Goal: Task Accomplishment & Management: Manage account settings

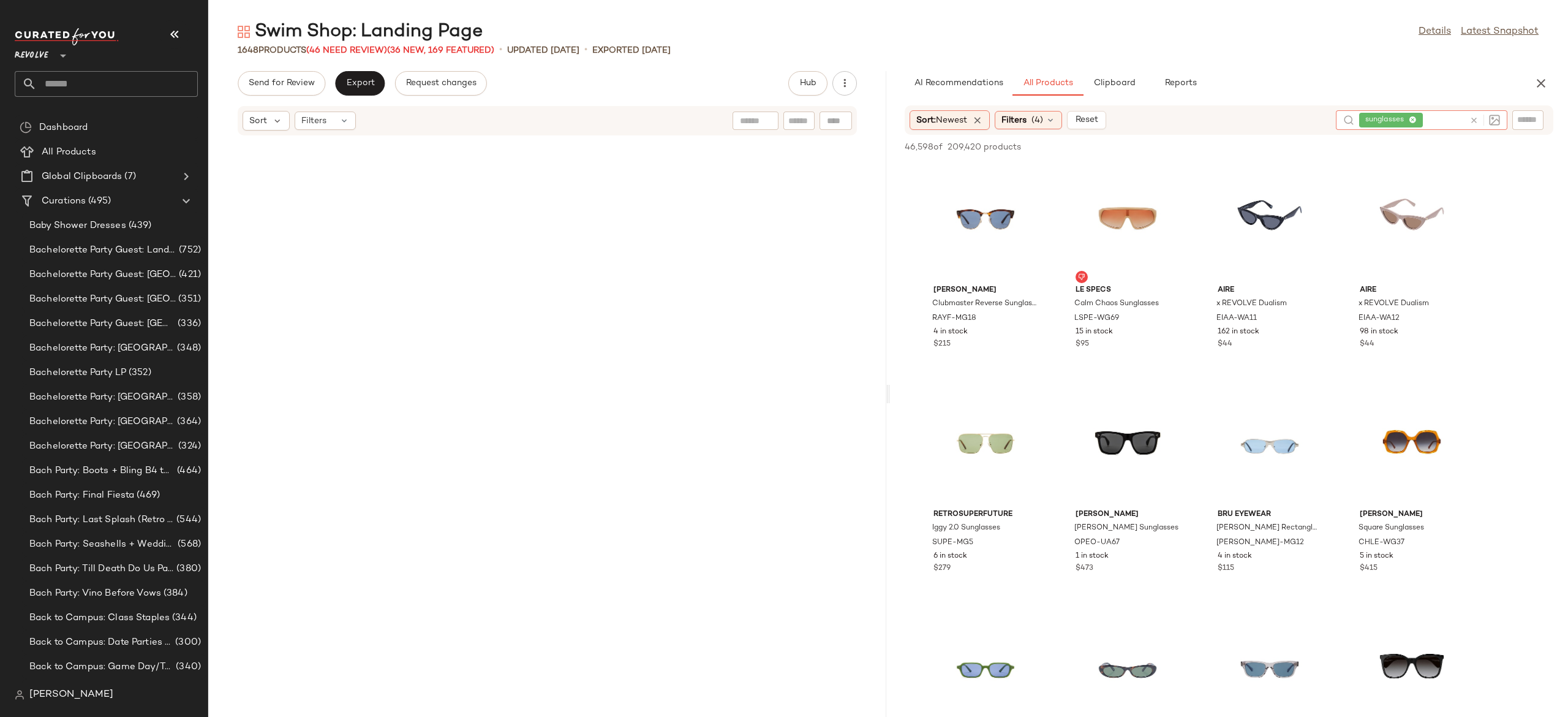
scroll to position [62607, 0]
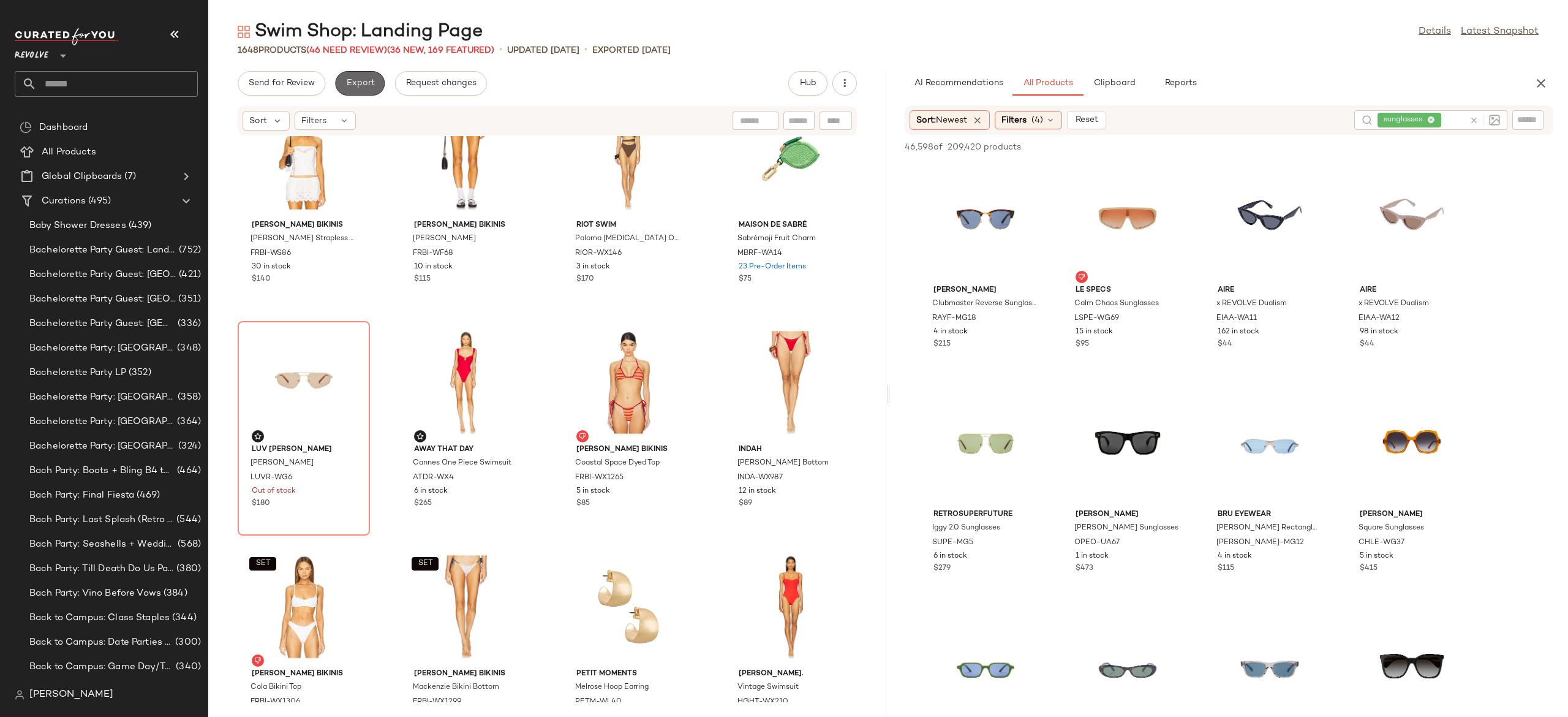
click at [366, 78] on span "Export" at bounding box center [360, 83] width 29 height 10
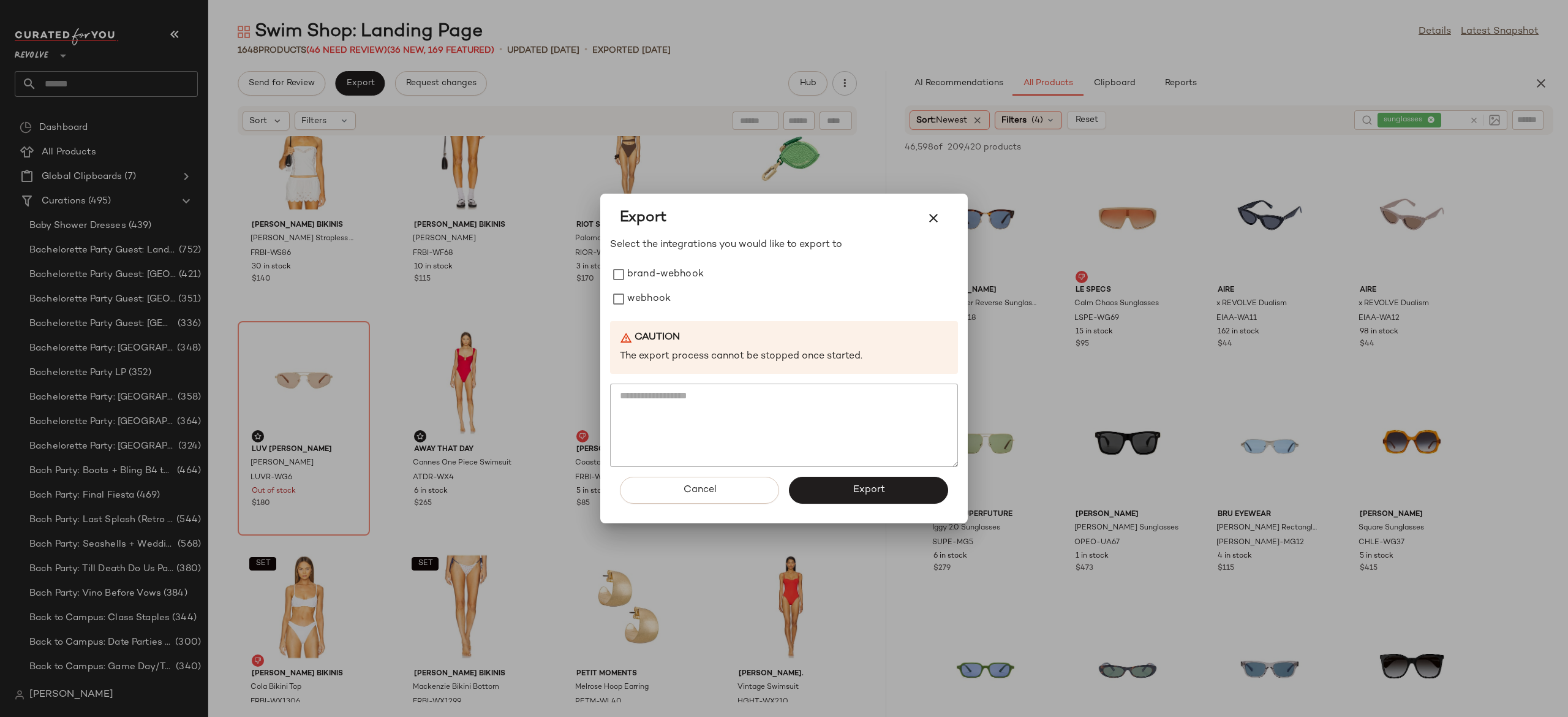
click at [537, 357] on div at bounding box center [784, 358] width 1568 height 717
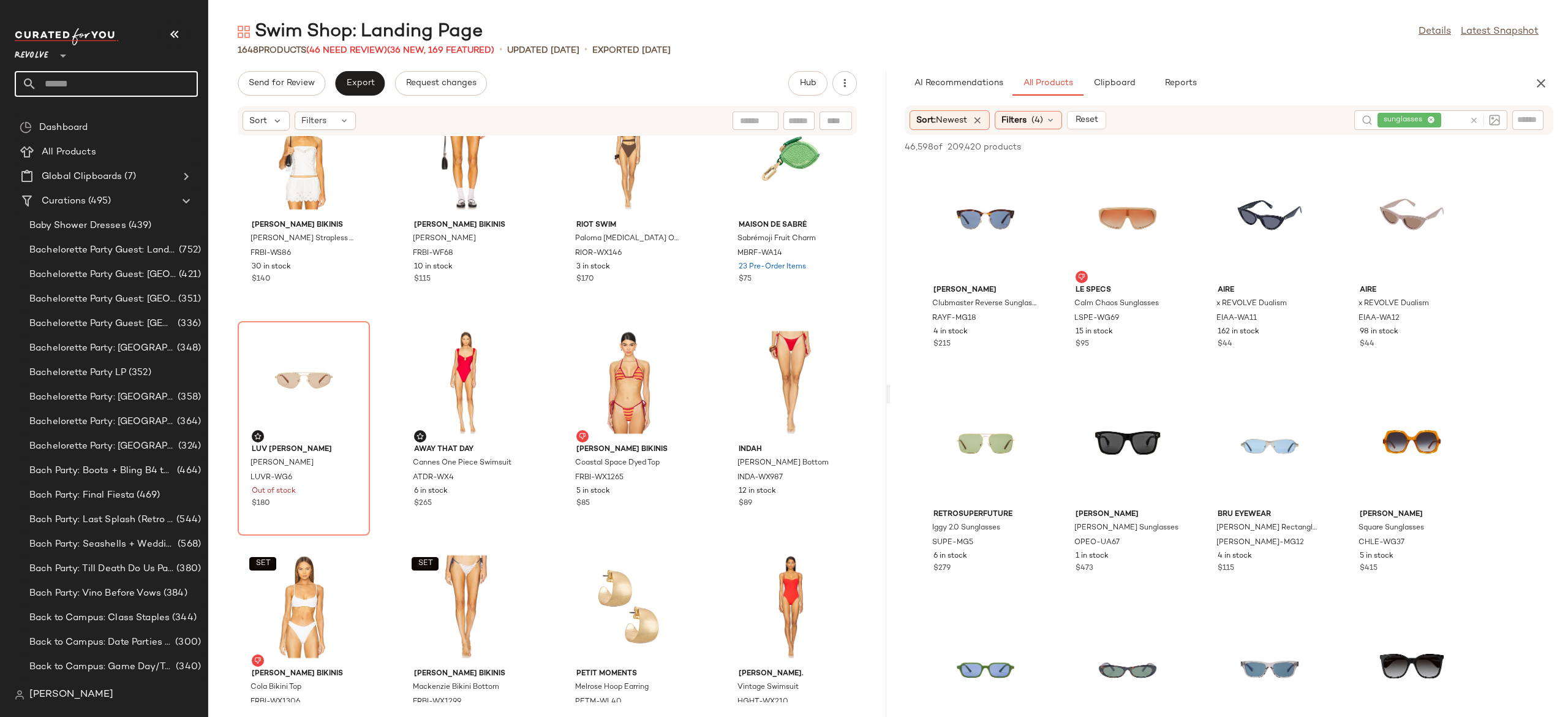
click at [170, 78] on input "text" at bounding box center [118, 84] width 161 height 26
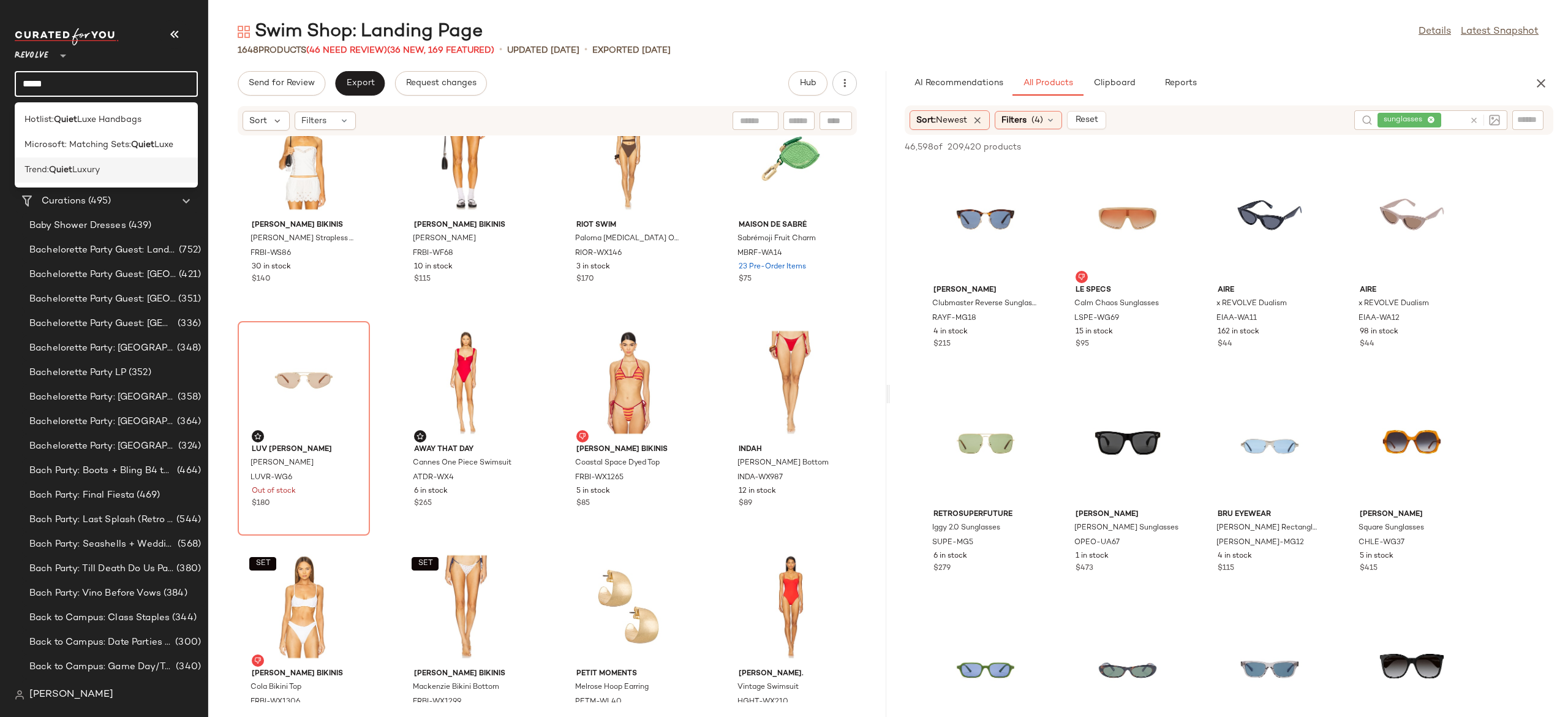
type input "*****"
click at [106, 168] on div "Trend: Quiet Luxury" at bounding box center [106, 170] width 164 height 13
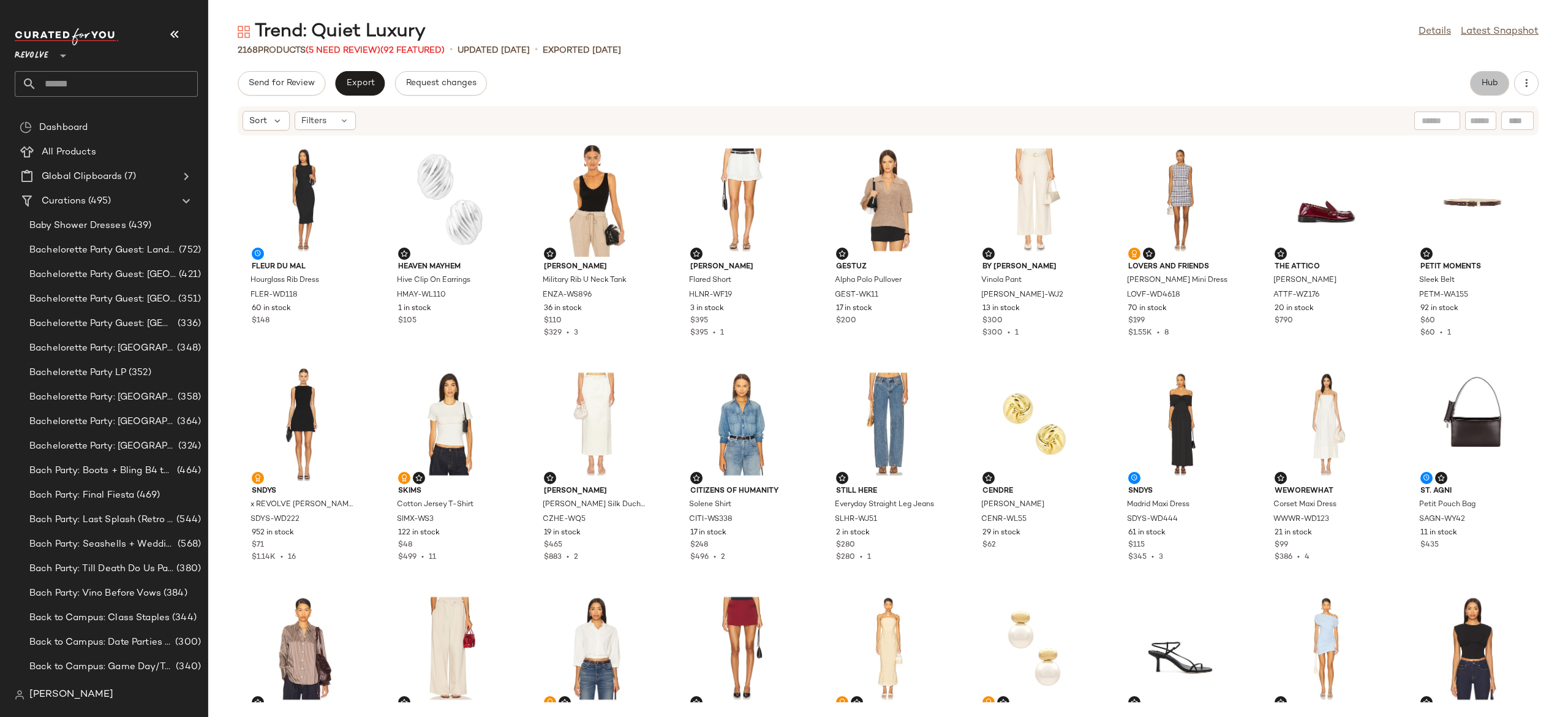
click at [1488, 81] on span "Hub" at bounding box center [1490, 83] width 17 height 10
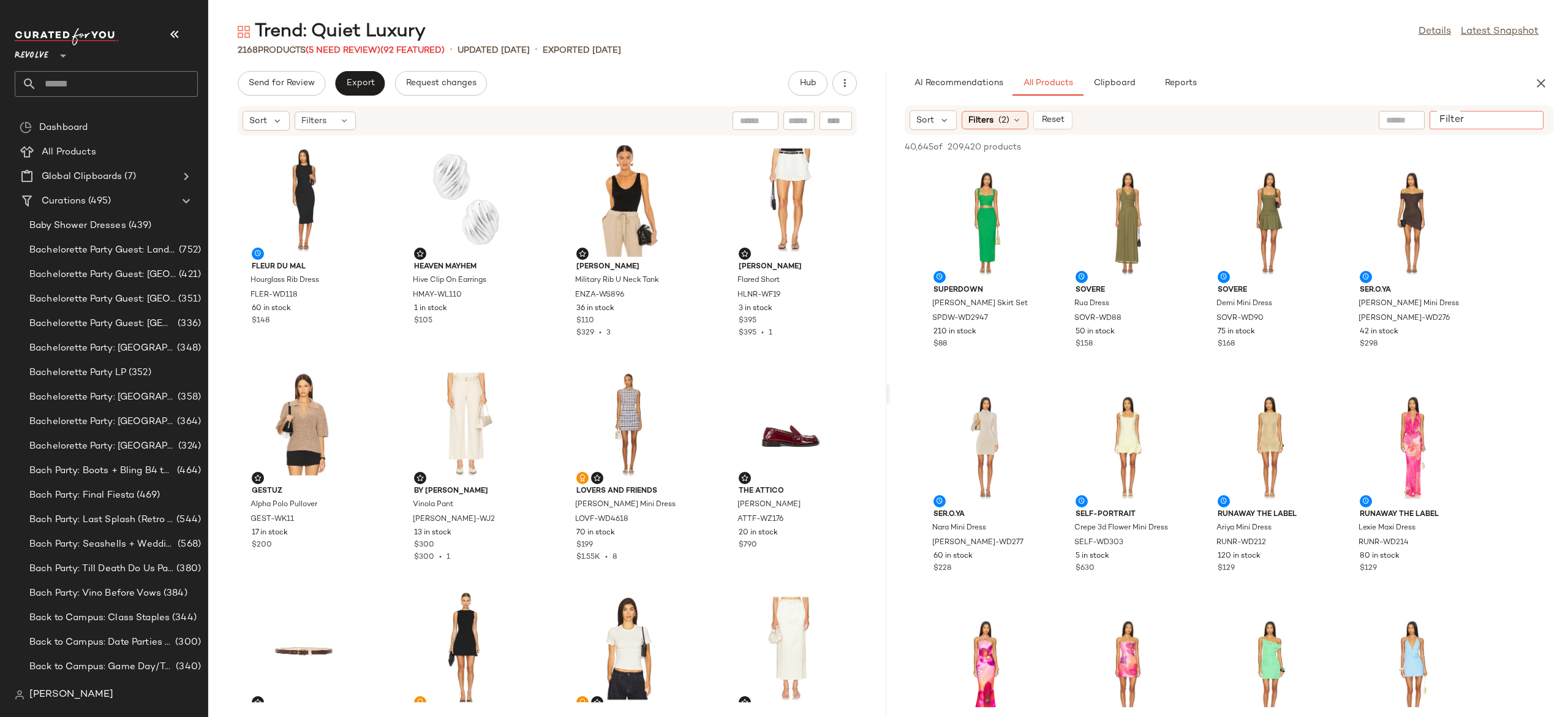
click at [1527, 119] on input "Filter" at bounding box center [1487, 120] width 104 height 13
paste input "**********"
type input "**********"
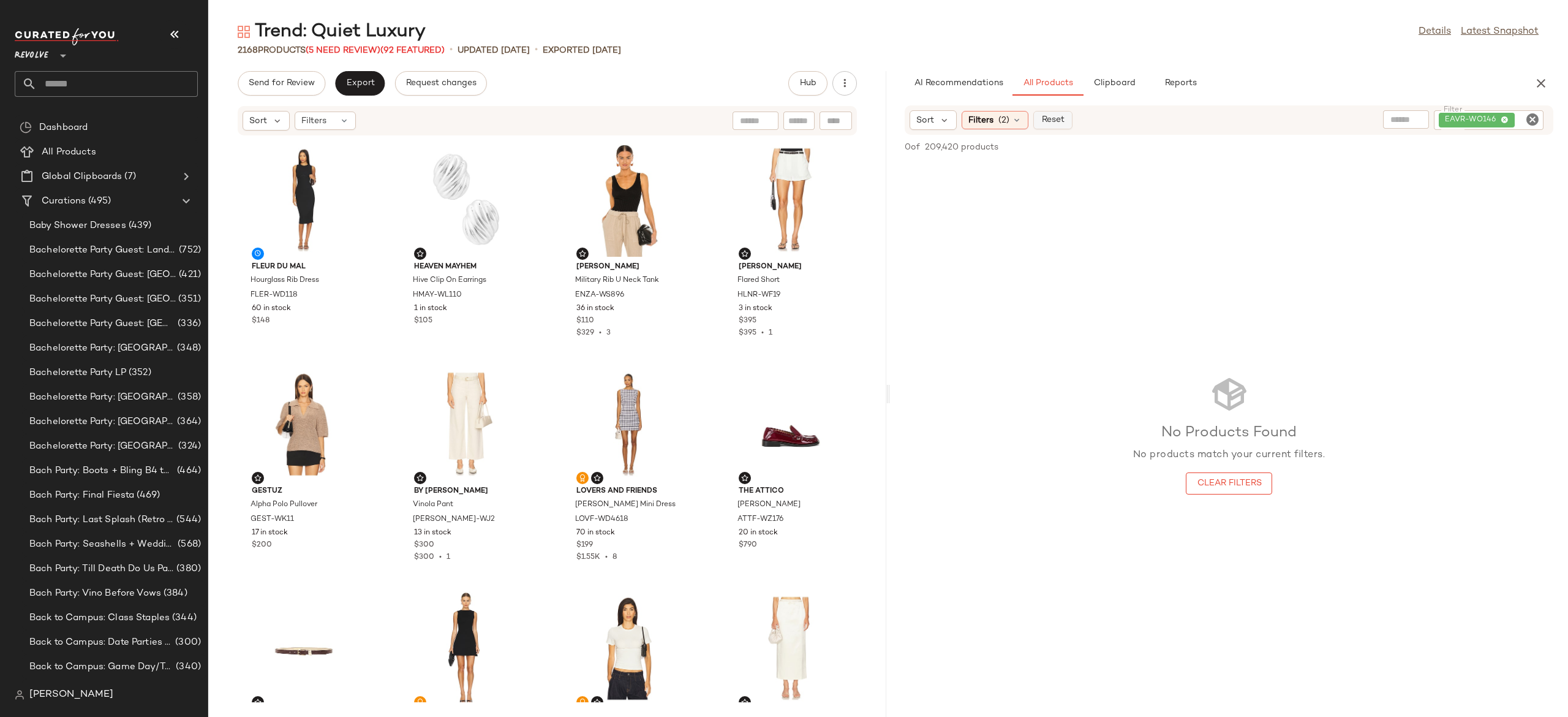
click at [1043, 112] on button "Reset" at bounding box center [1053, 120] width 39 height 18
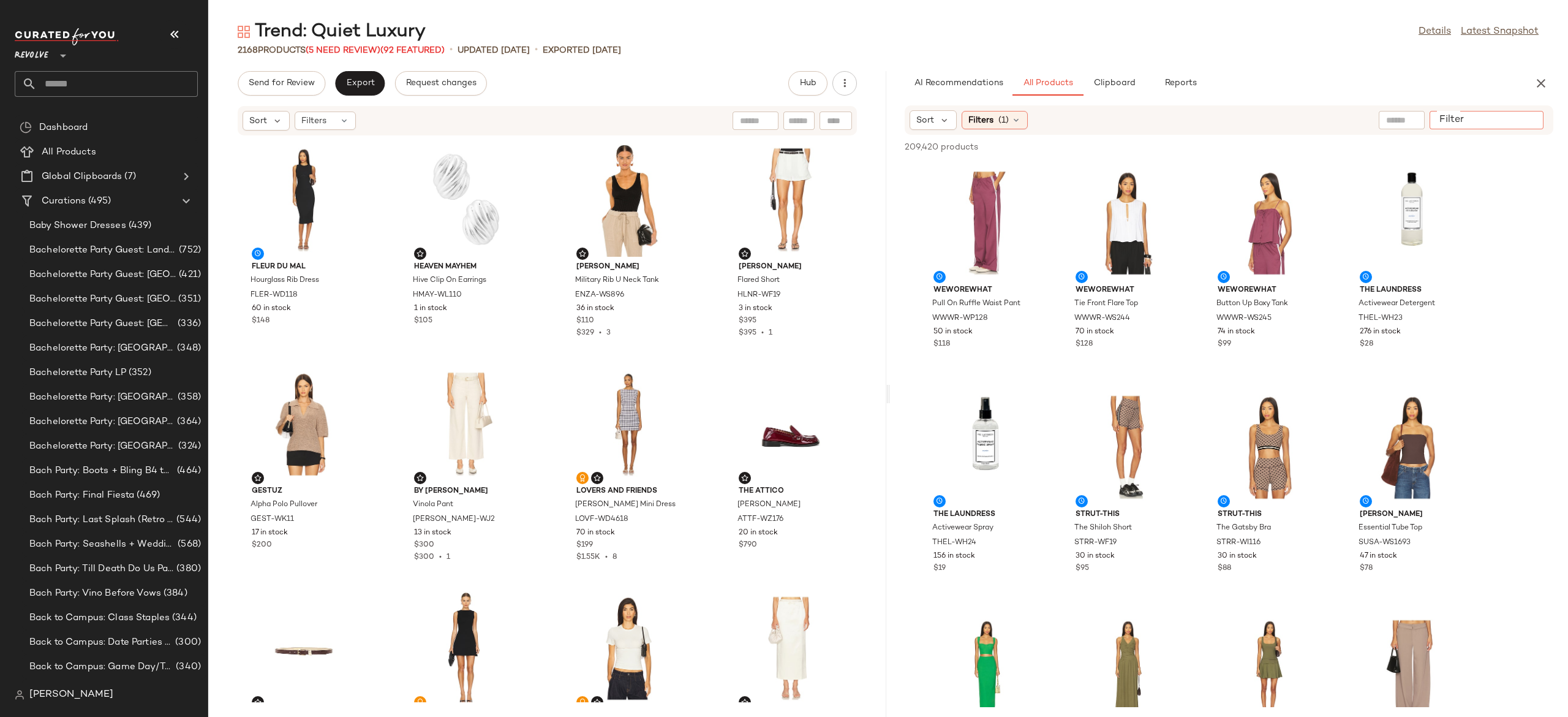
click at [1530, 127] on div at bounding box center [1486, 120] width 114 height 18
paste input "**********"
type input "**********"
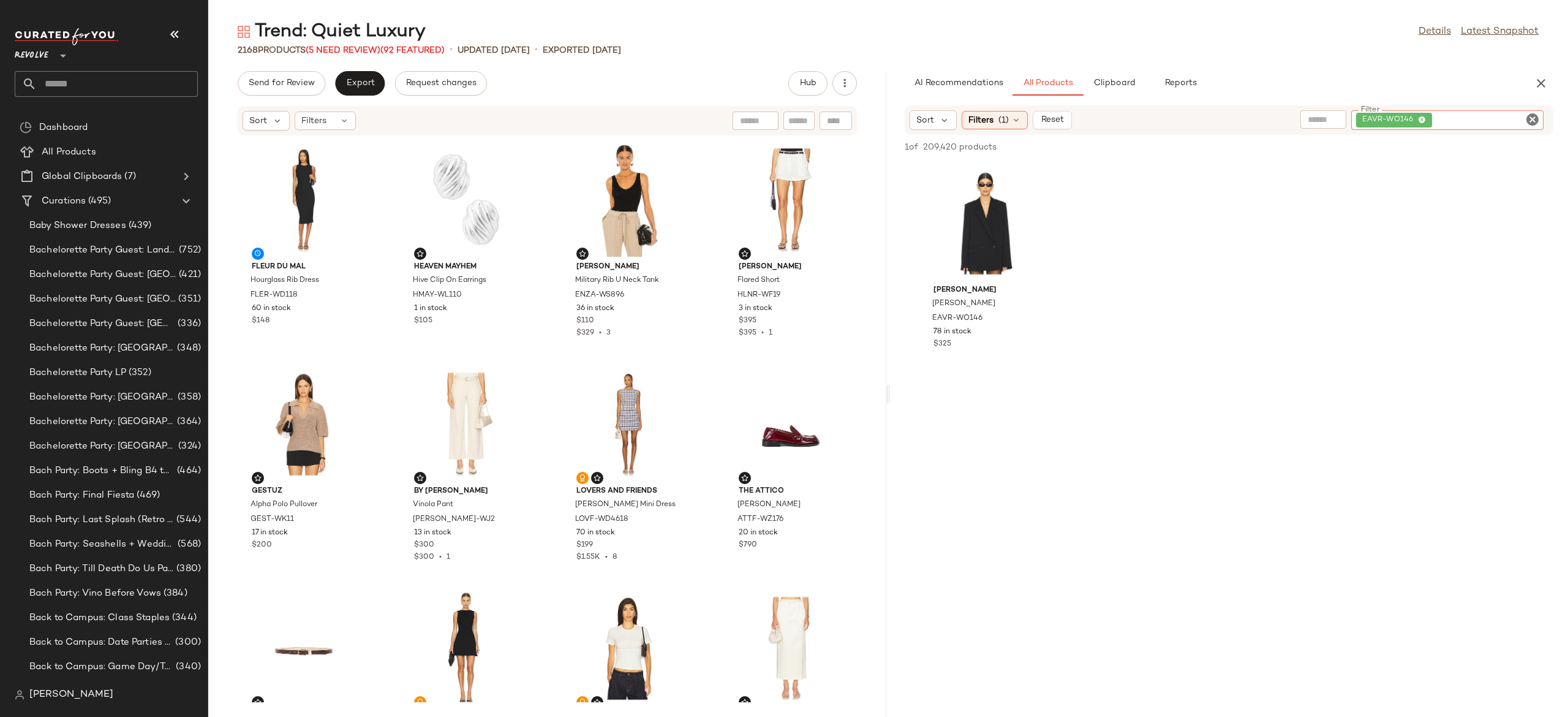
click at [1462, 115] on input "Filter" at bounding box center [1487, 120] width 104 height 13
paste input "**********"
type input "**********"
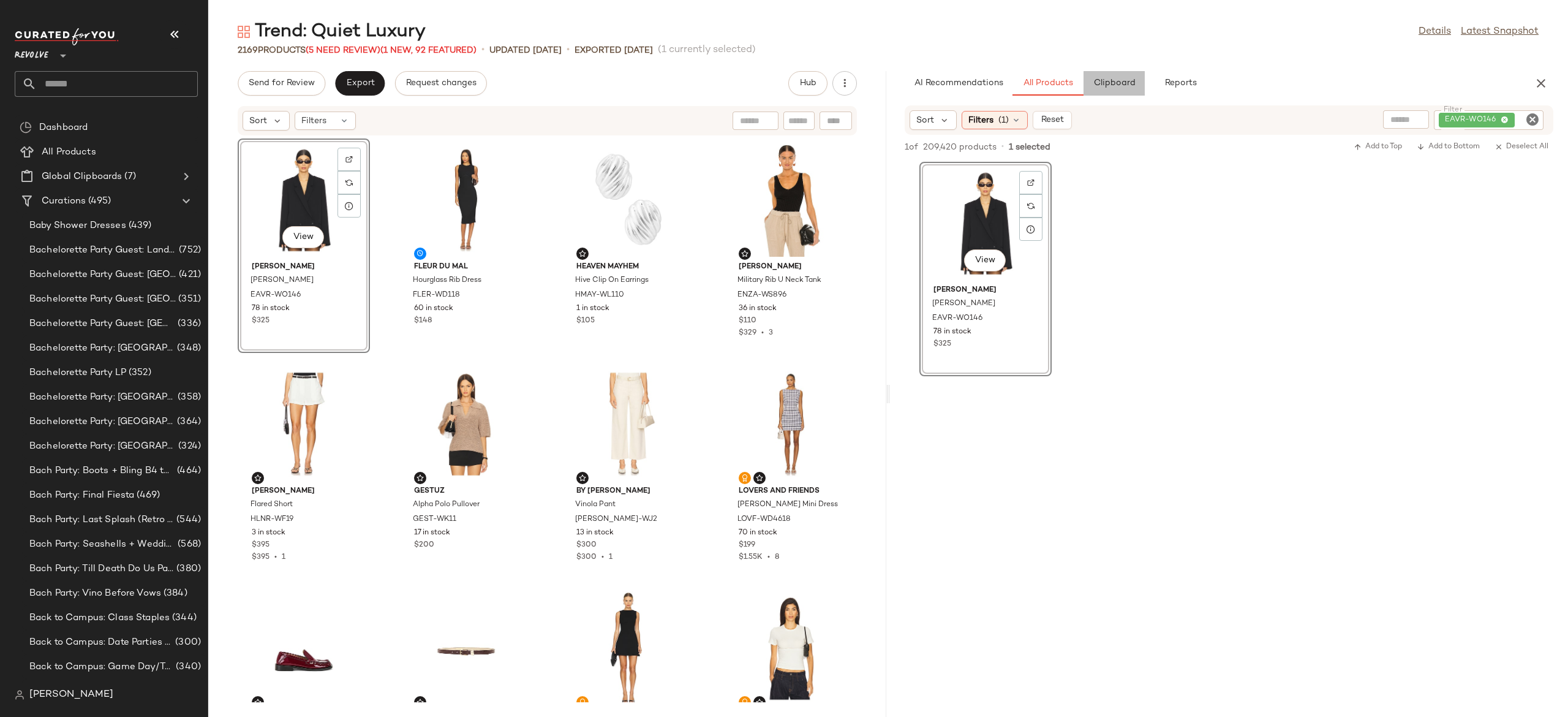
click at [1131, 80] on span "Clipboard" at bounding box center [1114, 83] width 42 height 10
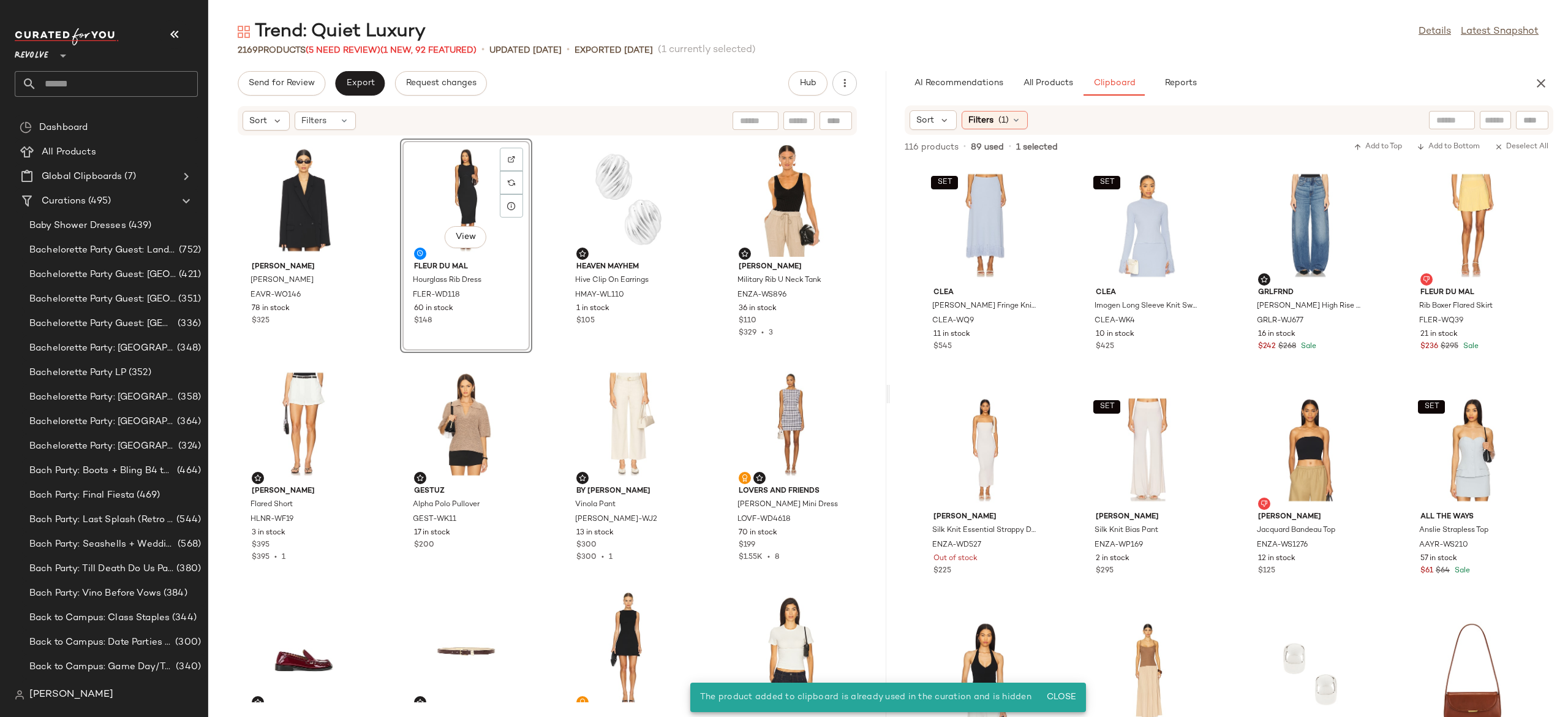
click at [466, 202] on div "View" at bounding box center [466, 199] width 124 height 114
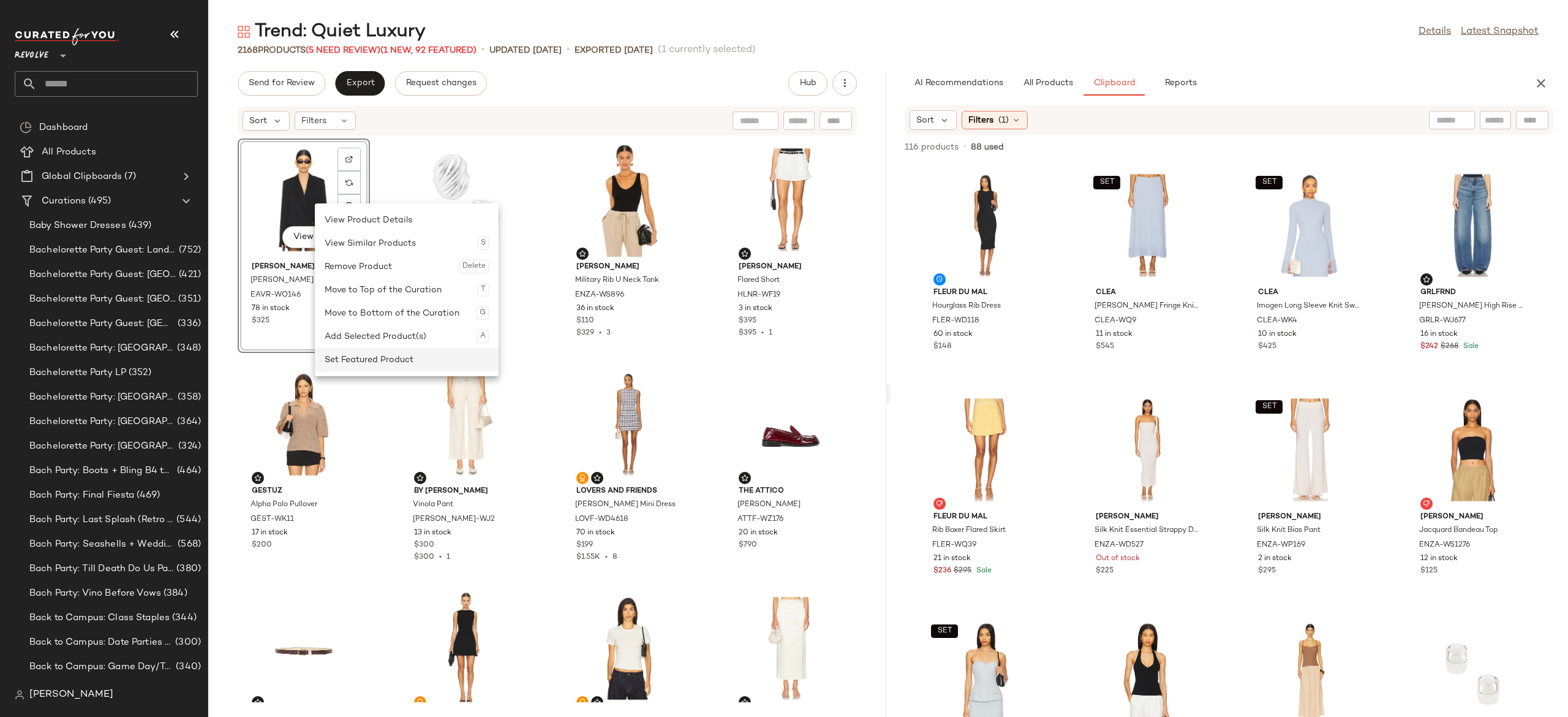
click at [381, 352] on div "Set Featured Product" at bounding box center [407, 360] width 164 height 23
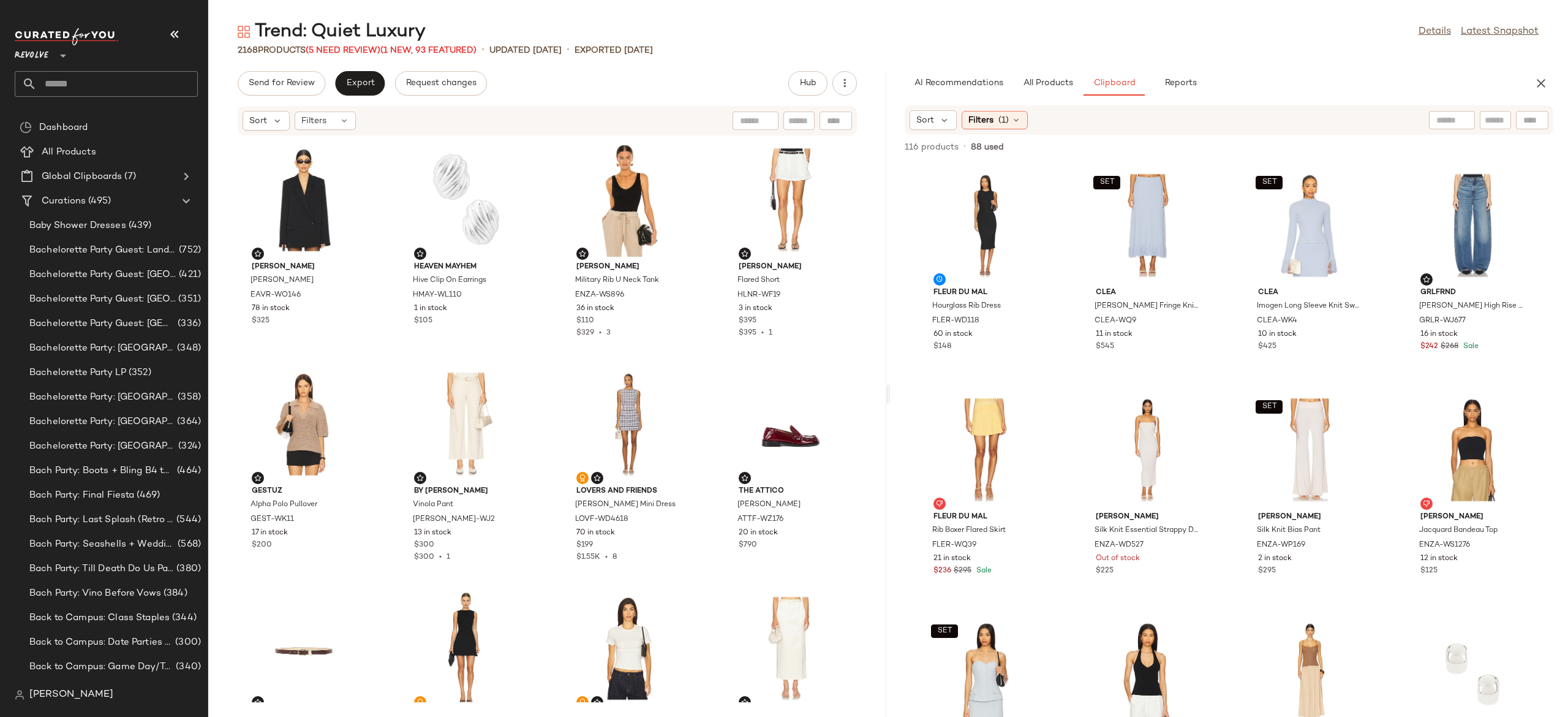
click at [383, 337] on div "EAVES Alia Blazer EAVR-WO146 78 in stock $325 Heaven Mayhem Hive Clip On Earrin…" at bounding box center [547, 418] width 678 height 566
click at [363, 83] on span "Export" at bounding box center [360, 83] width 29 height 10
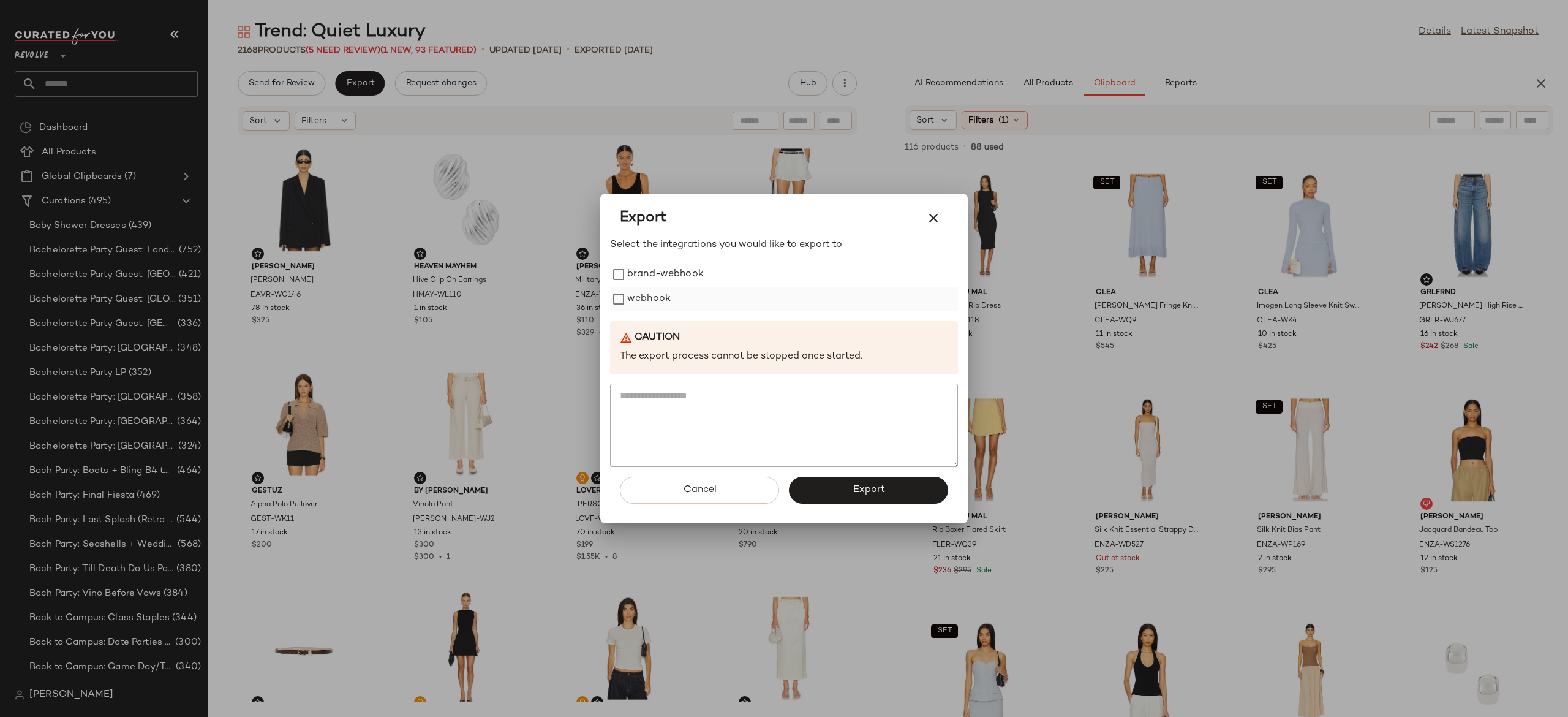
click at [654, 296] on label "webhook" at bounding box center [649, 299] width 44 height 25
click at [828, 486] on button "Export" at bounding box center [868, 490] width 159 height 27
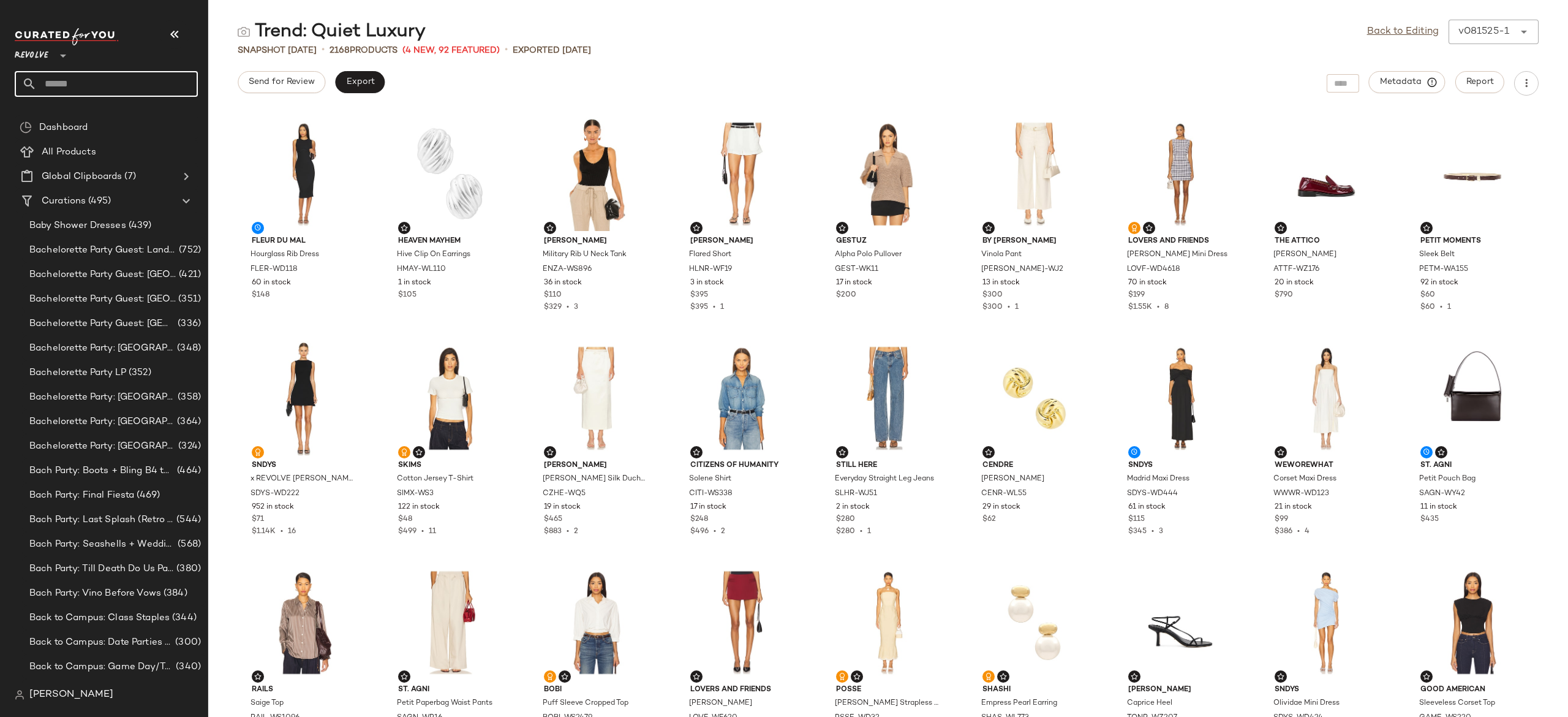
click at [185, 76] on input "text" at bounding box center [118, 84] width 161 height 26
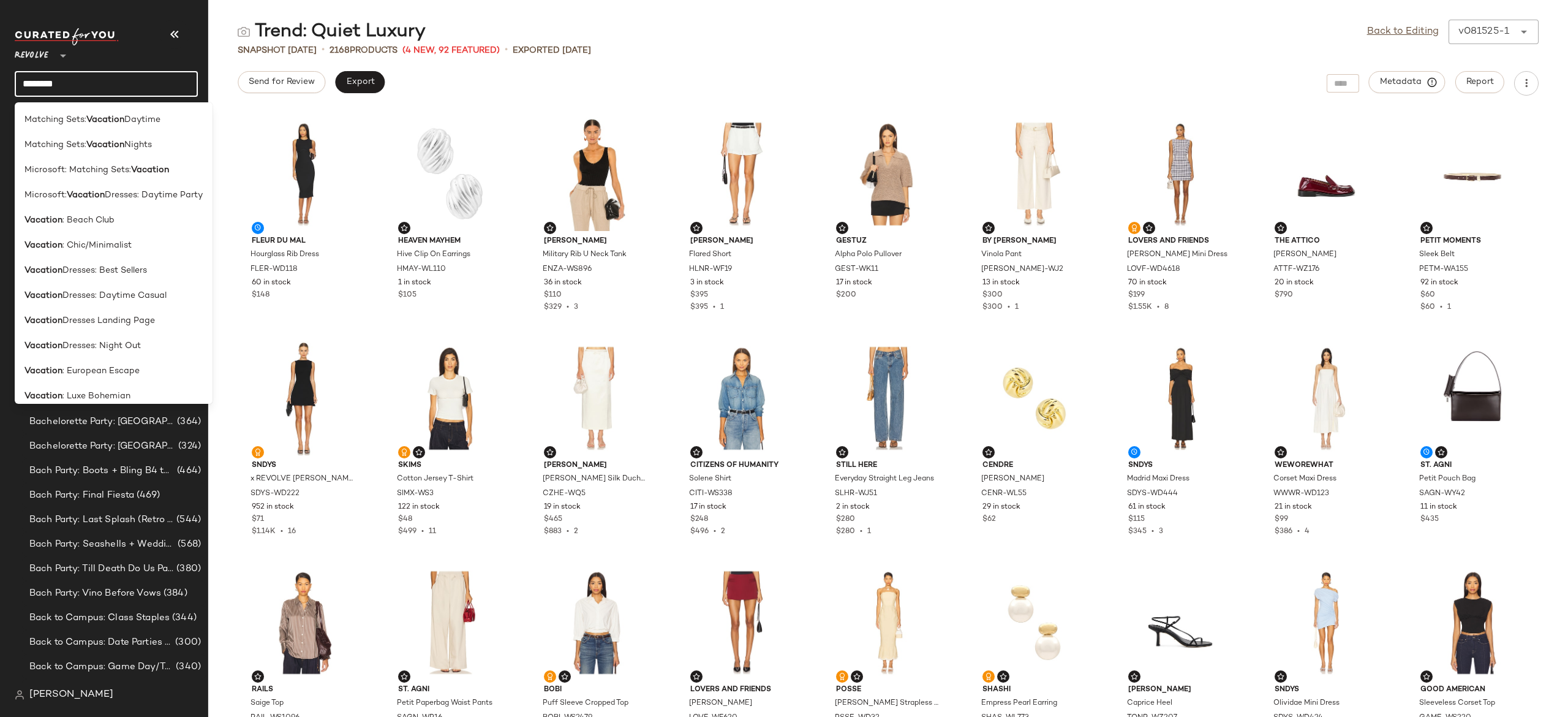
click at [177, 85] on input "********" at bounding box center [106, 84] width 183 height 26
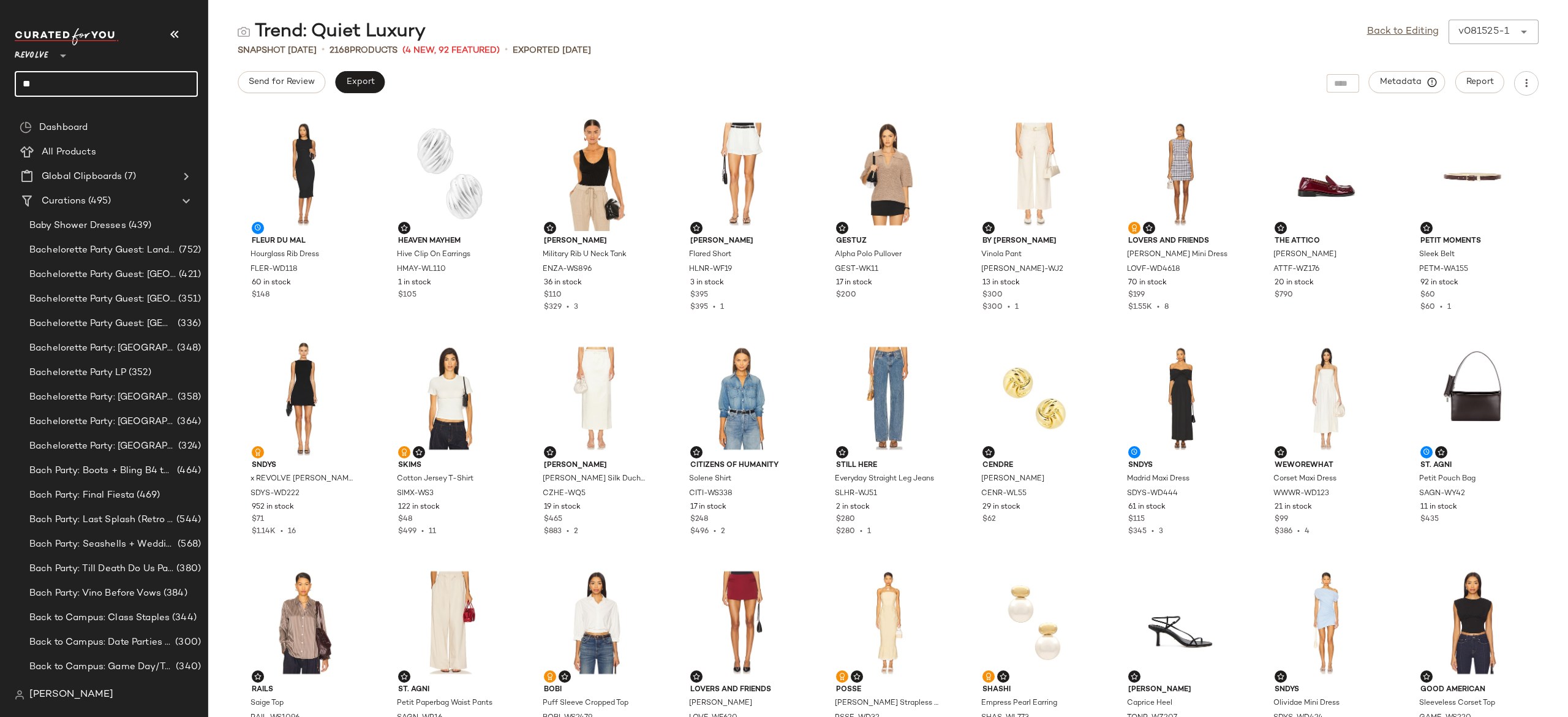
type input "*"
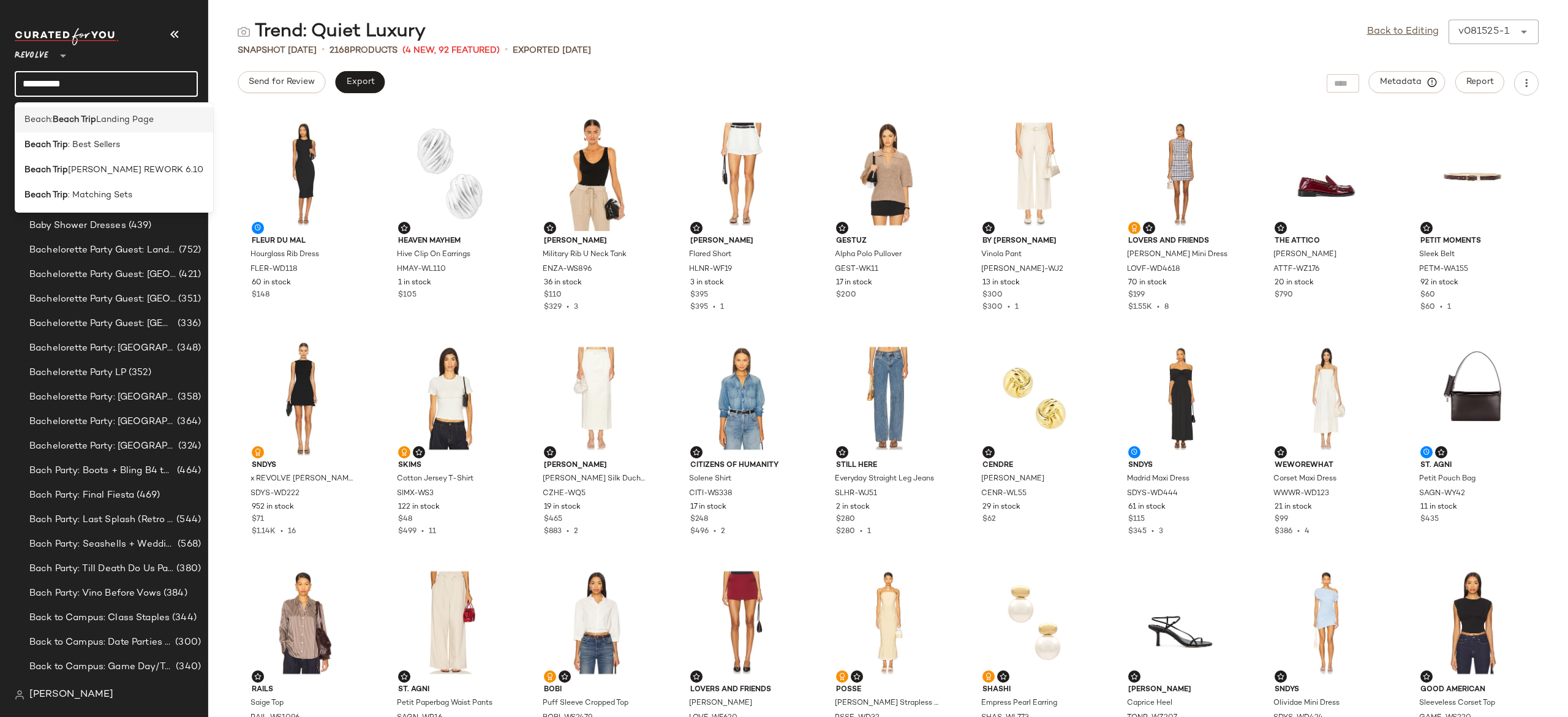
type input "**********"
click at [142, 123] on span "Landing Page" at bounding box center [125, 119] width 57 height 13
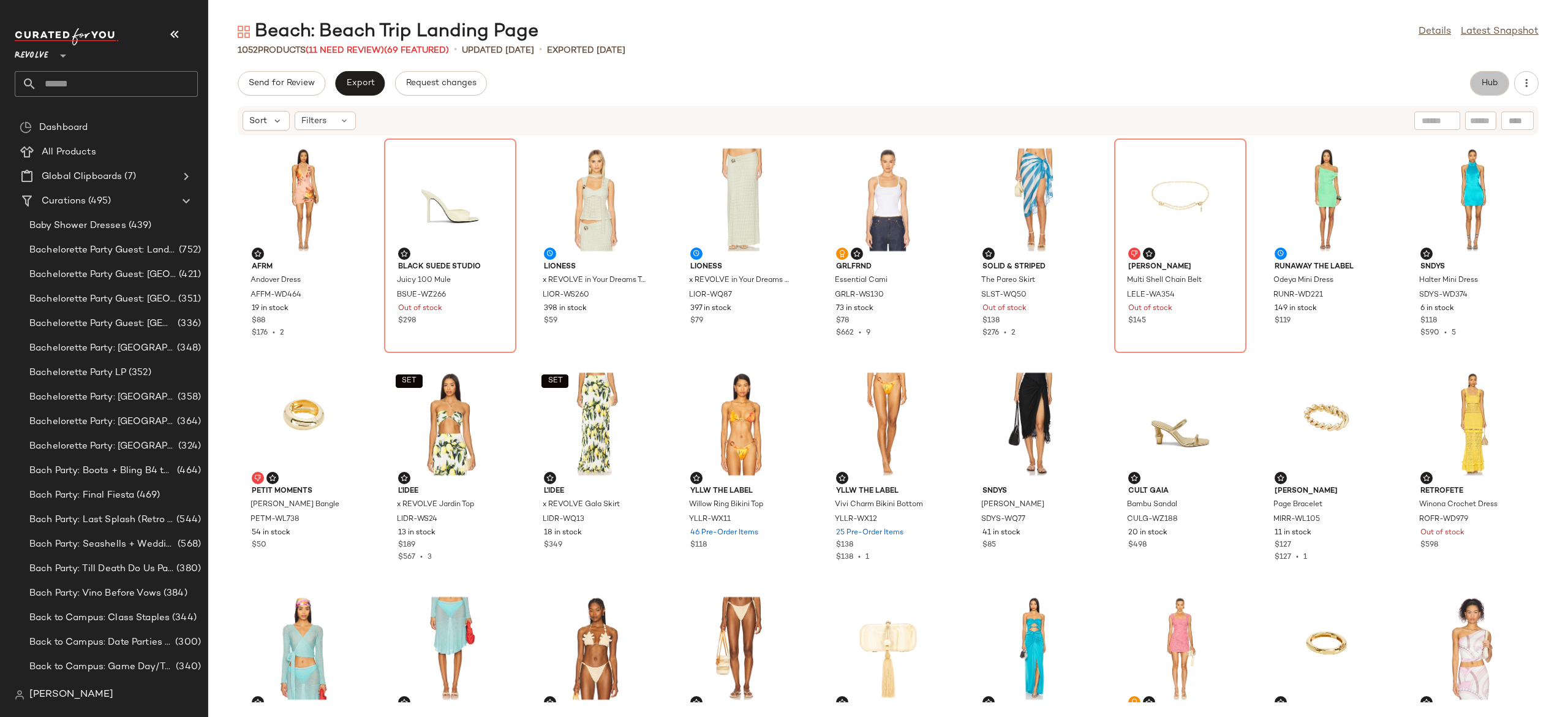
click at [1487, 84] on span "Hub" at bounding box center [1490, 83] width 17 height 10
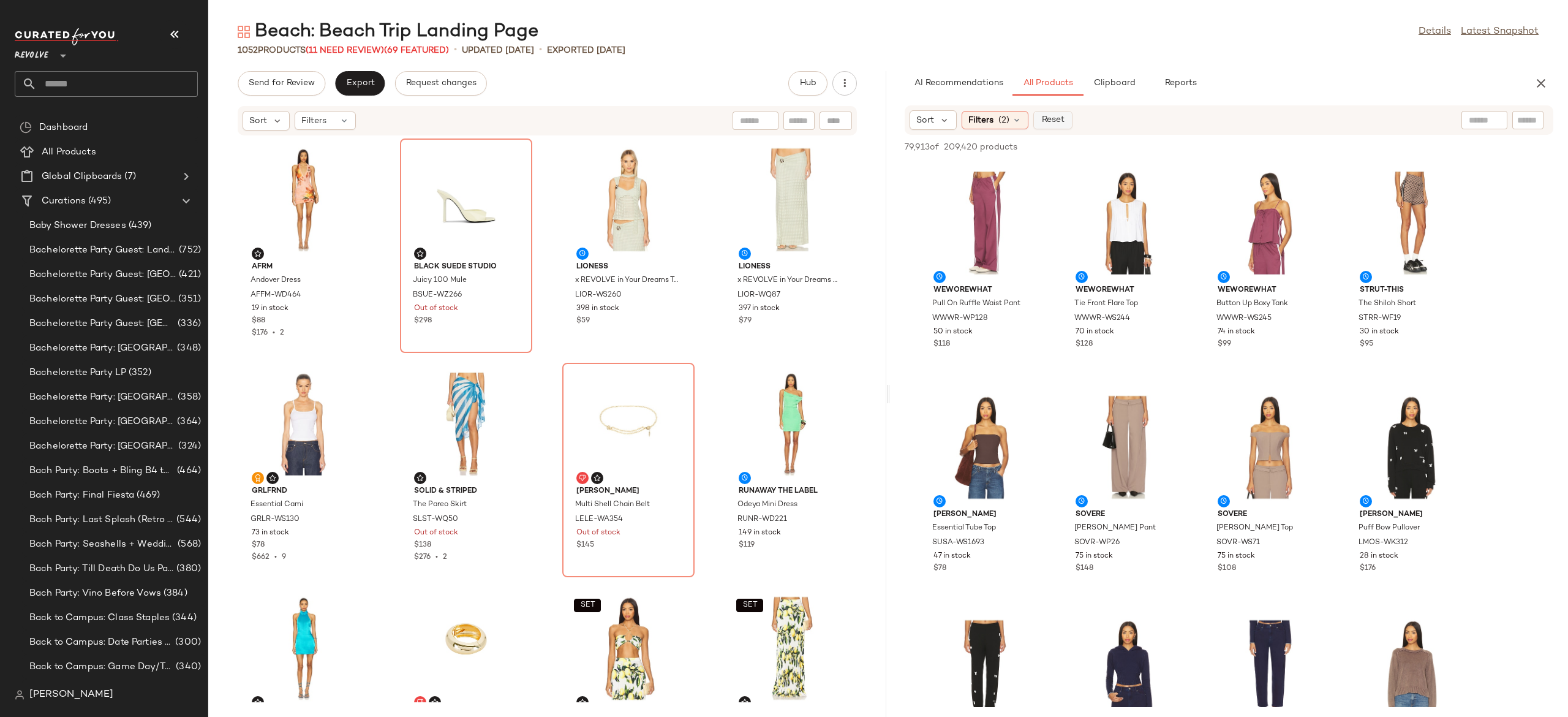
drag, startPoint x: 1064, startPoint y: 129, endPoint x: 1062, endPoint y: 120, distance: 9.2
click at [1062, 120] on div "Sort Filters (2) Reset" at bounding box center [991, 120] width 163 height 20
click at [1062, 120] on span "Reset" at bounding box center [1052, 120] width 23 height 10
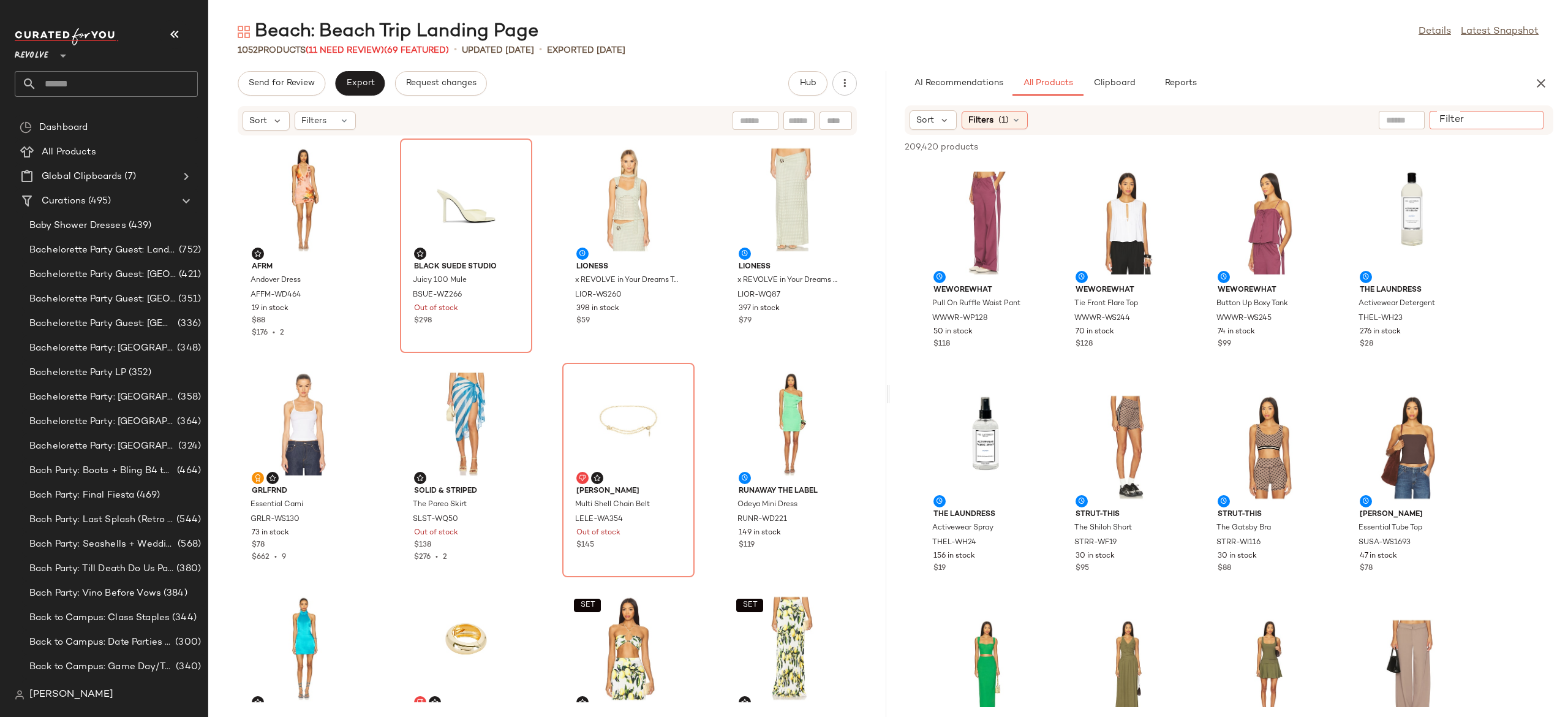
click at [1535, 116] on input "Filter" at bounding box center [1487, 120] width 104 height 13
paste input "**********"
type input "**********"
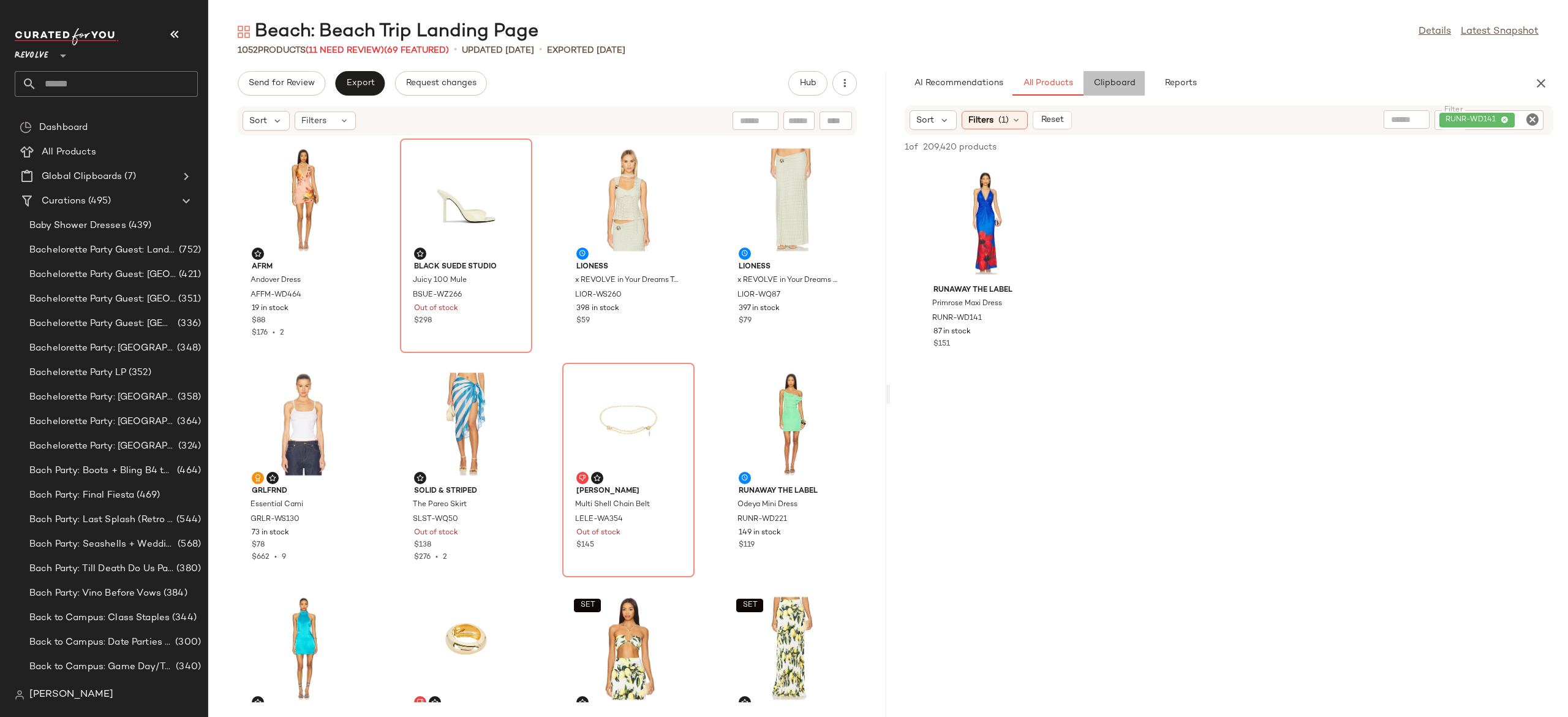
click at [1125, 84] on span "Clipboard" at bounding box center [1114, 83] width 42 height 10
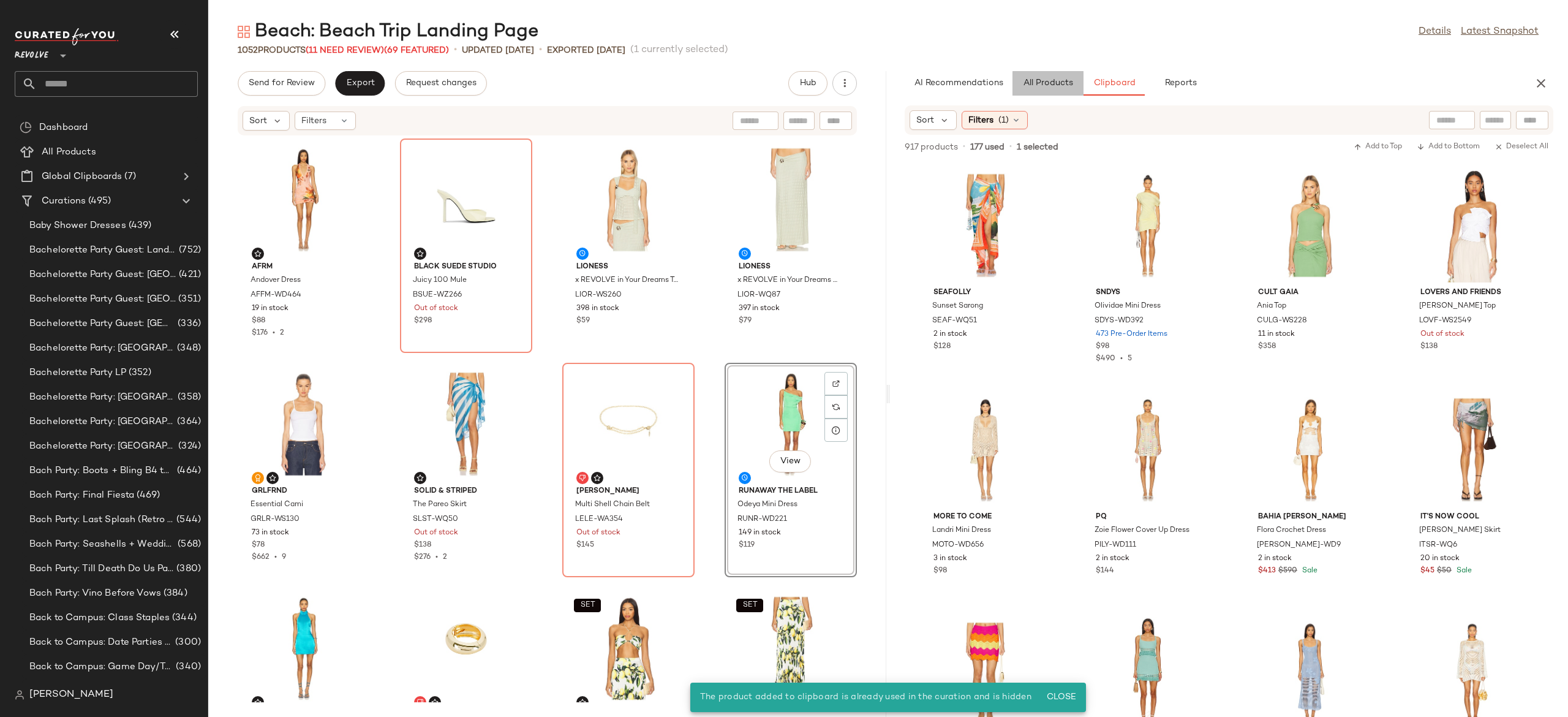
click at [1060, 84] on span "All Products" at bounding box center [1048, 83] width 51 height 10
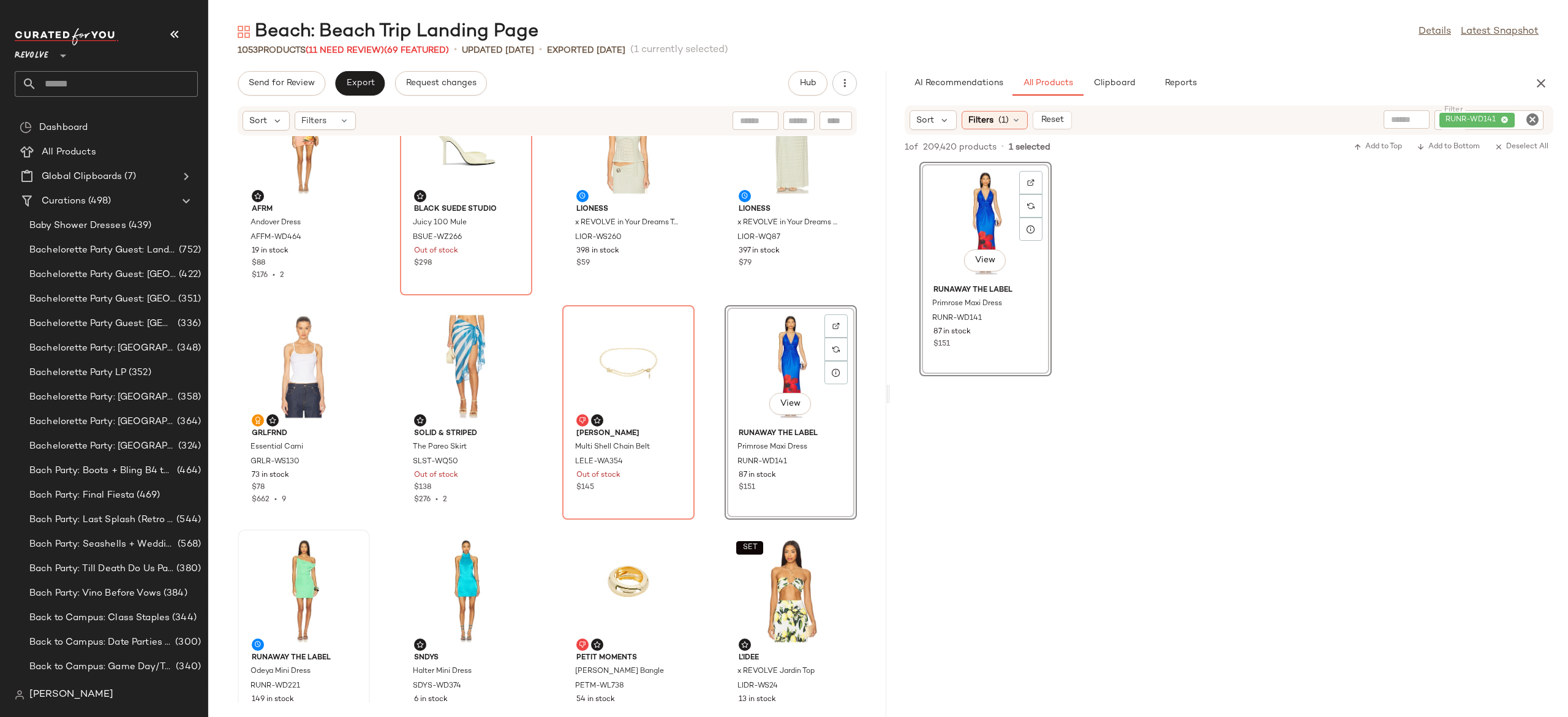
scroll to position [59, 0]
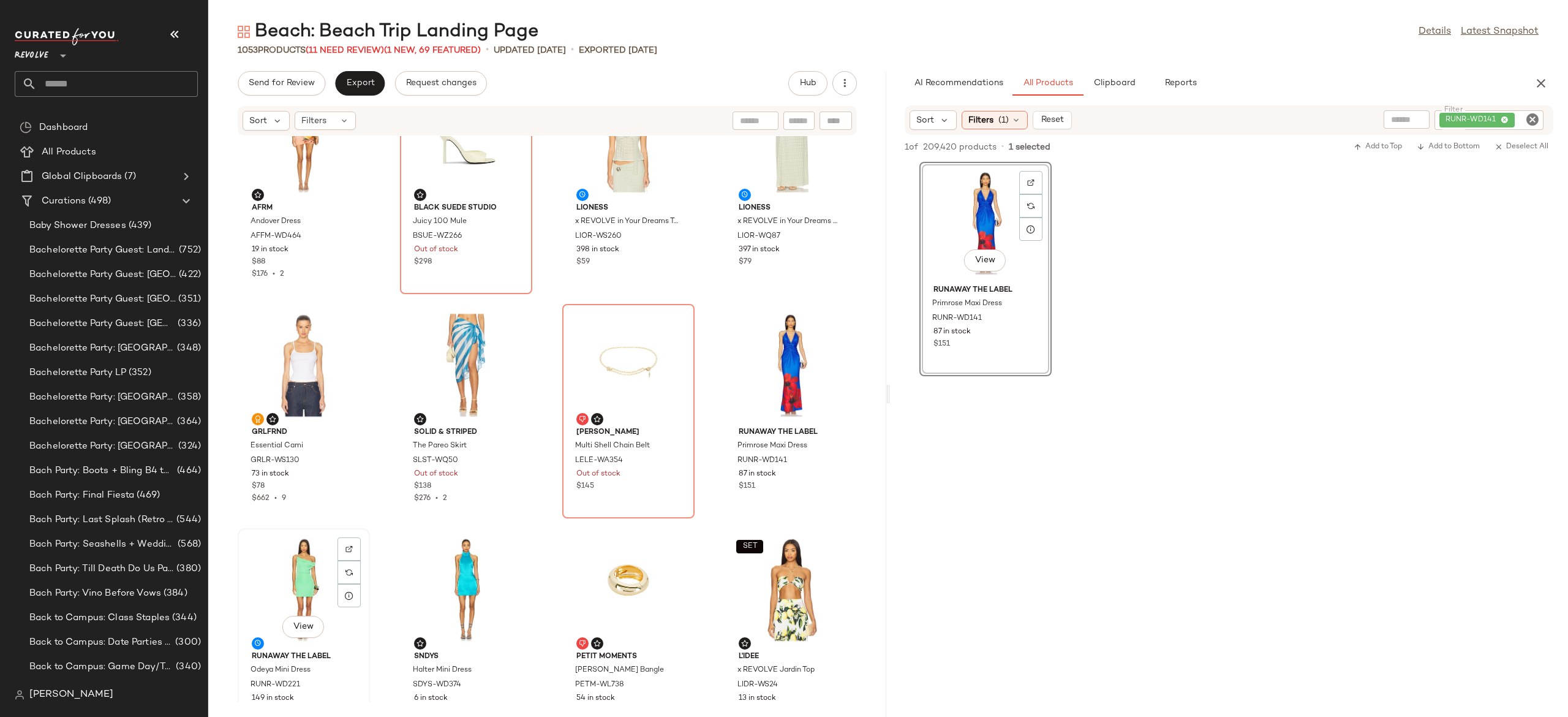
click at [302, 566] on div "View" at bounding box center [304, 589] width 124 height 114
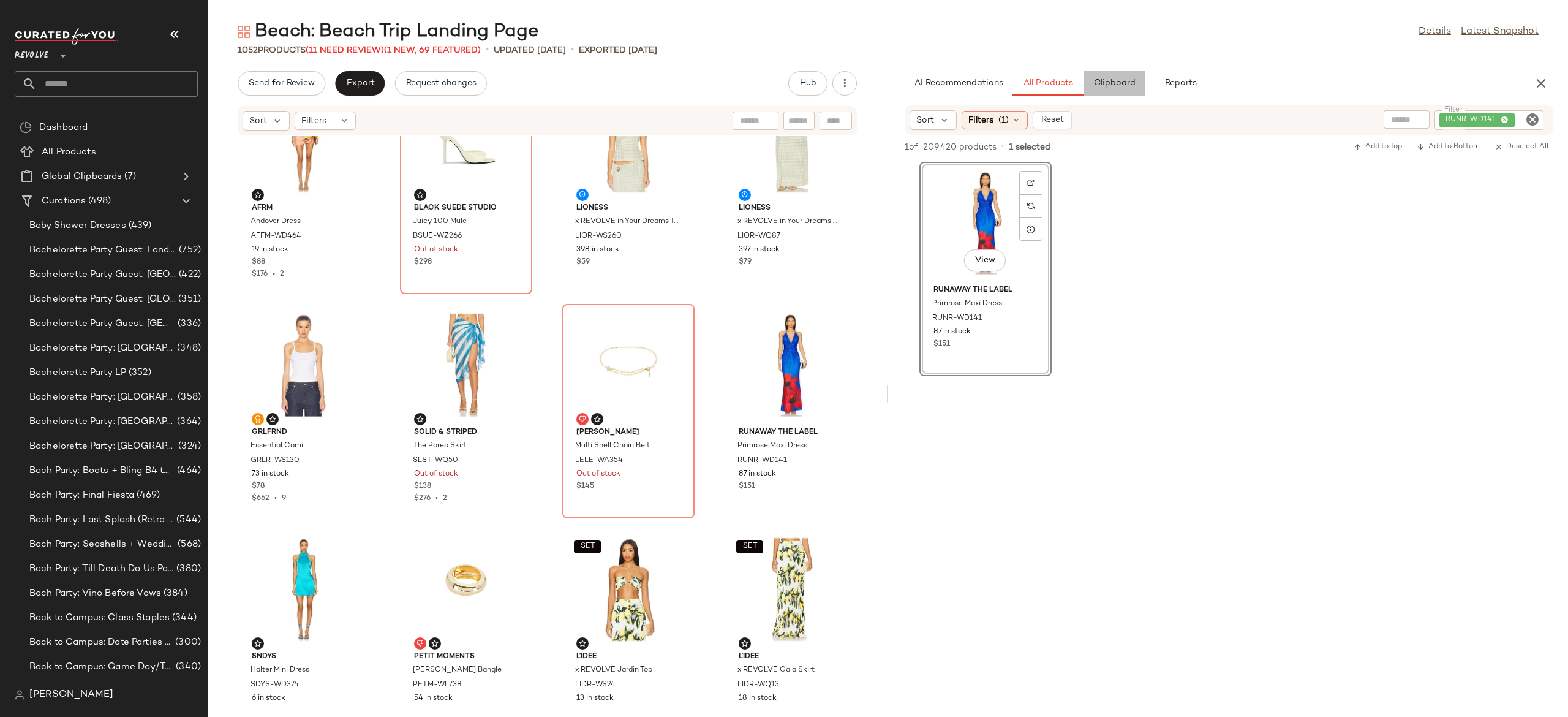
click at [1122, 80] on span "Clipboard" at bounding box center [1114, 83] width 42 height 10
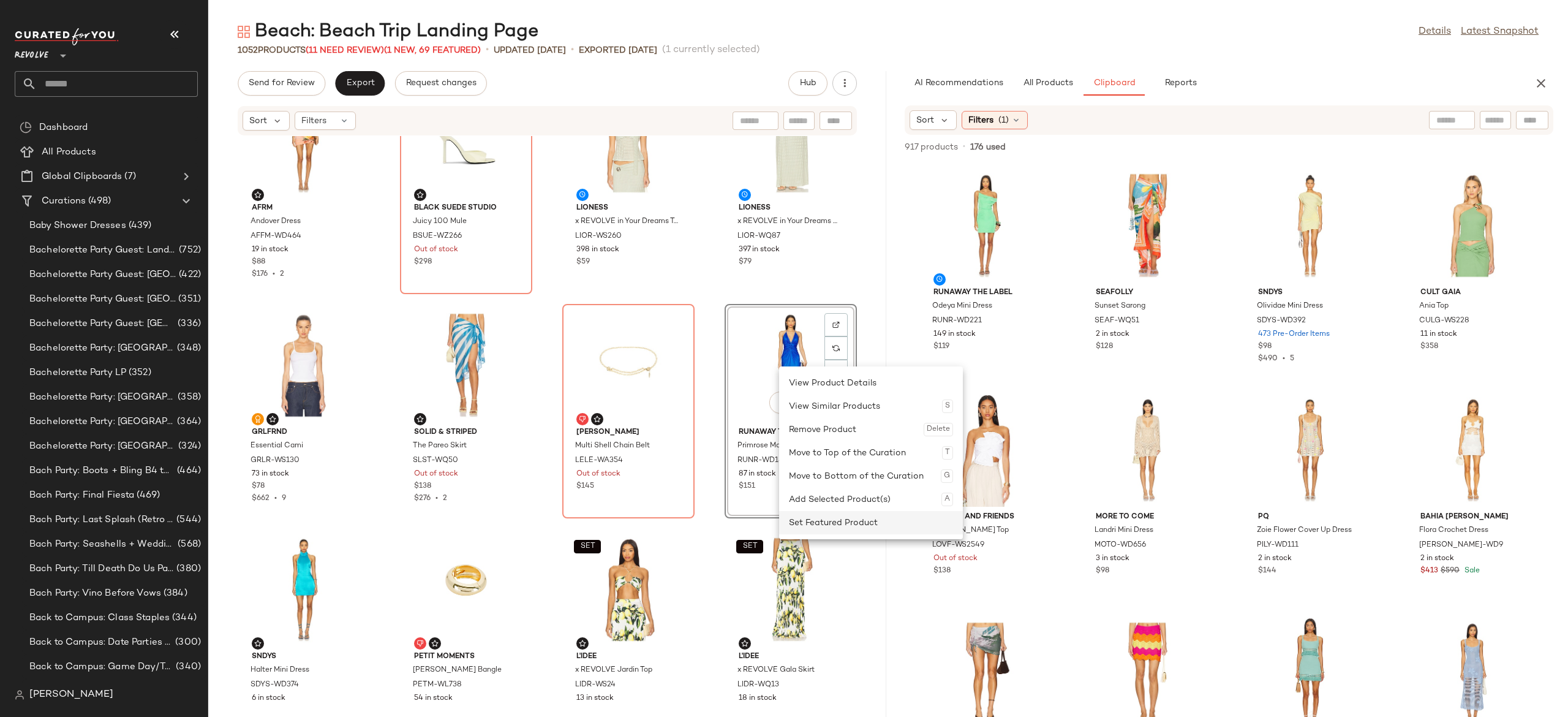
click at [834, 519] on div "Set Featured Product" at bounding box center [871, 522] width 164 height 23
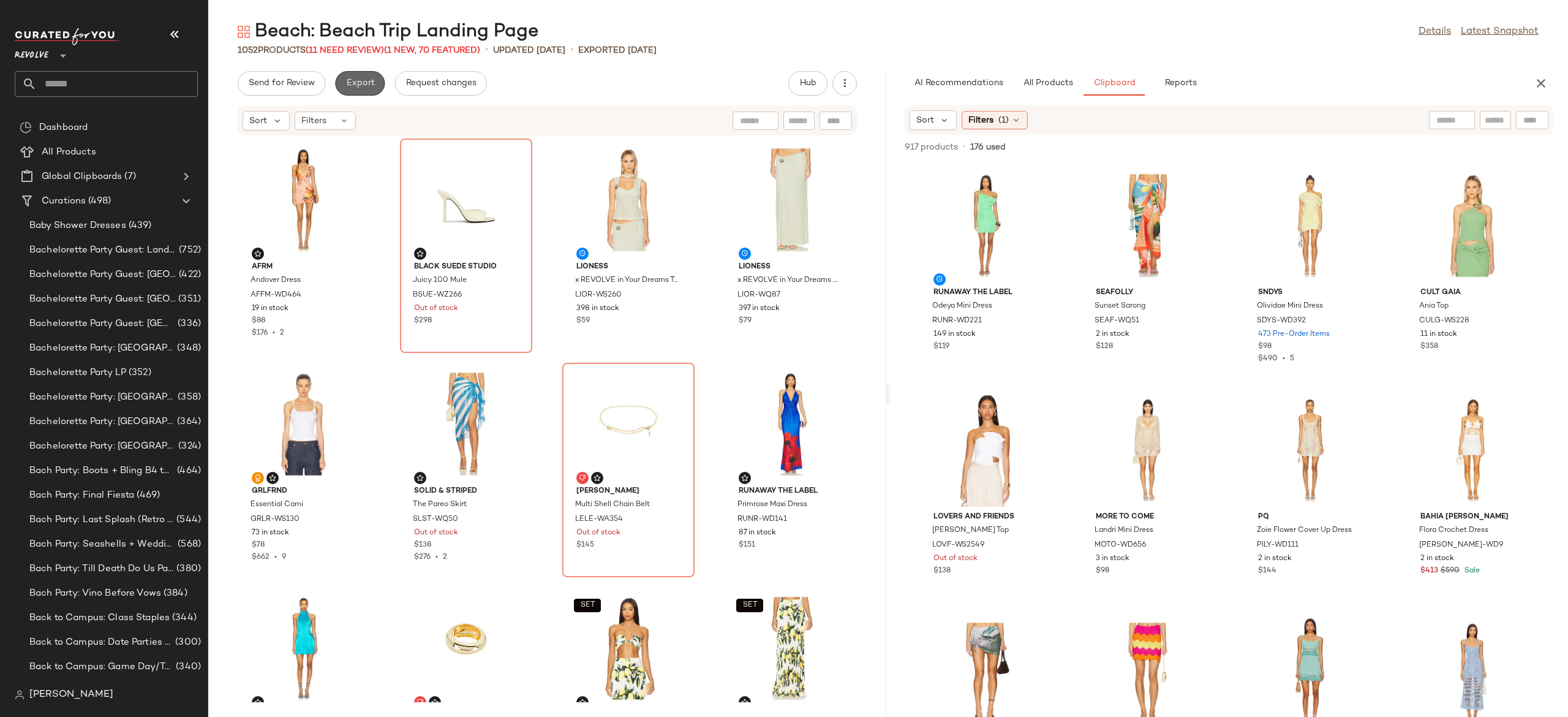
click at [363, 85] on span "Export" at bounding box center [360, 83] width 29 height 10
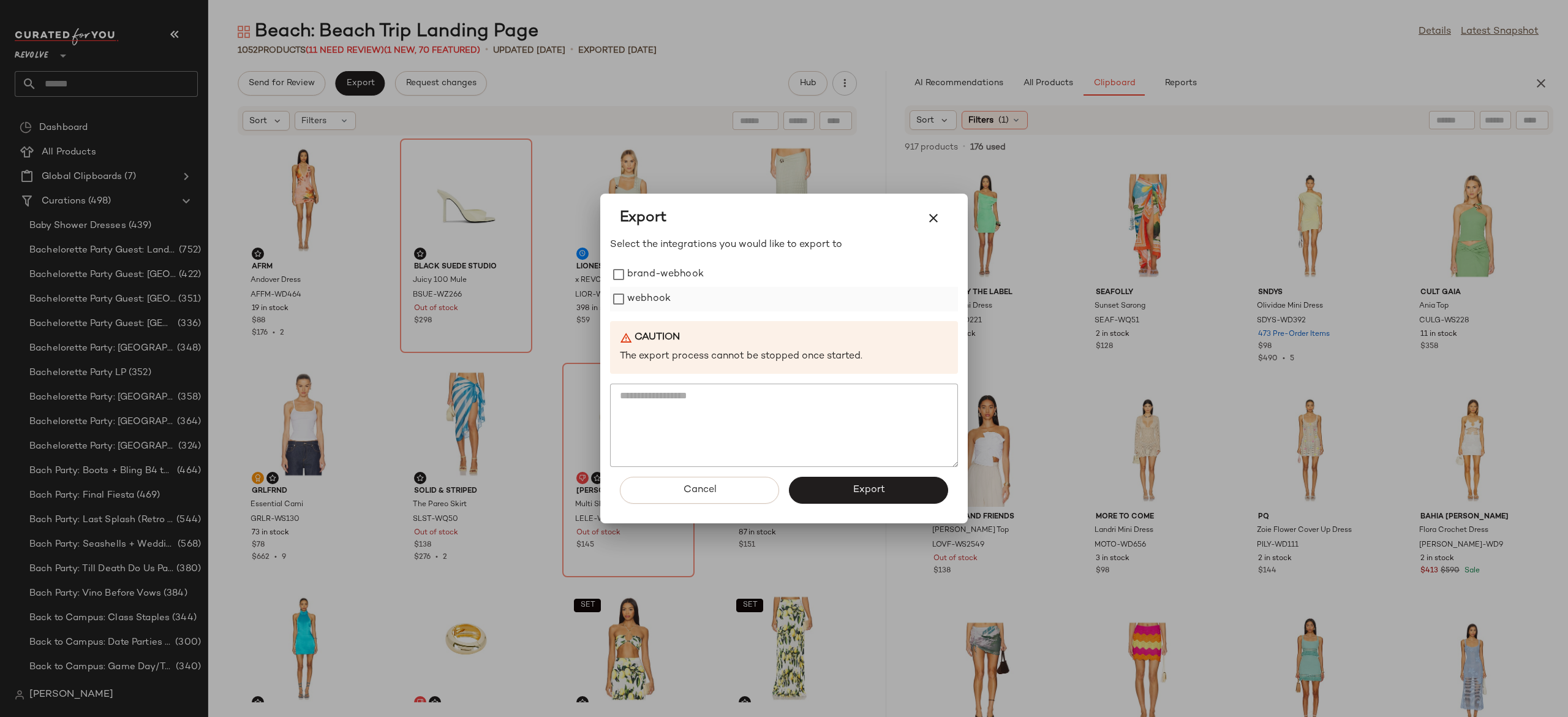
click at [655, 301] on label "webhook" at bounding box center [649, 299] width 44 height 25
click at [826, 484] on button "Export" at bounding box center [868, 490] width 159 height 27
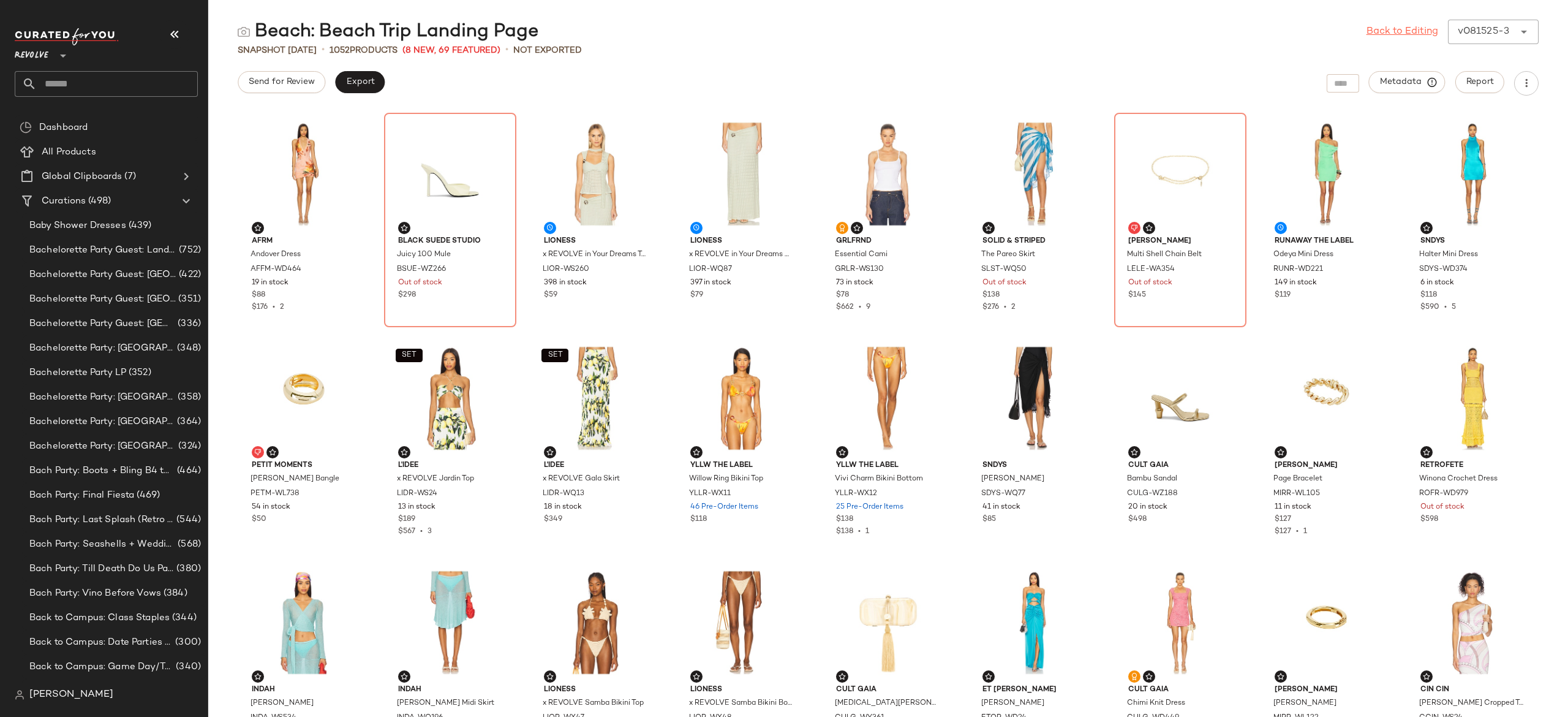
click at [1422, 29] on link "Back to Editing" at bounding box center [1402, 32] width 72 height 15
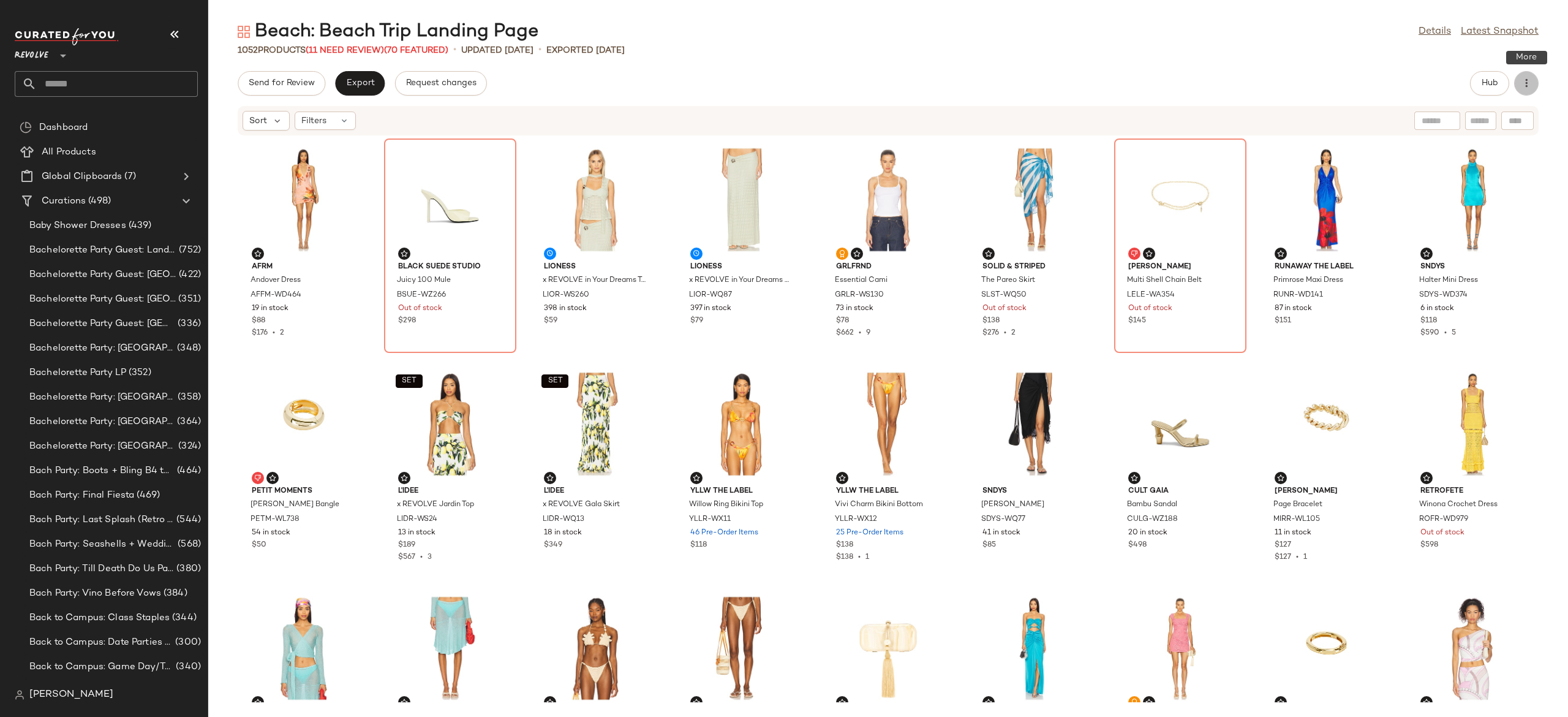
click at [1529, 81] on icon "button" at bounding box center [1527, 83] width 12 height 12
click at [1351, 78] on div "Send for Review Export Request changes Hub" at bounding box center [888, 83] width 1301 height 25
click at [1500, 35] on link "Latest Snapshot" at bounding box center [1499, 32] width 78 height 15
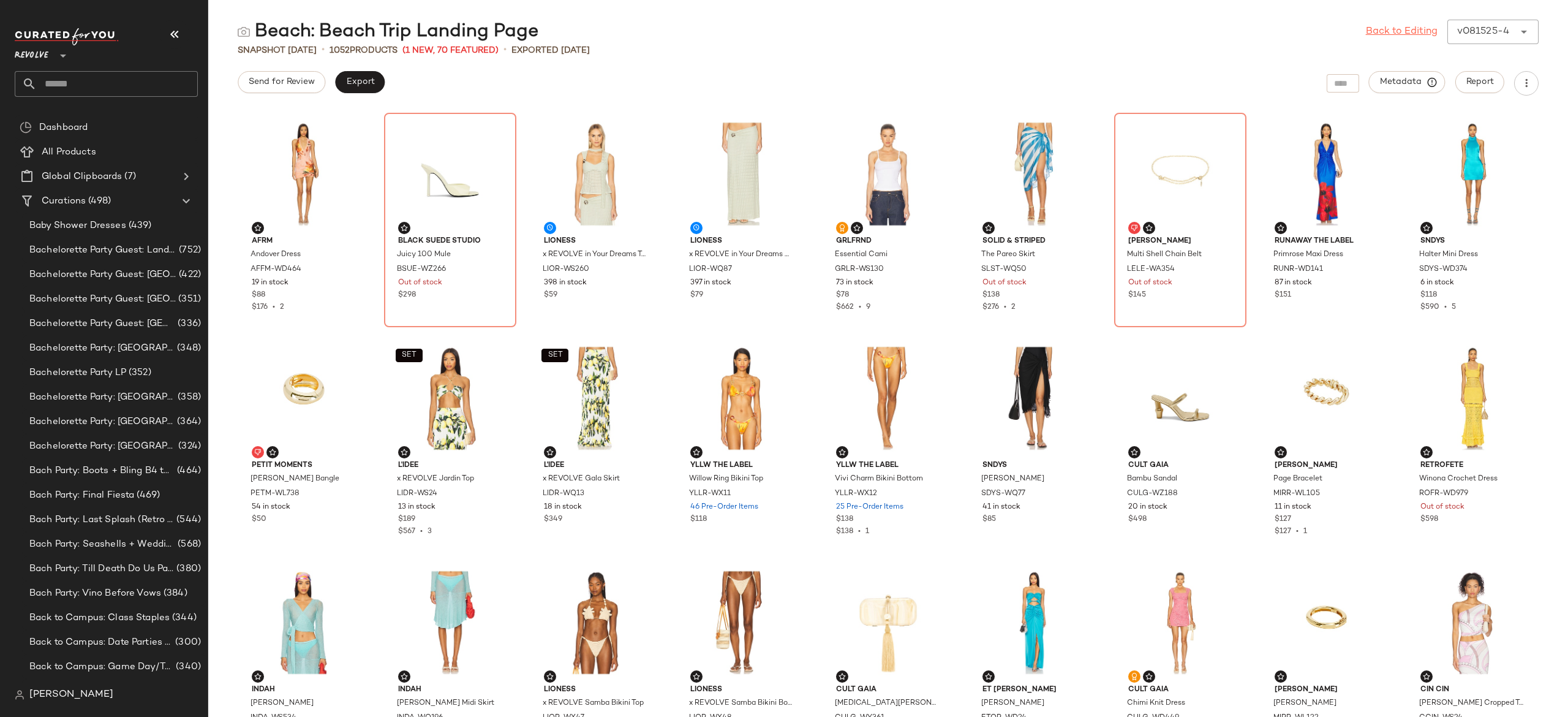
click at [1397, 29] on link "Back to Editing" at bounding box center [1401, 32] width 72 height 15
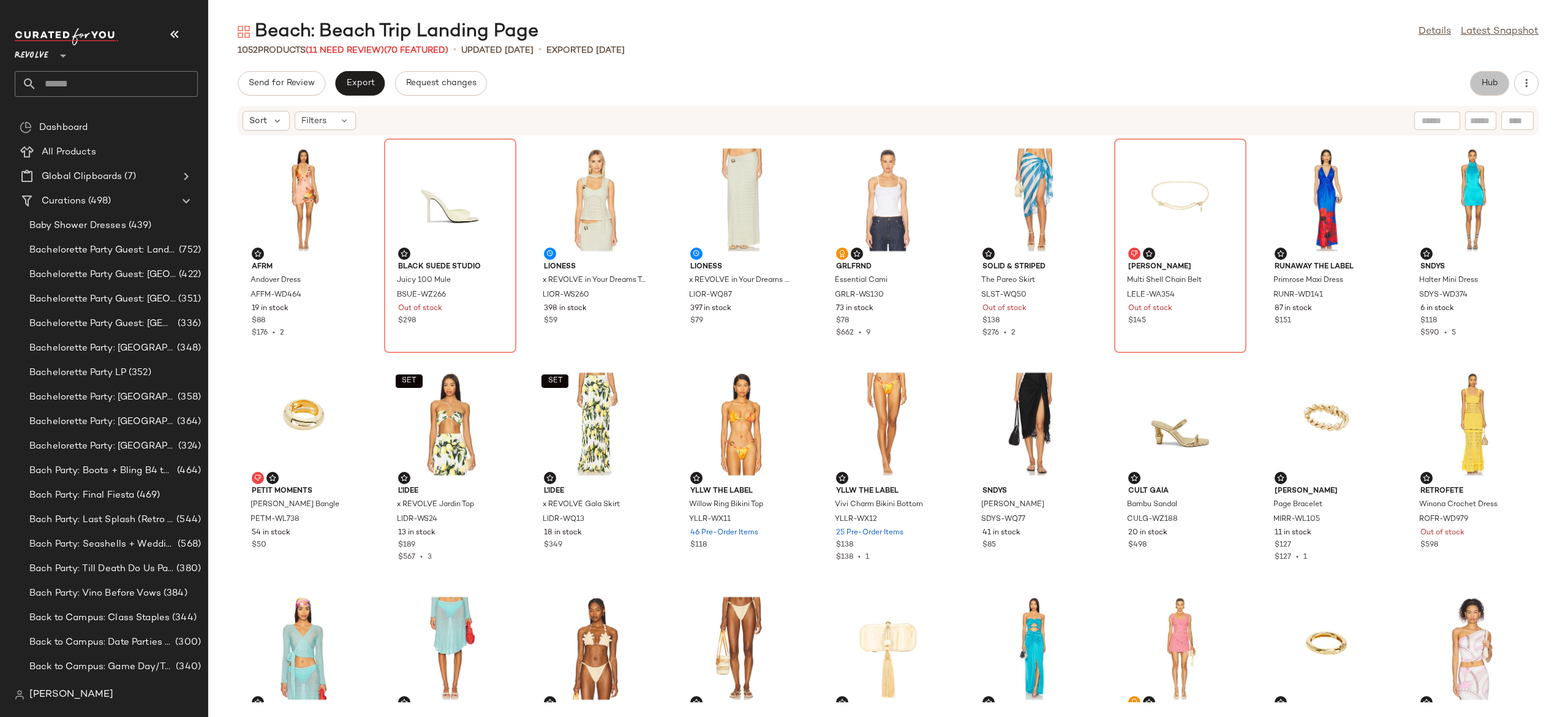
click at [1497, 88] on button "Hub" at bounding box center [1490, 83] width 39 height 25
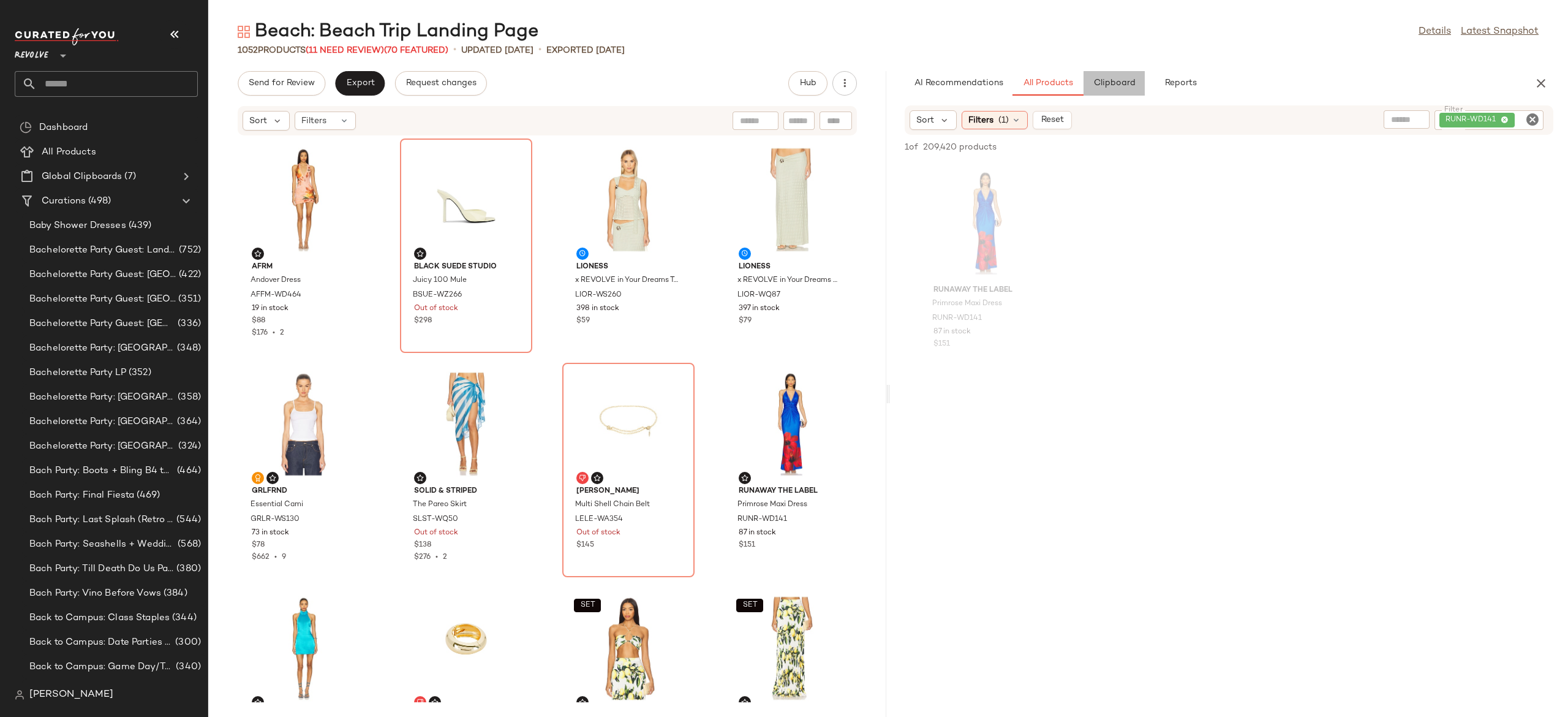
click at [1116, 92] on button "Clipboard" at bounding box center [1113, 83] width 61 height 25
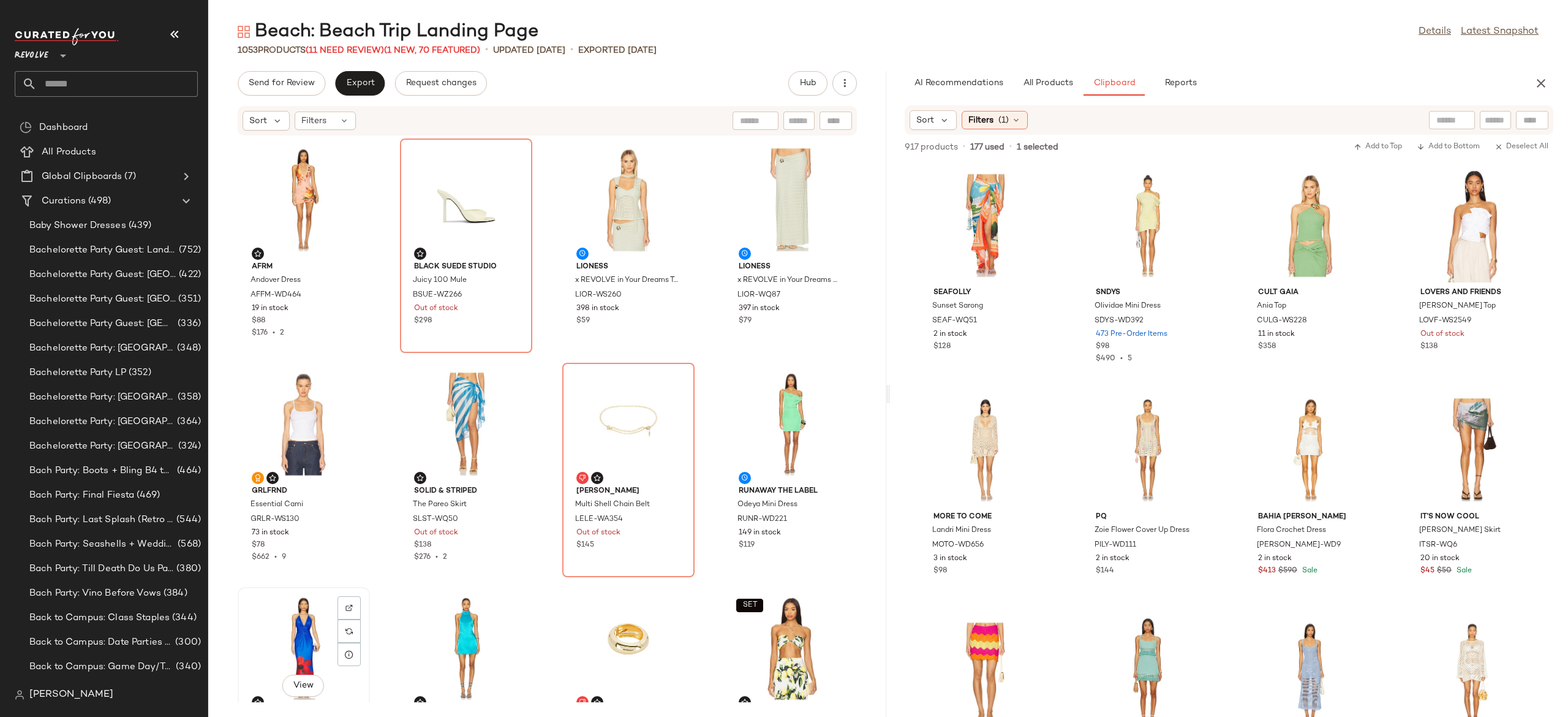
click at [298, 627] on div "View" at bounding box center [304, 648] width 124 height 114
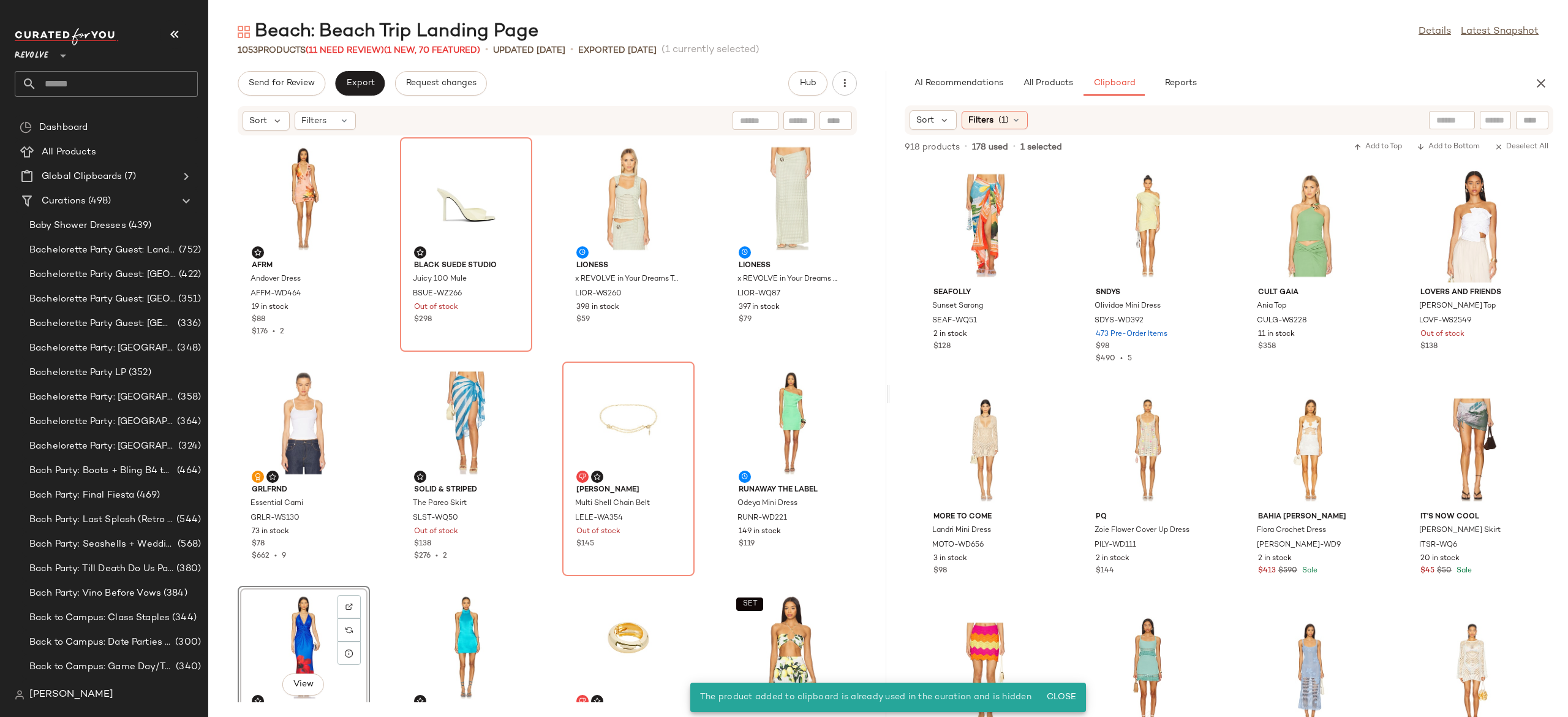
click at [284, 622] on div "View" at bounding box center [304, 646] width 124 height 114
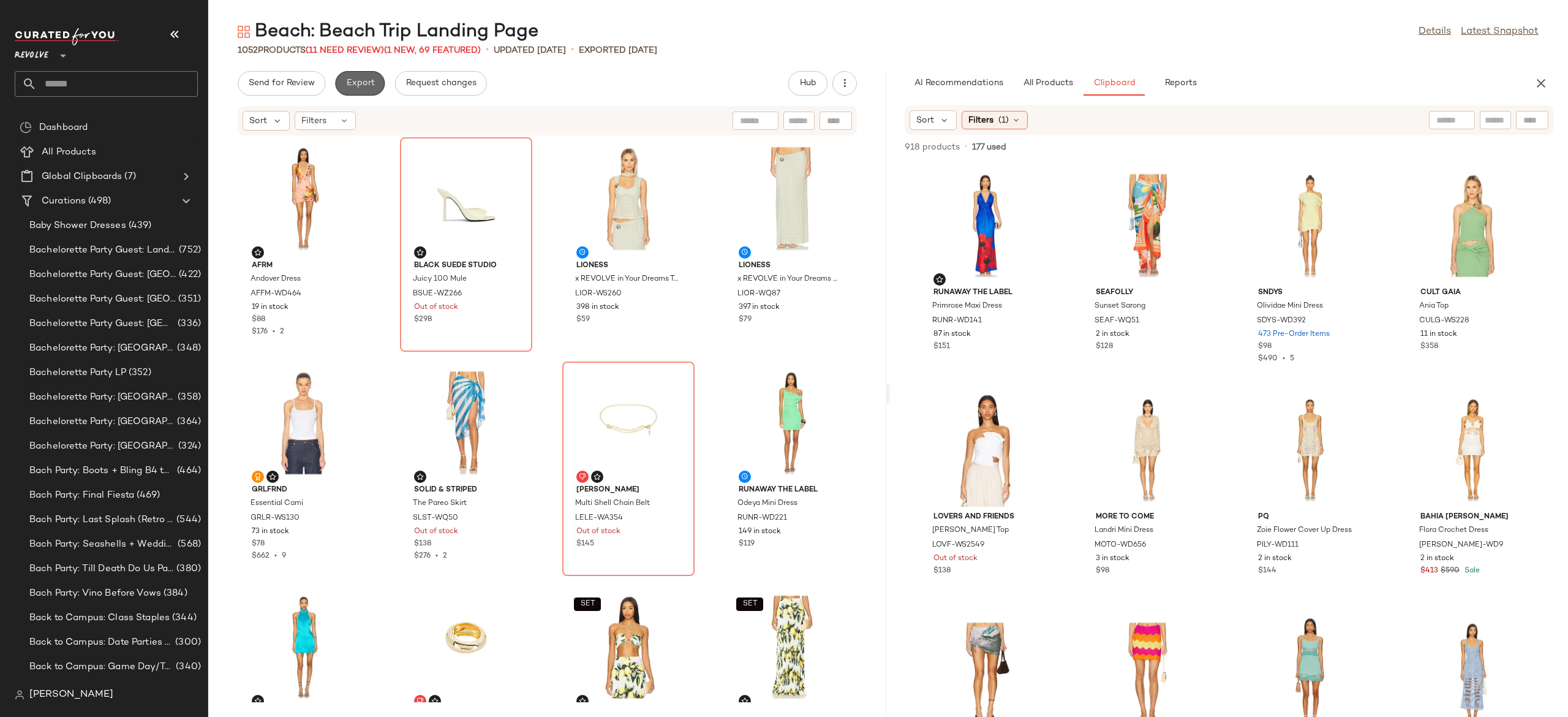
click at [369, 80] on span "Export" at bounding box center [360, 83] width 29 height 10
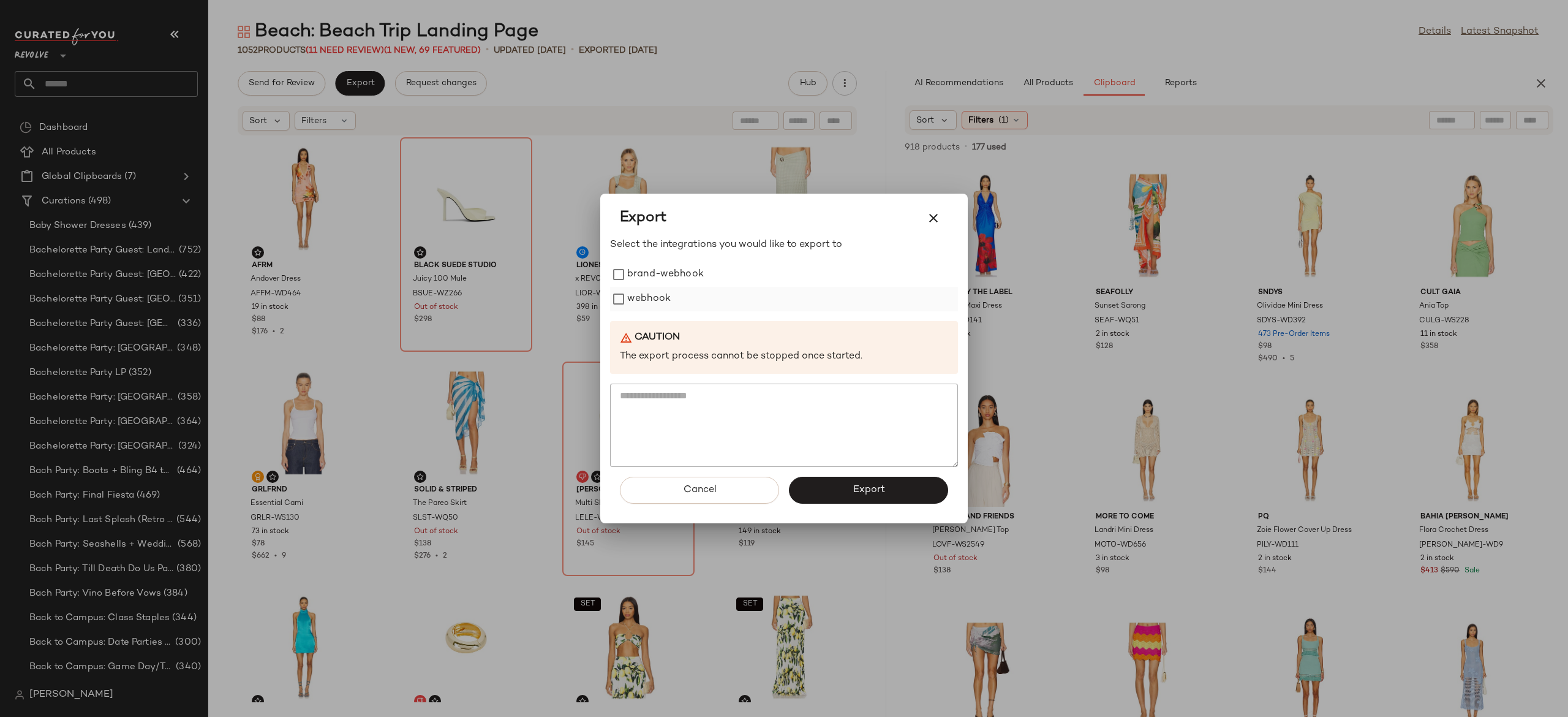
click at [660, 300] on label "webhook" at bounding box center [649, 299] width 44 height 25
click at [829, 489] on button "Export" at bounding box center [868, 490] width 159 height 27
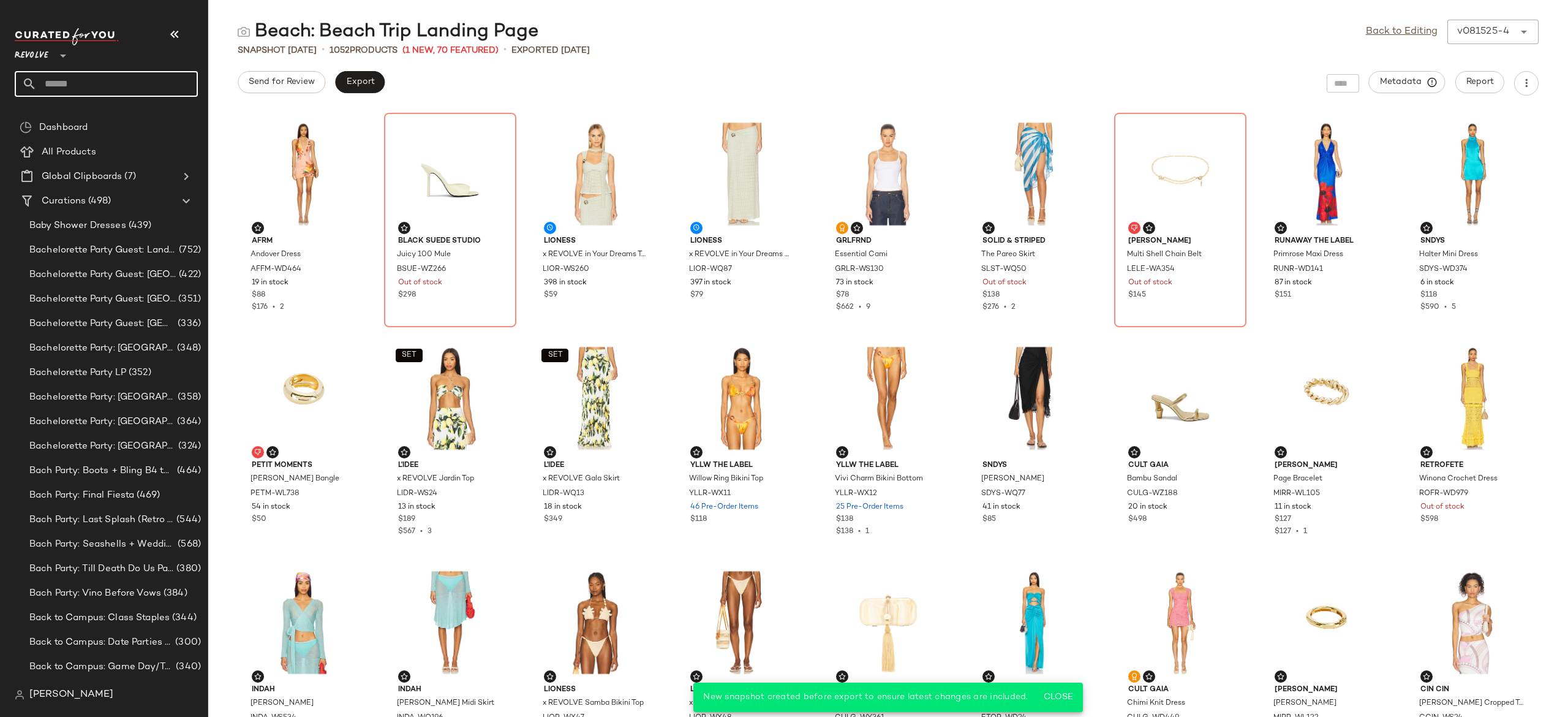
click at [162, 82] on input "text" at bounding box center [118, 84] width 161 height 26
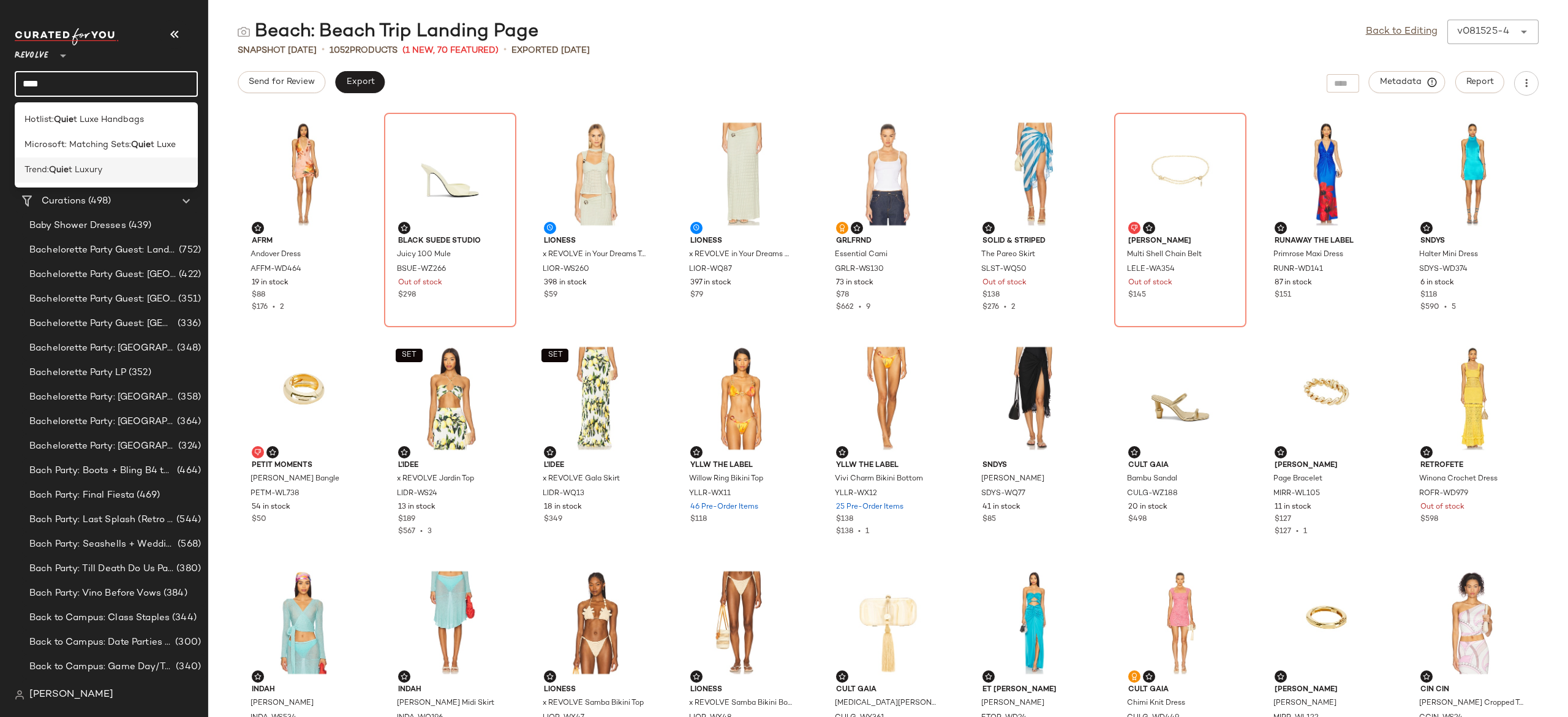
type input "****"
click at [121, 164] on div "Trend: Quie t Luxury" at bounding box center [106, 170] width 164 height 13
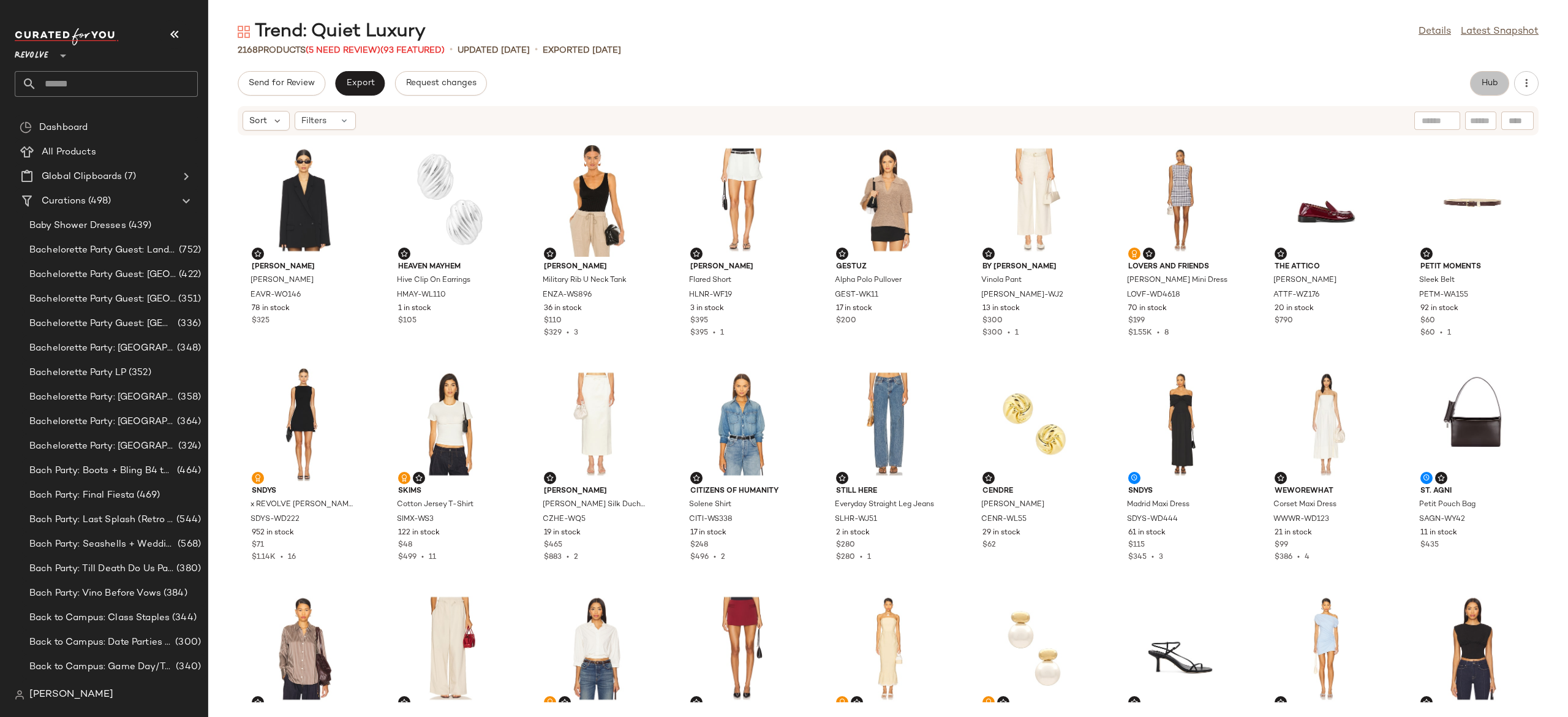
click at [1498, 86] on span "Hub" at bounding box center [1490, 83] width 17 height 10
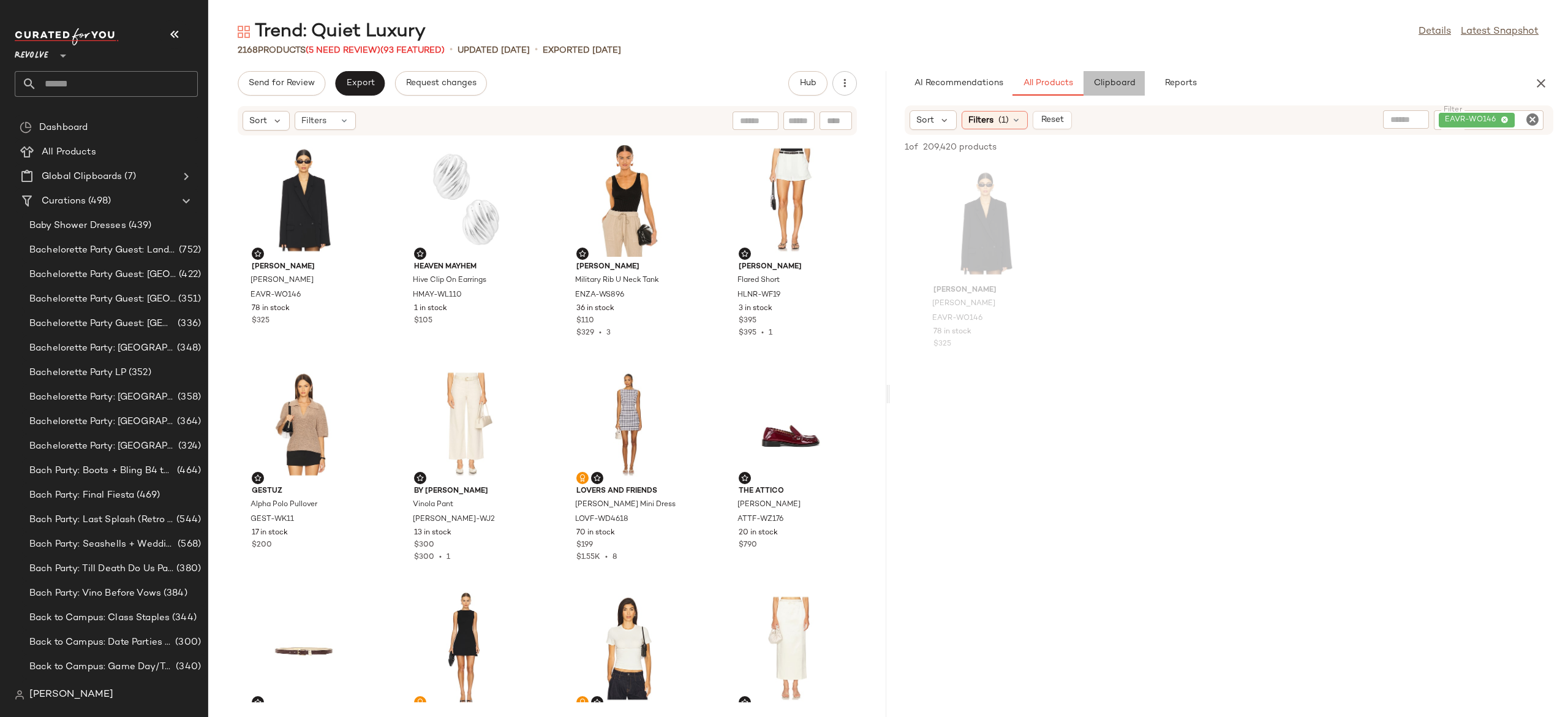
click at [1117, 84] on span "Clipboard" at bounding box center [1114, 83] width 42 height 10
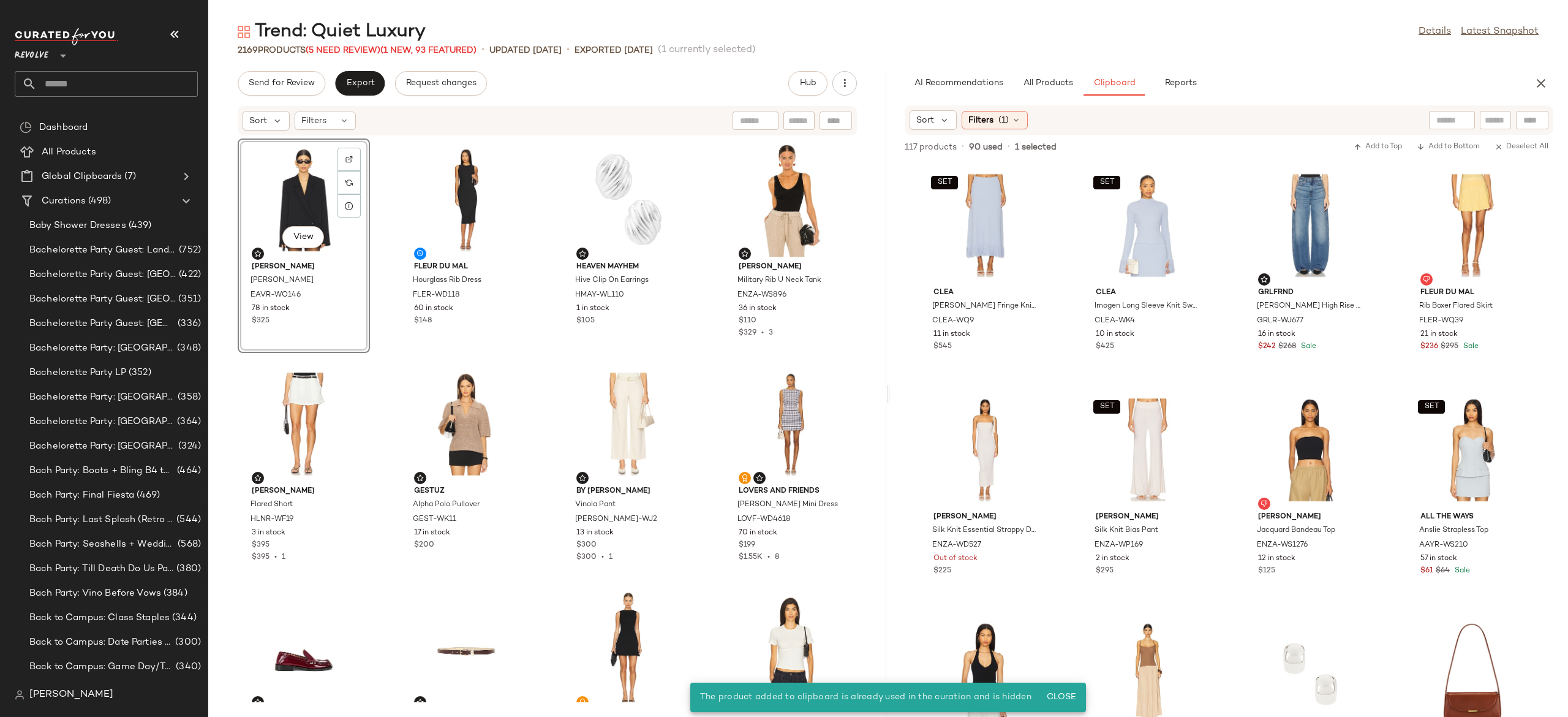
click at [304, 196] on div "View" at bounding box center [304, 199] width 124 height 114
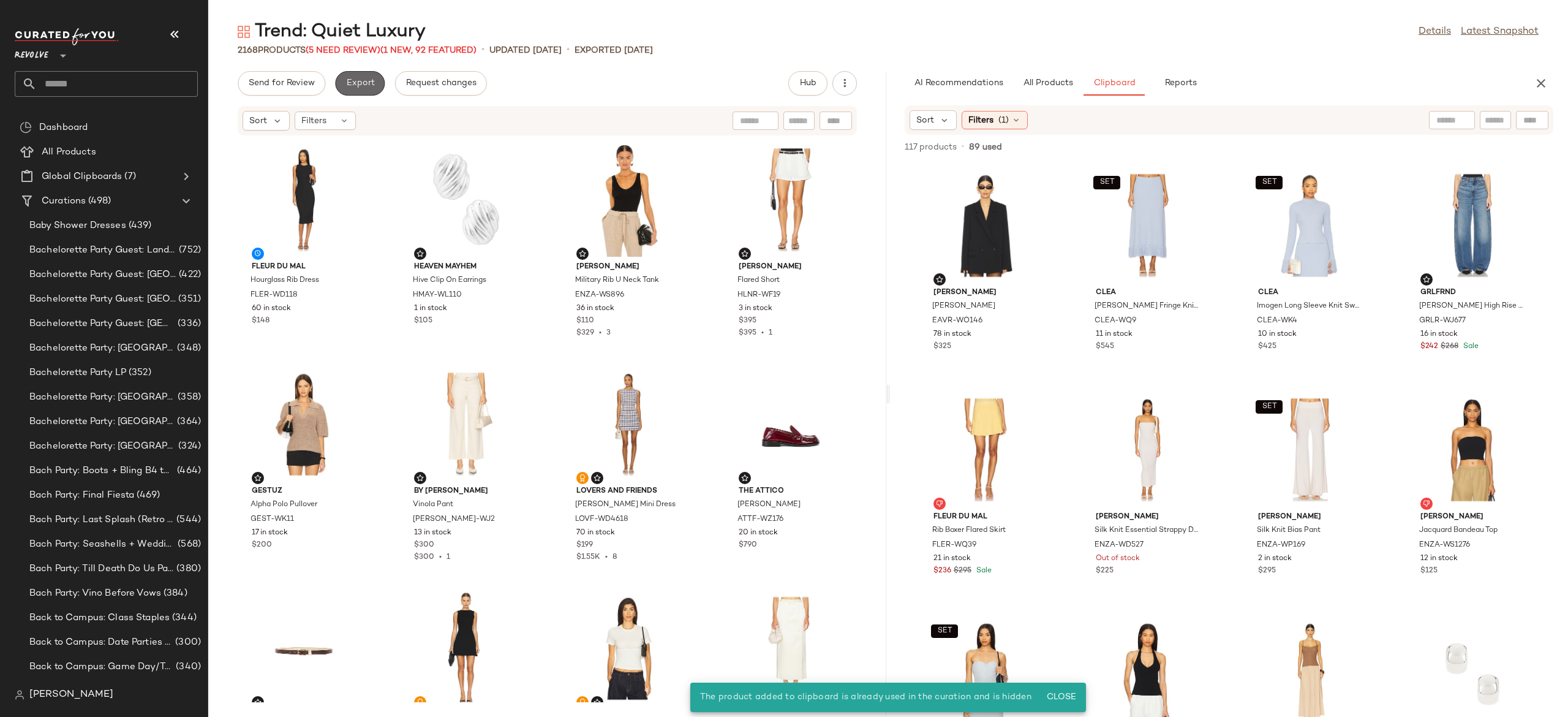
click at [375, 80] on button "Export" at bounding box center [360, 83] width 50 height 25
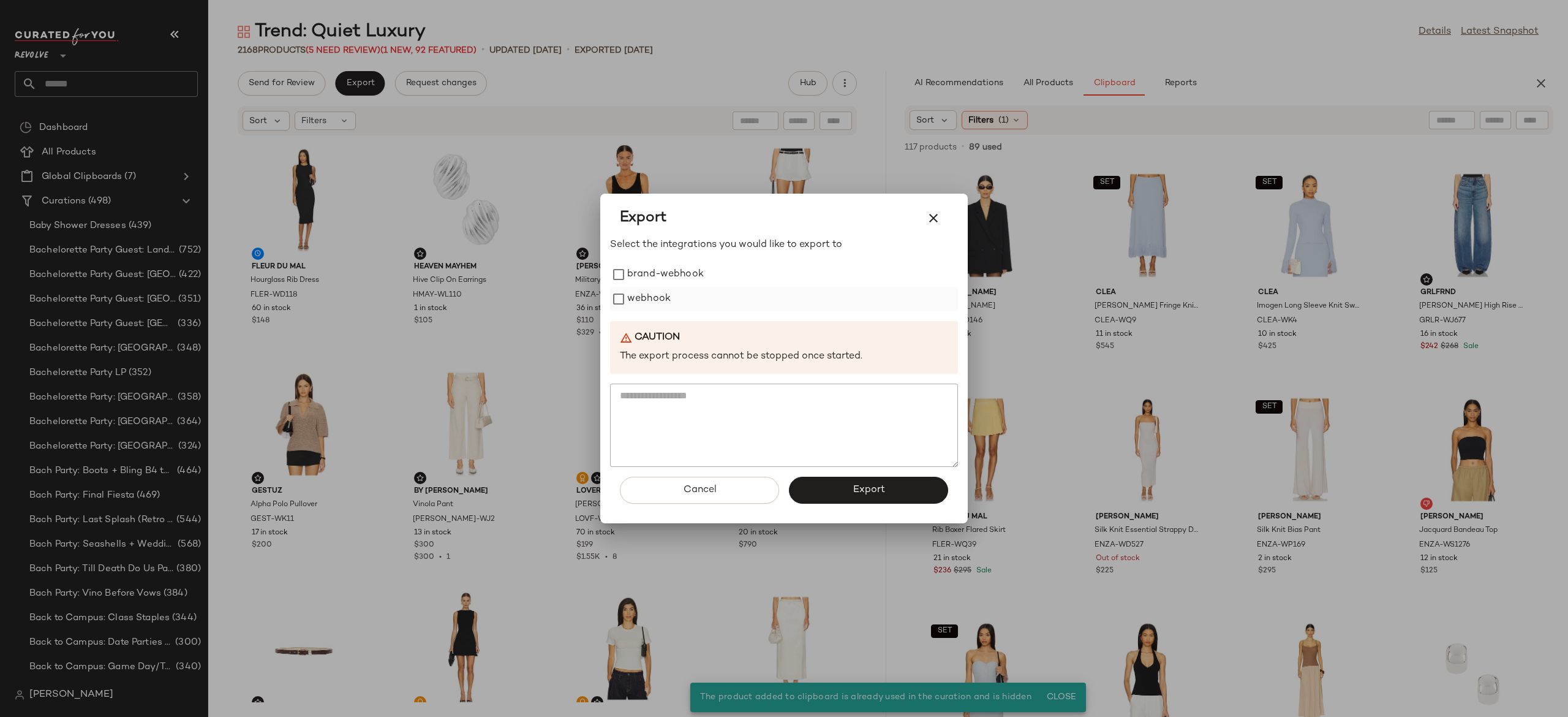
click at [645, 296] on label "webhook" at bounding box center [649, 299] width 44 height 25
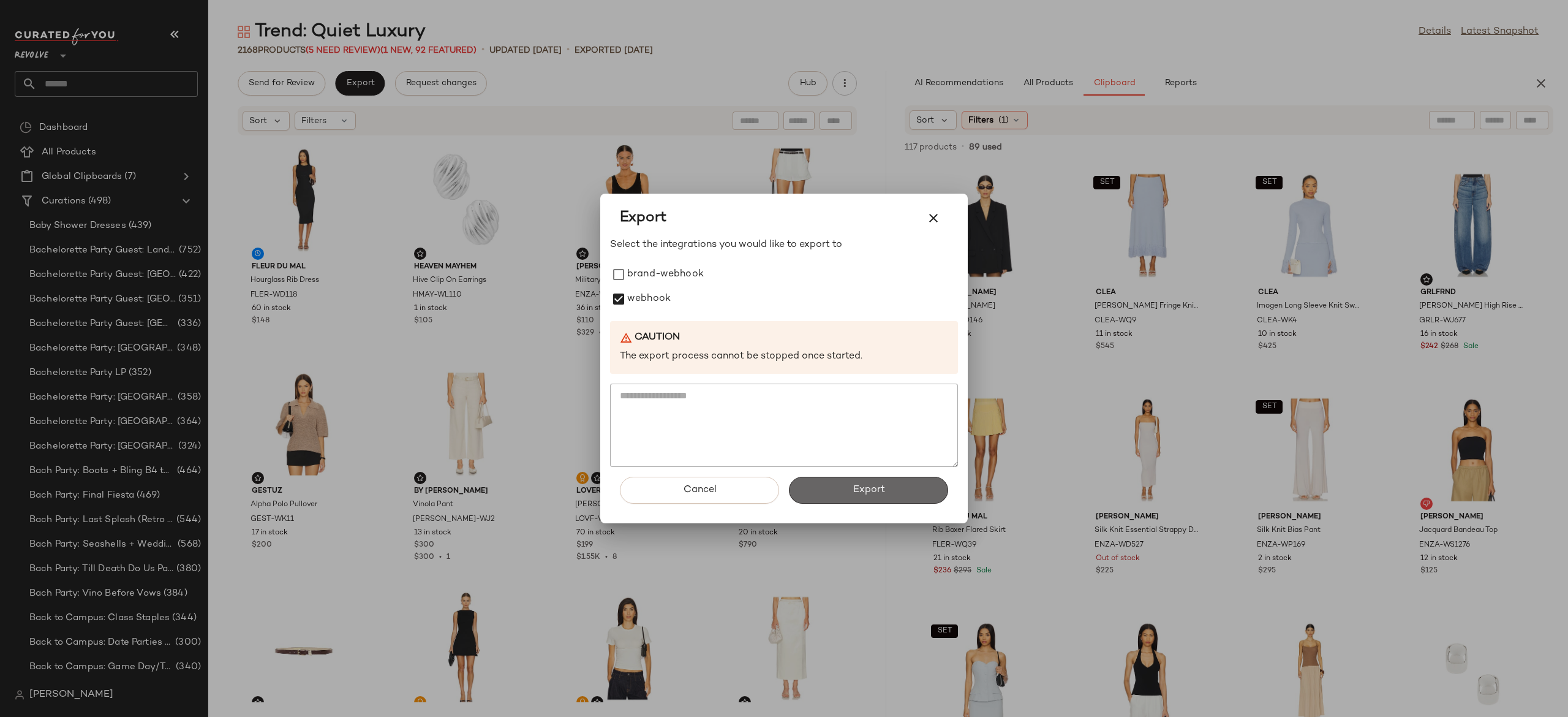
click at [845, 490] on button "Export" at bounding box center [868, 490] width 159 height 27
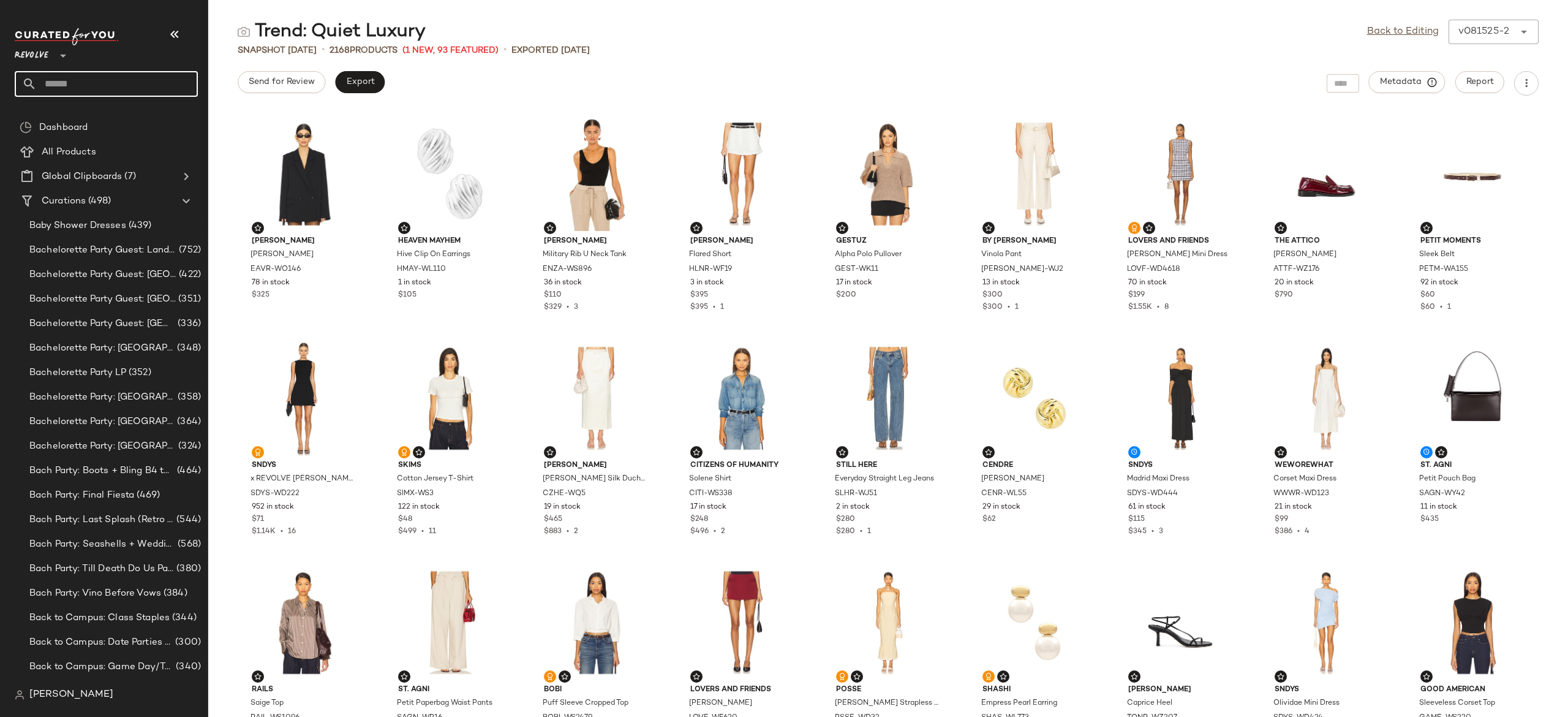
click at [182, 82] on input "text" at bounding box center [118, 84] width 161 height 26
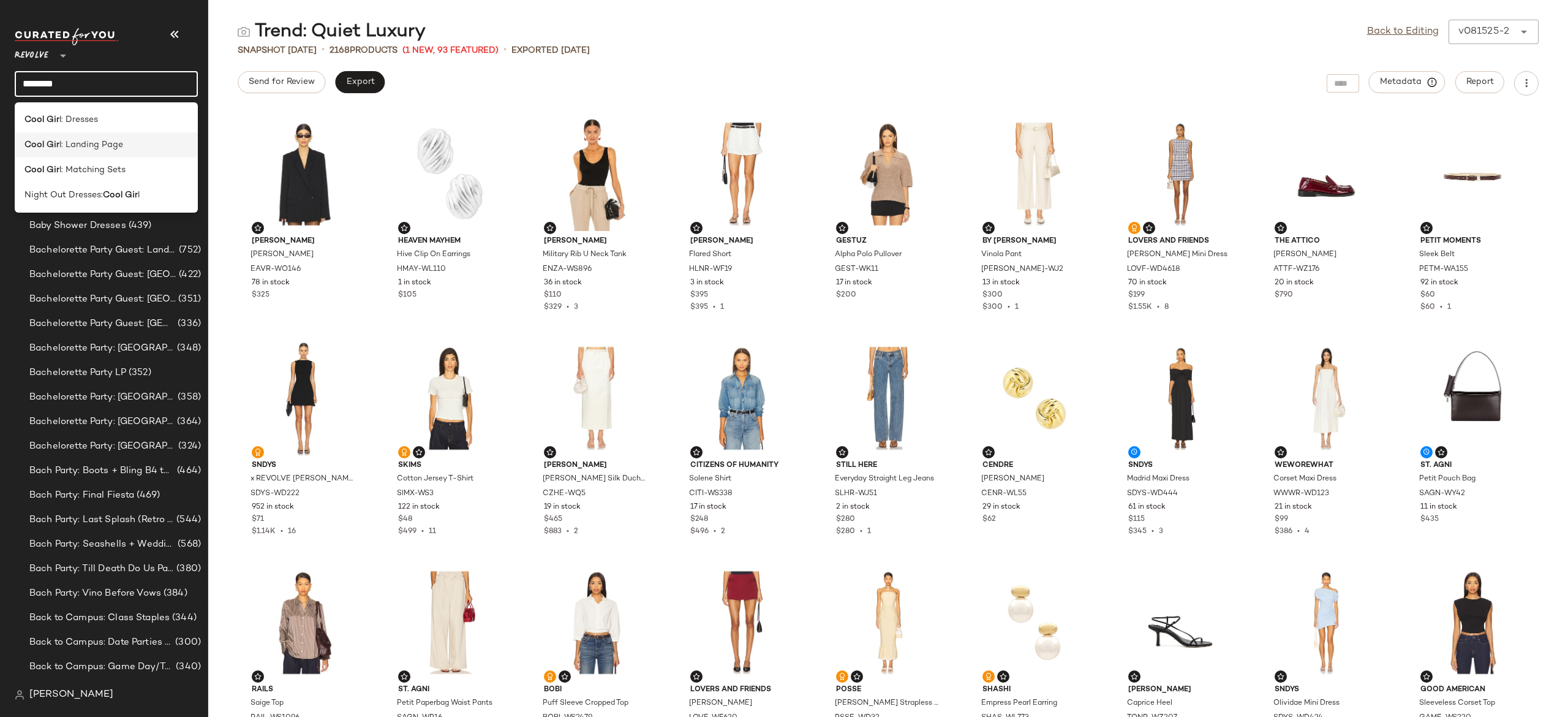
type input "********"
click at [130, 139] on div "Cool Gir l: Landing Page" at bounding box center [106, 145] width 164 height 13
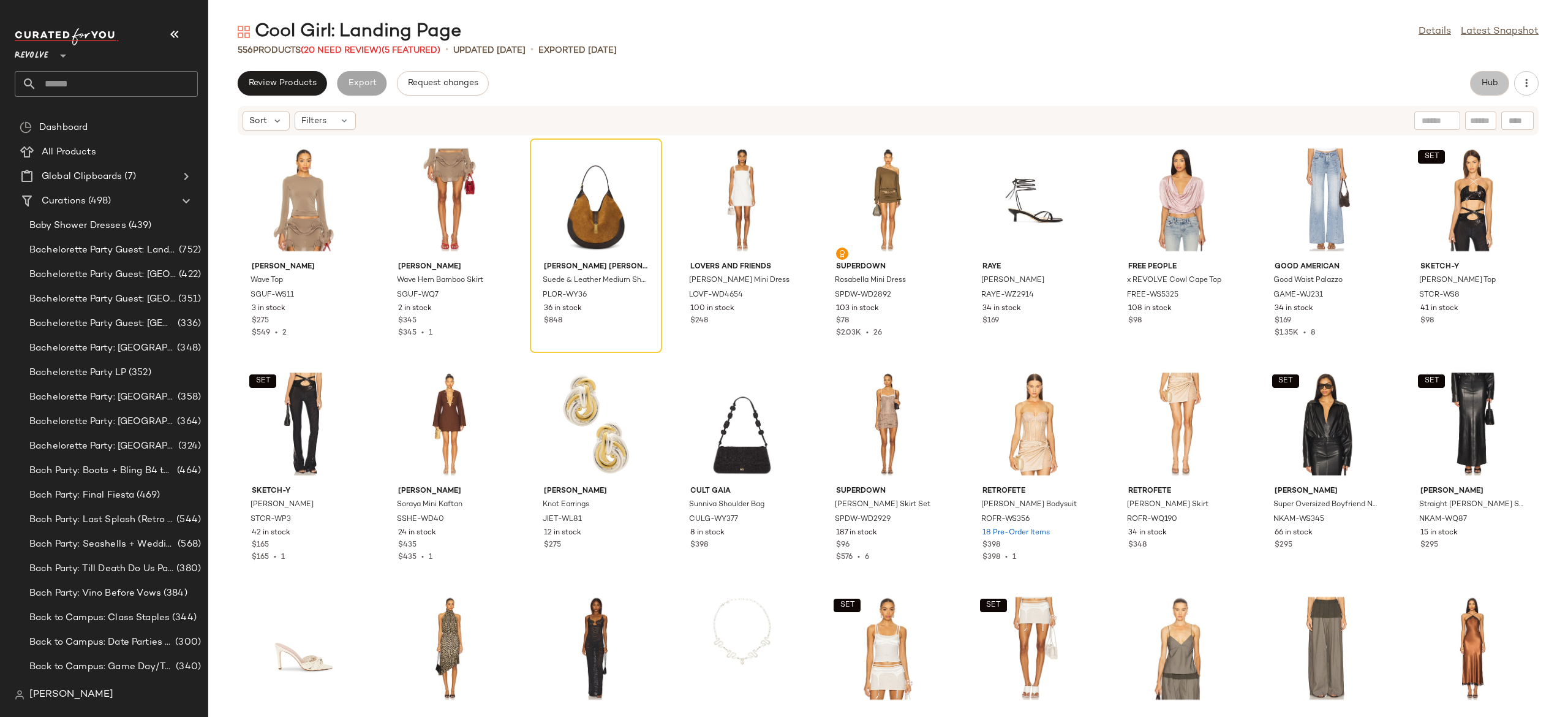
click at [1495, 82] on span "Hub" at bounding box center [1490, 83] width 17 height 10
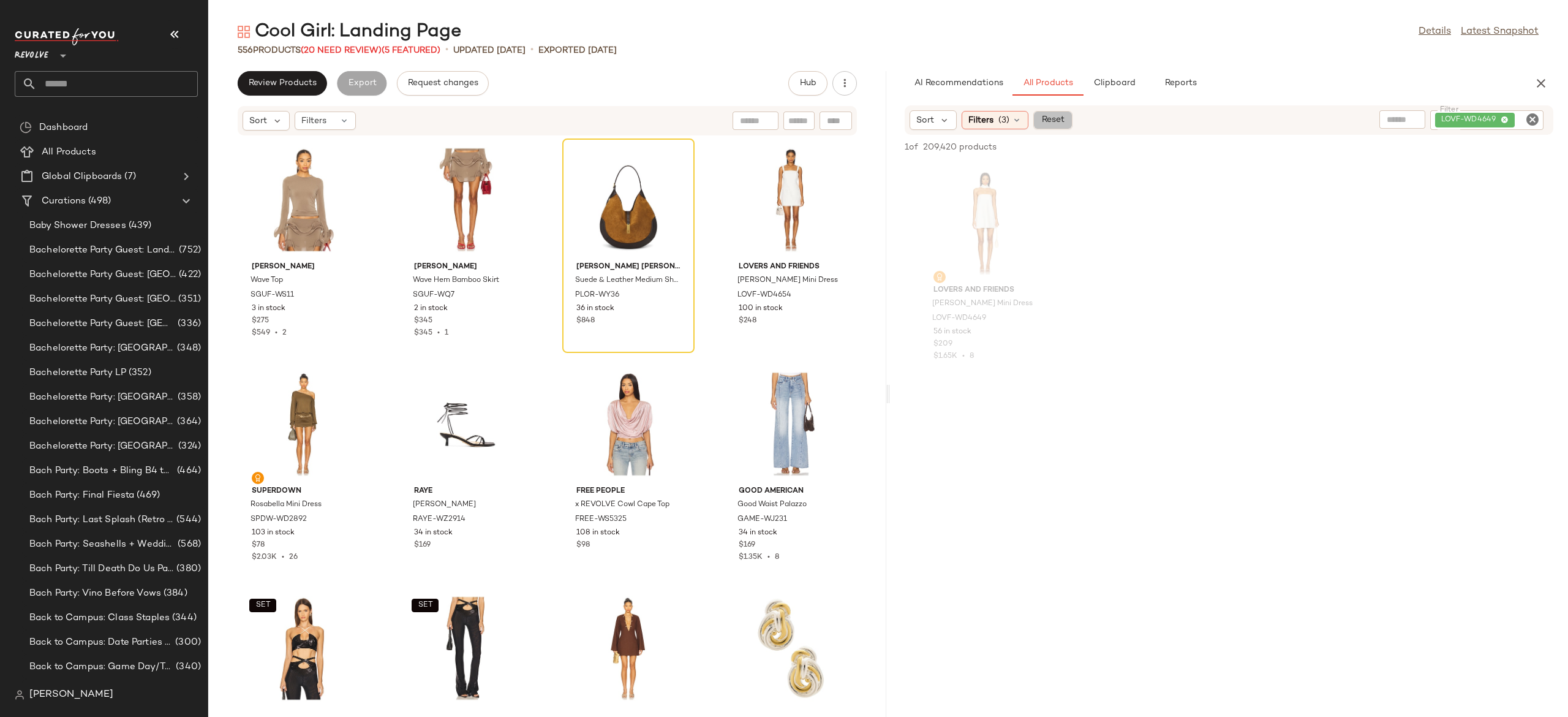
click at [1061, 119] on span "Reset" at bounding box center [1052, 120] width 23 height 10
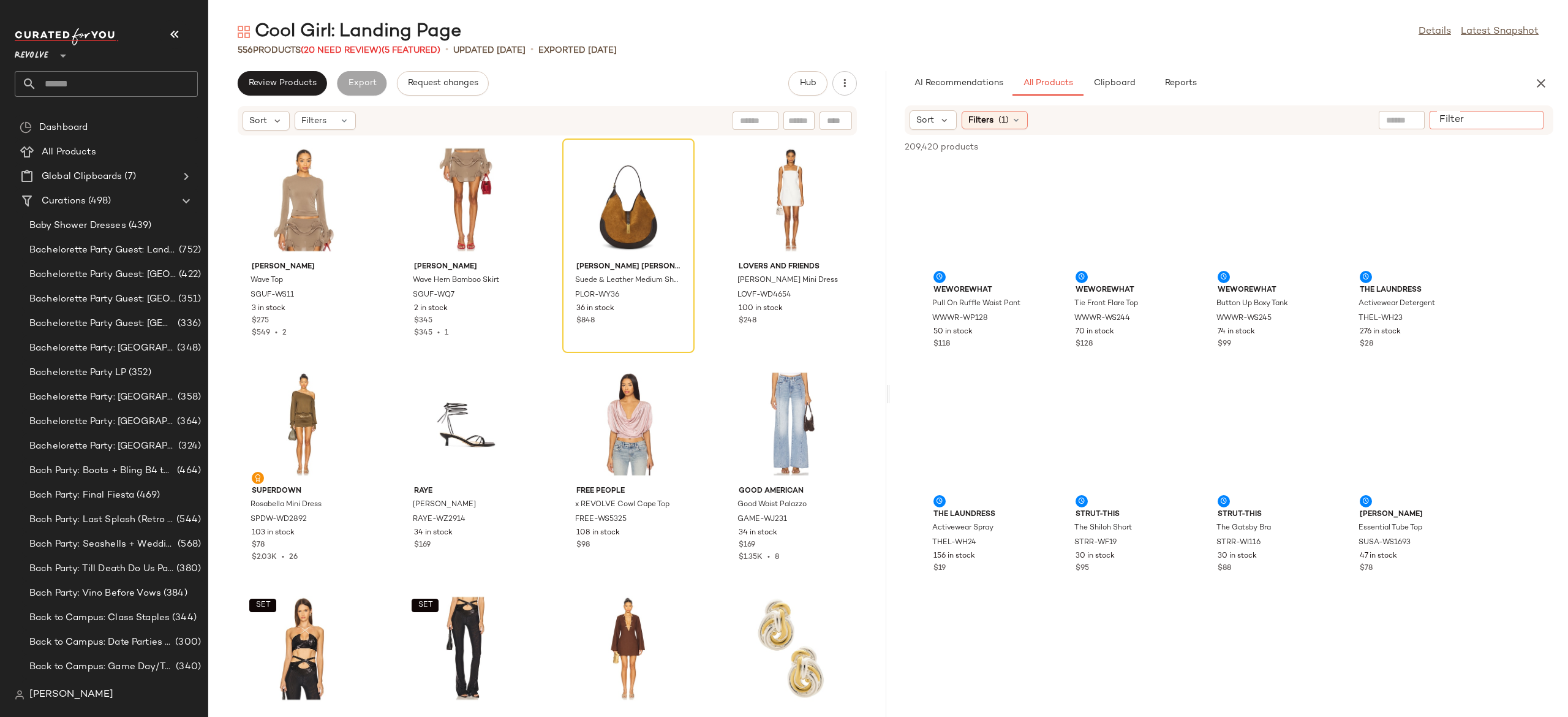
click at [1537, 114] on input "Filter" at bounding box center [1487, 120] width 104 height 13
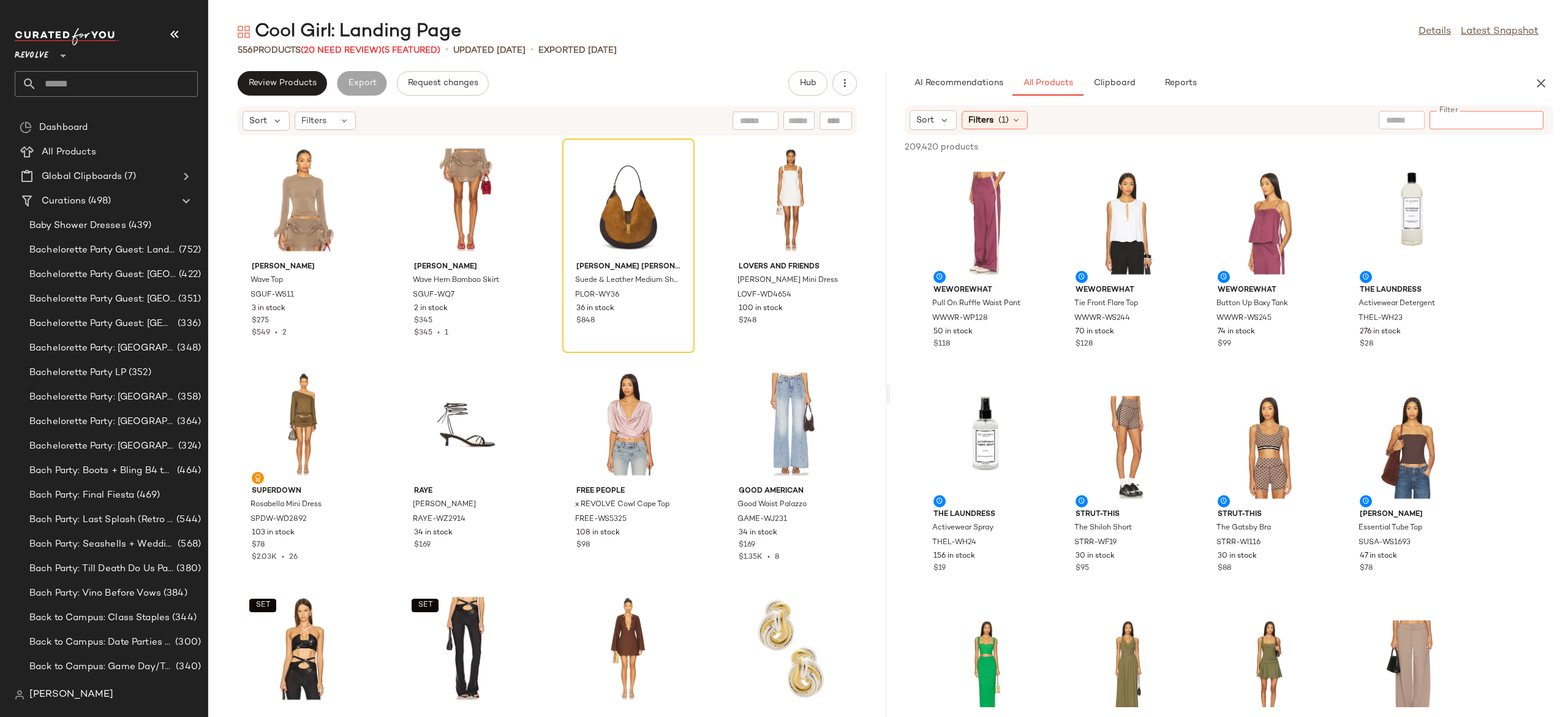
paste input "**********"
type input "**********"
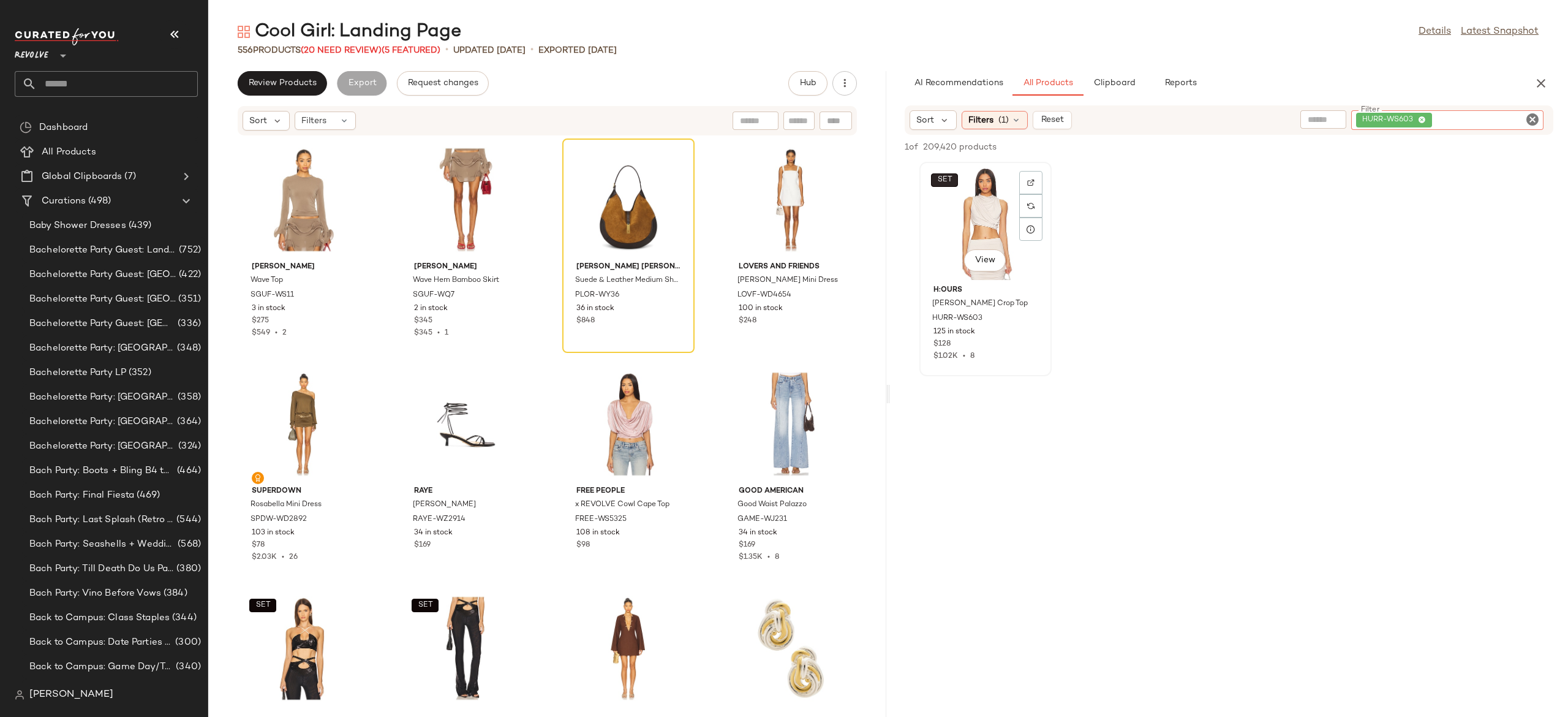
click at [952, 180] on button "SET" at bounding box center [945, 180] width 27 height 14
click at [952, 178] on button "SET" at bounding box center [945, 180] width 27 height 14
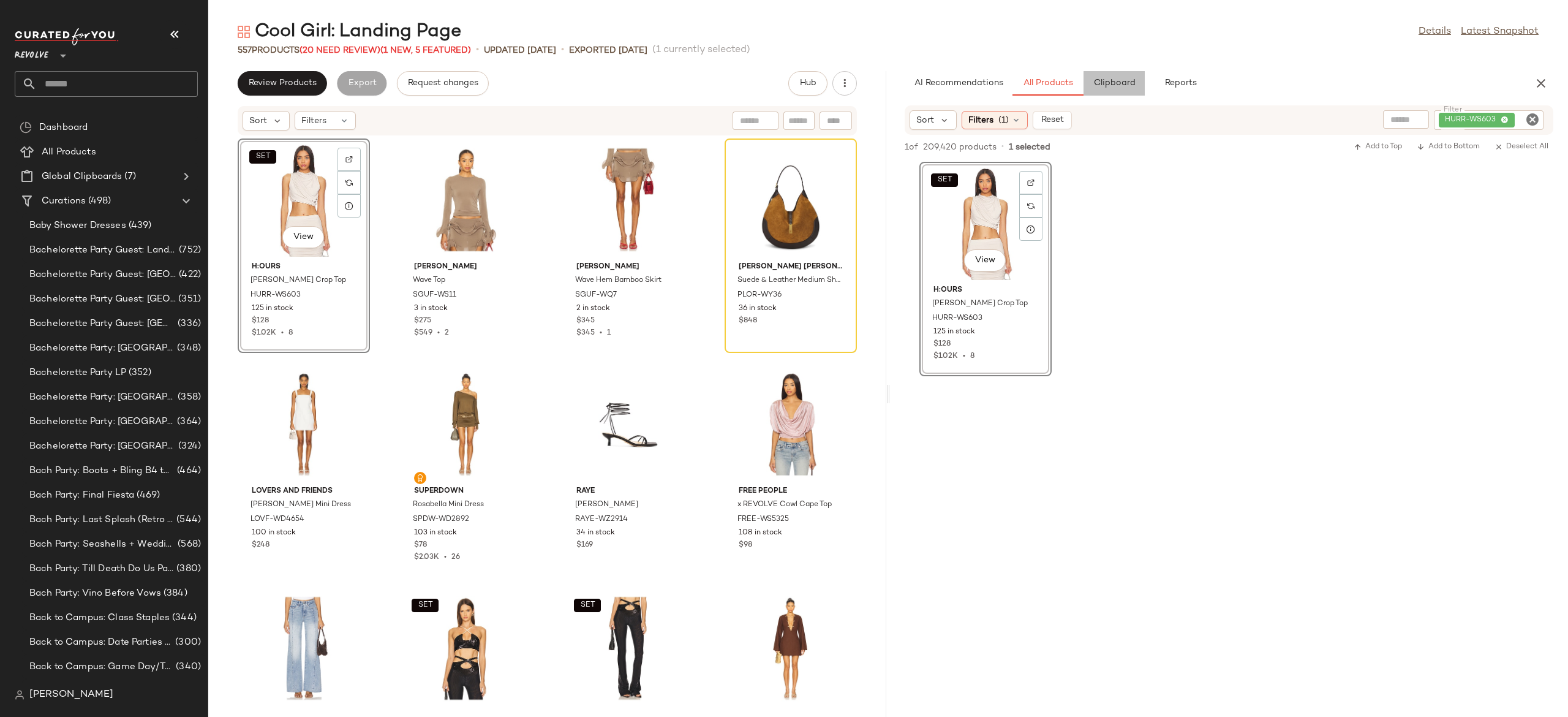
click at [1119, 87] on span "Clipboard" at bounding box center [1114, 83] width 42 height 10
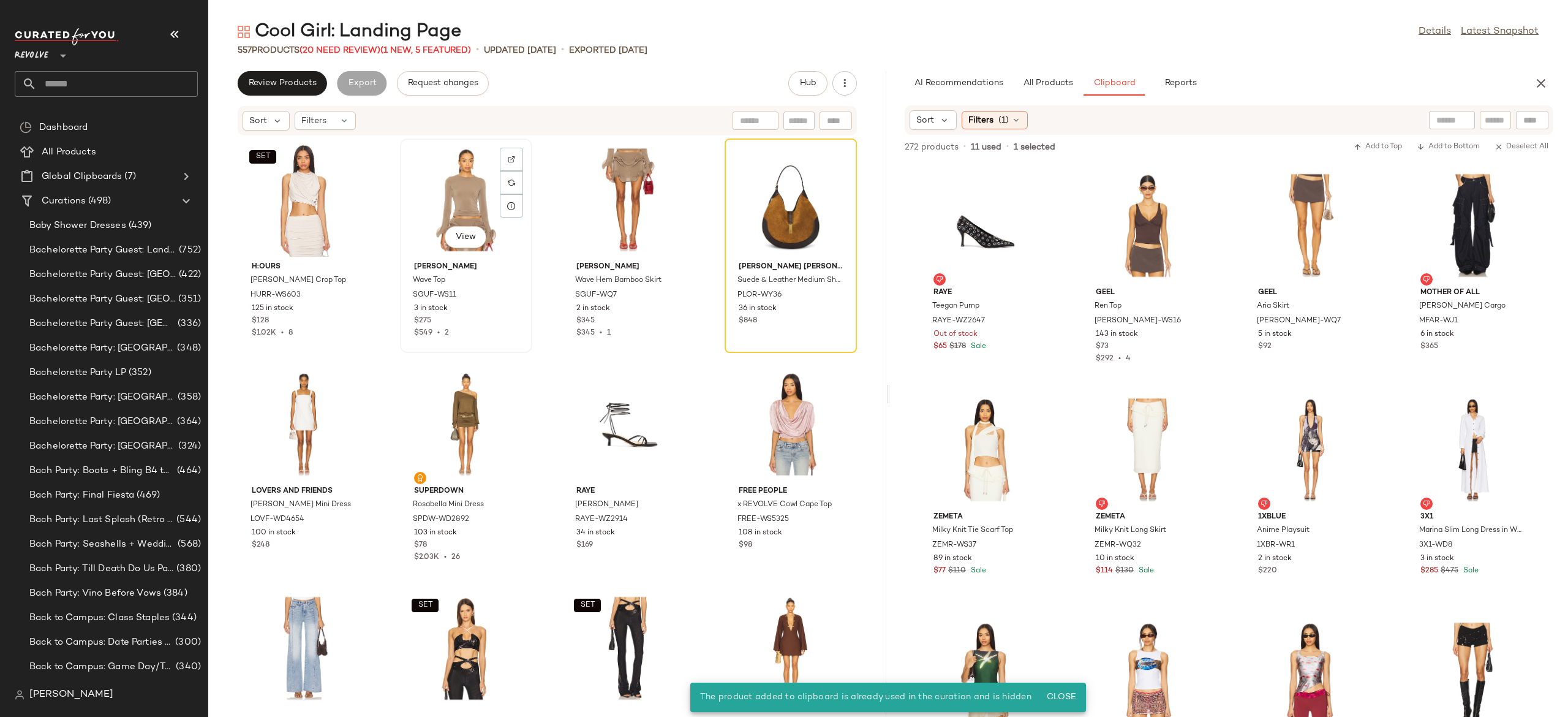
click at [462, 201] on div "View" at bounding box center [466, 199] width 124 height 114
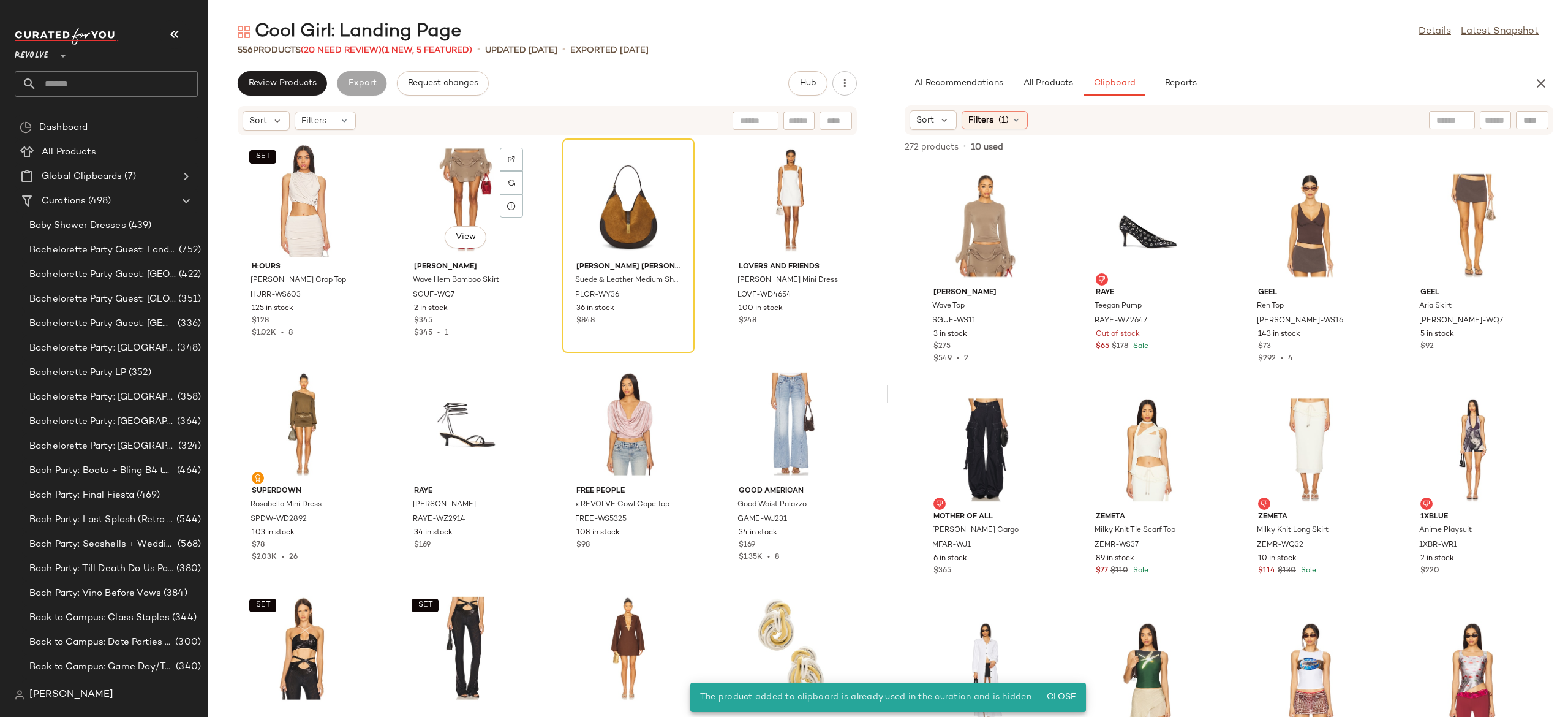
click at [462, 201] on div "View" at bounding box center [466, 199] width 124 height 114
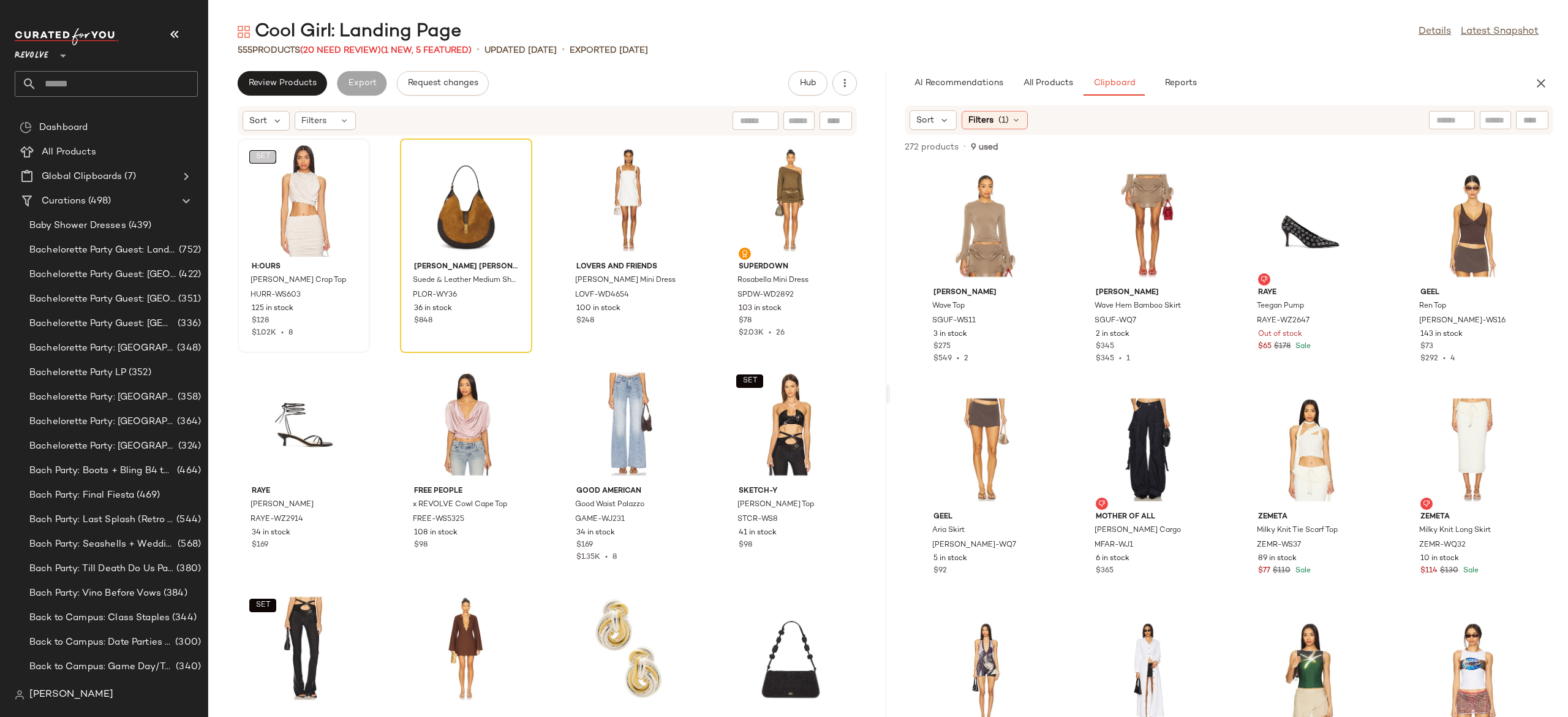
click at [268, 159] on body "Revolve ** Dashboard All Products Global Clipboards (7) Curations (498) Baby Sh…" at bounding box center [784, 358] width 1568 height 717
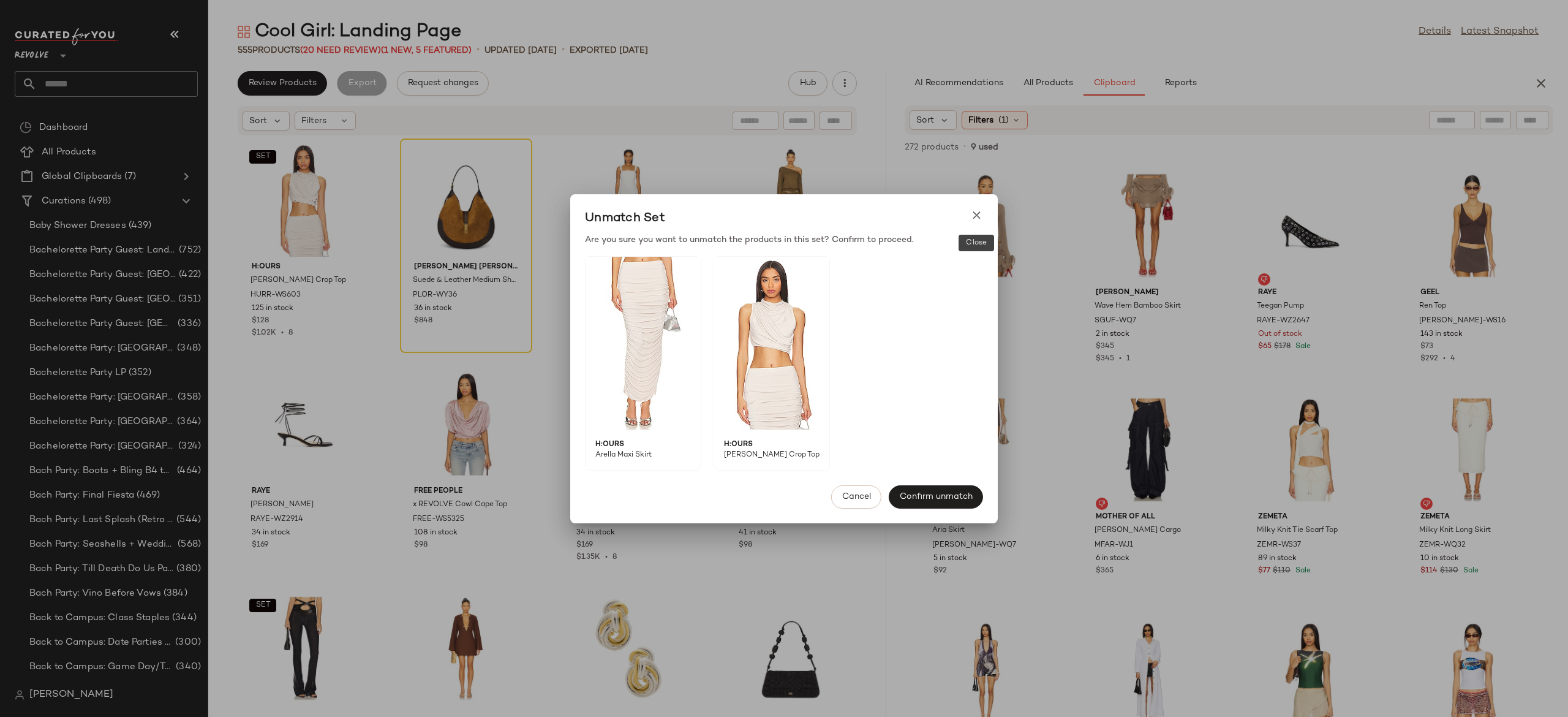
click at [972, 218] on icon at bounding box center [976, 215] width 13 height 13
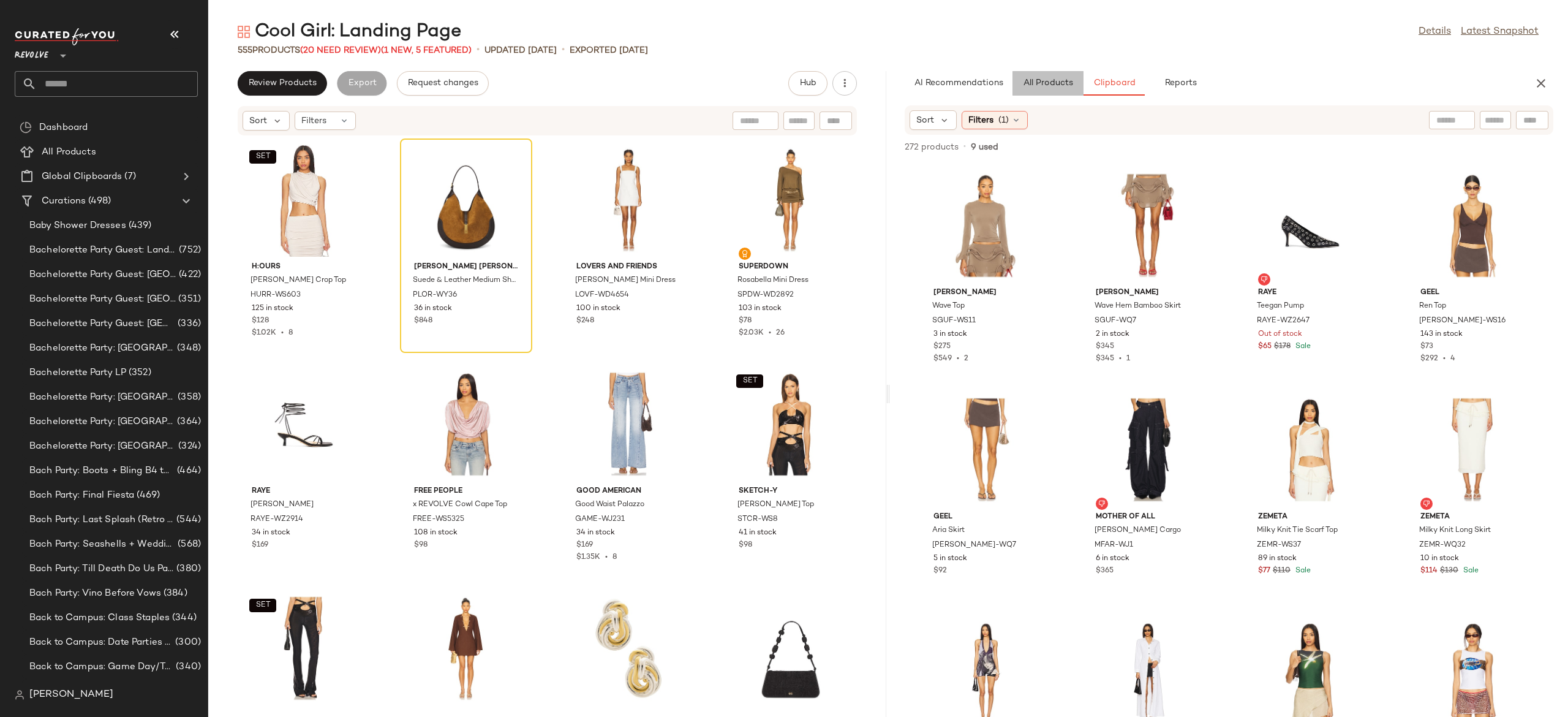
click at [1049, 81] on span "All Products" at bounding box center [1048, 83] width 51 height 10
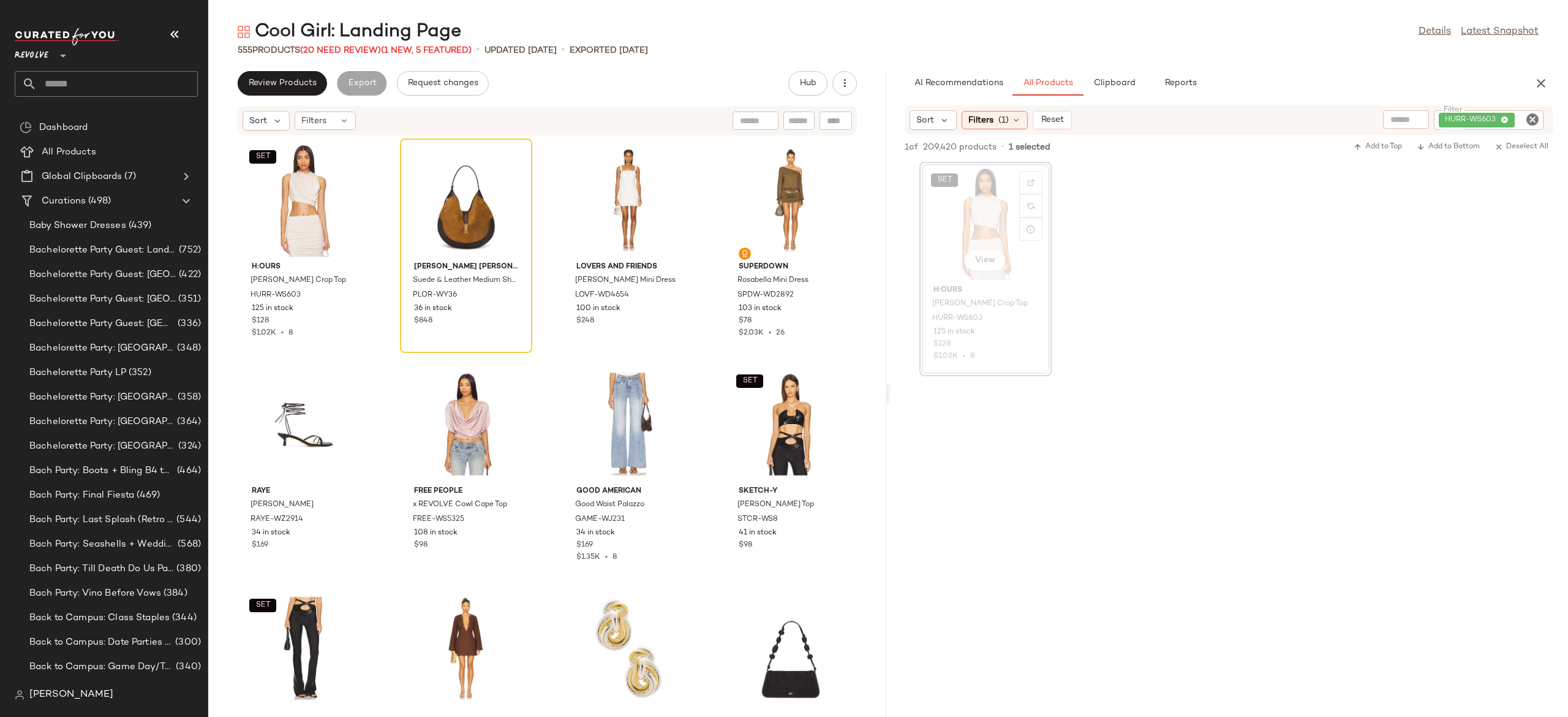
click at [1530, 119] on icon "Clear Filter" at bounding box center [1533, 120] width 15 height 15
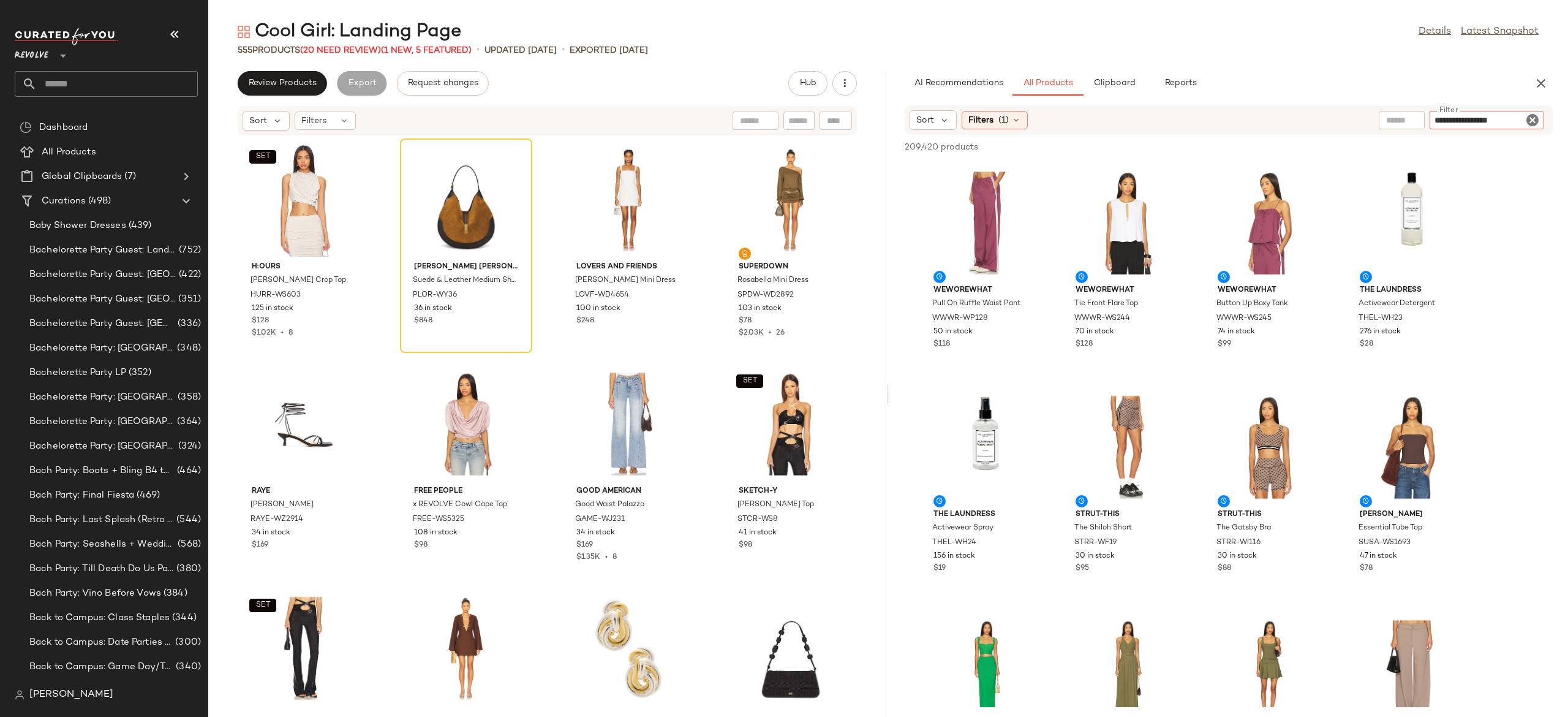
type input "**********"
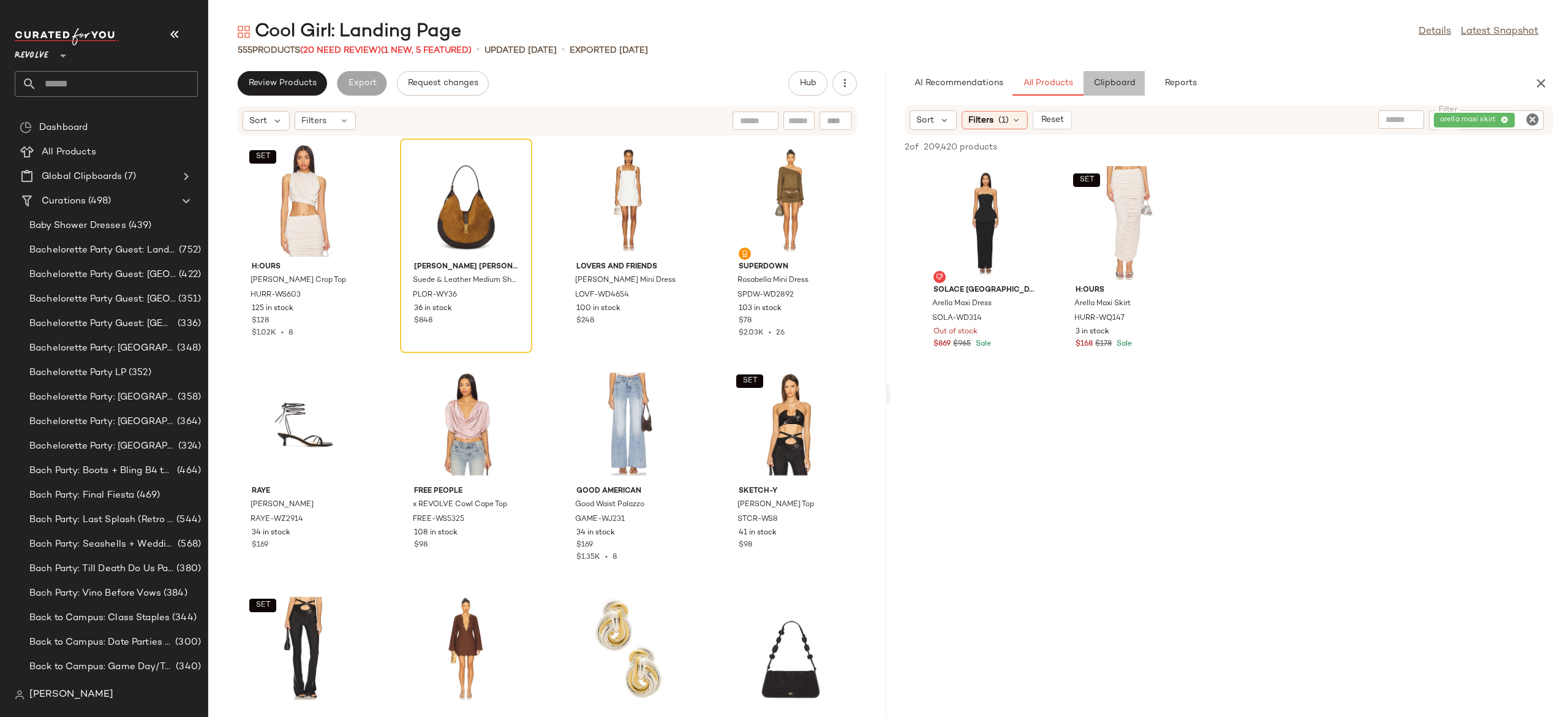
click at [1119, 93] on button "Clipboard" at bounding box center [1113, 83] width 61 height 25
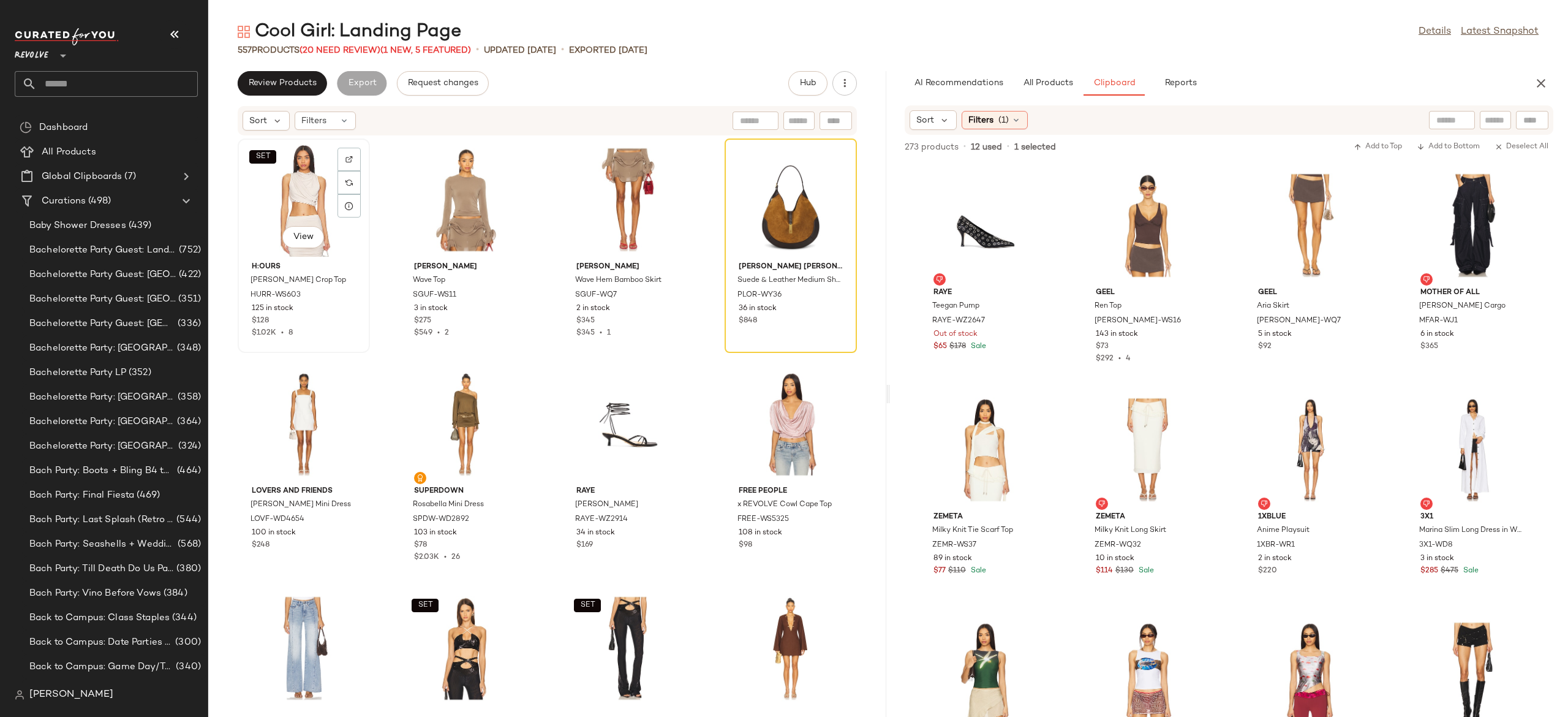
click at [317, 202] on div "SET View" at bounding box center [304, 199] width 124 height 114
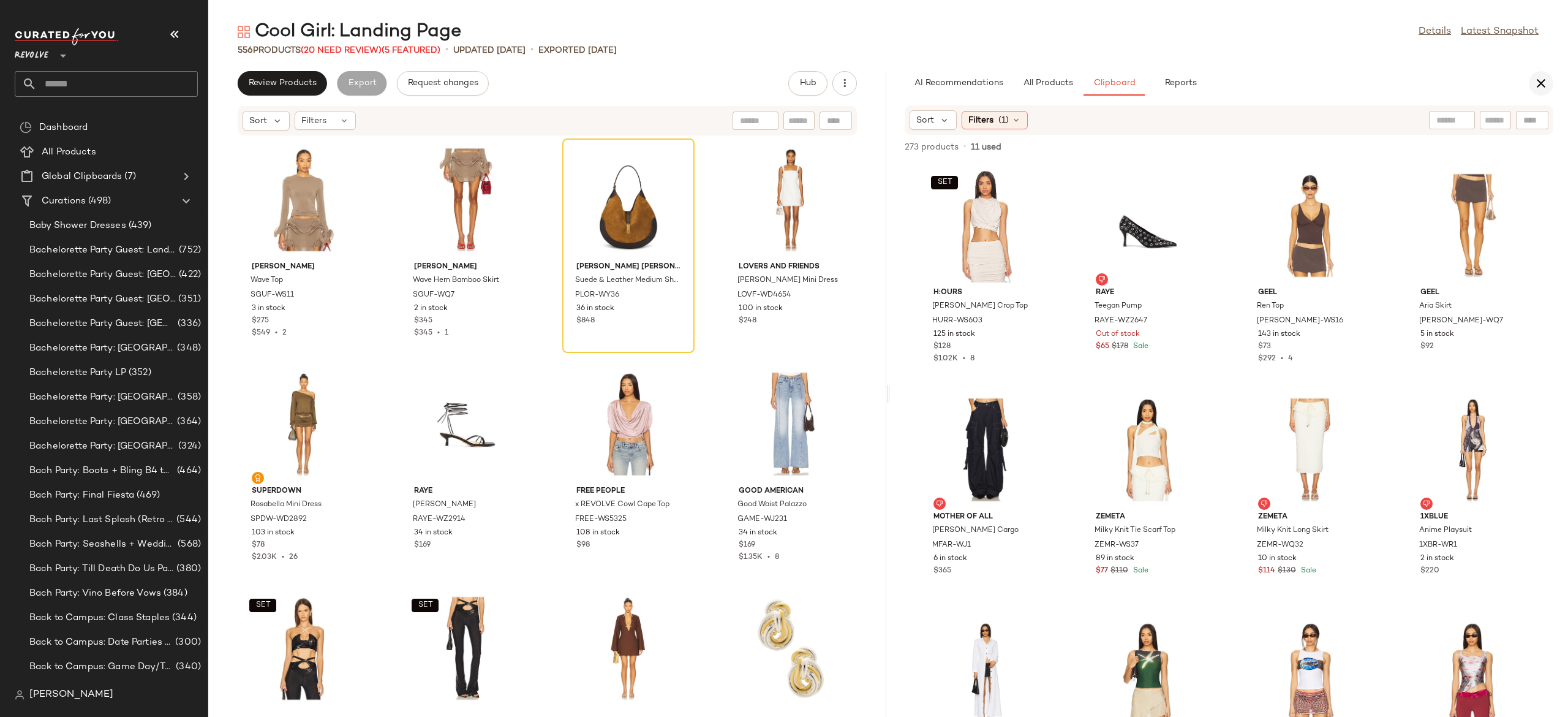
click at [1541, 82] on icon "button" at bounding box center [1542, 84] width 15 height 15
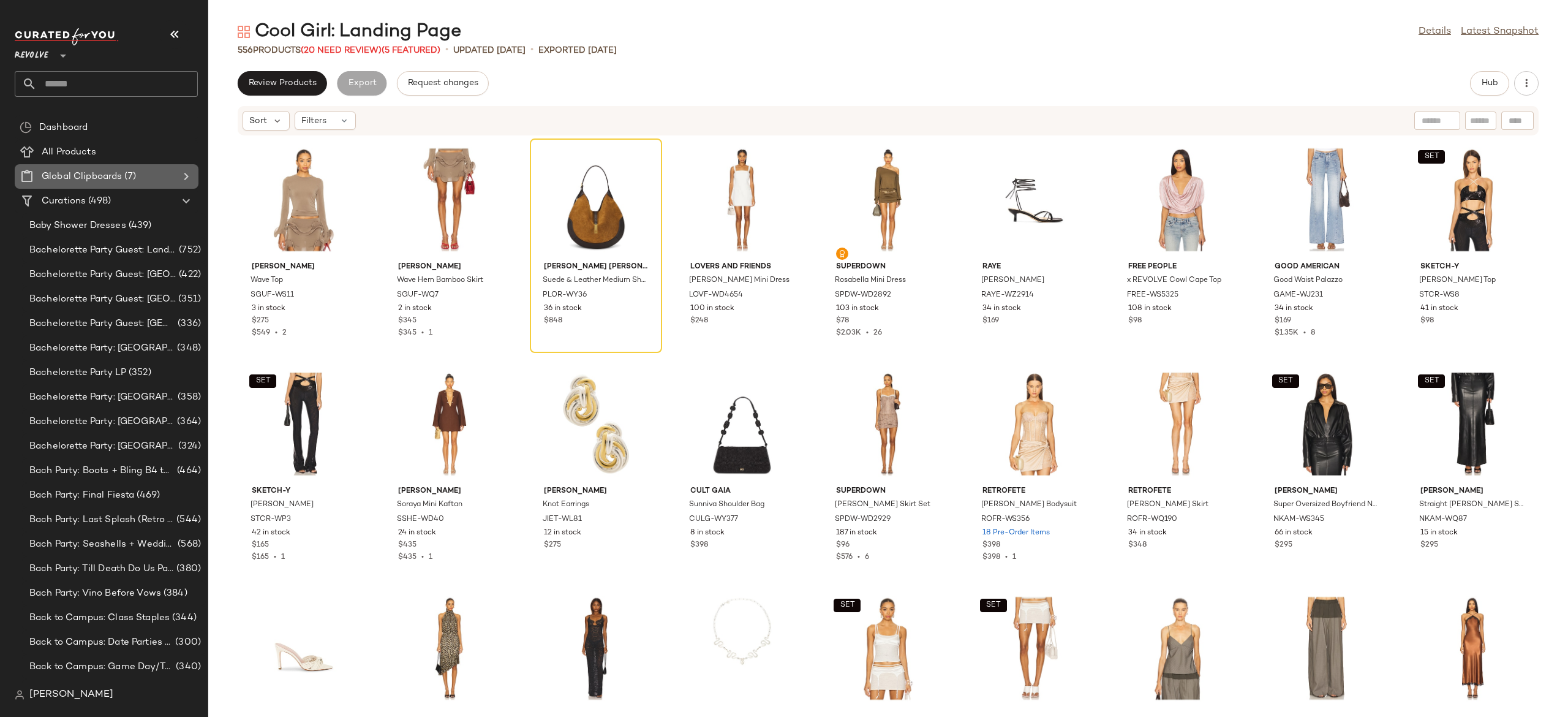
click at [153, 176] on div "Global Clipboards (7)" at bounding box center [107, 176] width 139 height 14
click at [182, 176] on icon at bounding box center [186, 176] width 15 height 15
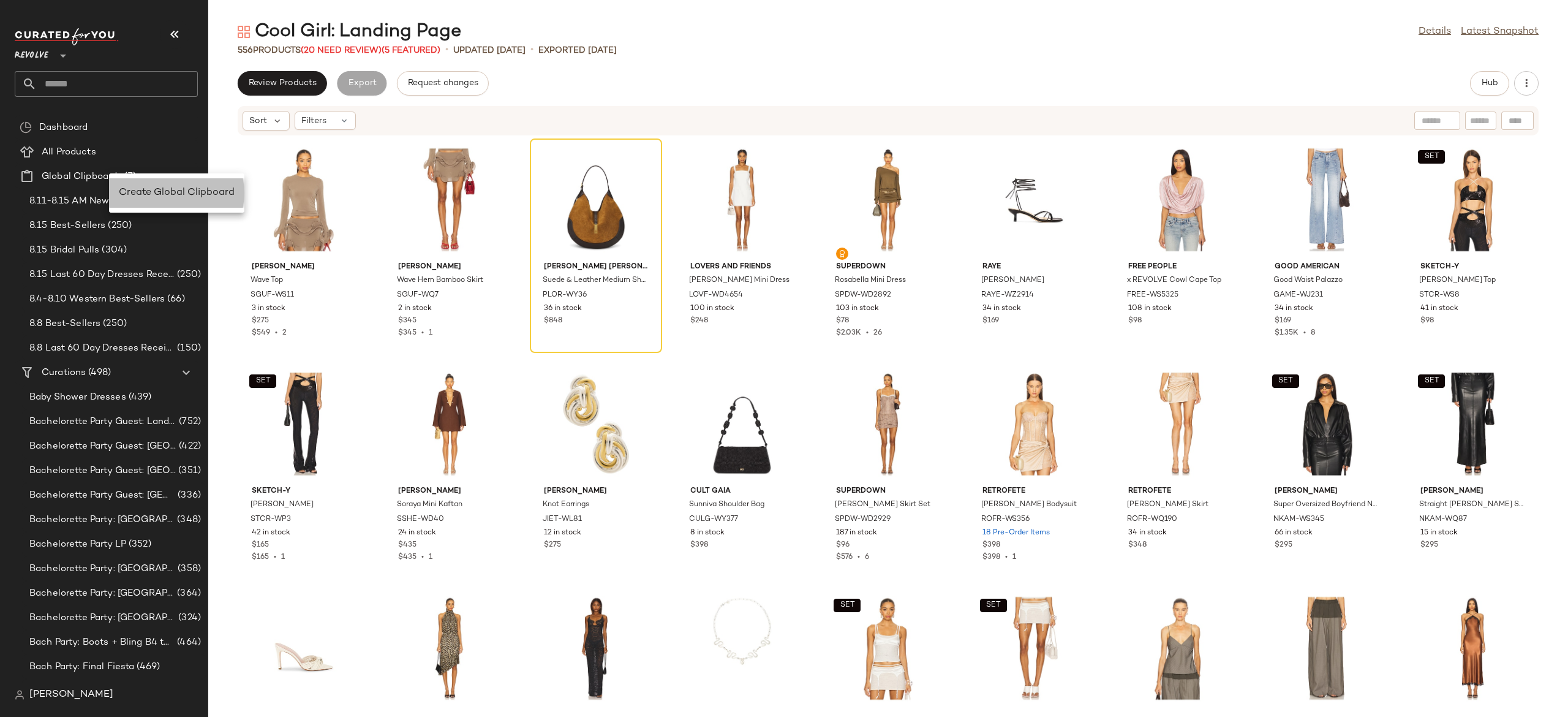
click at [135, 188] on span "Create Global Clipboard" at bounding box center [177, 193] width 116 height 11
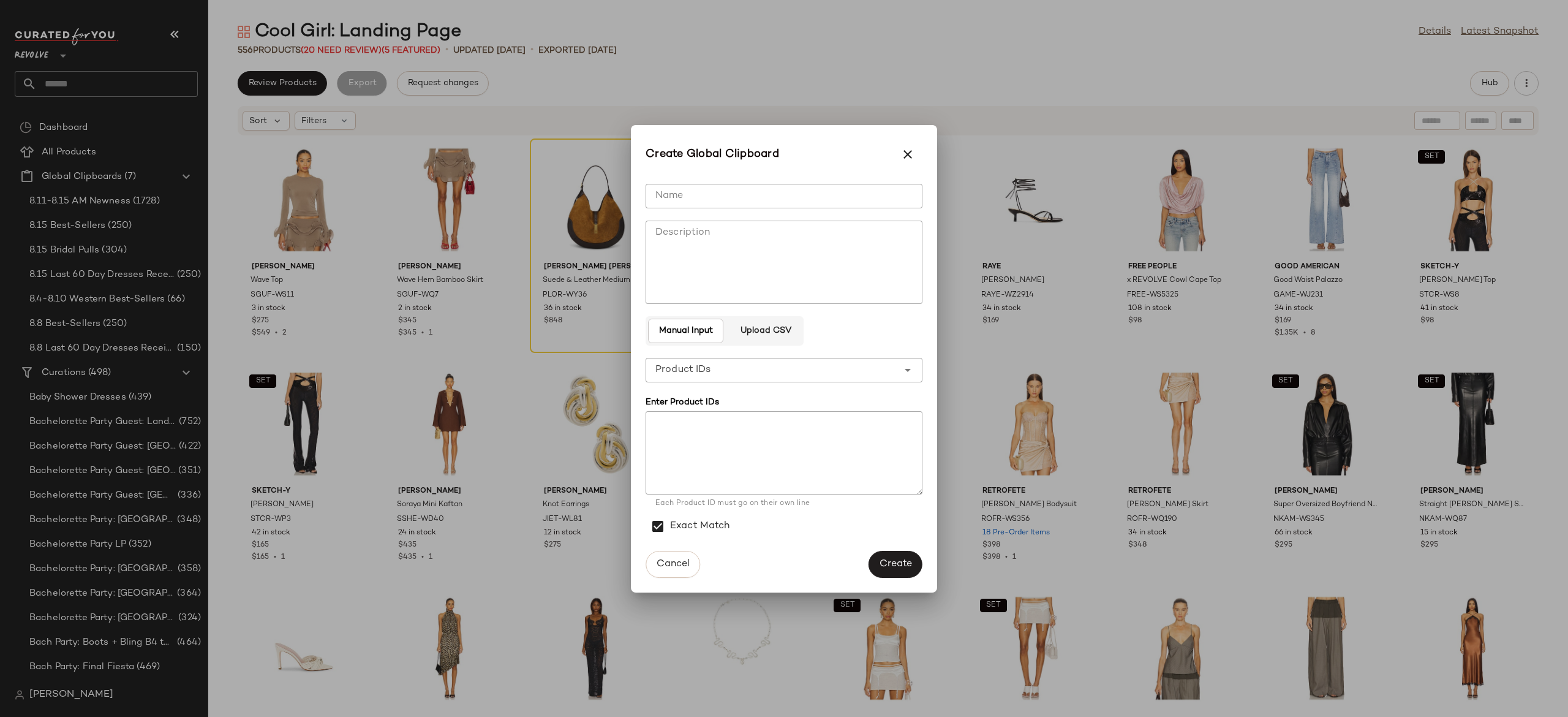
click at [684, 188] on input "Name" at bounding box center [783, 196] width 277 height 25
type input "**********"
click at [729, 421] on textarea at bounding box center [783, 452] width 277 height 84
paste textarea "**********"
type textarea "**********"
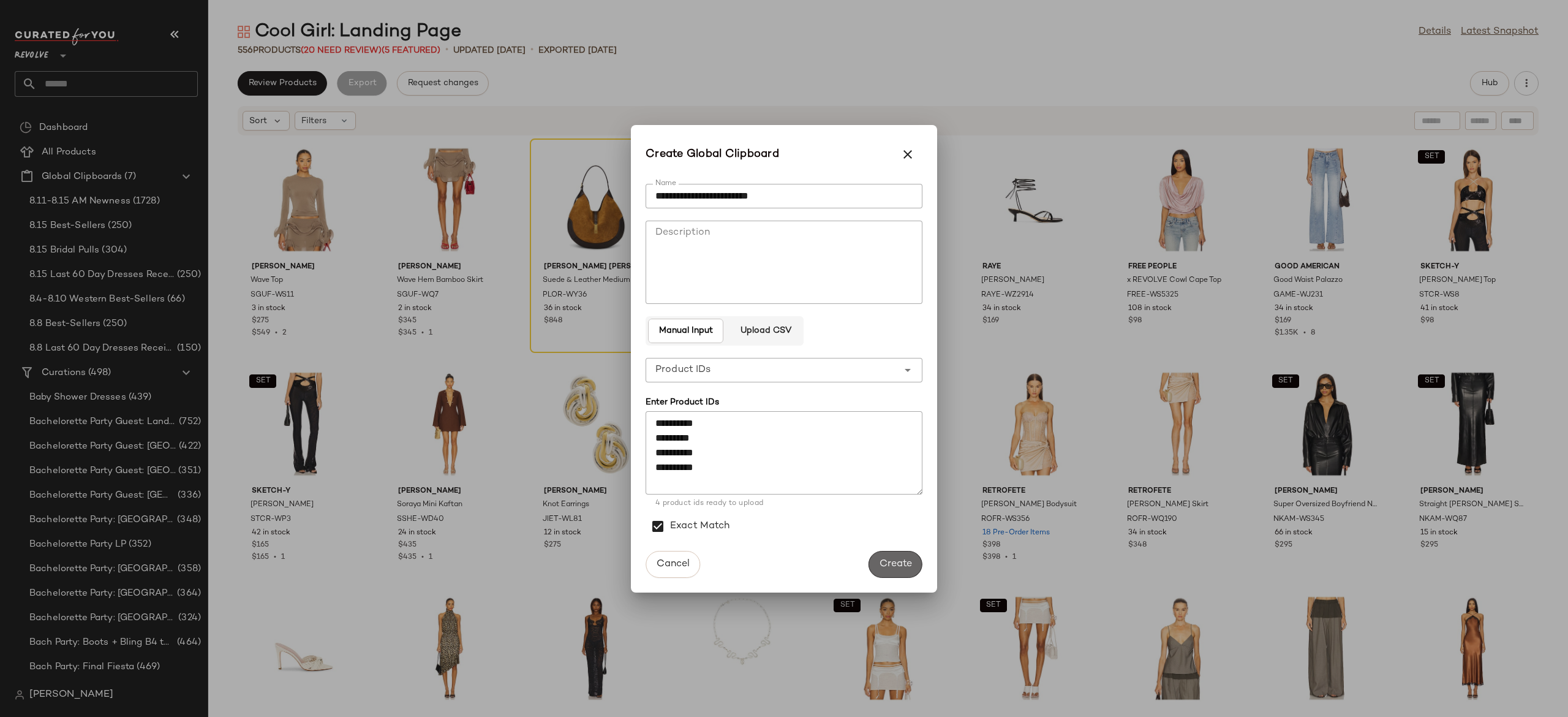
click at [893, 564] on span "Create" at bounding box center [896, 563] width 33 height 11
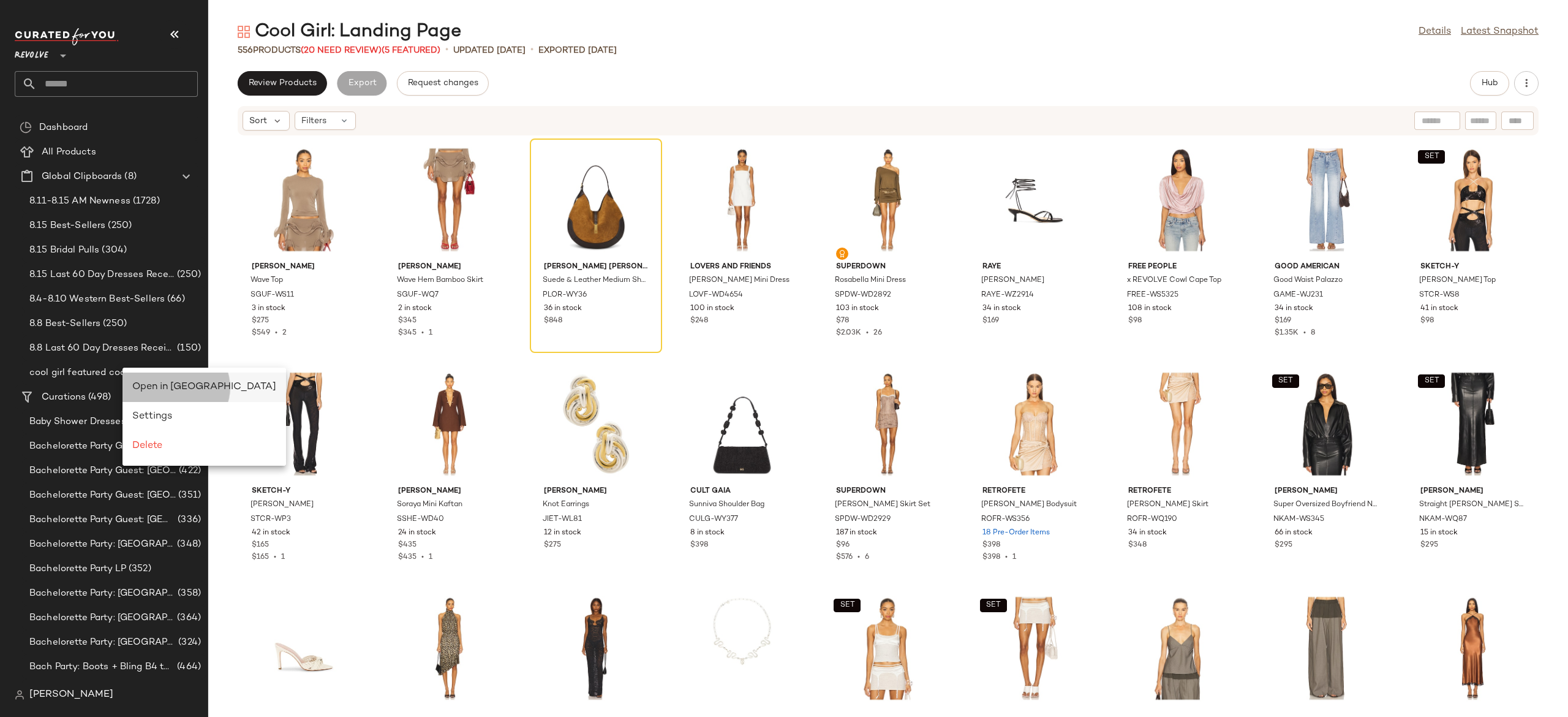
click at [159, 381] on span "Open in Split View" at bounding box center [204, 387] width 144 height 11
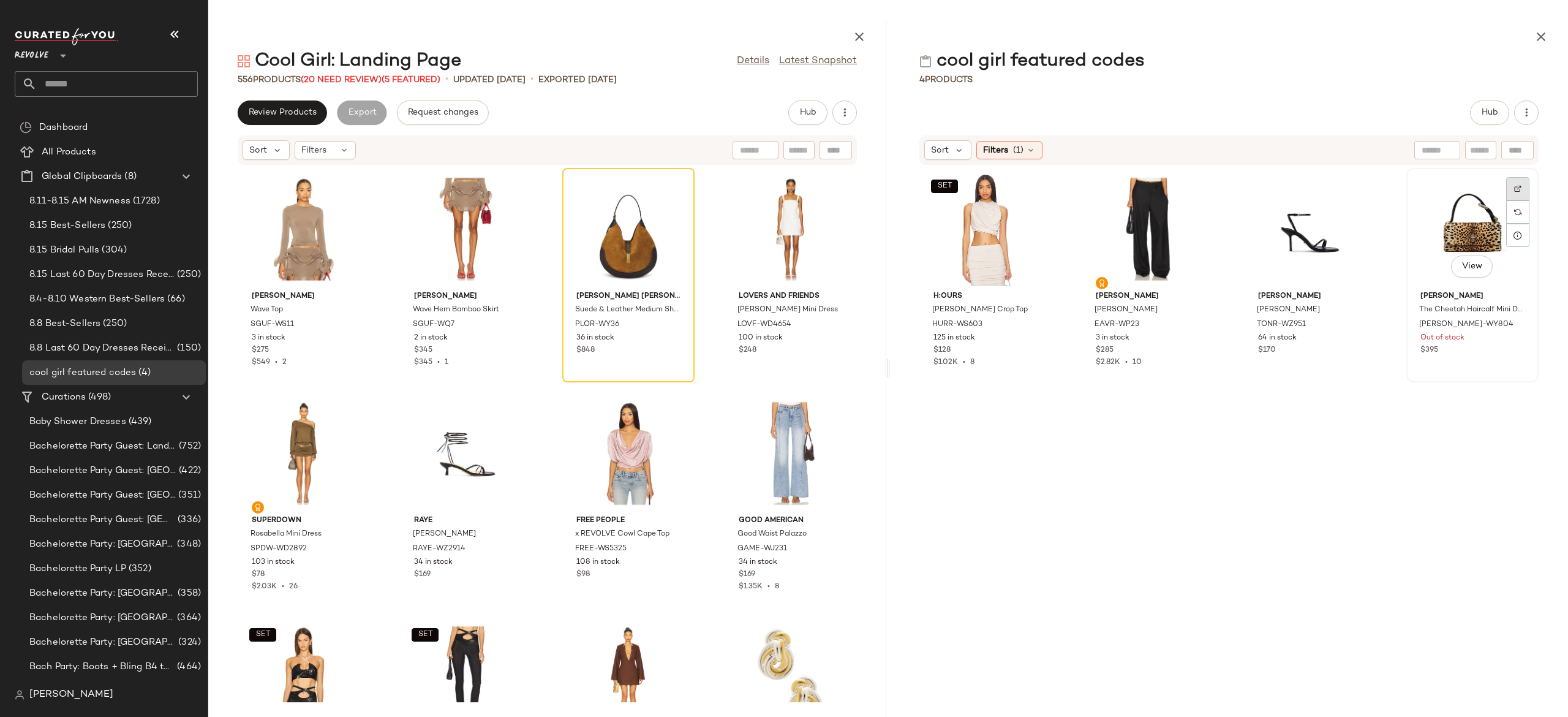
click at [1514, 188] on img at bounding box center [1518, 188] width 8 height 8
click at [1513, 234] on icon at bounding box center [1517, 235] width 10 height 10
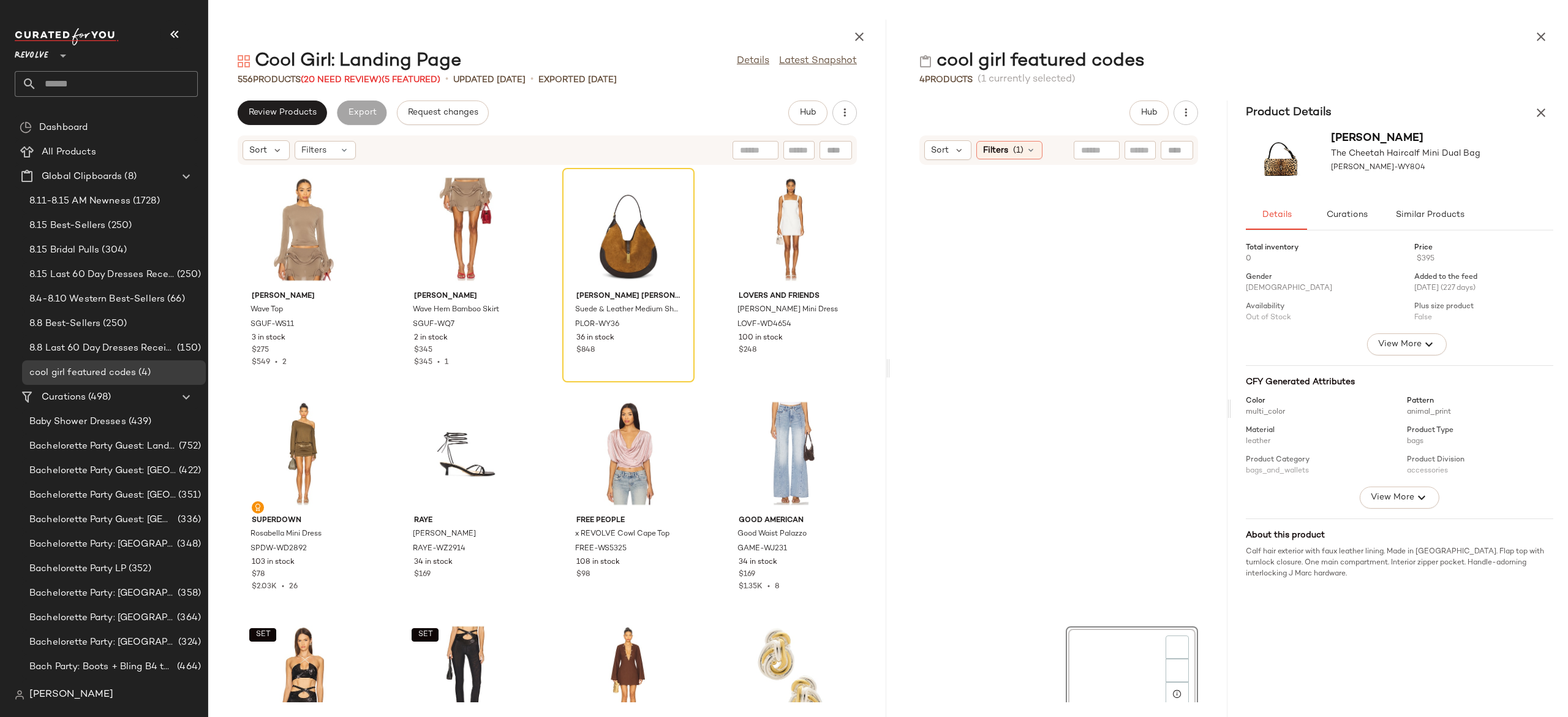
scroll to position [361, 0]
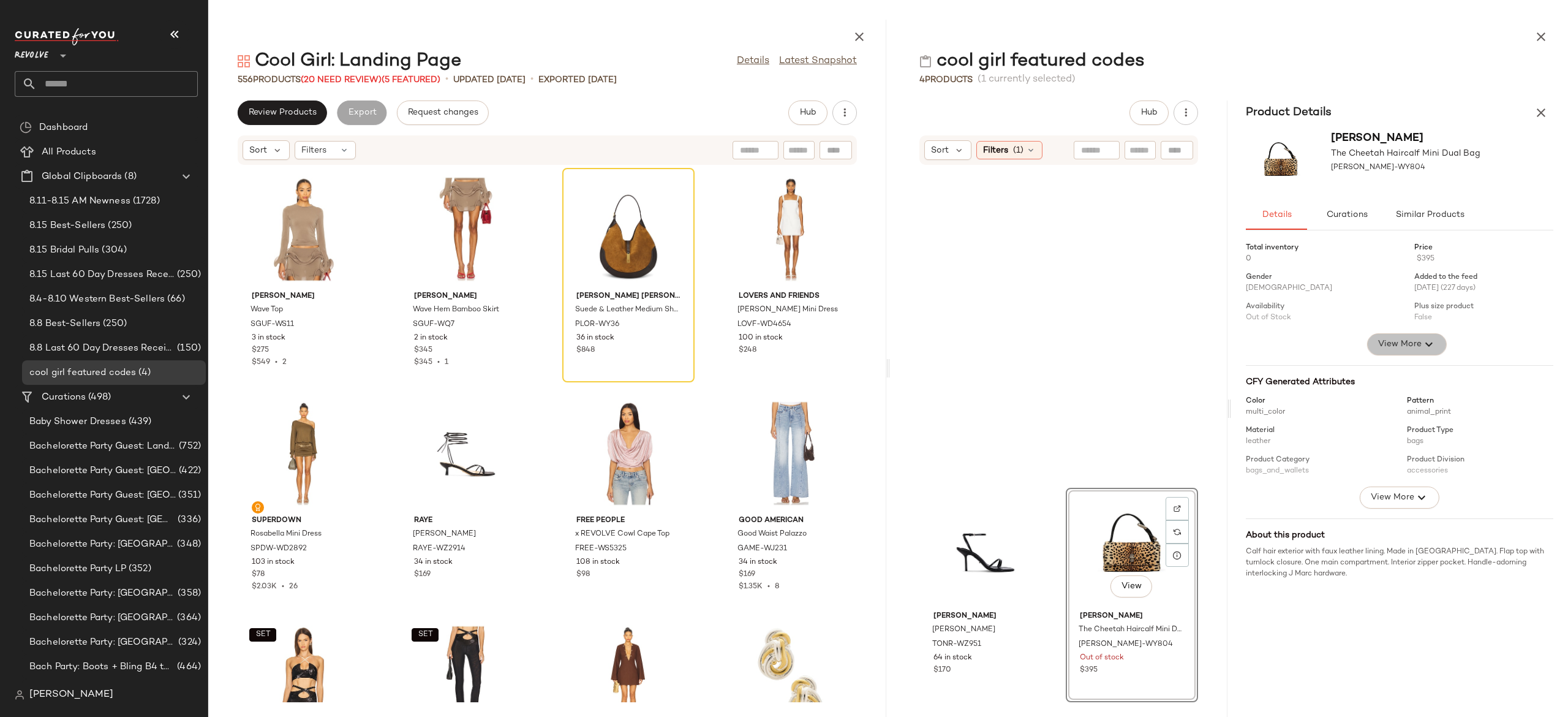
click at [1390, 339] on span "View More" at bounding box center [1399, 345] width 44 height 15
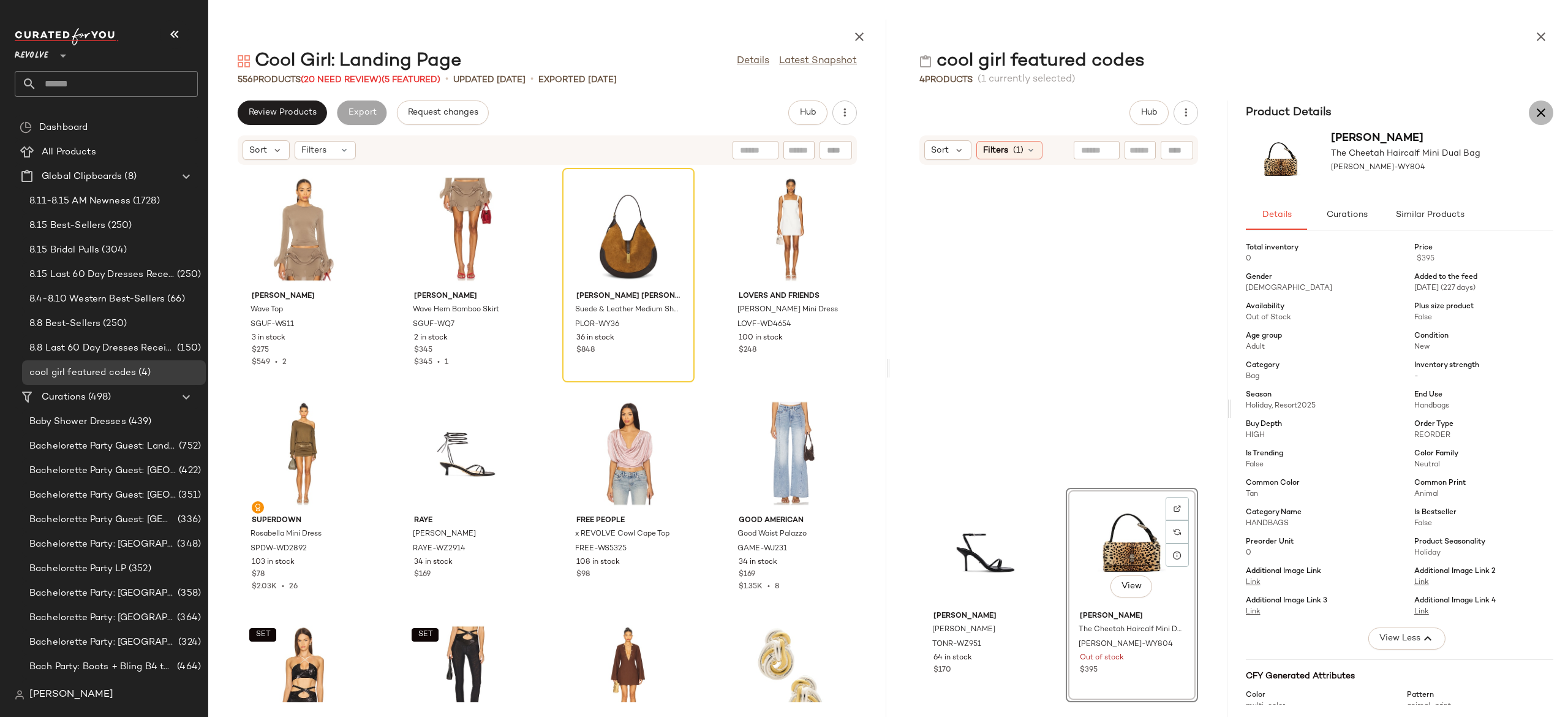
click at [1540, 116] on icon "button" at bounding box center [1542, 113] width 15 height 15
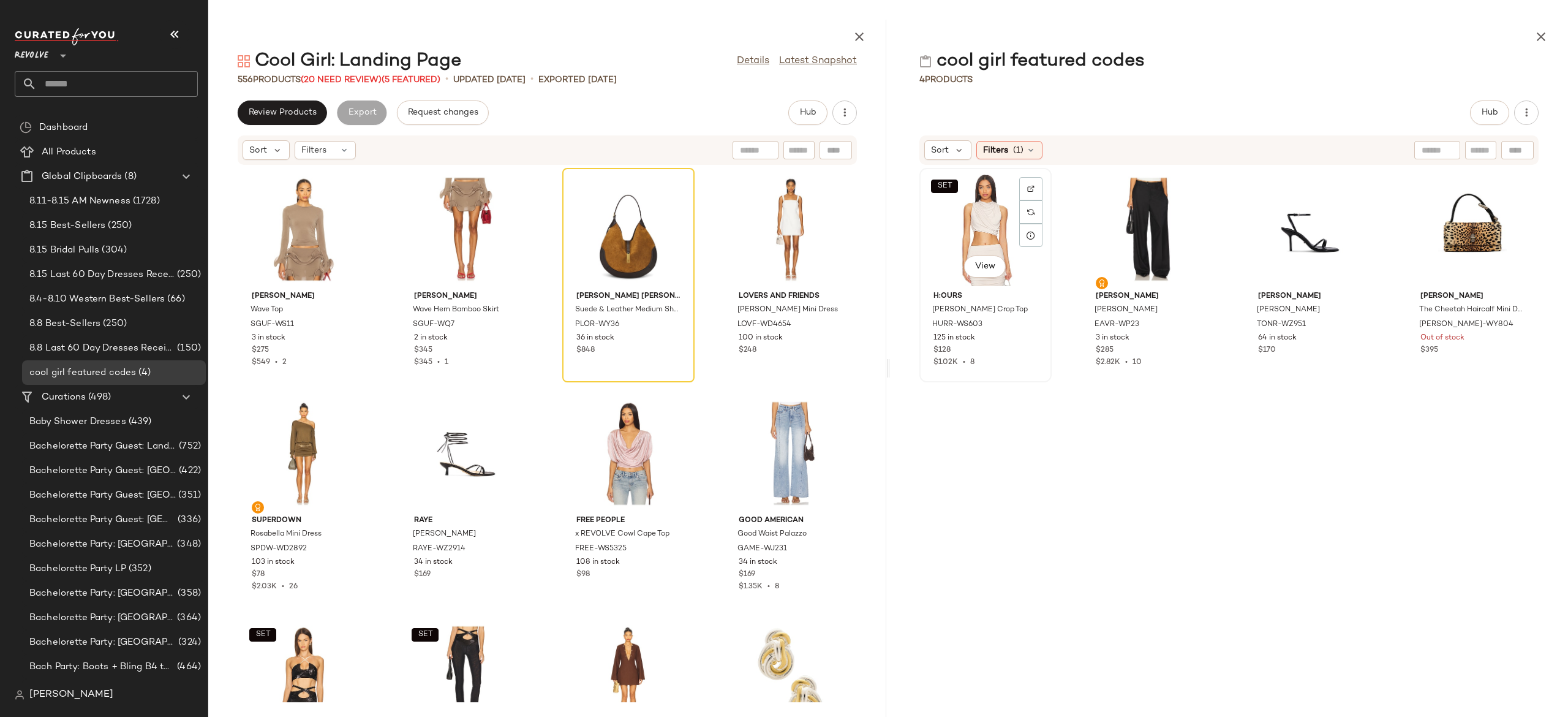
click at [990, 229] on div "SET View" at bounding box center [985, 228] width 124 height 114
click at [1461, 222] on div "View" at bounding box center [1472, 228] width 124 height 114
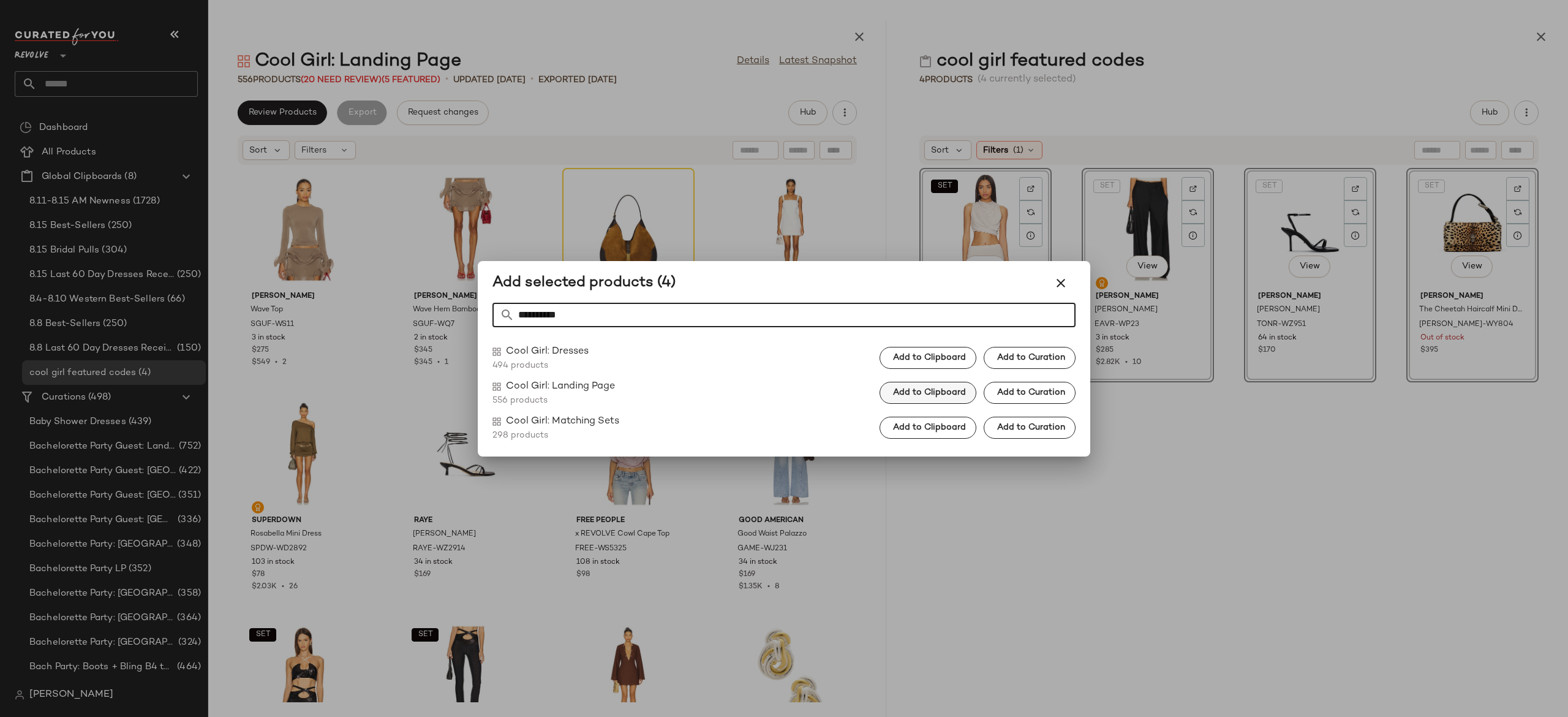
type input "*********"
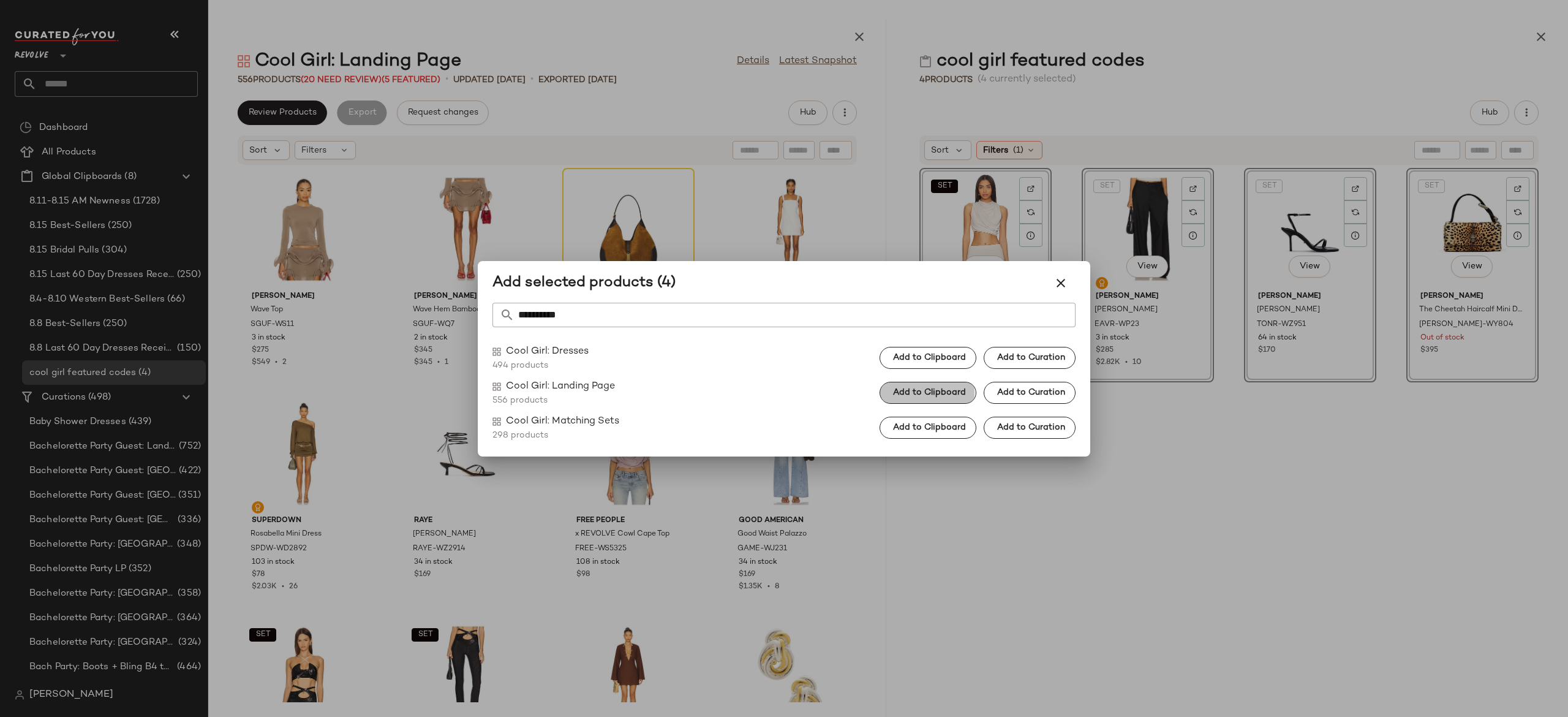
click at [946, 391] on span "Add to Clipboard" at bounding box center [929, 392] width 74 height 10
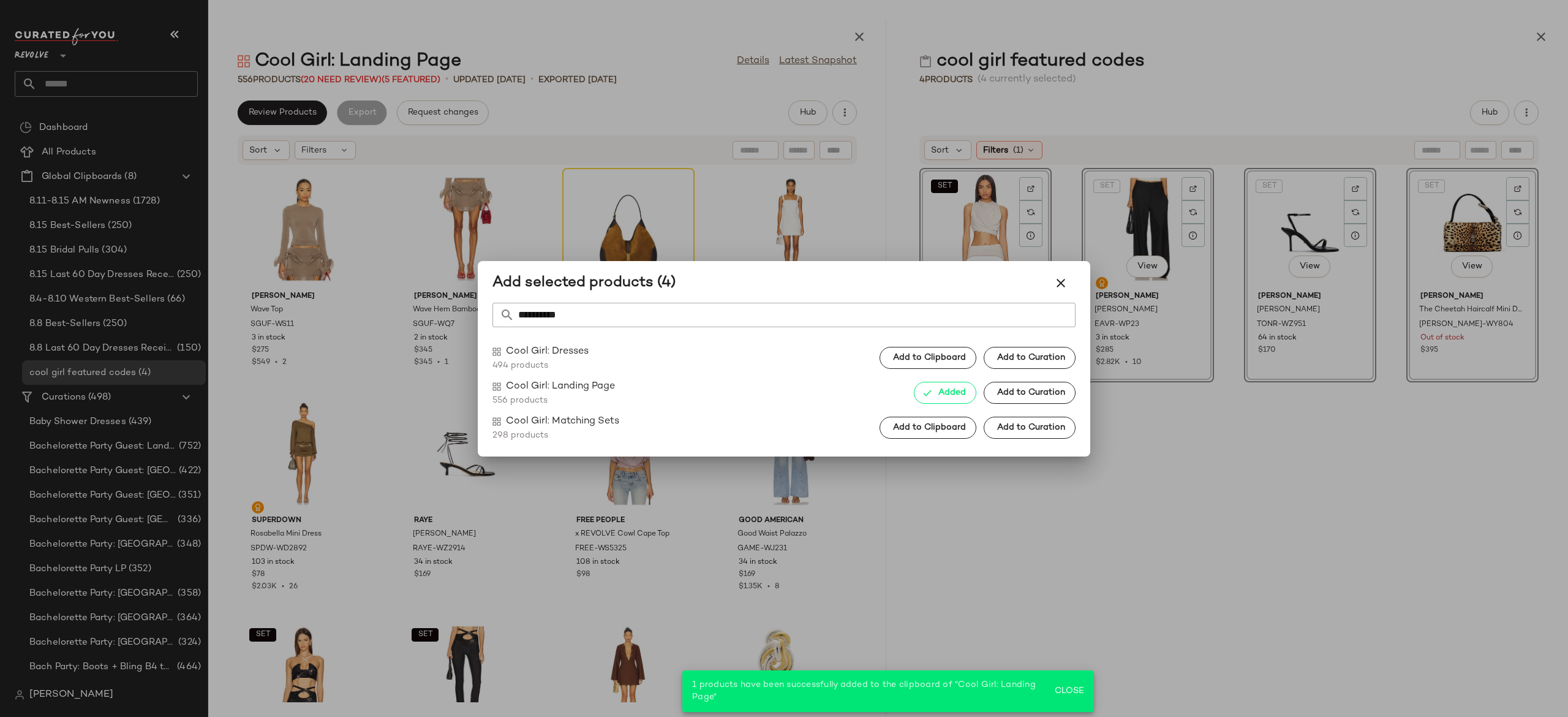
click at [1546, 35] on div at bounding box center [784, 358] width 1568 height 717
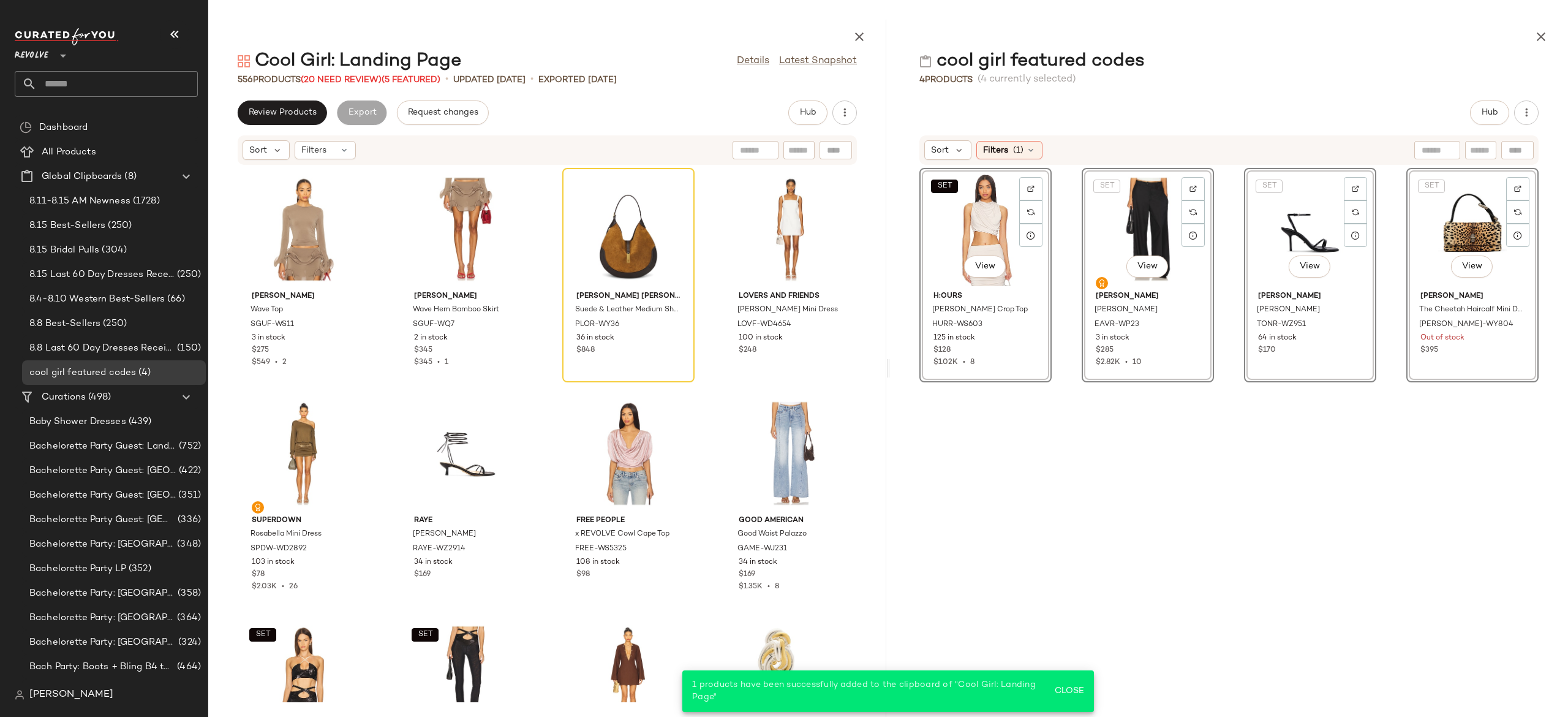
click at [1546, 35] on icon "button" at bounding box center [1542, 37] width 15 height 15
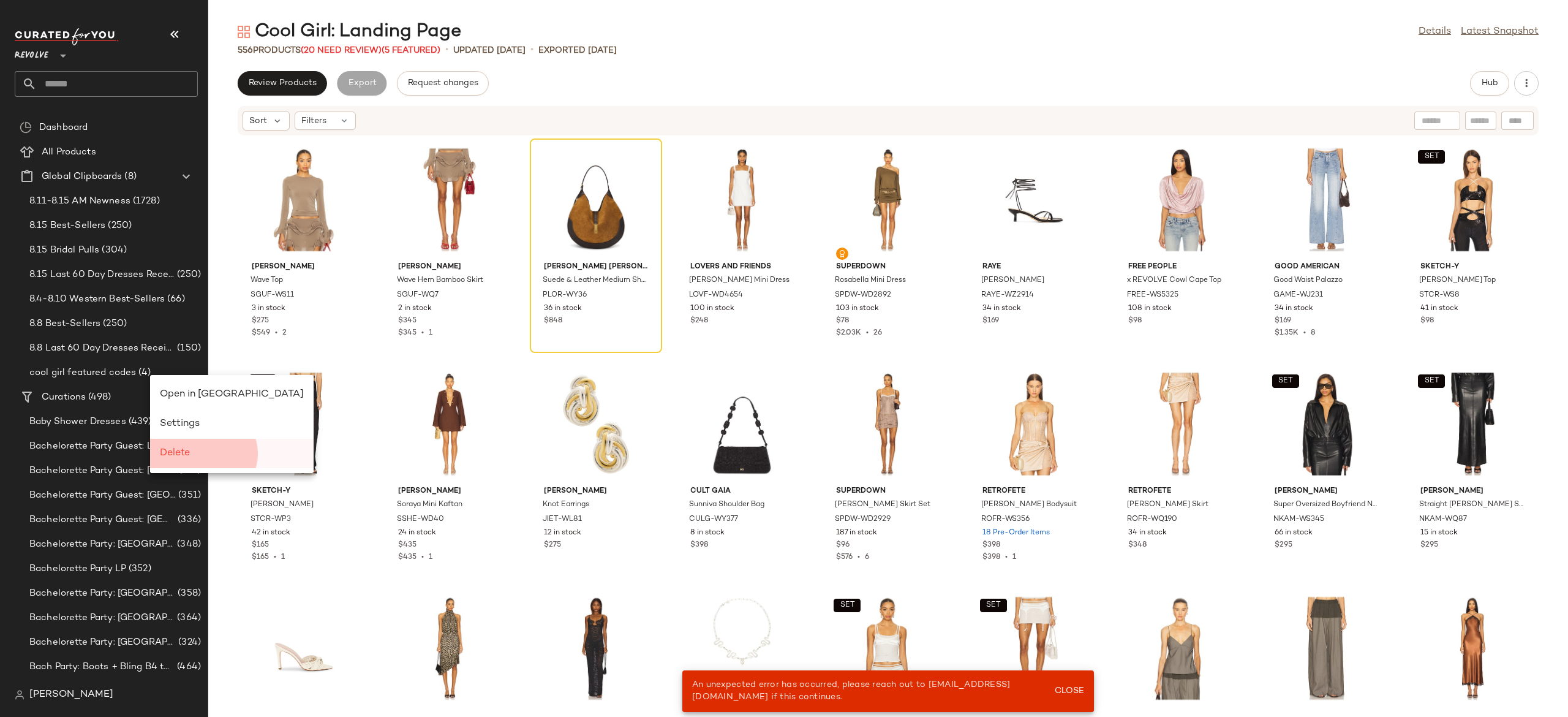
click at [178, 451] on span "Delete" at bounding box center [175, 453] width 30 height 11
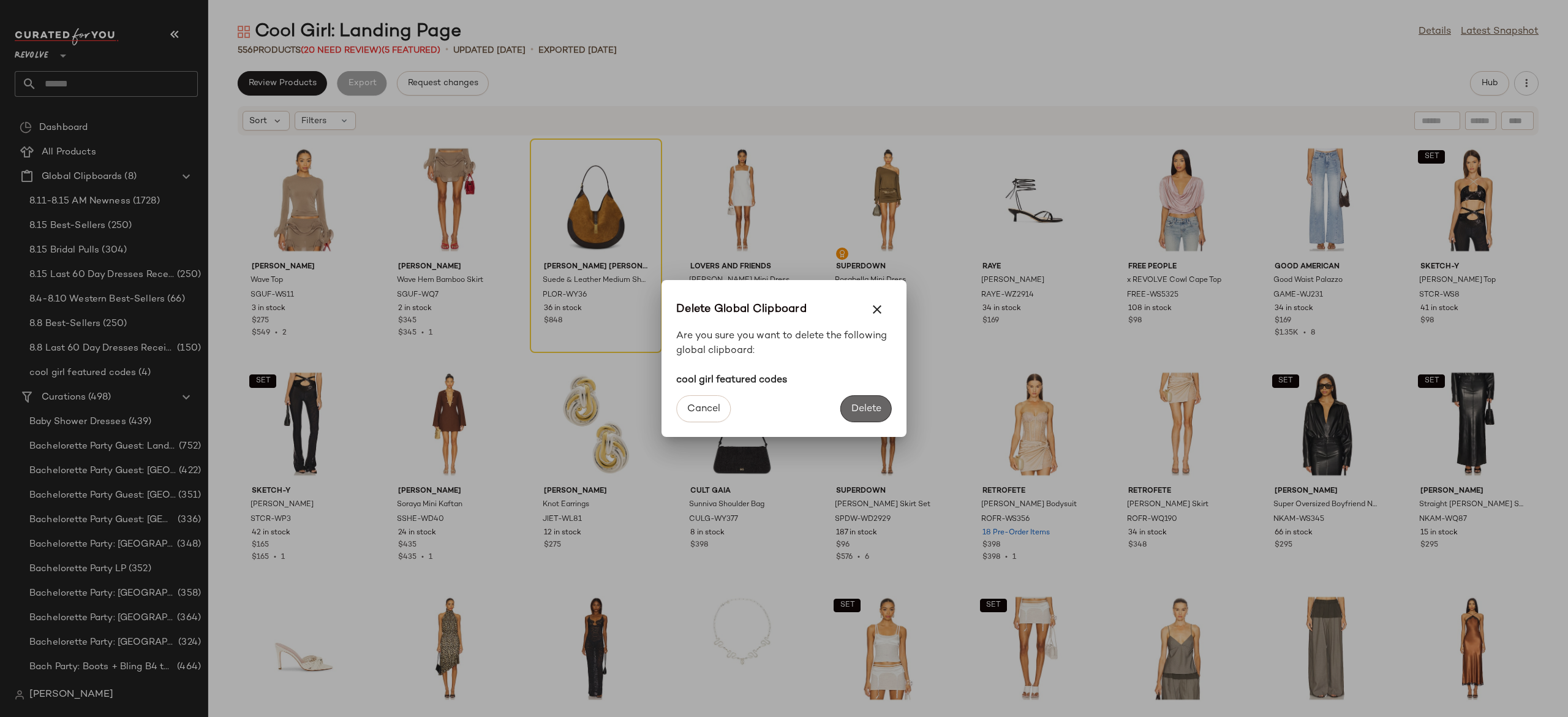
click at [851, 403] on span "Delete" at bounding box center [866, 409] width 31 height 11
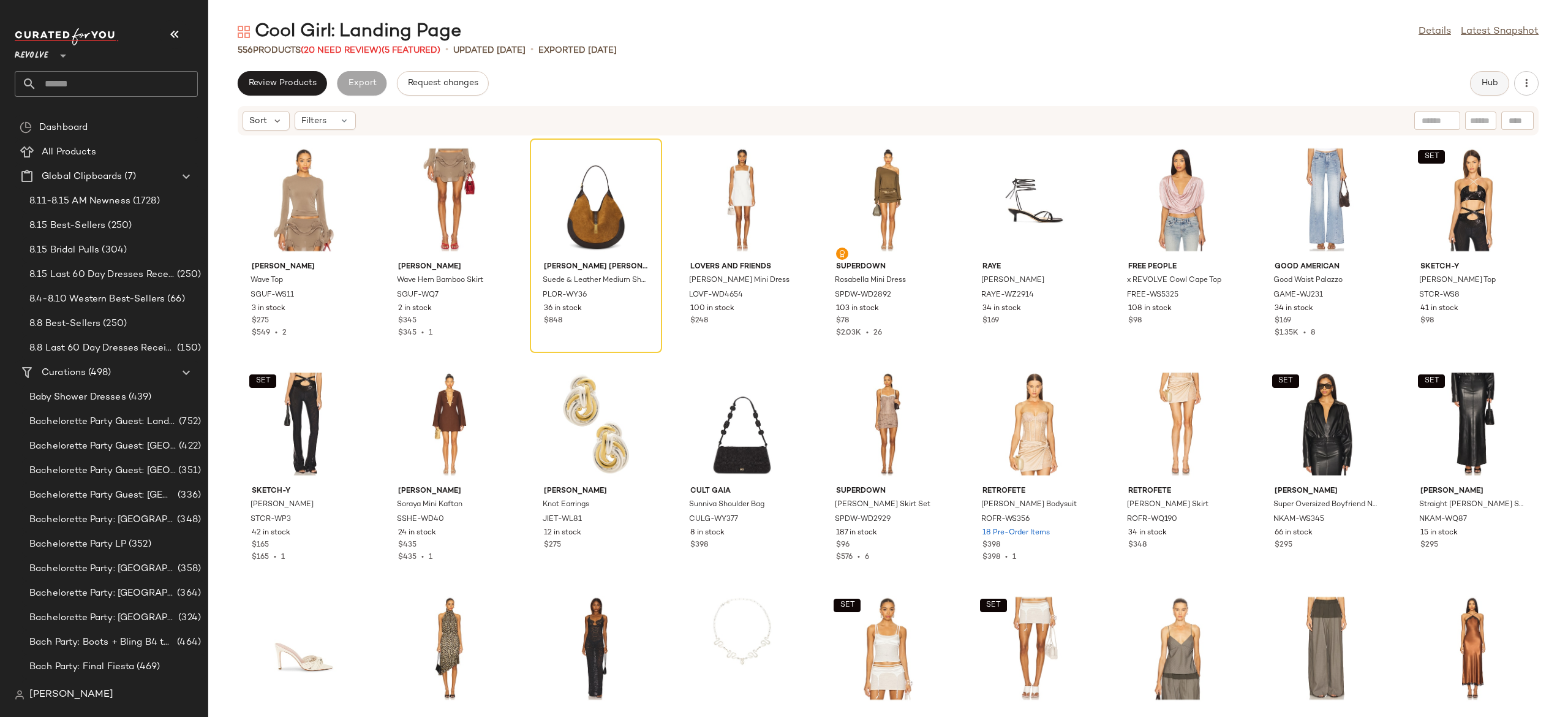
click at [1493, 74] on button "Hub" at bounding box center [1490, 83] width 39 height 25
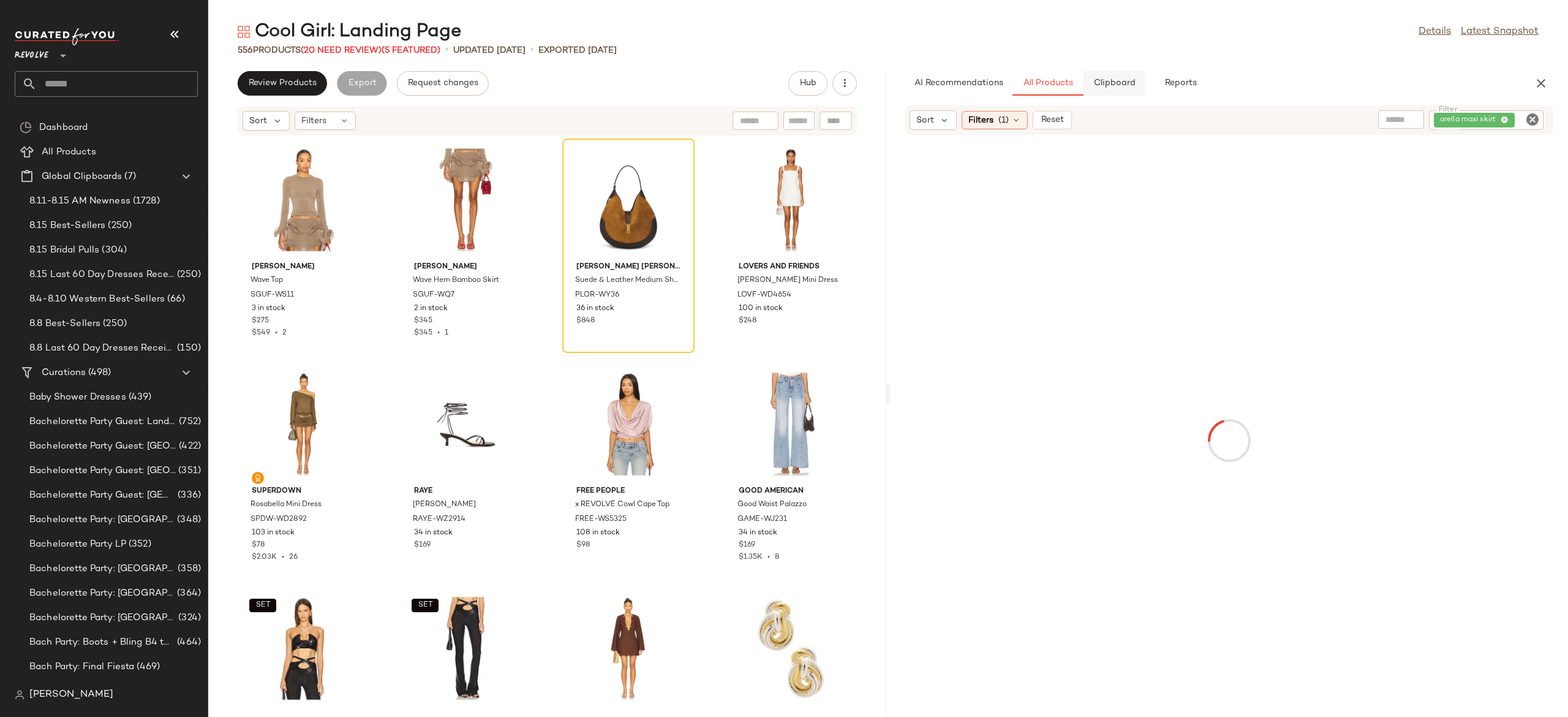
click at [1119, 86] on span "Clipboard" at bounding box center [1114, 83] width 42 height 10
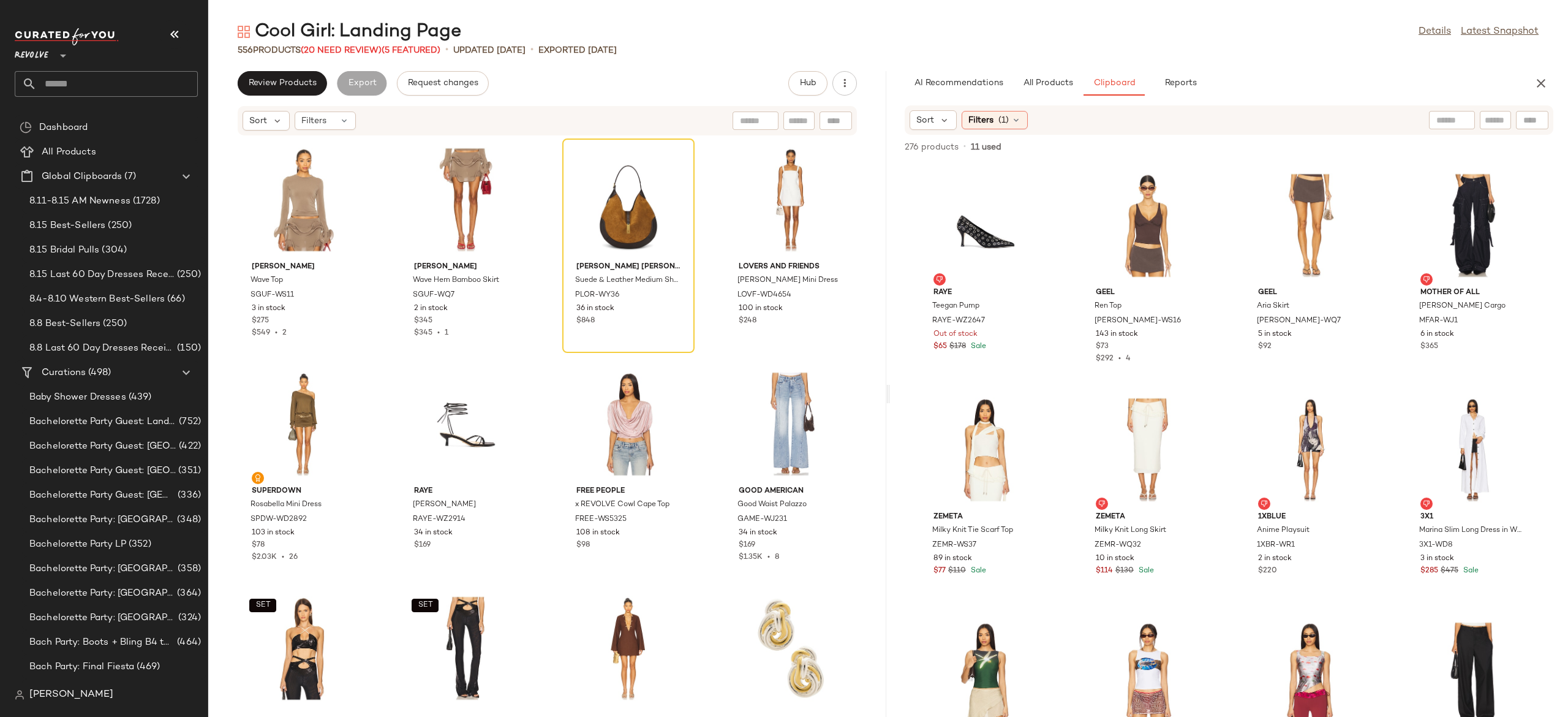
click at [1530, 120] on div at bounding box center [1532, 120] width 32 height 18
paste input "**********"
type input "**********"
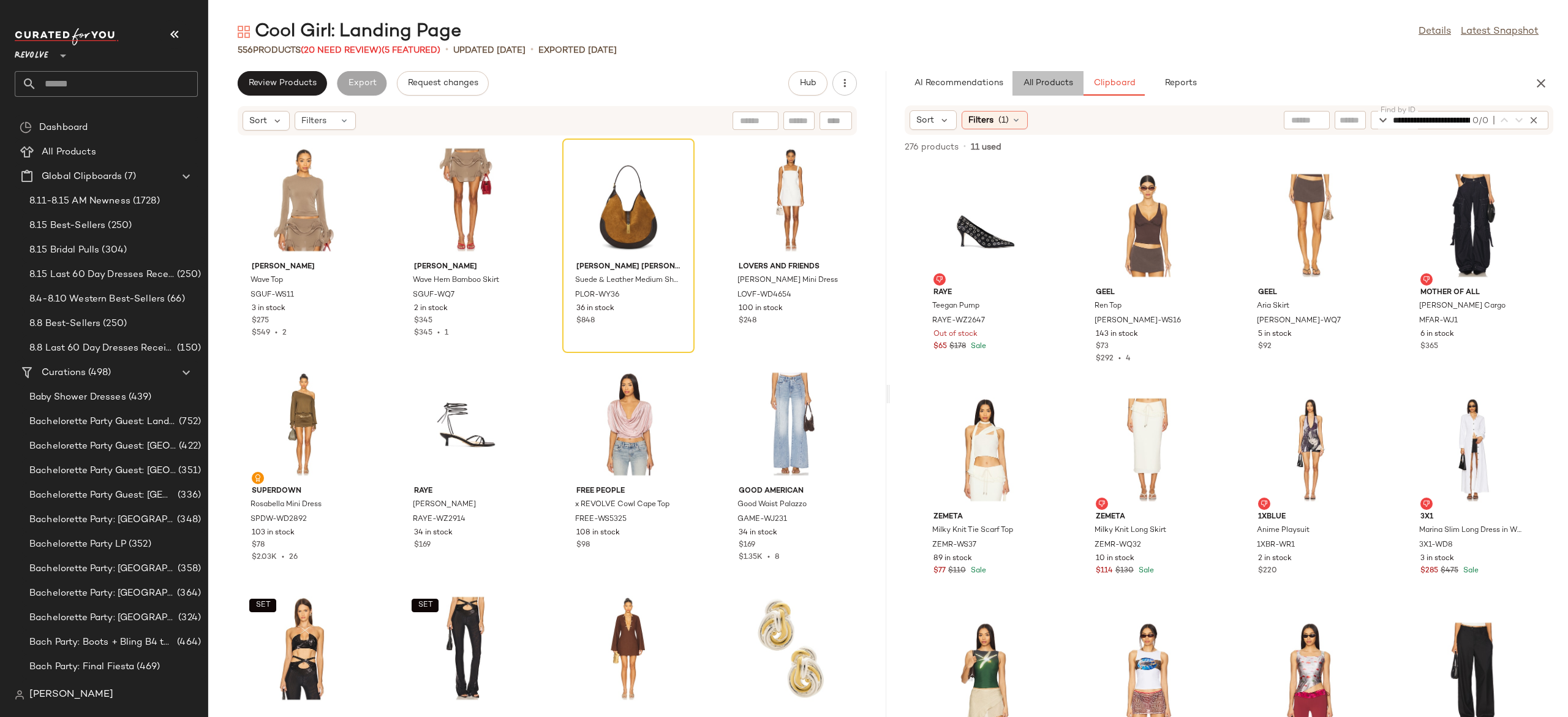
click at [1060, 80] on span "All Products" at bounding box center [1048, 83] width 51 height 10
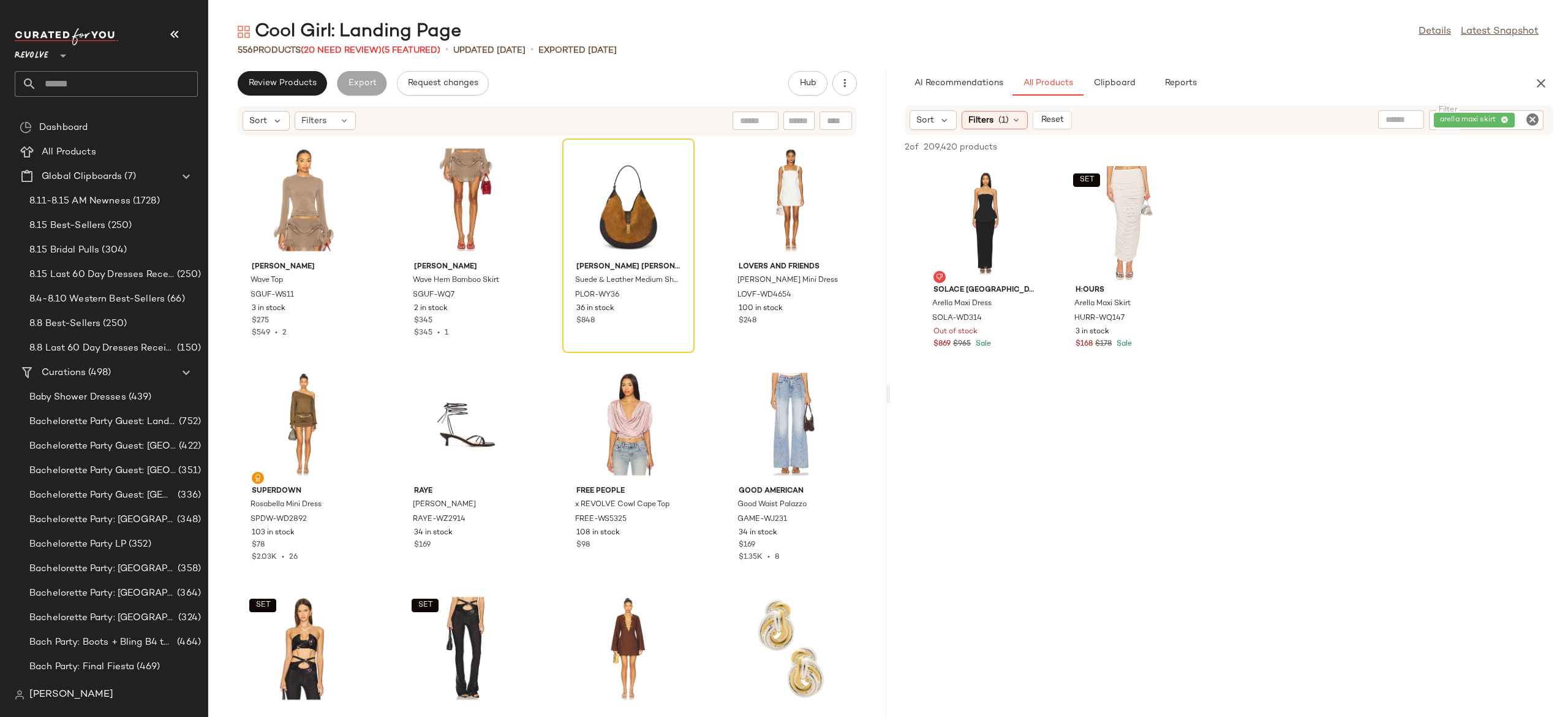
click at [1537, 121] on icon "Clear Filter" at bounding box center [1533, 120] width 15 height 15
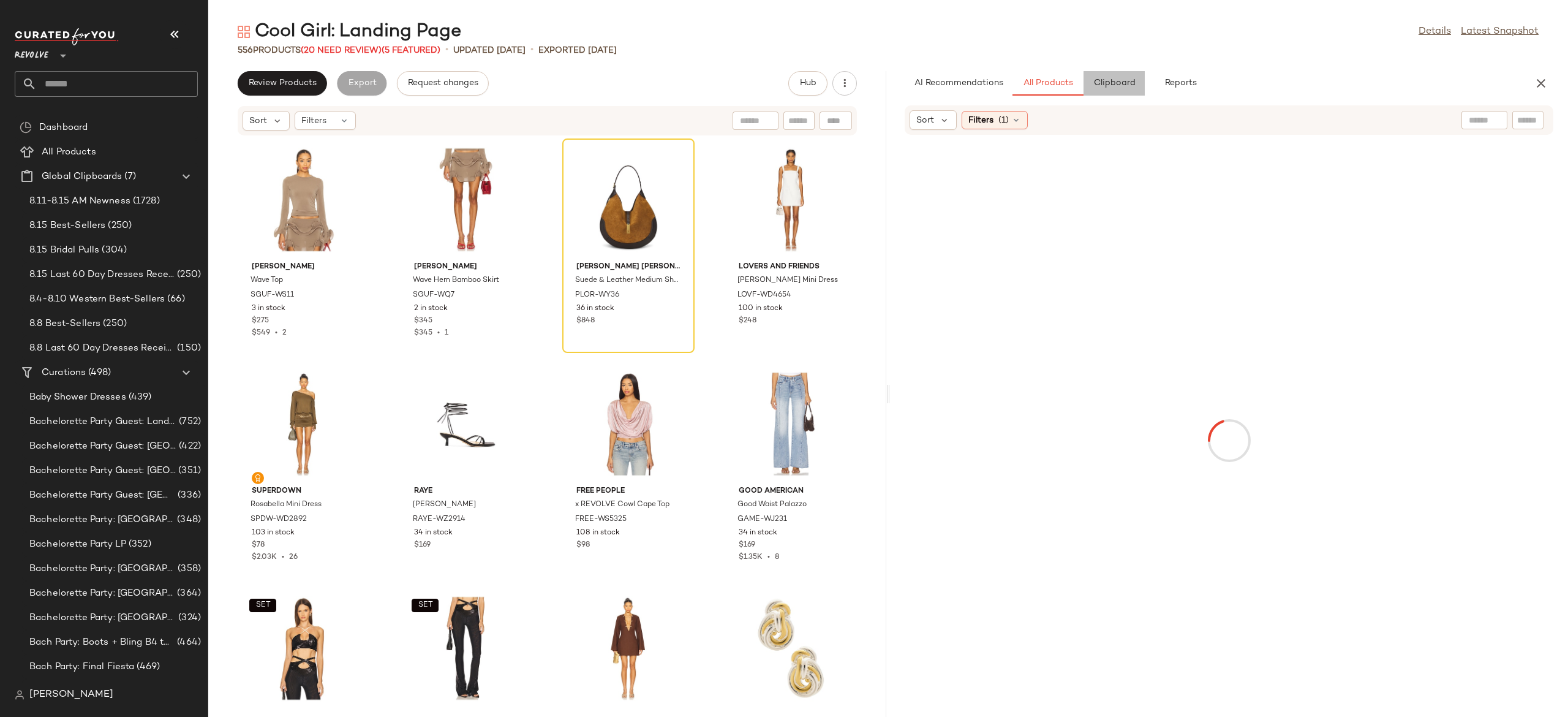
click at [1125, 80] on span "Clipboard" at bounding box center [1114, 83] width 42 height 10
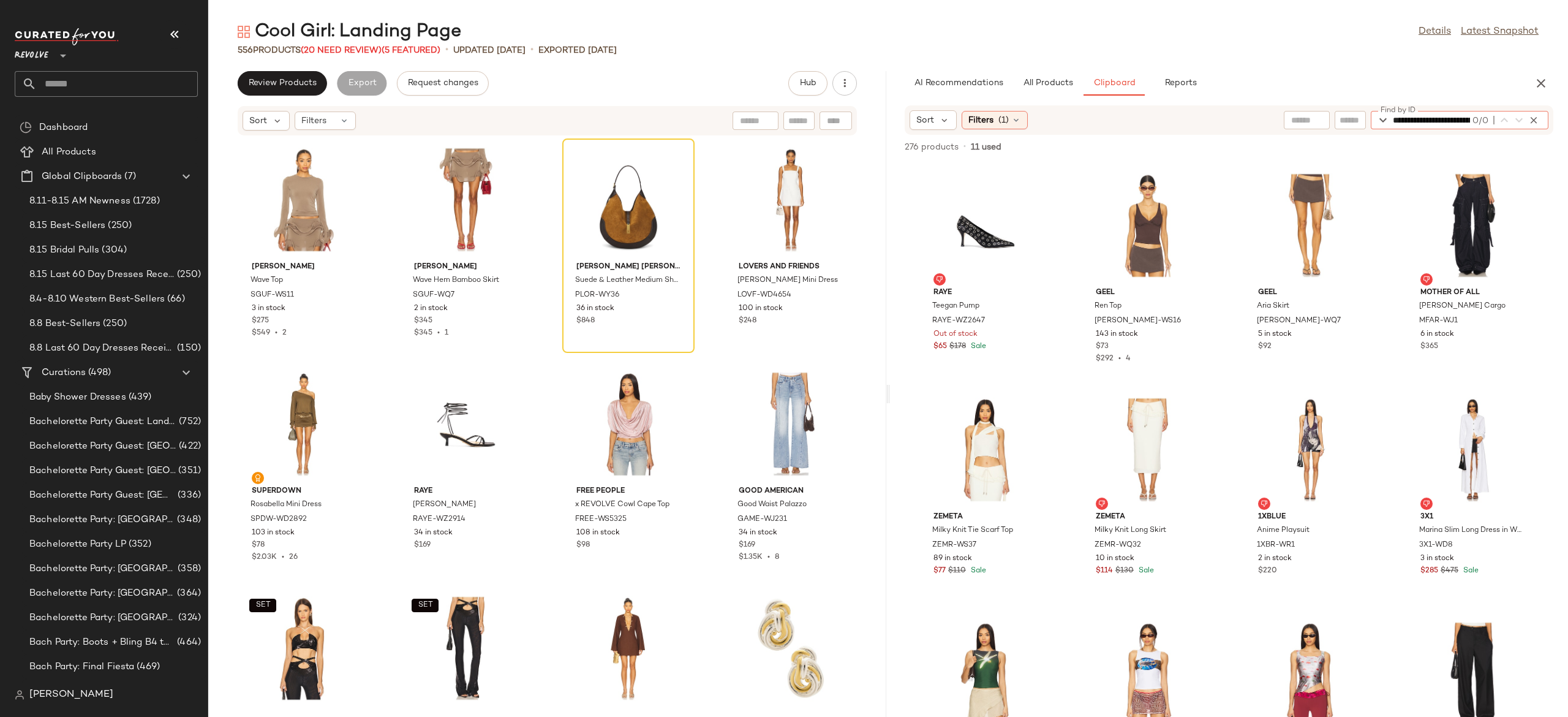
scroll to position [0, 160]
click at [1536, 113] on div "0/0" at bounding box center [1505, 121] width 71 height 15
click at [1533, 121] on icon "button" at bounding box center [1533, 120] width 11 height 11
click at [1064, 86] on span "All Products" at bounding box center [1048, 83] width 51 height 10
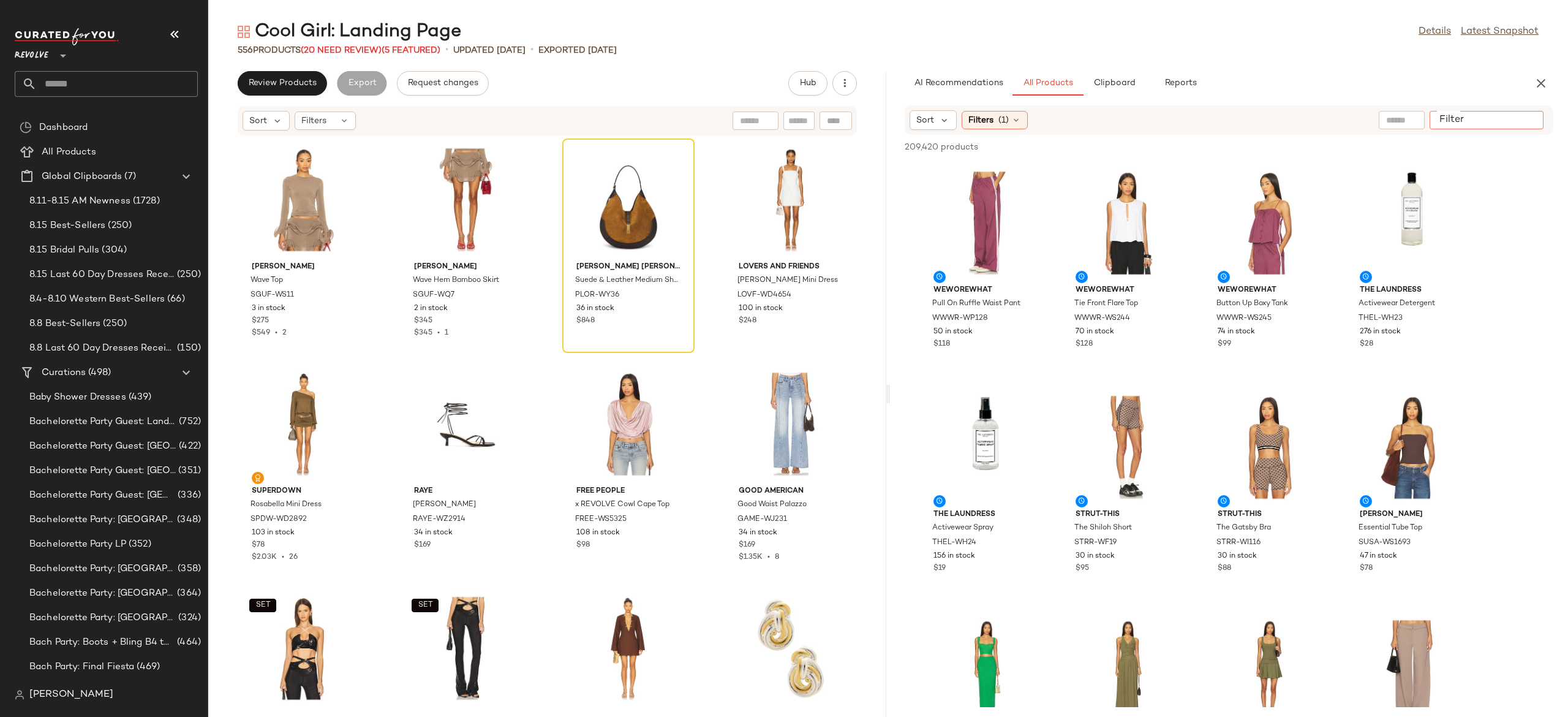
click at [1523, 122] on input "Filter" at bounding box center [1487, 120] width 104 height 13
type input "*"
paste input "**********"
type input "**********"
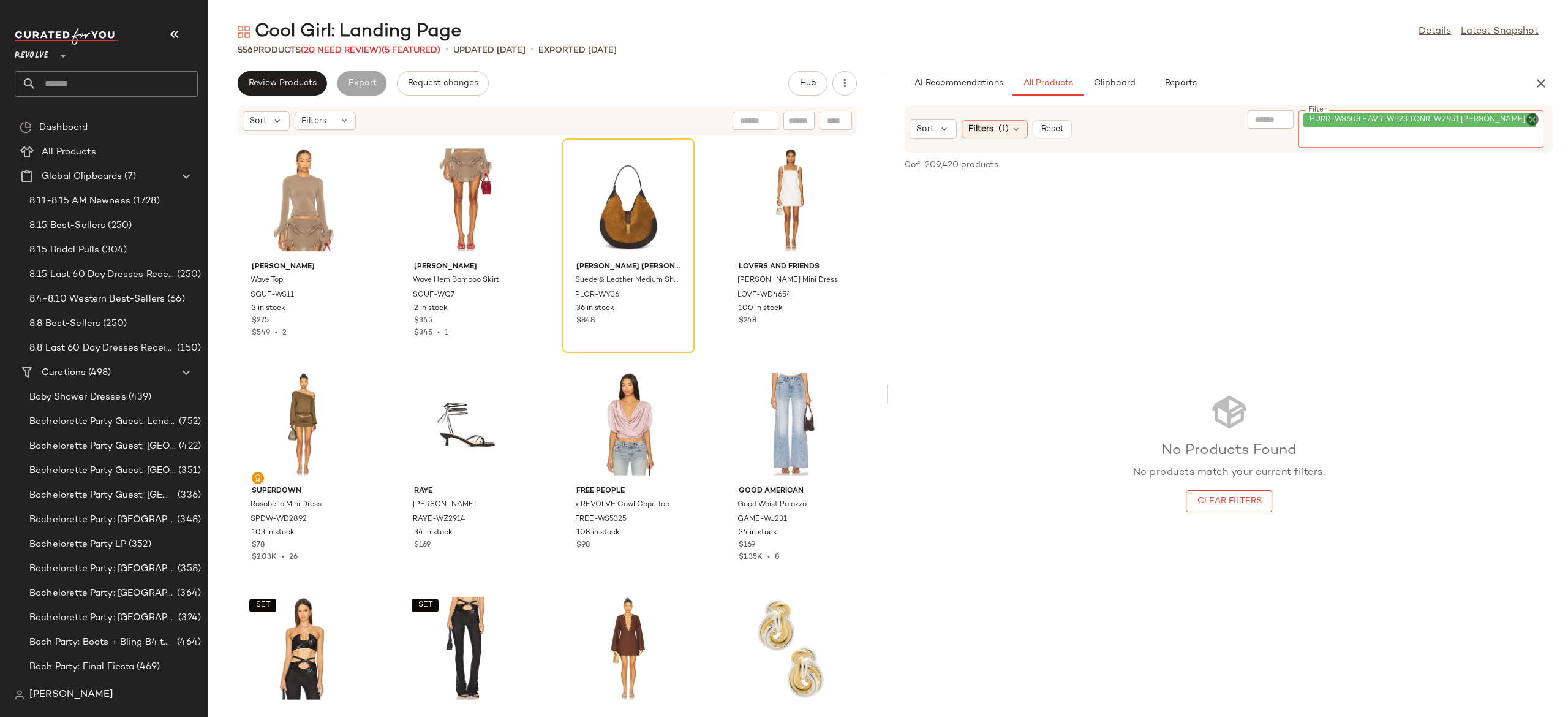
click at [1534, 119] on icon "Clear Filter" at bounding box center [1533, 120] width 15 height 15
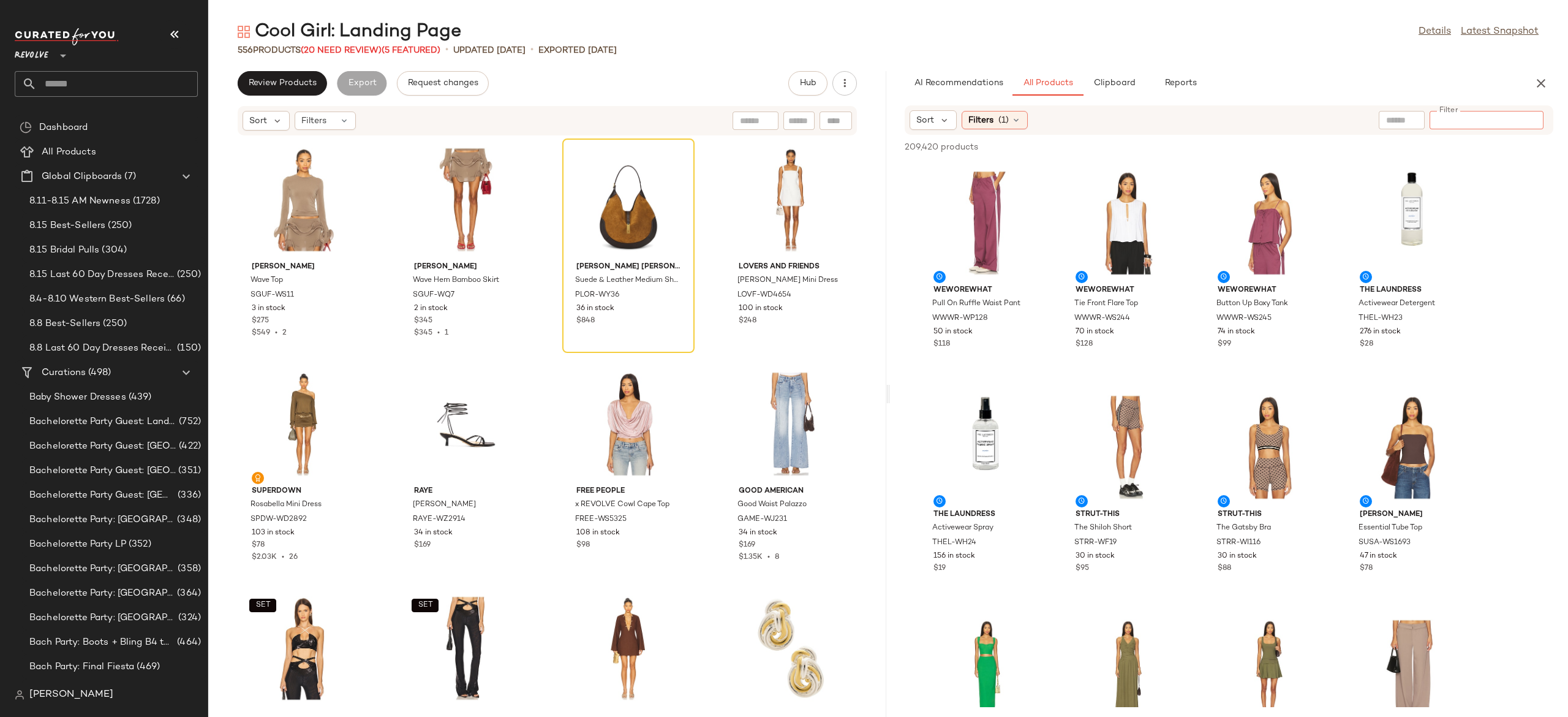
paste input "**********"
type input "**********"
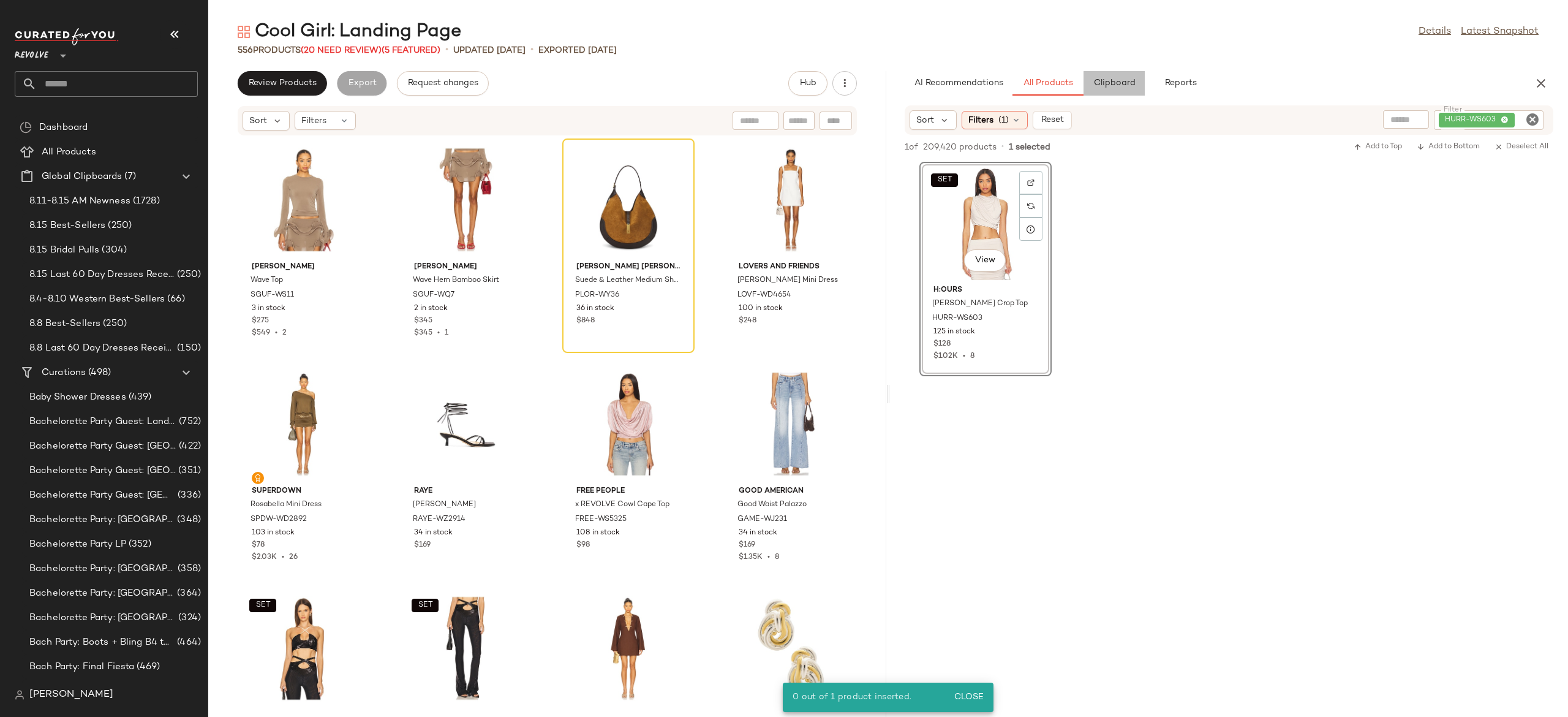
click at [1118, 82] on span "Clipboard" at bounding box center [1114, 83] width 42 height 10
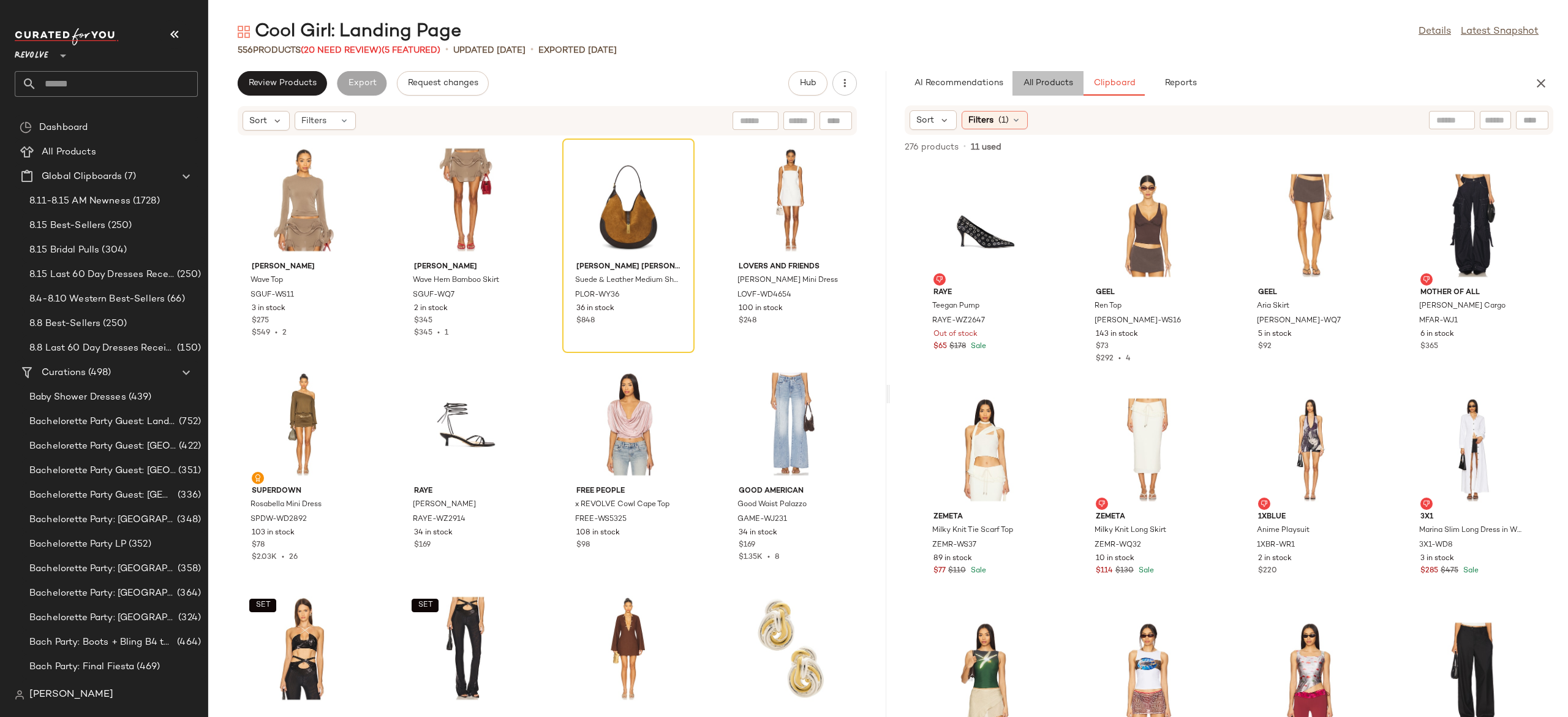
click at [1061, 82] on span "All Products" at bounding box center [1048, 83] width 51 height 10
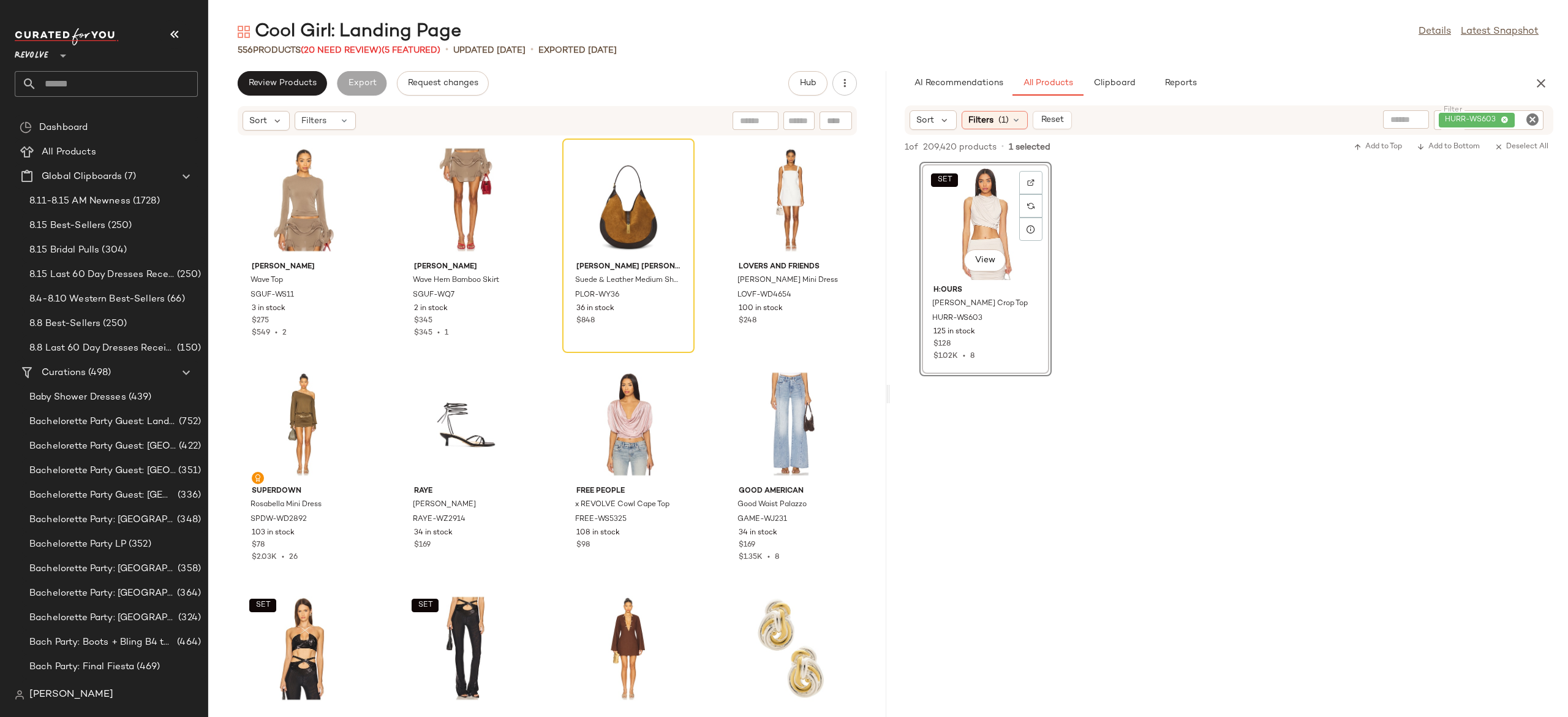
click at [990, 221] on div "SET View" at bounding box center [985, 222] width 124 height 114
click at [1113, 88] on button "Clipboard" at bounding box center [1113, 83] width 61 height 25
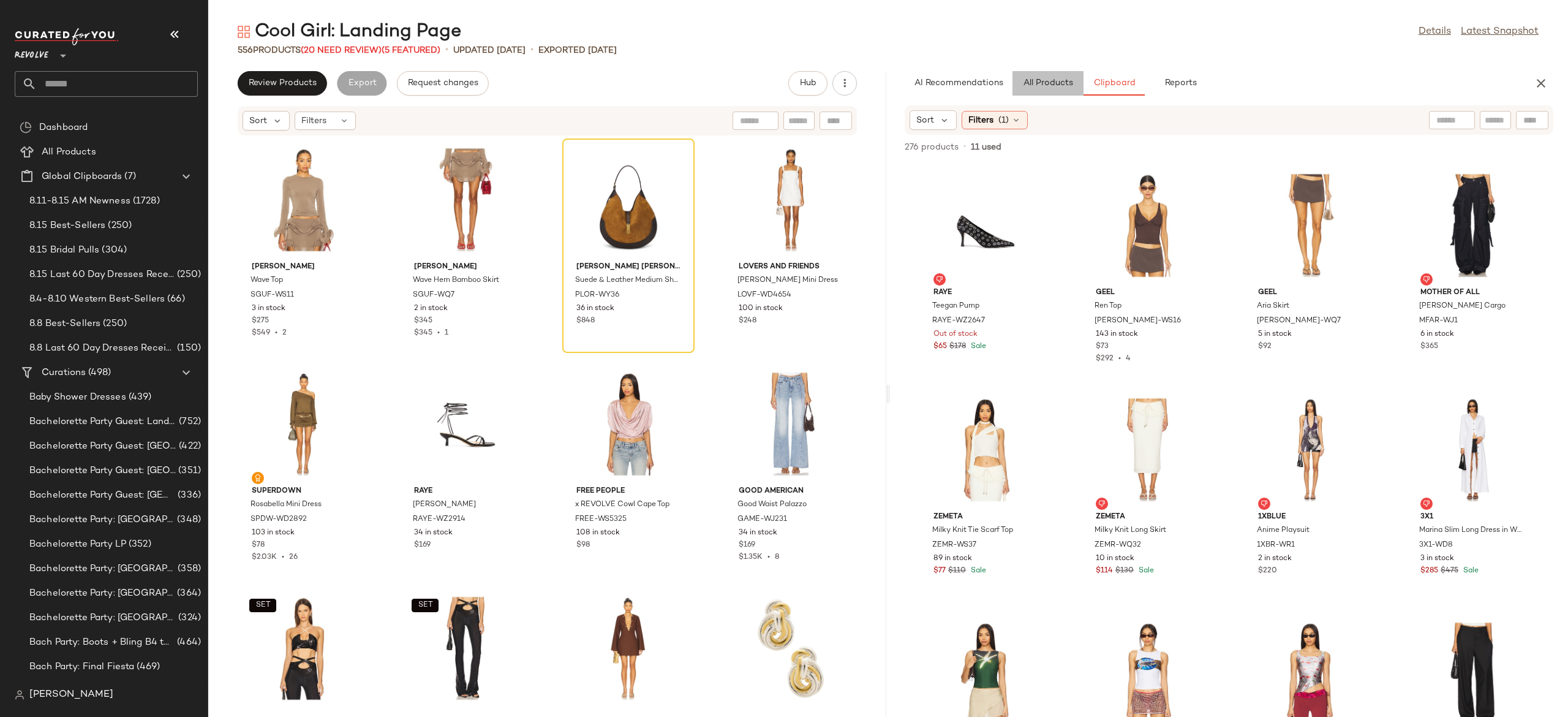
click at [1059, 84] on span "All Products" at bounding box center [1048, 83] width 51 height 10
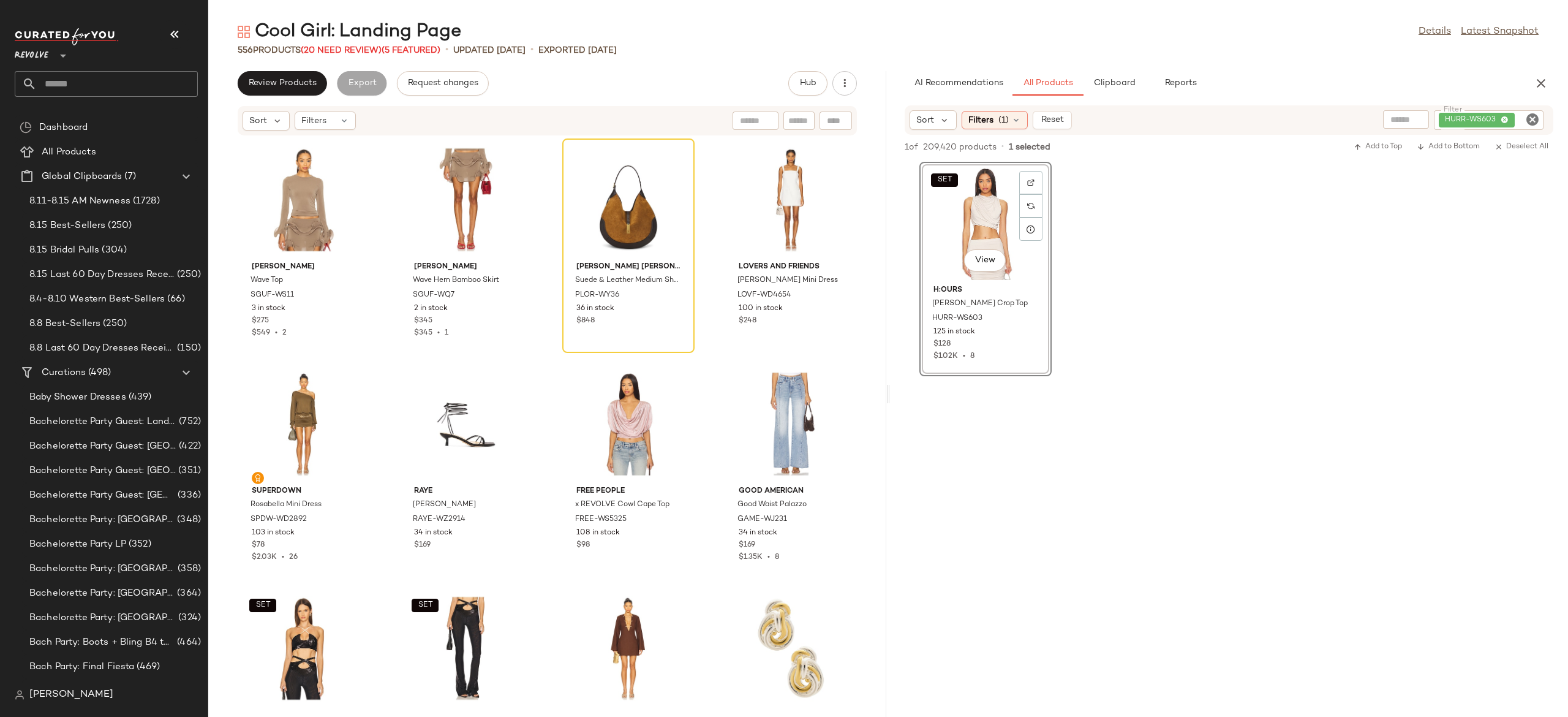
click at [1533, 121] on icon "Clear Filter" at bounding box center [1533, 120] width 15 height 15
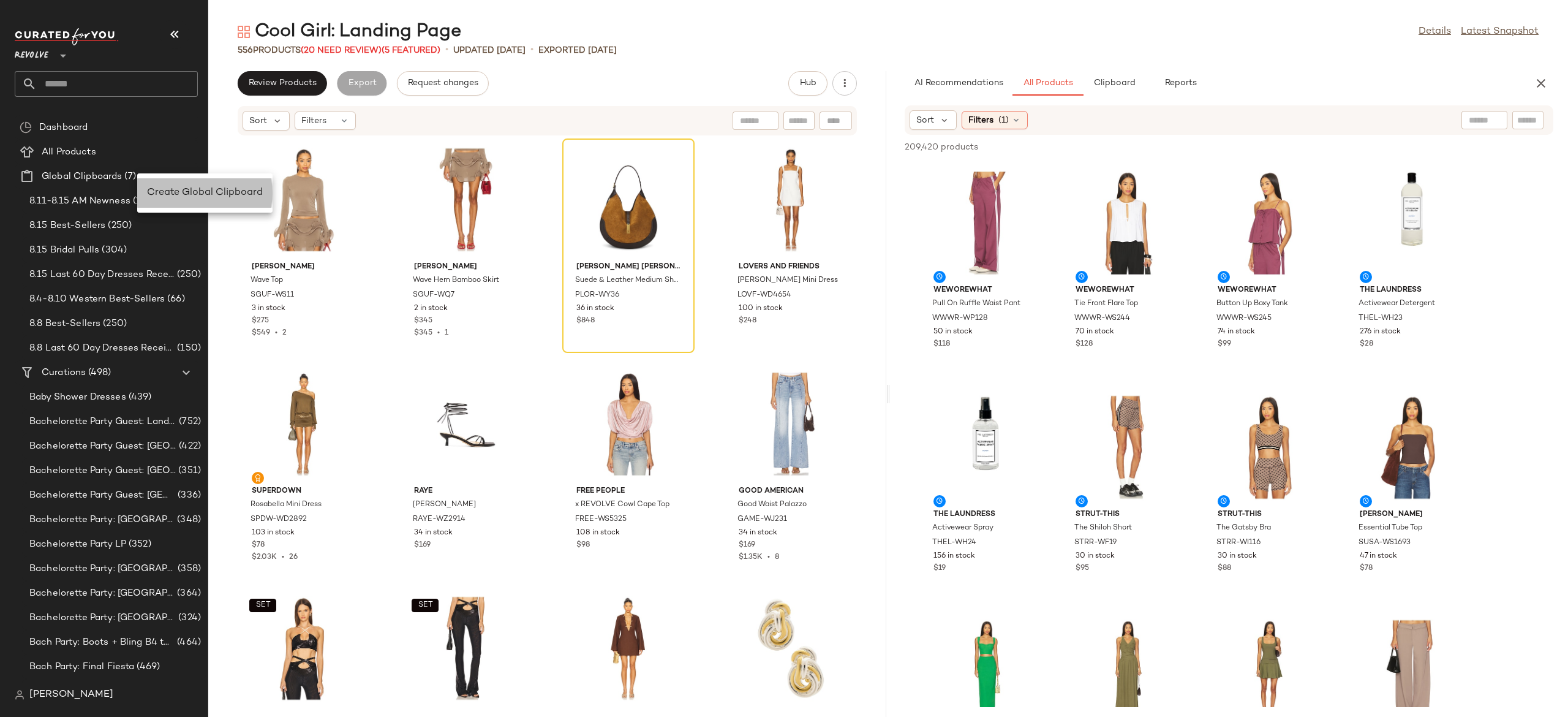
click at [176, 190] on span "Create Global Clipboard" at bounding box center [205, 193] width 116 height 11
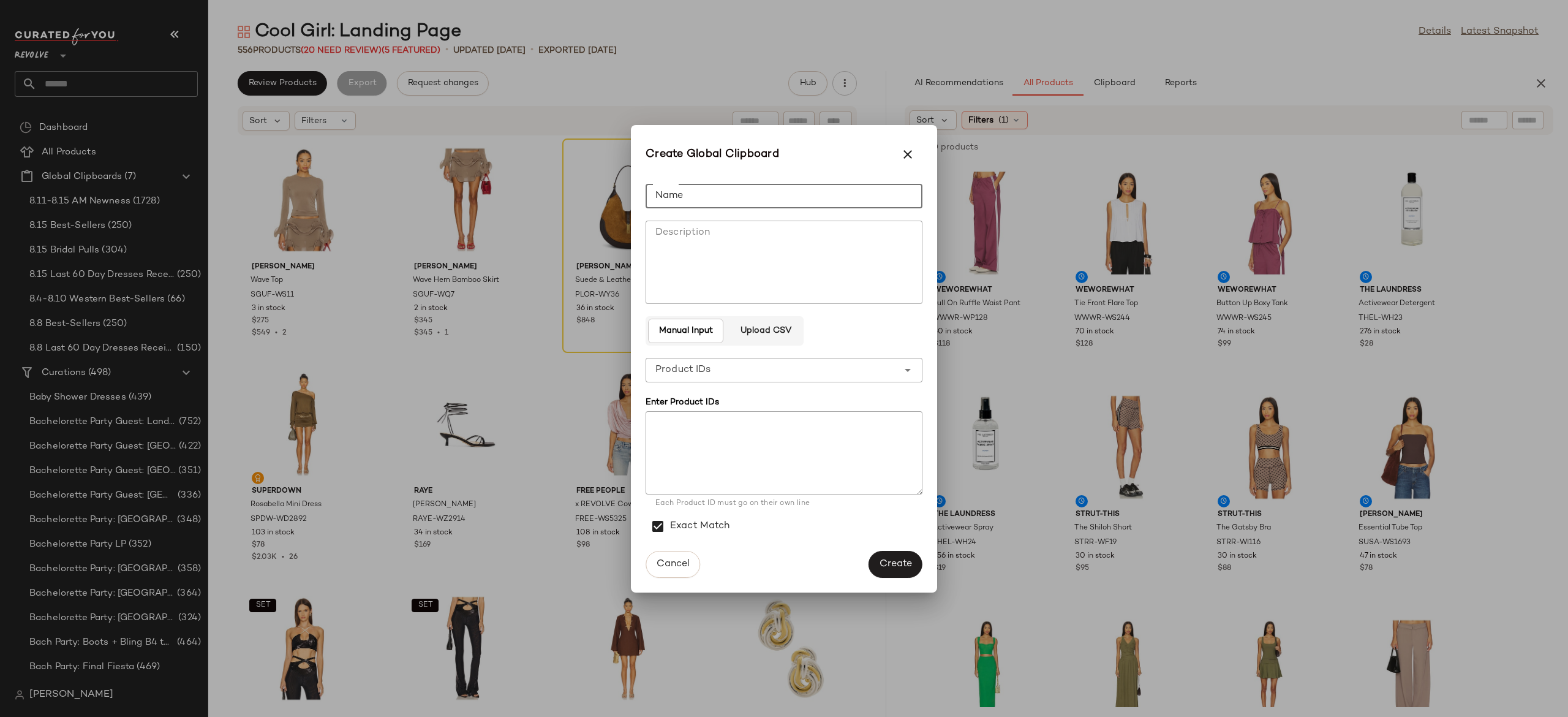
click at [678, 198] on input "Name" at bounding box center [783, 196] width 277 height 25
type input "**********"
click at [905, 154] on icon "button" at bounding box center [908, 155] width 15 height 15
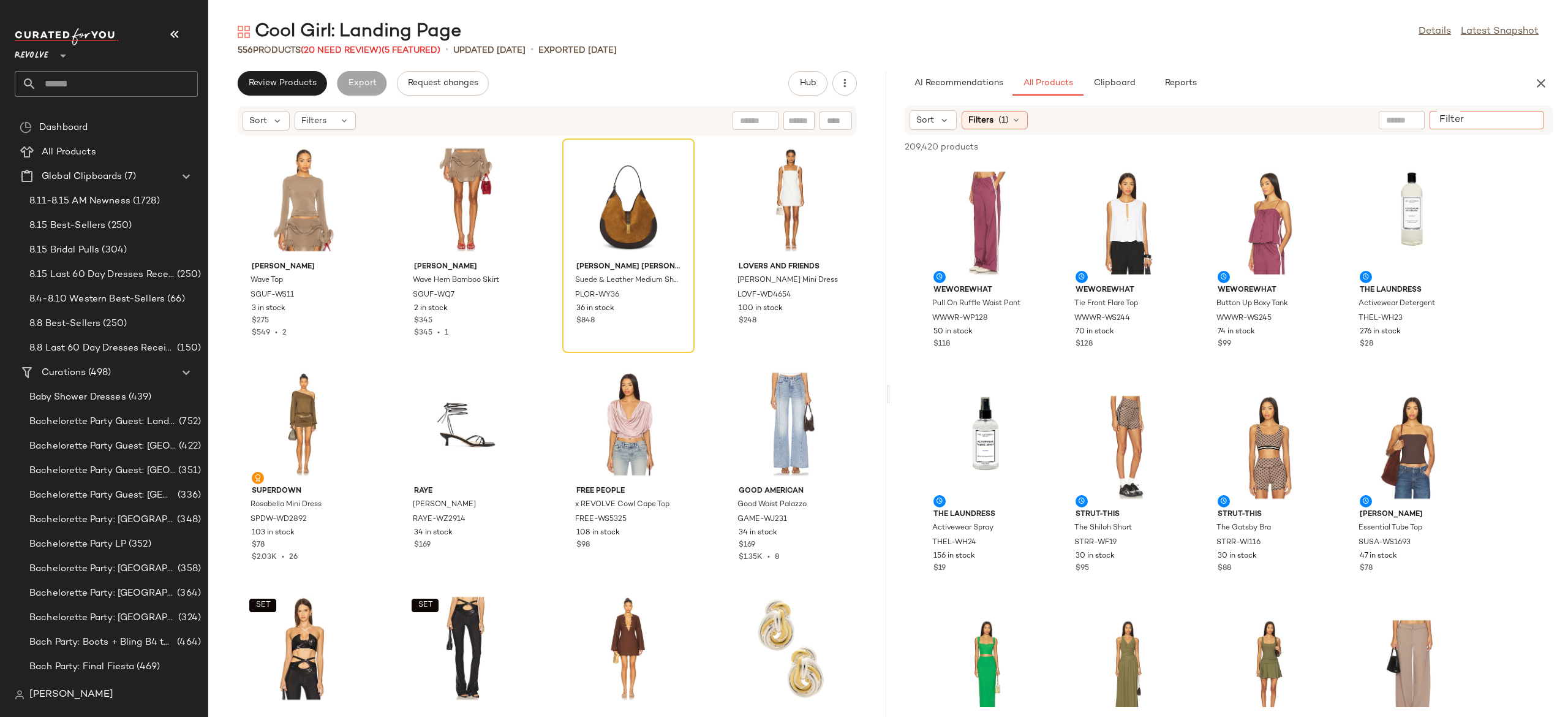
click at [1531, 124] on input "Filter" at bounding box center [1487, 120] width 104 height 13
paste input "**********"
type input "**********"
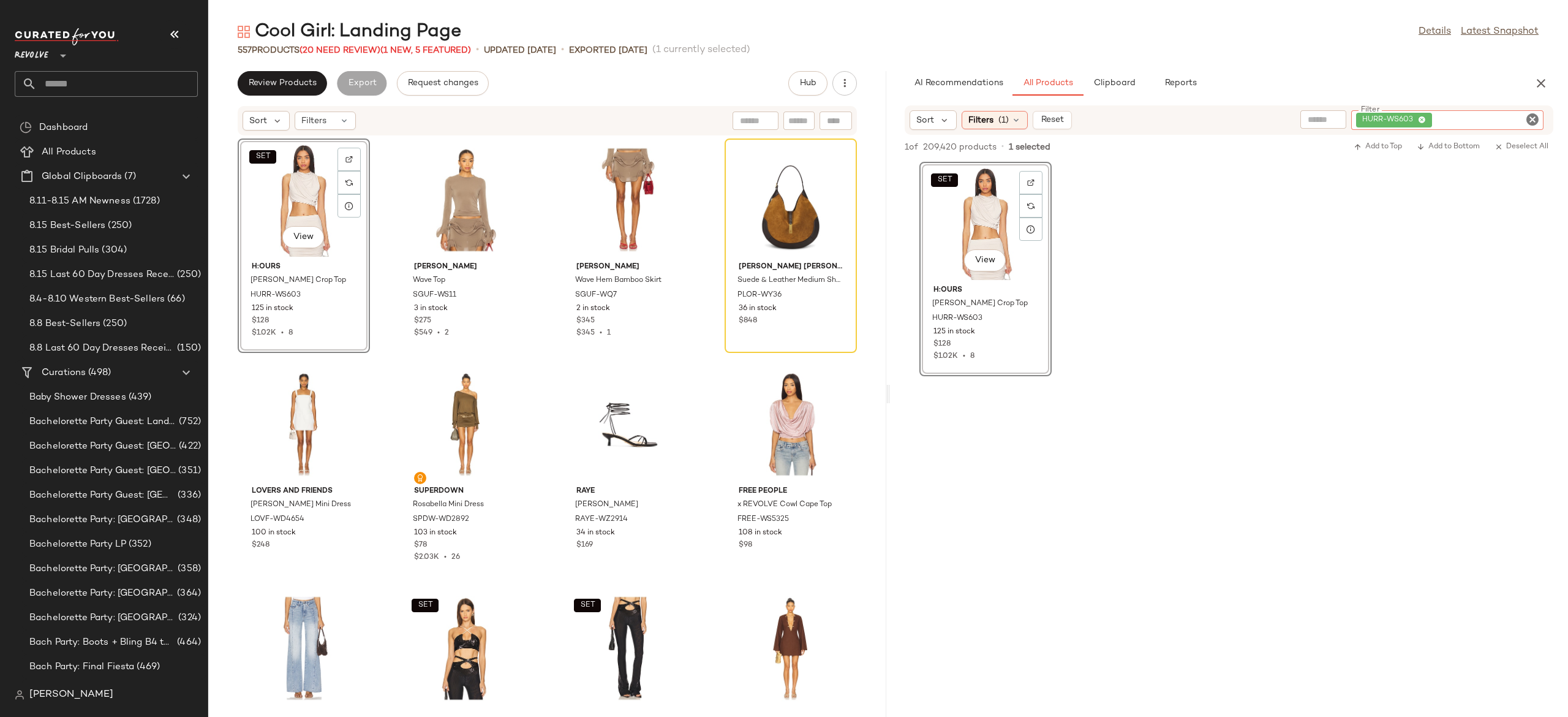
click at [1523, 121] on input "Filter" at bounding box center [1487, 120] width 104 height 13
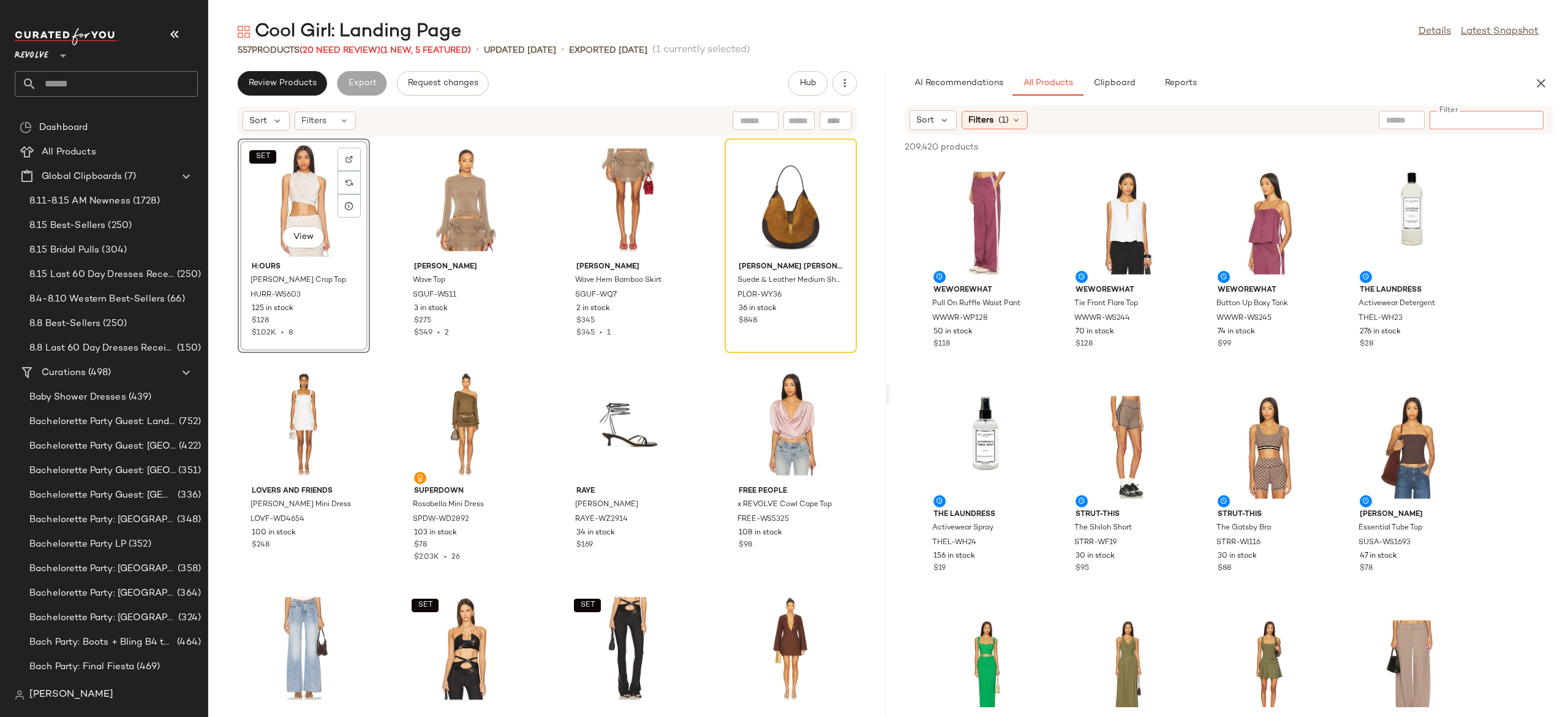
paste input "*********"
type input "*********"
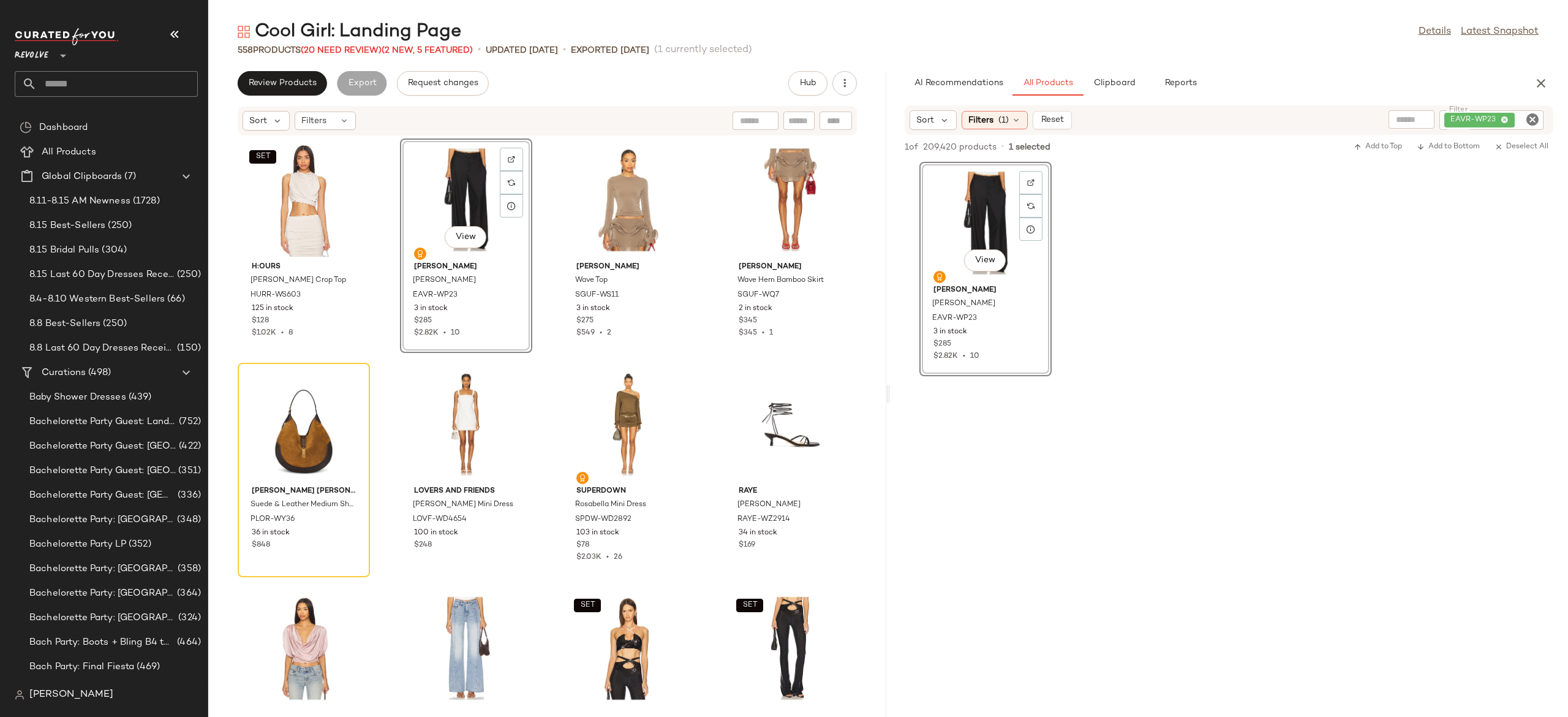
click at [1533, 121] on icon "Clear Filter" at bounding box center [1533, 120] width 15 height 15
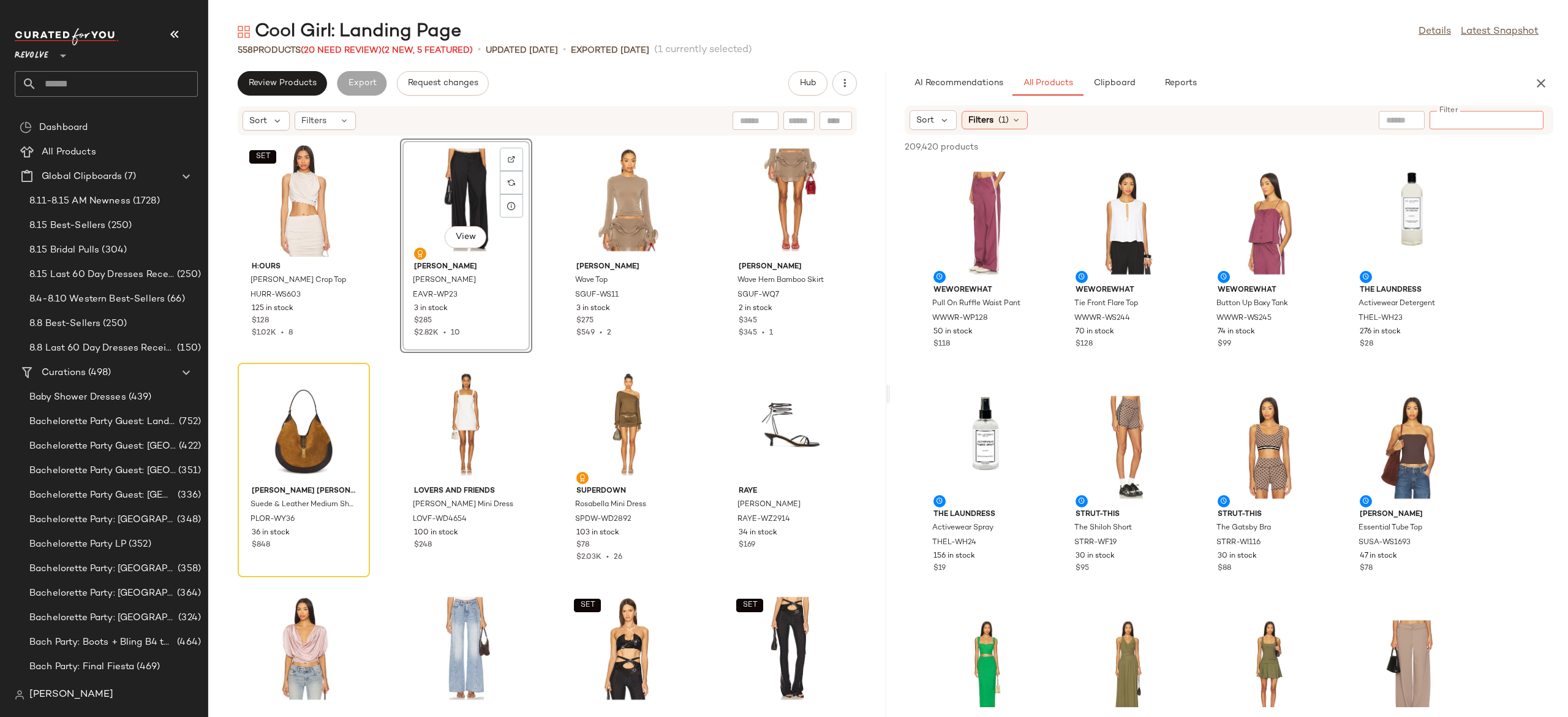
type input "**********"
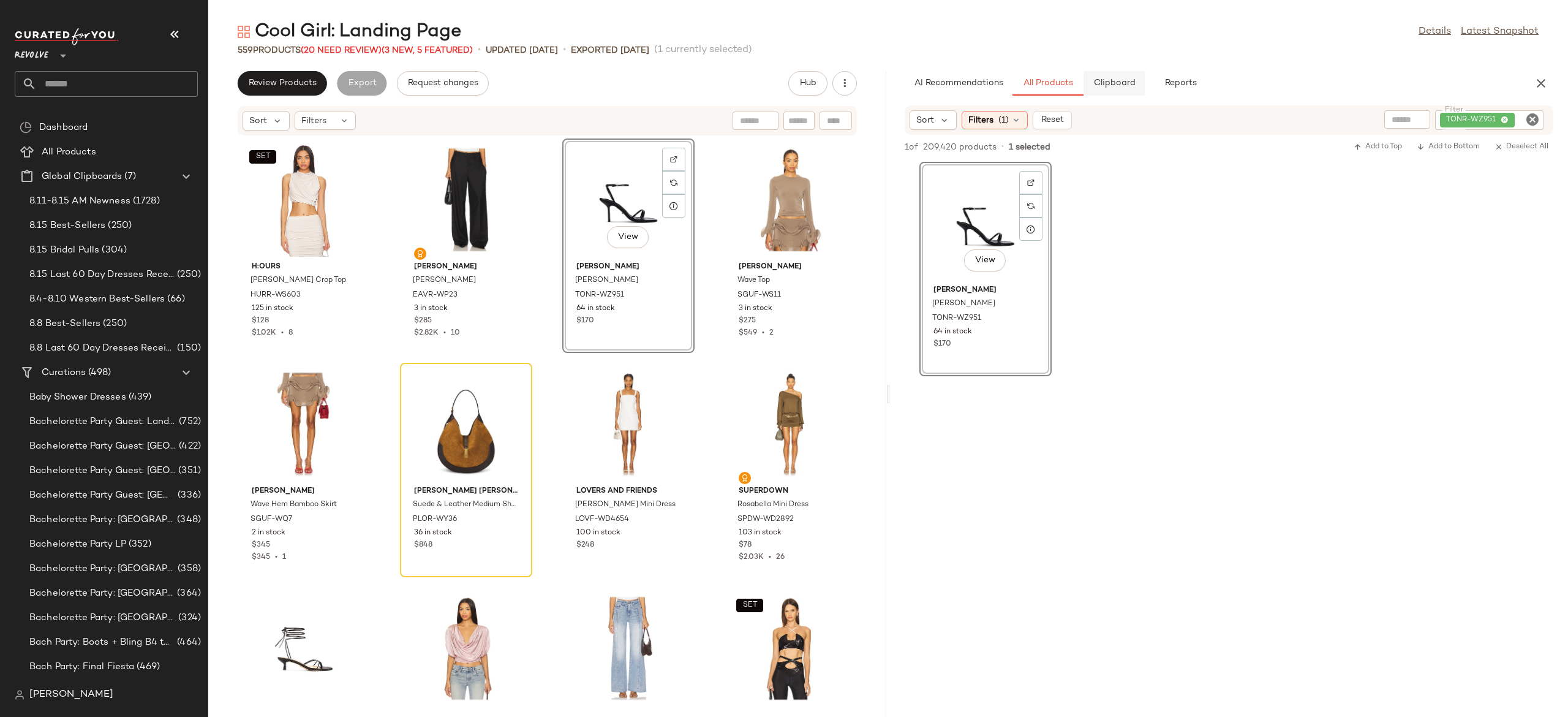
click at [1121, 75] on button "Clipboard" at bounding box center [1113, 83] width 61 height 25
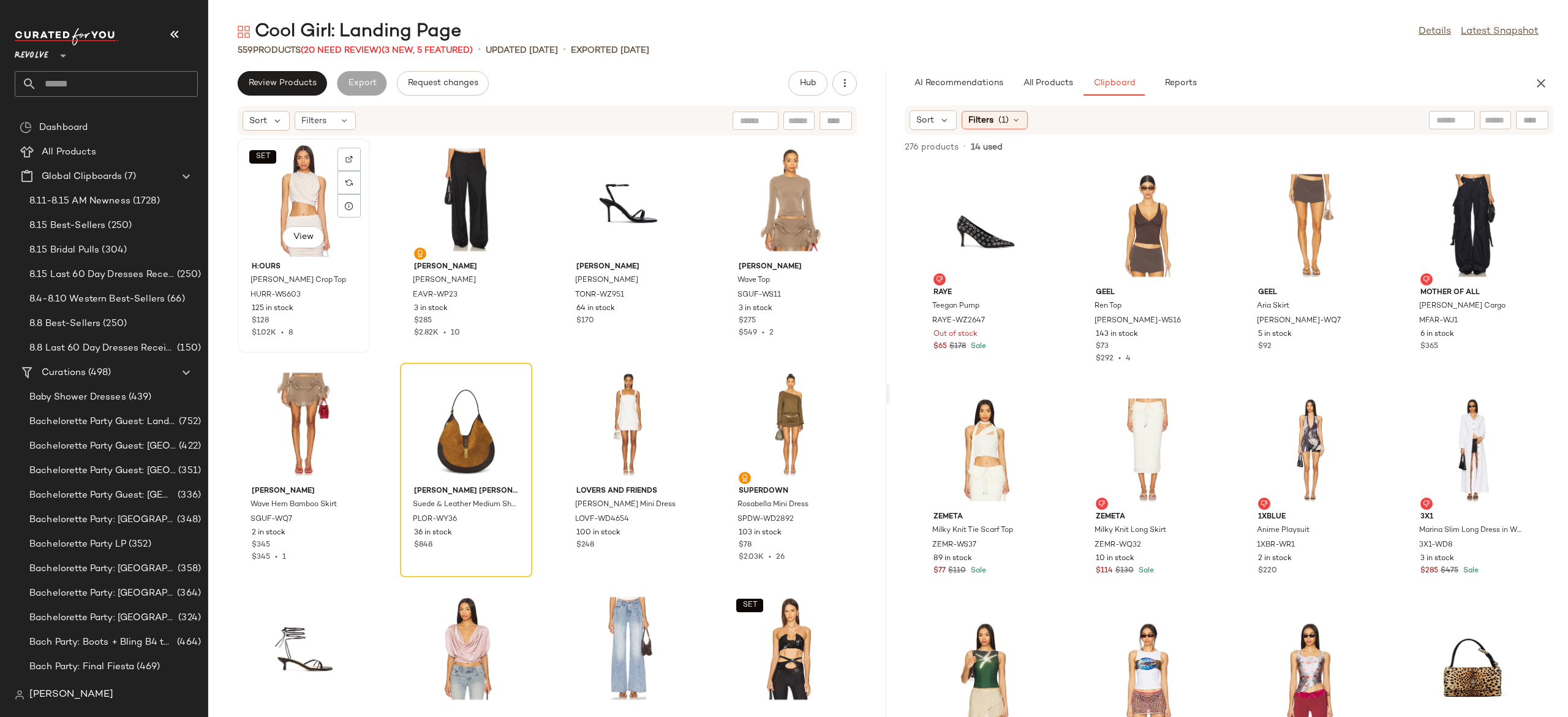
click at [307, 221] on div "SET View" at bounding box center [304, 199] width 124 height 114
click at [611, 198] on div "View" at bounding box center [629, 199] width 124 height 114
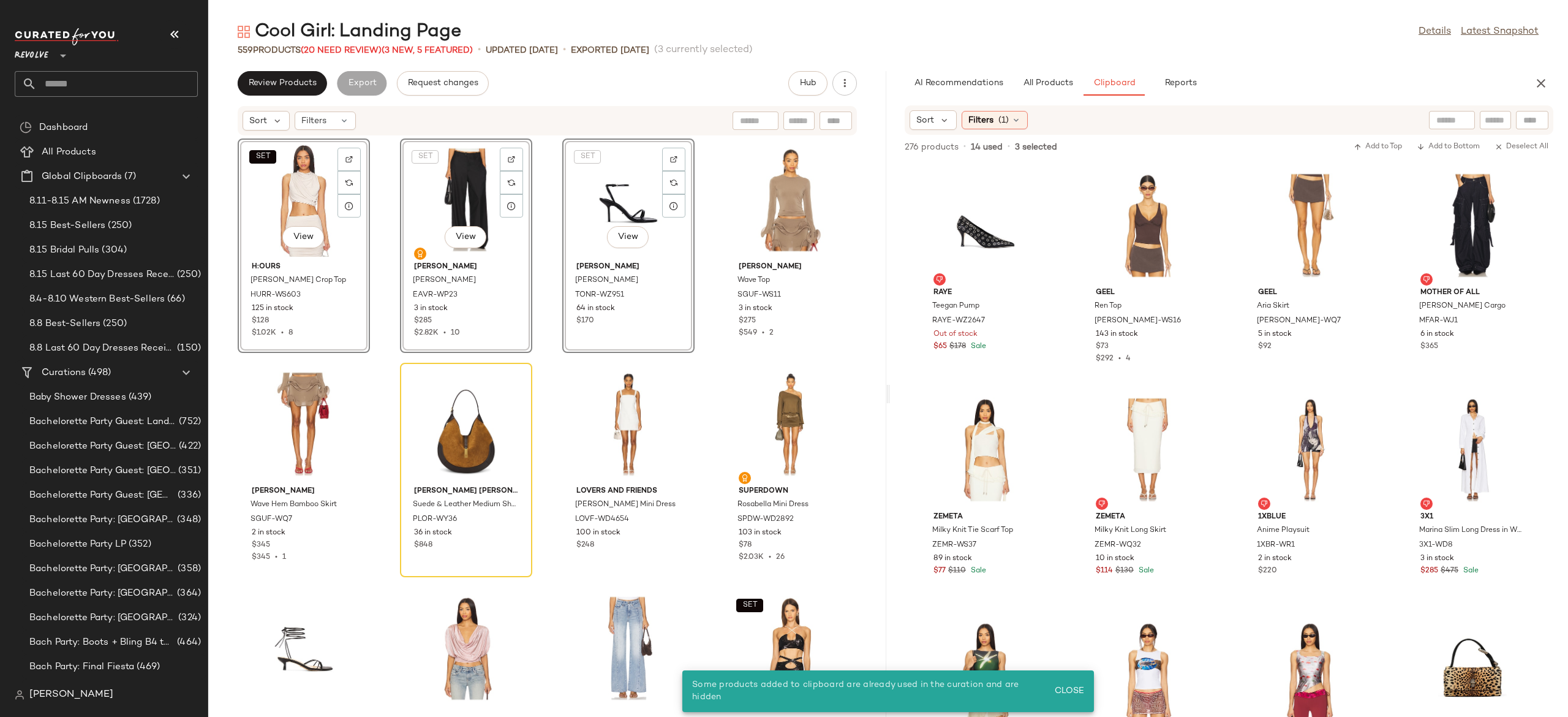
click at [305, 204] on div "SET View" at bounding box center [304, 199] width 124 height 114
click at [378, 301] on div "SET View h:ours Inez Crop Top HURR-WS603 125 in stock $128 $1.02K • 8 SET View …" at bounding box center [547, 418] width 678 height 566
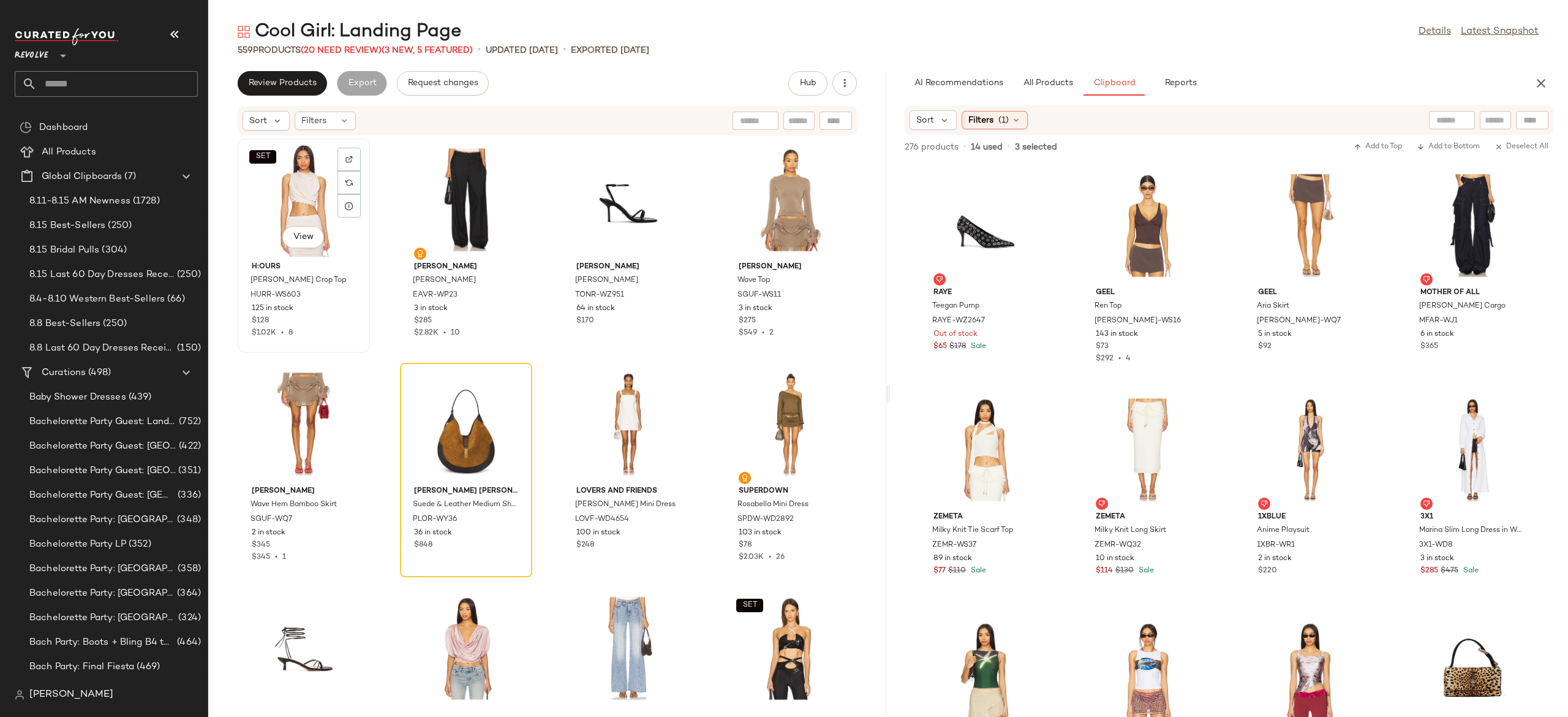
click at [314, 207] on div "SET View" at bounding box center [304, 199] width 124 height 114
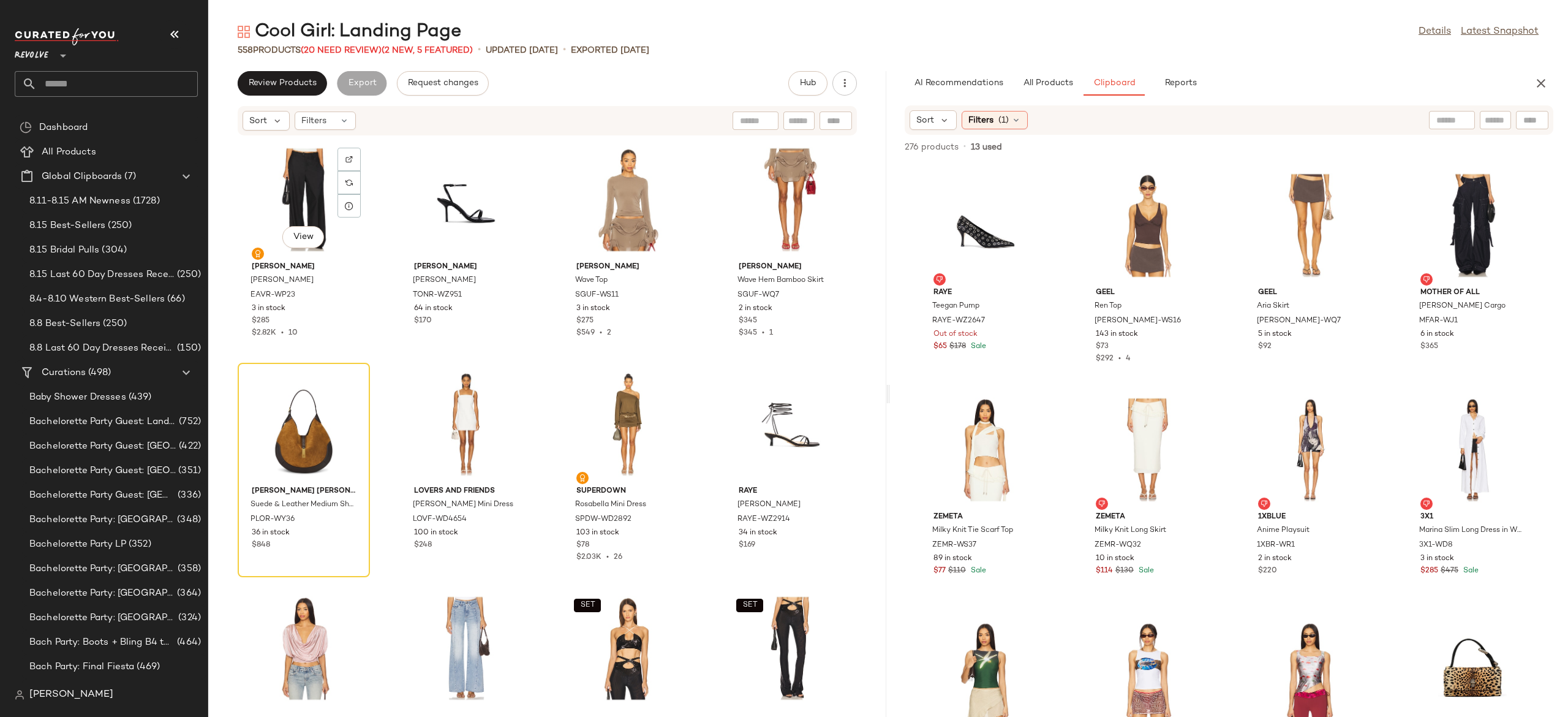
click at [314, 207] on div "View" at bounding box center [304, 199] width 124 height 114
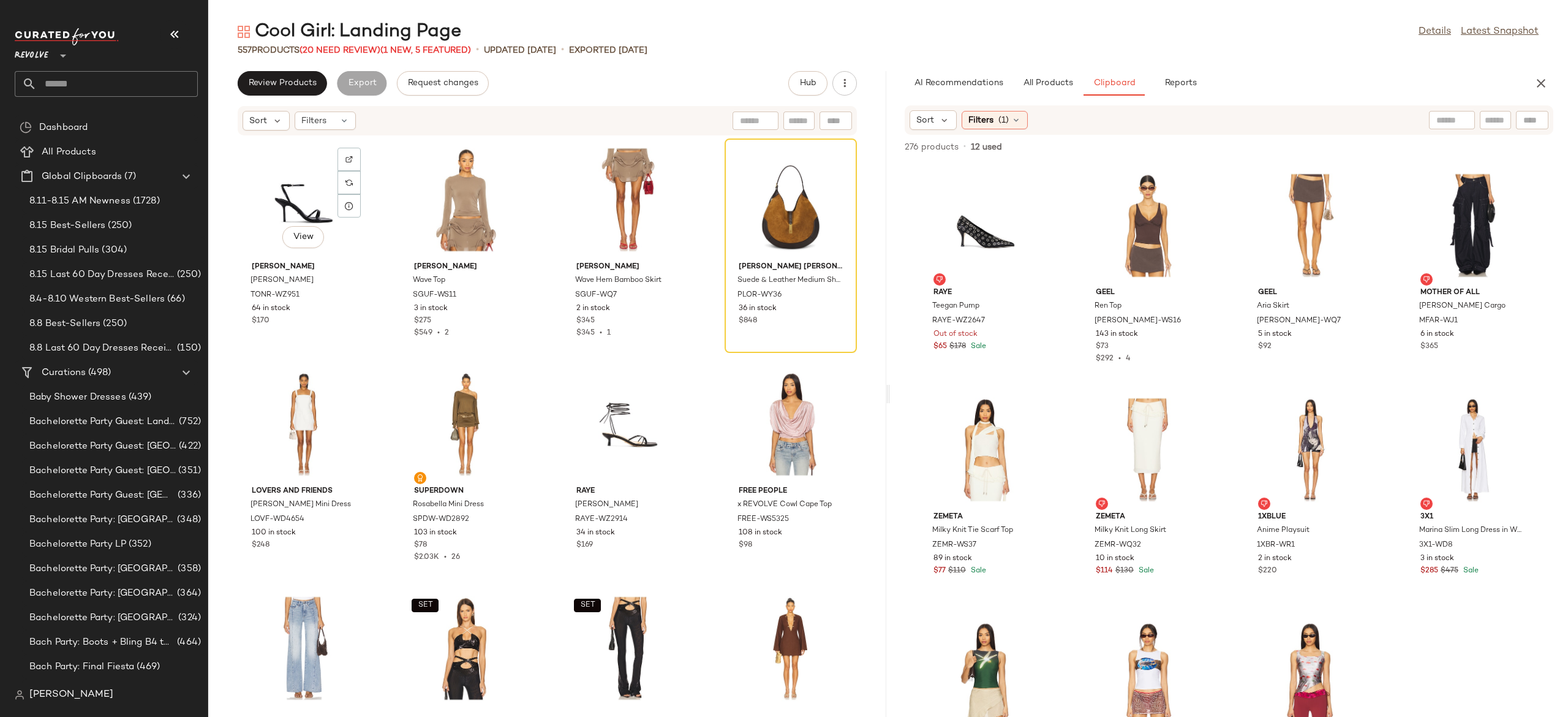
click at [314, 207] on div "View" at bounding box center [304, 199] width 124 height 114
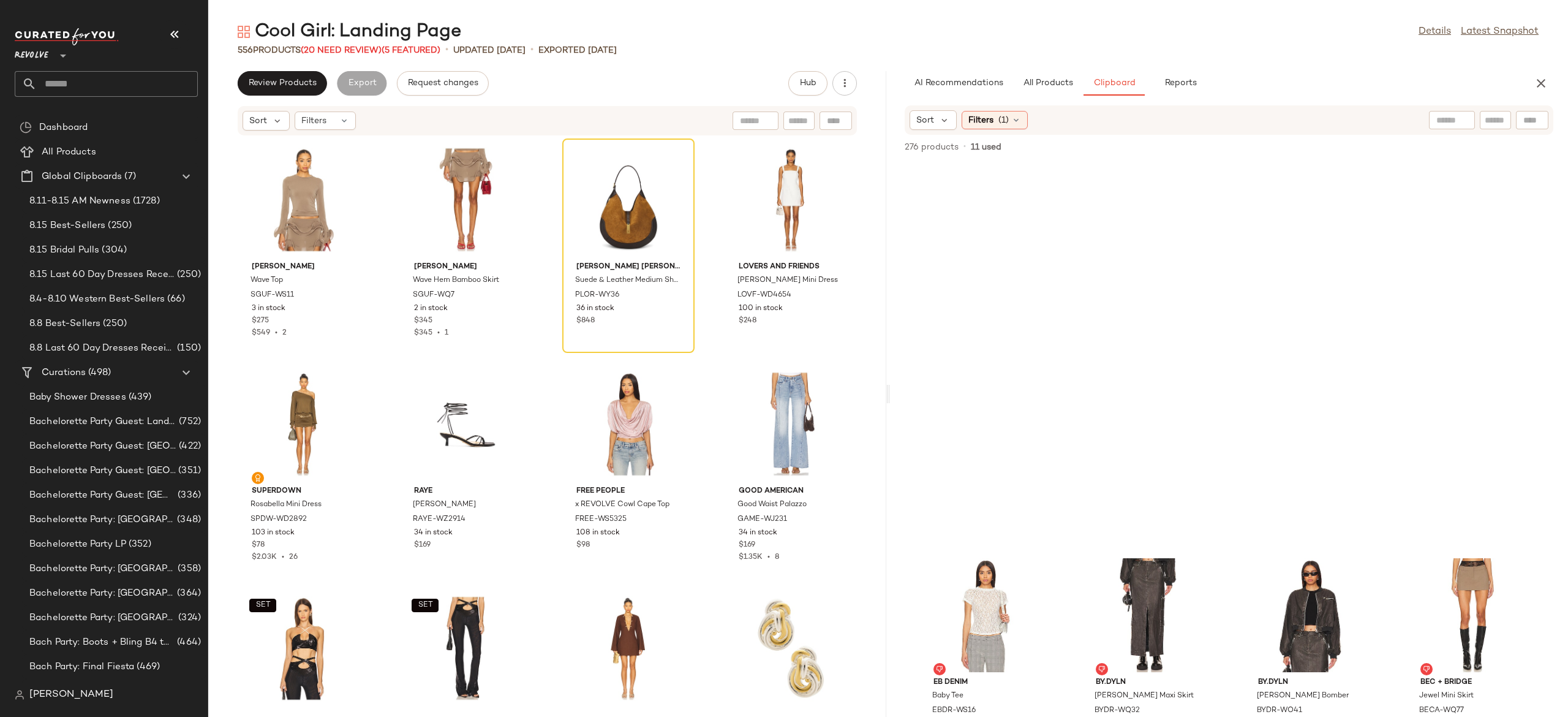
scroll to position [2293, 0]
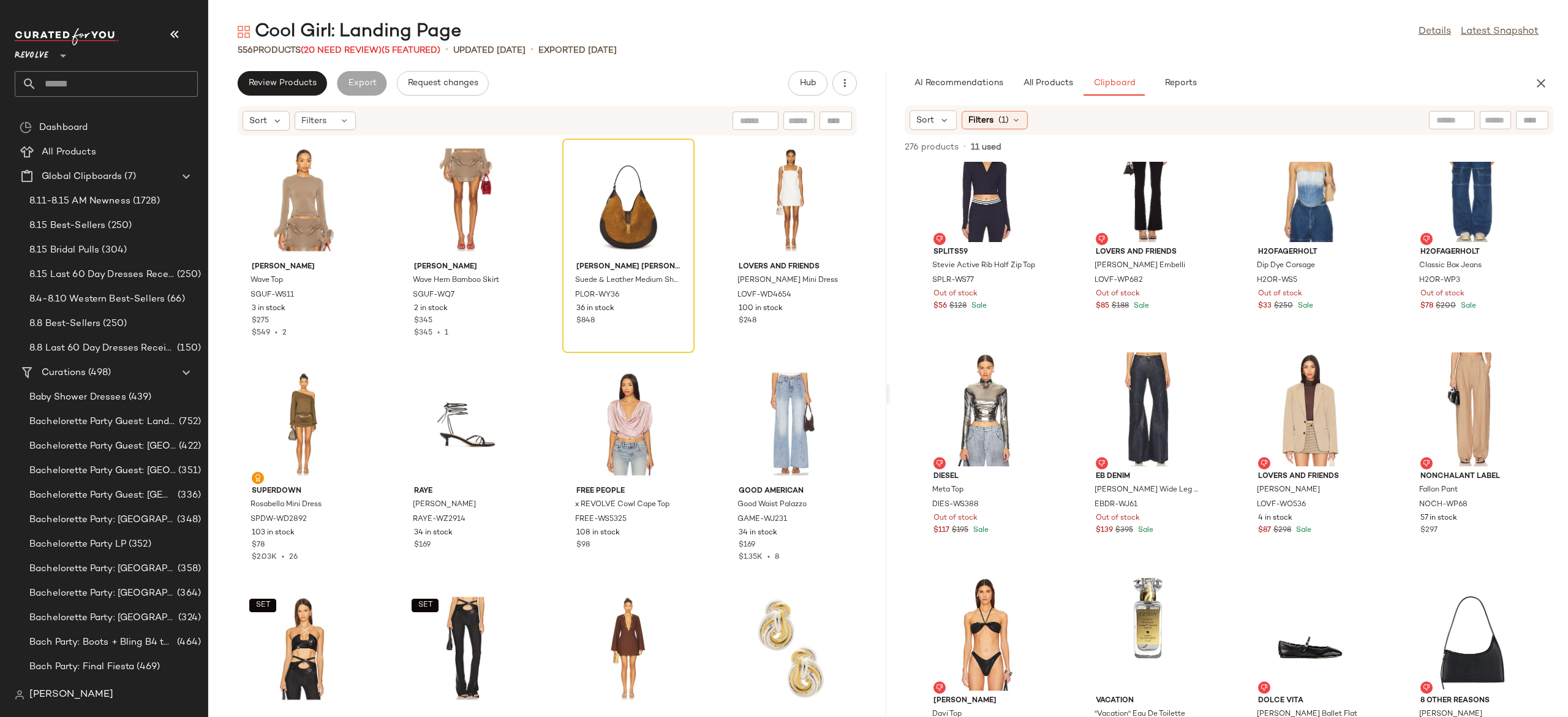
drag, startPoint x: 1558, startPoint y: 260, endPoint x: 1566, endPoint y: 269, distance: 12.0
click at [1566, 269] on div "Splits59 Stevie Active Rib Half Zip Top SPLR-WS77 Out of stock $56 $128 Sale Lo…" at bounding box center [1229, 440] width 678 height 555
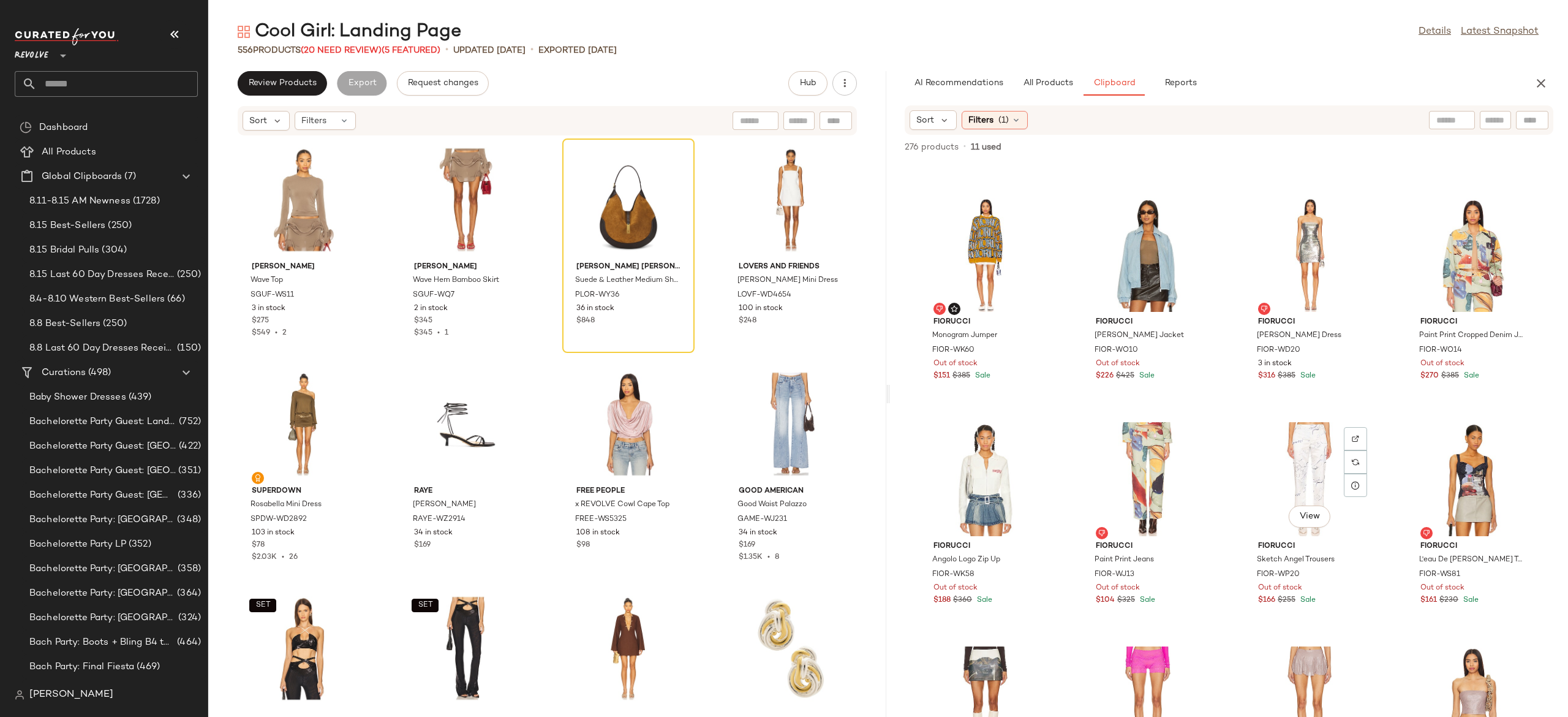
scroll to position [13054, 0]
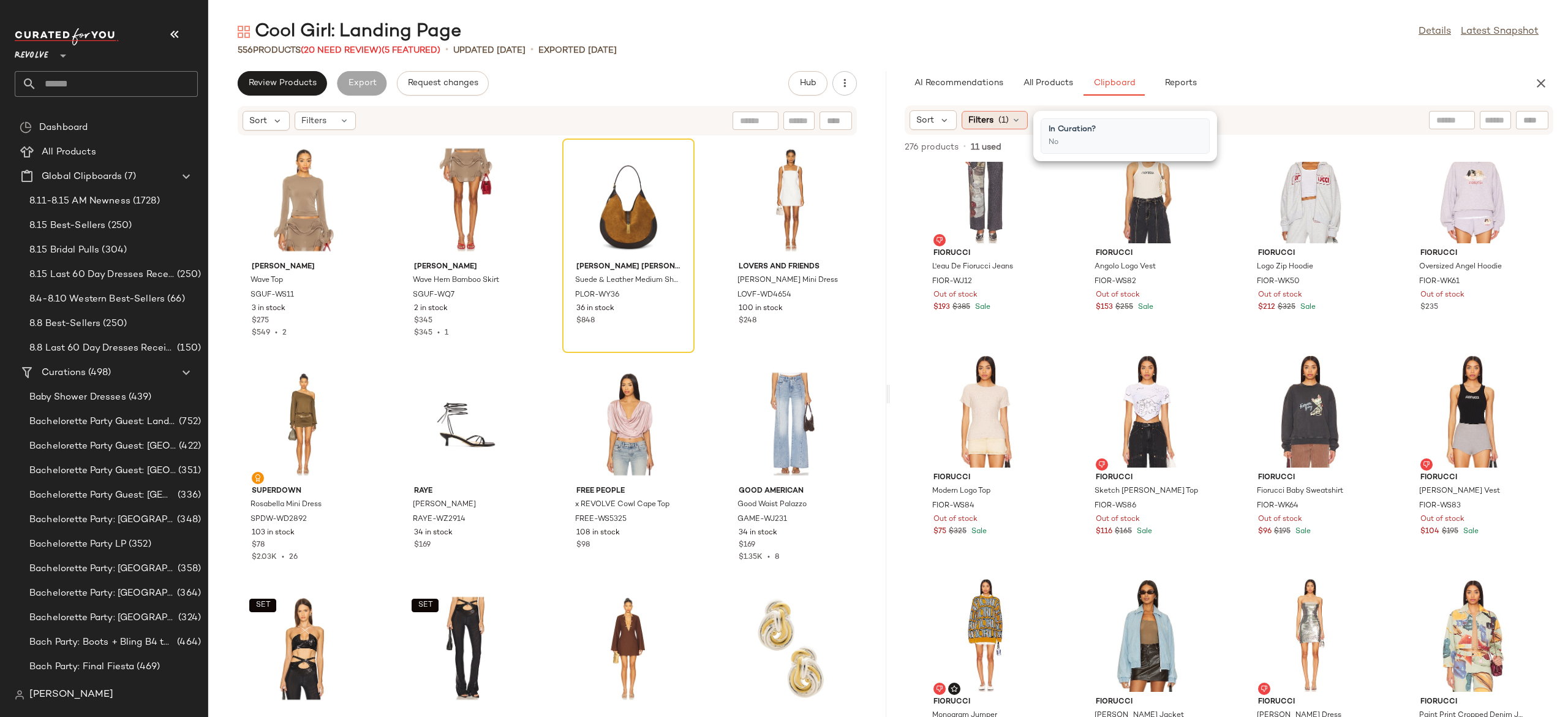
click at [1021, 119] on icon at bounding box center [1015, 120] width 10 height 10
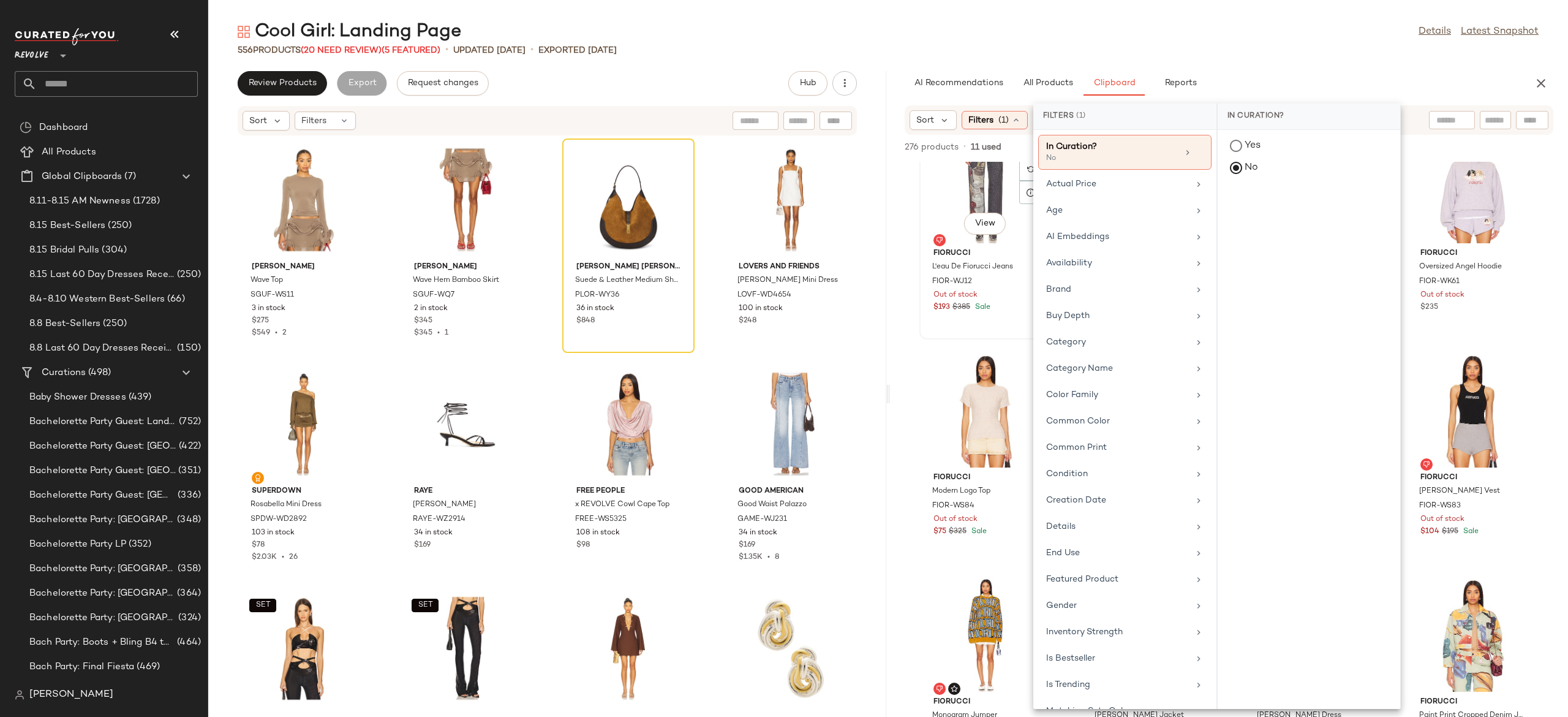
click at [1030, 326] on div "View FIORUCCI L'eau De Fiorucci Jeans FIOR-WJ12 Out of stock $193 $385 Sale" at bounding box center [985, 231] width 130 height 212
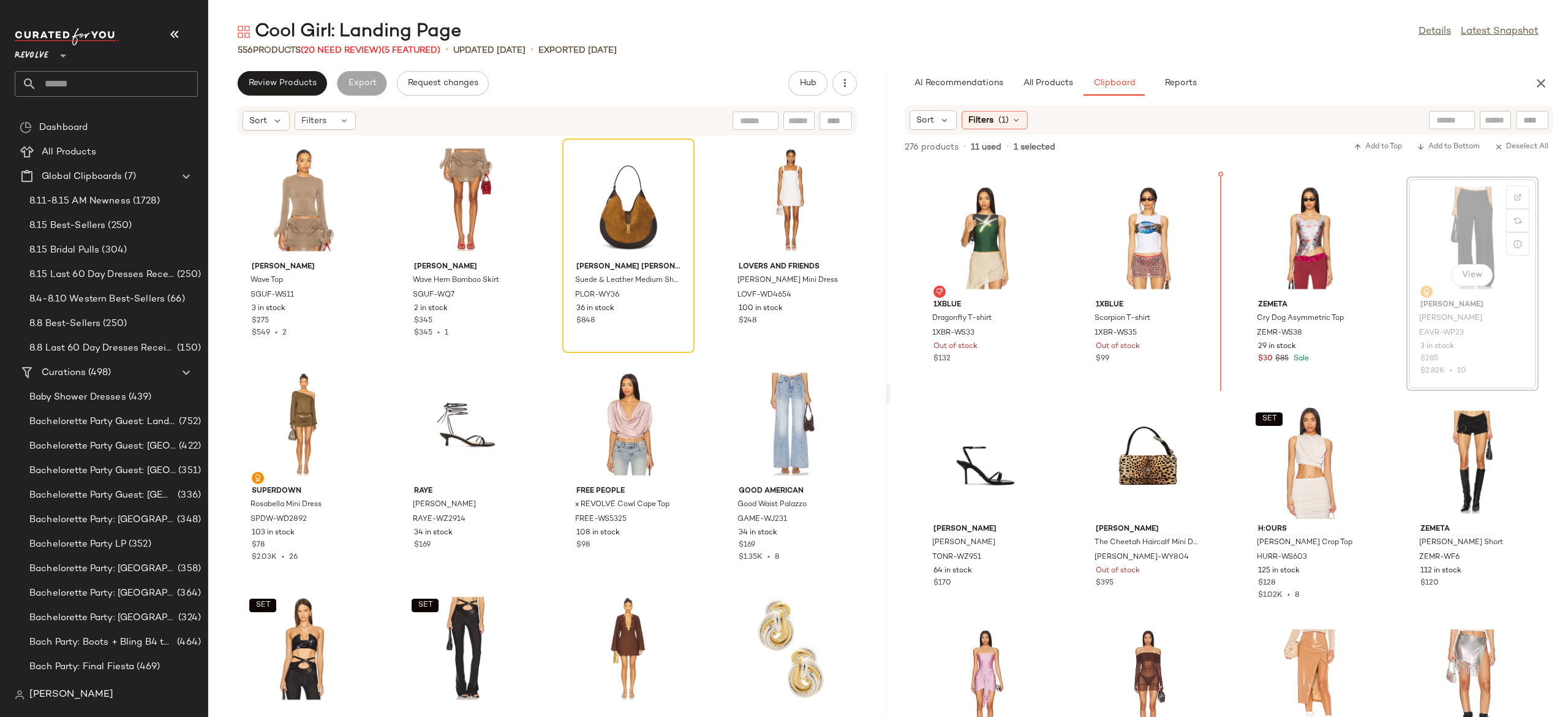
scroll to position [441, 0]
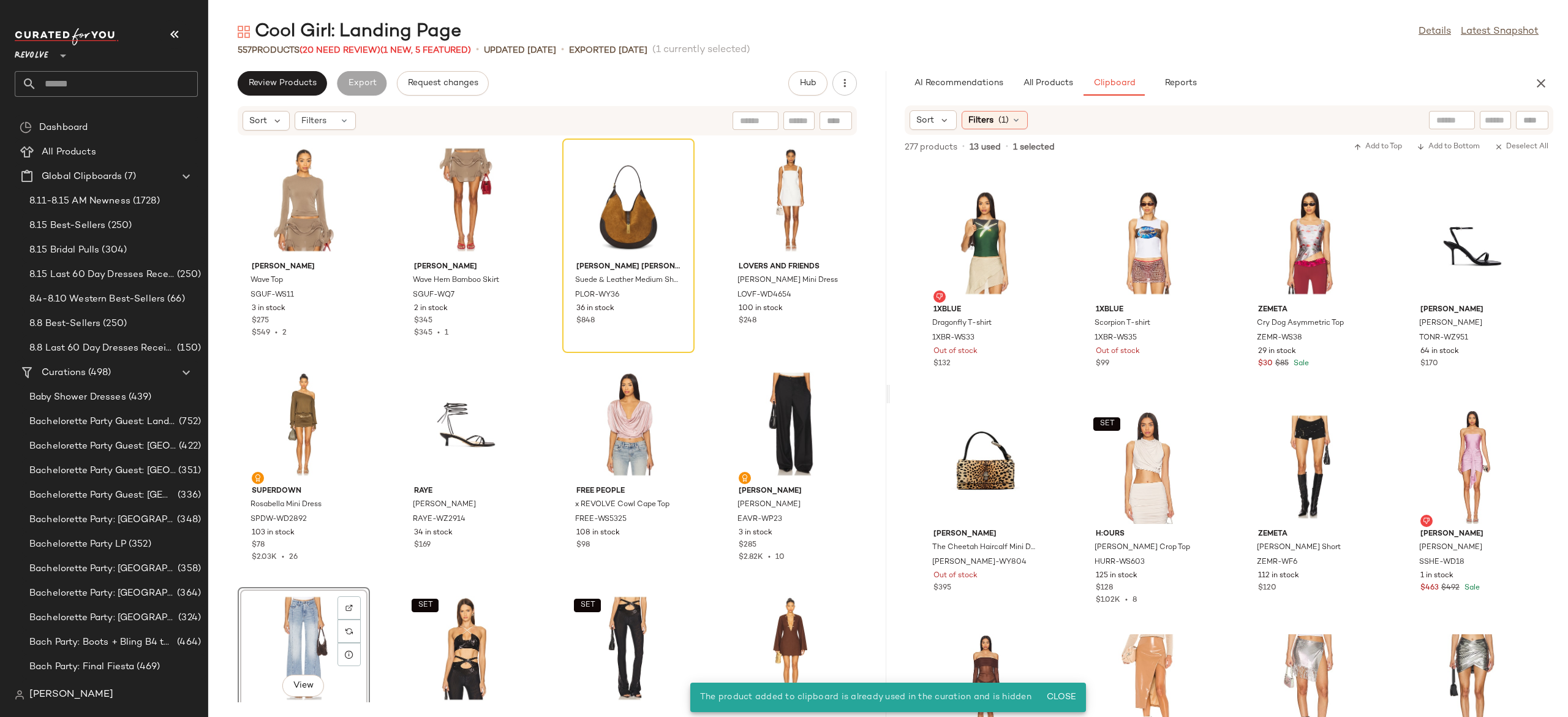
click at [305, 620] on div "View" at bounding box center [304, 648] width 124 height 114
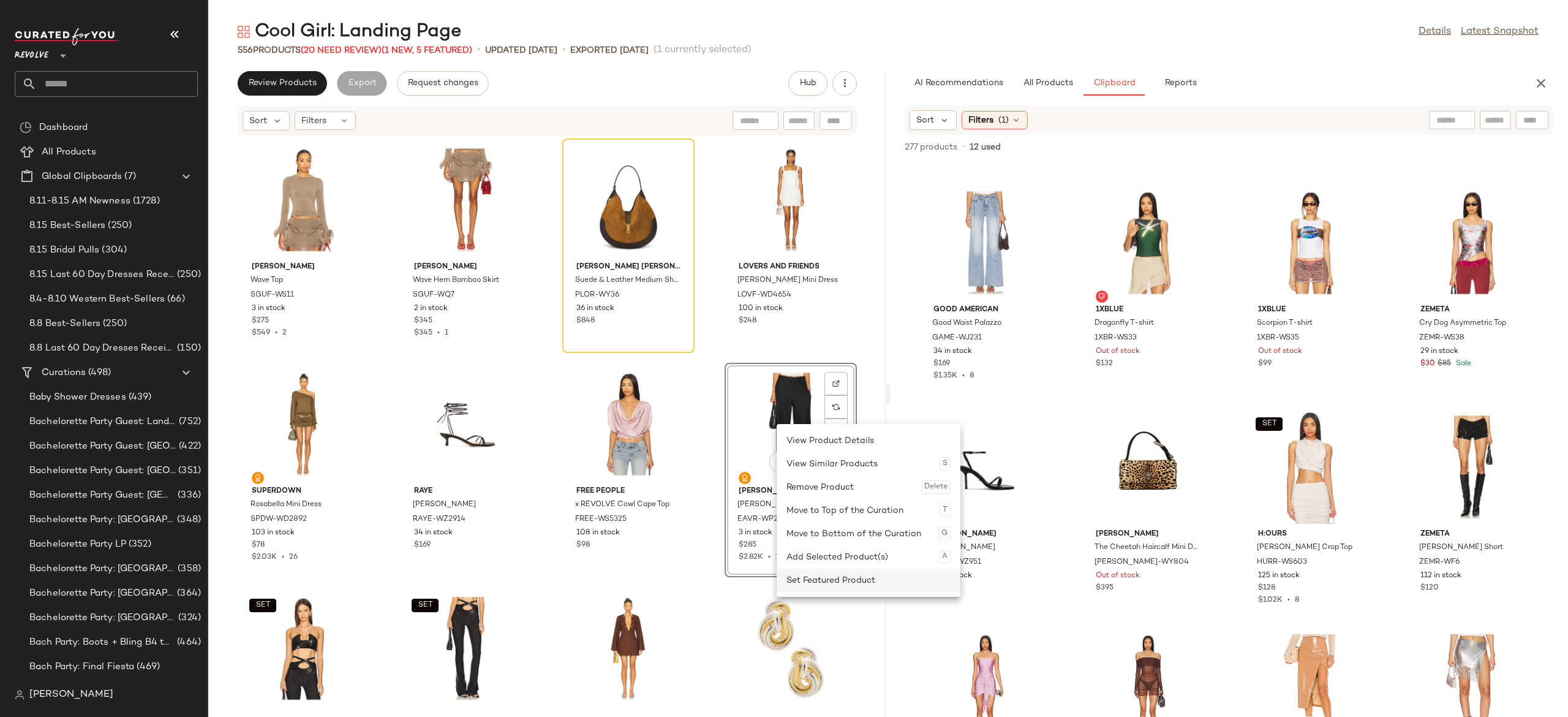
click at [850, 575] on div "Set Featured Product" at bounding box center [868, 580] width 164 height 23
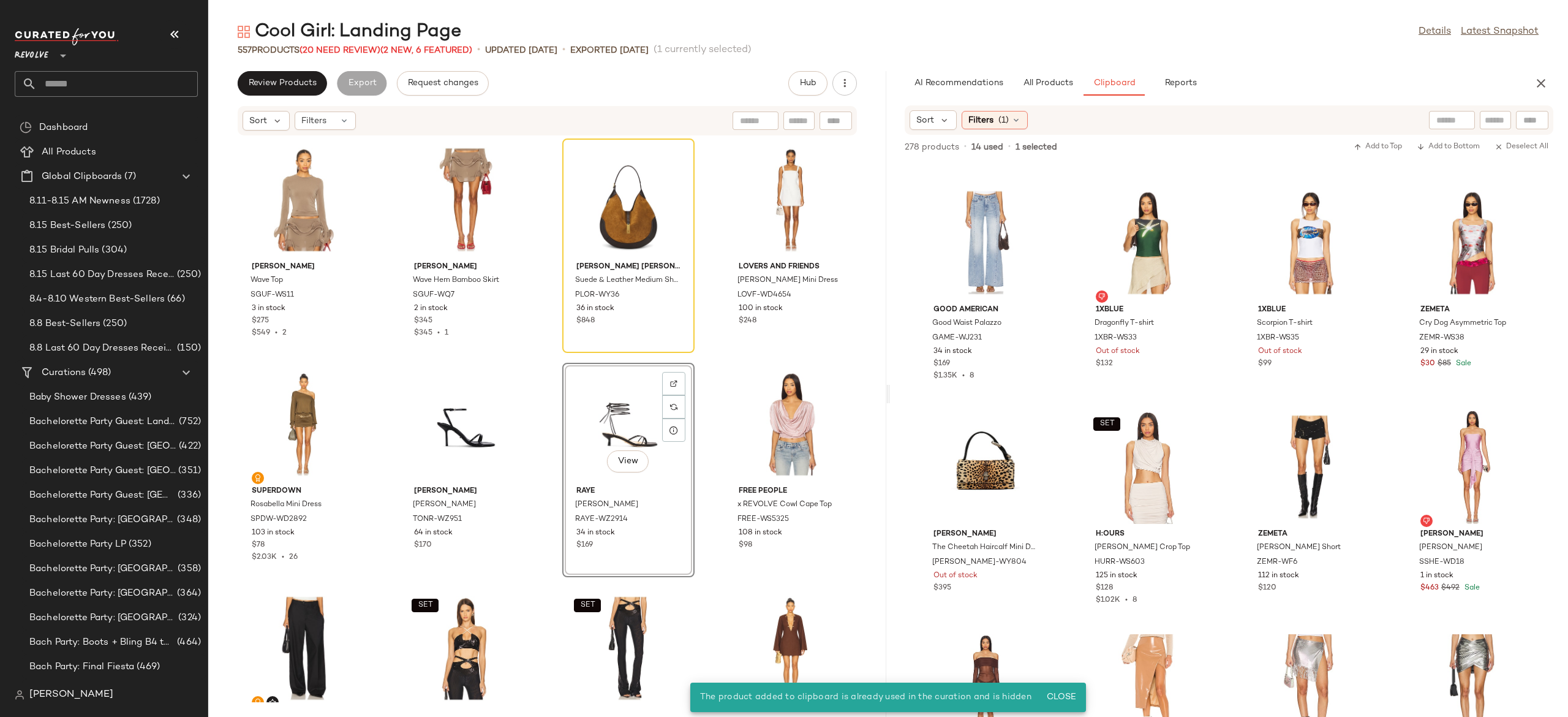
click at [605, 416] on div "View" at bounding box center [629, 424] width 124 height 114
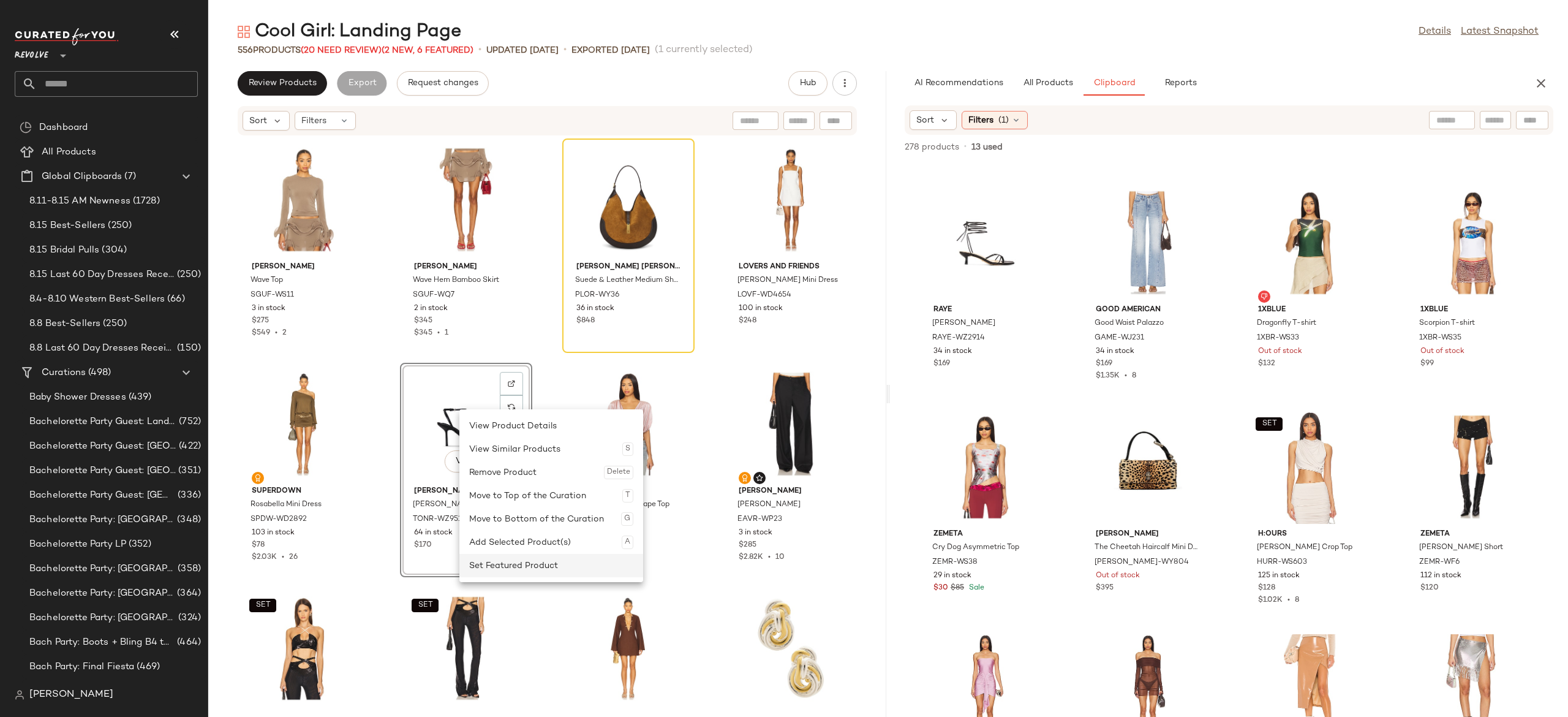
click at [518, 560] on div "Set Featured Product" at bounding box center [551, 565] width 164 height 23
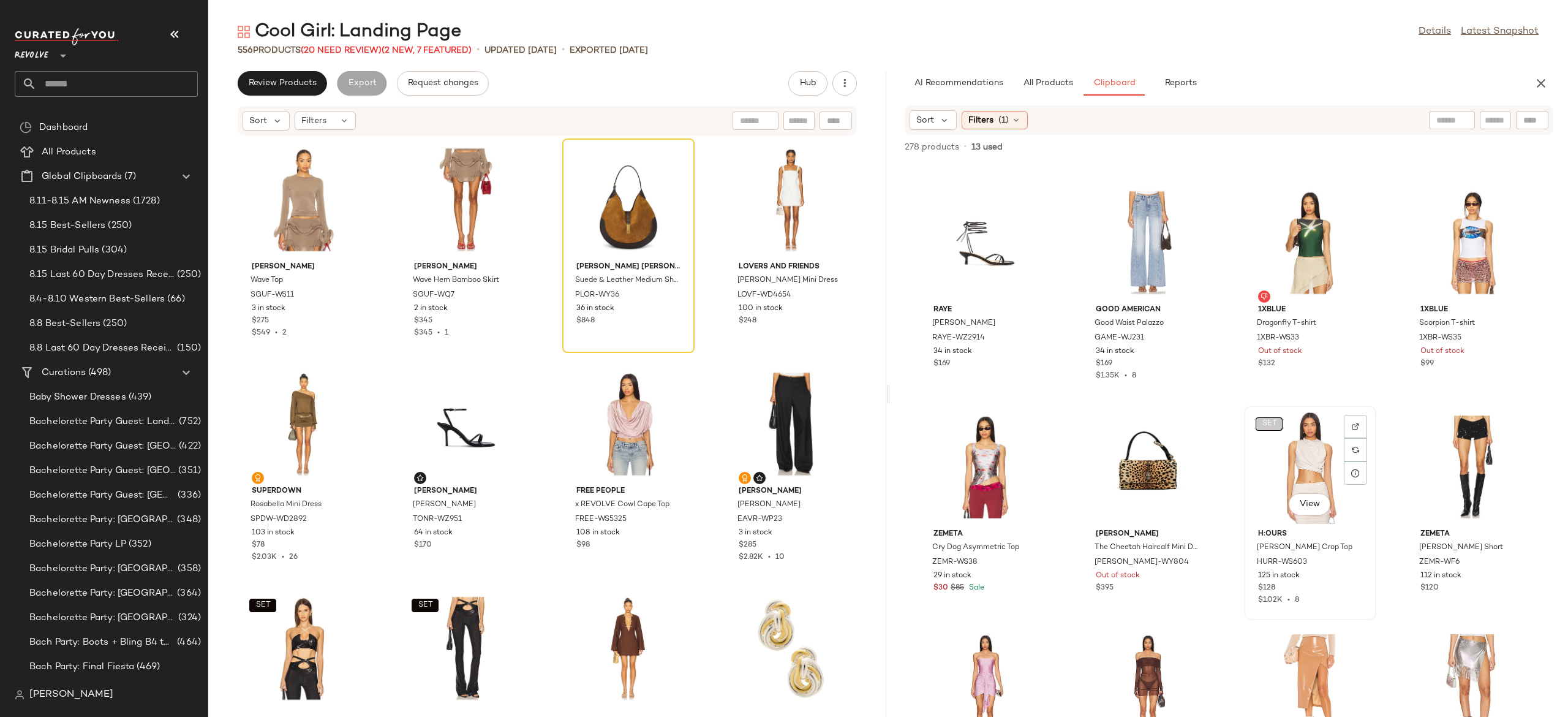
click at [1274, 421] on body "Revolve ** Dashboard All Products Global Clipboards (7) 8.11-8.15 AM Newness (1…" at bounding box center [784, 358] width 1568 height 717
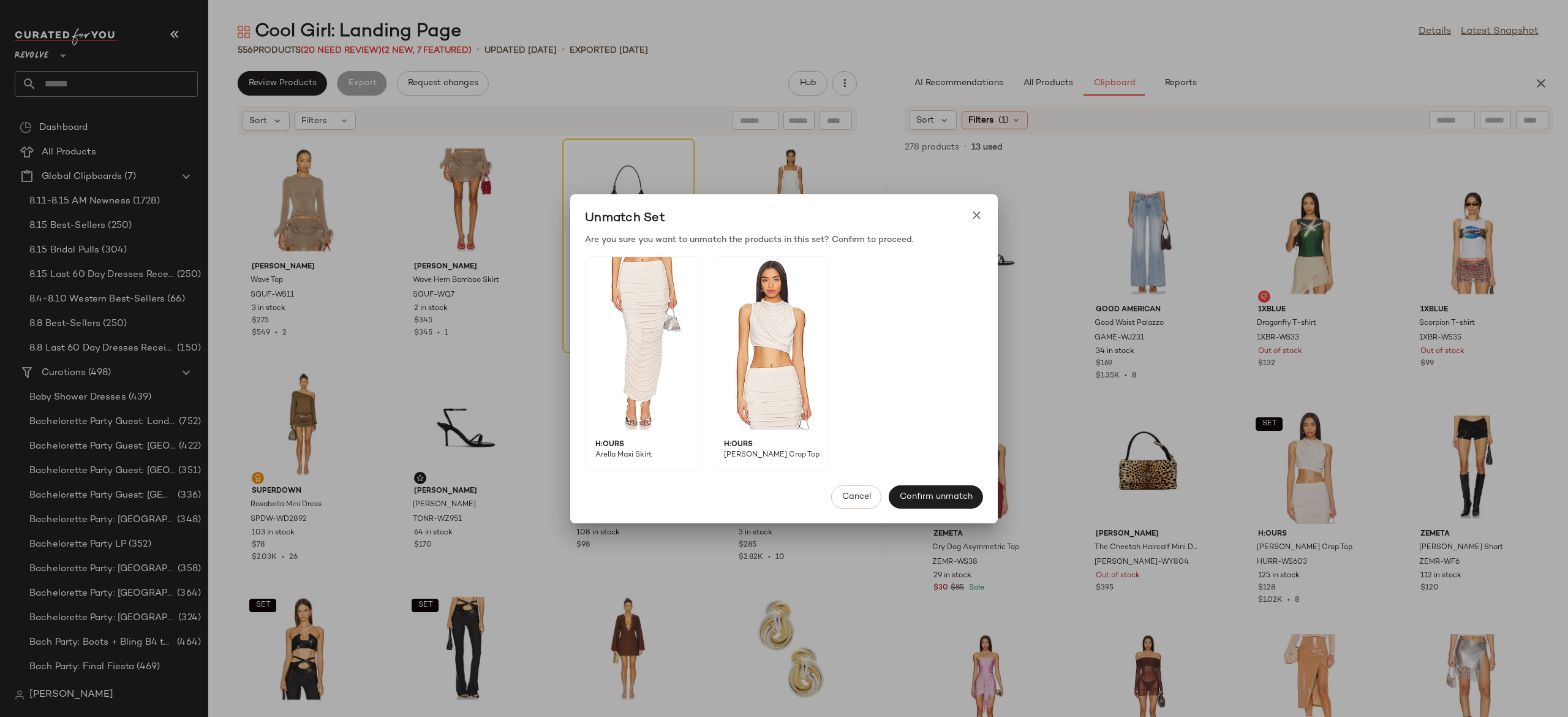
click at [1061, 87] on div at bounding box center [784, 358] width 1568 height 717
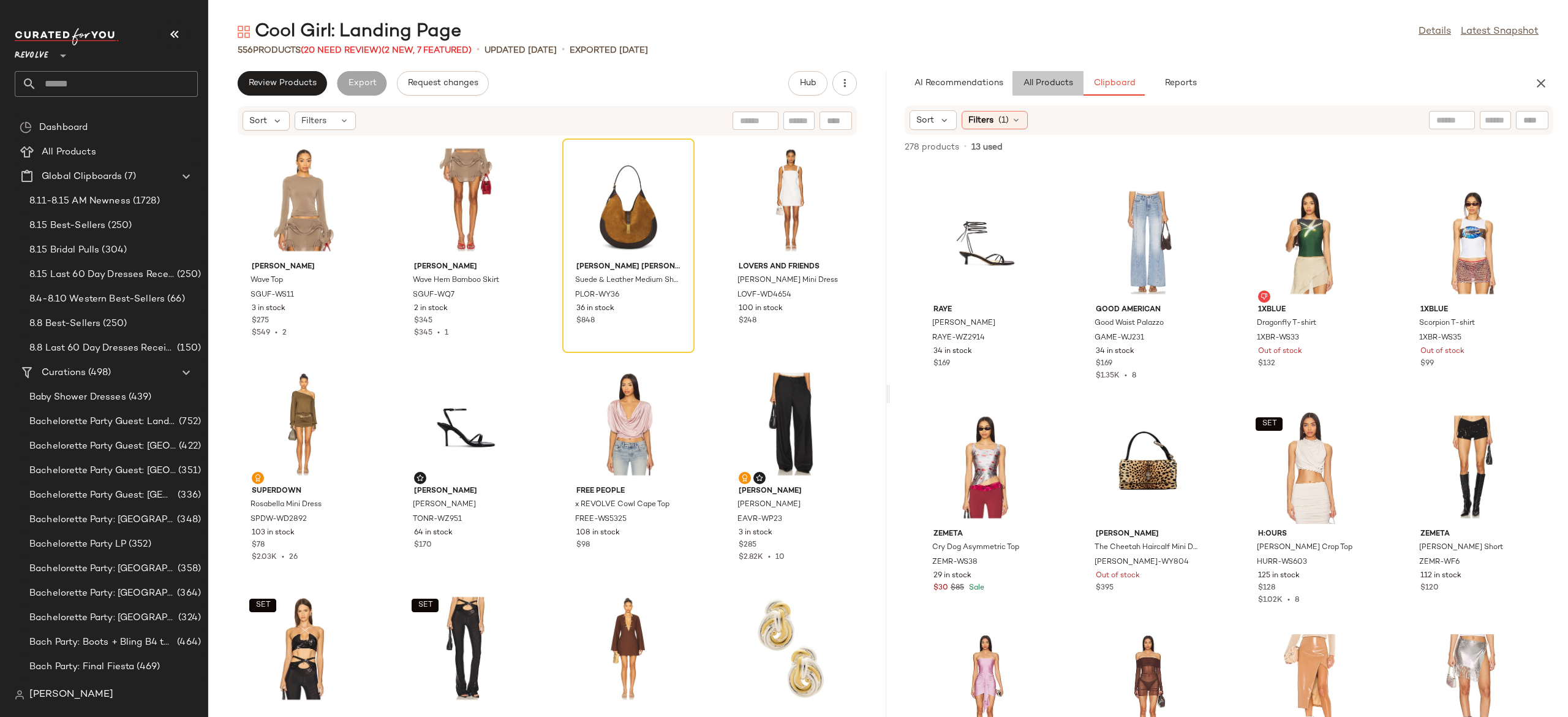
click at [1061, 87] on span "All Products" at bounding box center [1048, 83] width 51 height 10
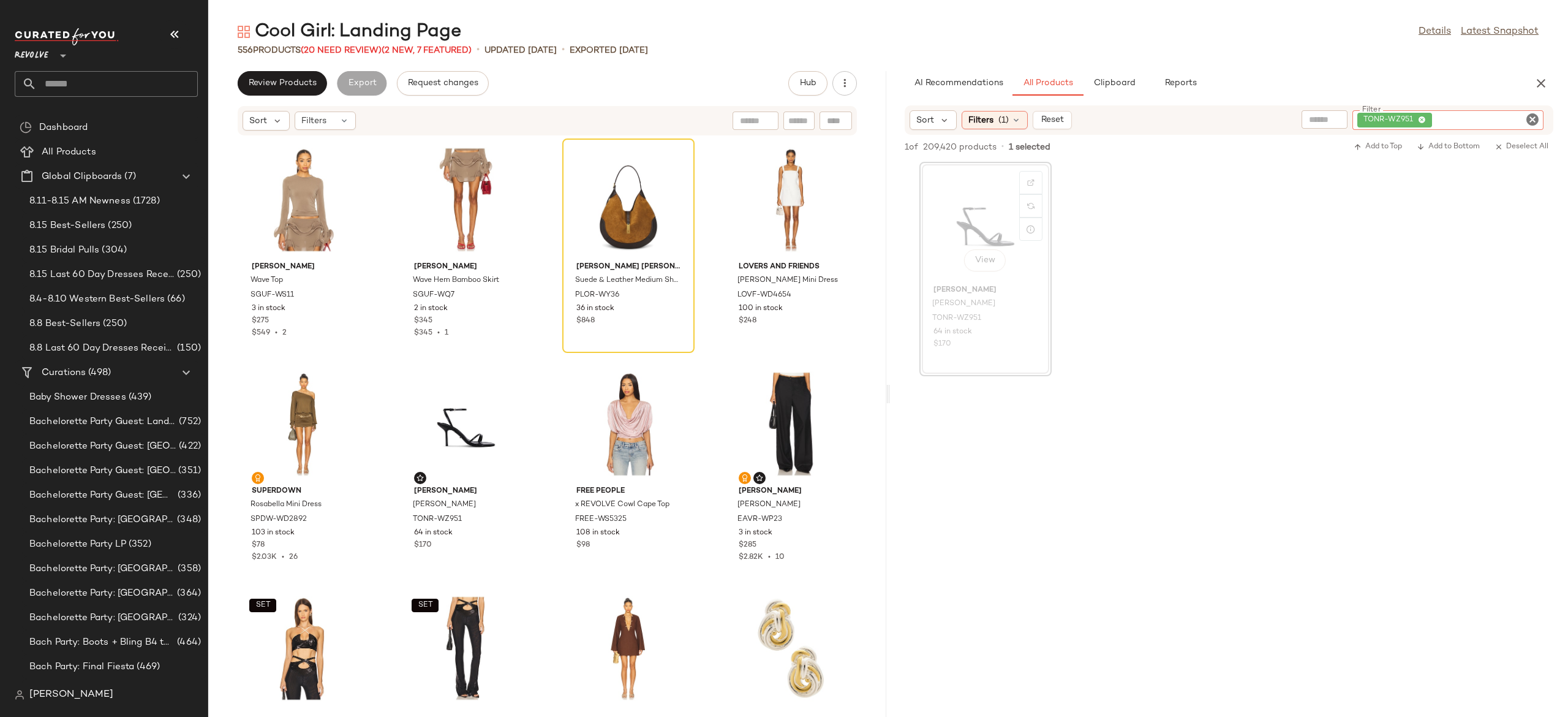
click at [1481, 113] on div "TONR-WZ951" at bounding box center [1448, 120] width 191 height 20
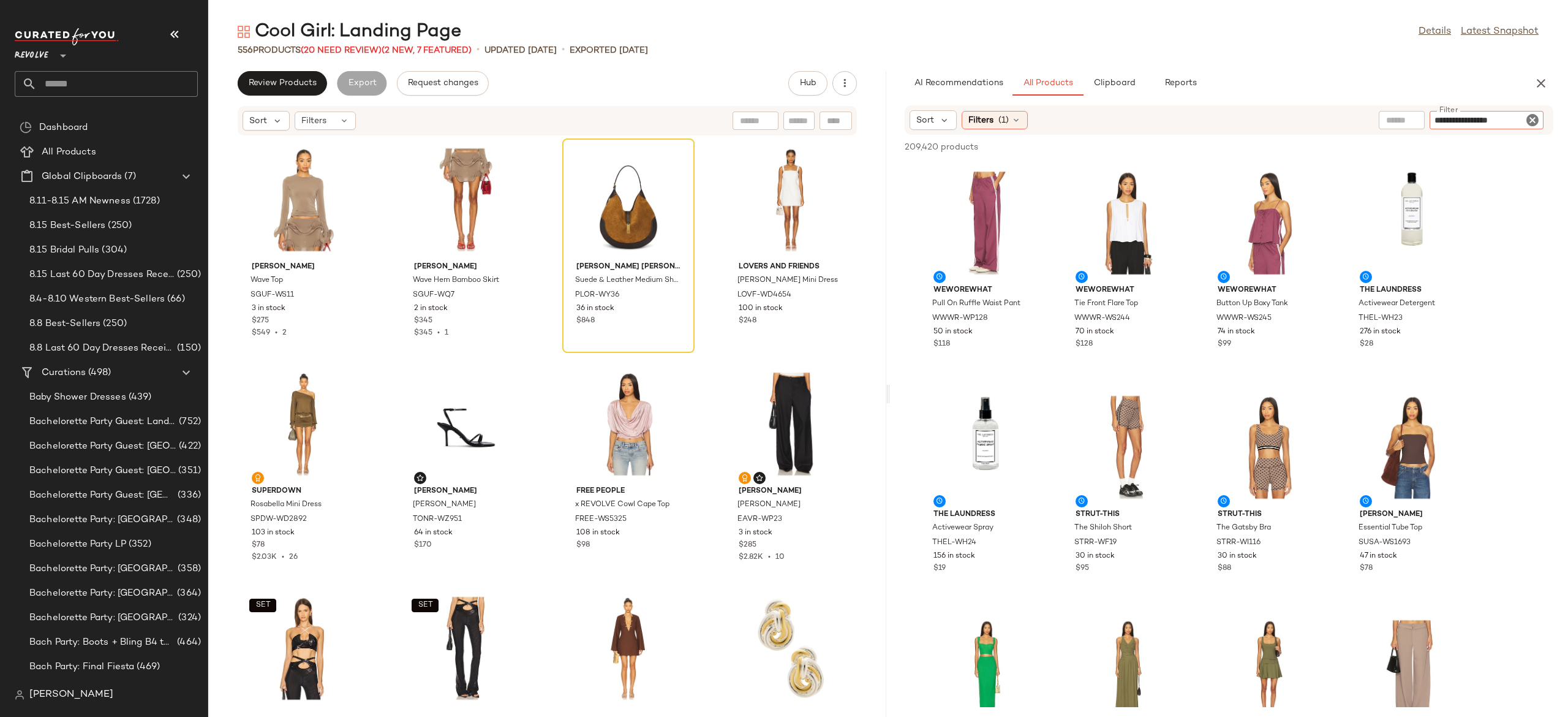
type input "**********"
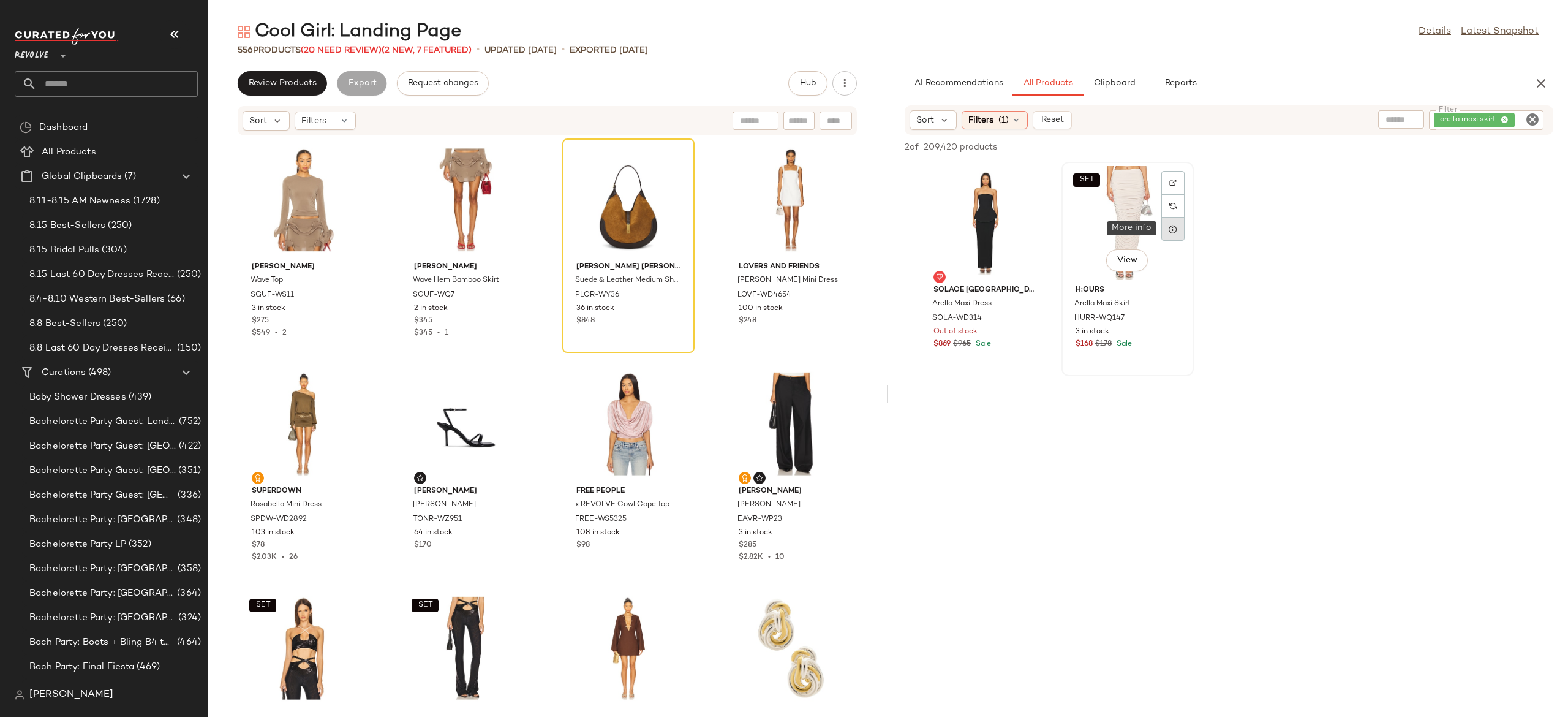
click at [1180, 228] on div at bounding box center [1173, 228] width 23 height 23
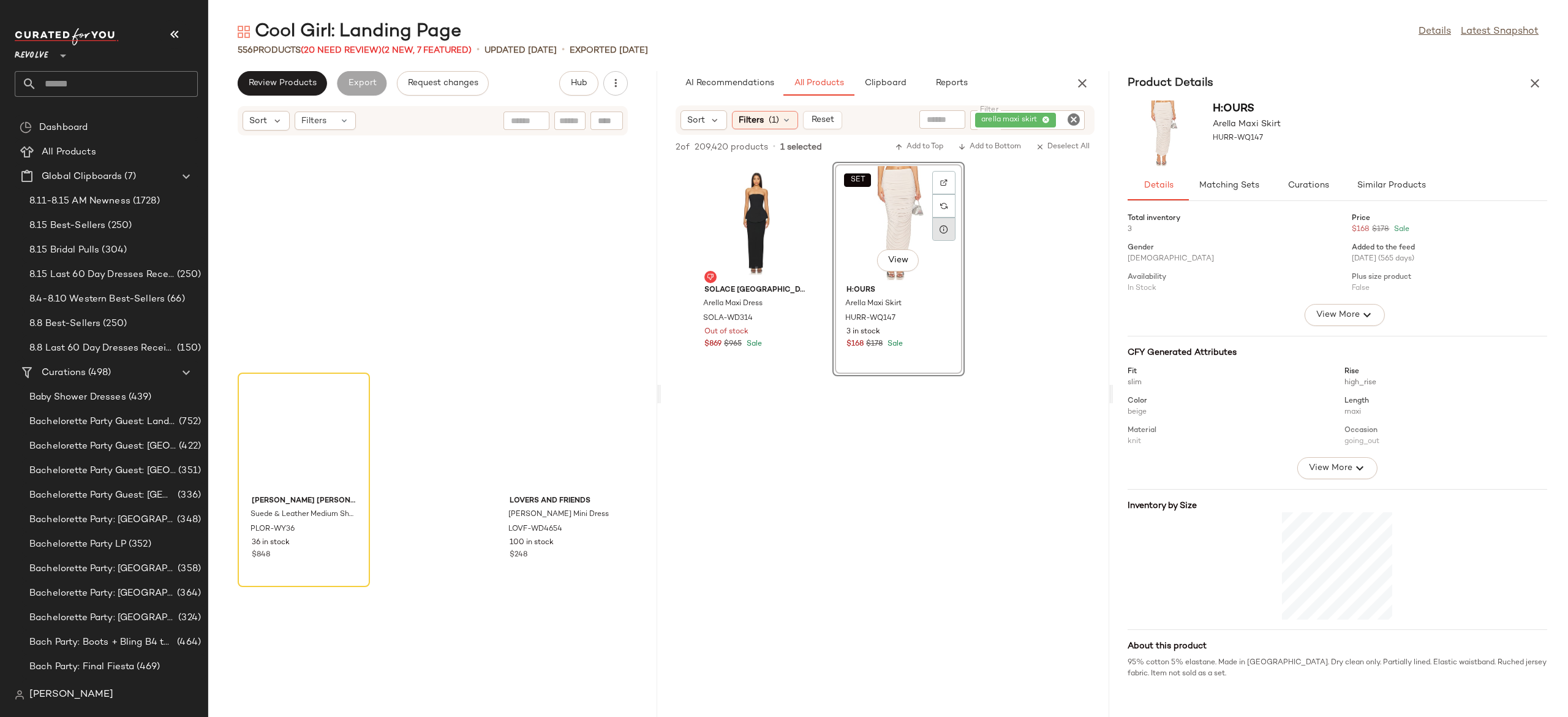
scroll to position [234, 0]
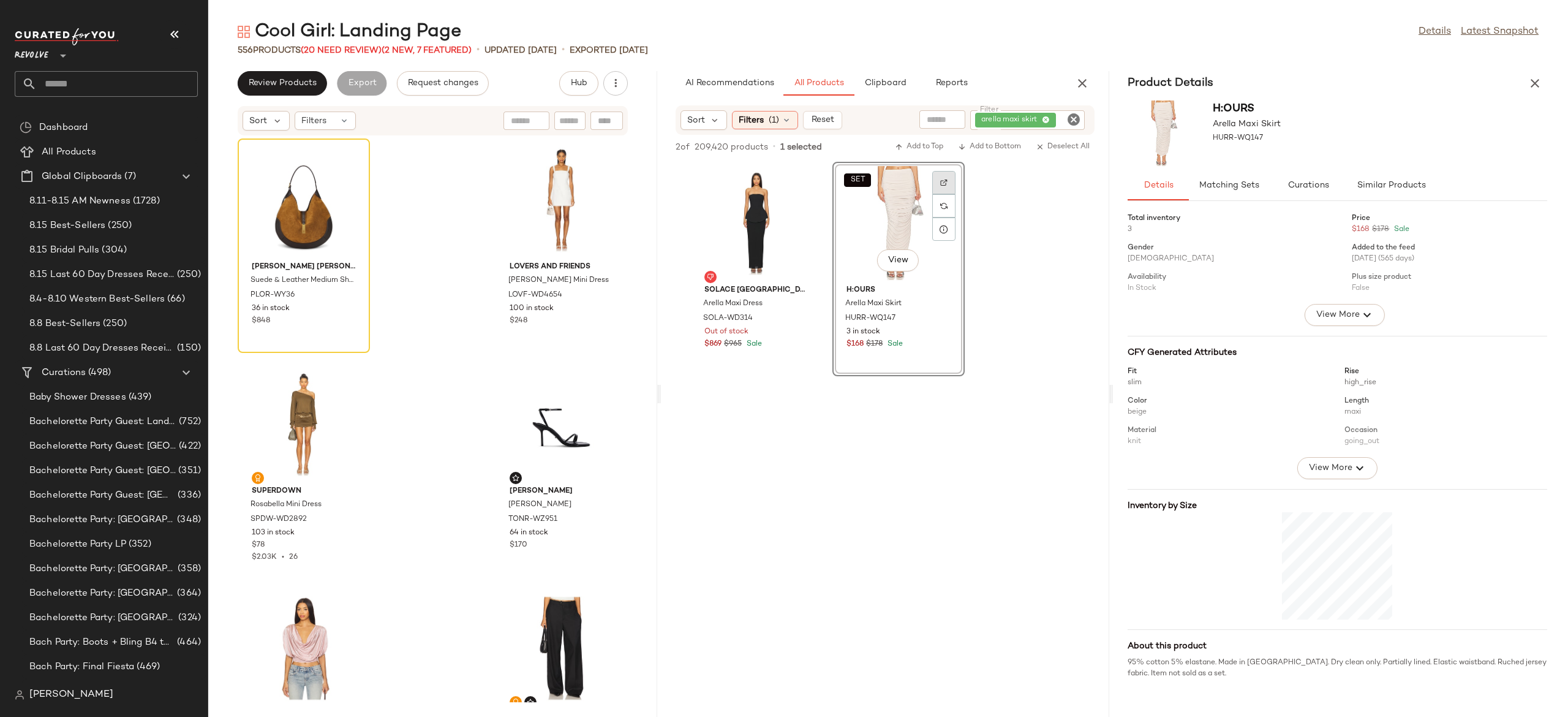
click at [946, 182] on img at bounding box center [944, 182] width 8 height 8
click at [1545, 85] on button "button" at bounding box center [1535, 83] width 25 height 25
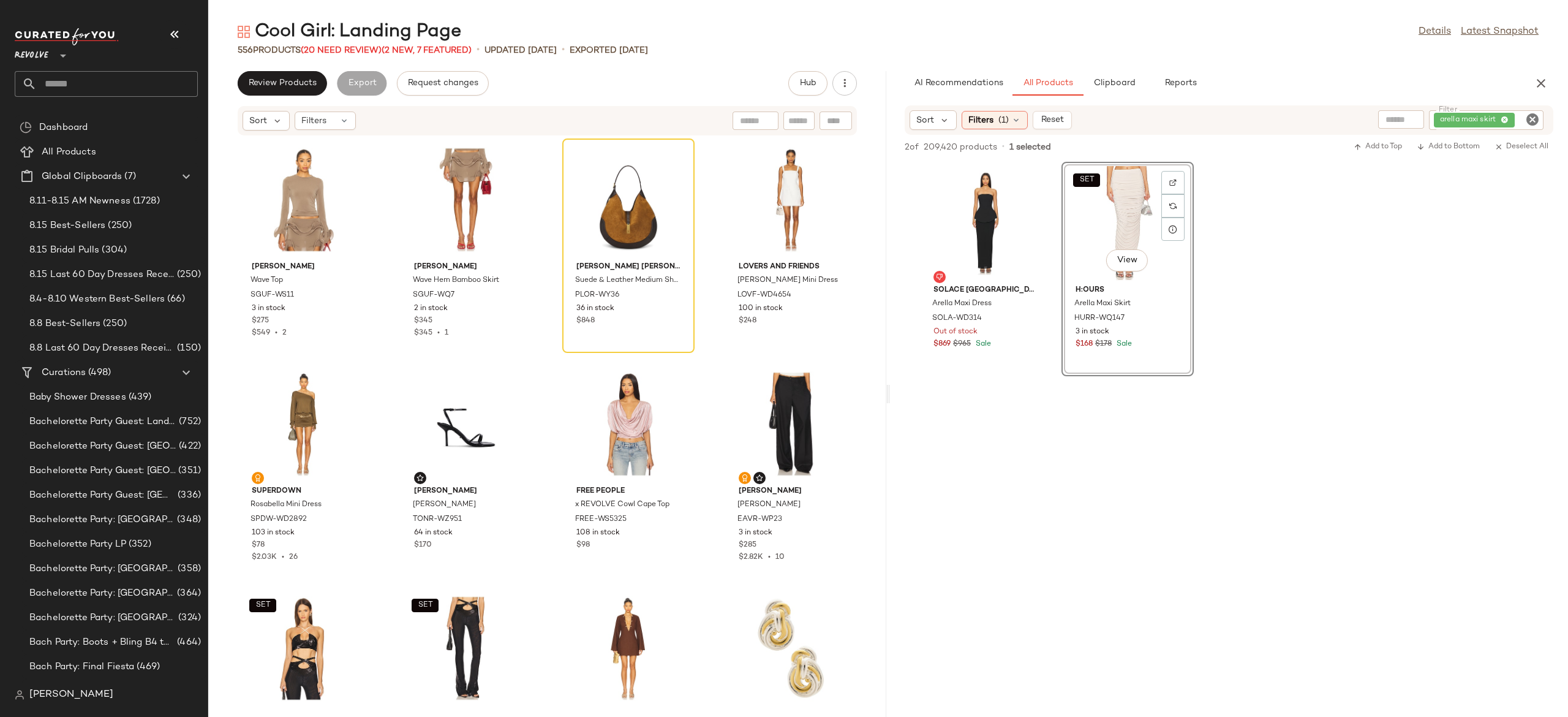
click at [1530, 119] on icon "Clear Filter" at bounding box center [1533, 120] width 15 height 15
click at [1502, 118] on input "Filter" at bounding box center [1487, 120] width 104 height 13
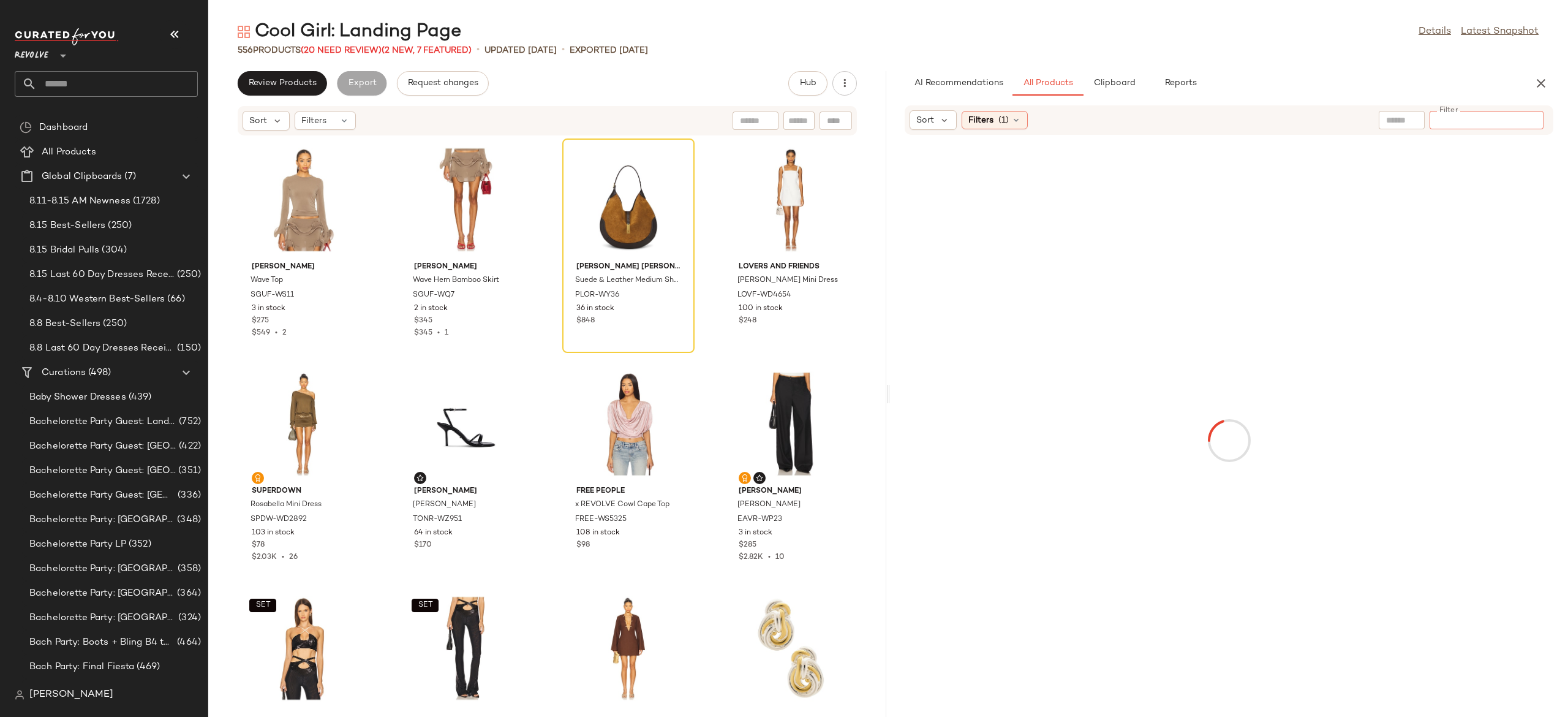
paste input "**********"
type input "**********"
click at [1117, 82] on span "Clipboard" at bounding box center [1114, 83] width 42 height 10
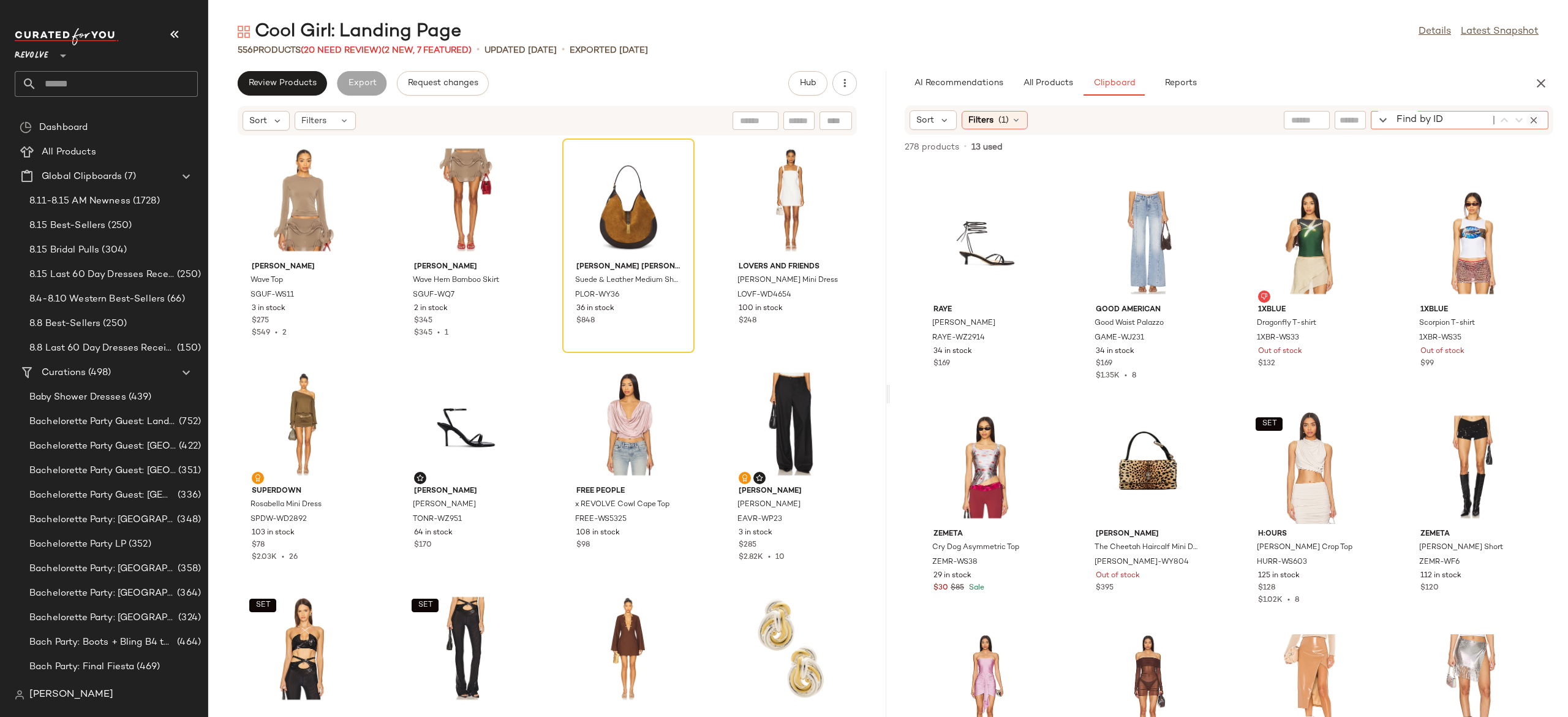
click at [1533, 122] on div "Find by ID Find by ID" at bounding box center [1459, 120] width 178 height 18
paste input "**********"
type input "**********"
click at [1542, 120] on div "**********" at bounding box center [1459, 120] width 178 height 18
click at [1531, 120] on icon "button" at bounding box center [1533, 120] width 11 height 11
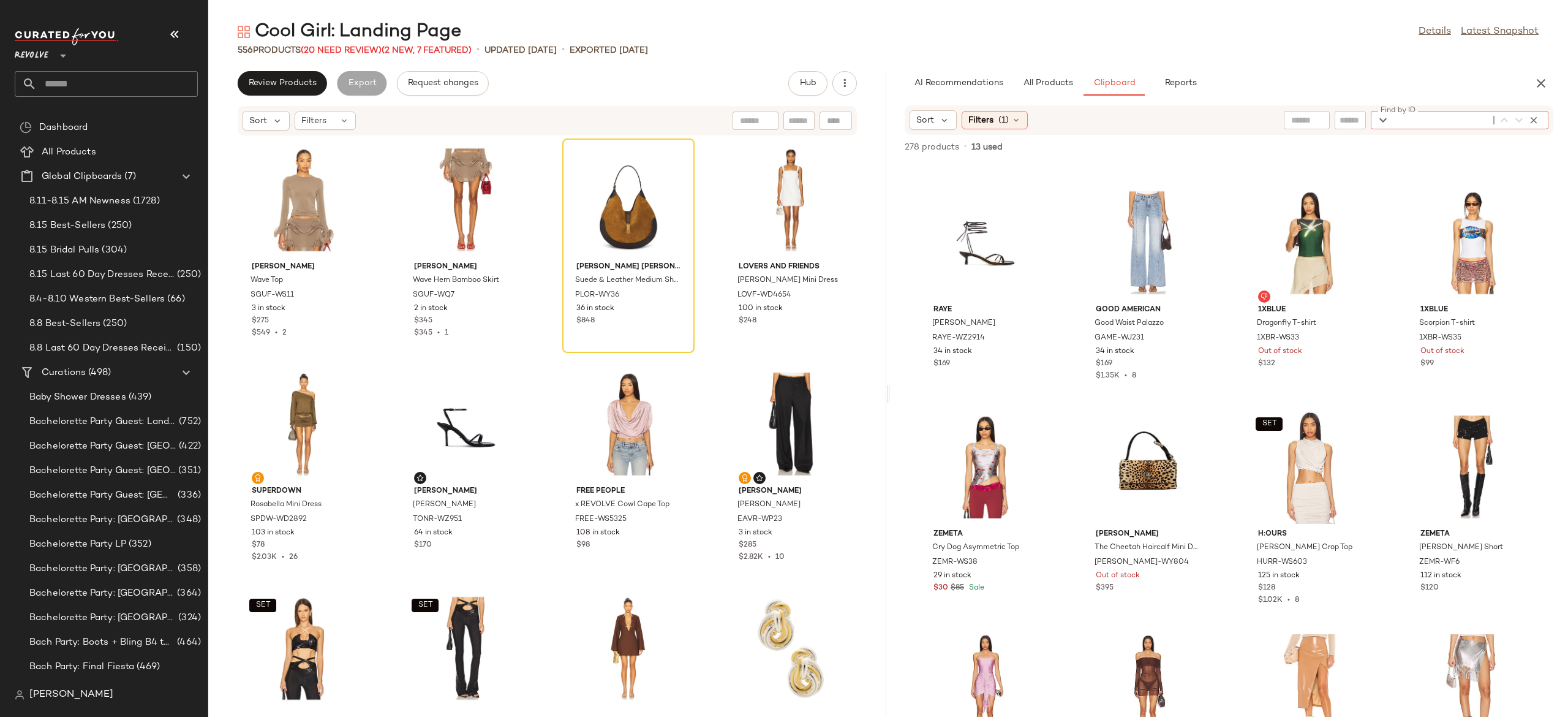
paste input "*********"
type input "*********"
click at [1542, 80] on icon "button" at bounding box center [1542, 84] width 15 height 15
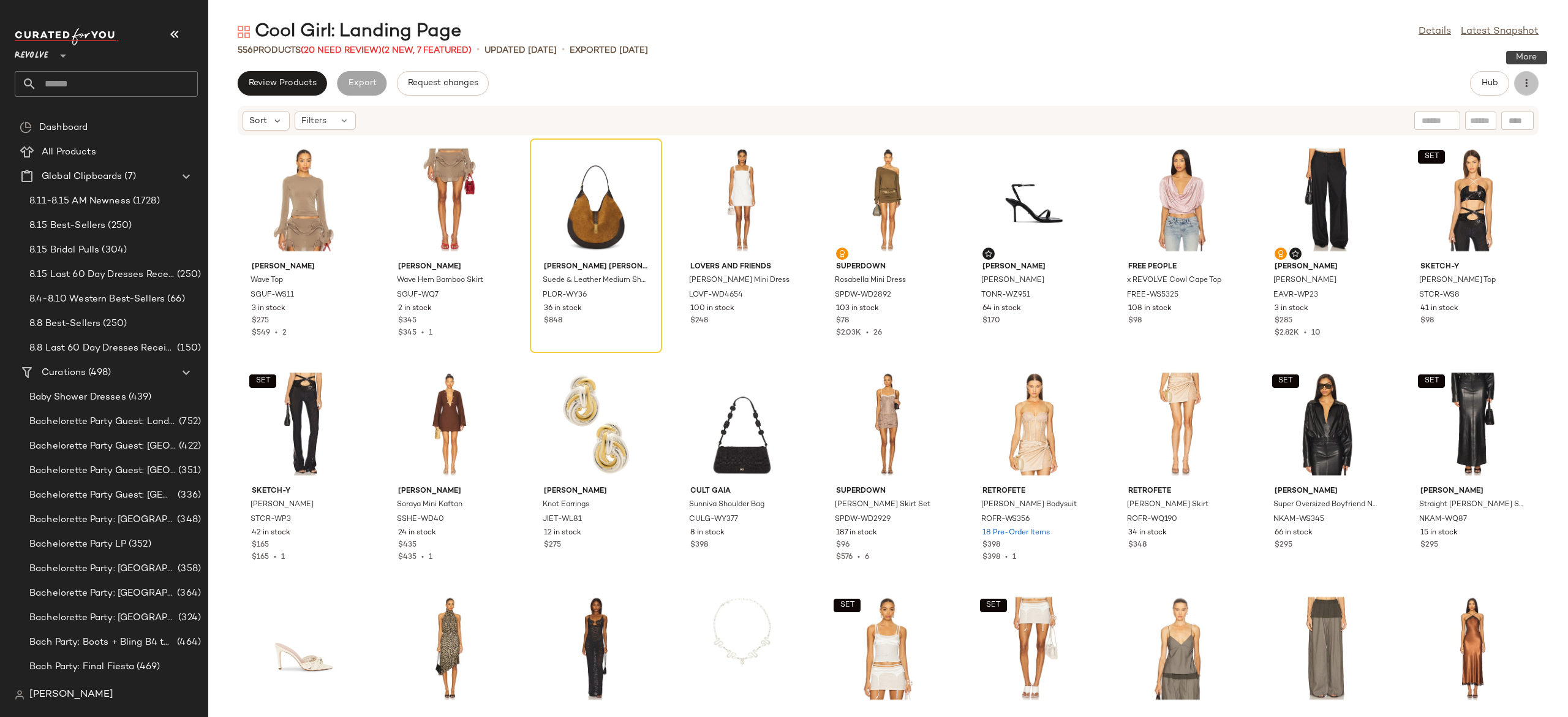
click at [1530, 77] on icon "button" at bounding box center [1527, 83] width 12 height 12
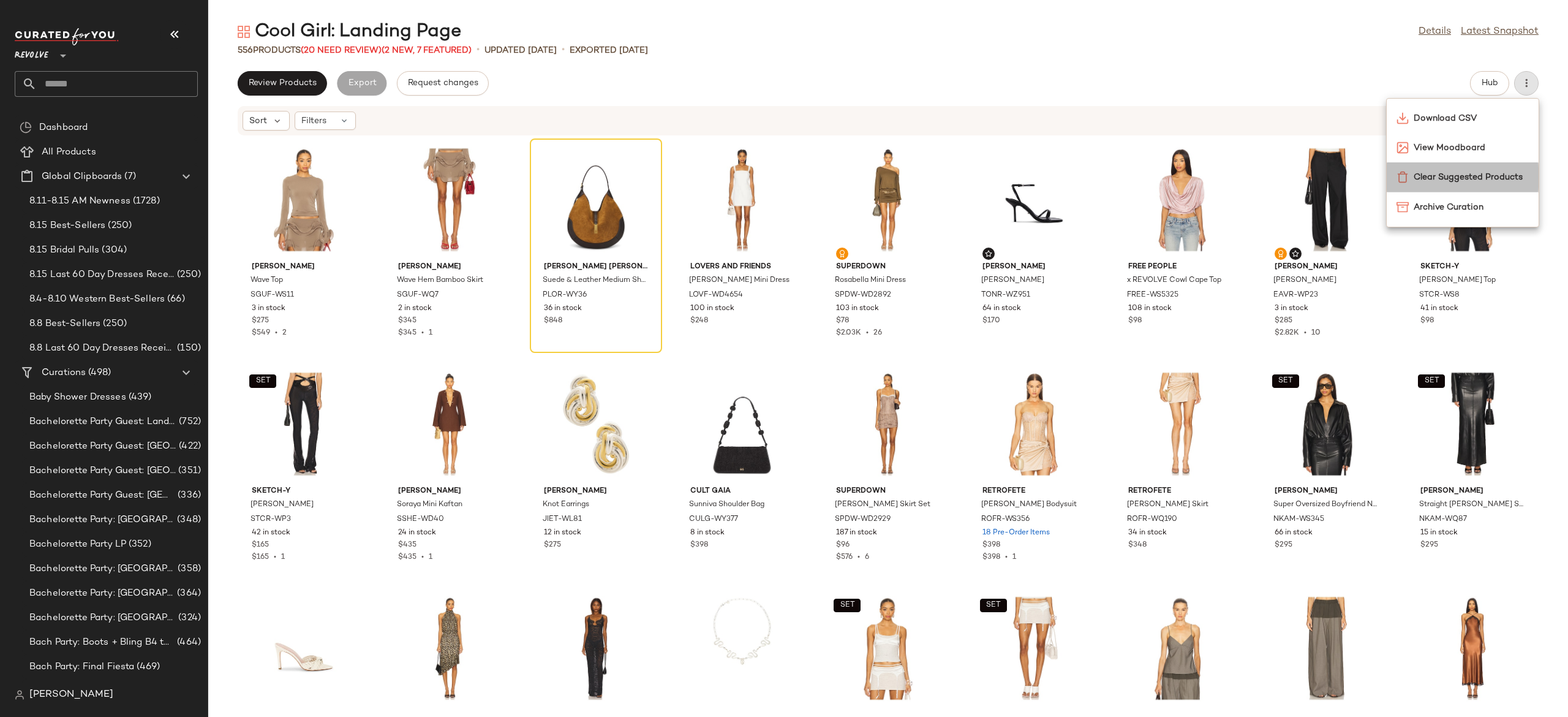
click at [1465, 176] on span "Clear Suggested Products" at bounding box center [1471, 177] width 115 height 13
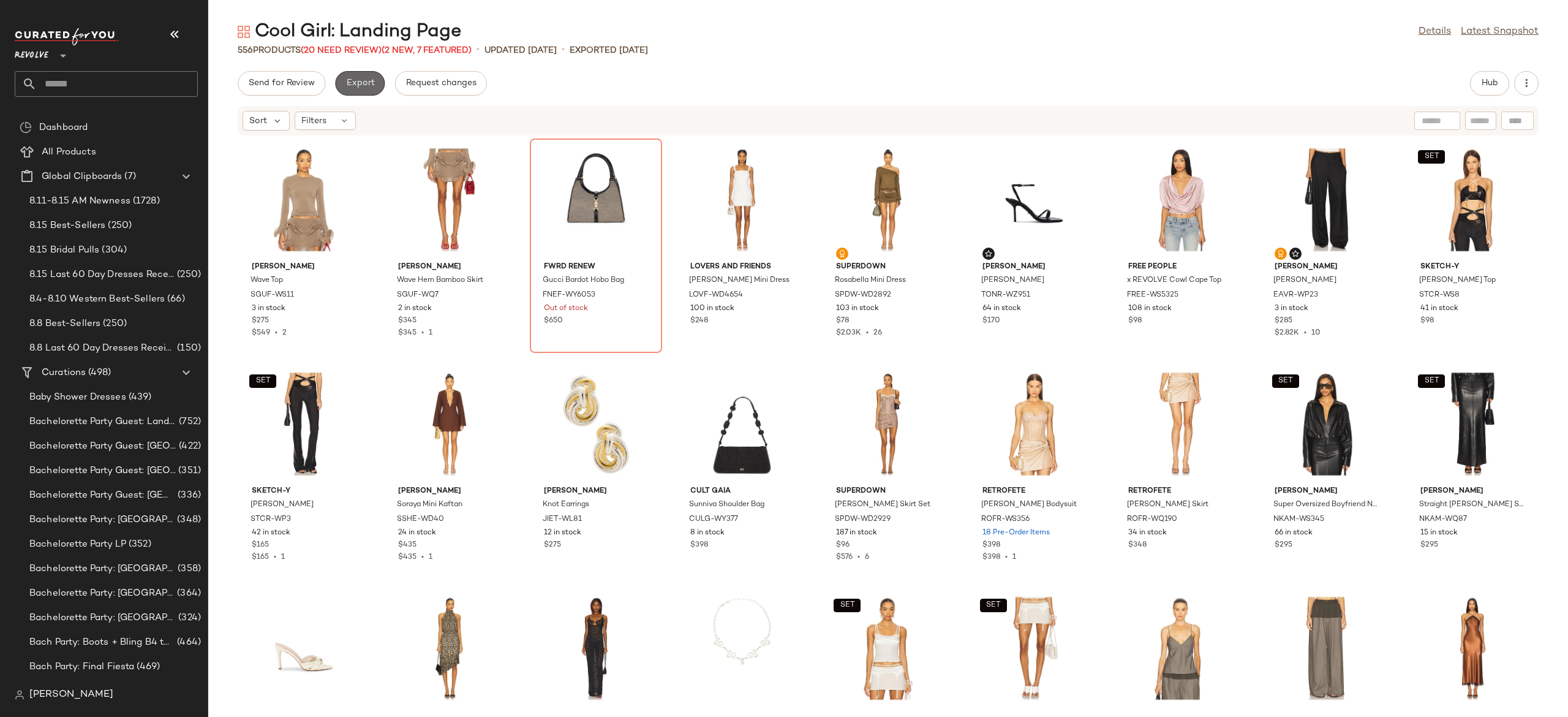
click at [370, 90] on button "Export" at bounding box center [360, 83] width 50 height 25
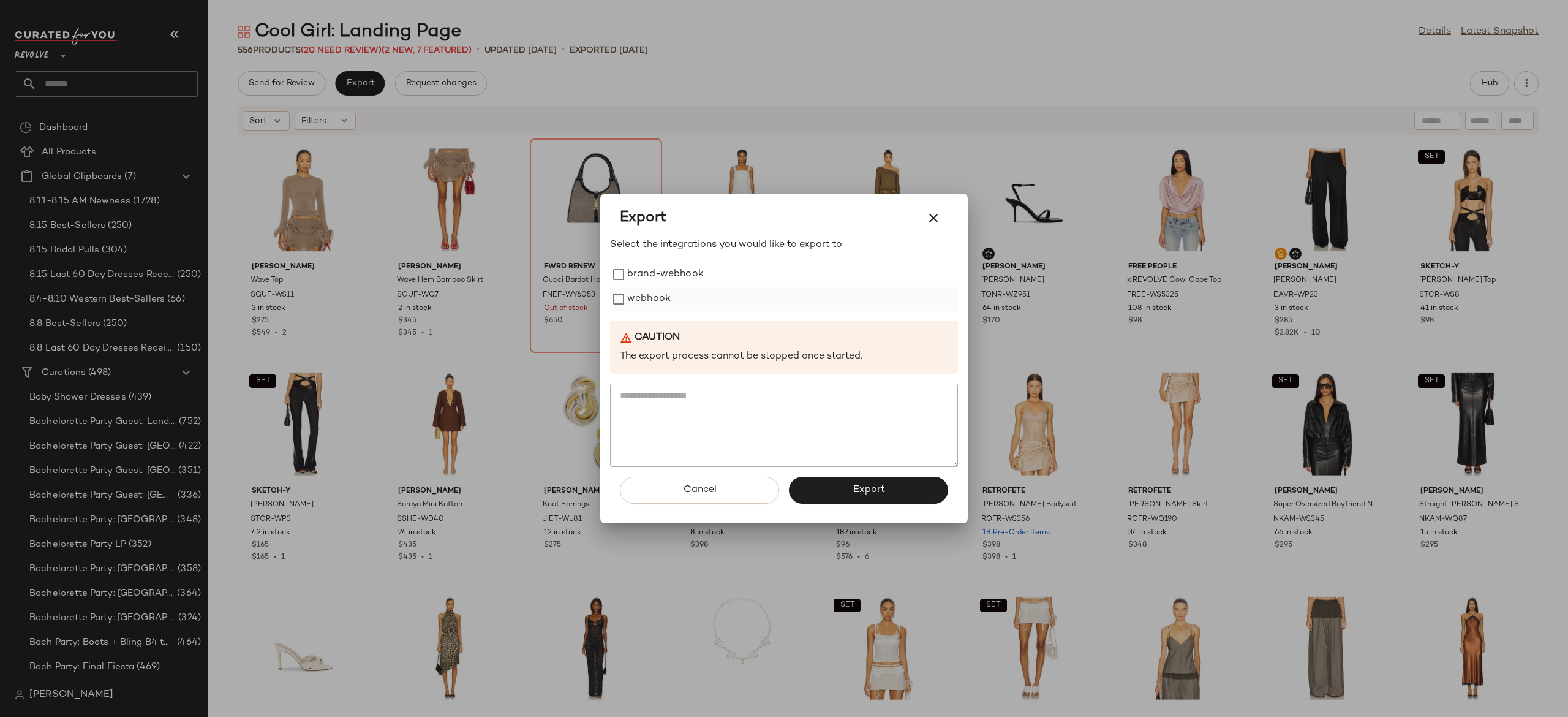
click at [635, 293] on label "webhook" at bounding box center [649, 299] width 44 height 25
click at [812, 489] on button "Export" at bounding box center [868, 490] width 159 height 27
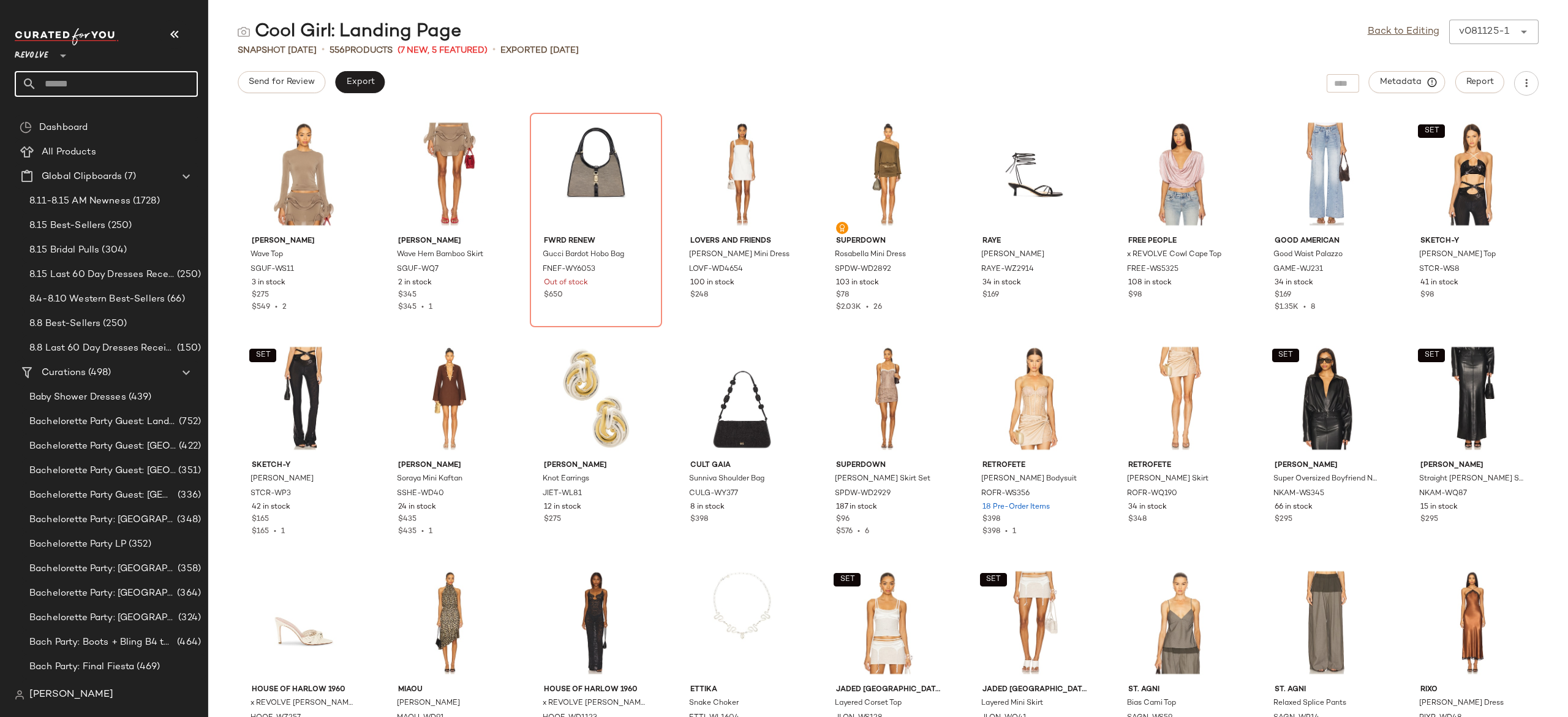
click at [175, 90] on input "text" at bounding box center [118, 84] width 161 height 26
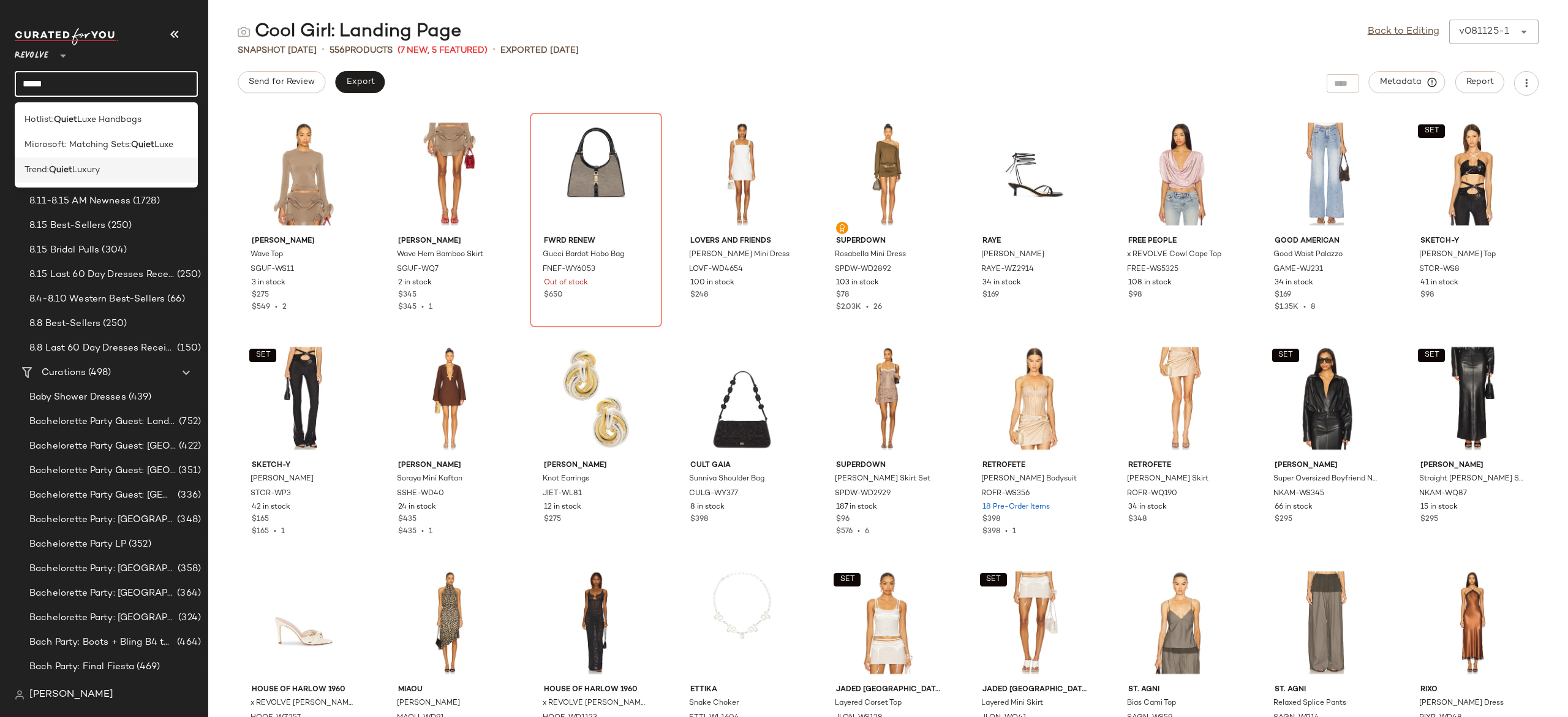
type input "*****"
click at [124, 164] on div "Trend: Quiet Luxury" at bounding box center [106, 170] width 164 height 13
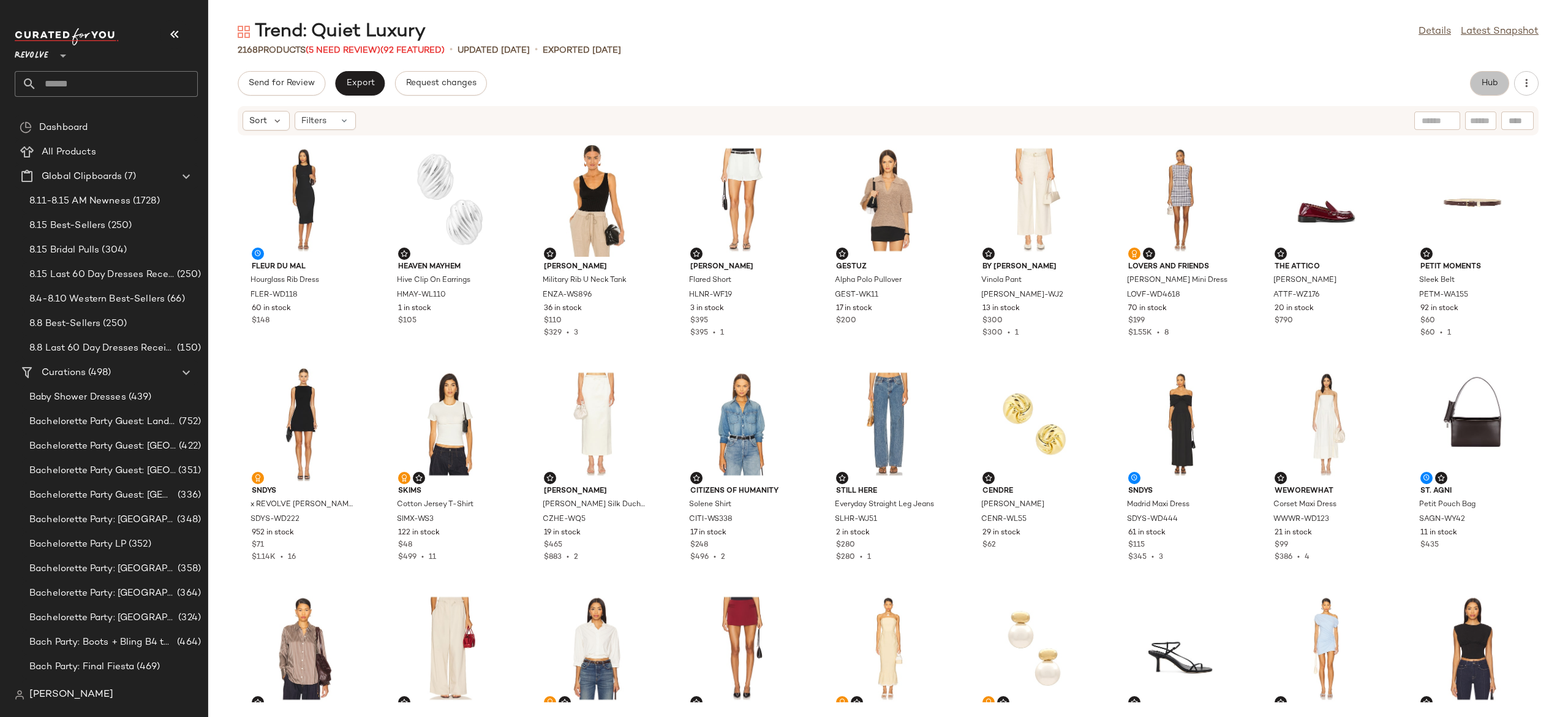
click at [1478, 80] on button "Hub" at bounding box center [1490, 83] width 39 height 25
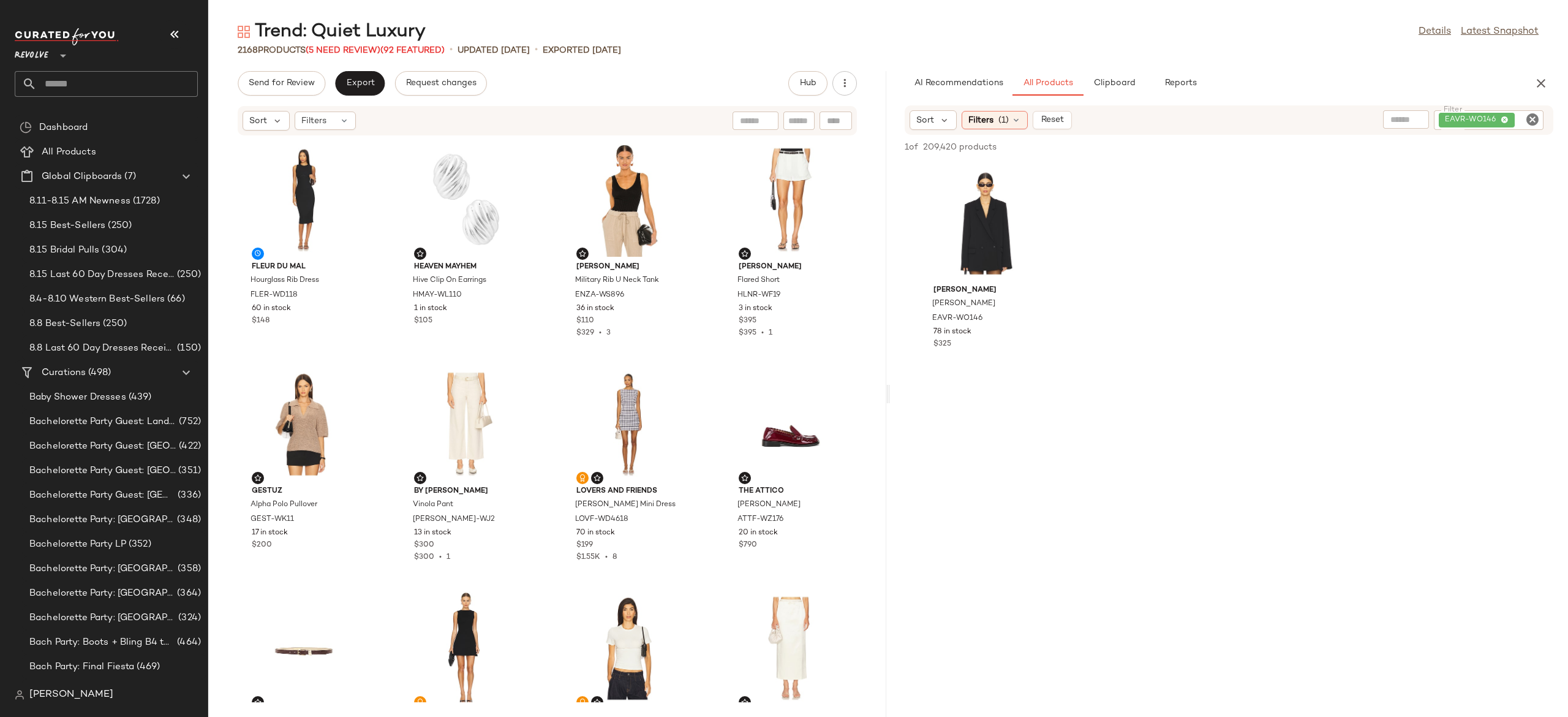
click at [1534, 119] on icon "Clear Filter" at bounding box center [1533, 120] width 15 height 15
paste input "*********"
type input "*********"
click at [988, 217] on div "View" at bounding box center [985, 222] width 124 height 114
click at [841, 124] on div "Find by ID Find by ID" at bounding box center [764, 121] width 178 height 18
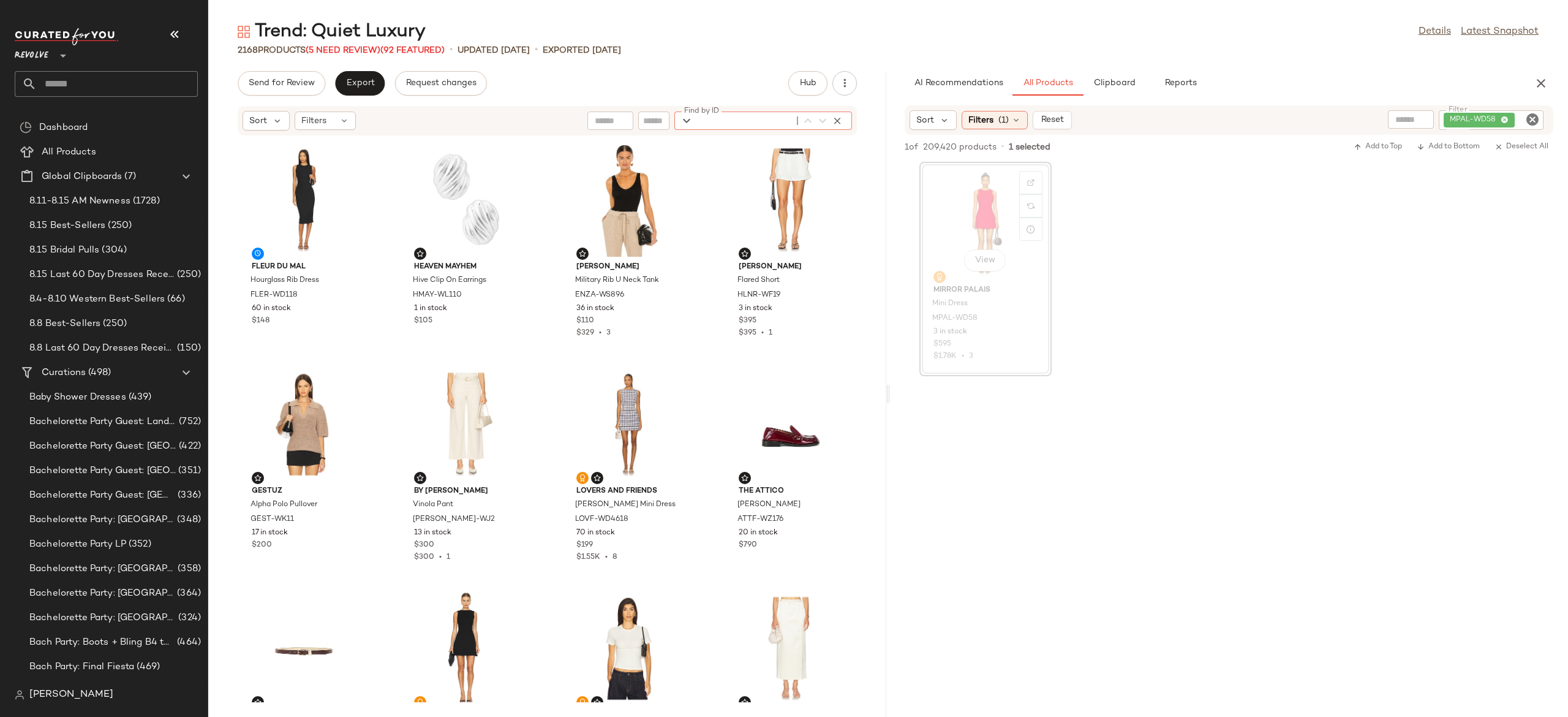
paste input "*********"
type input "*********"
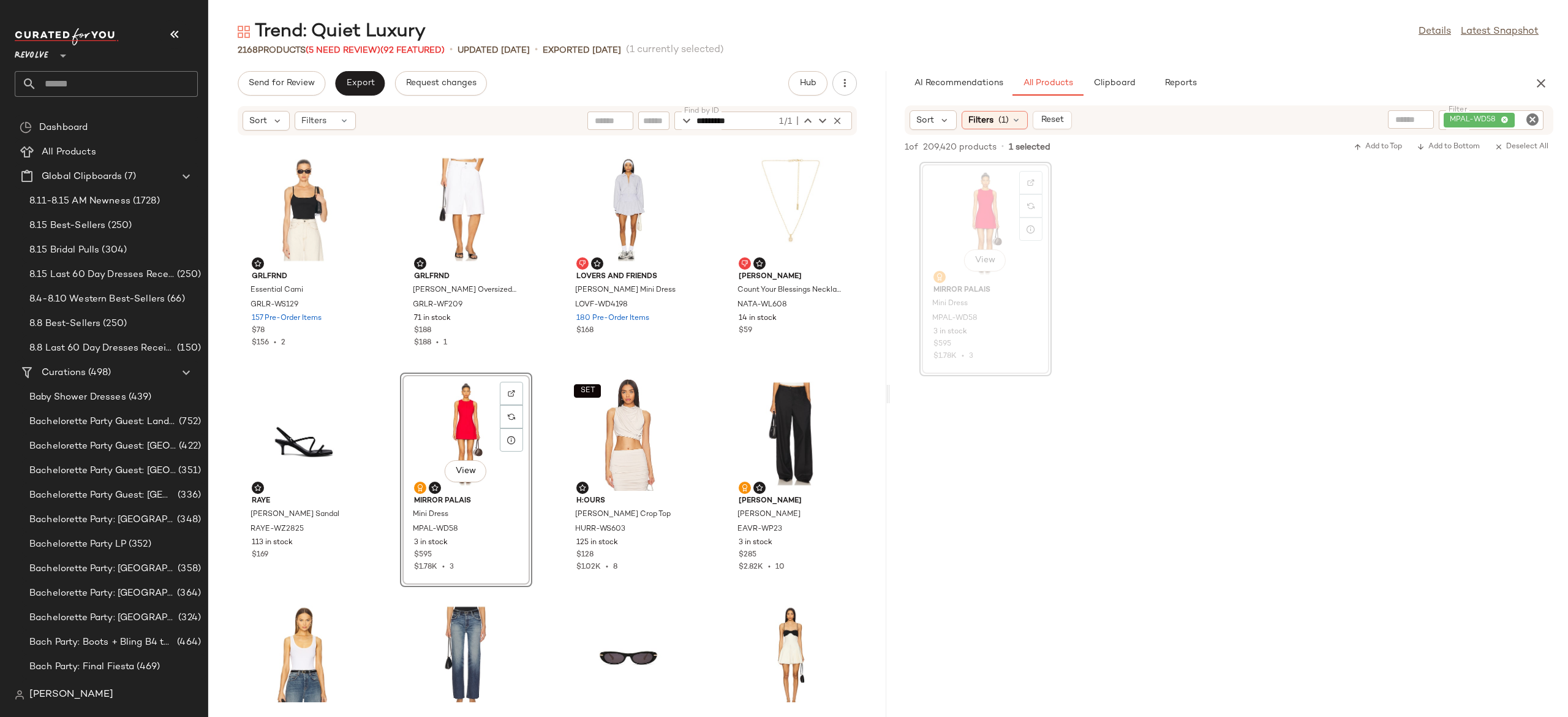
click at [1099, 419] on div at bounding box center [1229, 493] width 678 height 234
click at [1534, 115] on icon "Clear Filter" at bounding box center [1533, 120] width 15 height 15
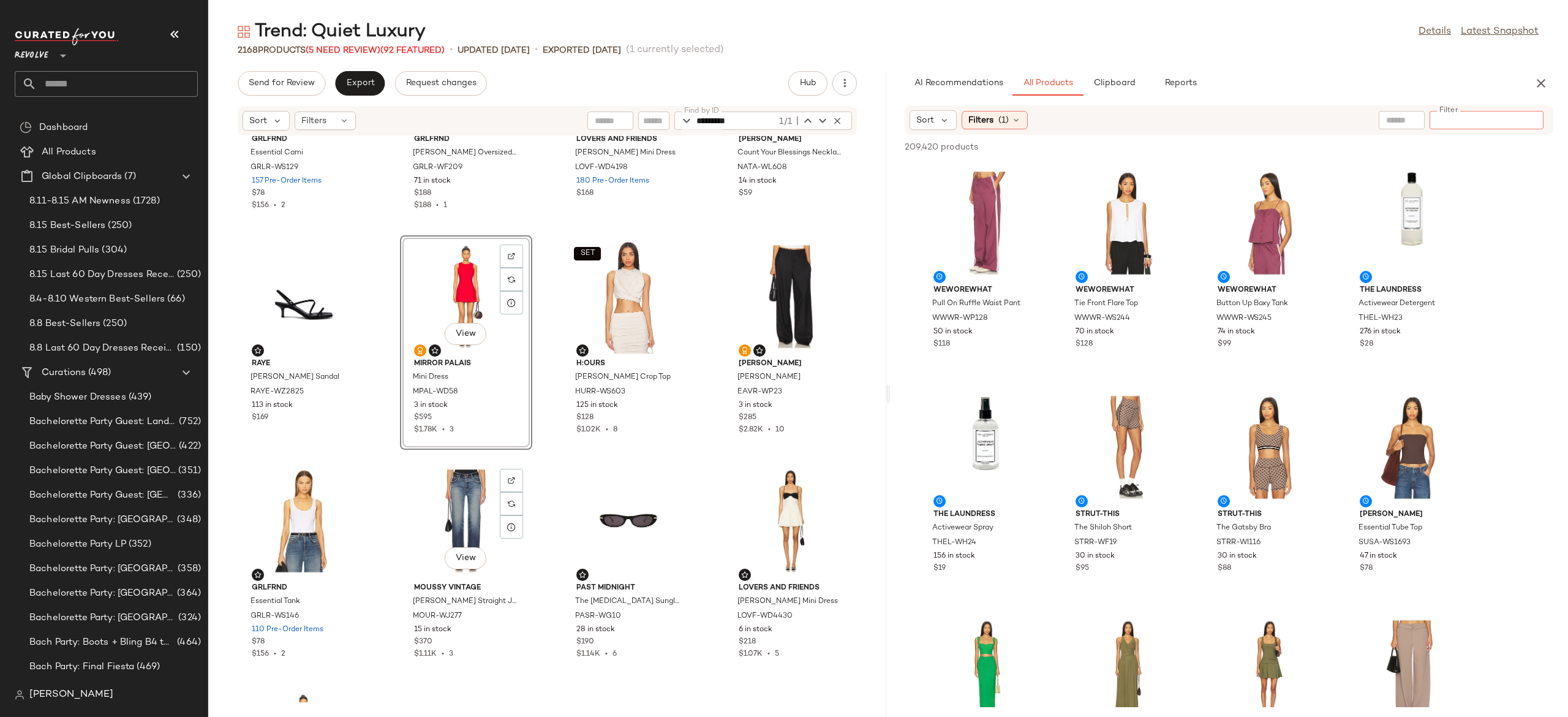
scroll to position [2156, 0]
click at [1125, 80] on span "Clipboard" at bounding box center [1114, 83] width 42 height 10
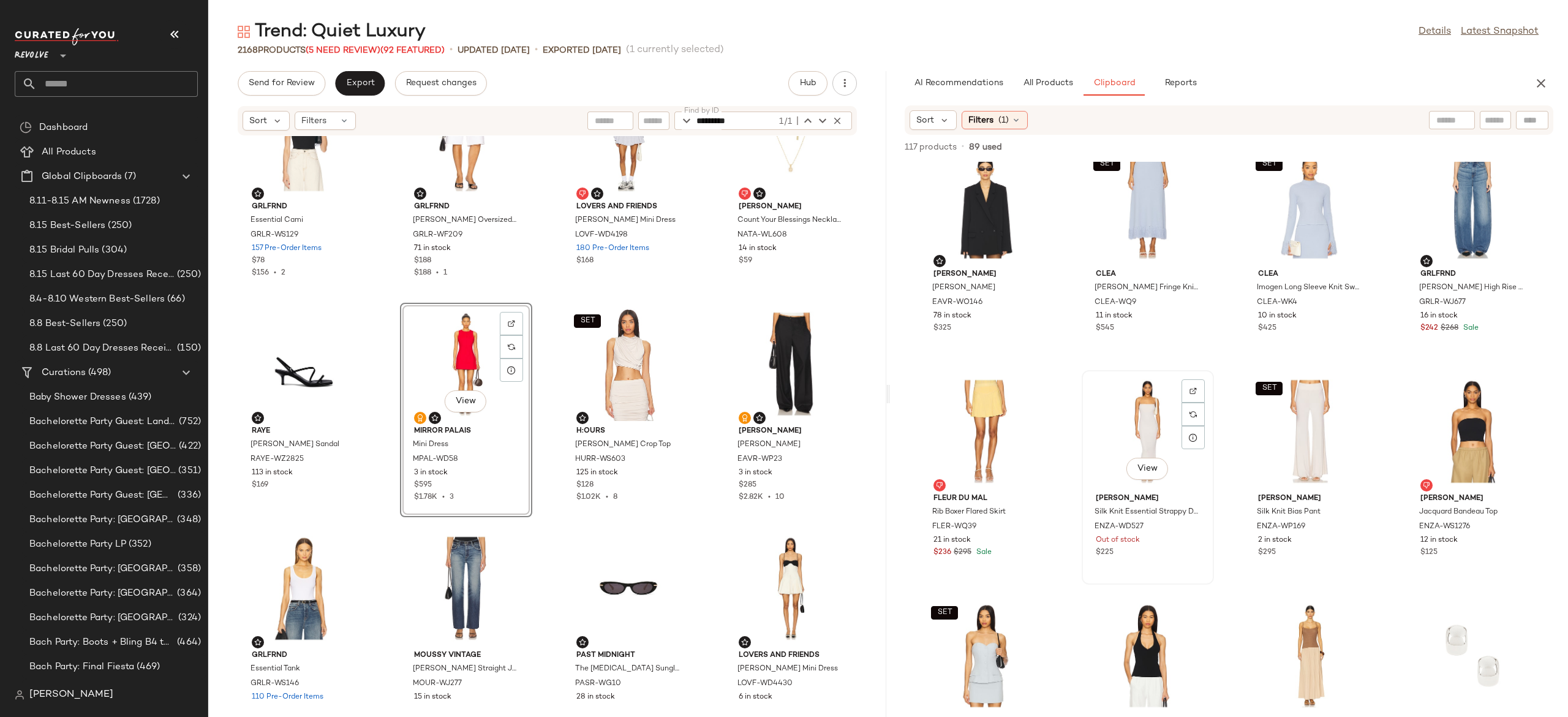
scroll to position [20, 0]
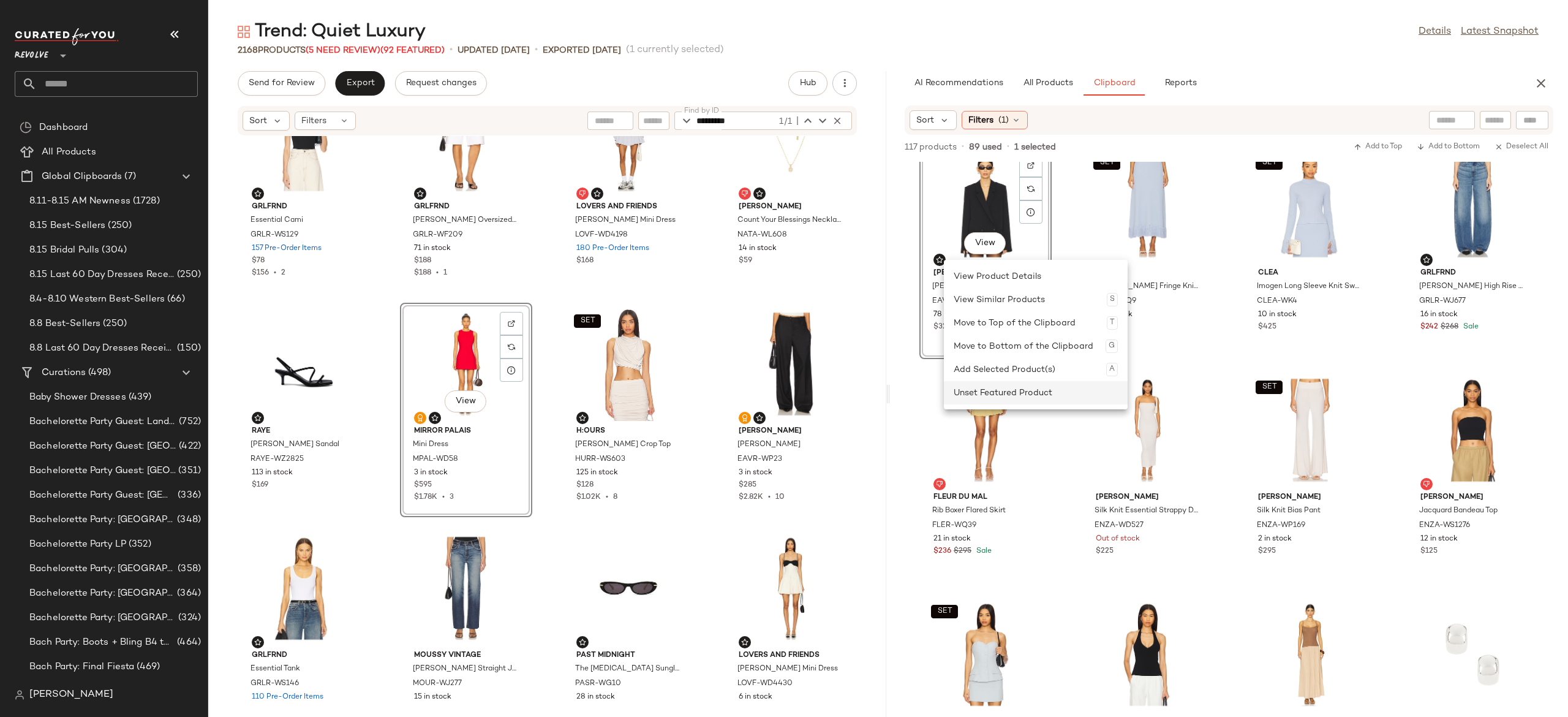
click at [992, 398] on div "Unset Featured Product" at bounding box center [1036, 392] width 164 height 23
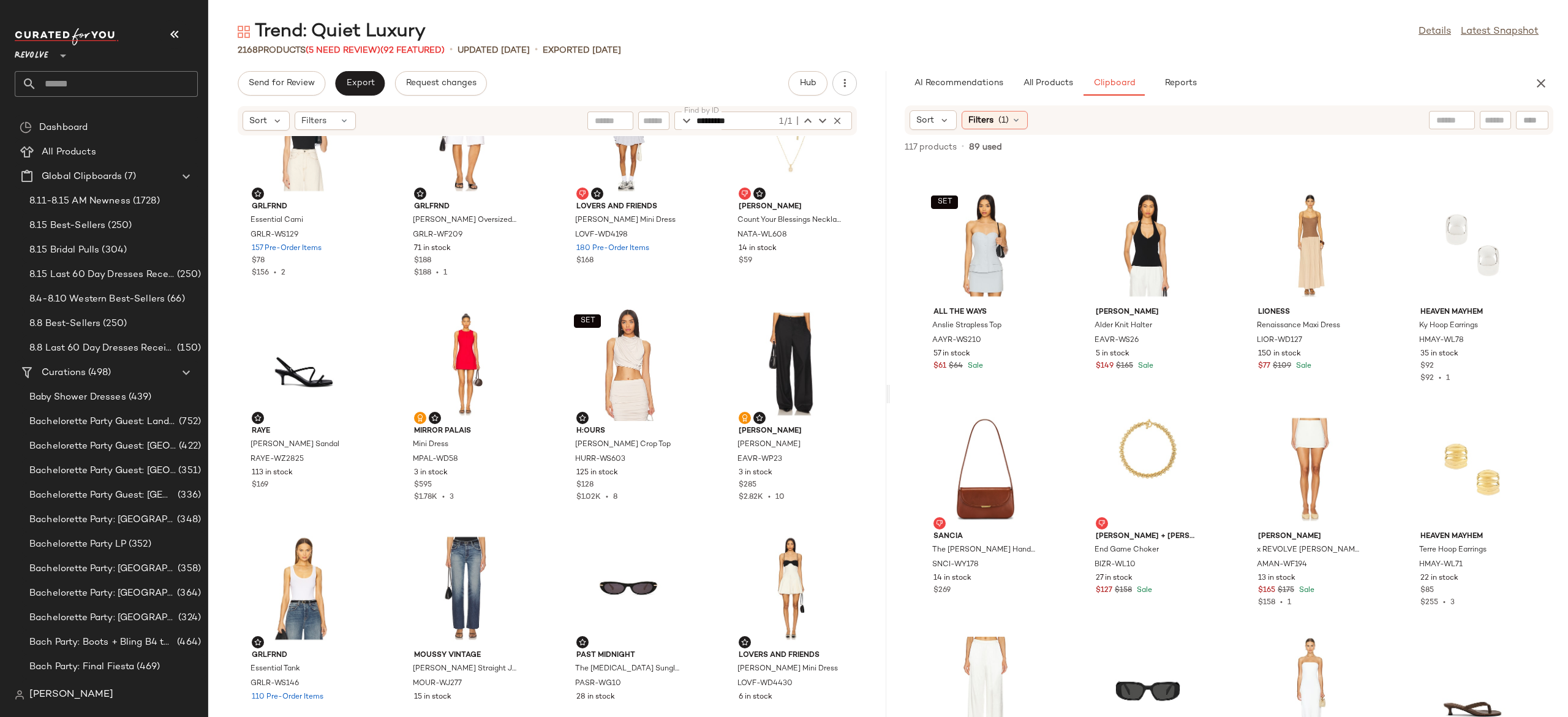
scroll to position [518, 0]
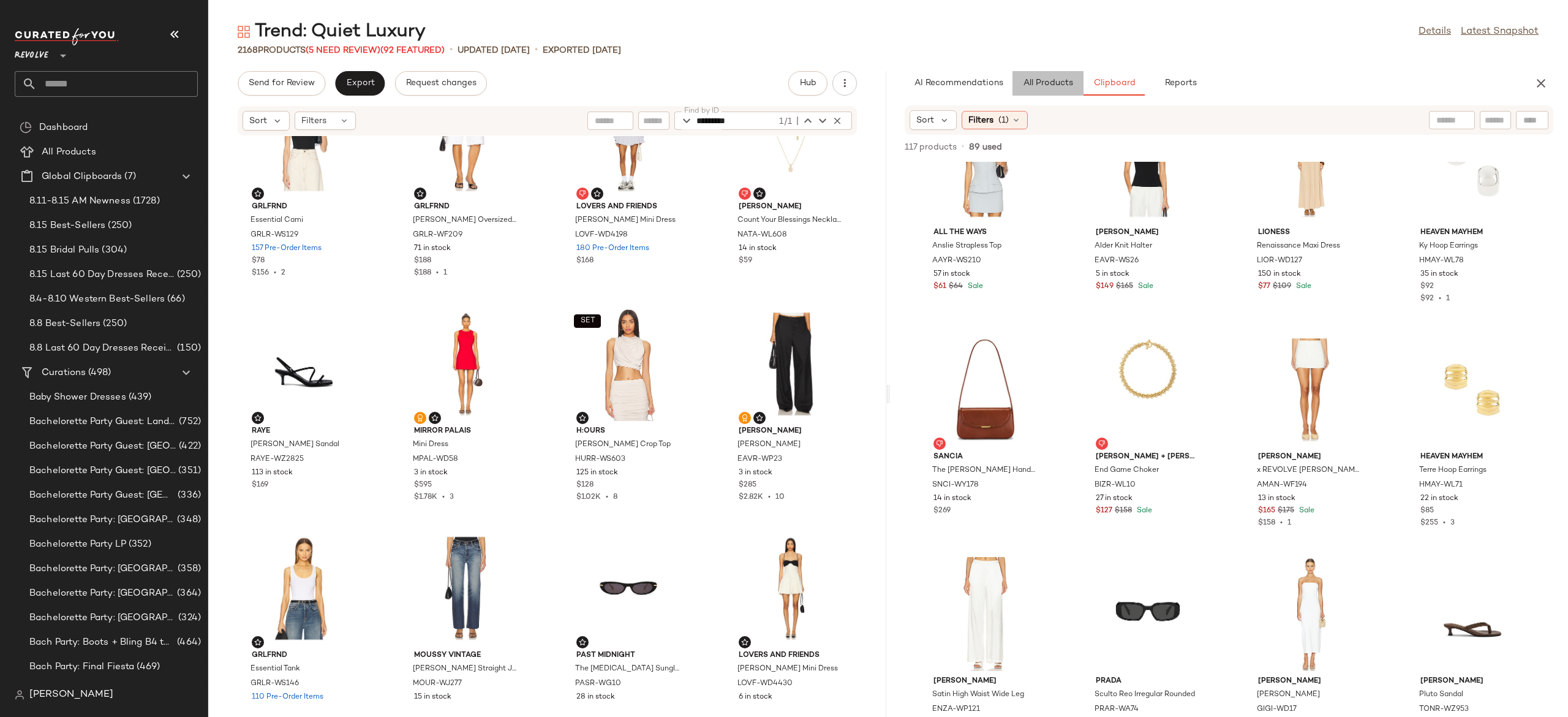
click at [1061, 86] on span "All Products" at bounding box center [1048, 83] width 51 height 10
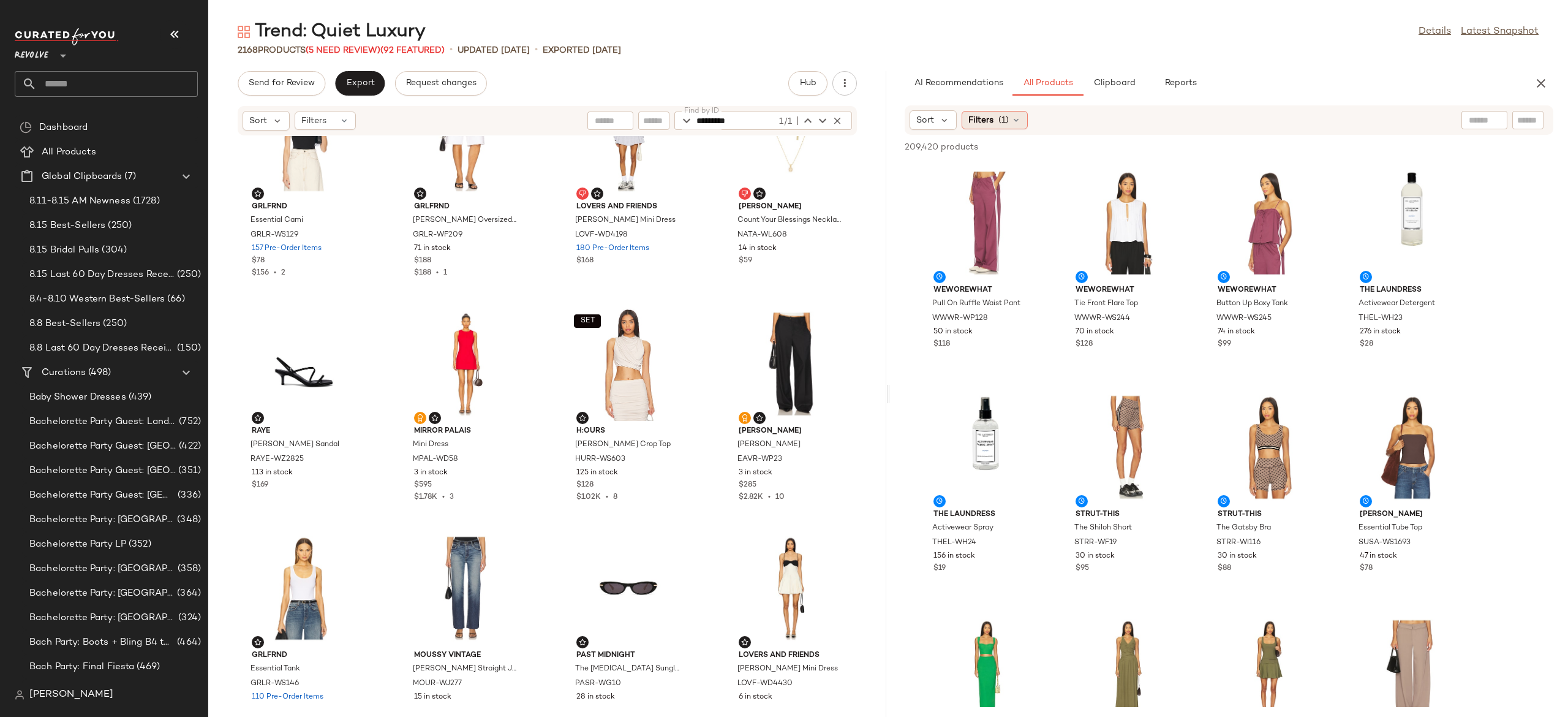
click at [1018, 122] on icon at bounding box center [1015, 120] width 10 height 10
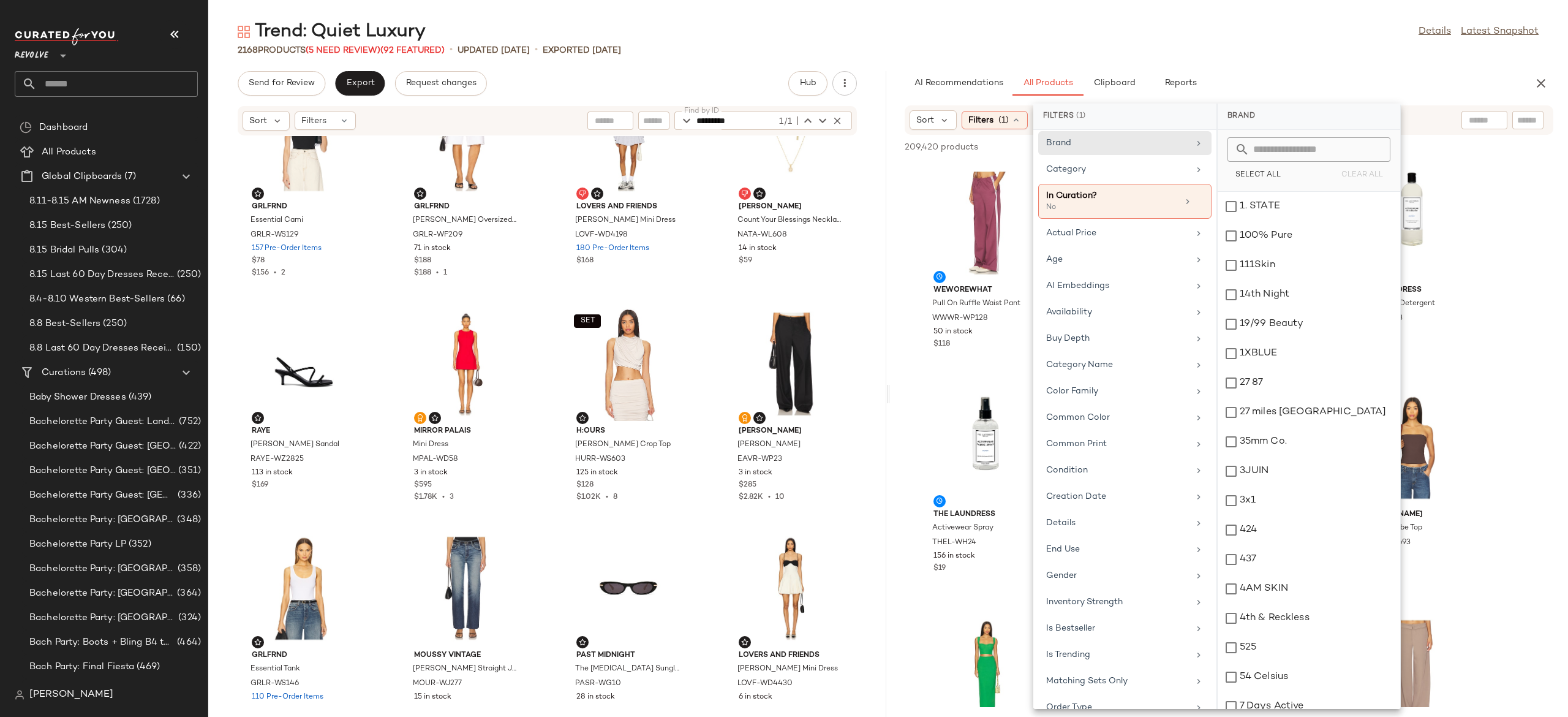
scroll to position [2, 0]
click at [1099, 267] on div "Age" at bounding box center [1117, 262] width 142 height 13
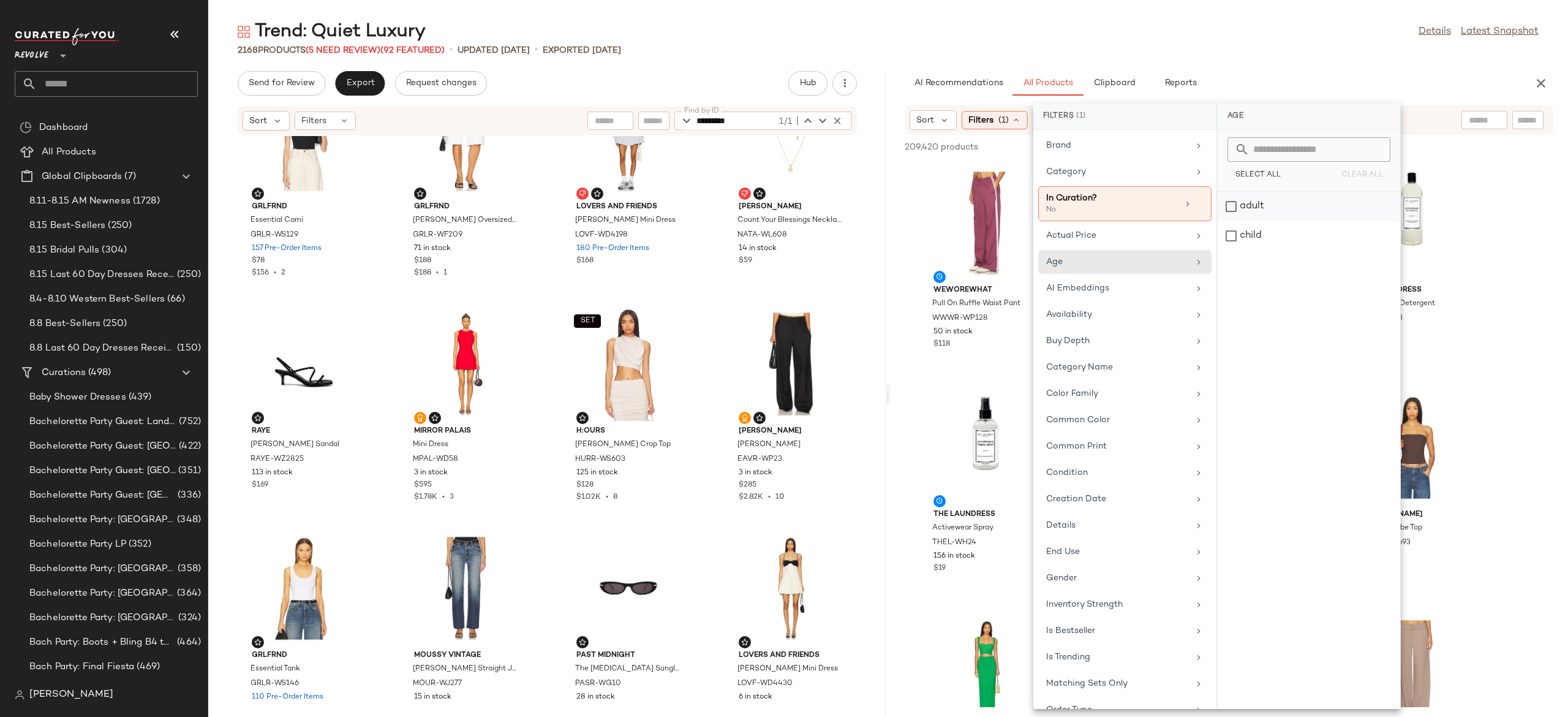
click at [1260, 221] on div "adult" at bounding box center [1309, 235] width 182 height 29
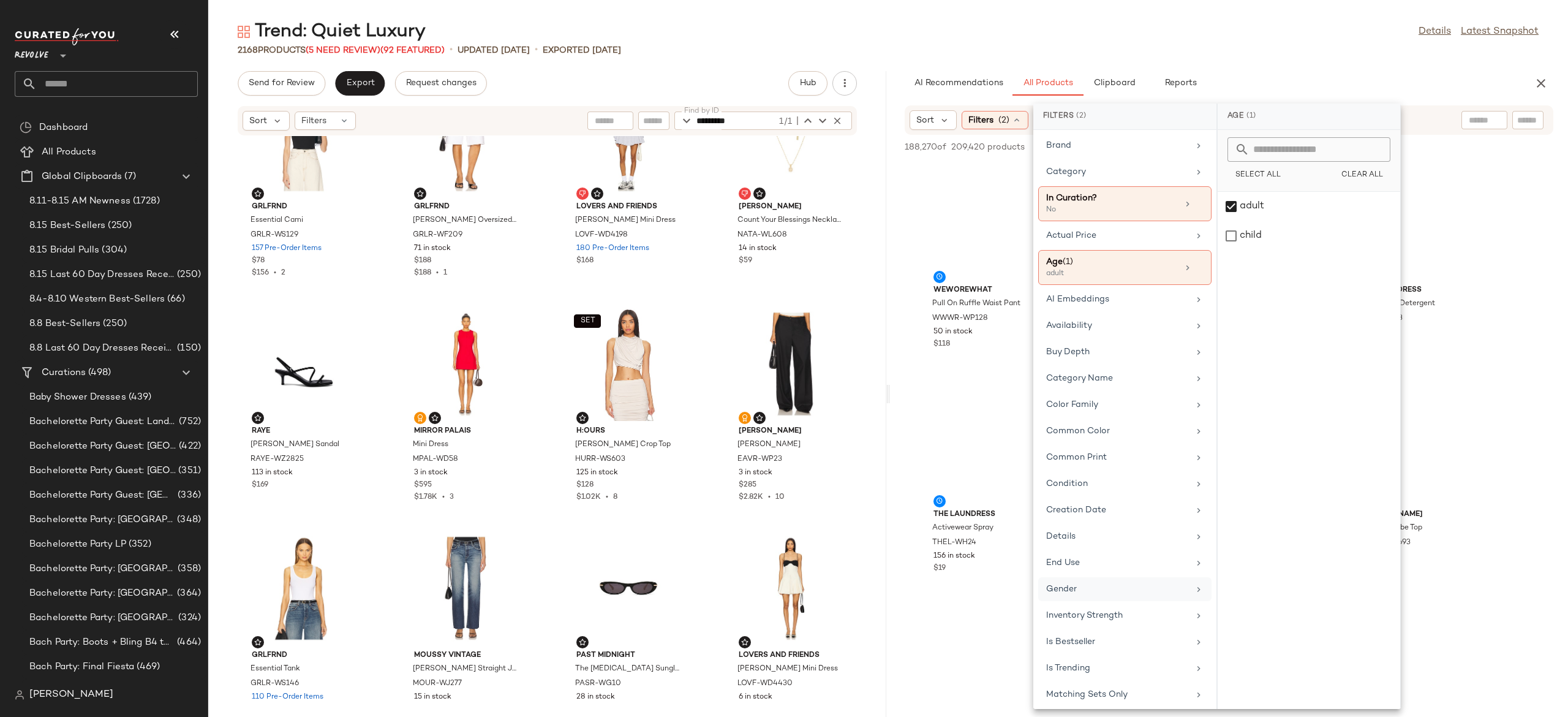
click at [1096, 590] on div "Gender" at bounding box center [1117, 589] width 142 height 13
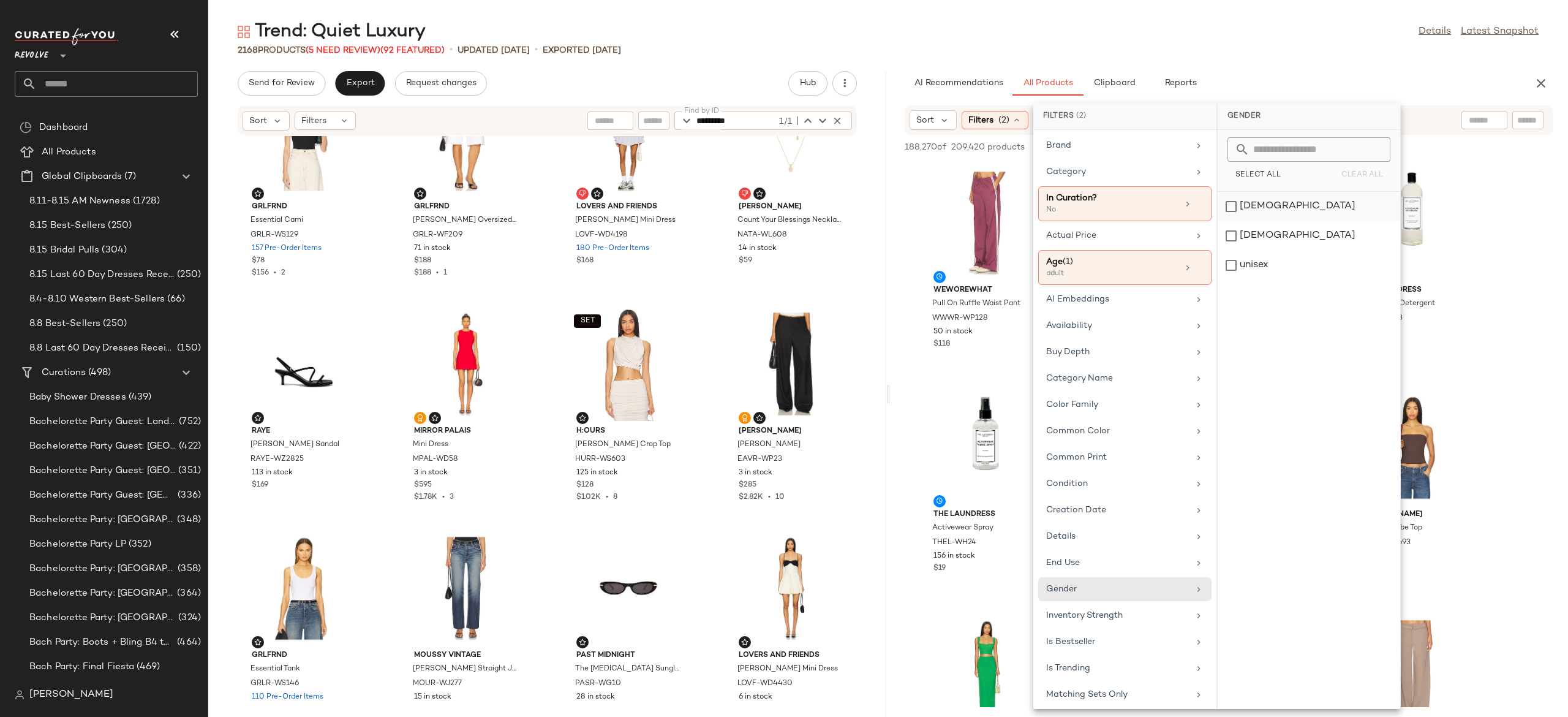
click at [1265, 221] on div "female" at bounding box center [1309, 235] width 182 height 29
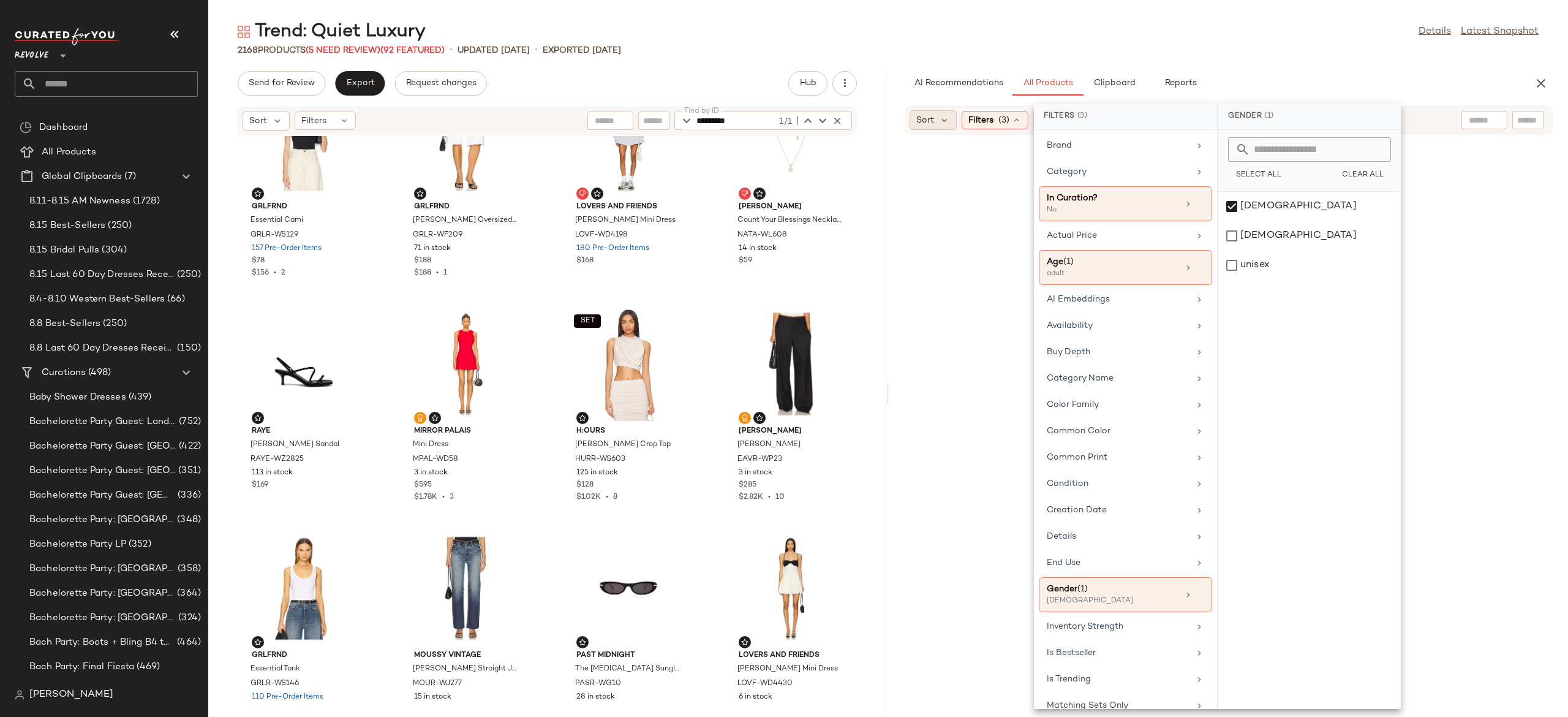
click at [936, 119] on div "Sort" at bounding box center [933, 120] width 47 height 20
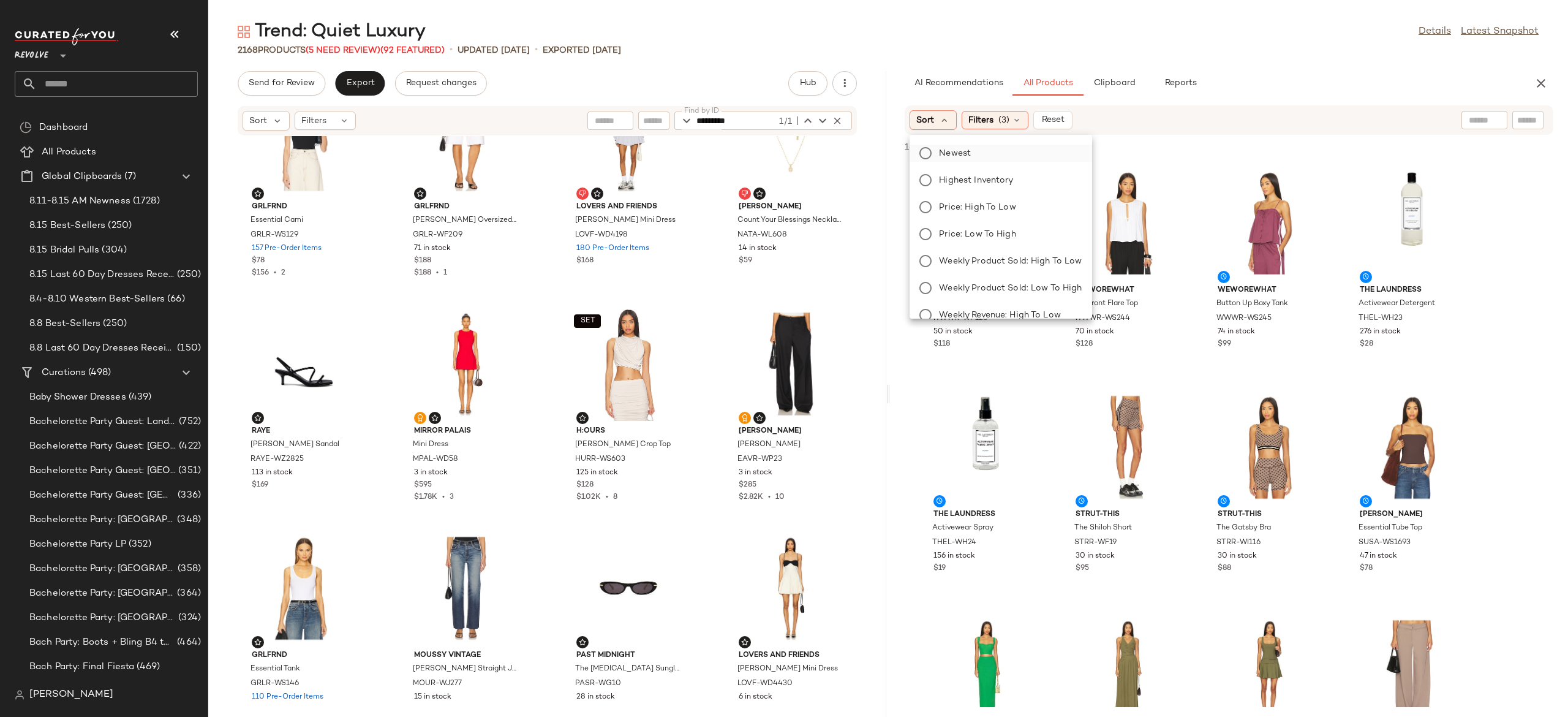
click at [985, 155] on label "Newest" at bounding box center [1008, 153] width 148 height 17
click at [1529, 112] on div at bounding box center [1486, 120] width 114 height 18
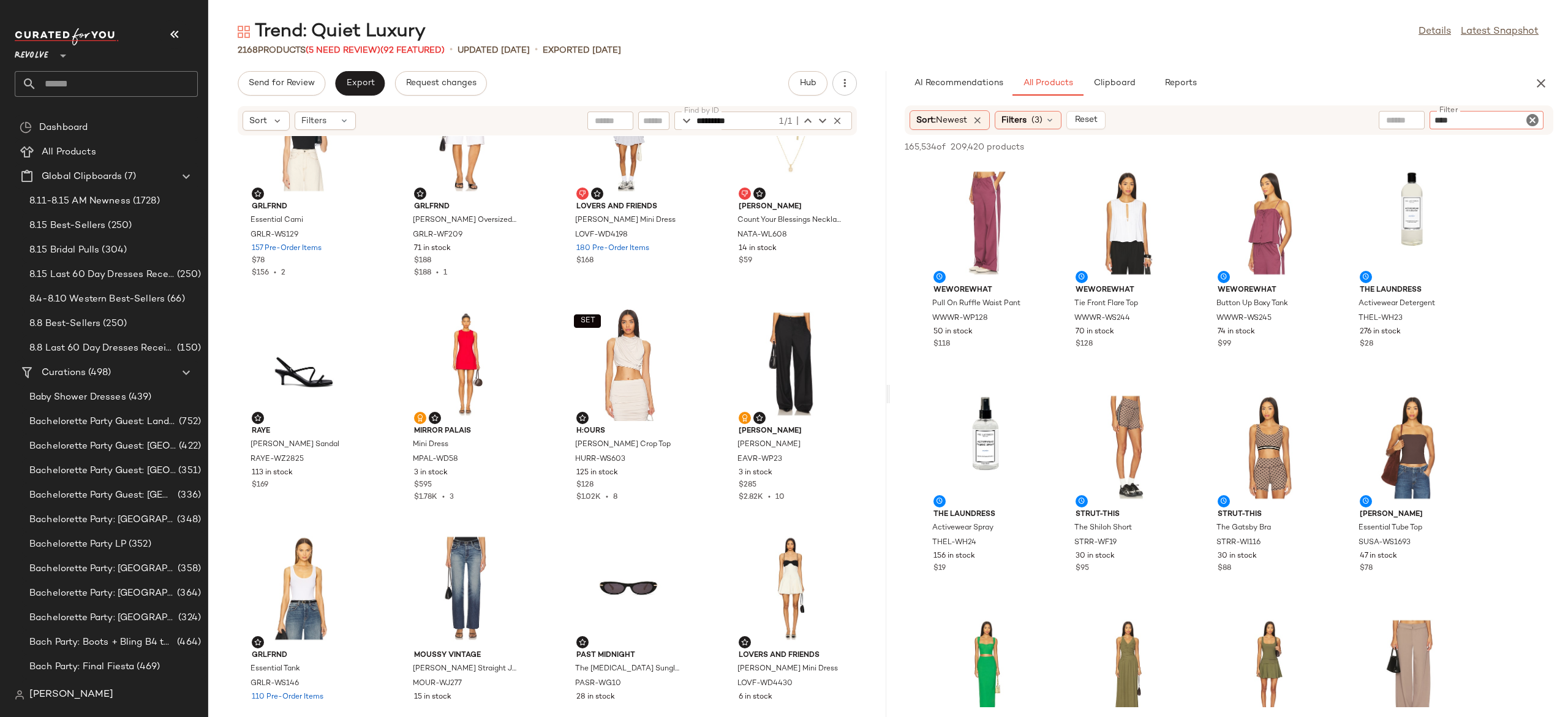
type input "*****"
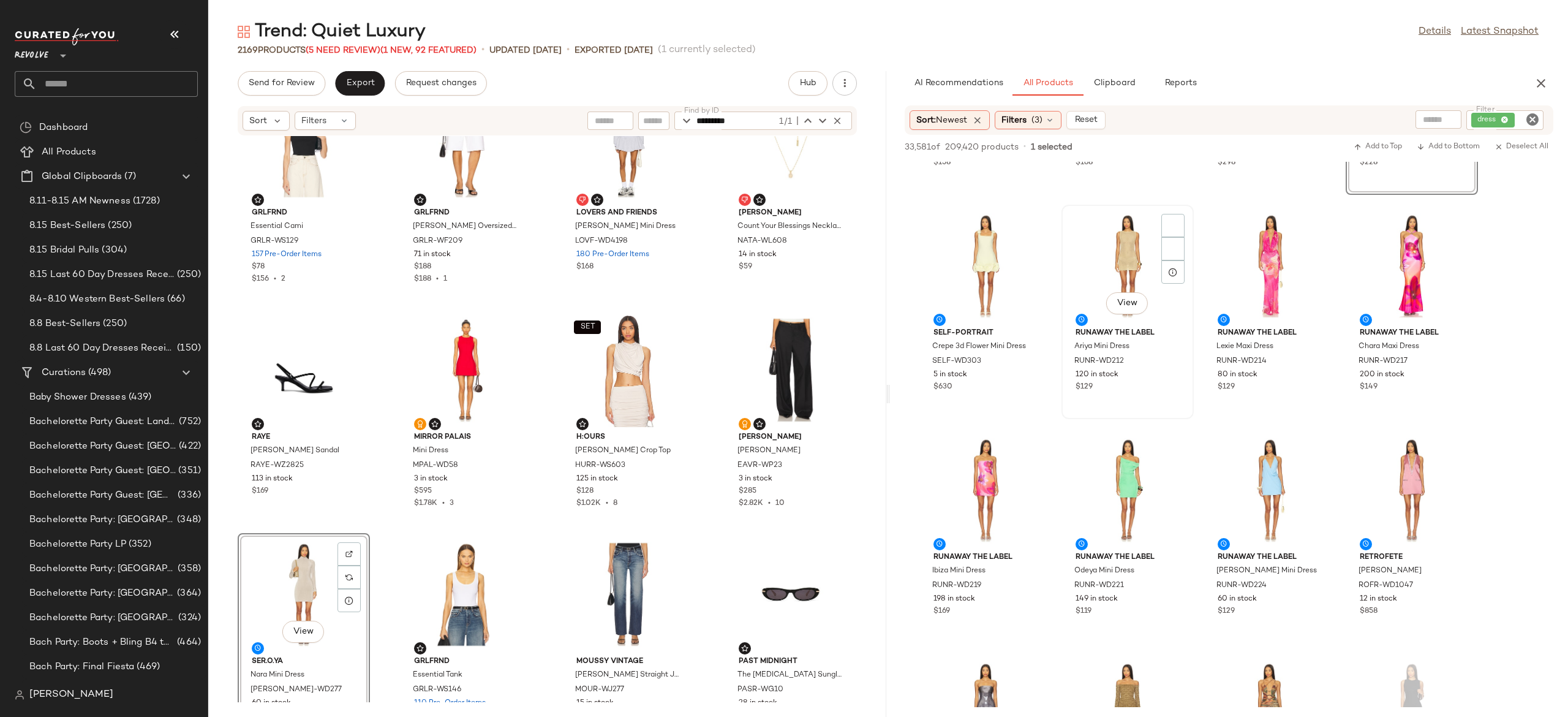
scroll to position [182, 0]
click at [302, 575] on div "View" at bounding box center [304, 594] width 124 height 114
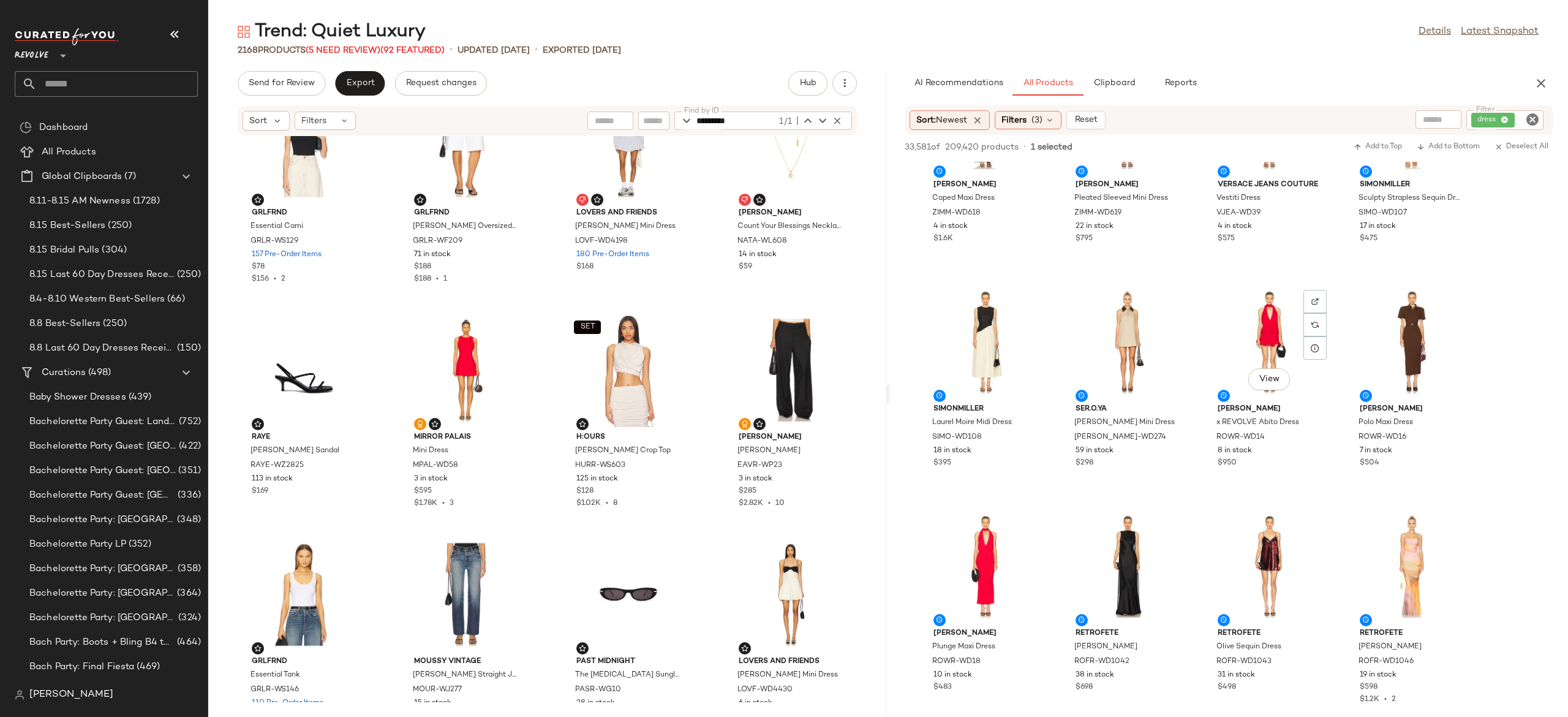
scroll to position [1229, 0]
click at [1125, 387] on button "View" at bounding box center [1126, 376] width 41 height 22
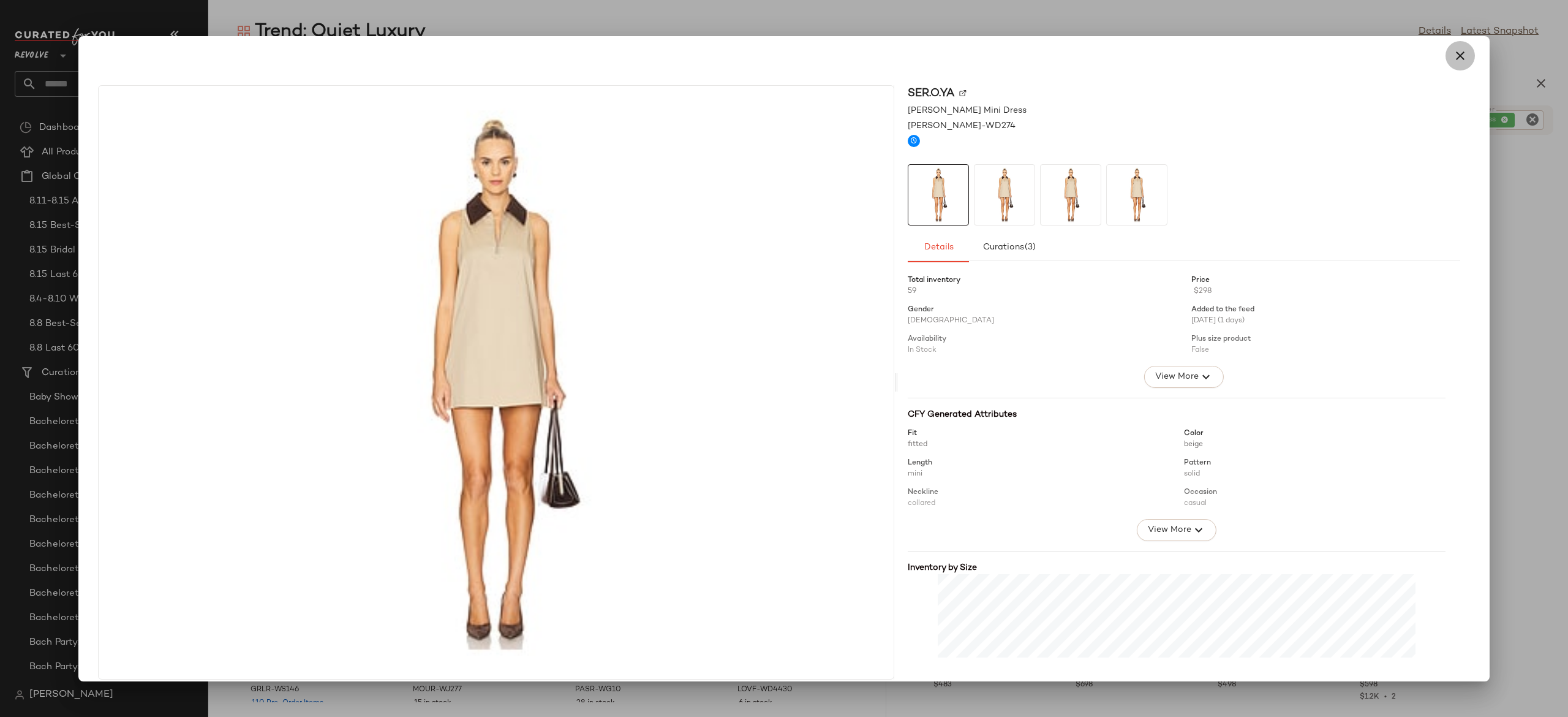
click at [1453, 63] on icon "button" at bounding box center [1460, 56] width 15 height 15
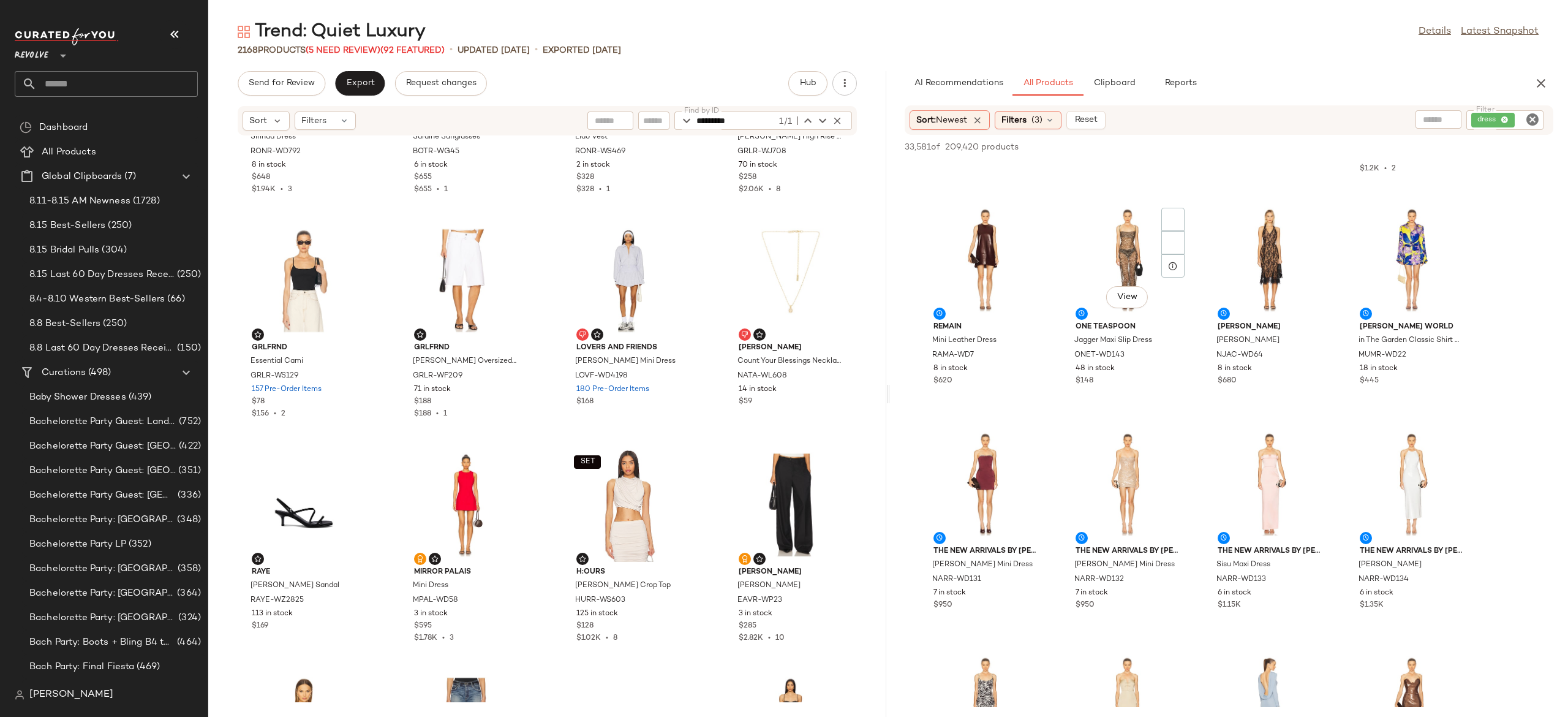
scroll to position [1756, 0]
click at [995, 293] on span "View" at bounding box center [985, 298] width 21 height 10
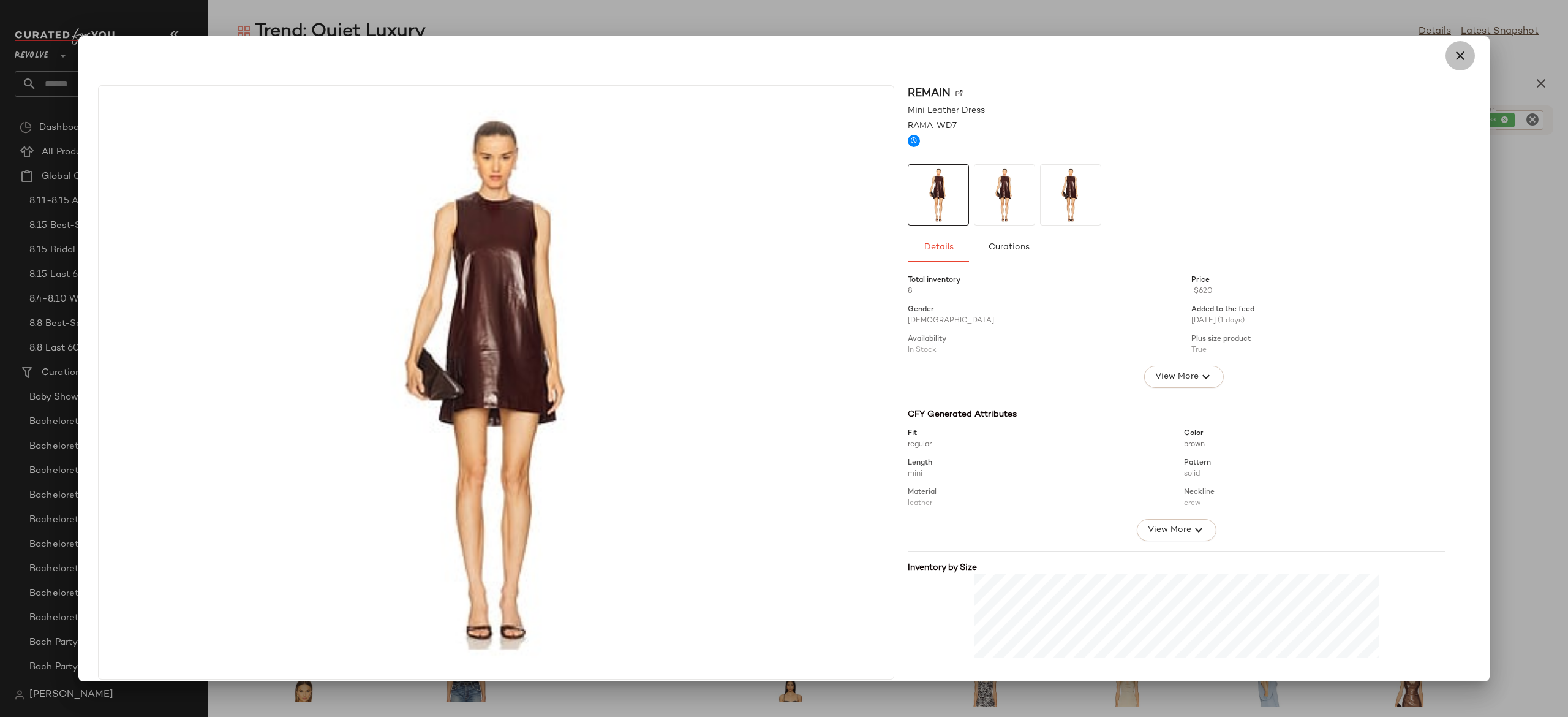
click at [1453, 60] on icon "button" at bounding box center [1460, 56] width 15 height 15
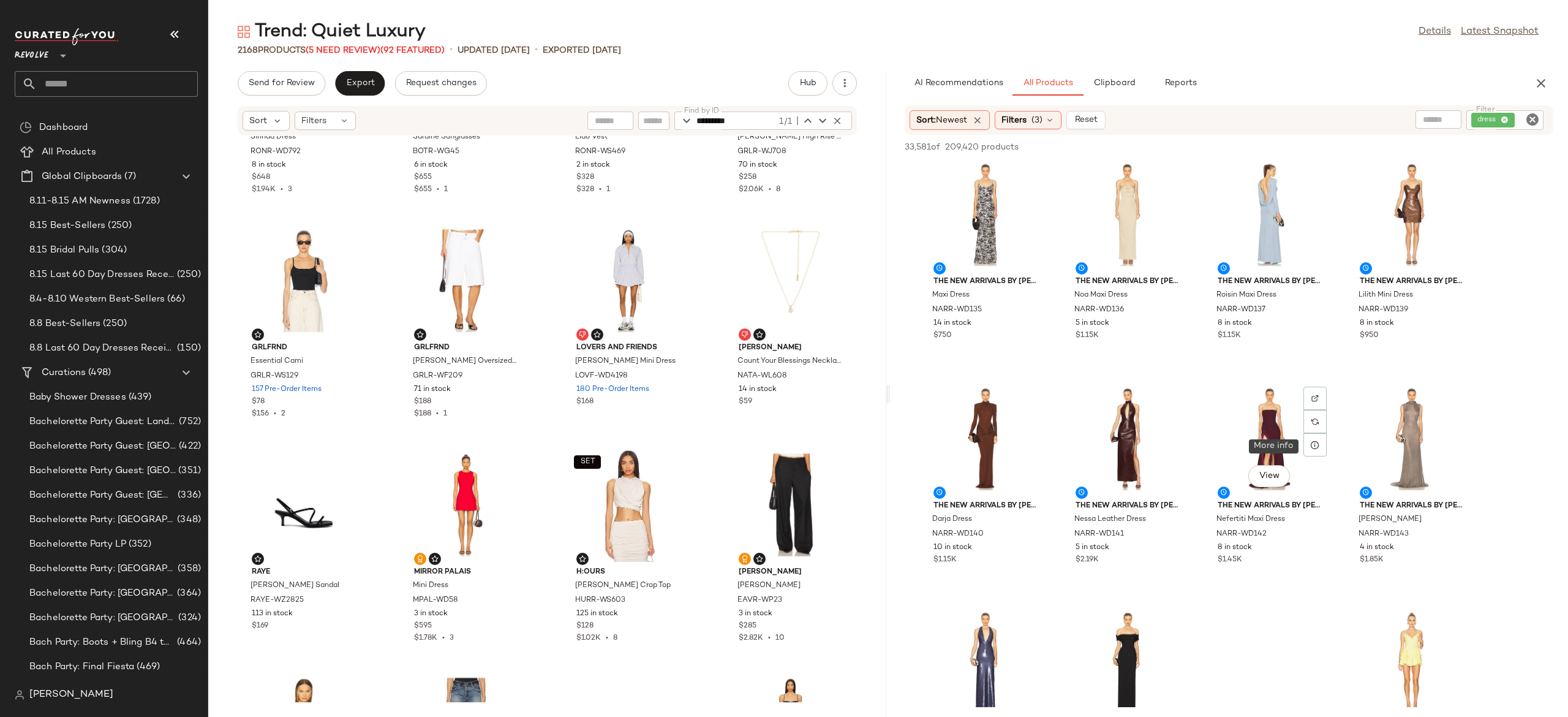
scroll to position [2252, 0]
click at [1439, 119] on div at bounding box center [1385, 119] width 153 height 18
type input "*********"
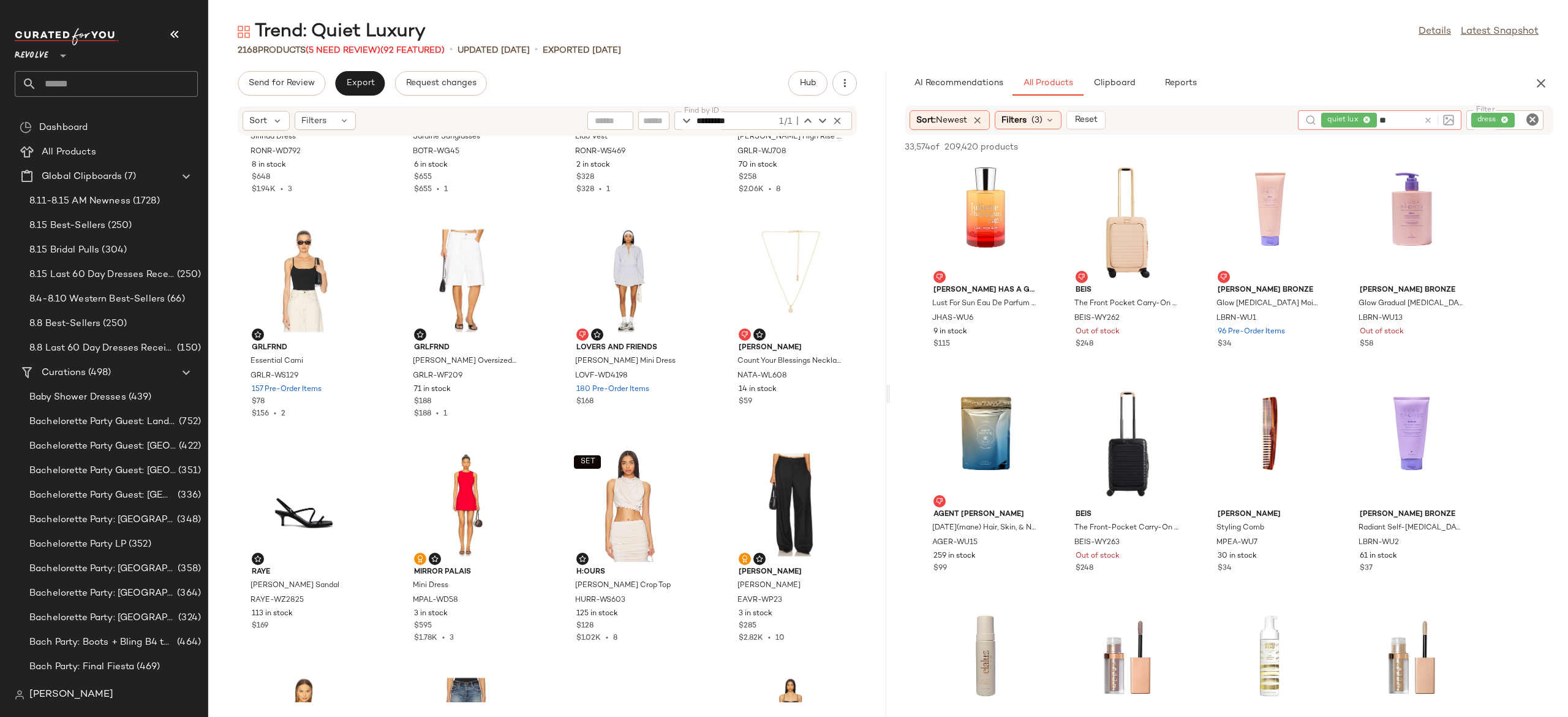
type input "*"
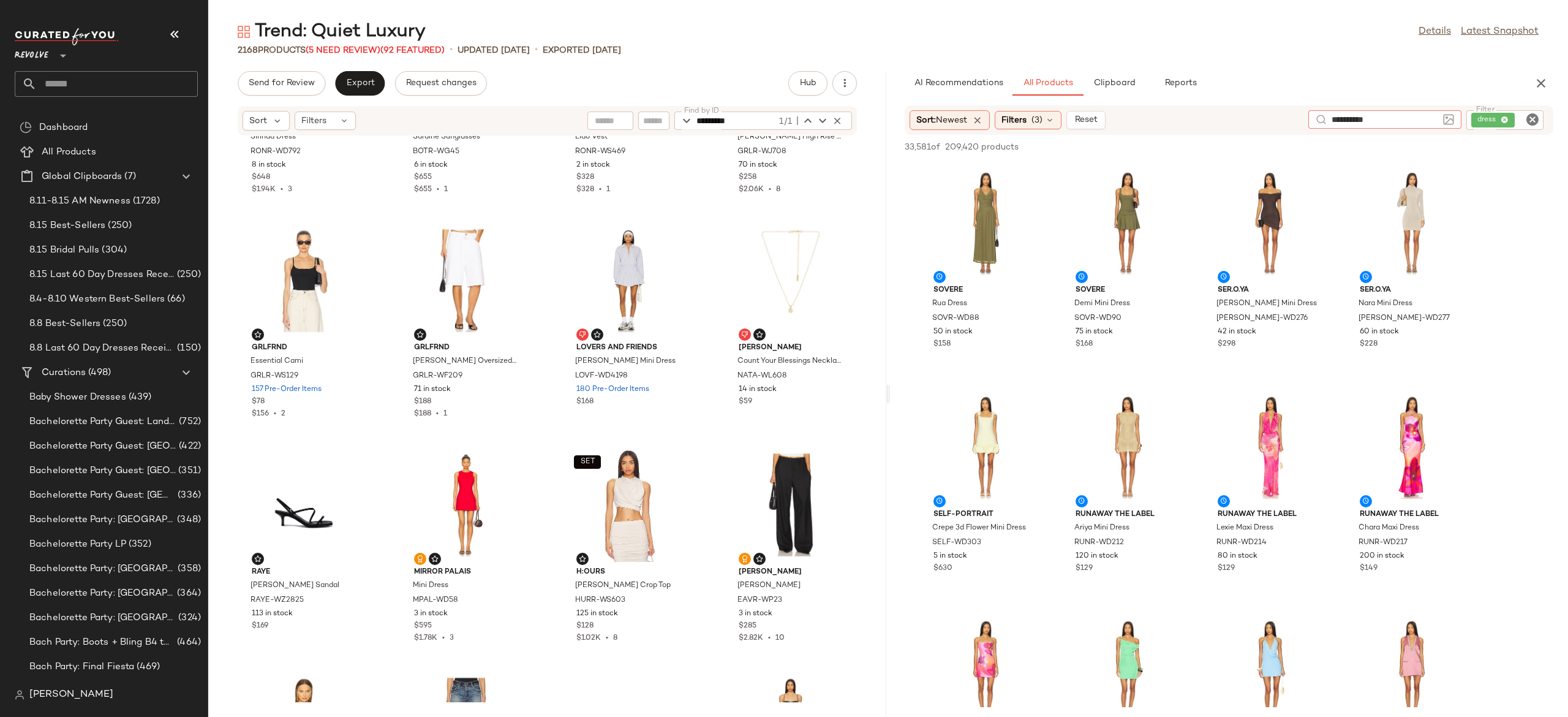
type input "**********"
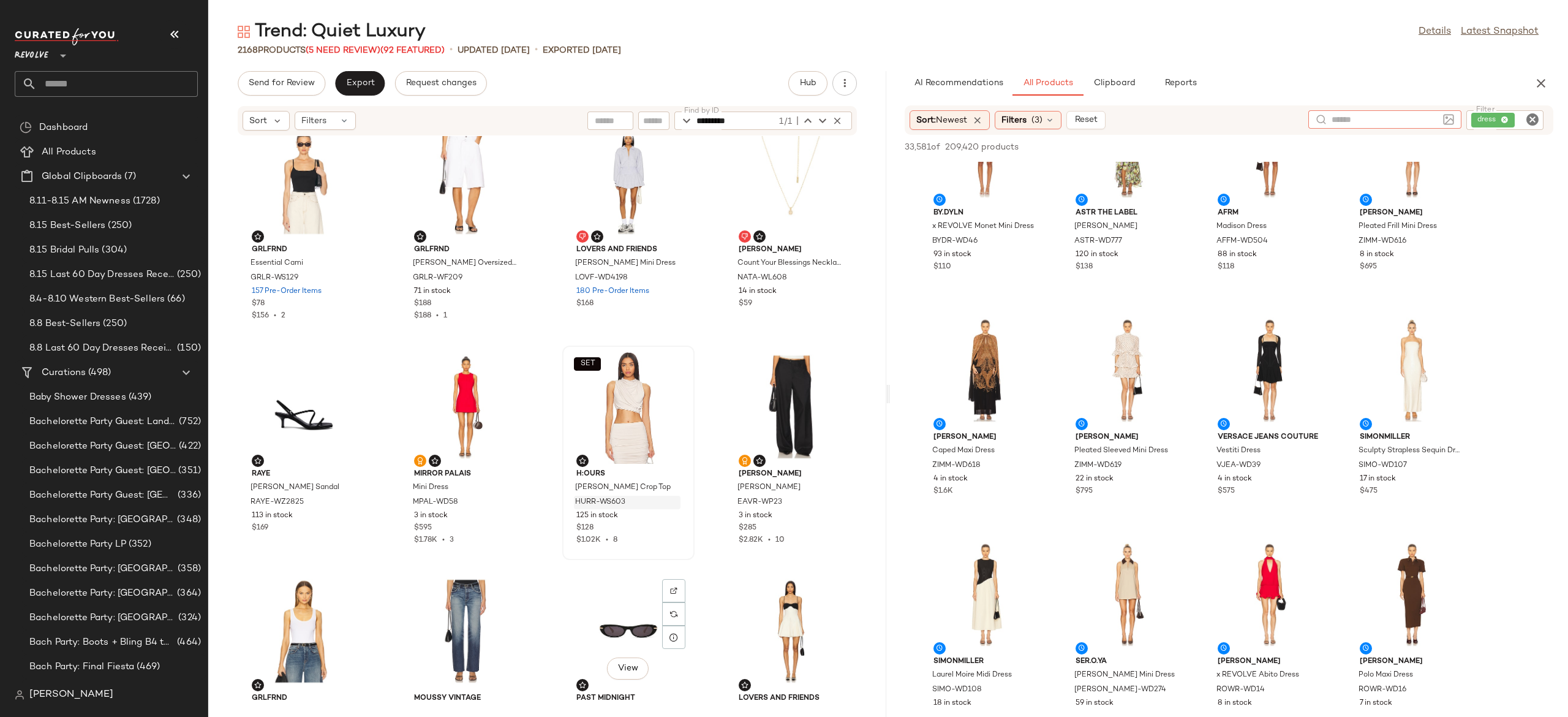
scroll to position [2045, 0]
click at [1277, 406] on span "View" at bounding box center [1269, 407] width 21 height 10
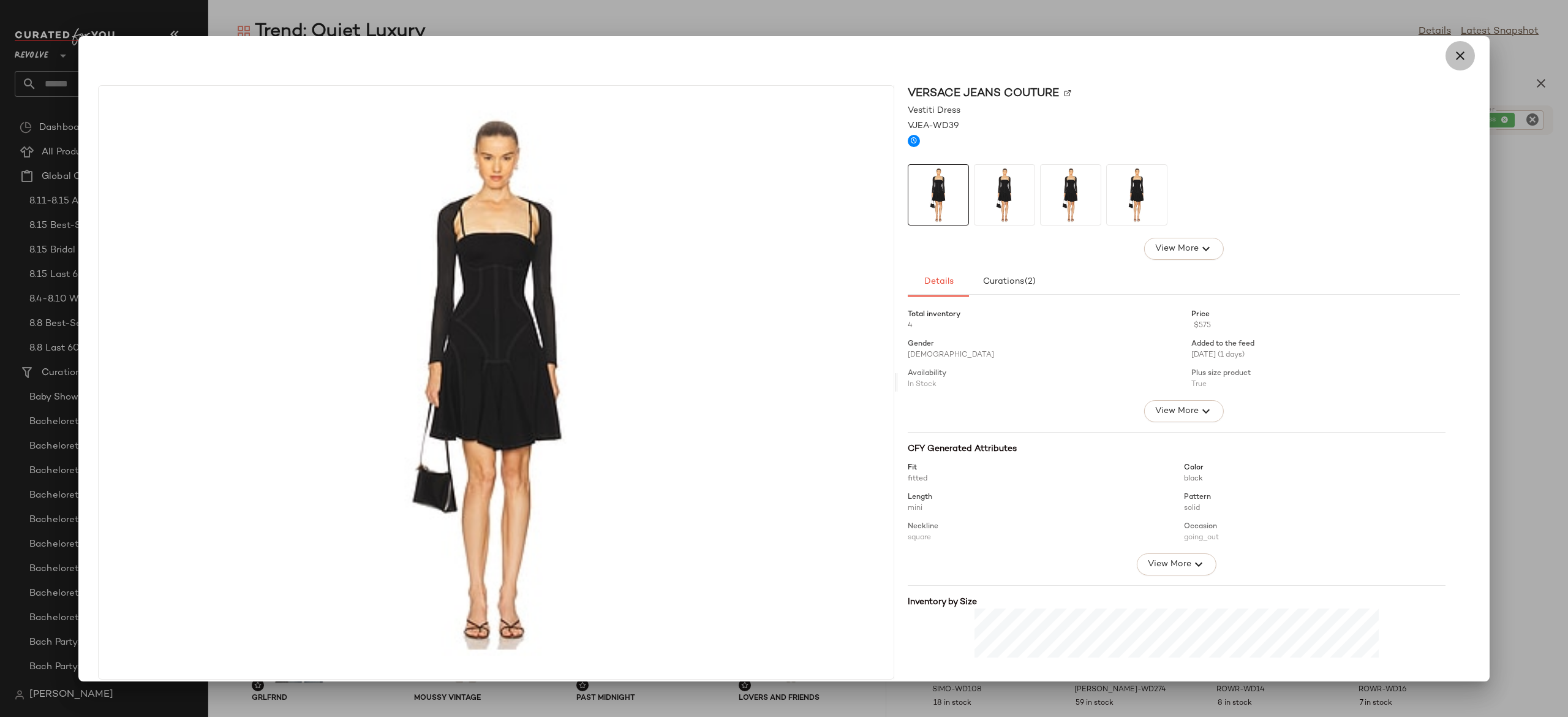
click at [1453, 54] on icon "button" at bounding box center [1460, 56] width 15 height 15
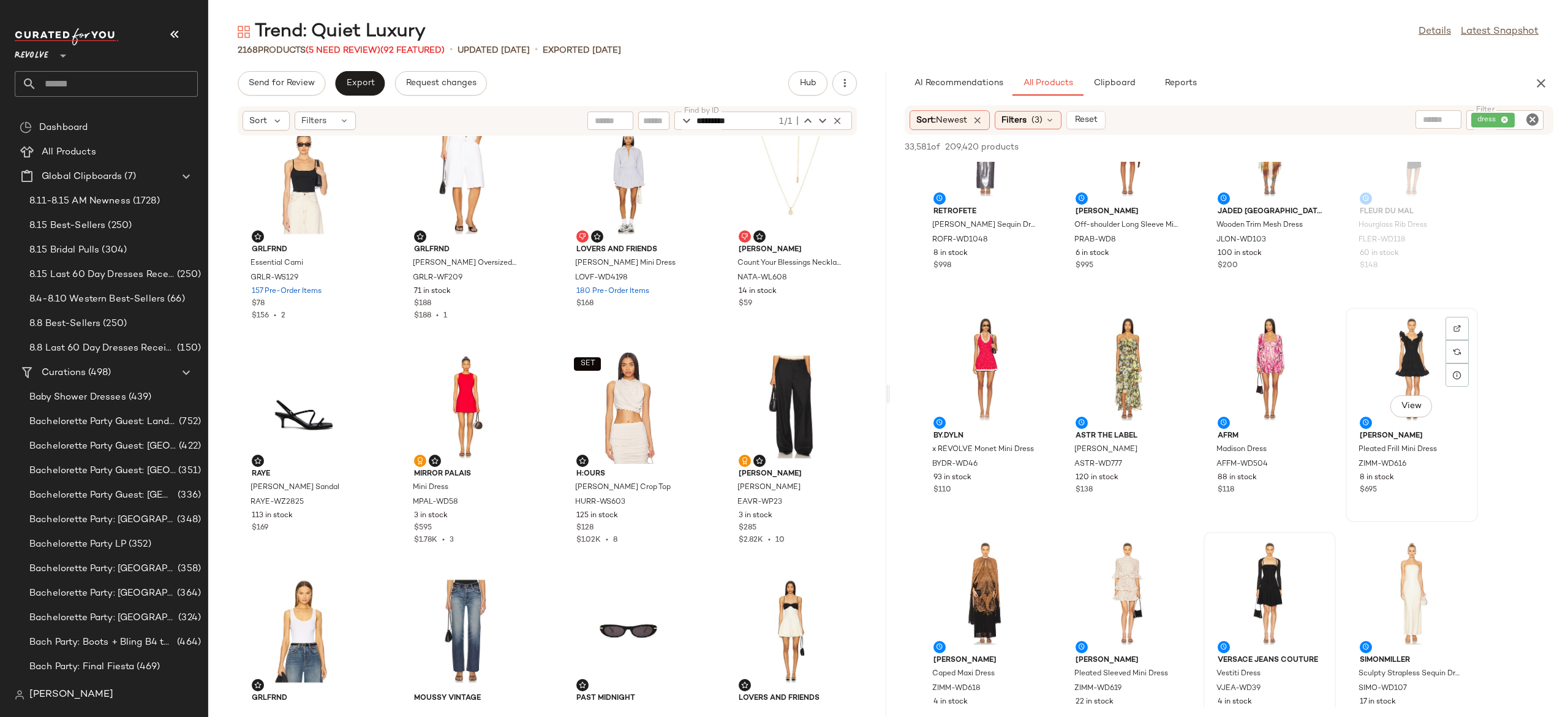
scroll to position [755, 0]
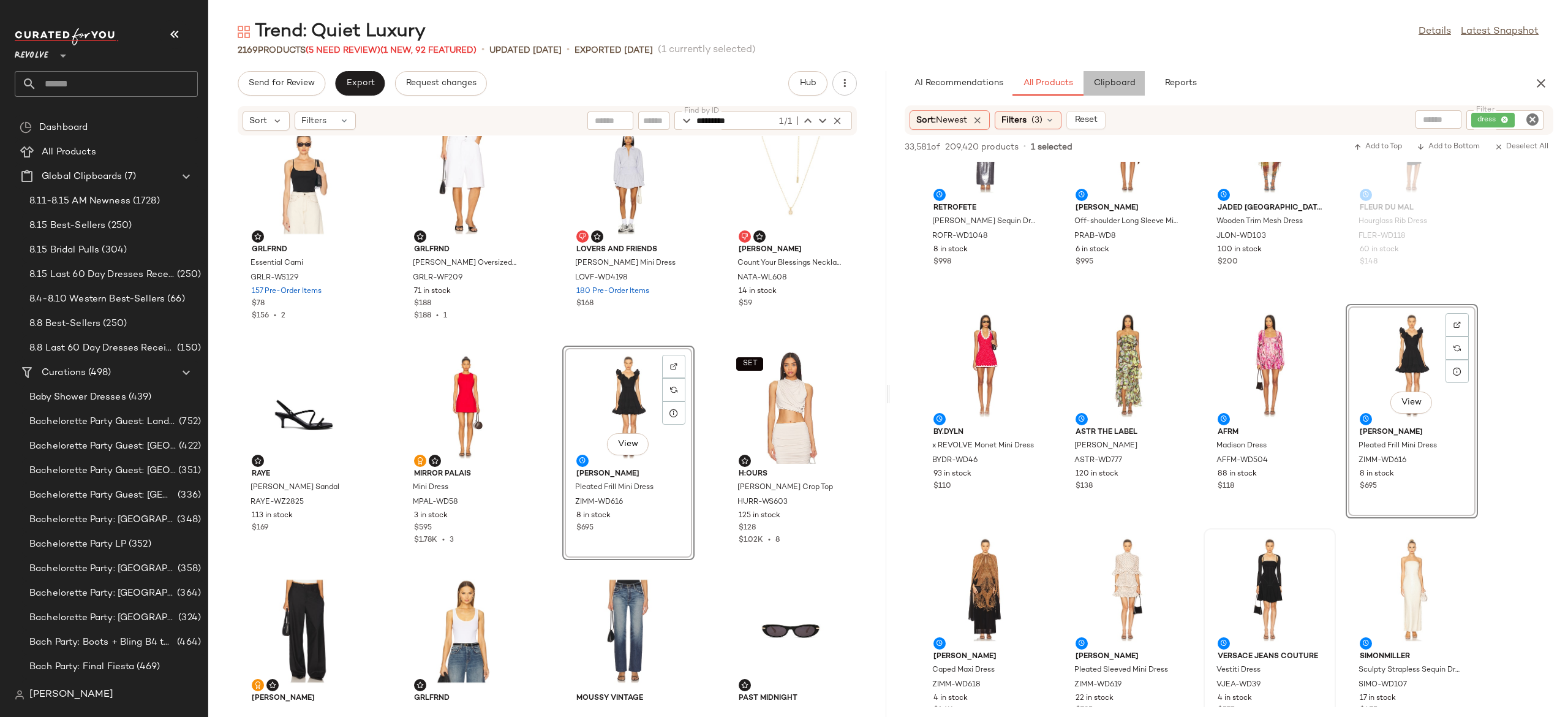
click at [1125, 82] on span "Clipboard" at bounding box center [1114, 83] width 42 height 10
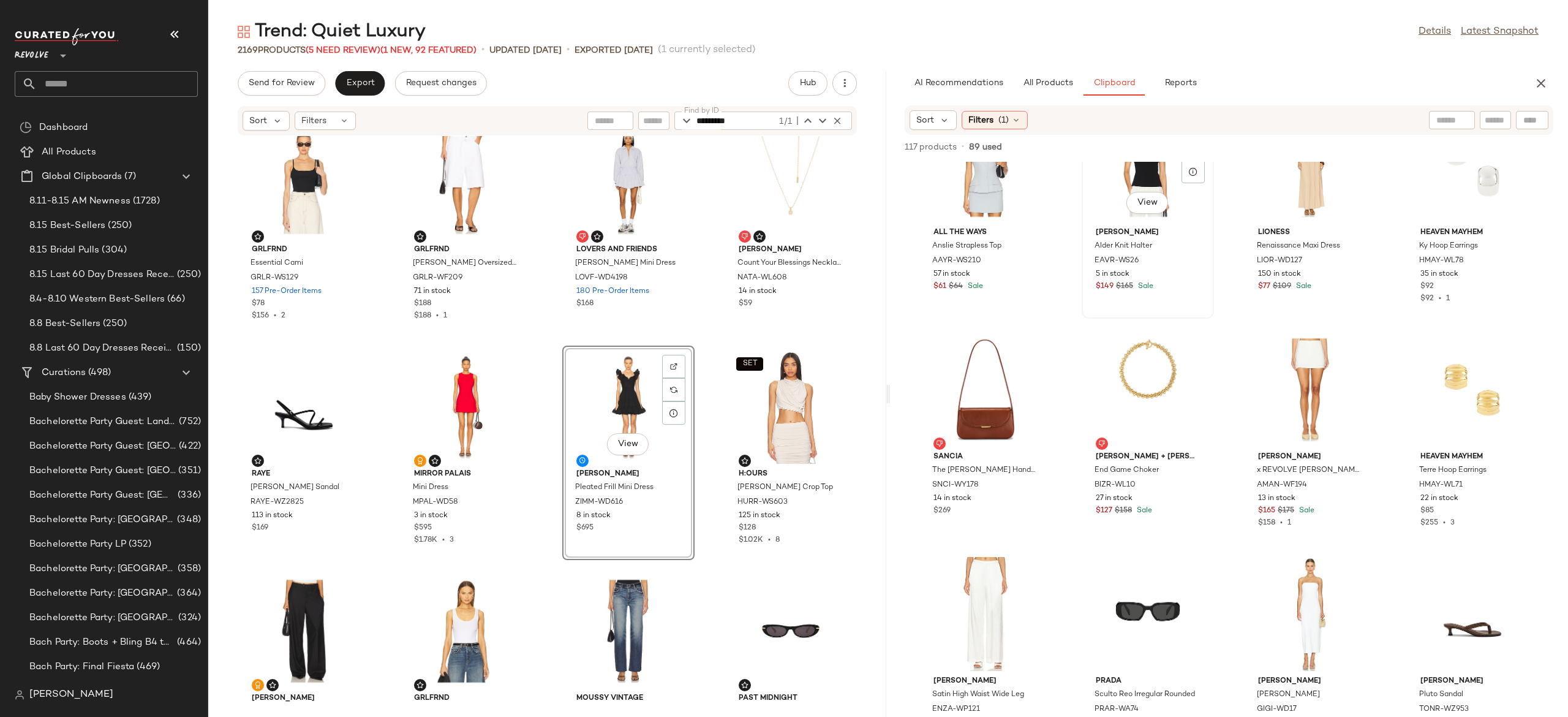
scroll to position [0, 0]
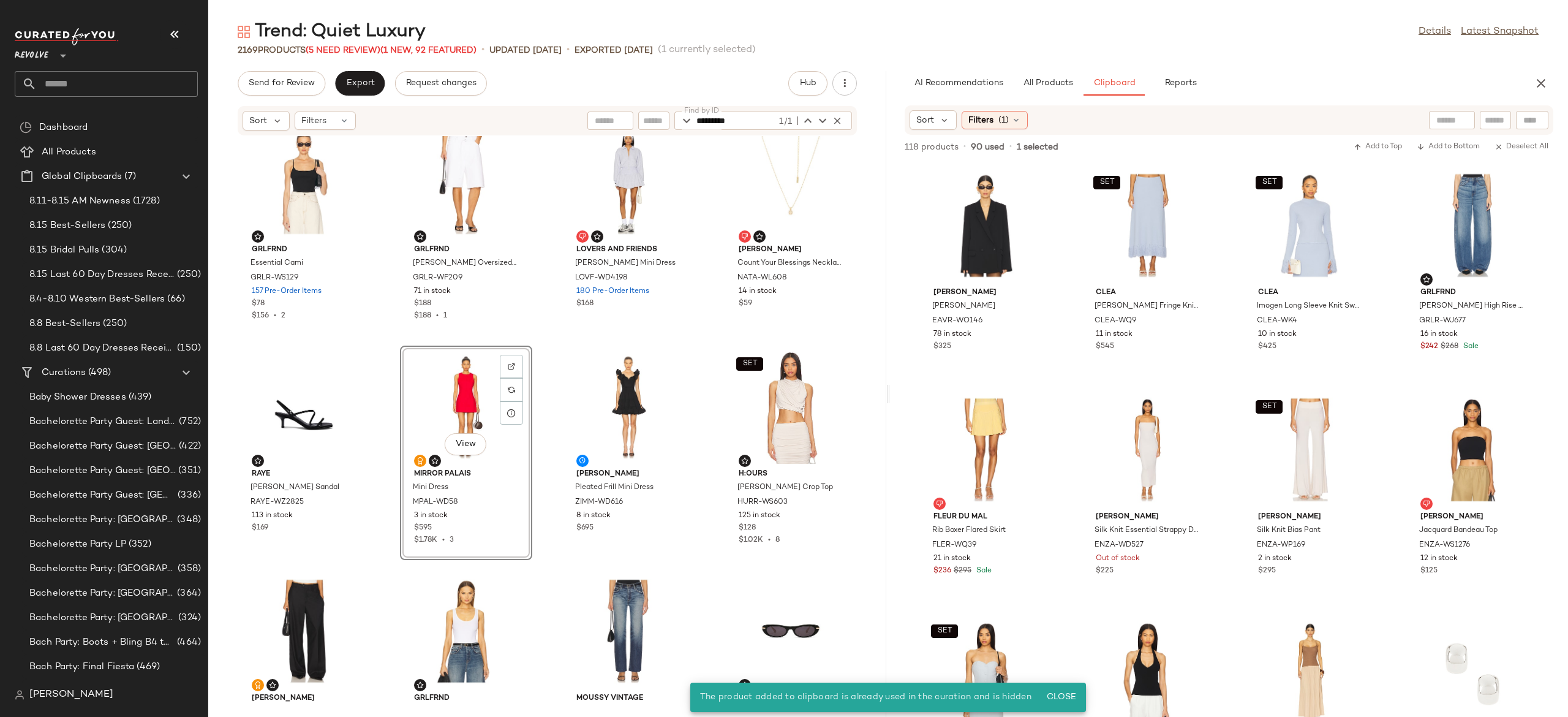
click at [461, 401] on div "View" at bounding box center [466, 406] width 124 height 114
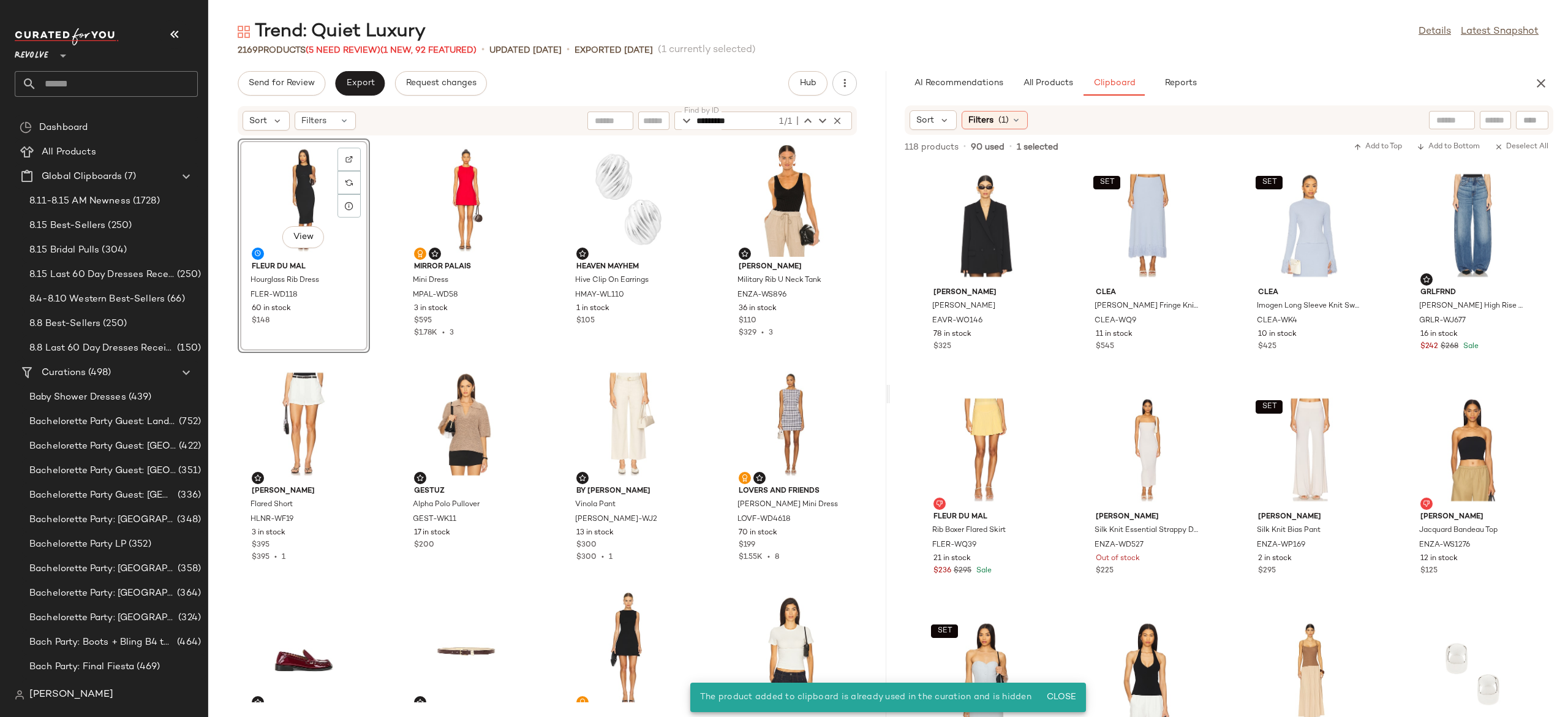
click at [299, 191] on div "View" at bounding box center [304, 199] width 124 height 114
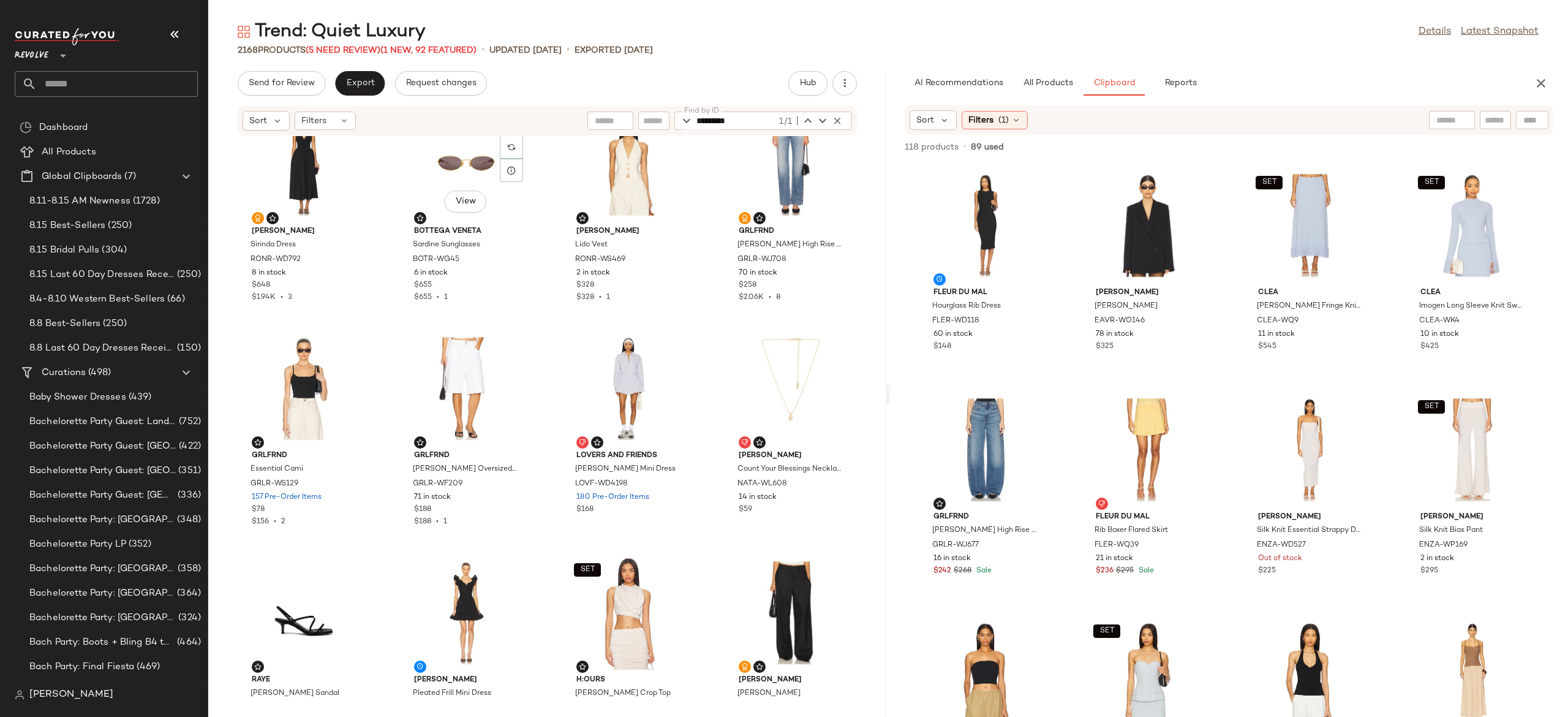
scroll to position [1840, 0]
click at [368, 90] on button "Export" at bounding box center [360, 83] width 50 height 25
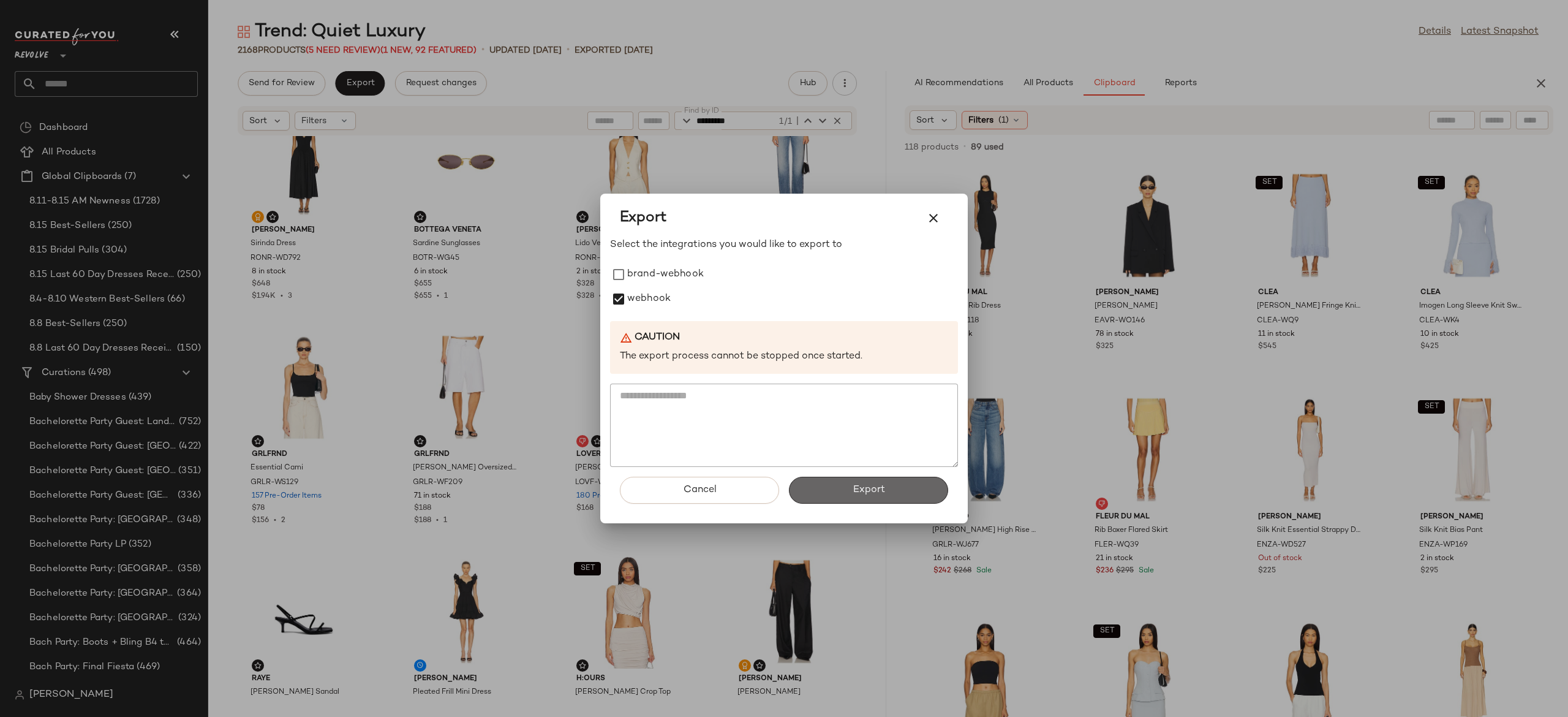
click at [844, 494] on button "Export" at bounding box center [868, 490] width 159 height 27
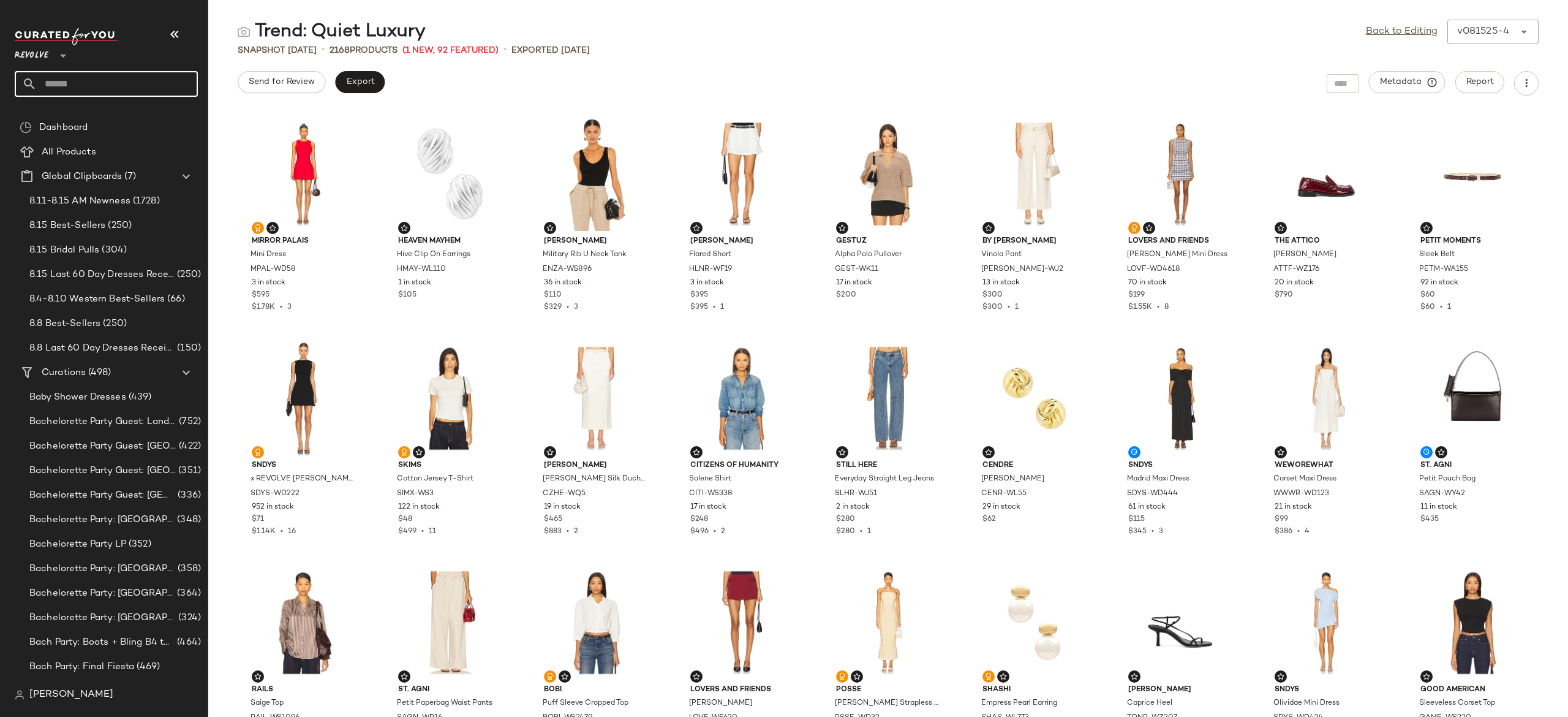
click at [175, 84] on input "text" at bounding box center [118, 84] width 161 height 26
type input "******"
click at [158, 119] on span "an Chic" at bounding box center [174, 119] width 32 height 13
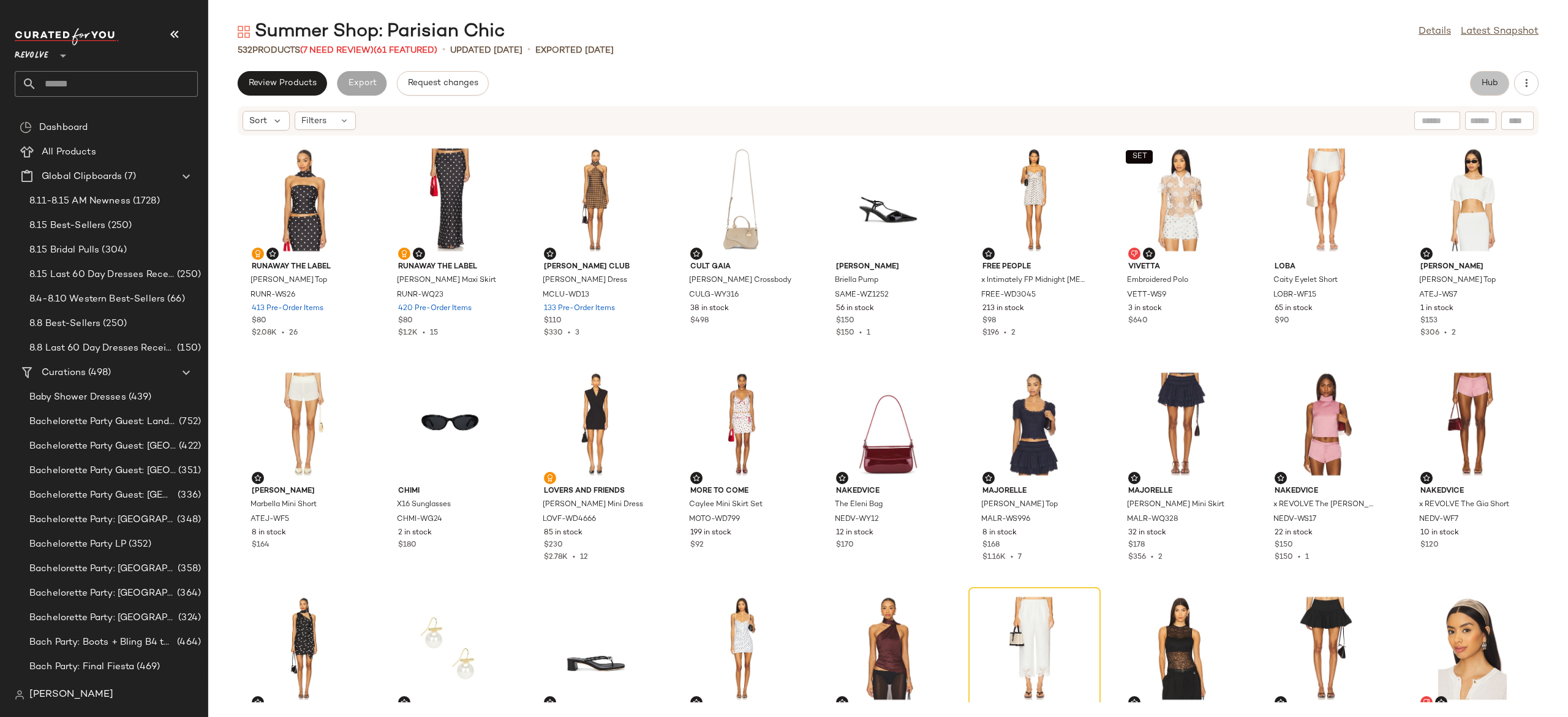
click at [1478, 84] on button "Hub" at bounding box center [1490, 83] width 39 height 25
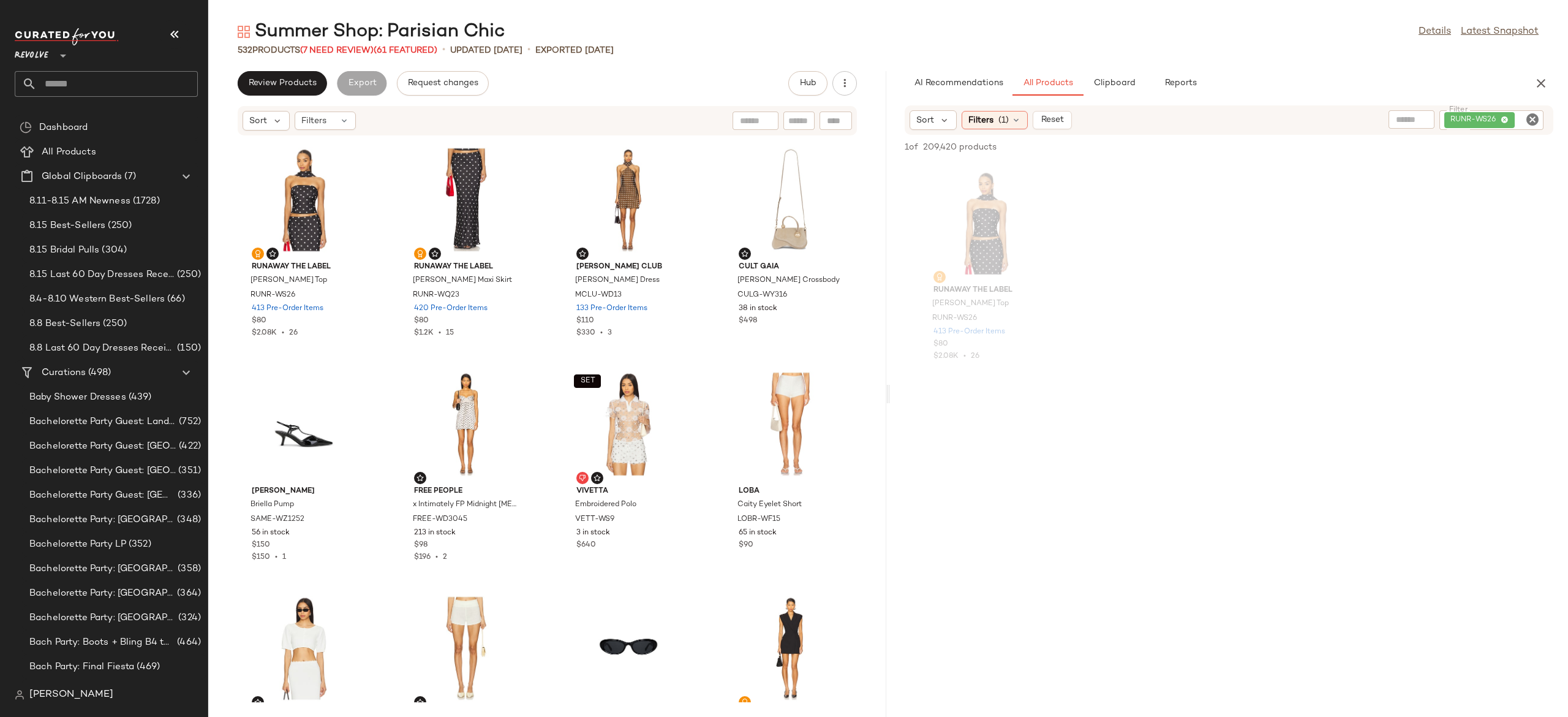
click at [1535, 123] on icon "Clear Filter" at bounding box center [1533, 120] width 15 height 15
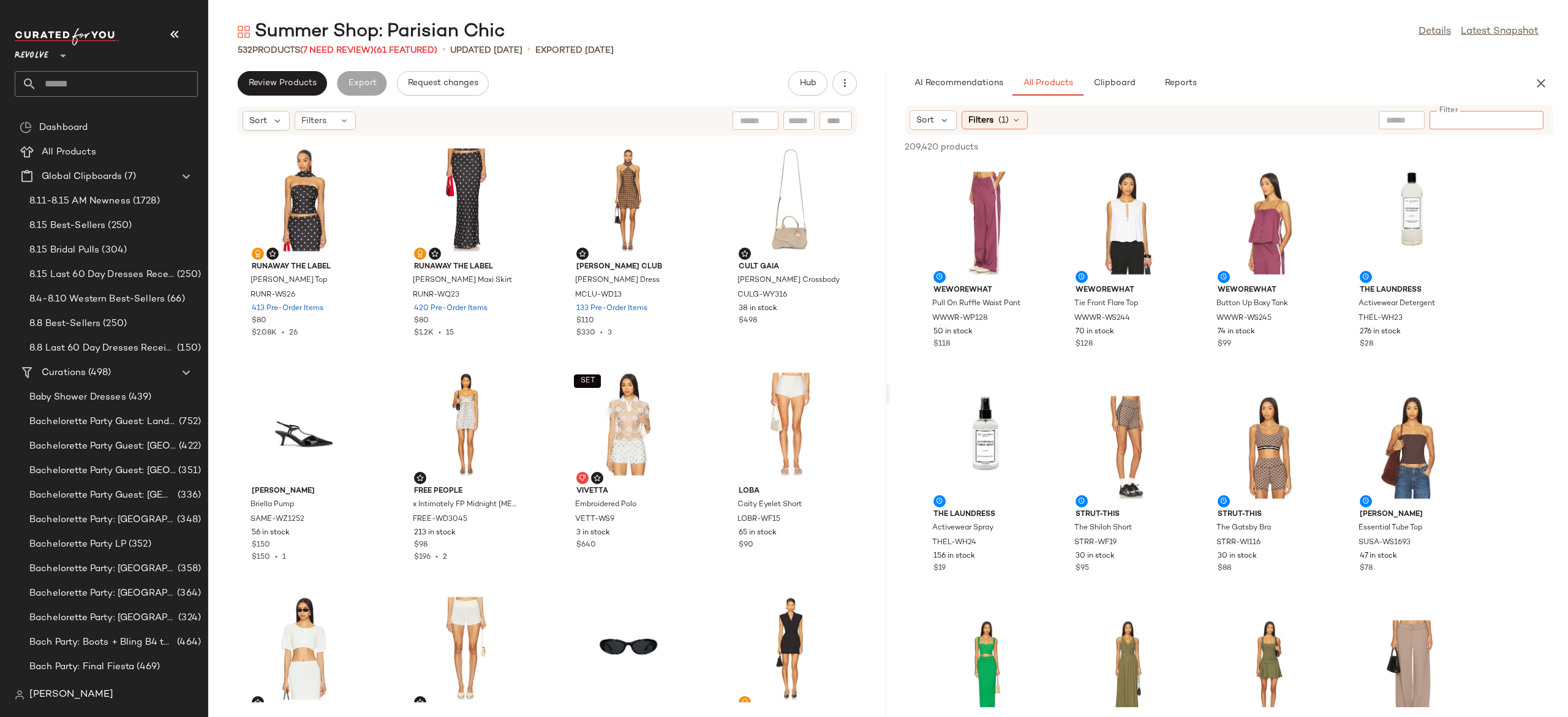
paste input "*********"
type input "*********"
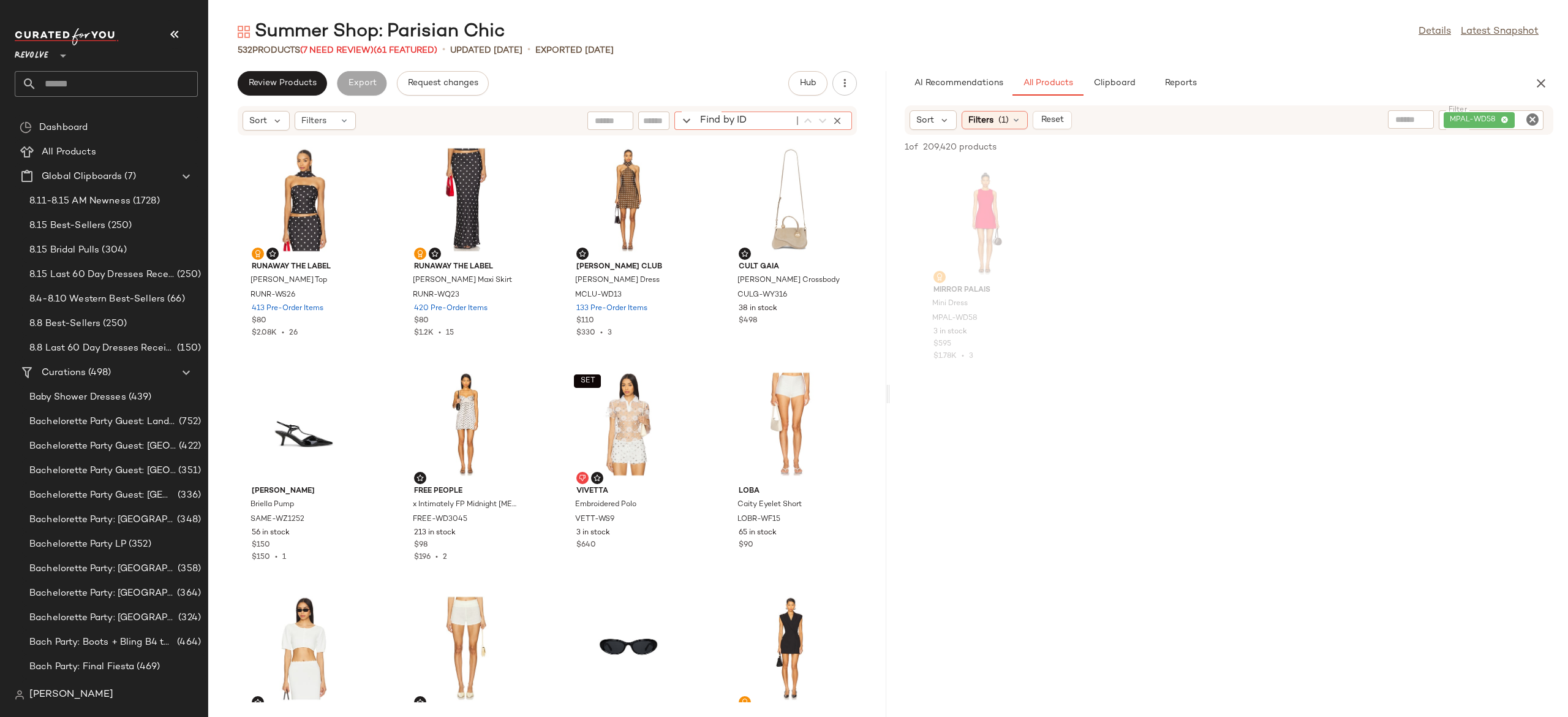
click at [838, 122] on div "Find by ID Find by ID" at bounding box center [764, 121] width 178 height 18
paste input "*********"
type input "*********"
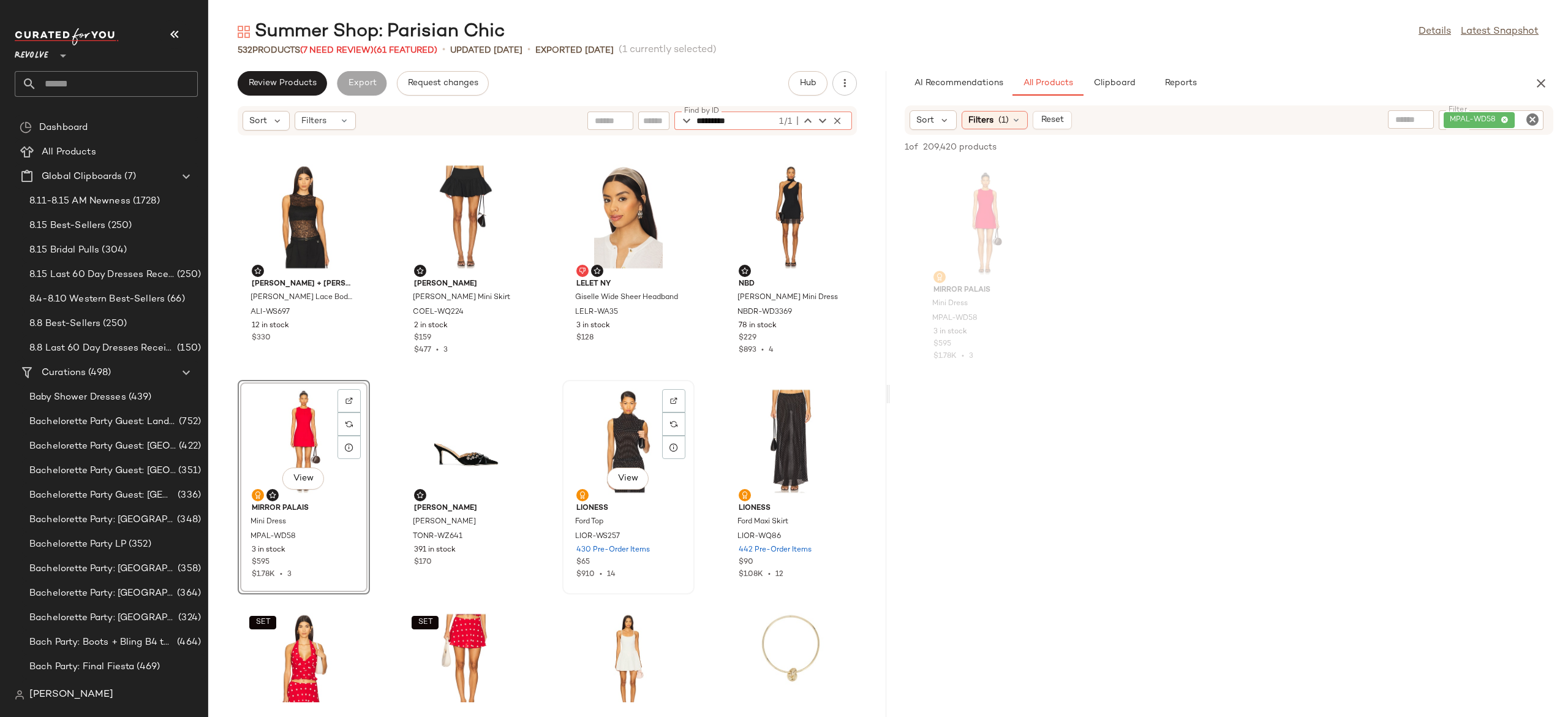
scroll to position [1339, 0]
click at [1539, 119] on icon "Clear Filter" at bounding box center [1533, 120] width 15 height 15
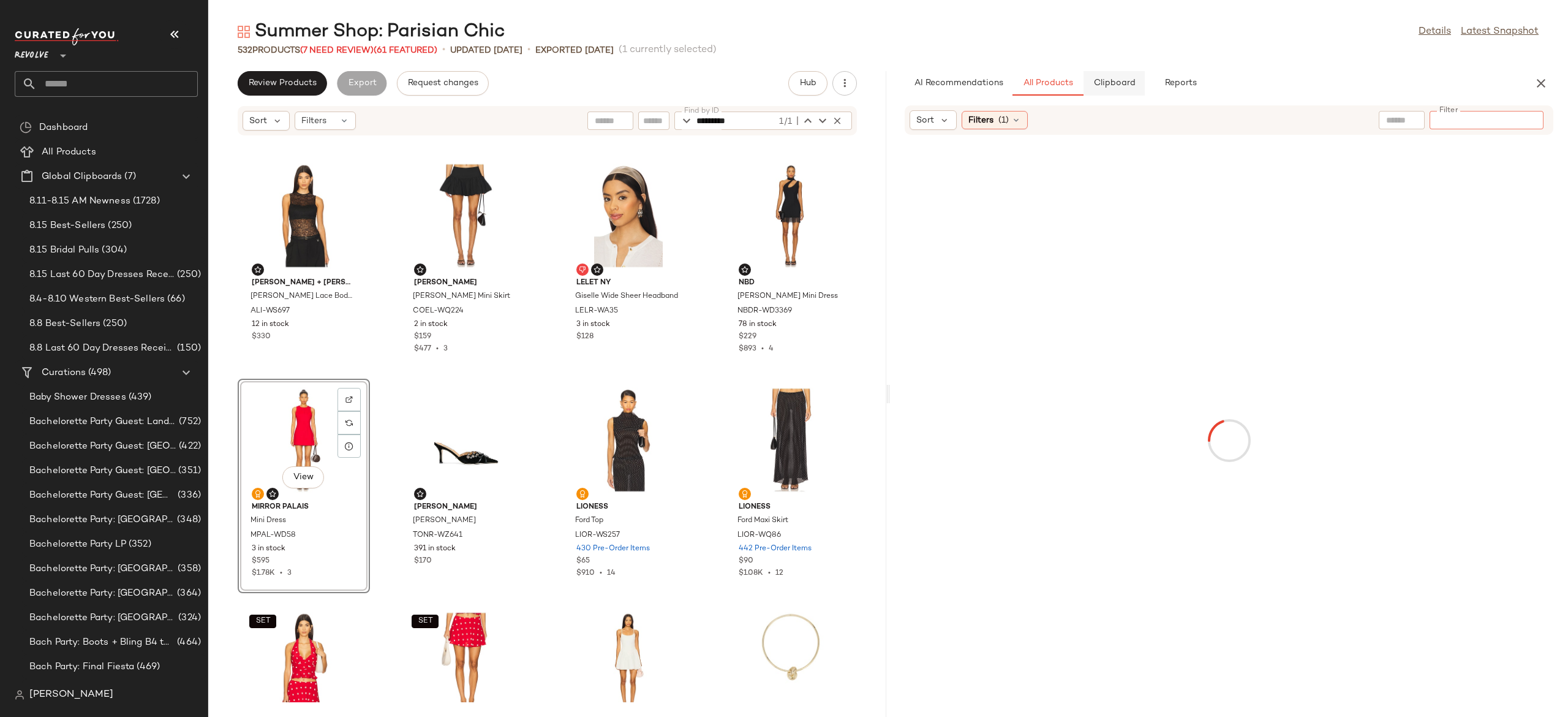
click at [1125, 83] on span "Clipboard" at bounding box center [1114, 83] width 42 height 10
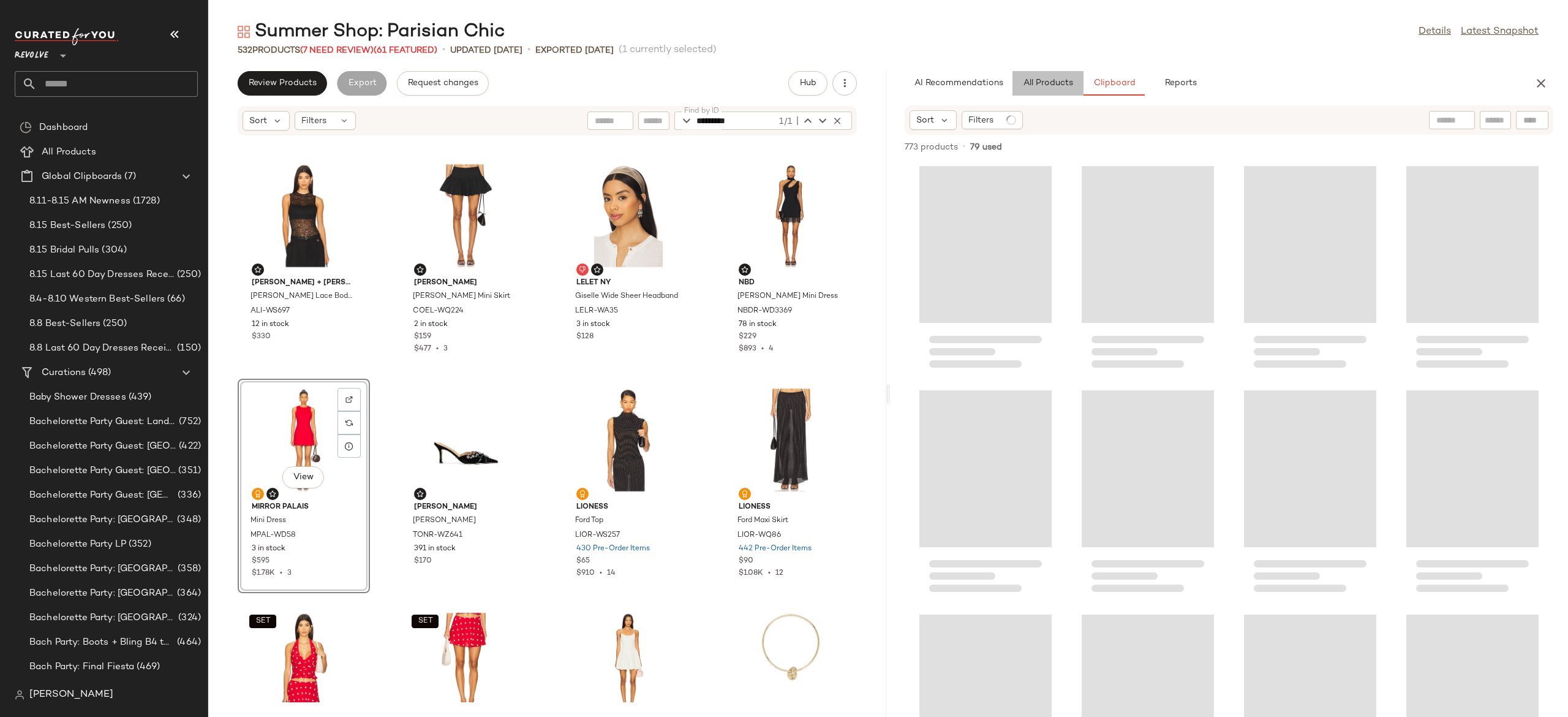
click at [1057, 84] on span "All Products" at bounding box center [1048, 83] width 51 height 10
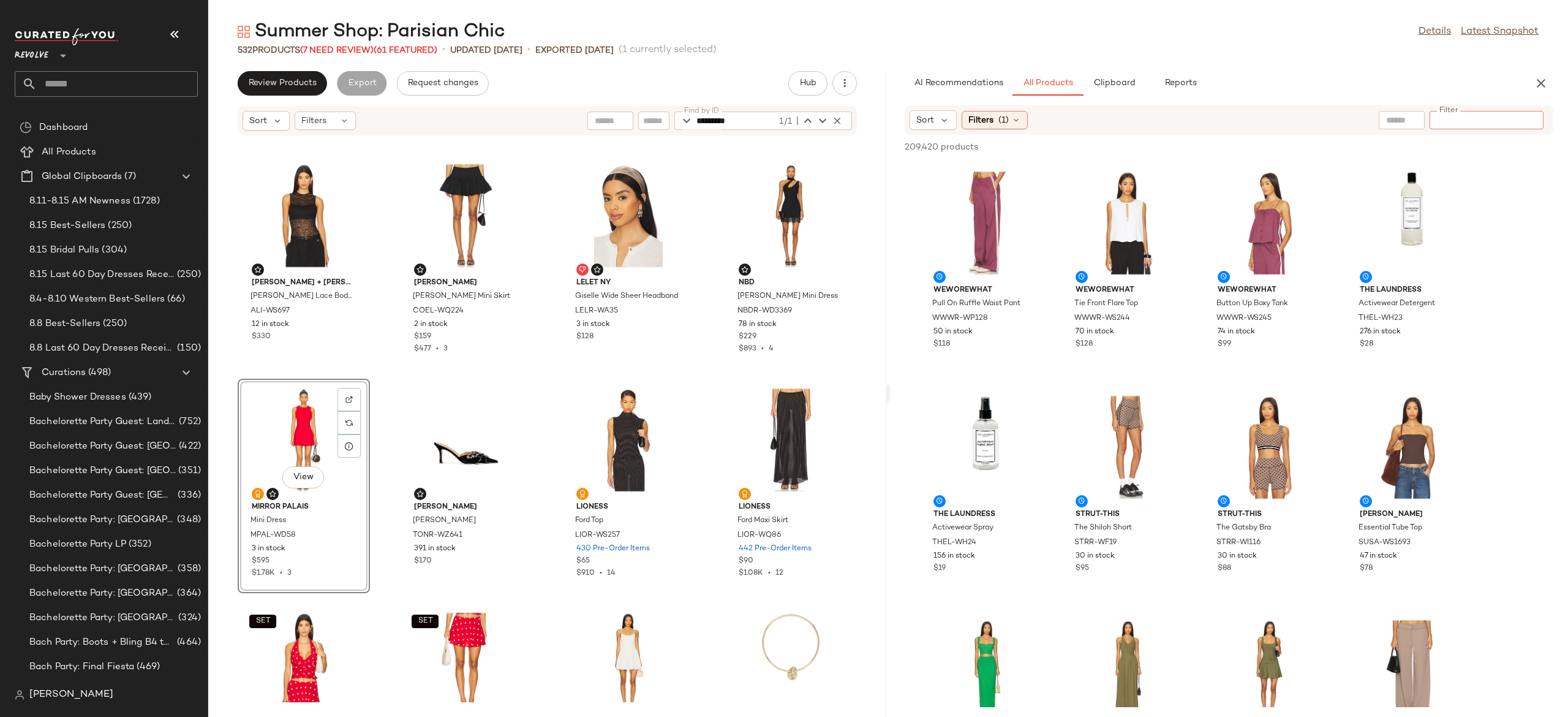
click at [1524, 119] on input "Filter" at bounding box center [1487, 120] width 104 height 13
type input "*****"
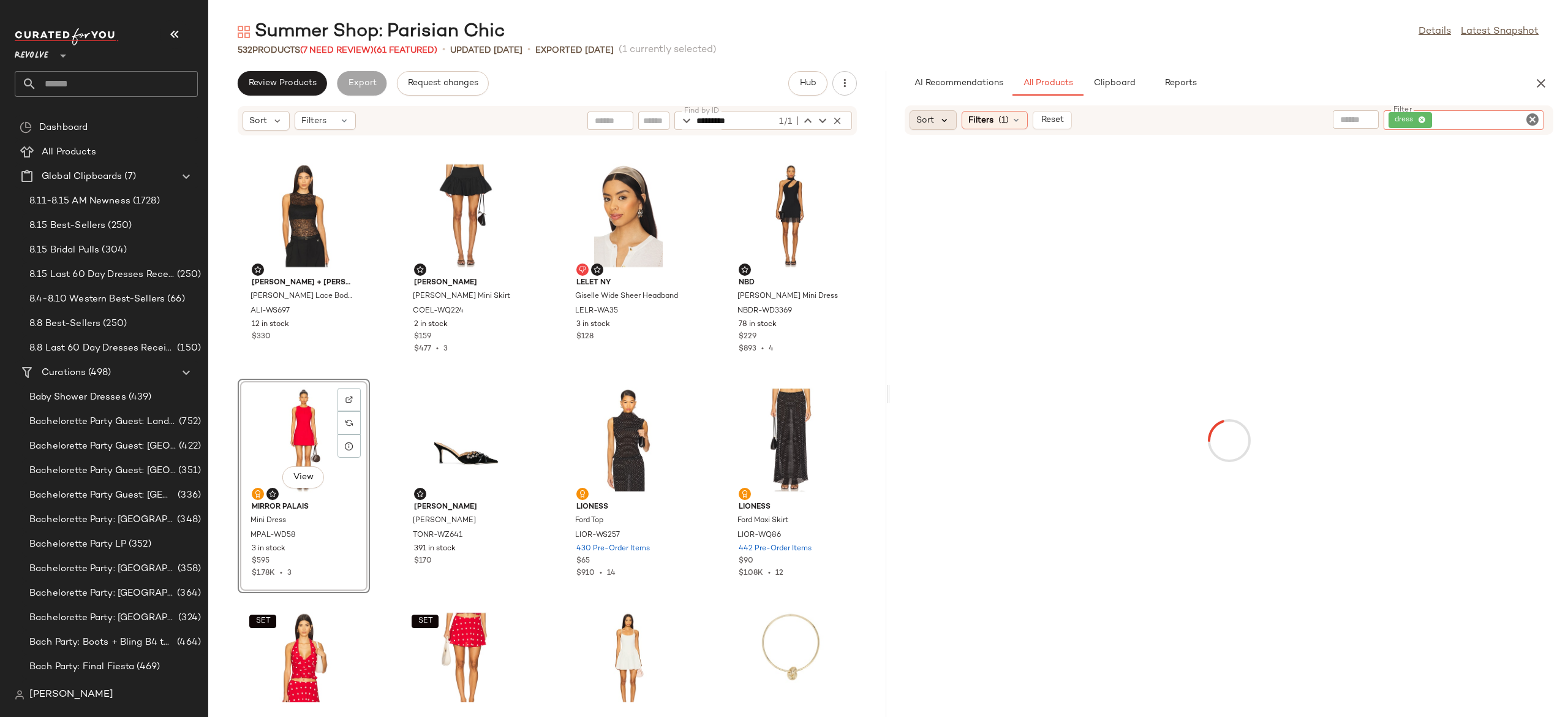
click at [945, 118] on icon at bounding box center [945, 120] width 11 height 11
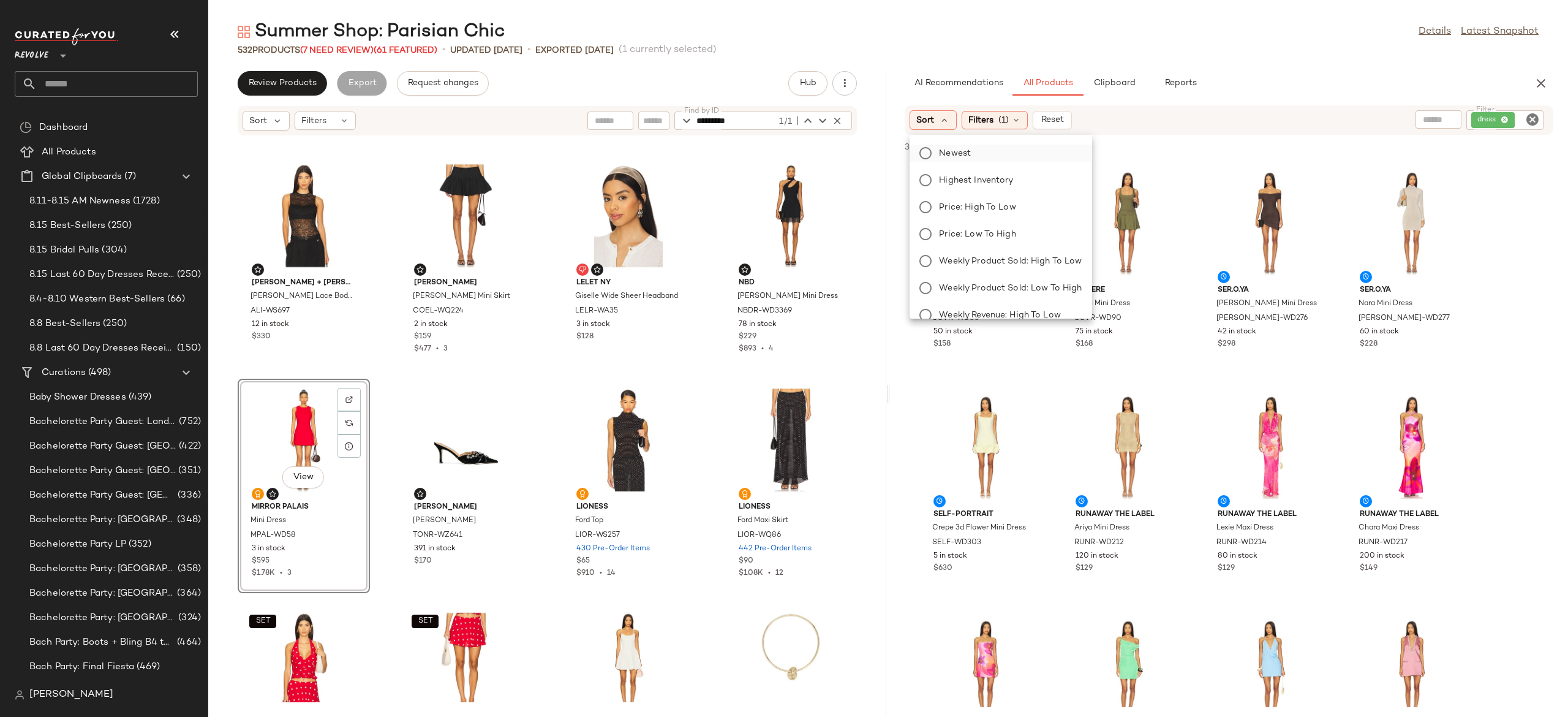
click at [962, 152] on span "Newest" at bounding box center [955, 153] width 32 height 13
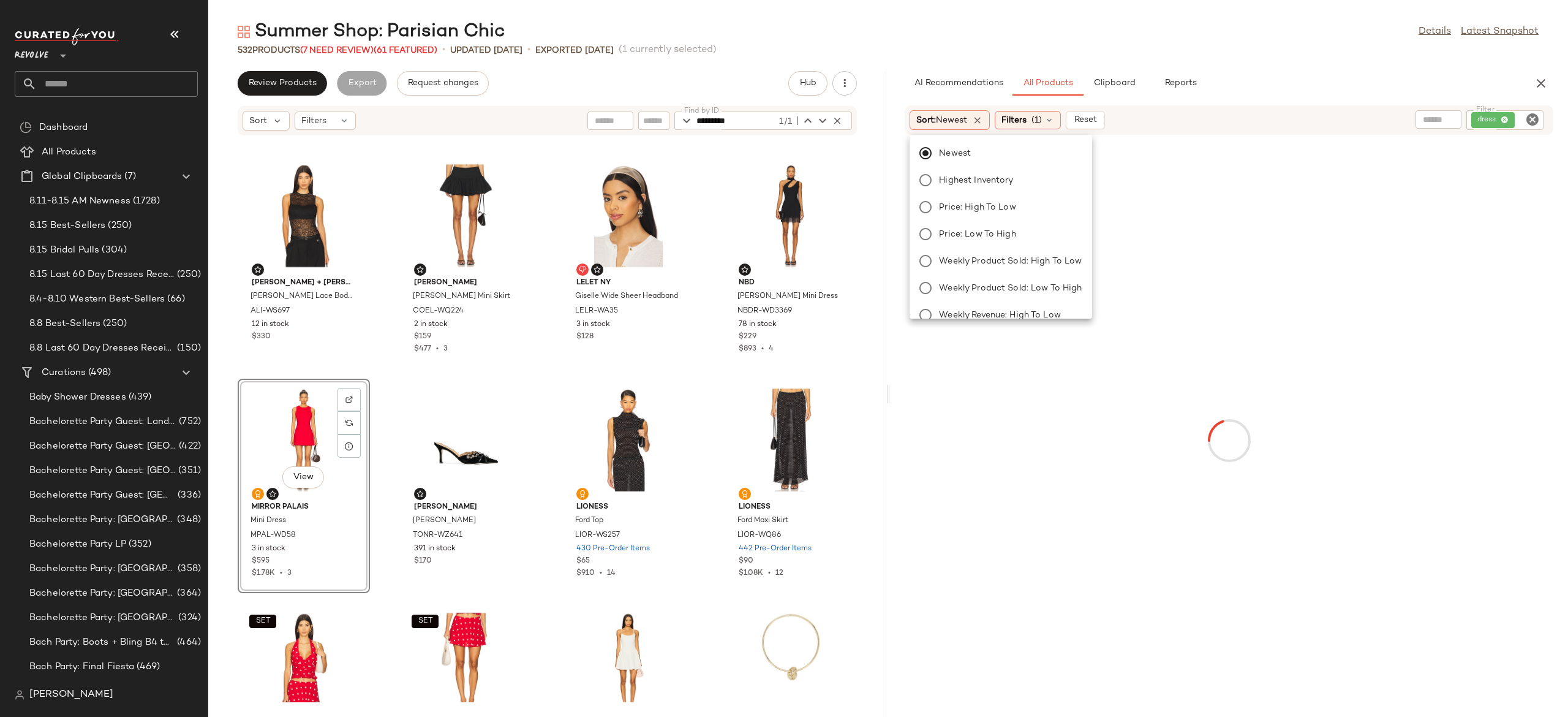
click at [1221, 117] on div "Sort: Newest Filters (1) Reset" at bounding box center [1150, 120] width 479 height 20
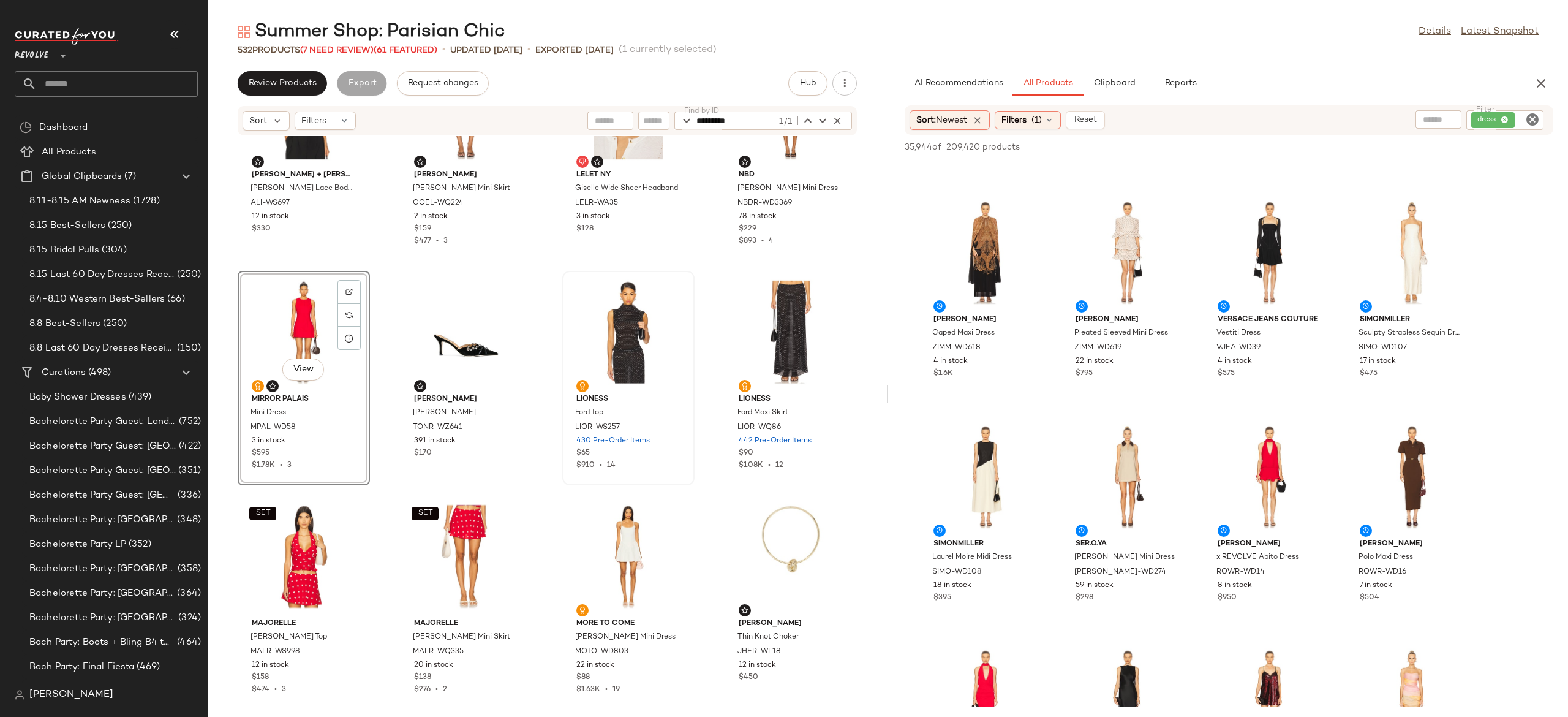
scroll to position [1423, 0]
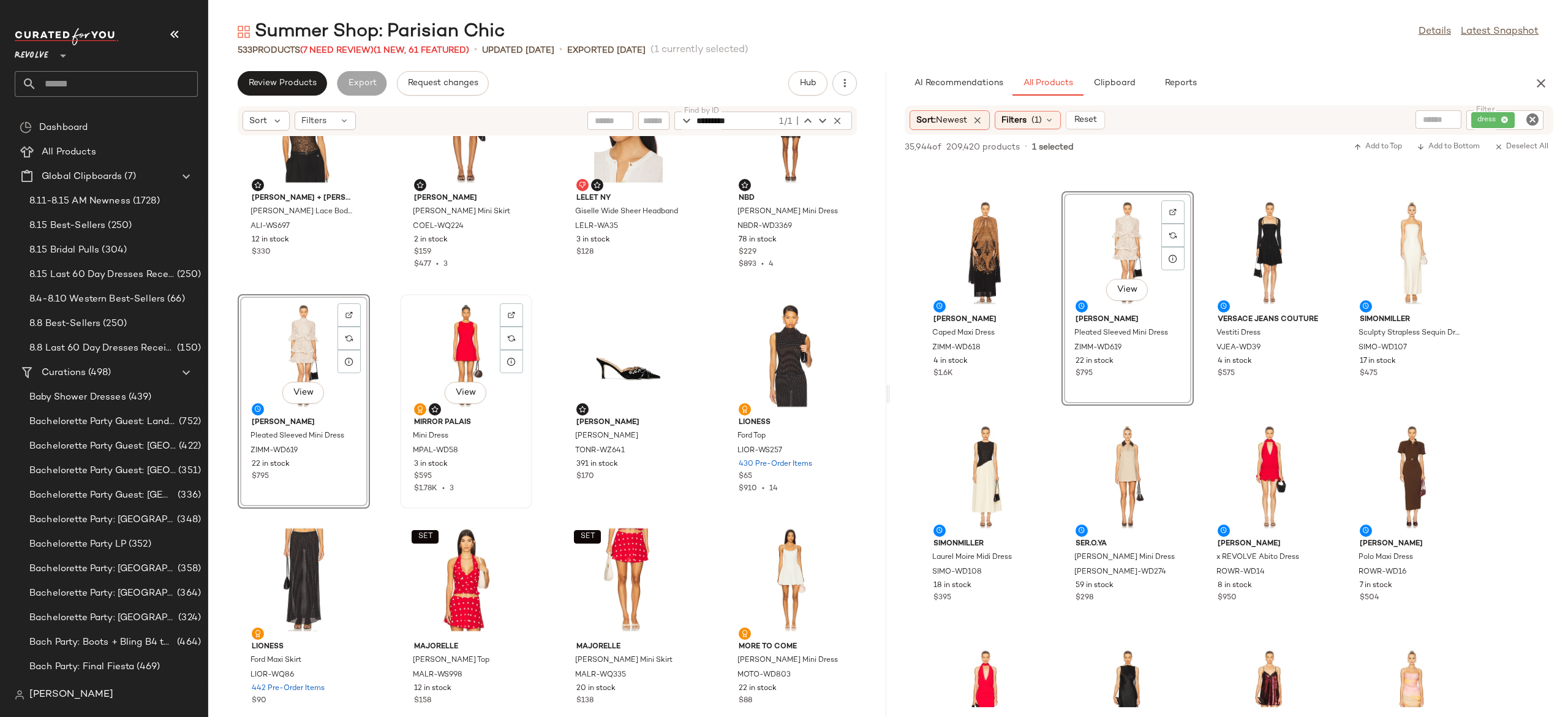
drag, startPoint x: 1128, startPoint y: 83, endPoint x: 452, endPoint y: 350, distance: 726.8
click at [452, 350] on div "Review Products Export Request changes Hub Sort Filters Find by ID ********* 1/…" at bounding box center [888, 394] width 1360 height 645
click at [1121, 87] on span "Clipboard" at bounding box center [1114, 83] width 42 height 10
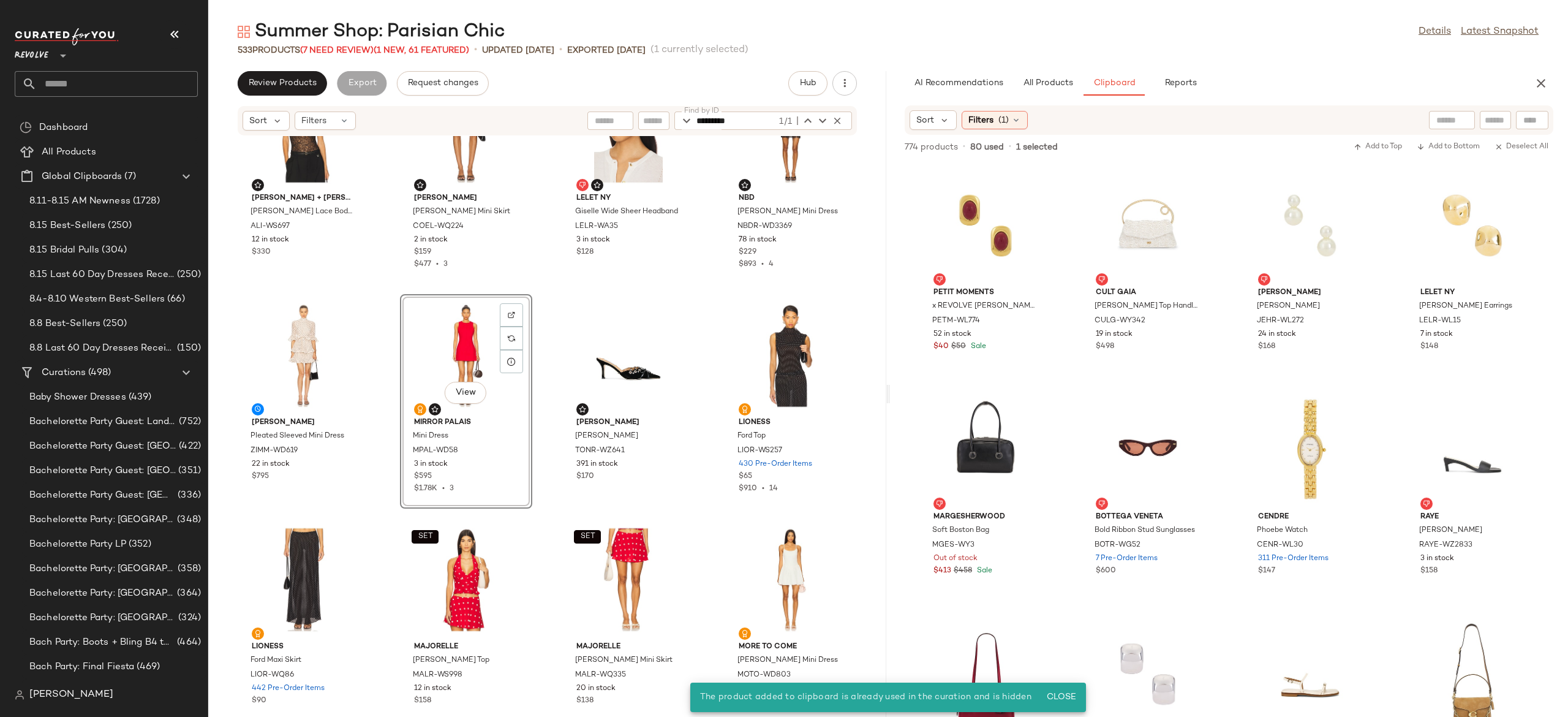
click at [466, 348] on div "View" at bounding box center [466, 355] width 124 height 114
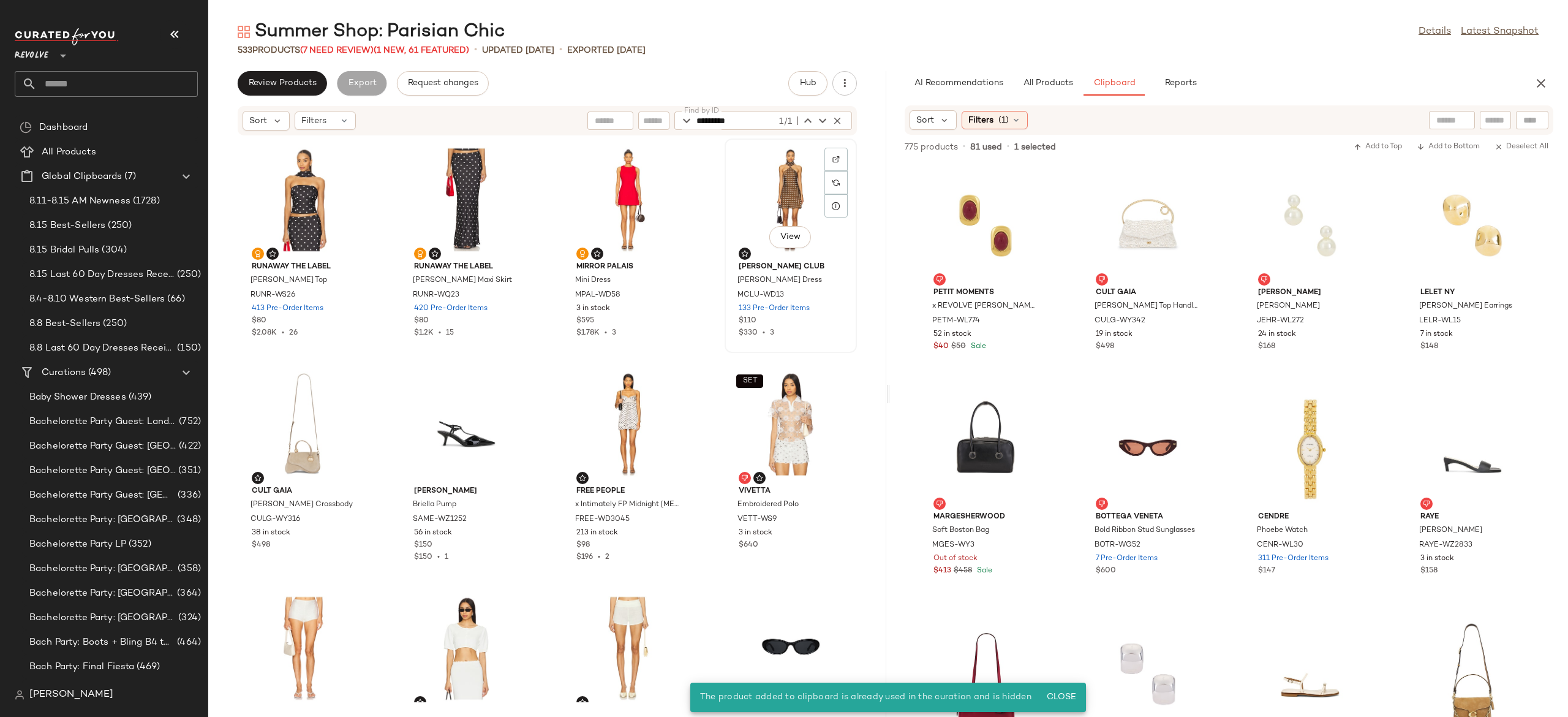
click at [770, 206] on div "View" at bounding box center [791, 199] width 124 height 114
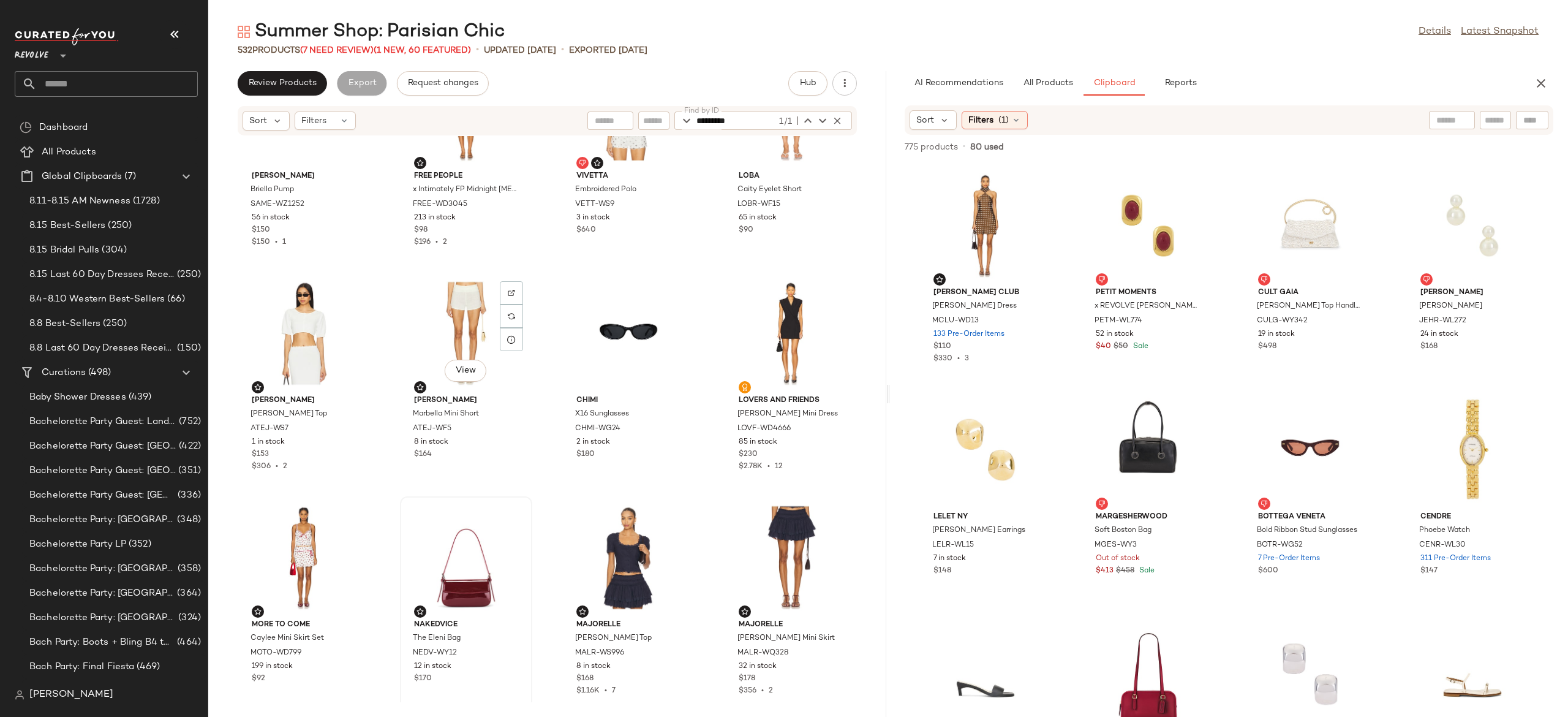
scroll to position [329, 0]
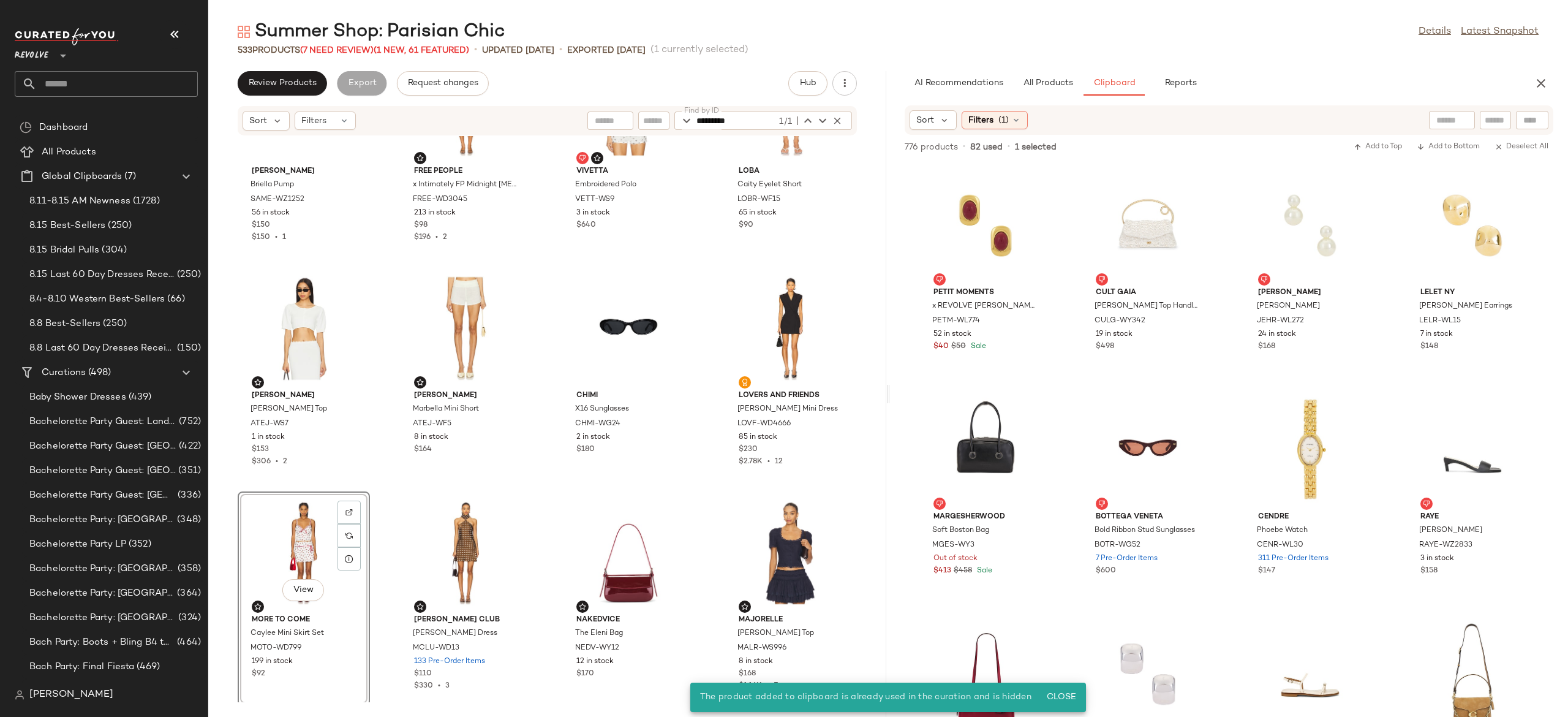
click at [298, 534] on div "View" at bounding box center [304, 552] width 124 height 114
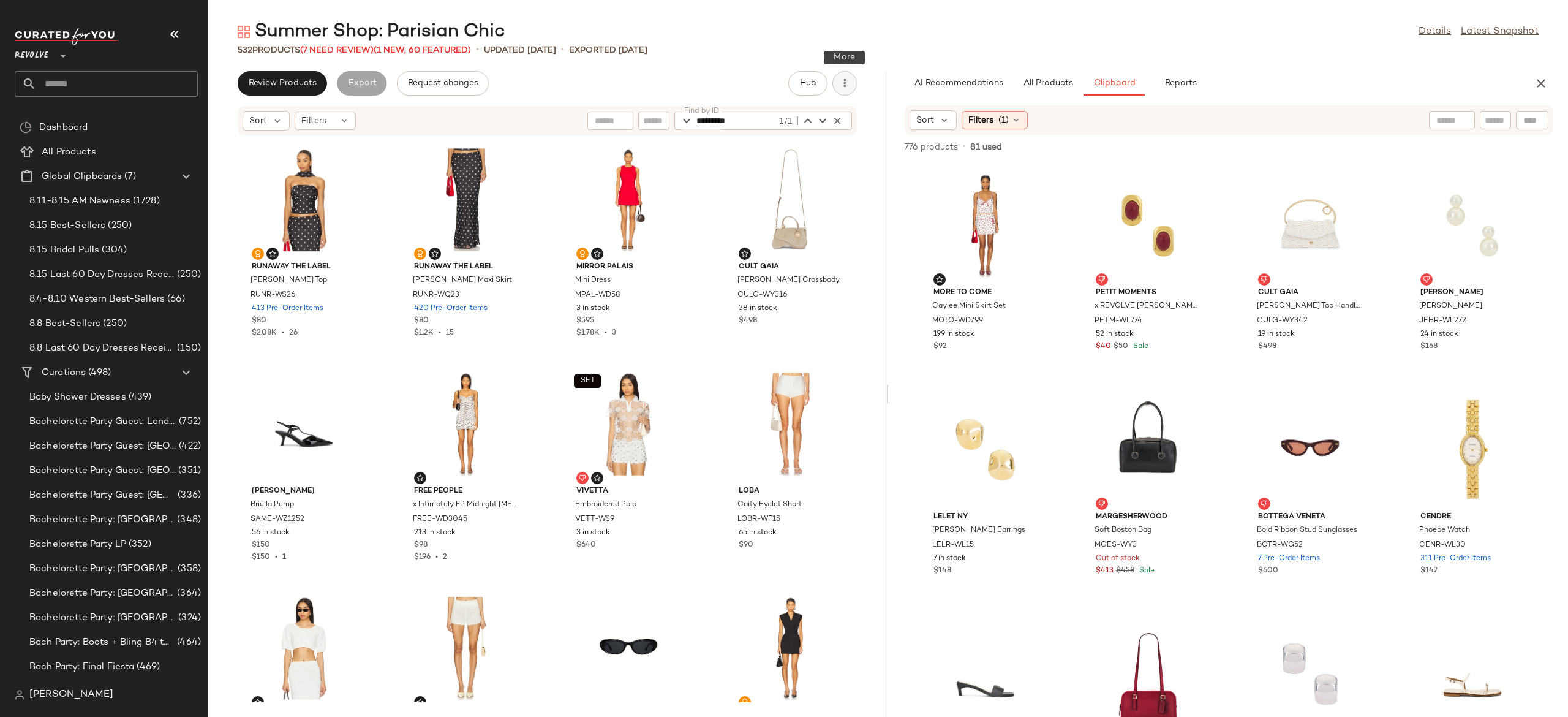
click at [844, 85] on icon "button" at bounding box center [844, 83] width 12 height 12
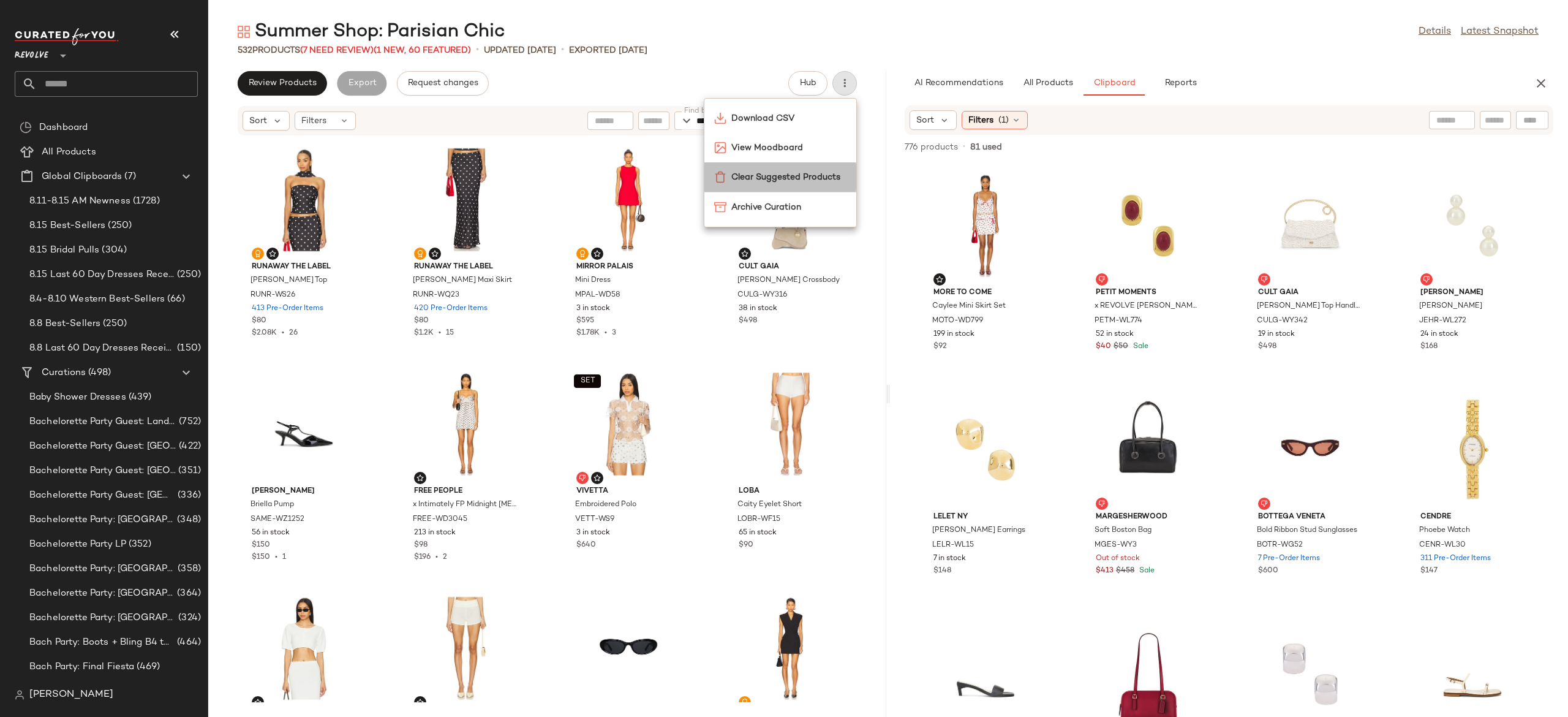
click at [806, 176] on span "Clear Suggested Products" at bounding box center [789, 177] width 115 height 13
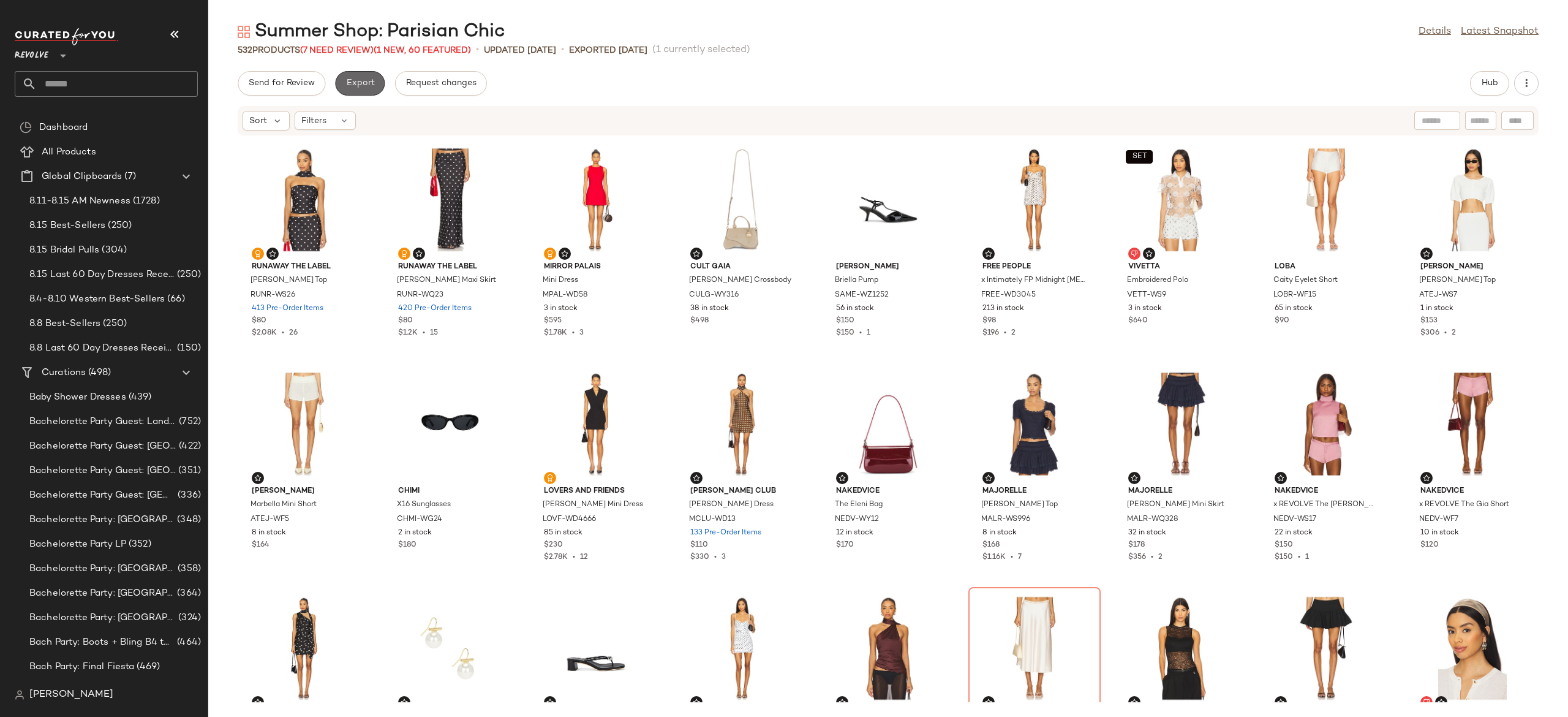
click at [365, 78] on span "Export" at bounding box center [360, 83] width 29 height 10
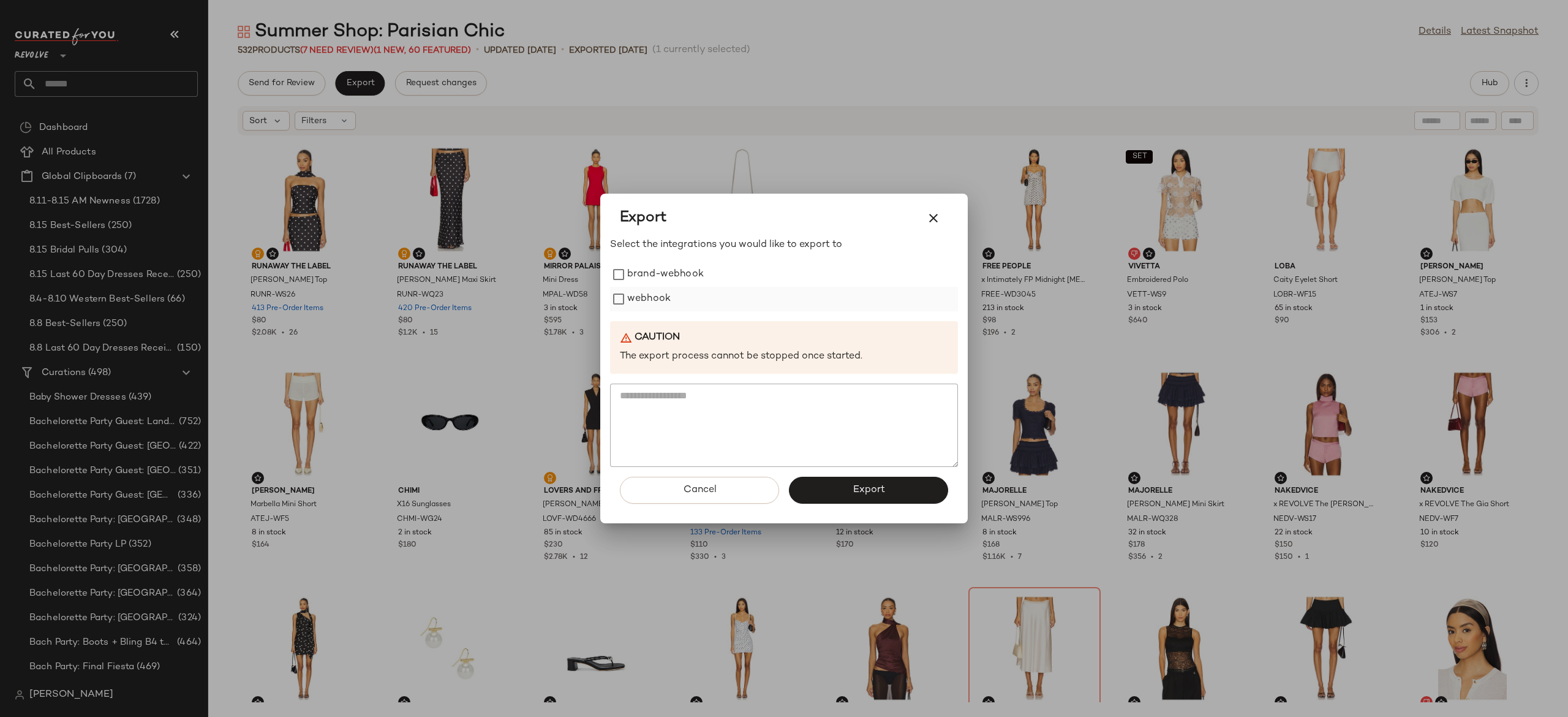
click at [640, 296] on label "webhook" at bounding box center [649, 299] width 44 height 25
click at [817, 492] on button "Export" at bounding box center [868, 490] width 159 height 27
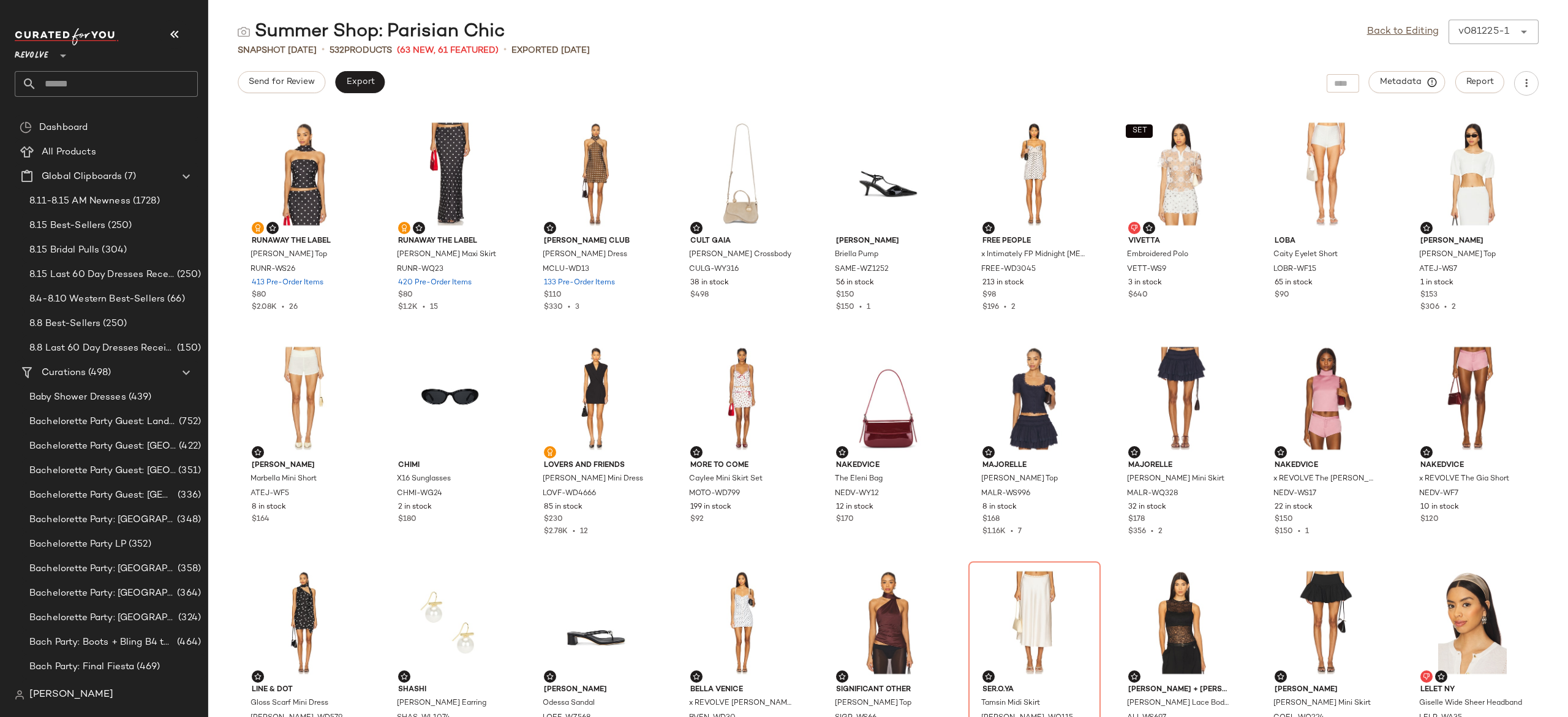
click at [173, 82] on input "text" at bounding box center [118, 84] width 161 height 26
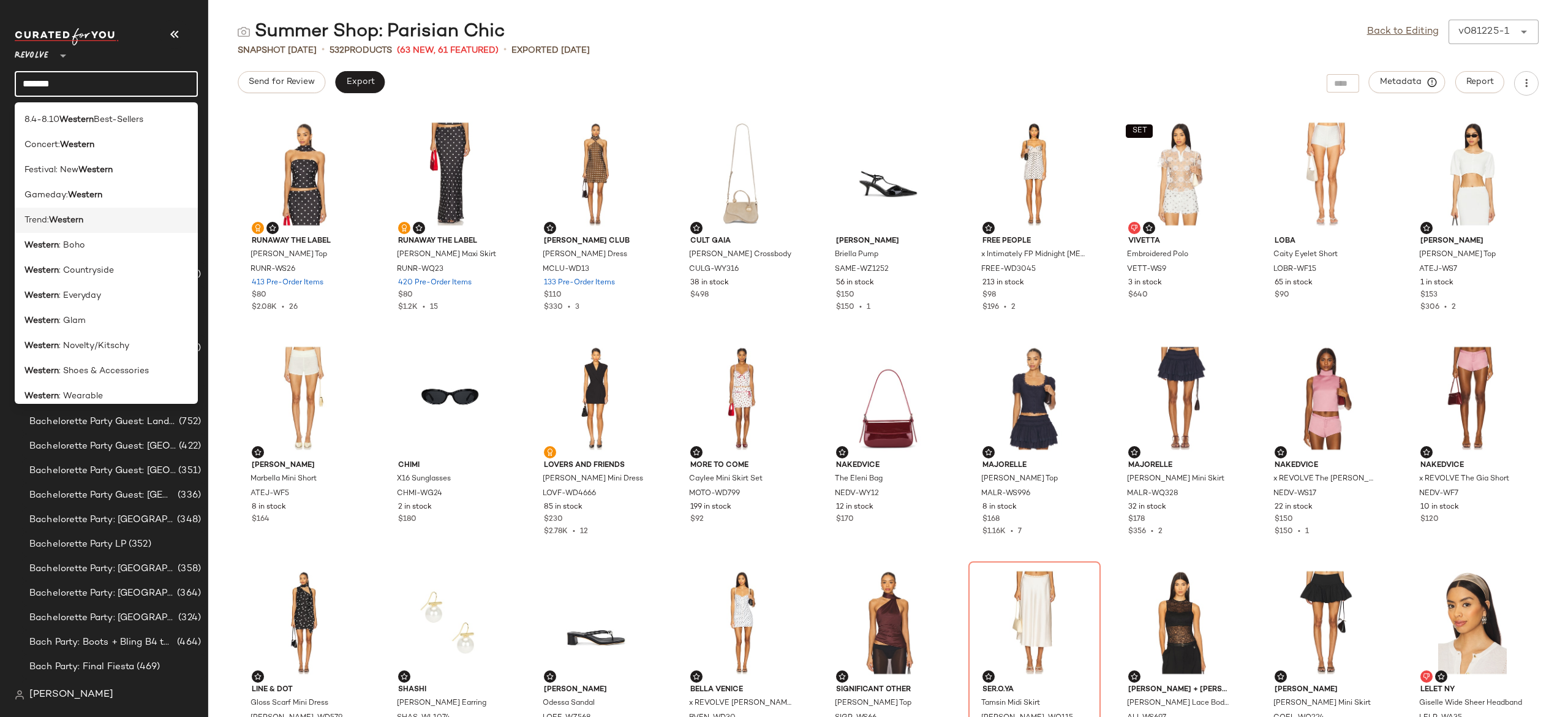
type input "*******"
click at [93, 222] on div "Trend: Western" at bounding box center [106, 220] width 164 height 13
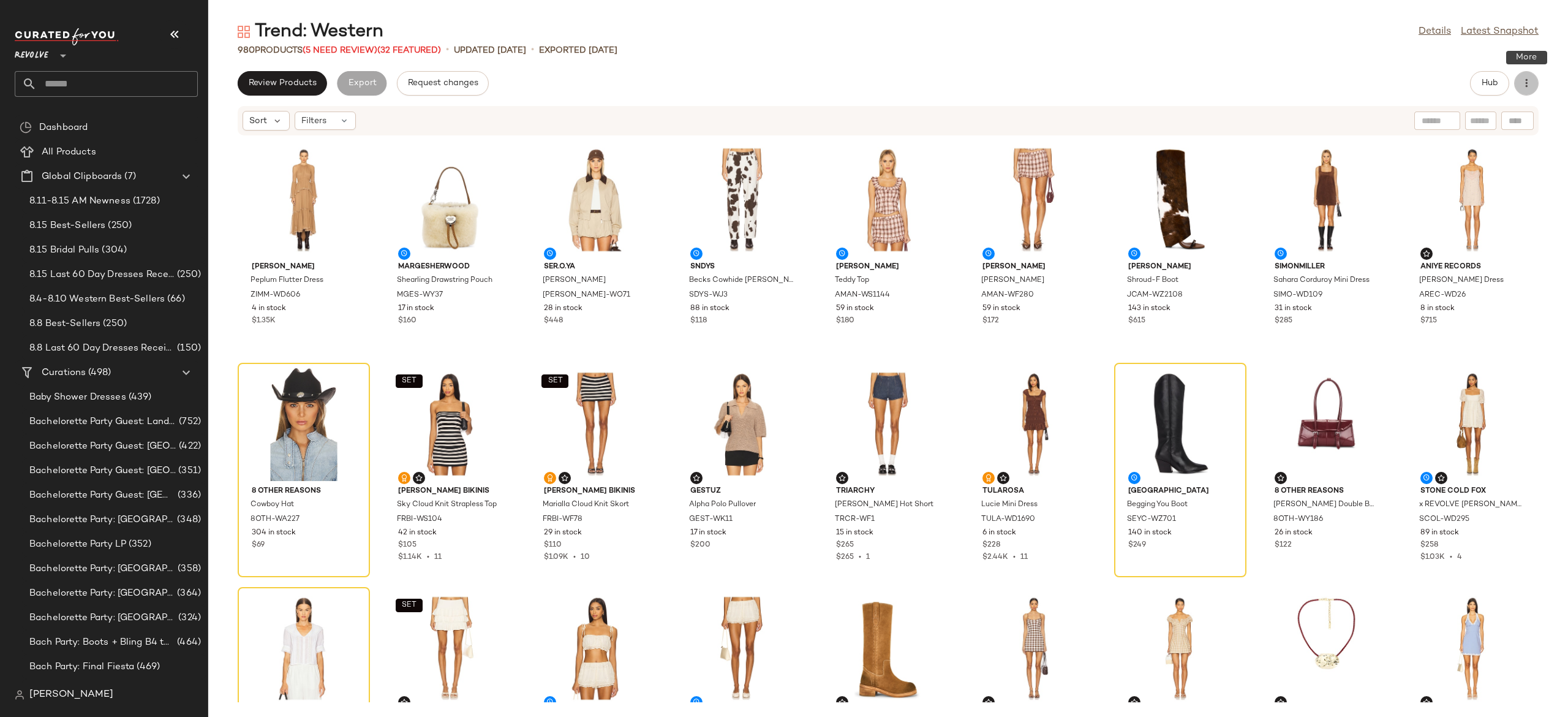
click at [1524, 76] on button "button" at bounding box center [1527, 83] width 25 height 25
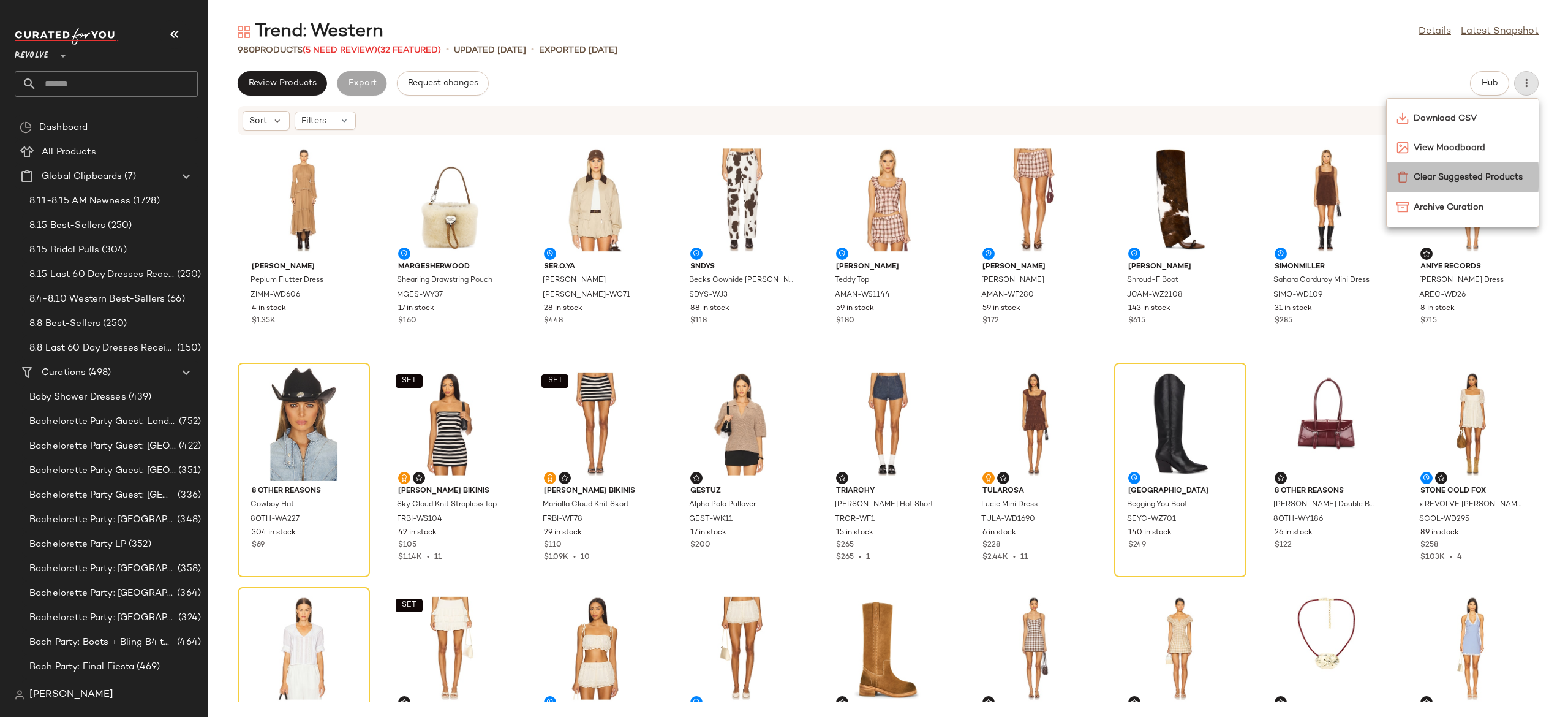
click at [1493, 176] on span "Clear Suggested Products" at bounding box center [1471, 177] width 115 height 13
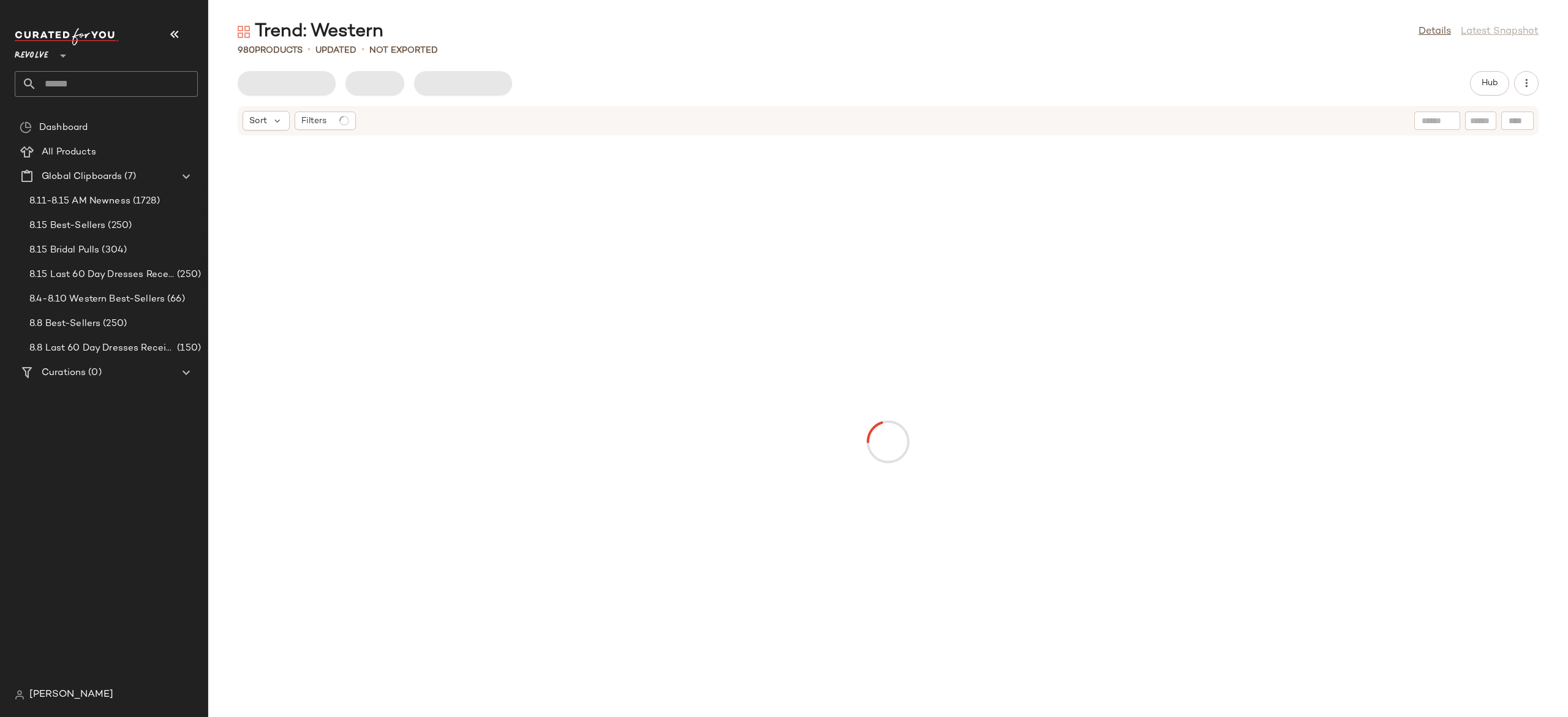
click at [1488, 78] on span "Hub" at bounding box center [1490, 83] width 17 height 10
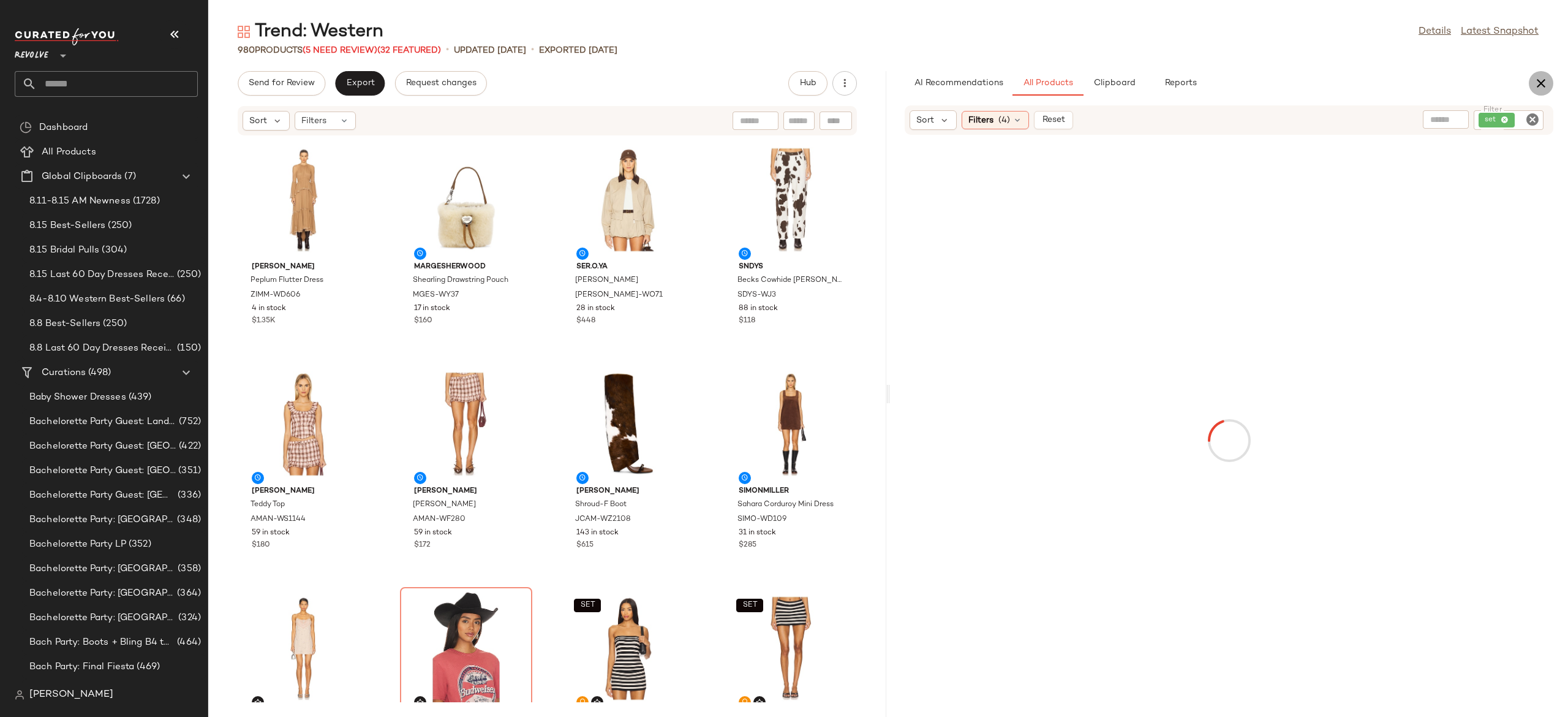
click at [1536, 82] on icon "button" at bounding box center [1542, 84] width 15 height 15
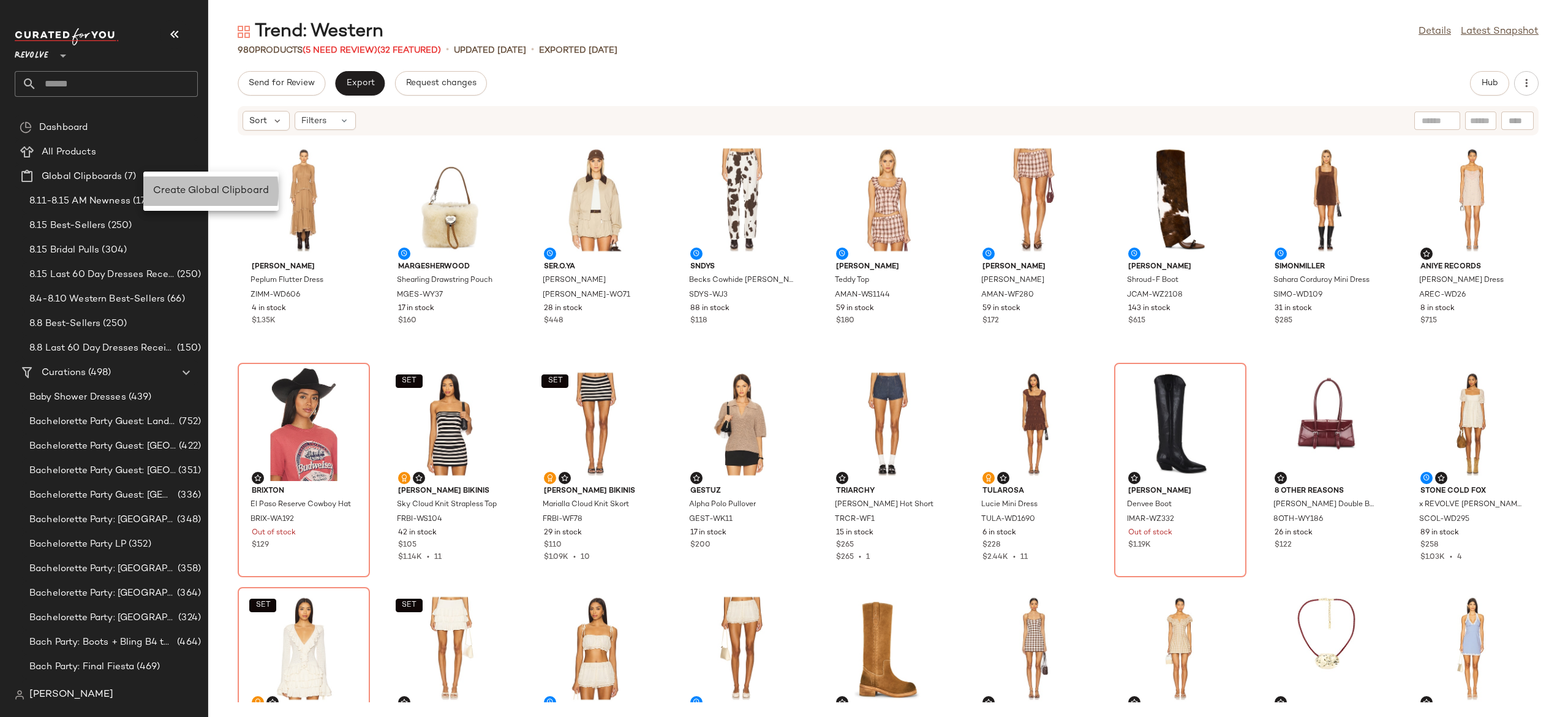
click at [189, 185] on span "Create Global Clipboard" at bounding box center [211, 191] width 116 height 11
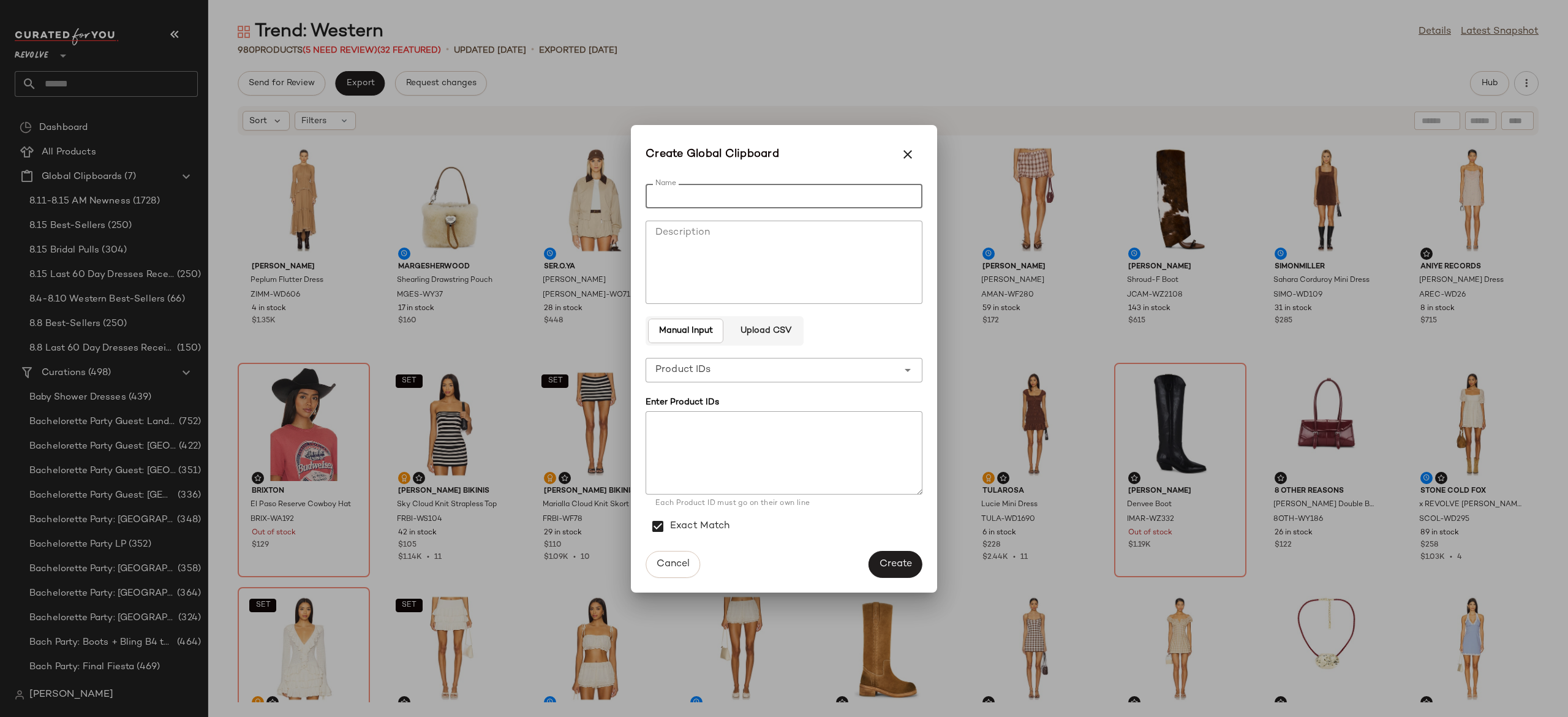
click at [667, 188] on input "Name" at bounding box center [783, 196] width 277 height 25
type input "*"
type input "**********"
click at [712, 440] on textarea at bounding box center [783, 452] width 277 height 84
paste textarea "**********"
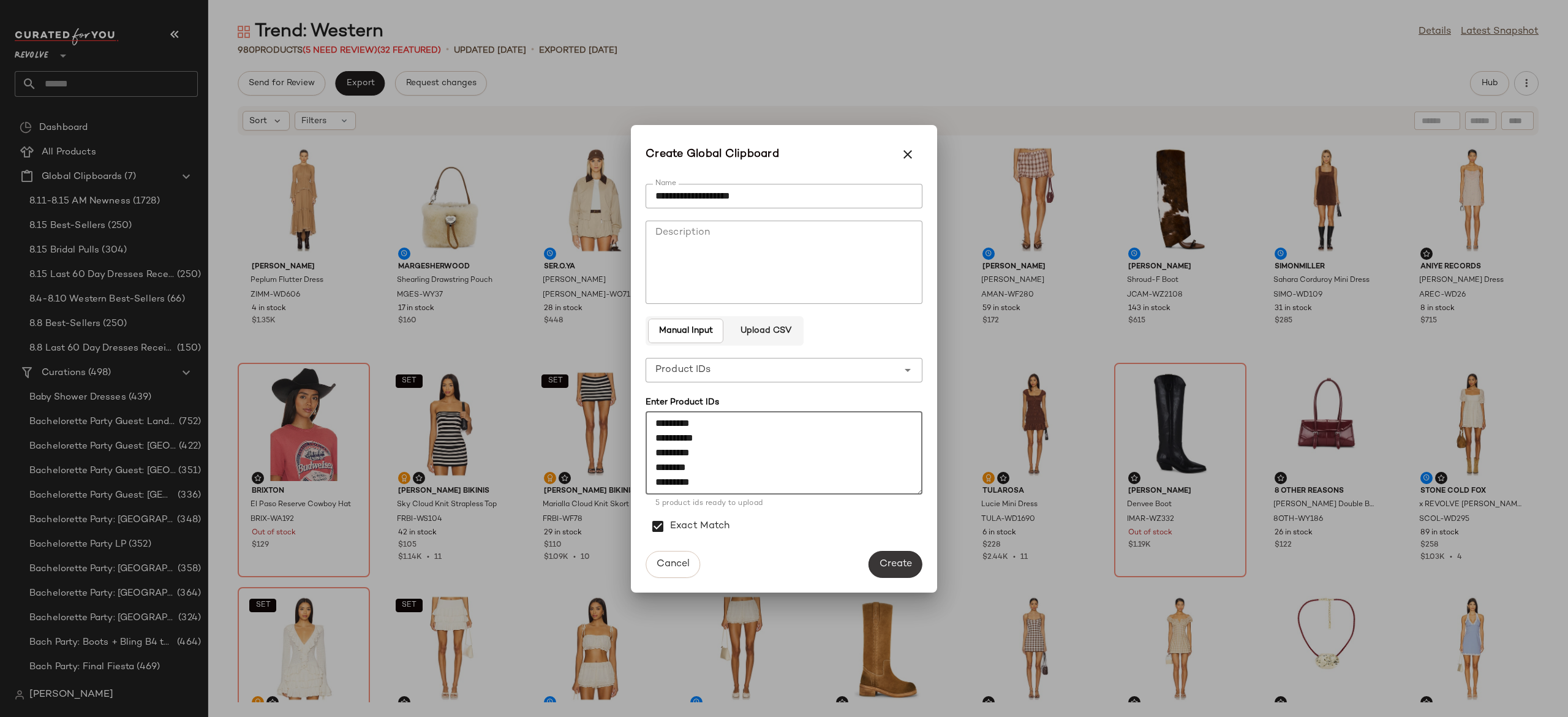
type textarea "**********"
click at [887, 558] on span "Create" at bounding box center [896, 563] width 33 height 11
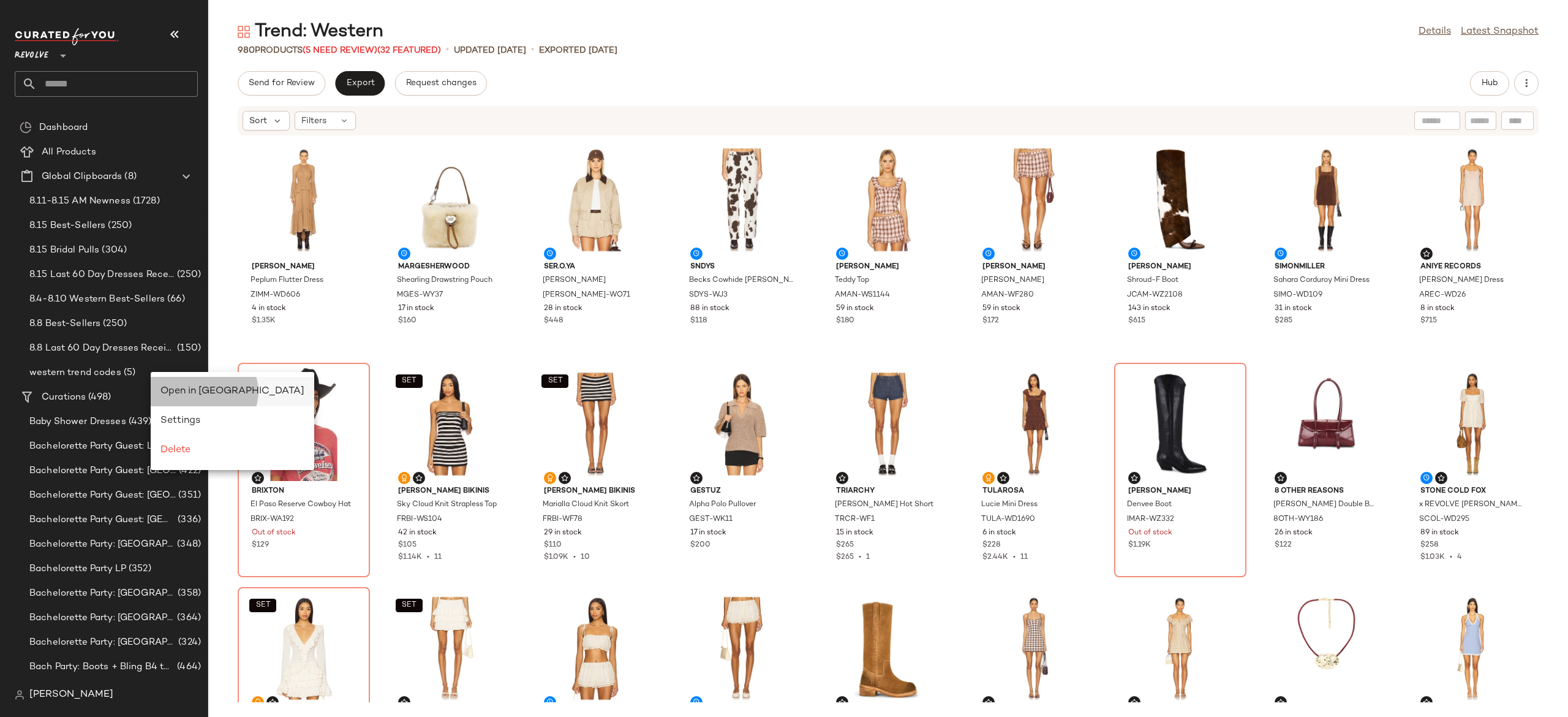
click at [198, 394] on span "Open in [GEOGRAPHIC_DATA]" at bounding box center [232, 391] width 144 height 11
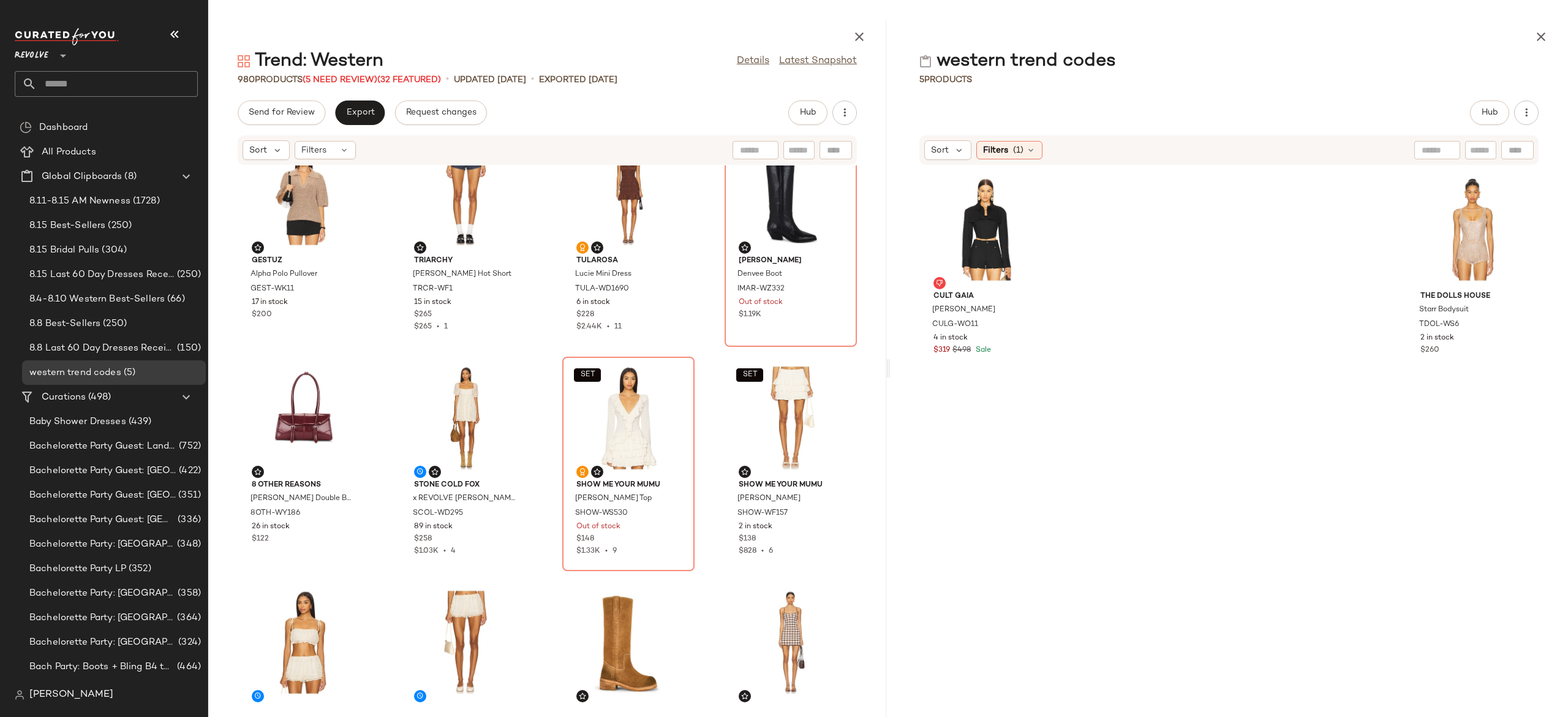
scroll to position [724, 0]
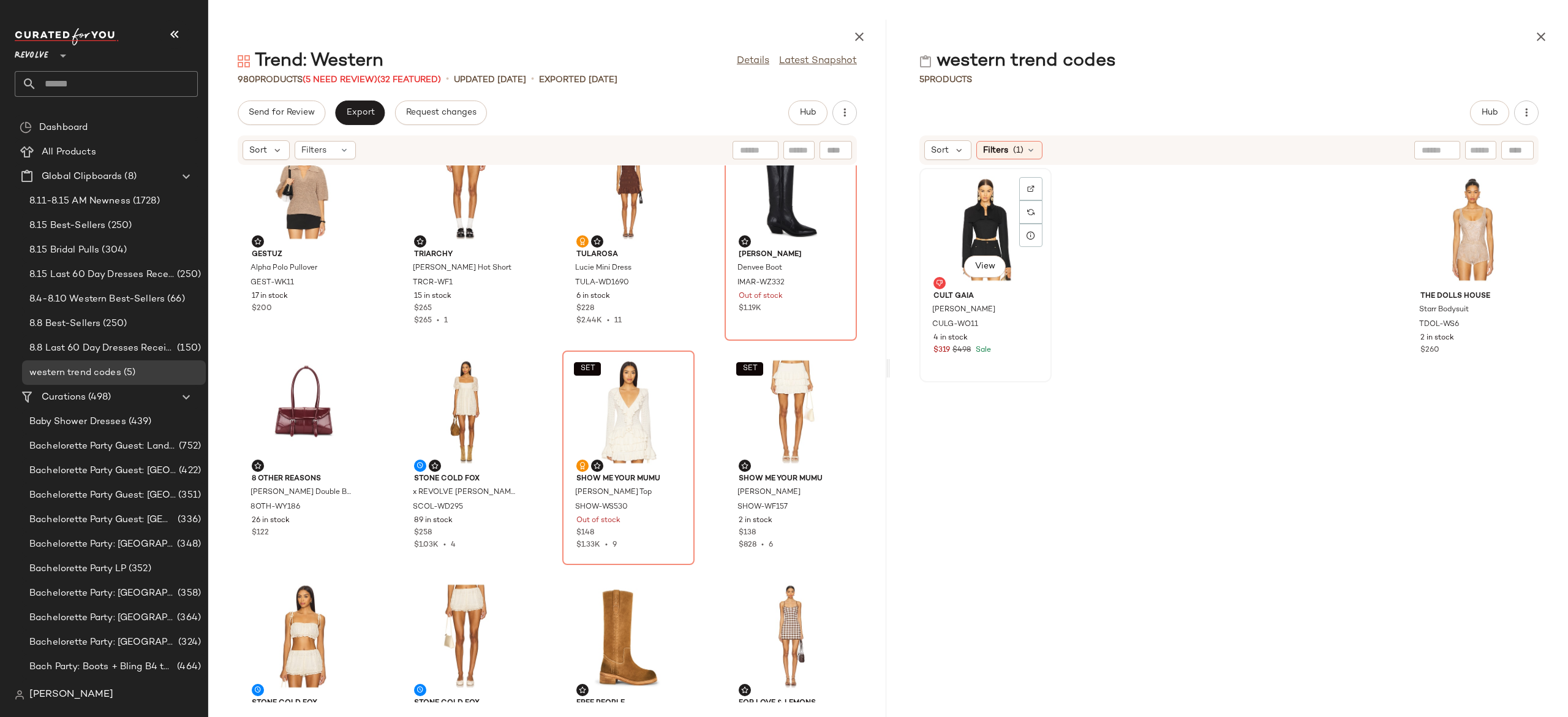
click at [1003, 222] on div "View" at bounding box center [985, 228] width 124 height 114
click at [1444, 213] on div "View" at bounding box center [1472, 228] width 124 height 114
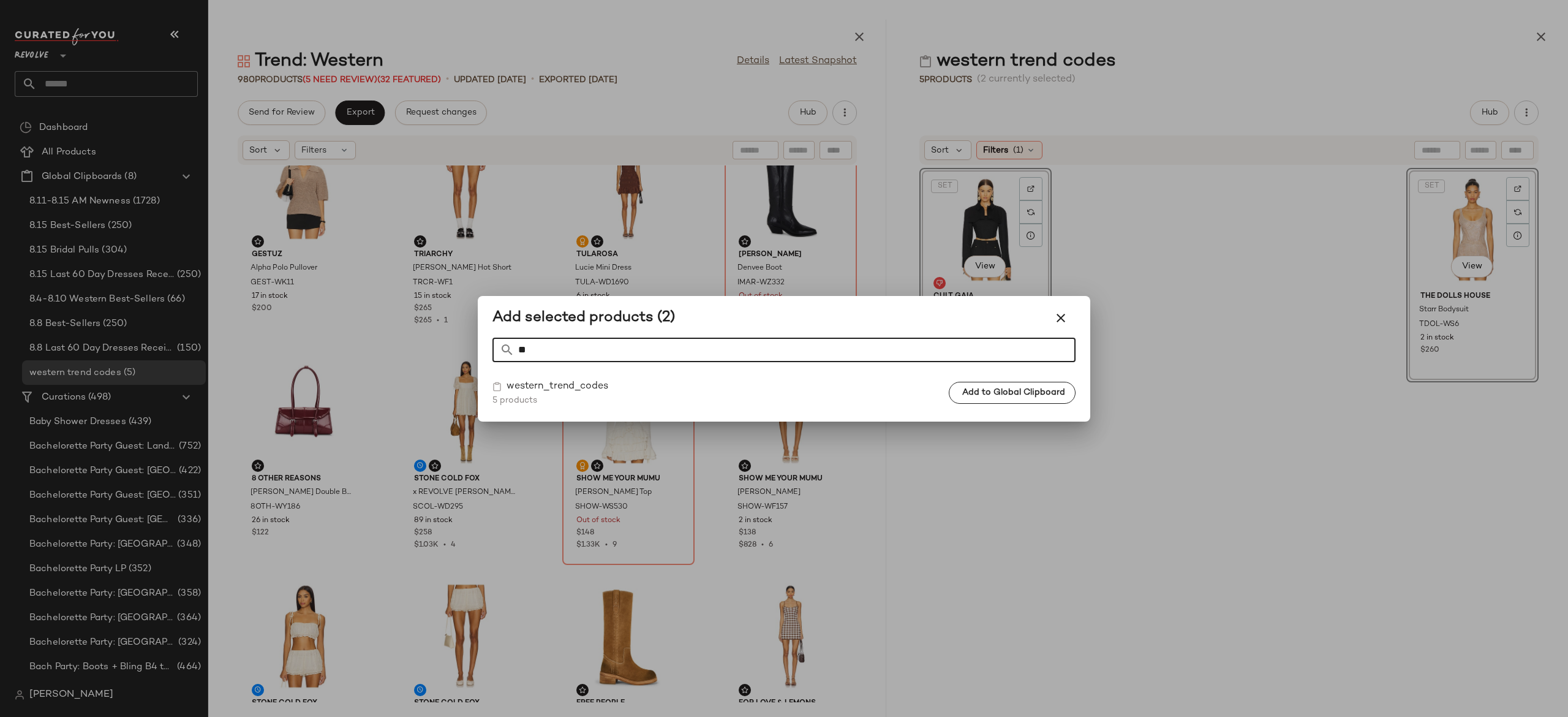
type input "*"
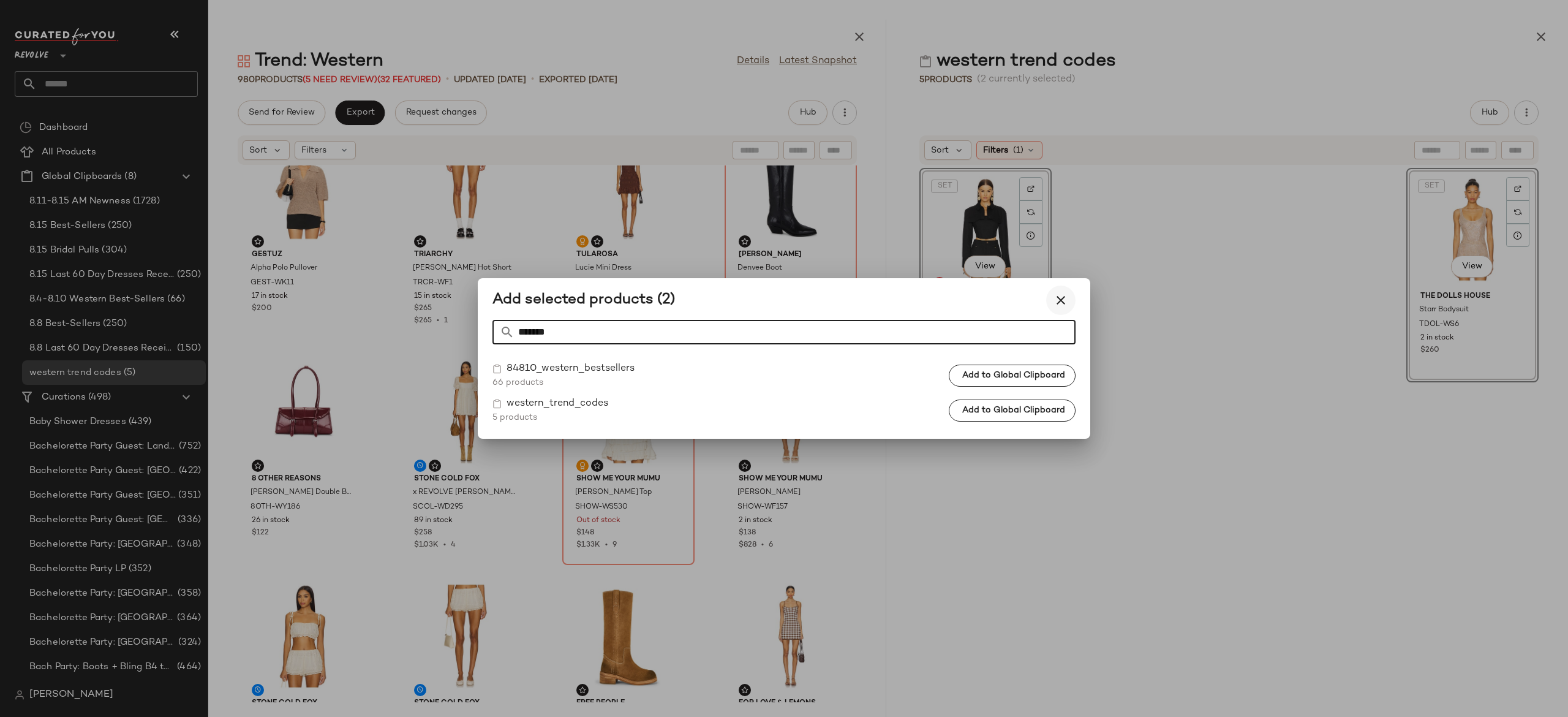
type input "*******"
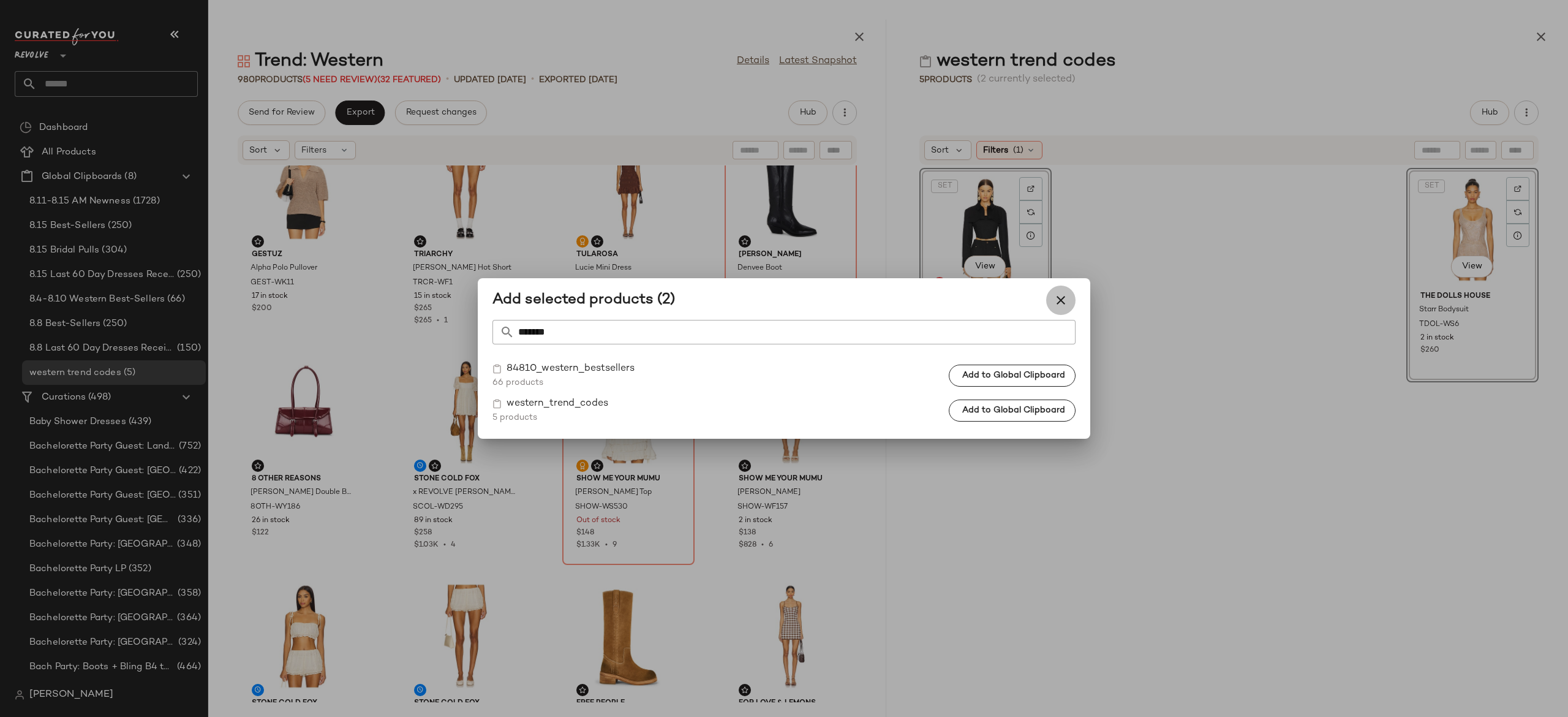
click at [1058, 299] on icon "button" at bounding box center [1061, 300] width 15 height 15
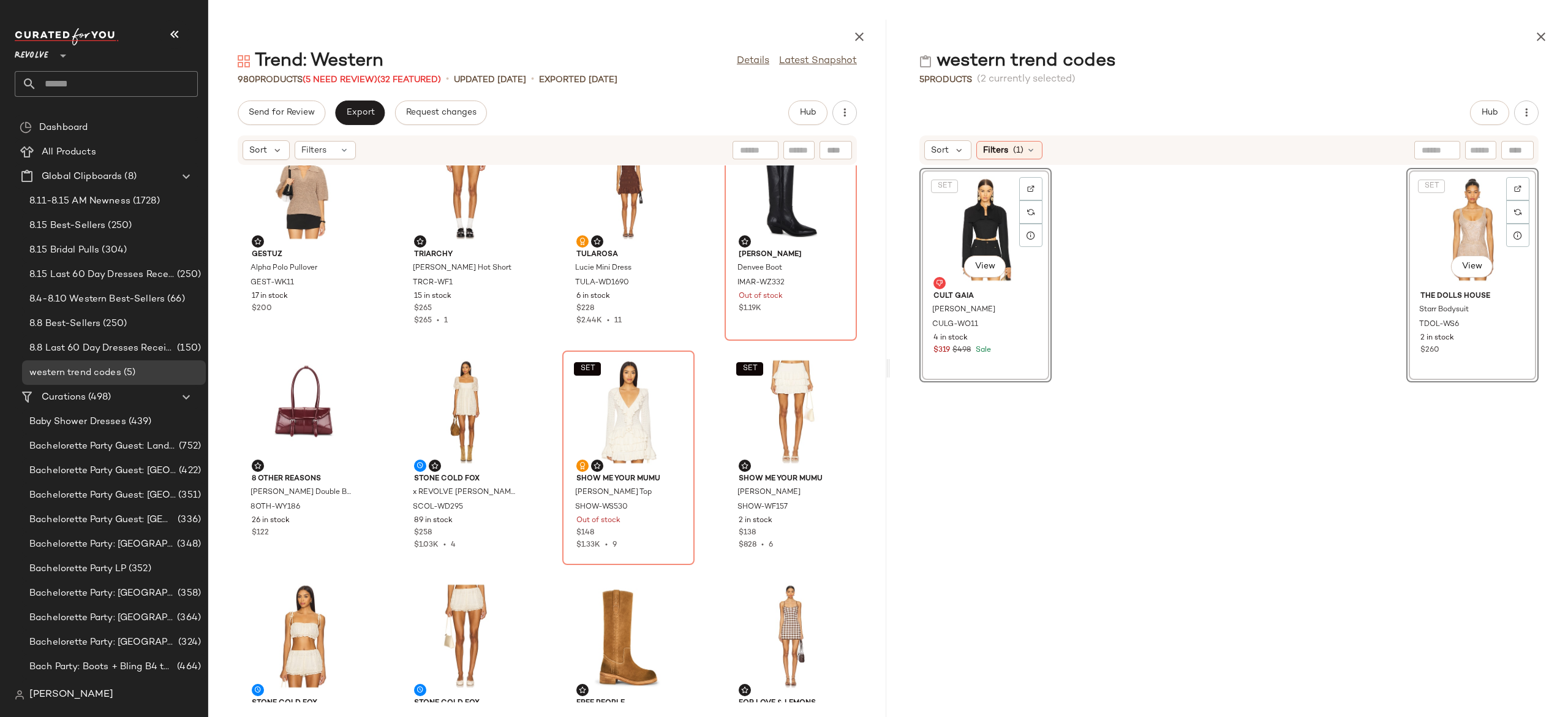
click at [1171, 290] on div "SET View Cult Gaia Issa Jacket CULG-WO11 4 in stock $319 $498 Sale SET View The…" at bounding box center [1229, 434] width 678 height 537
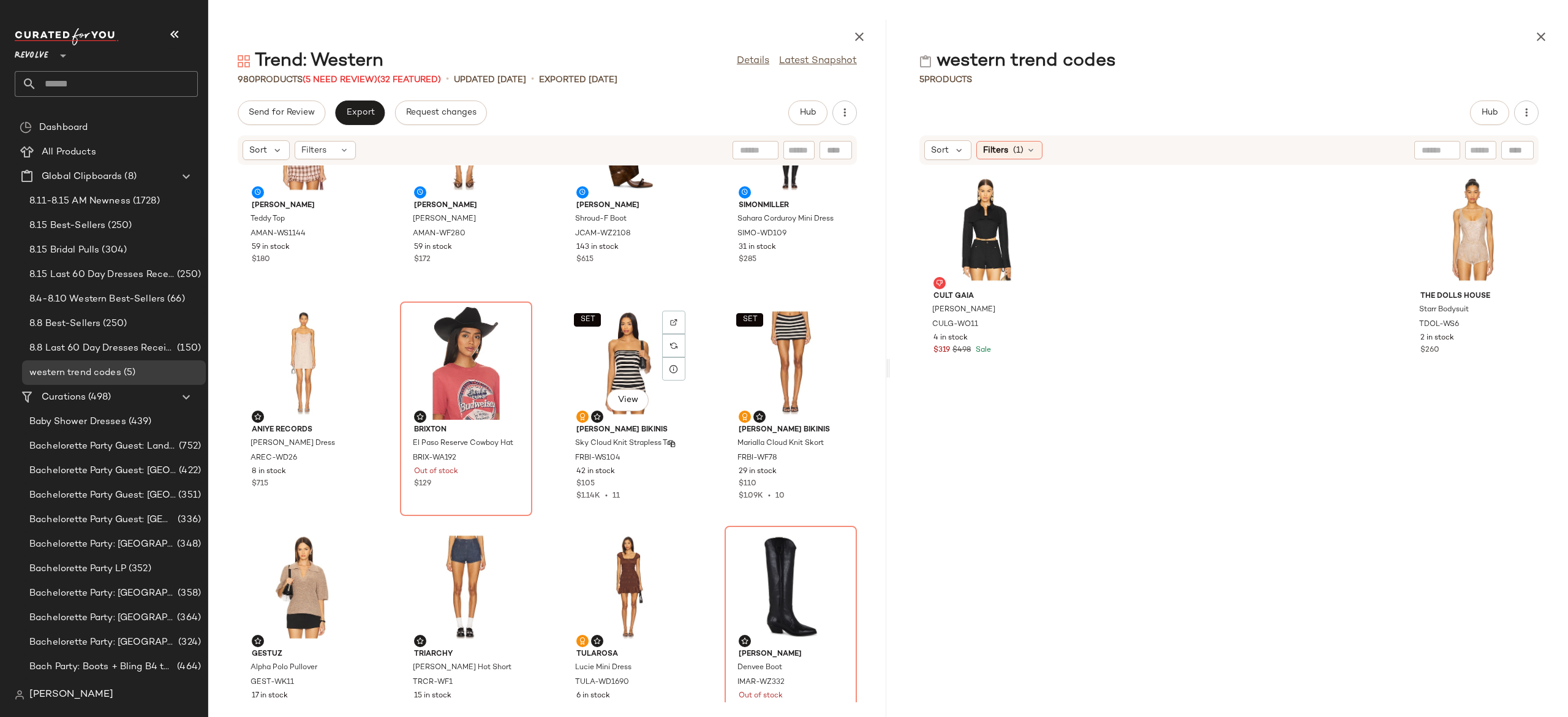
scroll to position [341, 0]
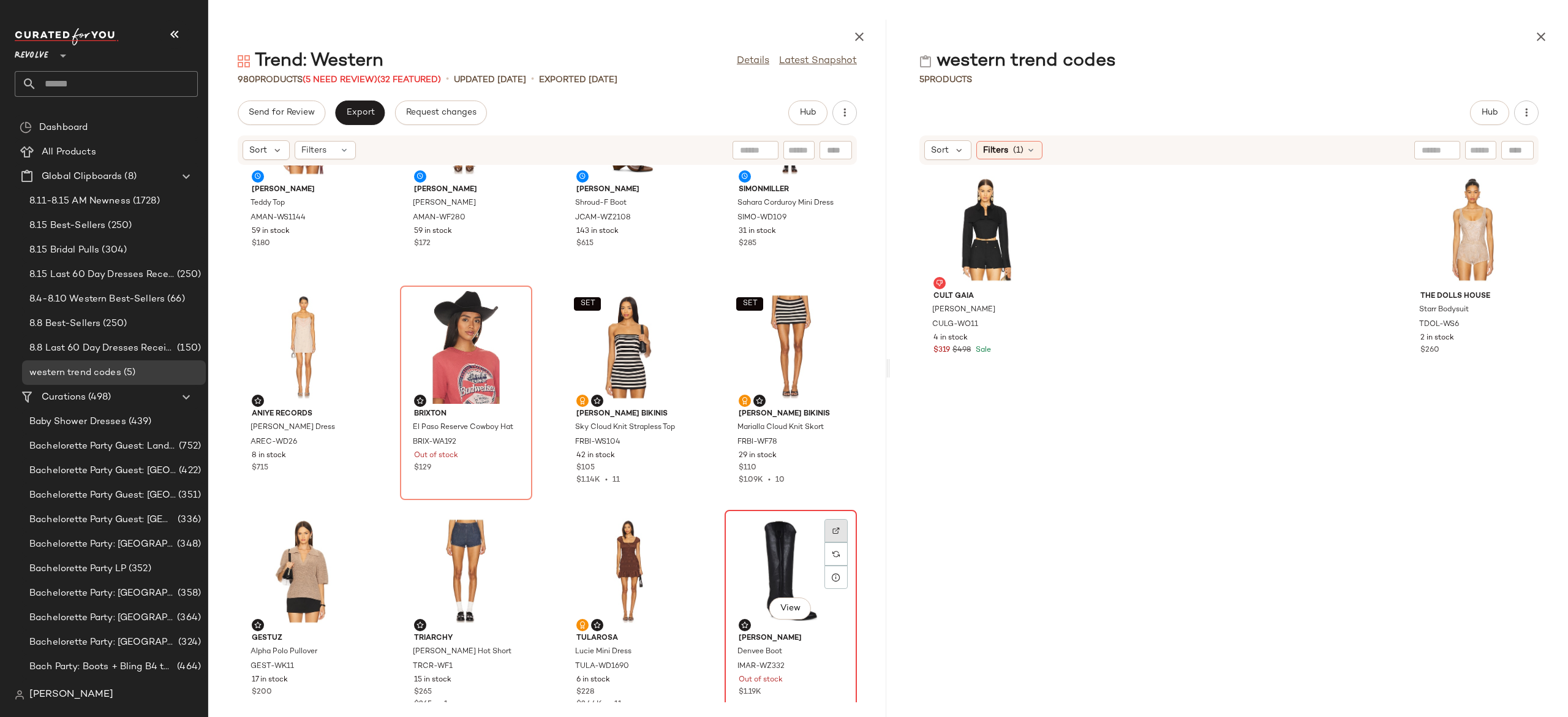
click at [832, 529] on img at bounding box center [836, 531] width 8 height 8
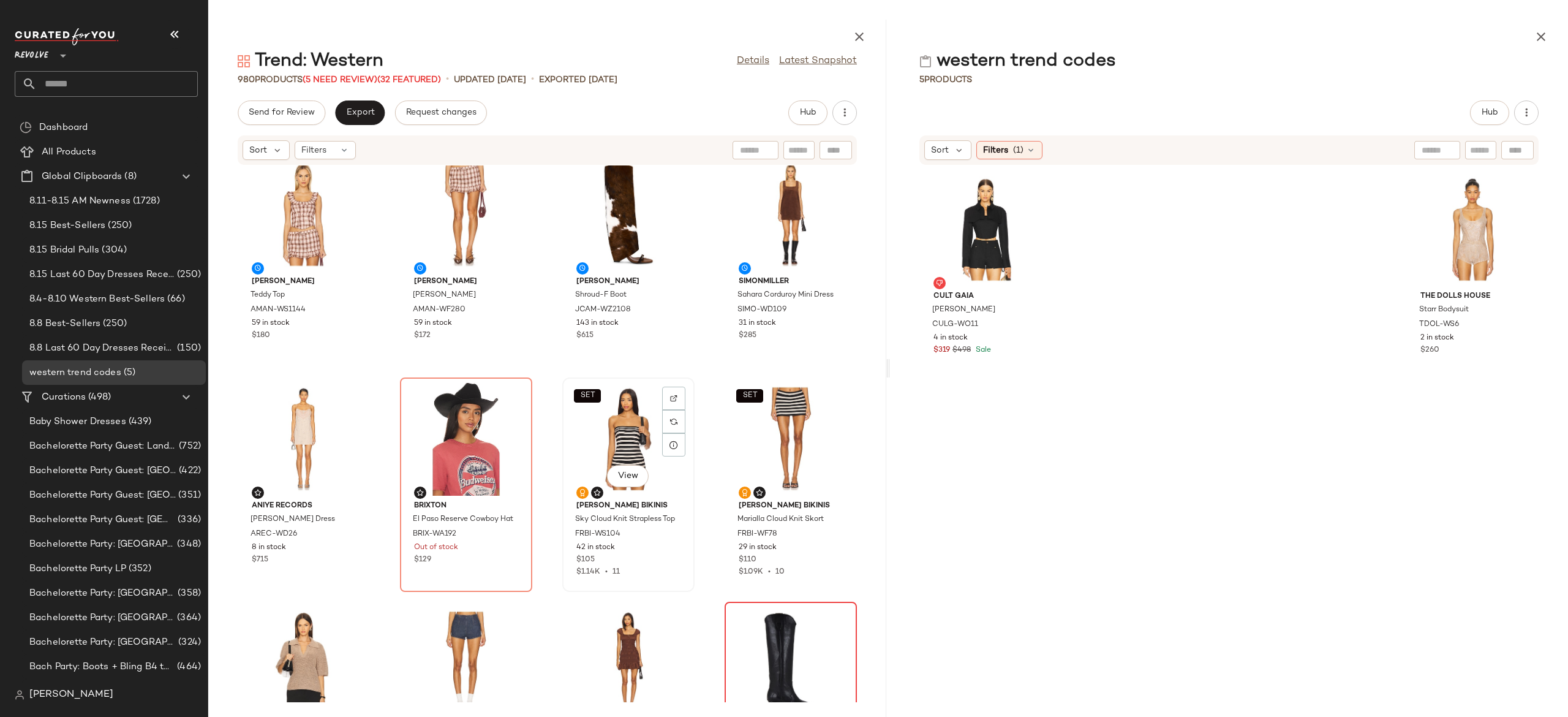
scroll to position [247, 0]
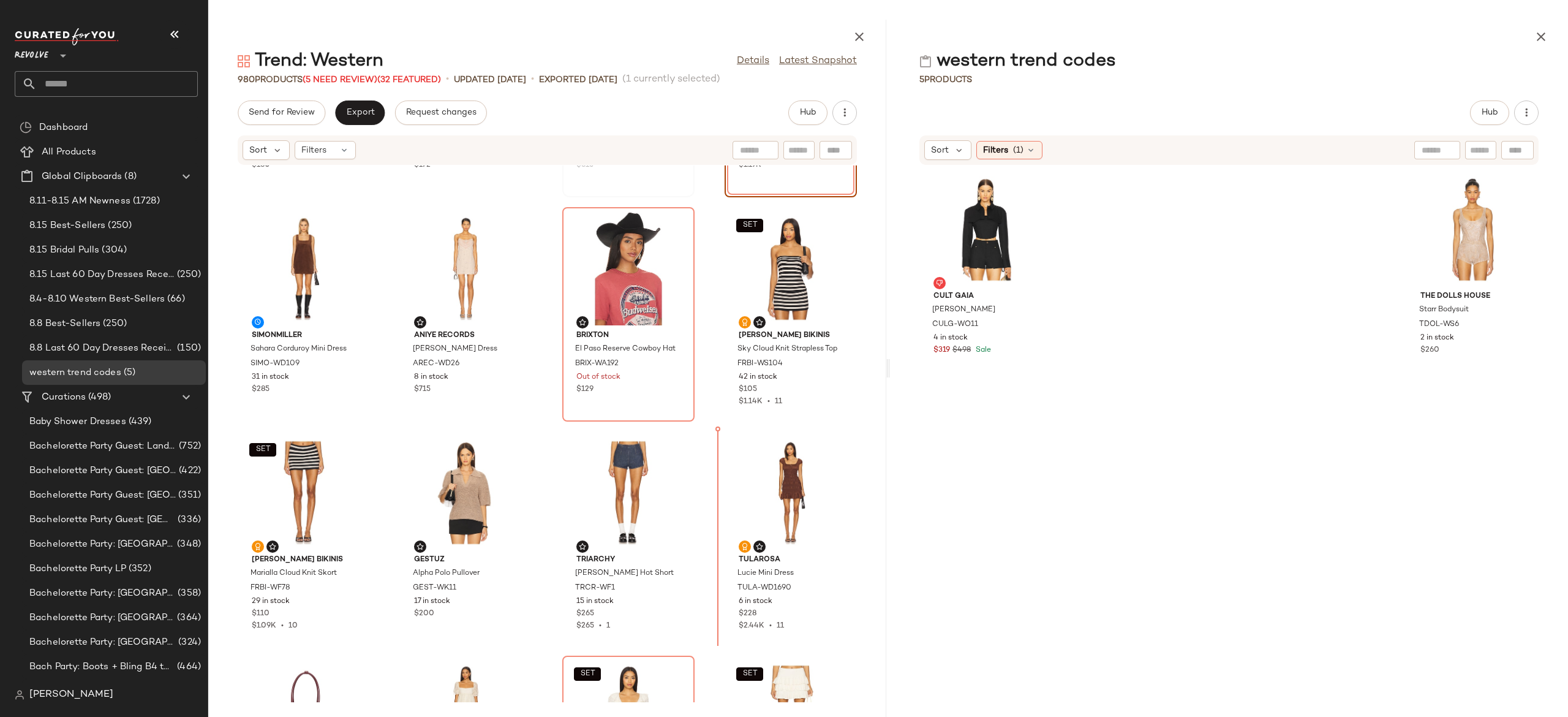
scroll to position [420, 0]
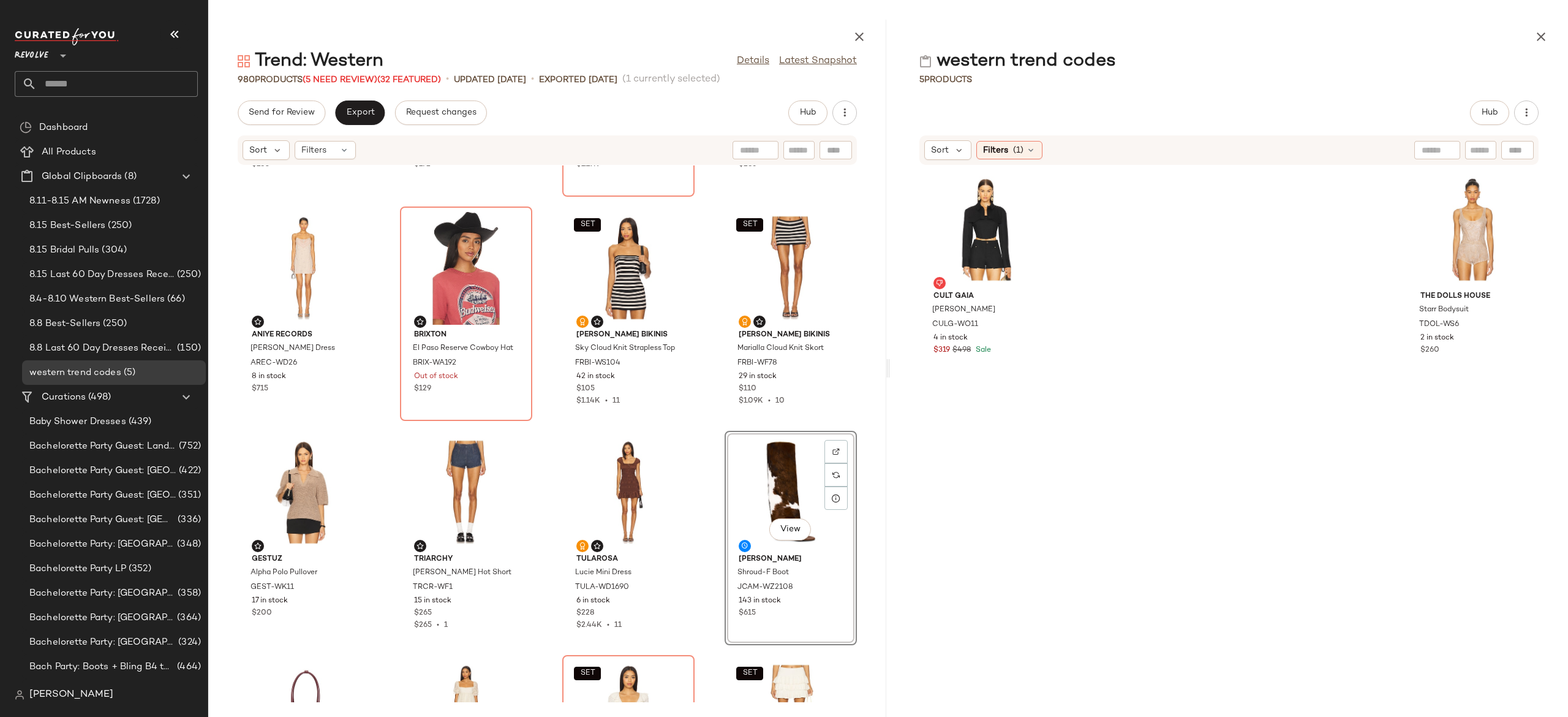
click at [694, 529] on div "[PERSON_NAME] Teddy Top AMAN-WS1144 59 in stock $180 [PERSON_NAME] Teddy Skort …" at bounding box center [547, 434] width 678 height 537
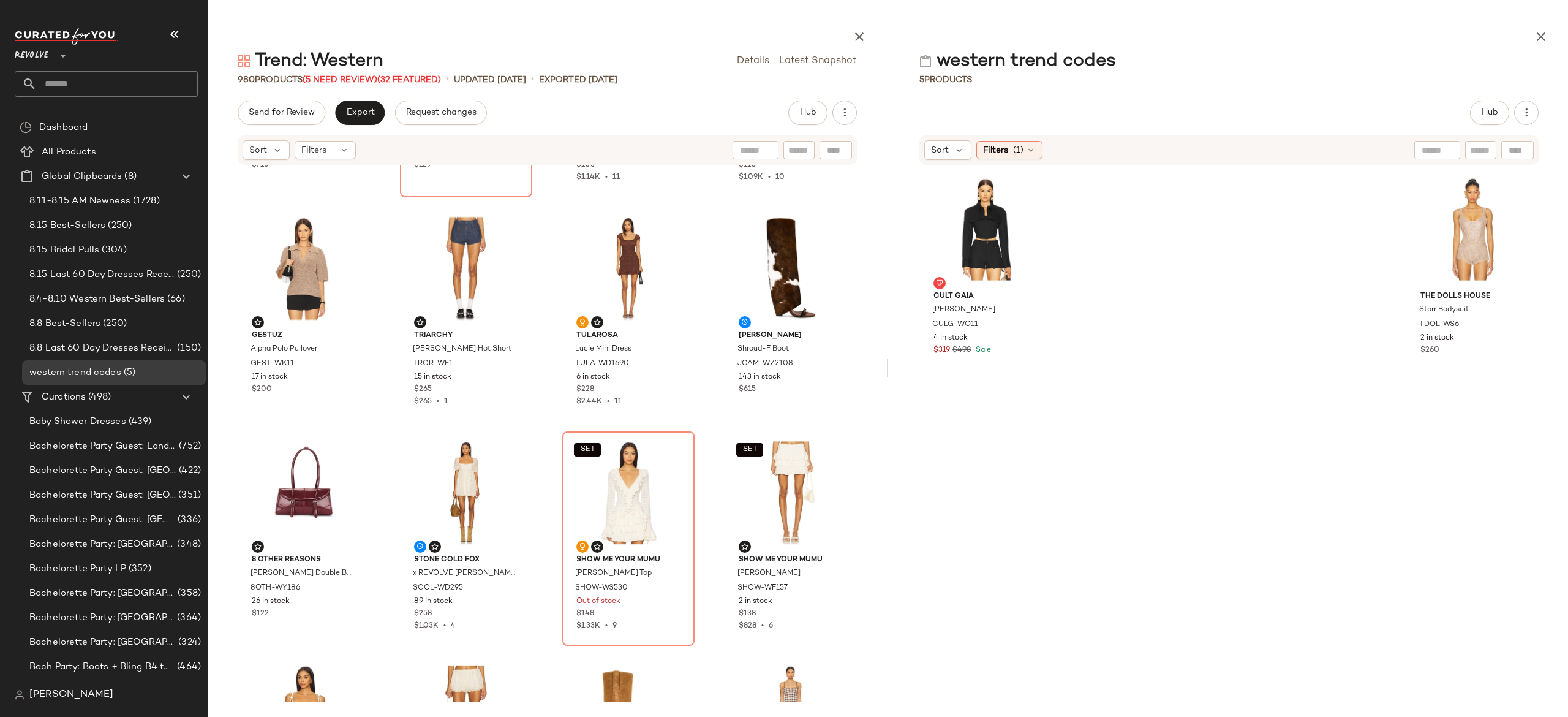
scroll to position [642, 0]
click at [672, 465] on div at bounding box center [673, 476] width 23 height 23
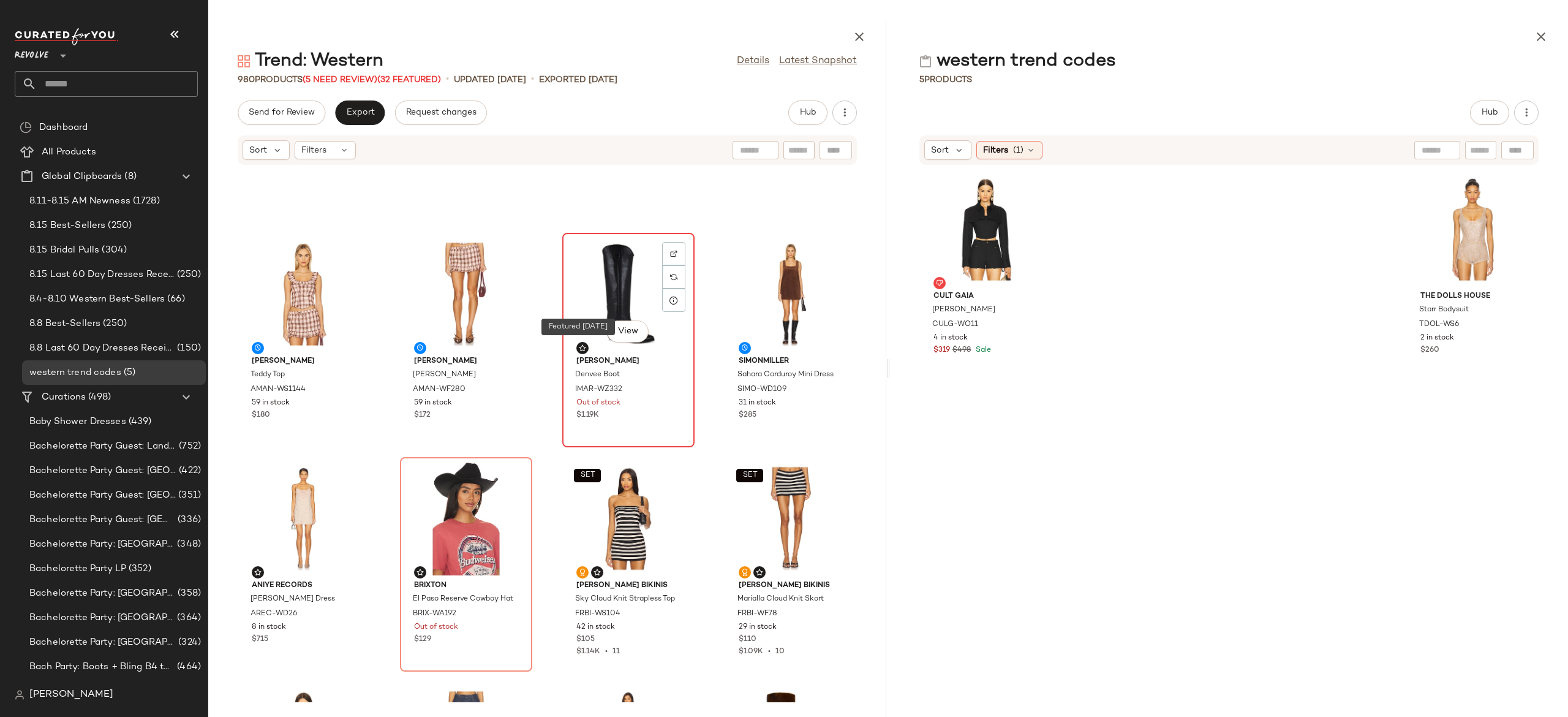
scroll to position [0, 0]
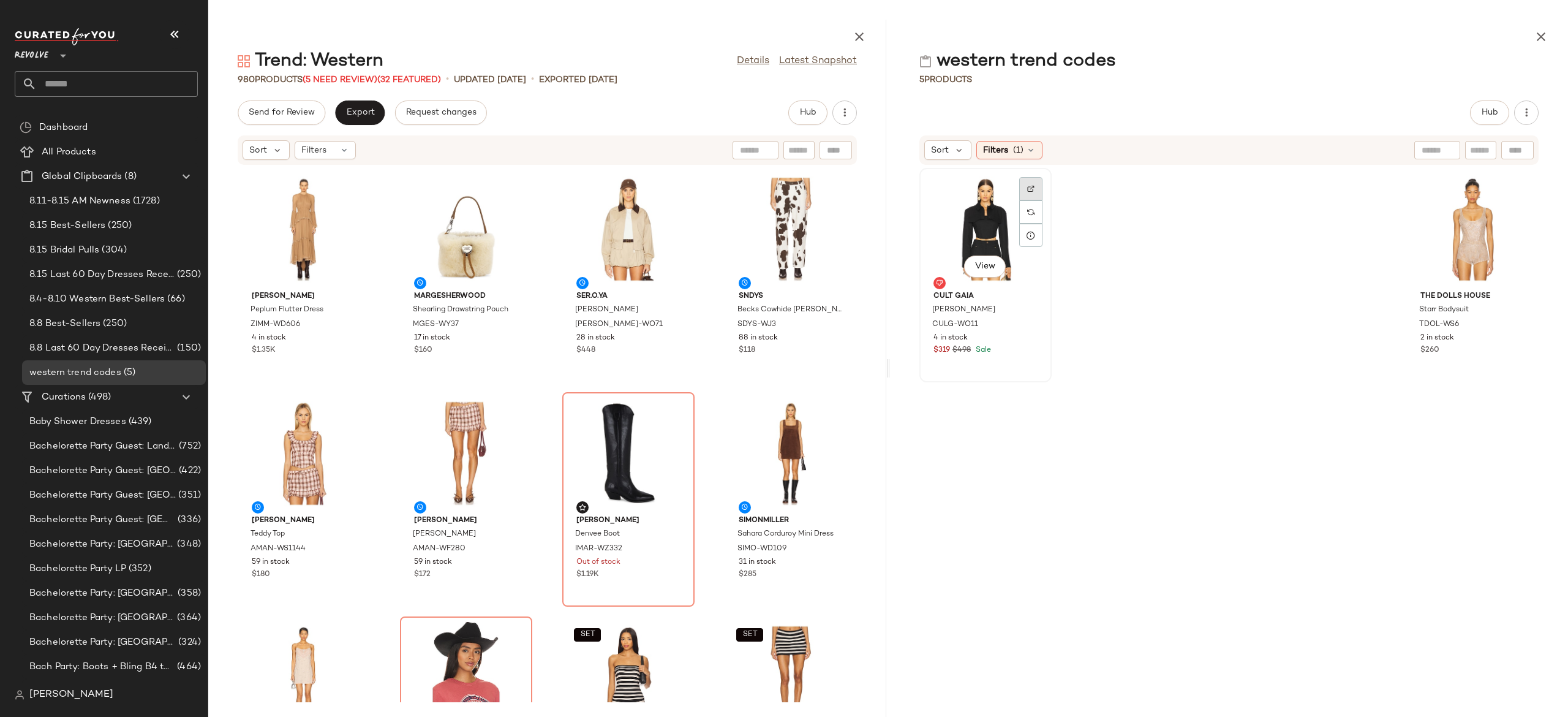
click at [1031, 188] on img at bounding box center [1031, 188] width 8 height 8
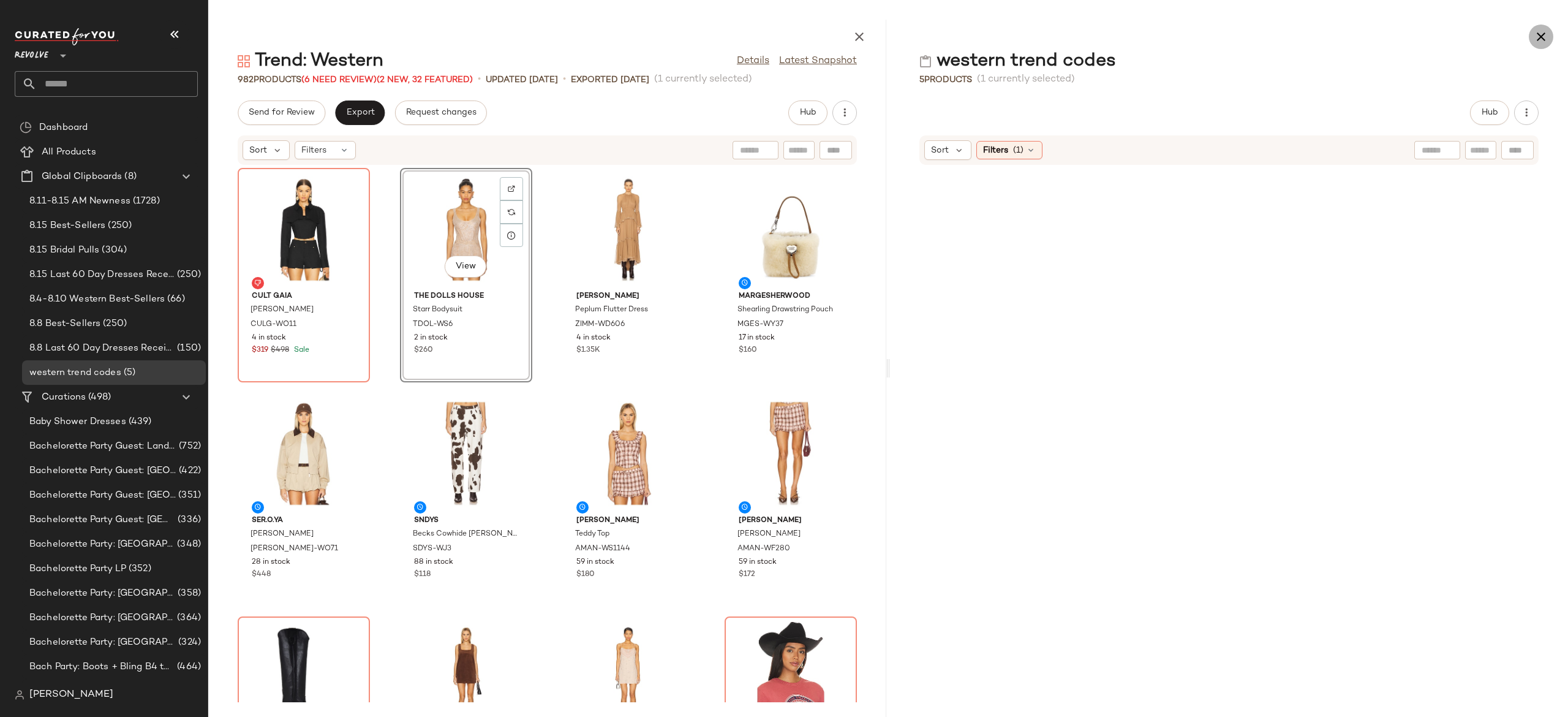
click at [1536, 43] on icon "button" at bounding box center [1542, 37] width 15 height 15
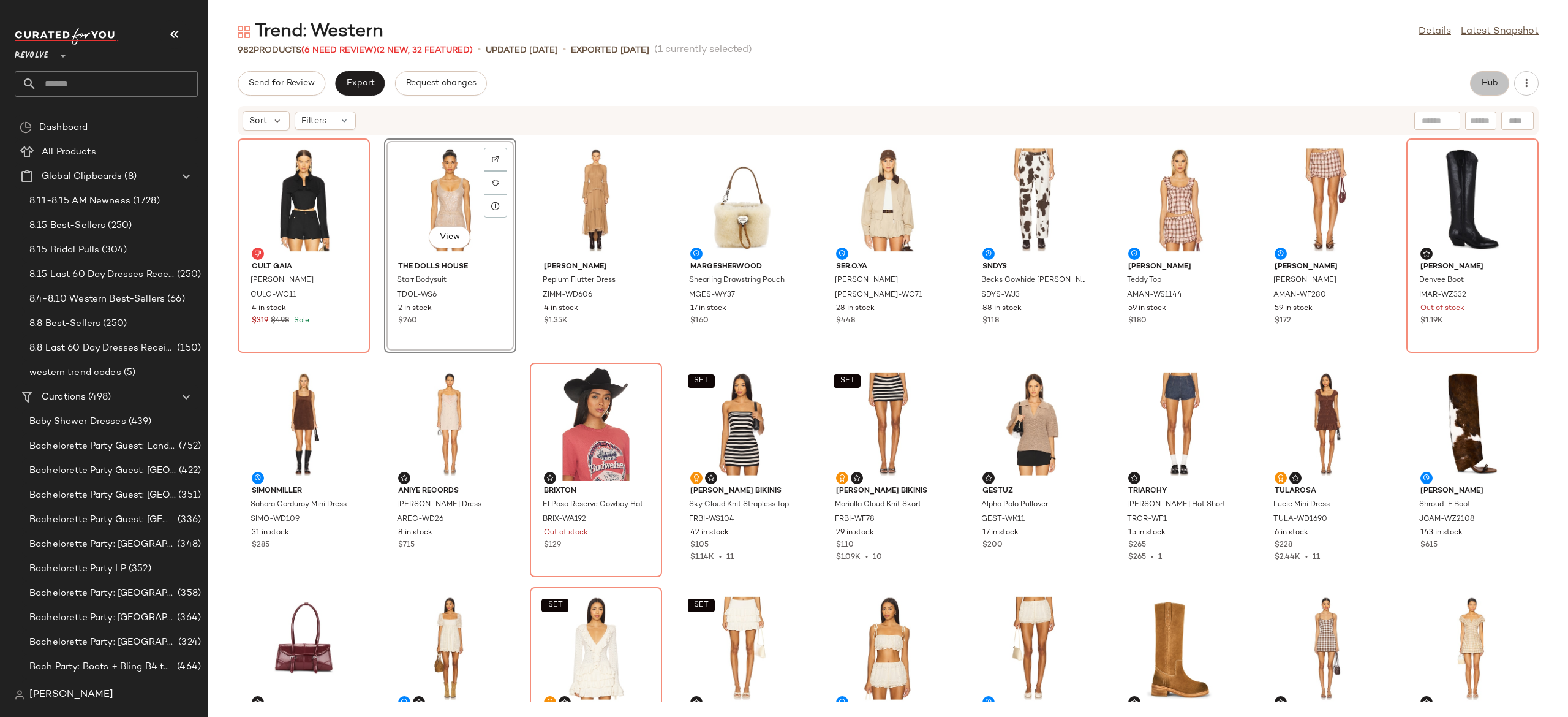
click at [1488, 87] on span "Hub" at bounding box center [1490, 83] width 17 height 10
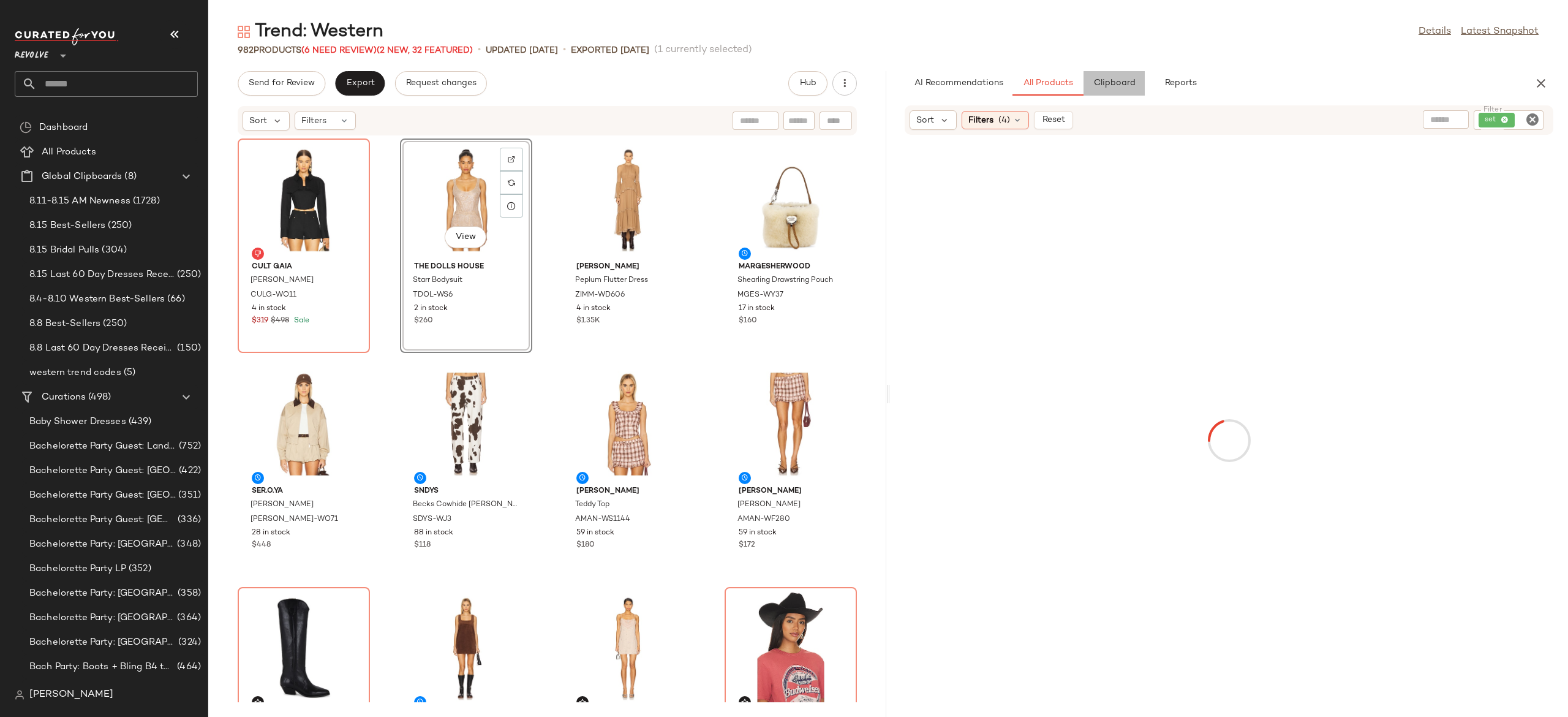
click at [1117, 84] on span "Clipboard" at bounding box center [1114, 83] width 42 height 10
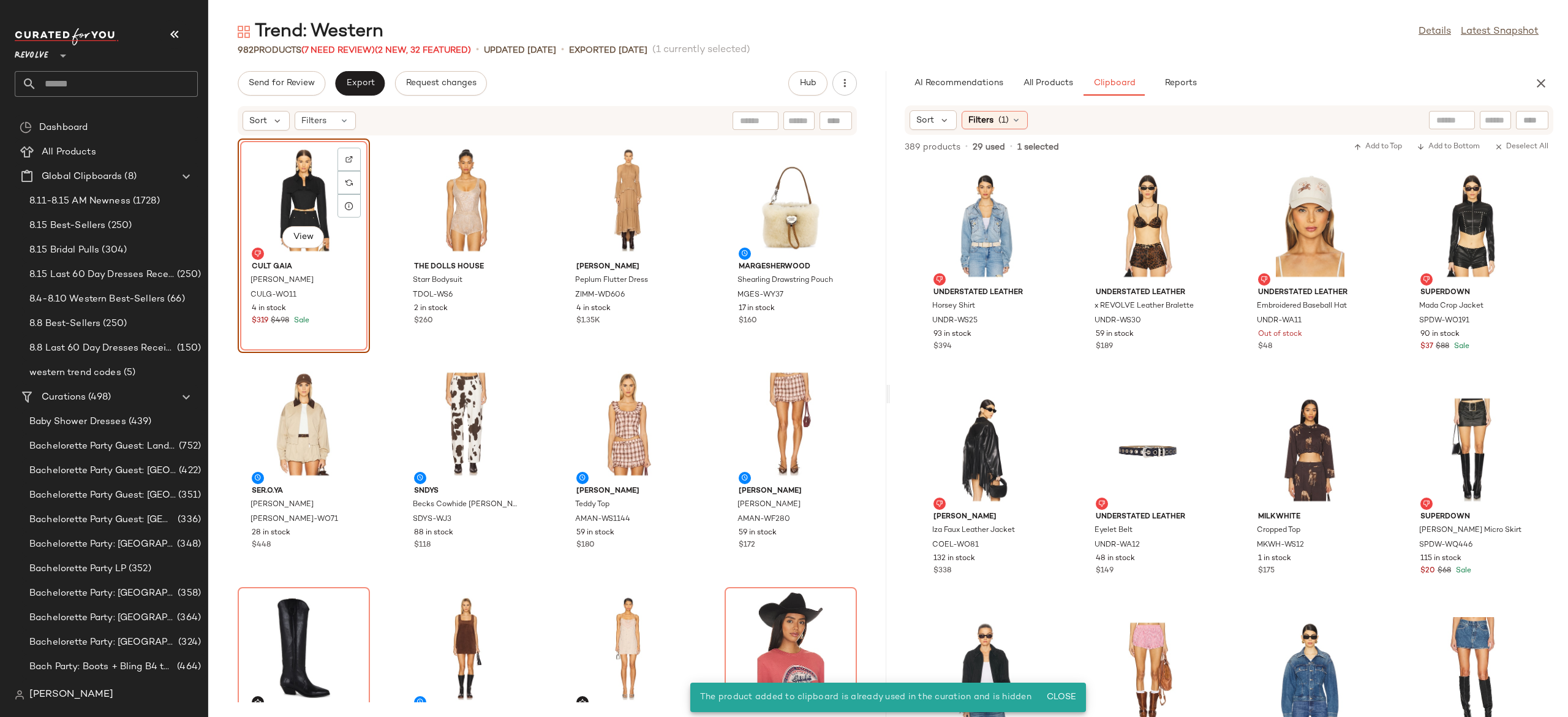
click at [310, 184] on div "View" at bounding box center [304, 199] width 124 height 114
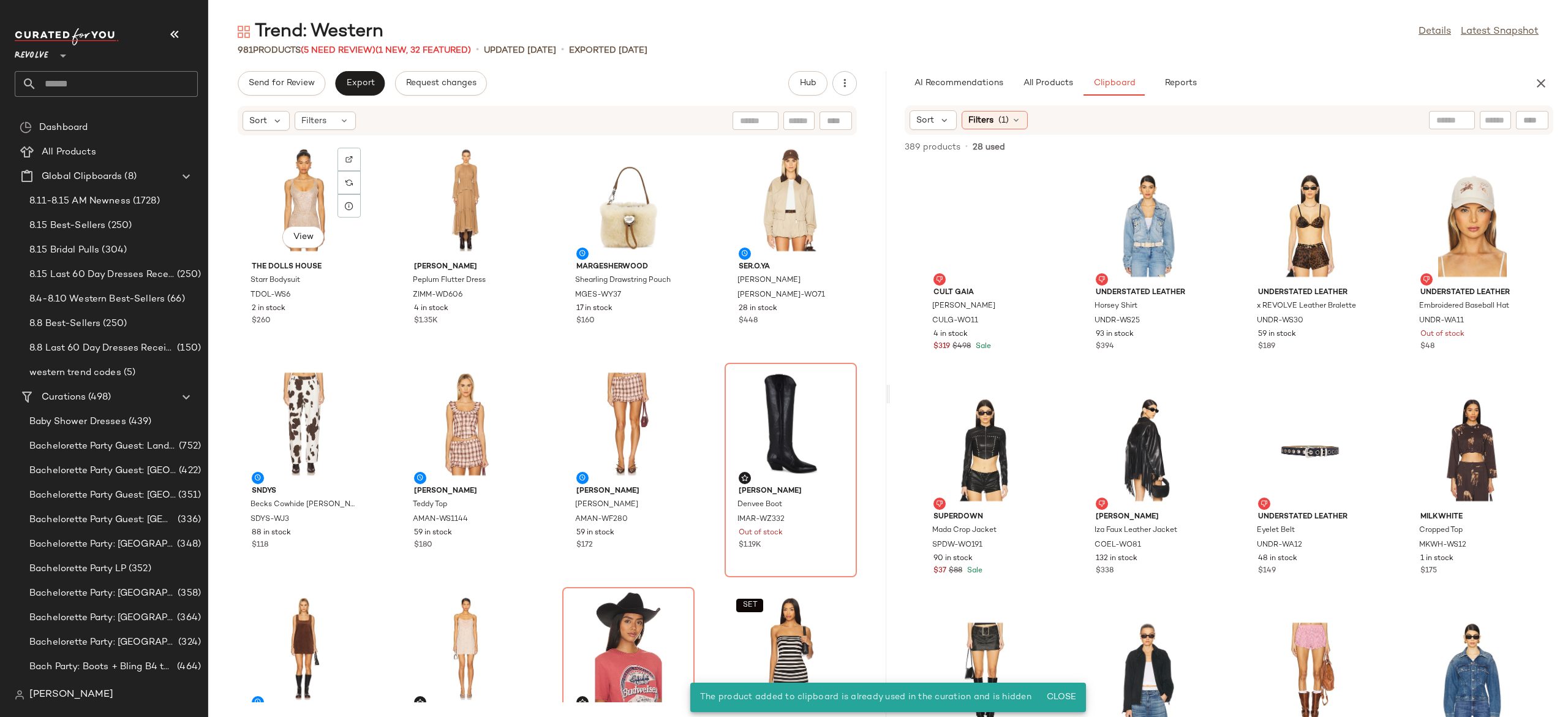
click at [310, 184] on div "View" at bounding box center [304, 199] width 124 height 114
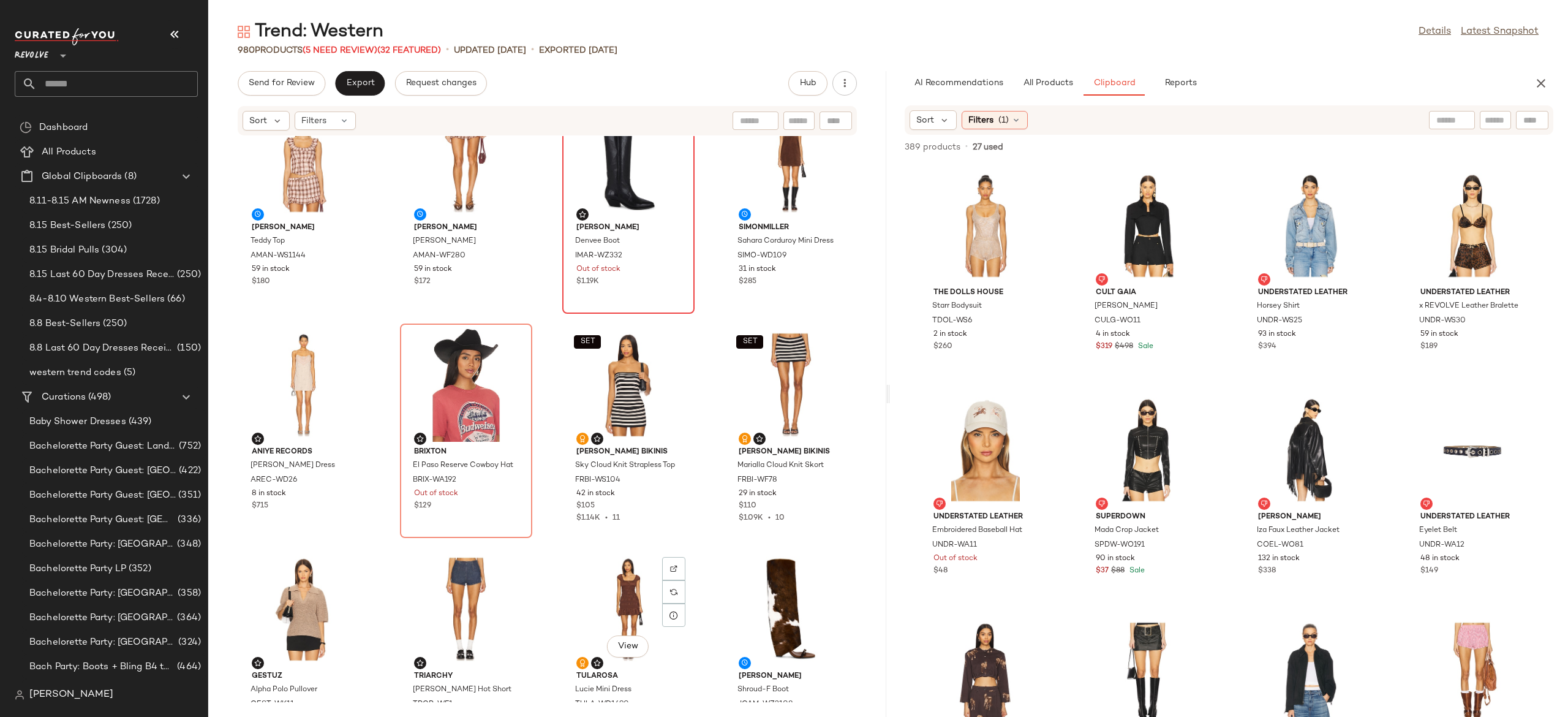
scroll to position [305, 0]
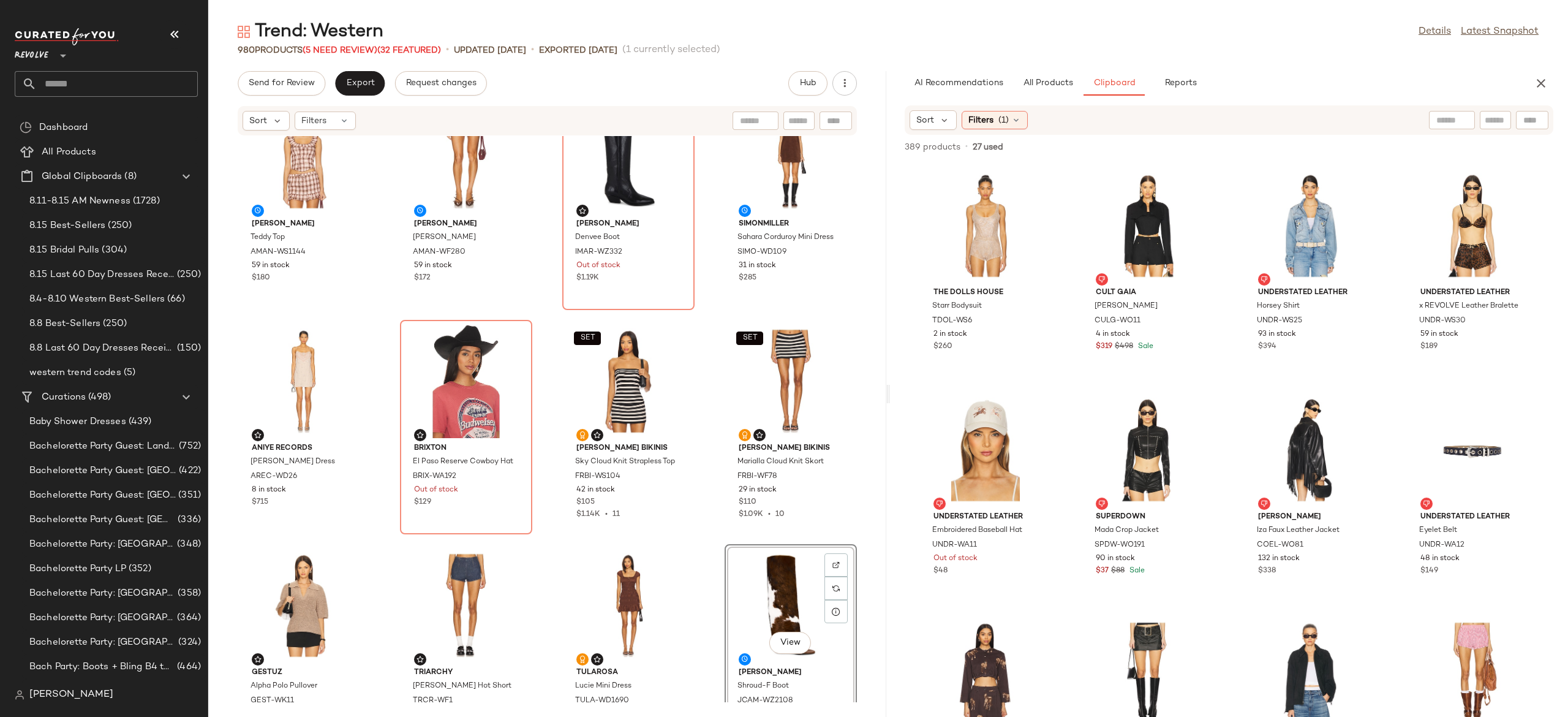
scroll to position [277, 0]
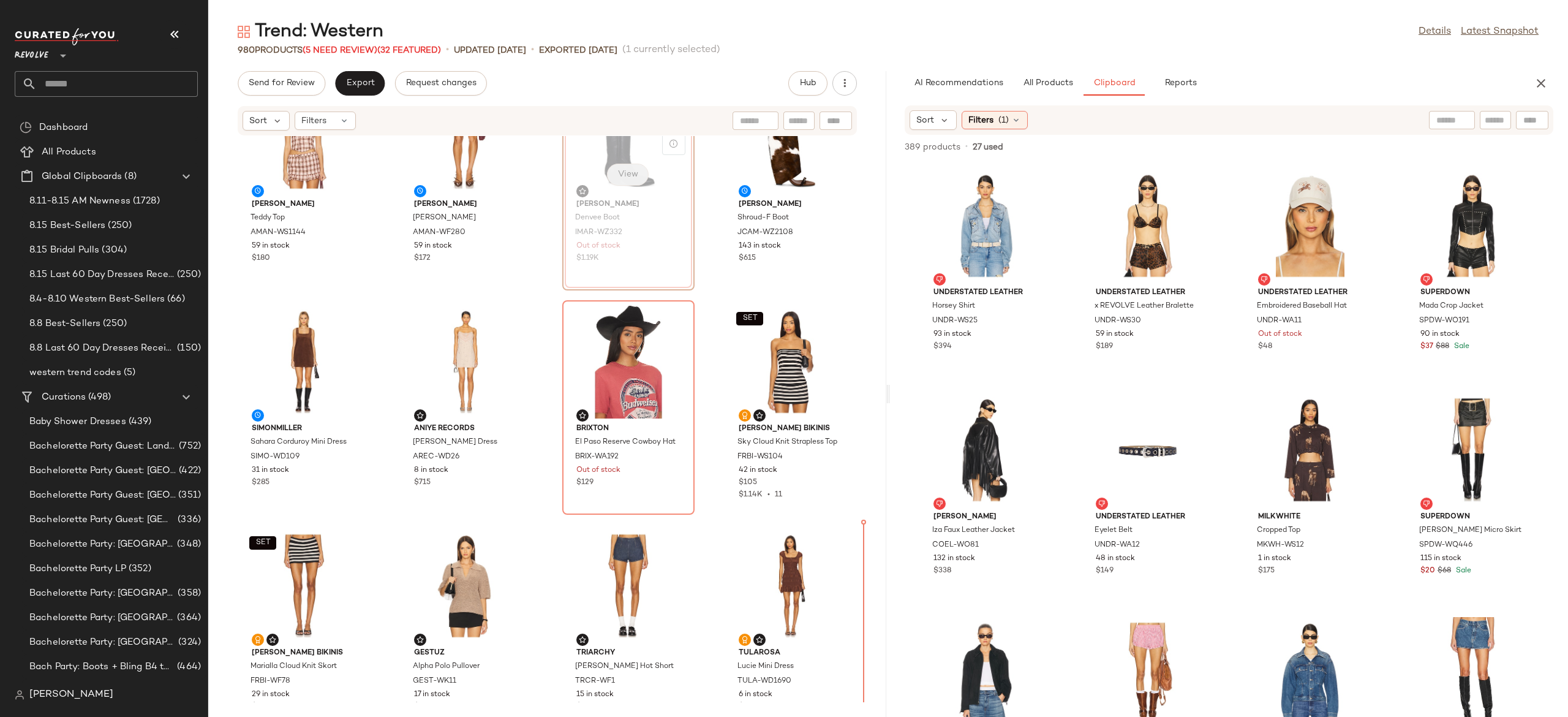
scroll to position [302, 0]
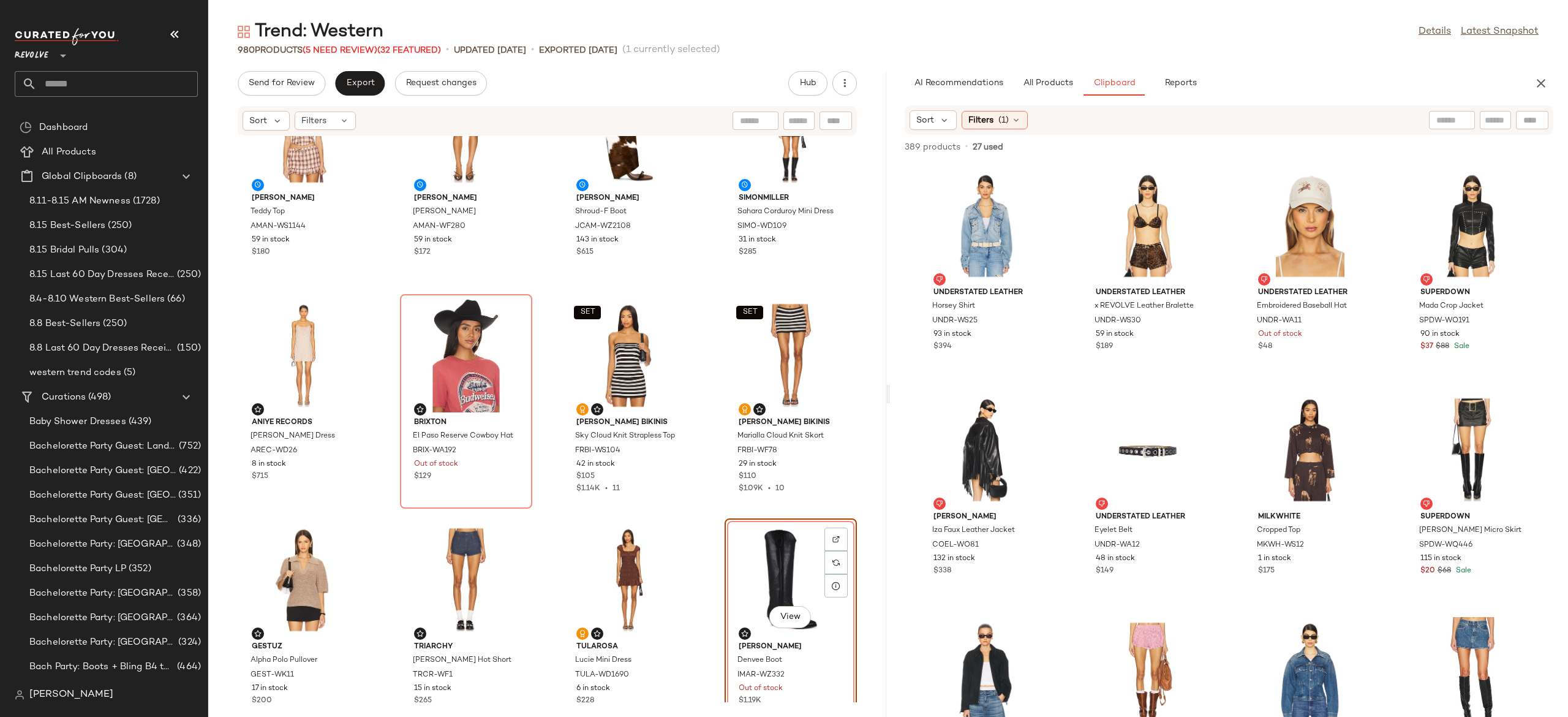
click at [694, 535] on div "[PERSON_NAME] Teddy Top AMAN-WS1144 59 in stock $180 [PERSON_NAME] Teddy Skort …" at bounding box center [547, 418] width 678 height 566
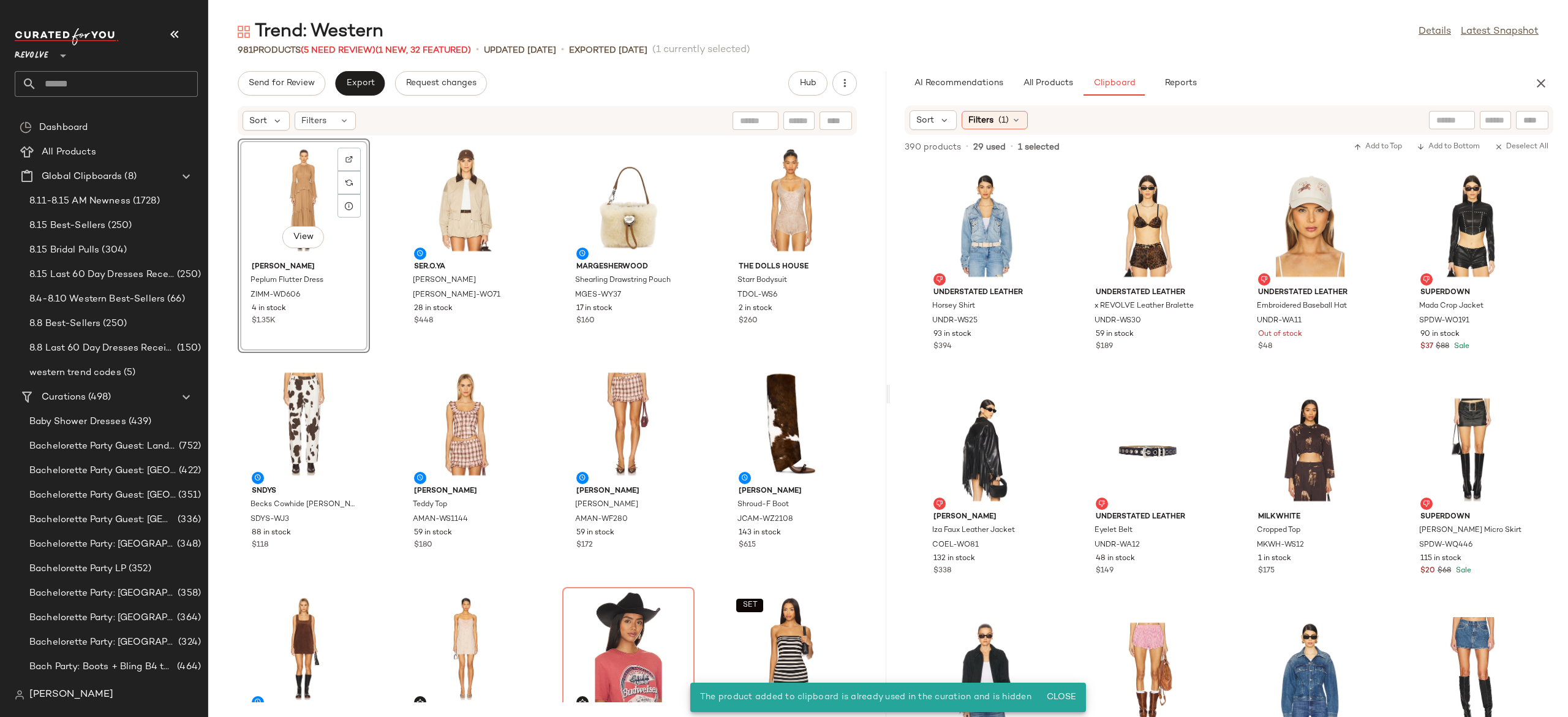
click at [305, 191] on div "View" at bounding box center [304, 199] width 124 height 114
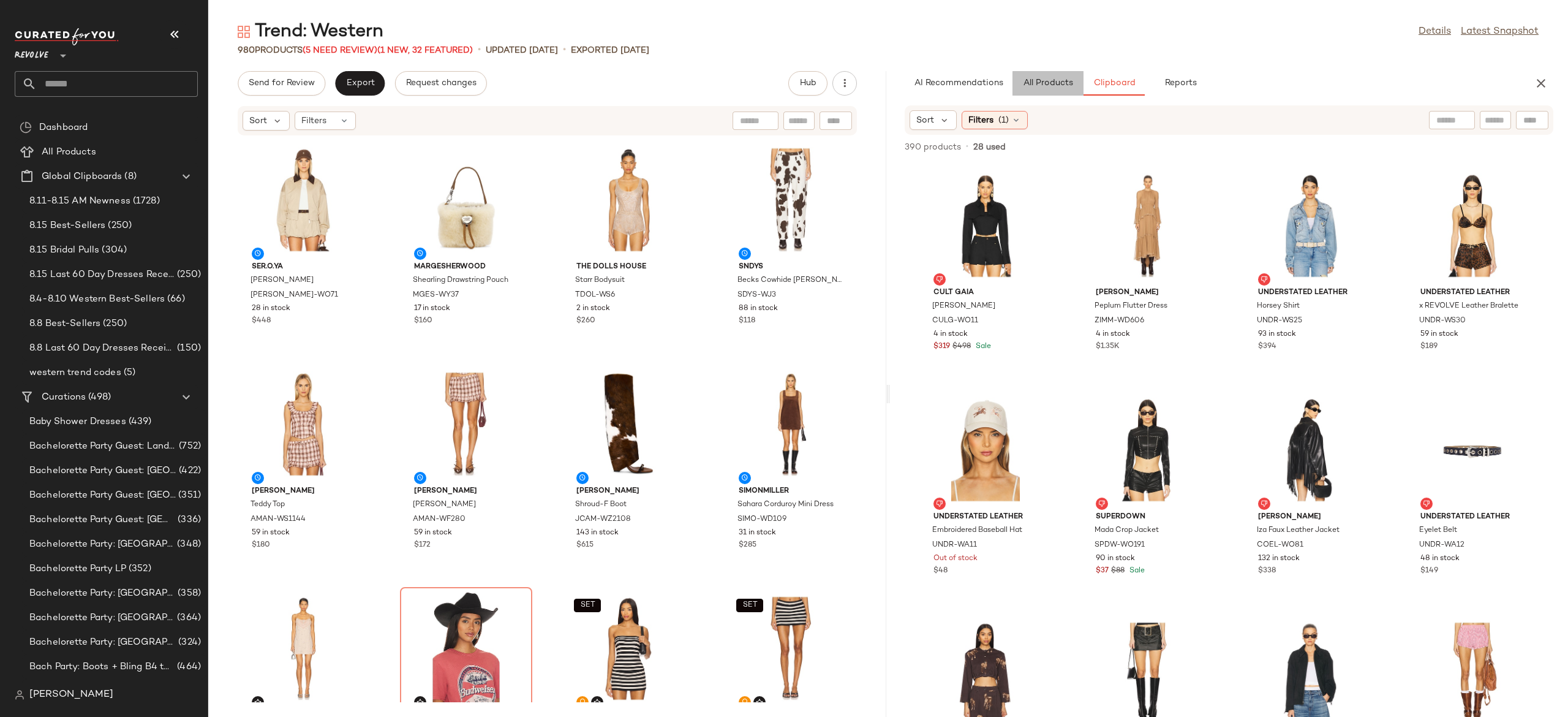
click at [1056, 83] on span "All Products" at bounding box center [1048, 83] width 51 height 10
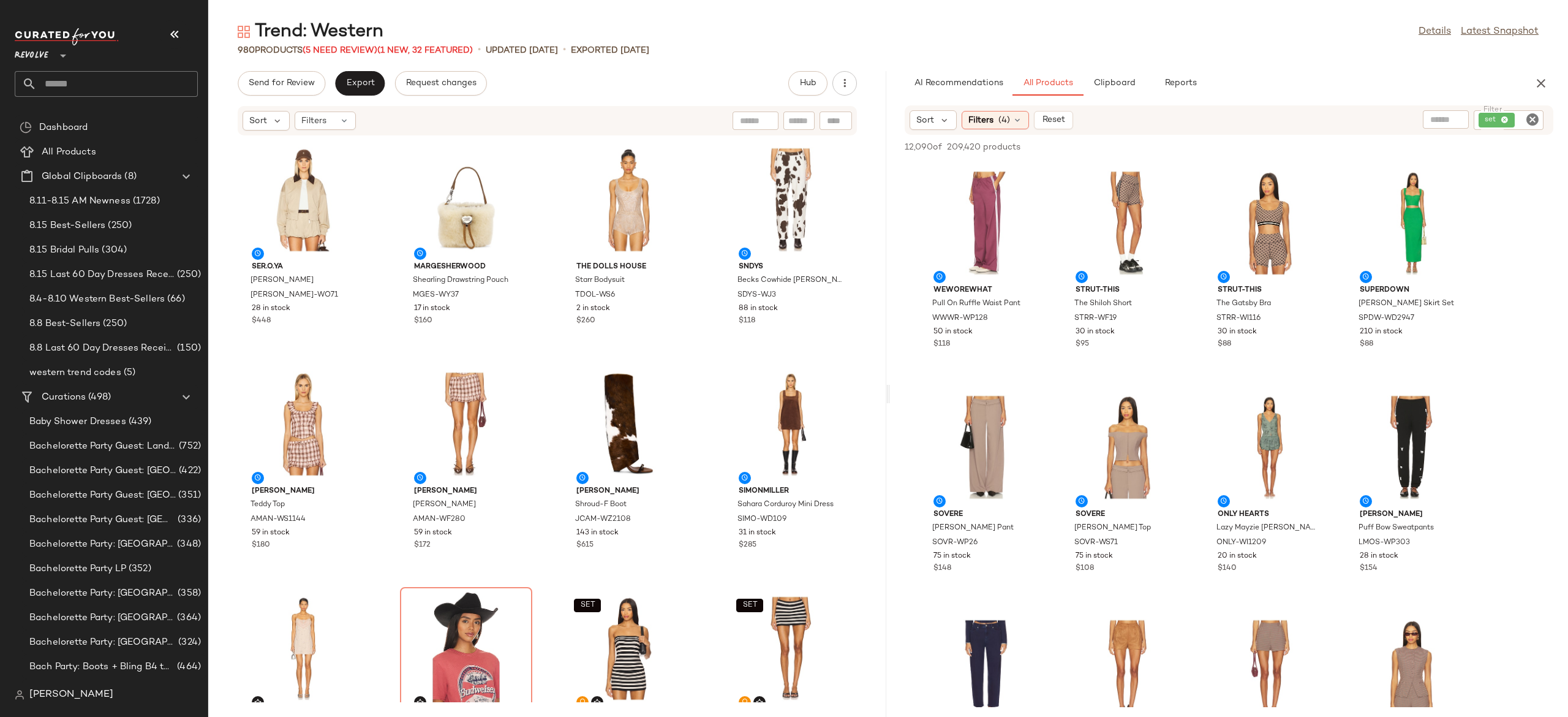
click at [1530, 112] on icon "Clear Filter" at bounding box center [1533, 120] width 15 height 15
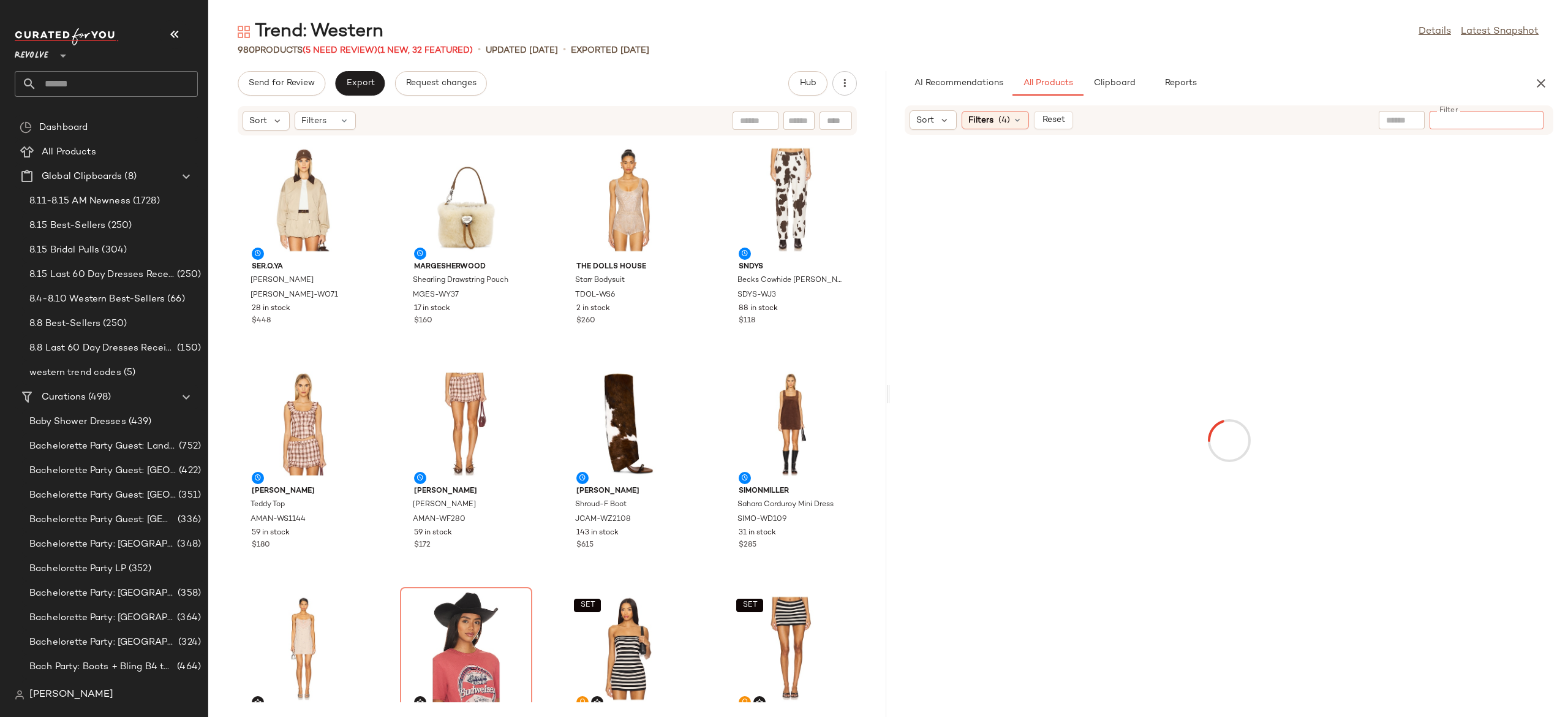
type input "*********"
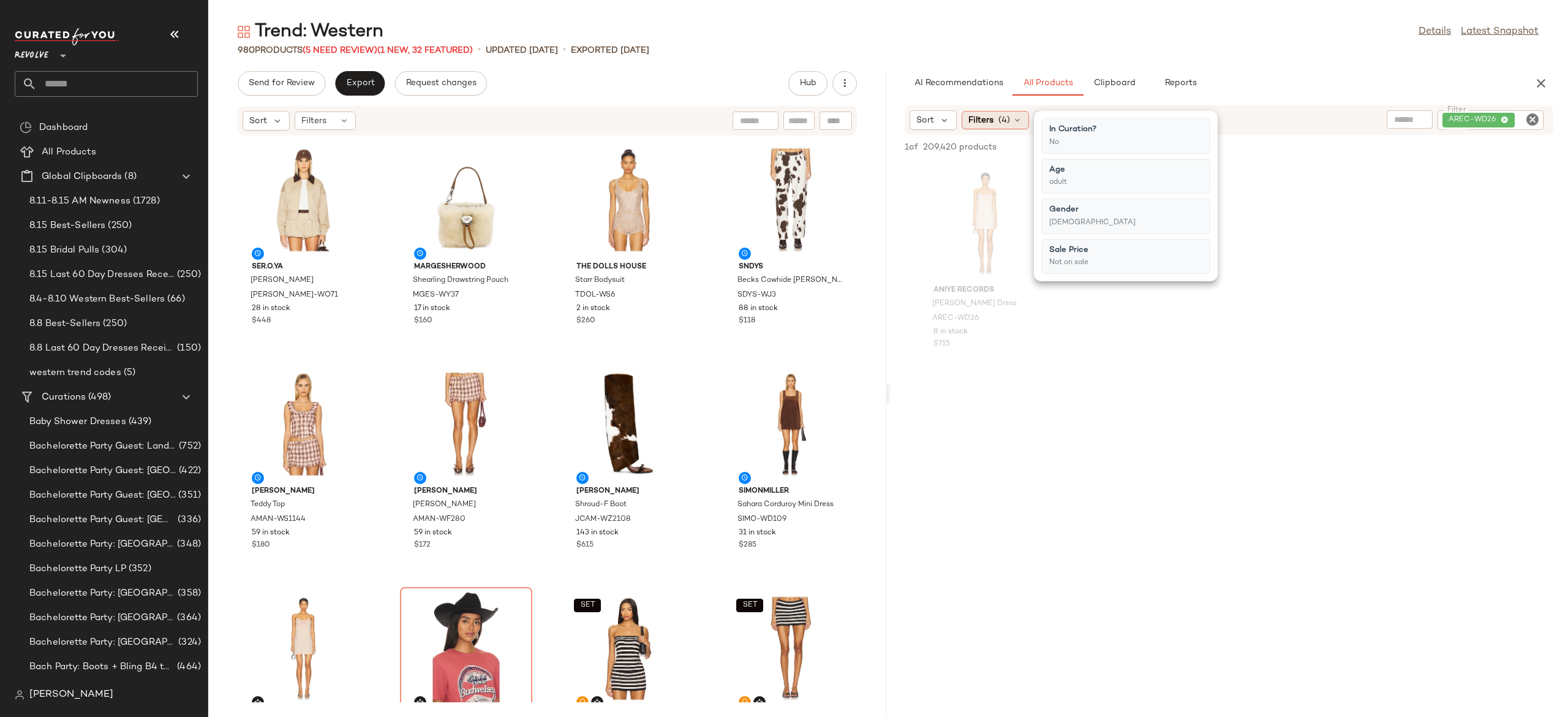
click at [1019, 119] on icon at bounding box center [1017, 120] width 10 height 10
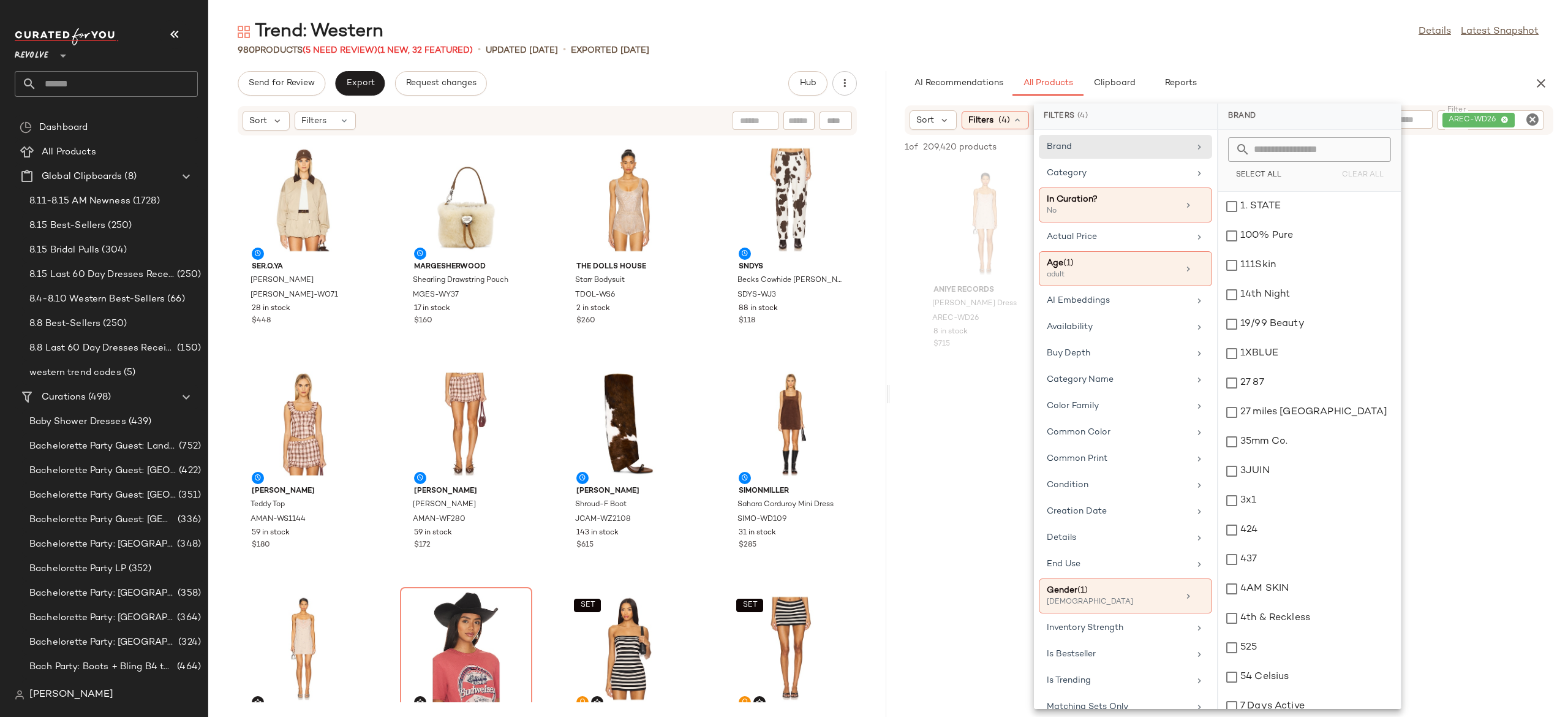
click at [993, 394] on div at bounding box center [1229, 493] width 678 height 234
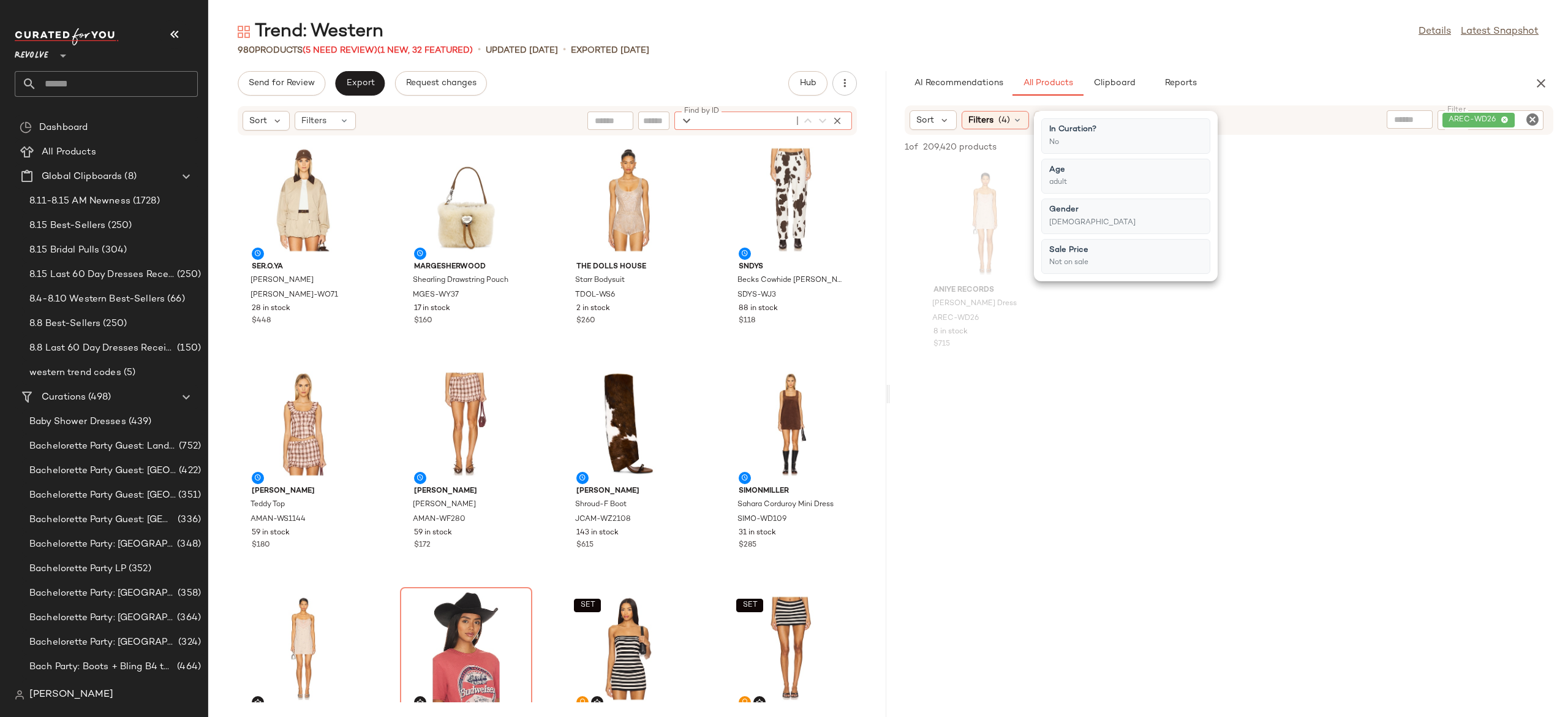
click at [831, 120] on div "Find by ID Find by ID" at bounding box center [764, 121] width 178 height 18
paste input "*********"
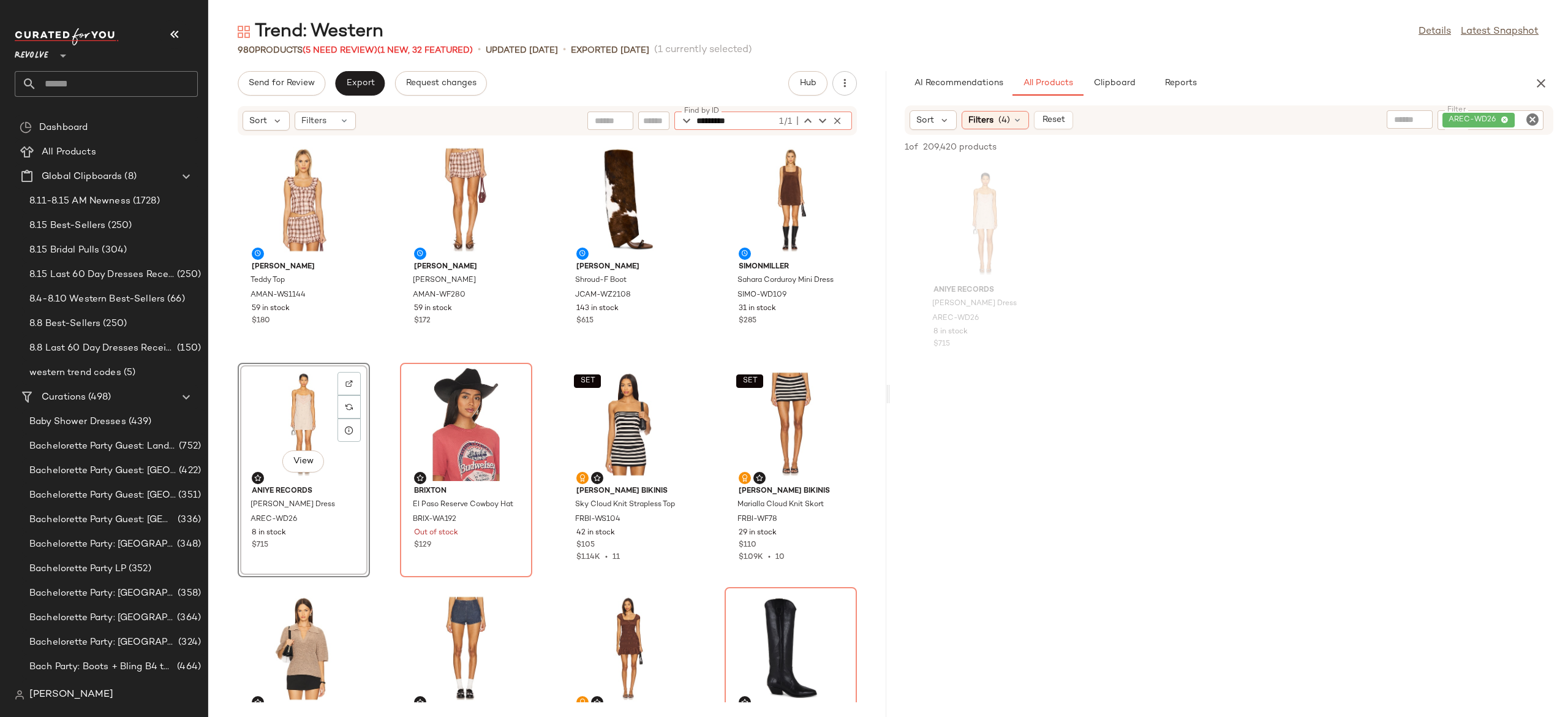
type input "*********"
click at [1520, 120] on input "Filter" at bounding box center [1487, 120] width 104 height 13
type input "*****"
click at [1375, 124] on div at bounding box center [1385, 119] width 153 height 18
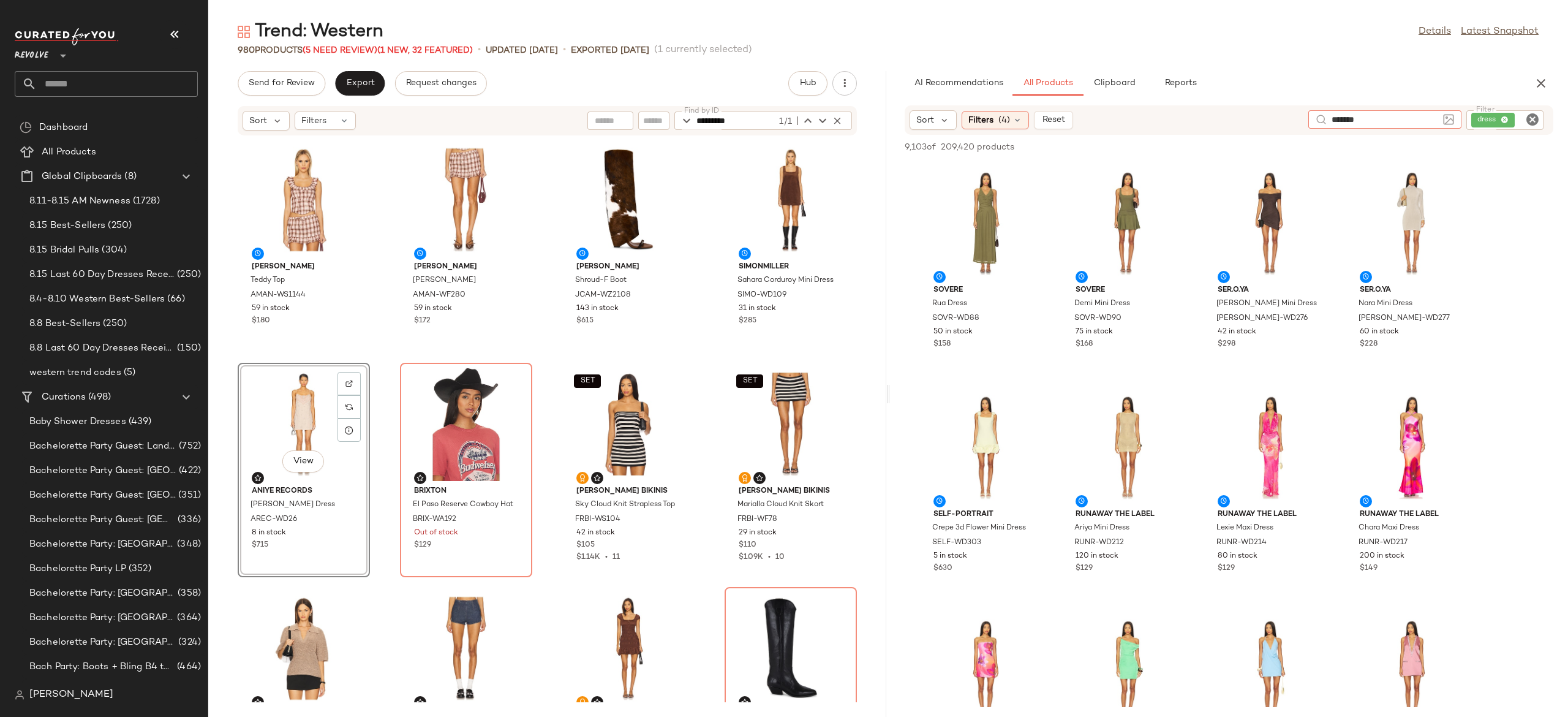
type input "*******"
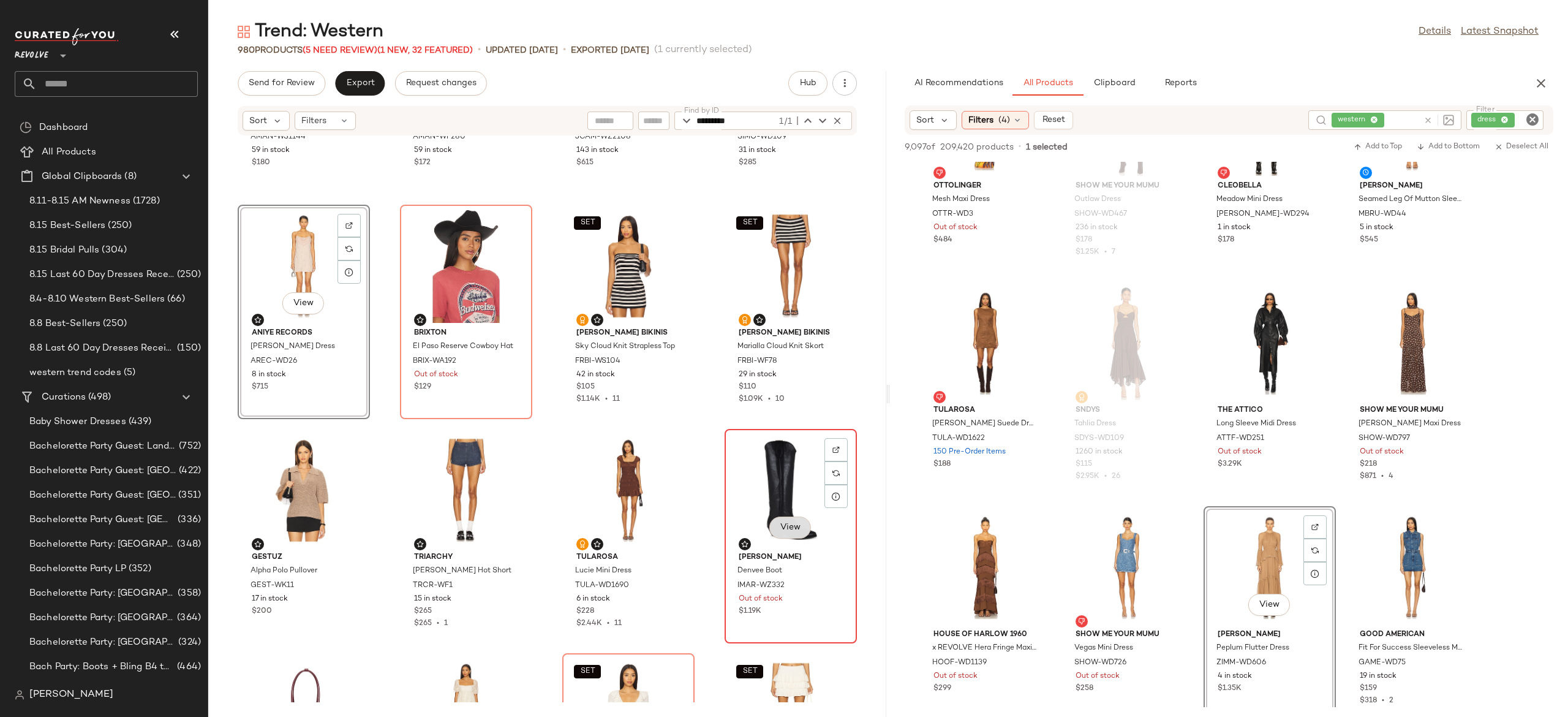
scroll to position [388, 0]
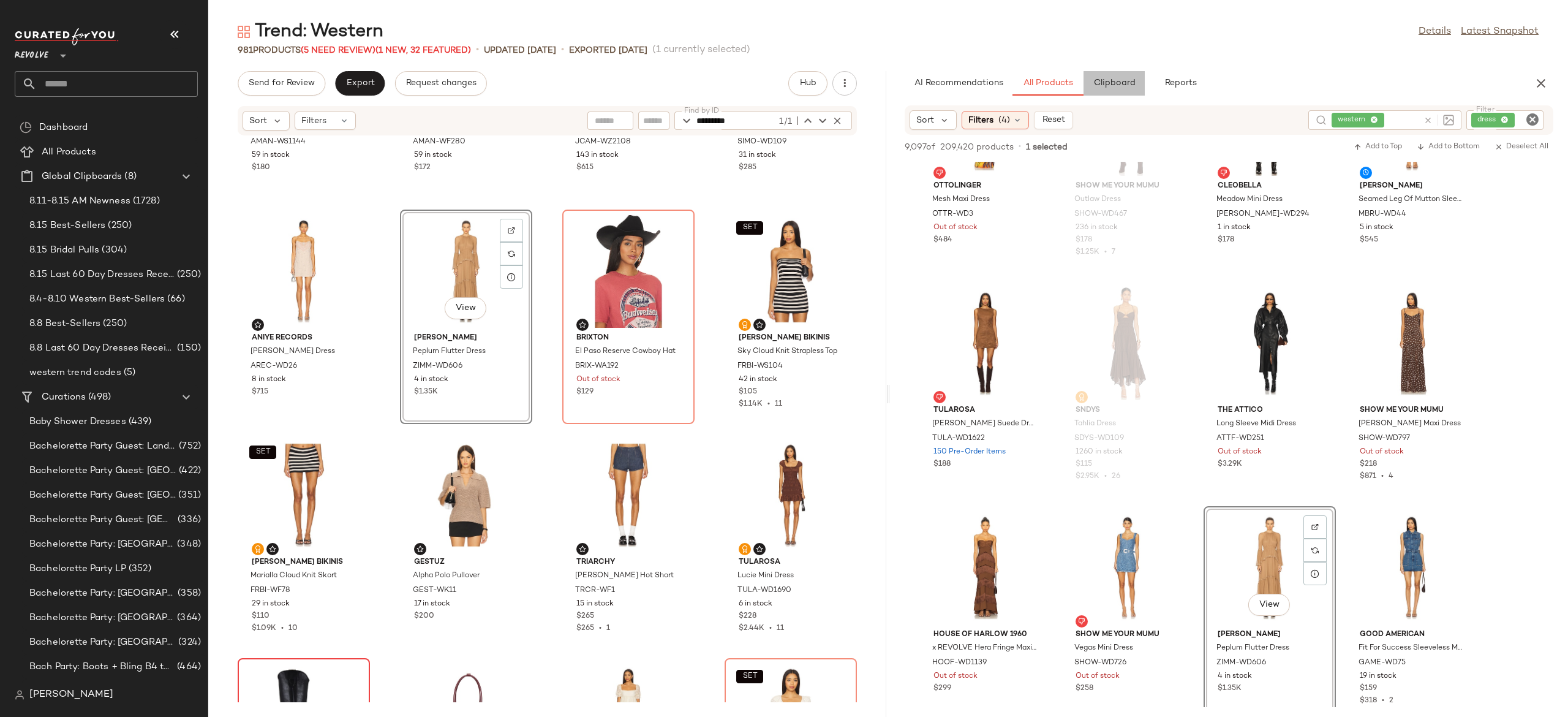
click at [1116, 86] on span "Clipboard" at bounding box center [1114, 83] width 42 height 10
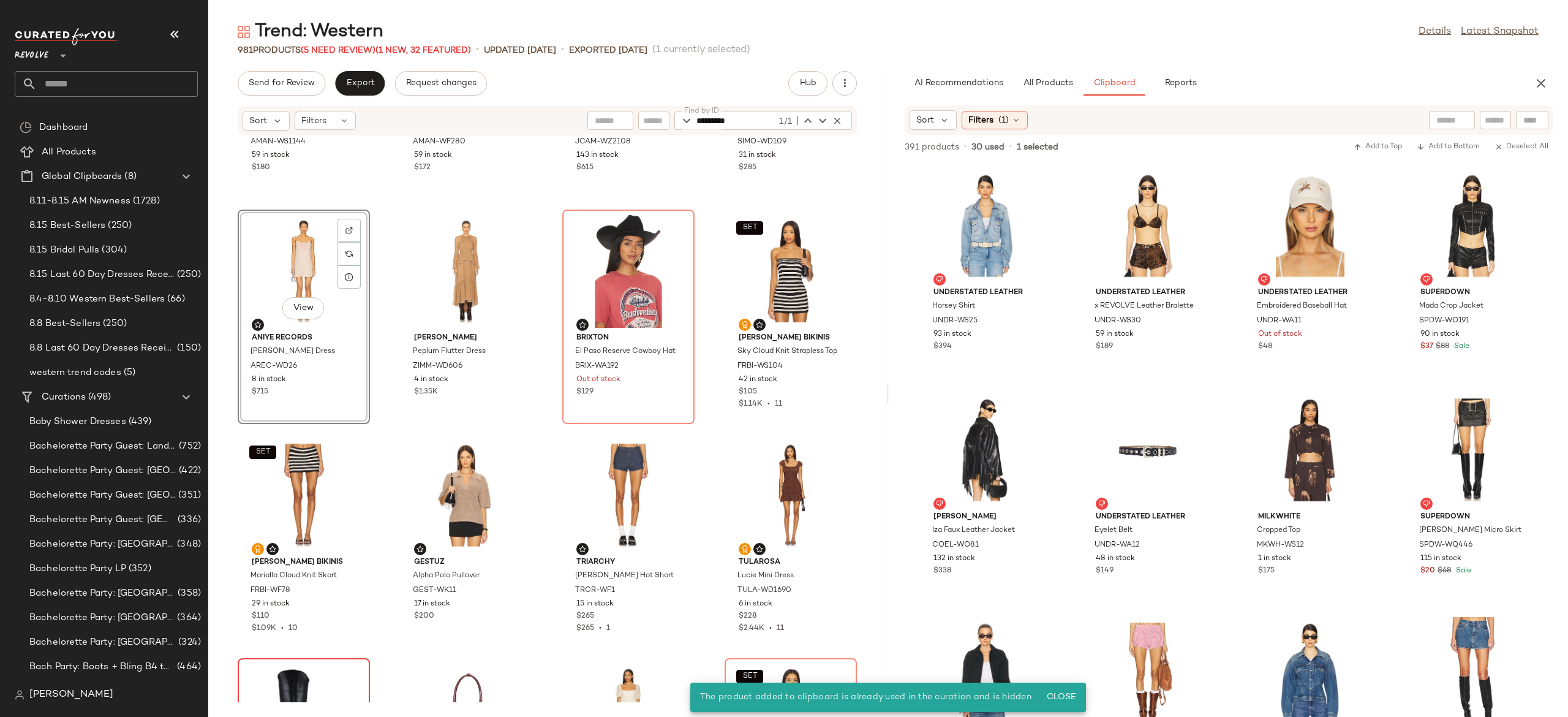
click at [296, 263] on div "View" at bounding box center [304, 271] width 124 height 114
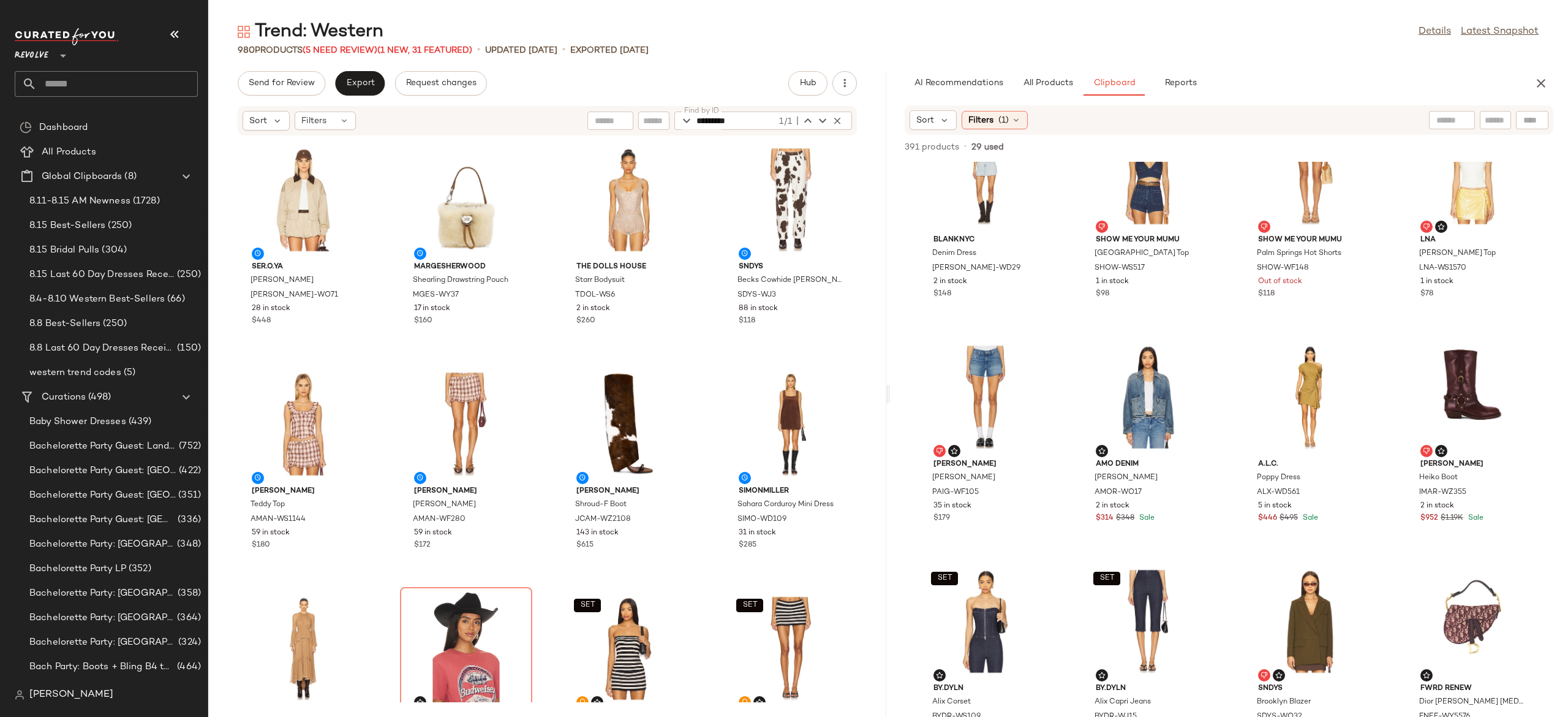
scroll to position [1633, 0]
click at [1536, 120] on div "Find by ID Find by ID" at bounding box center [1459, 120] width 178 height 18
paste input "*********"
type input "*********"
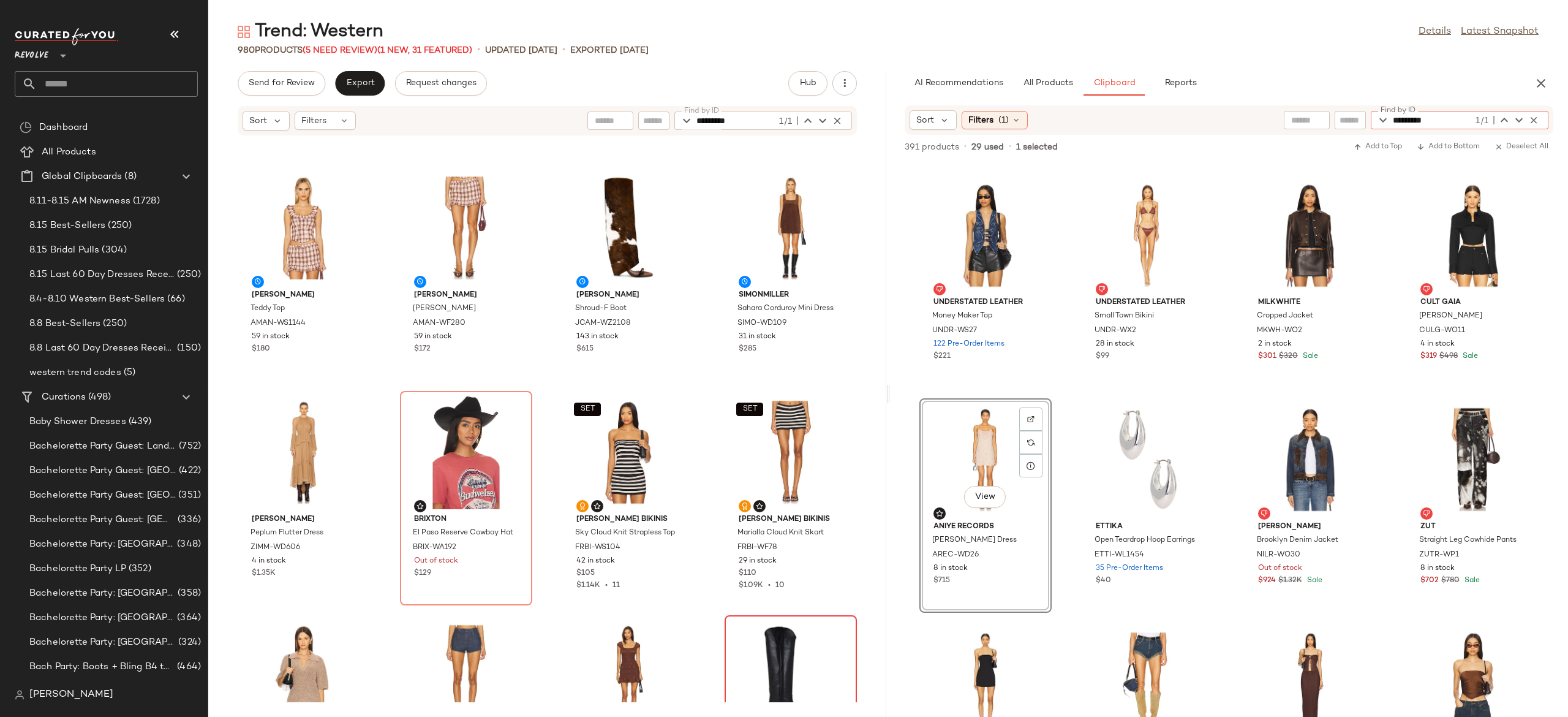
scroll to position [202, 0]
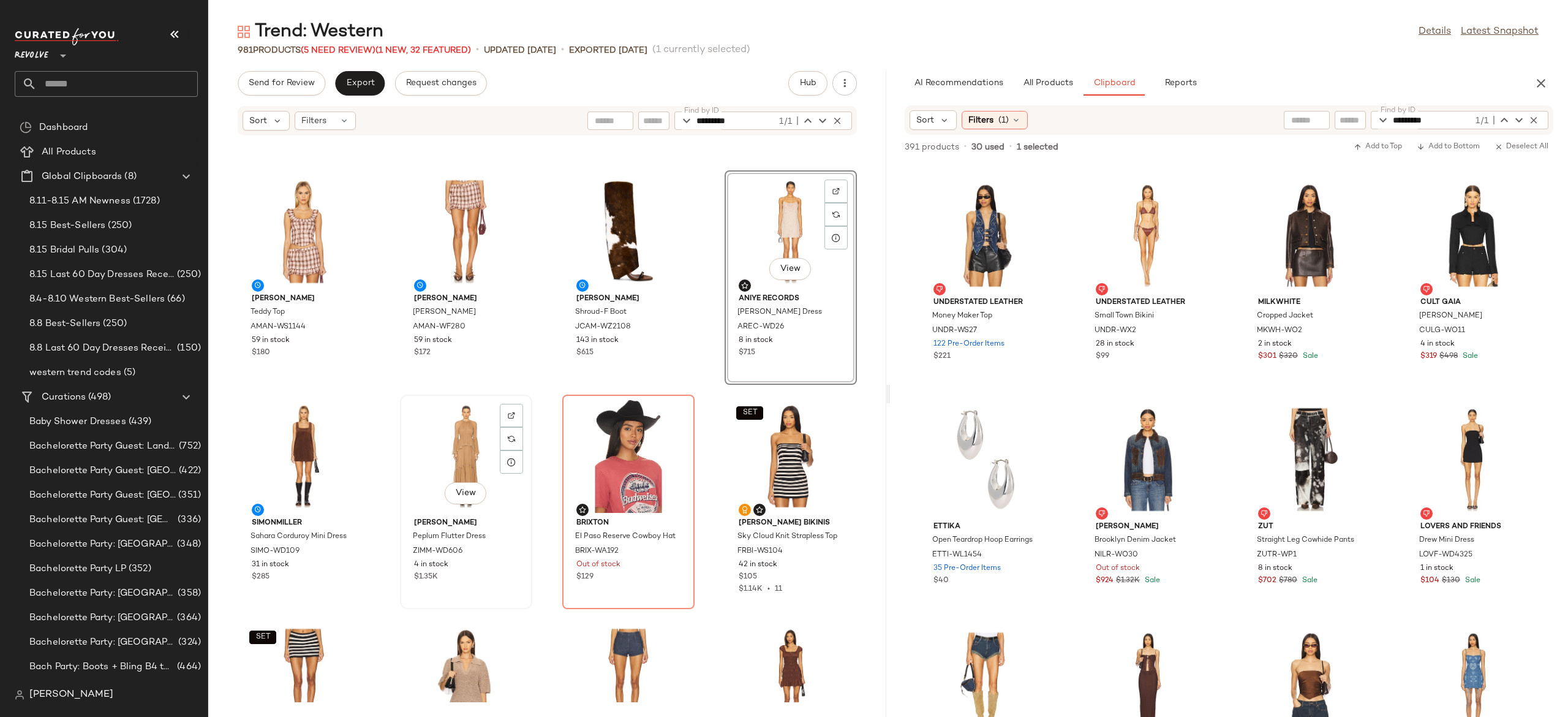
click at [456, 446] on div "View" at bounding box center [466, 455] width 124 height 114
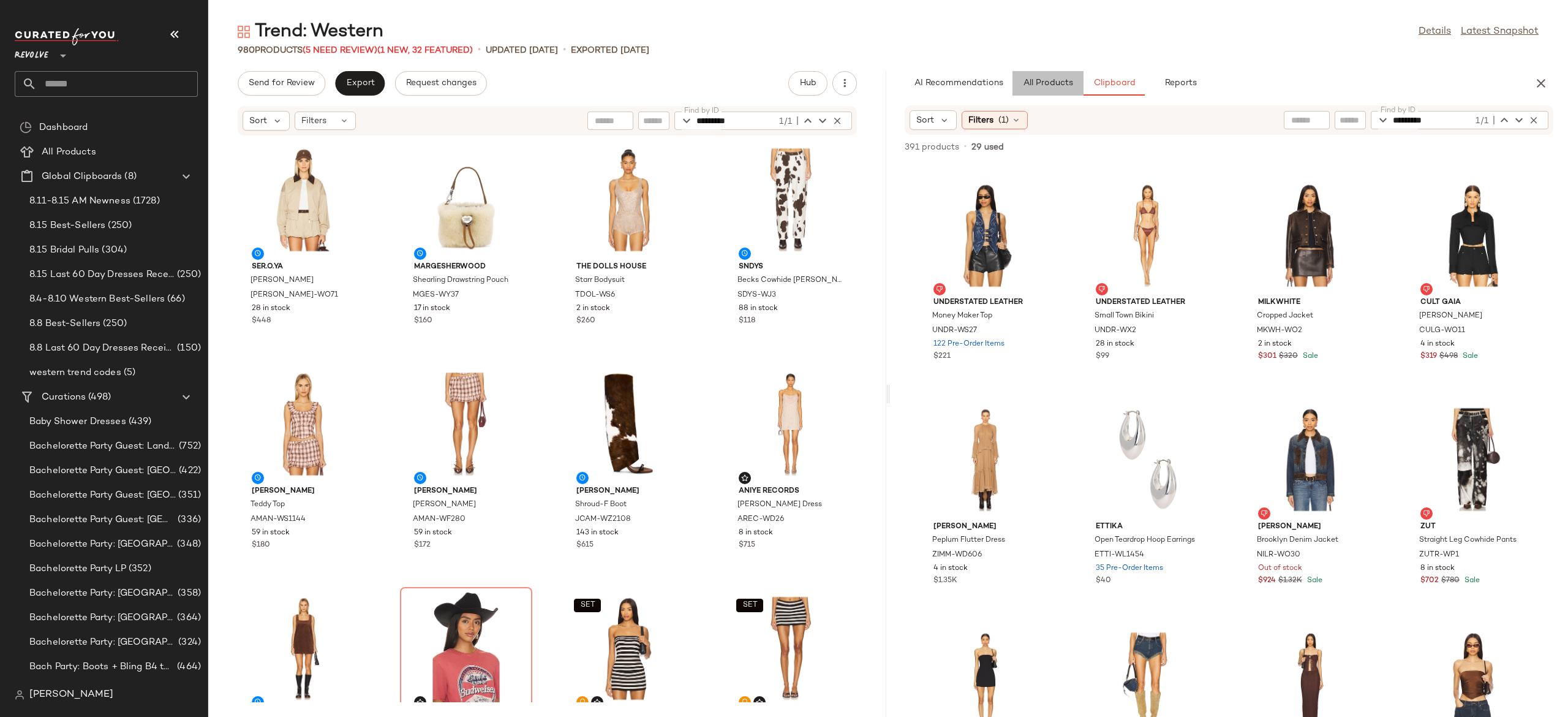
click at [1059, 83] on span "All Products" at bounding box center [1048, 83] width 51 height 10
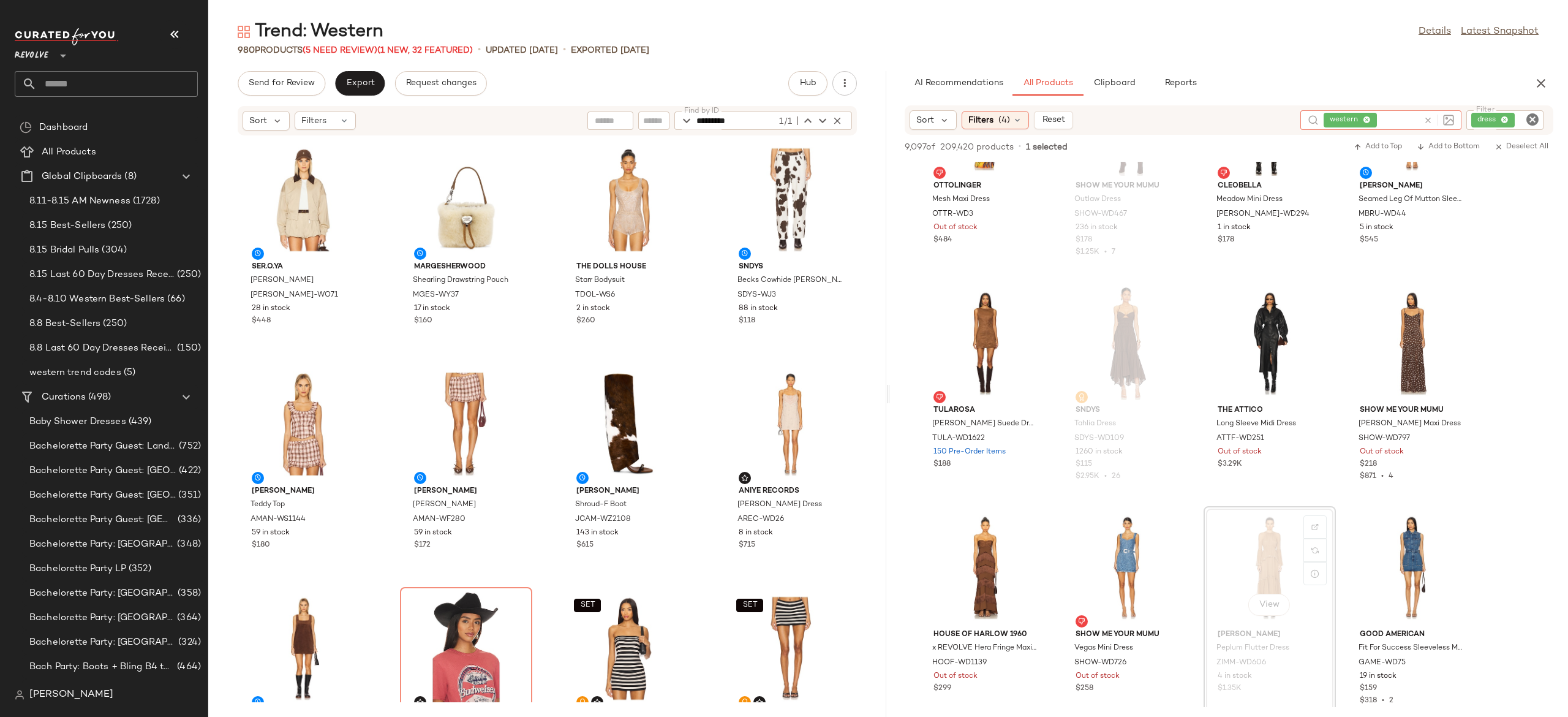
click at [1419, 116] on div at bounding box center [1436, 120] width 35 height 20
click at [1427, 117] on icon at bounding box center [1428, 121] width 9 height 9
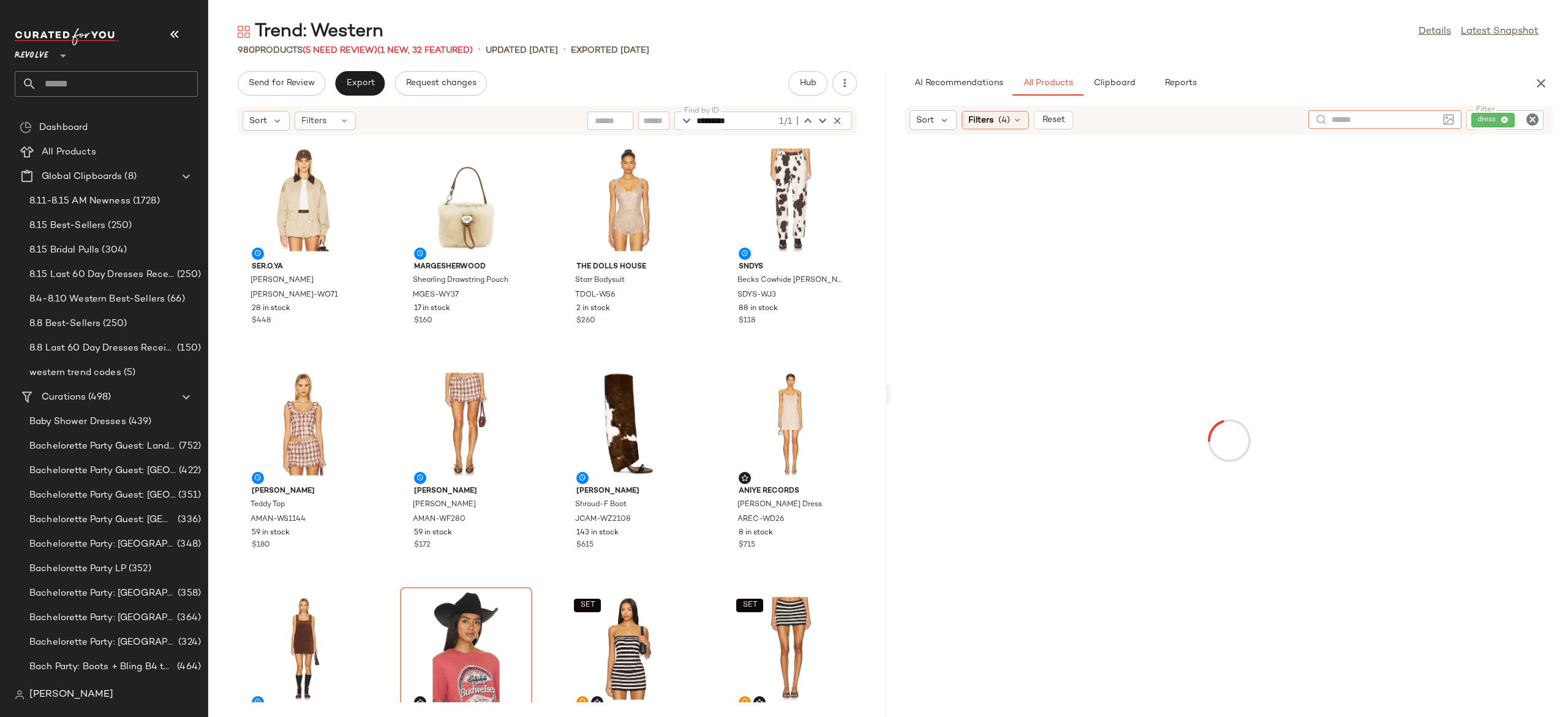
click at [770, 121] on input "*********" at bounding box center [737, 121] width 80 height 18
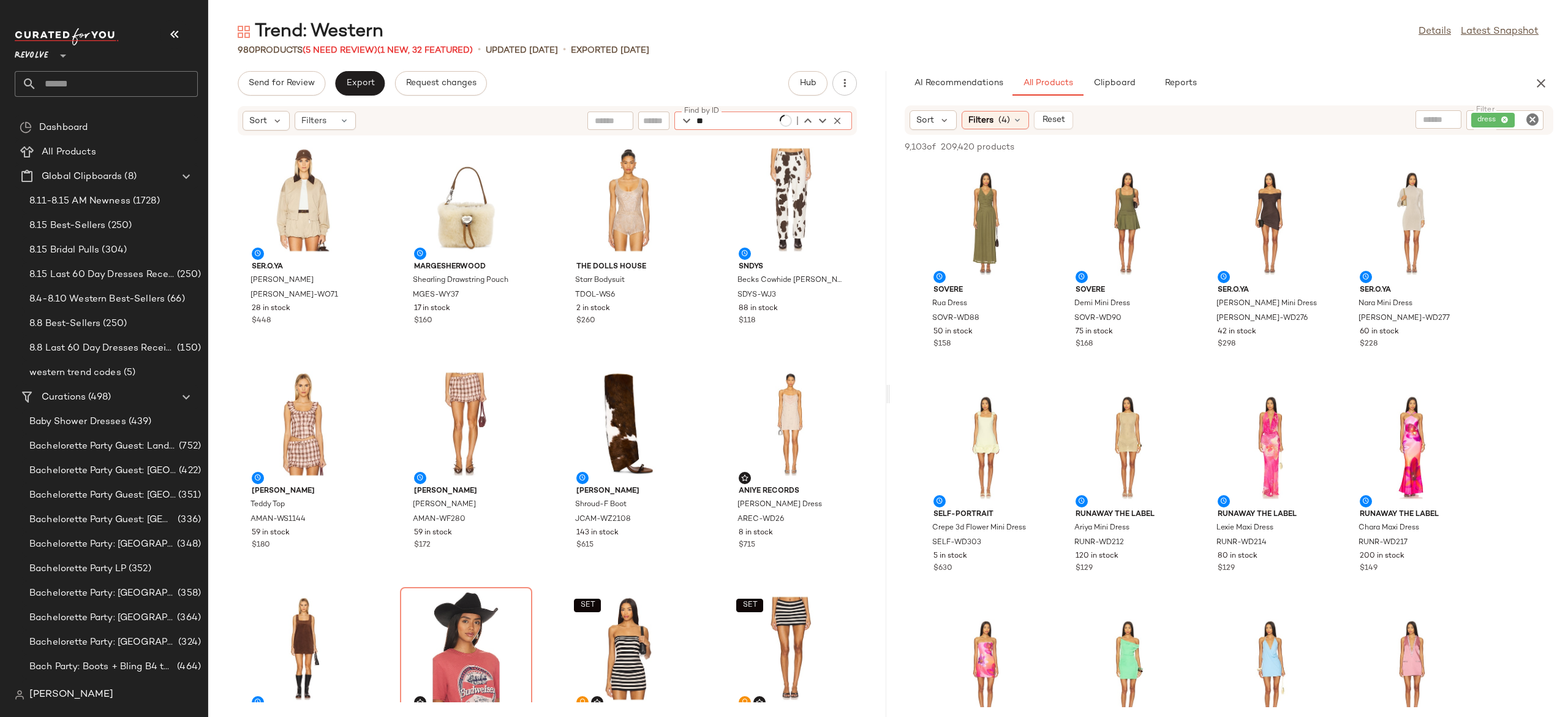
type input "*"
paste input "**********"
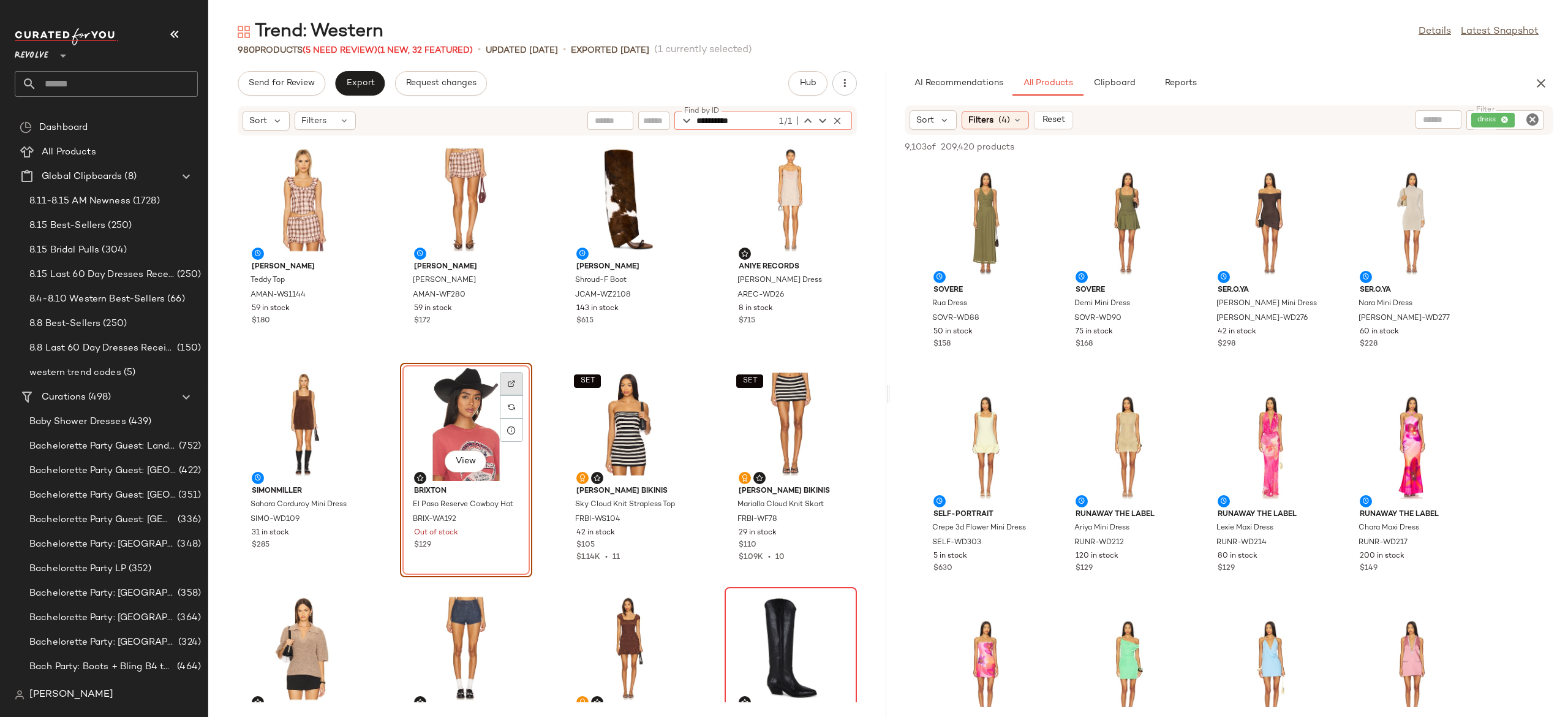
type input "**********"
click at [512, 380] on img at bounding box center [512, 384] width 8 height 8
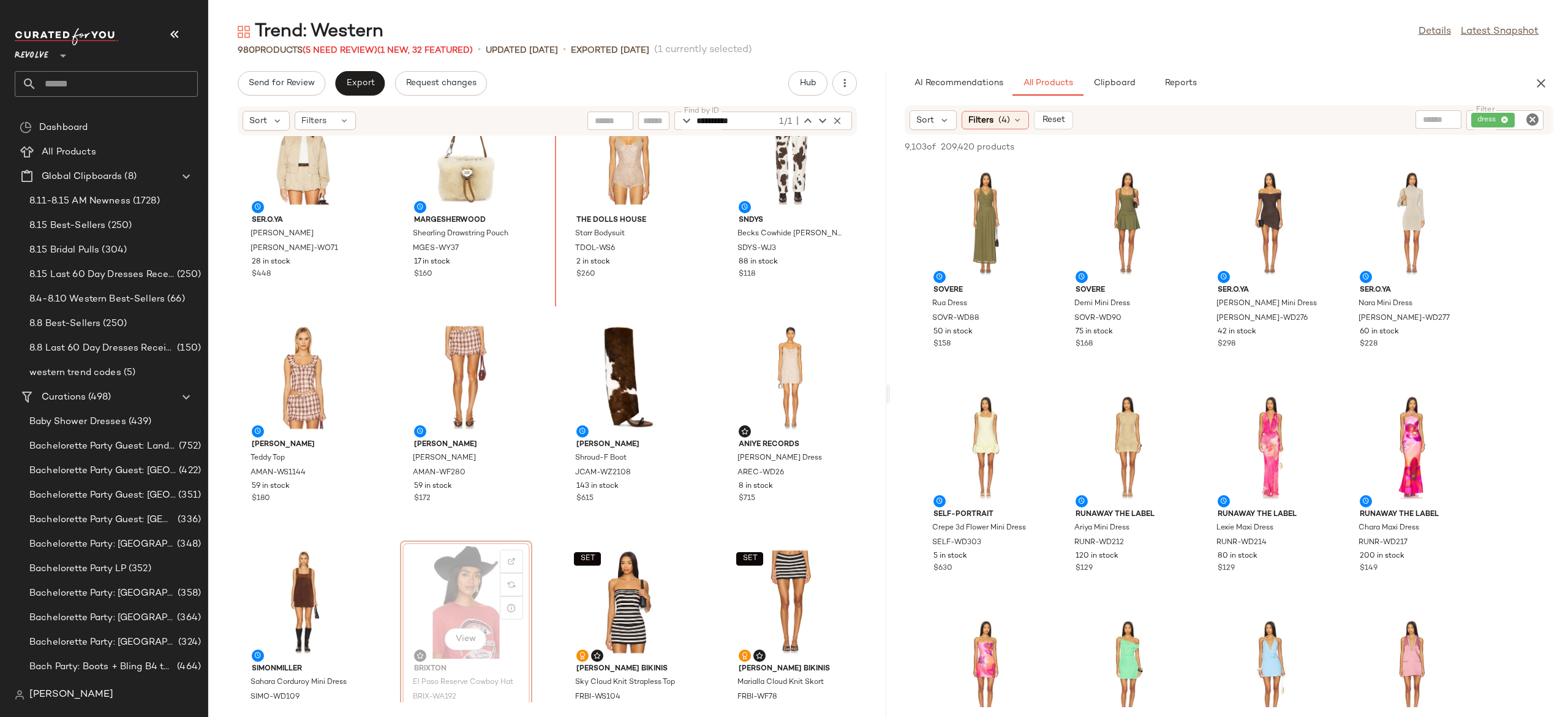
scroll to position [0, 0]
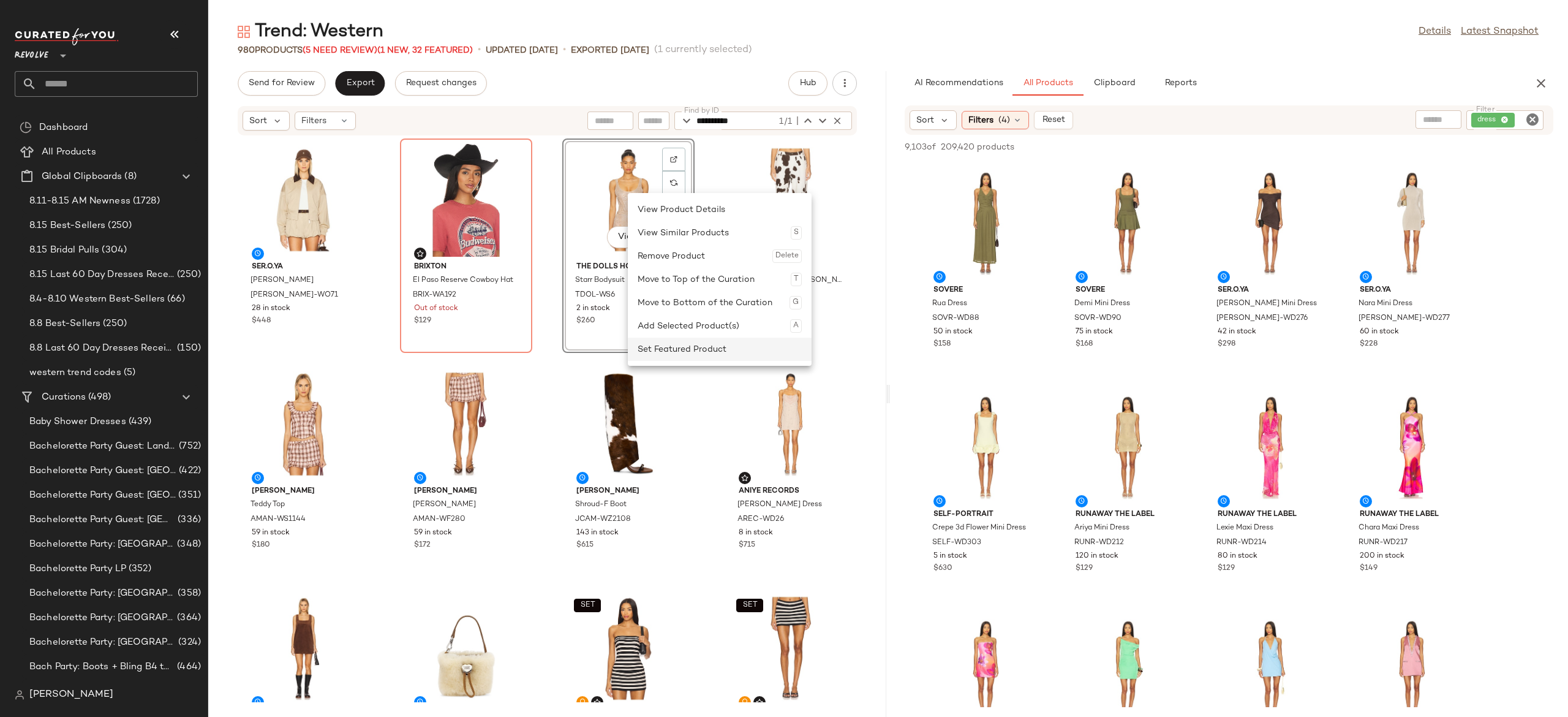
click at [668, 347] on div "Set Featured Product" at bounding box center [720, 349] width 164 height 23
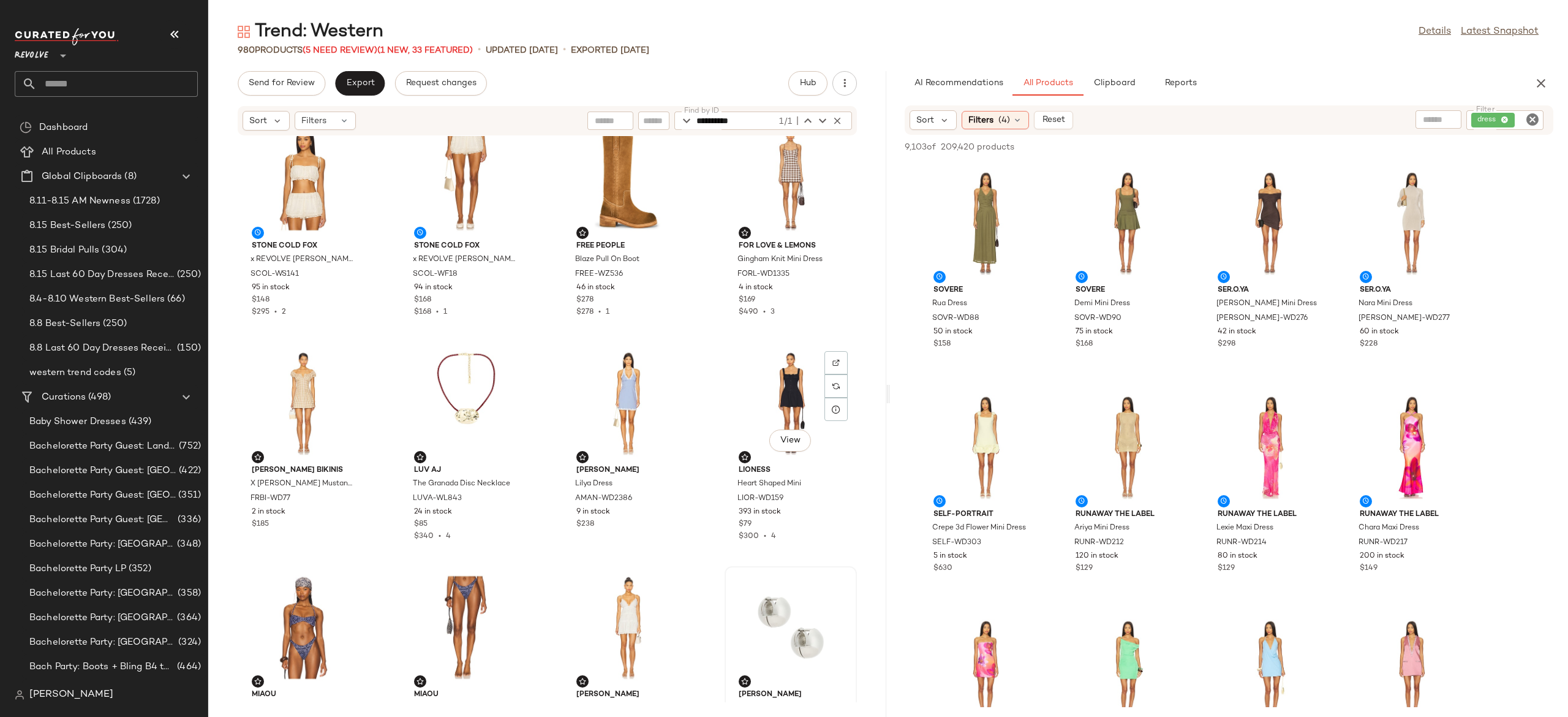
scroll to position [1168, 0]
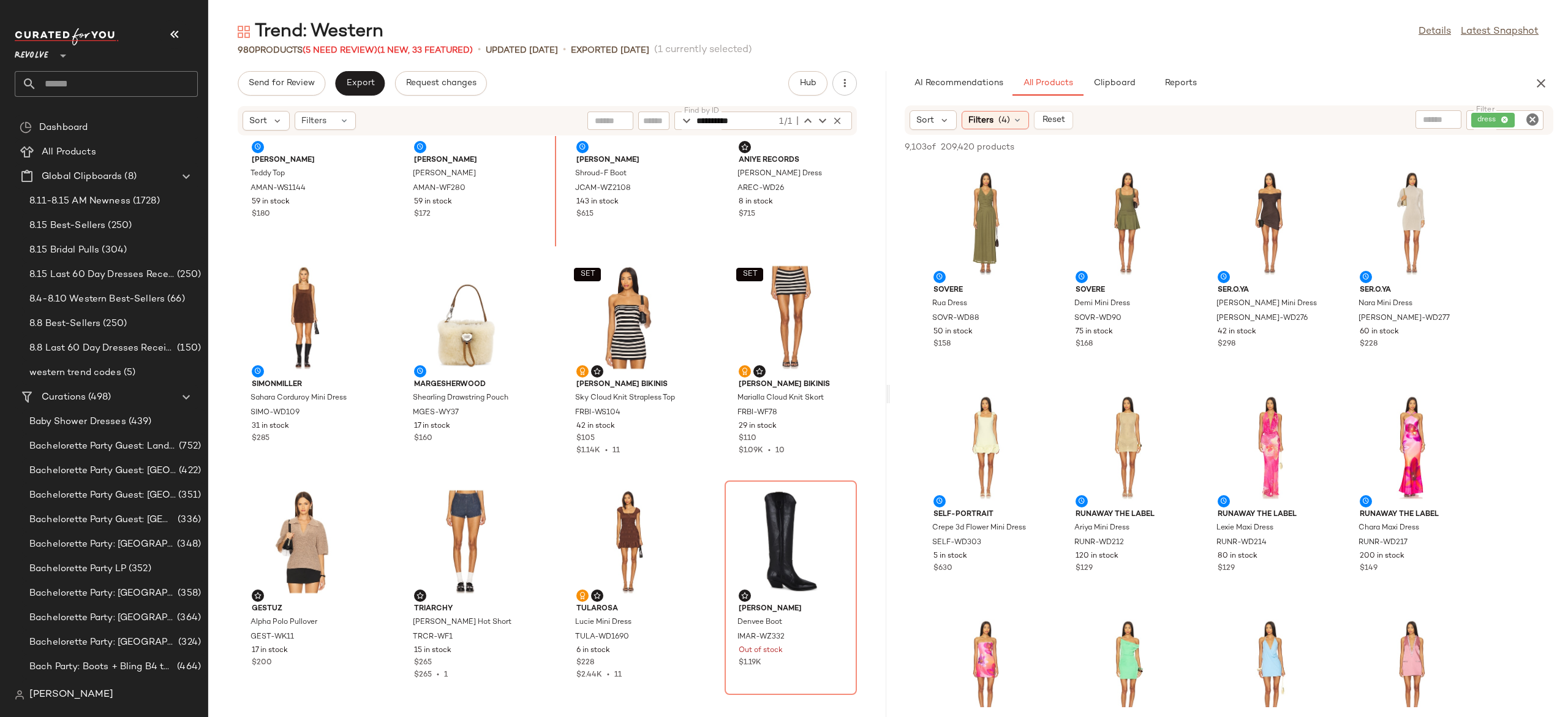
scroll to position [283, 0]
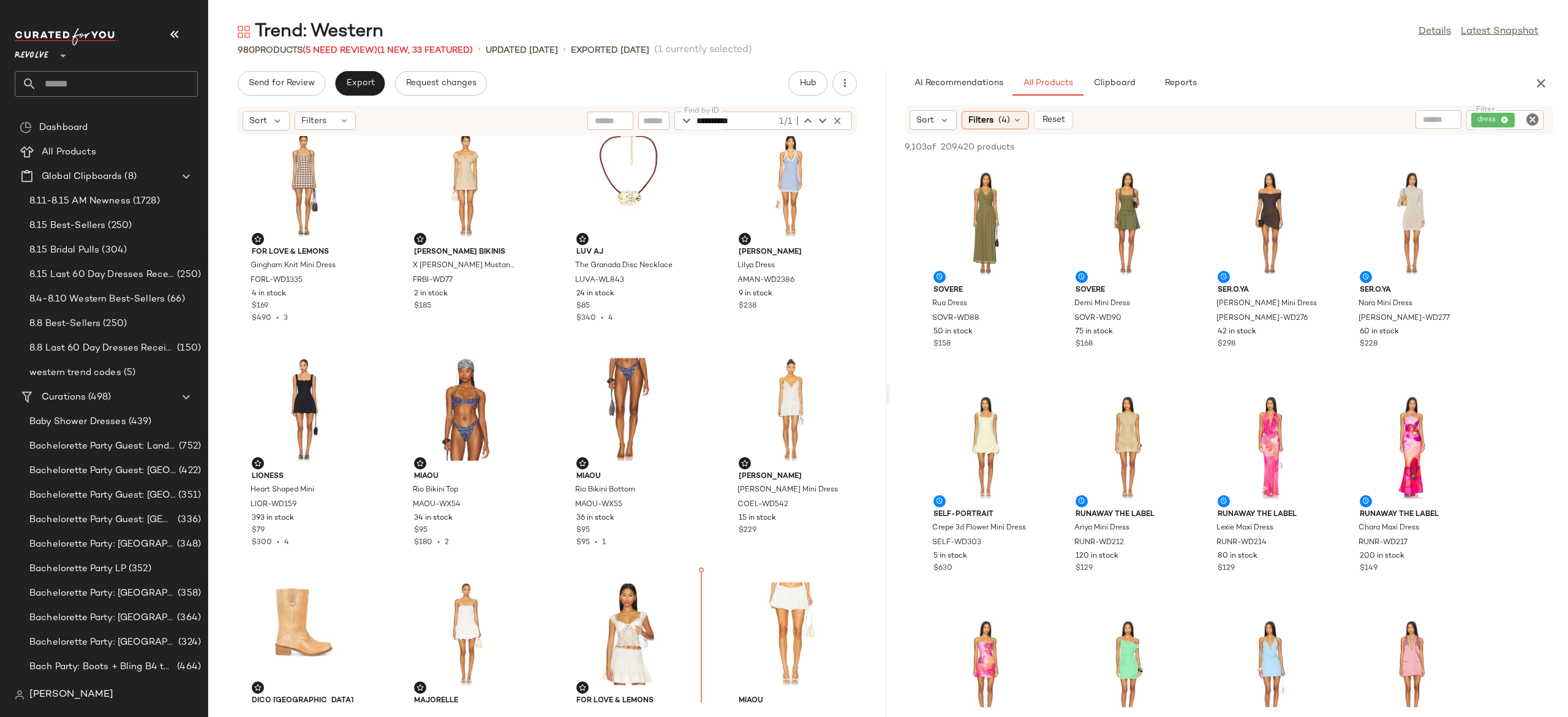
scroll to position [1390, 0]
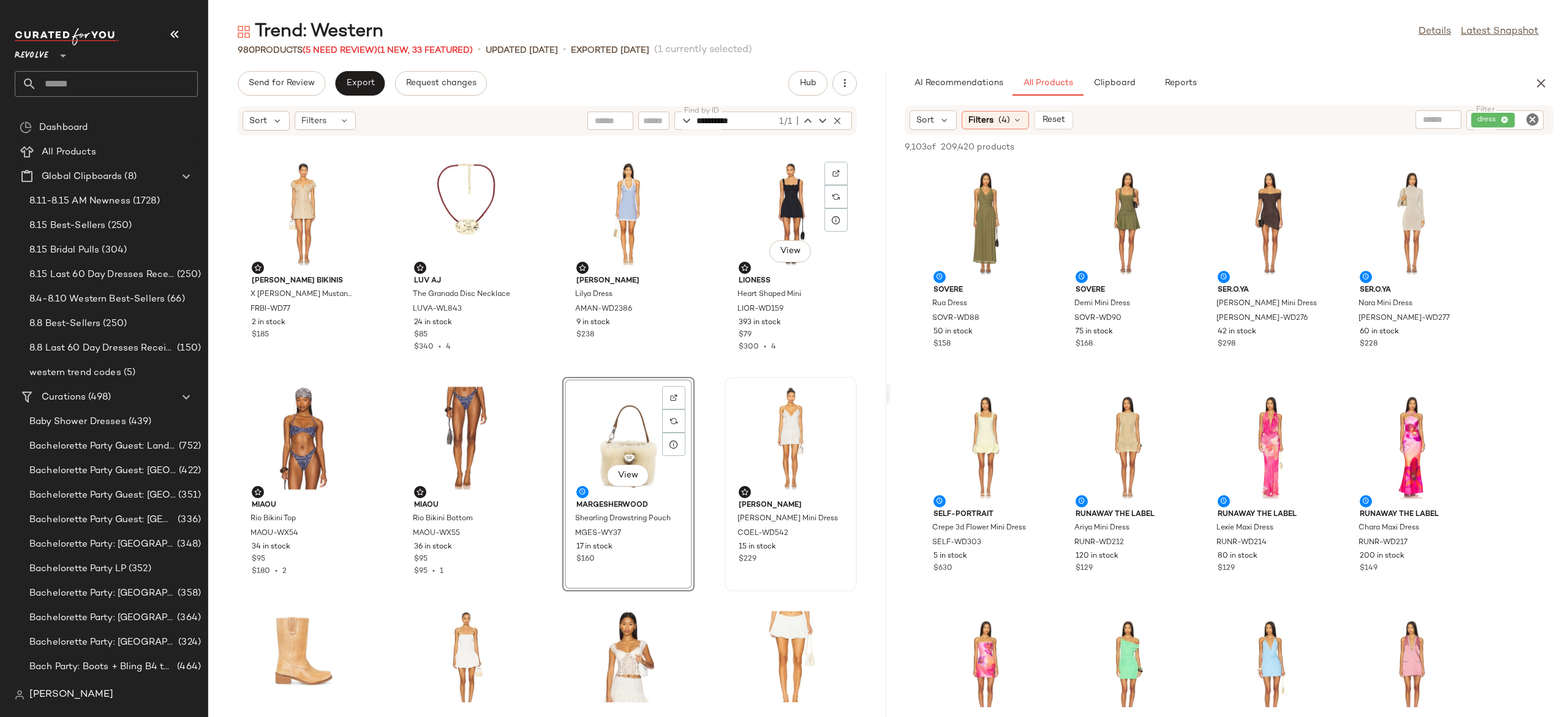
scroll to position [1426, 0]
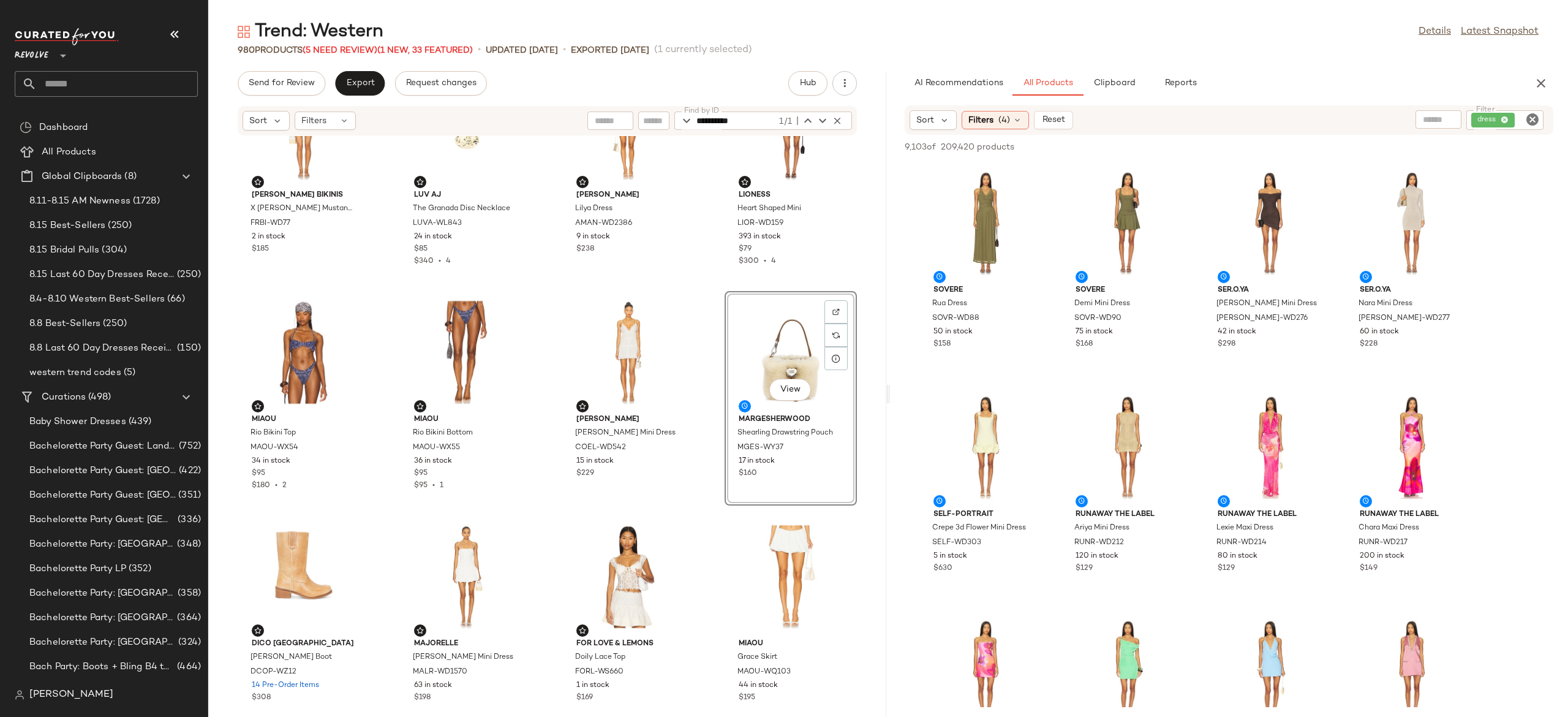
click at [697, 364] on div "Frankies Bikinis X Bella Hadid Mustang Mini Dress FRBI-WD77 2 in stock $185 Luv…" at bounding box center [547, 418] width 678 height 566
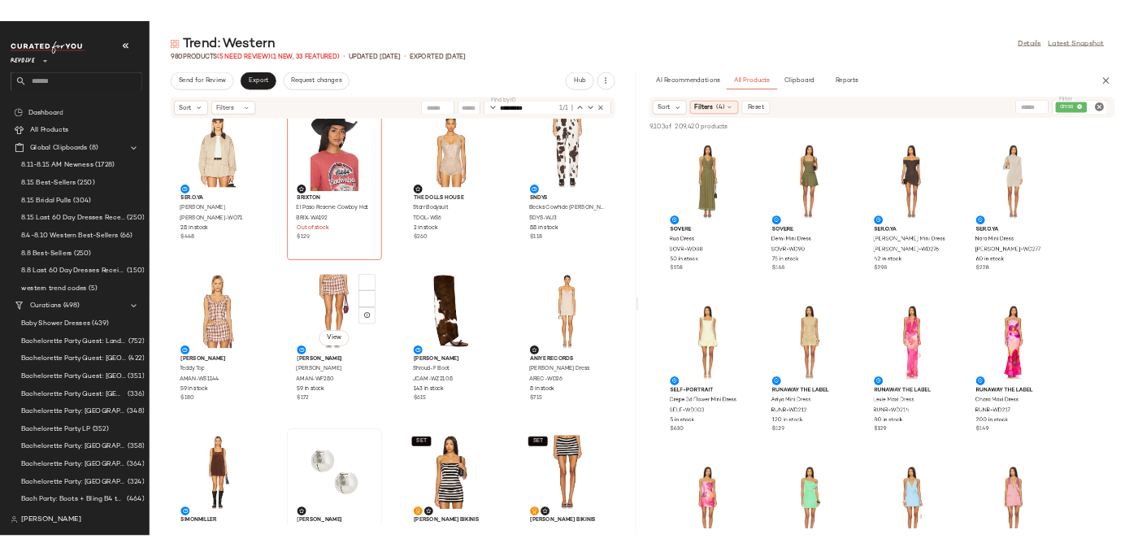
scroll to position [0, 0]
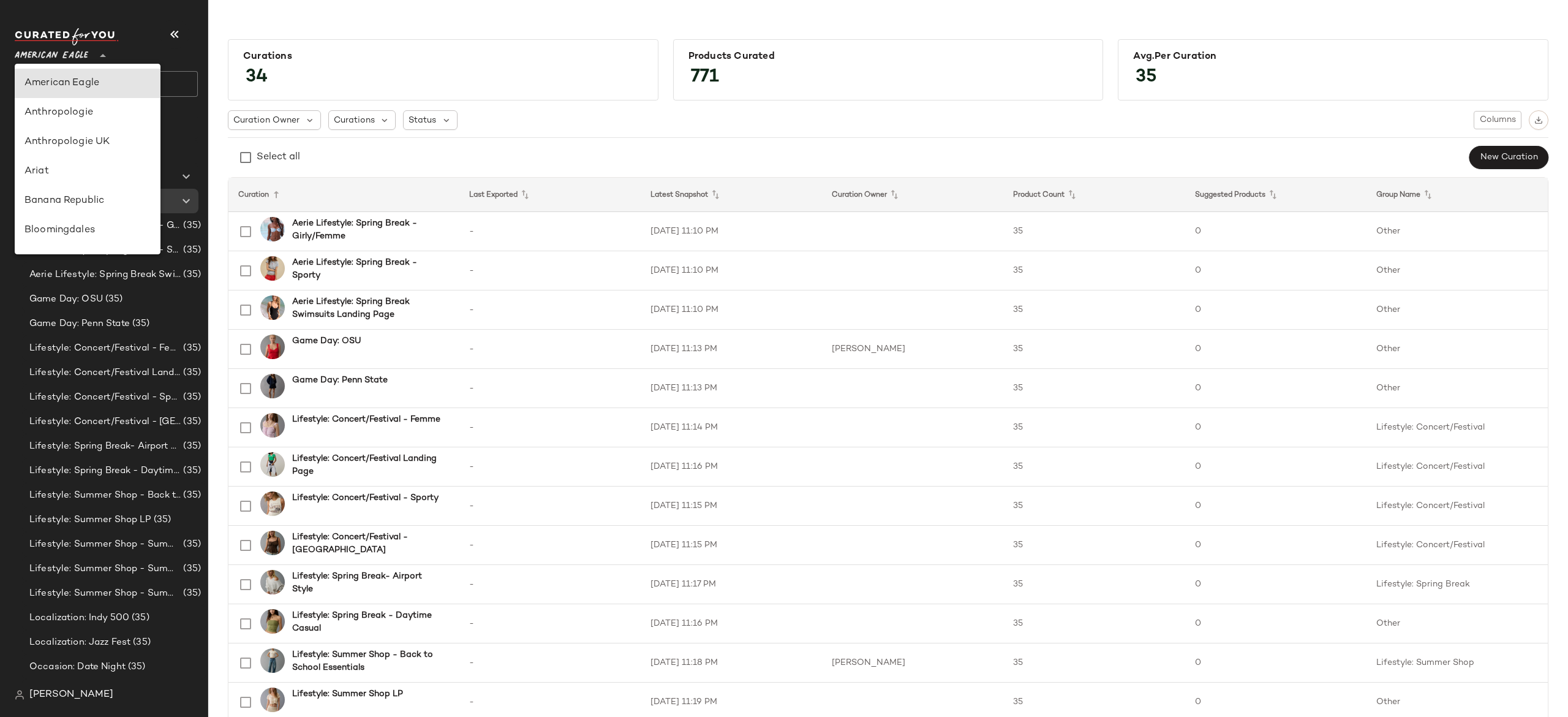
click at [92, 46] on div "American Eagle **" at bounding box center [54, 48] width 78 height 31
click at [75, 120] on div "Revolve" at bounding box center [87, 118] width 126 height 15
type input "**"
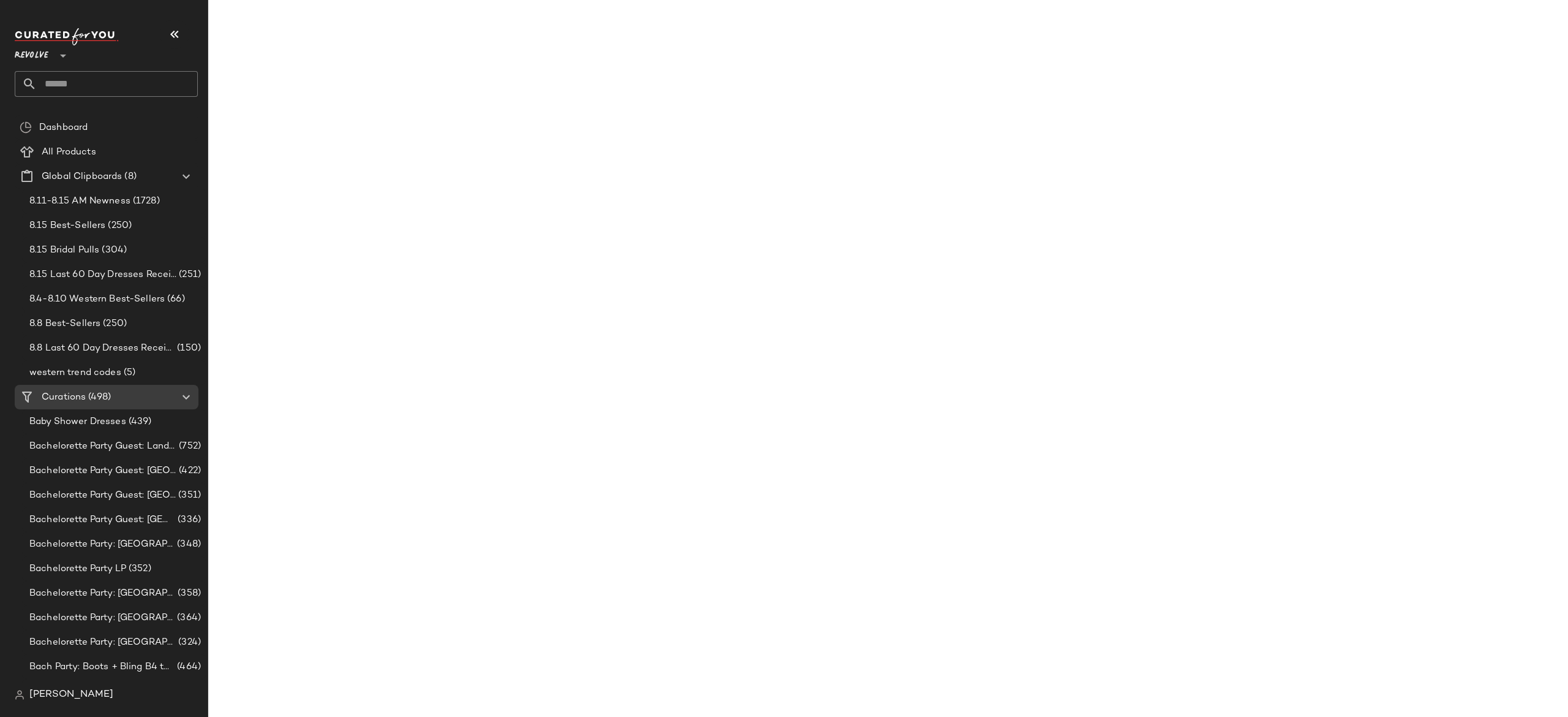
click at [118, 77] on input "text" at bounding box center [118, 84] width 161 height 26
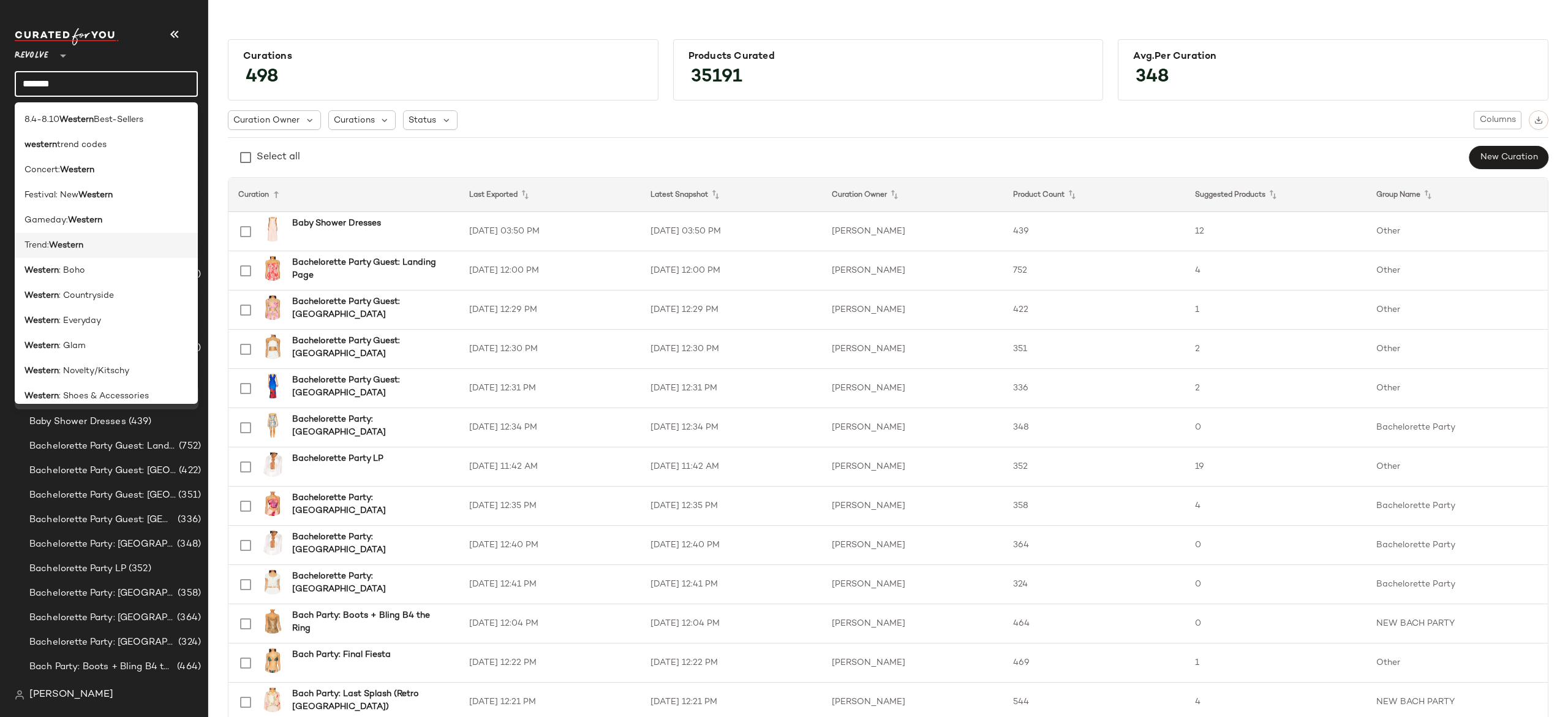
type input "*******"
click at [89, 244] on div "Trend: Western" at bounding box center [106, 245] width 164 height 13
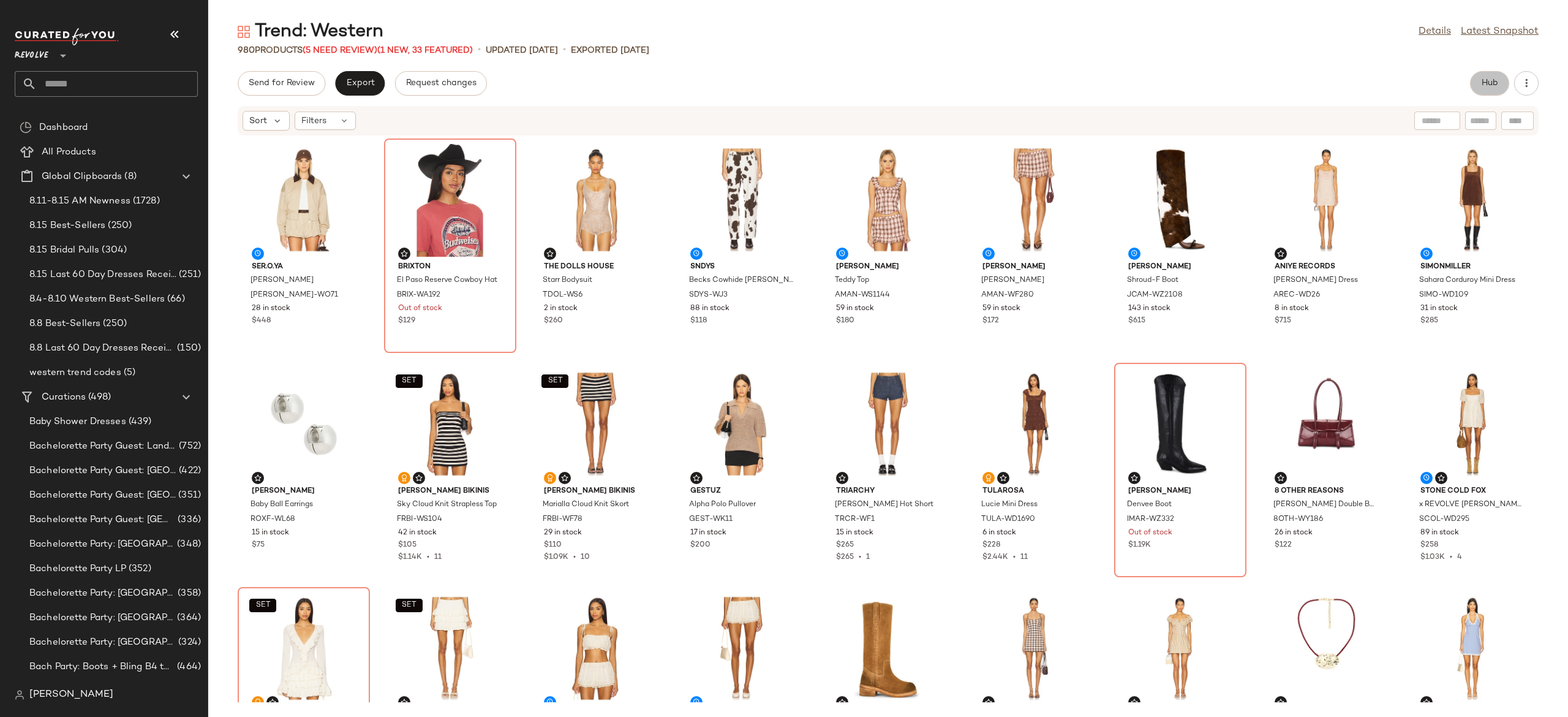
click at [1490, 80] on span "Hub" at bounding box center [1490, 83] width 17 height 10
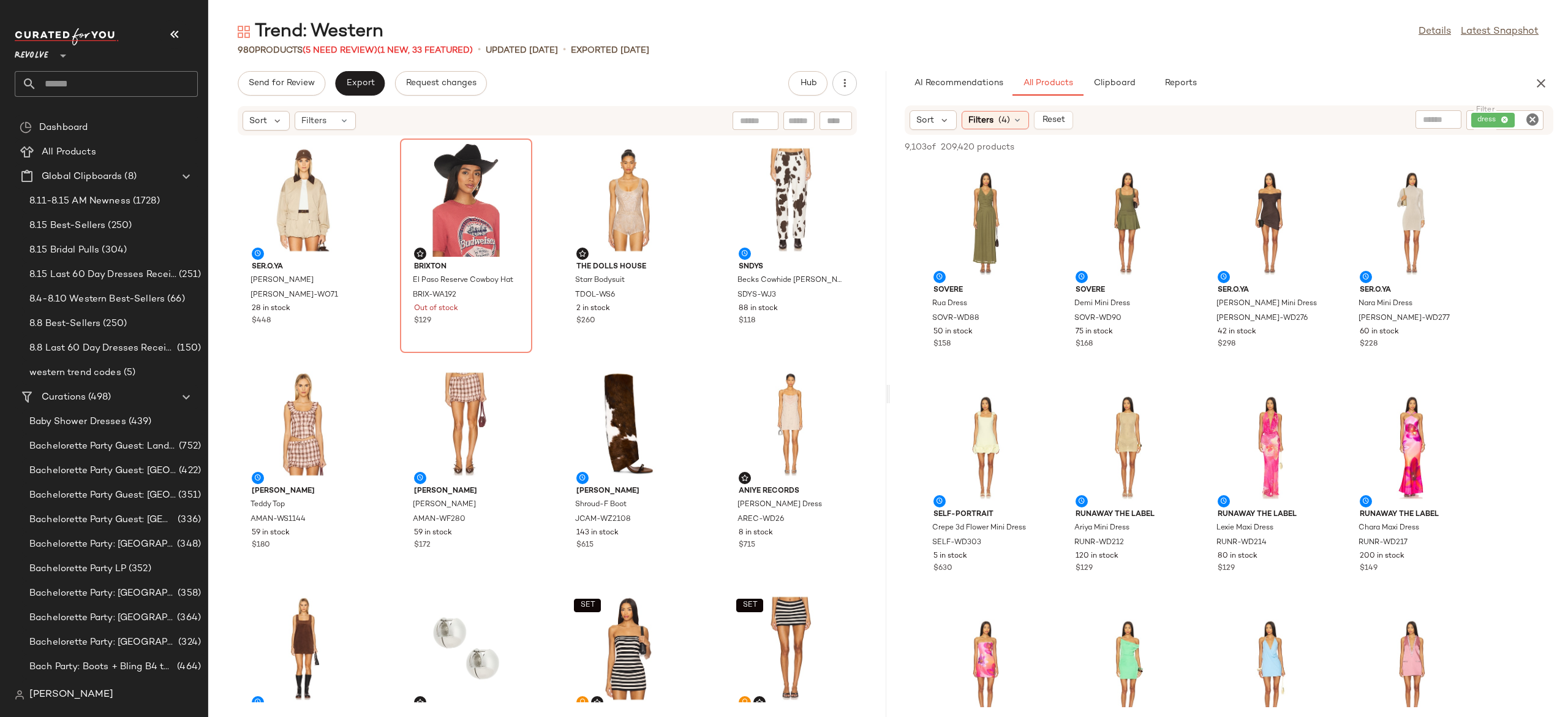
click at [1530, 117] on icon "Clear Filter" at bounding box center [1533, 120] width 15 height 15
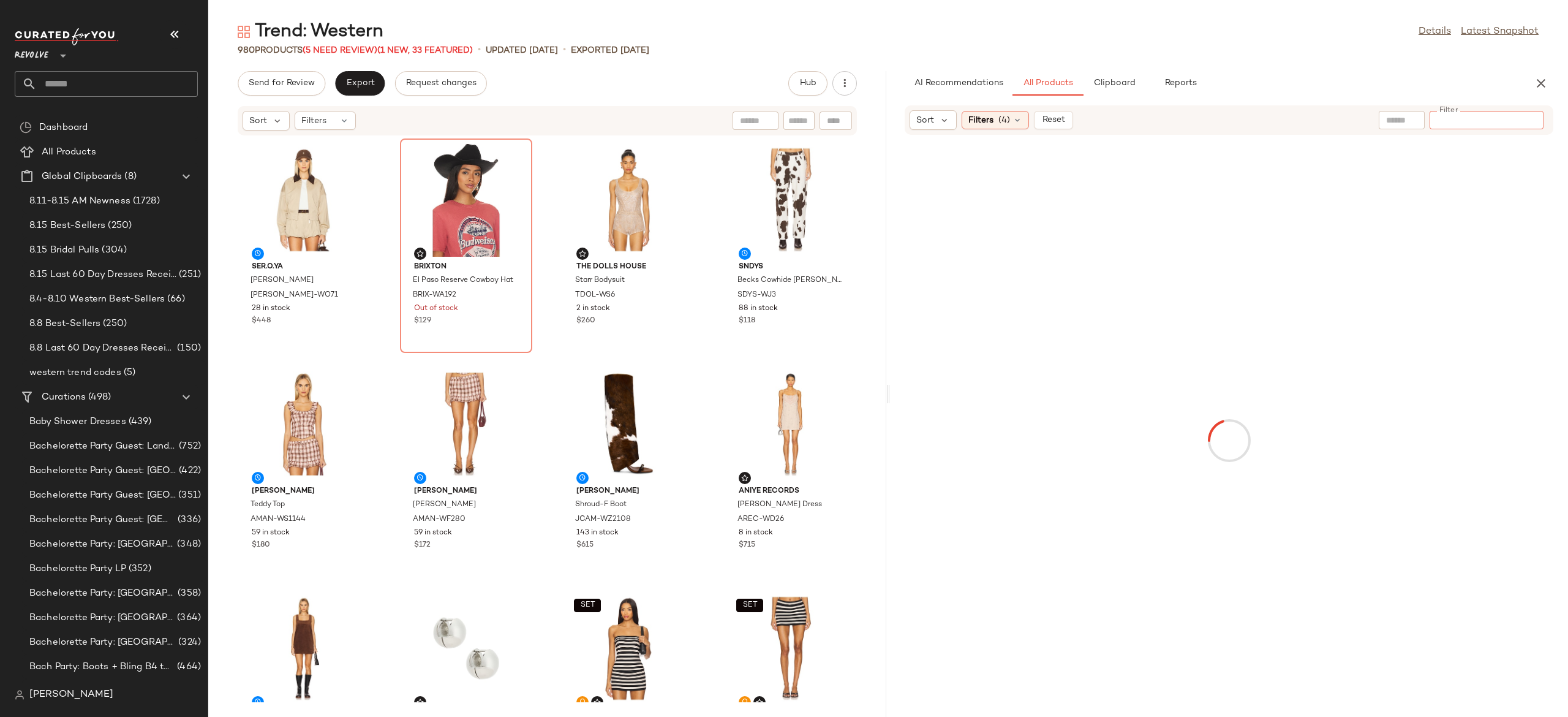
paste input "*********"
type input "*********"
click at [838, 122] on div "Find by ID Find by ID" at bounding box center [764, 121] width 178 height 18
paste input "*********"
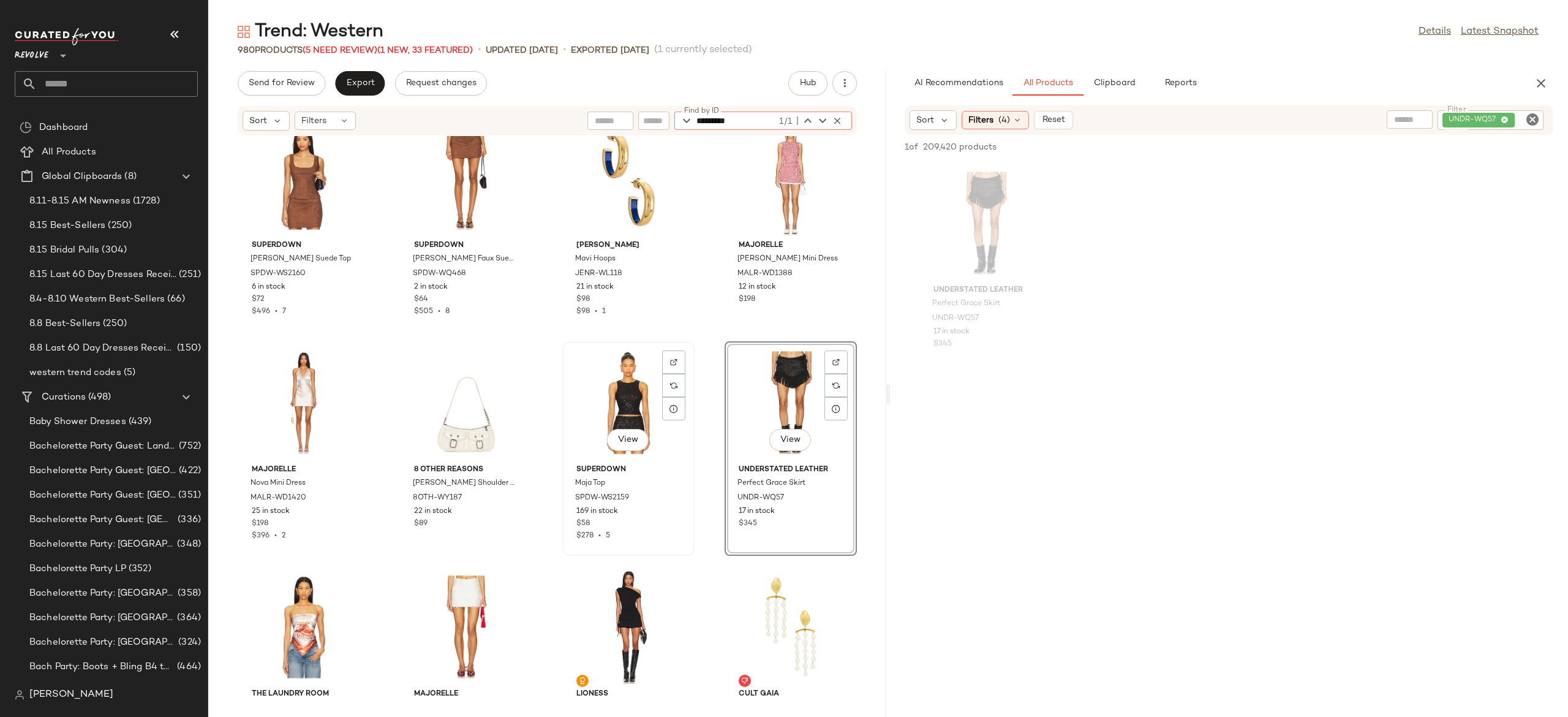
scroll to position [7433, 0]
type input "*********"
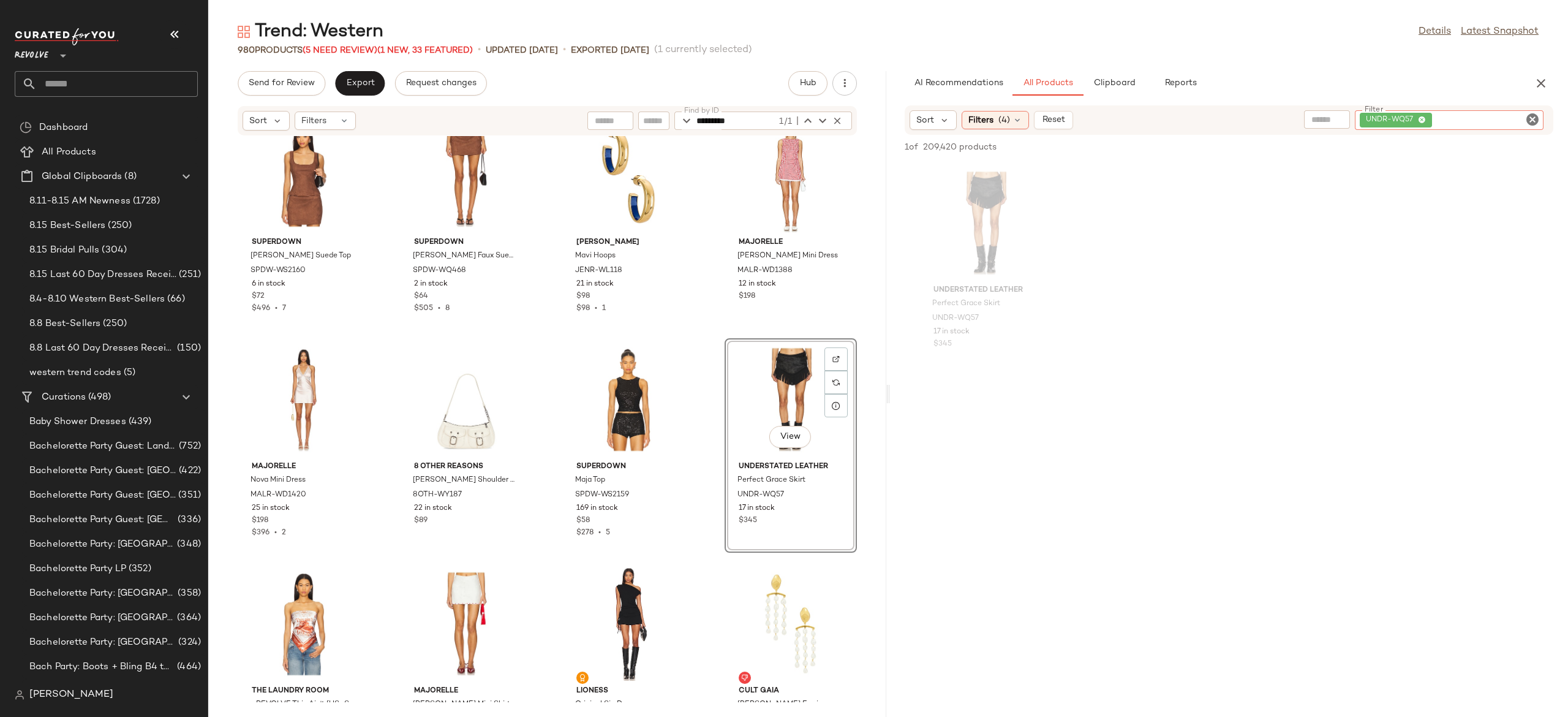
click at [1485, 119] on div "UNDR-WQ57" at bounding box center [1449, 120] width 188 height 20
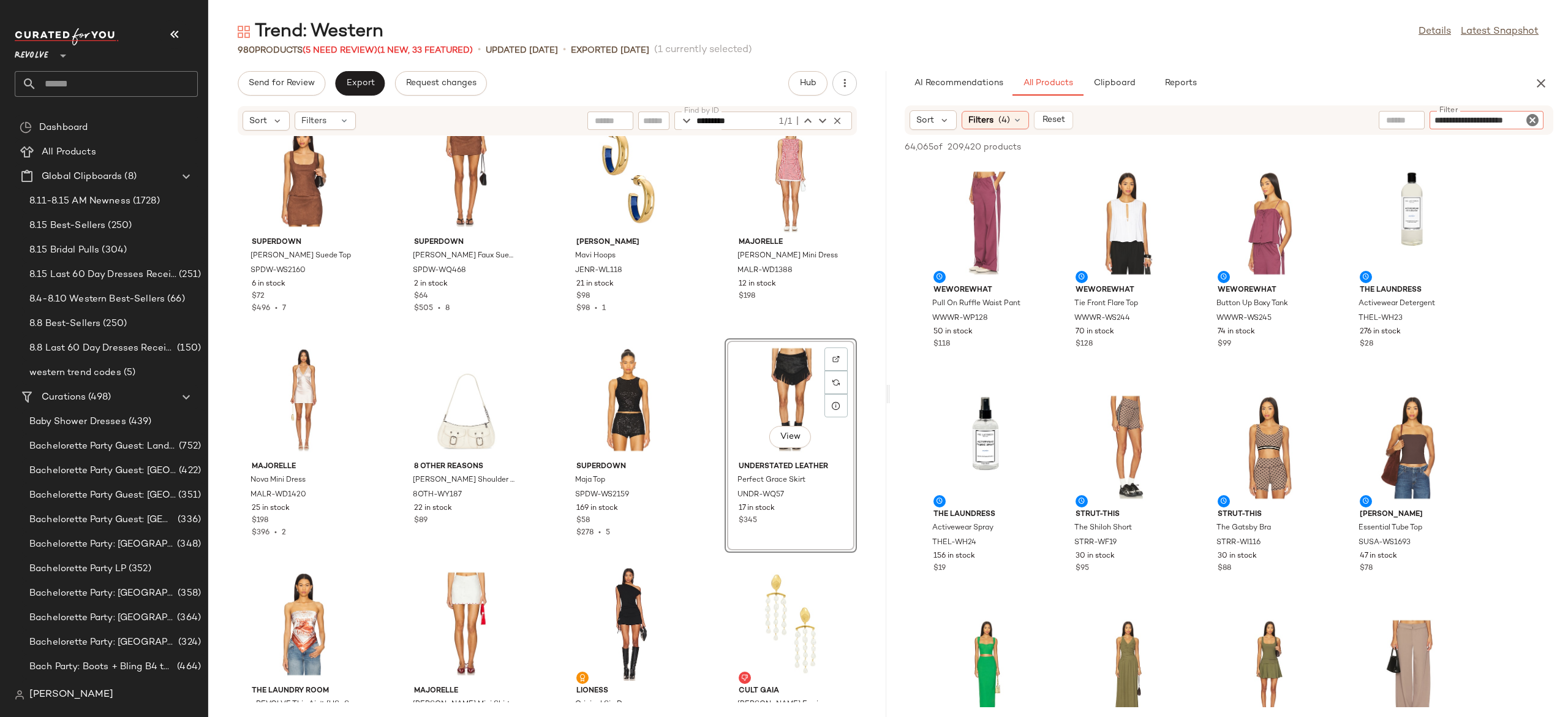
type input "**********"
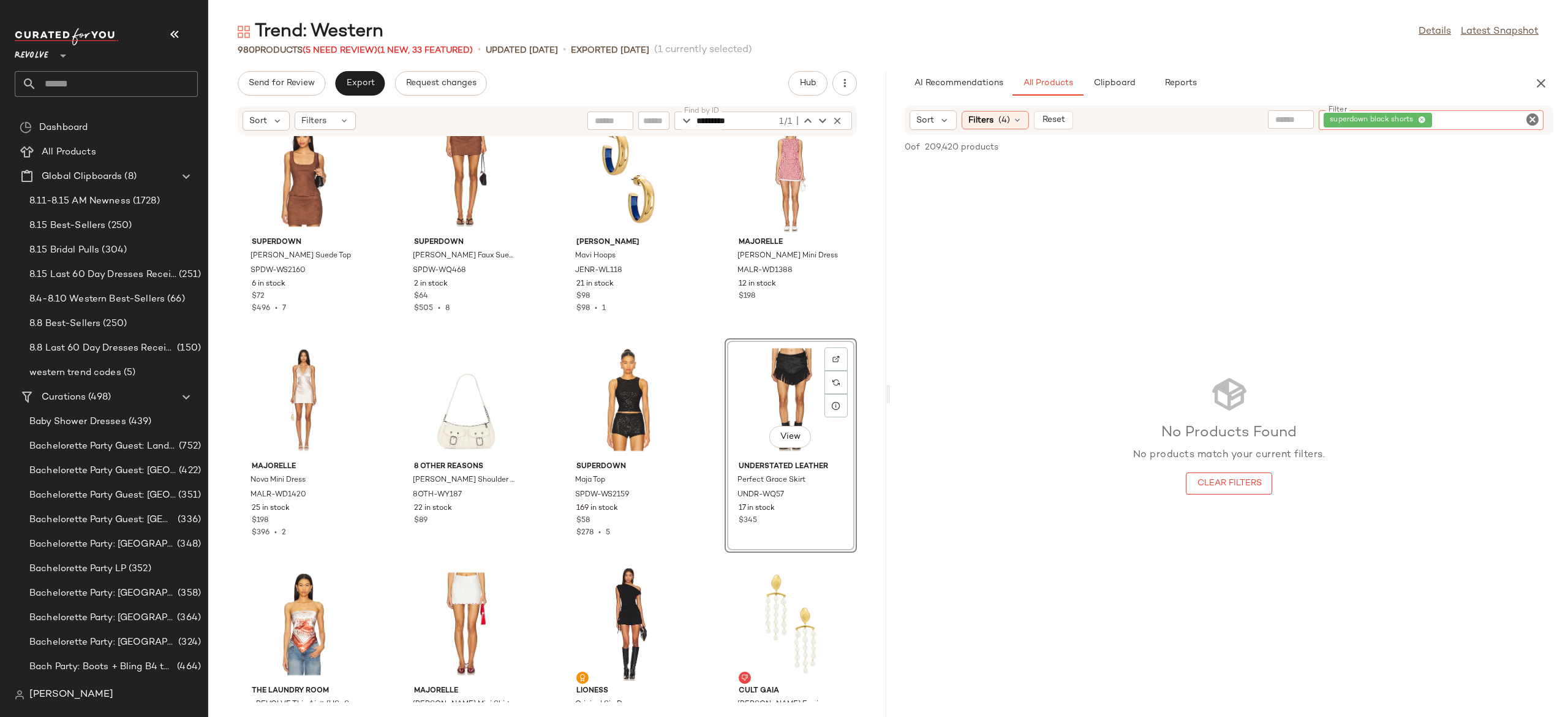
click at [1483, 117] on input "Filter" at bounding box center [1487, 120] width 104 height 13
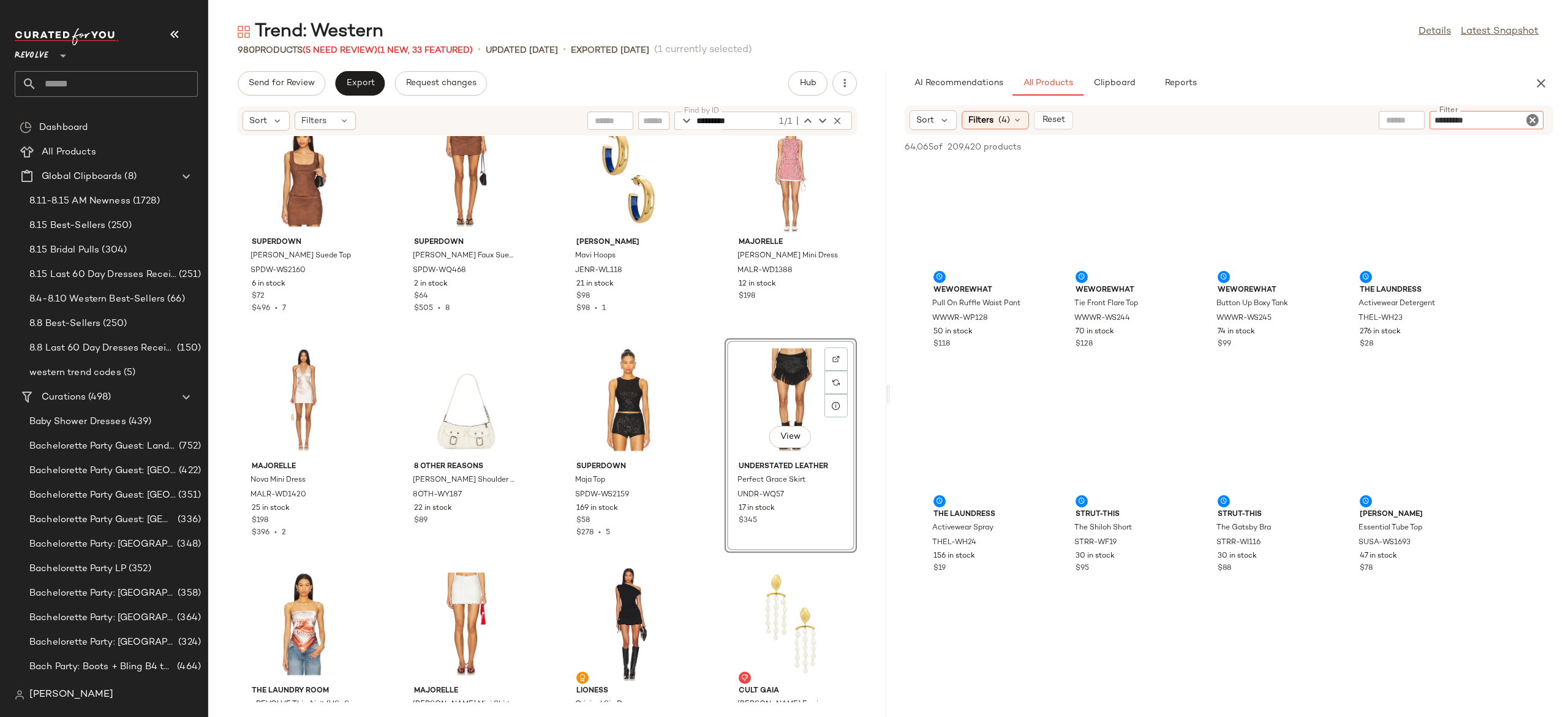
type input "*********"
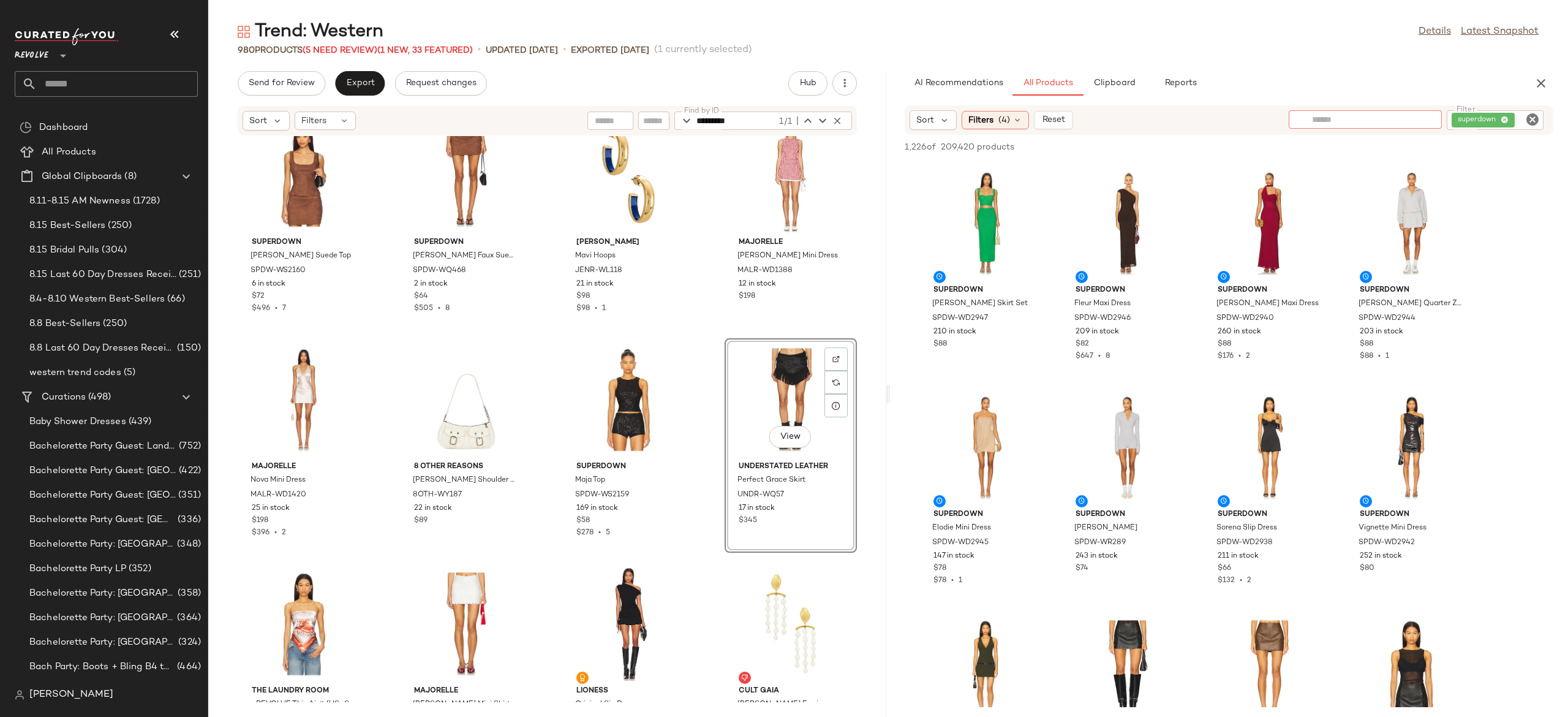
click at [1343, 124] on input "text" at bounding box center [1364, 119] width 106 height 13
type input "******"
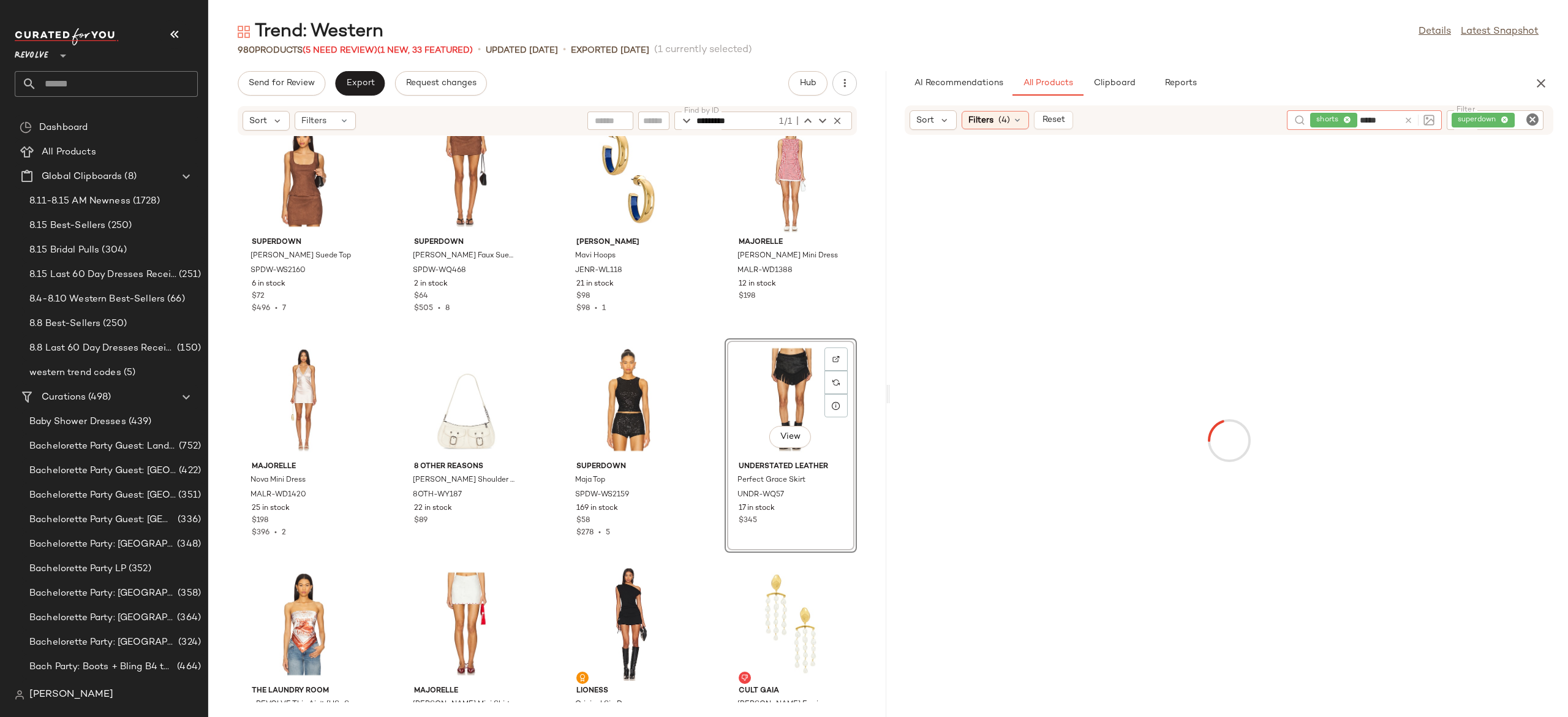
type input "*****"
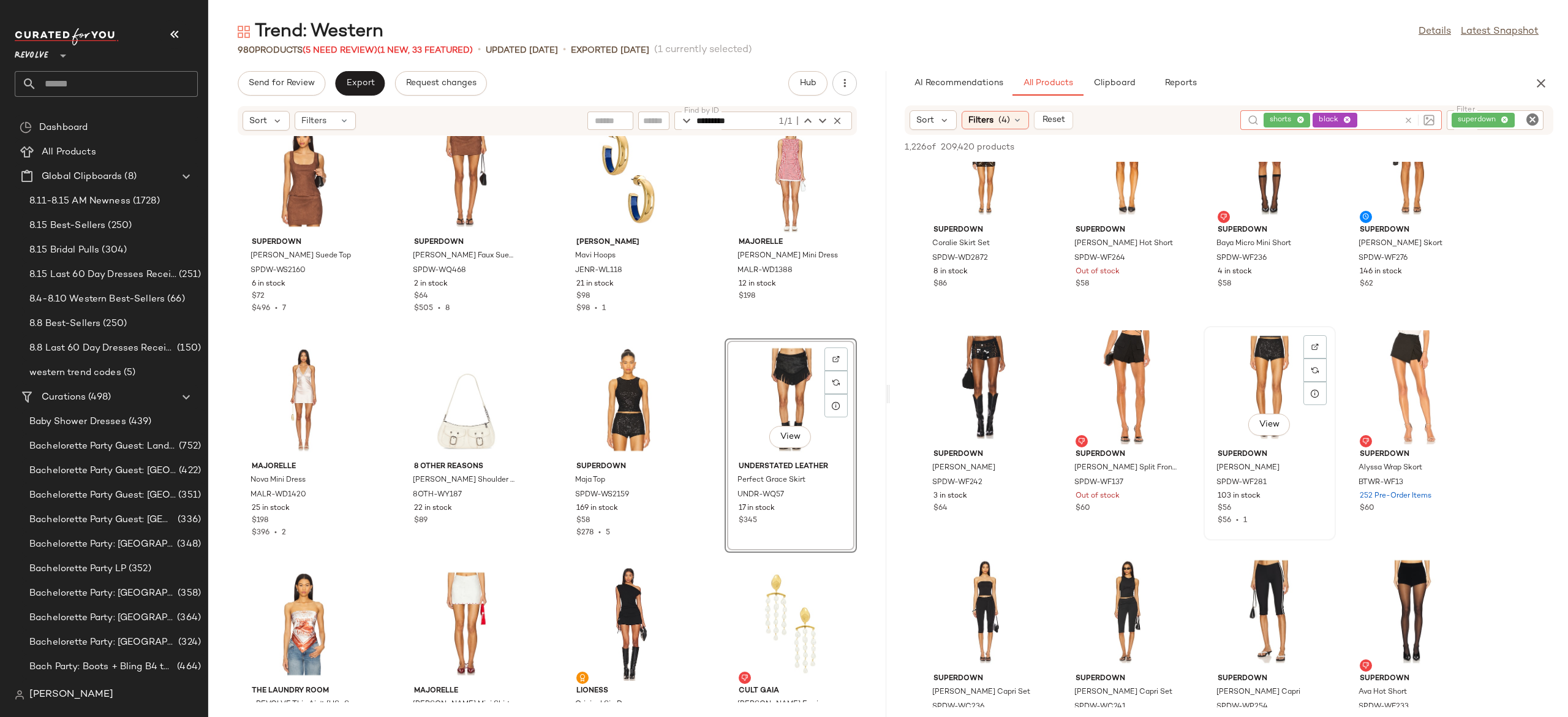
scroll to position [958, 0]
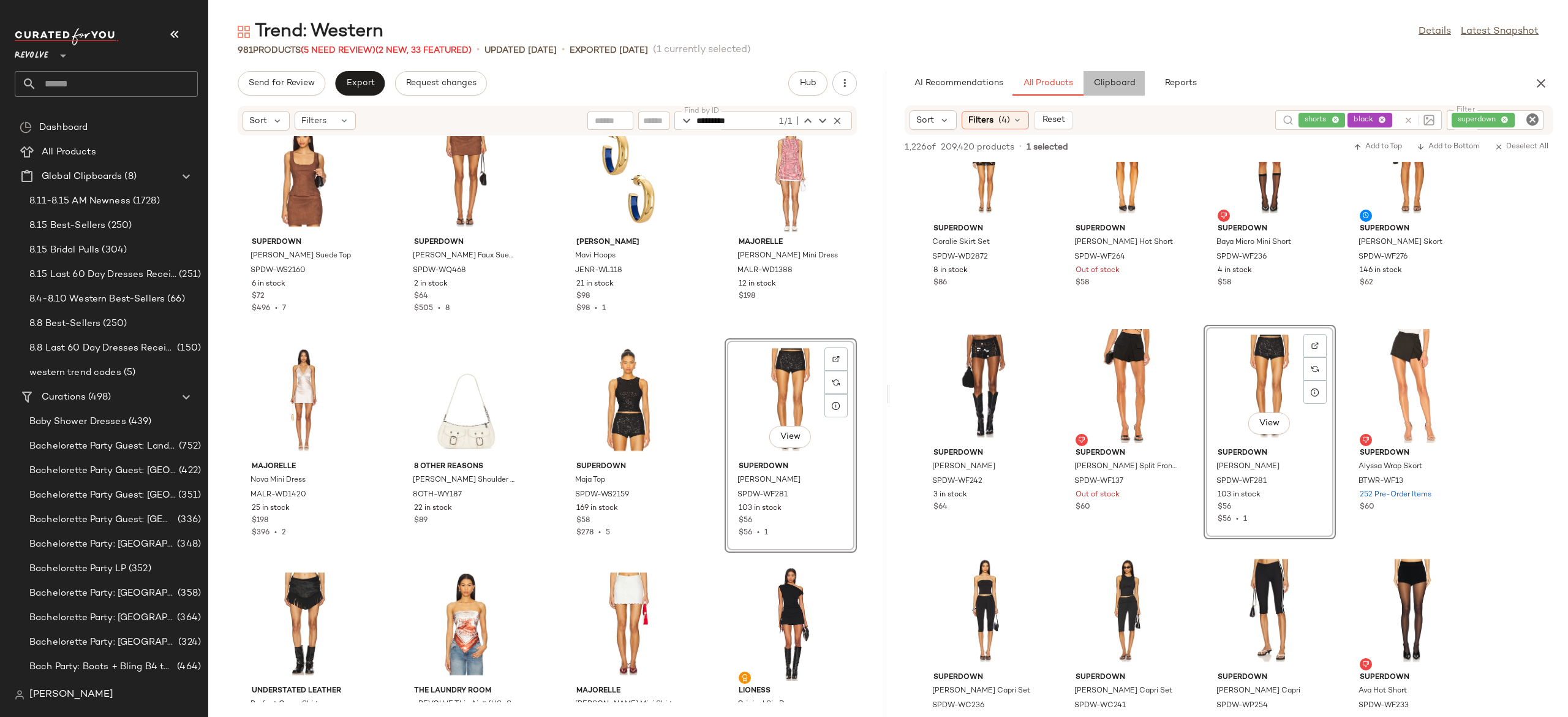
click at [1135, 78] on span "Clipboard" at bounding box center [1114, 83] width 42 height 10
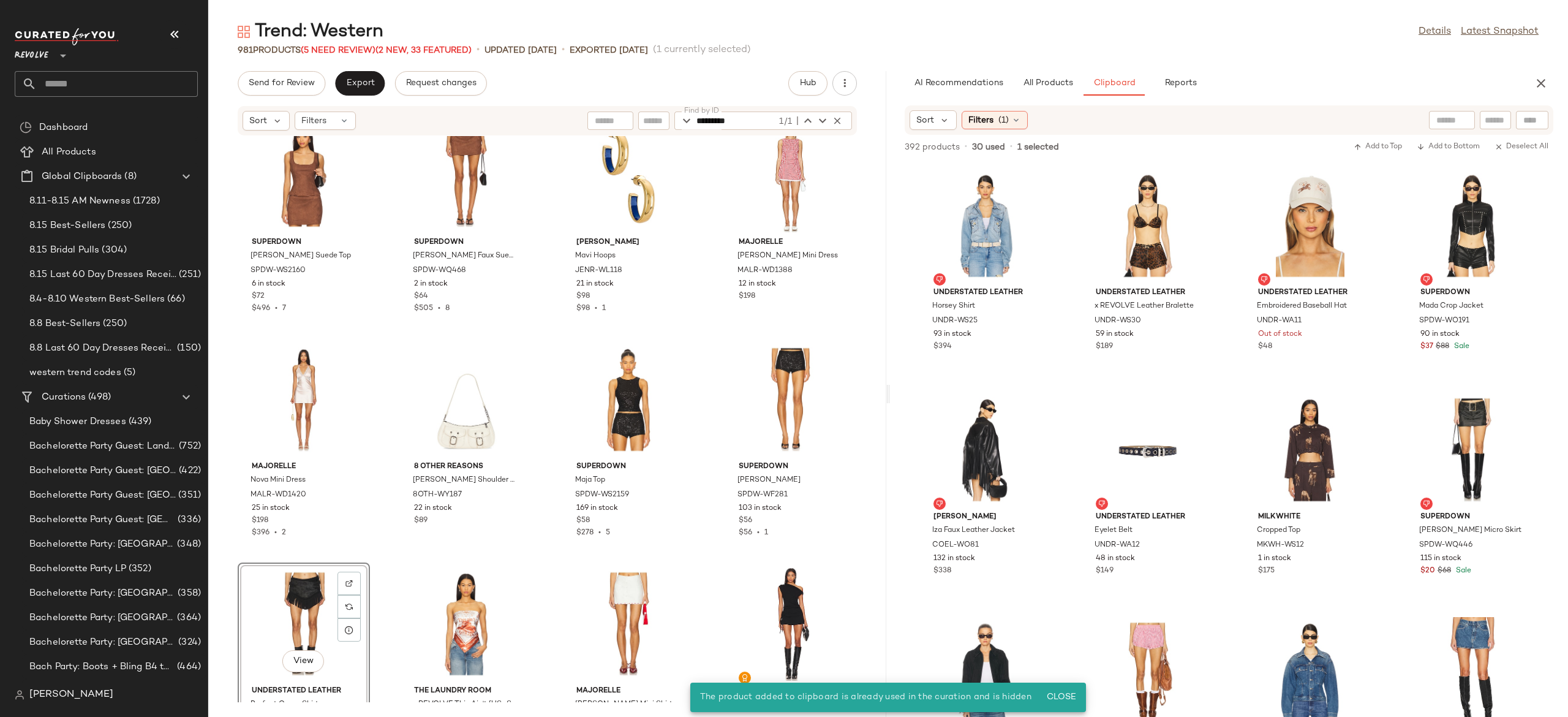
click at [299, 590] on div "View" at bounding box center [304, 624] width 124 height 114
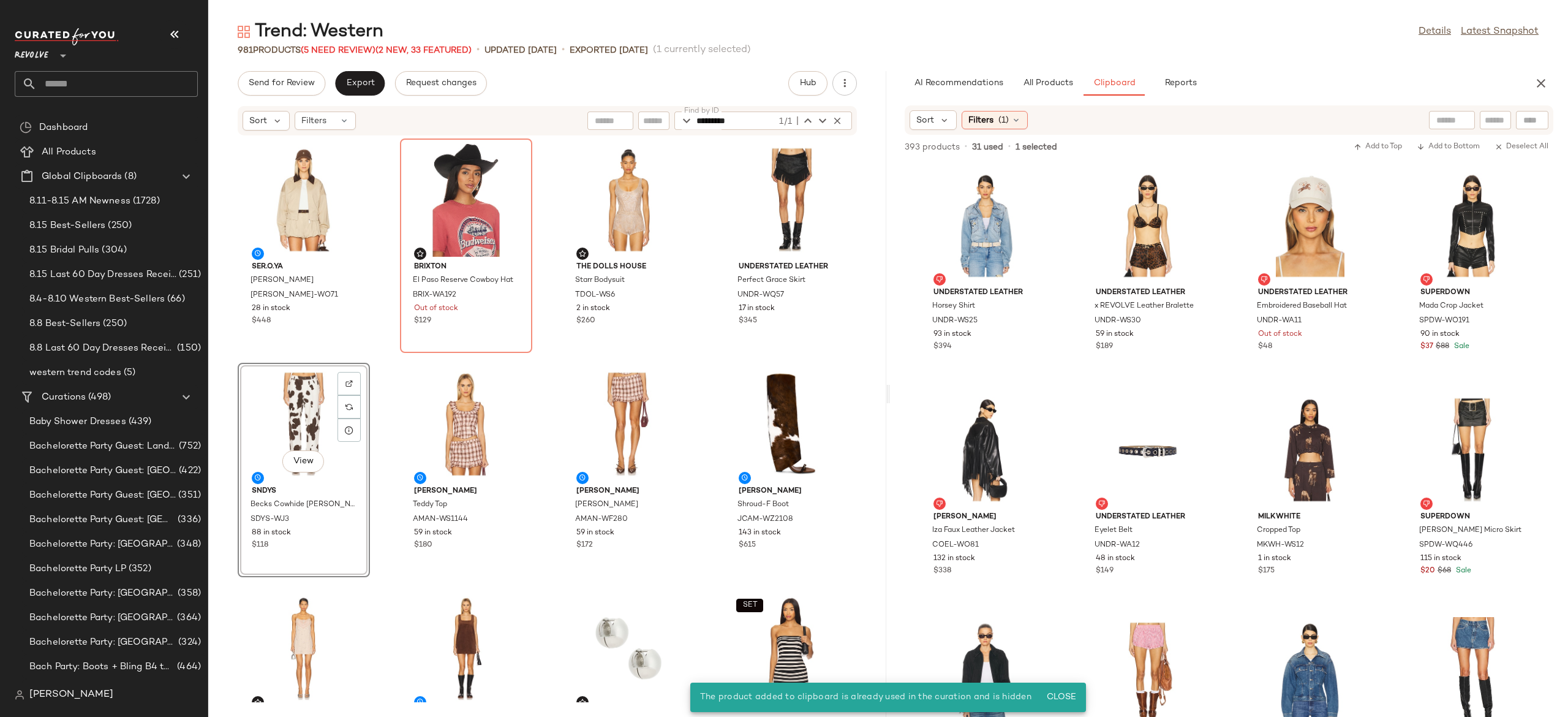
click at [299, 417] on div "View" at bounding box center [304, 424] width 124 height 114
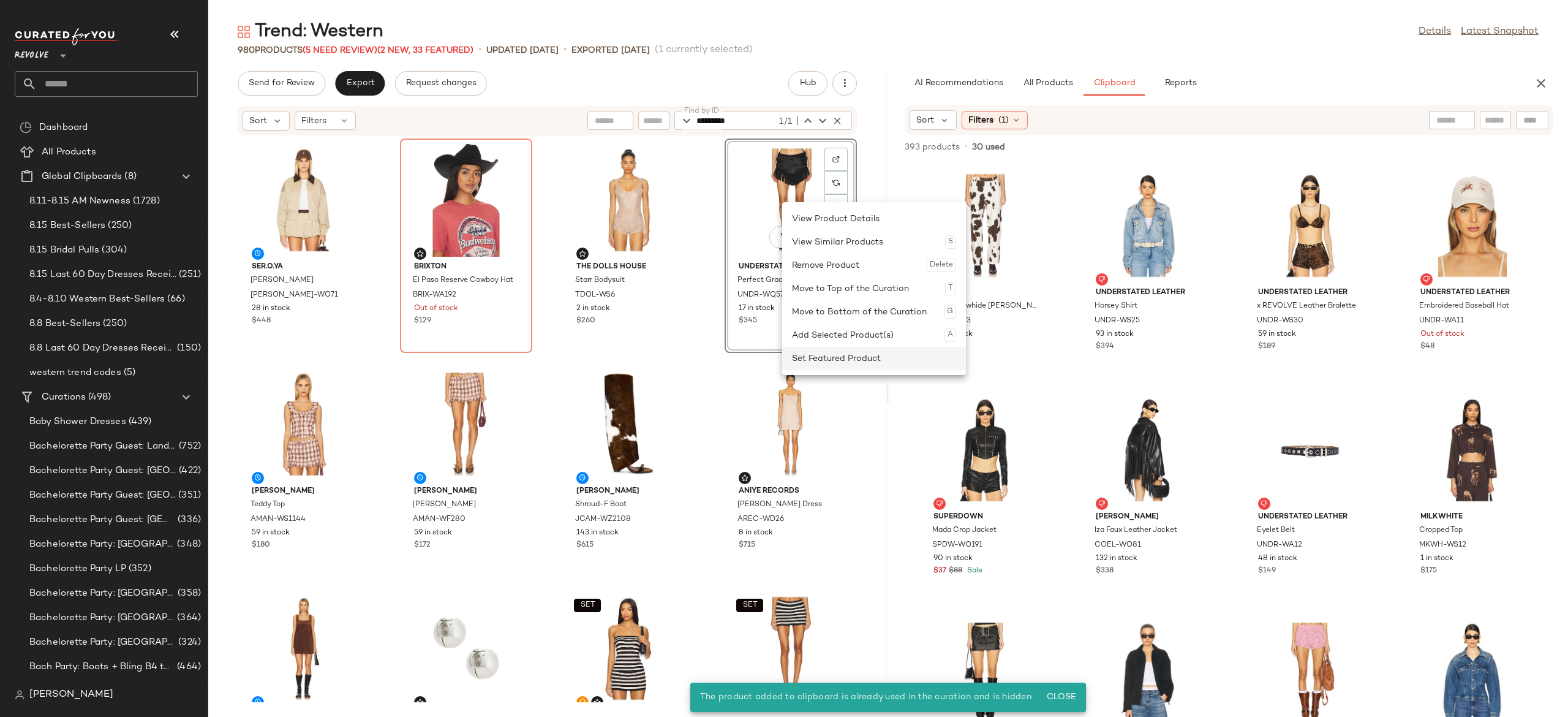
click at [813, 353] on div "Set Featured Product" at bounding box center [874, 358] width 164 height 23
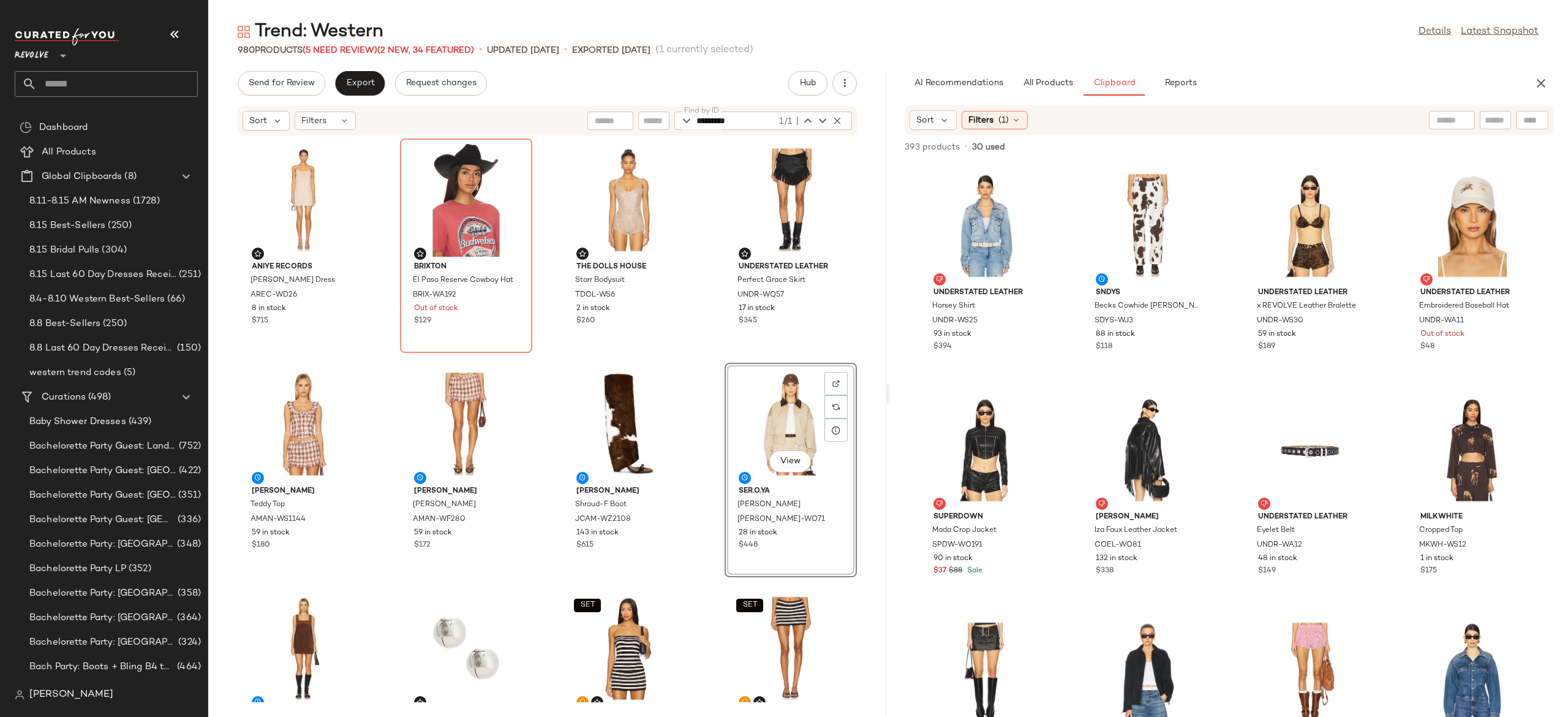
click at [699, 424] on div "Aniye Records [PERSON_NAME] Dress AREC-WD26 8 in stock $715 Brixton El Paso Res…" at bounding box center [547, 418] width 678 height 566
click at [361, 81] on span "Export" at bounding box center [360, 83] width 29 height 10
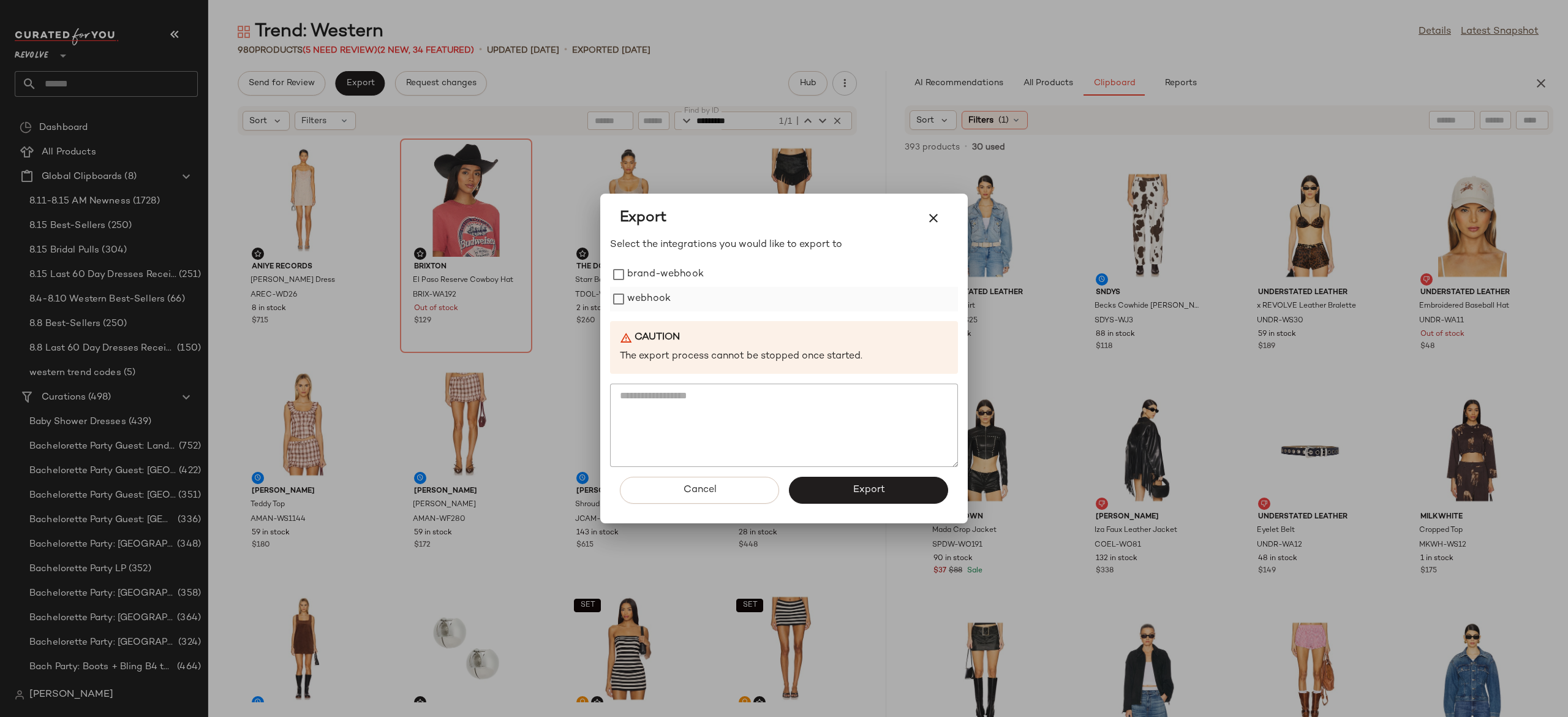
click at [645, 296] on label "webhook" at bounding box center [649, 299] width 44 height 25
click at [831, 487] on button "Export" at bounding box center [868, 490] width 159 height 27
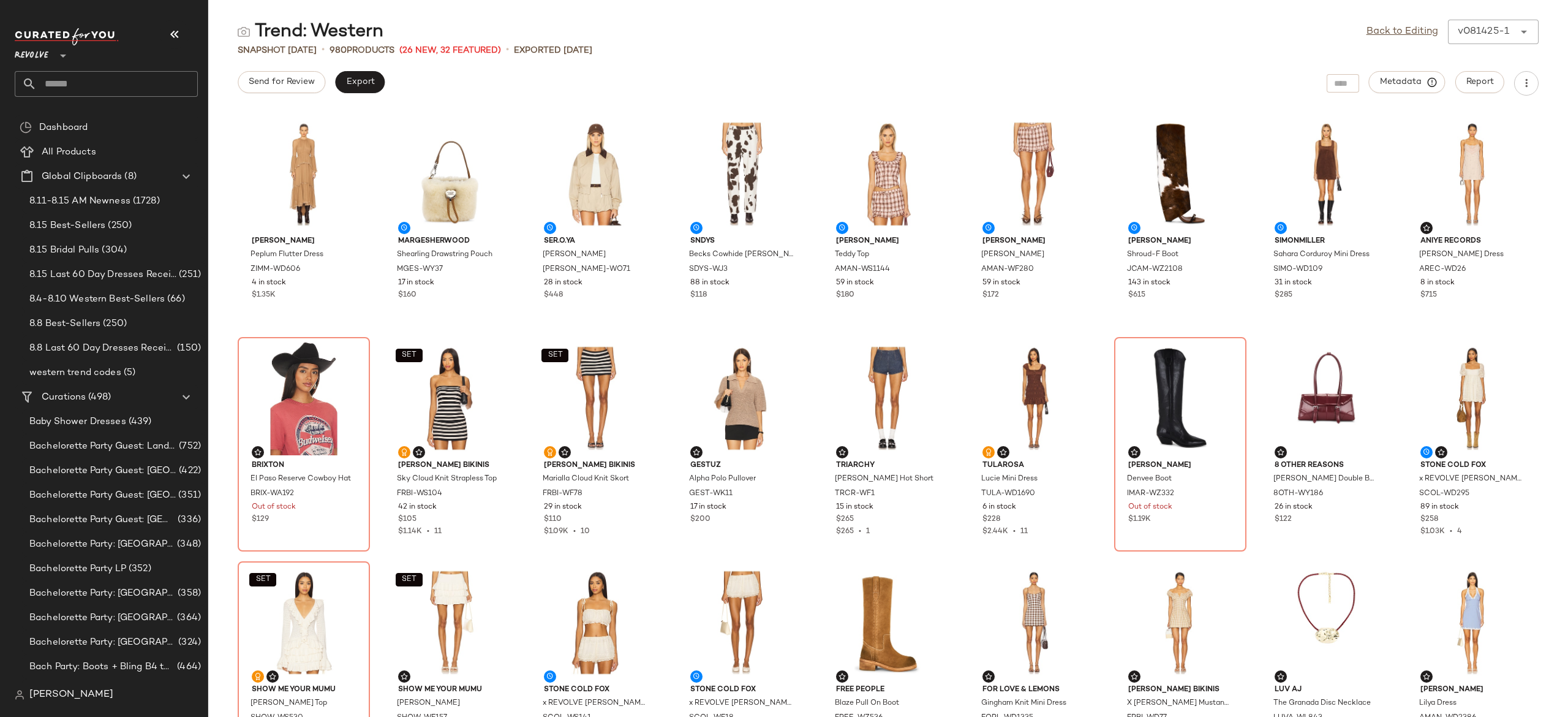
click at [190, 87] on input "text" at bounding box center [118, 84] width 161 height 26
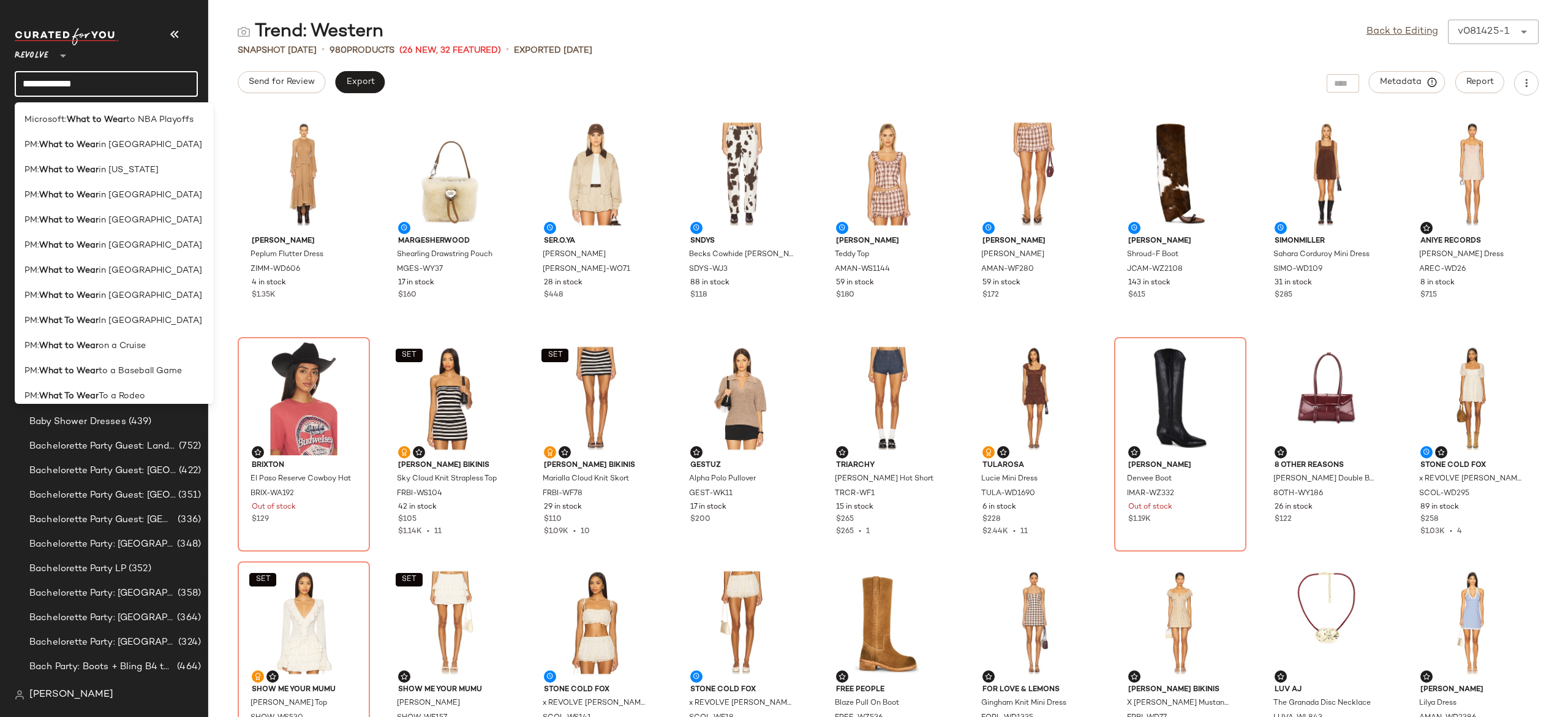
click at [145, 87] on input "**********" at bounding box center [106, 84] width 183 height 26
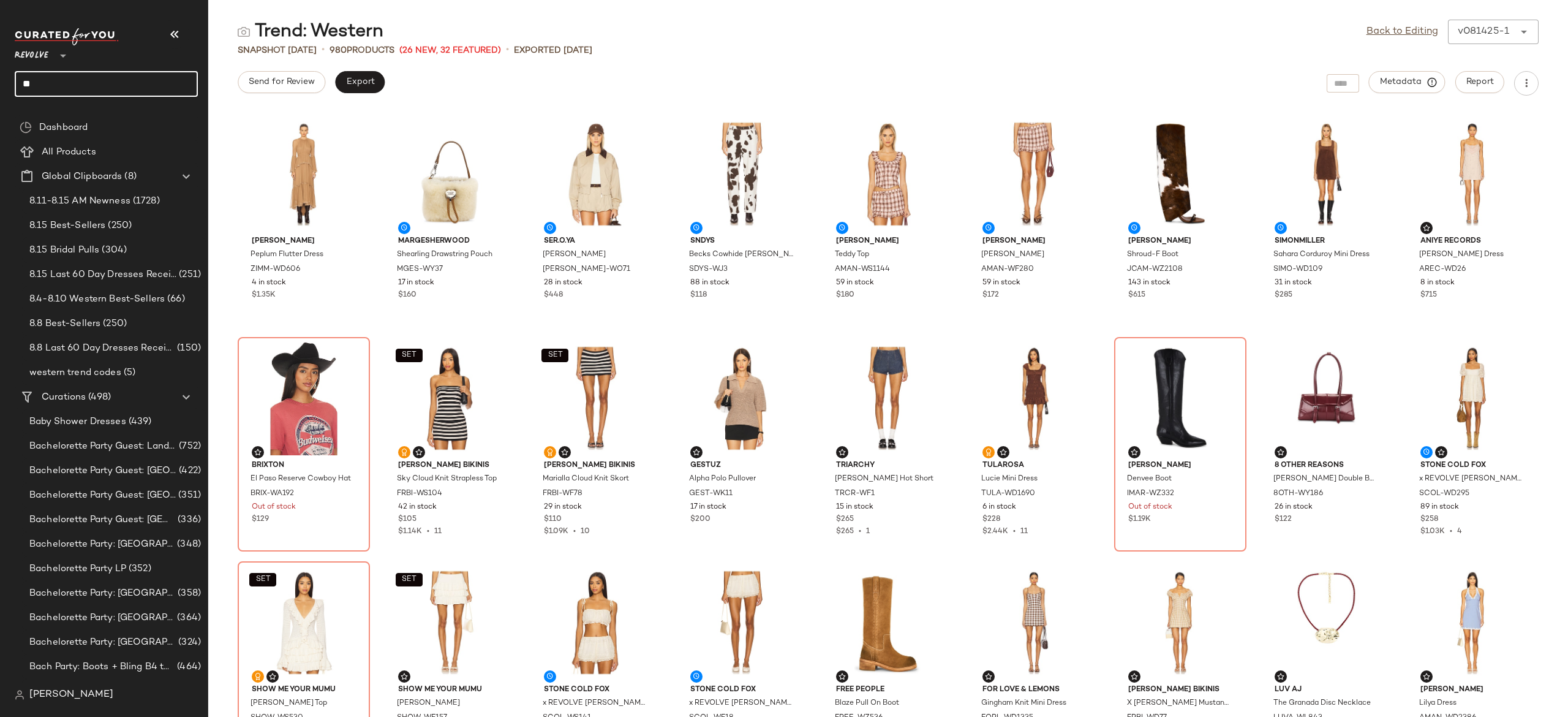
type input "*"
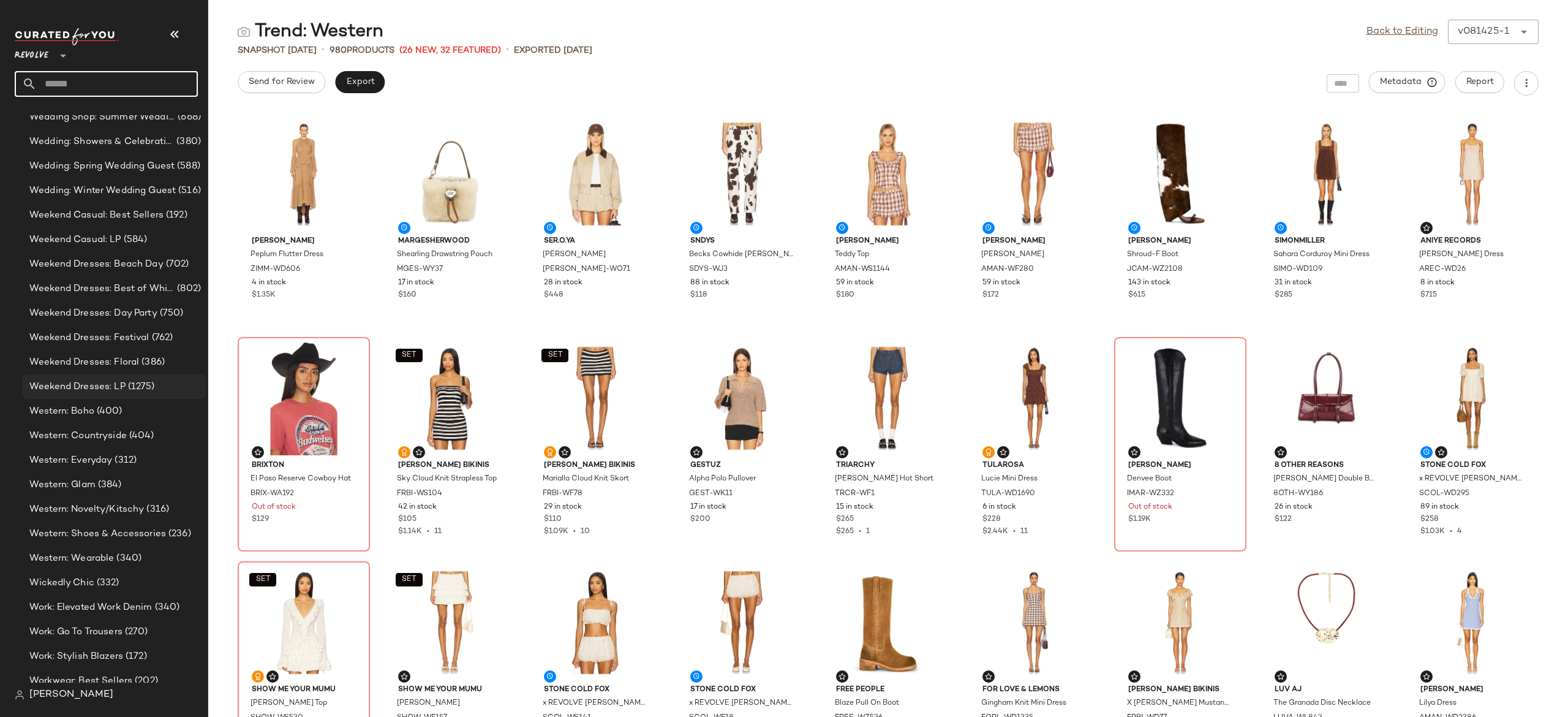
scroll to position [12874, 0]
click at [158, 90] on input "text" at bounding box center [118, 84] width 161 height 26
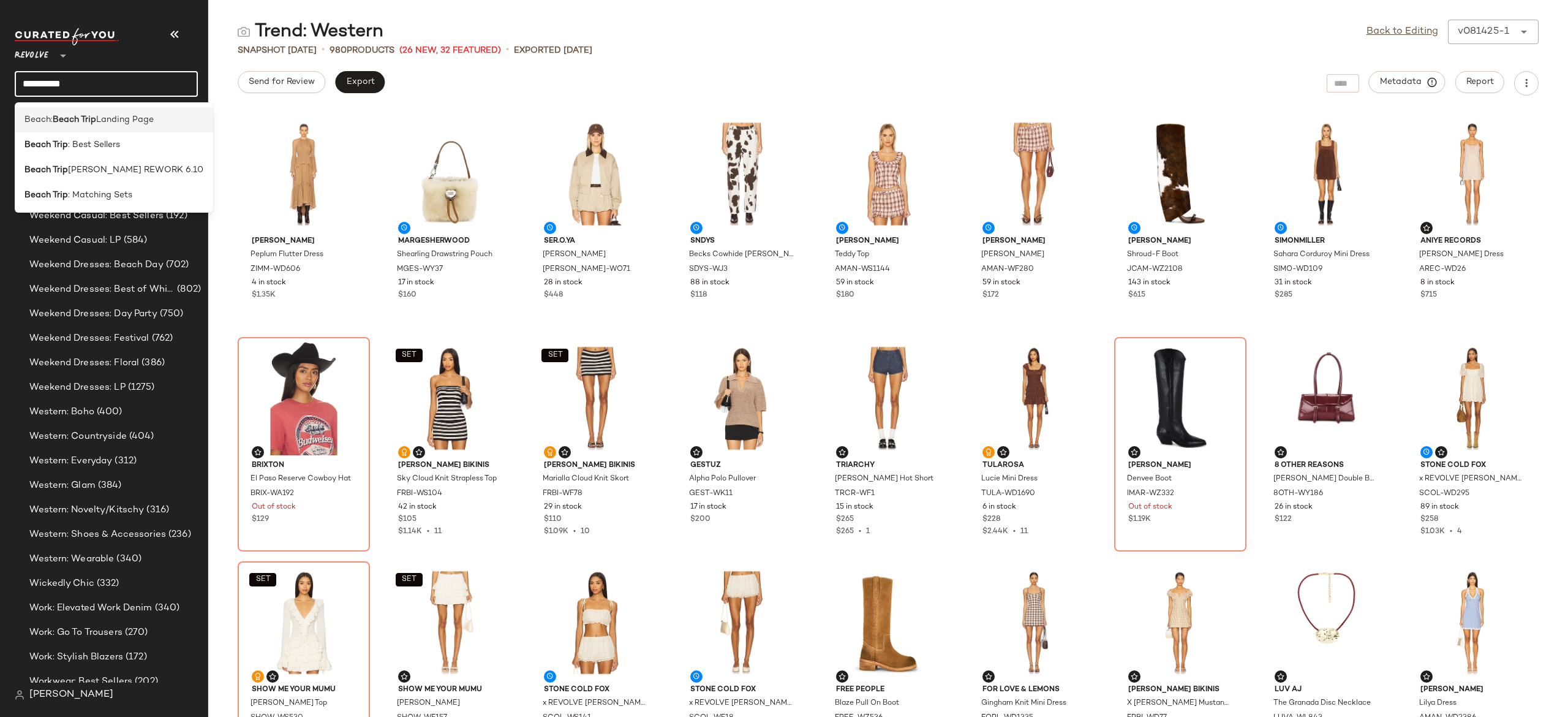
type input "**********"
click at [140, 119] on span "Landing Page" at bounding box center [125, 119] width 57 height 13
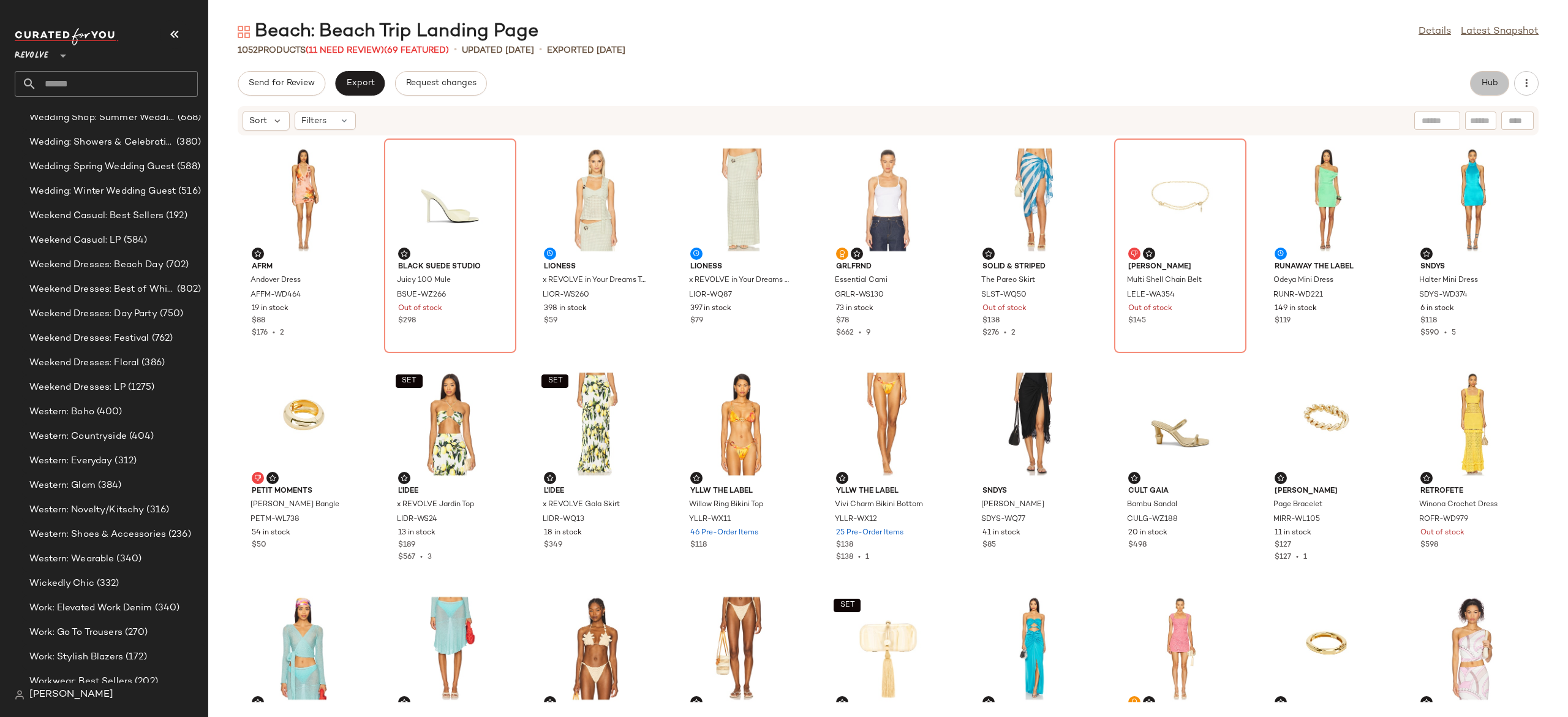
click at [1488, 83] on span "Hub" at bounding box center [1490, 83] width 17 height 10
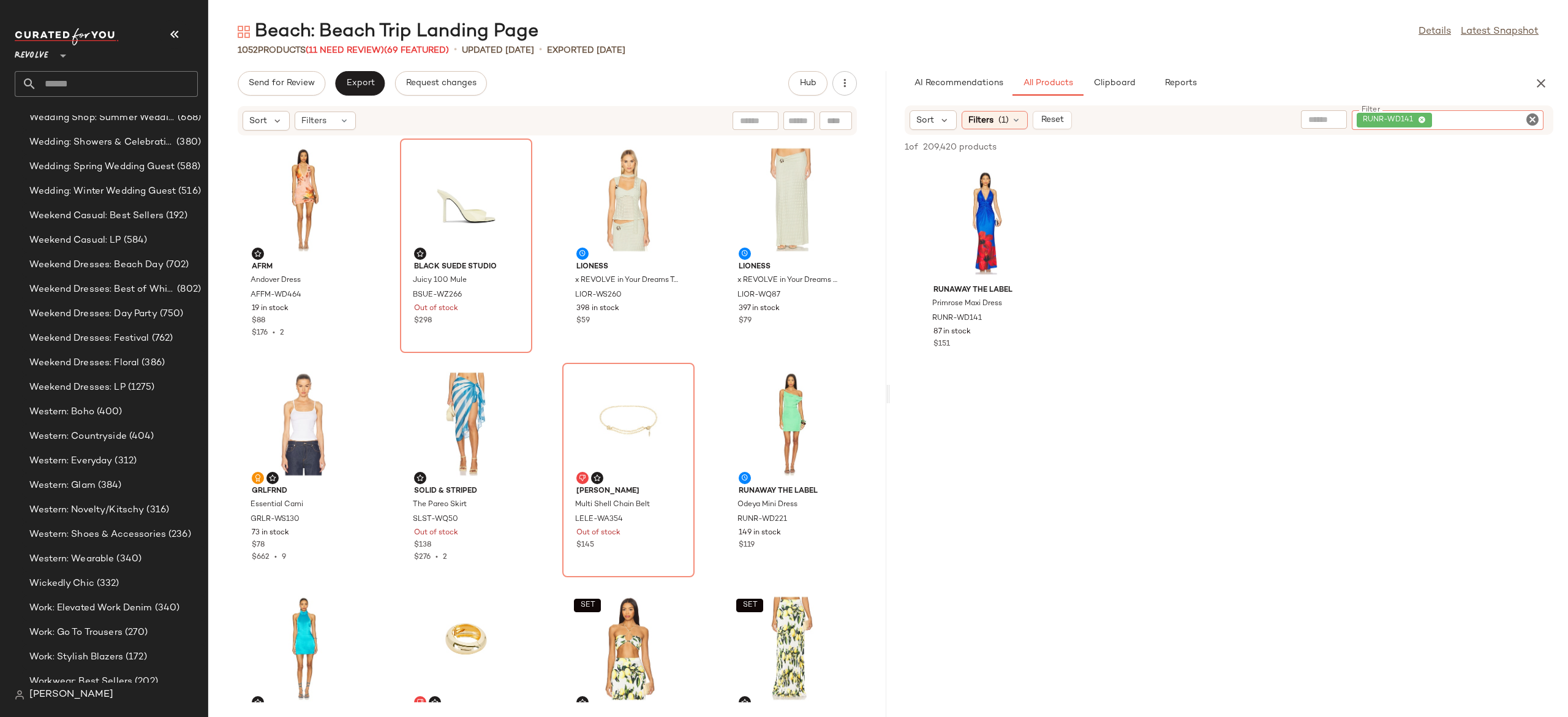
click at [1471, 122] on div "RUNR-WD141" at bounding box center [1447, 120] width 191 height 20
paste input "**********"
type input "**********"
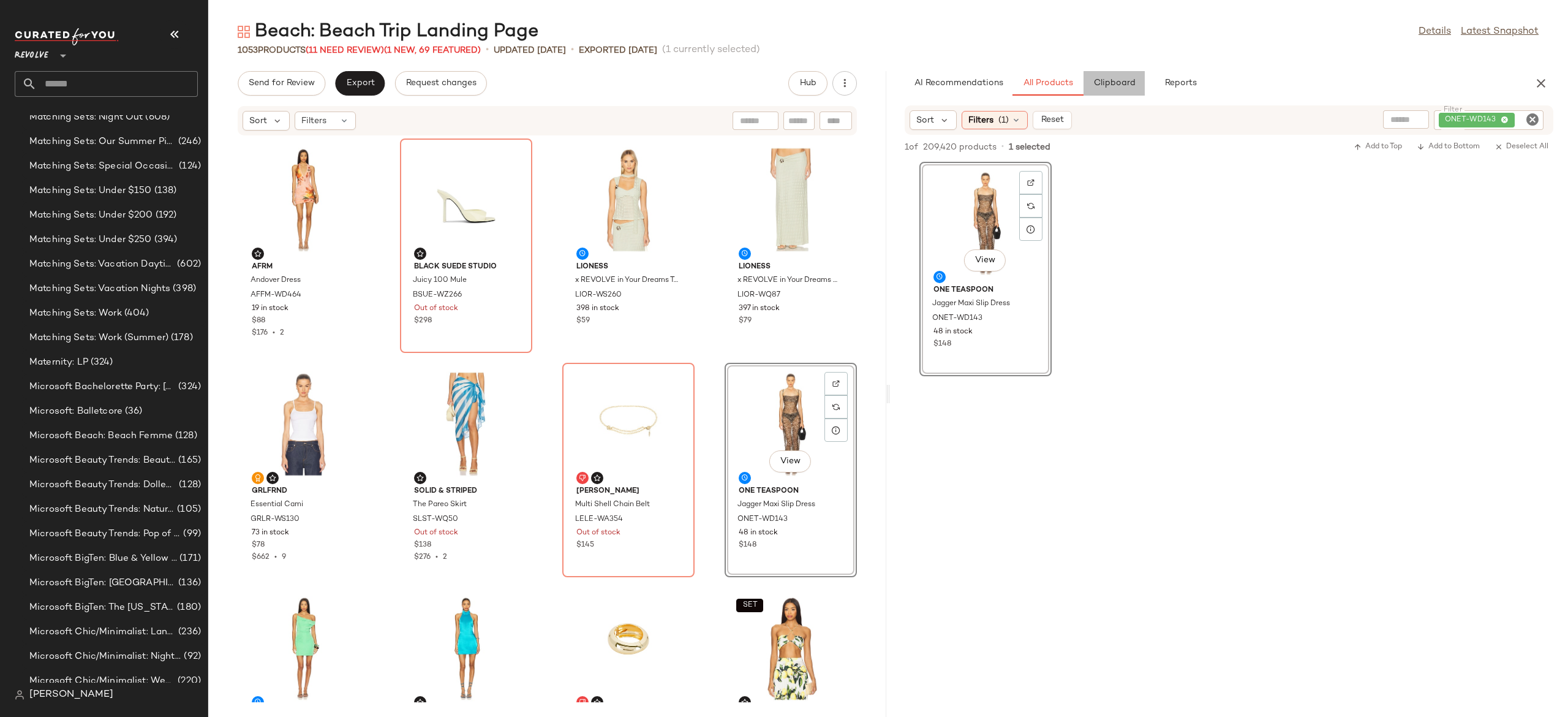
click at [1111, 78] on span "Clipboard" at bounding box center [1114, 83] width 42 height 10
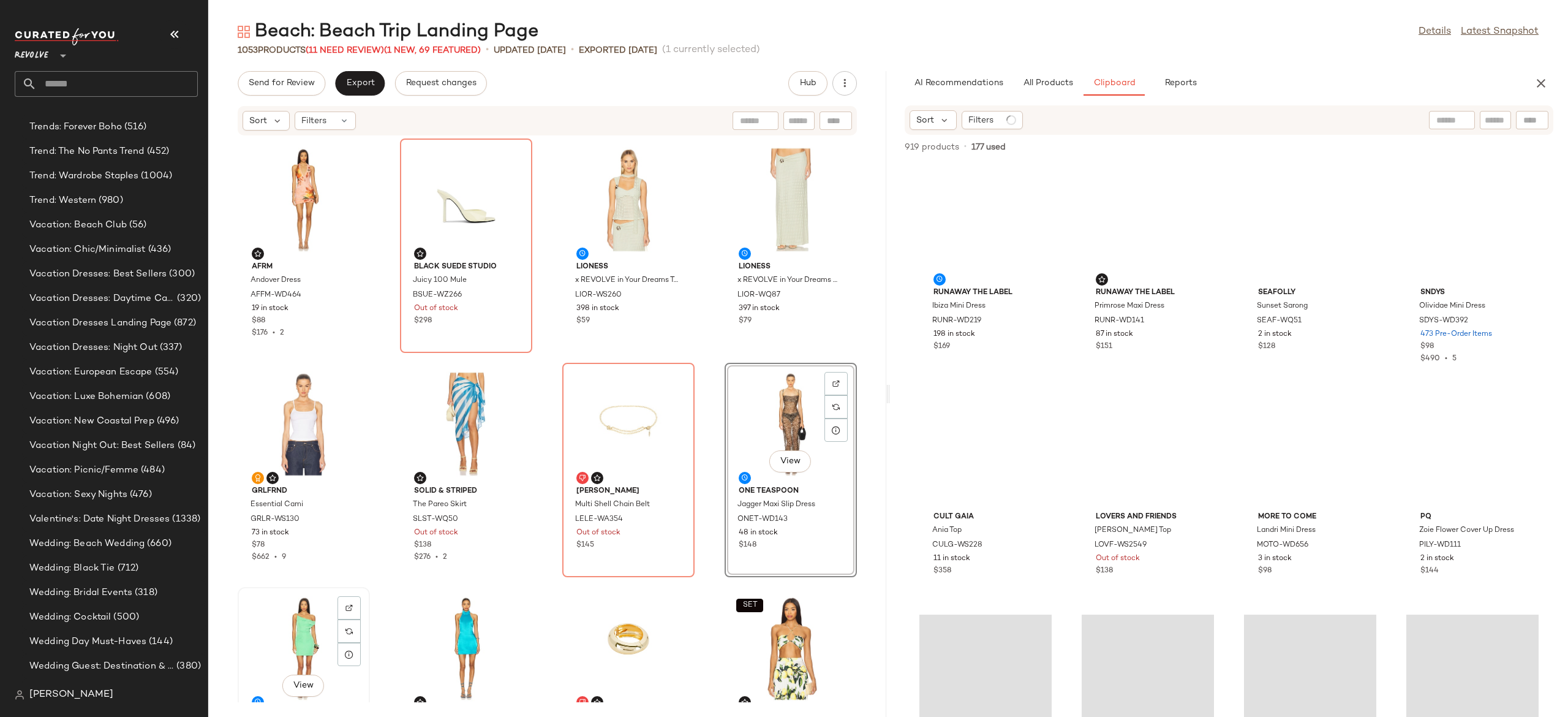
scroll to position [11930, 0]
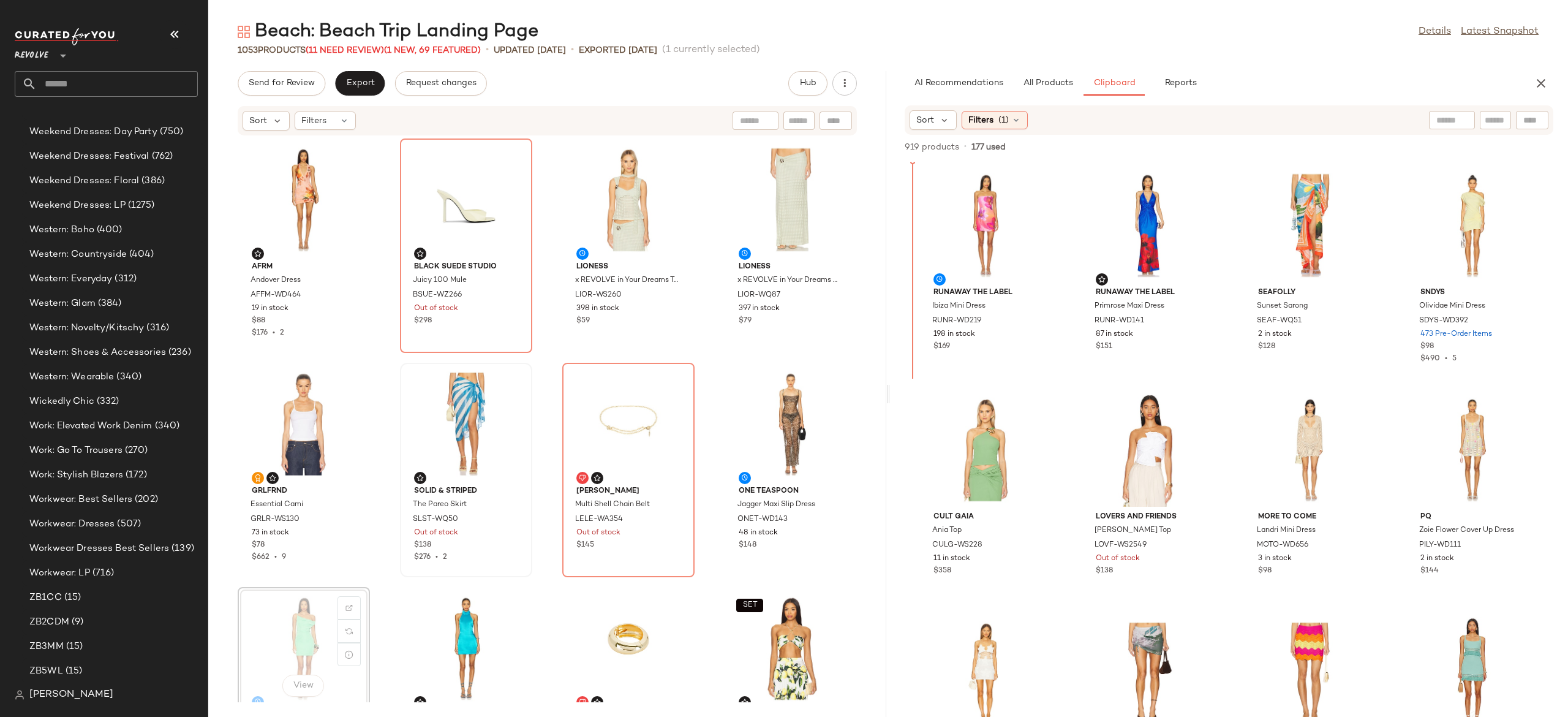
scroll to position [1, 0]
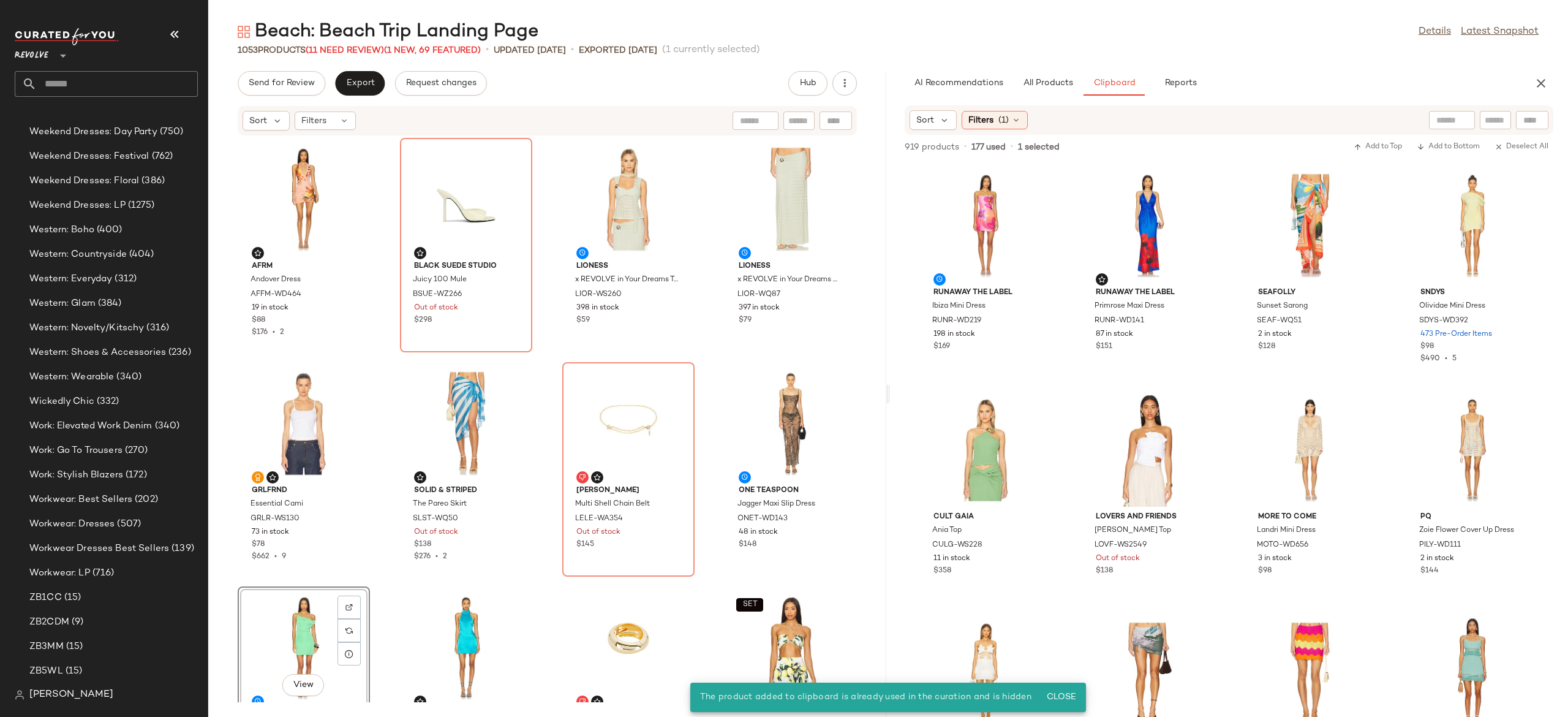
click at [288, 632] on div "View" at bounding box center [304, 647] width 124 height 114
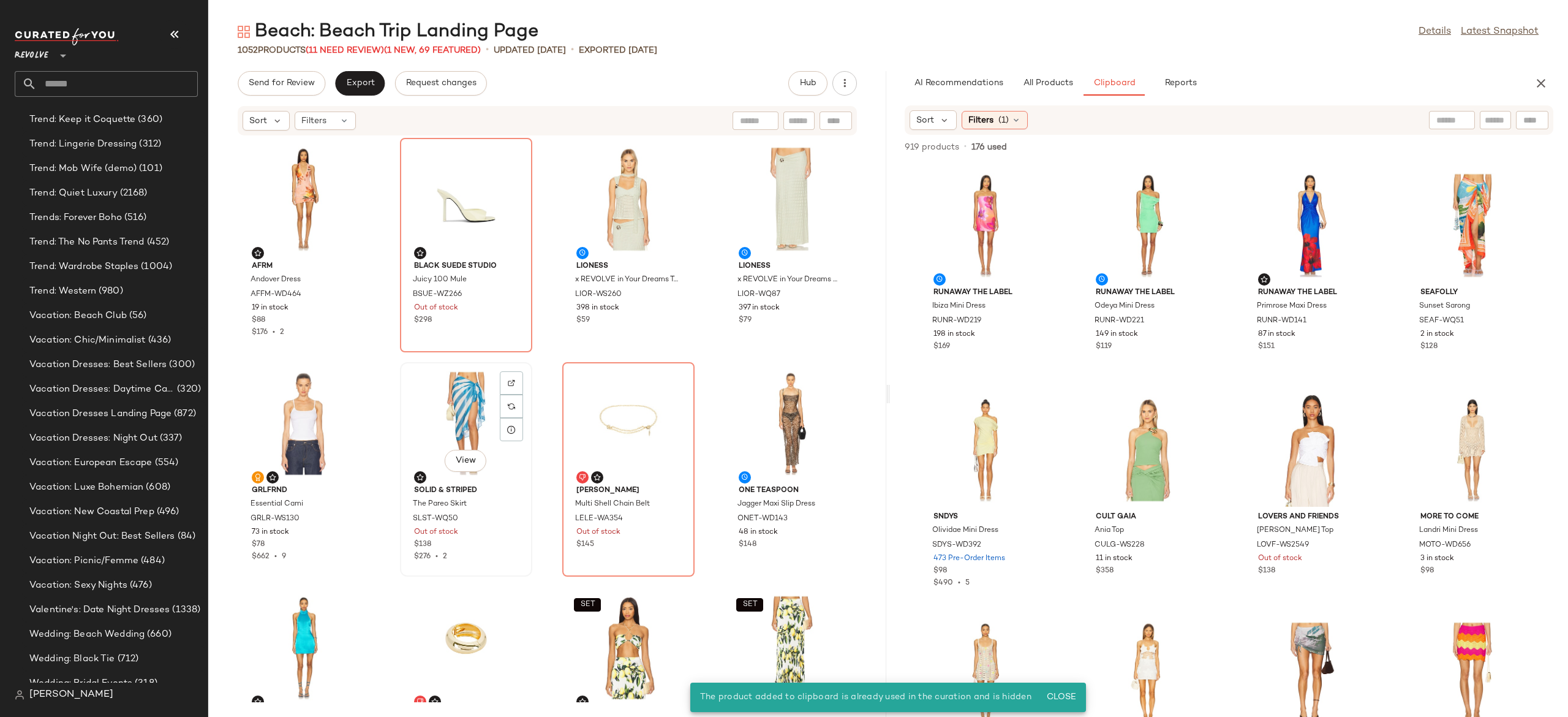
scroll to position [11930, 0]
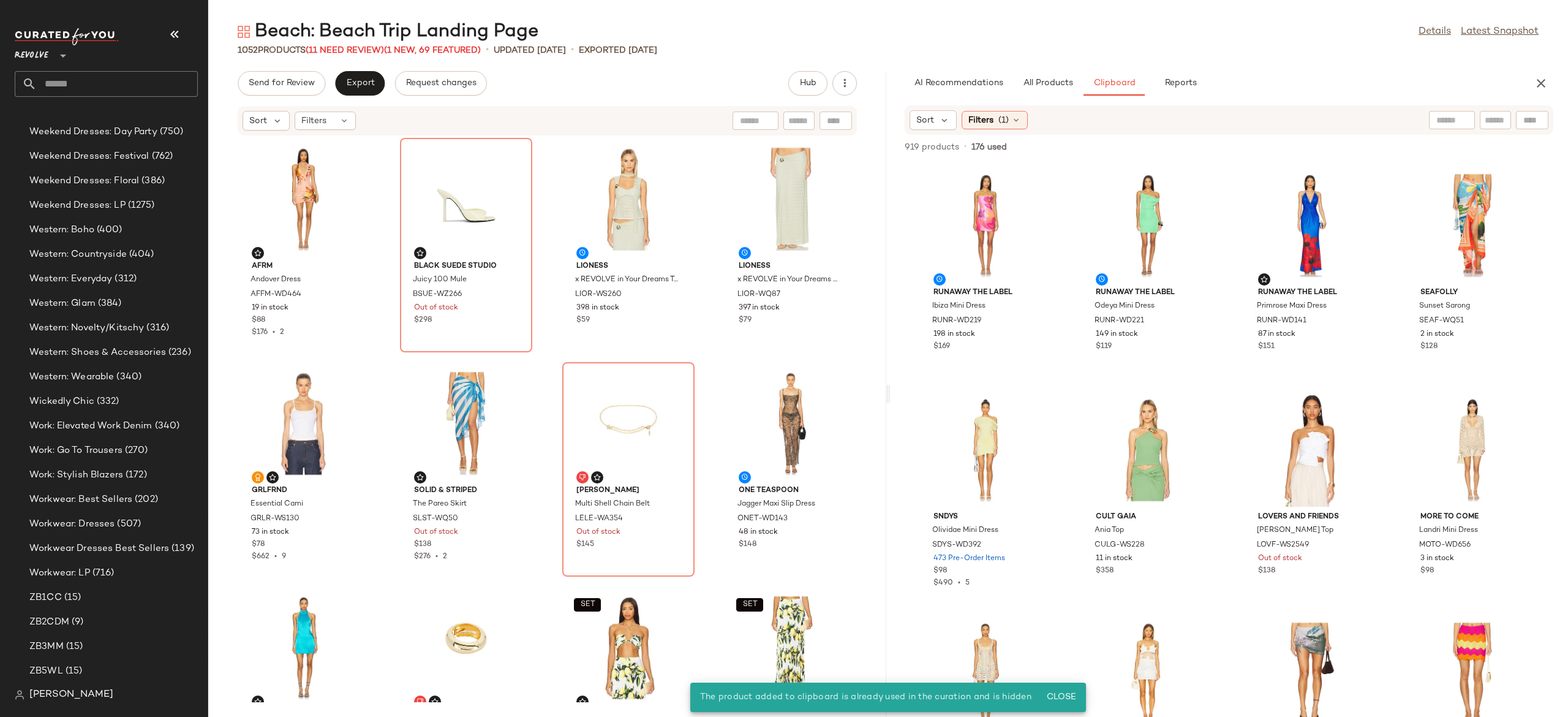
click at [537, 541] on div "AFRM Andover Dress AFFM-WD464 19 in stock $88 $176 • 2 BLACK SUEDE STUDIO Juicy…" at bounding box center [547, 418] width 678 height 566
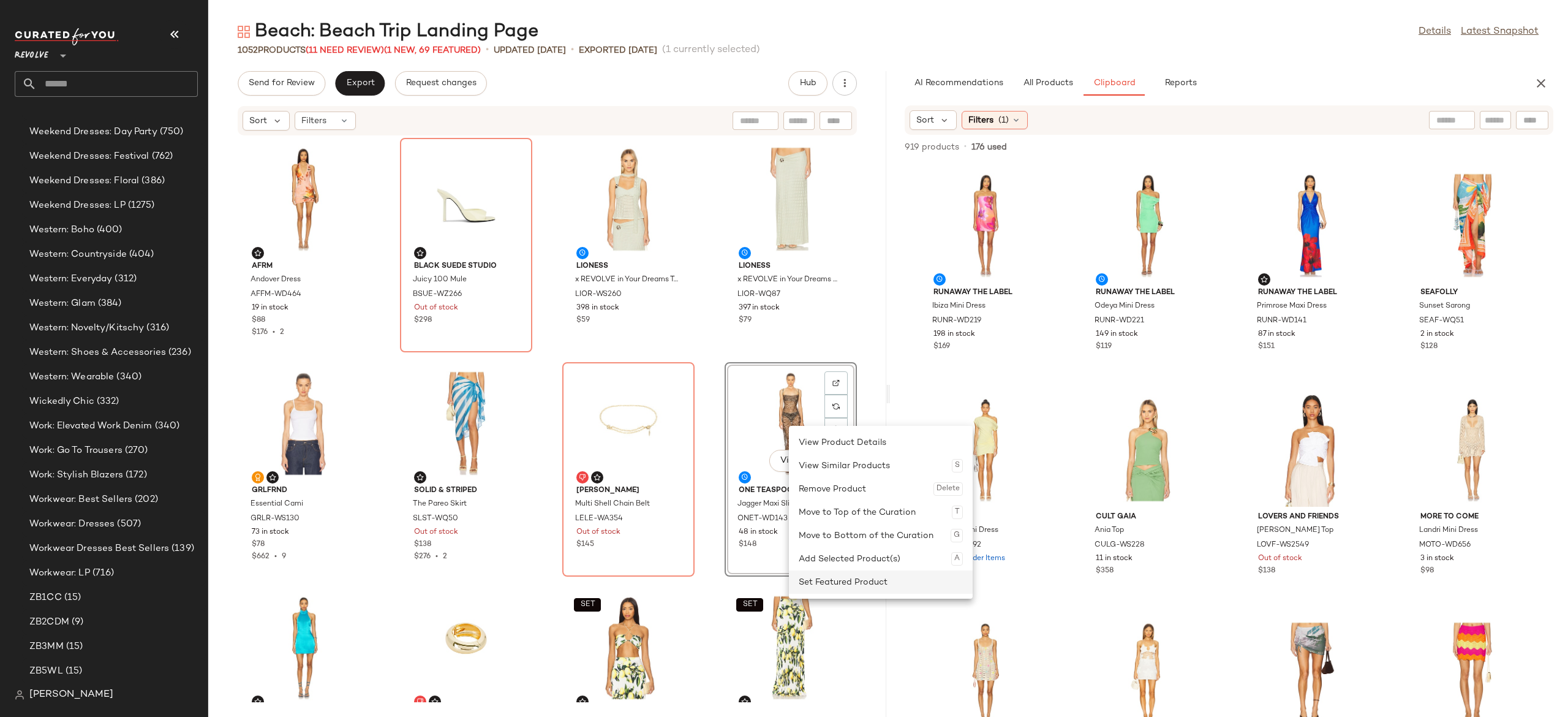
click at [837, 578] on div "Set Featured Product" at bounding box center [881, 581] width 164 height 23
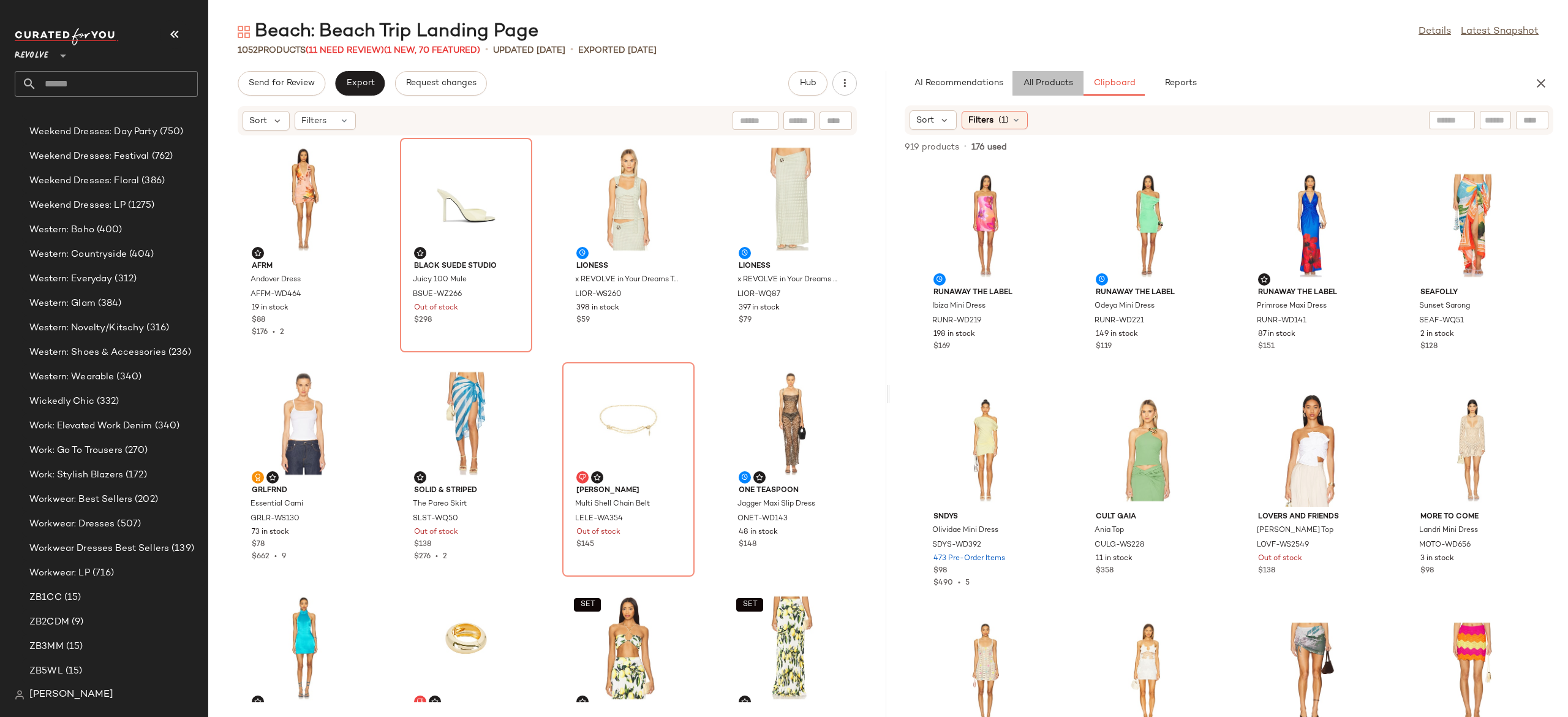
click at [1054, 88] on button "All Products" at bounding box center [1048, 83] width 71 height 25
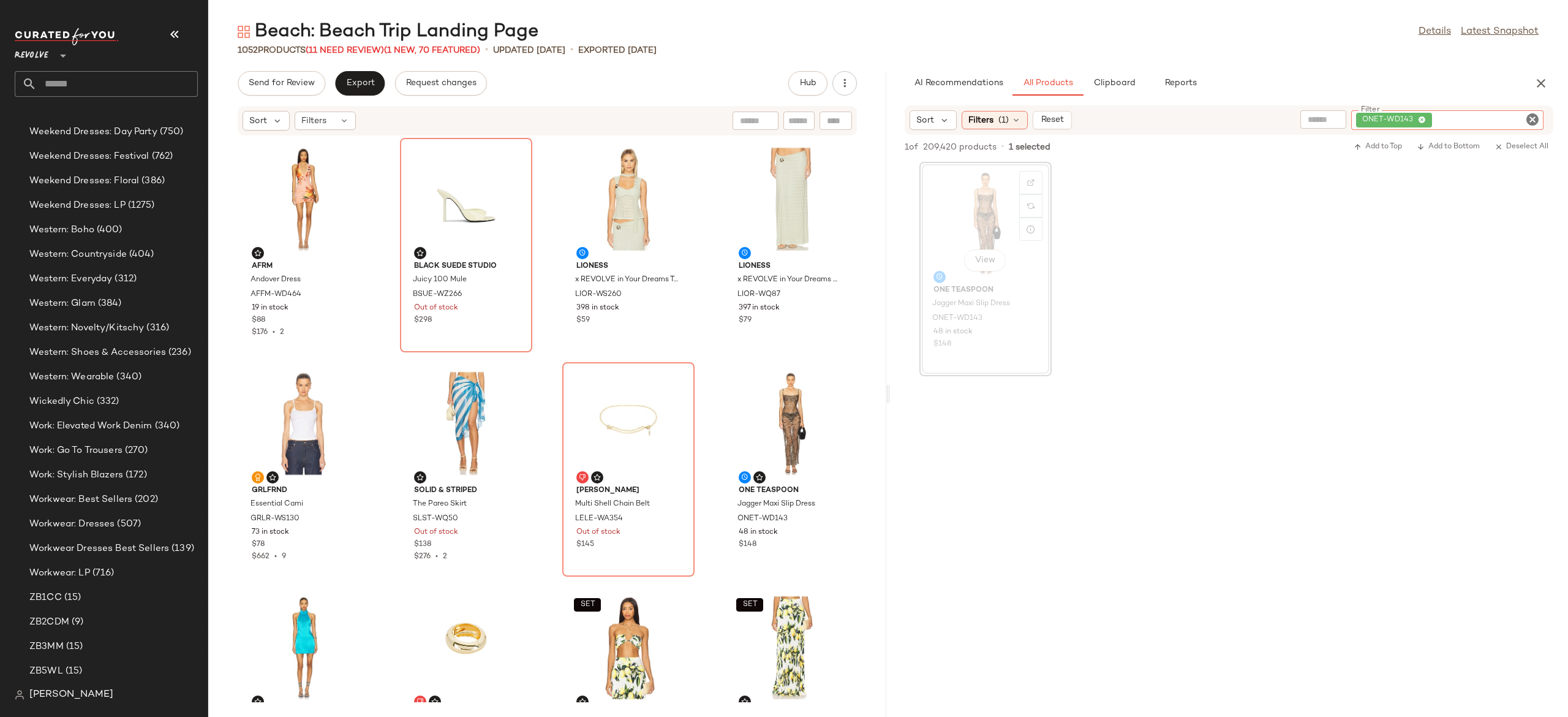
click at [1503, 119] on div "ONET-WD143" at bounding box center [1447, 120] width 192 height 20
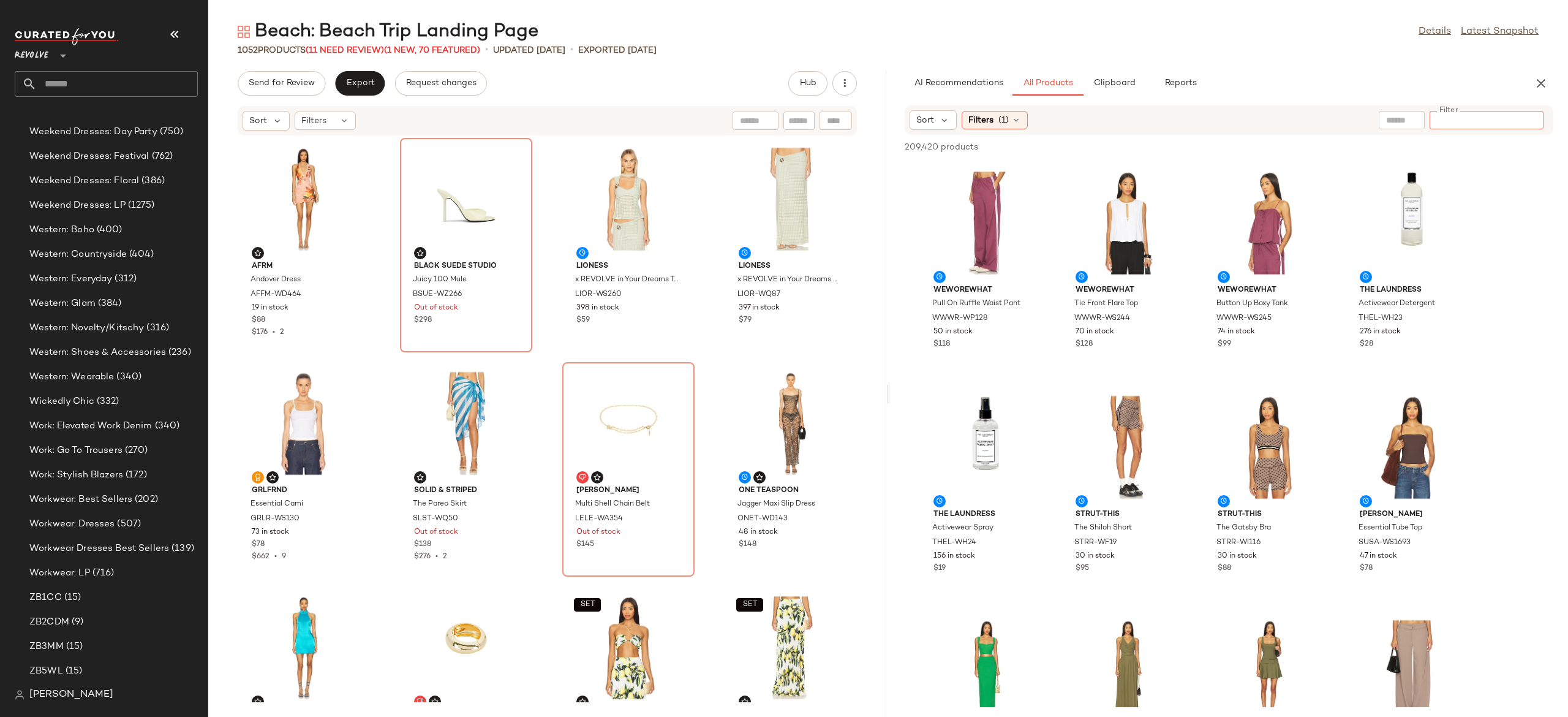
type input "*********"
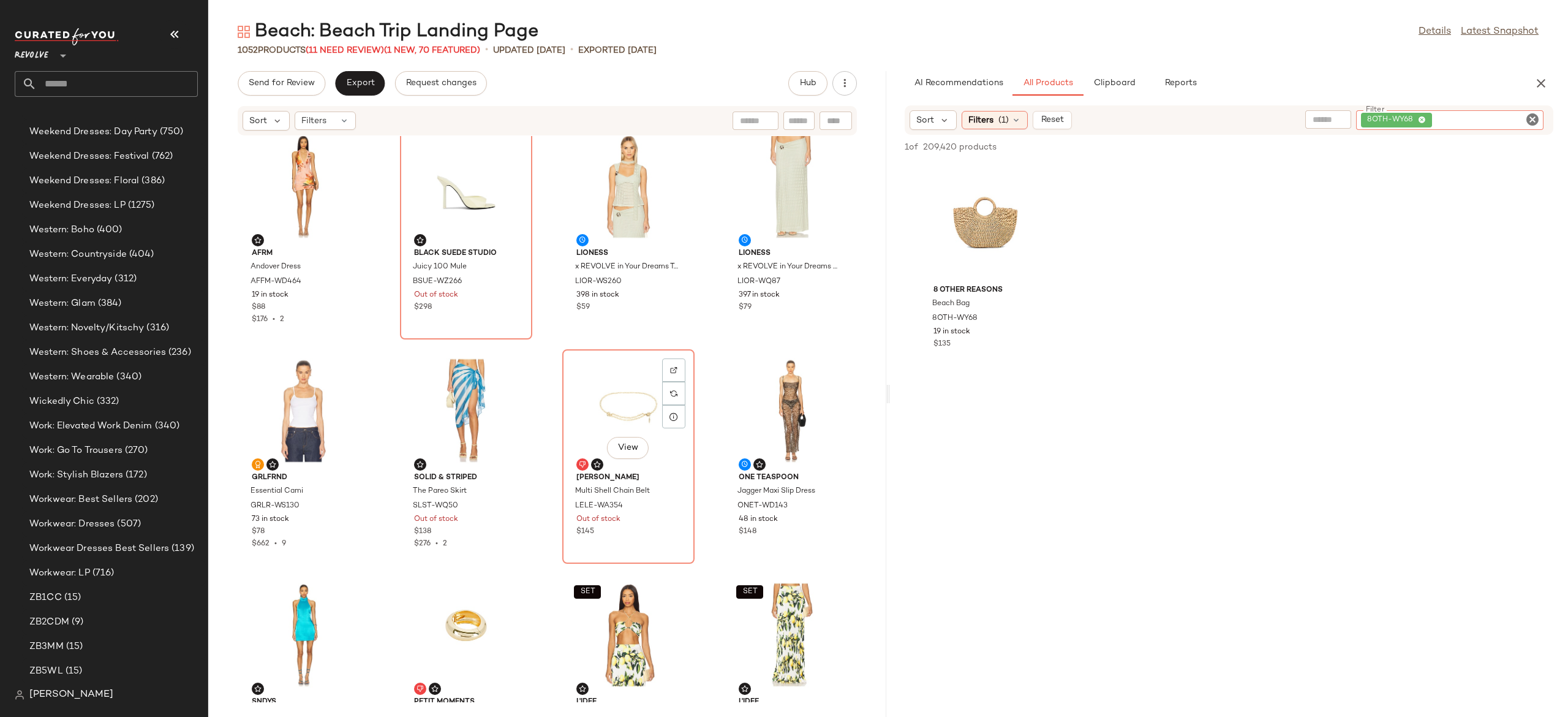
scroll to position [16, 0]
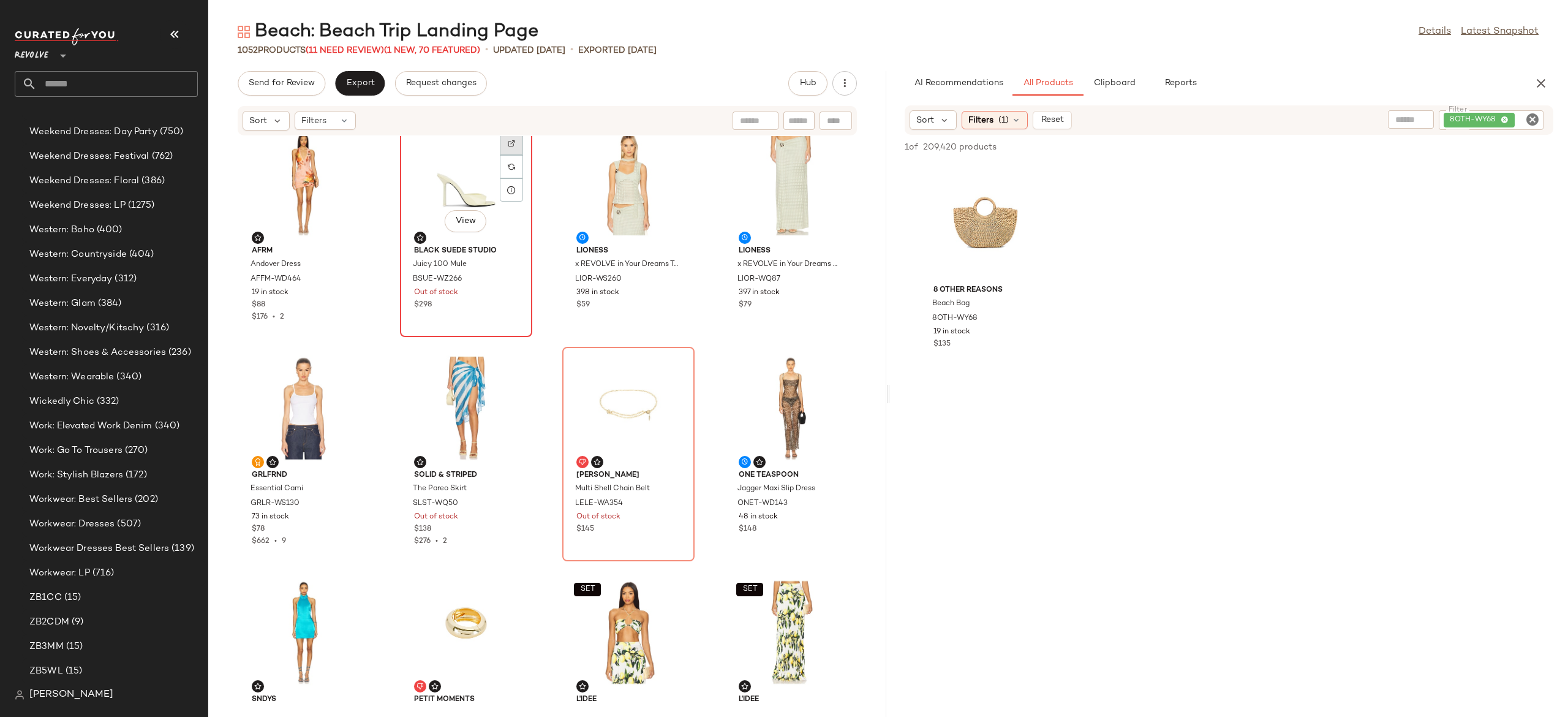
click at [513, 155] on div at bounding box center [511, 167] width 23 height 23
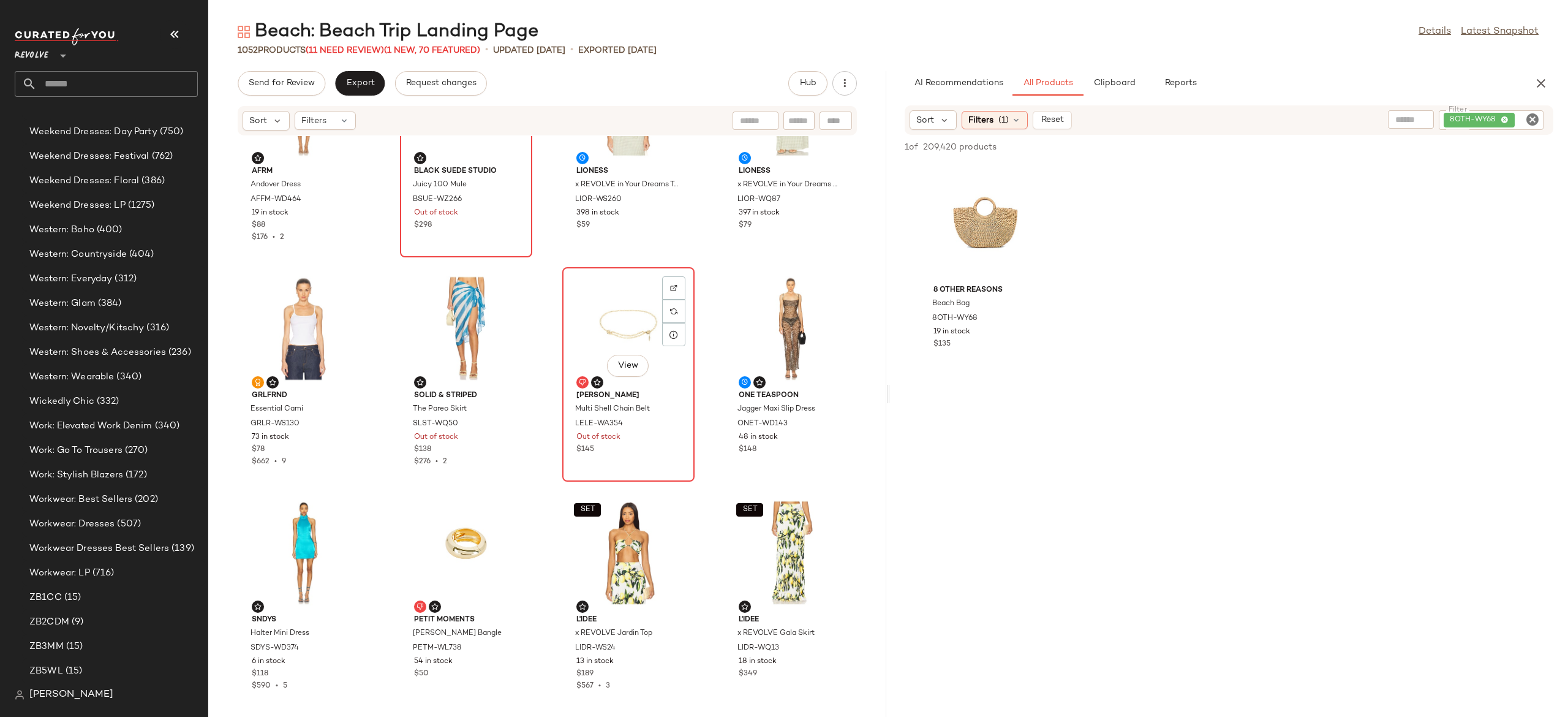
scroll to position [100, 0]
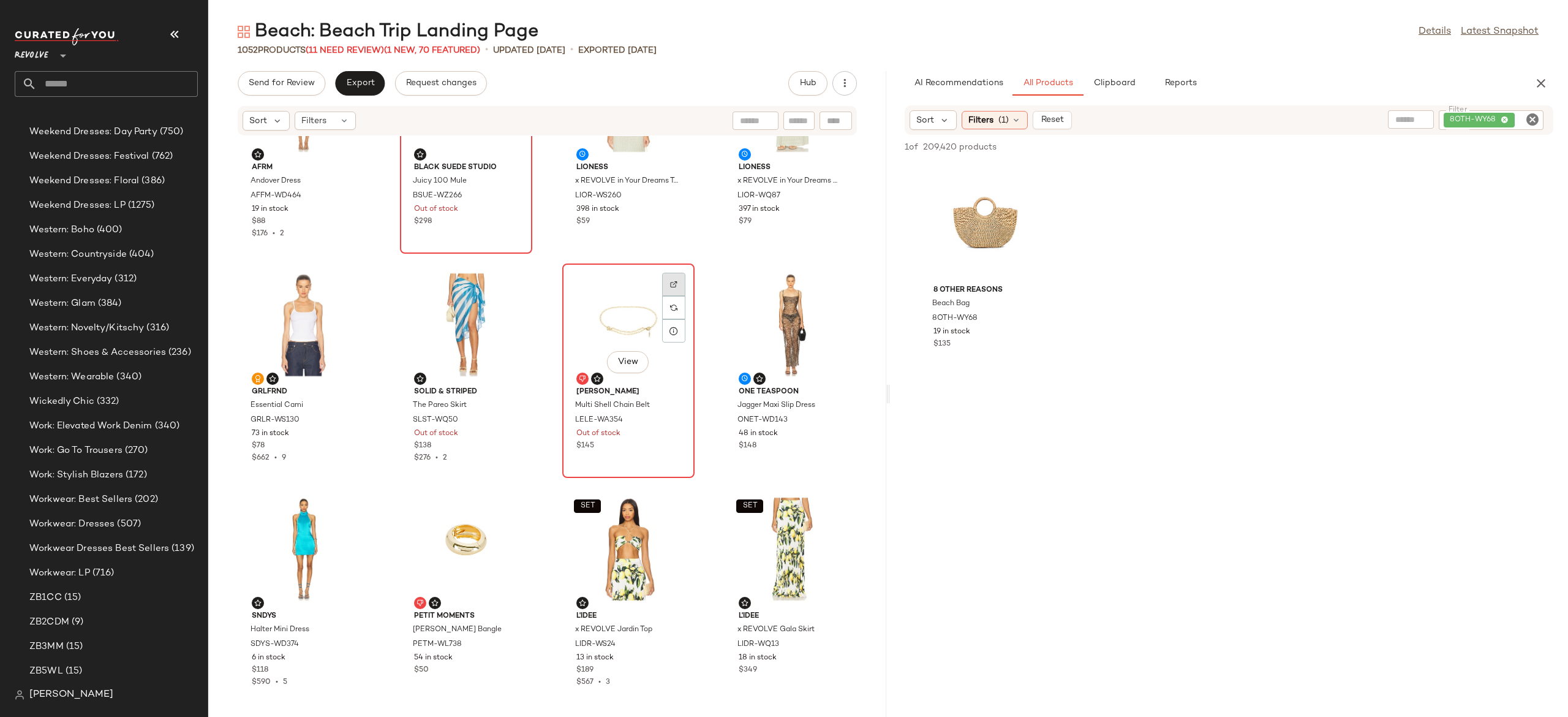
click at [675, 296] on div at bounding box center [673, 307] width 23 height 23
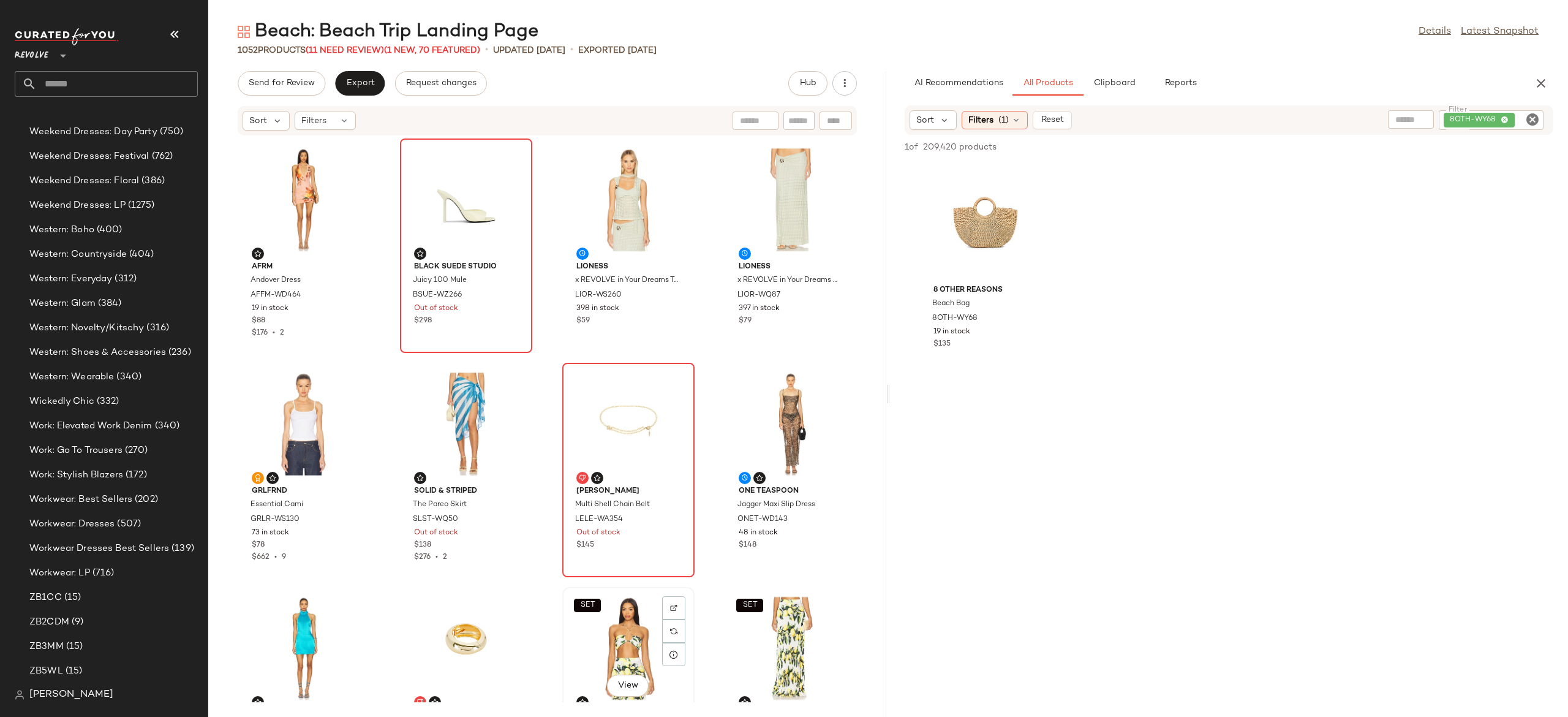
scroll to position [0, 0]
click at [510, 159] on img at bounding box center [512, 159] width 8 height 8
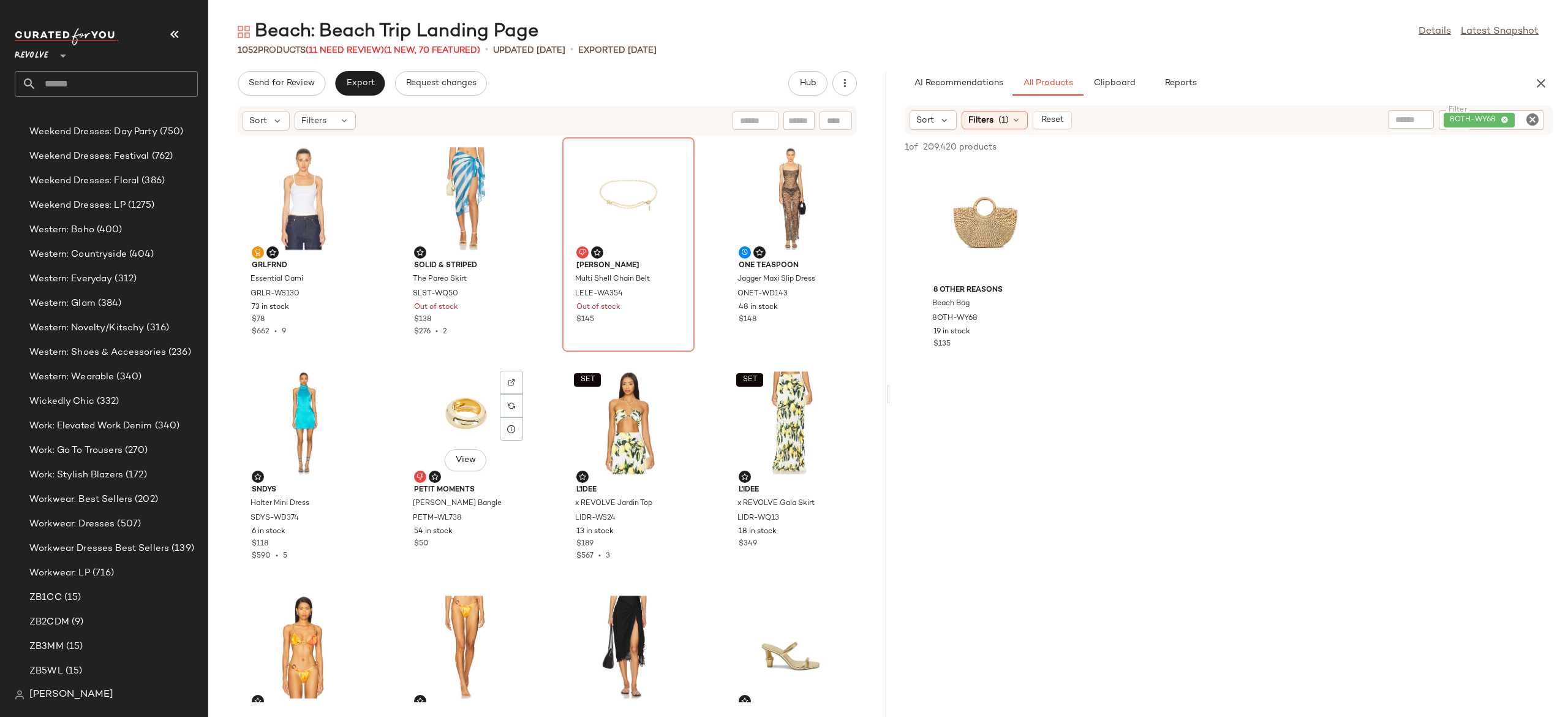
scroll to position [202, 0]
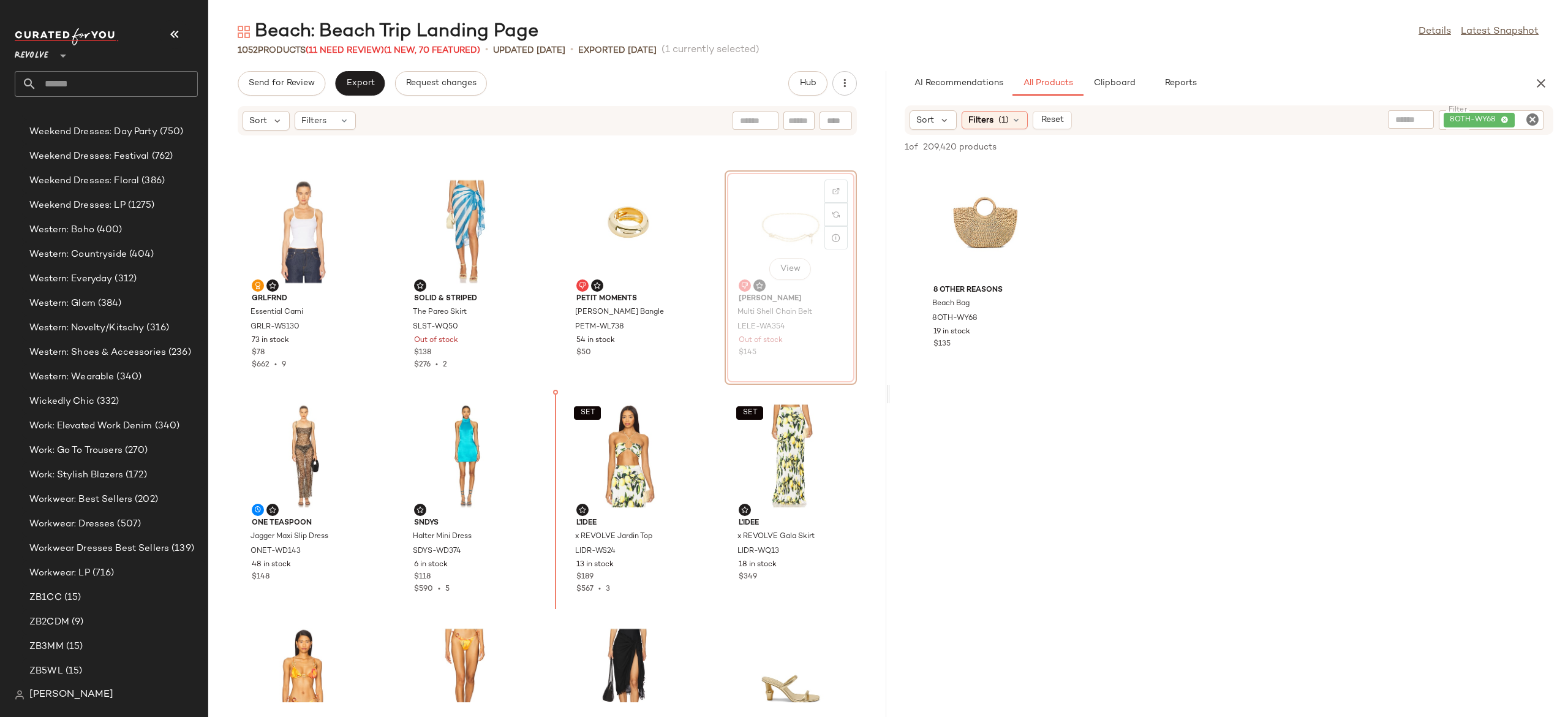
scroll to position [200, 0]
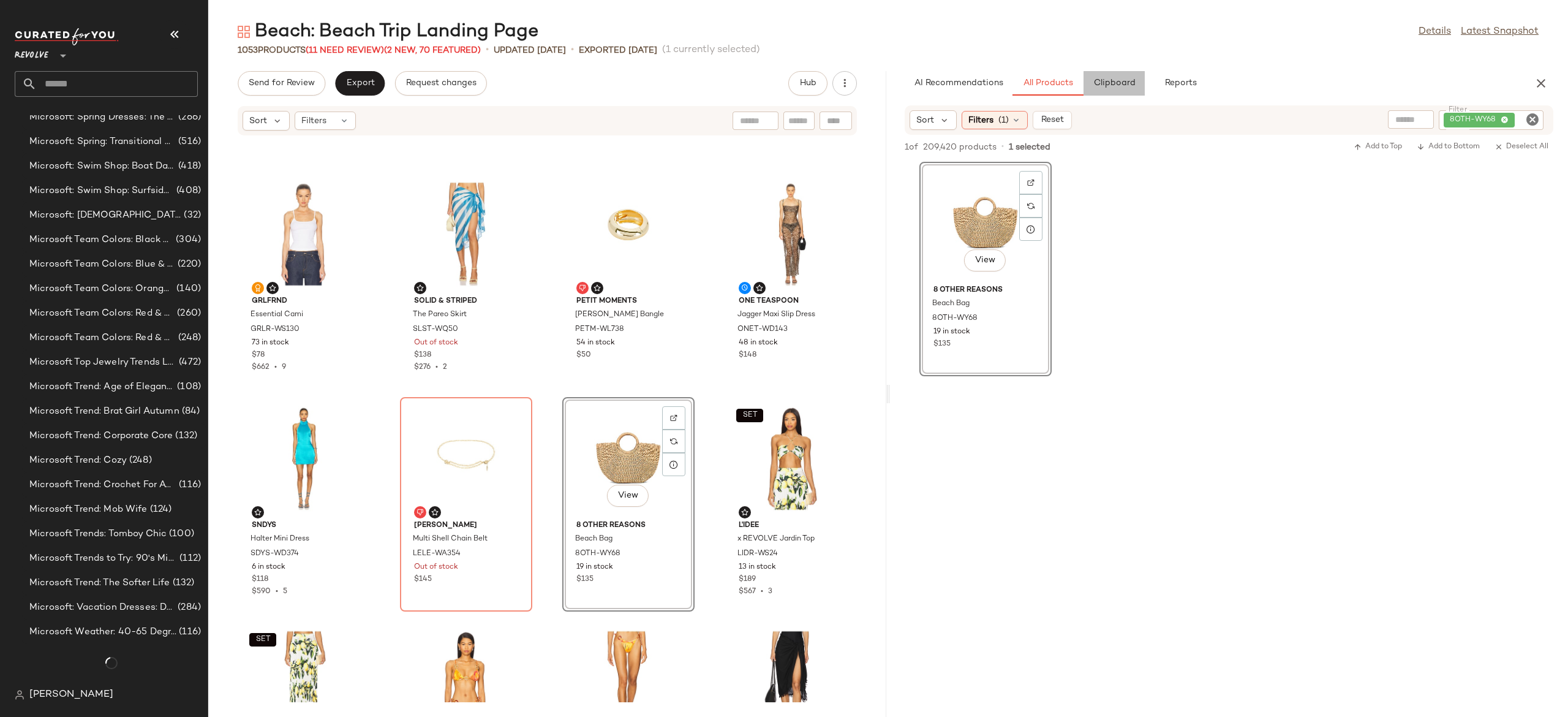
click at [1110, 84] on span "Clipboard" at bounding box center [1114, 83] width 42 height 10
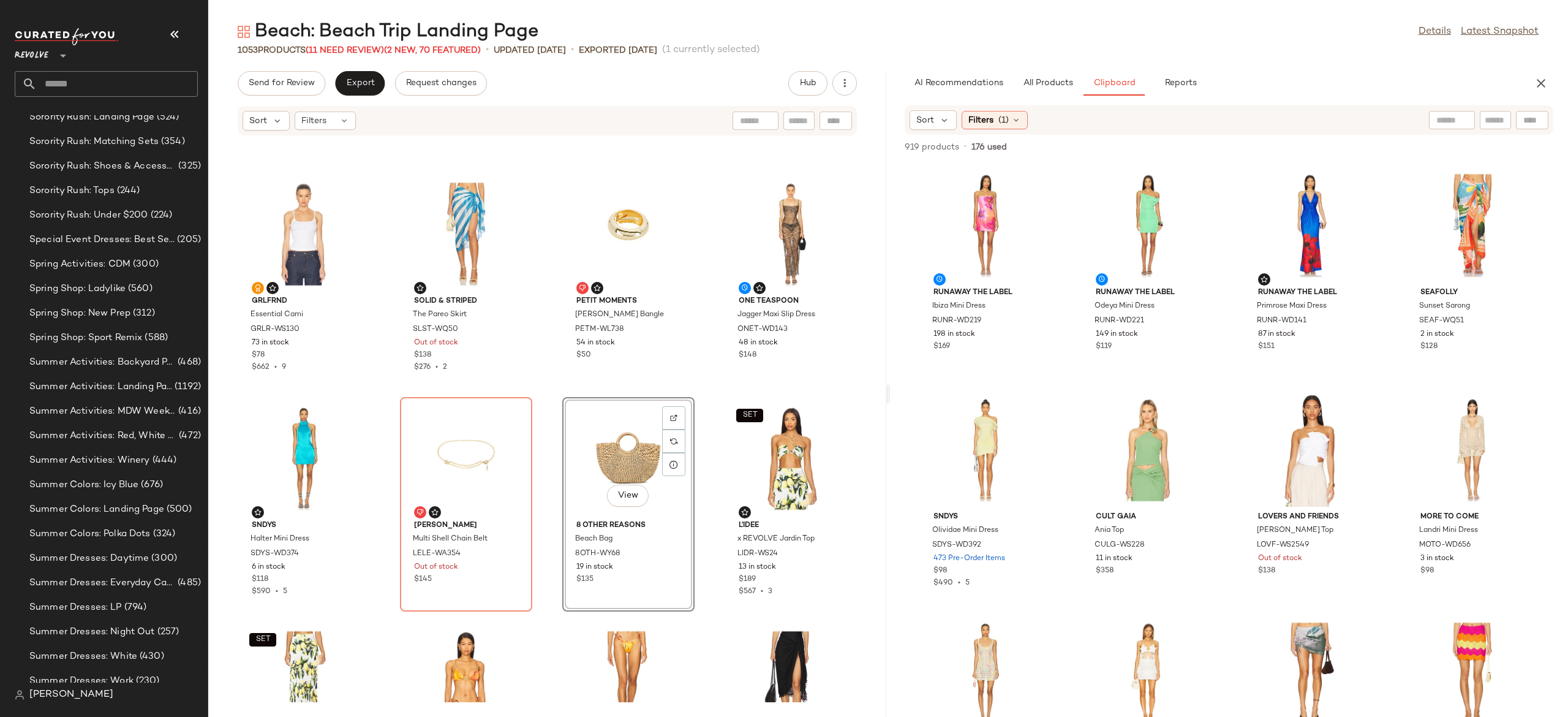
scroll to position [10831, 0]
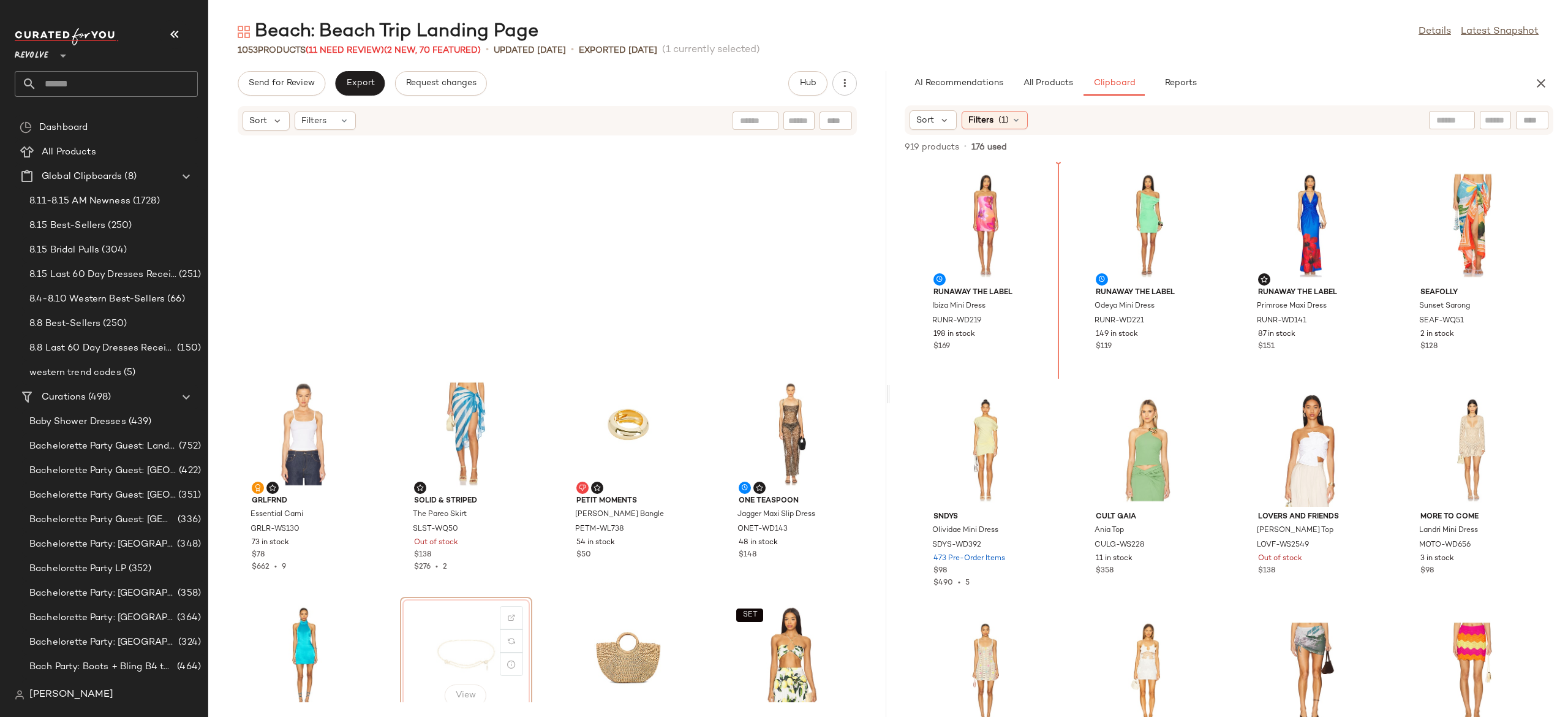
scroll to position [200, 0]
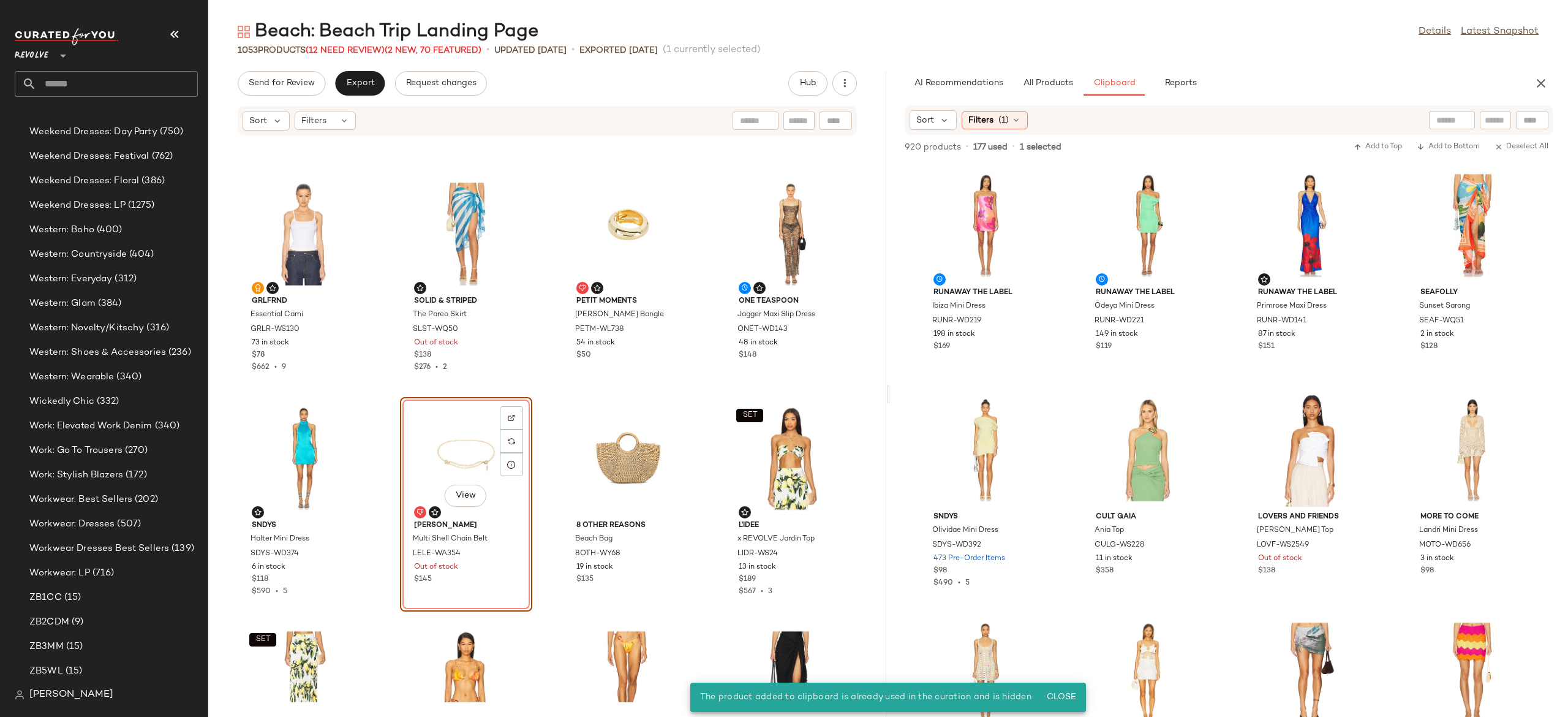
click at [454, 443] on div "View" at bounding box center [466, 458] width 124 height 114
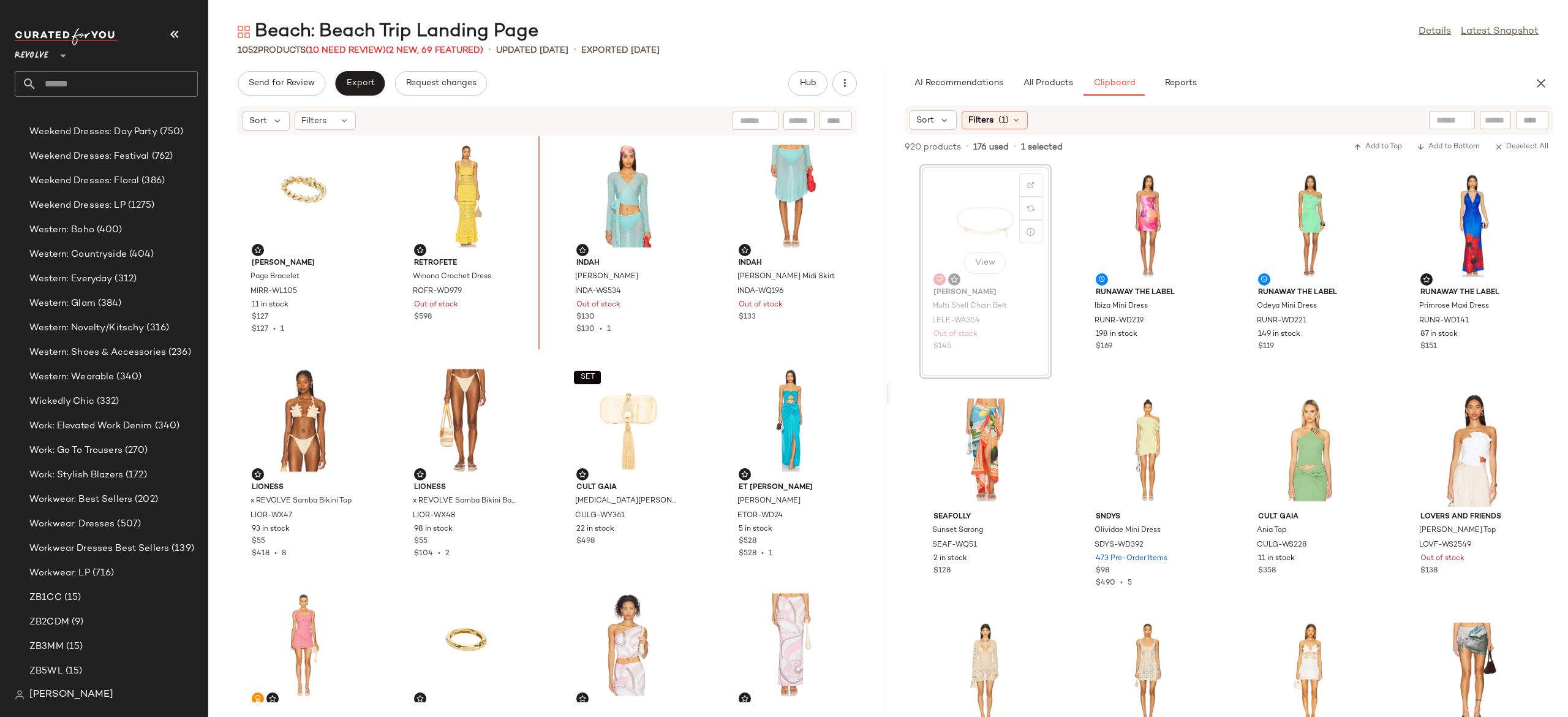
scroll to position [907, 0]
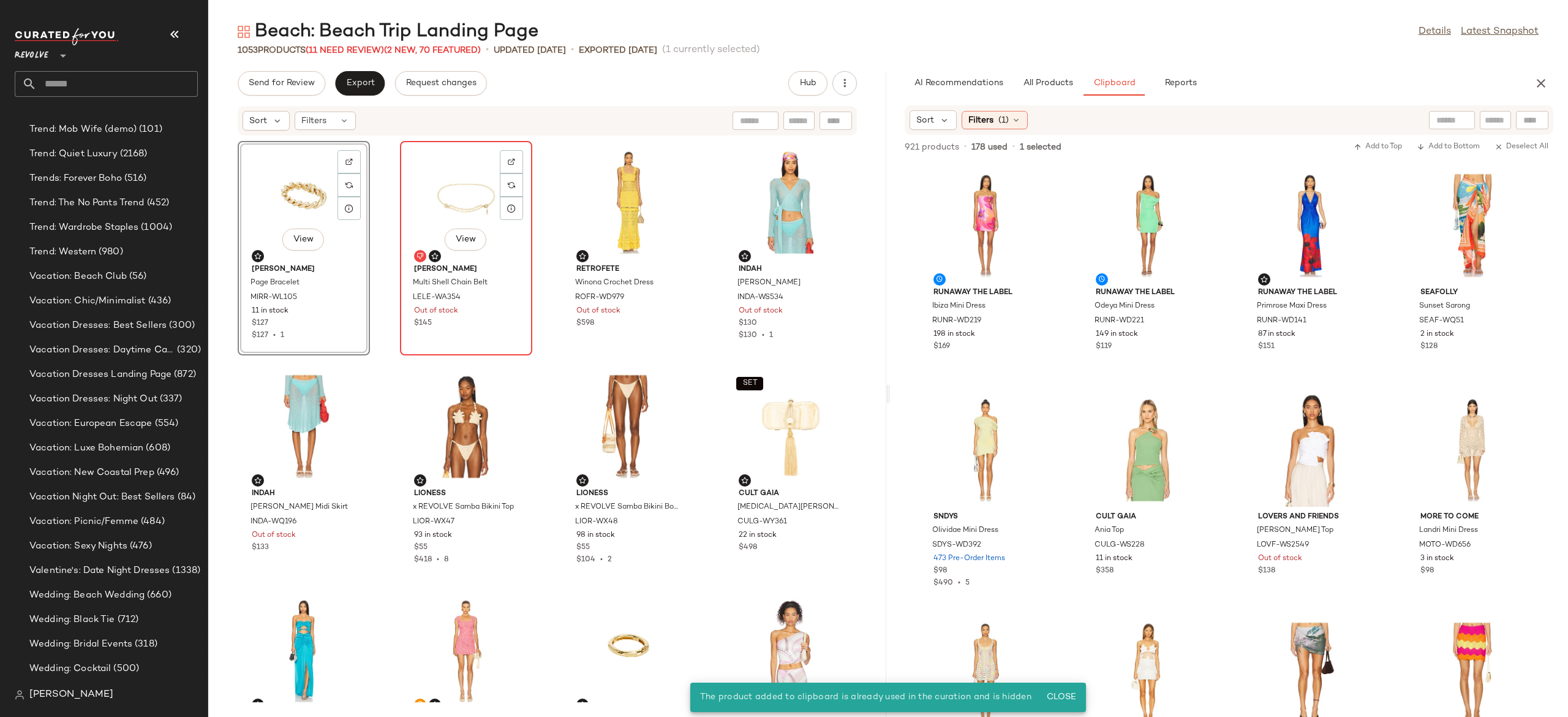
scroll to position [11930, 0]
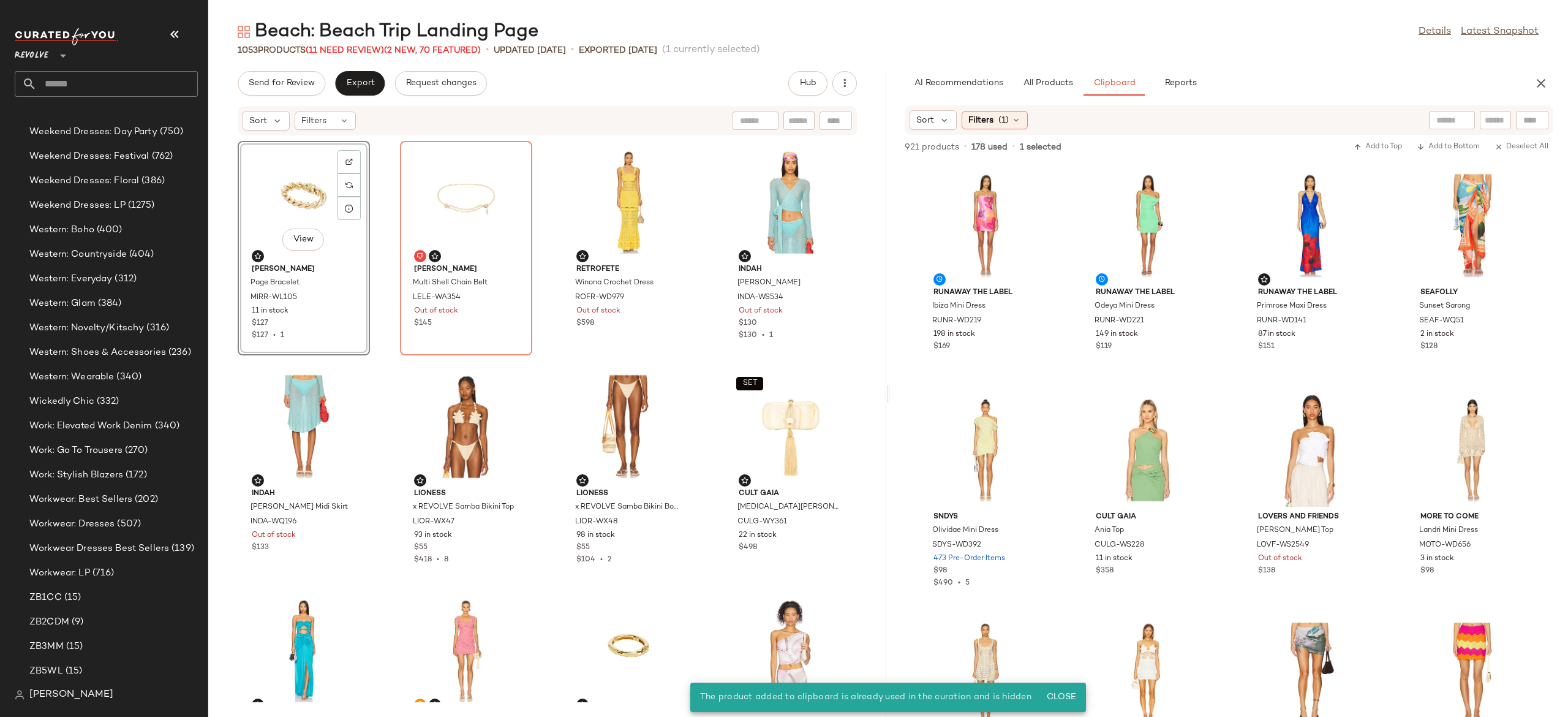
click at [299, 212] on div "View" at bounding box center [304, 202] width 124 height 114
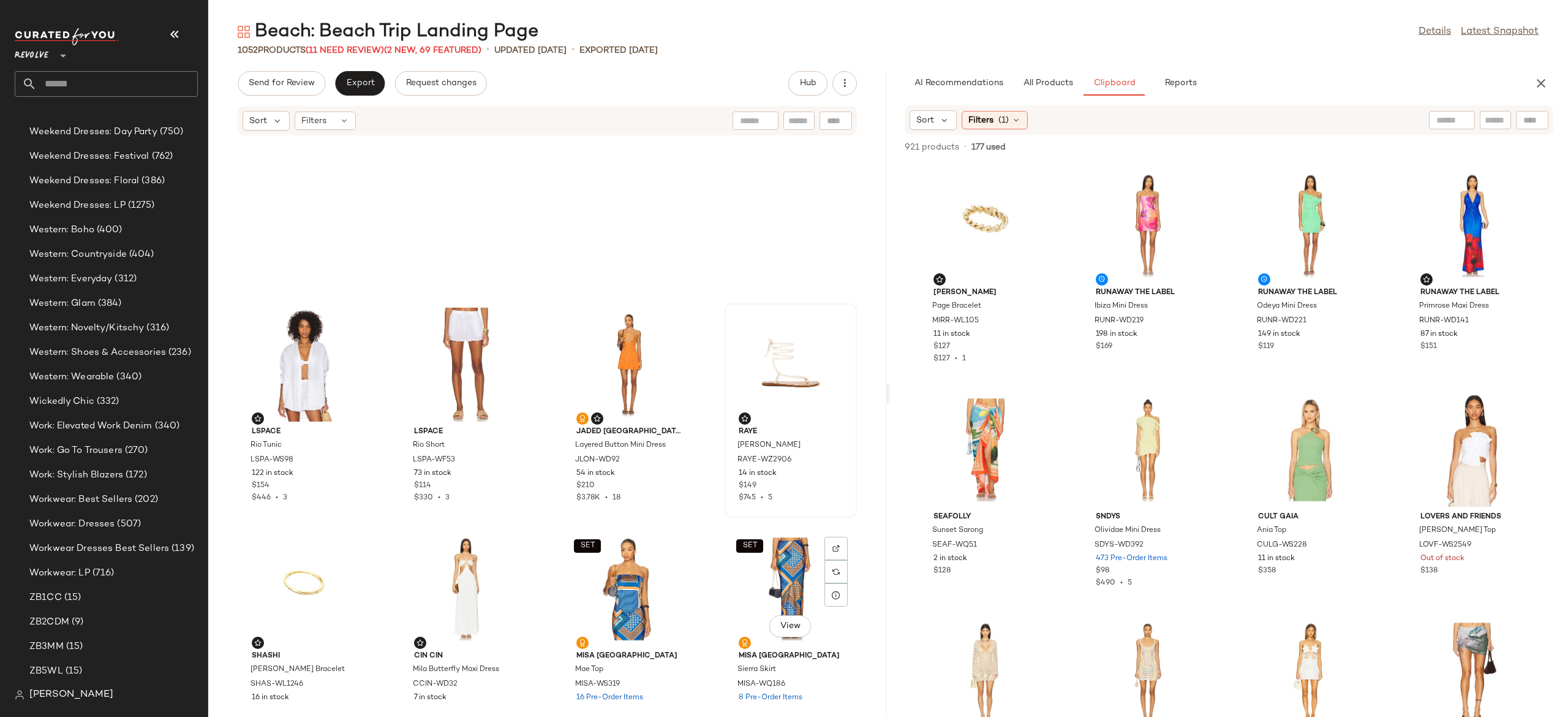
scroll to position [2578, 0]
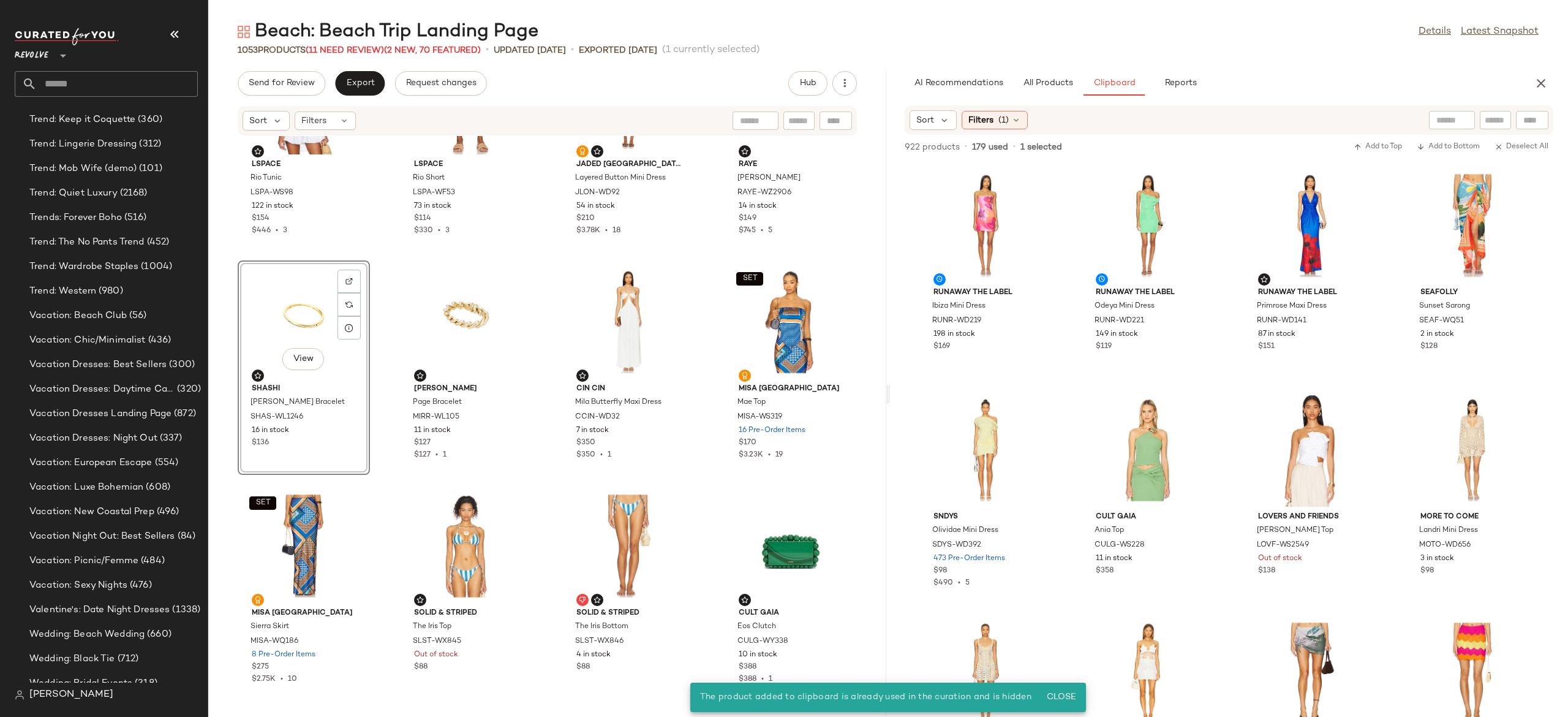
scroll to position [11930, 0]
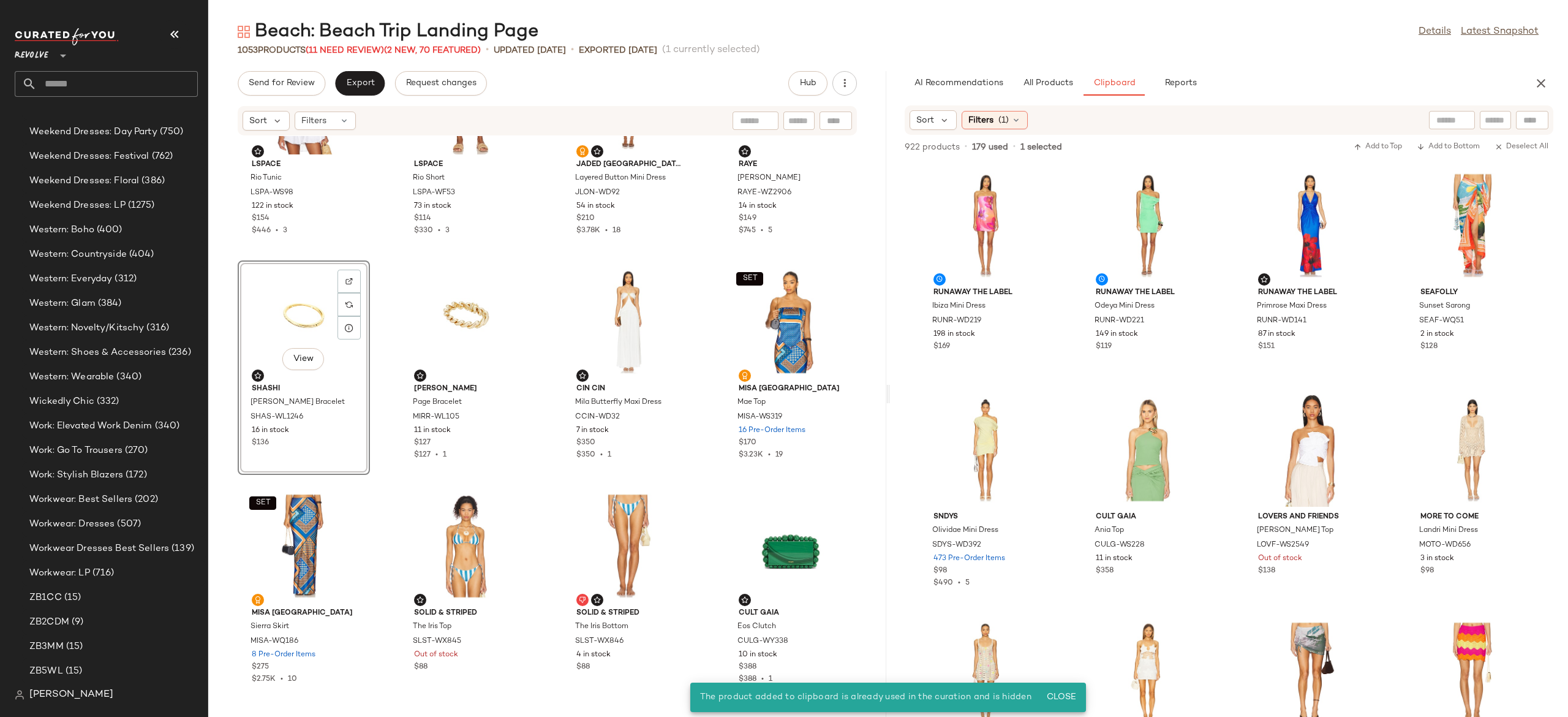
click at [292, 329] on div "View" at bounding box center [304, 321] width 124 height 114
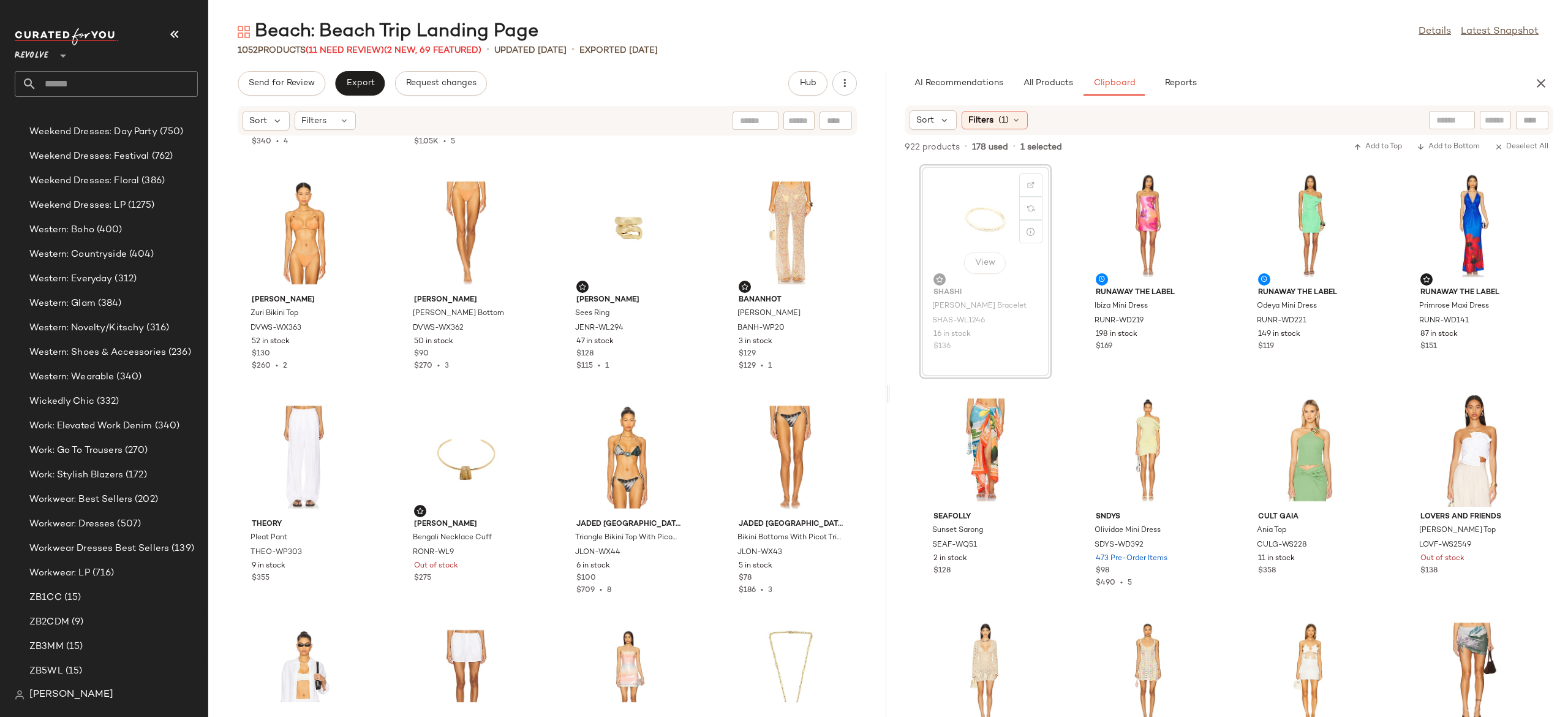
scroll to position [4683, 0]
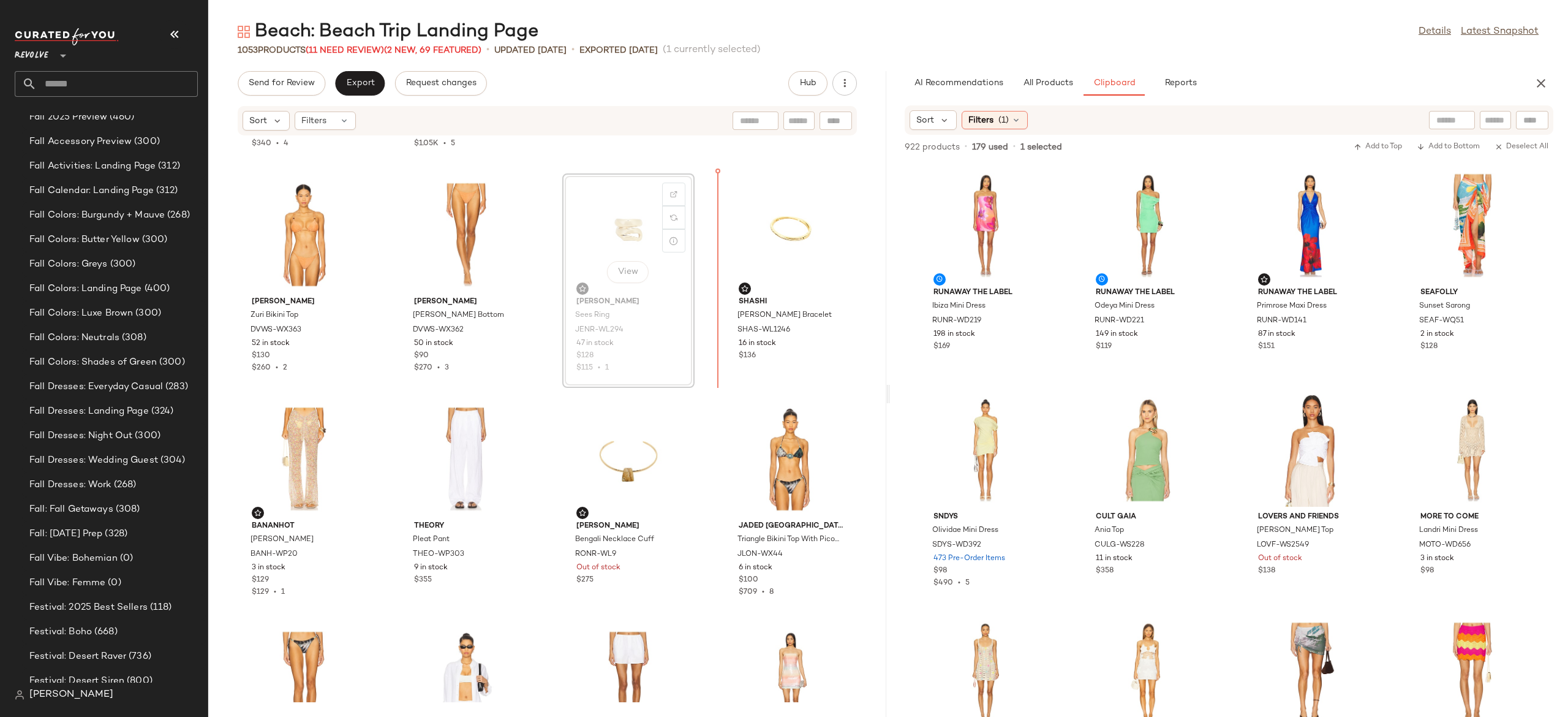
scroll to position [4680, 0]
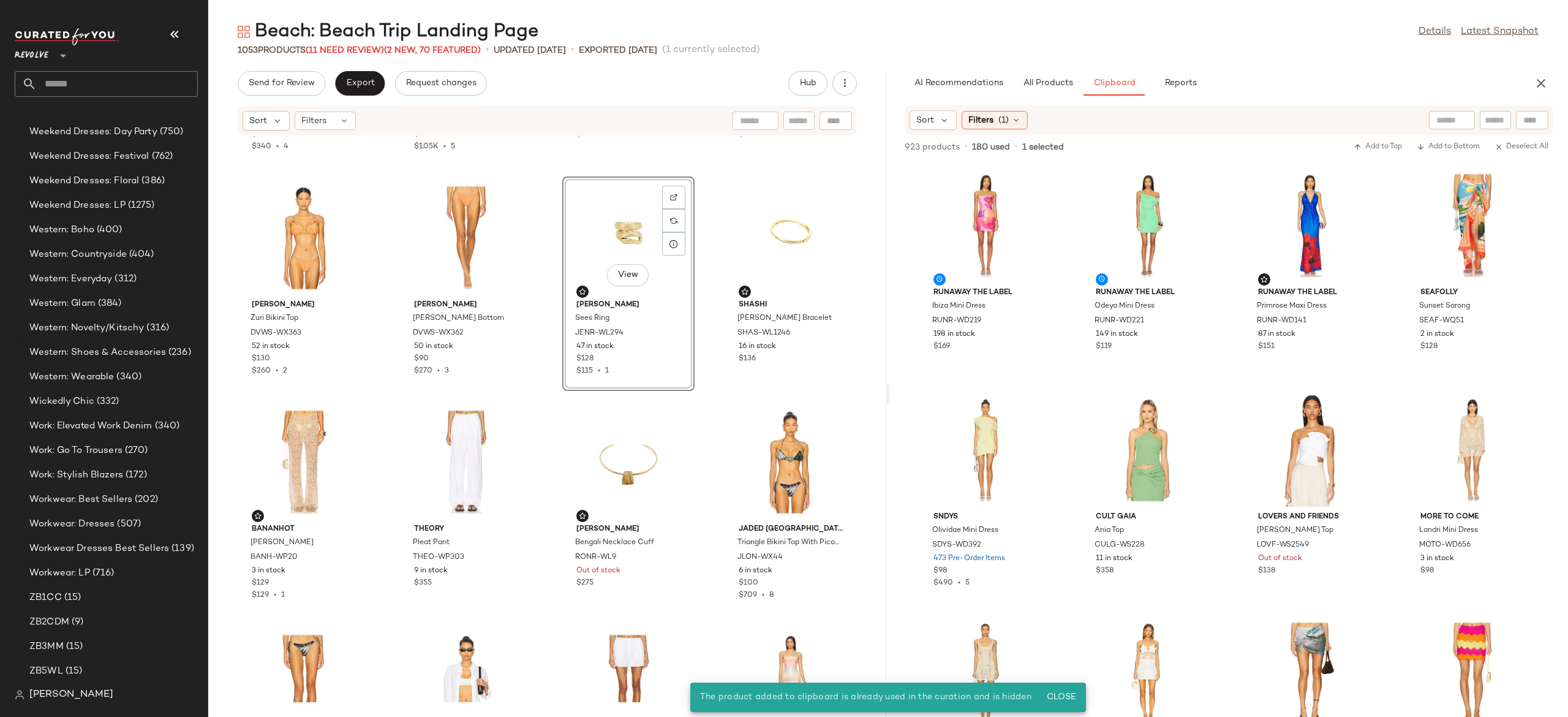
click at [625, 234] on div "View" at bounding box center [629, 237] width 124 height 114
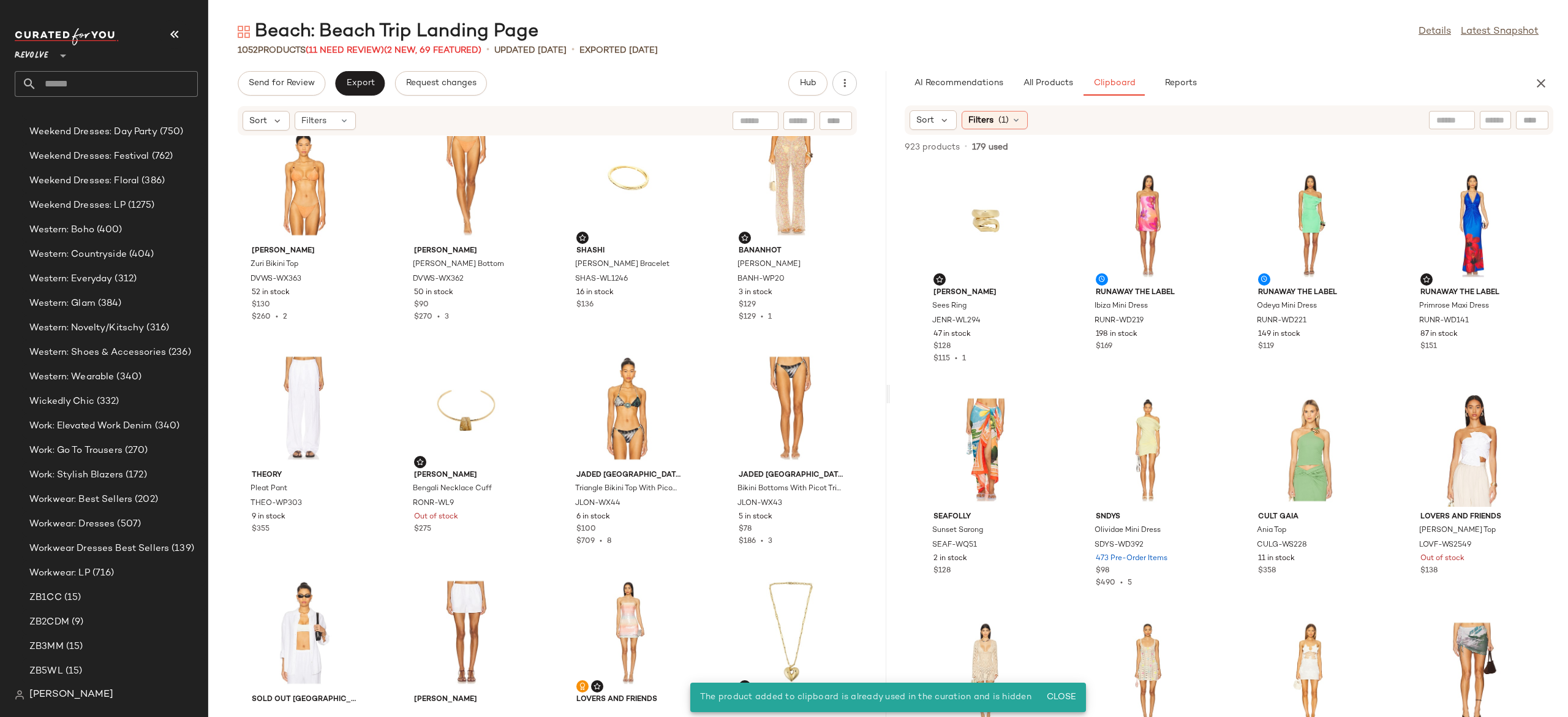
scroll to position [4737, 0]
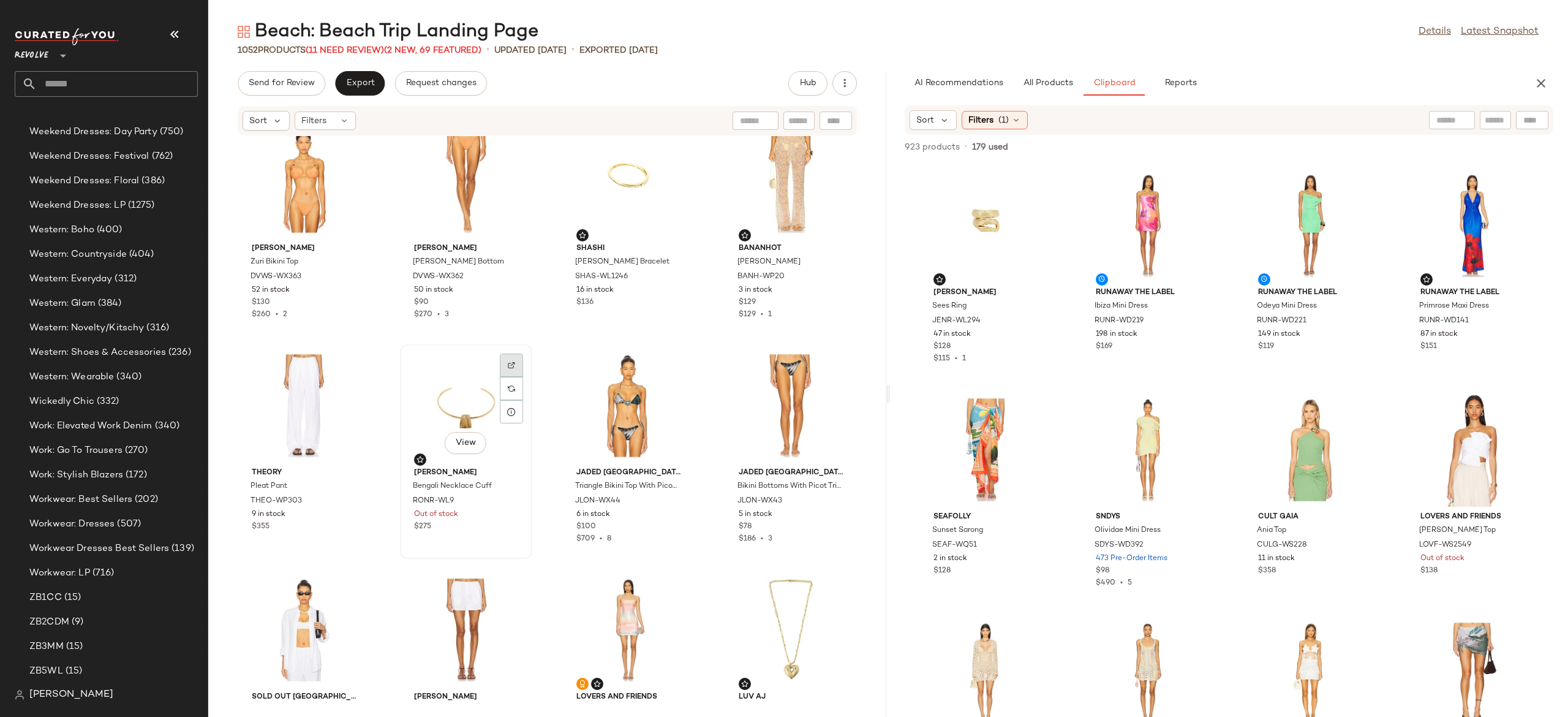
click at [508, 362] on img at bounding box center [512, 365] width 8 height 8
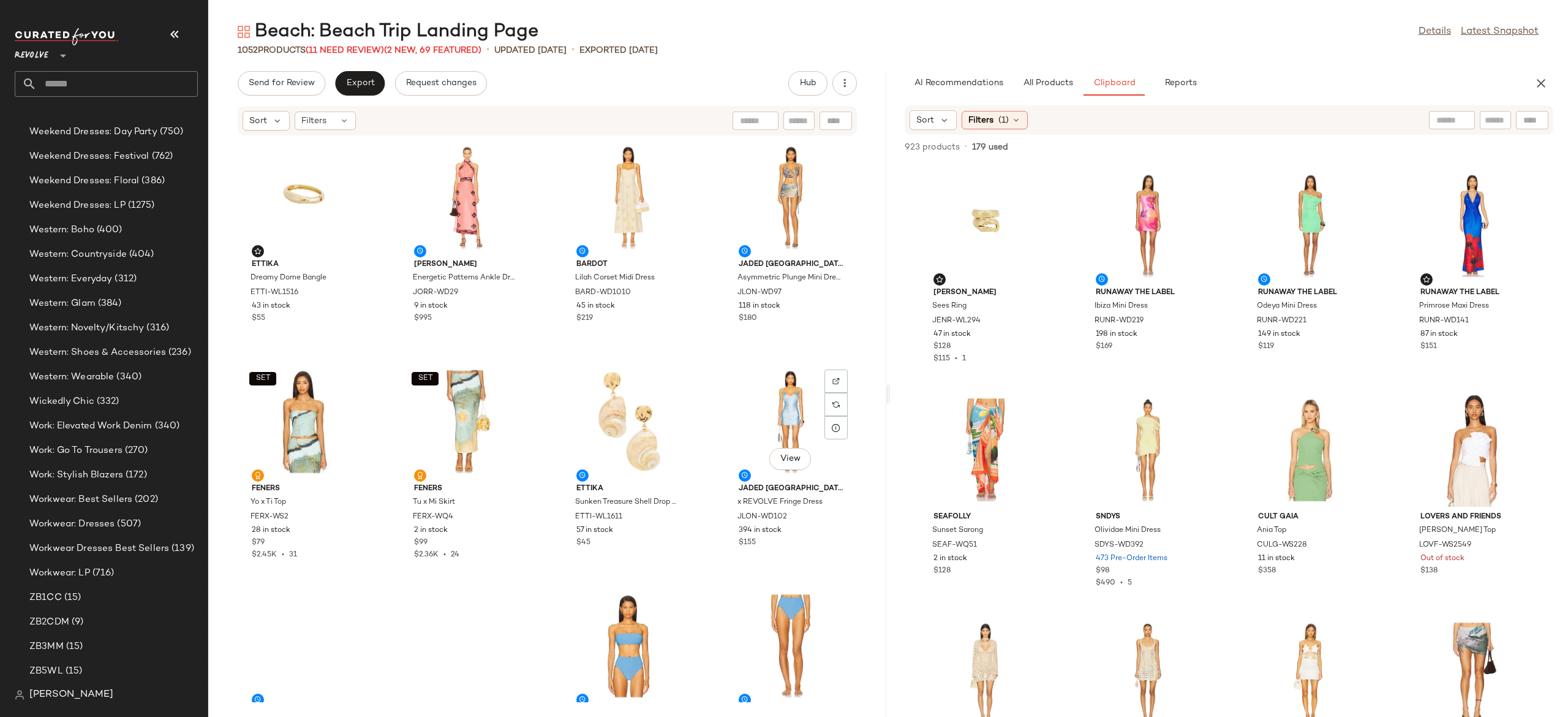
scroll to position [5398, 0]
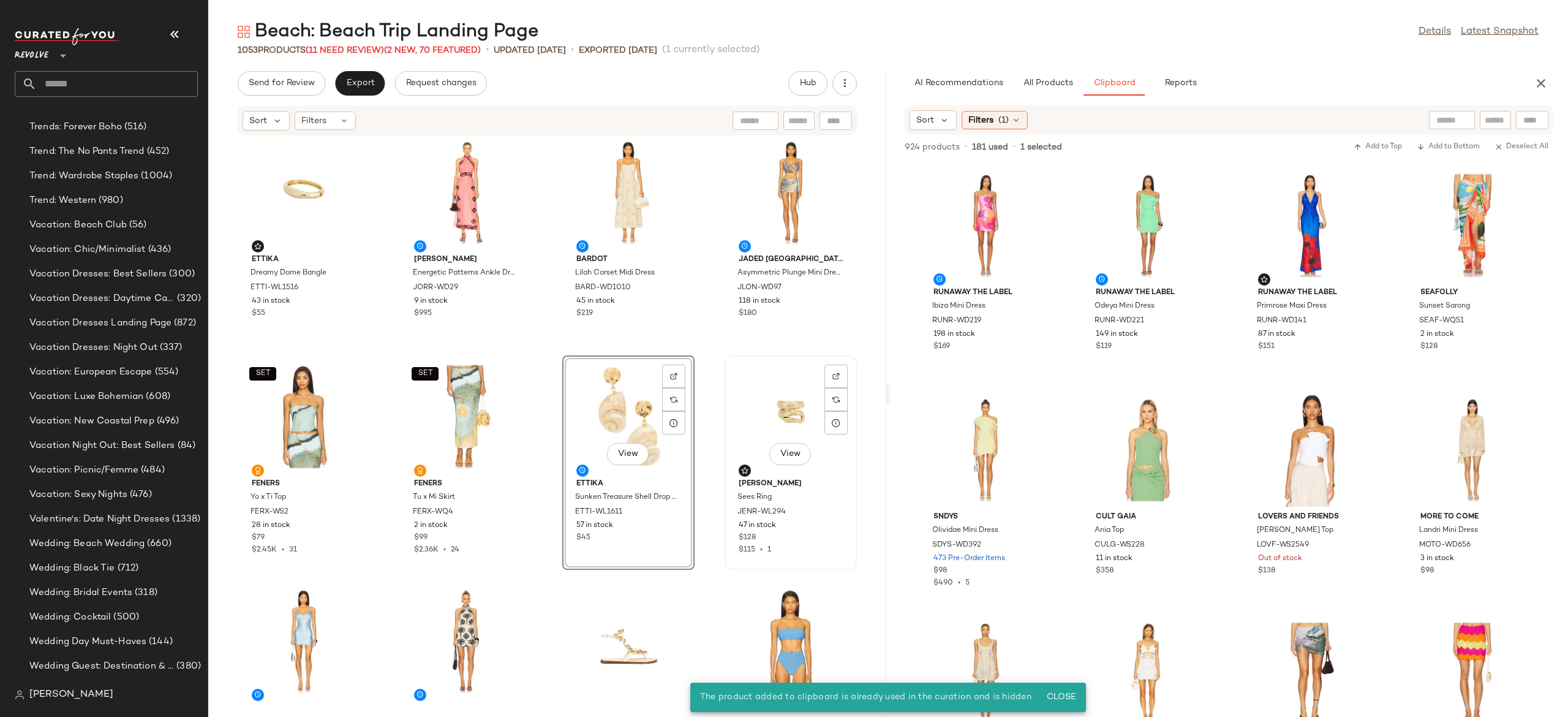
scroll to position [11930, 0]
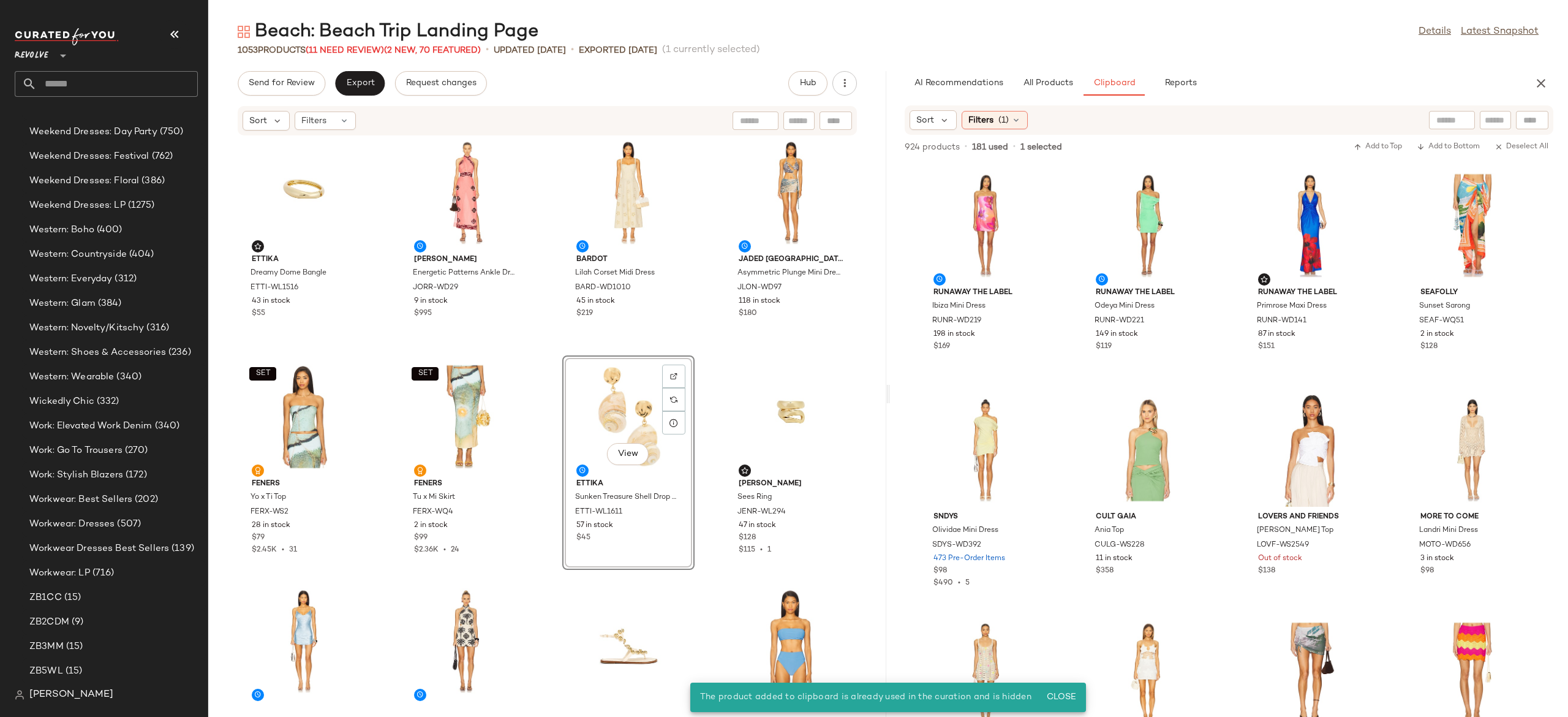
click at [625, 408] on div "View" at bounding box center [629, 416] width 124 height 114
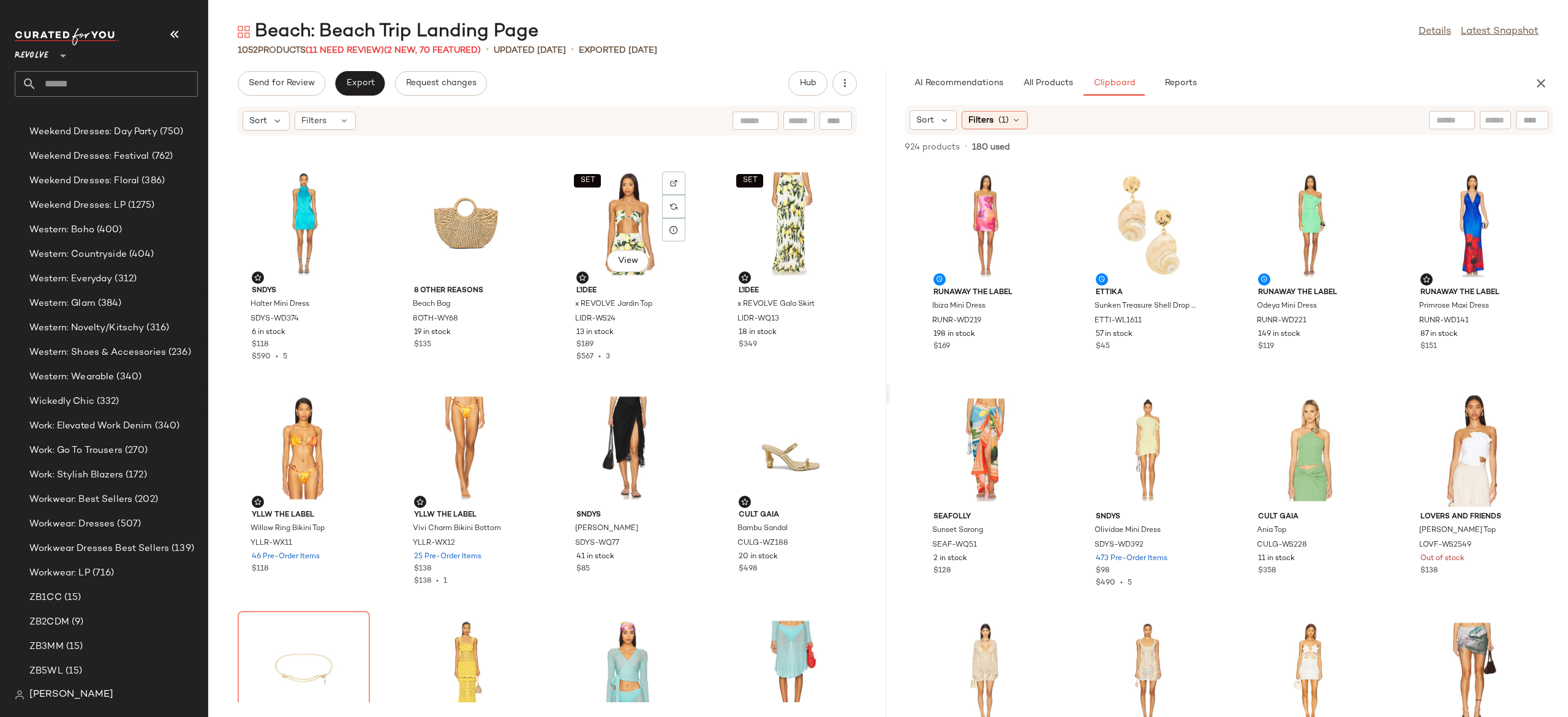
scroll to position [0, 0]
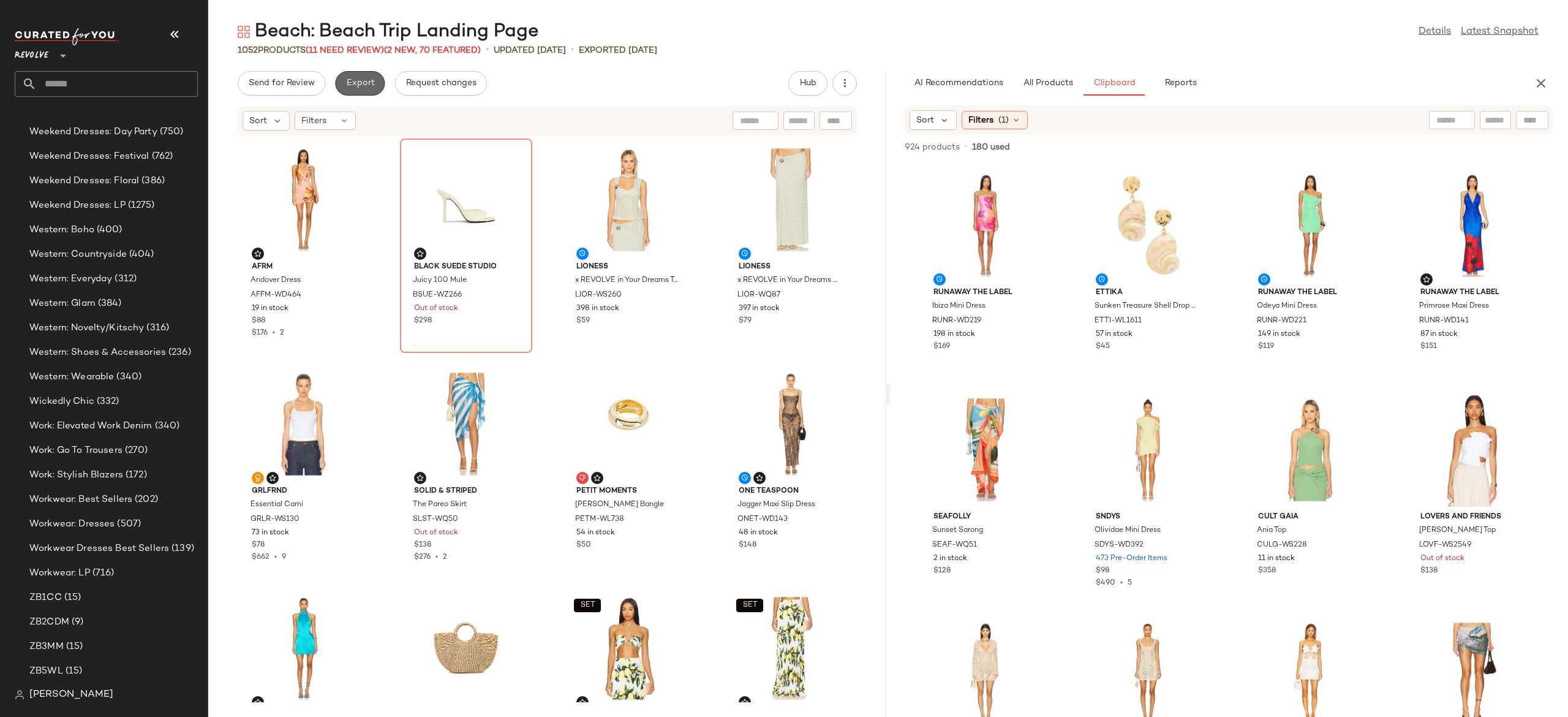
click at [368, 84] on span "Export" at bounding box center [360, 83] width 29 height 10
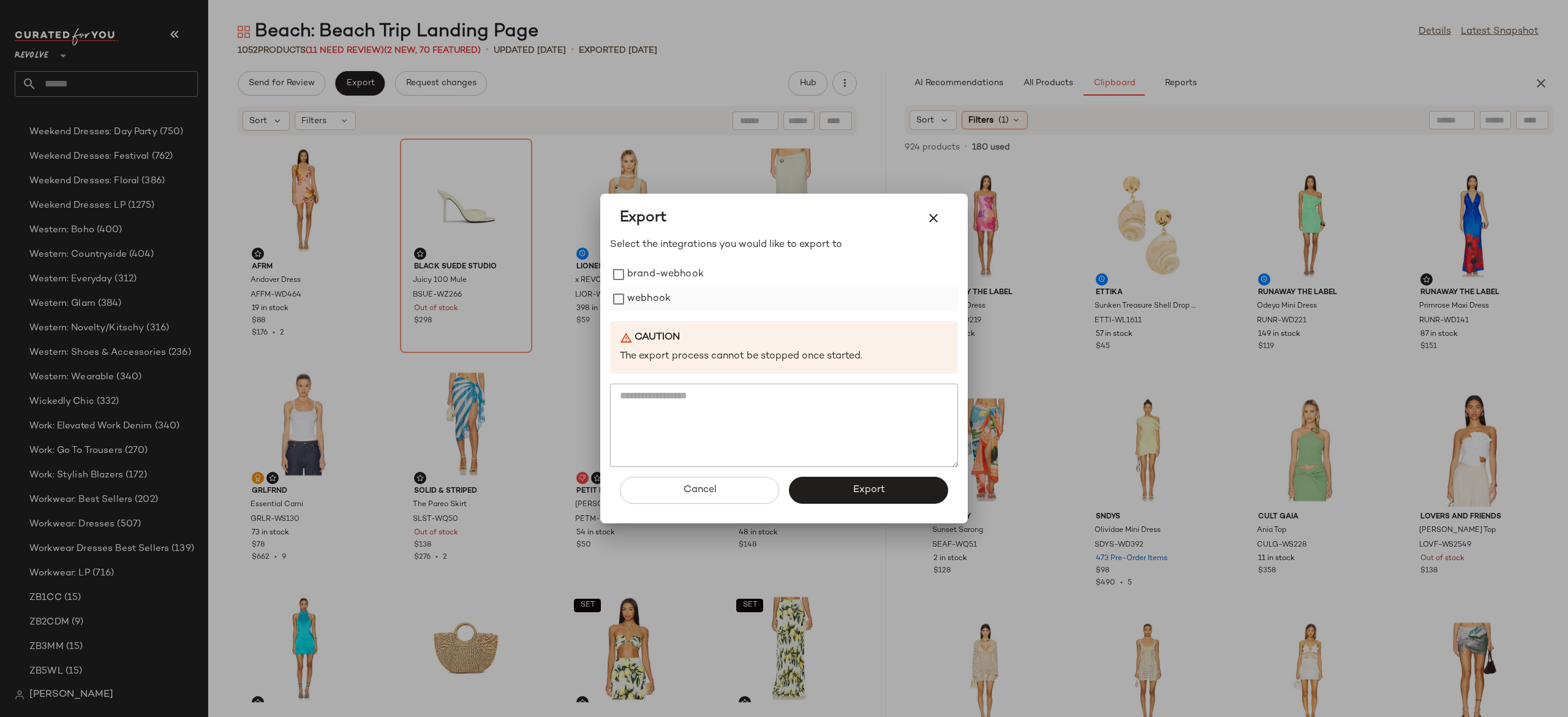
click at [664, 296] on label "webhook" at bounding box center [649, 299] width 44 height 25
click at [831, 487] on button "Export" at bounding box center [868, 490] width 159 height 27
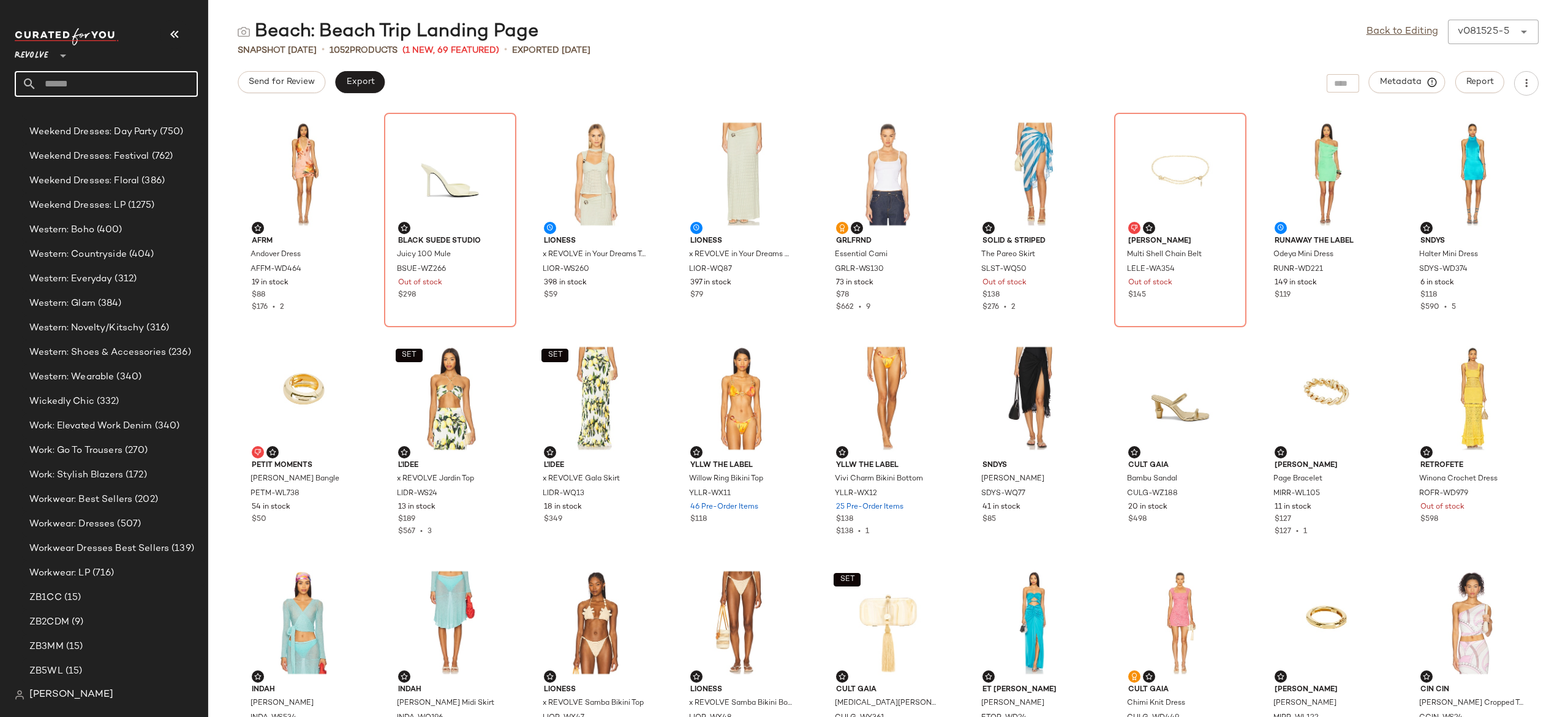
click at [175, 84] on input "text" at bounding box center [118, 84] width 161 height 26
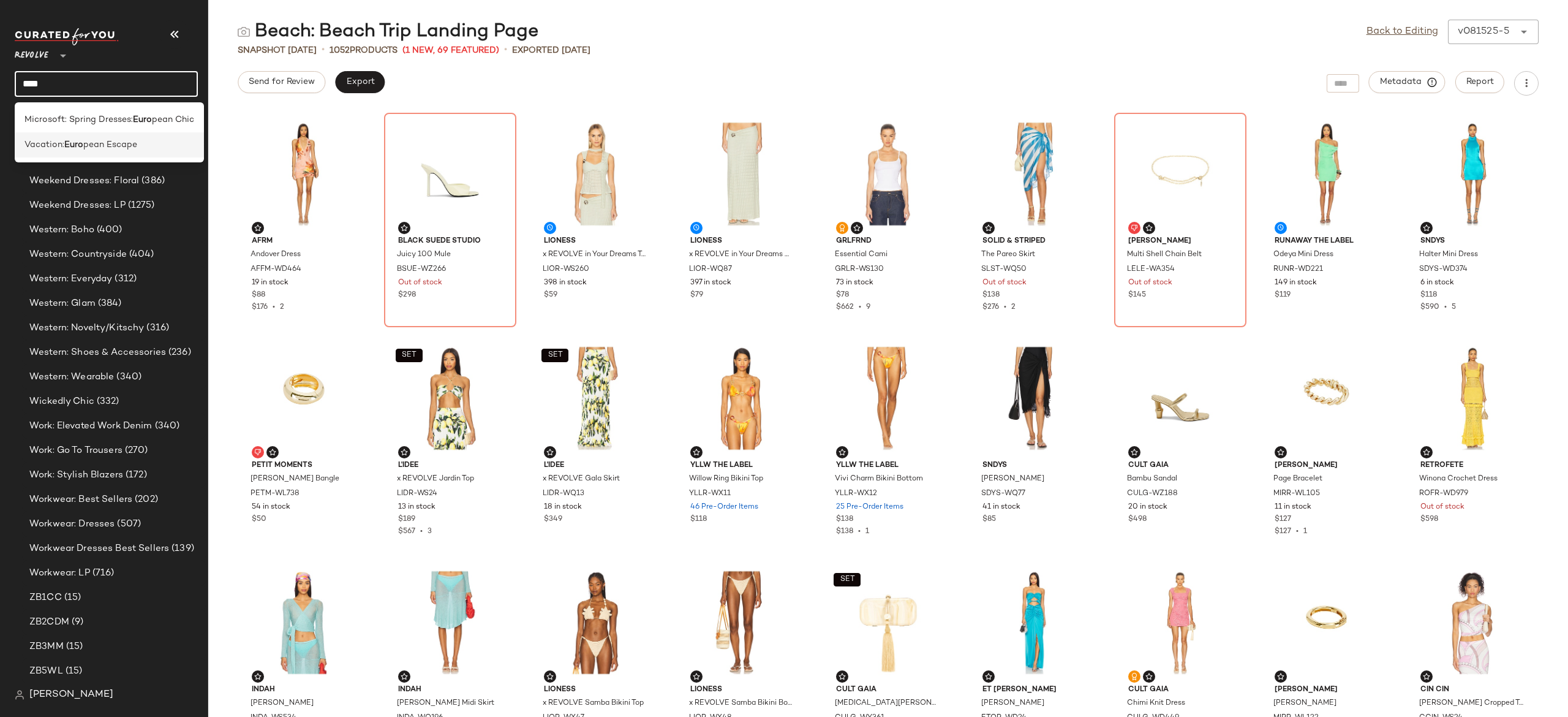
type input "****"
click at [129, 142] on span "pean Escape" at bounding box center [111, 145] width 54 height 13
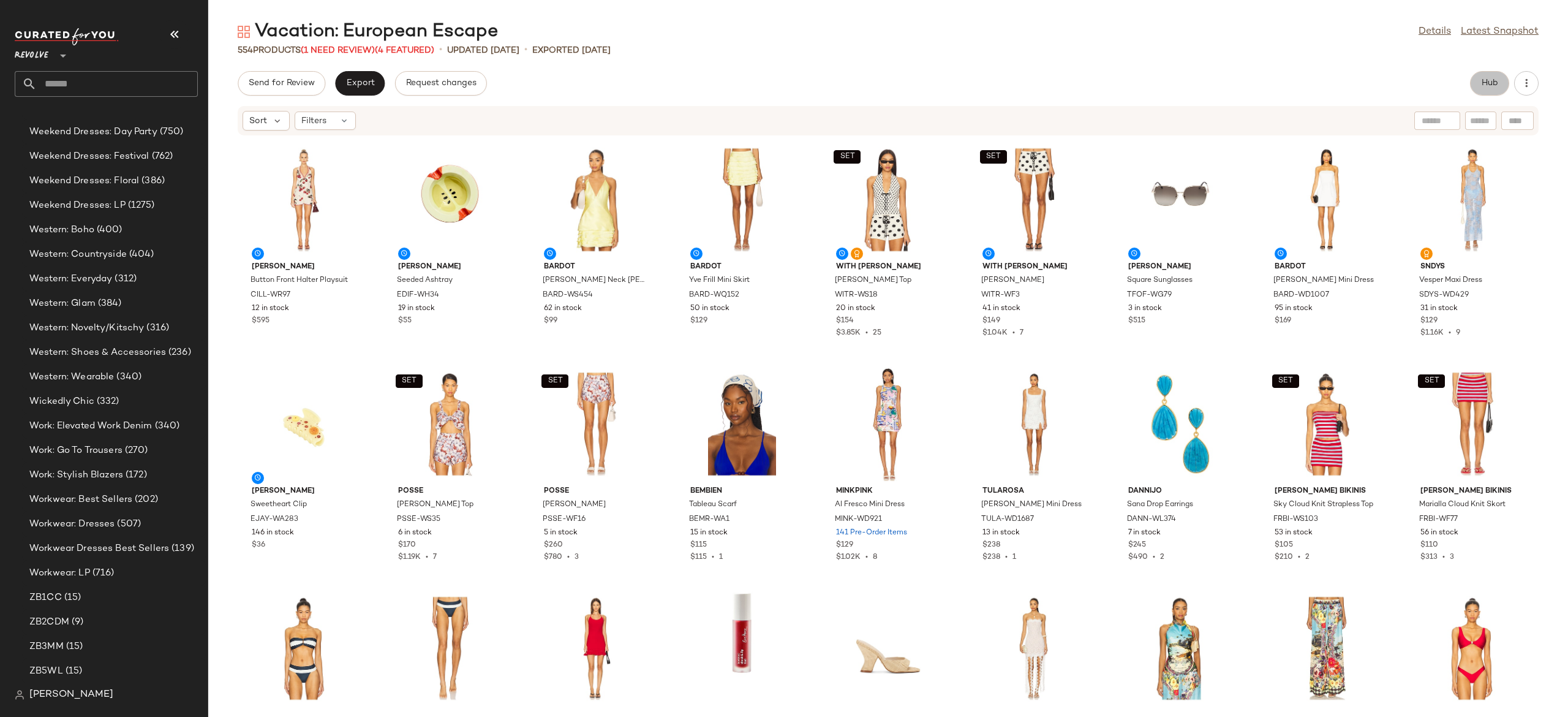
click at [1478, 80] on button "Hub" at bounding box center [1490, 83] width 39 height 25
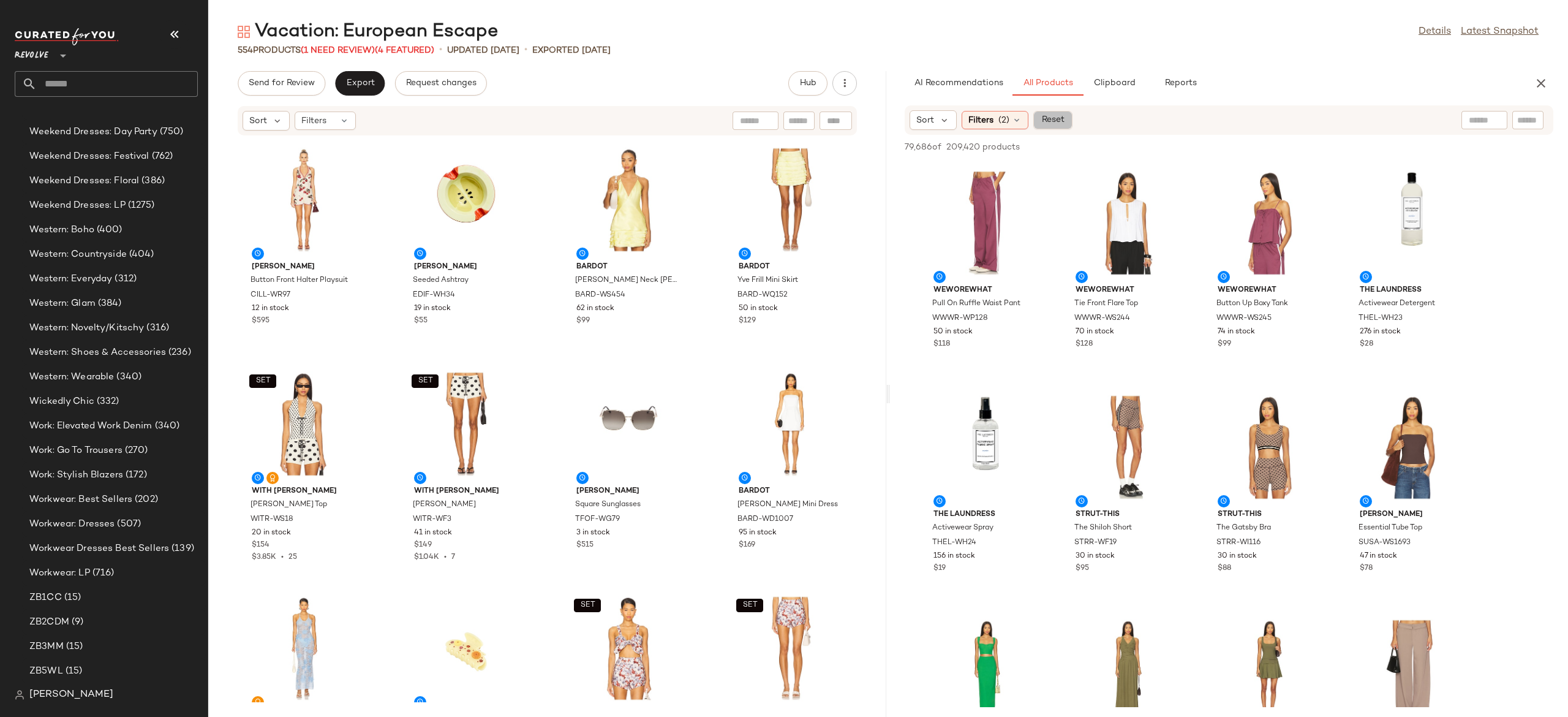
click at [1061, 122] on span "Reset" at bounding box center [1052, 120] width 23 height 10
click at [1527, 120] on input "Filter" at bounding box center [1487, 120] width 104 height 13
paste input "**********"
type input "**********"
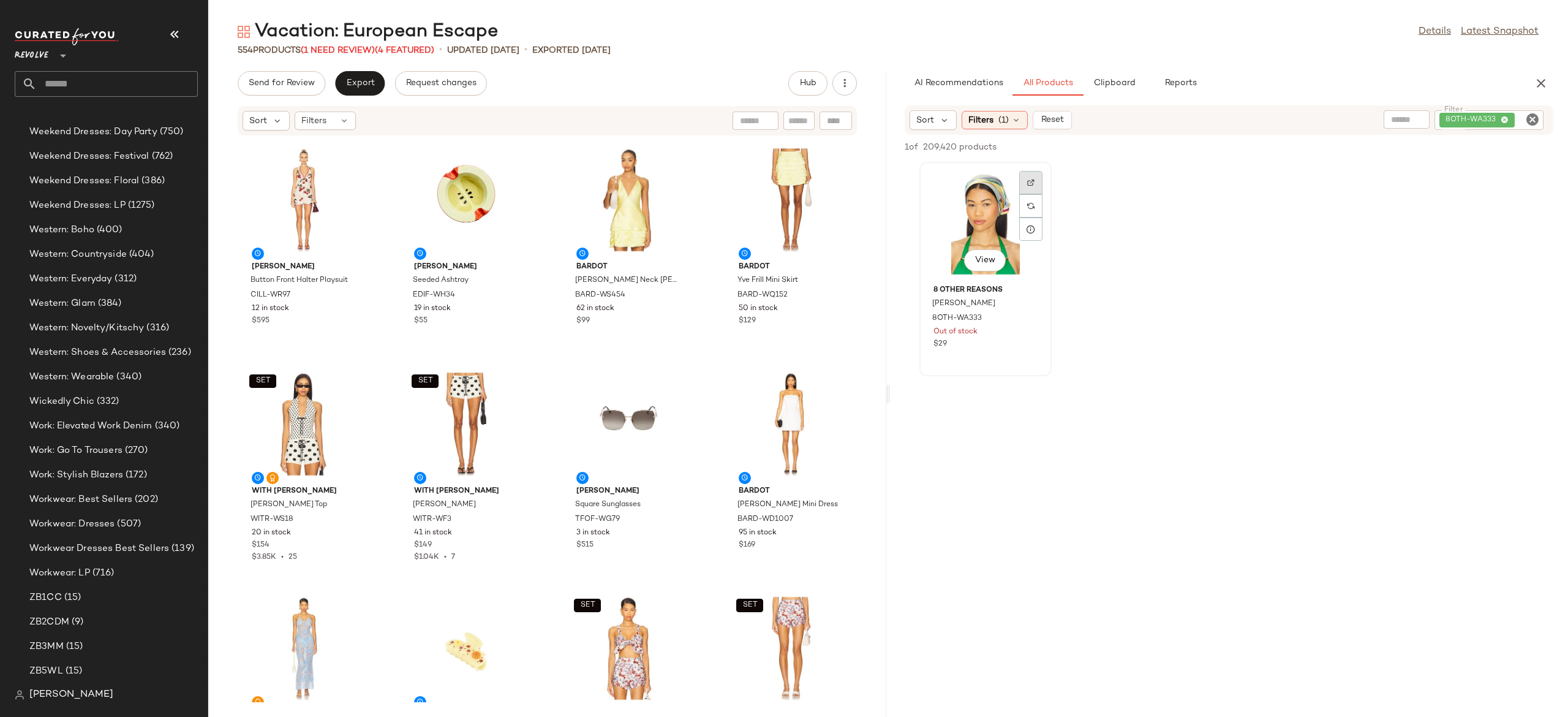
click at [1029, 181] on img at bounding box center [1031, 182] width 8 height 8
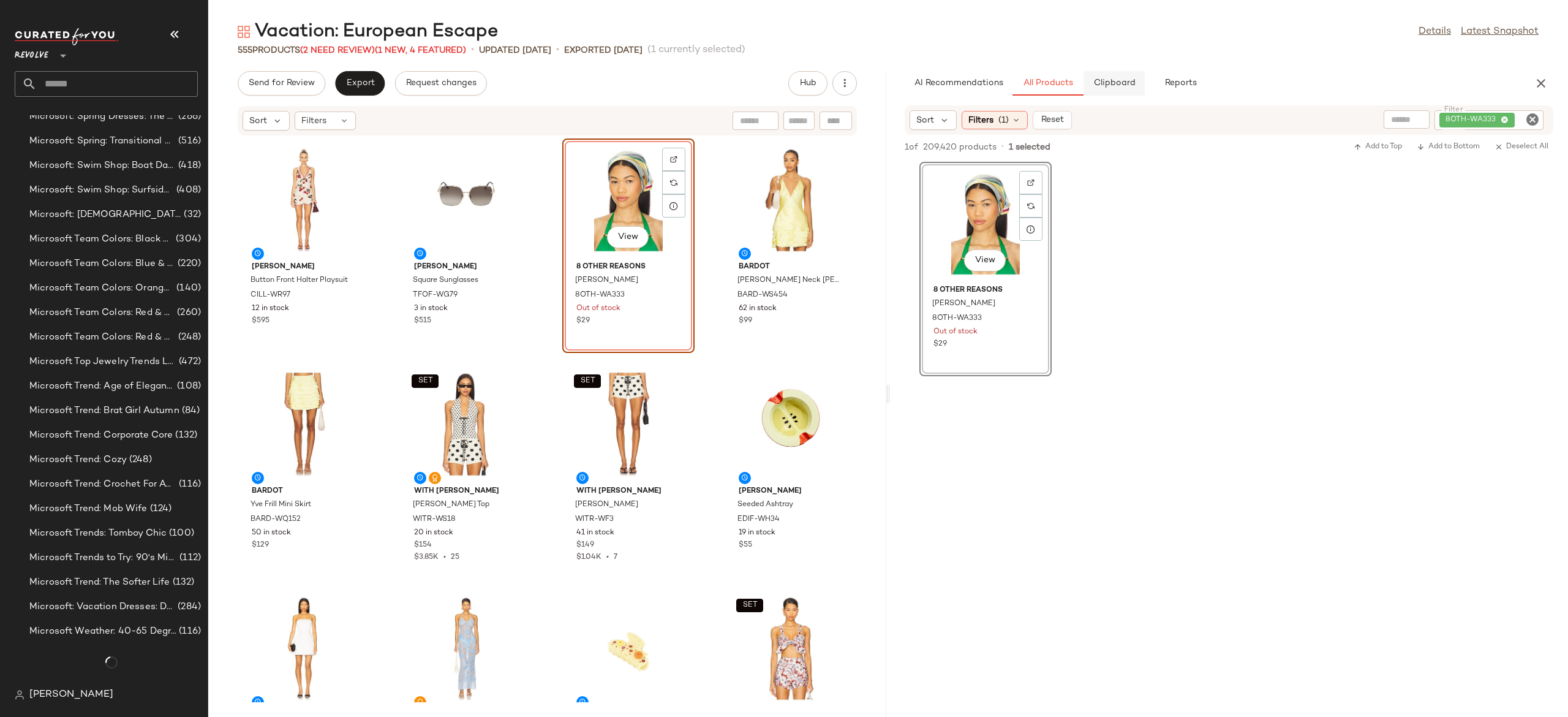
click at [1110, 82] on span "Clipboard" at bounding box center [1114, 83] width 42 height 10
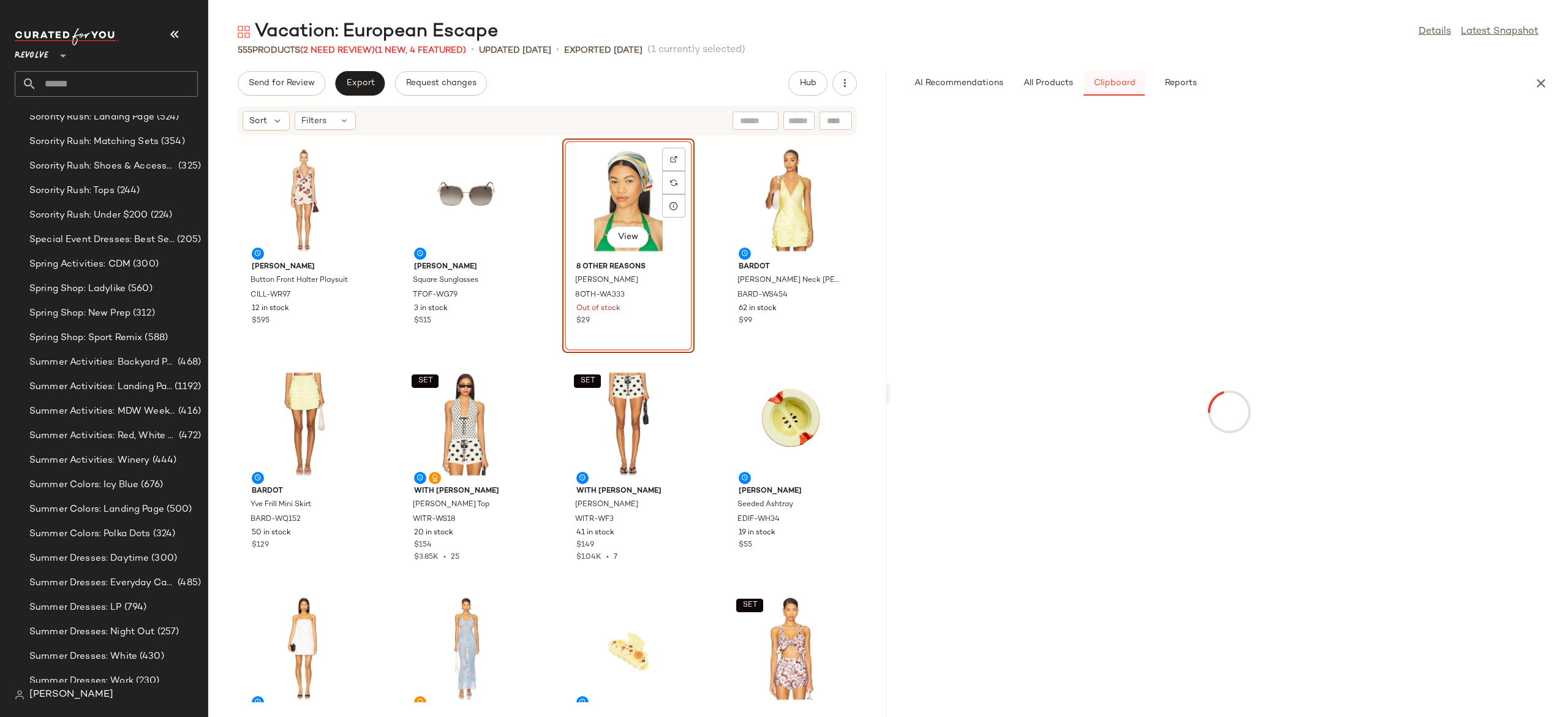
scroll to position [11930, 0]
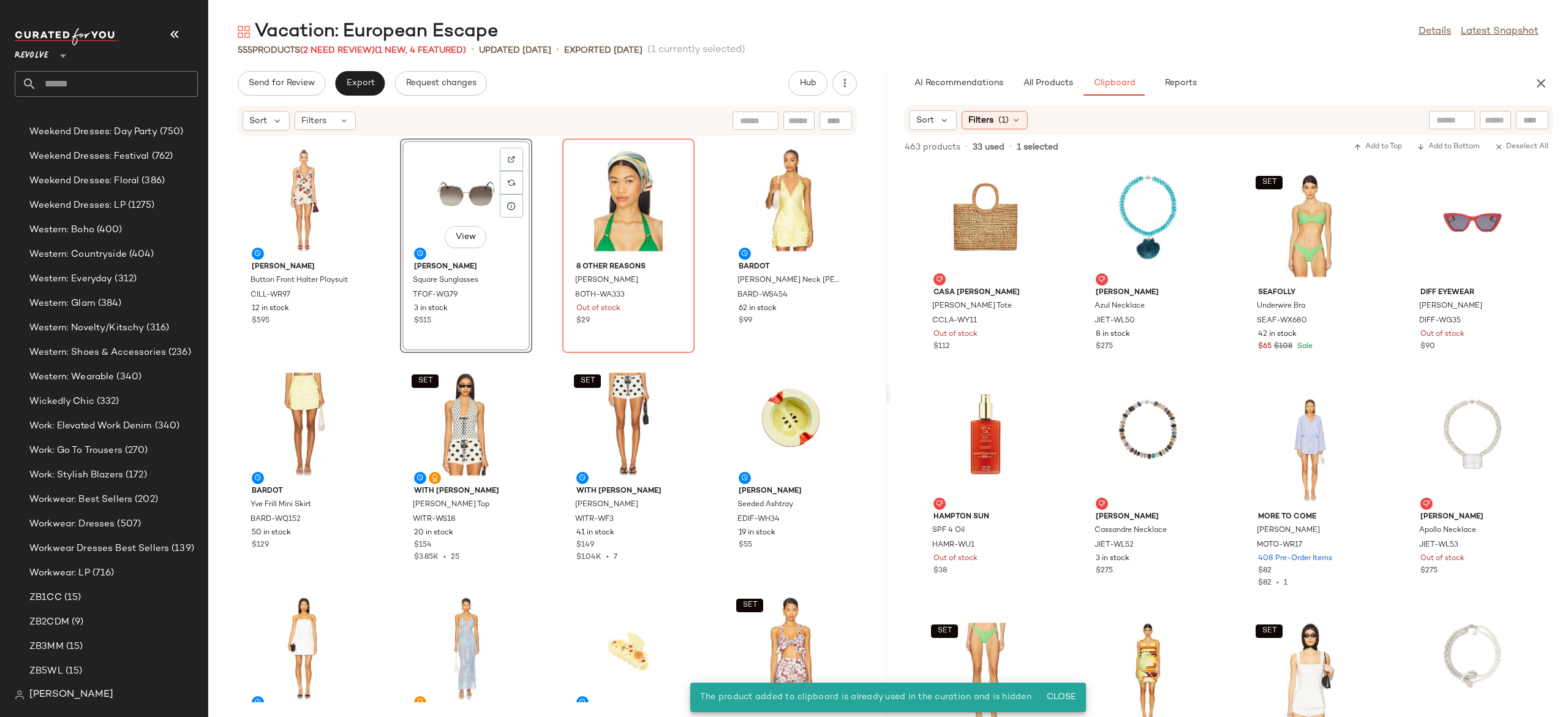
click at [461, 192] on div "View" at bounding box center [466, 199] width 124 height 114
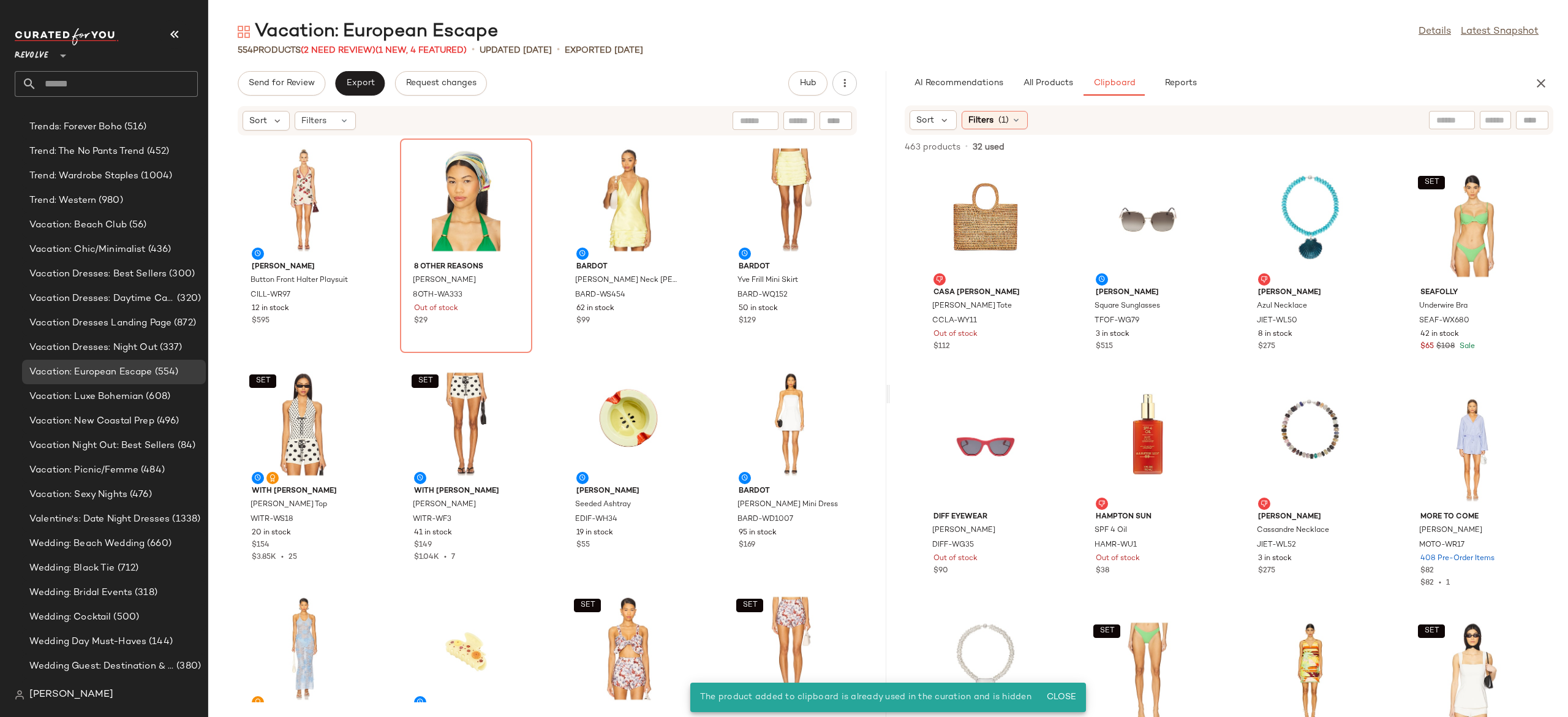
scroll to position [11930, 0]
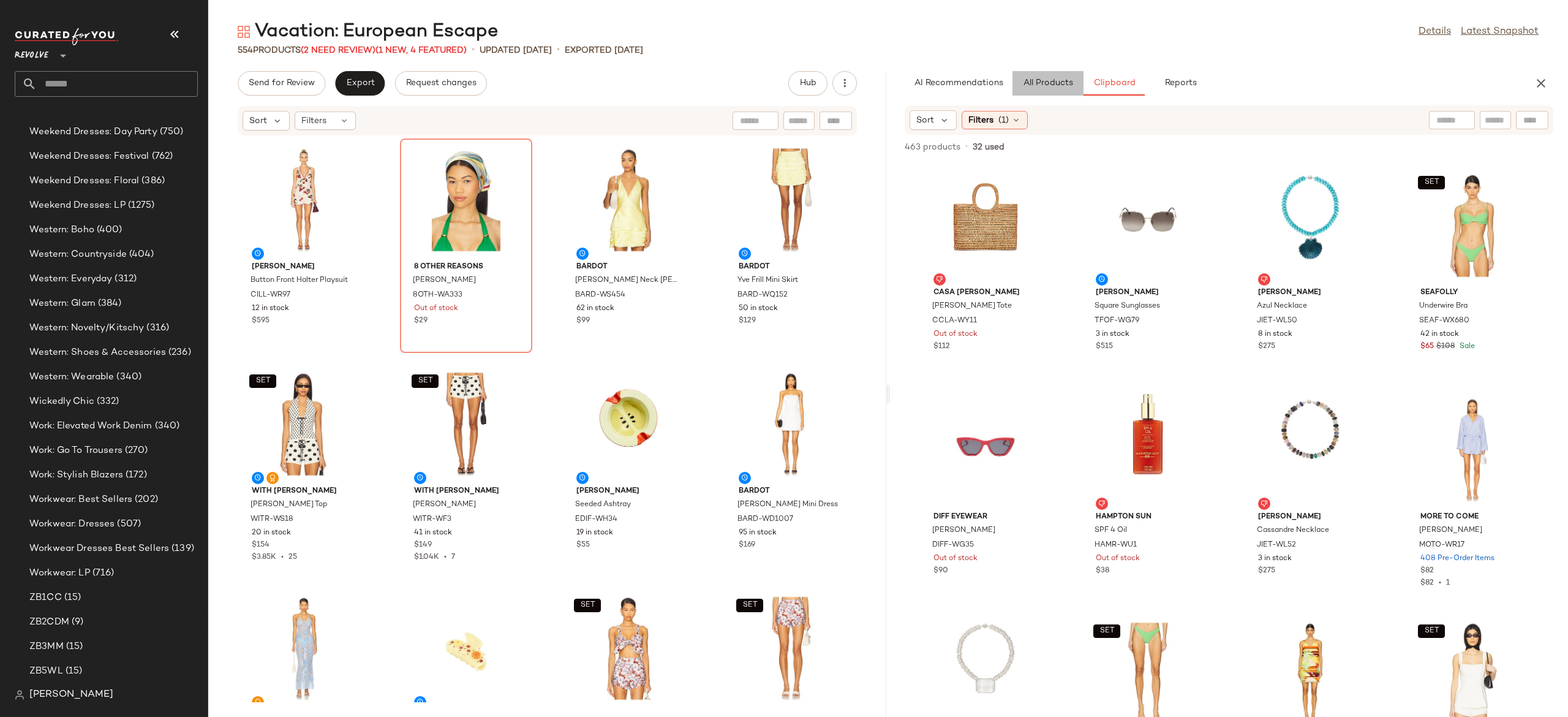
click at [1061, 84] on span "All Products" at bounding box center [1048, 83] width 51 height 10
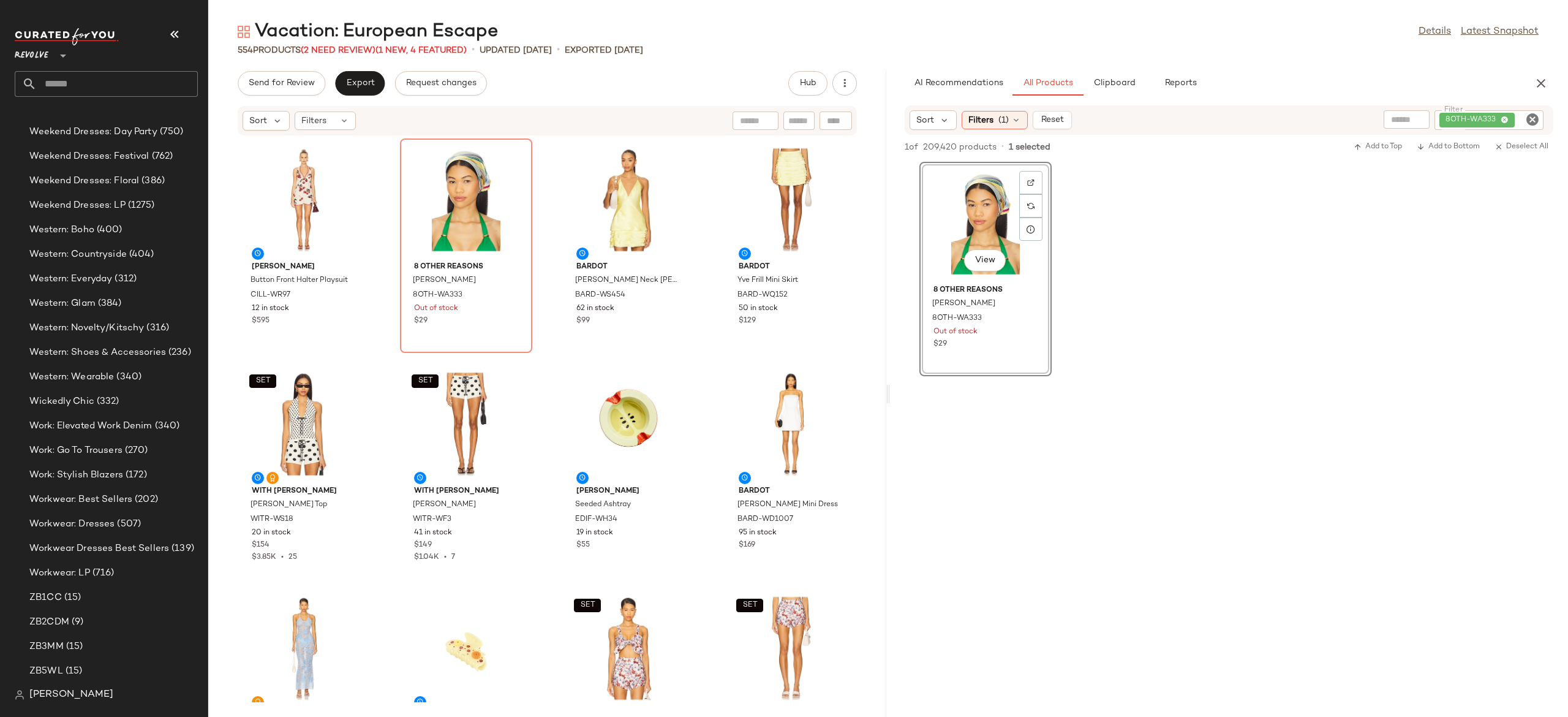
click at [1533, 123] on icon "Clear Filter" at bounding box center [1533, 120] width 15 height 15
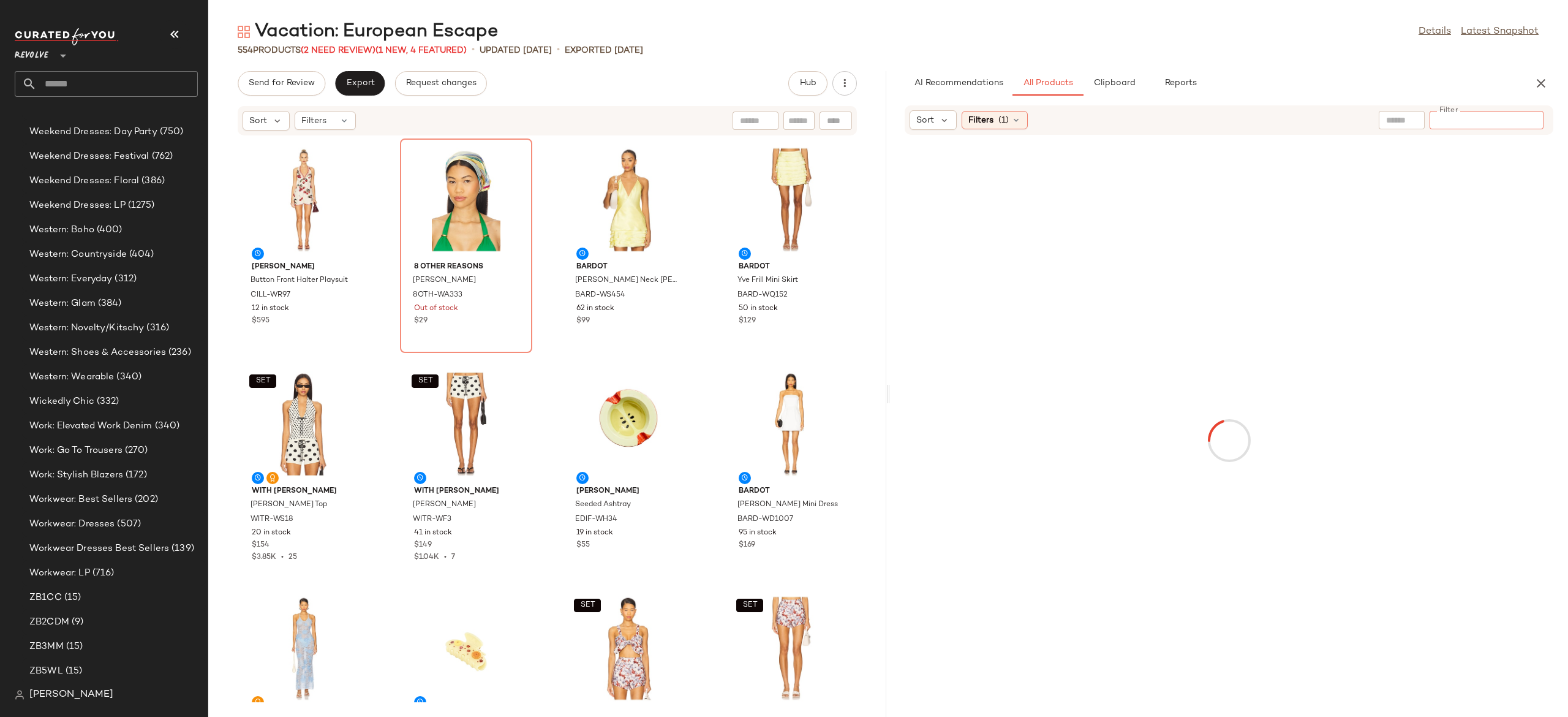
type input "**********"
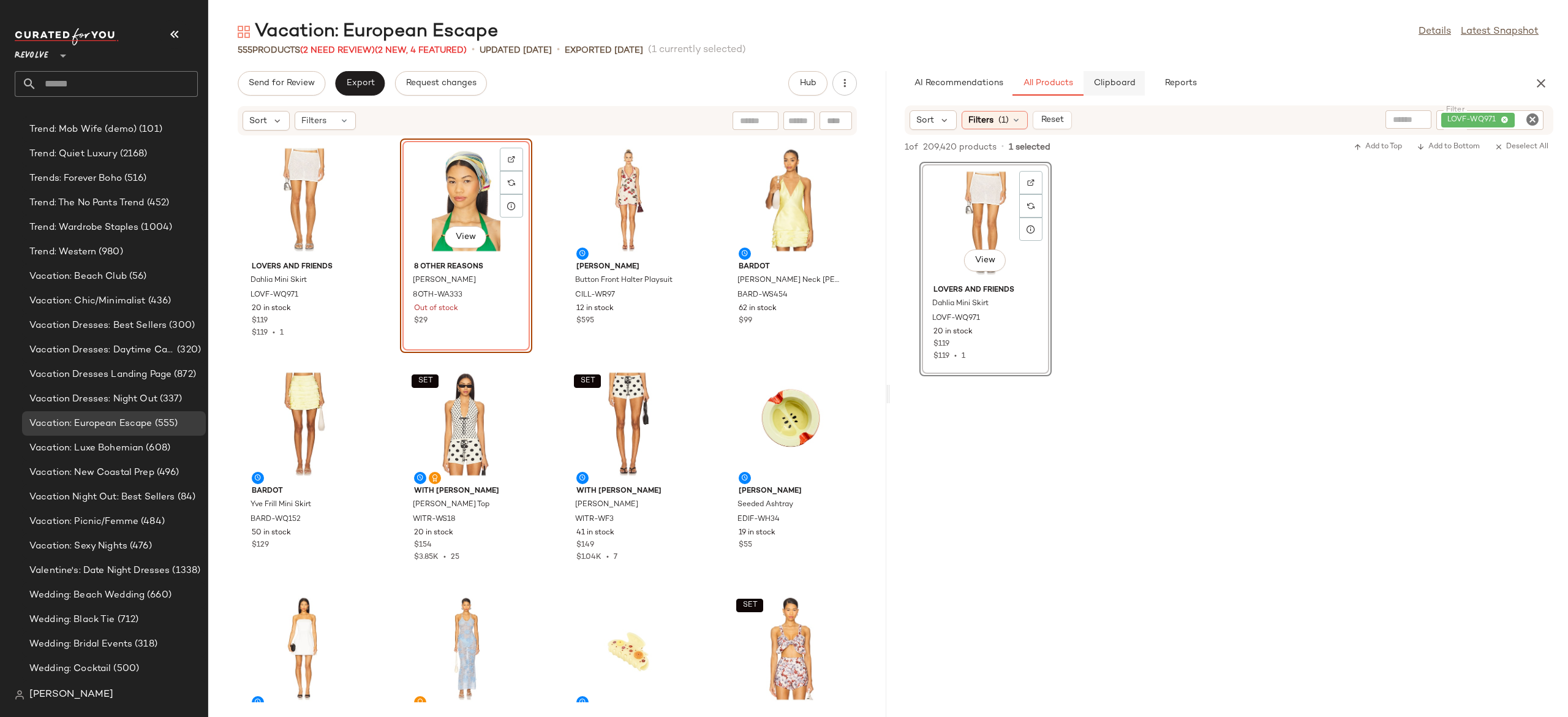
scroll to position [11930, 0]
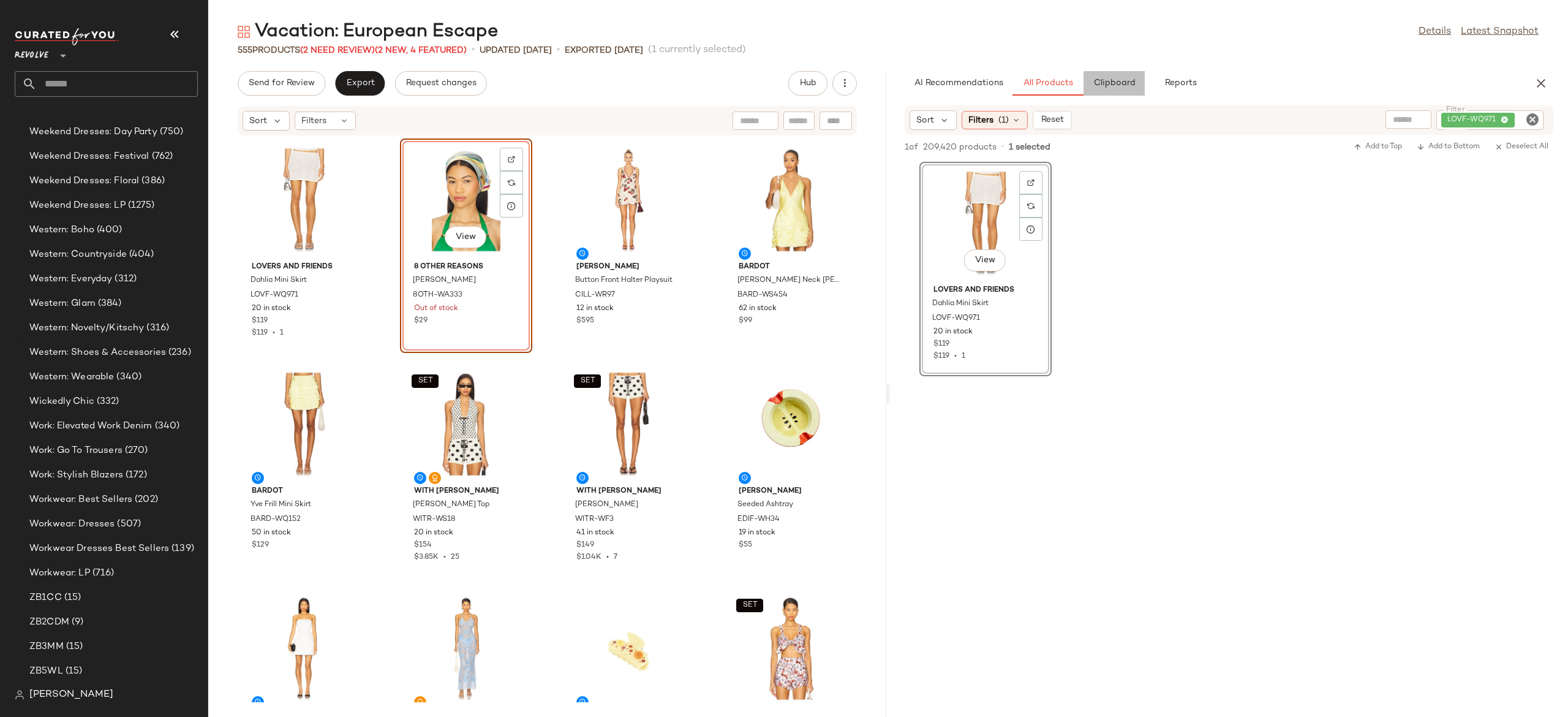
click at [1120, 87] on span "Clipboard" at bounding box center [1114, 83] width 42 height 10
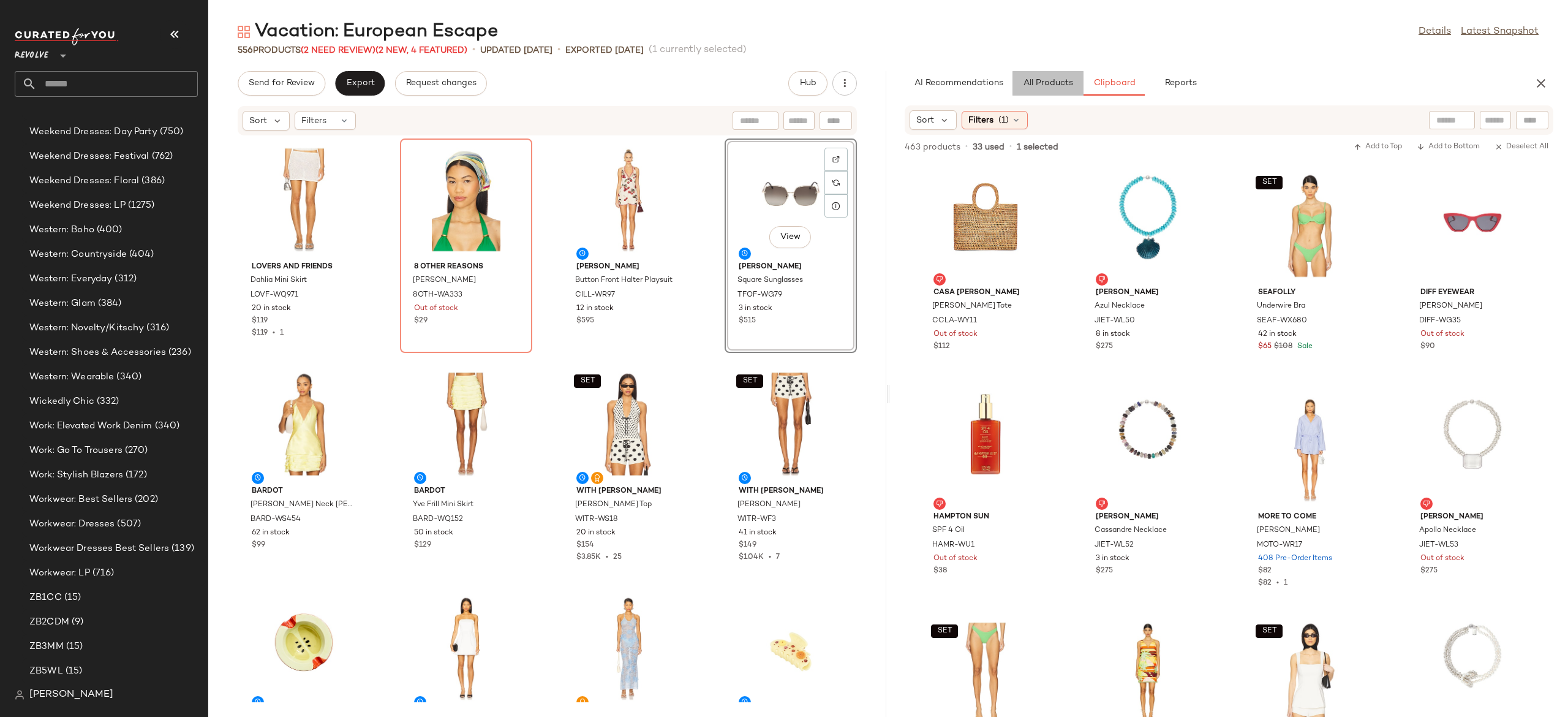
click at [1055, 84] on span "All Products" at bounding box center [1048, 83] width 51 height 10
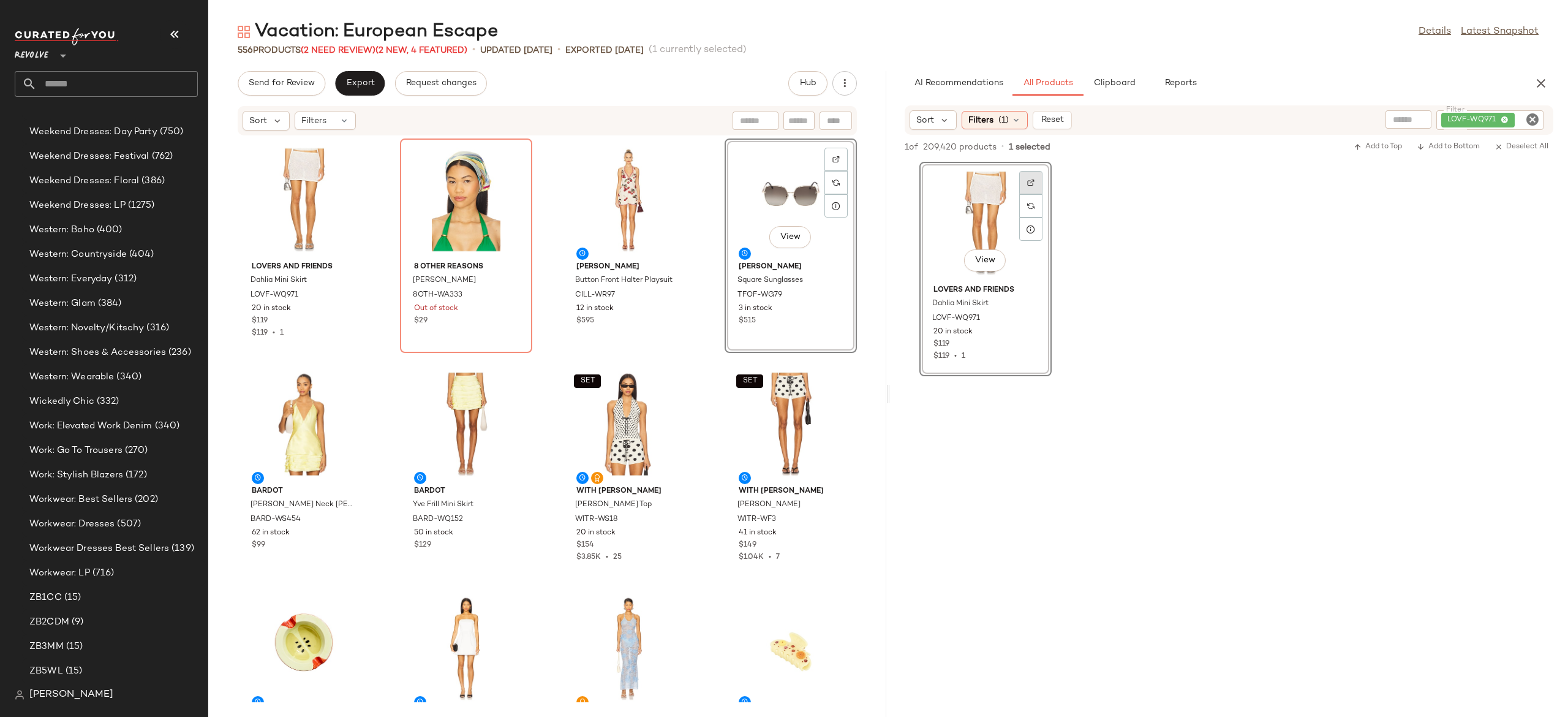
click at [1032, 182] on img at bounding box center [1031, 182] width 8 height 8
click at [1533, 115] on icon "Clear Filter" at bounding box center [1533, 120] width 15 height 15
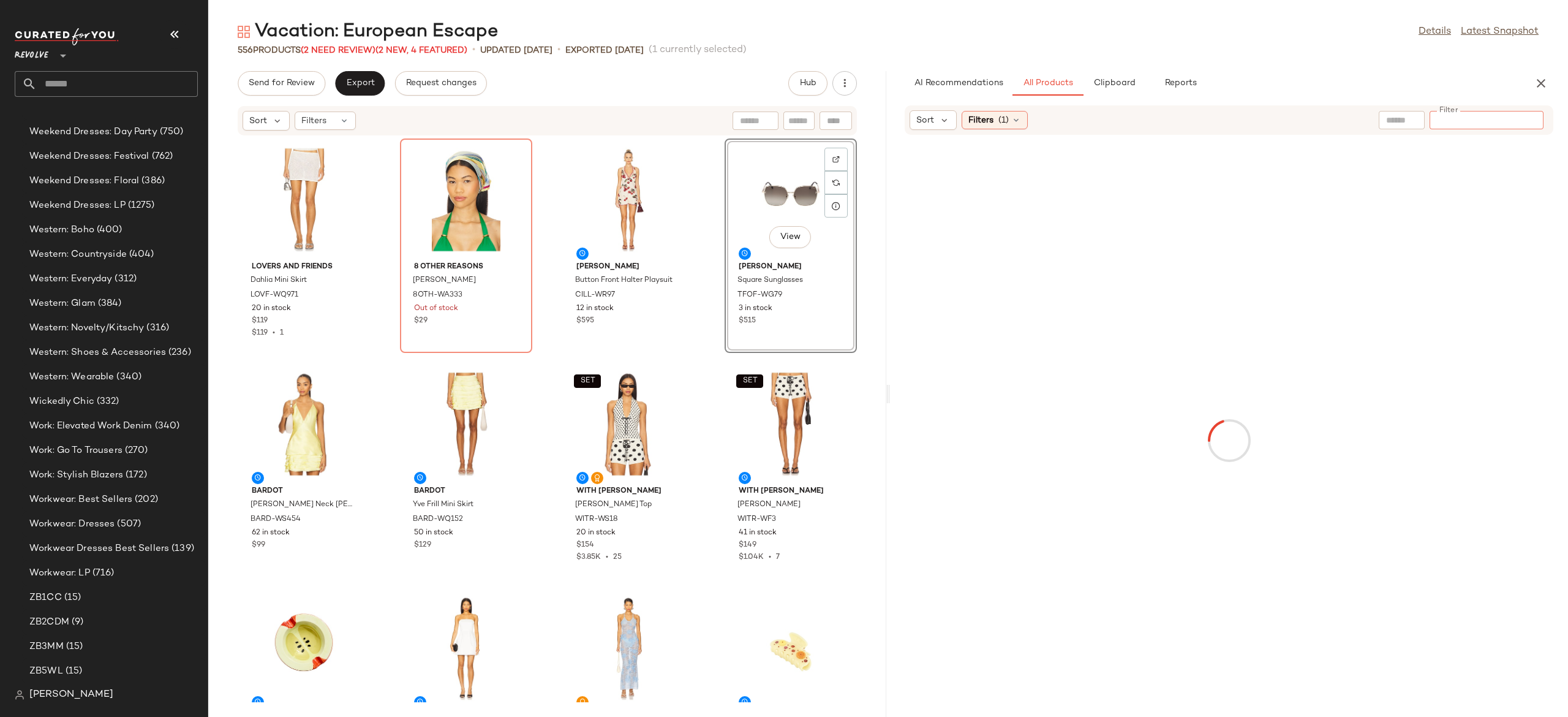
paste input "**********"
type input "**********"
click at [1531, 115] on icon "Clear Filter" at bounding box center [1533, 120] width 15 height 15
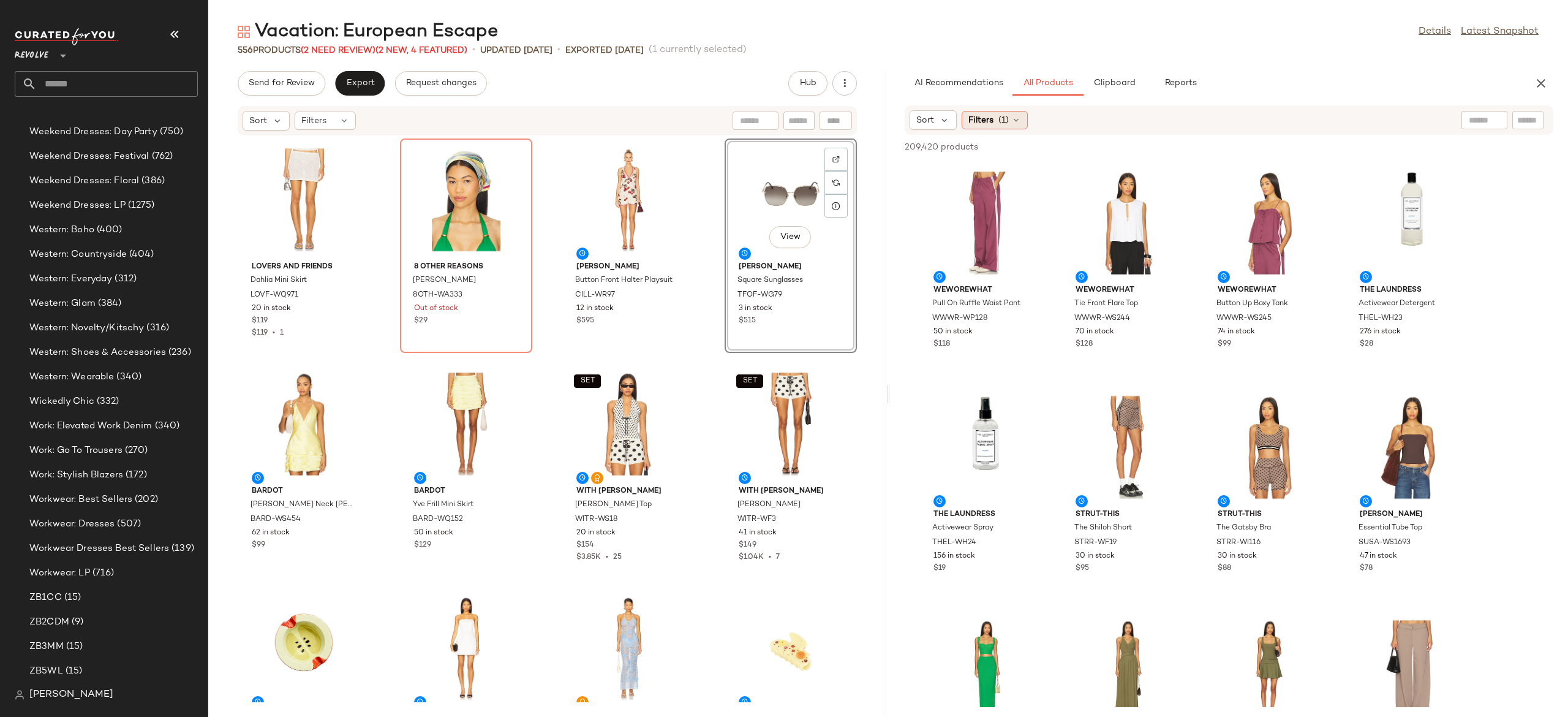
click at [1015, 119] on icon at bounding box center [1015, 120] width 10 height 10
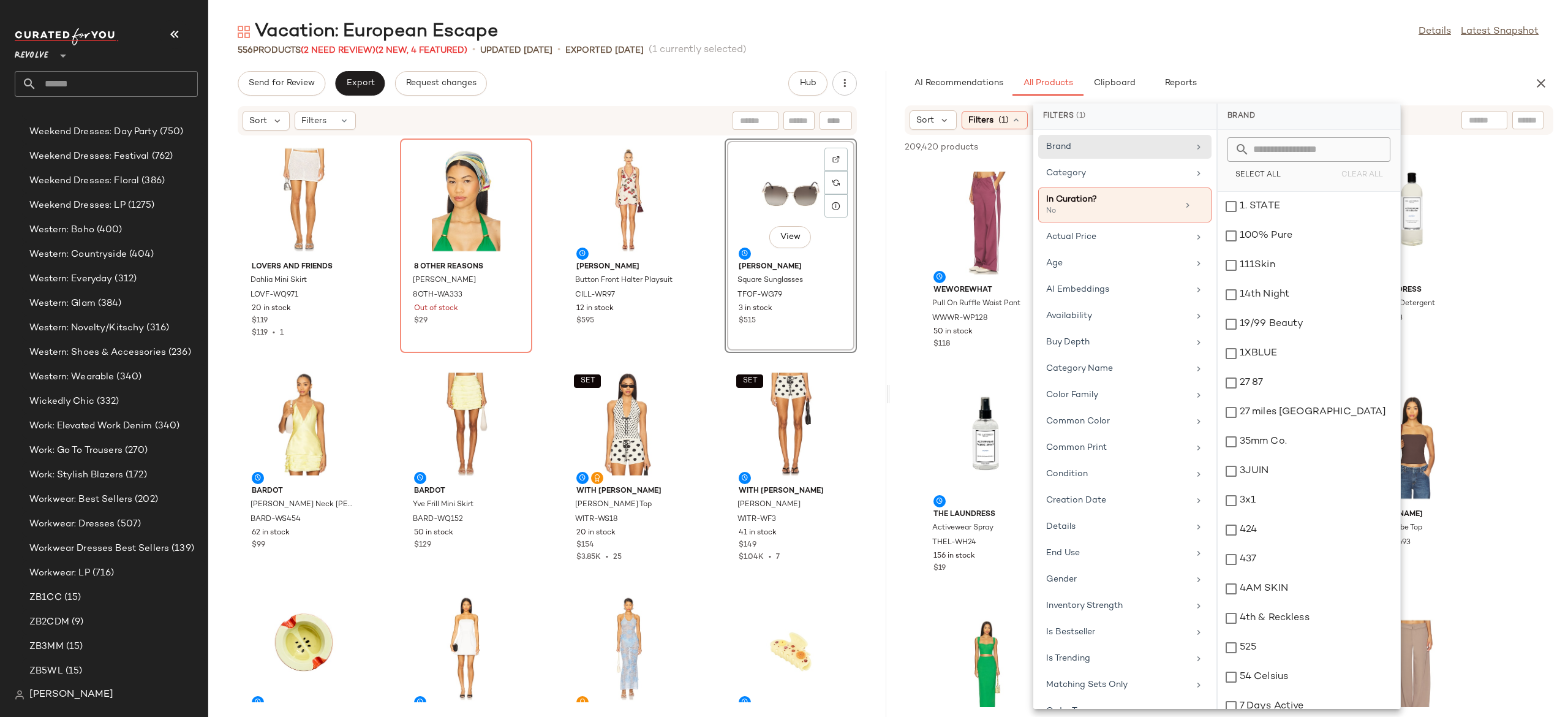
click at [1276, 78] on div "AI Recommendations All Products Clipboard Reports" at bounding box center [1209, 83] width 609 height 25
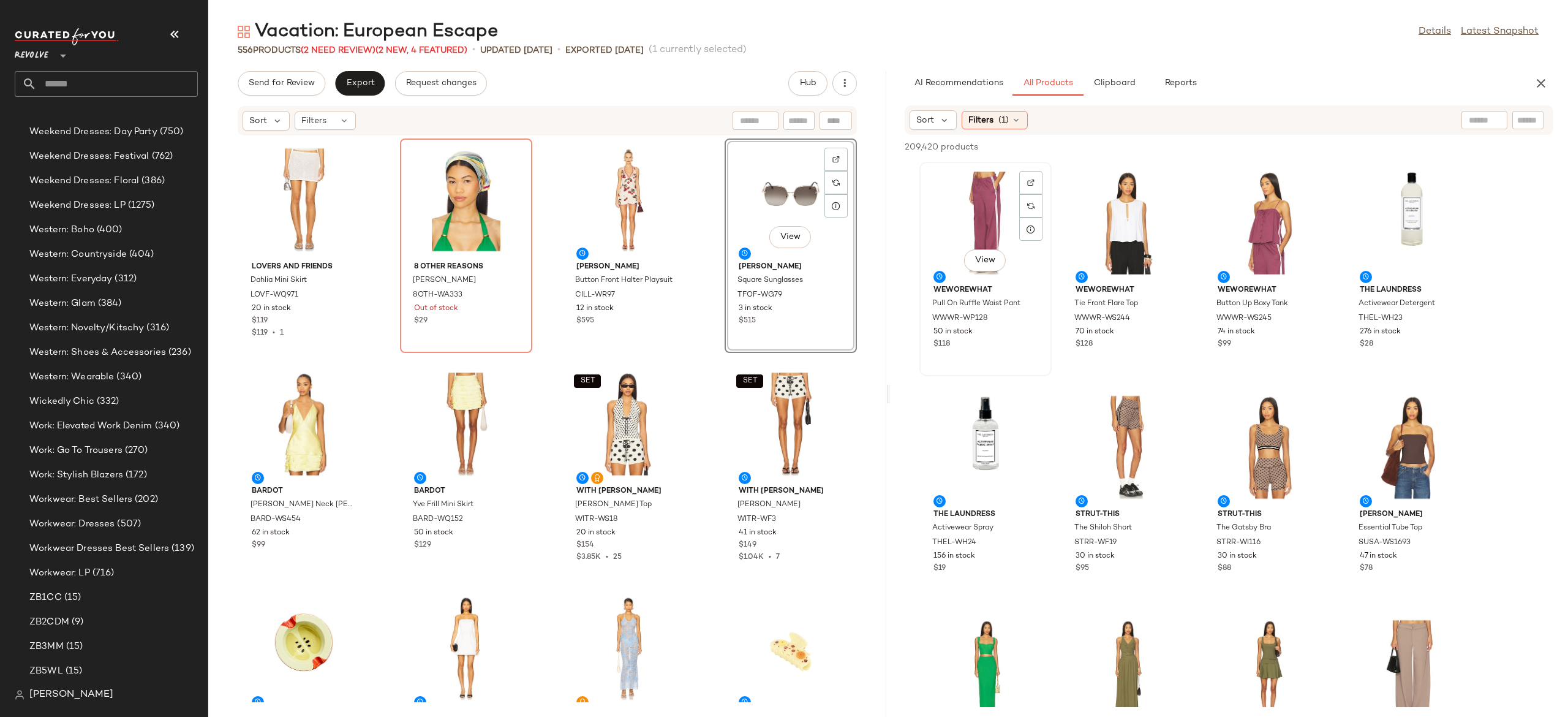
click at [1037, 195] on div at bounding box center [1031, 206] width 23 height 23
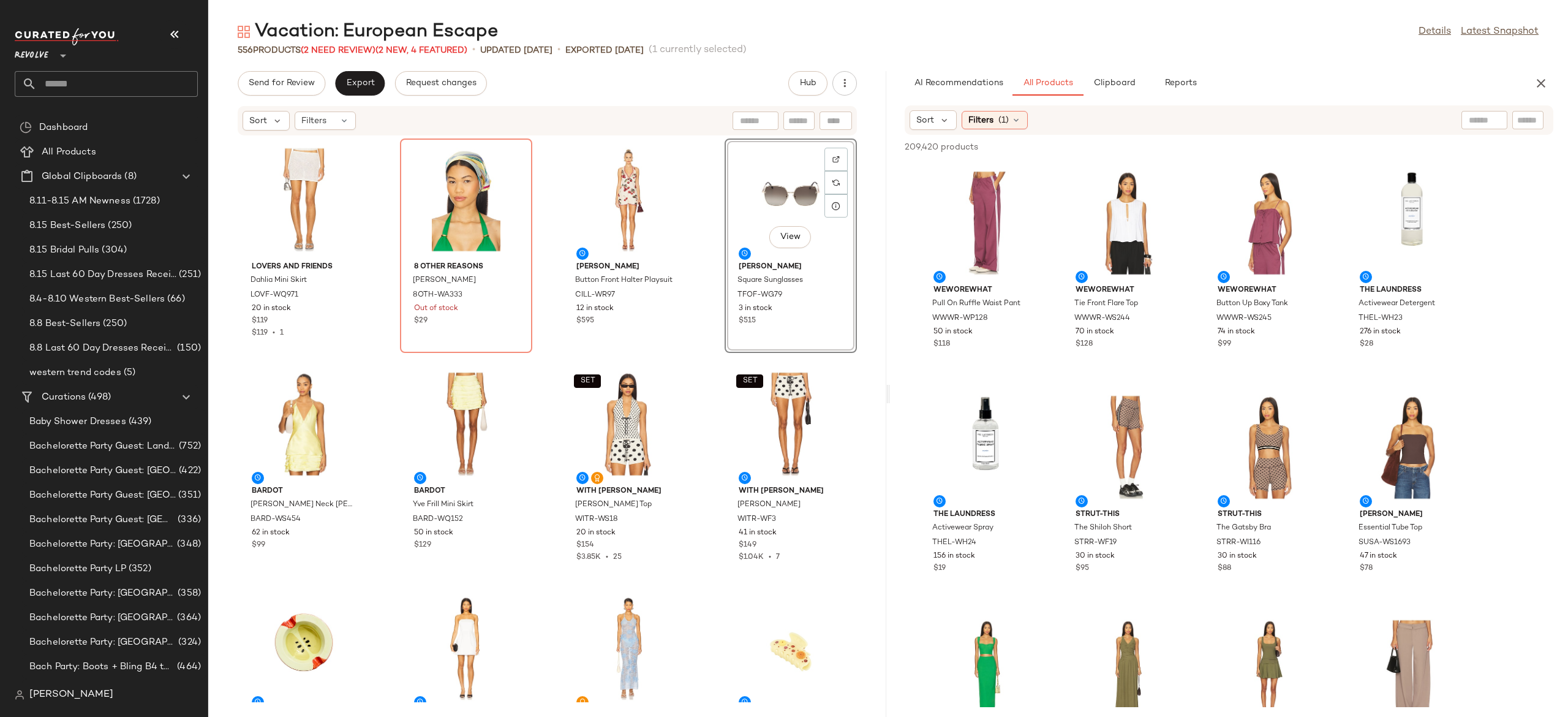
scroll to position [11930, 0]
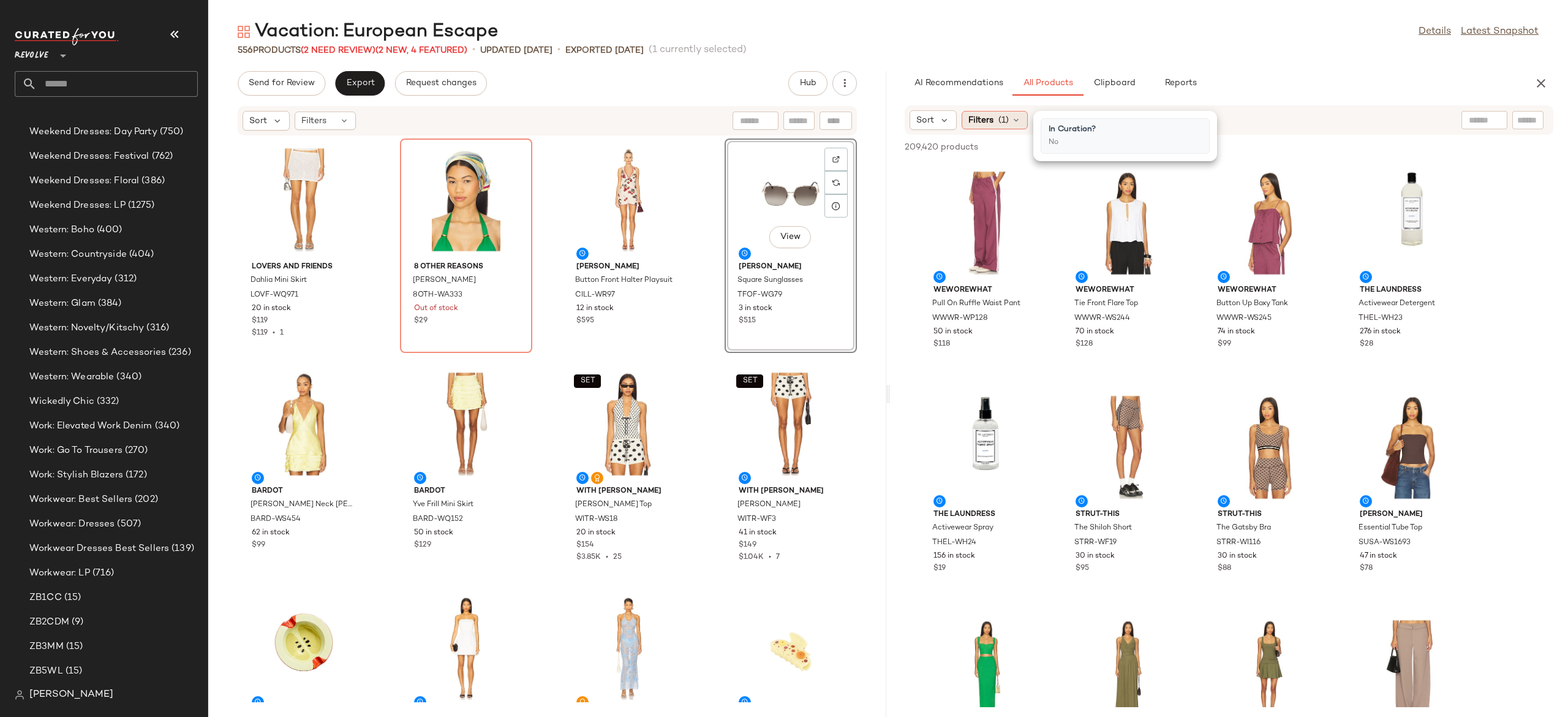
click at [1017, 118] on icon at bounding box center [1015, 120] width 10 height 10
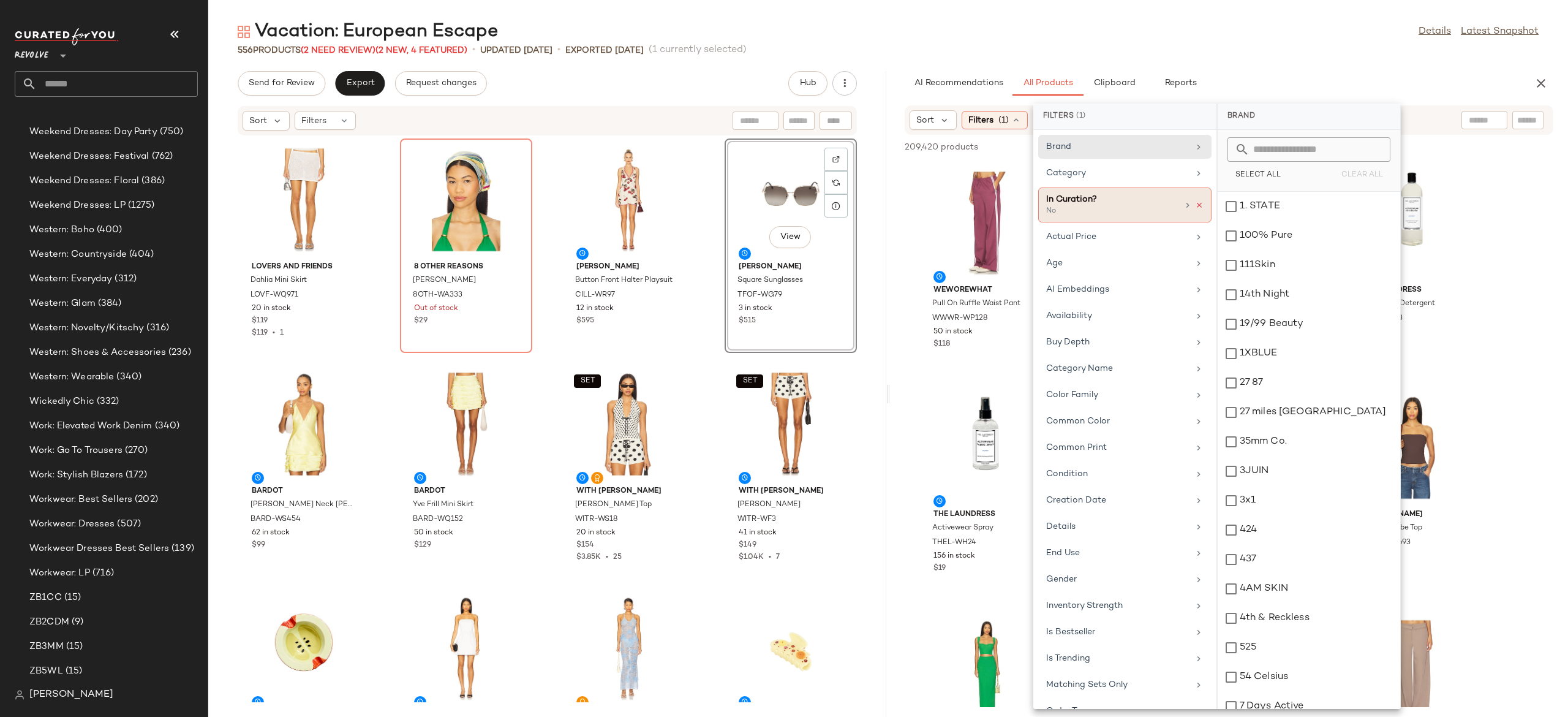
click at [1196, 203] on icon at bounding box center [1199, 205] width 8 height 8
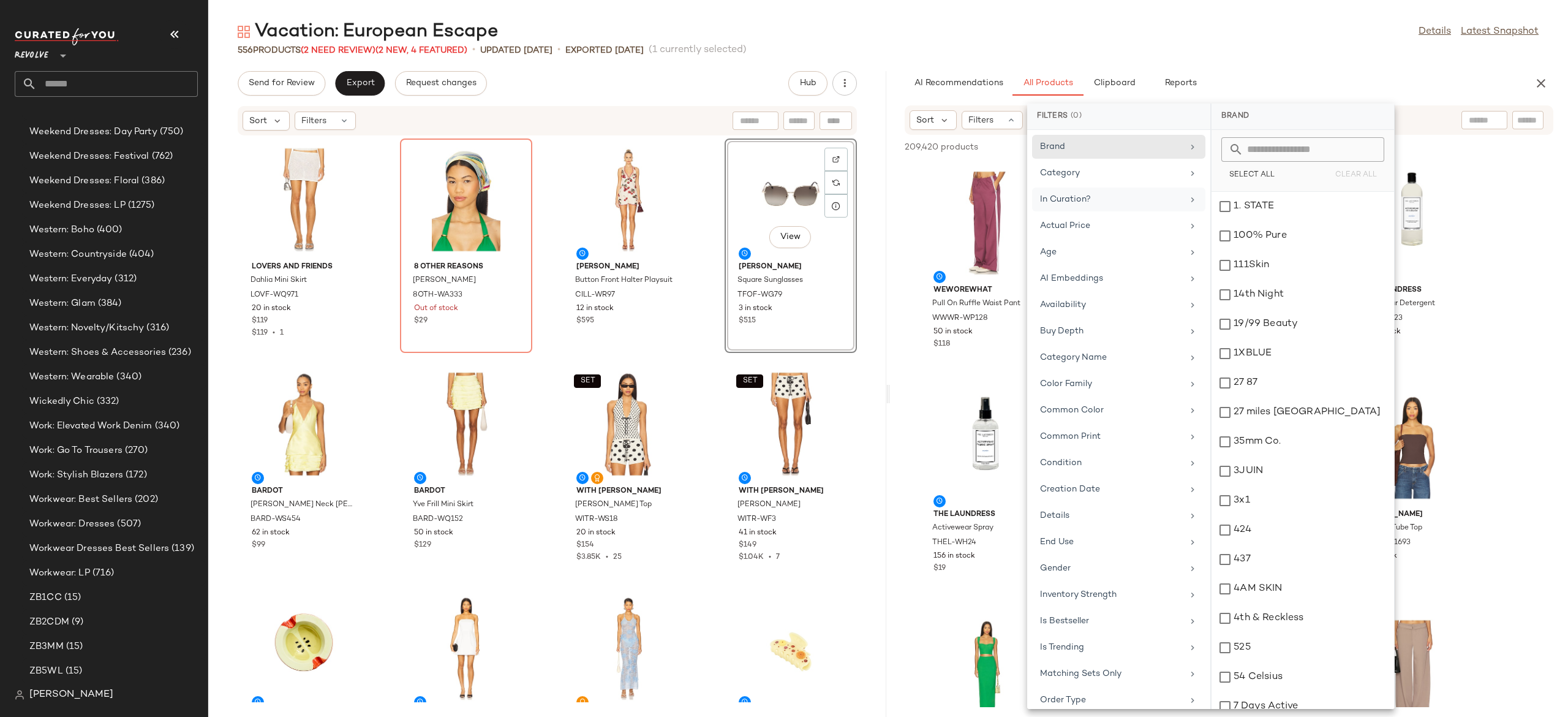
click at [1312, 81] on div "AI Recommendations All Products Clipboard Reports" at bounding box center [1209, 83] width 609 height 25
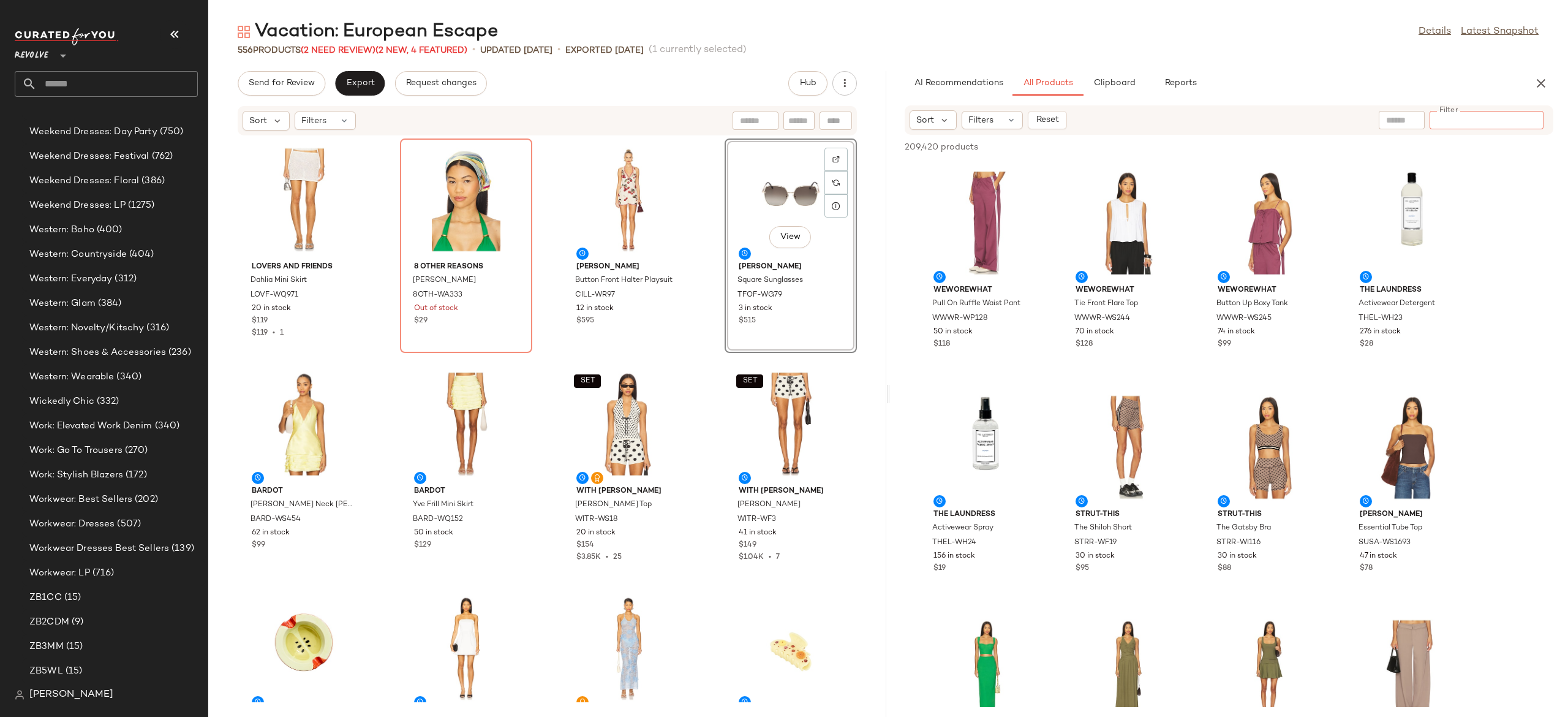
click at [1525, 114] on input "Filter" at bounding box center [1487, 120] width 104 height 13
paste input "**********"
type input "**********"
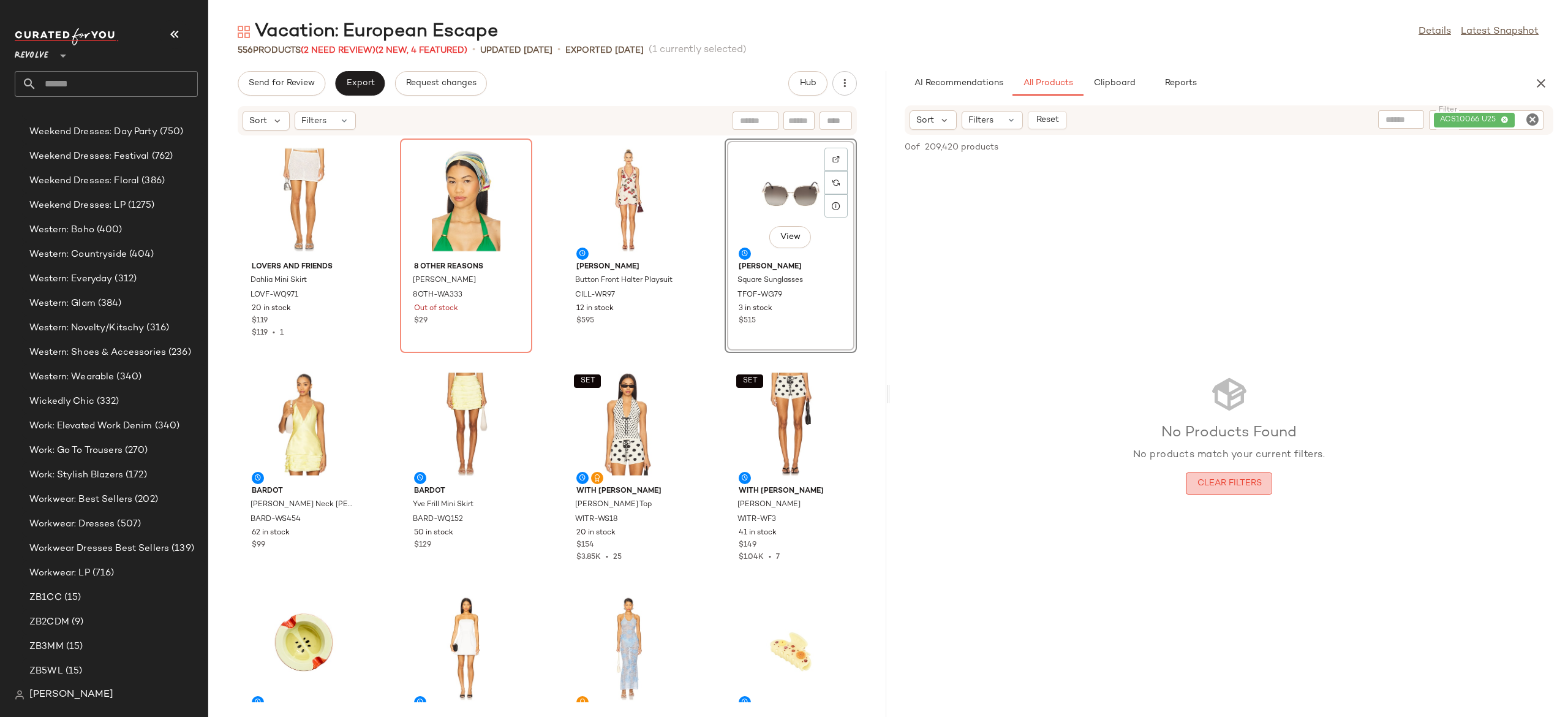
click at [1260, 483] on span "Clear Filters" at bounding box center [1229, 483] width 65 height 10
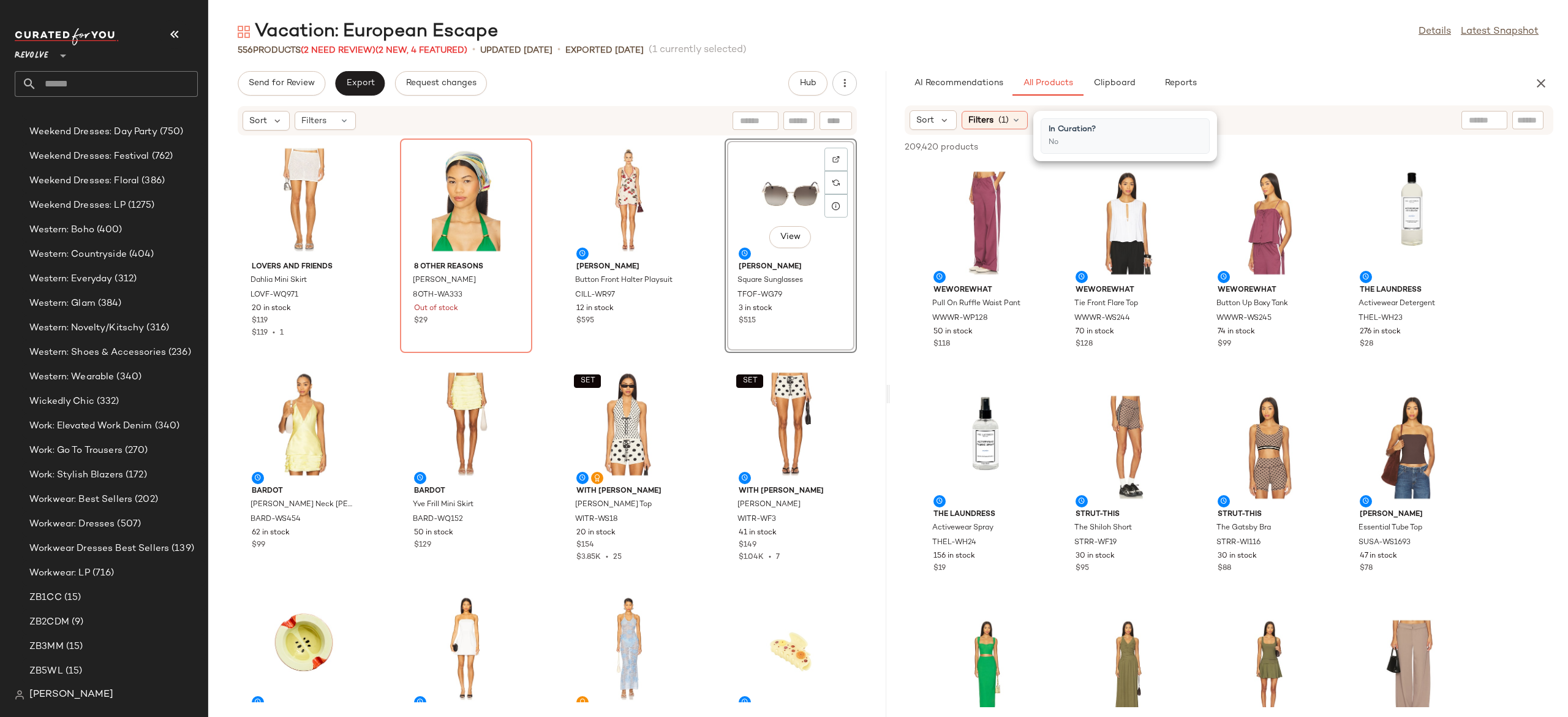
click at [1481, 109] on div "Sort Filters (1)" at bounding box center [1229, 120] width 648 height 29
click at [1486, 117] on div at bounding box center [1431, 120] width 153 height 18
paste input "**********"
type input "**********"
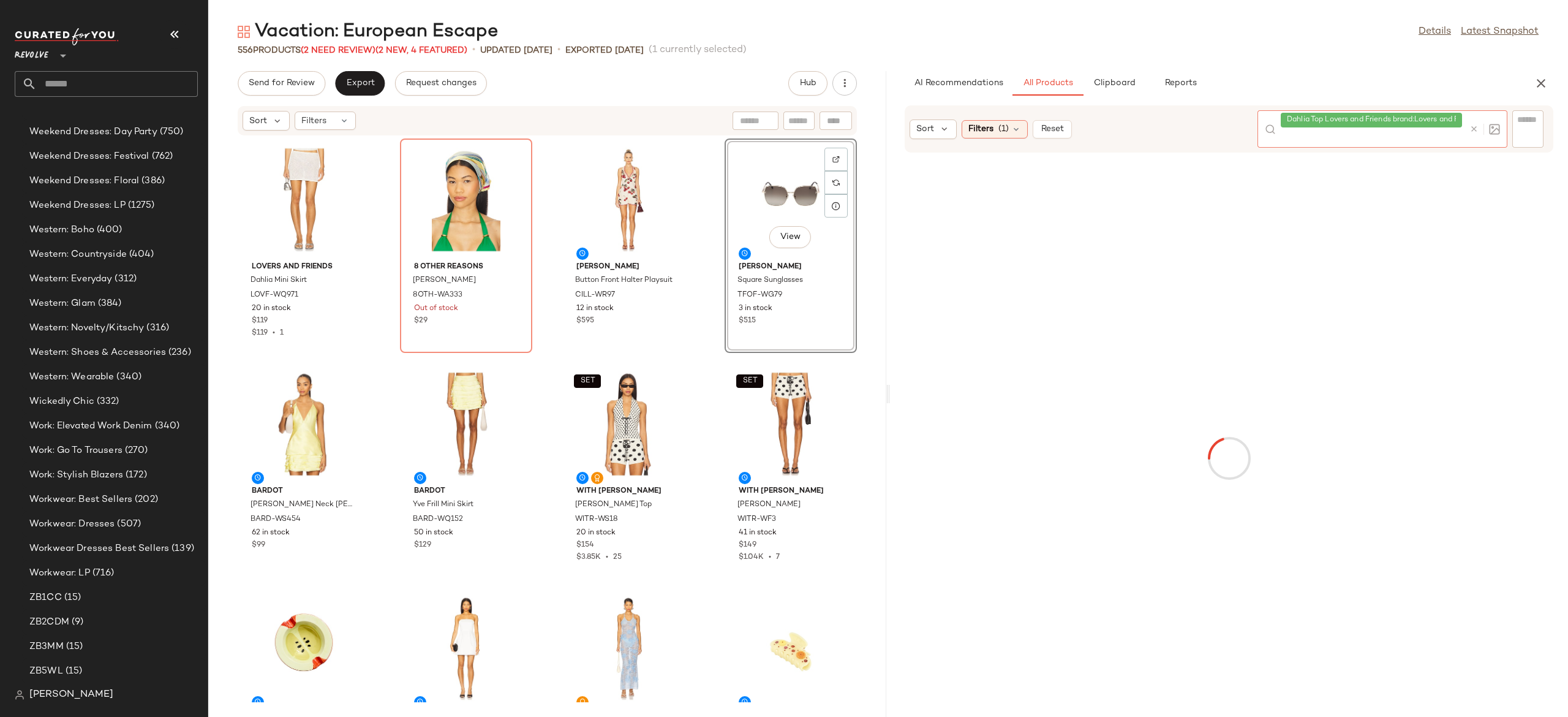
click at [1475, 130] on icon at bounding box center [1474, 129] width 9 height 9
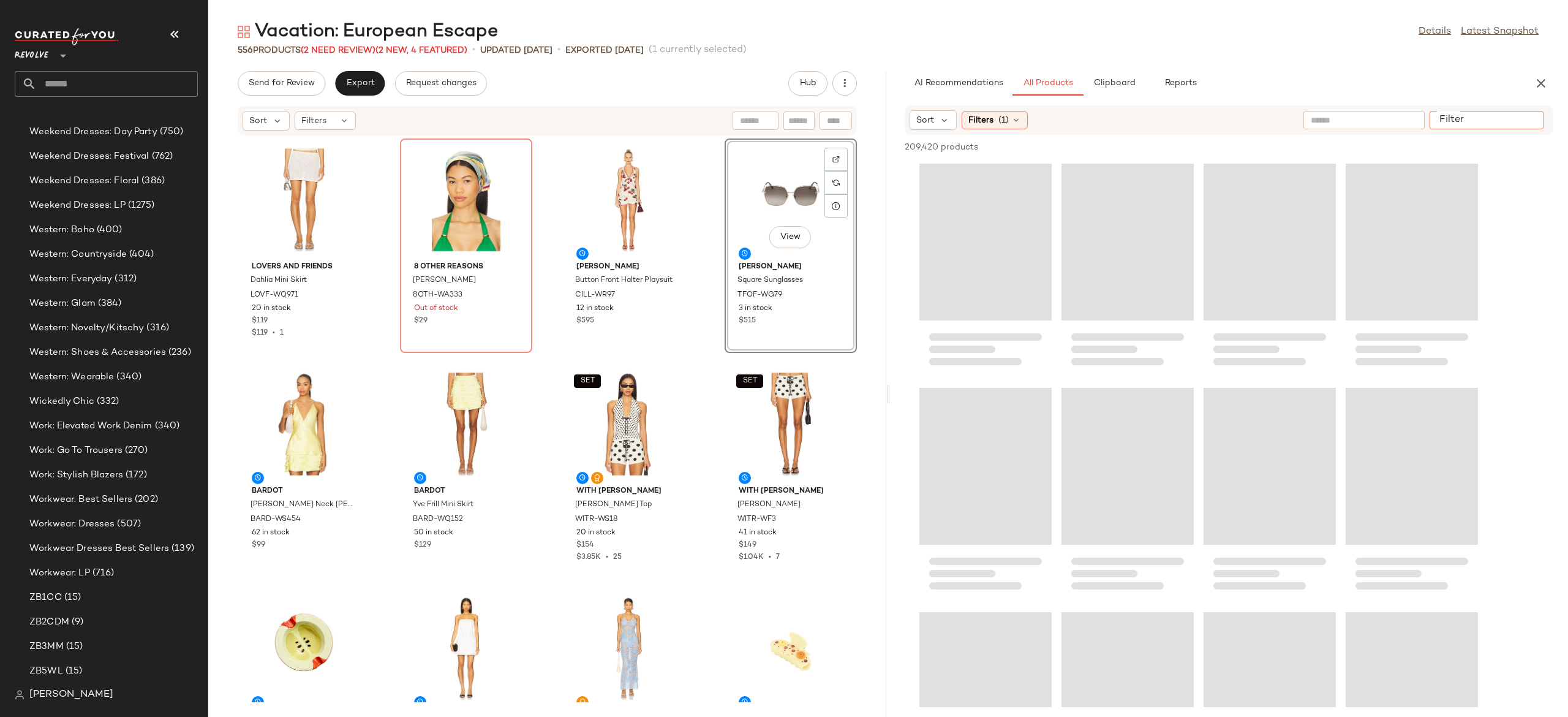
click at [1530, 122] on input "Filter" at bounding box center [1487, 120] width 104 height 13
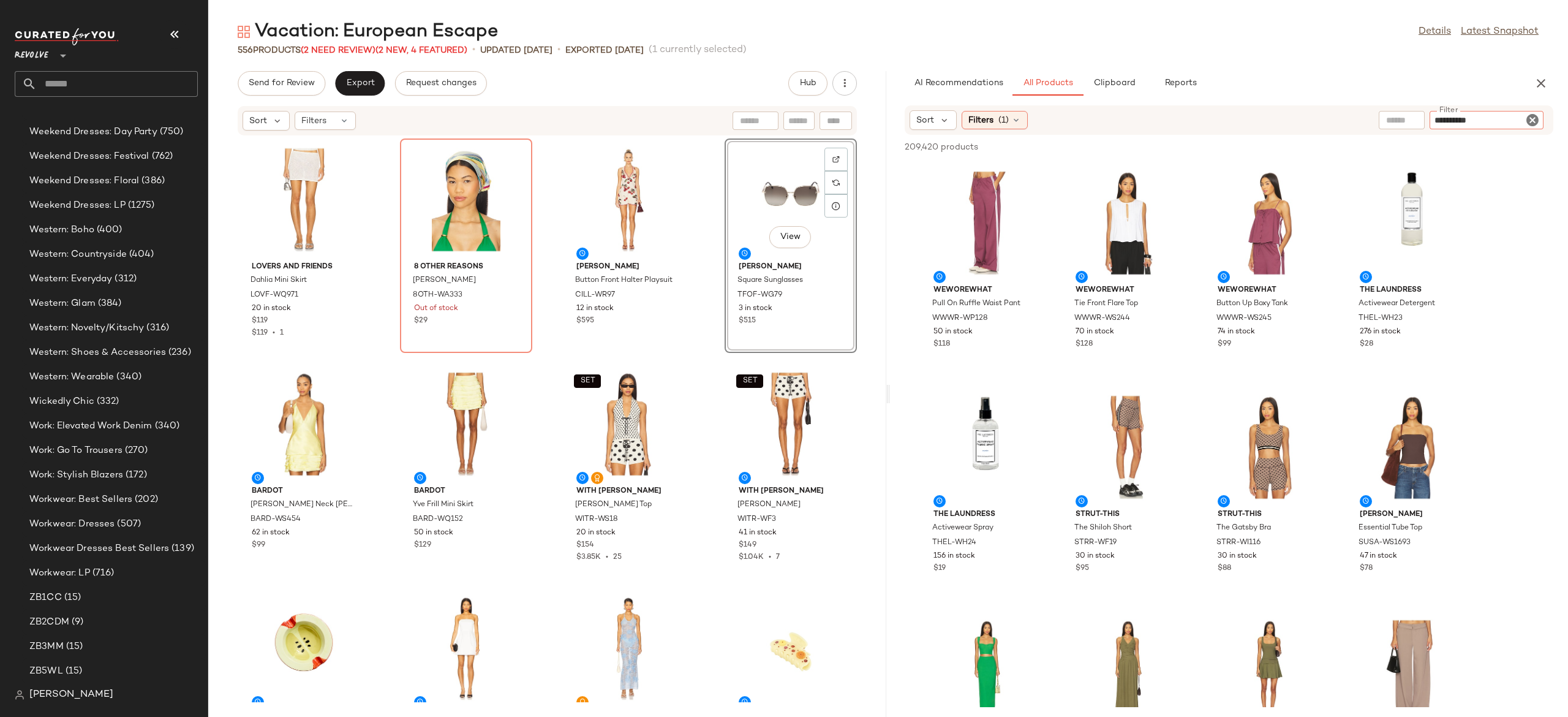
type input "**********"
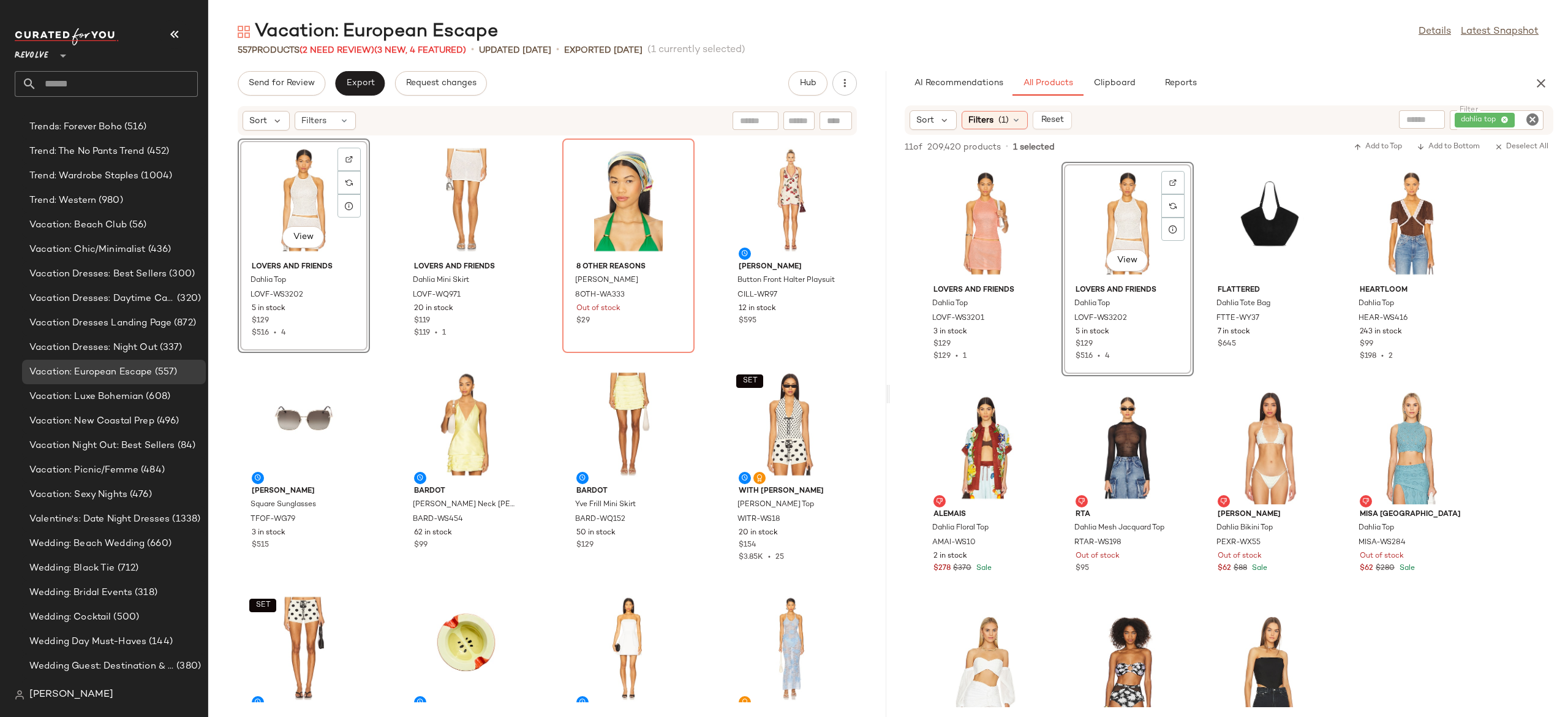
scroll to position [11930, 0]
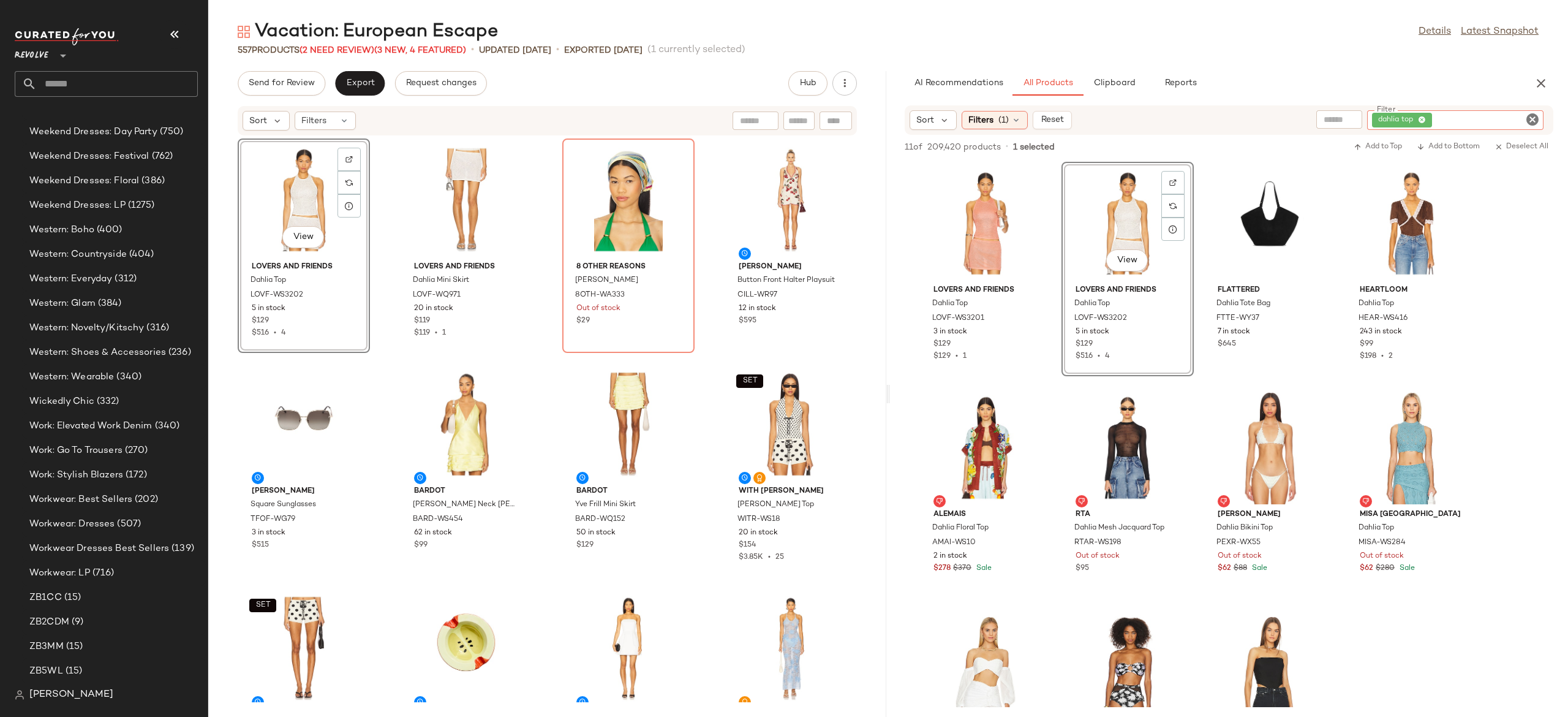
click at [1486, 119] on div "dahlia top" at bounding box center [1456, 120] width 176 height 20
click at [1534, 119] on icon "Clear Filter" at bounding box center [1533, 120] width 15 height 15
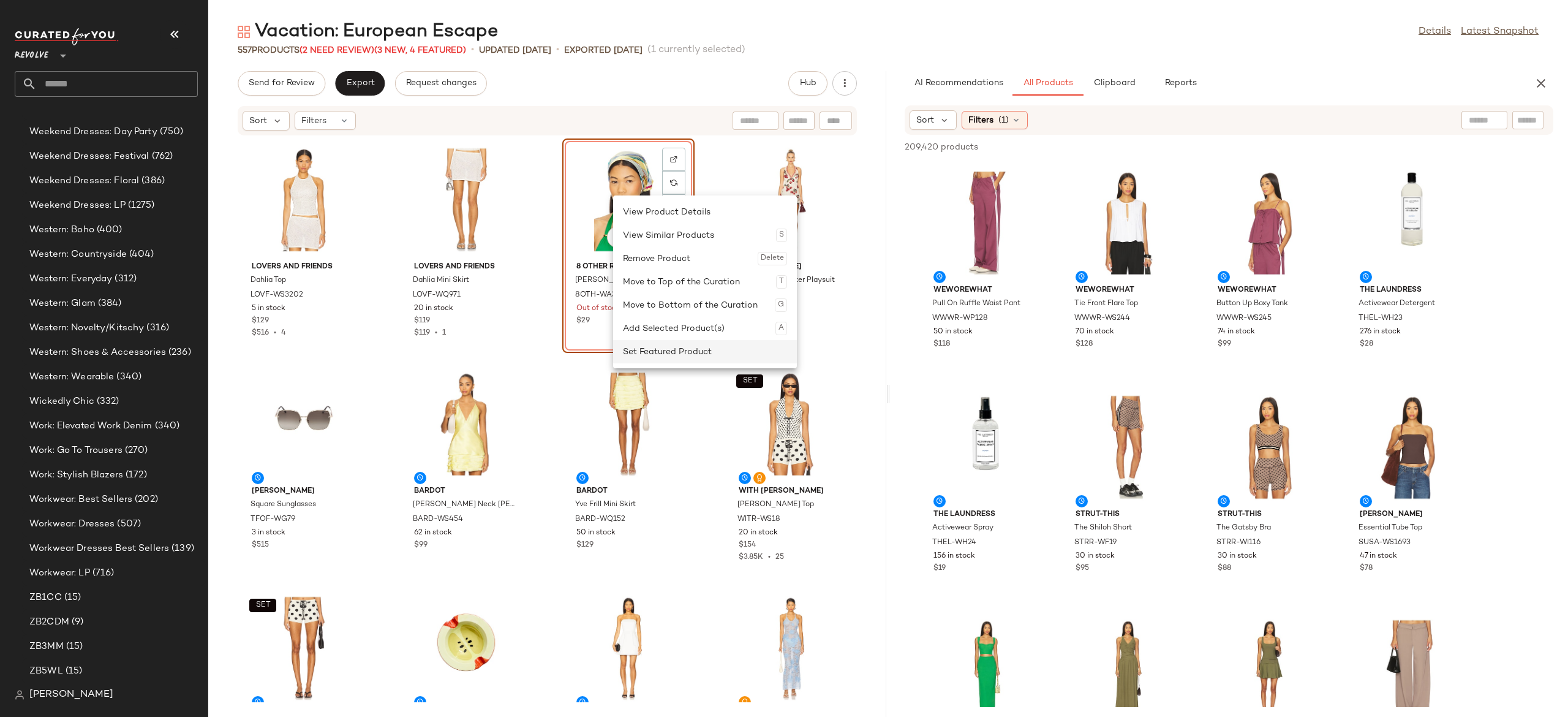
click at [658, 348] on div "Set Featured Product" at bounding box center [705, 351] width 164 height 23
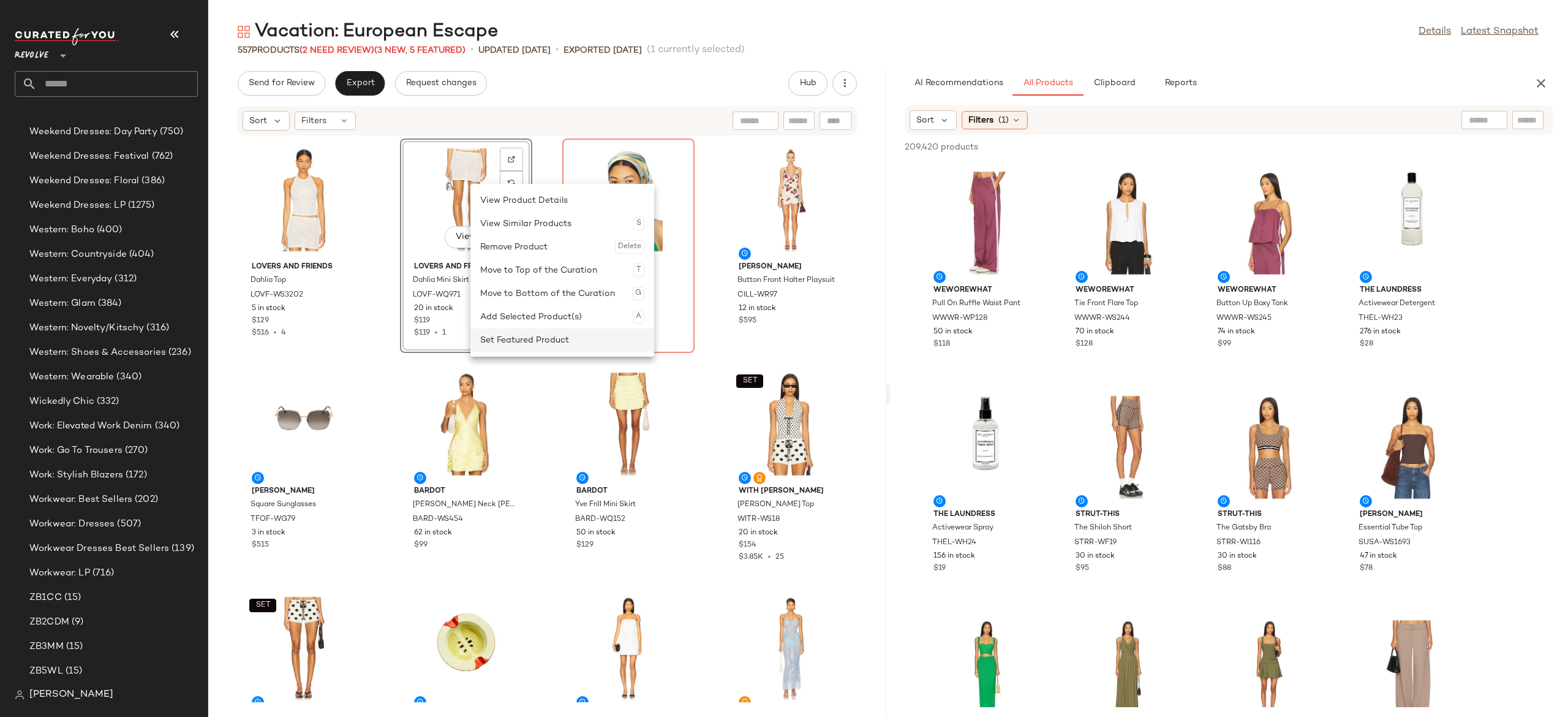
click at [505, 336] on div "Set Featured Product" at bounding box center [562, 340] width 164 height 23
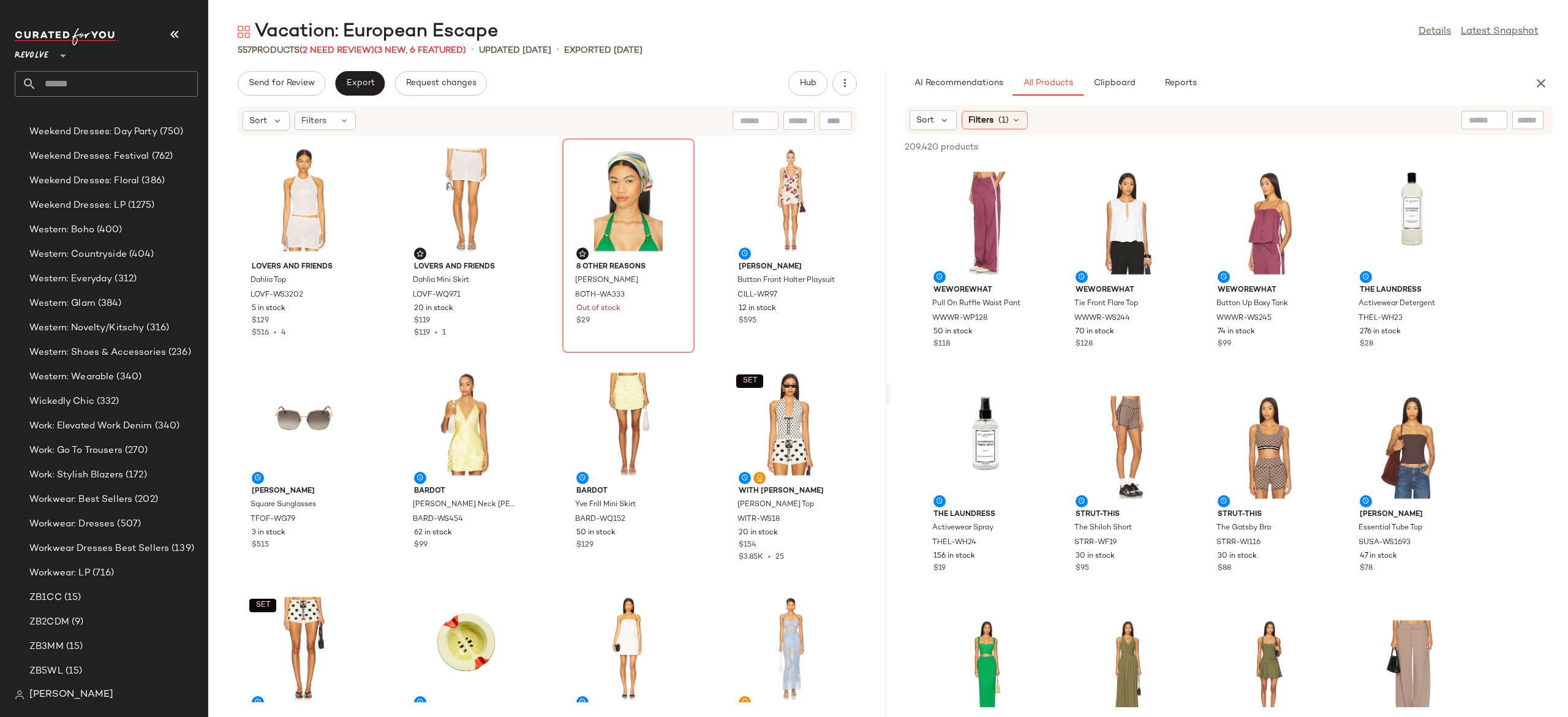
click at [534, 272] on div "Lovers and Friends Dahlia Top LOVF-WS3202 5 in stock $129 $516 • 4 Lovers and F…" at bounding box center [547, 418] width 678 height 566
click at [1015, 120] on icon at bounding box center [1015, 120] width 10 height 10
click at [1276, 56] on div "557 Products (2 Need Review) (3 New, 6 Featured) • updated Aug 15th • Exported …" at bounding box center [888, 51] width 1360 height 12
click at [946, 119] on icon at bounding box center [945, 120] width 11 height 11
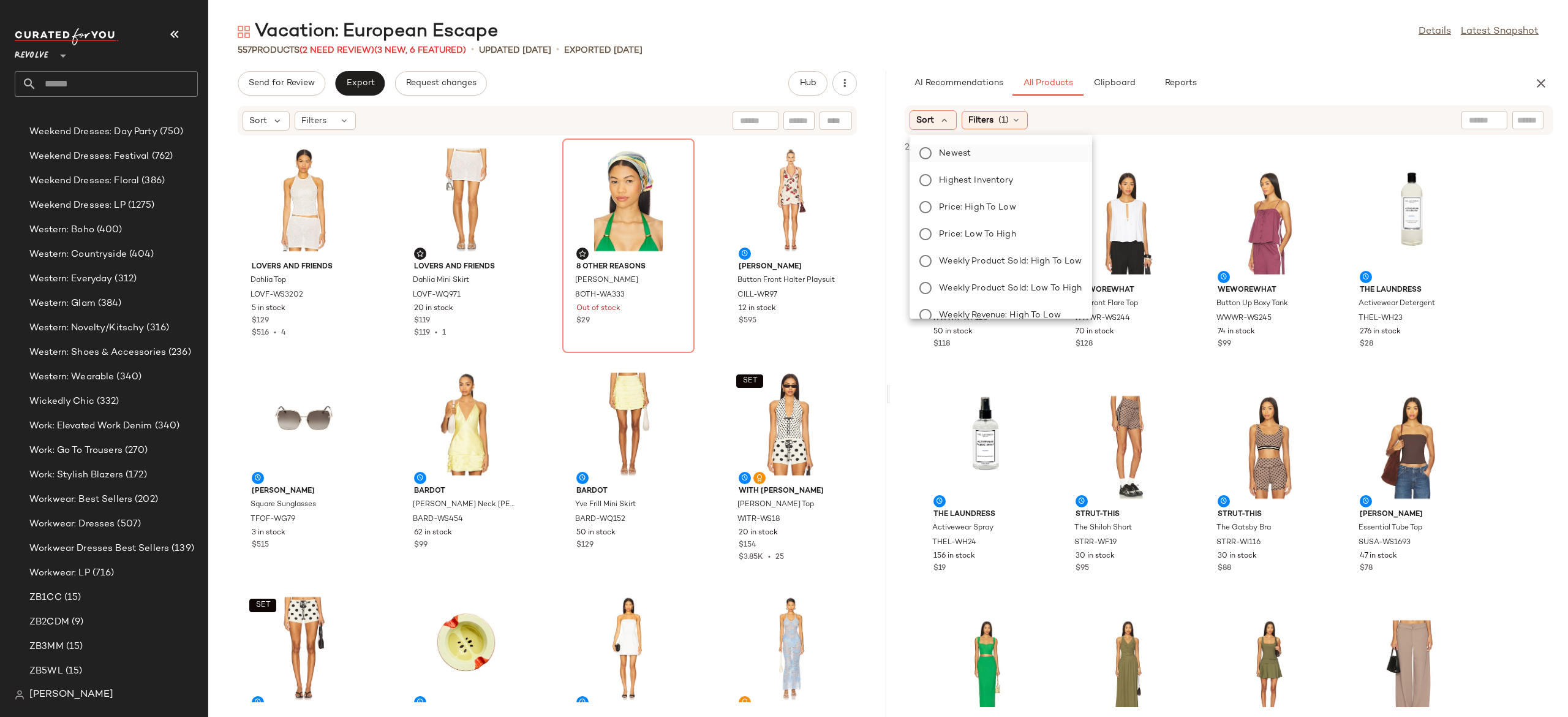
click at [959, 155] on span "Newest" at bounding box center [955, 153] width 32 height 13
click at [1527, 112] on div at bounding box center [1486, 120] width 114 height 18
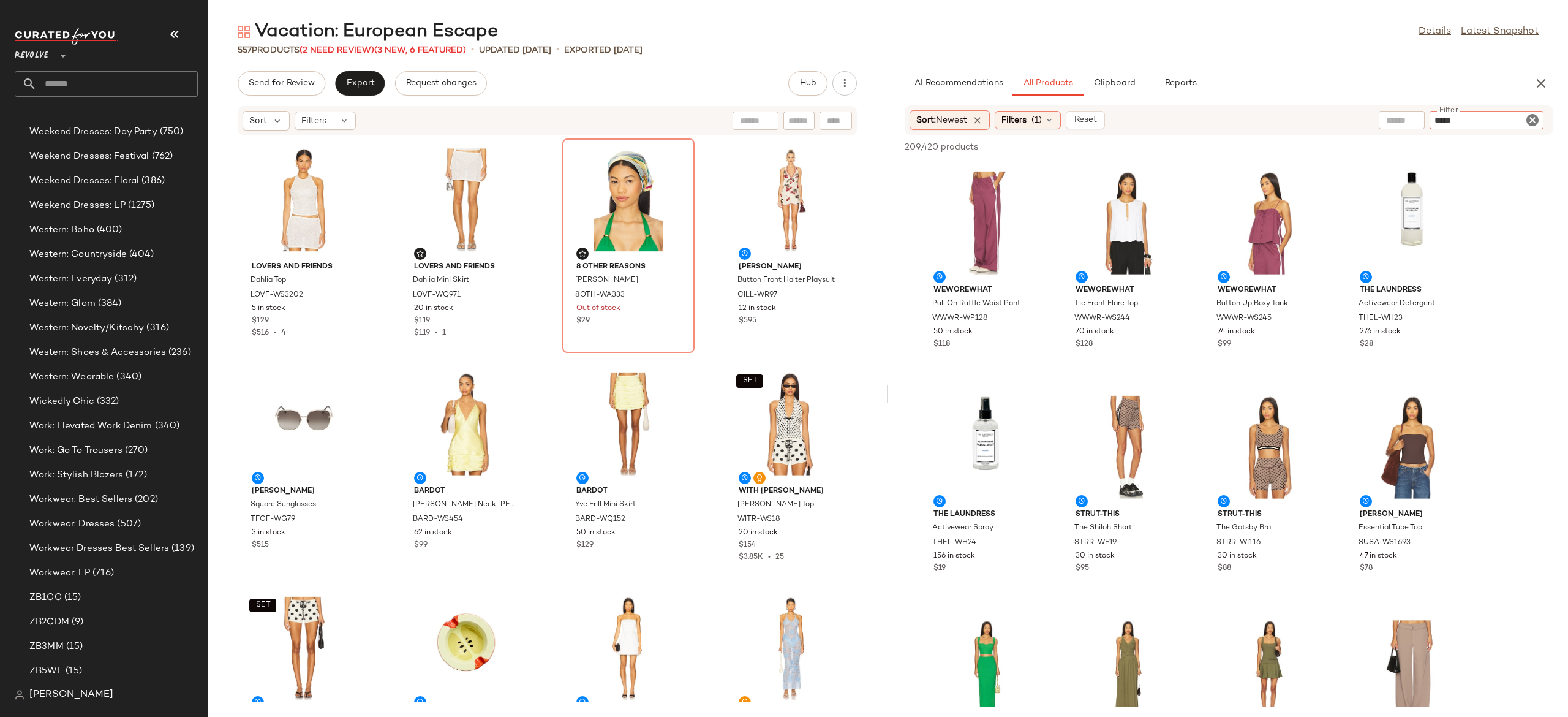
type input "*****"
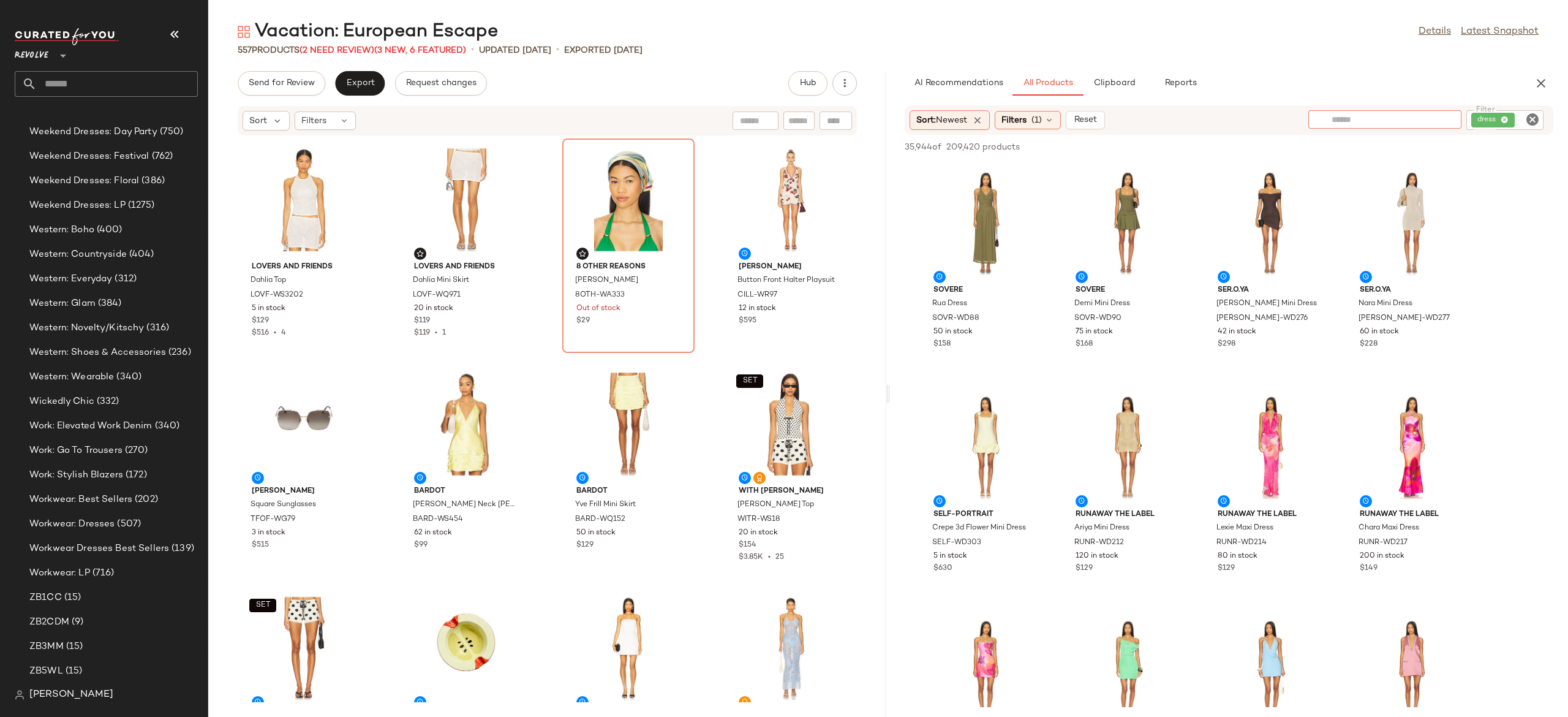
click at [1358, 119] on input "text" at bounding box center [1346, 119] width 31 height 13
type input "**********"
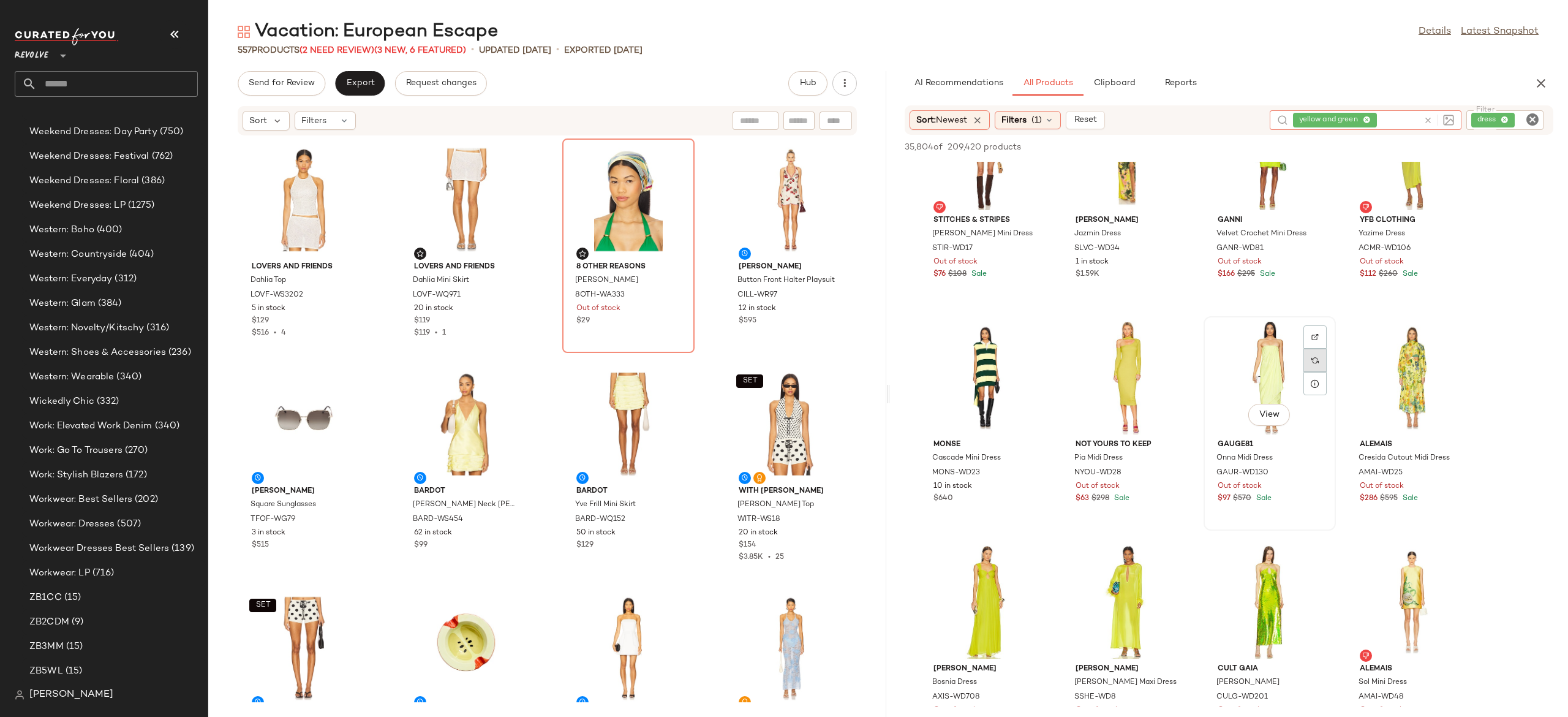
scroll to position [141, 0]
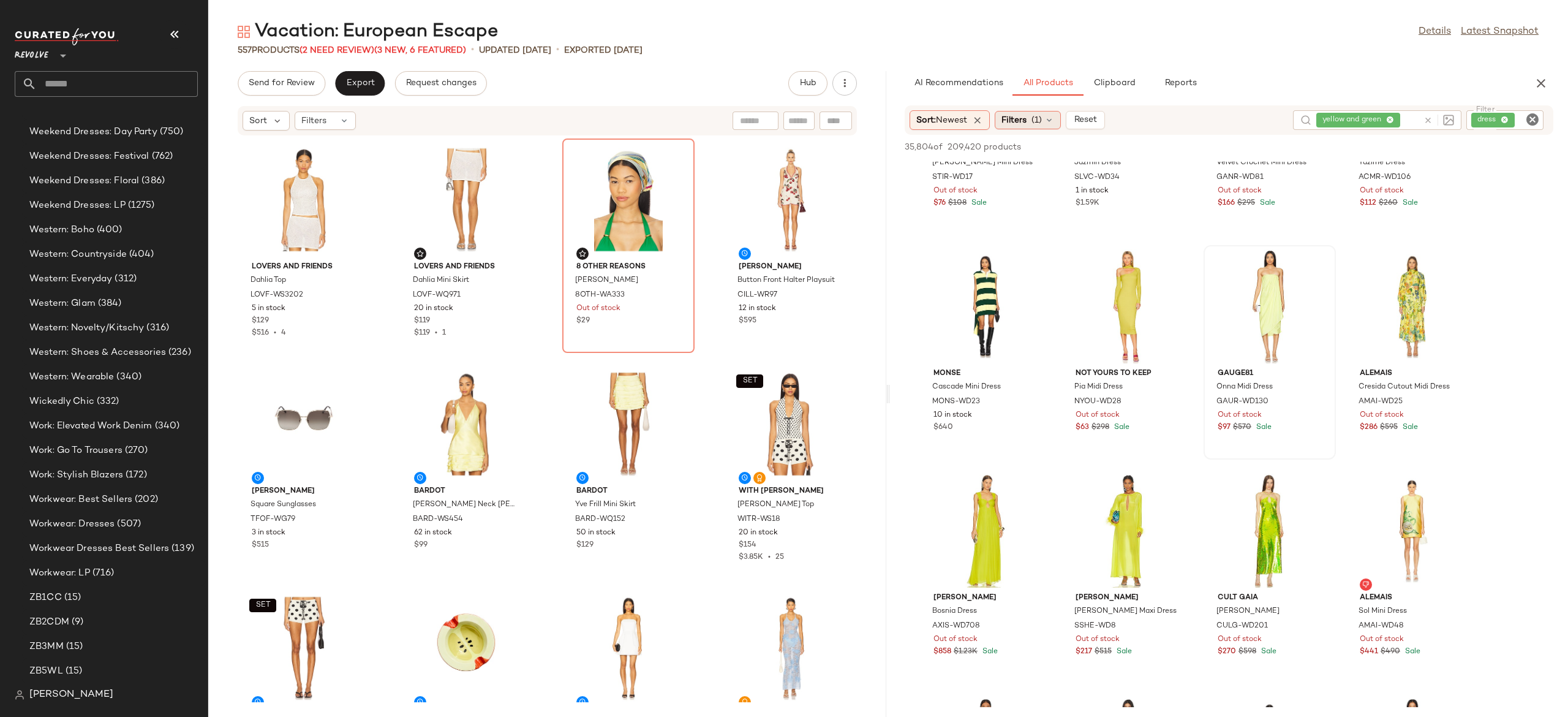
click at [1042, 124] on span "(1)" at bounding box center [1037, 120] width 11 height 13
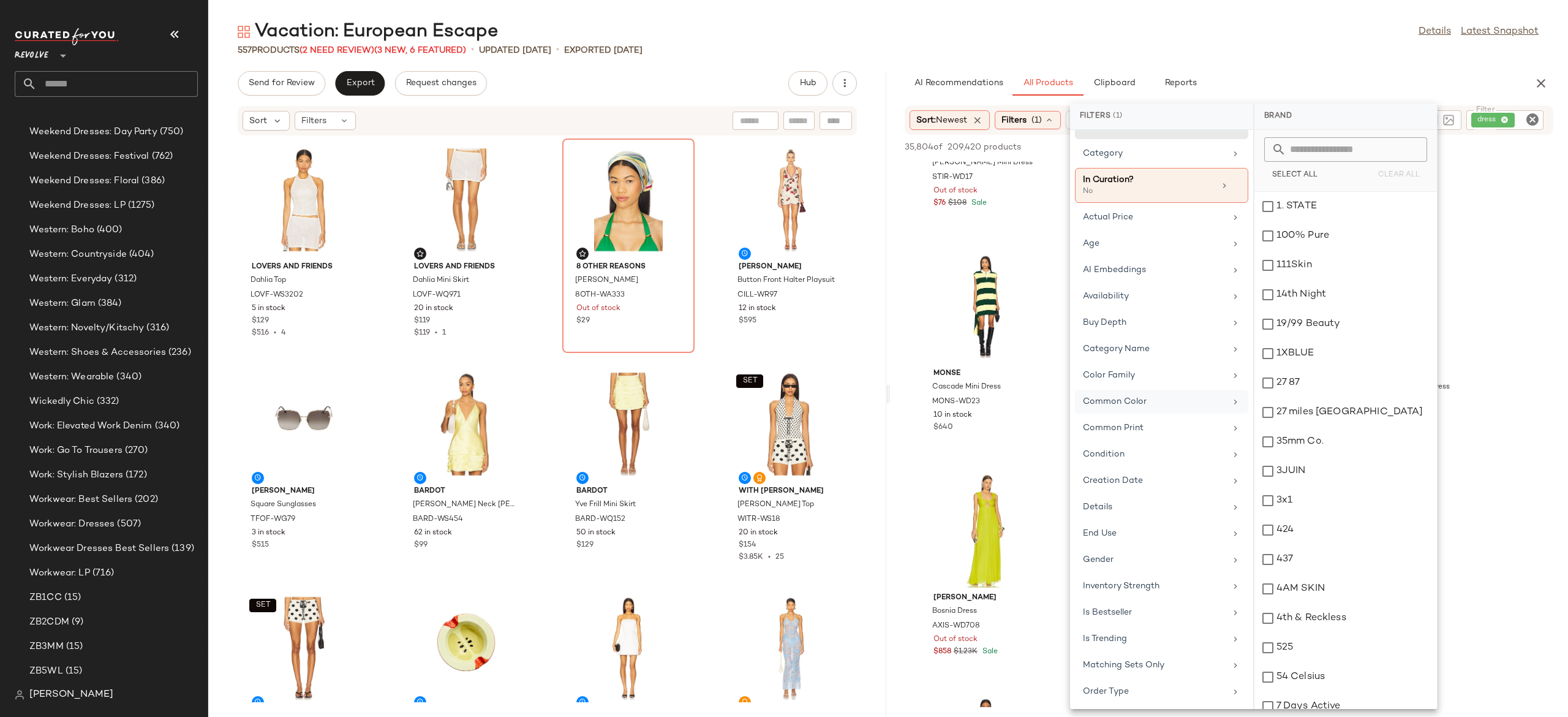
scroll to position [8, 0]
click at [1132, 303] on div "Availability" at bounding box center [1154, 307] width 142 height 13
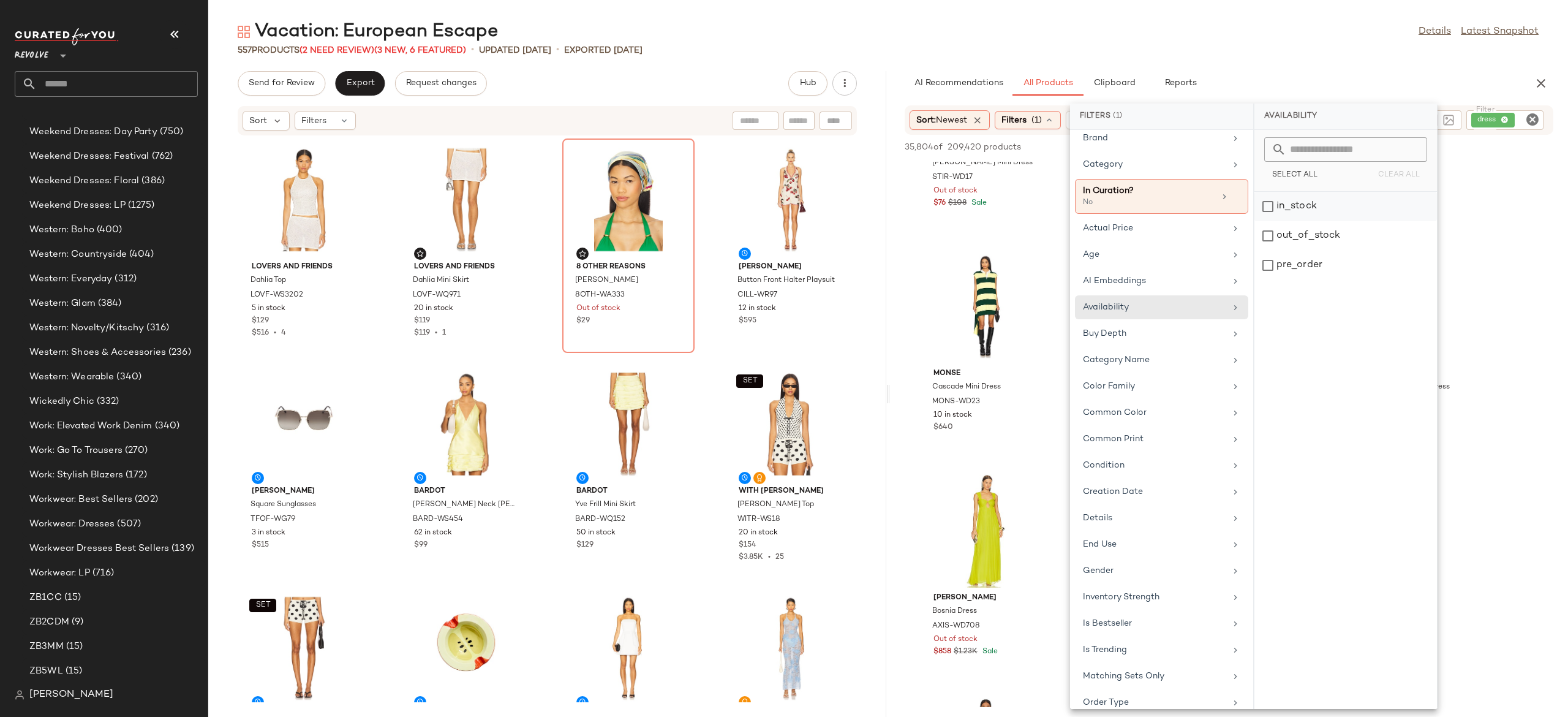
click at [1294, 221] on div "in_stock" at bounding box center [1346, 235] width 182 height 29
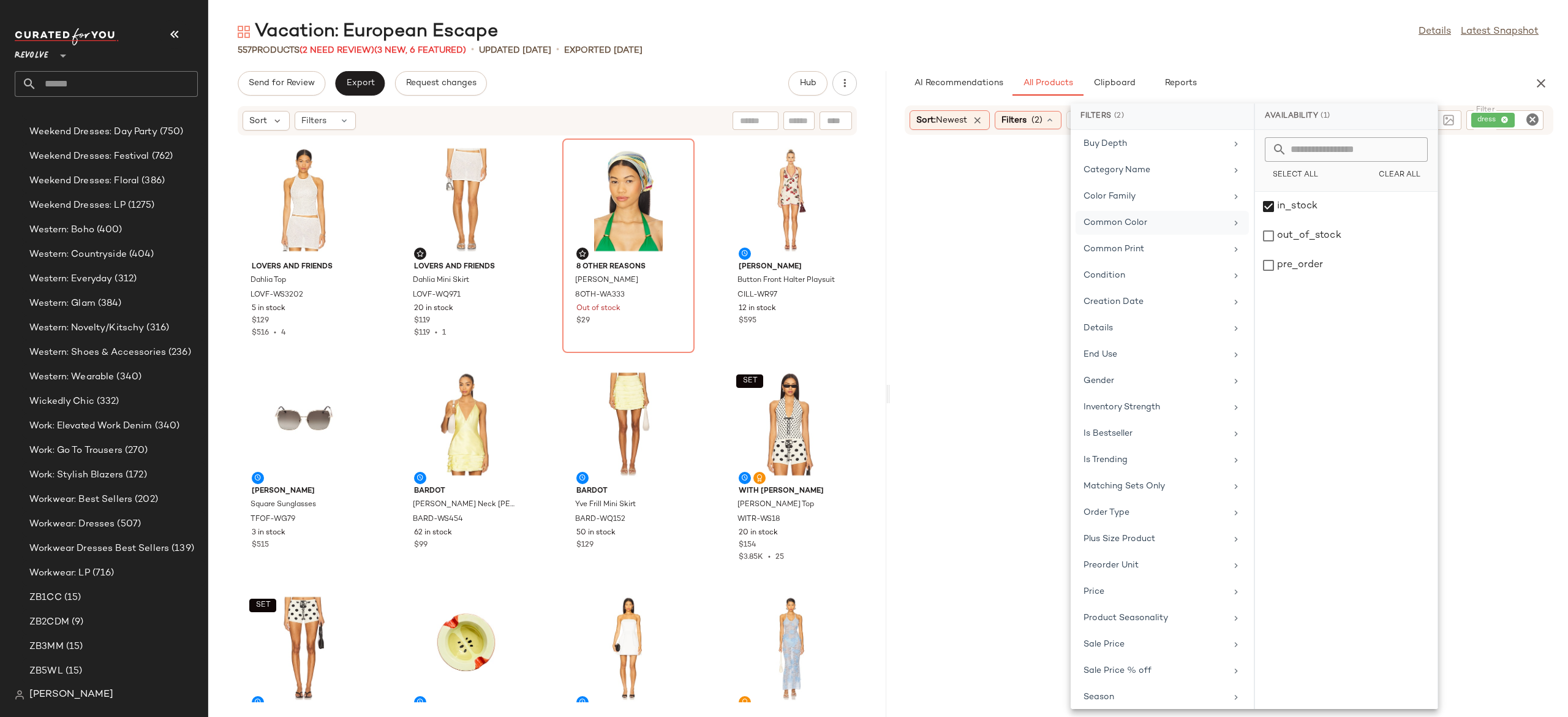
scroll to position [231, 0]
click at [1129, 629] on div "Sale Price" at bounding box center [1154, 622] width 142 height 13
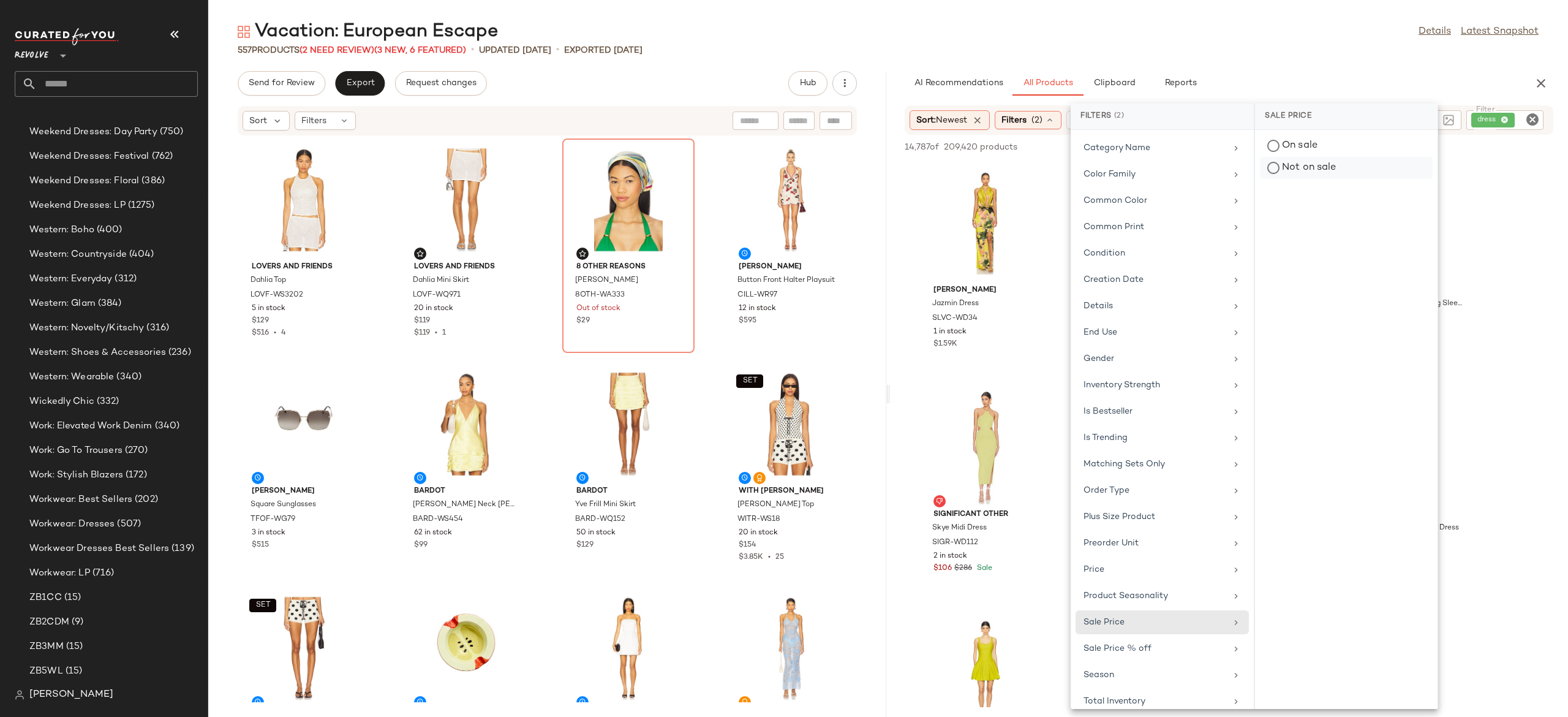
click at [1343, 168] on div "Not on sale" at bounding box center [1346, 167] width 173 height 22
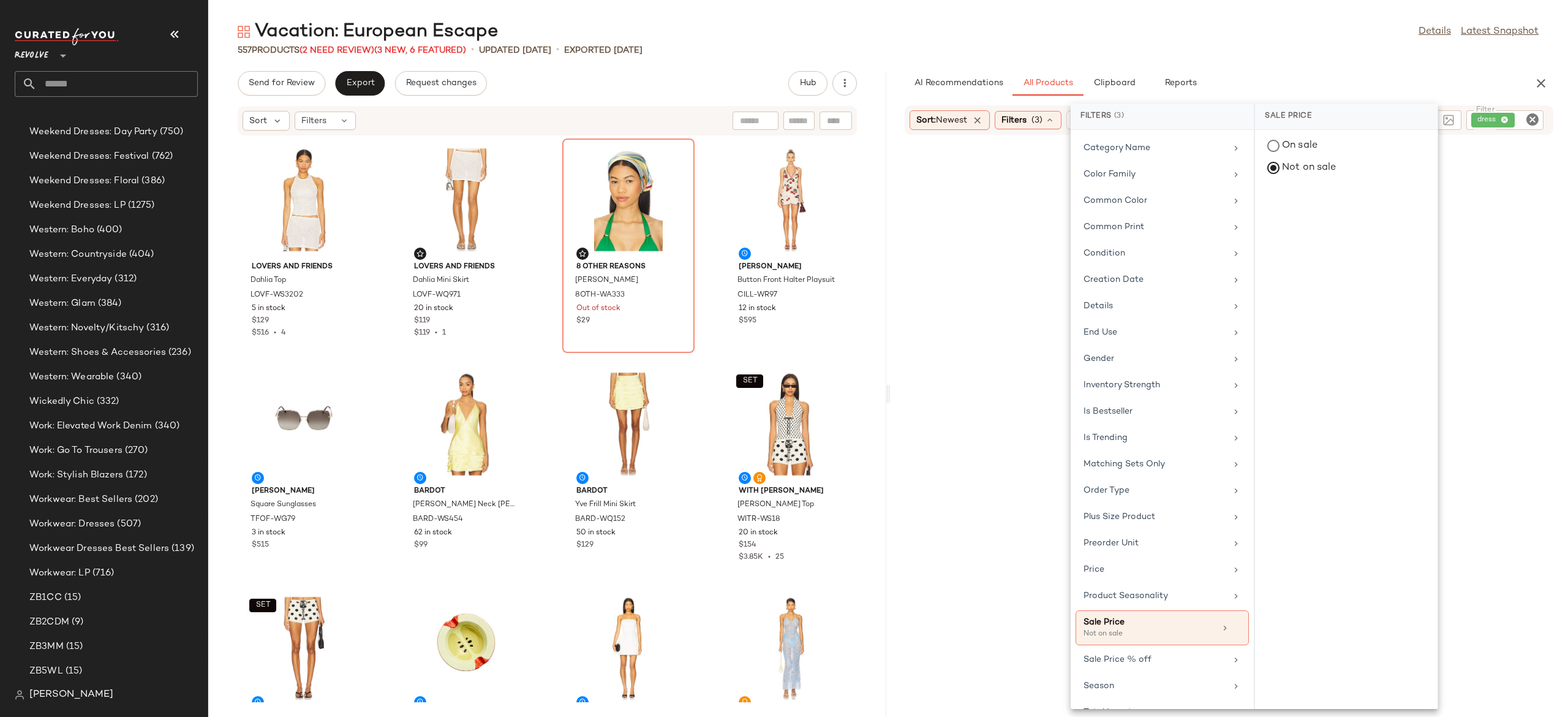
click at [1397, 84] on div "AI Recommendations All Products Clipboard Reports" at bounding box center [1209, 83] width 609 height 25
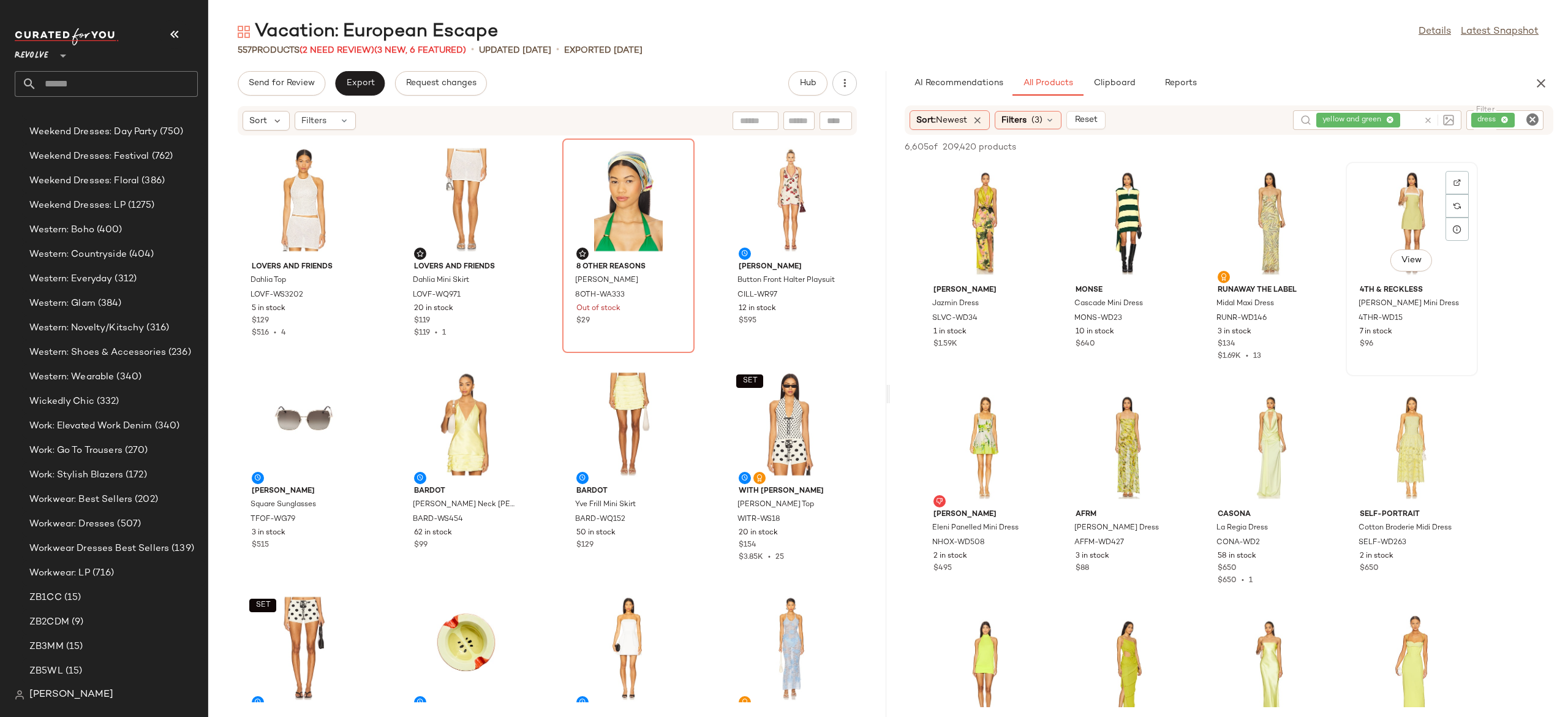
click at [1348, 282] on div "View 4th & Reckless Betty Linen Mini Dress 4THR-WD15 7 in stock $96" at bounding box center [1412, 268] width 130 height 212
click at [1323, 391] on div "View" at bounding box center [1269, 447] width 124 height 114
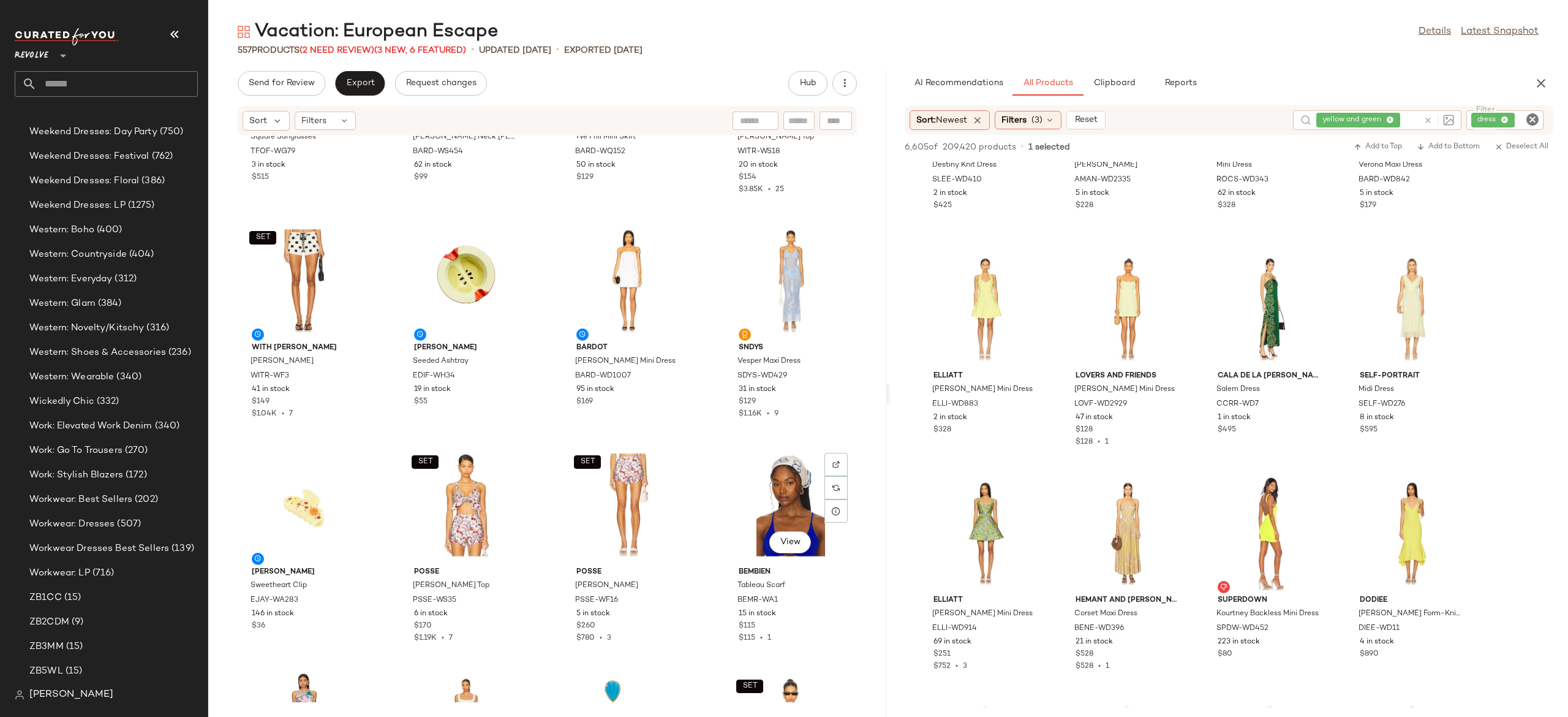
scroll to position [0, 0]
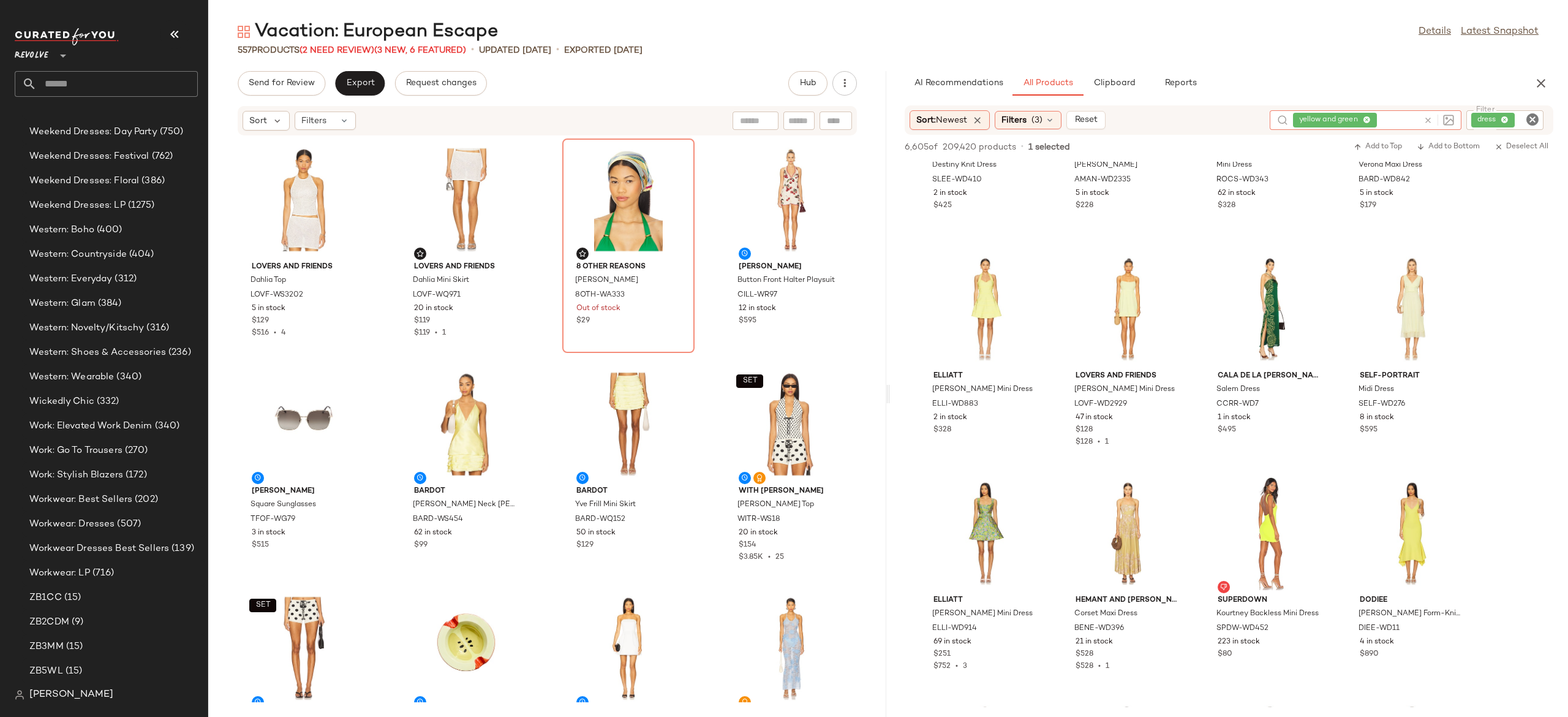
click at [1410, 119] on input "text" at bounding box center [1399, 120] width 39 height 13
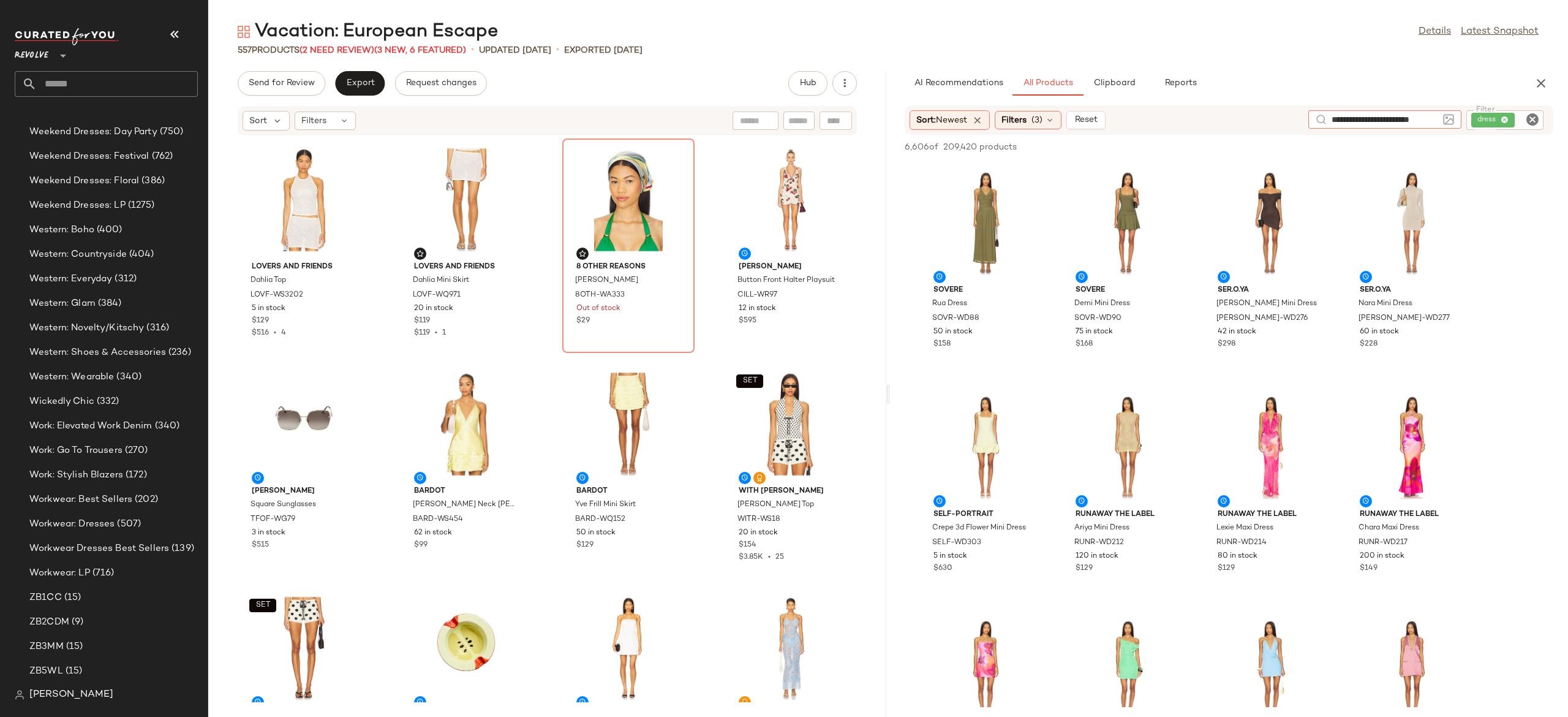
type input "**********"
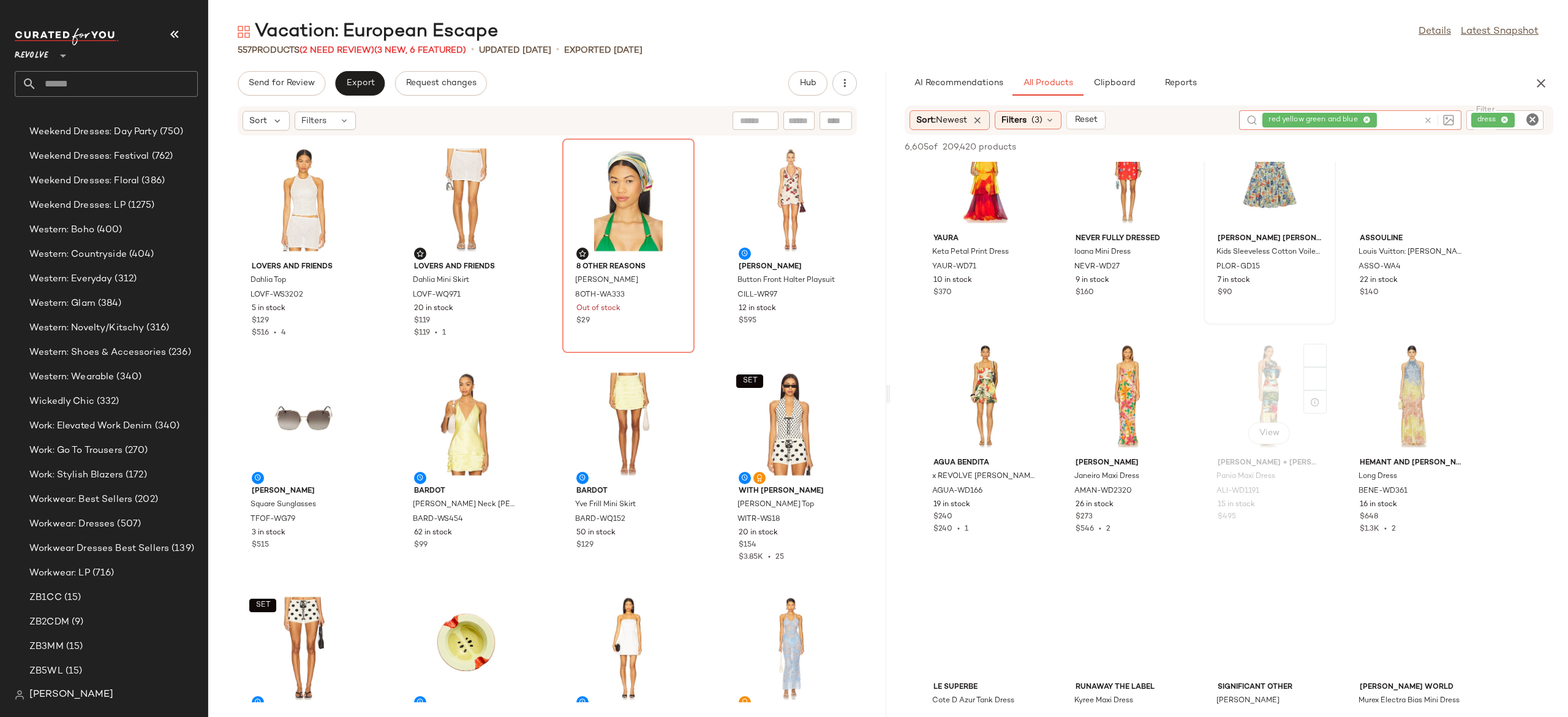
scroll to position [278, 0]
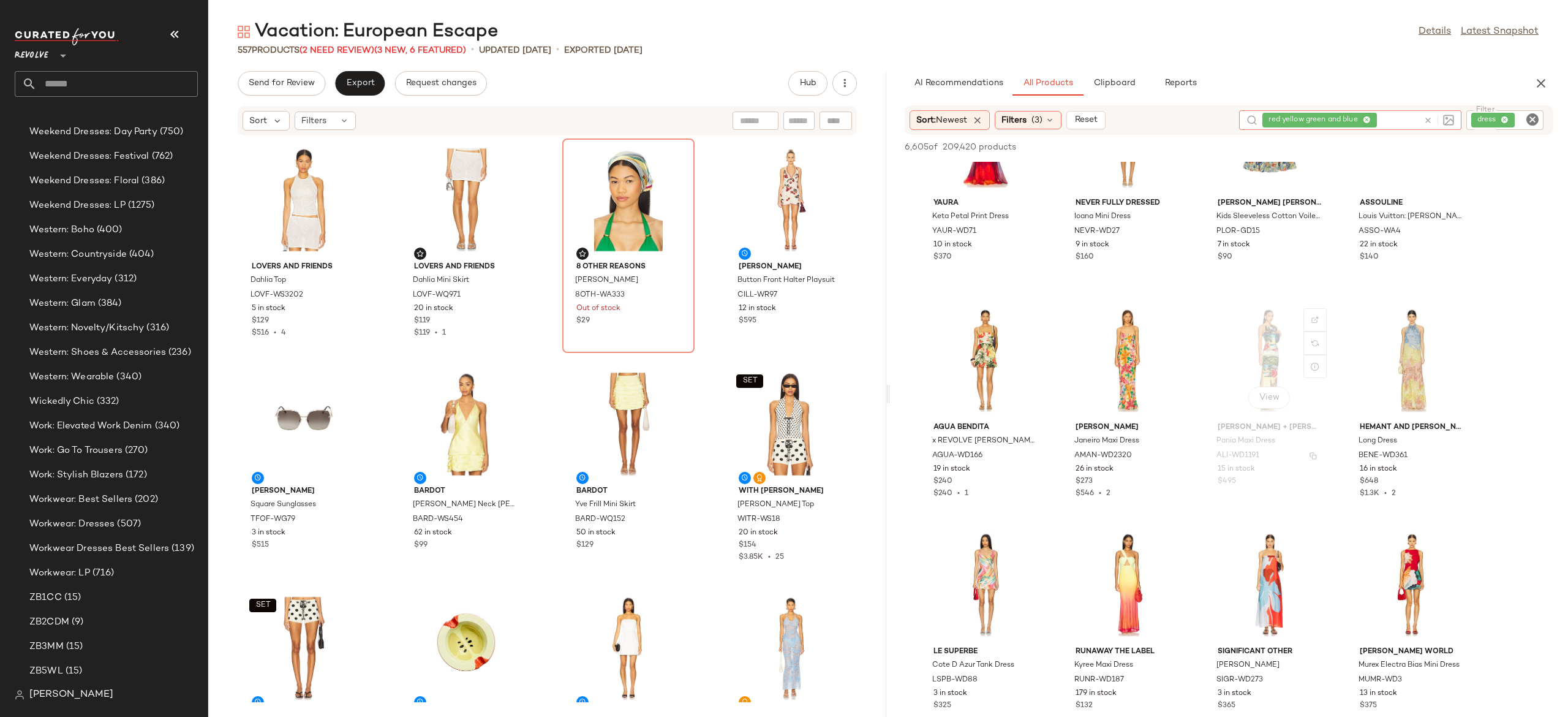
scroll to position [316, 0]
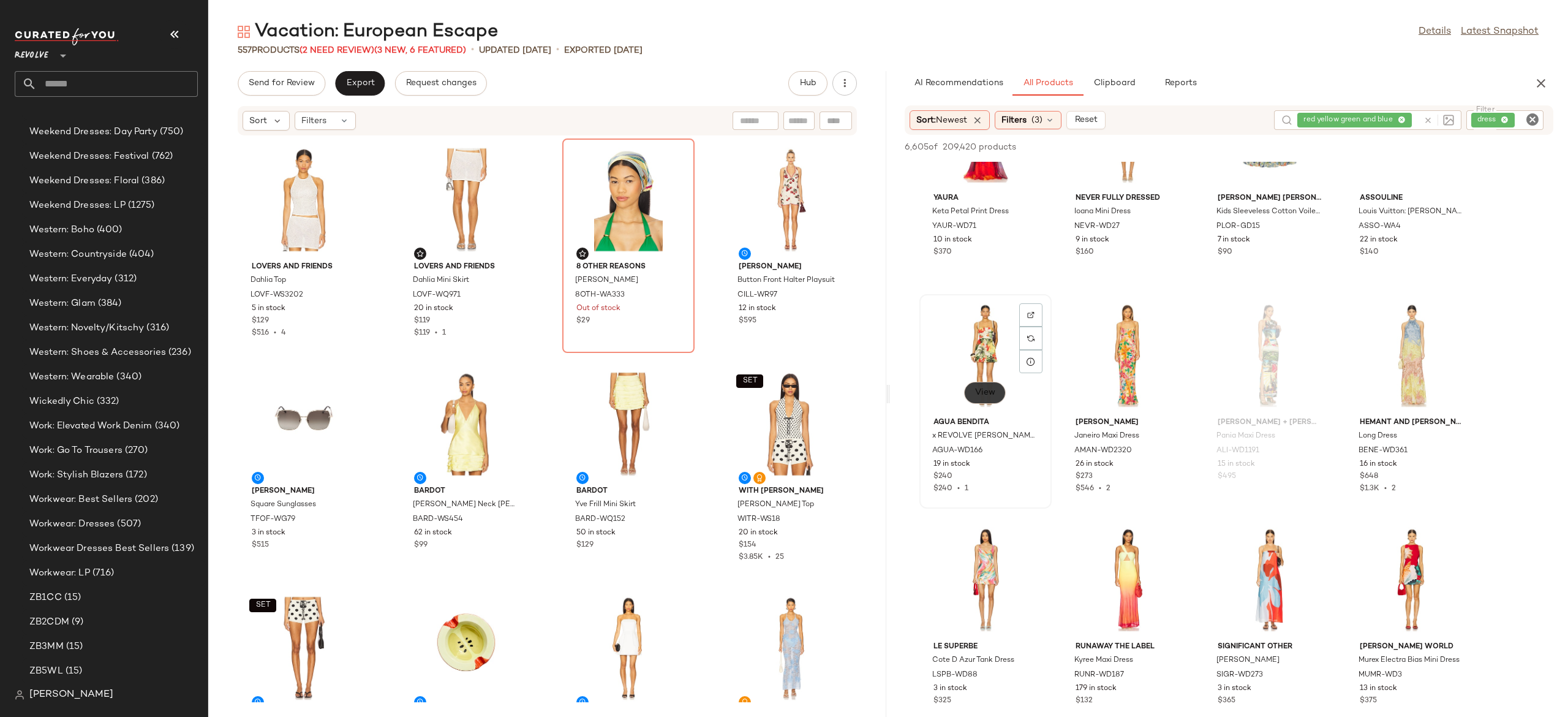
click at [992, 394] on span "View" at bounding box center [985, 392] width 21 height 10
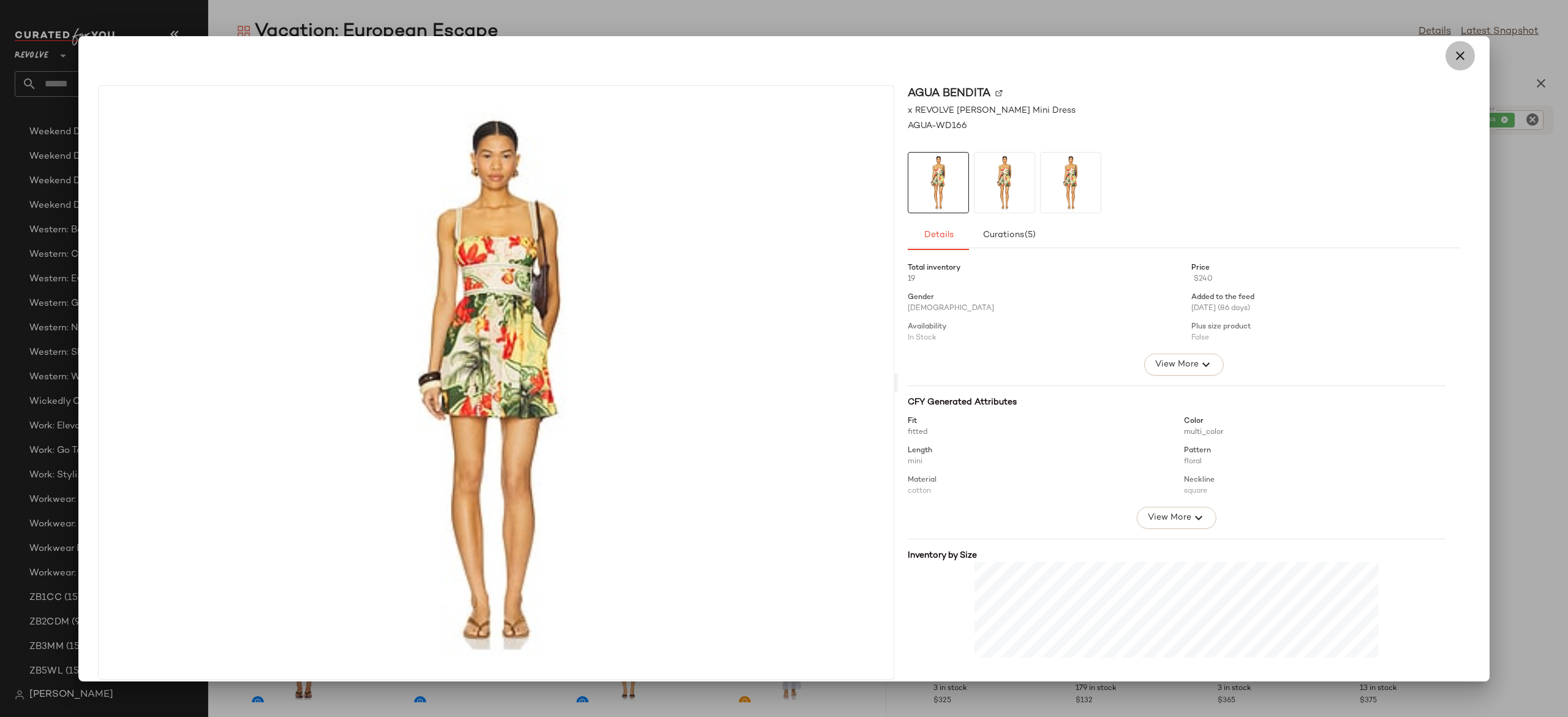
click at [1453, 57] on icon "button" at bounding box center [1460, 56] width 15 height 15
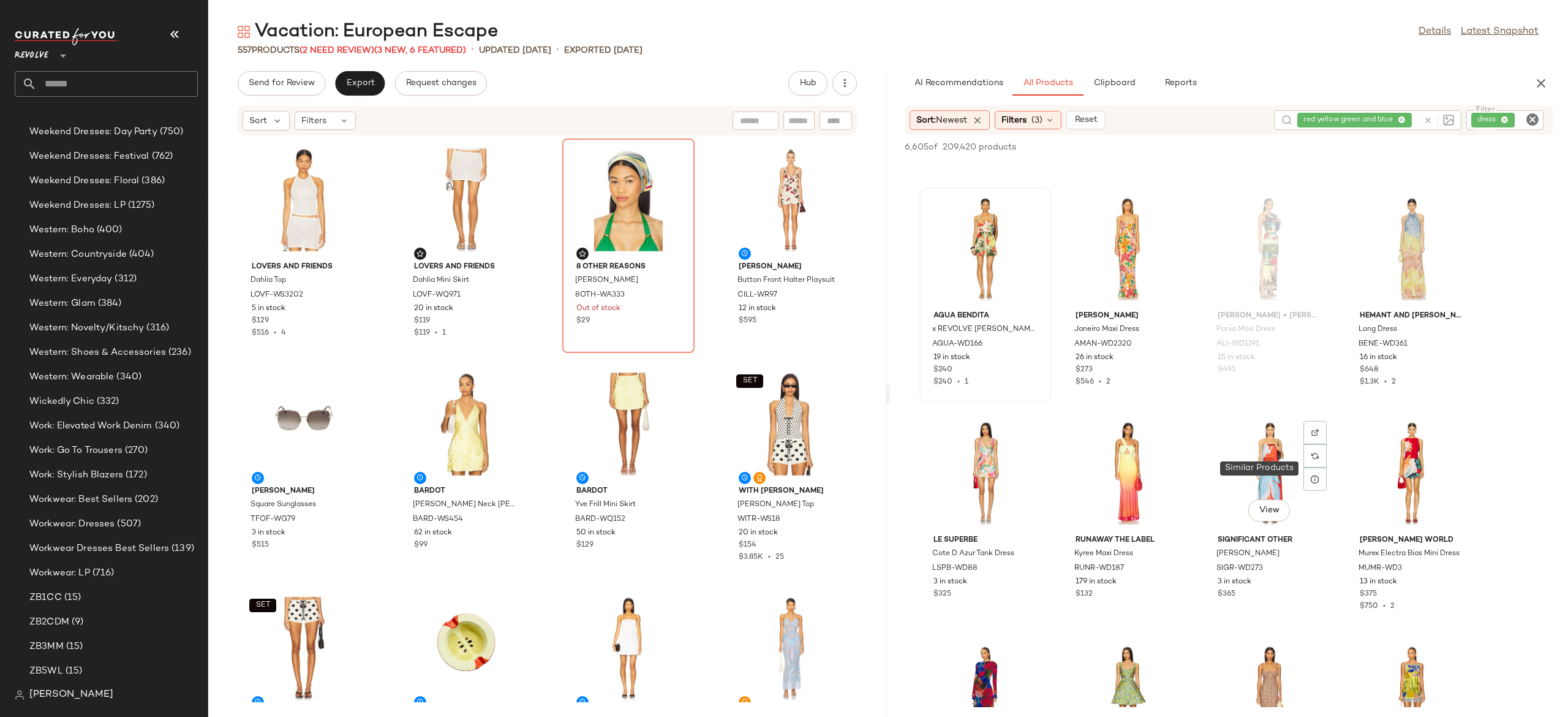
scroll to position [424, 0]
click at [1131, 507] on span "View" at bounding box center [1127, 509] width 21 height 10
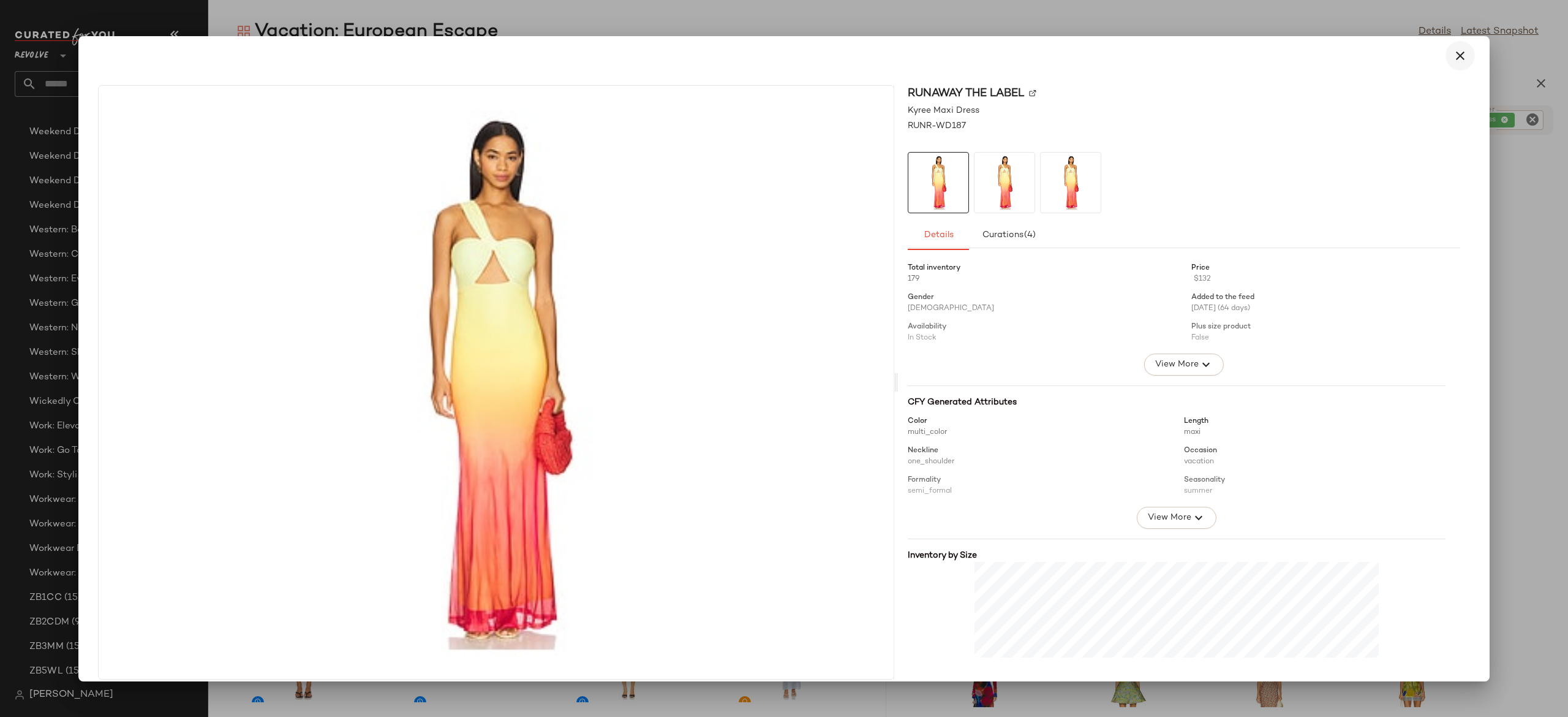
click at [1453, 57] on icon "button" at bounding box center [1460, 56] width 15 height 15
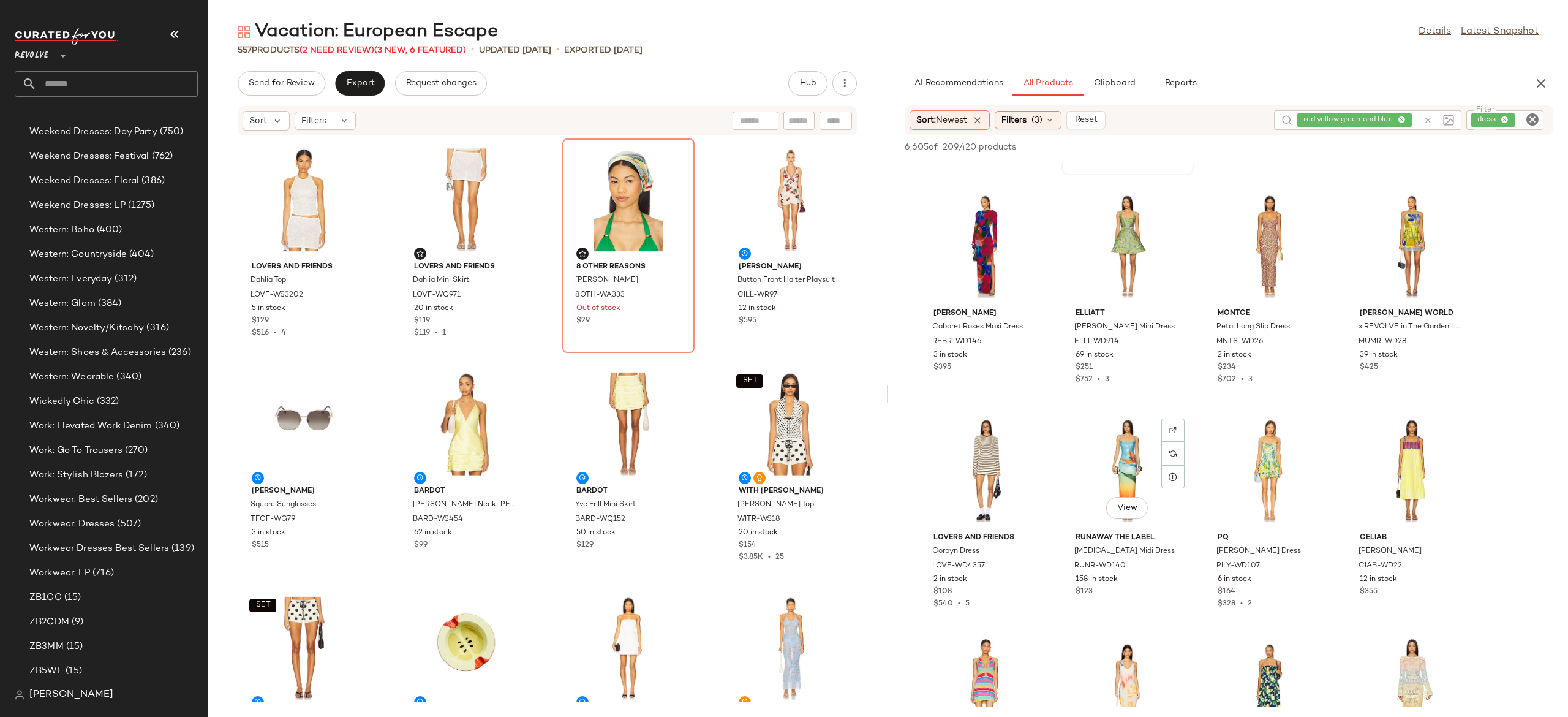
scroll to position [866, 0]
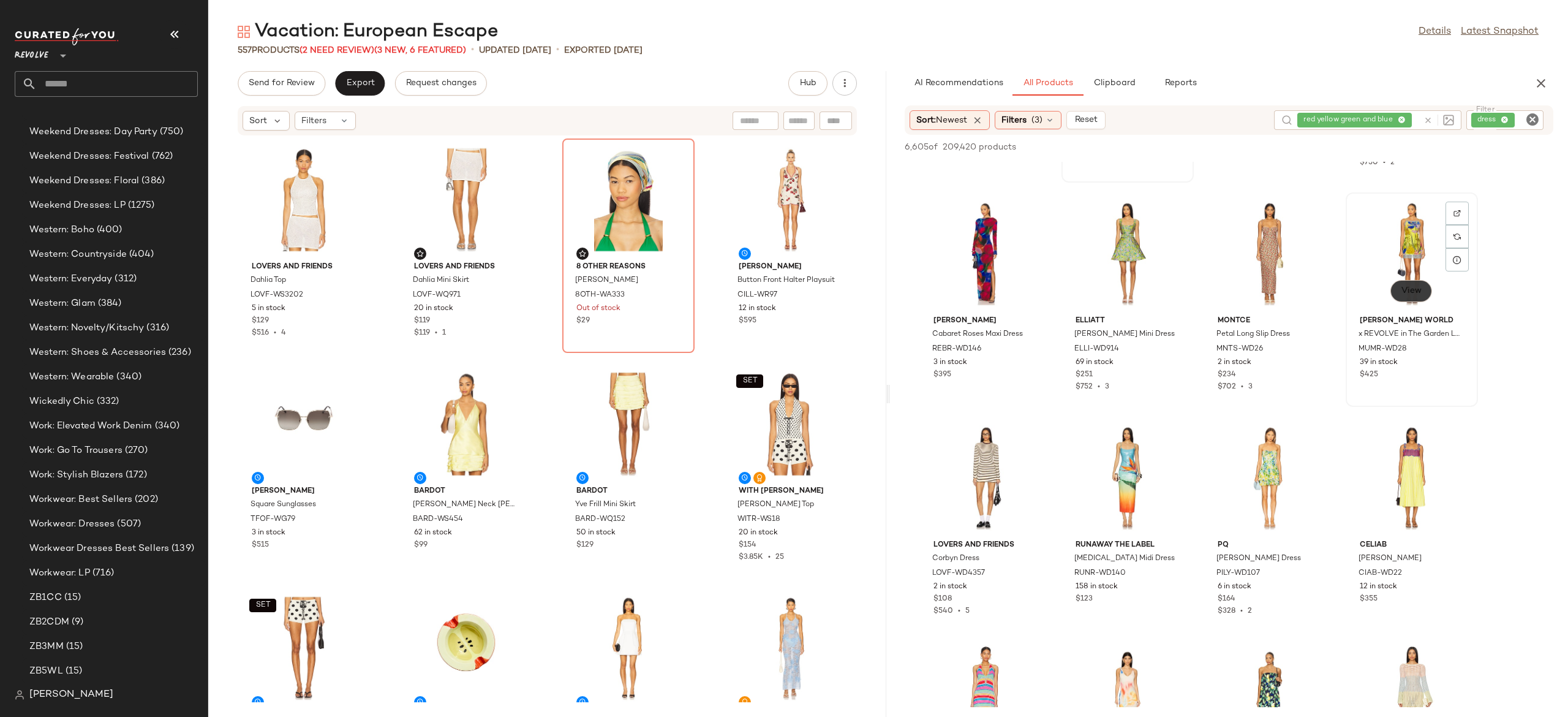
click at [1412, 290] on span "View" at bounding box center [1411, 290] width 21 height 10
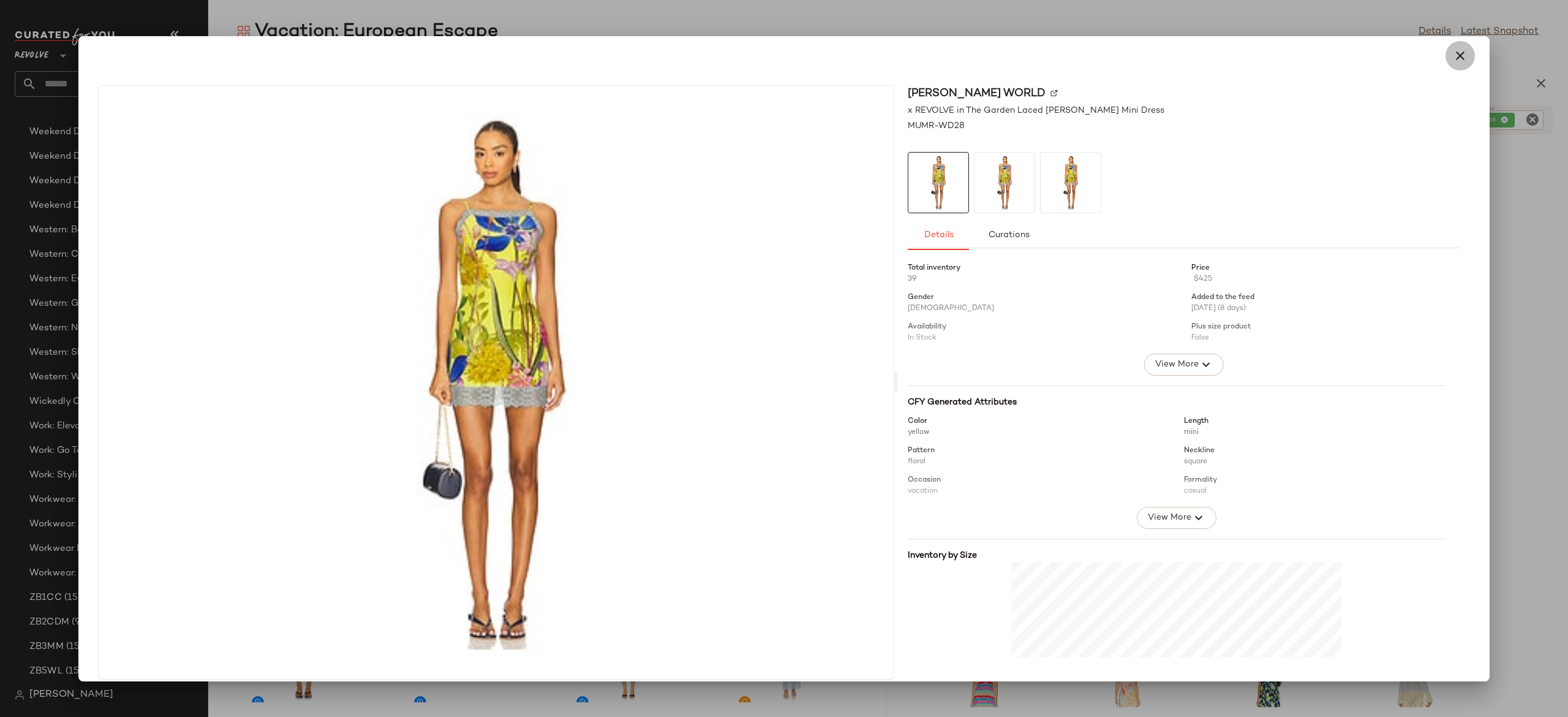
click at [1453, 59] on icon "button" at bounding box center [1460, 56] width 15 height 15
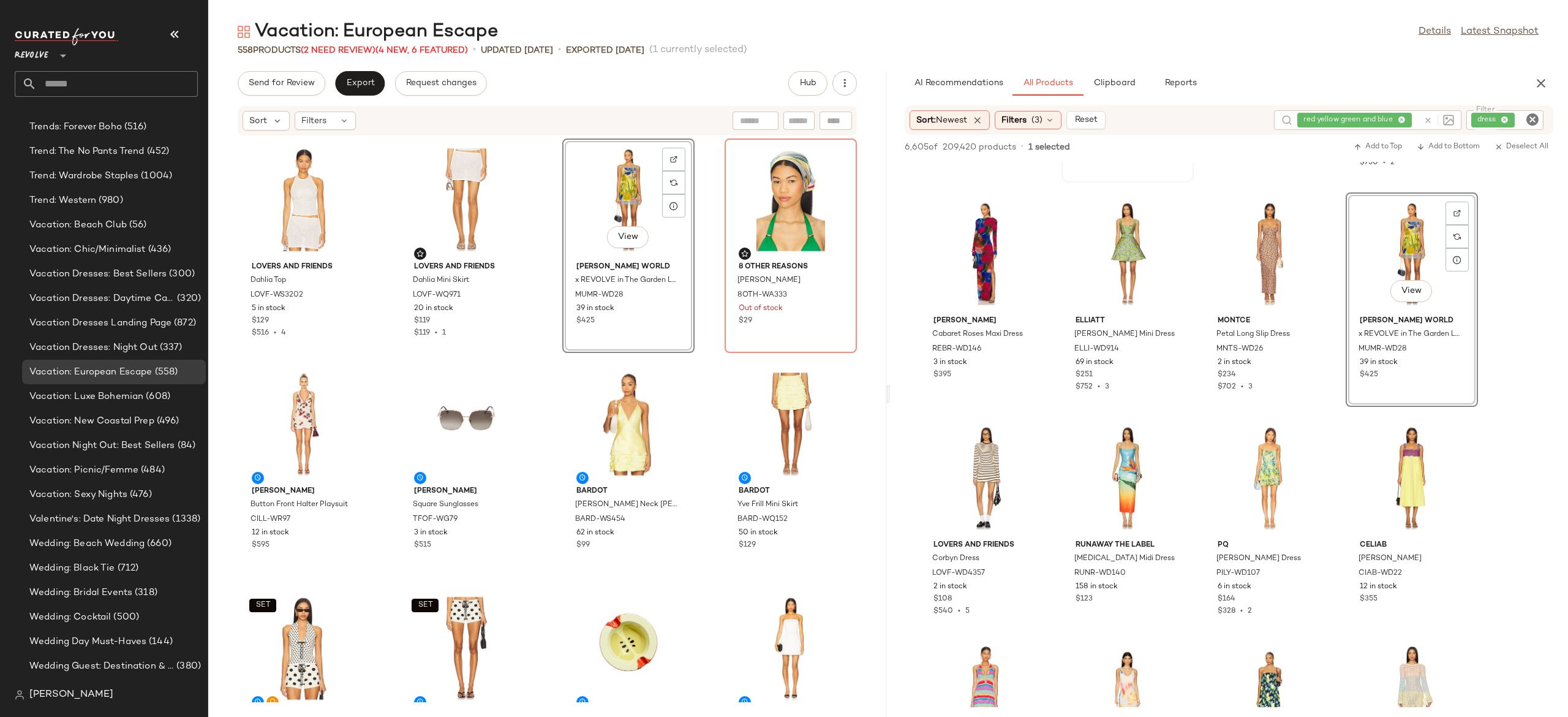
scroll to position [11930, 0]
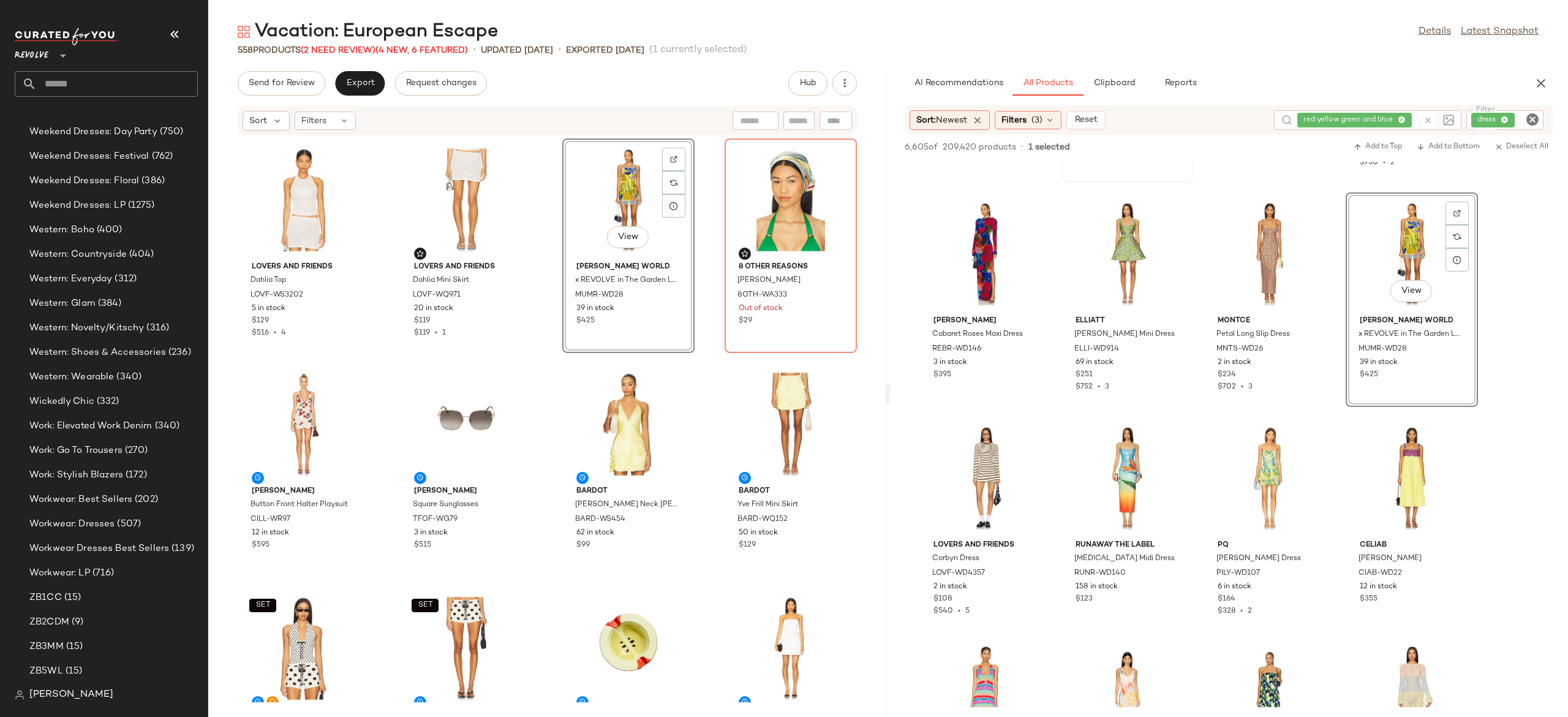
click at [704, 298] on div "Lovers and Friends Dahlia Top LOVF-WS3202 5 in stock $129 $516 • 4 Lovers and F…" at bounding box center [547, 418] width 678 height 566
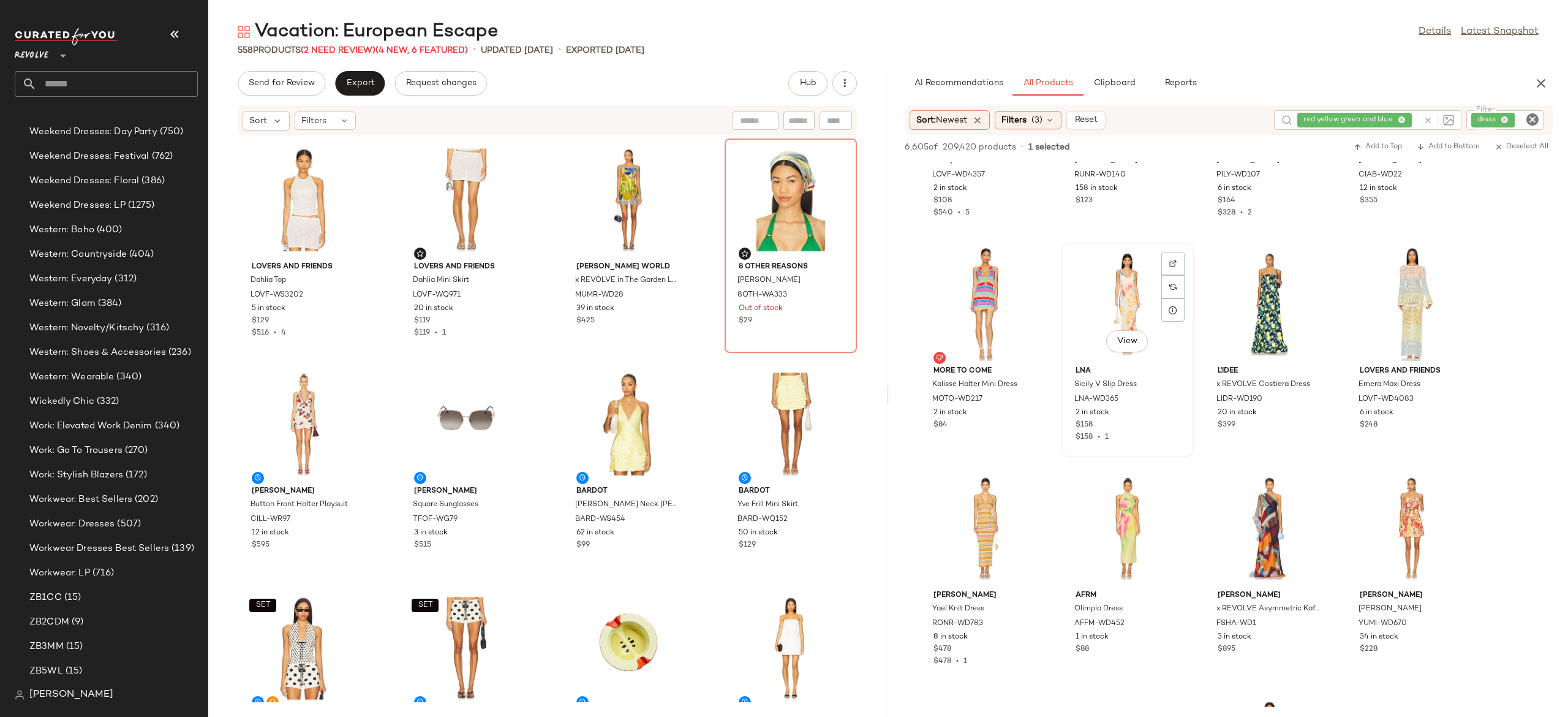
scroll to position [1272, 0]
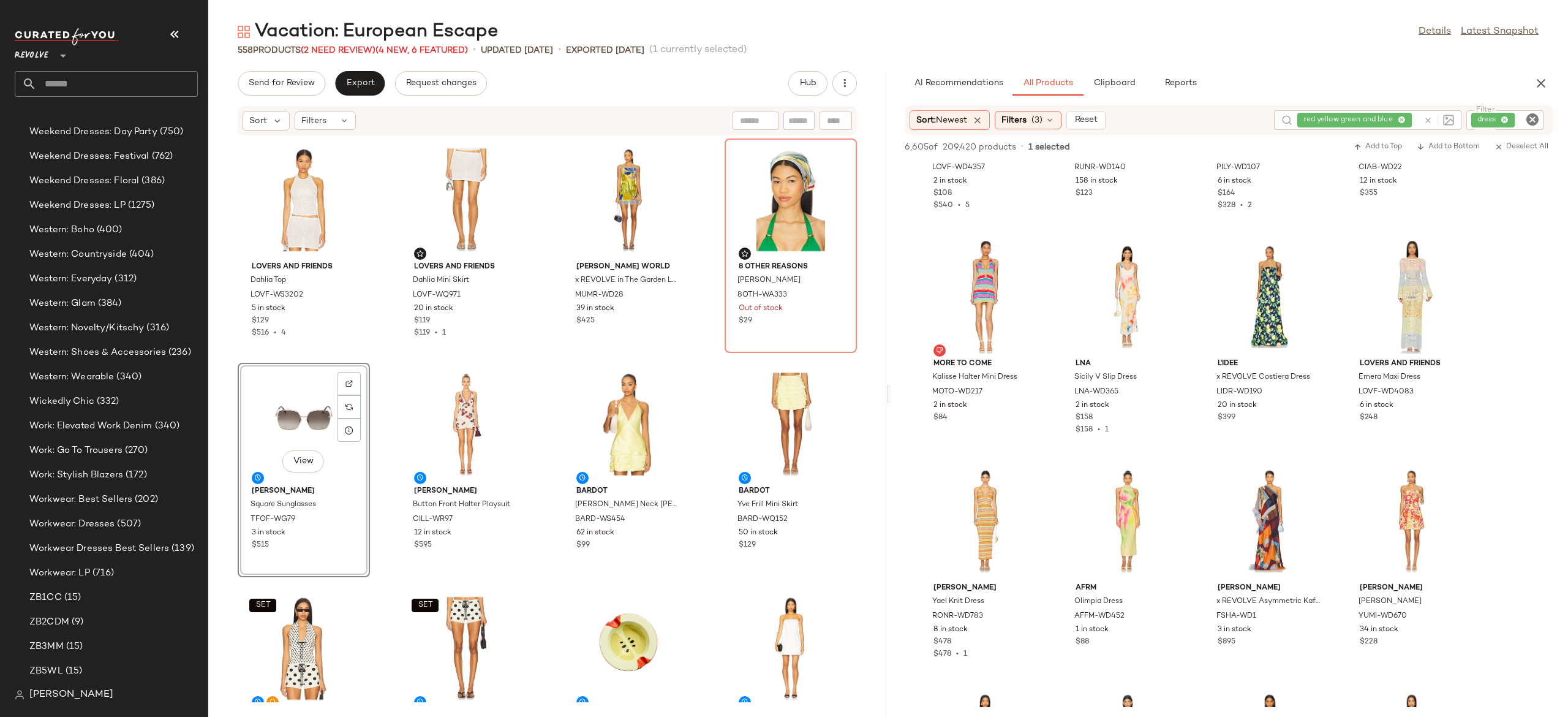
click at [545, 351] on div "Lovers and Friends Dahlia Top LOVF-WS3202 5 in stock $129 $516 • 4 Lovers and F…" at bounding box center [547, 418] width 678 height 566
click at [1426, 119] on icon at bounding box center [1428, 121] width 9 height 9
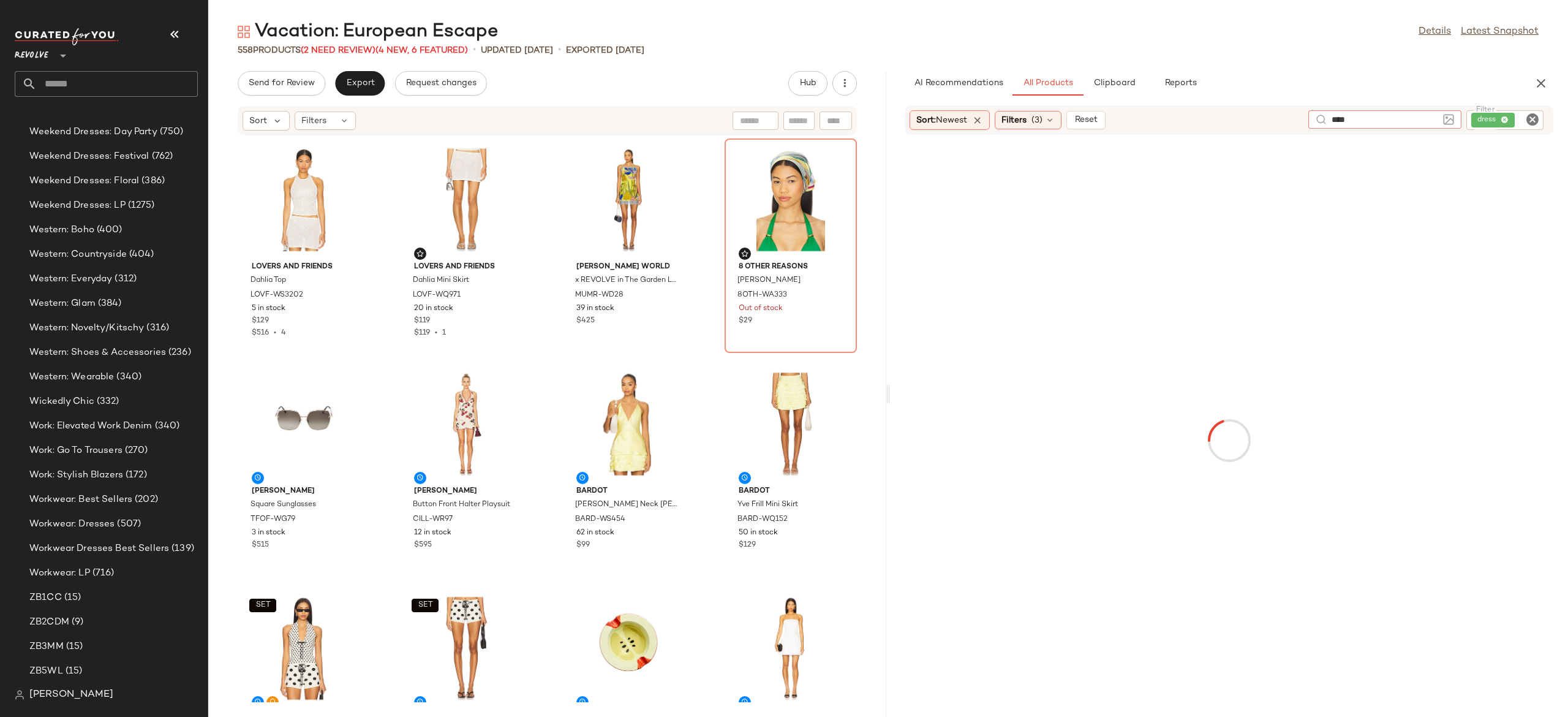
type input "****"
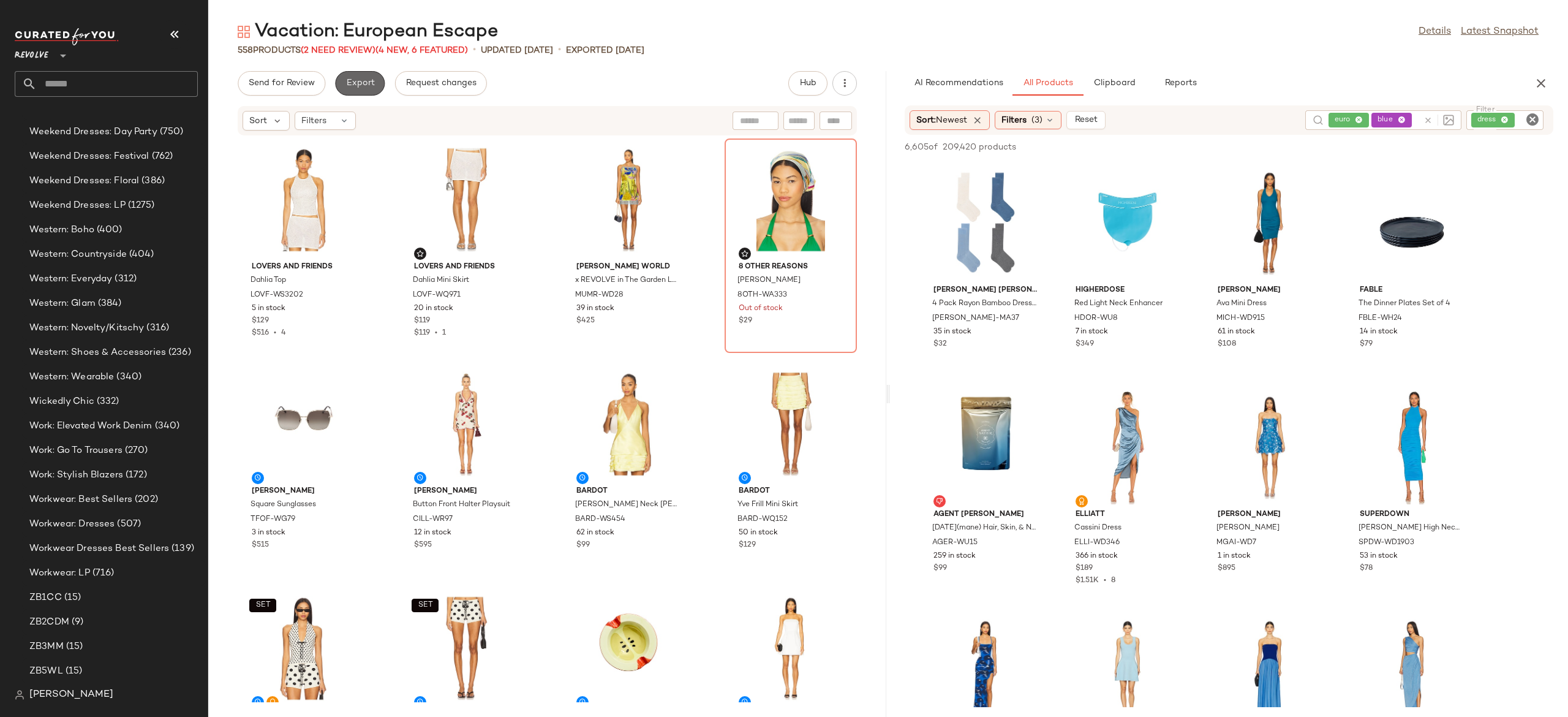
click at [366, 84] on span "Export" at bounding box center [360, 83] width 29 height 10
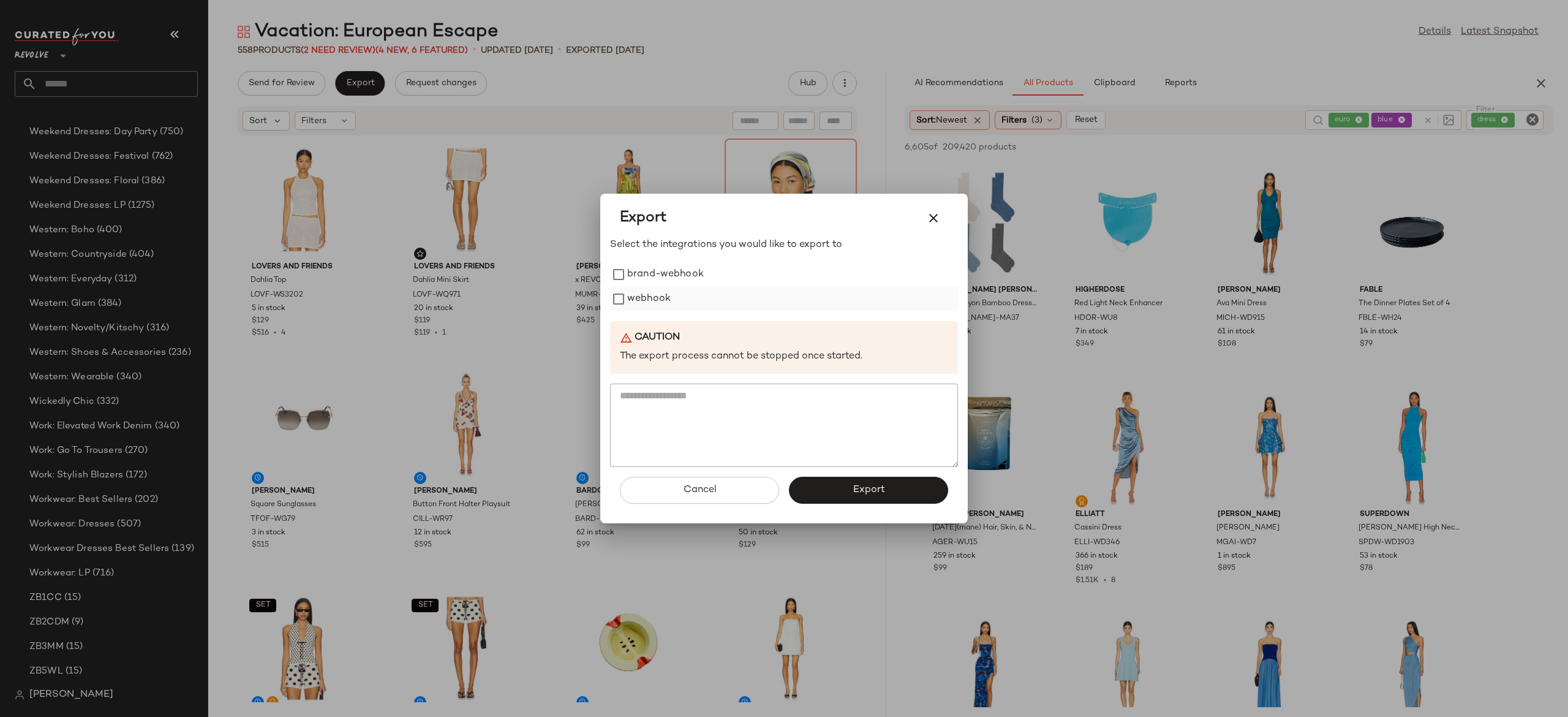
click at [639, 296] on label "webhook" at bounding box center [649, 299] width 44 height 25
click at [821, 489] on button "Export" at bounding box center [868, 490] width 159 height 27
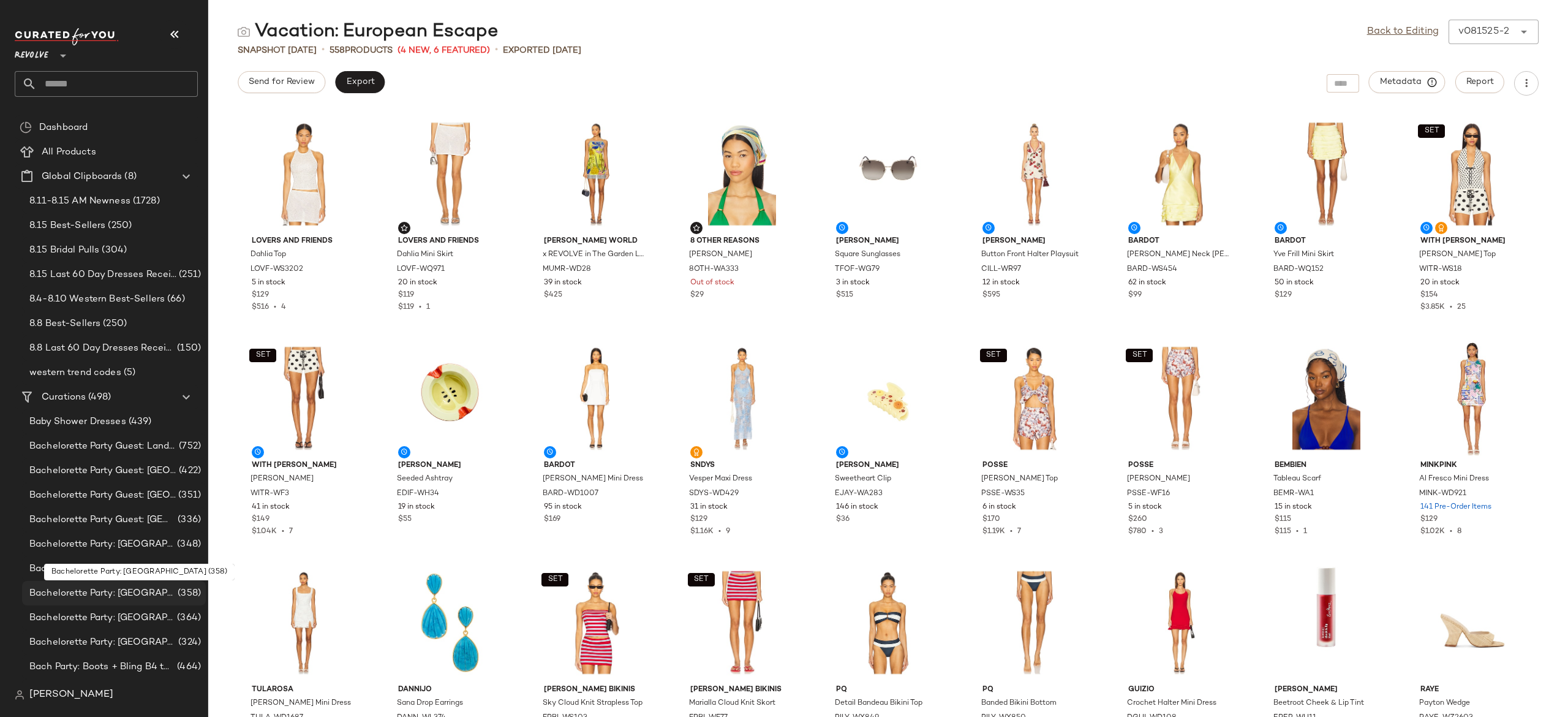
scroll to position [37, 0]
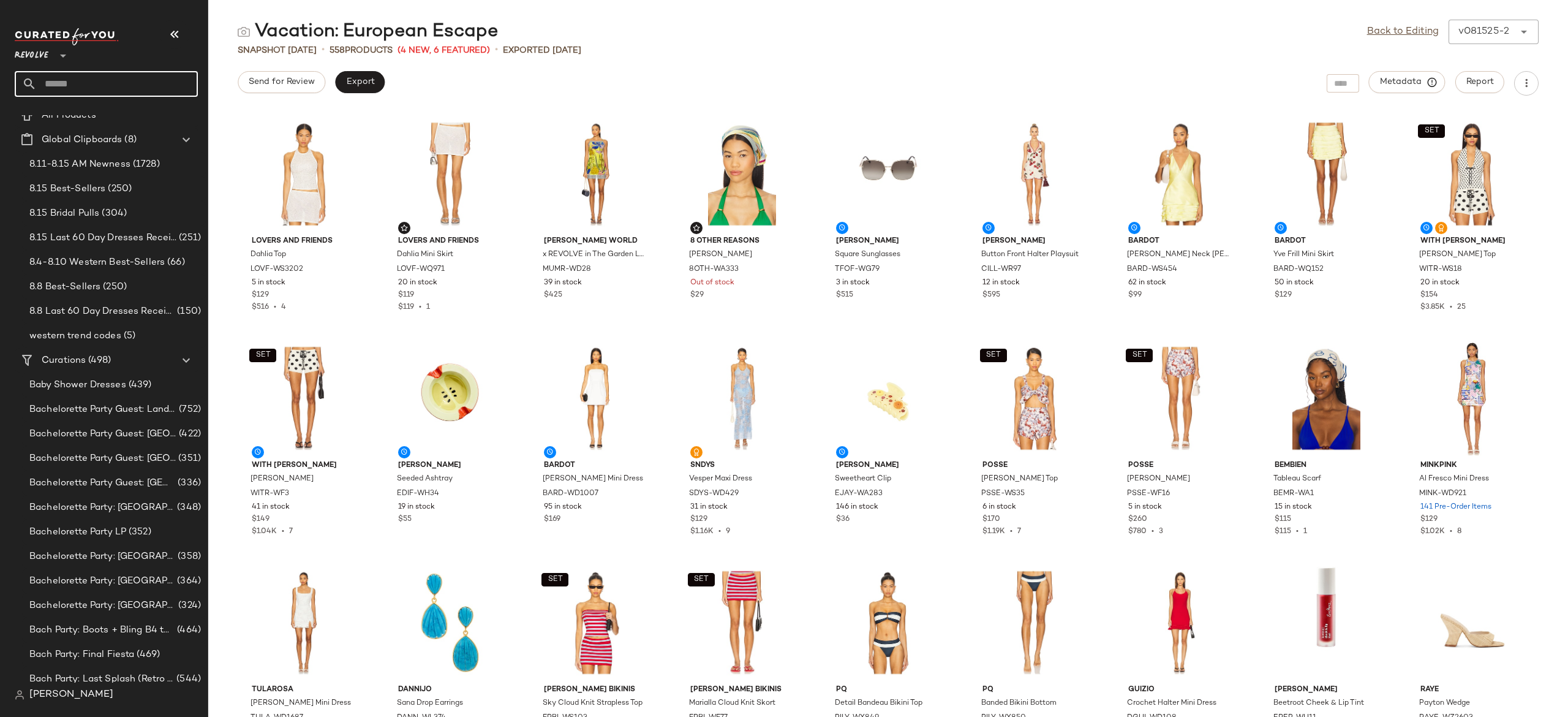
click at [155, 86] on input "text" at bounding box center [118, 84] width 161 height 26
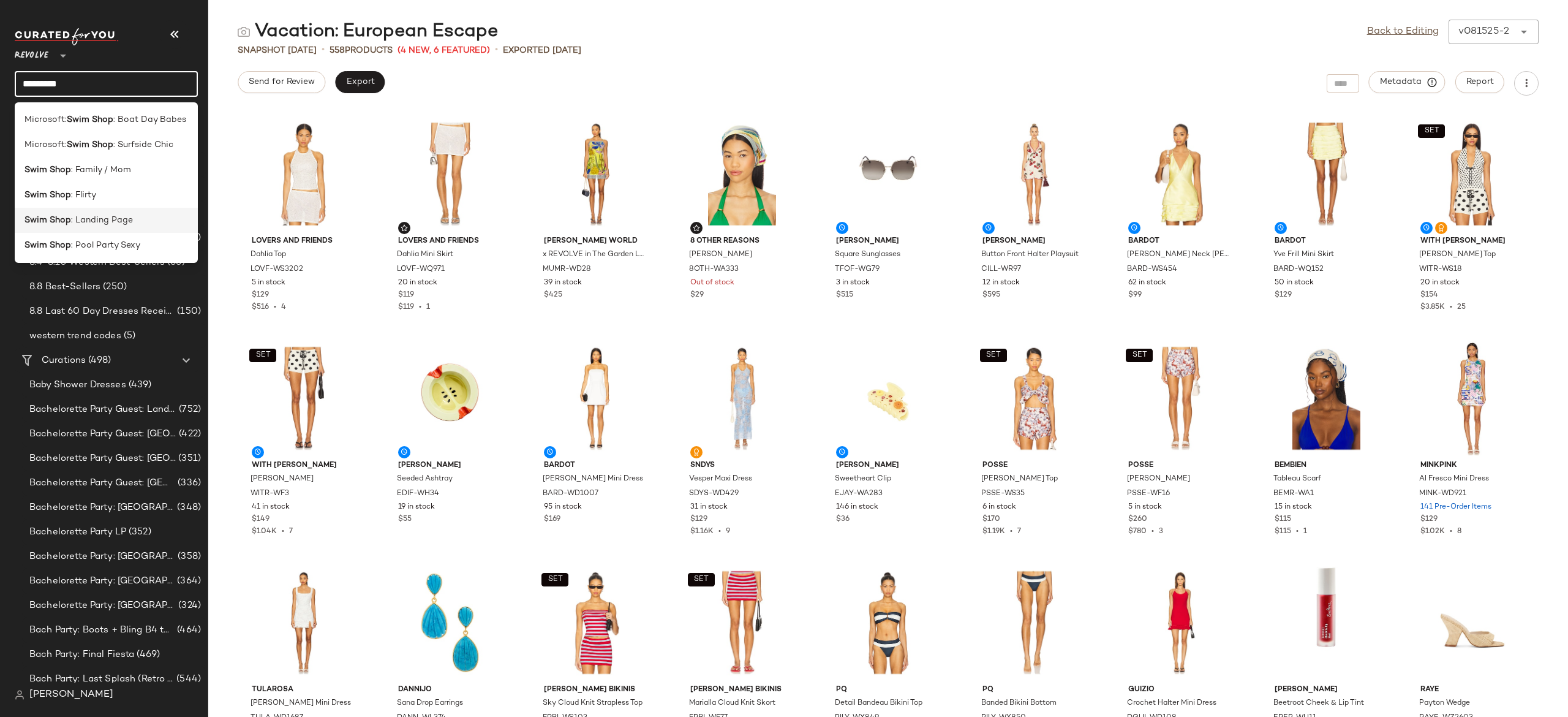
type input "*********"
click at [109, 217] on span ": Landing Page" at bounding box center [102, 220] width 62 height 13
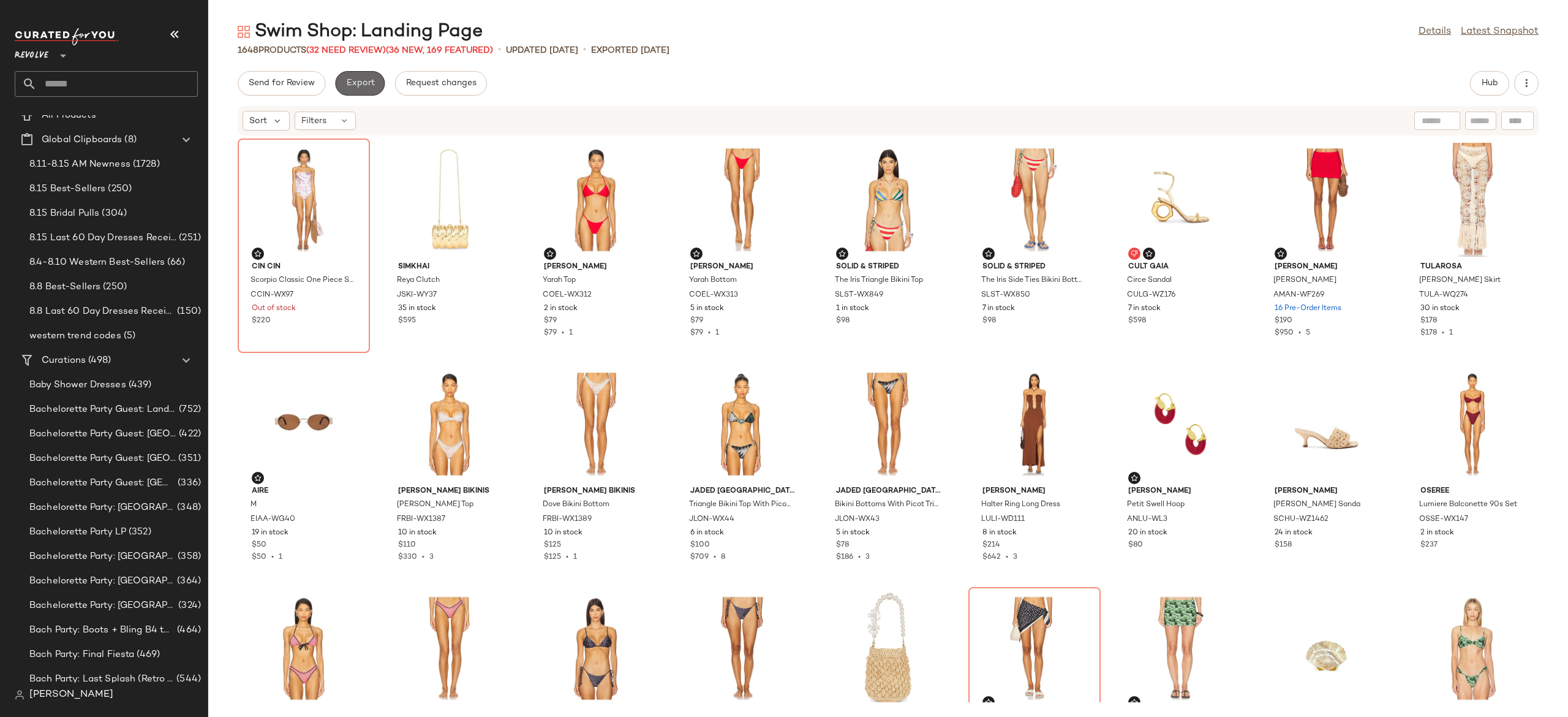
click at [366, 84] on span "Export" at bounding box center [360, 83] width 29 height 10
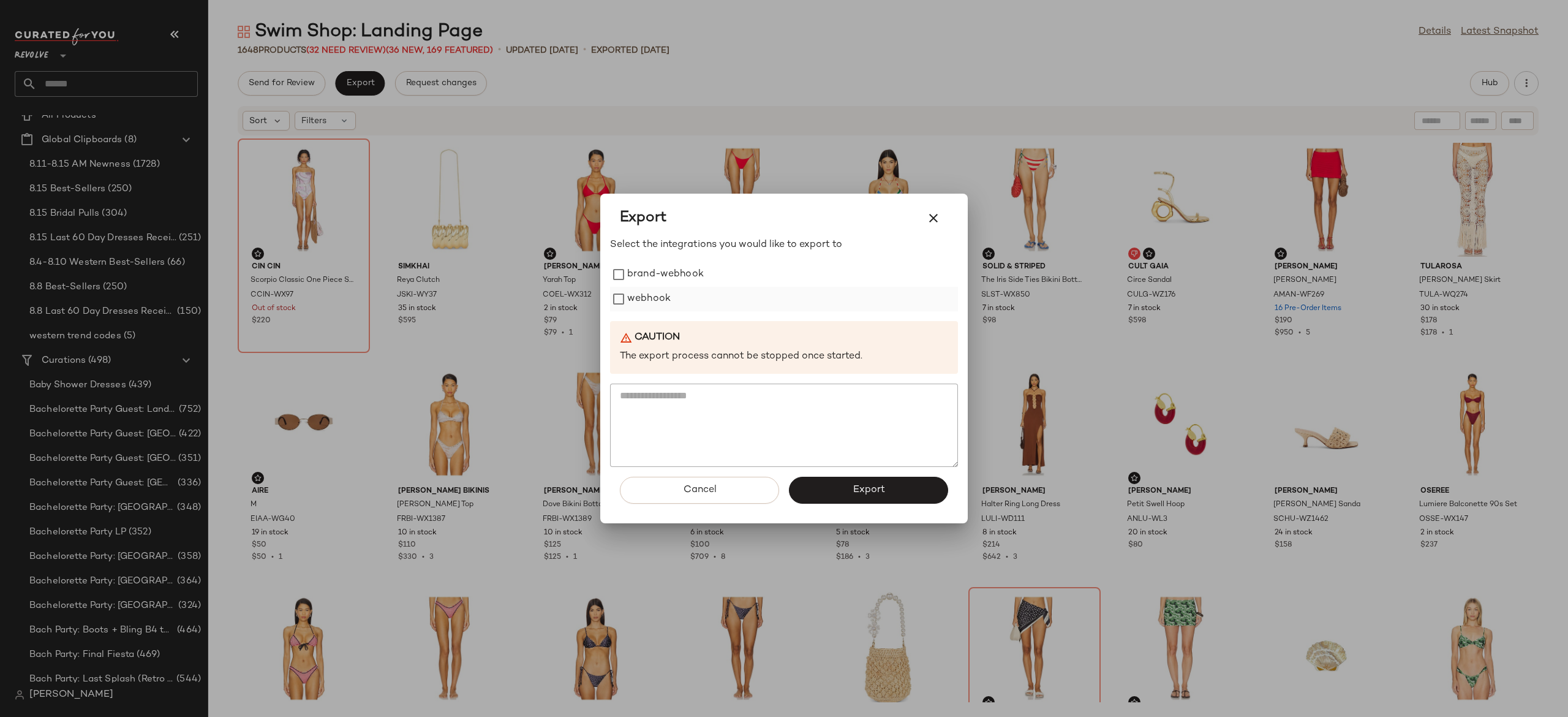
click at [645, 293] on label "webhook" at bounding box center [649, 299] width 44 height 25
click at [852, 492] on span "Export" at bounding box center [868, 489] width 32 height 11
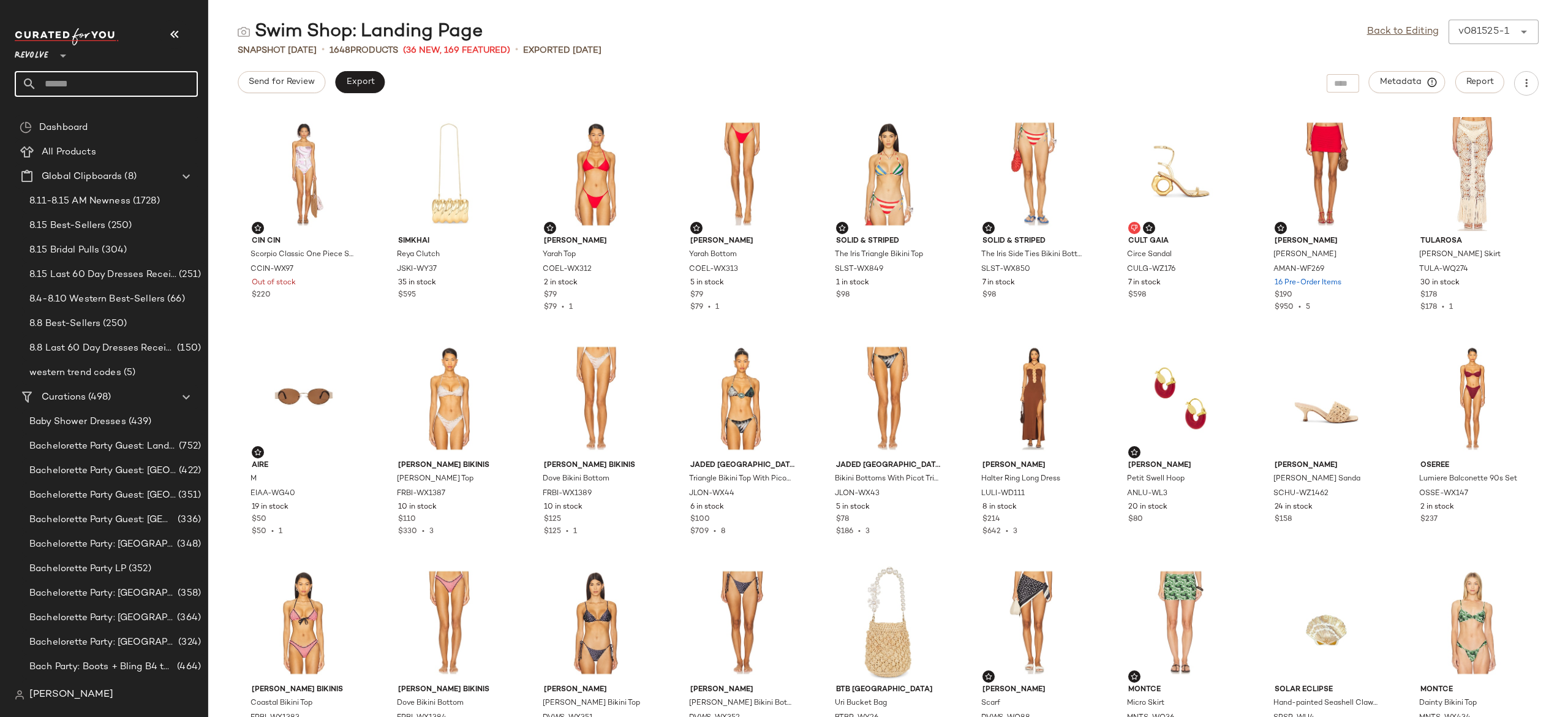
click at [103, 82] on input "text" at bounding box center [118, 84] width 161 height 26
type input "******"
click at [102, 115] on span "ished & Hardware" at bounding box center [114, 119] width 74 height 13
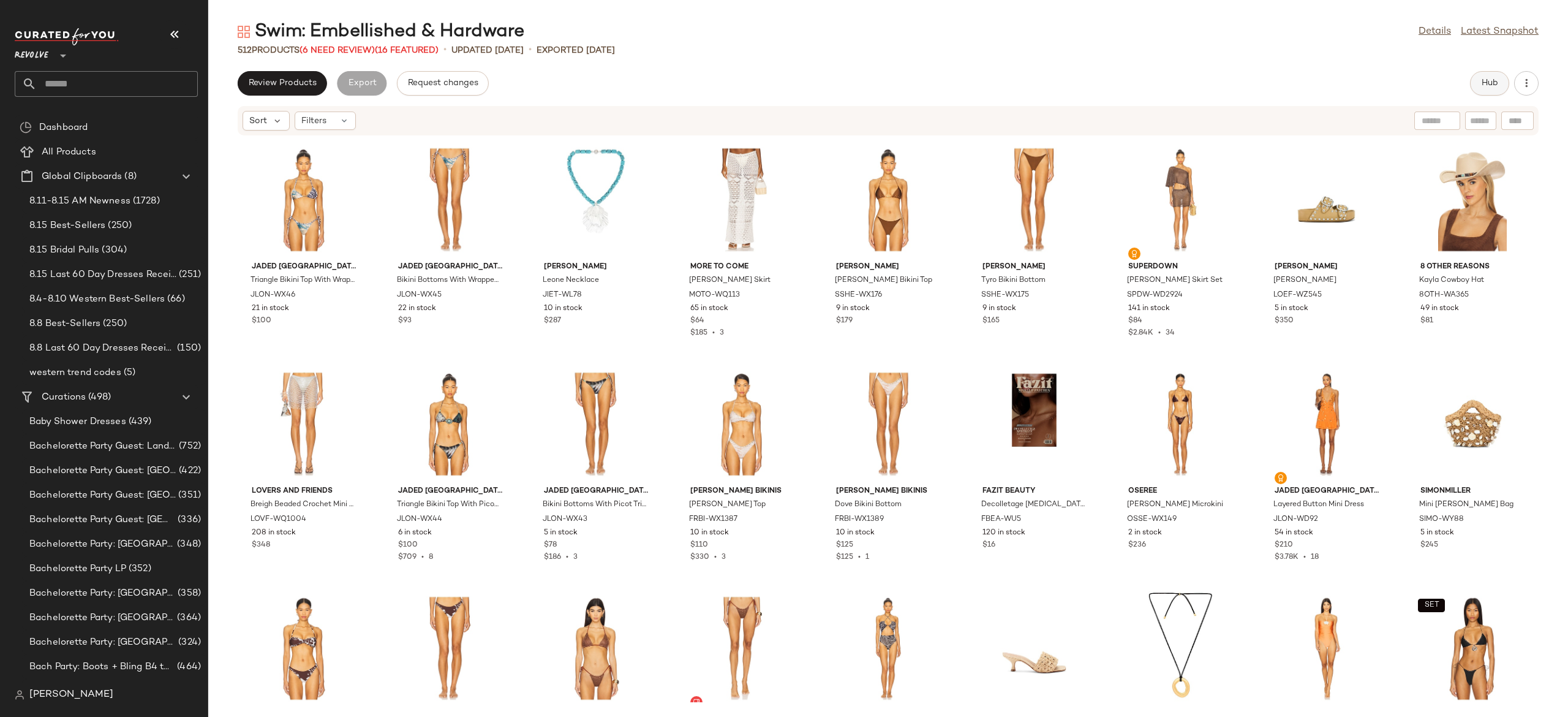
click at [1483, 78] on span "Hub" at bounding box center [1490, 83] width 17 height 10
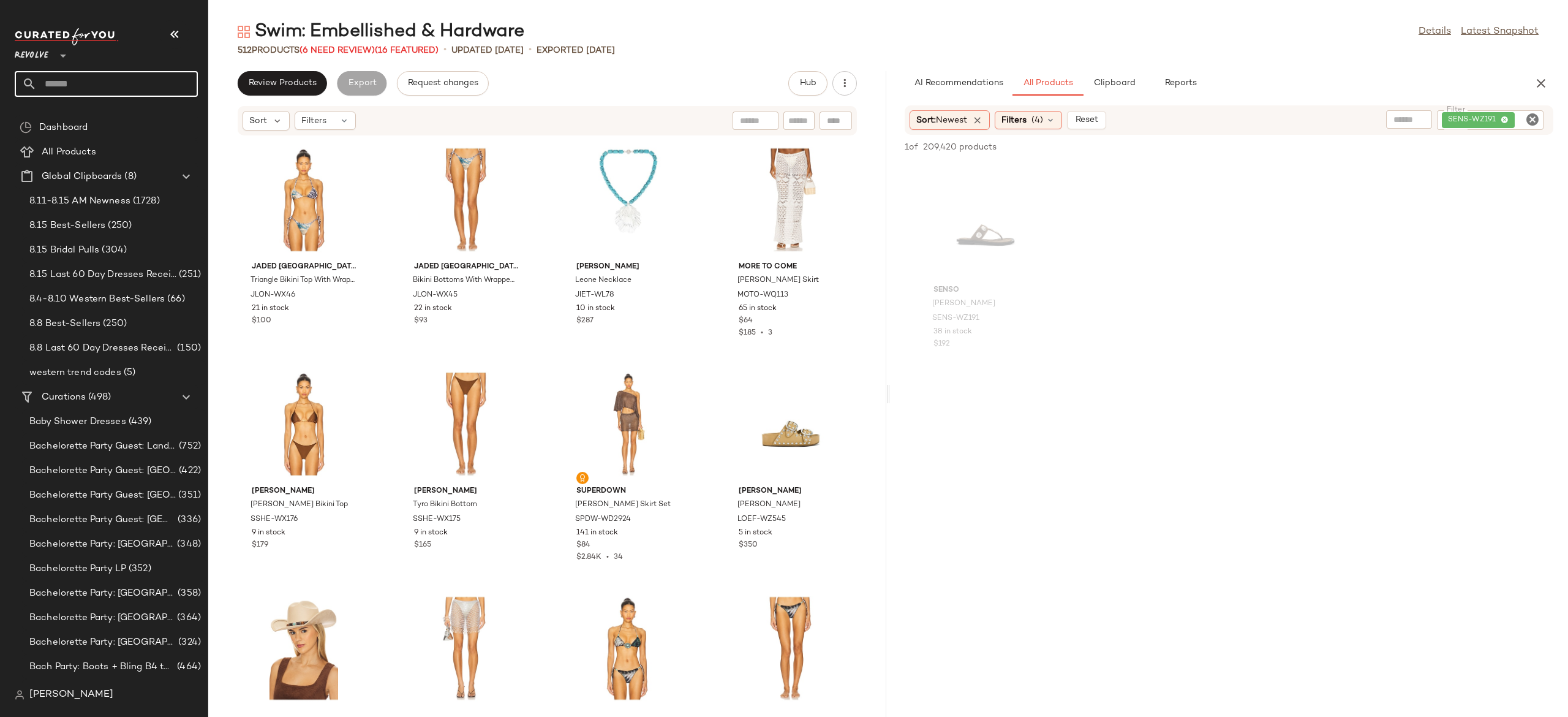
click at [169, 84] on input "text" at bounding box center [118, 84] width 161 height 26
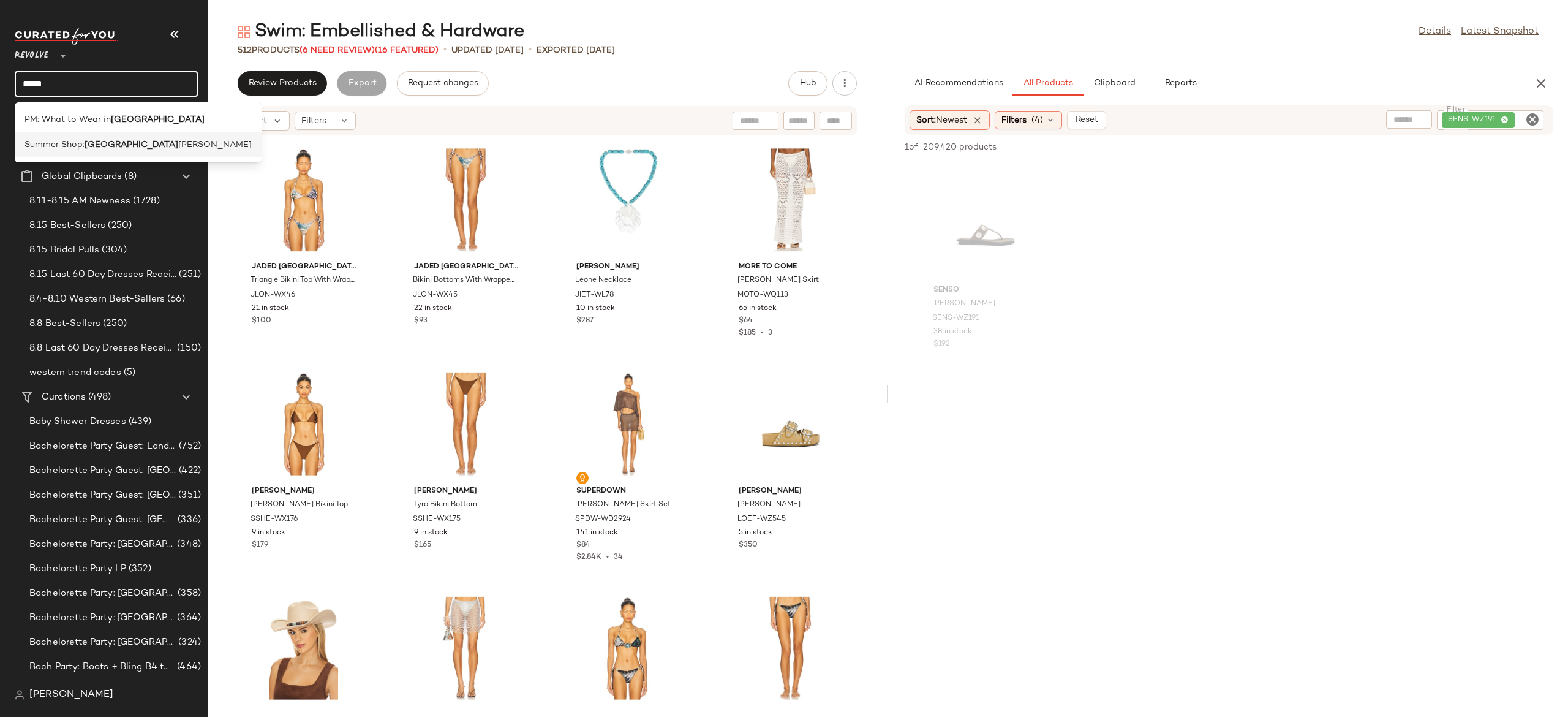
type input "*****"
click at [145, 142] on div "Summer Shop: Paris [PERSON_NAME]" at bounding box center [138, 145] width 227 height 13
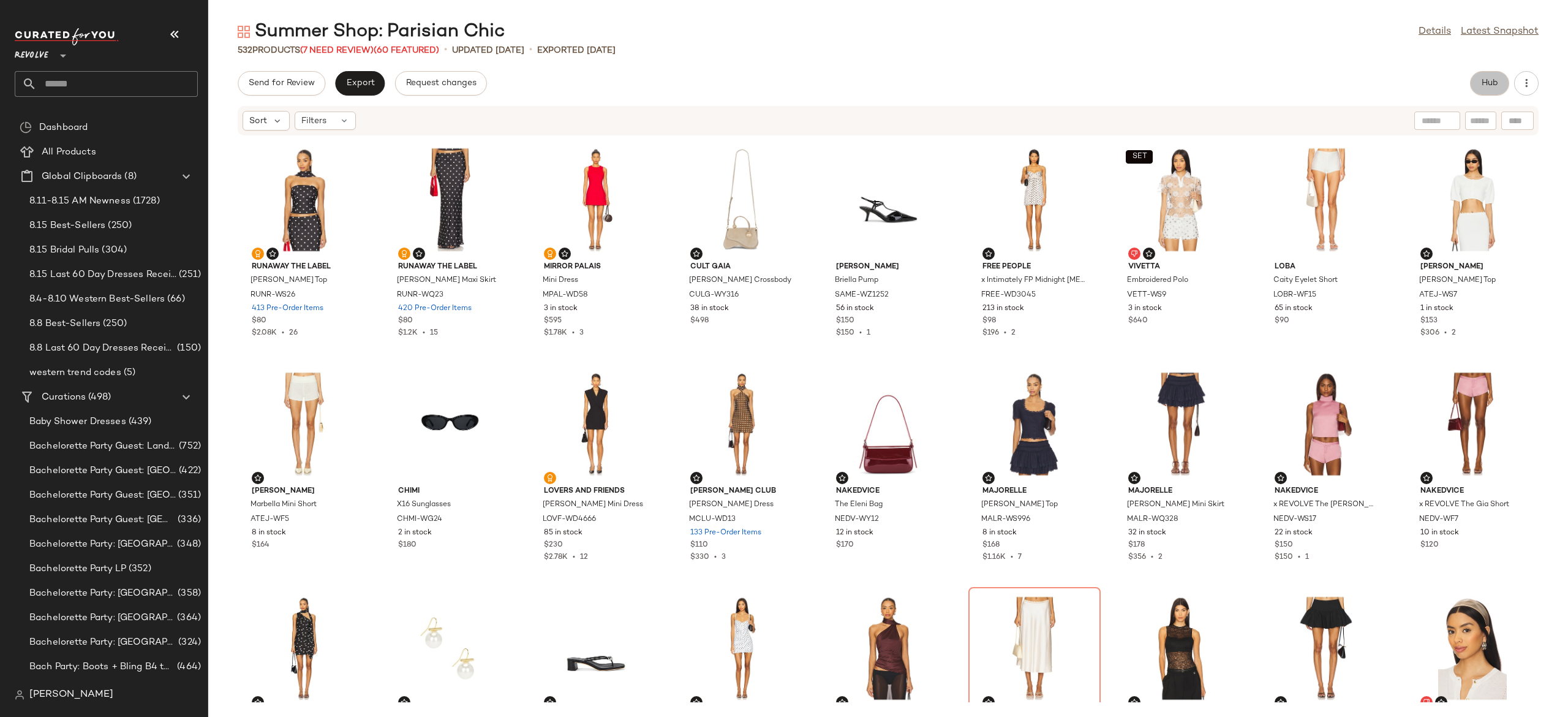
click at [1499, 80] on button "Hub" at bounding box center [1490, 83] width 39 height 25
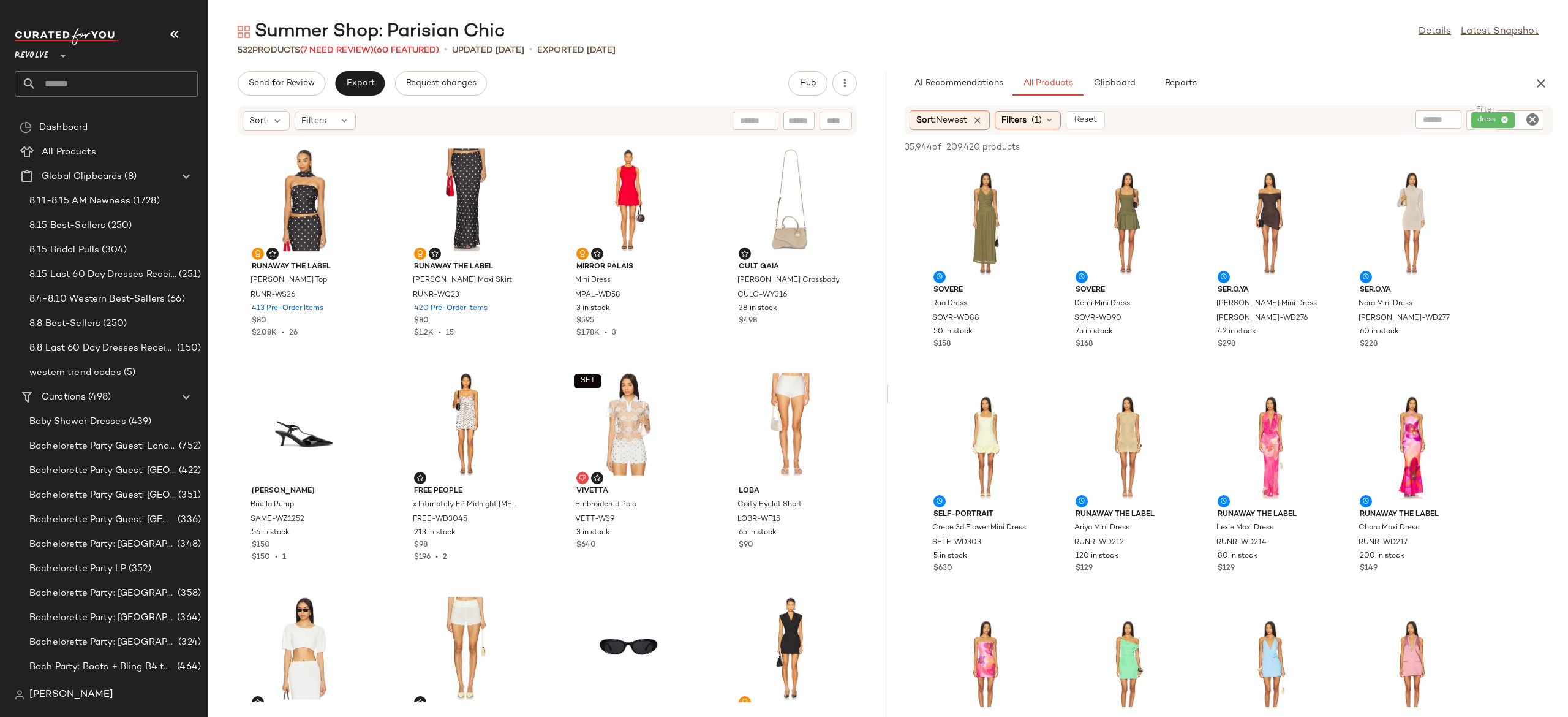
click at [1530, 118] on icon "Clear Filter" at bounding box center [1533, 120] width 15 height 15
paste input "*********"
type input "*********"
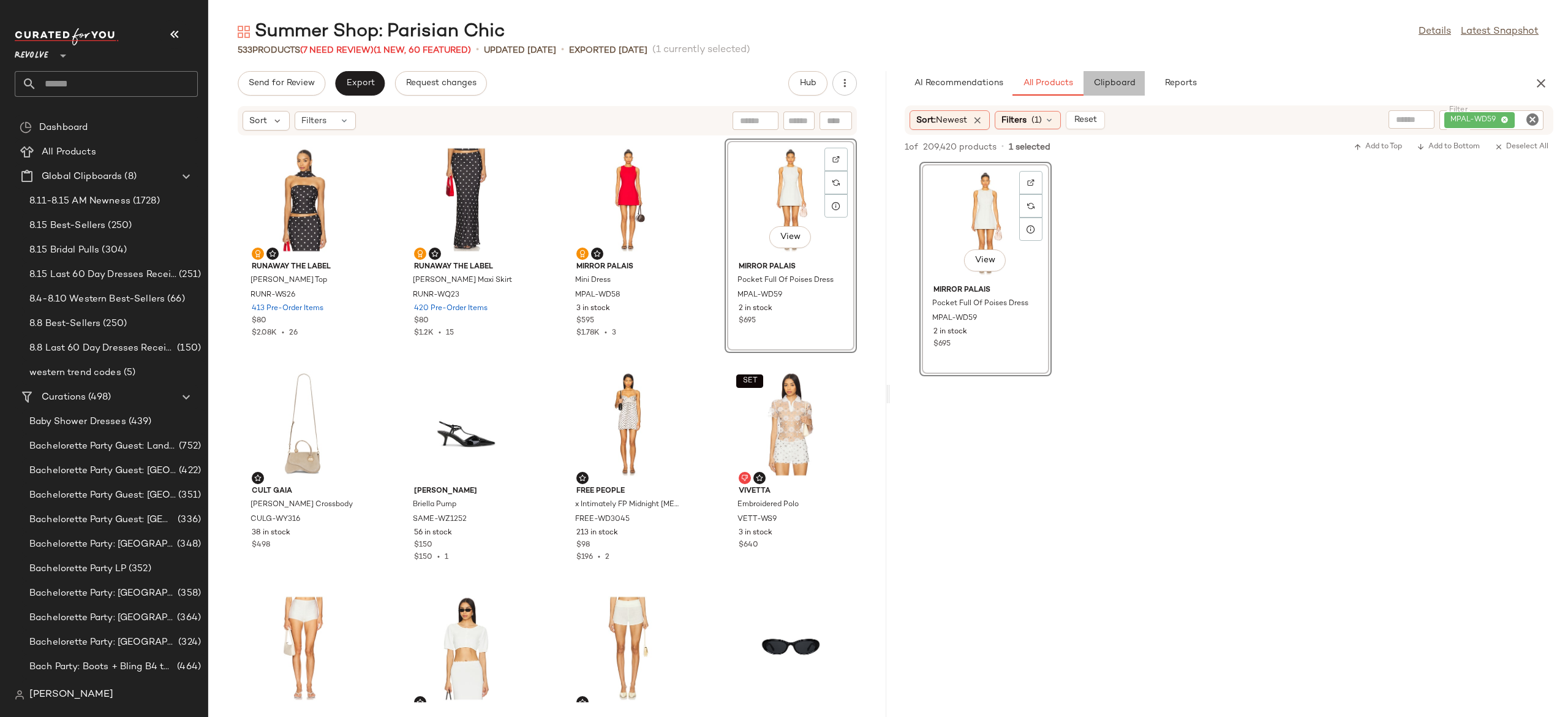
click at [1115, 77] on button "Clipboard" at bounding box center [1113, 83] width 61 height 25
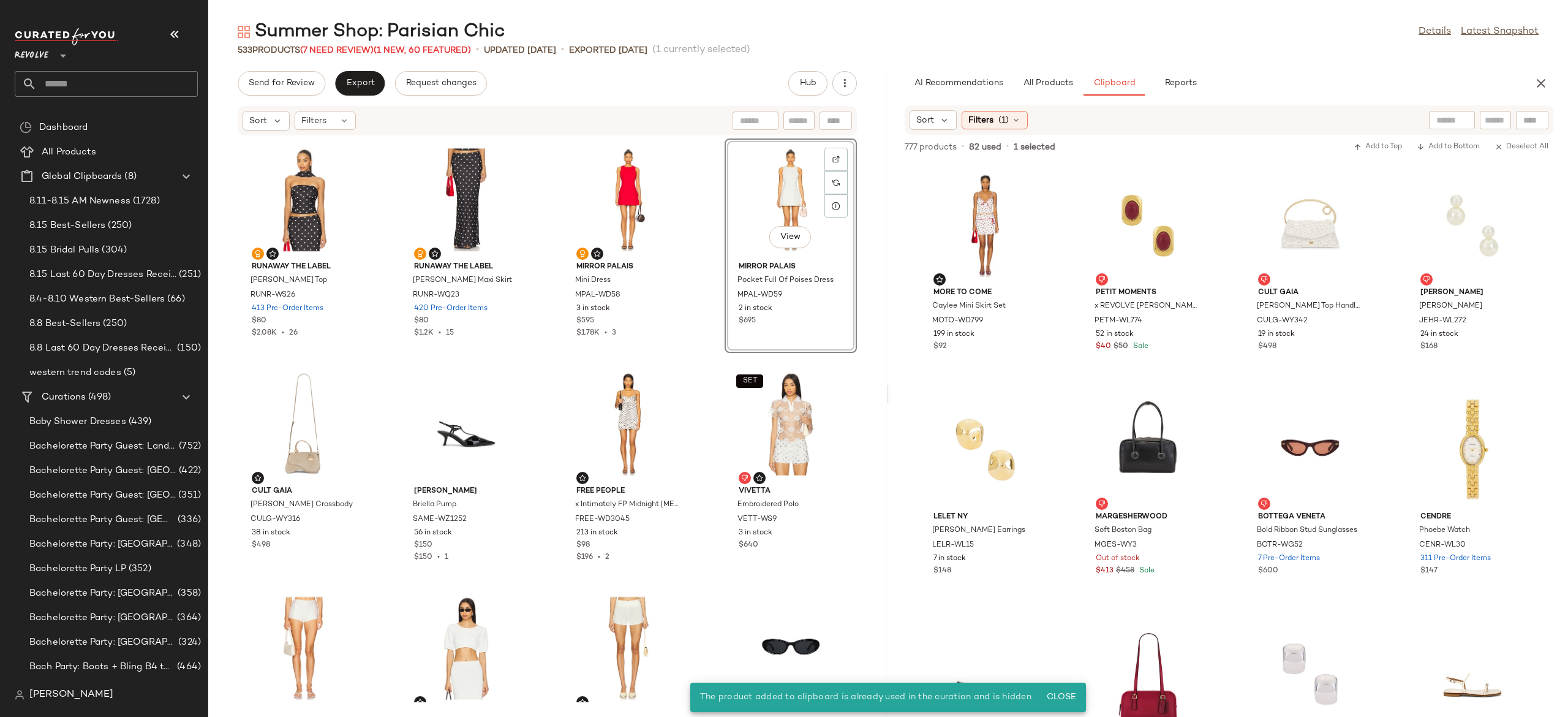
click at [776, 188] on div "View" at bounding box center [791, 199] width 124 height 114
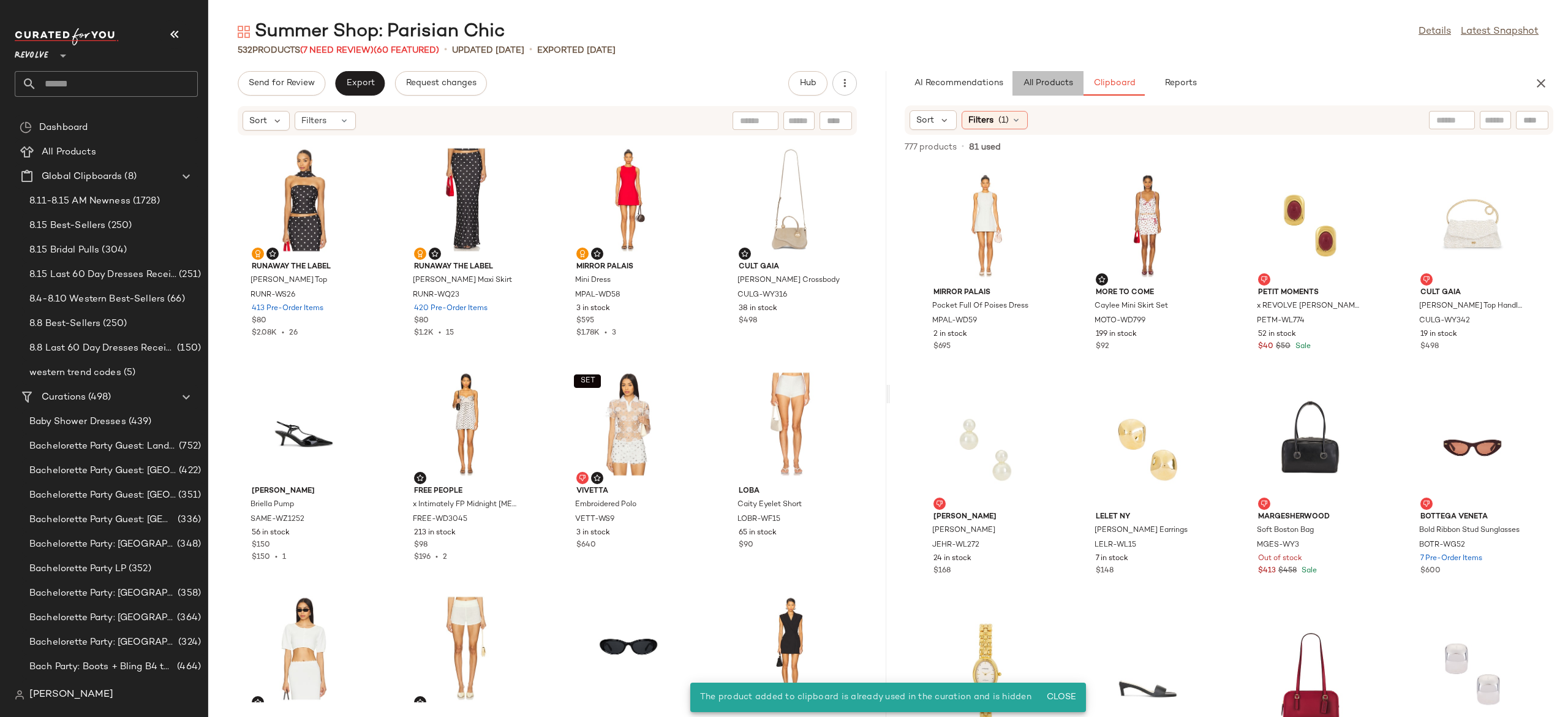
click at [1057, 86] on span "All Products" at bounding box center [1048, 83] width 51 height 10
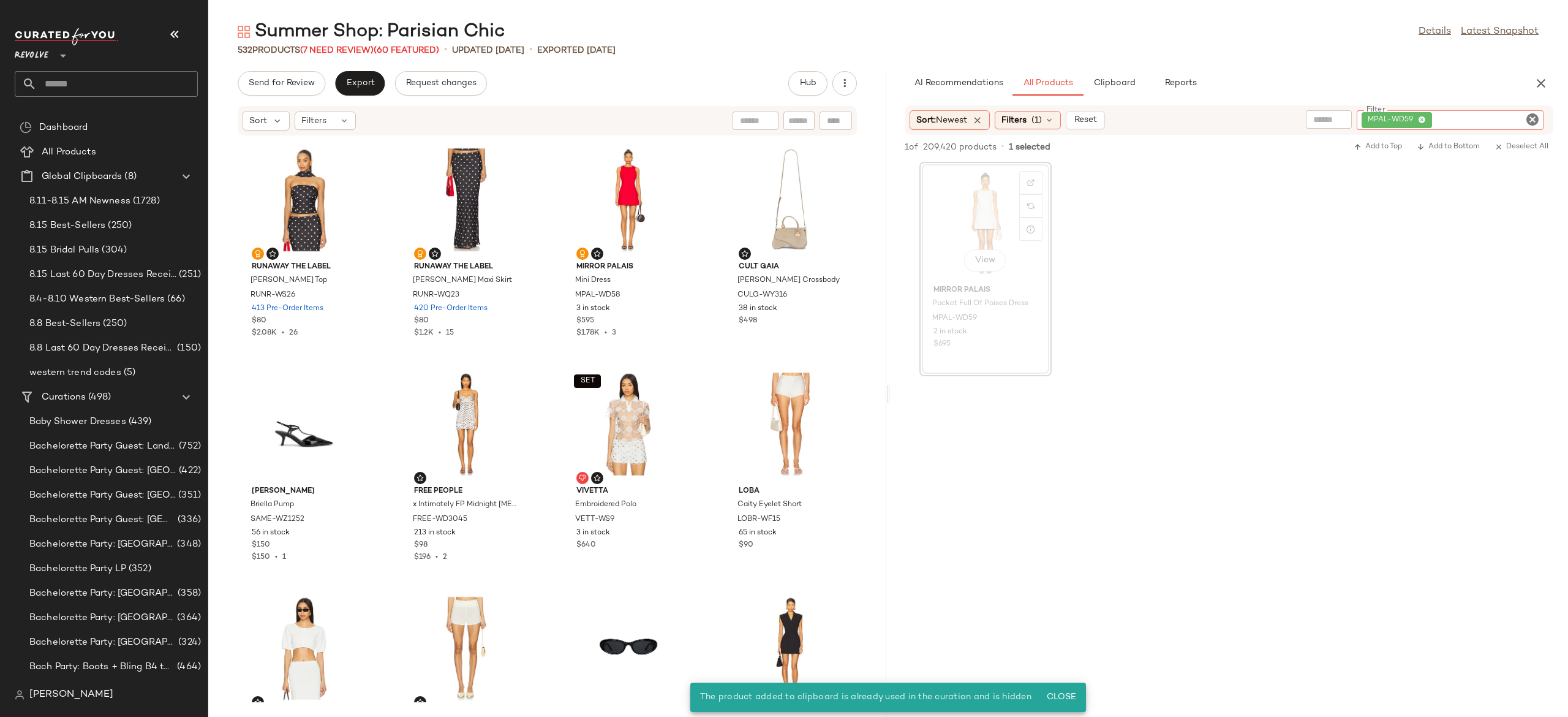
click at [1484, 120] on div "MPAL-WD59" at bounding box center [1450, 120] width 187 height 20
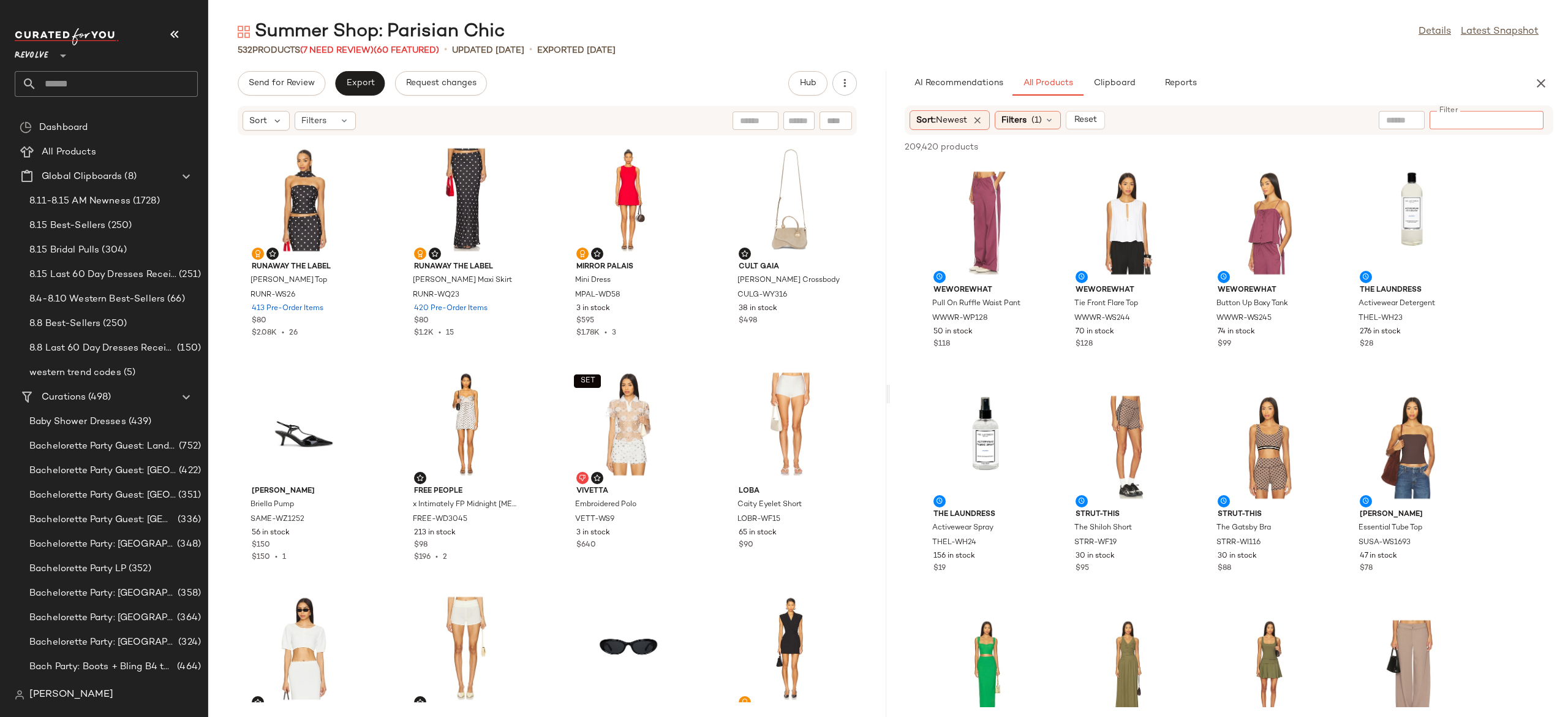
paste input "**********"
type input "**********"
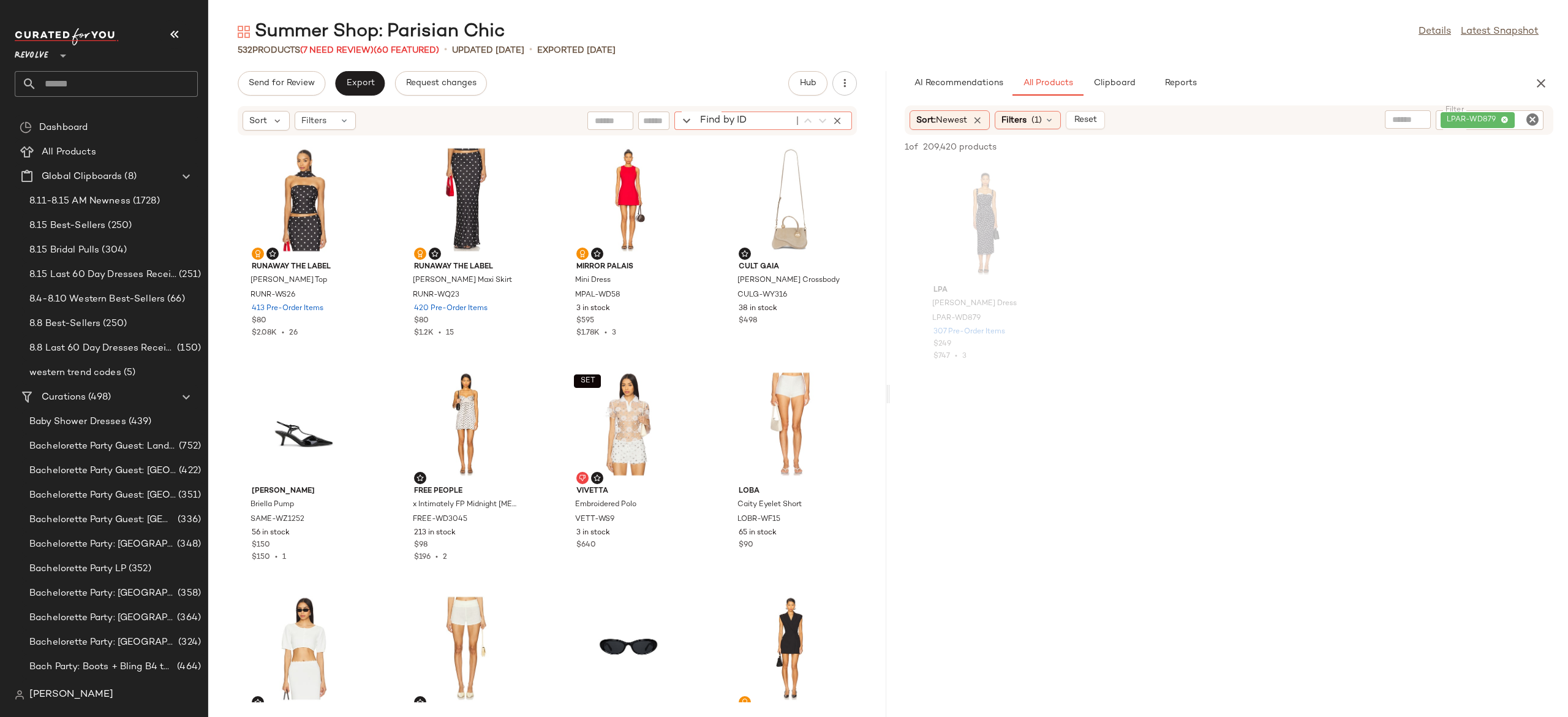
click at [846, 119] on div "Find by ID Find by ID" at bounding box center [764, 121] width 178 height 18
paste input "**********"
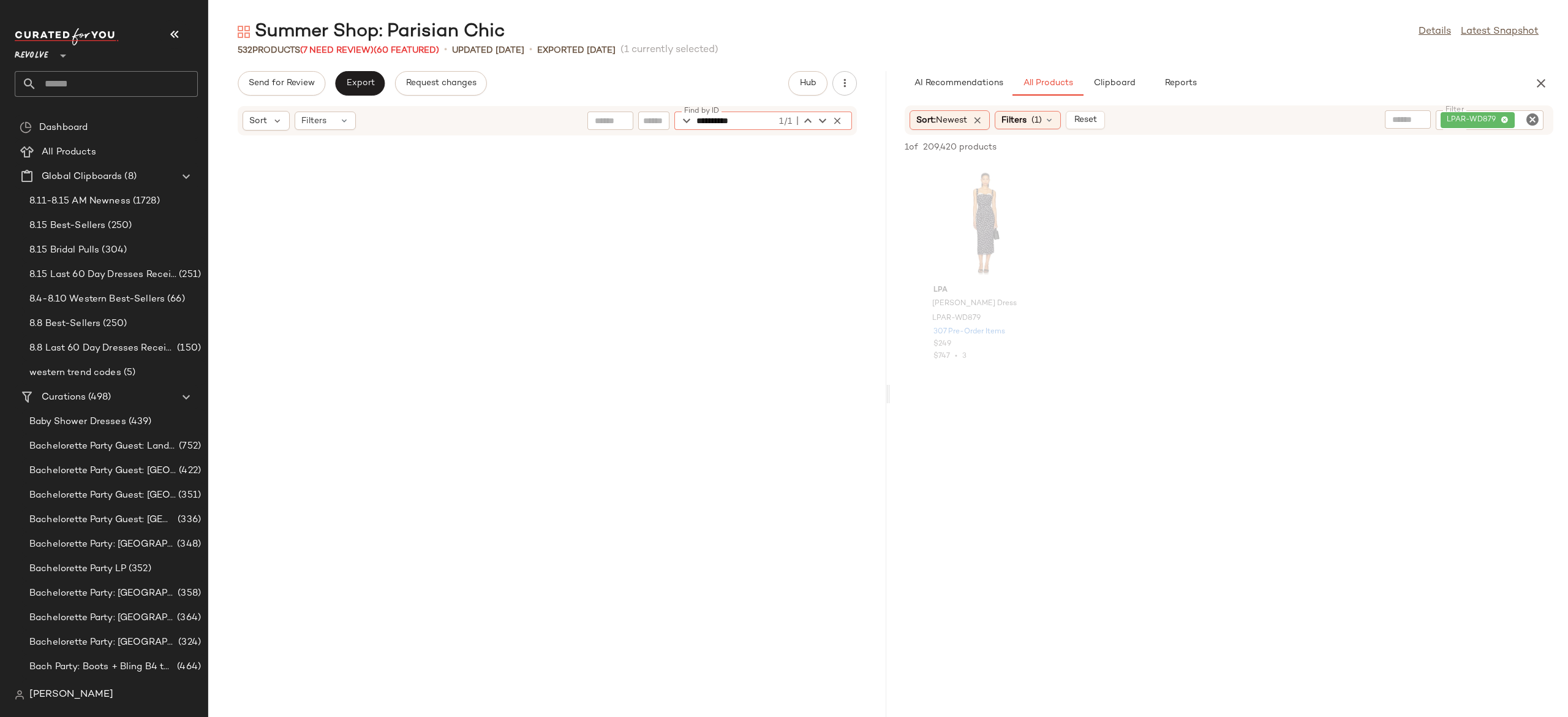
scroll to position [23767, 0]
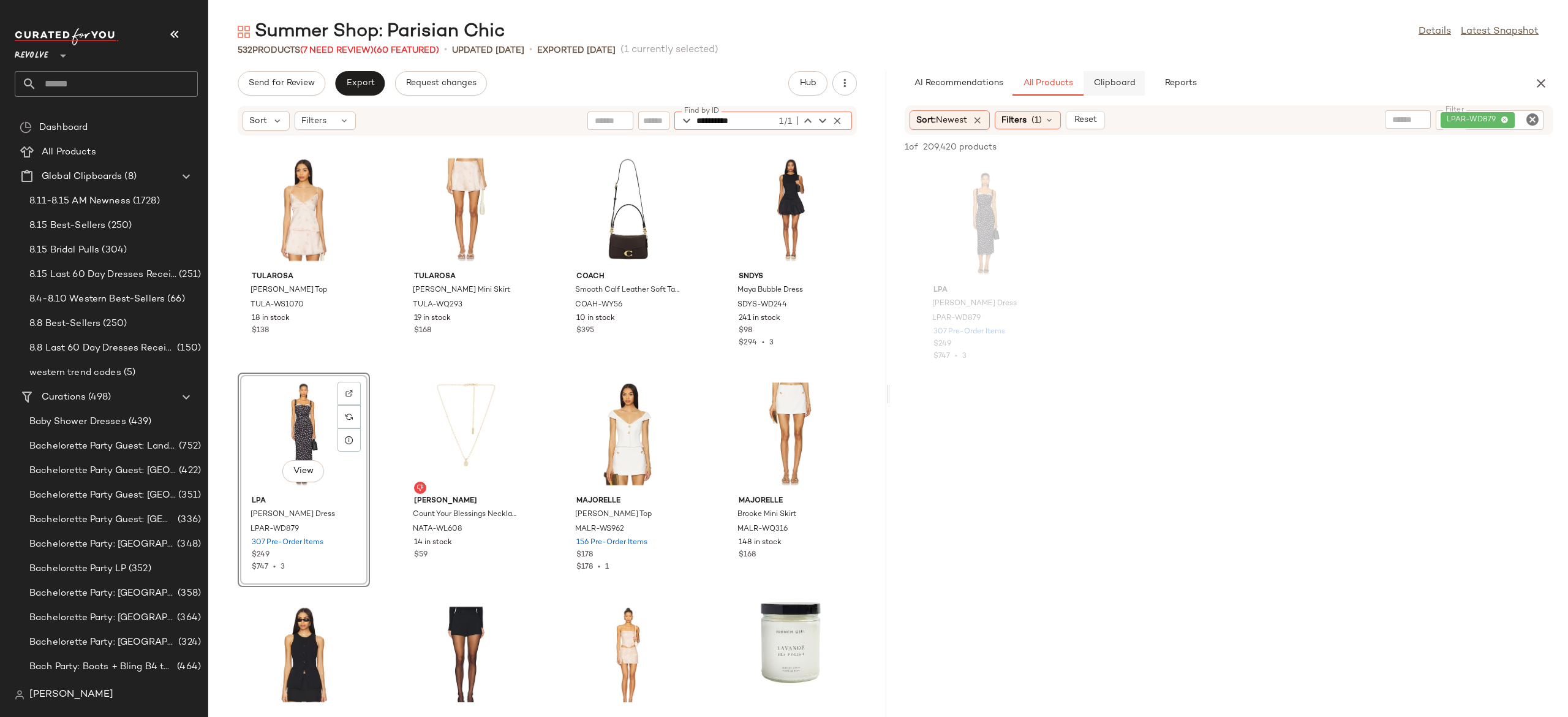
type input "**********"
click at [1131, 84] on span "Clipboard" at bounding box center [1114, 83] width 42 height 10
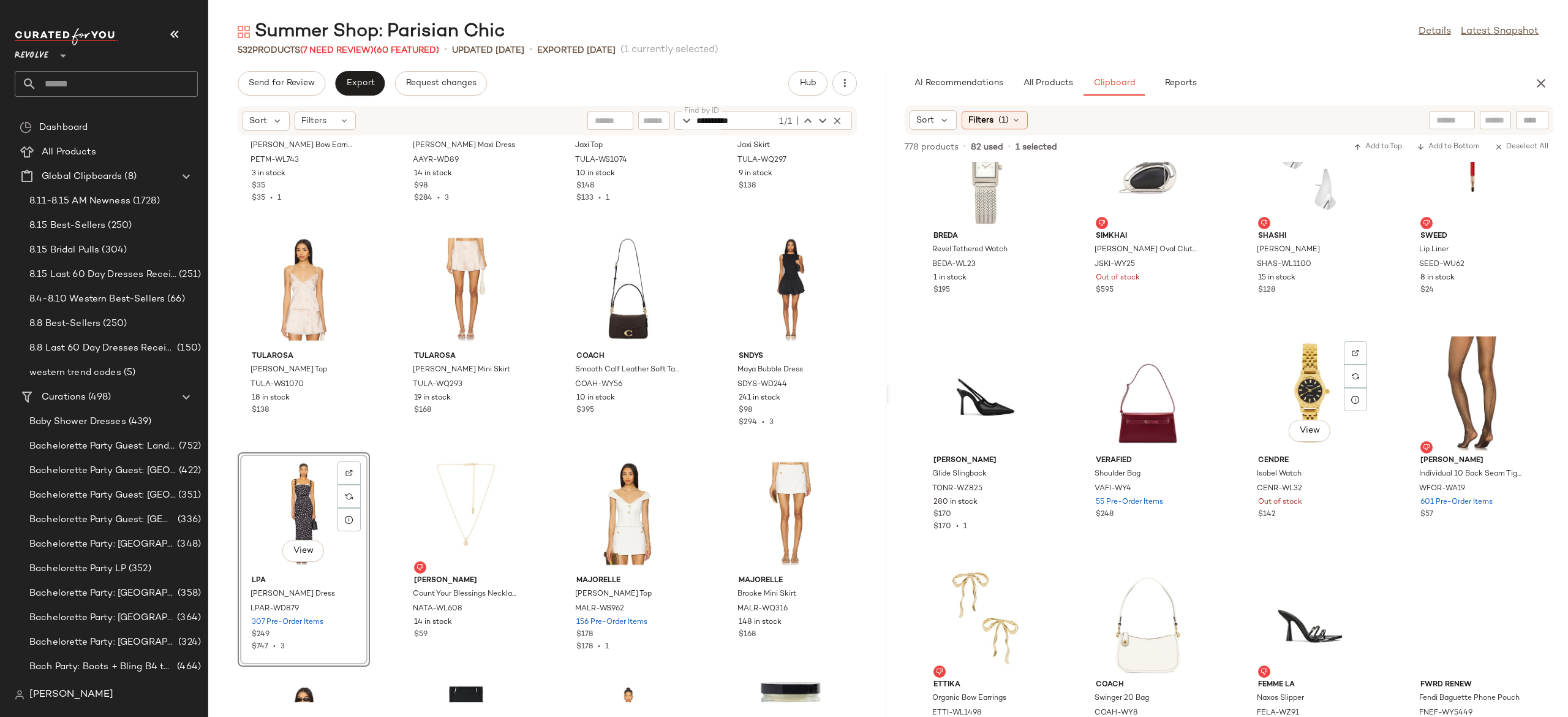
scroll to position [3430, 0]
click at [1058, 84] on span "All Products" at bounding box center [1048, 83] width 51 height 10
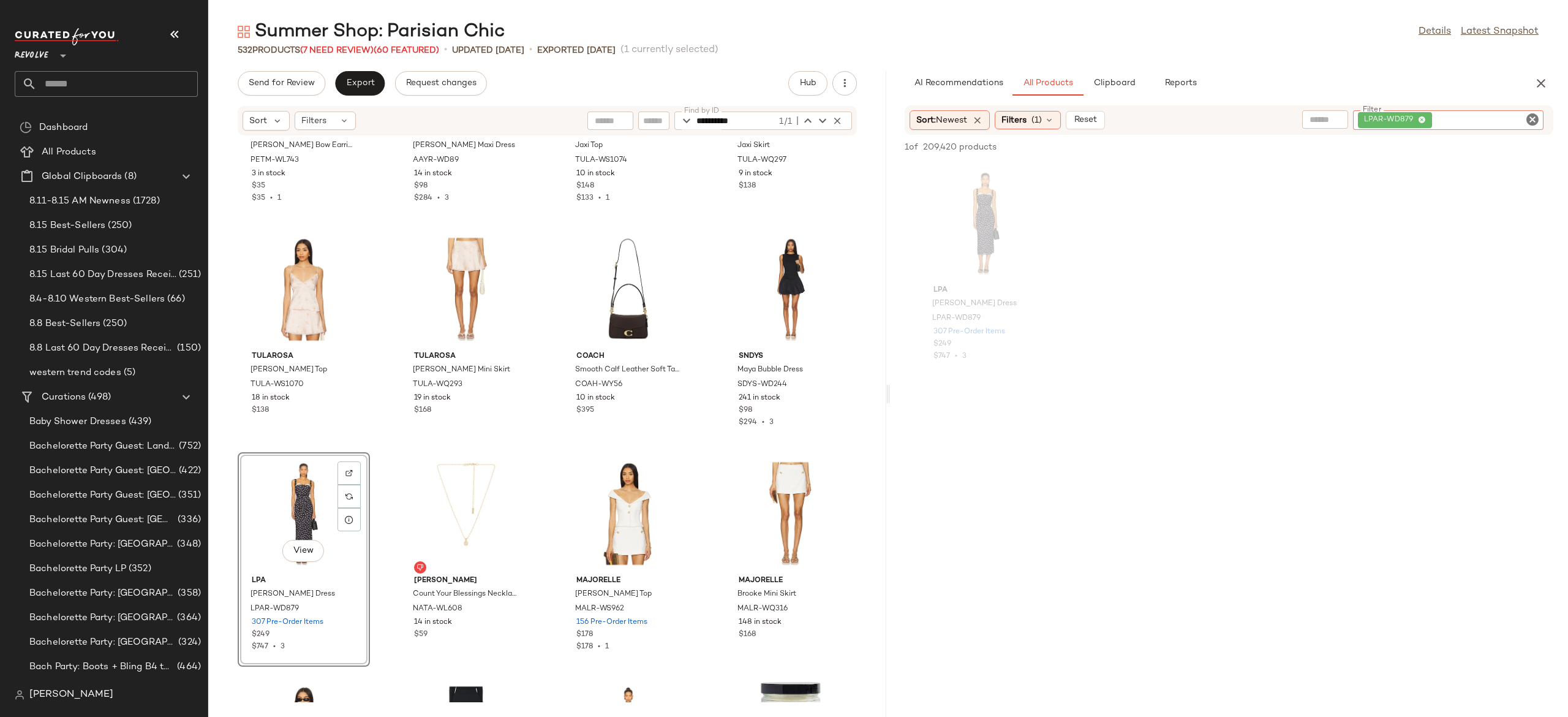
click at [1522, 118] on input "Filter" at bounding box center [1487, 120] width 104 height 13
type input "*****"
click at [1365, 121] on input "text" at bounding box center [1384, 119] width 106 height 13
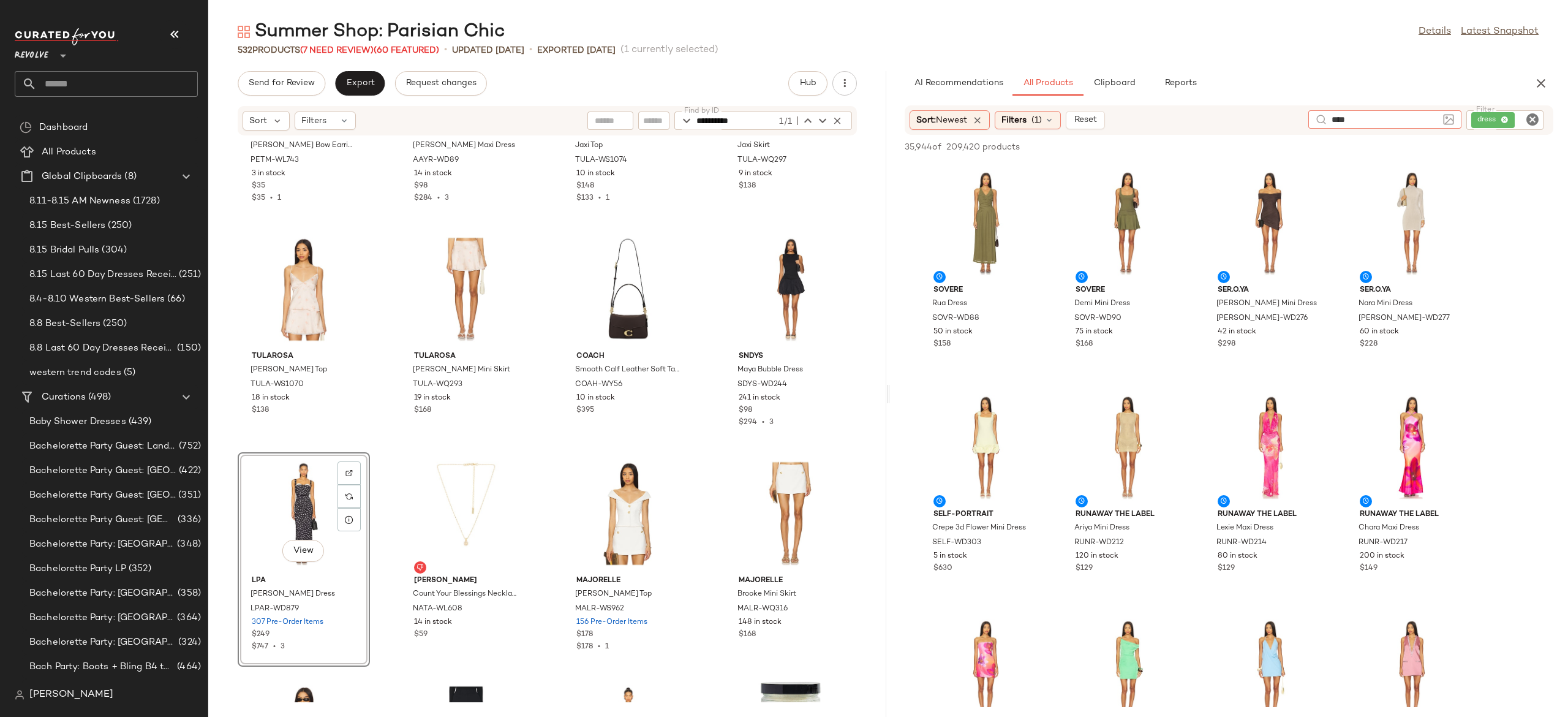
type input "****"
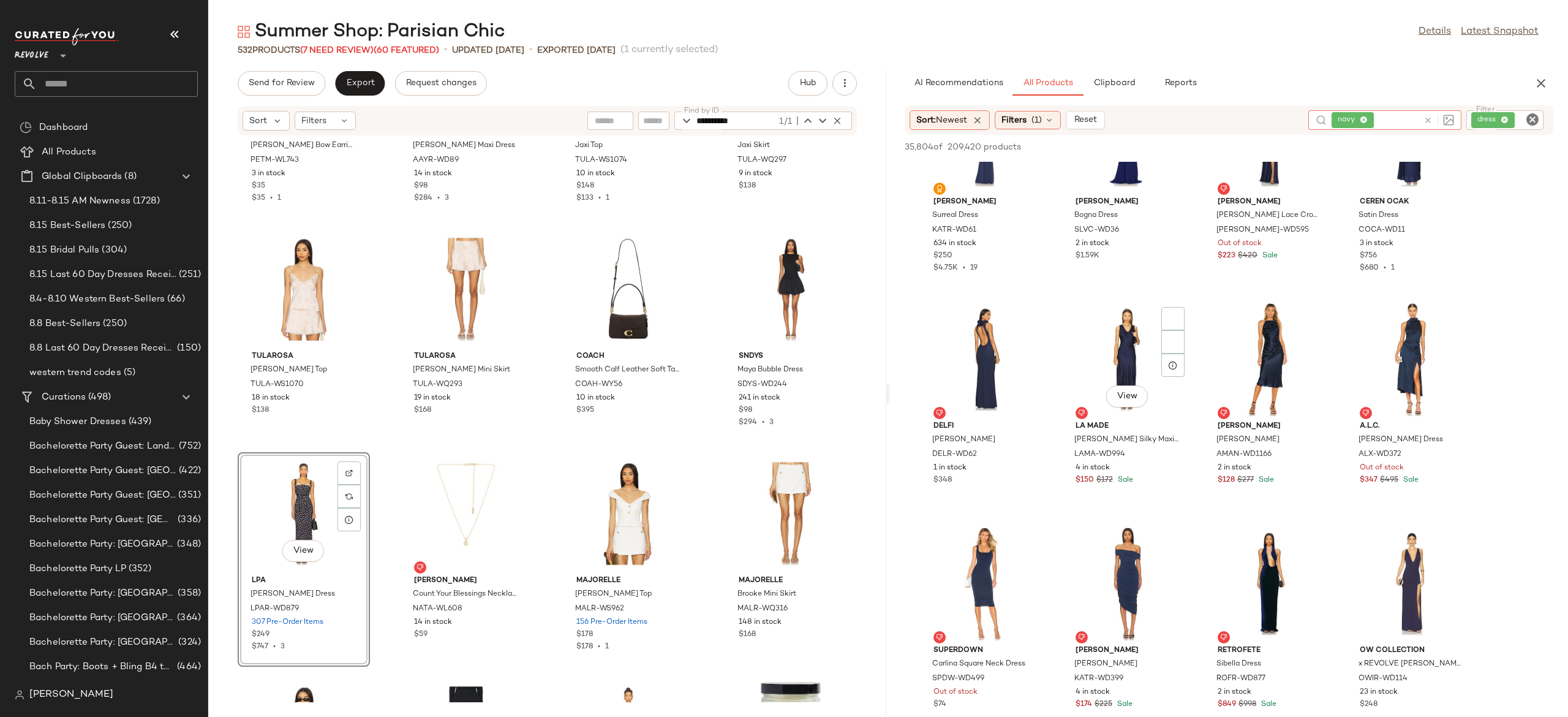
scroll to position [315, 0]
click at [1054, 116] on icon at bounding box center [1049, 120] width 10 height 10
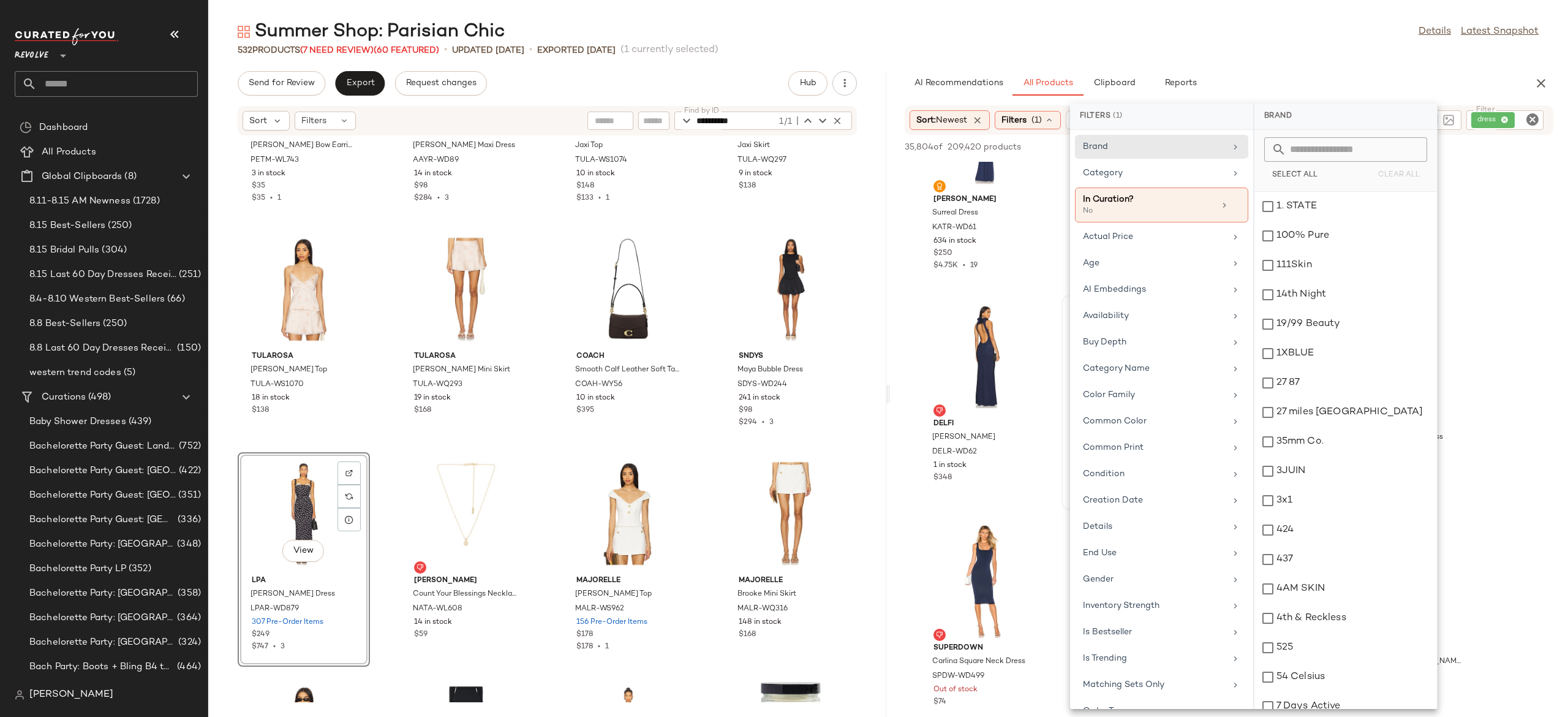
scroll to position [447, 0]
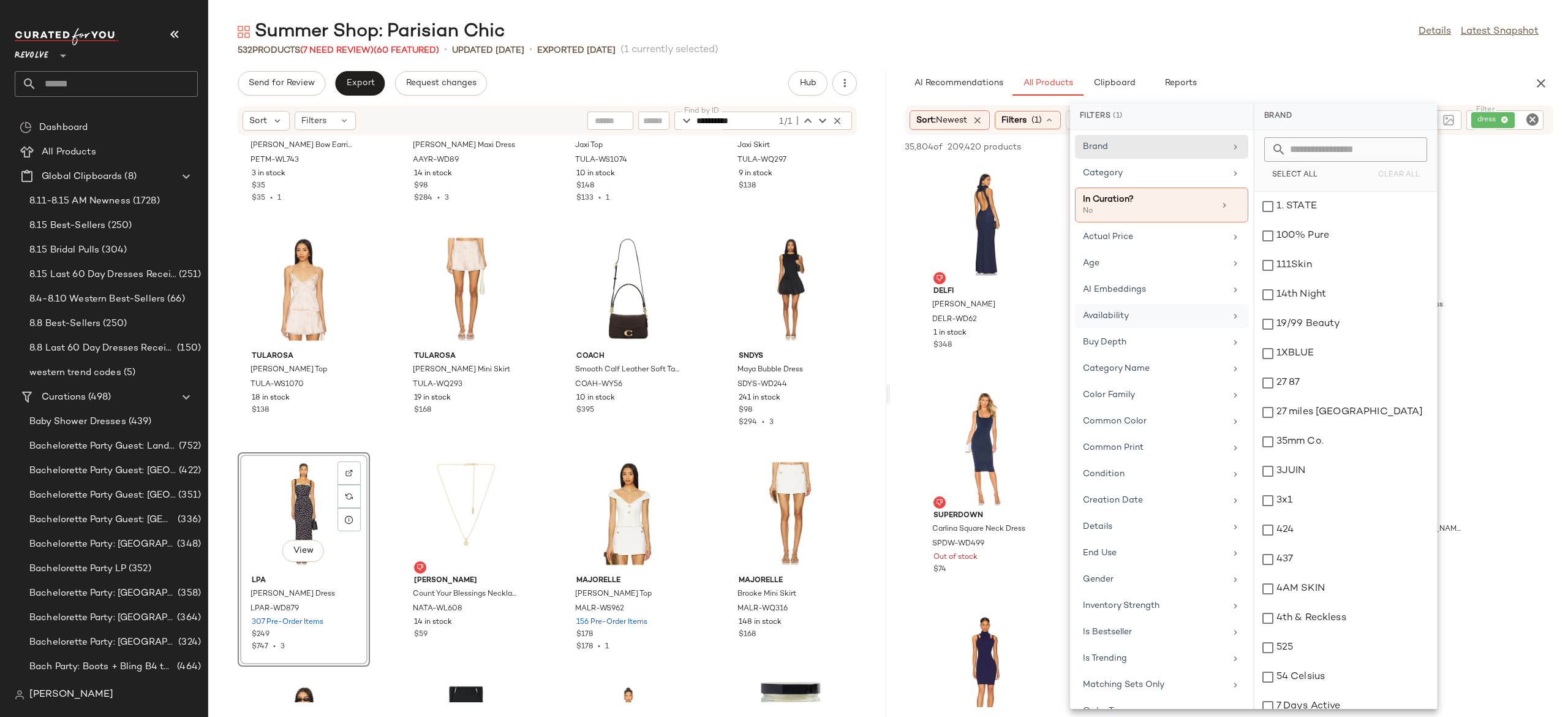
click at [1127, 319] on div "Availability" at bounding box center [1154, 315] width 142 height 13
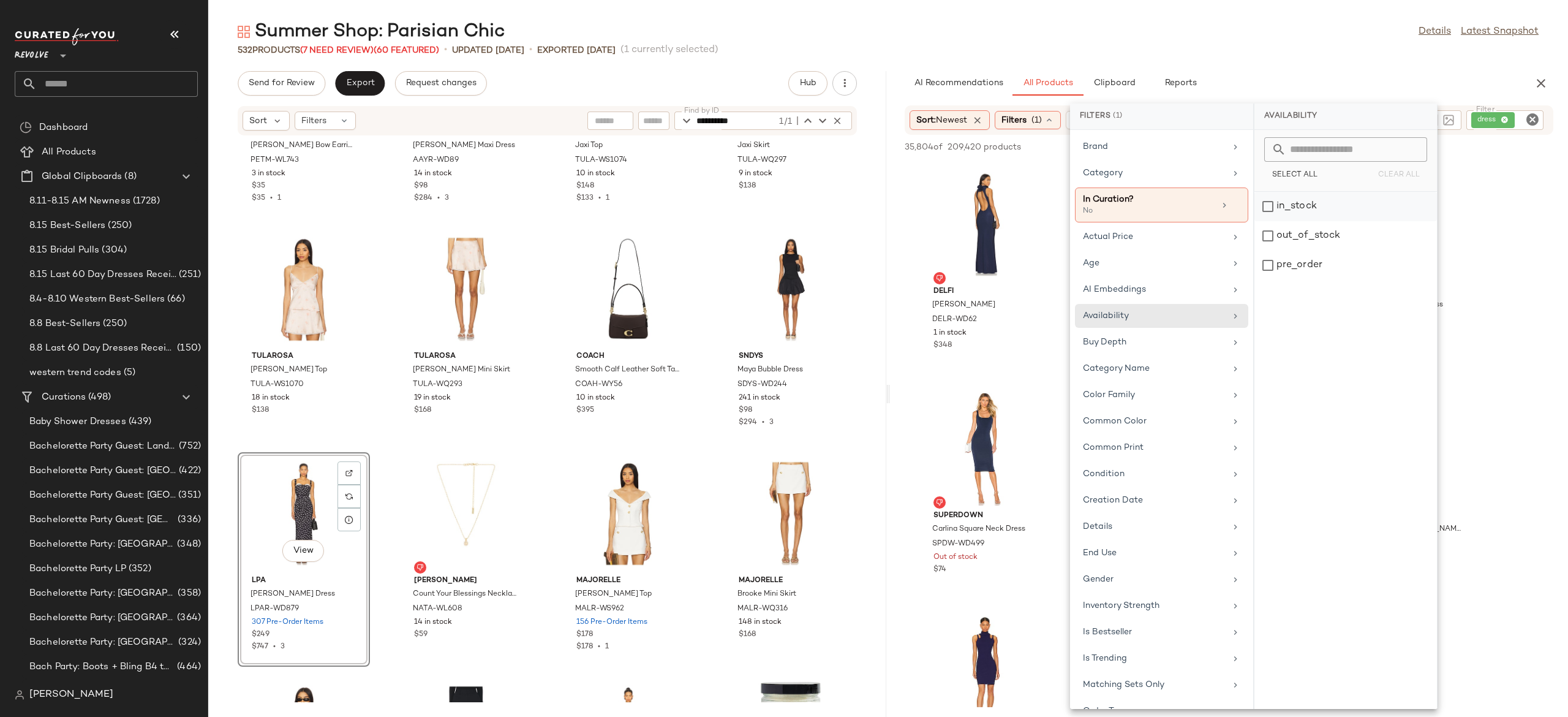
click at [1285, 221] on div "in_stock" at bounding box center [1346, 235] width 182 height 29
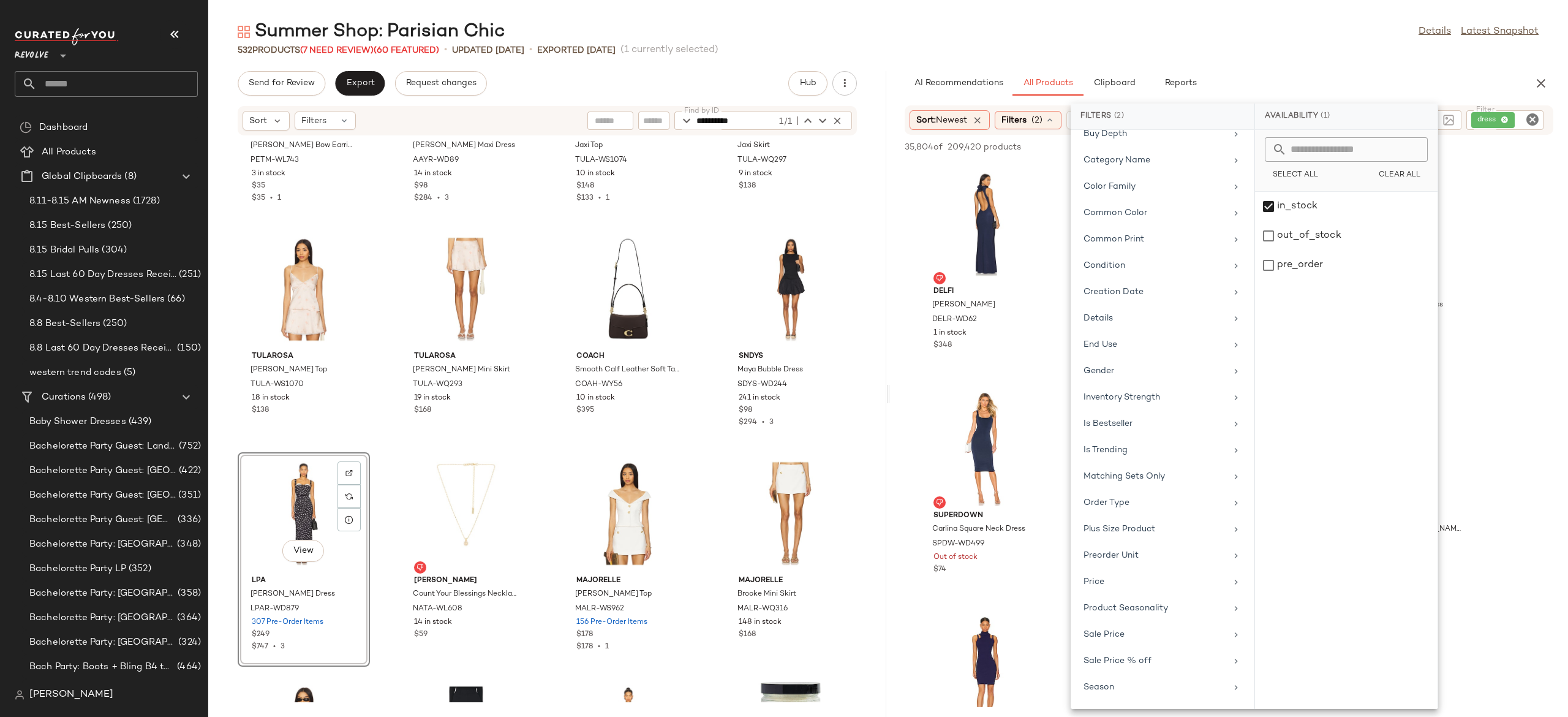
scroll to position [223, 0]
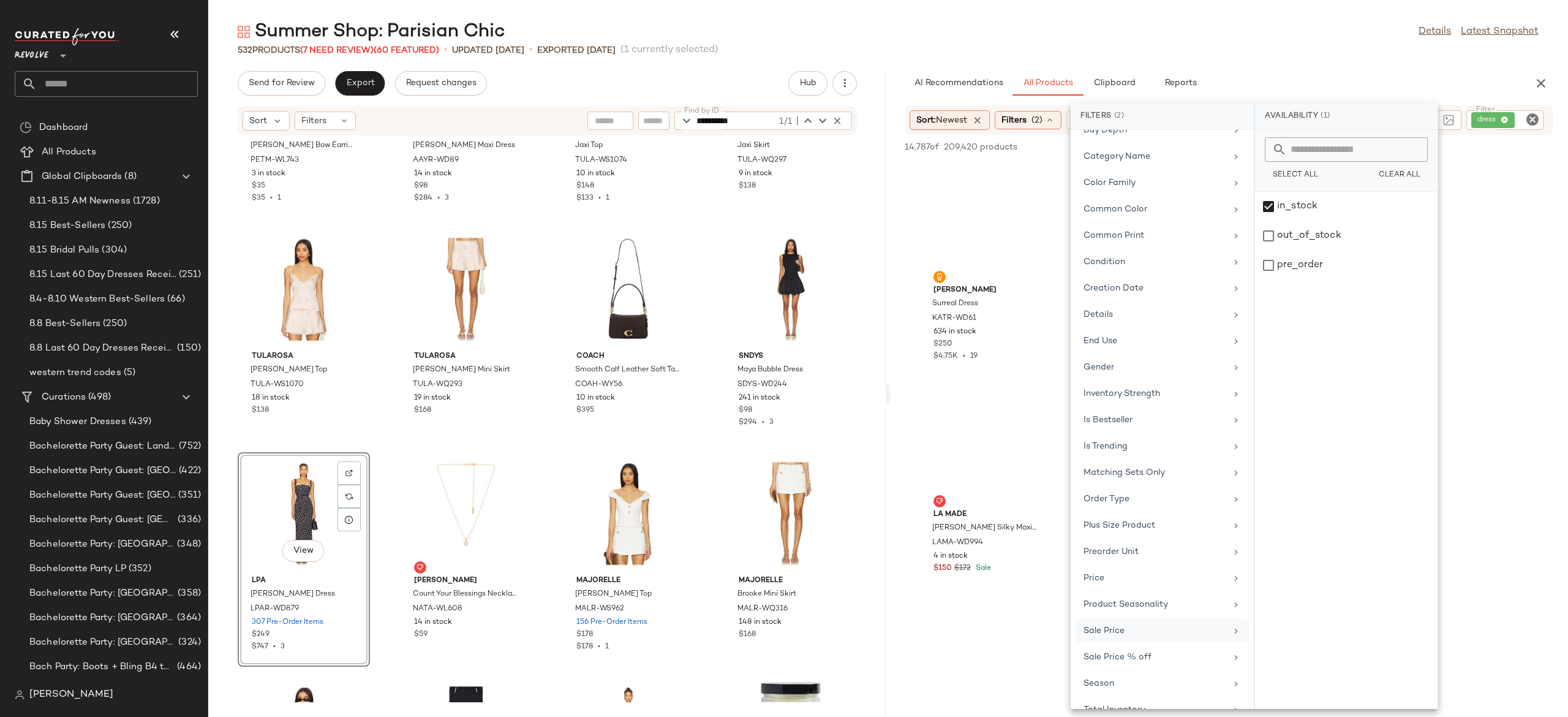
click at [1148, 635] on div "Sale Price" at bounding box center [1154, 630] width 142 height 13
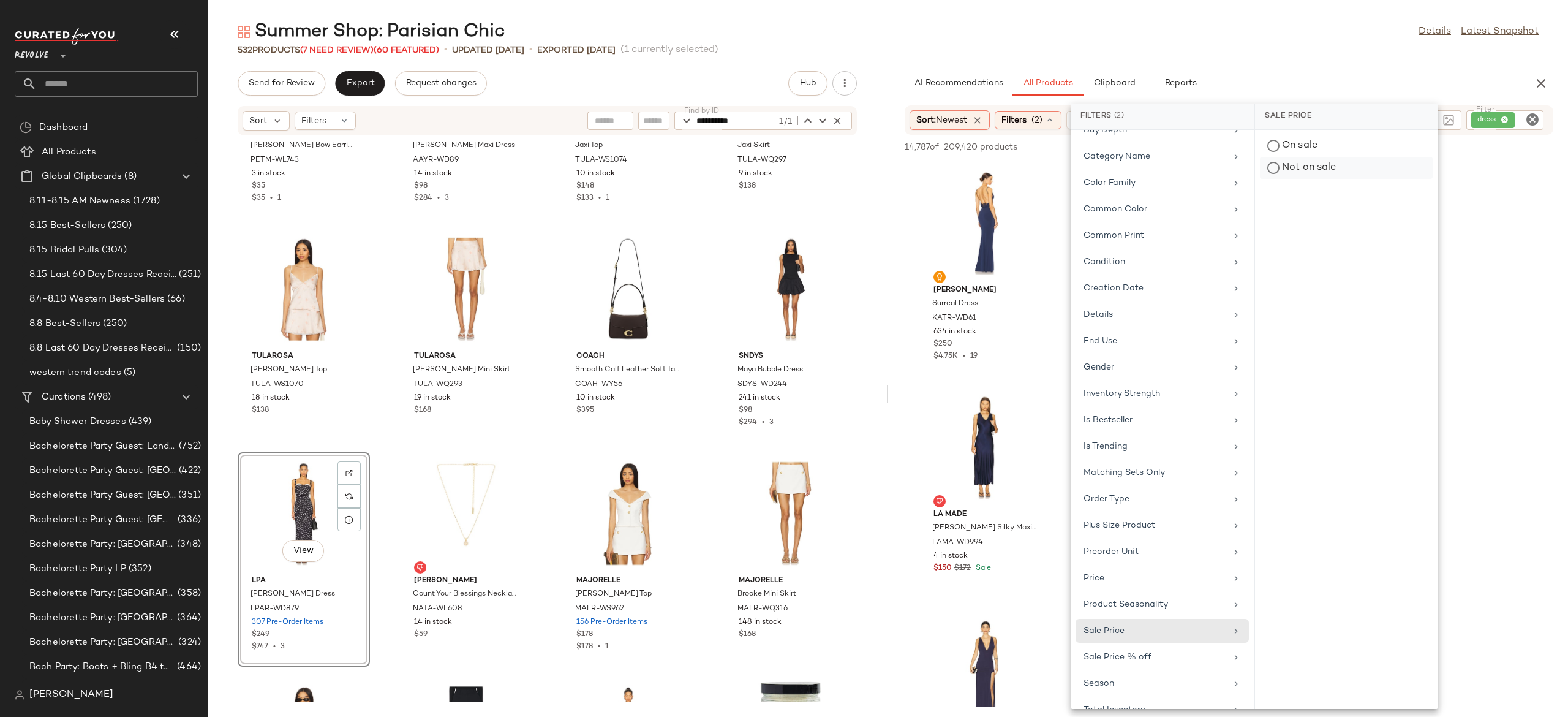
click at [1335, 163] on div "Not on sale" at bounding box center [1346, 167] width 173 height 22
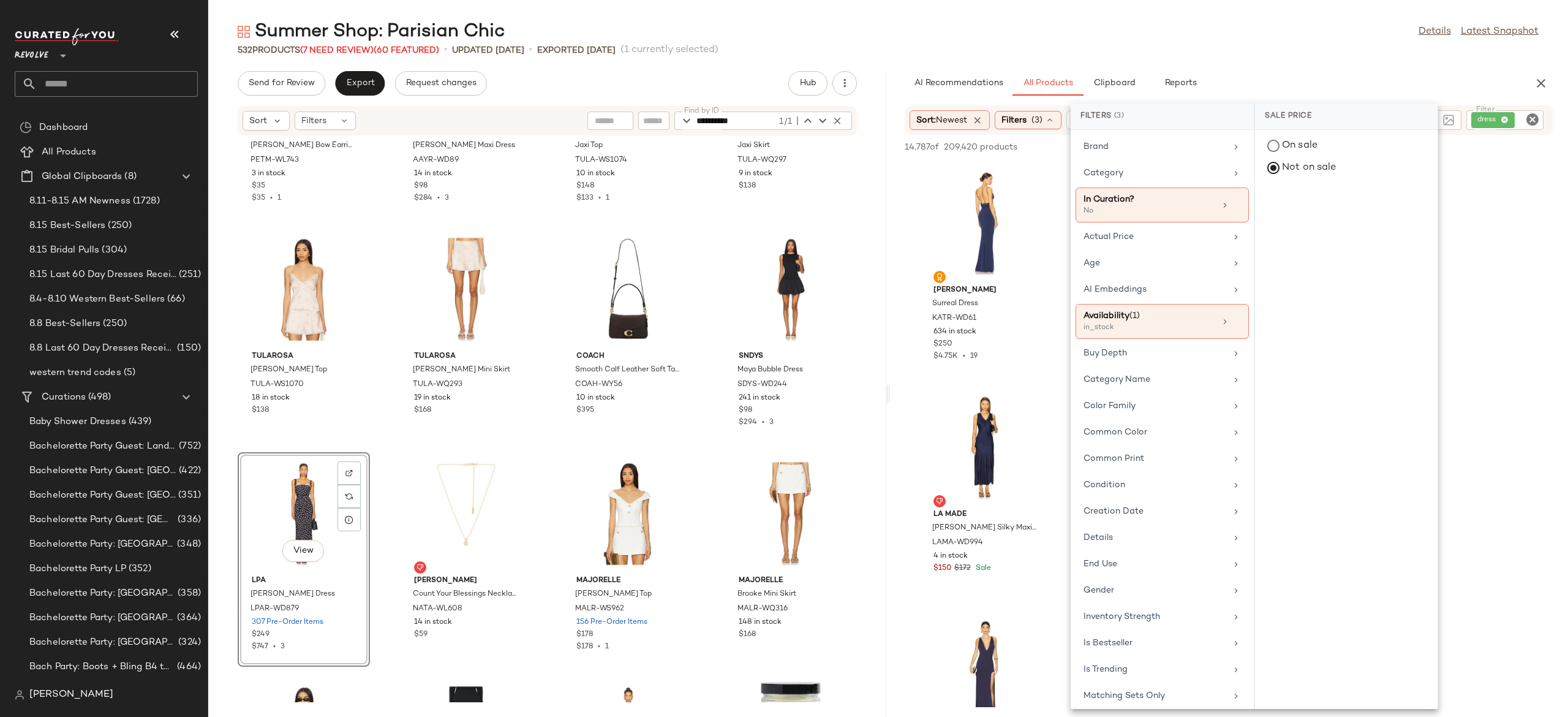
click at [1380, 75] on div "AI Recommendations All Products Clipboard Reports" at bounding box center [1209, 83] width 609 height 25
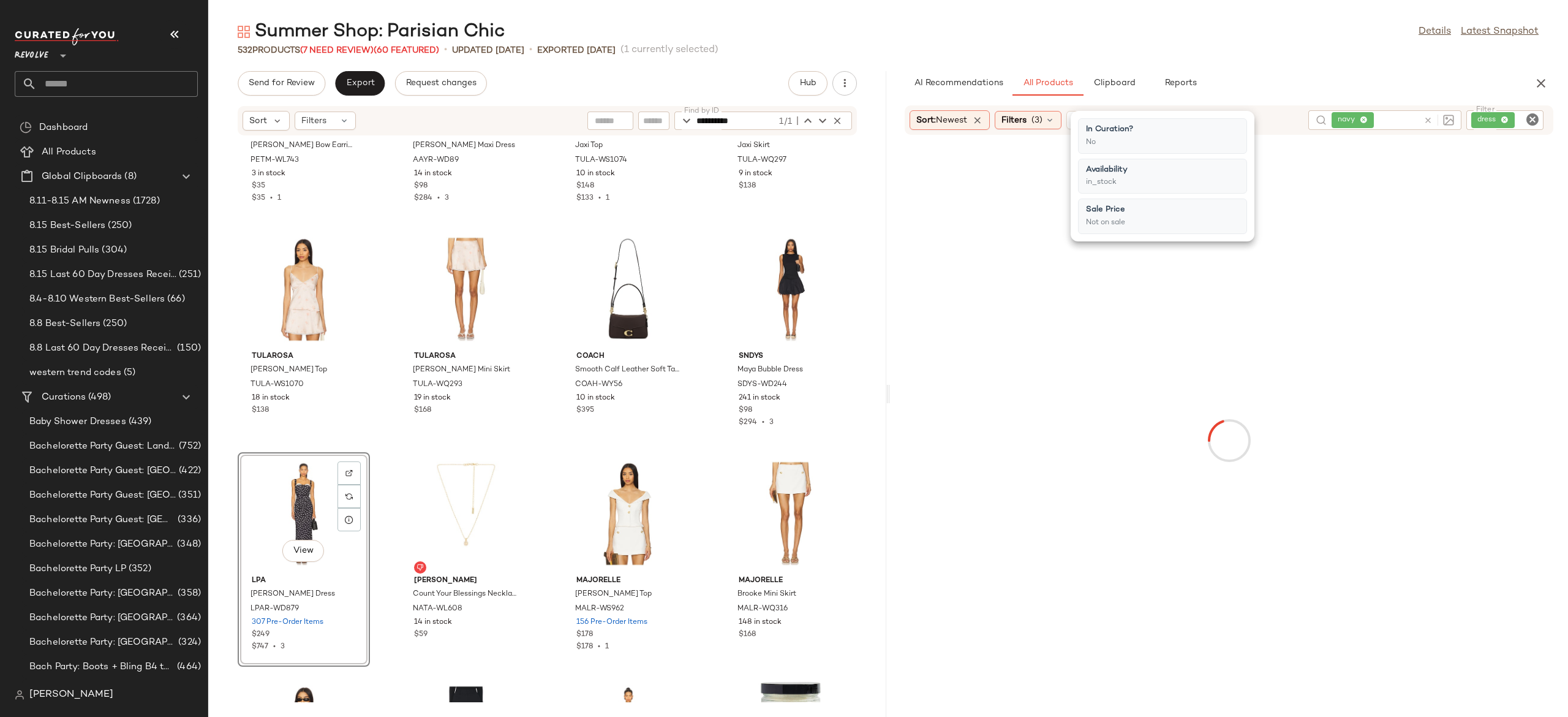
click at [1352, 83] on div "AI Recommendations All Products Clipboard Reports" at bounding box center [1209, 83] width 609 height 25
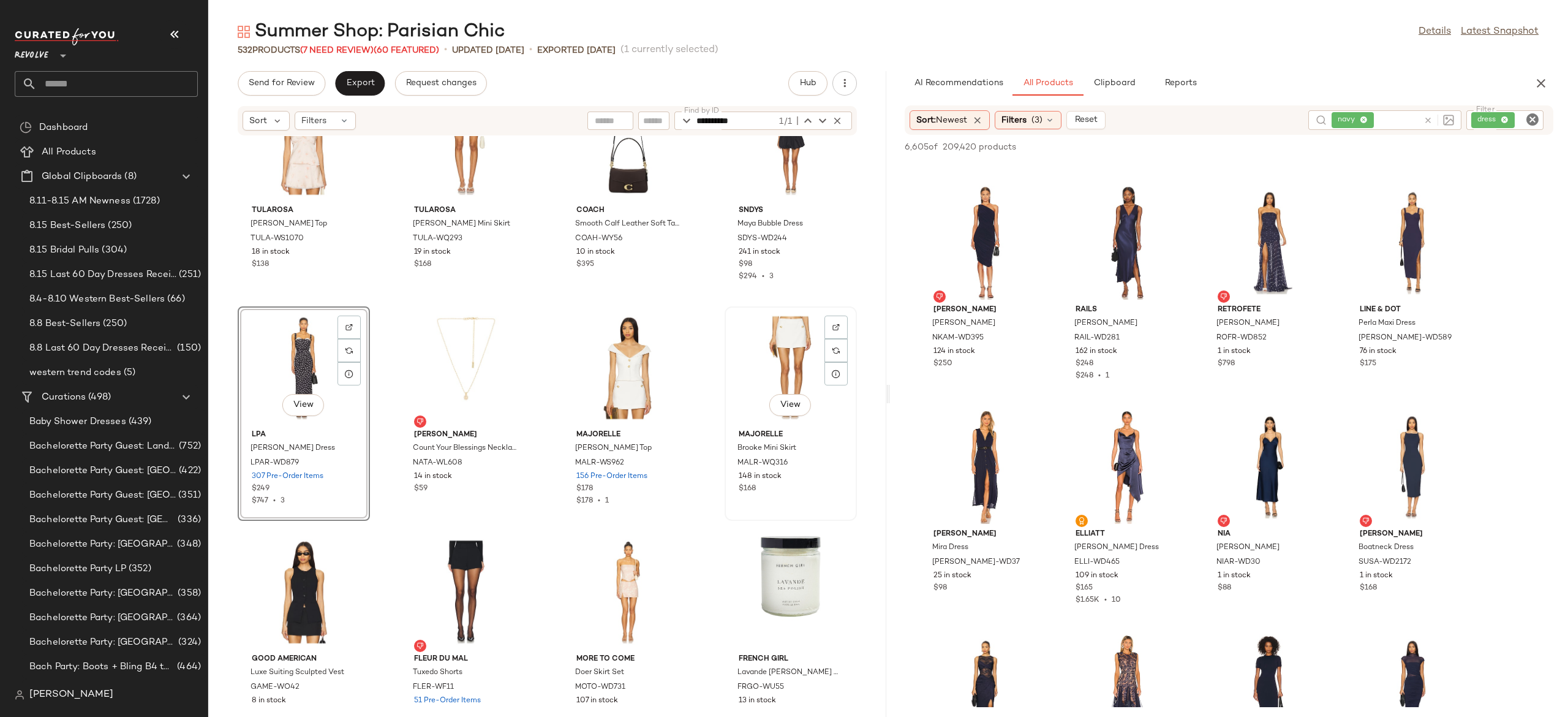
scroll to position [23834, 0]
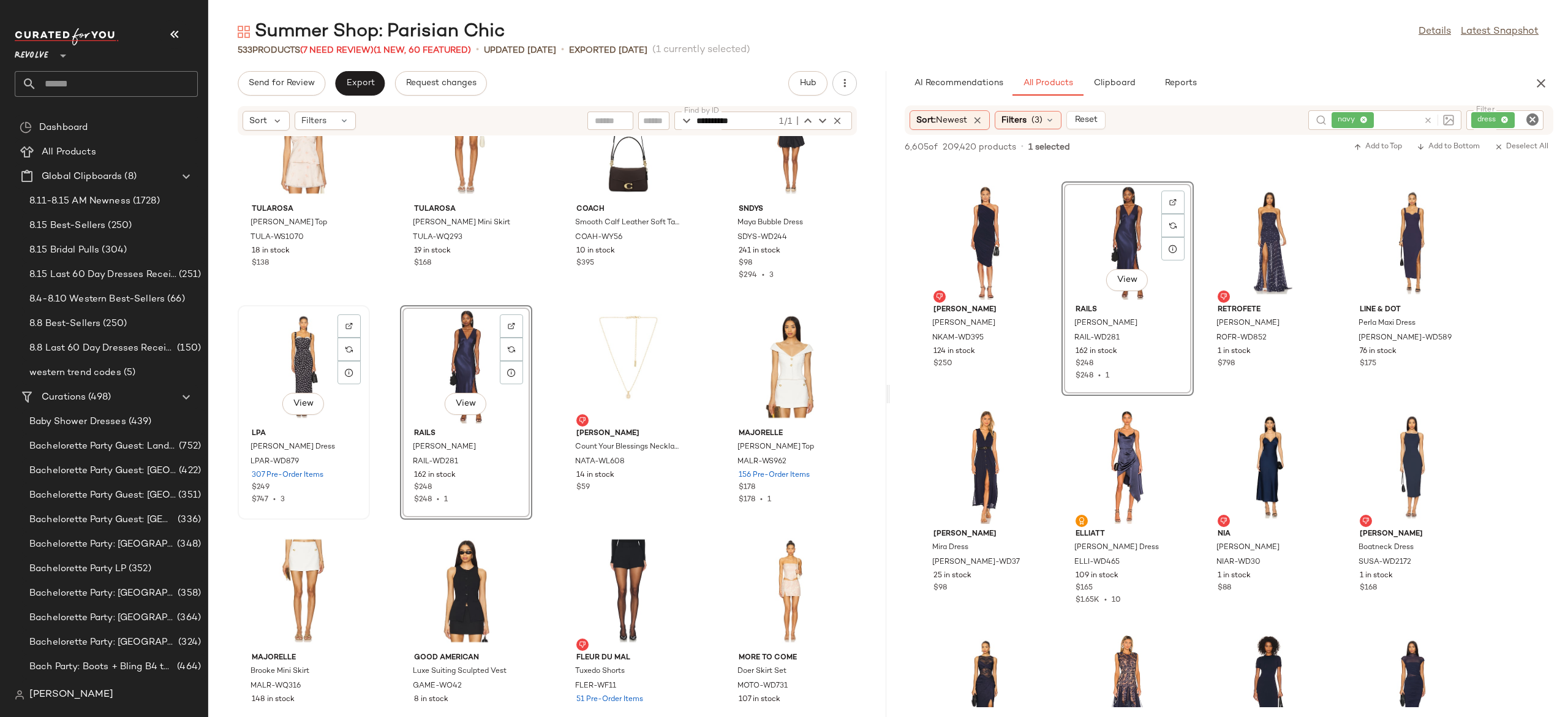
click at [307, 371] on div "View" at bounding box center [304, 366] width 124 height 114
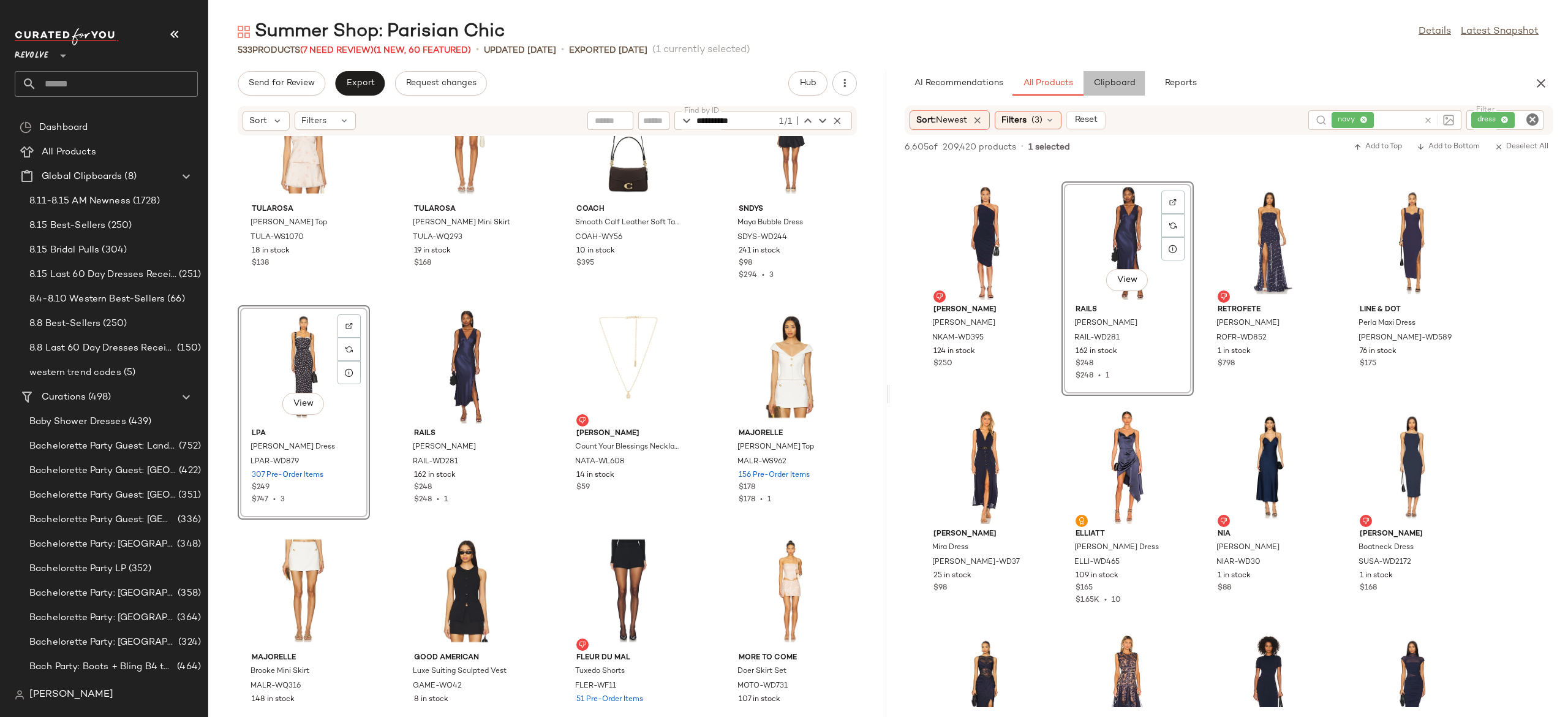
click at [1115, 90] on button "Clipboard" at bounding box center [1113, 83] width 61 height 25
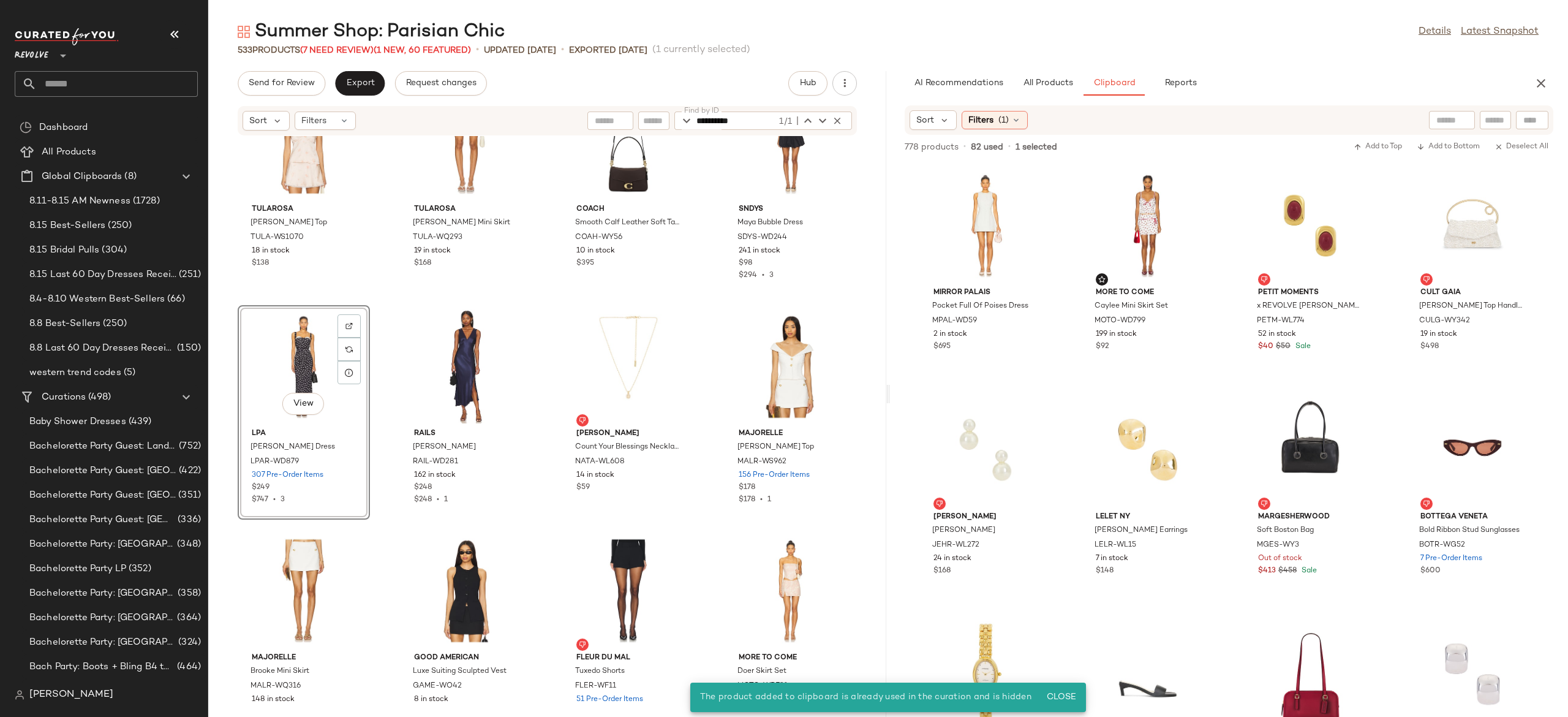
click at [307, 360] on div "View" at bounding box center [304, 366] width 124 height 114
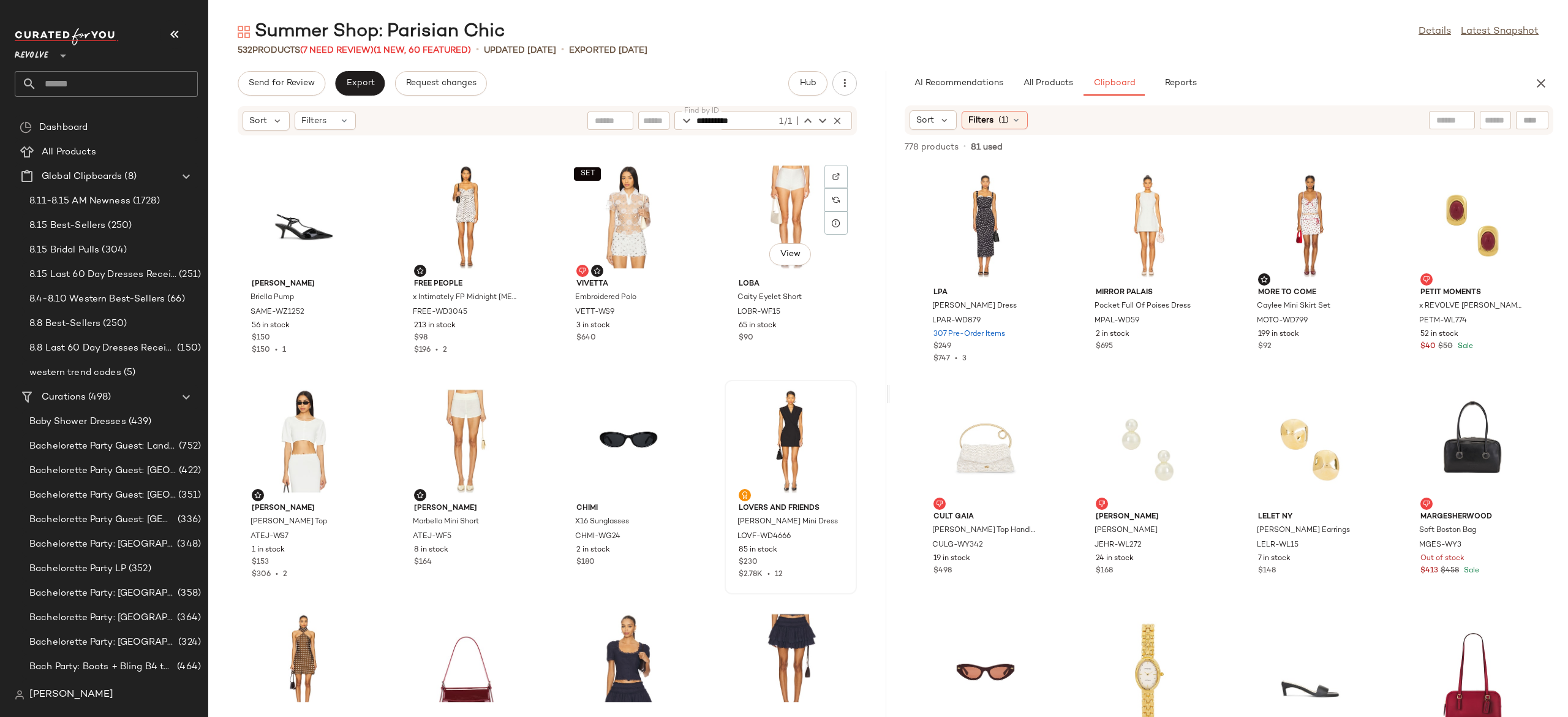
scroll to position [208, 0]
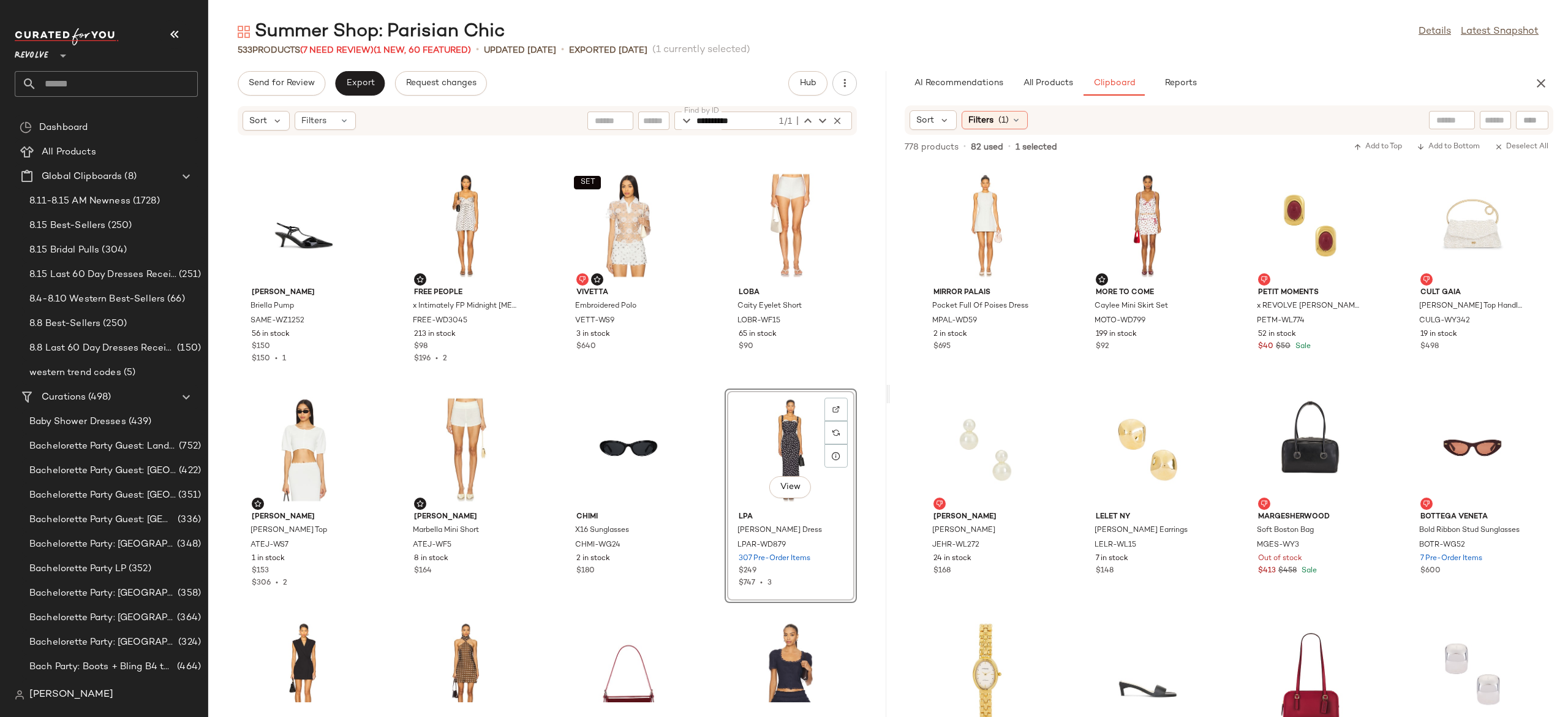
scroll to position [376, 0]
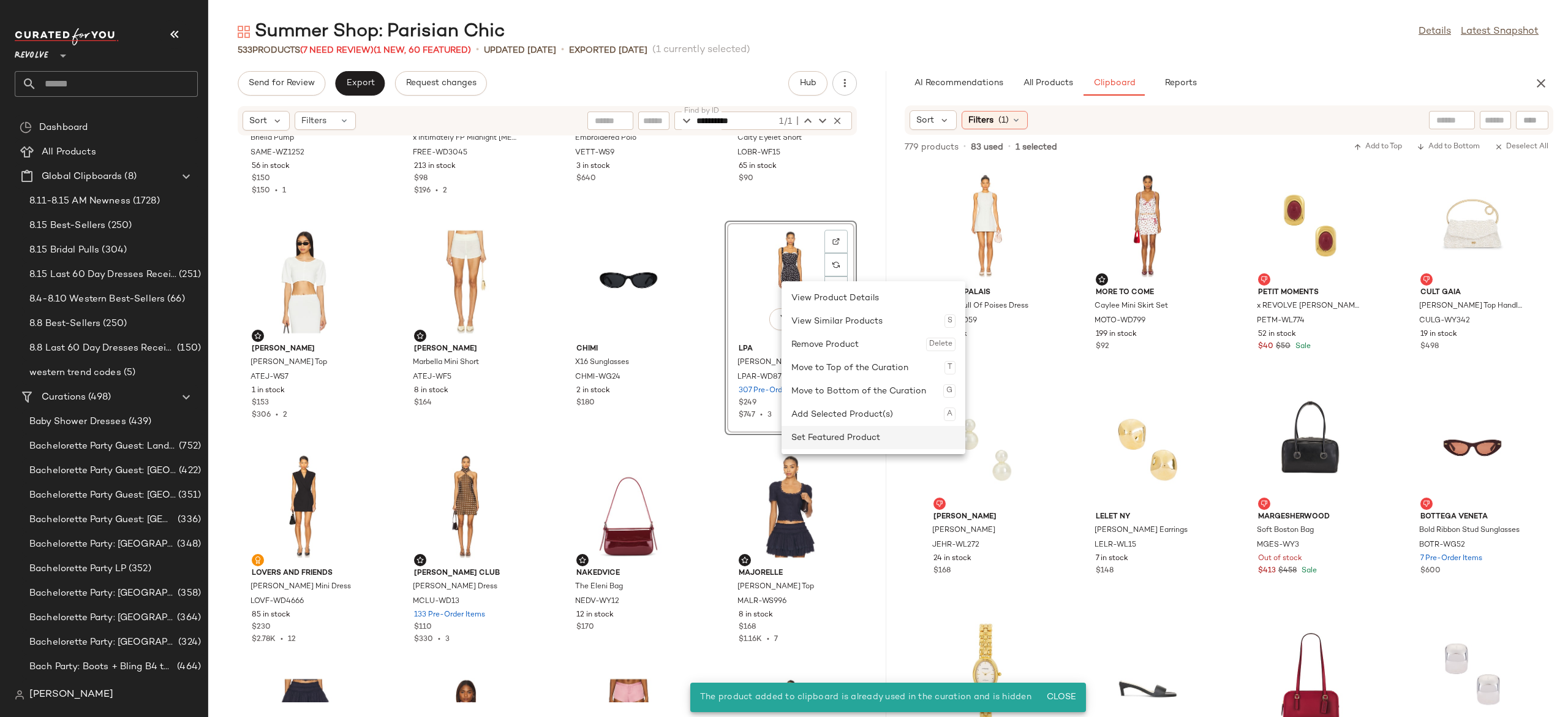
click at [825, 435] on div "Set Featured Product" at bounding box center [874, 437] width 164 height 23
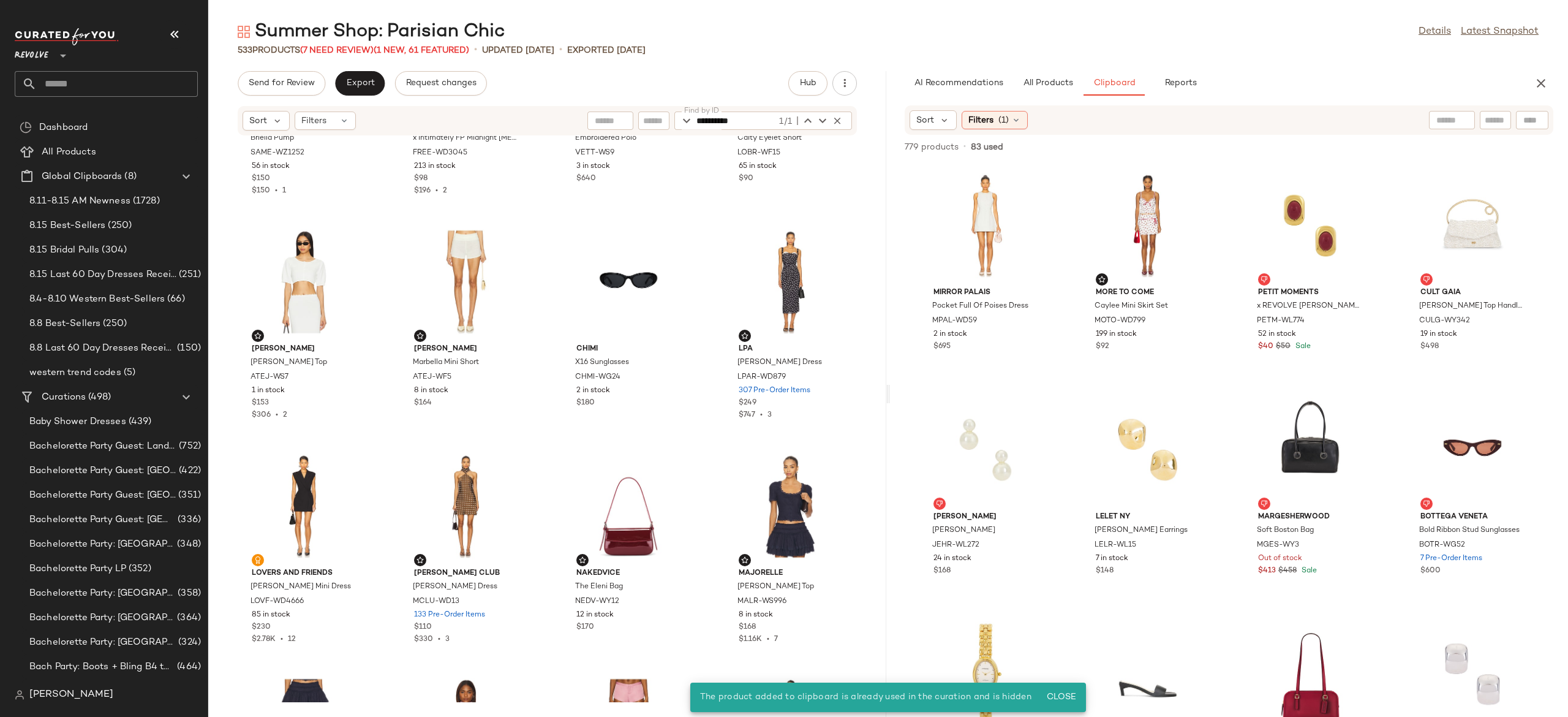
click at [701, 342] on div "[PERSON_NAME] Briella Pump SAME-WZ1252 56 in stock $150 $150 • 1 Free People x …" at bounding box center [547, 418] width 678 height 566
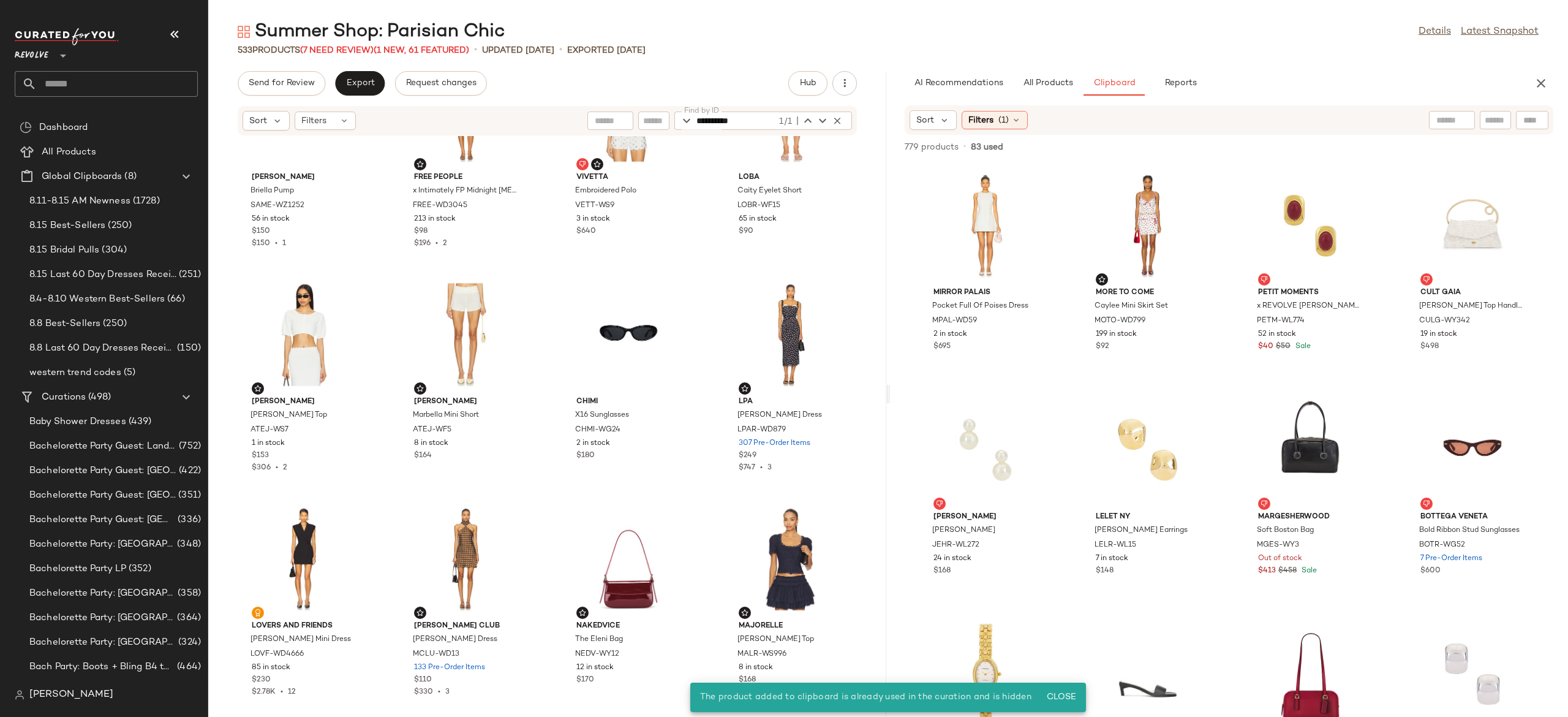
scroll to position [314, 0]
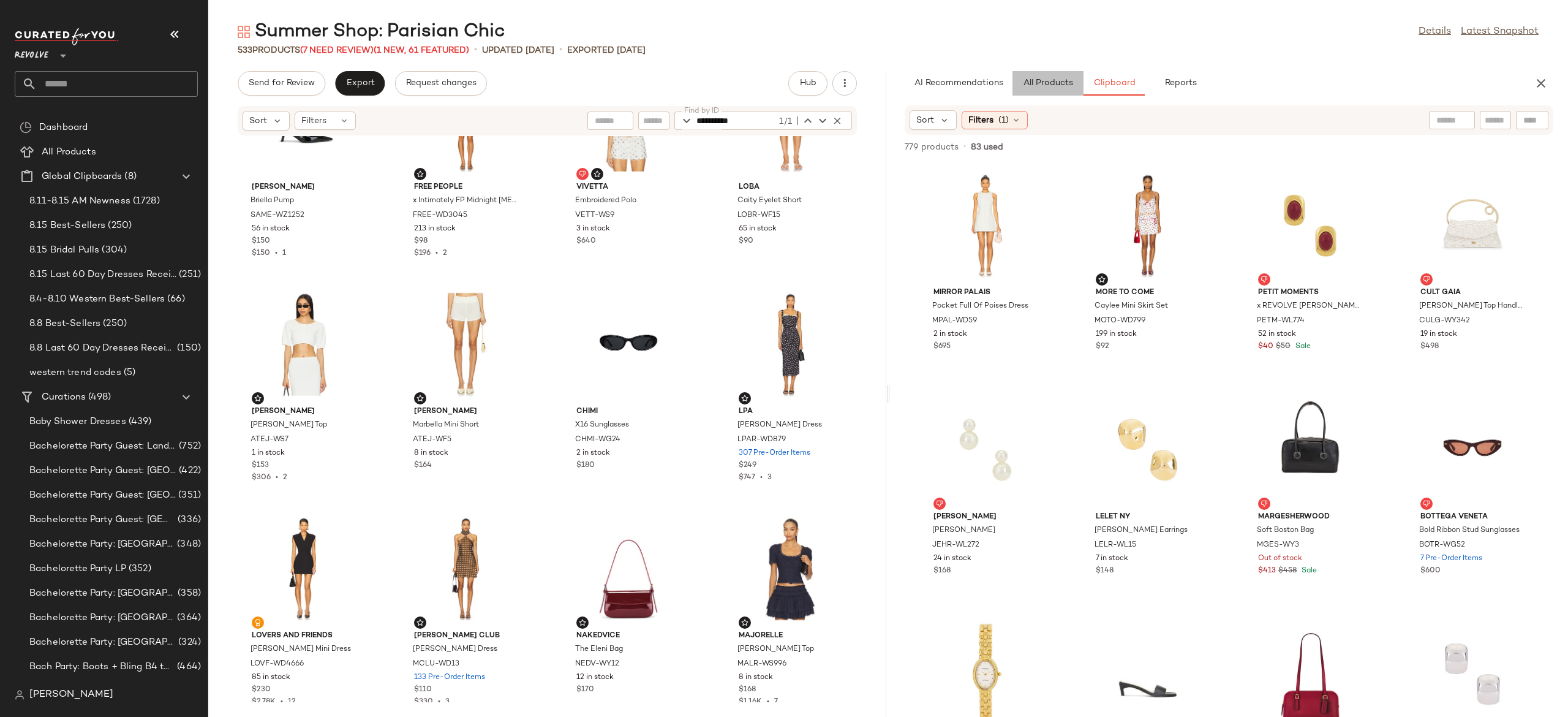
click at [1064, 88] on button "All Products" at bounding box center [1048, 83] width 71 height 25
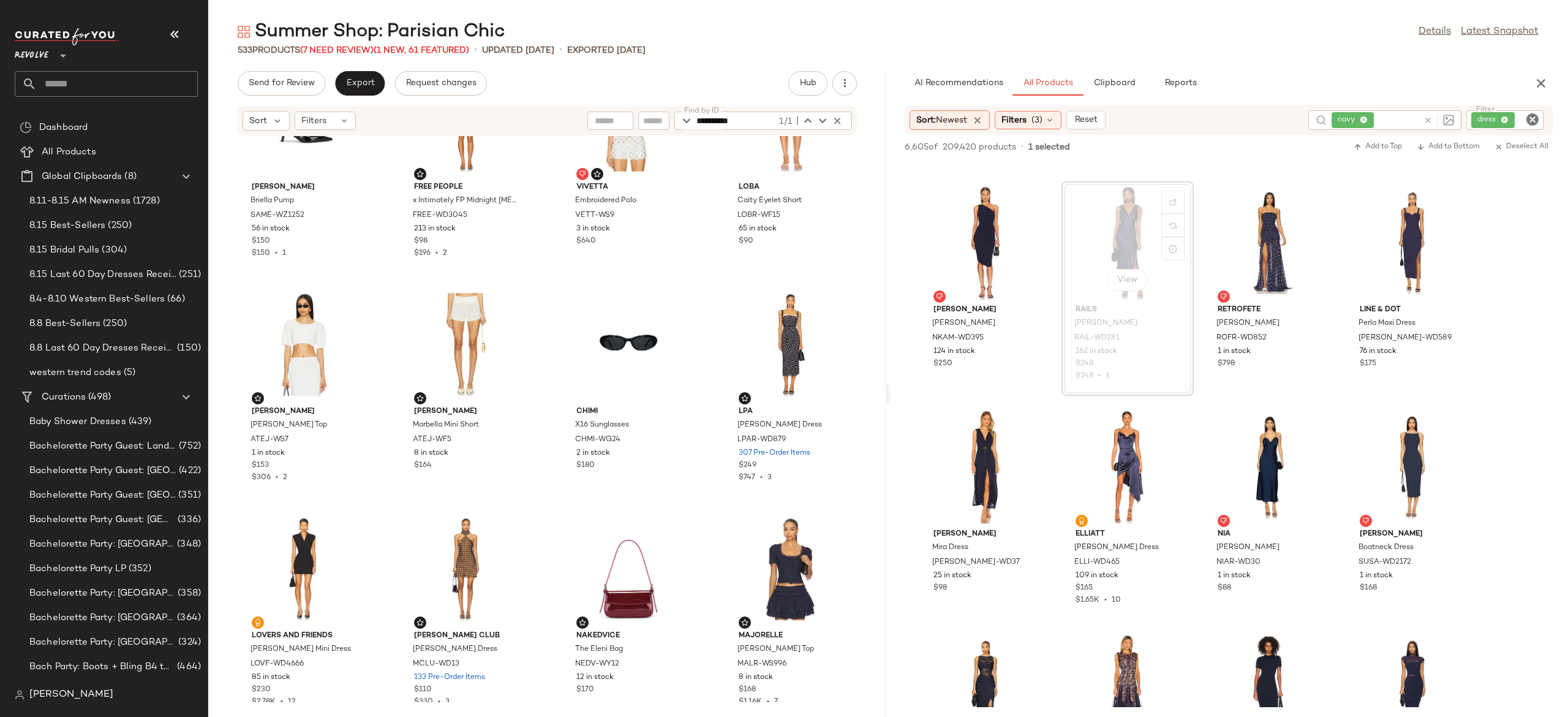
click at [1423, 116] on icon at bounding box center [1428, 121] width 9 height 9
click at [1495, 115] on div "dress" at bounding box center [1464, 120] width 161 height 20
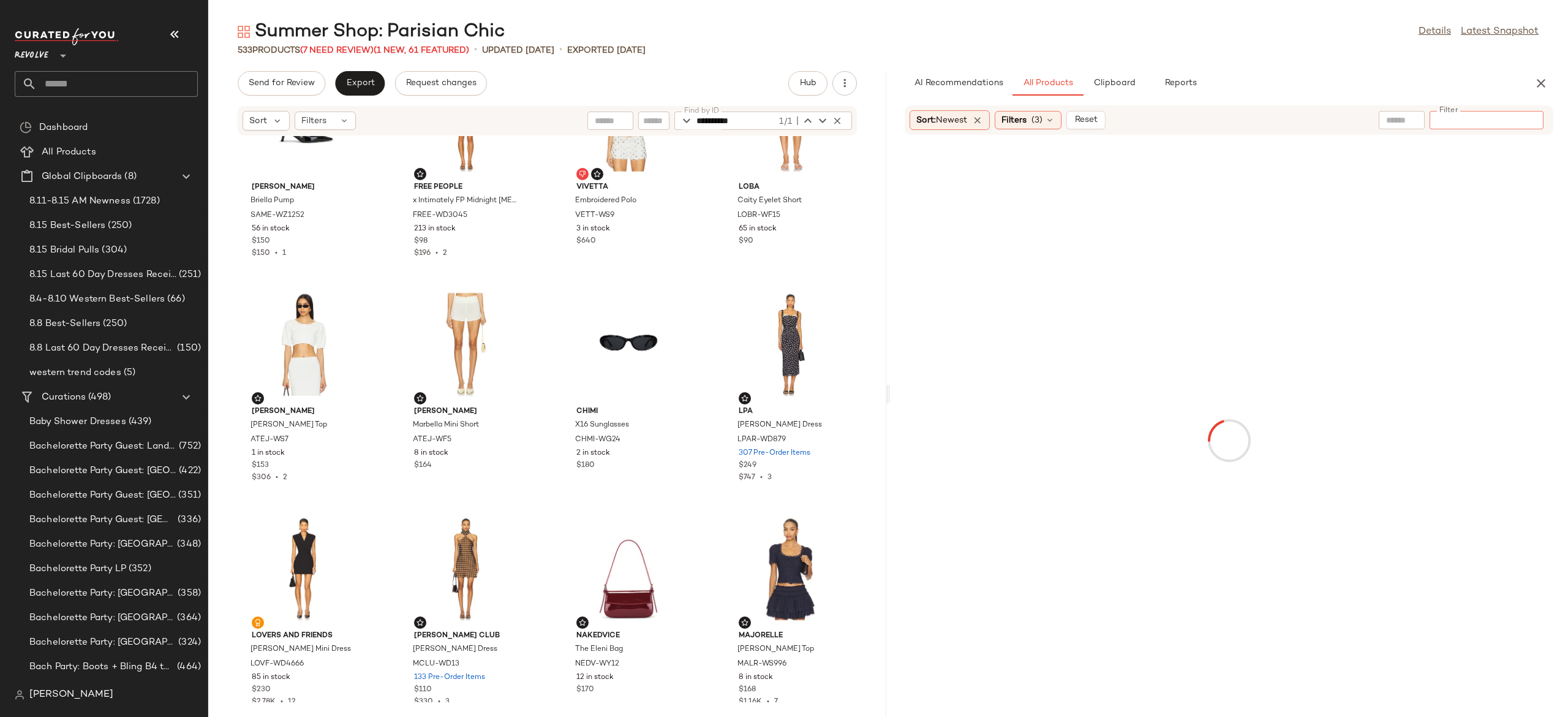
paste input "**********"
type input "**********"
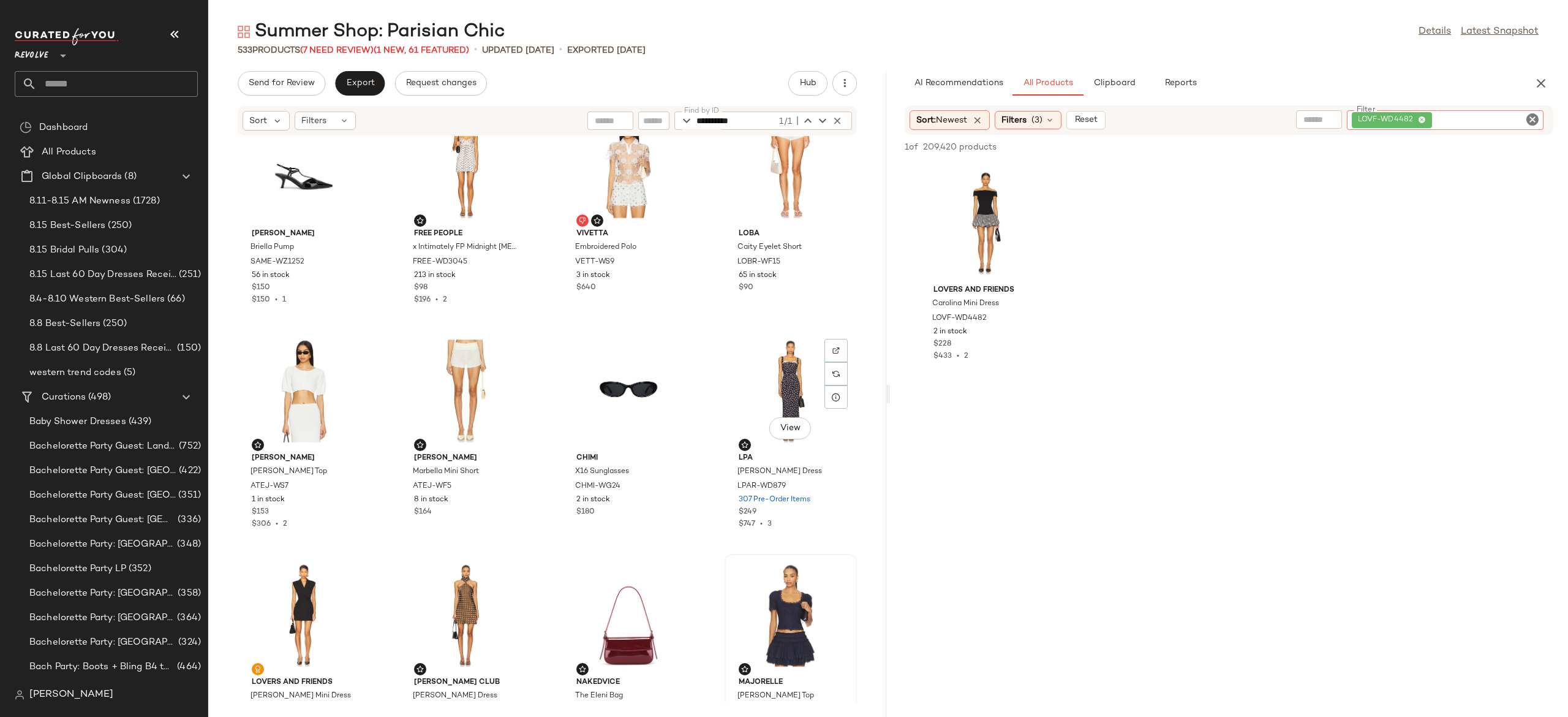
scroll to position [392, 0]
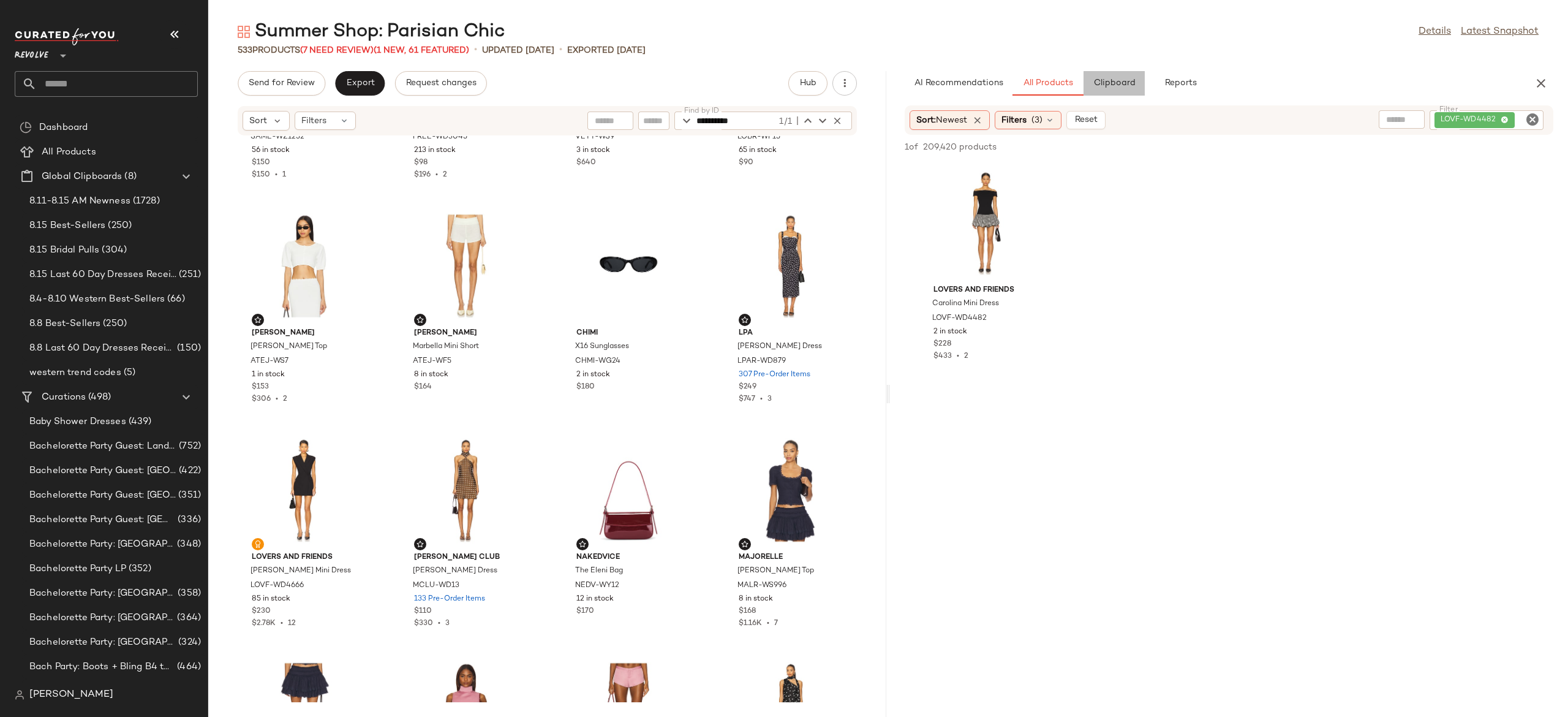
click at [1128, 78] on span "Clipboard" at bounding box center [1114, 83] width 42 height 10
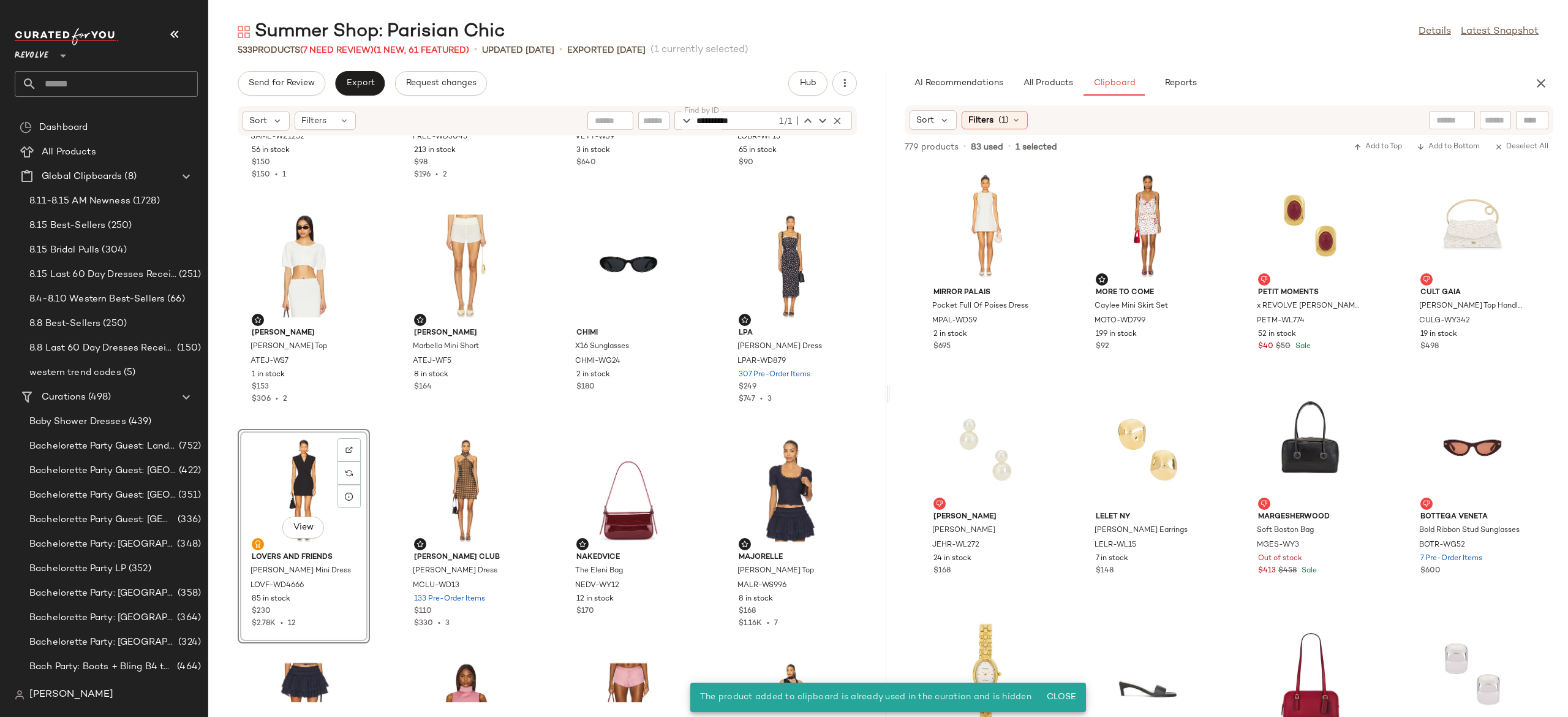
click at [302, 479] on div "View" at bounding box center [304, 489] width 124 height 114
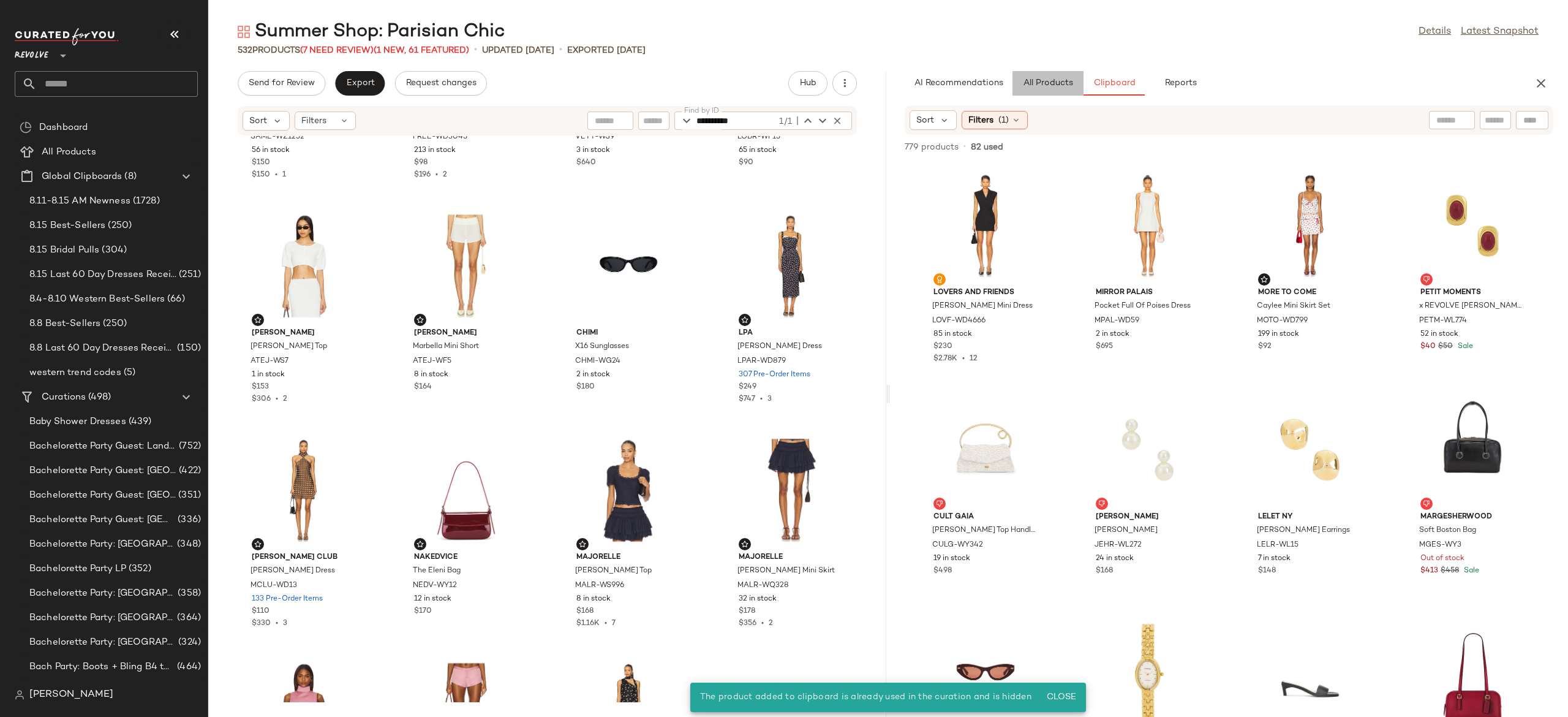
click at [1044, 77] on button "All Products" at bounding box center [1048, 83] width 71 height 25
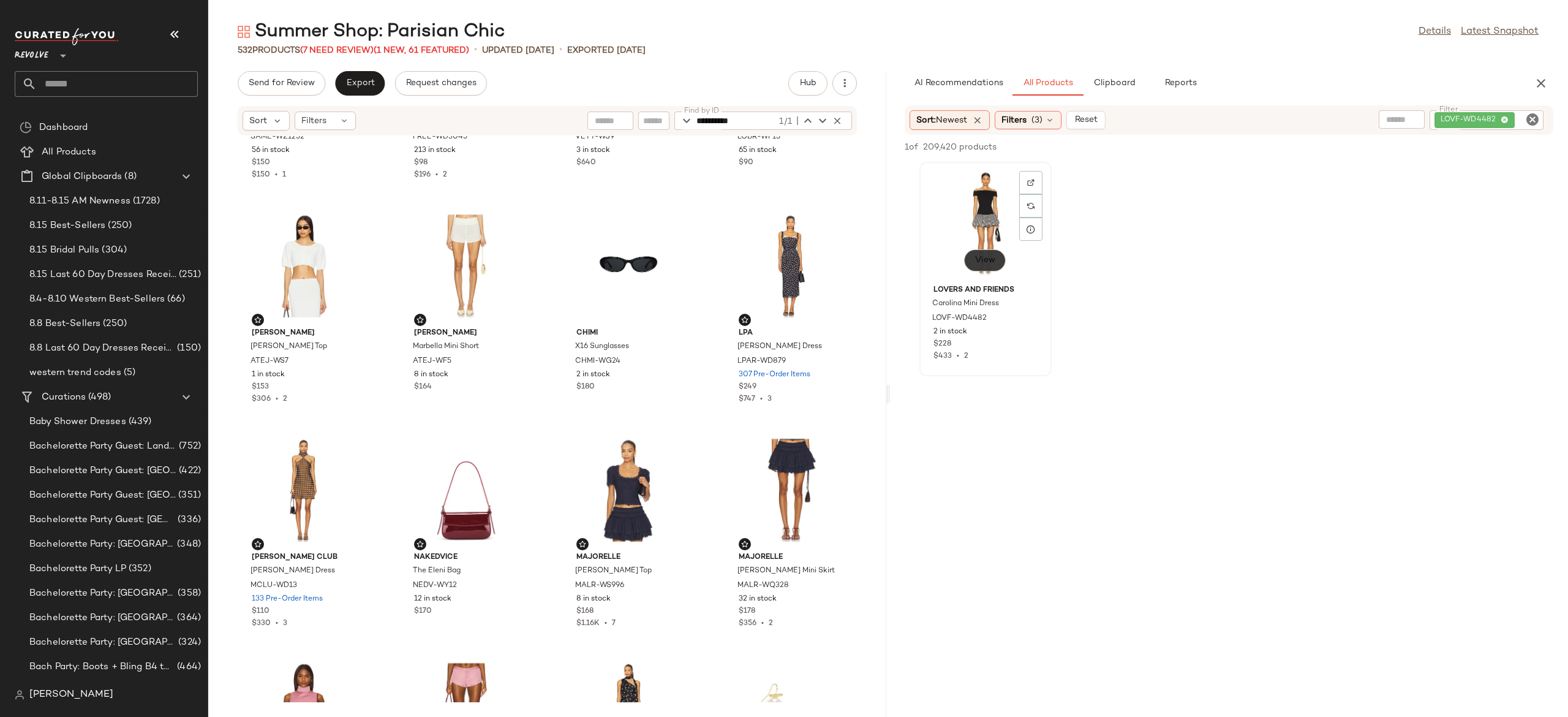
click at [988, 257] on span "View" at bounding box center [985, 260] width 21 height 10
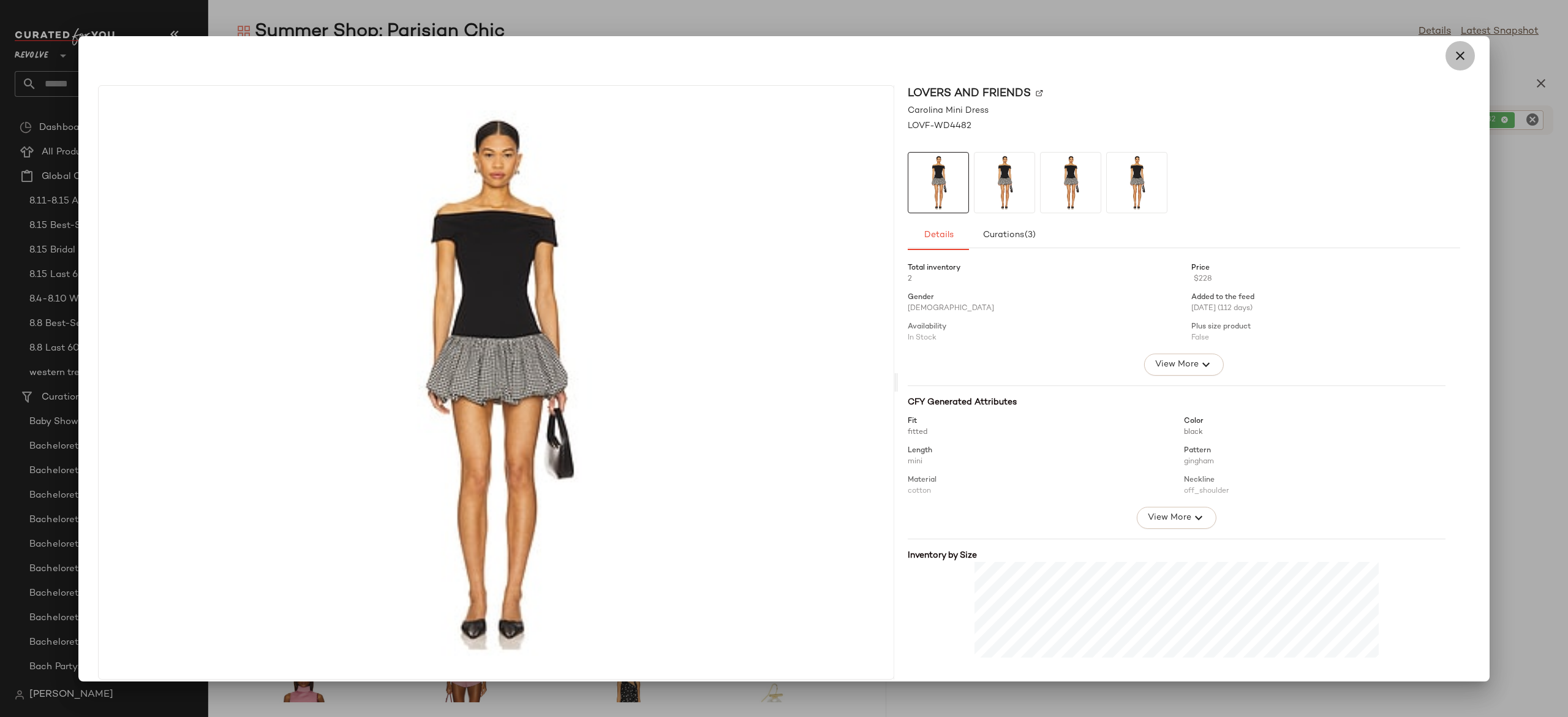
click at [1453, 57] on icon "button" at bounding box center [1460, 56] width 15 height 15
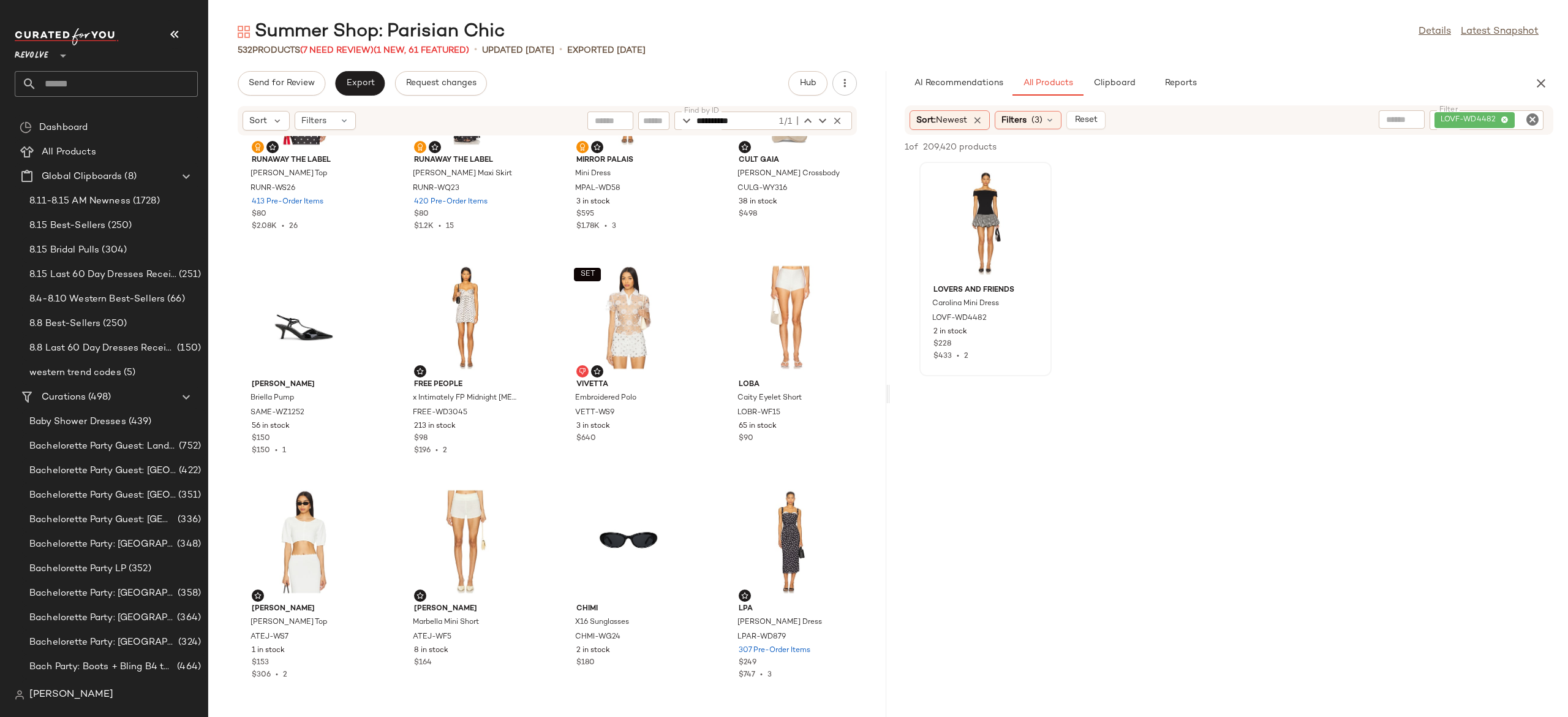
scroll to position [106, 0]
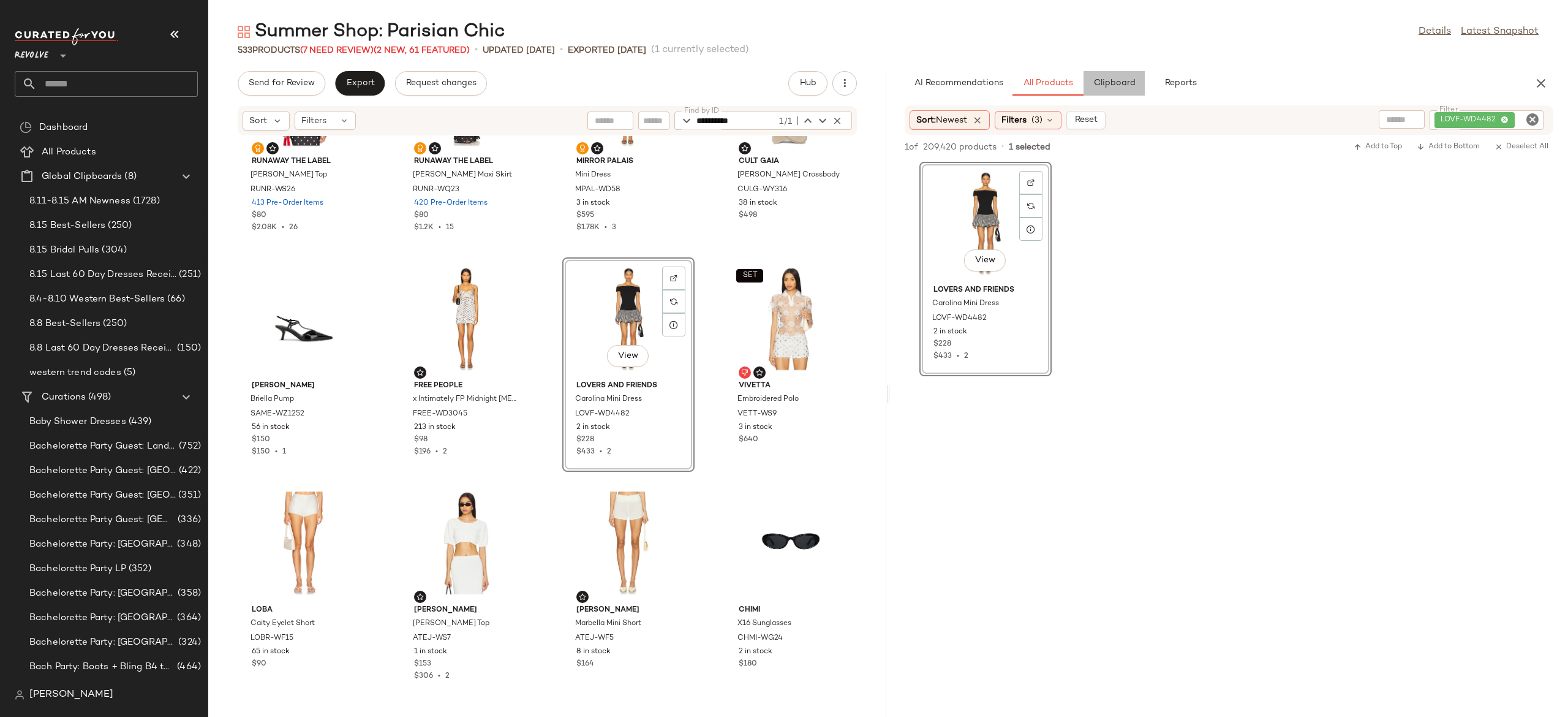
click at [1113, 84] on span "Clipboard" at bounding box center [1114, 83] width 42 height 10
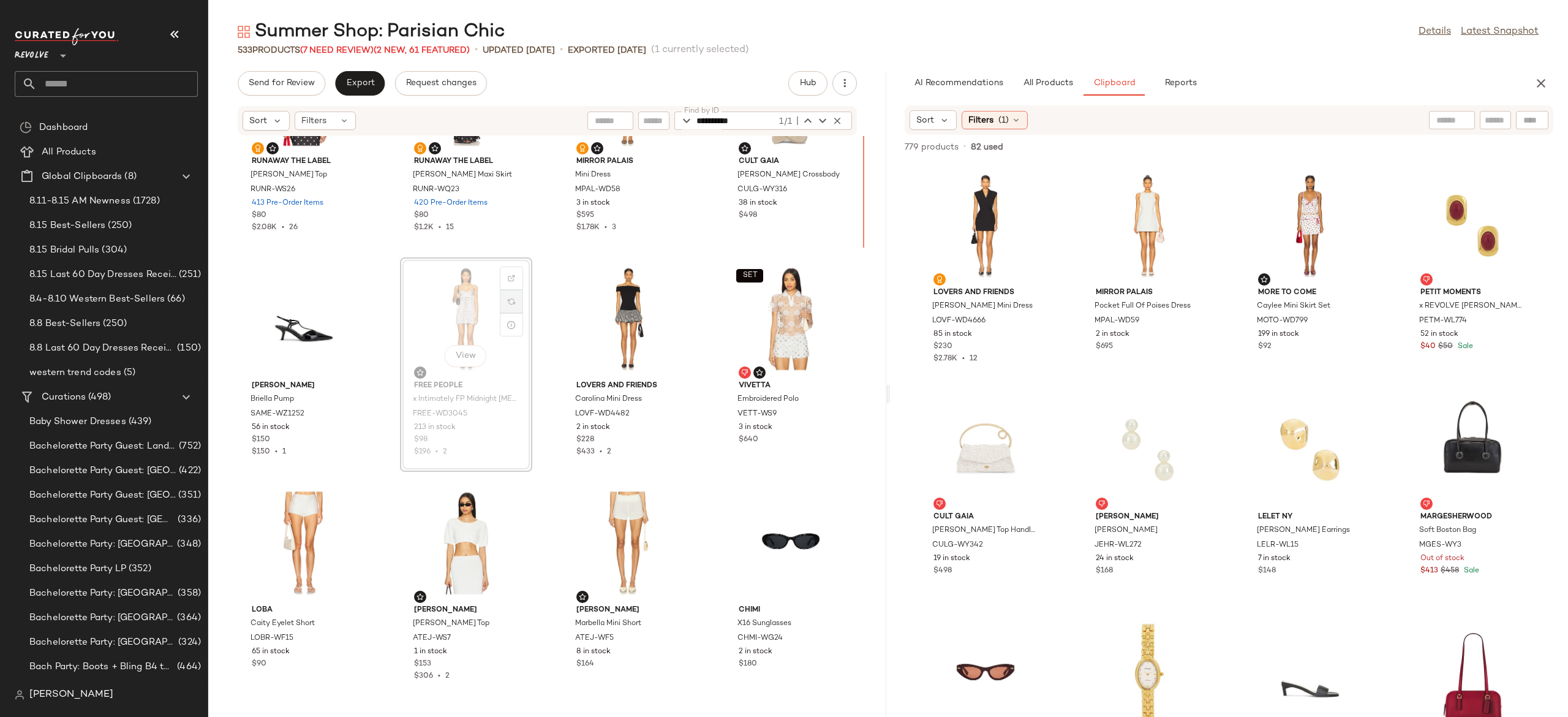
scroll to position [100, 0]
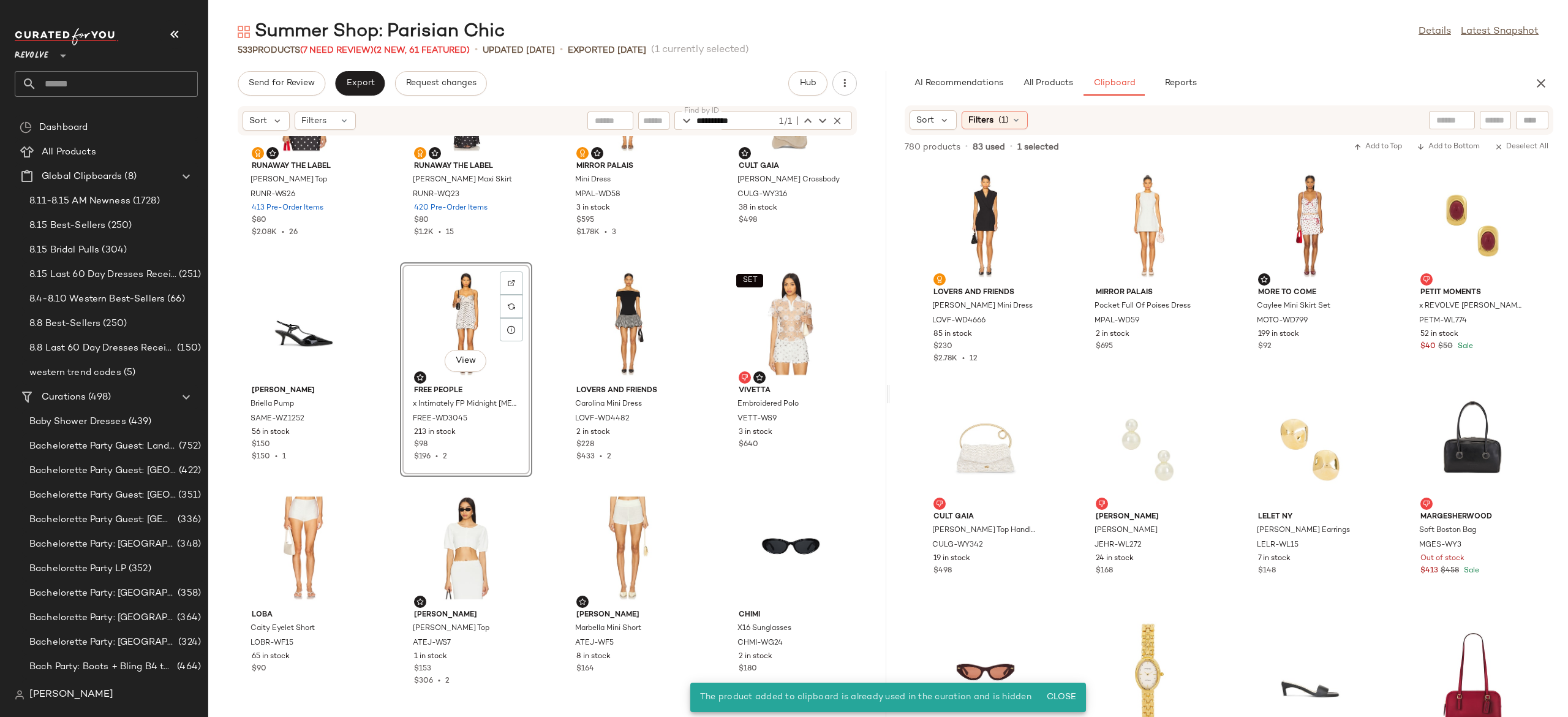
click at [473, 318] on div "View" at bounding box center [466, 323] width 124 height 114
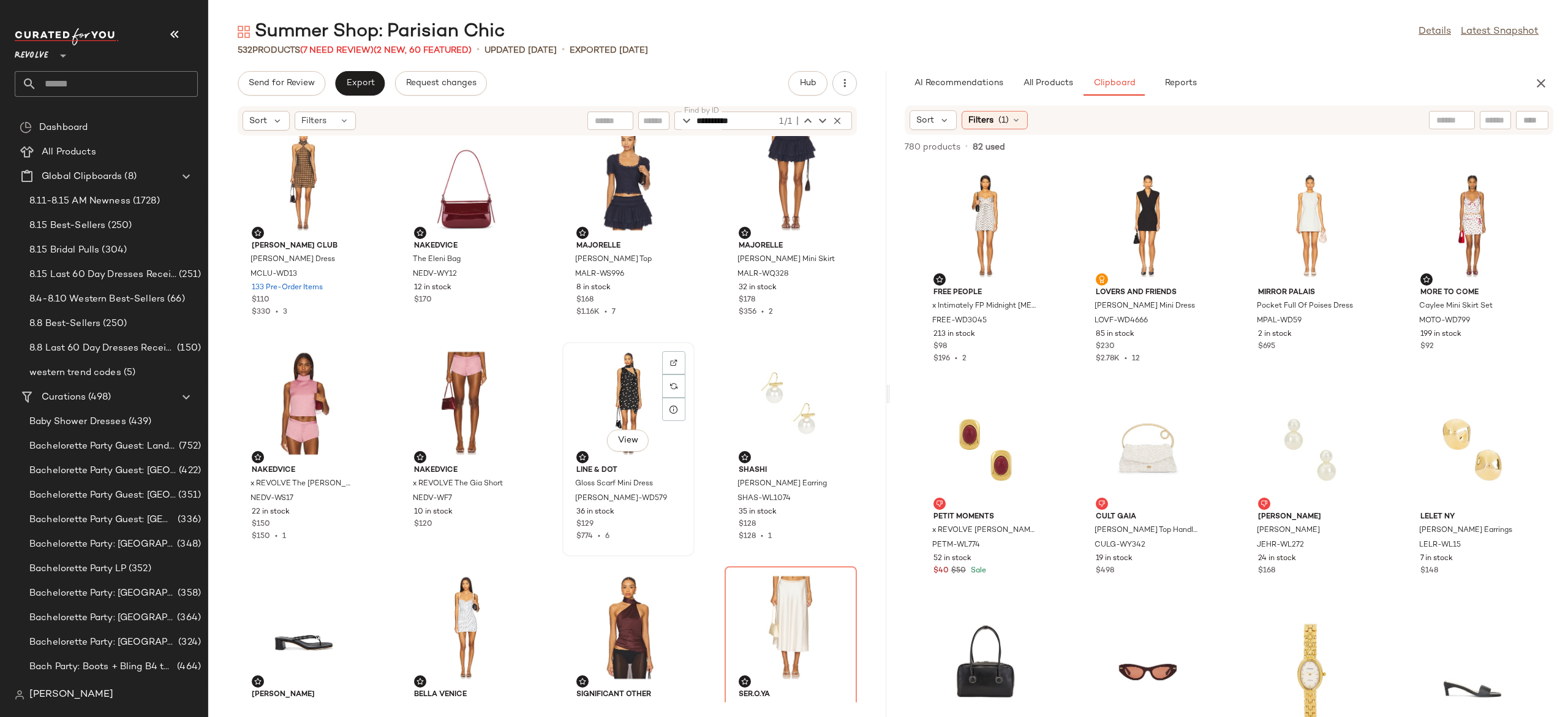
scroll to position [707, 0]
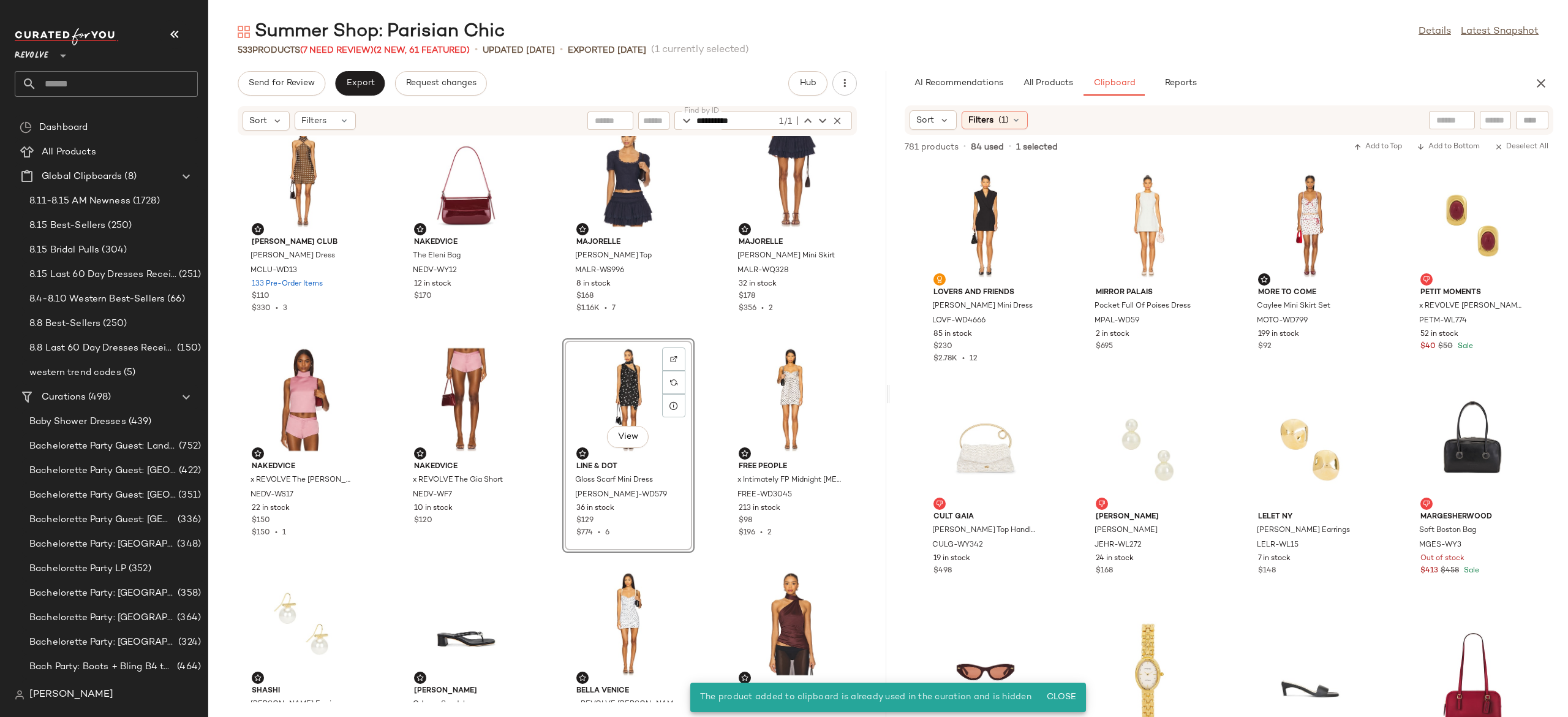
click at [623, 394] on div "View" at bounding box center [629, 399] width 124 height 114
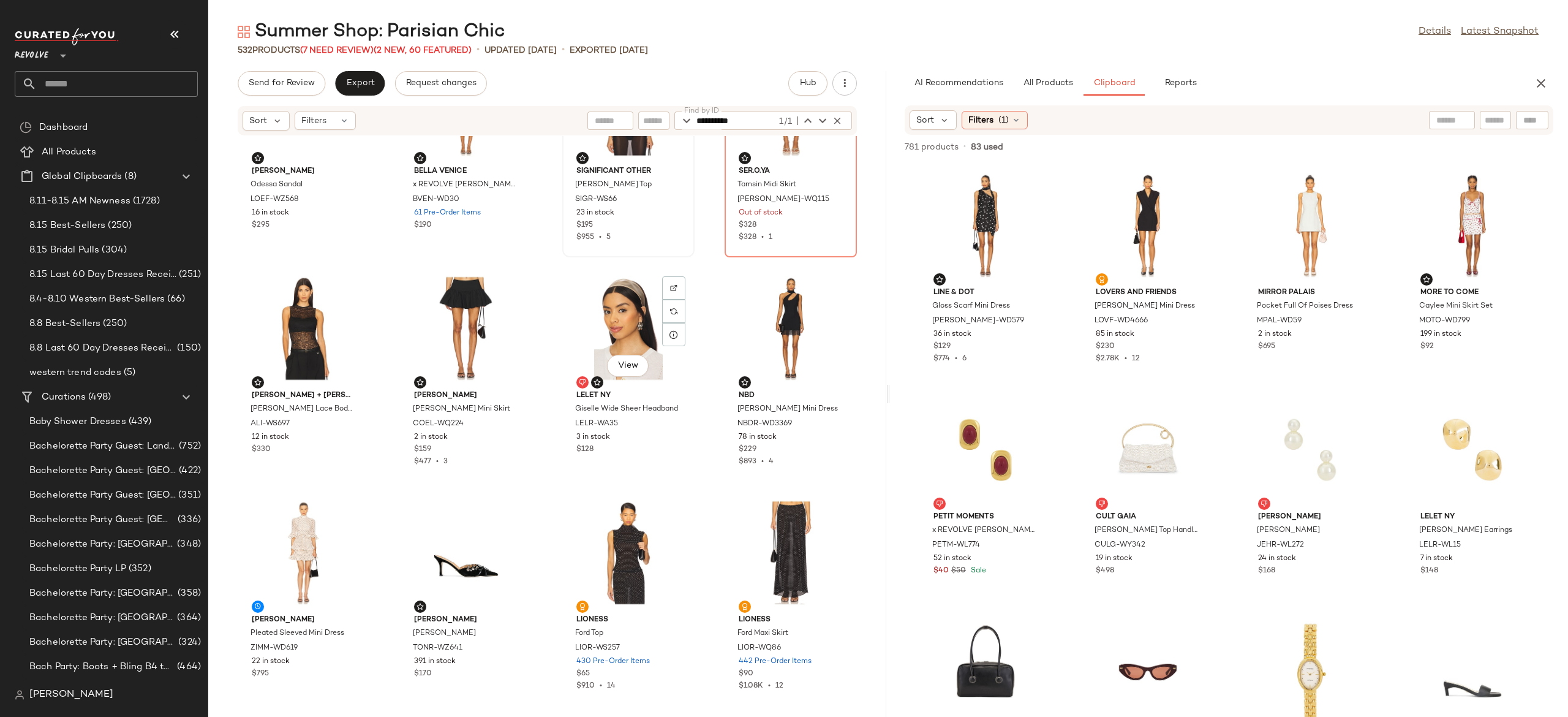
scroll to position [1242, 0]
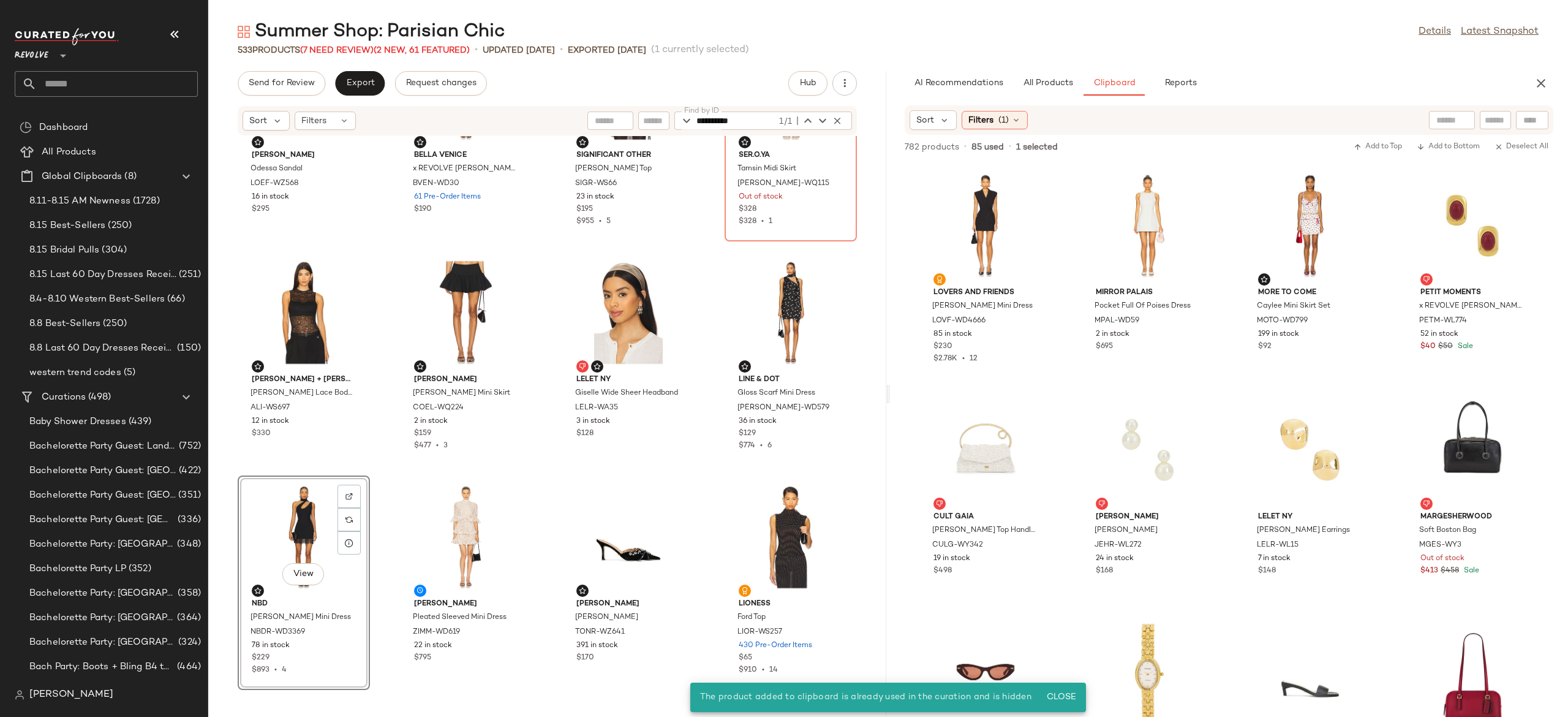
click at [295, 521] on div "View" at bounding box center [304, 536] width 124 height 114
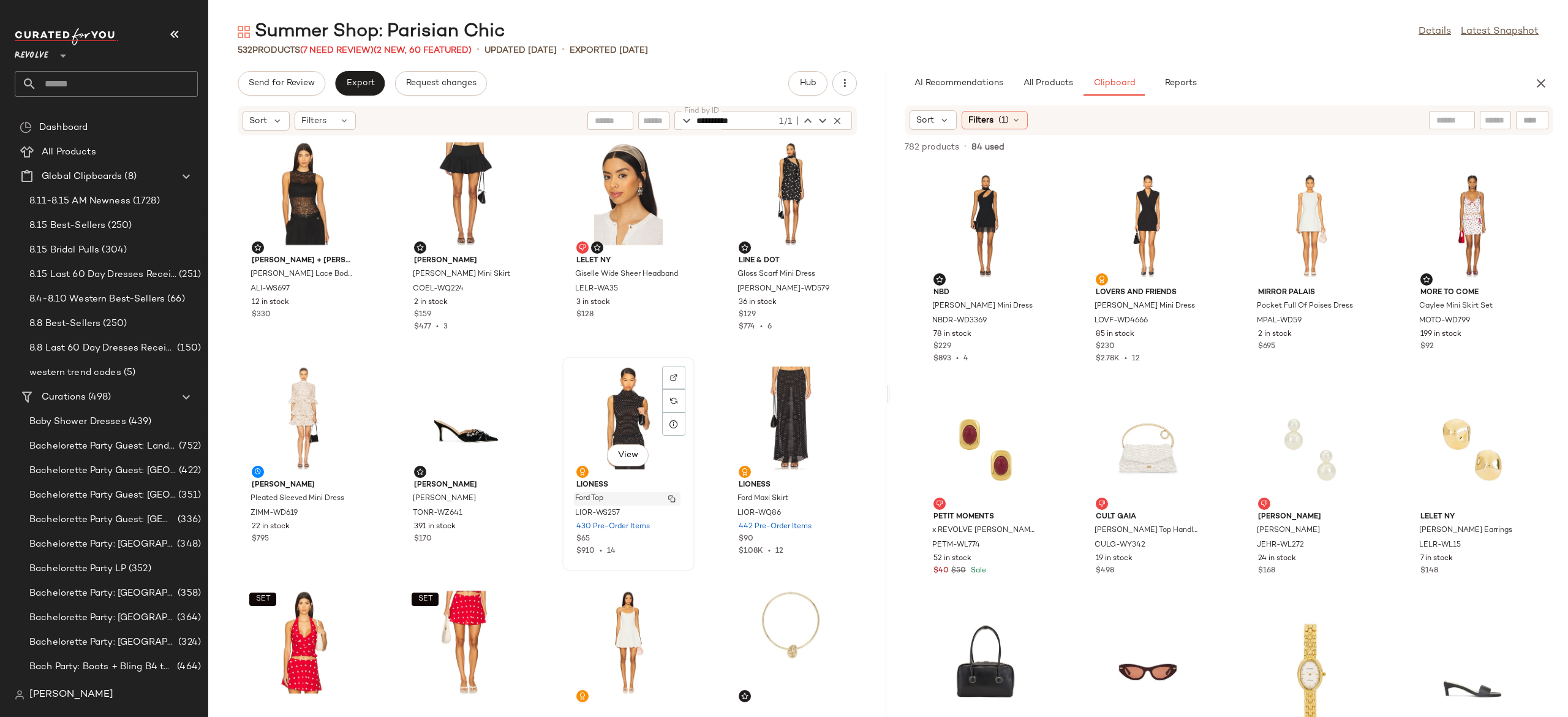
scroll to position [1359, 0]
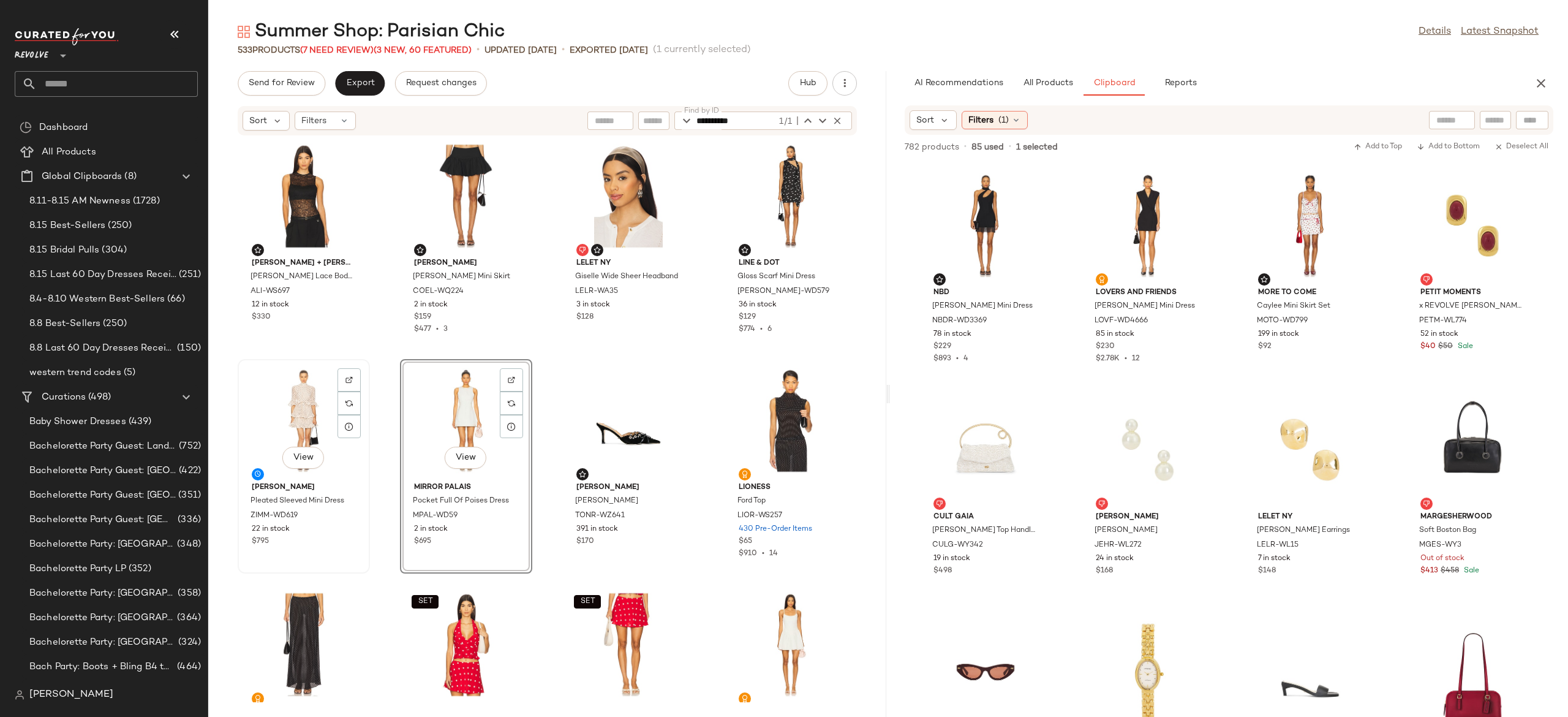
click at [309, 404] on div "View" at bounding box center [304, 420] width 124 height 114
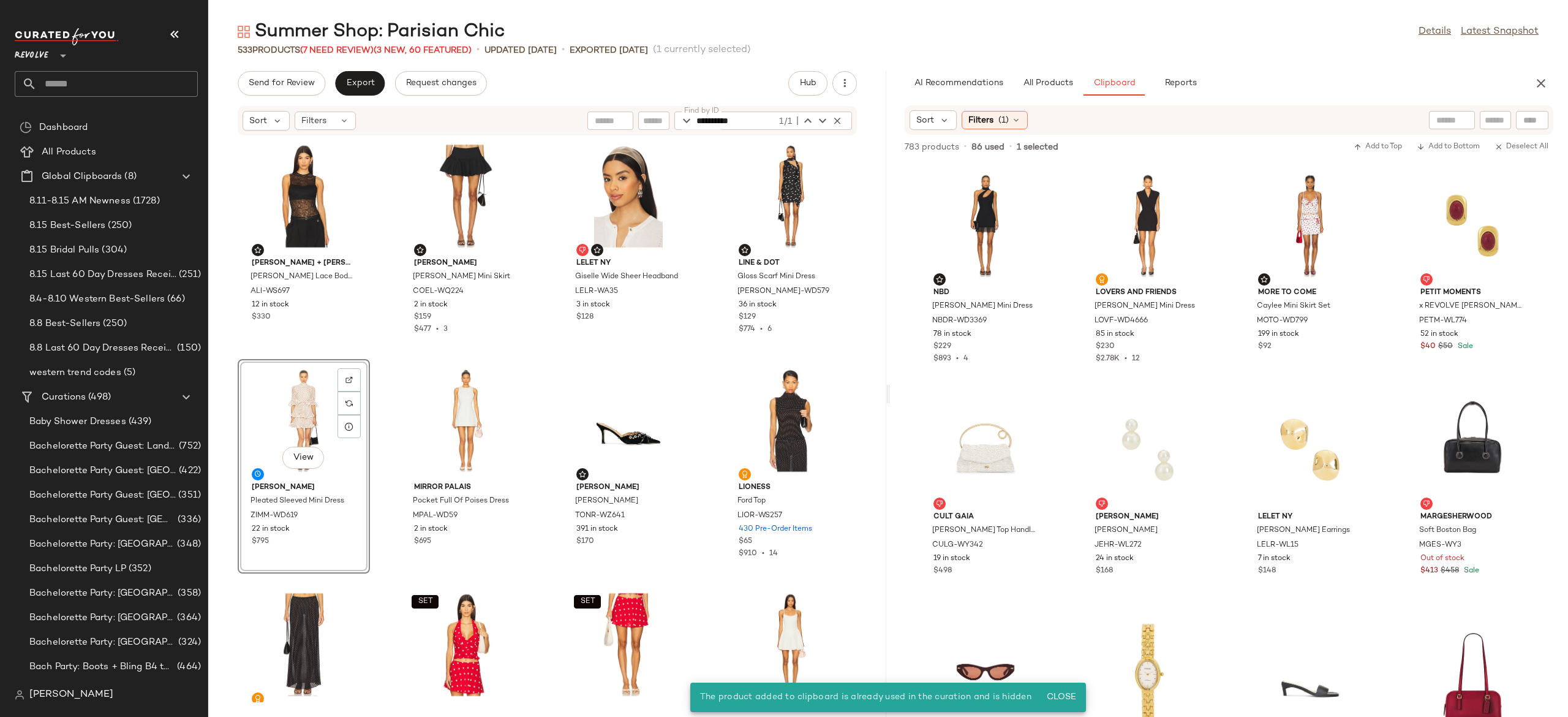
click at [299, 413] on div "View" at bounding box center [304, 420] width 124 height 114
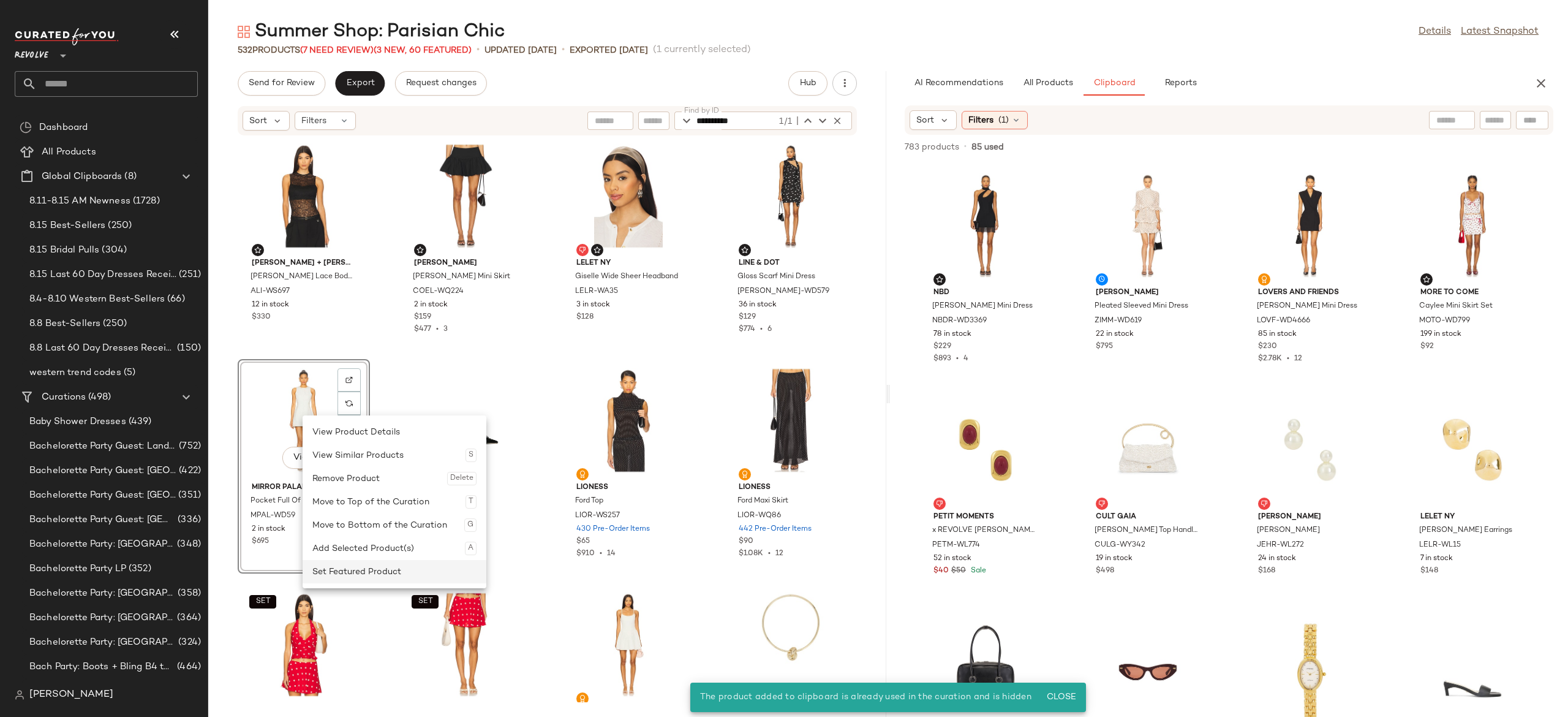
click at [358, 568] on div "Set Featured Product" at bounding box center [394, 571] width 164 height 23
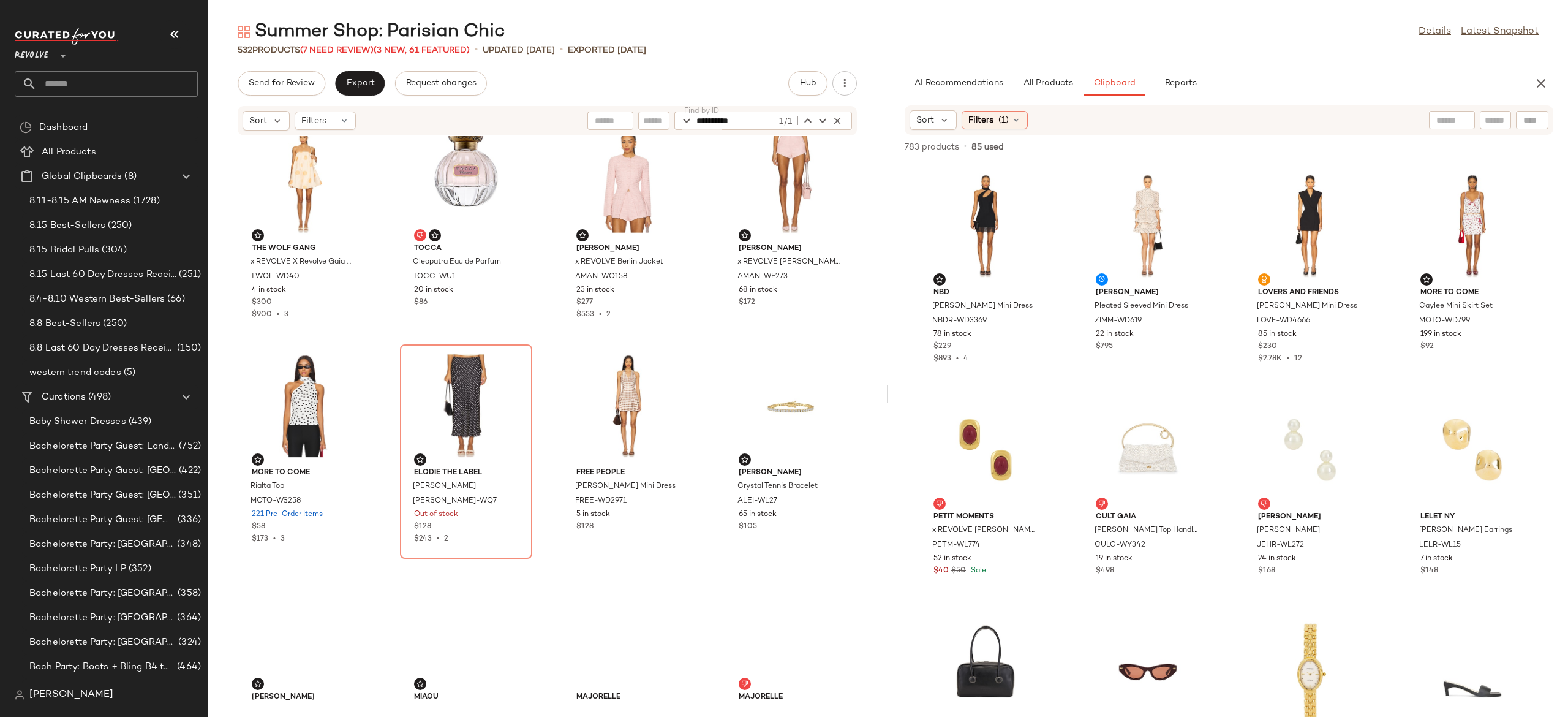
scroll to position [2497, 0]
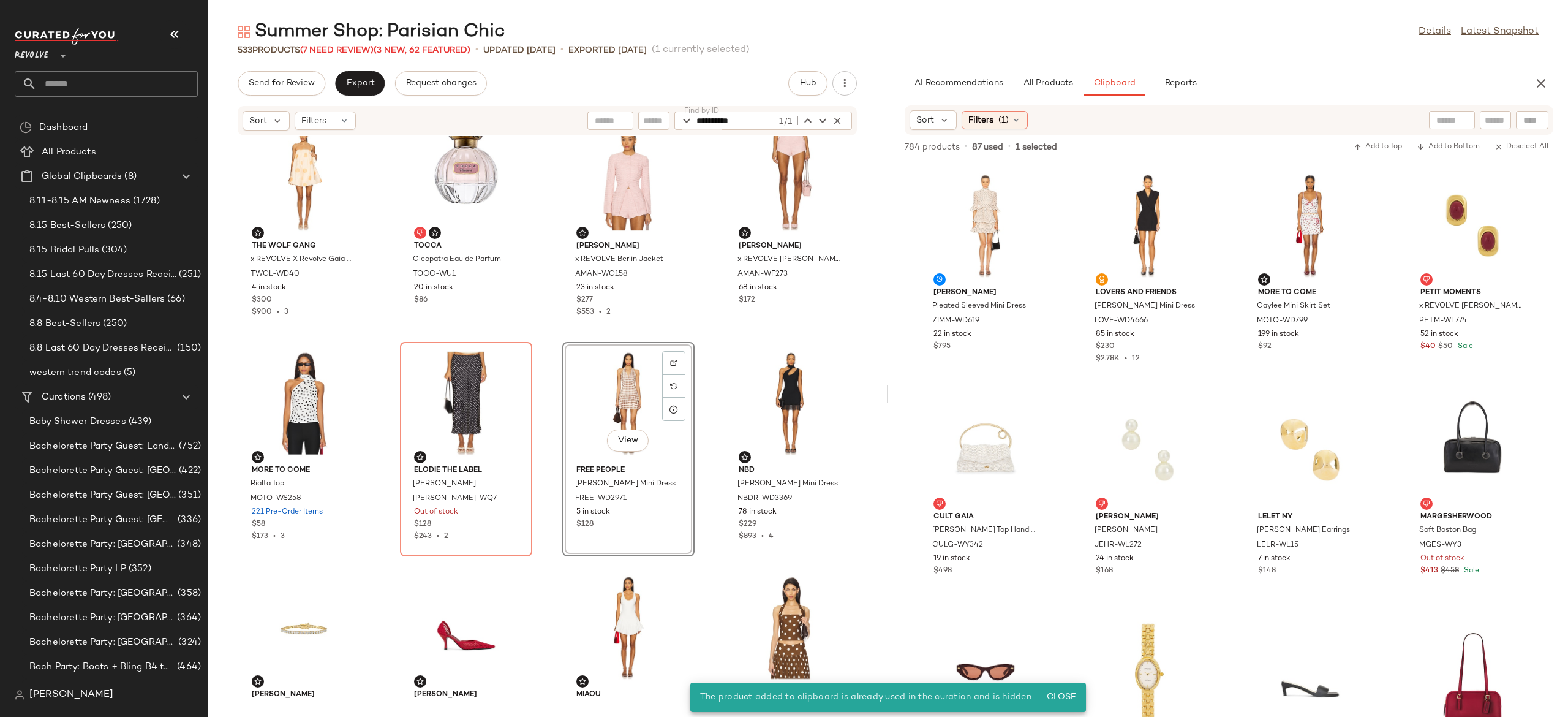
click at [623, 384] on div "View" at bounding box center [629, 403] width 124 height 114
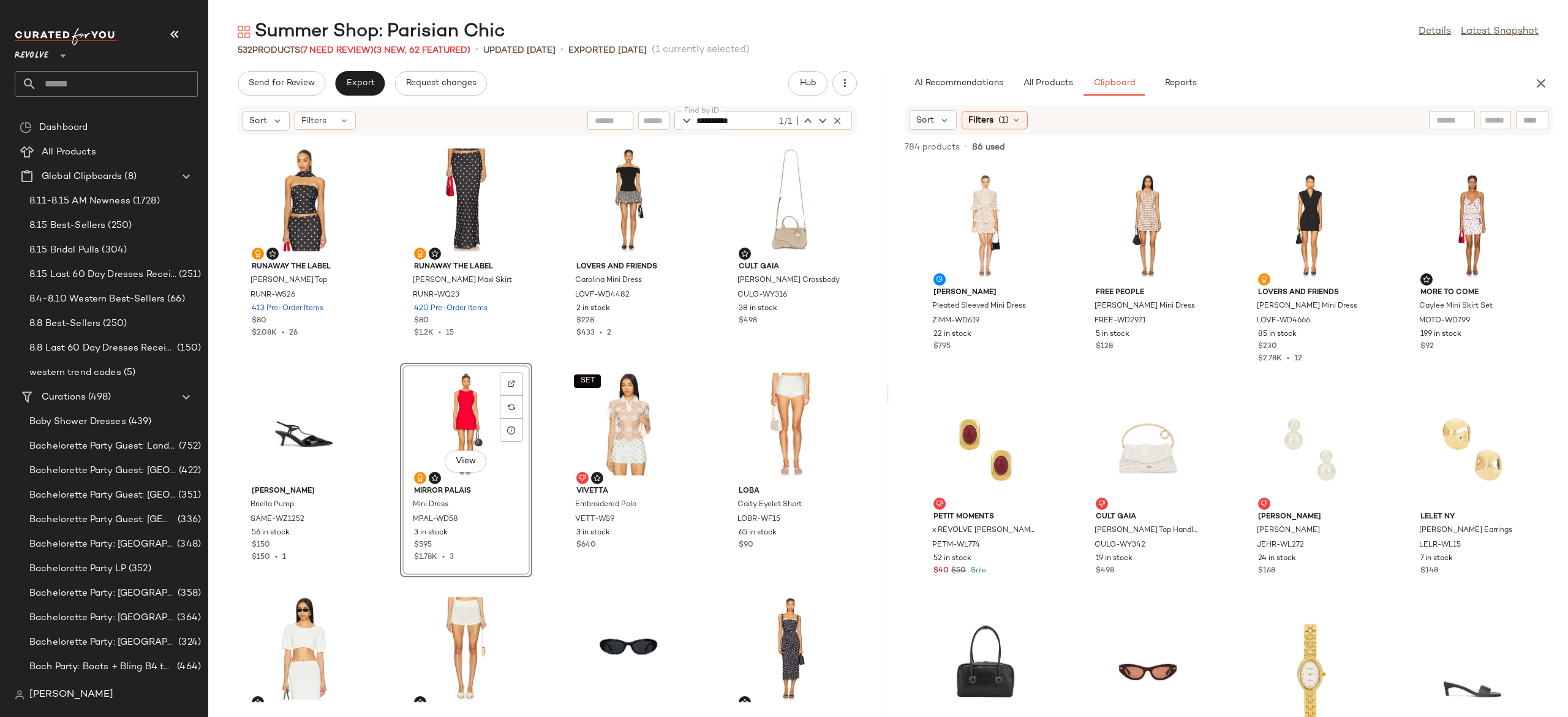
click at [550, 433] on div "Runaway The Label Blaine Top RUNR-WS26 413 Pre-Order Items $80 $2.08K • 26 Runa…" at bounding box center [547, 418] width 678 height 566
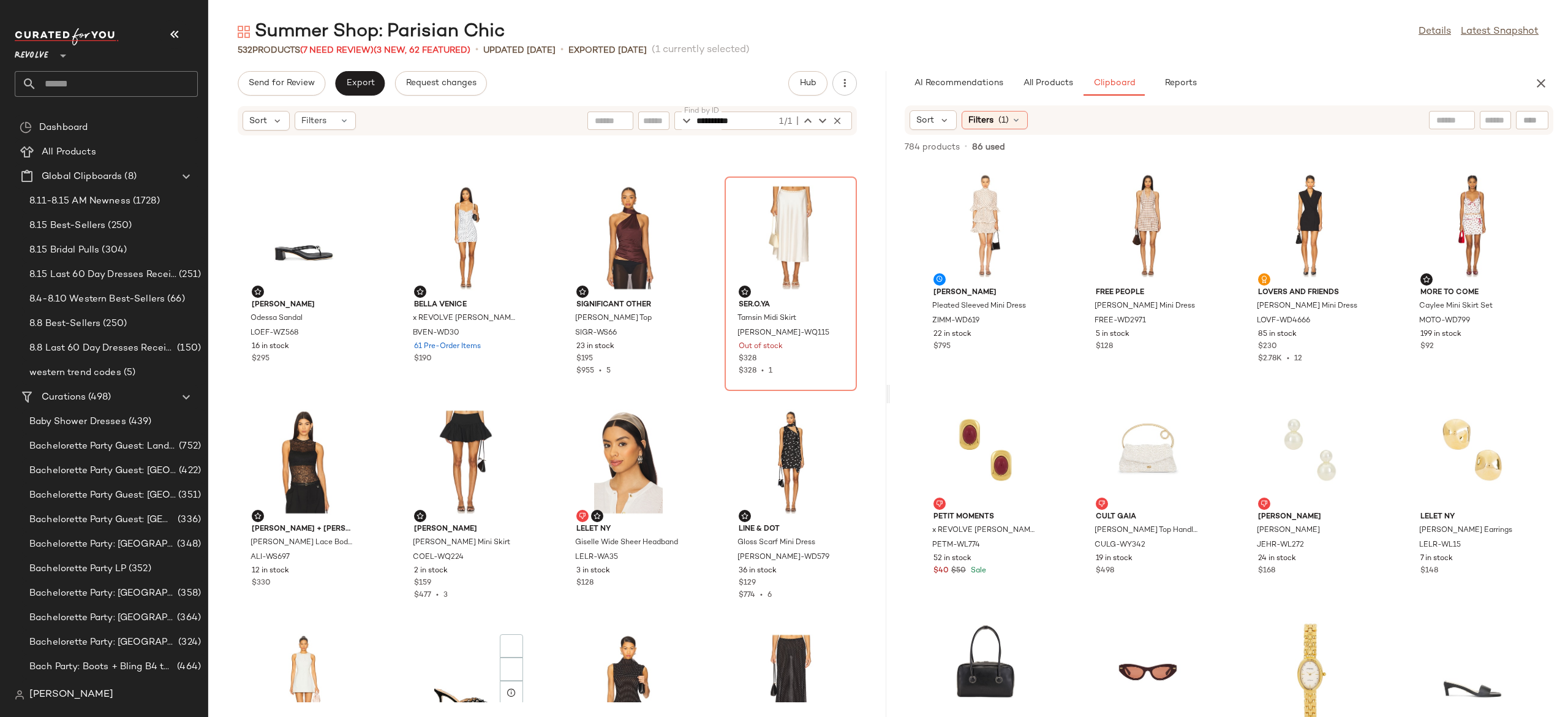
scroll to position [1362, 0]
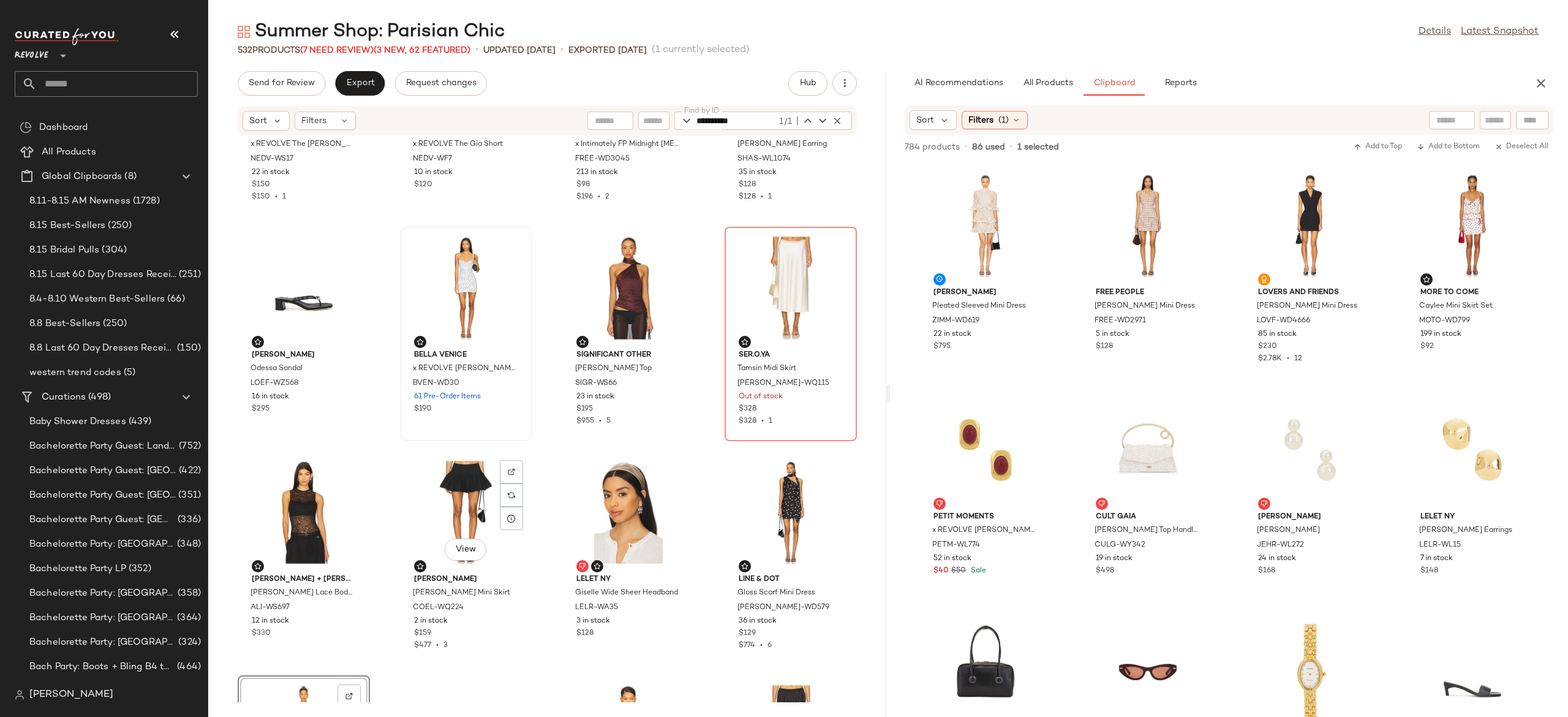
scroll to position [1044, 0]
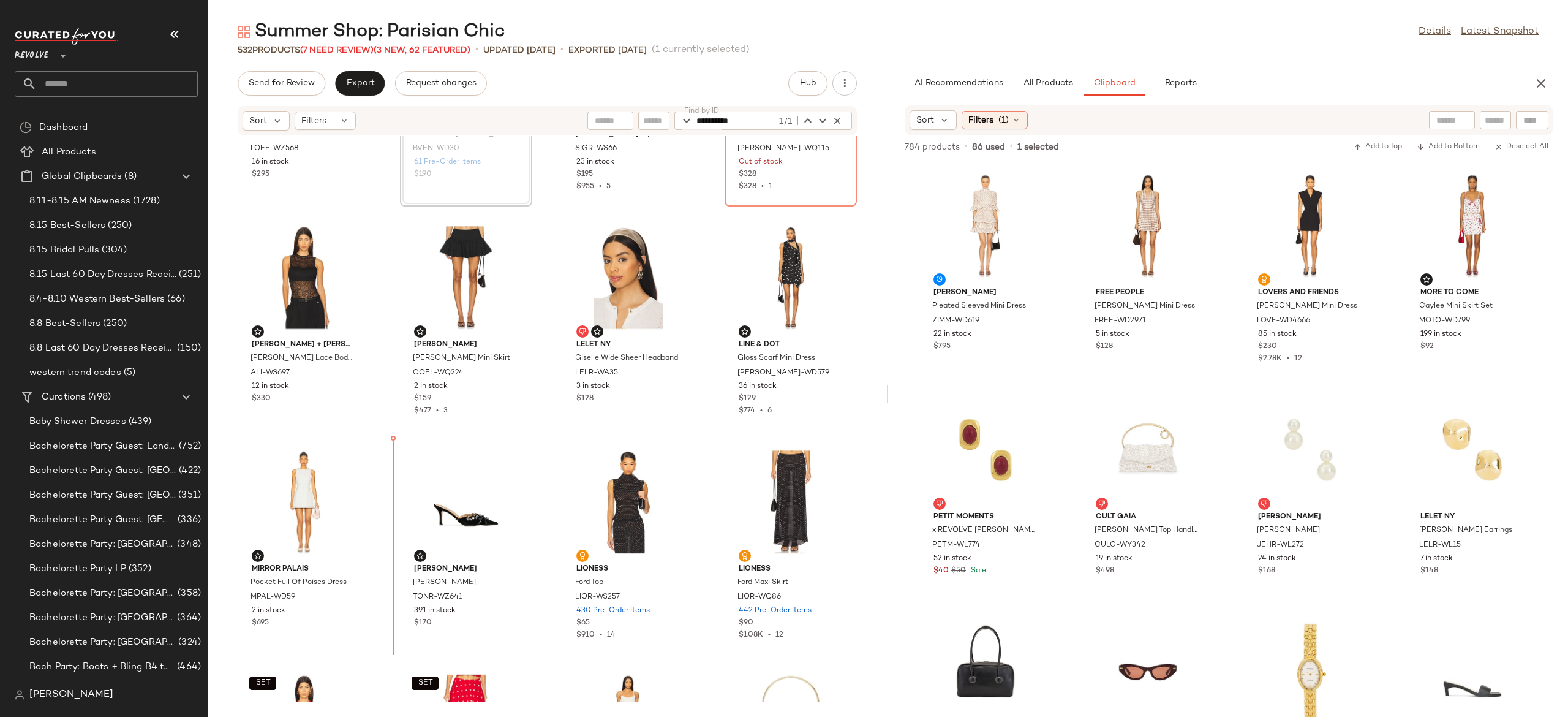
scroll to position [1279, 0]
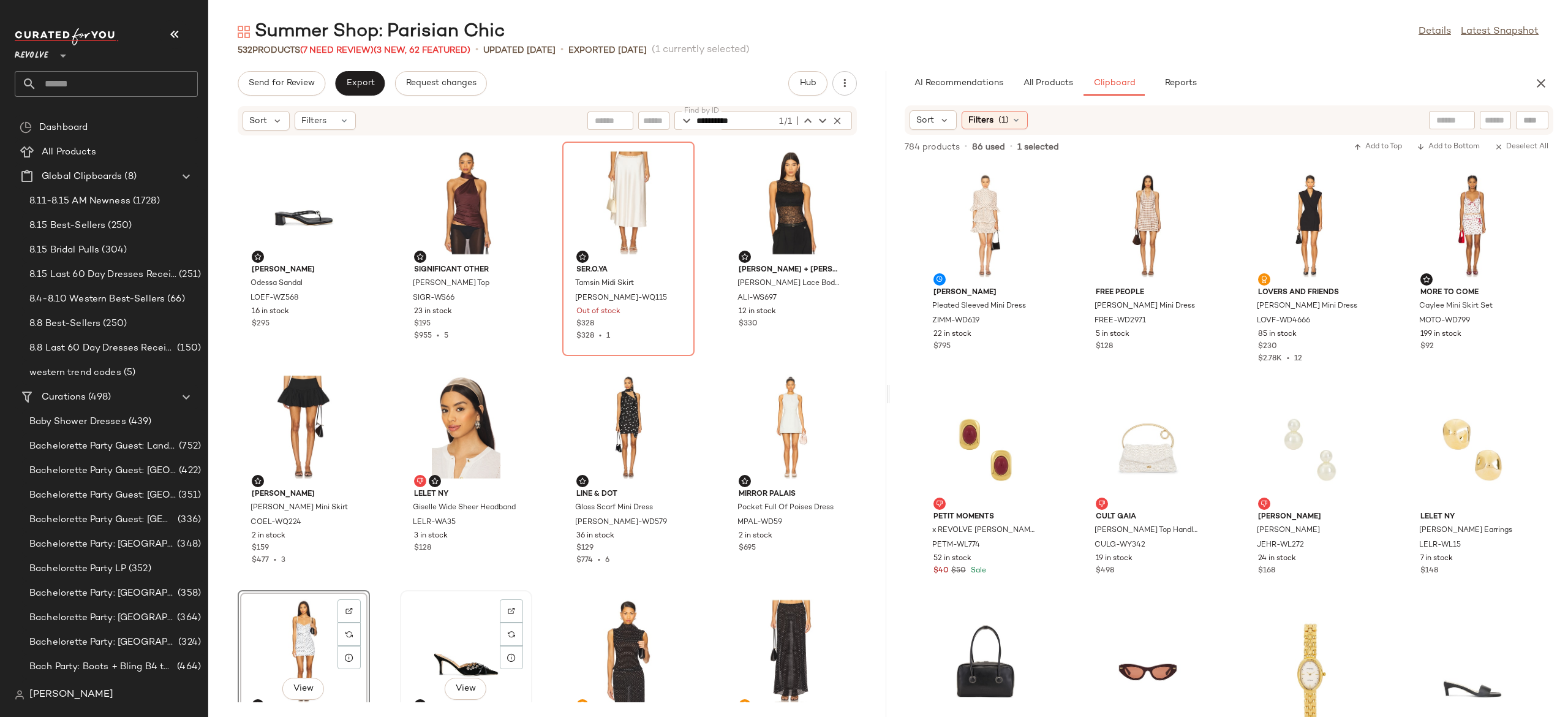
scroll to position [1123, 0]
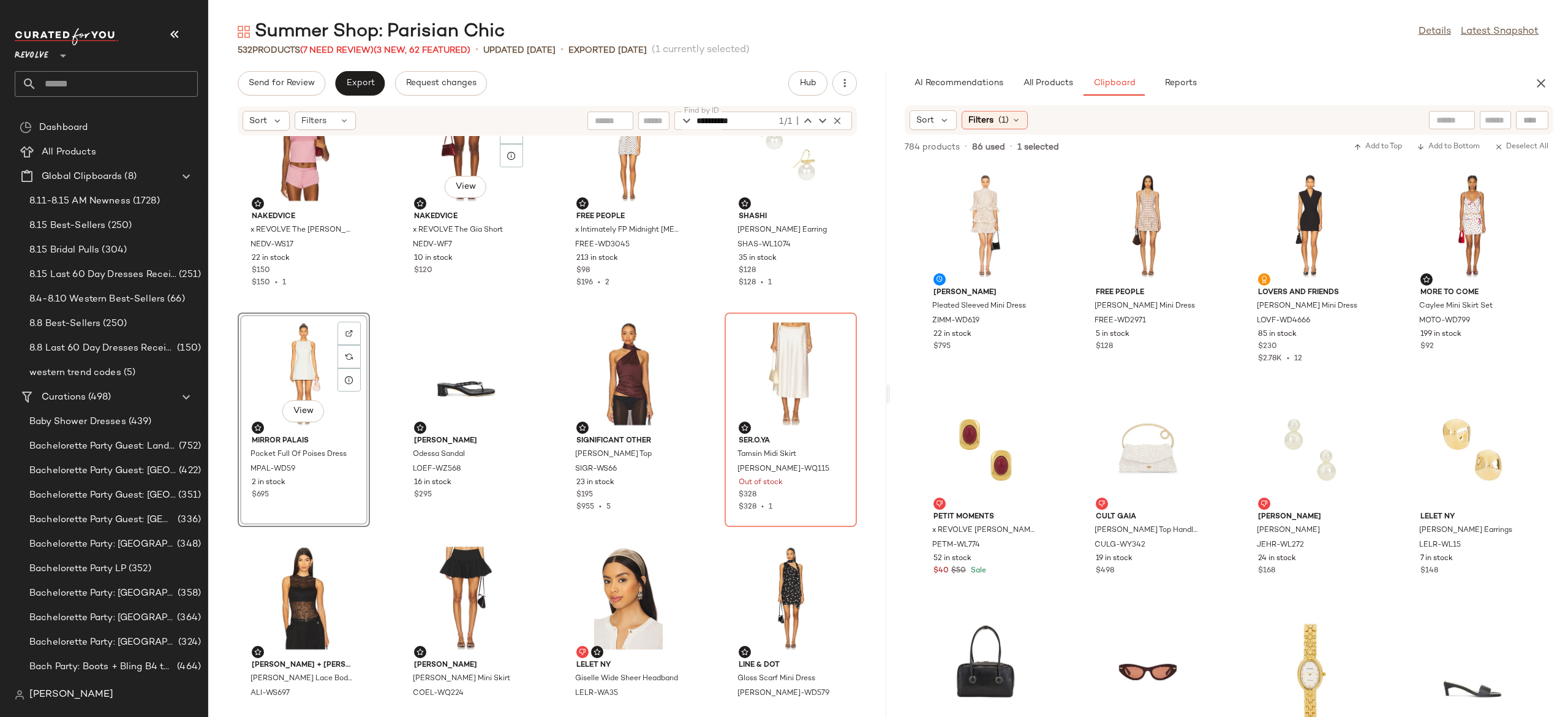
scroll to position [957, 0]
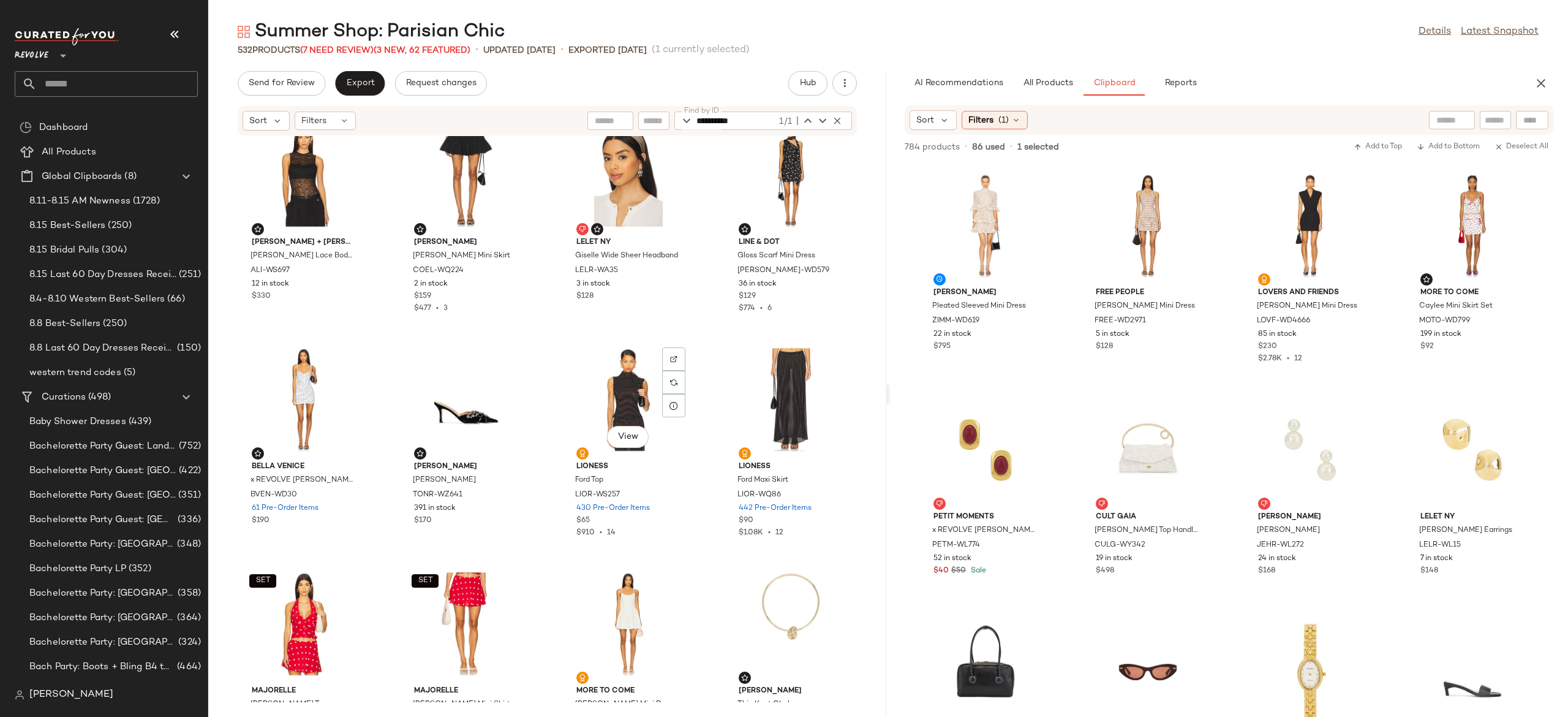
scroll to position [1380, 0]
click at [364, 78] on span "Export" at bounding box center [360, 83] width 29 height 10
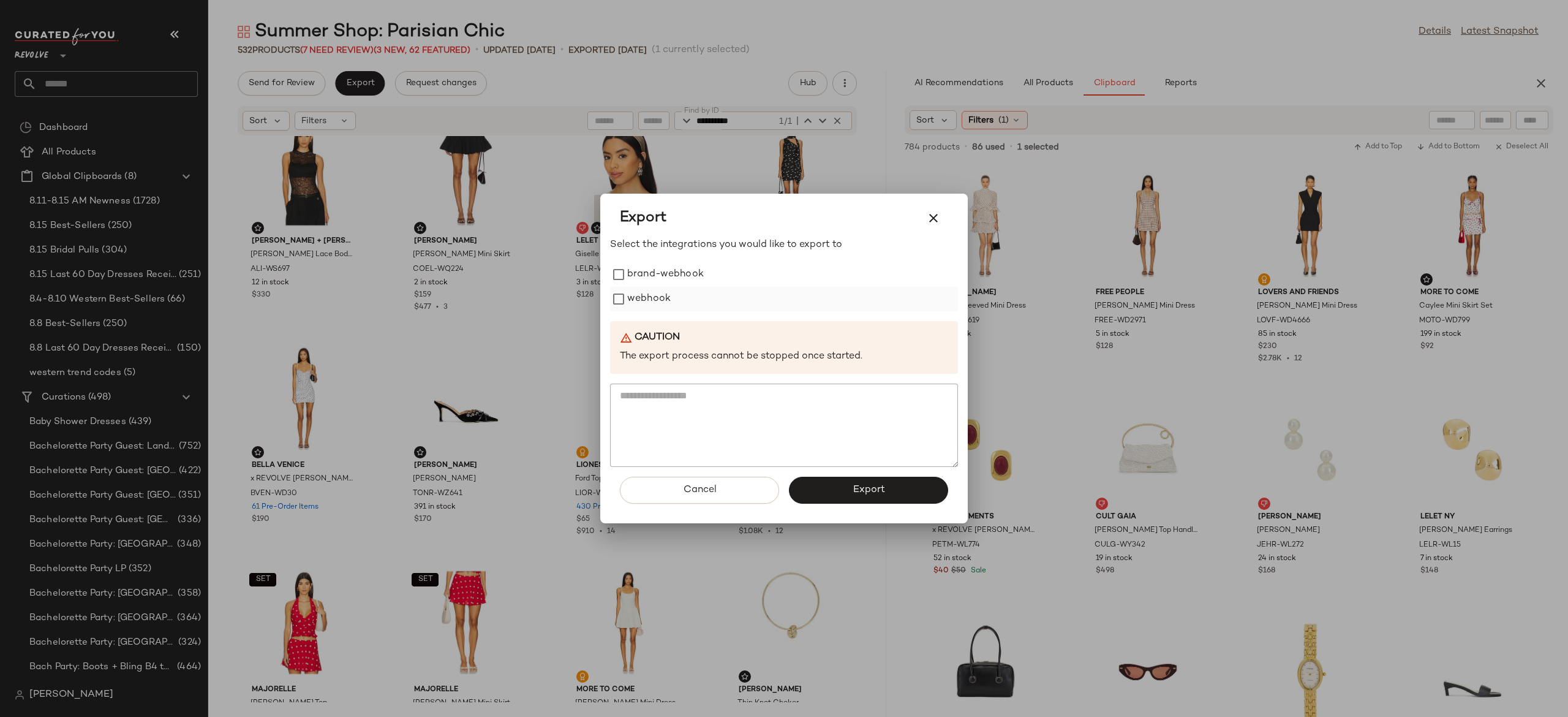
click at [654, 298] on label "webhook" at bounding box center [649, 299] width 44 height 25
click at [829, 489] on button "Export" at bounding box center [868, 490] width 159 height 27
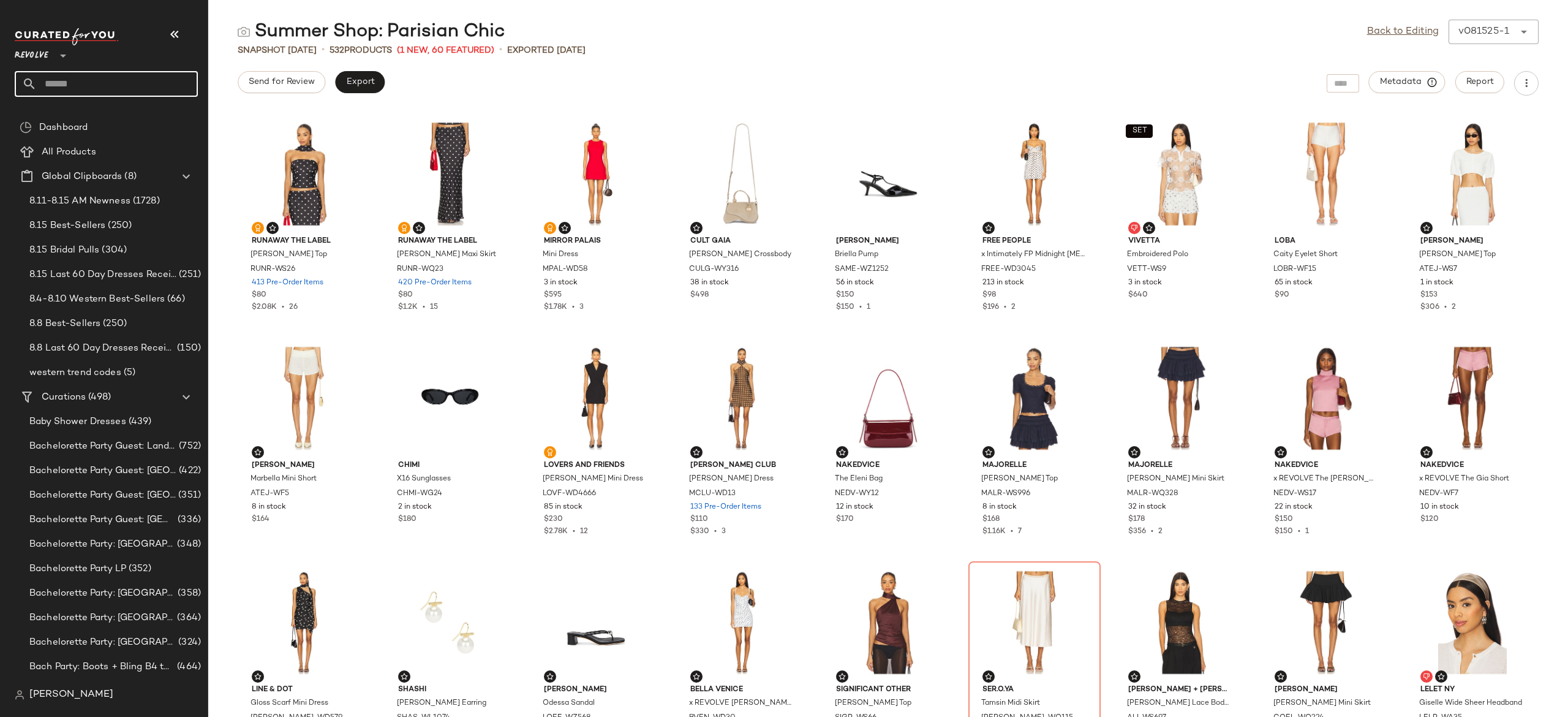
click at [170, 83] on input "text" at bounding box center [118, 84] width 161 height 26
type input "***"
click at [143, 119] on span "ellished & Hardware" at bounding box center [109, 119] width 82 height 13
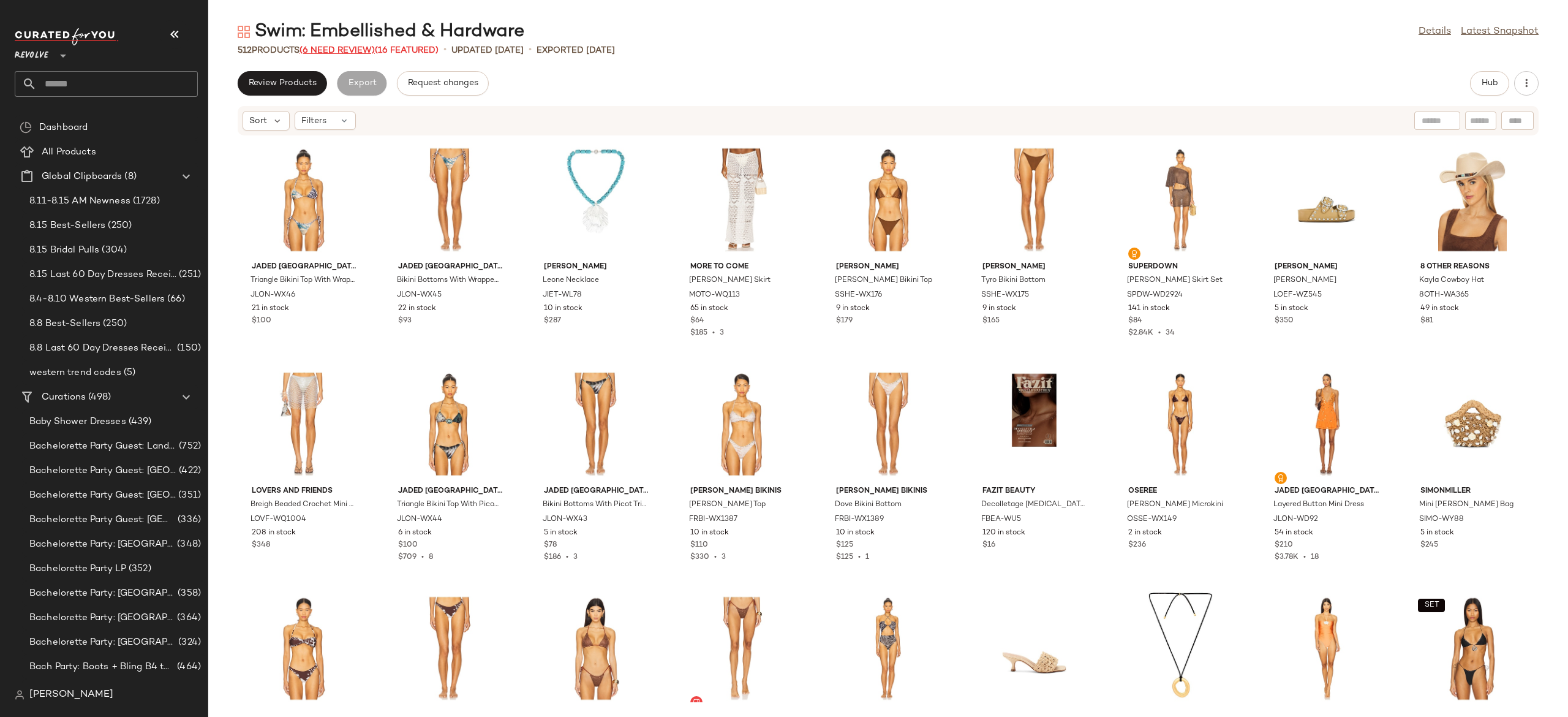
click at [347, 48] on span "(6 Need Review)" at bounding box center [337, 51] width 75 height 9
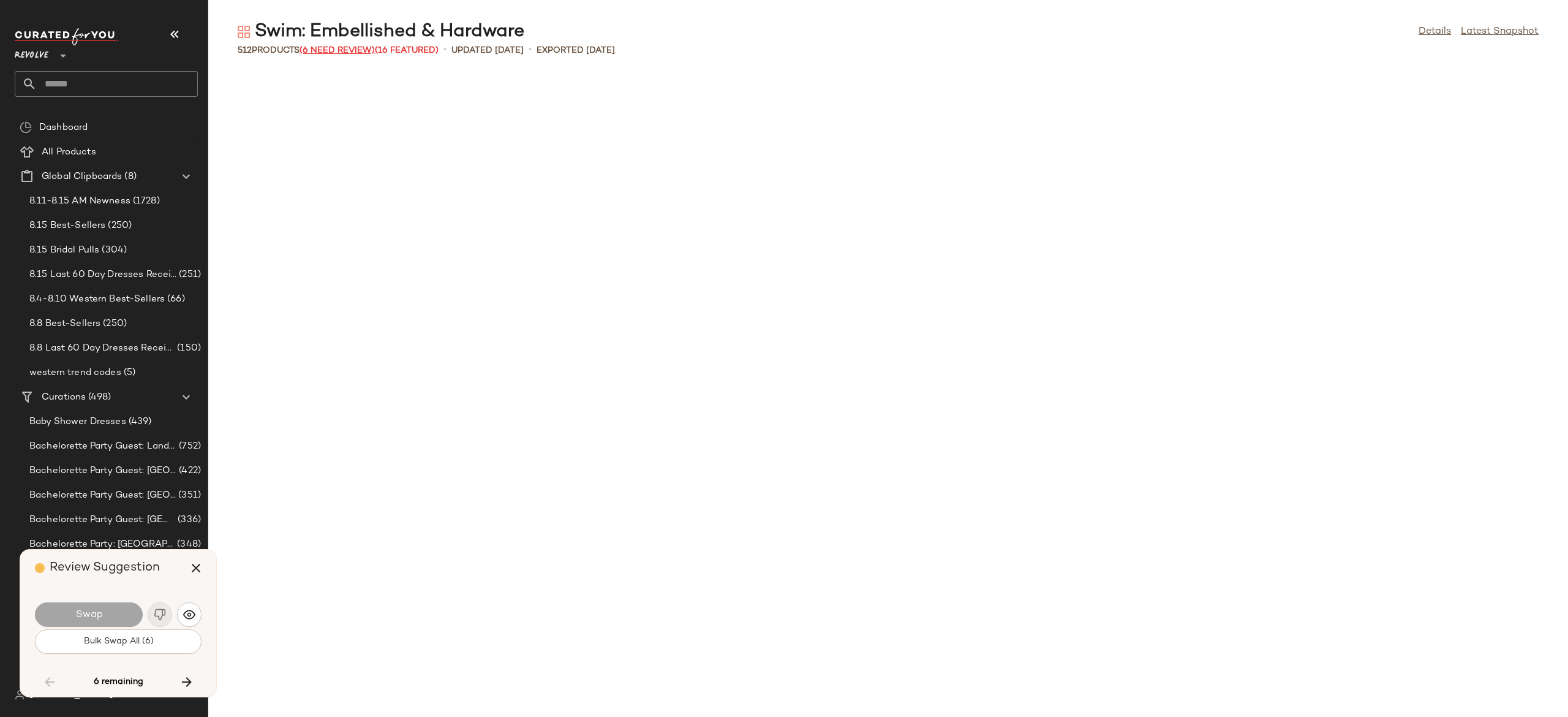
scroll to position [4484, 0]
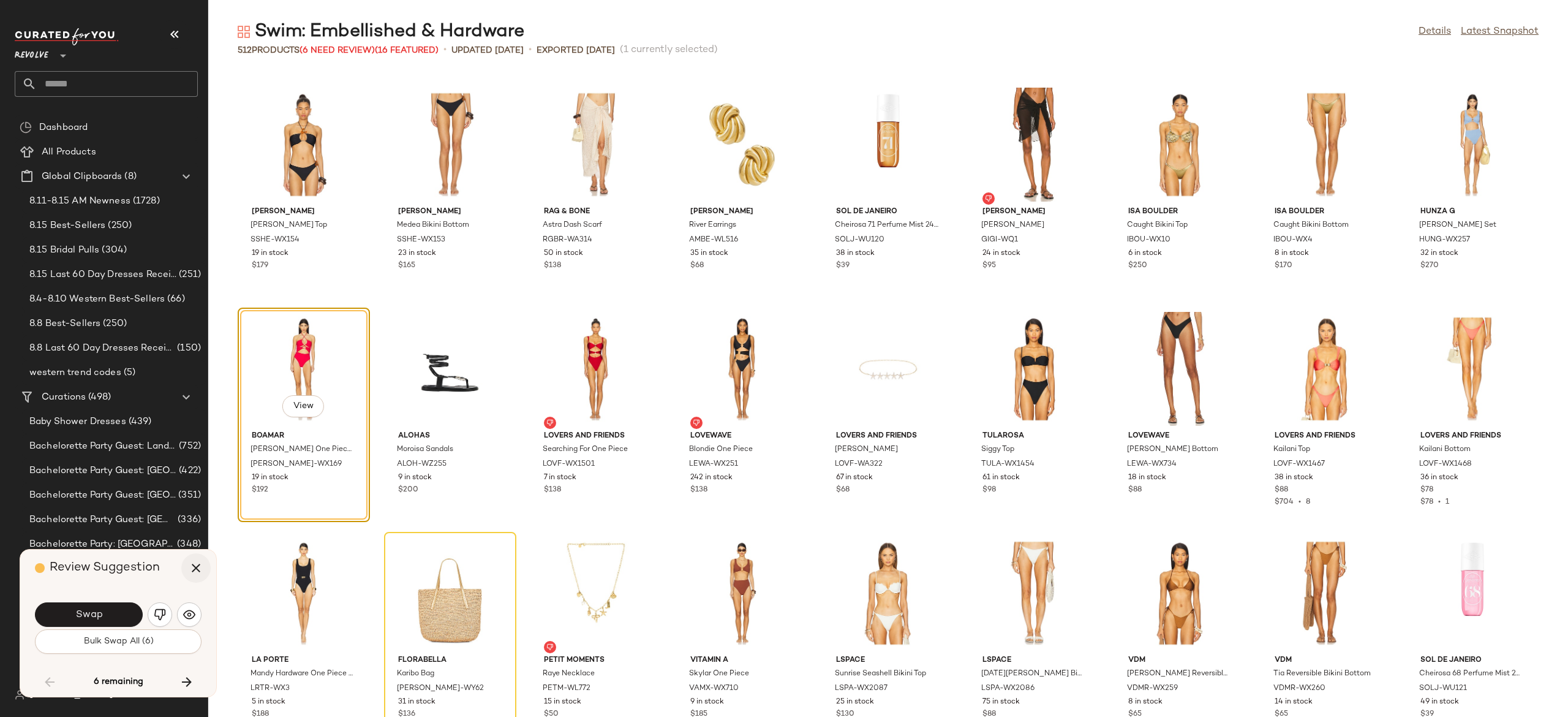
click at [191, 568] on icon "button" at bounding box center [196, 568] width 15 height 15
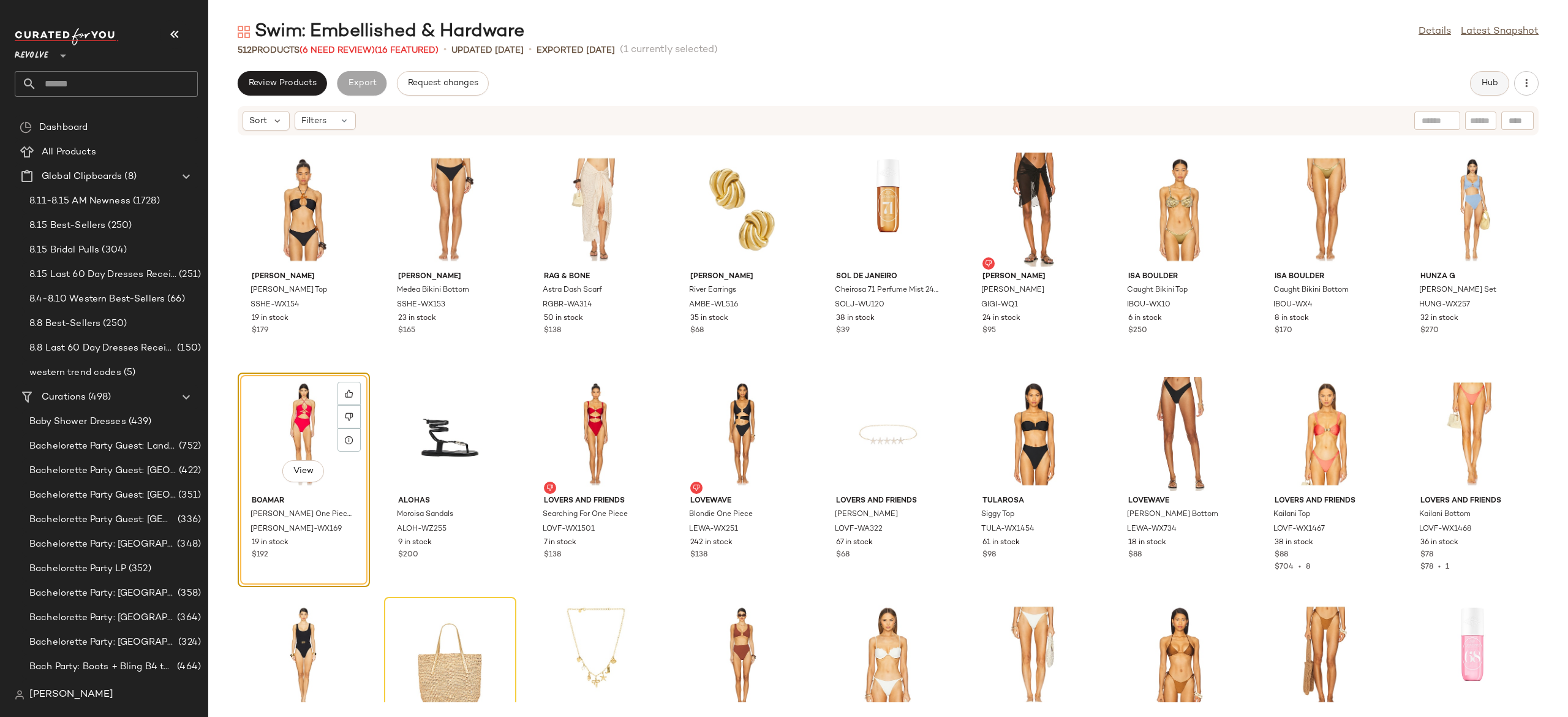
click at [1472, 84] on button "Hub" at bounding box center [1490, 83] width 39 height 25
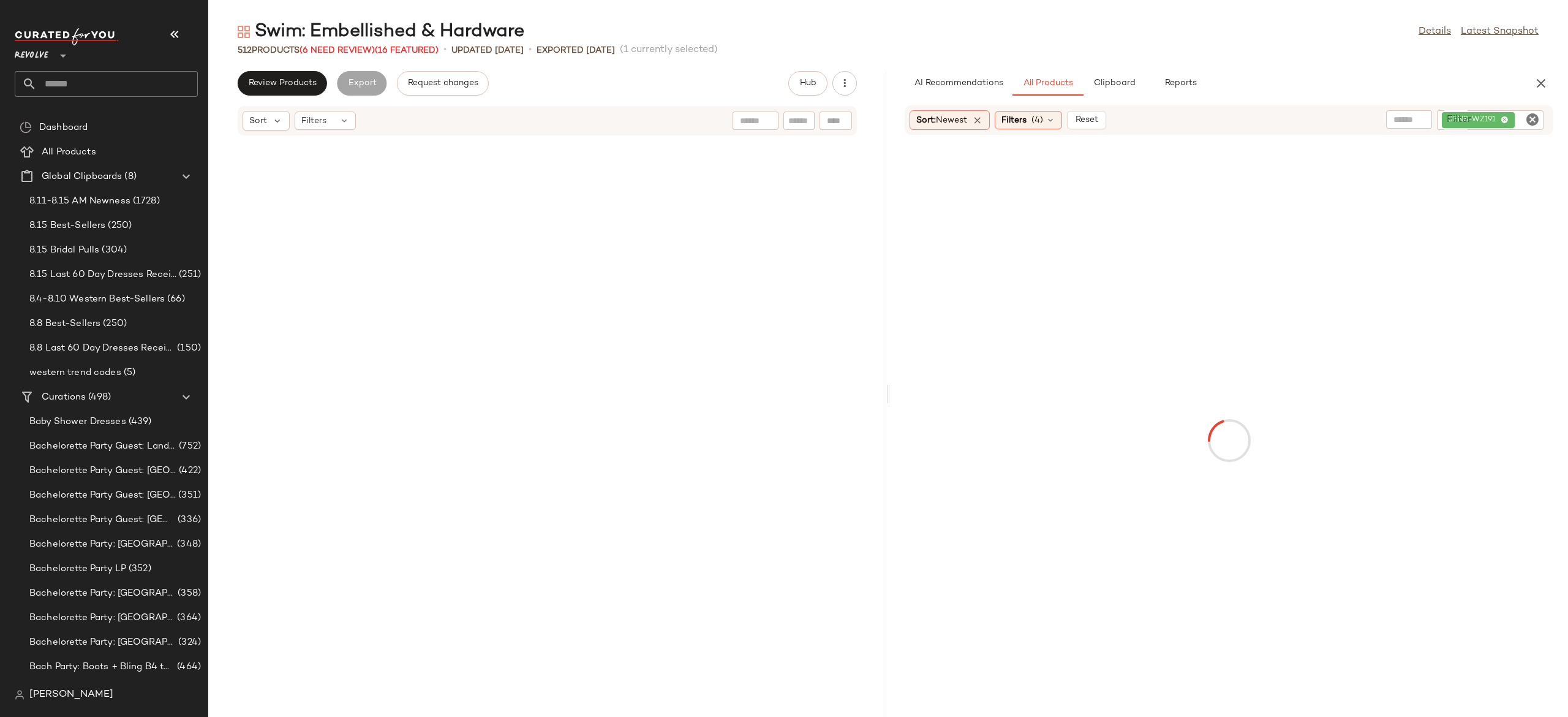
scroll to position [9865, 0]
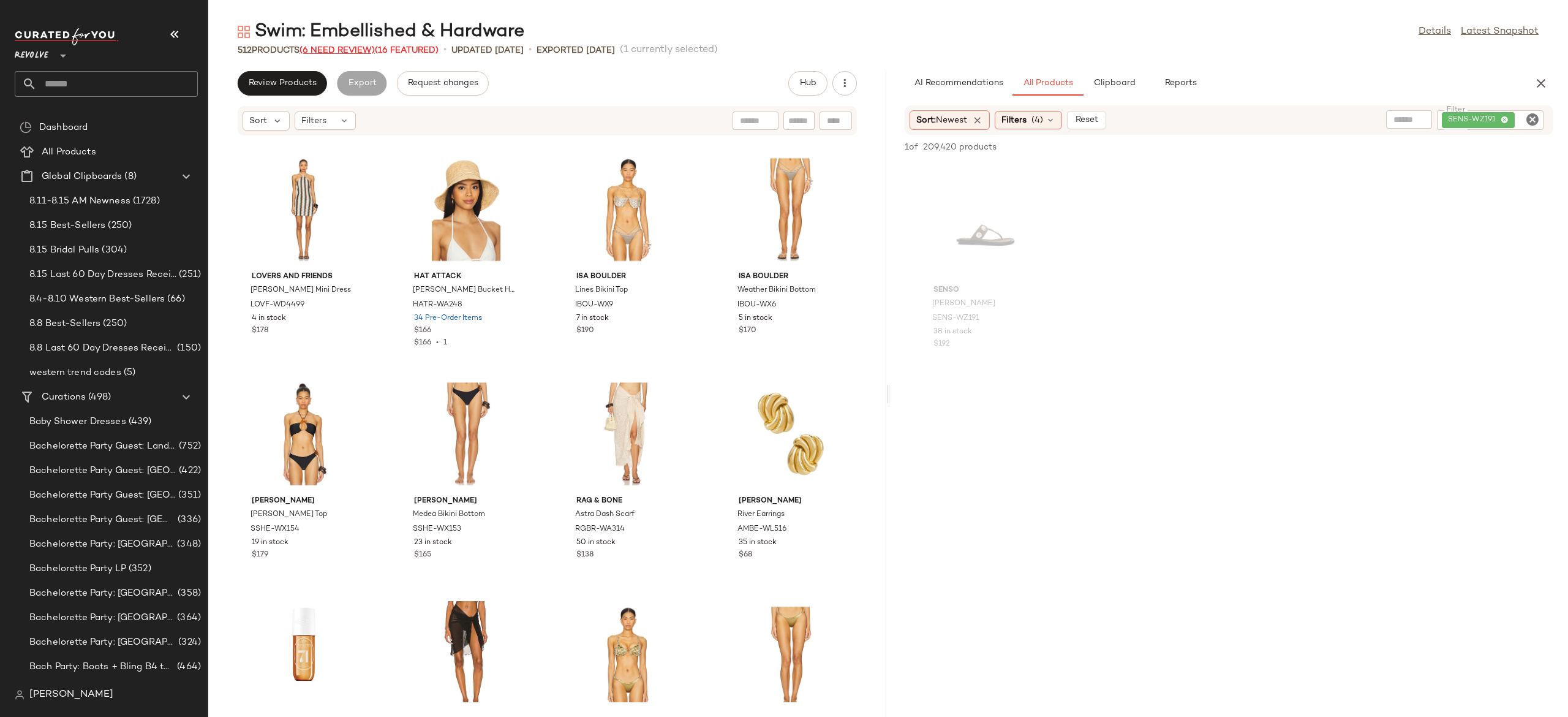
click at [363, 48] on span "(6 Need Review)" at bounding box center [337, 51] width 75 height 9
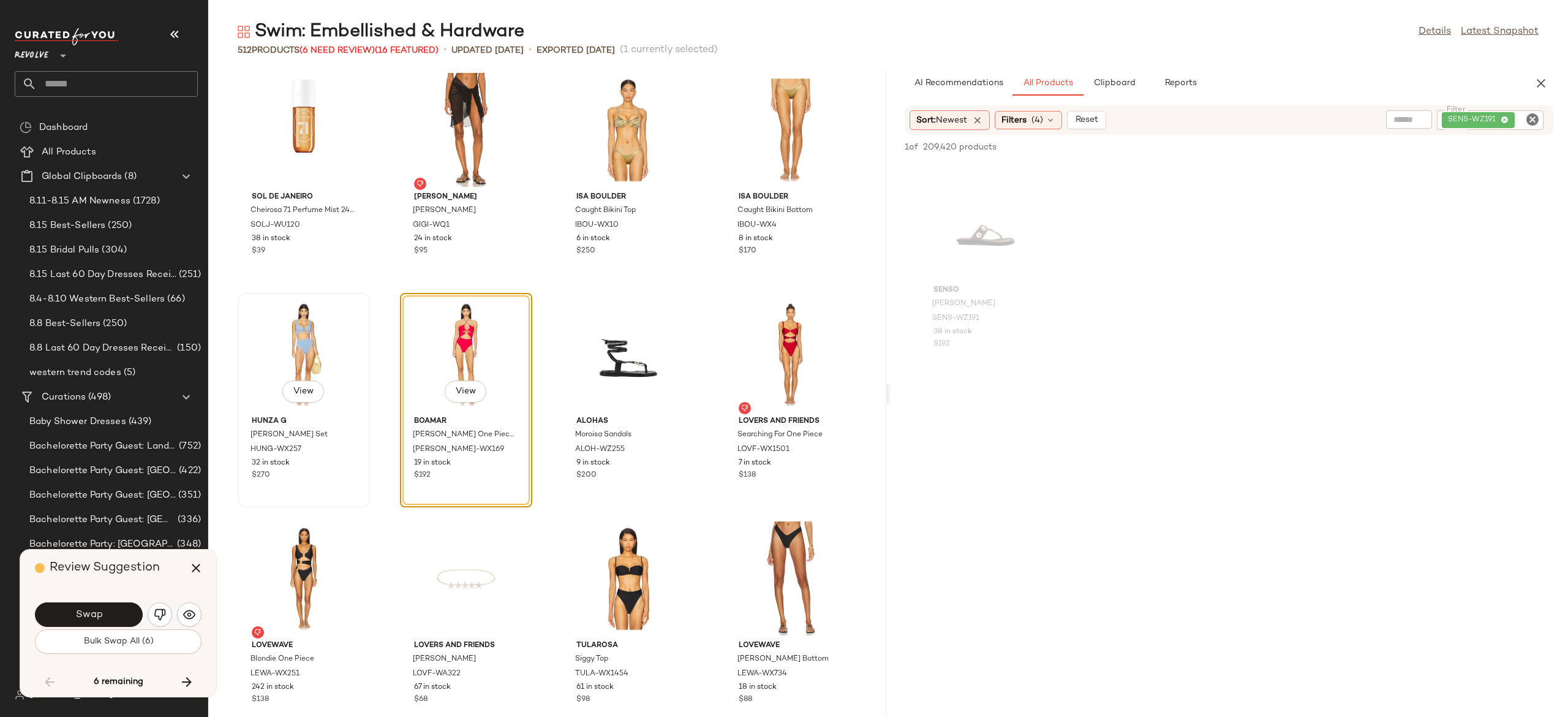
scroll to position [10320, 0]
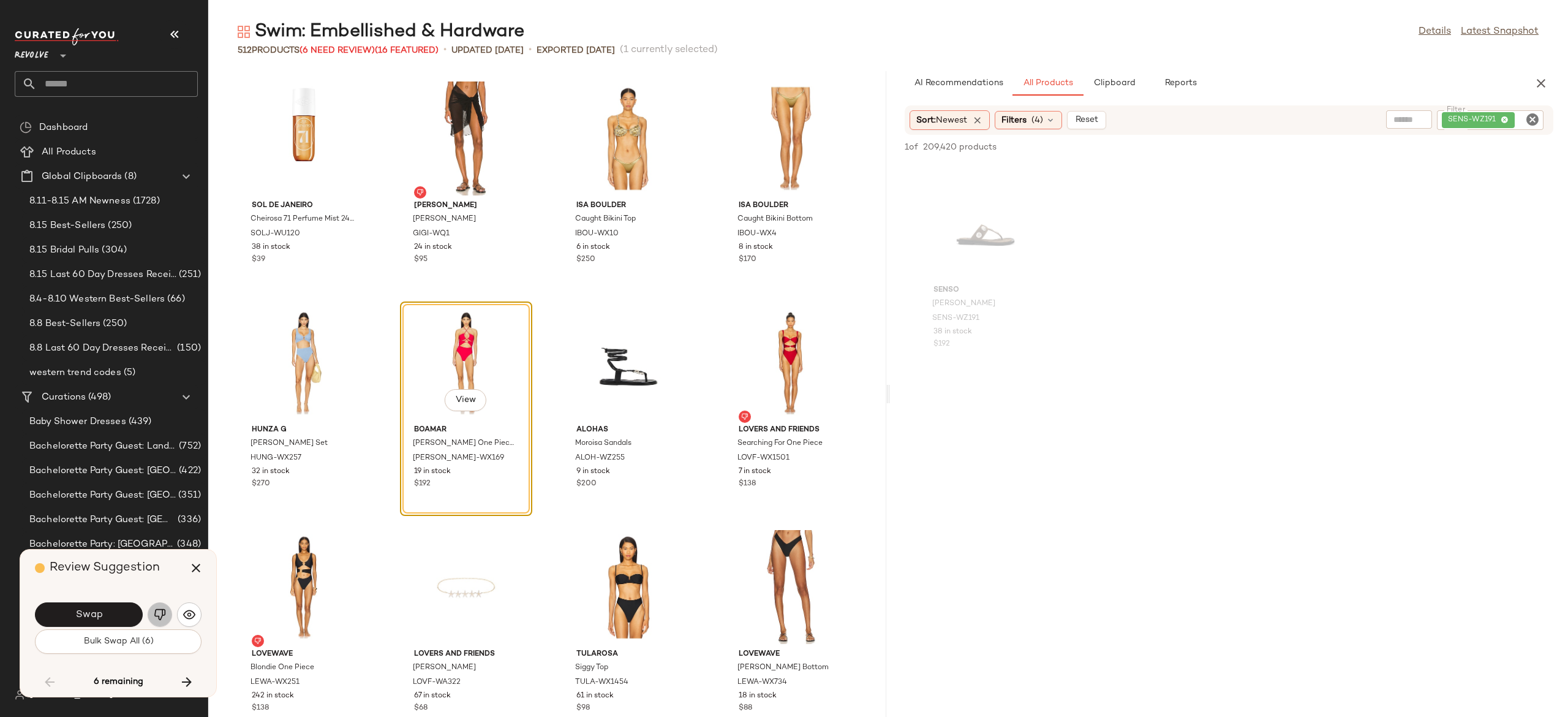
click at [160, 616] on img "button" at bounding box center [160, 614] width 12 height 12
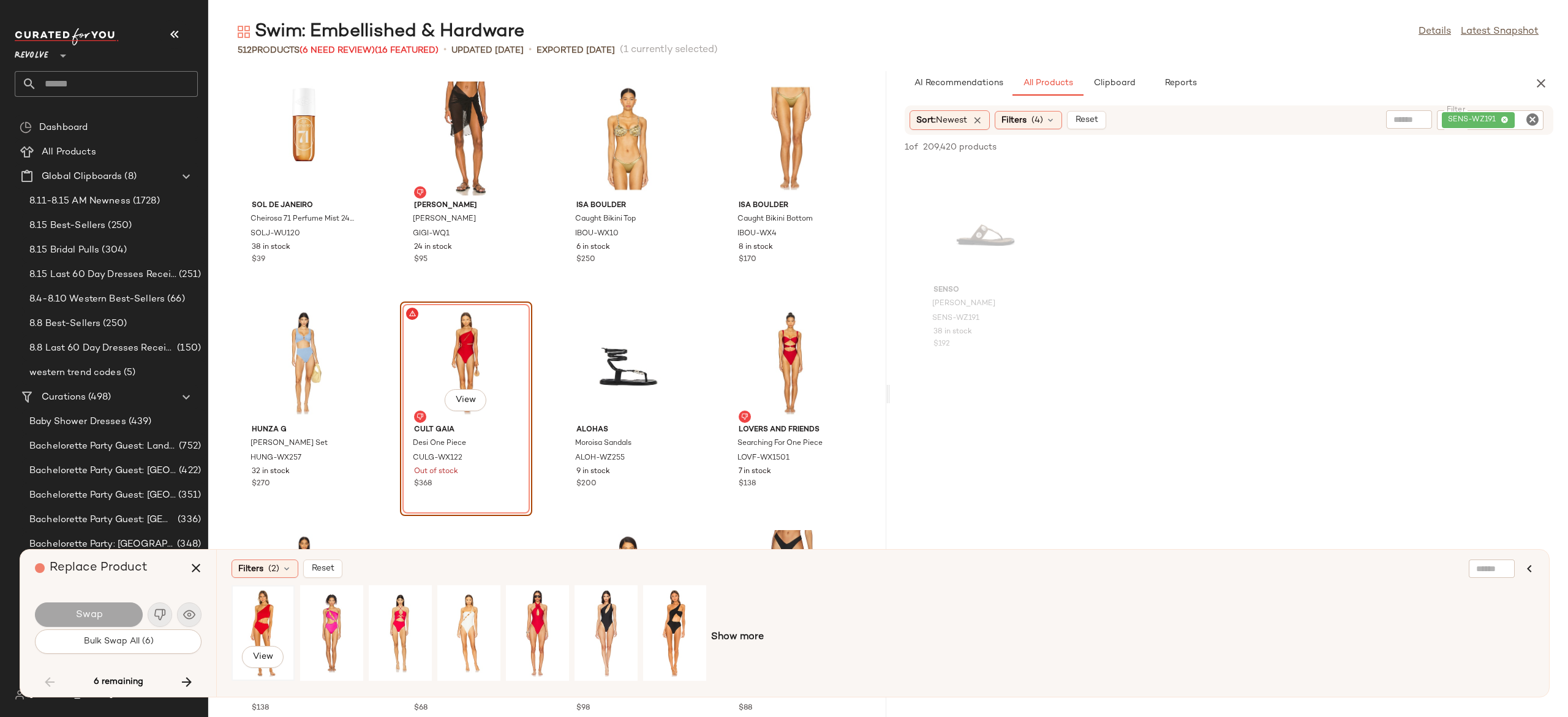
click at [259, 609] on div "View" at bounding box center [263, 633] width 54 height 87
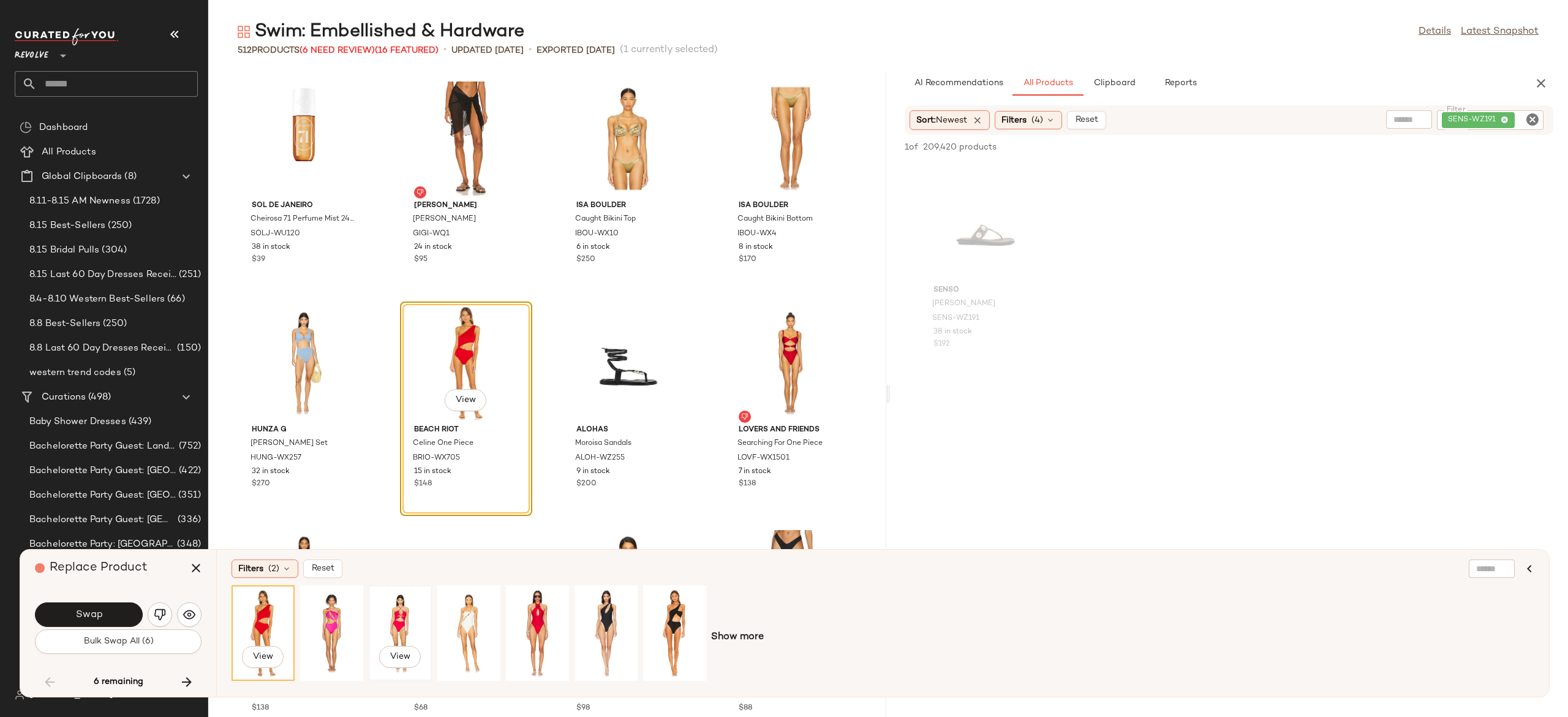
click at [407, 610] on div "View" at bounding box center [400, 633] width 54 height 87
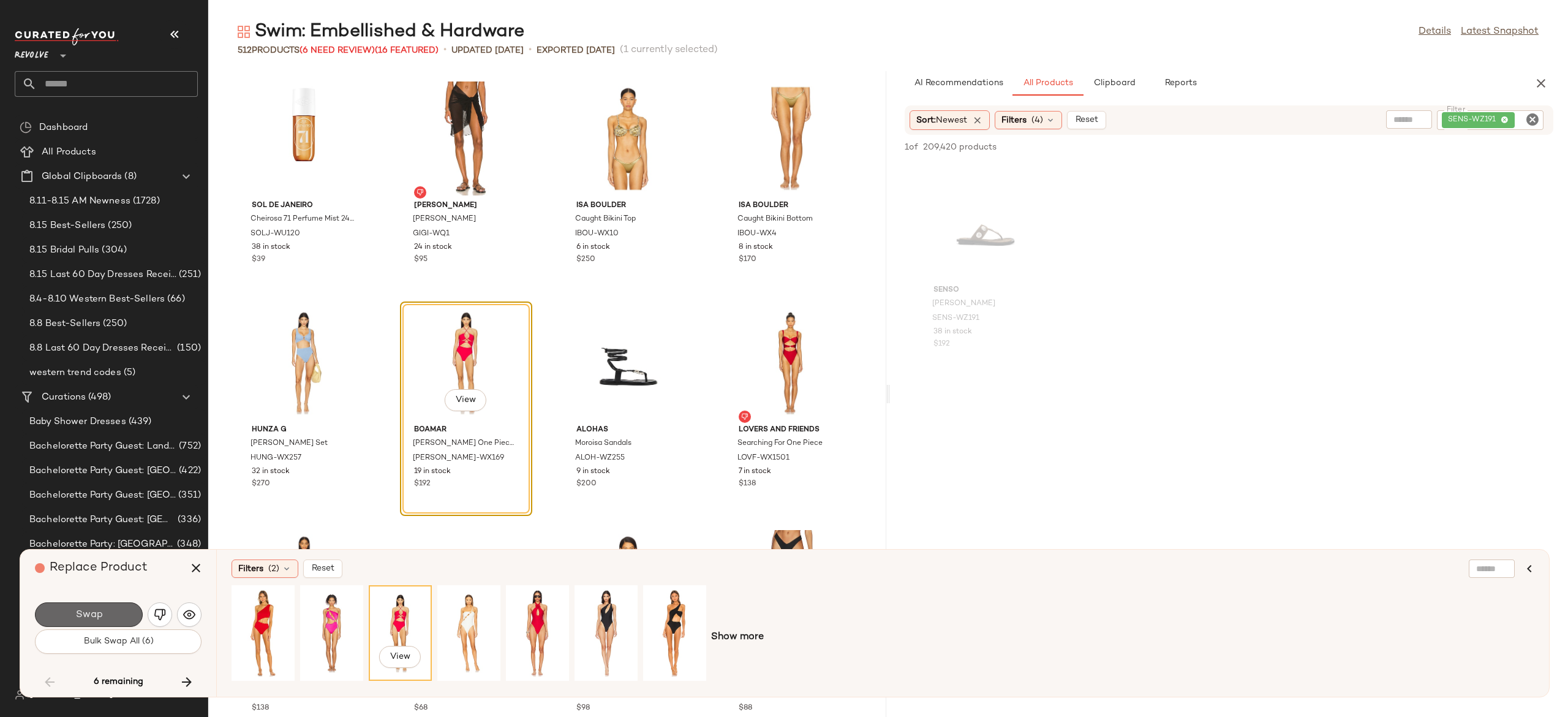
click at [126, 617] on button "Swap" at bounding box center [88, 614] width 108 height 25
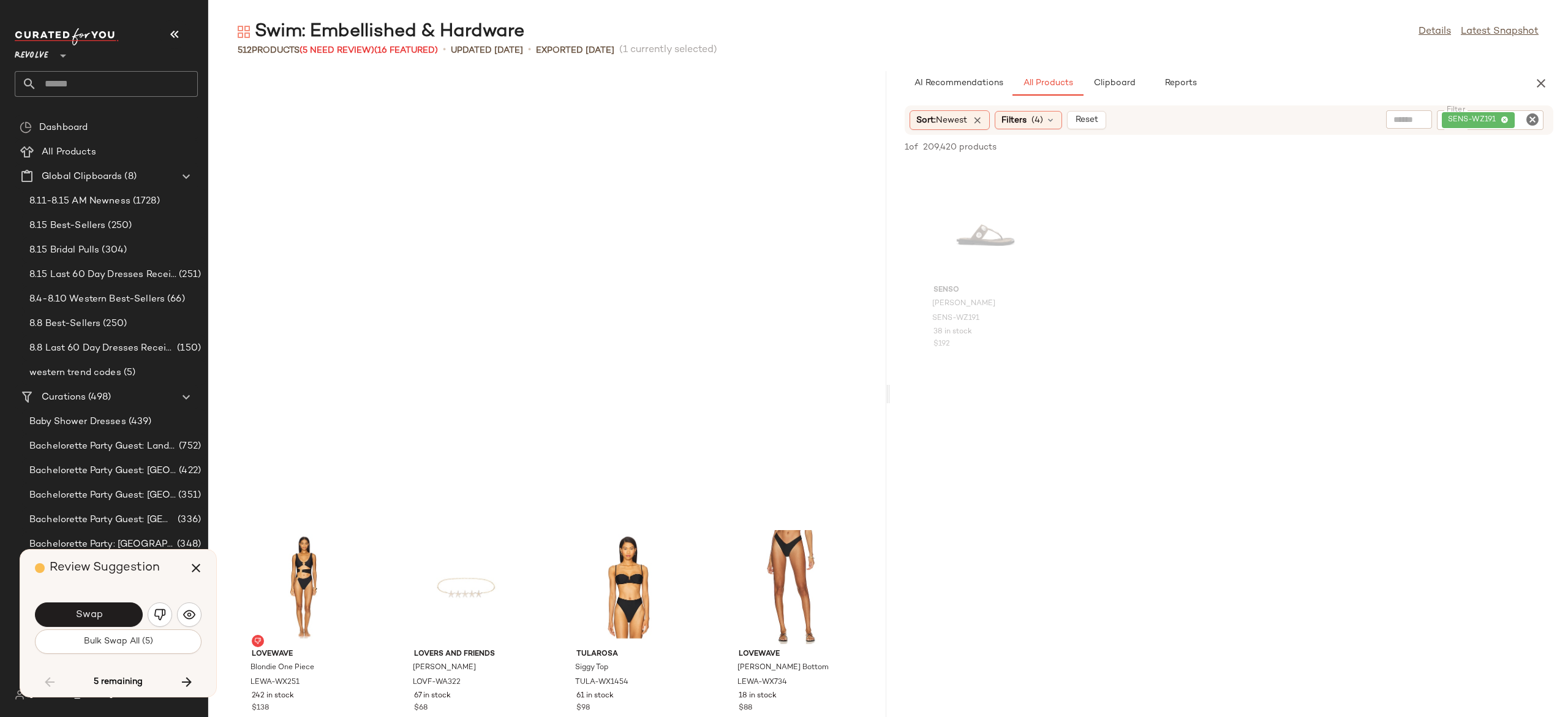
scroll to position [10763, 0]
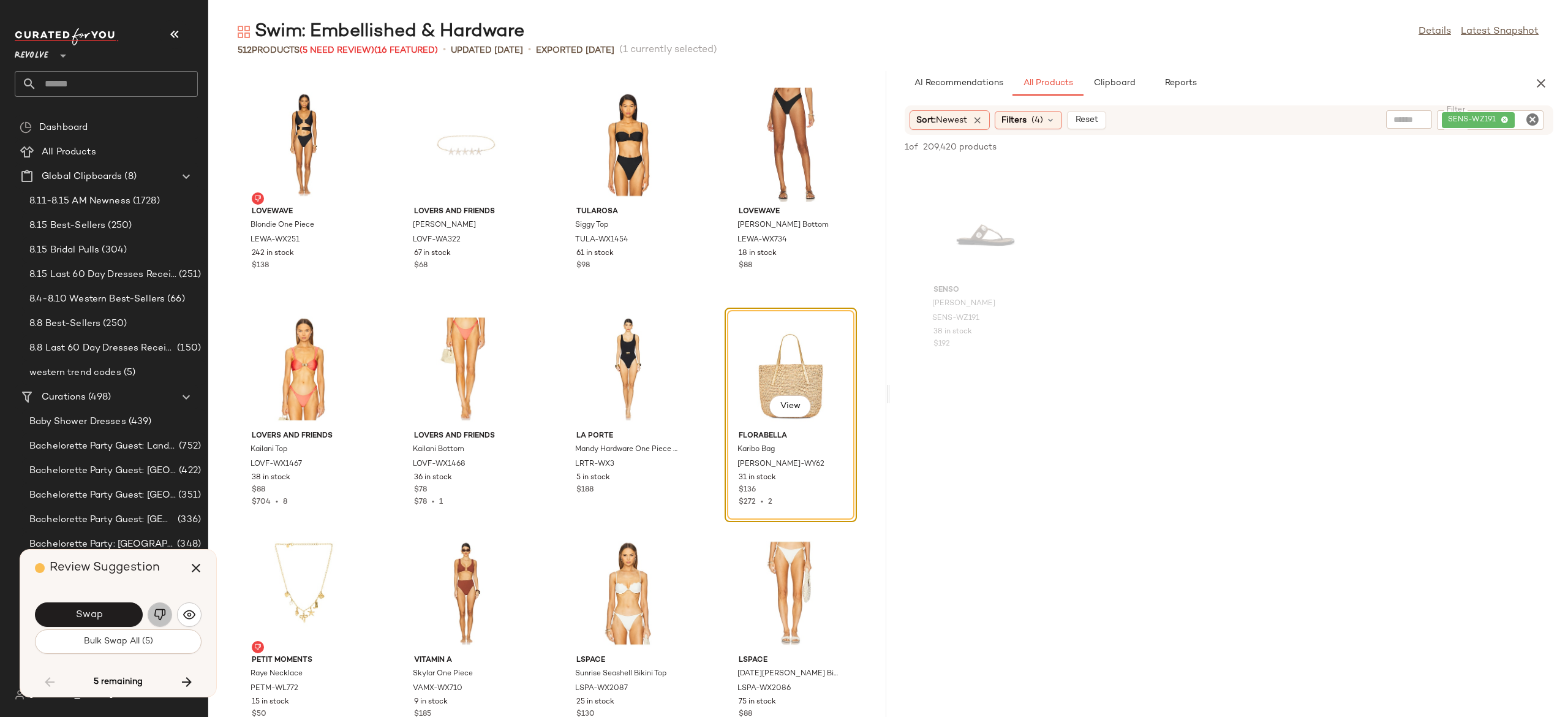
click at [162, 611] on img "button" at bounding box center [160, 614] width 12 height 12
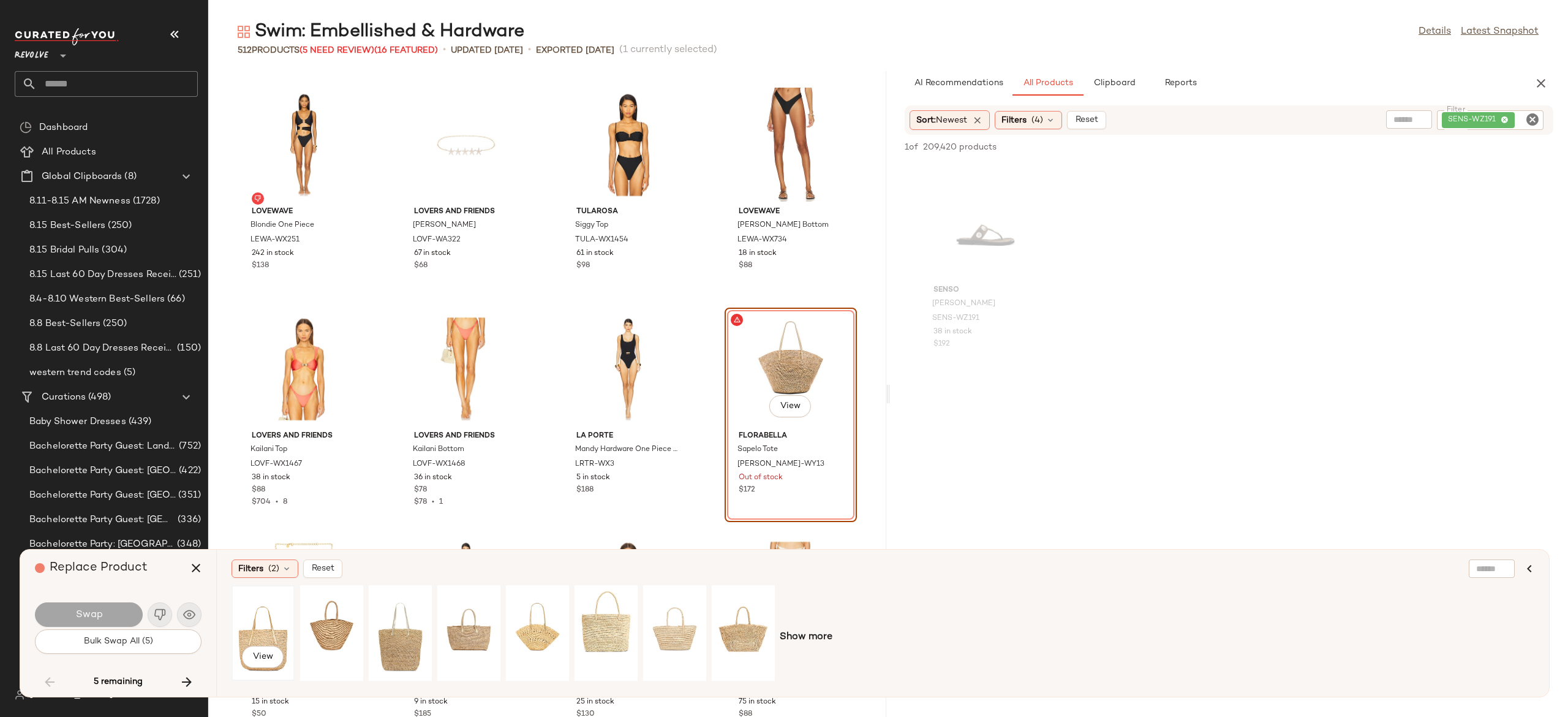
click at [268, 627] on div "View" at bounding box center [263, 633] width 54 height 87
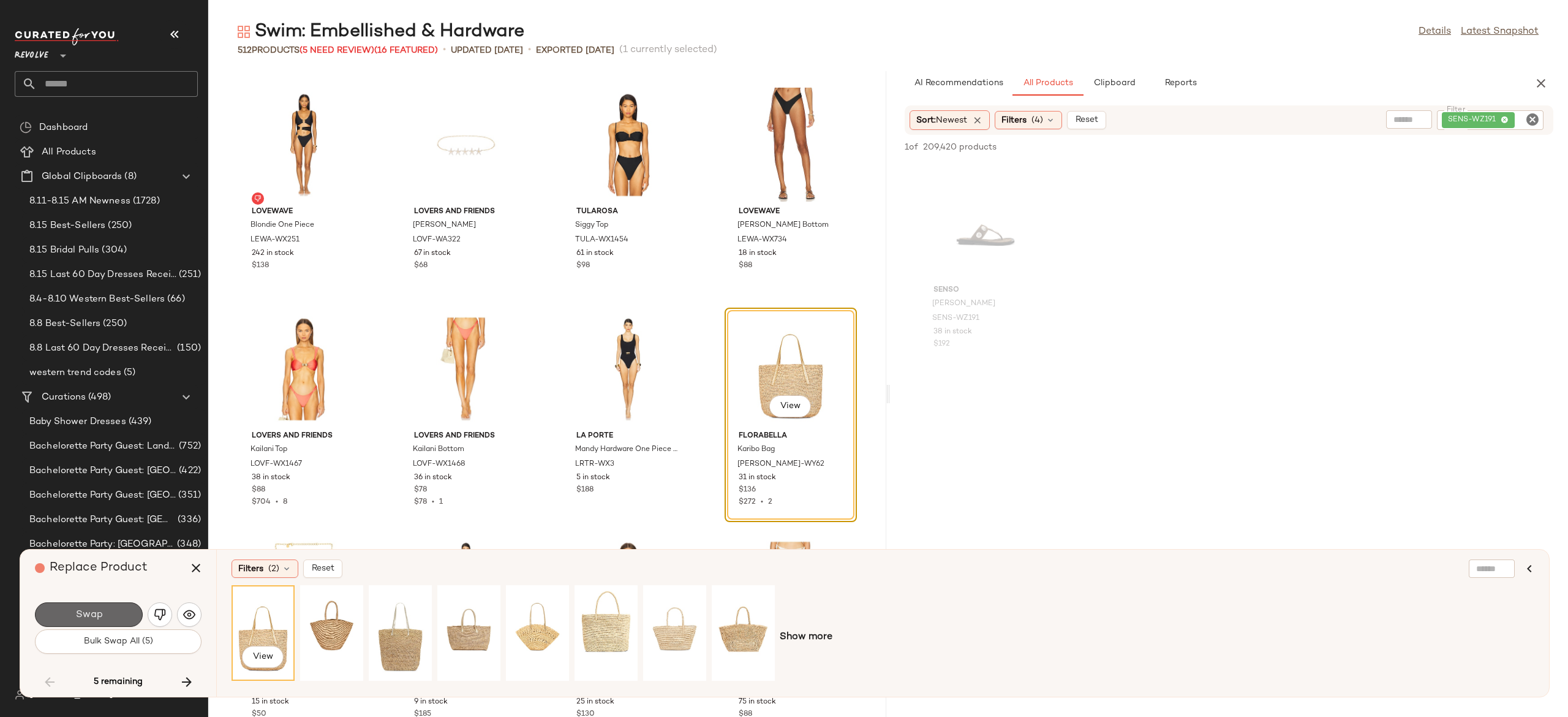
click at [93, 619] on span "Swap" at bounding box center [88, 614] width 28 height 11
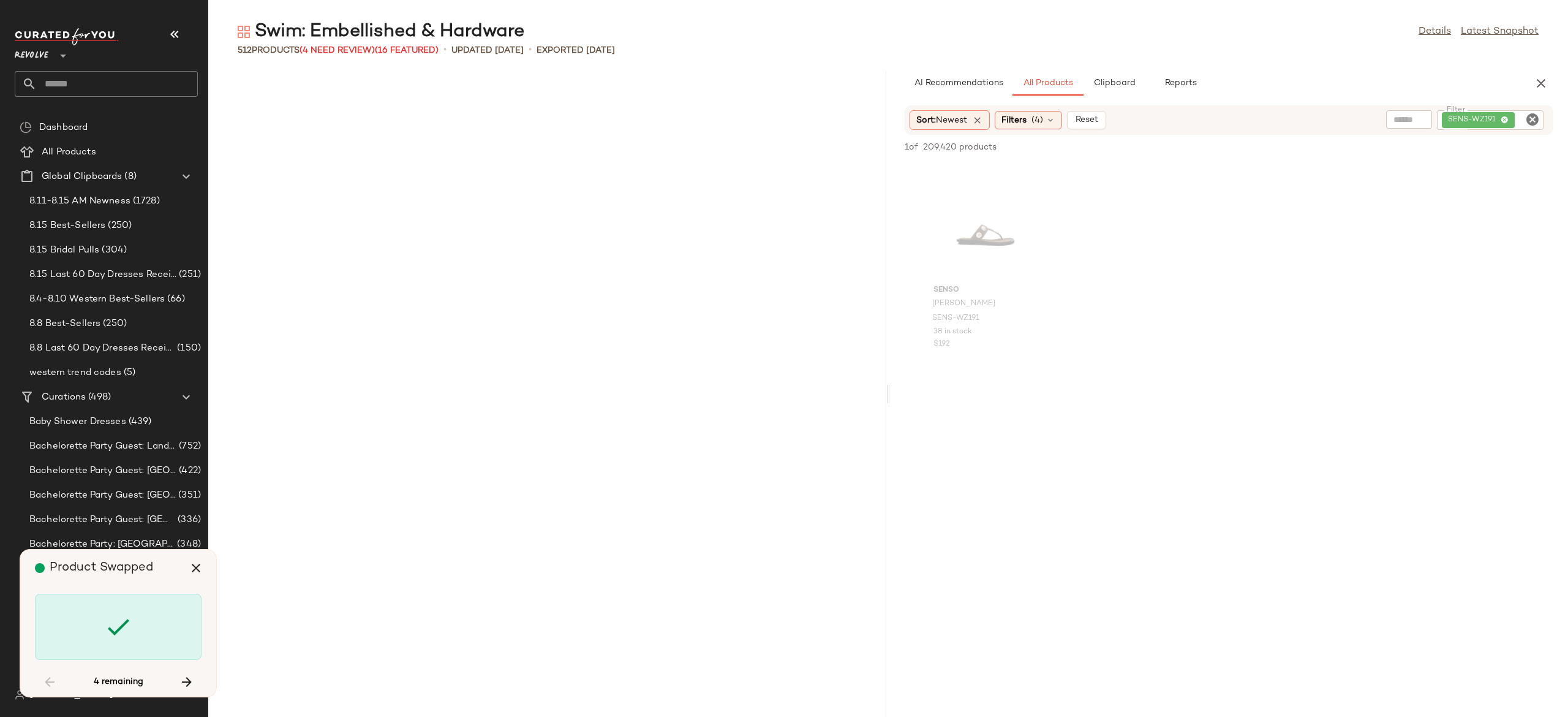
scroll to position [13901, 0]
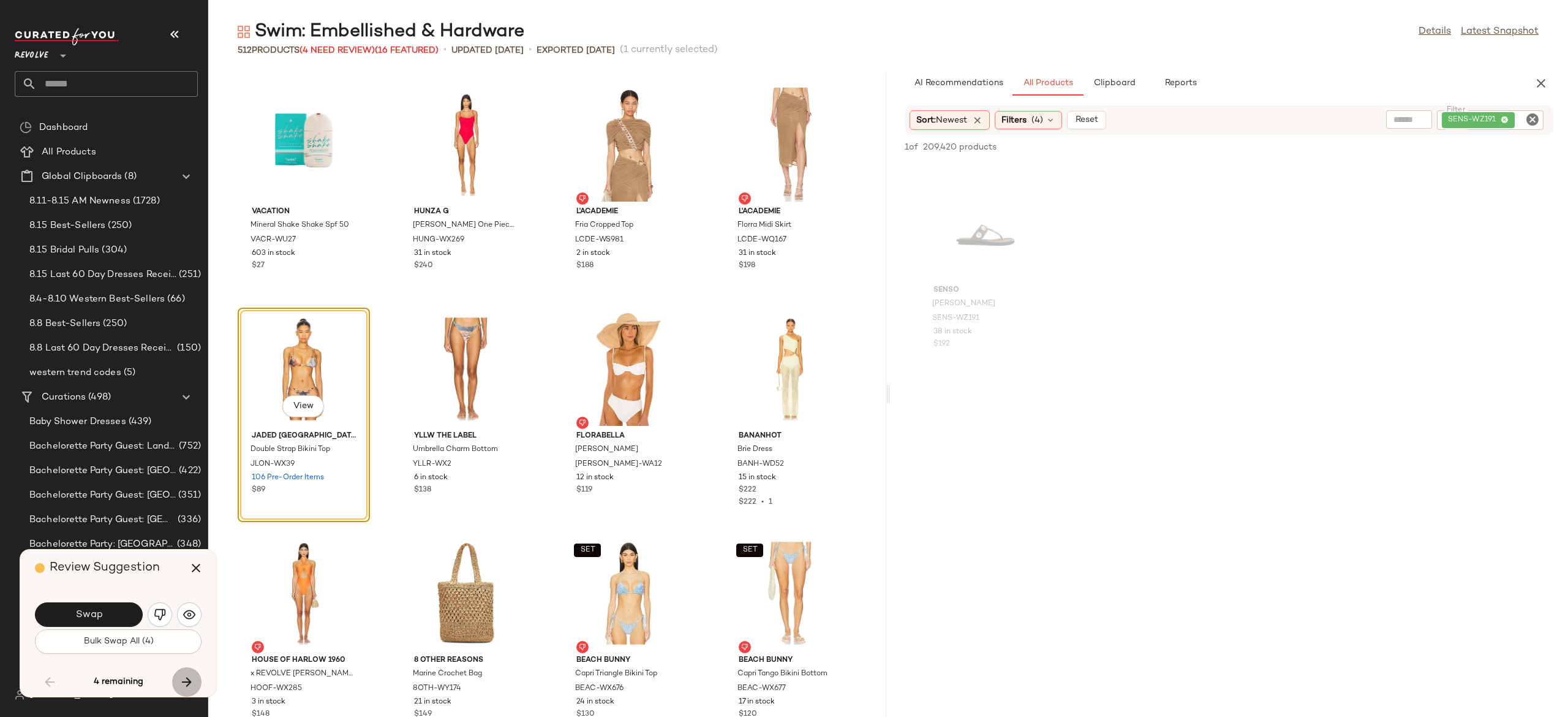
click at [185, 676] on icon "button" at bounding box center [187, 682] width 15 height 15
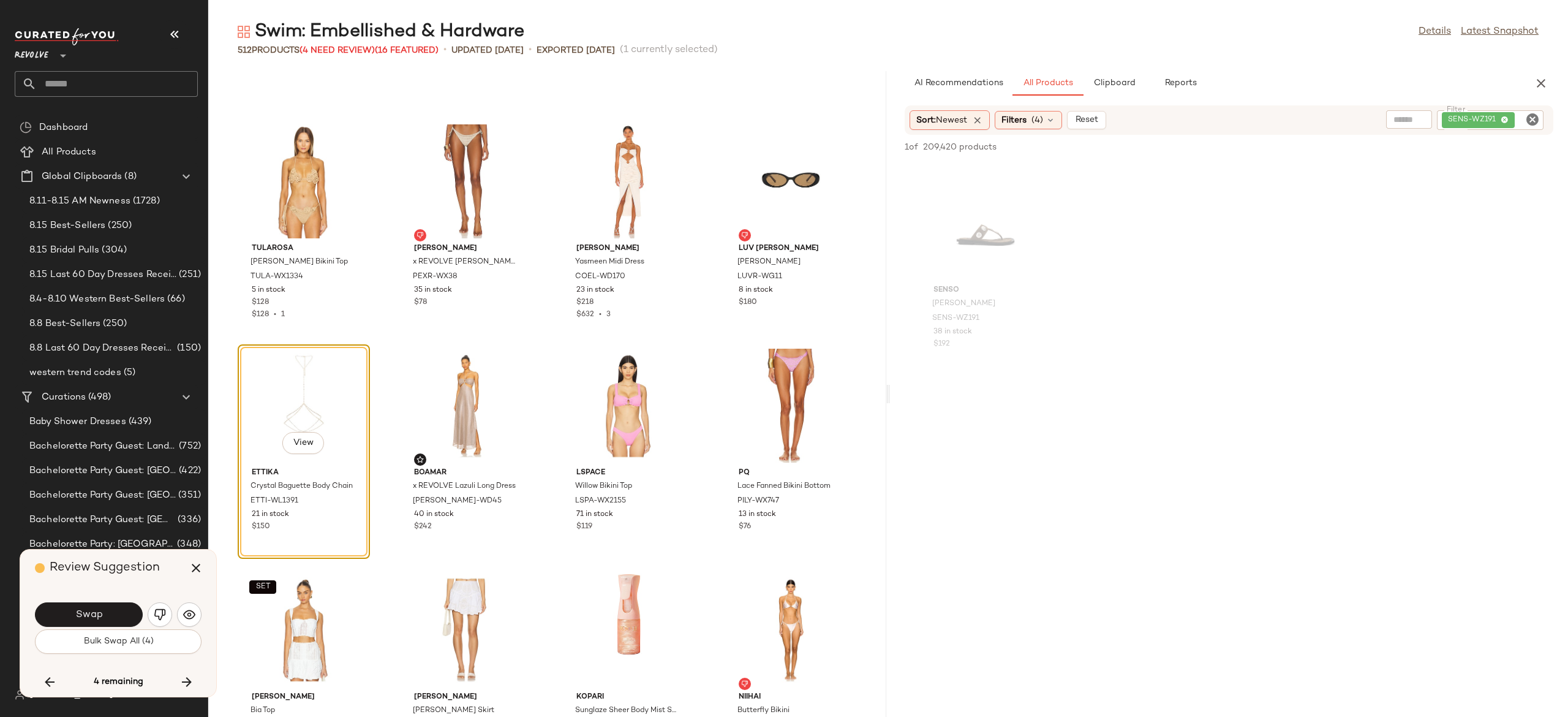
scroll to position [14536, 0]
click at [159, 614] on img "button" at bounding box center [160, 614] width 12 height 12
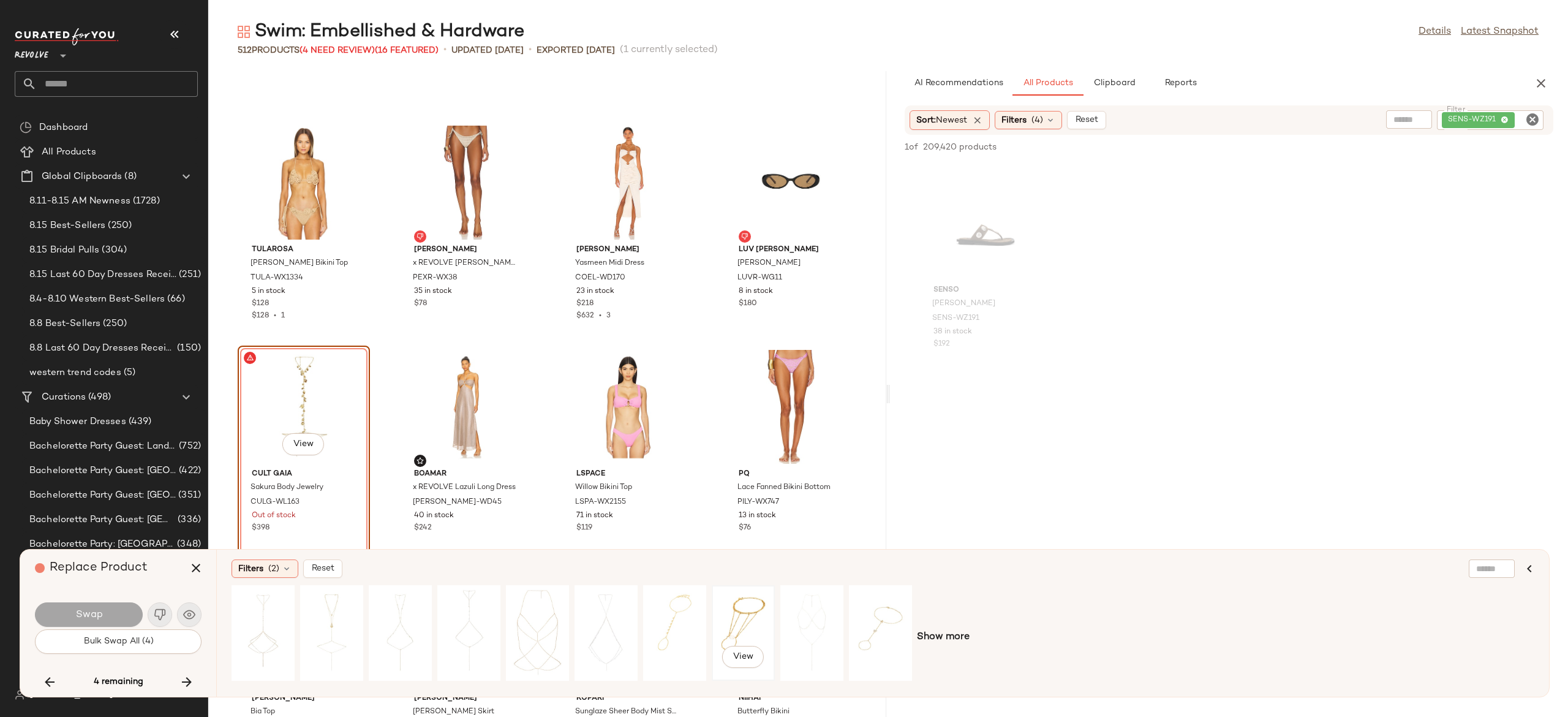
click at [733, 612] on div "View" at bounding box center [743, 633] width 54 height 87
click at [277, 624] on div "View" at bounding box center [263, 633] width 54 height 87
click at [343, 624] on div "View" at bounding box center [332, 633] width 54 height 87
click at [406, 614] on div "View" at bounding box center [400, 633] width 54 height 87
click at [721, 603] on div "View" at bounding box center [743, 633] width 54 height 87
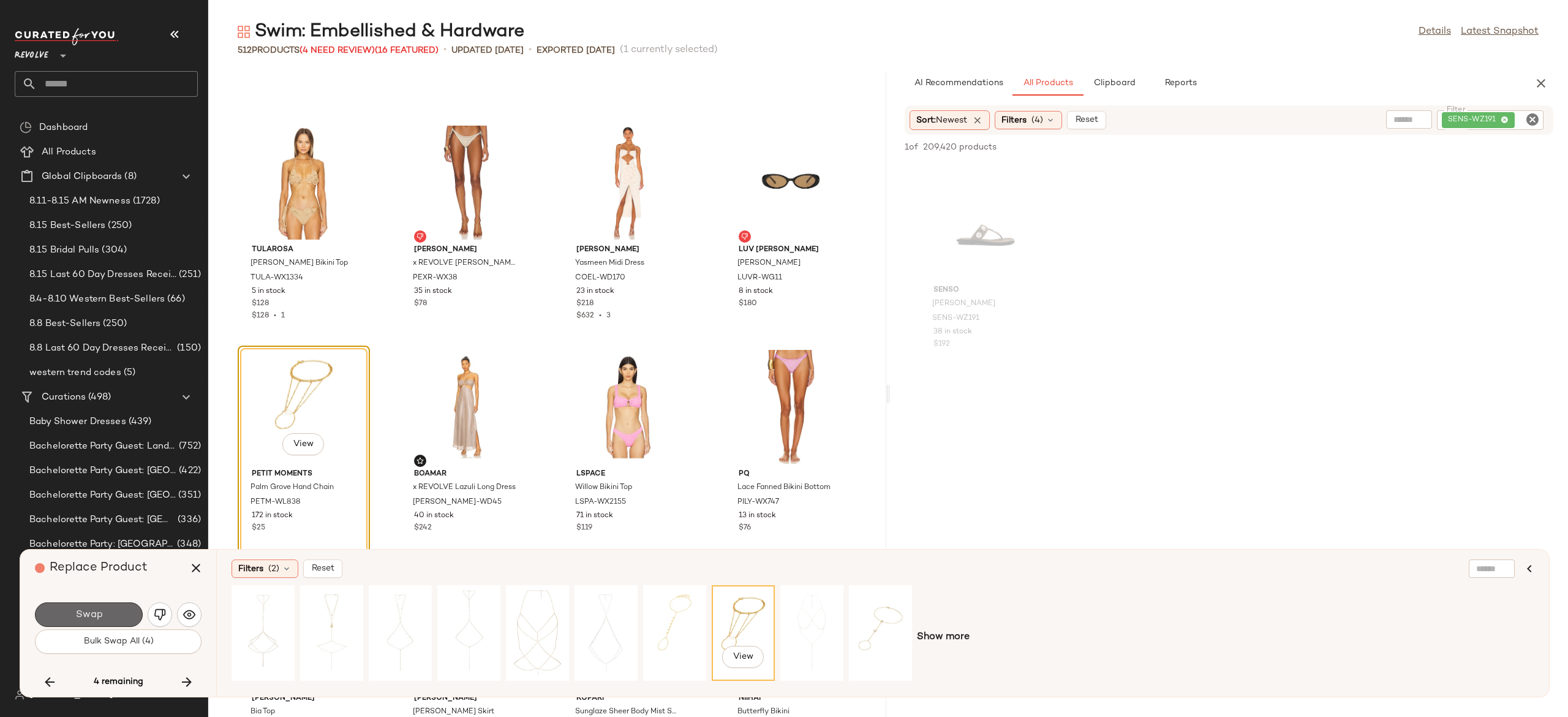
click at [114, 609] on button "Swap" at bounding box center [88, 614] width 108 height 25
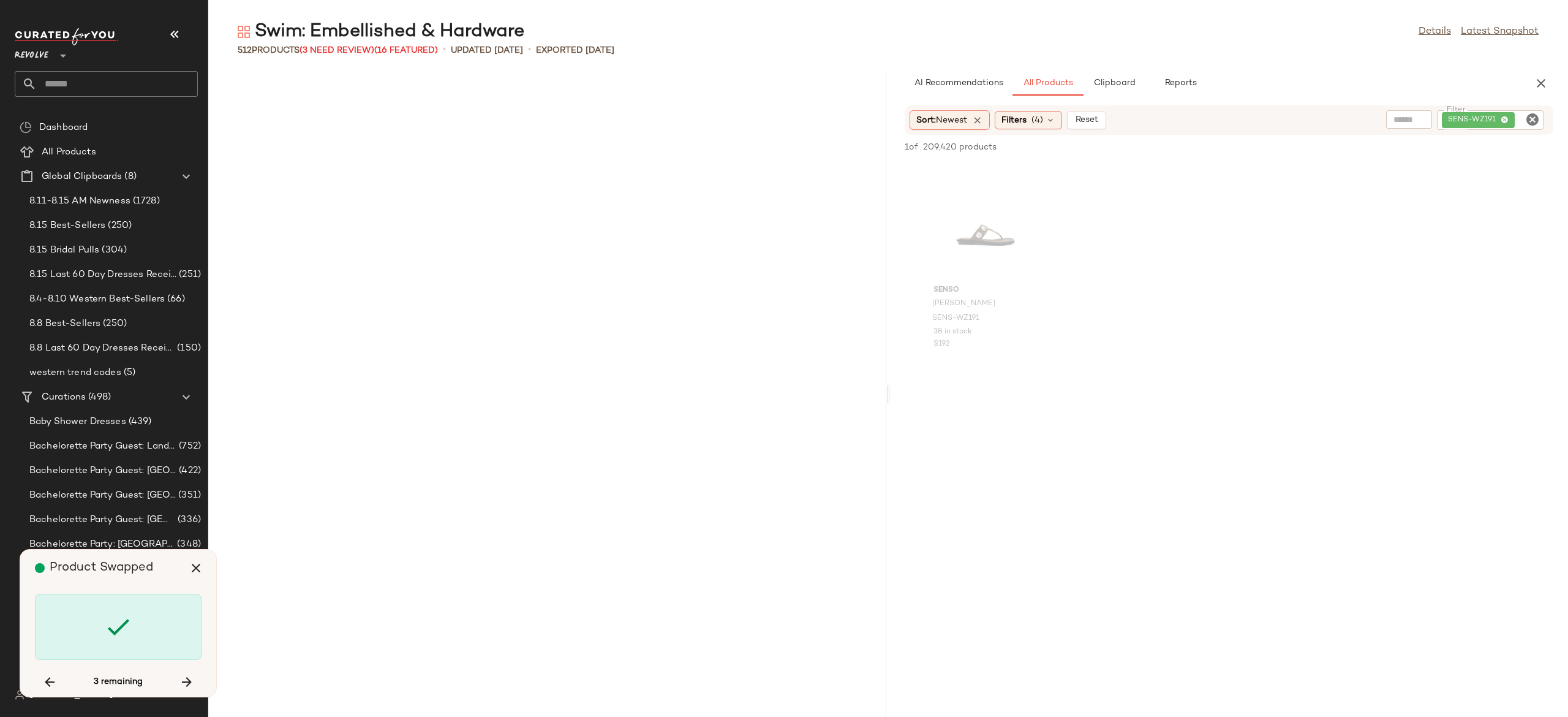
scroll to position [22870, 0]
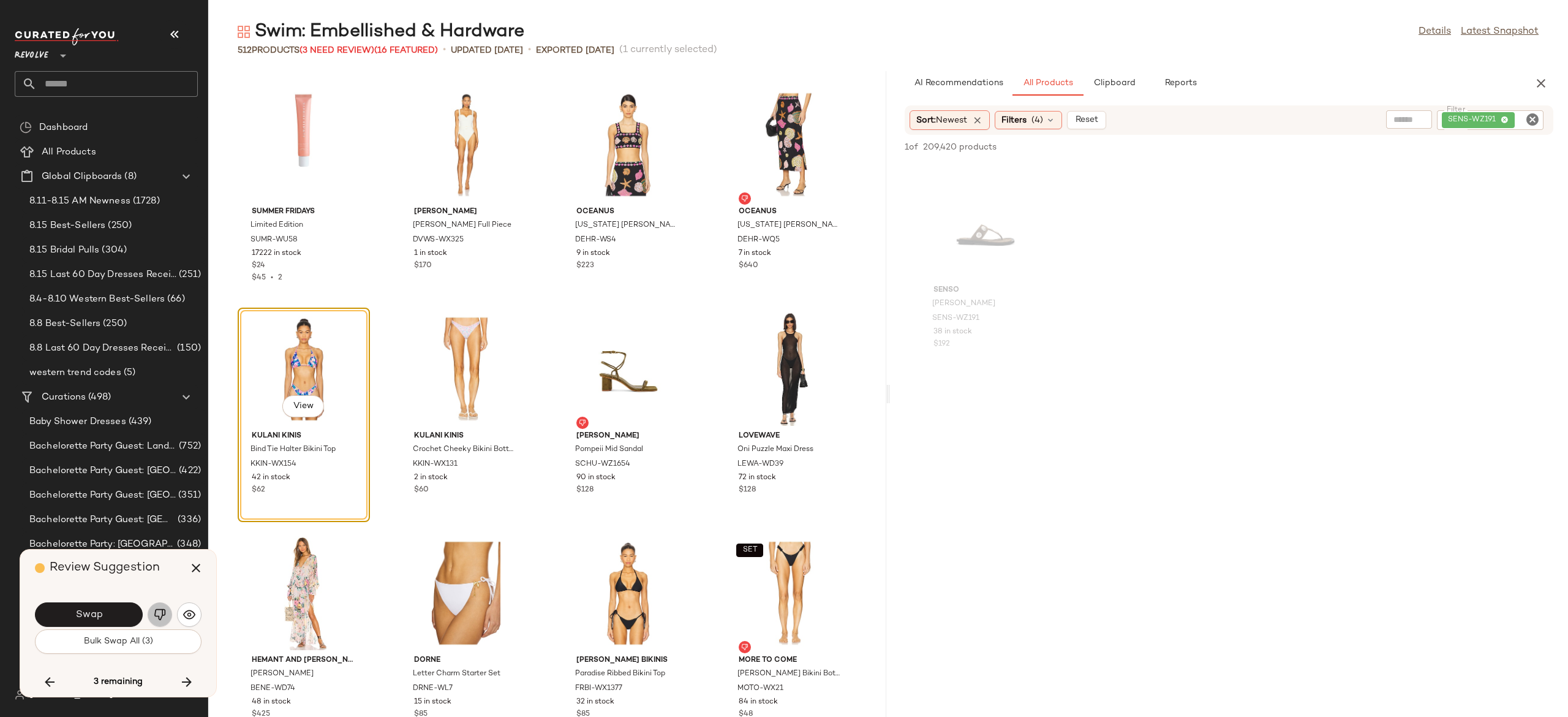
click at [155, 612] on img "button" at bounding box center [160, 614] width 12 height 12
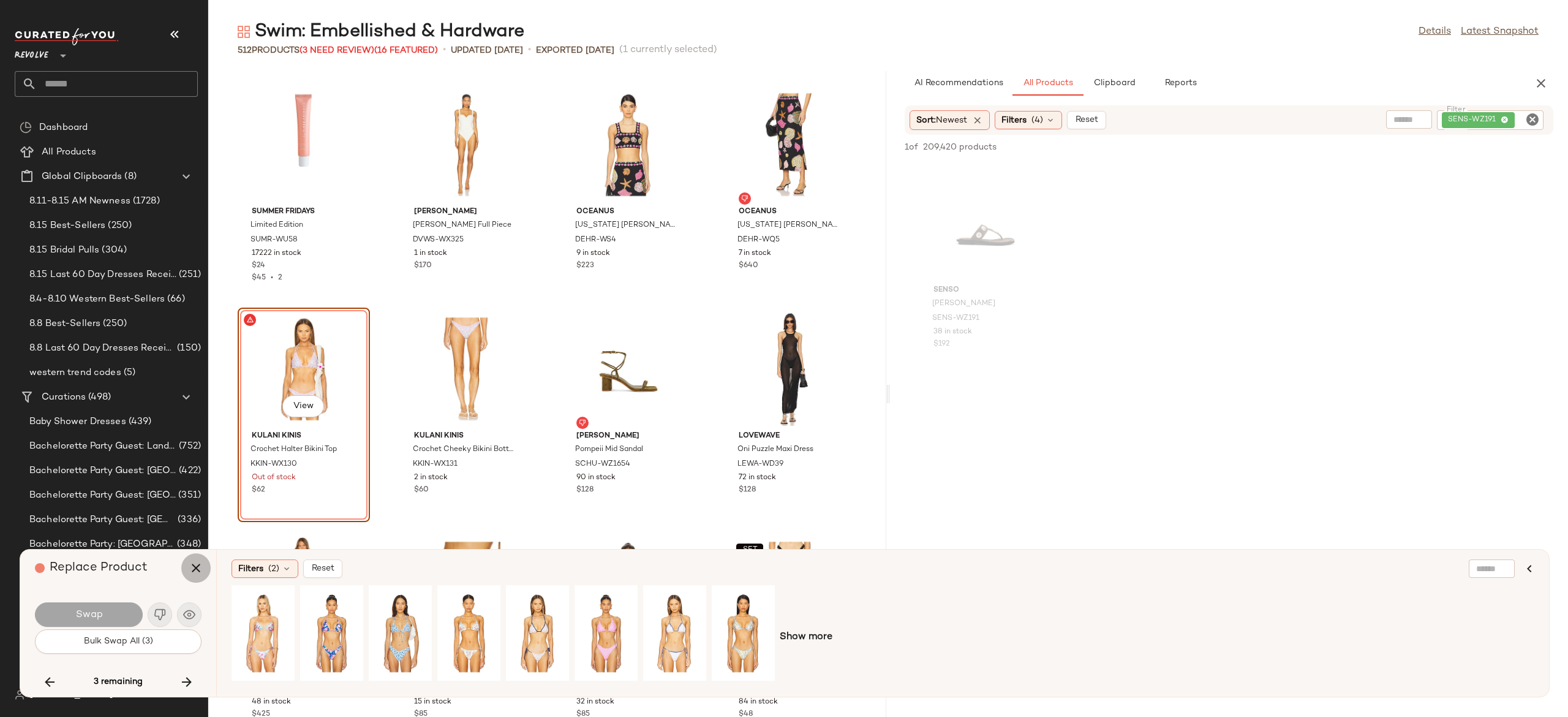
click at [194, 568] on icon "button" at bounding box center [196, 568] width 15 height 15
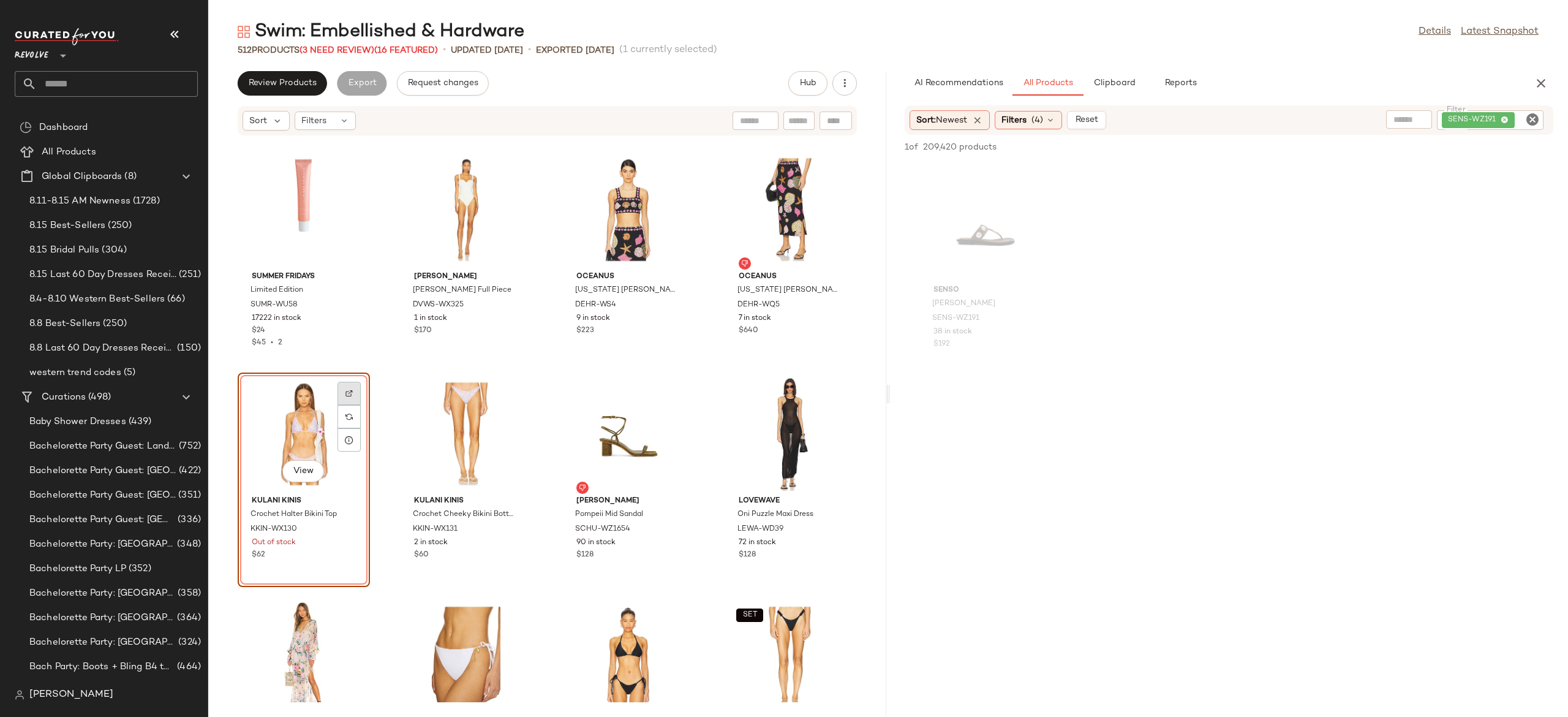
click at [358, 405] on div at bounding box center [349, 416] width 23 height 23
click at [365, 47] on span "(3 Need Review)" at bounding box center [336, 51] width 75 height 9
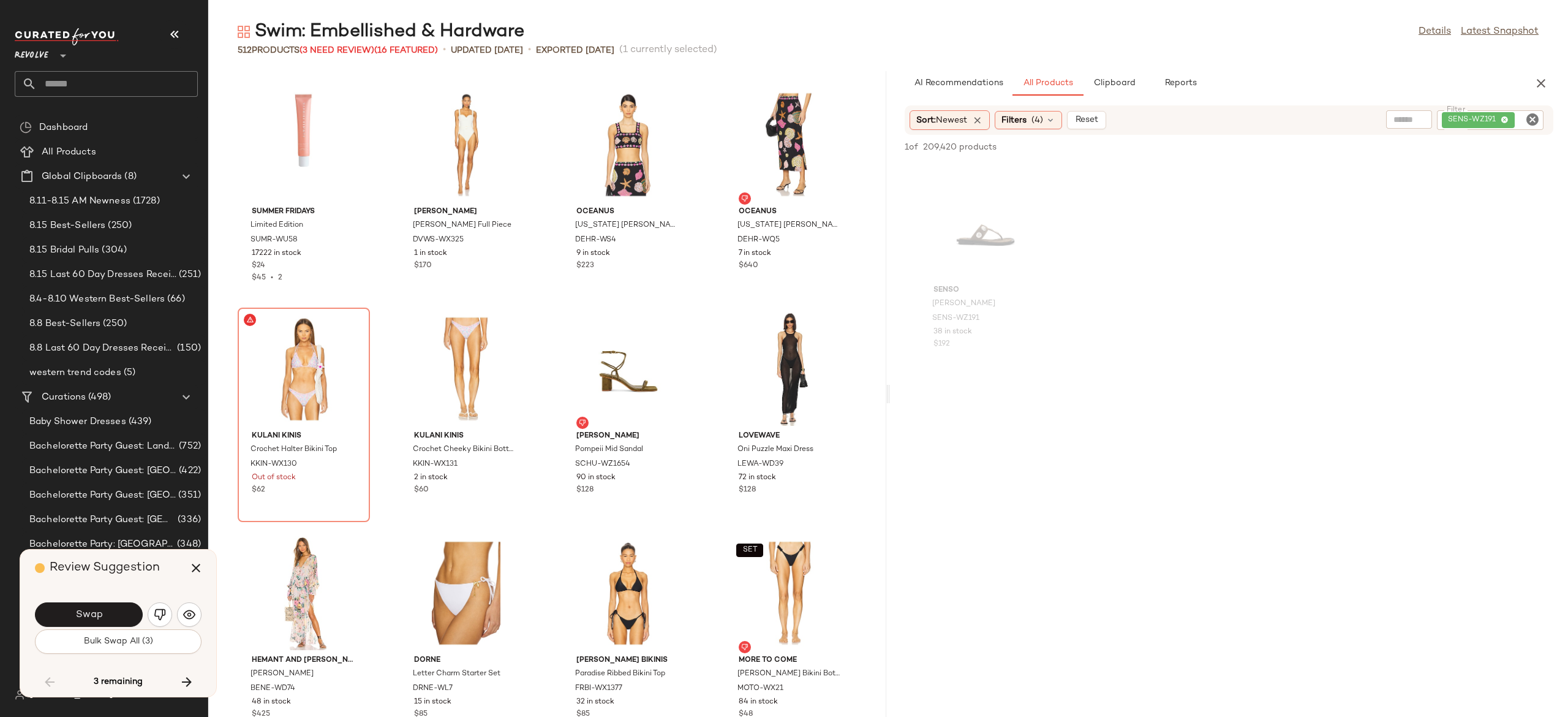
scroll to position [13901, 0]
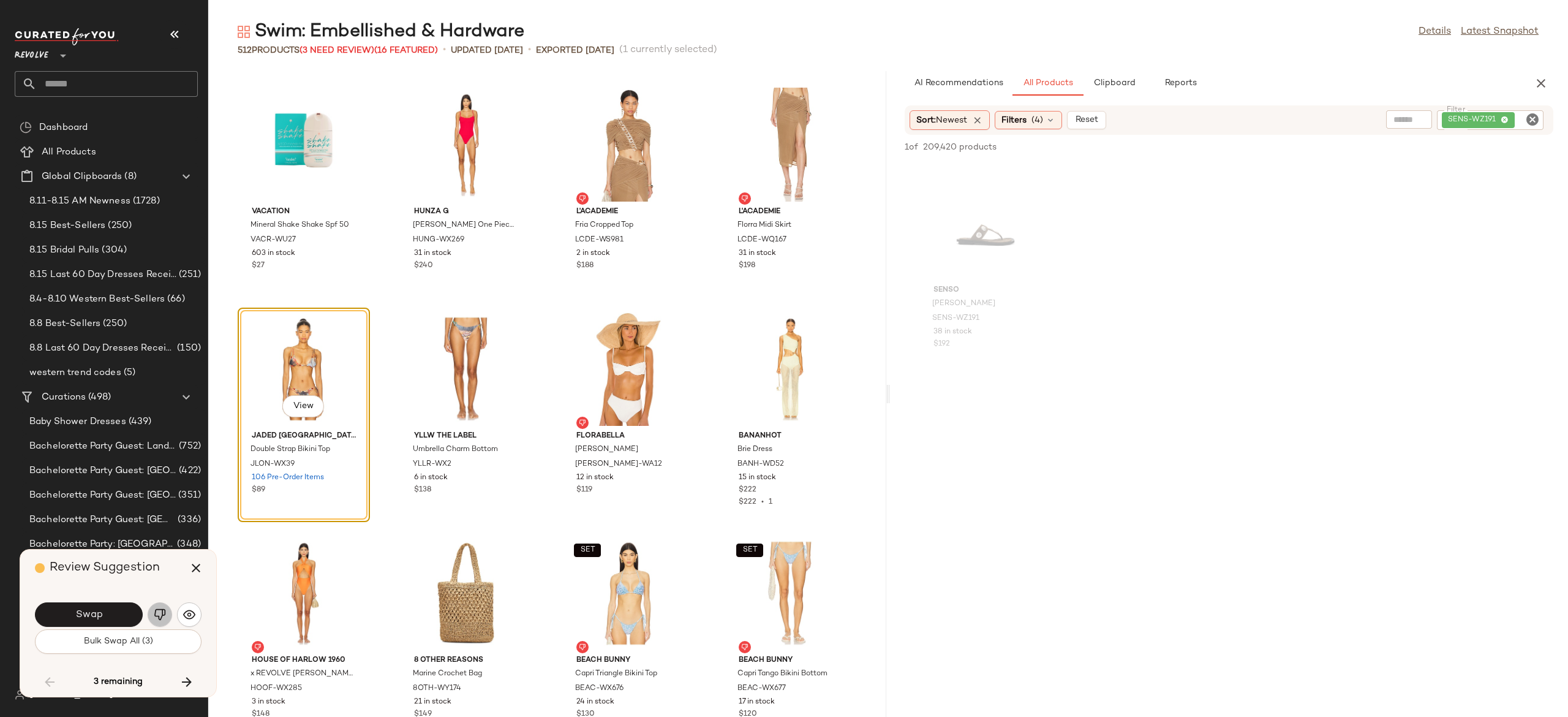
click at [162, 614] on img "button" at bounding box center [160, 614] width 12 height 12
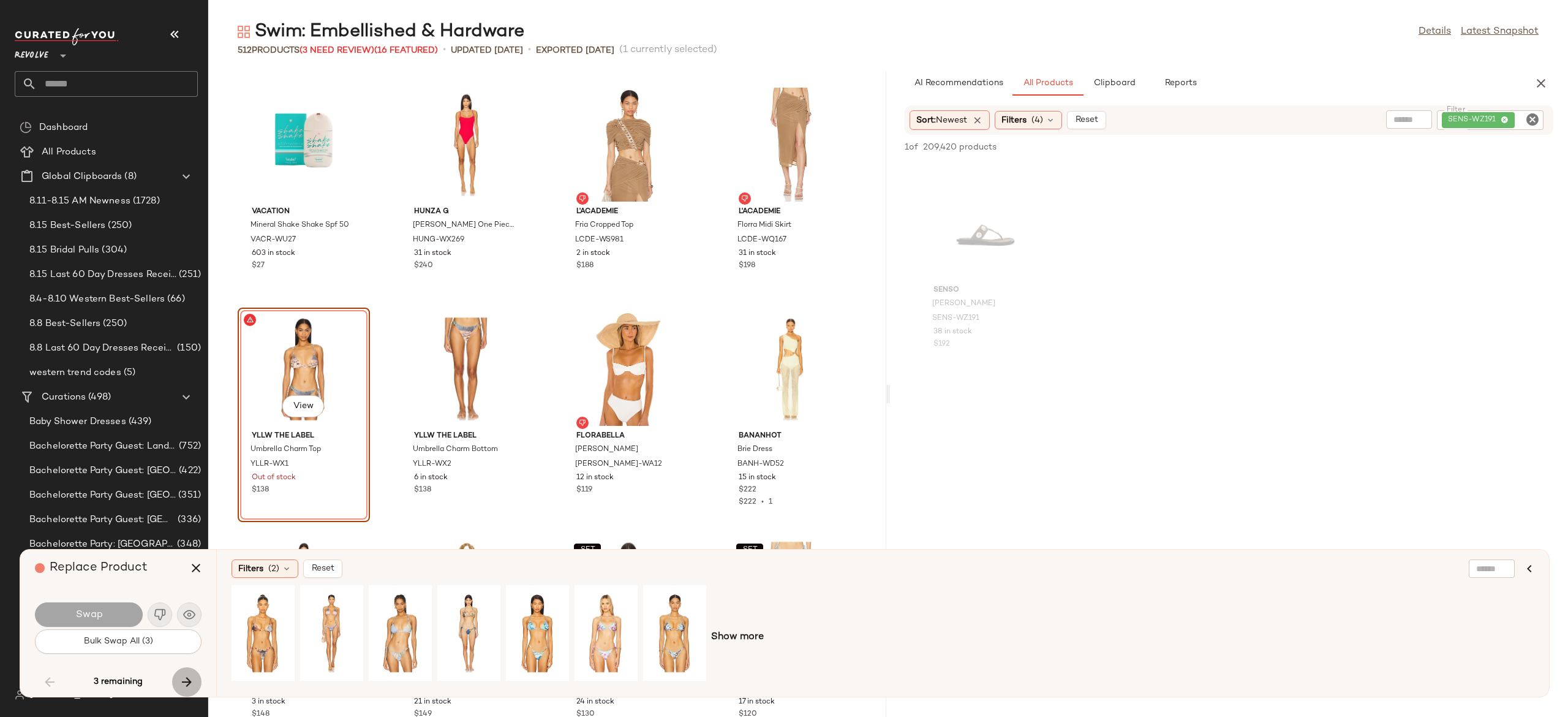
click at [186, 678] on icon "button" at bounding box center [187, 682] width 15 height 15
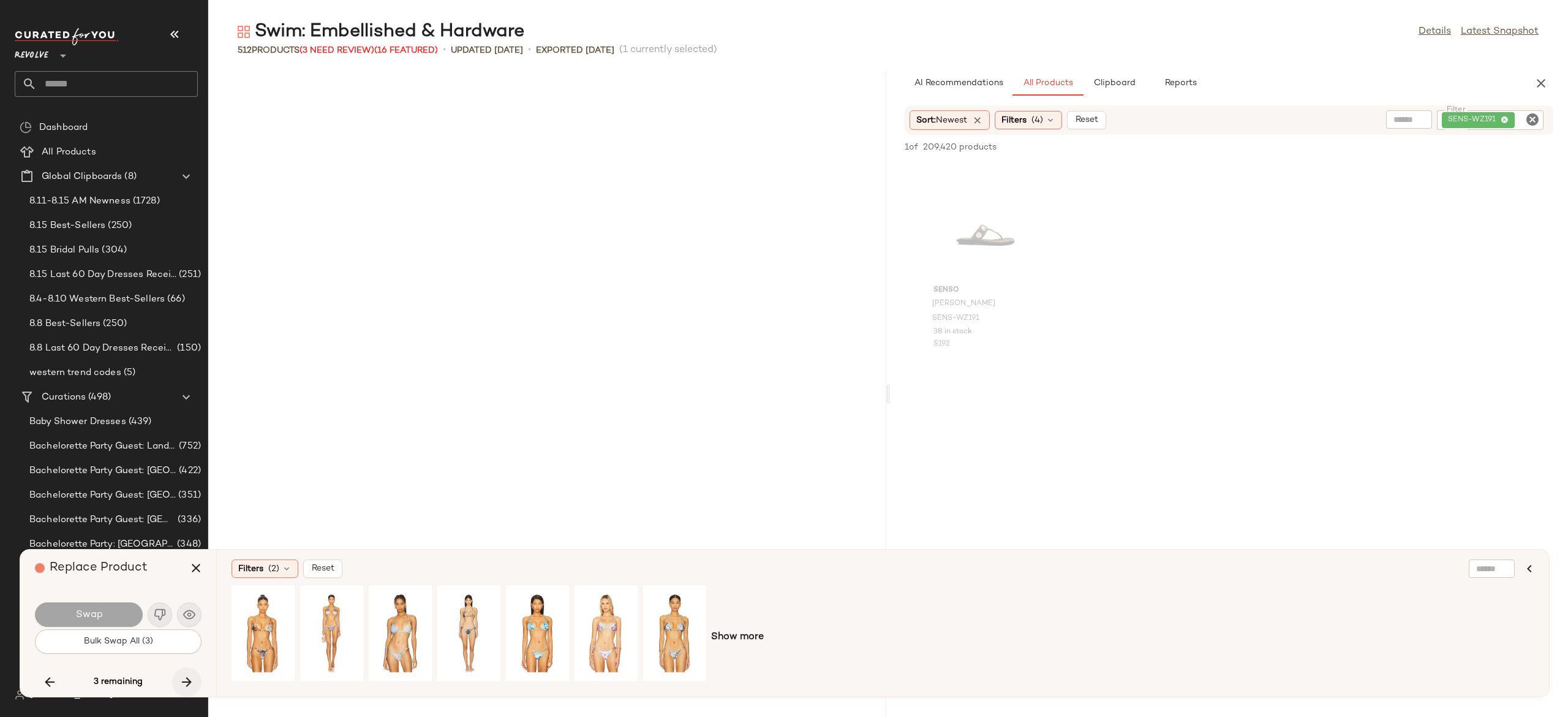
scroll to position [22870, 0]
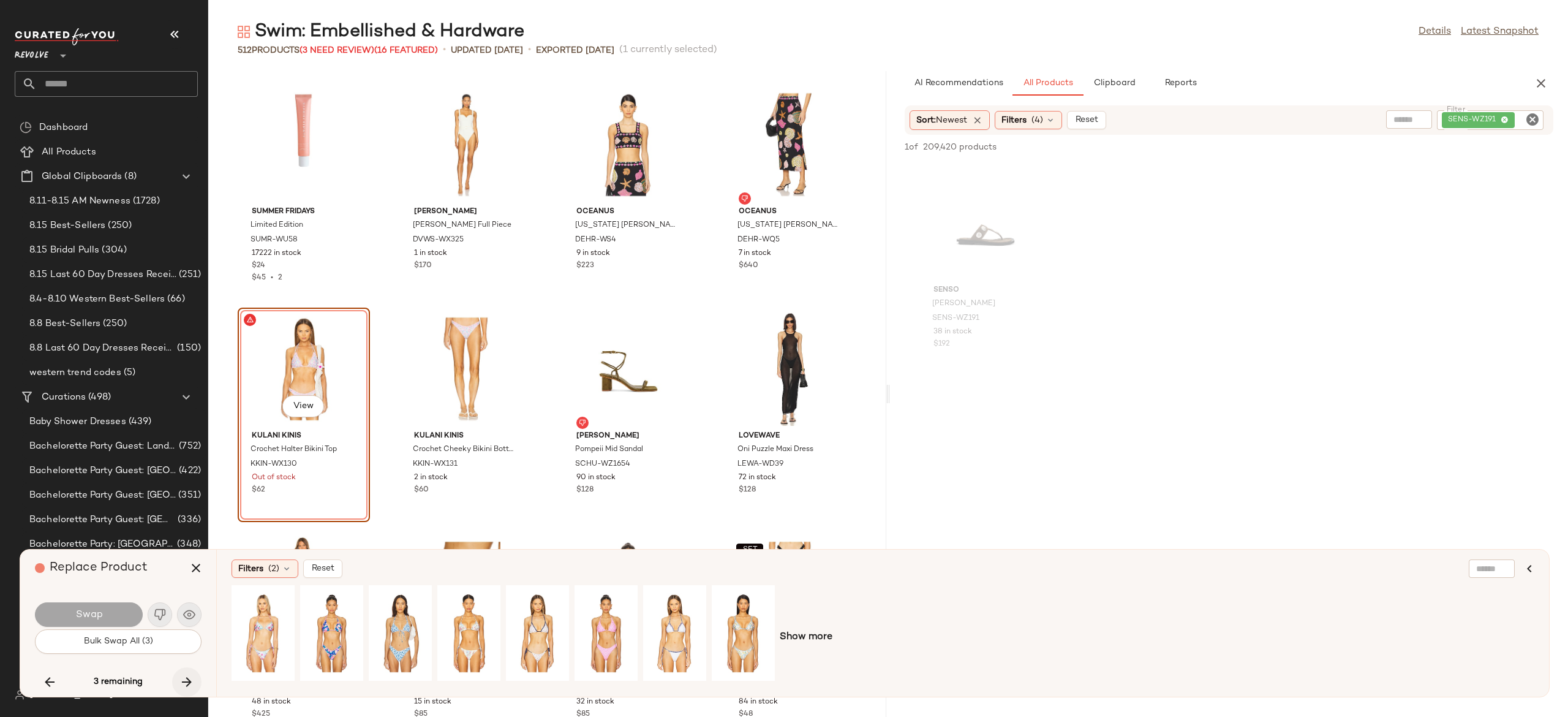
click at [186, 678] on icon "button" at bounding box center [187, 682] width 15 height 15
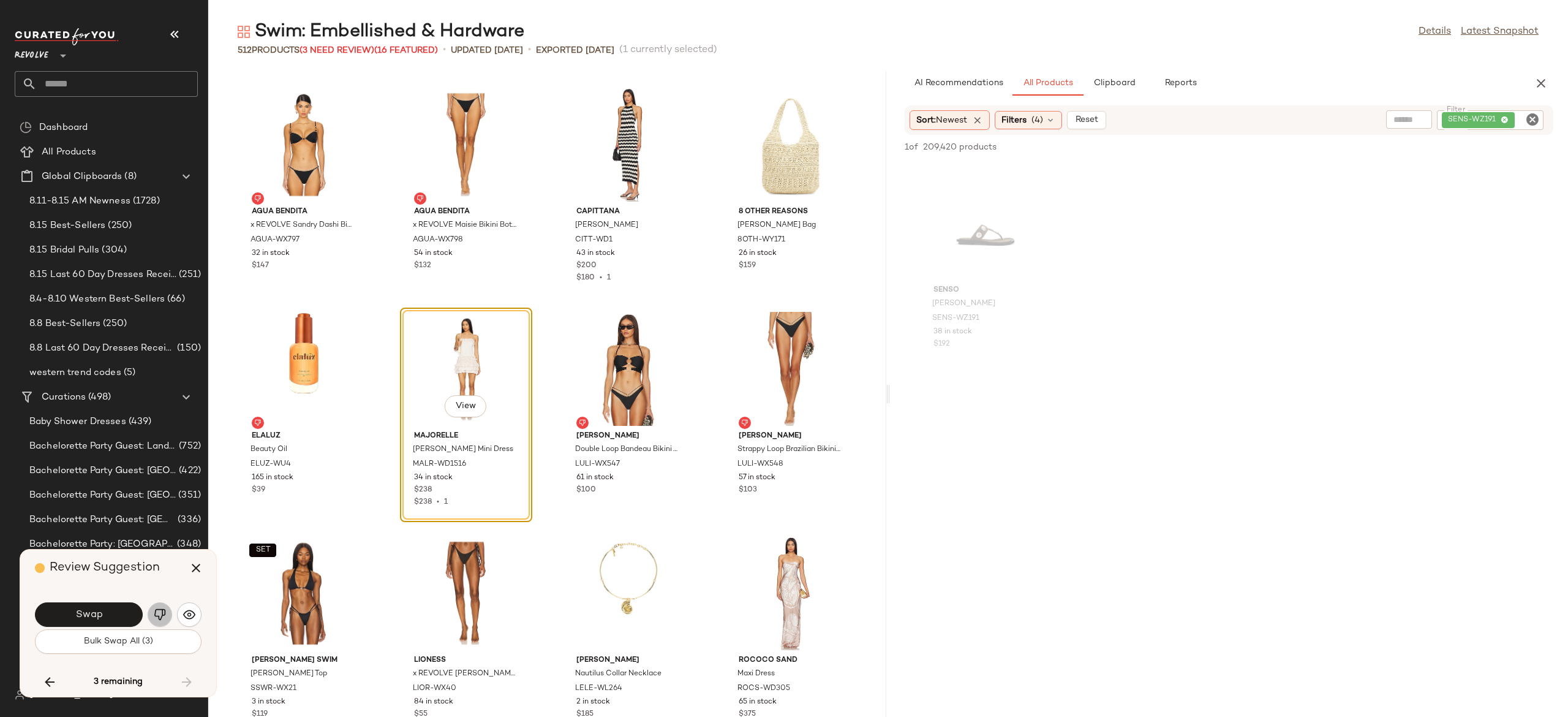
click at [157, 614] on img "button" at bounding box center [160, 614] width 12 height 12
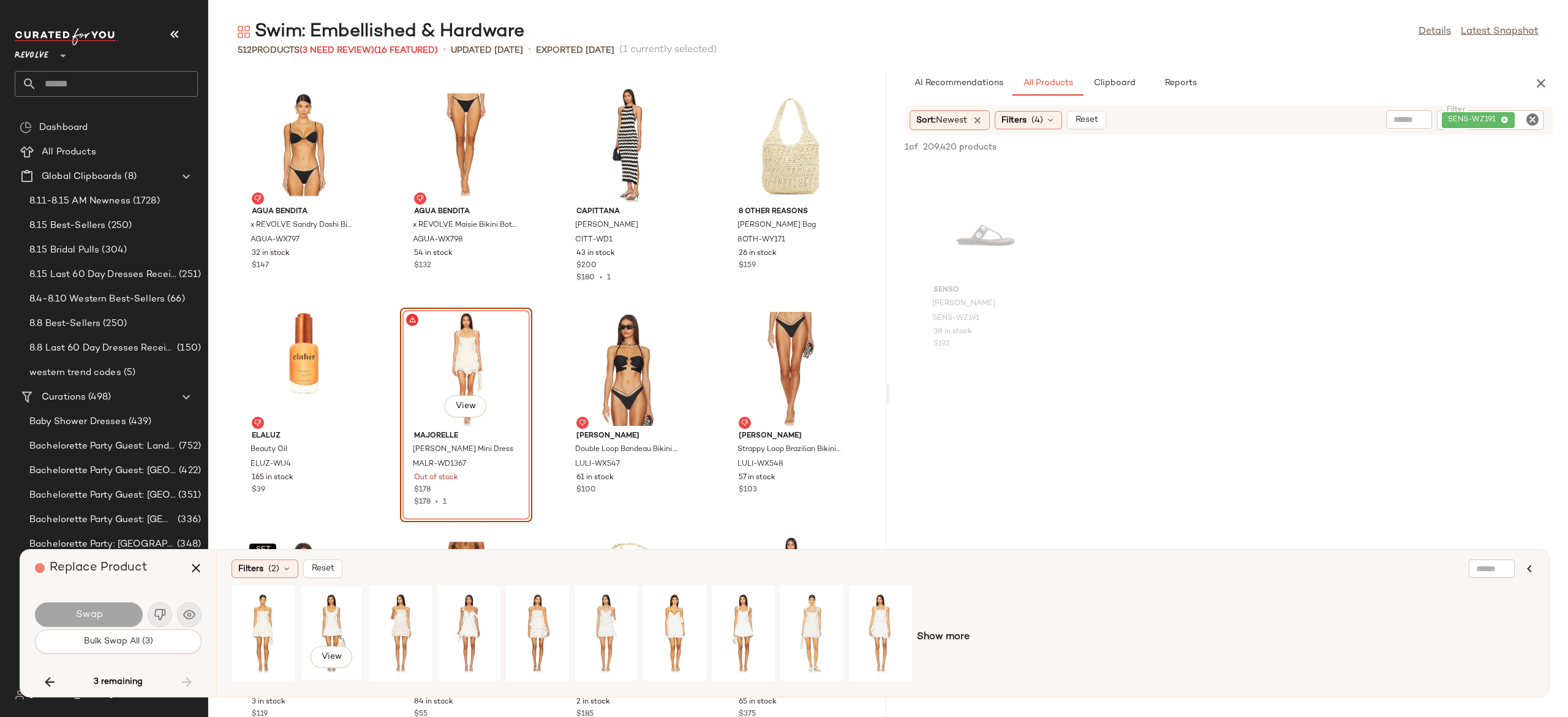
click at [335, 614] on div "View" at bounding box center [332, 633] width 54 height 87
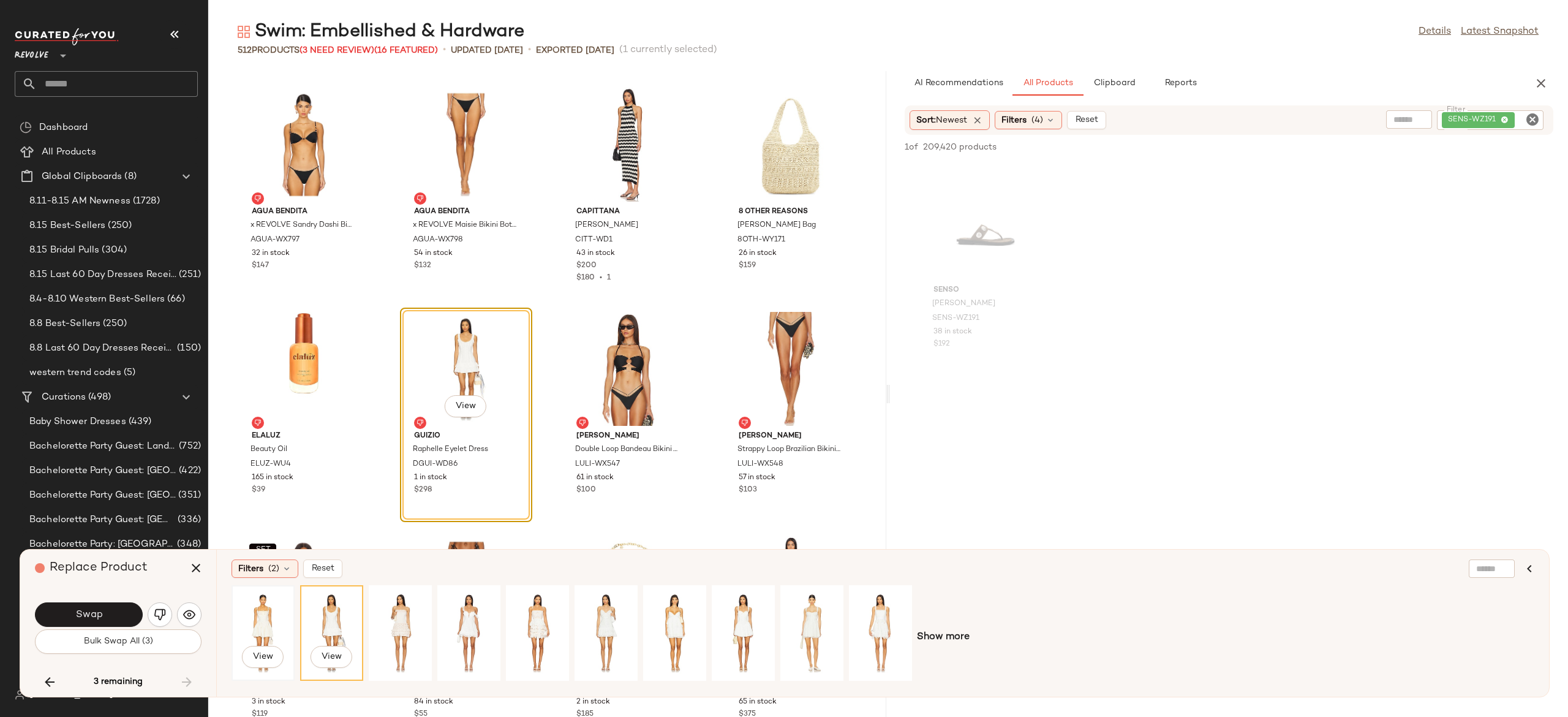
click at [265, 615] on div "View" at bounding box center [263, 633] width 54 height 87
click at [400, 602] on div "View" at bounding box center [400, 633] width 54 height 87
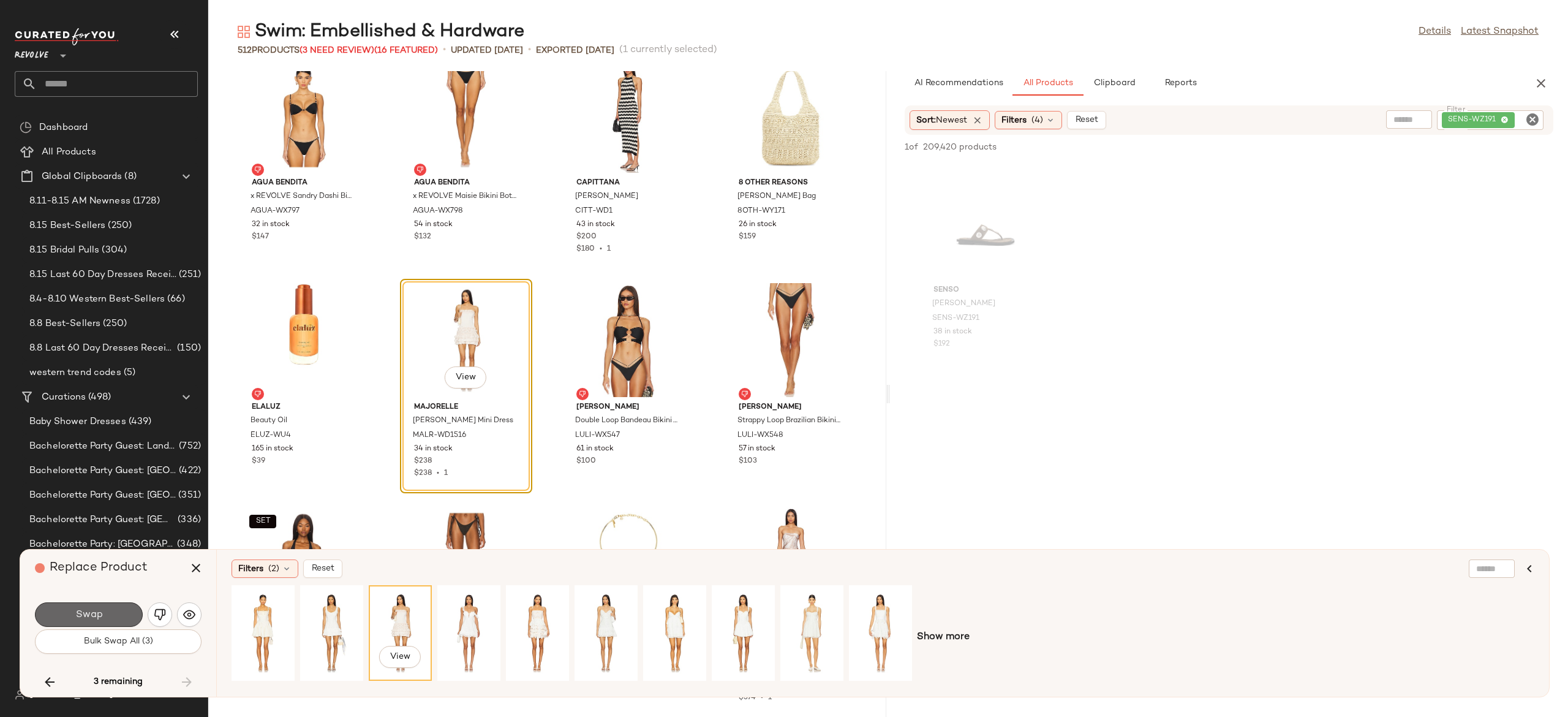
click at [133, 607] on button "Swap" at bounding box center [88, 614] width 108 height 25
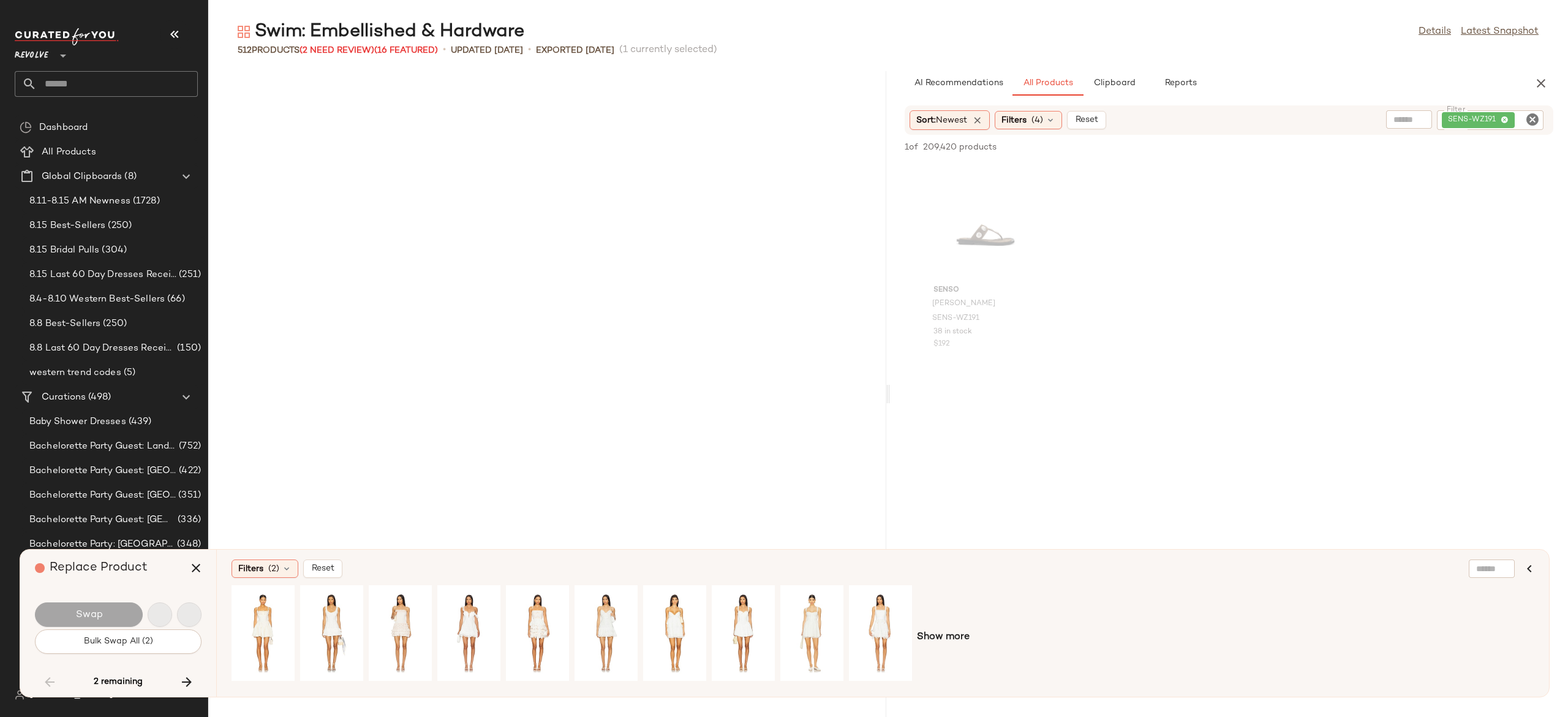
scroll to position [13901, 0]
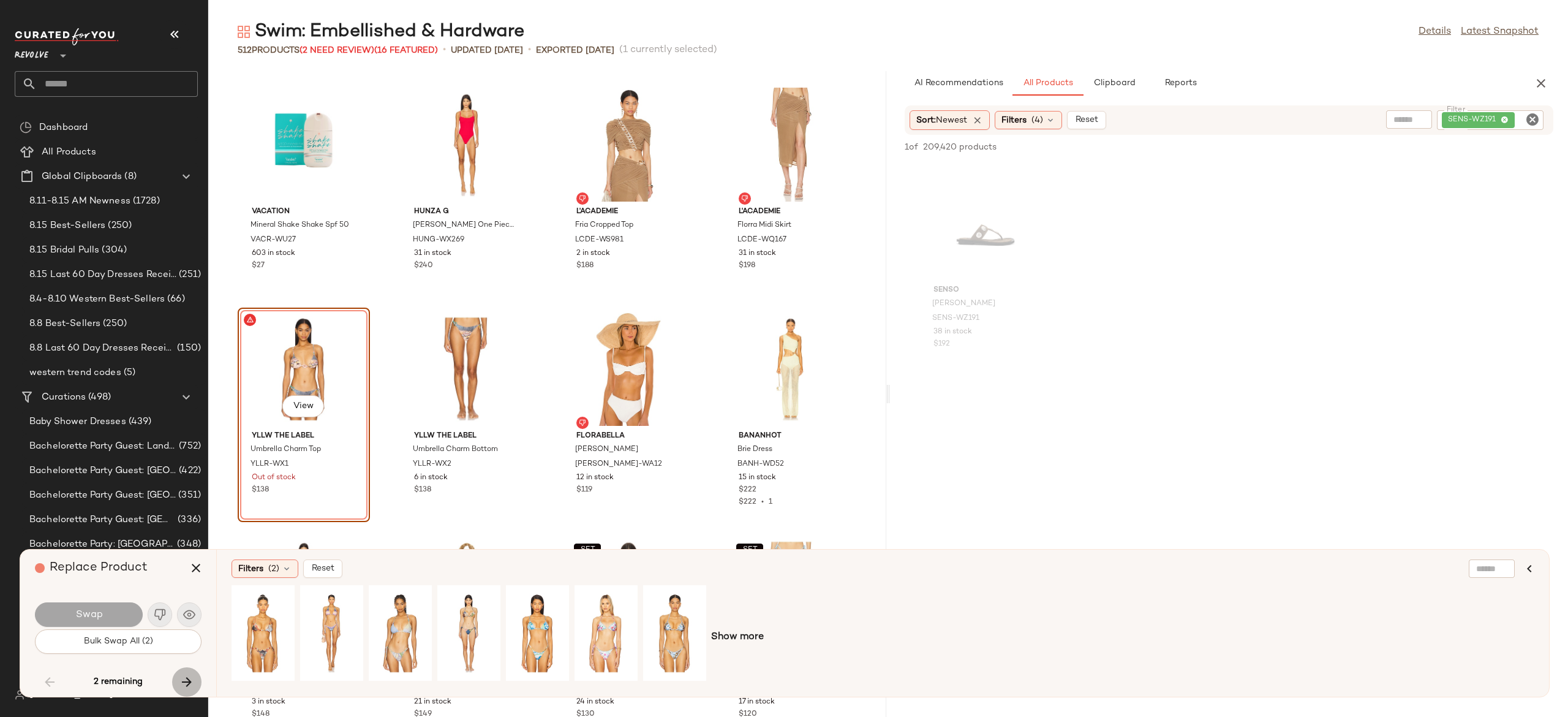
click at [185, 680] on icon "button" at bounding box center [187, 682] width 15 height 15
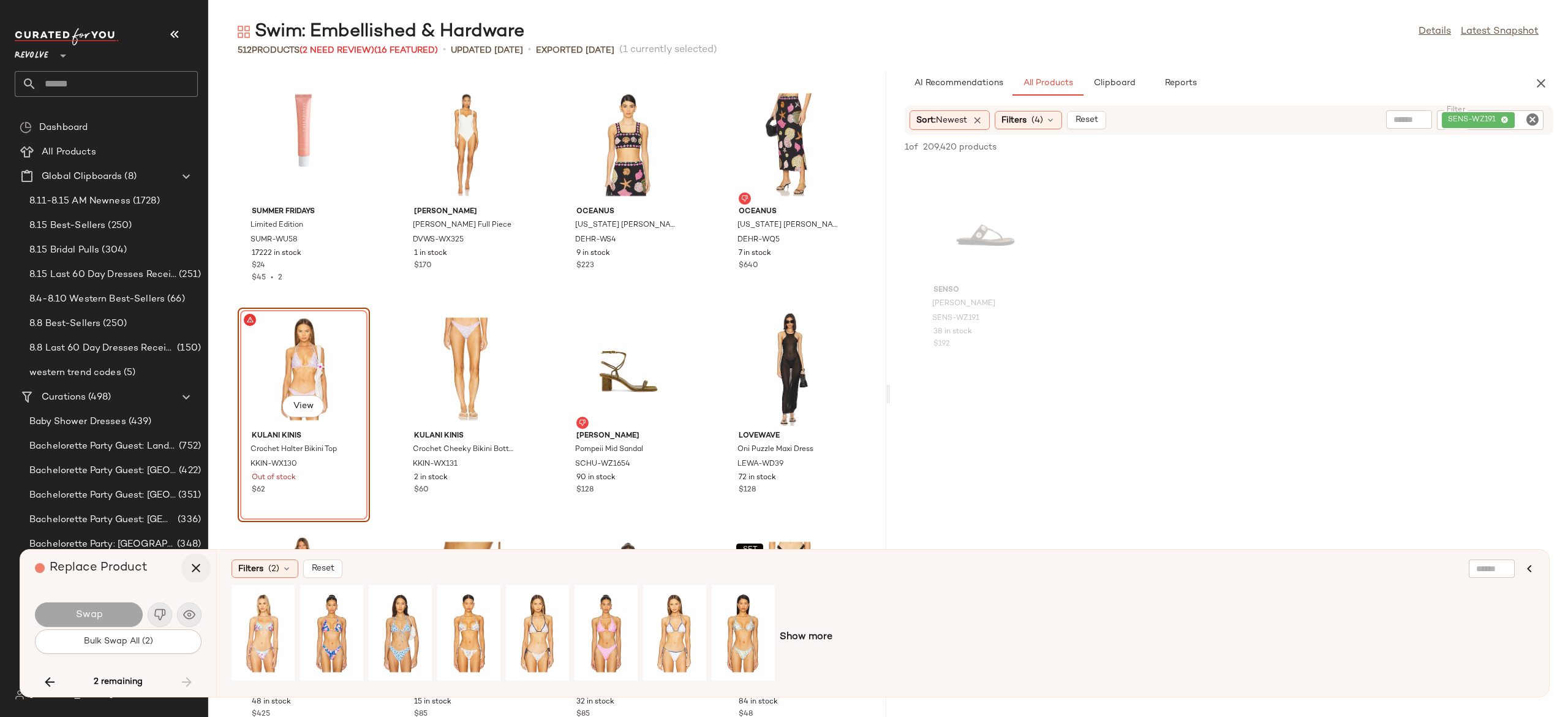
click at [199, 566] on icon "button" at bounding box center [196, 568] width 15 height 15
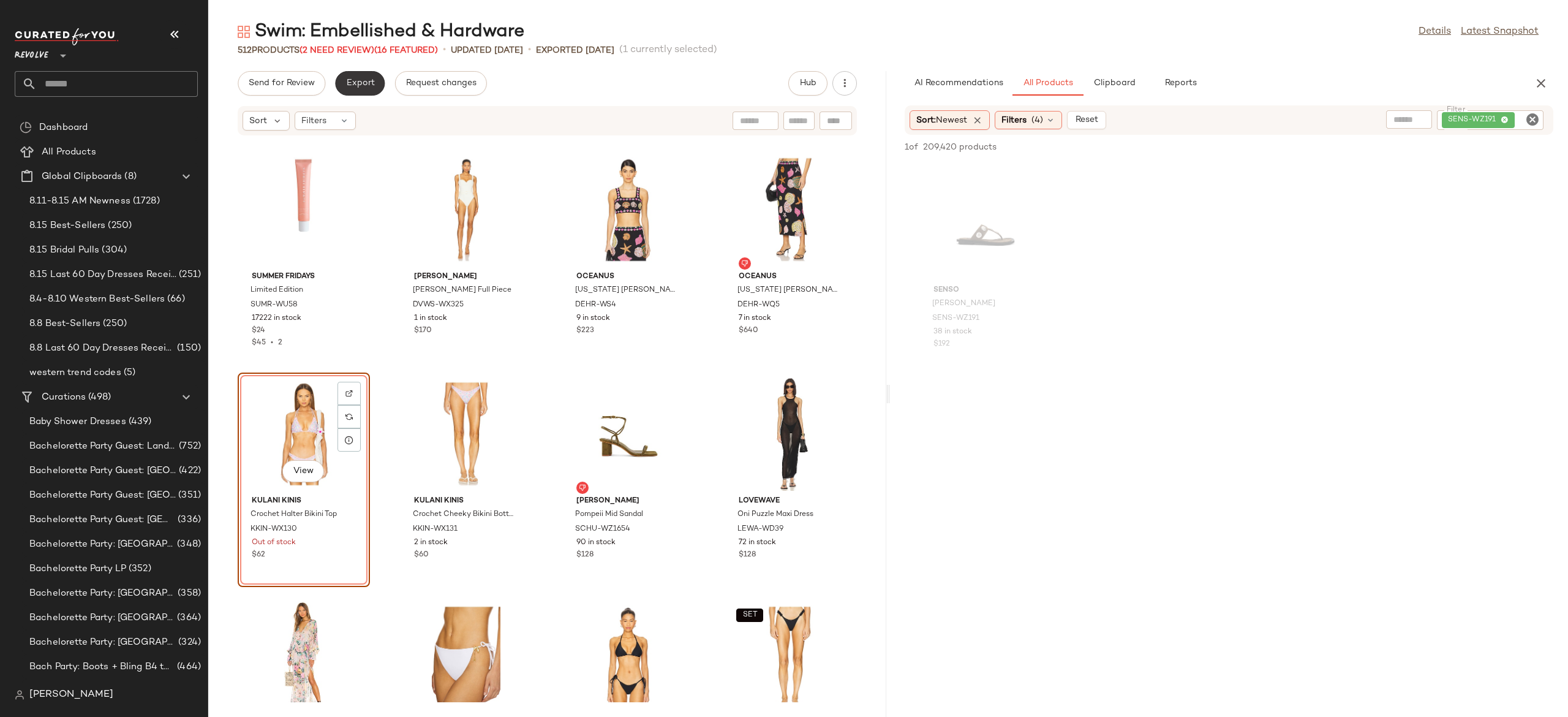
click at [366, 84] on span "Export" at bounding box center [360, 83] width 29 height 10
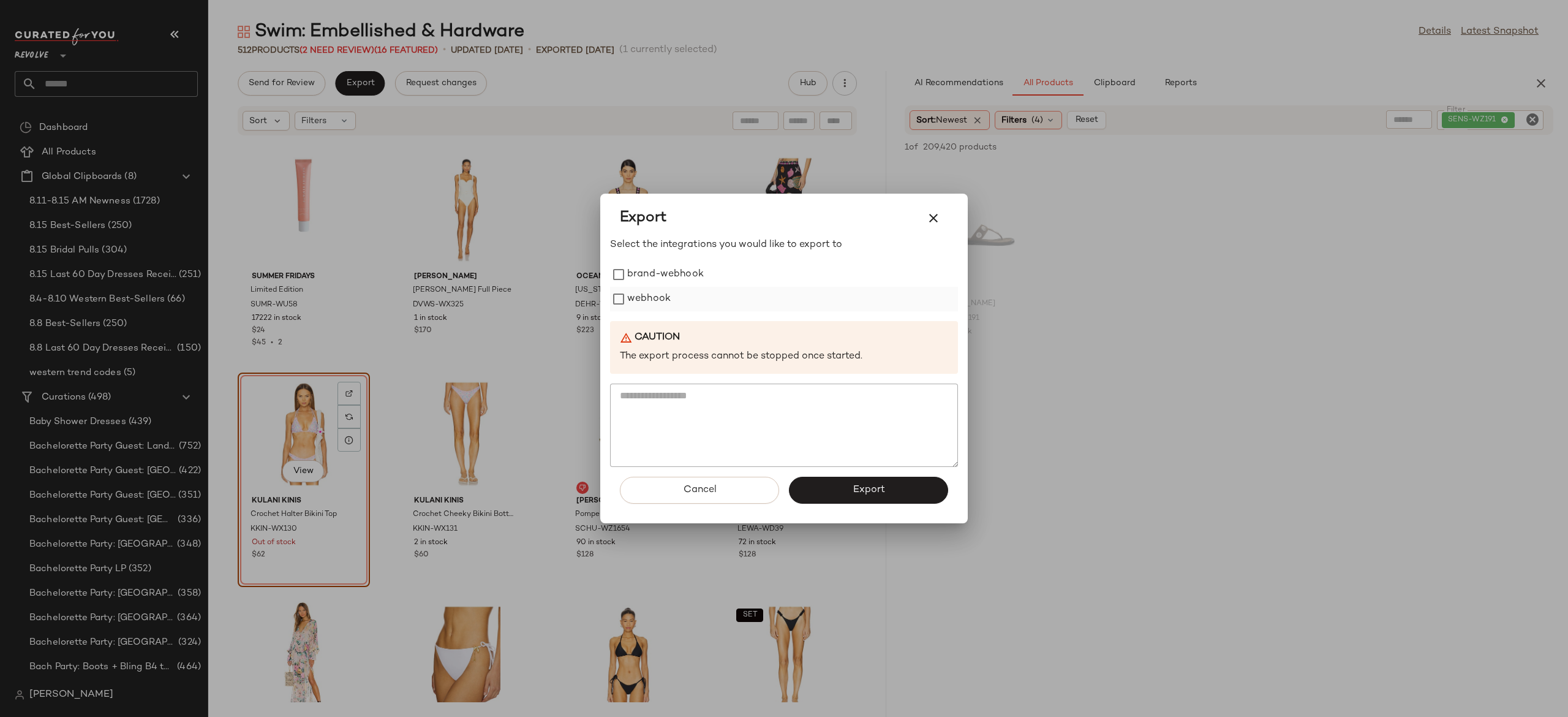
click at [652, 300] on label "webhook" at bounding box center [649, 299] width 44 height 25
click at [843, 492] on button "Export" at bounding box center [868, 490] width 159 height 27
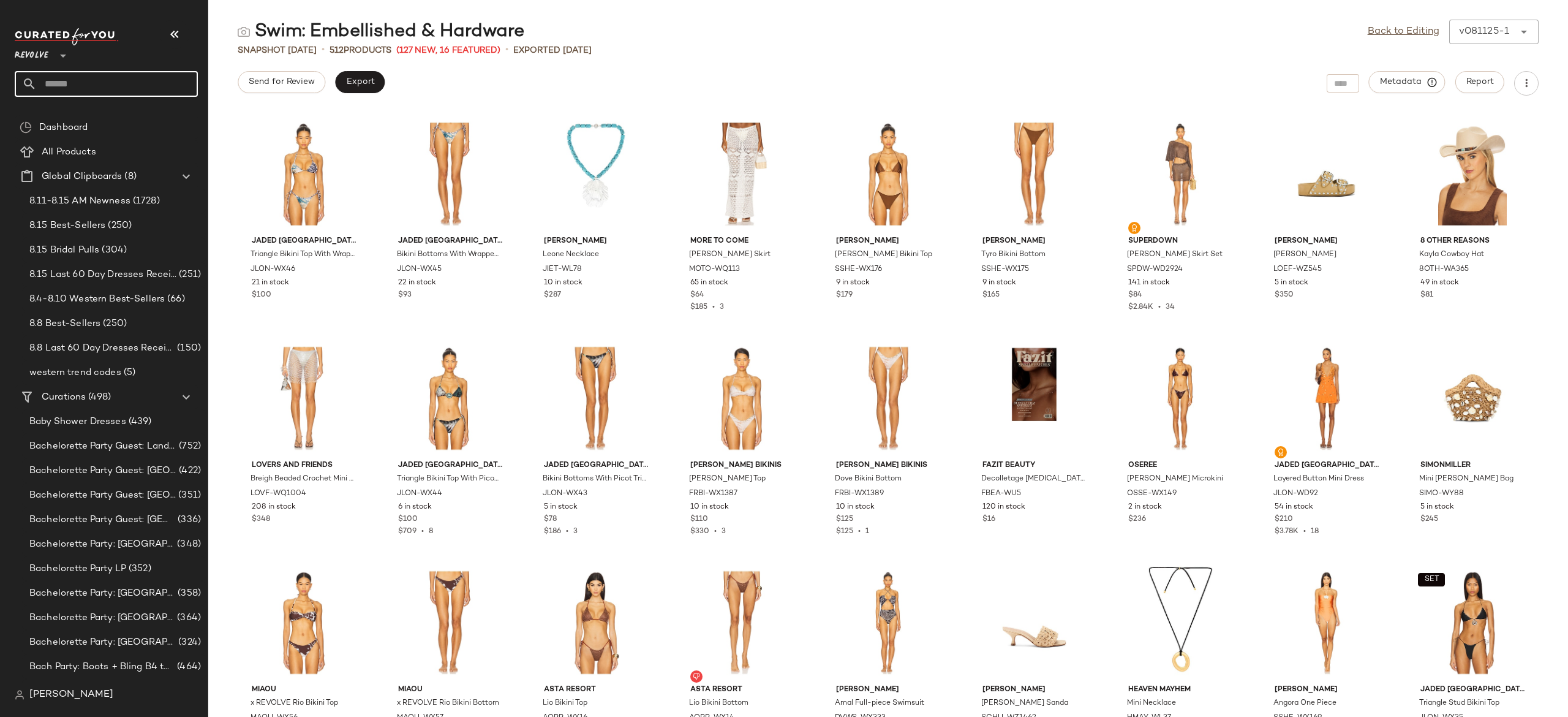
click at [164, 90] on input "text" at bounding box center [118, 84] width 161 height 26
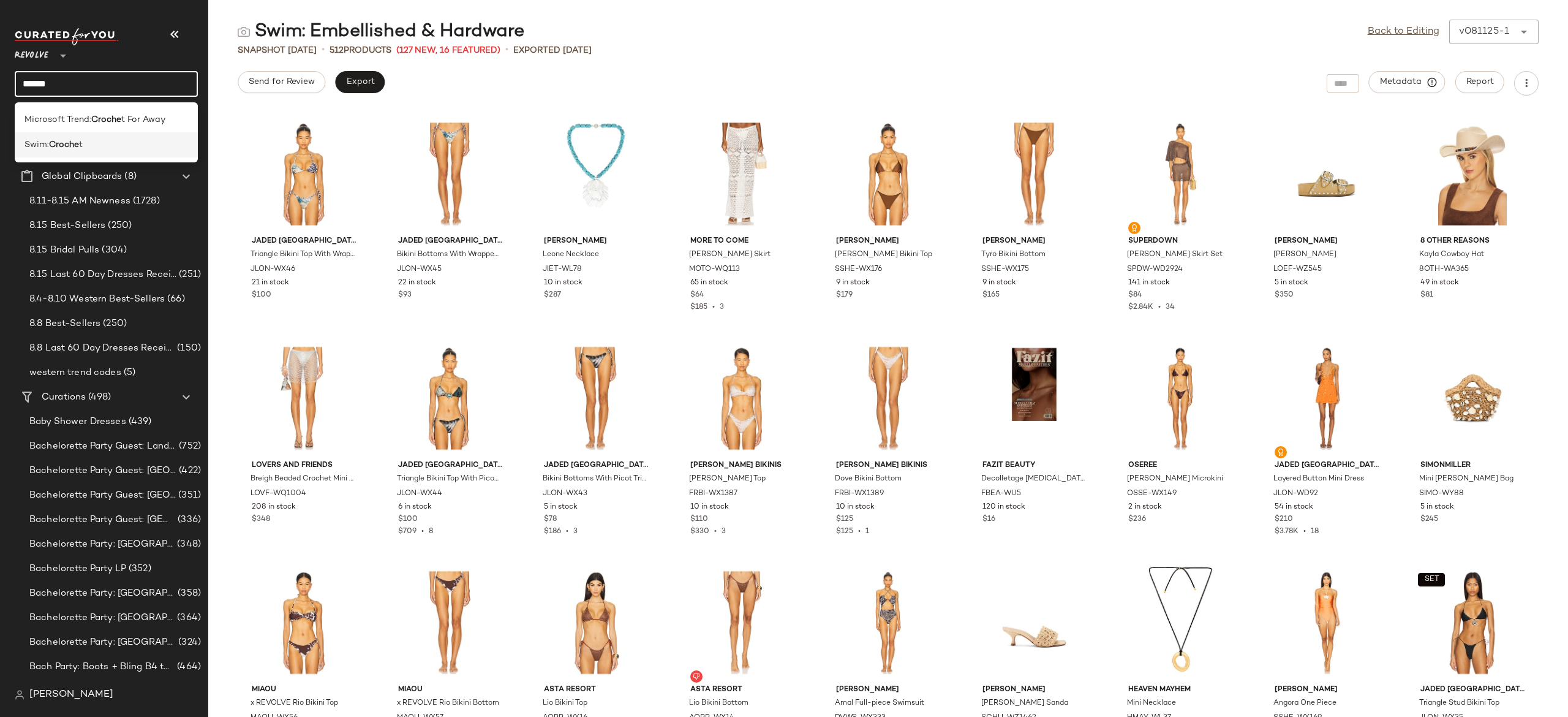
type input "******"
click at [62, 142] on b "Croche" at bounding box center [64, 145] width 30 height 13
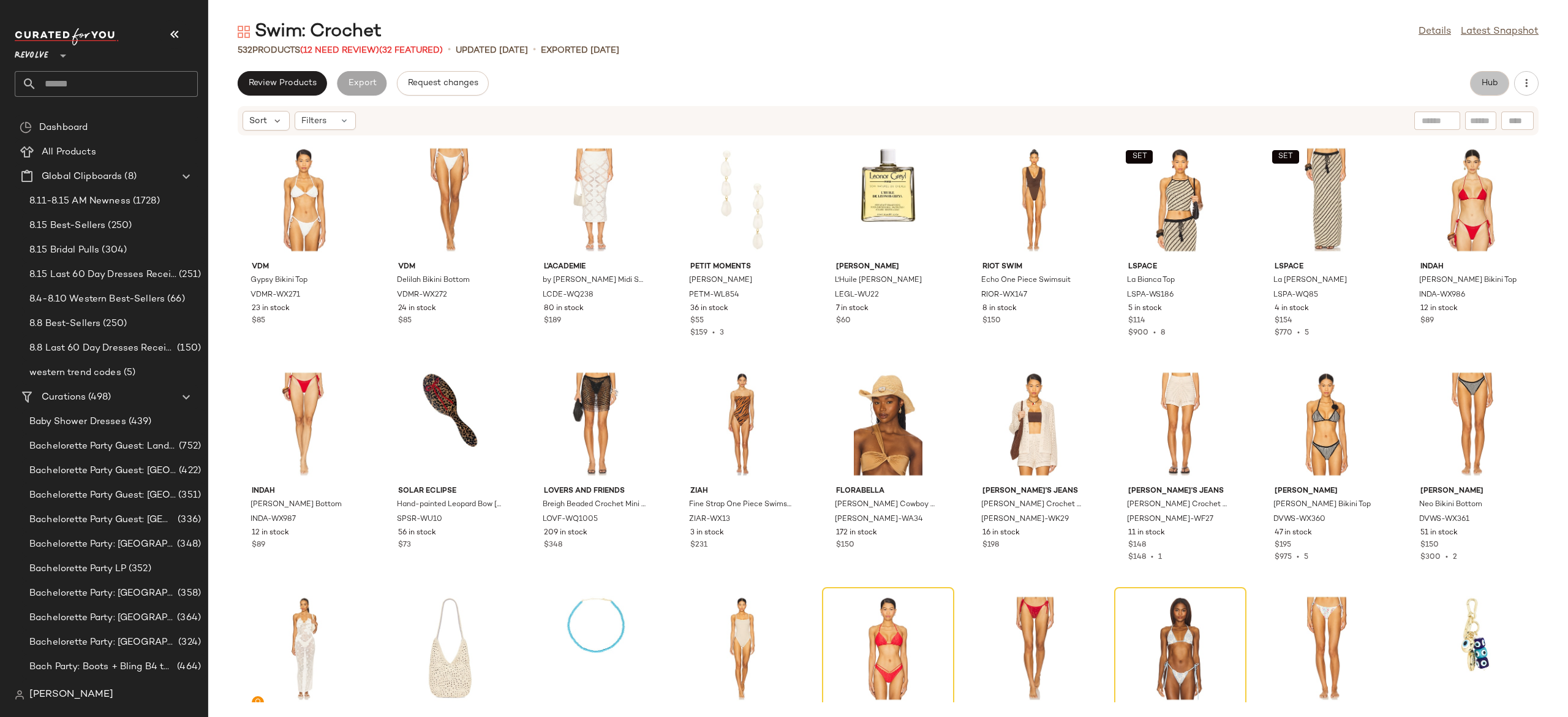
click at [1490, 80] on span "Hub" at bounding box center [1490, 83] width 17 height 10
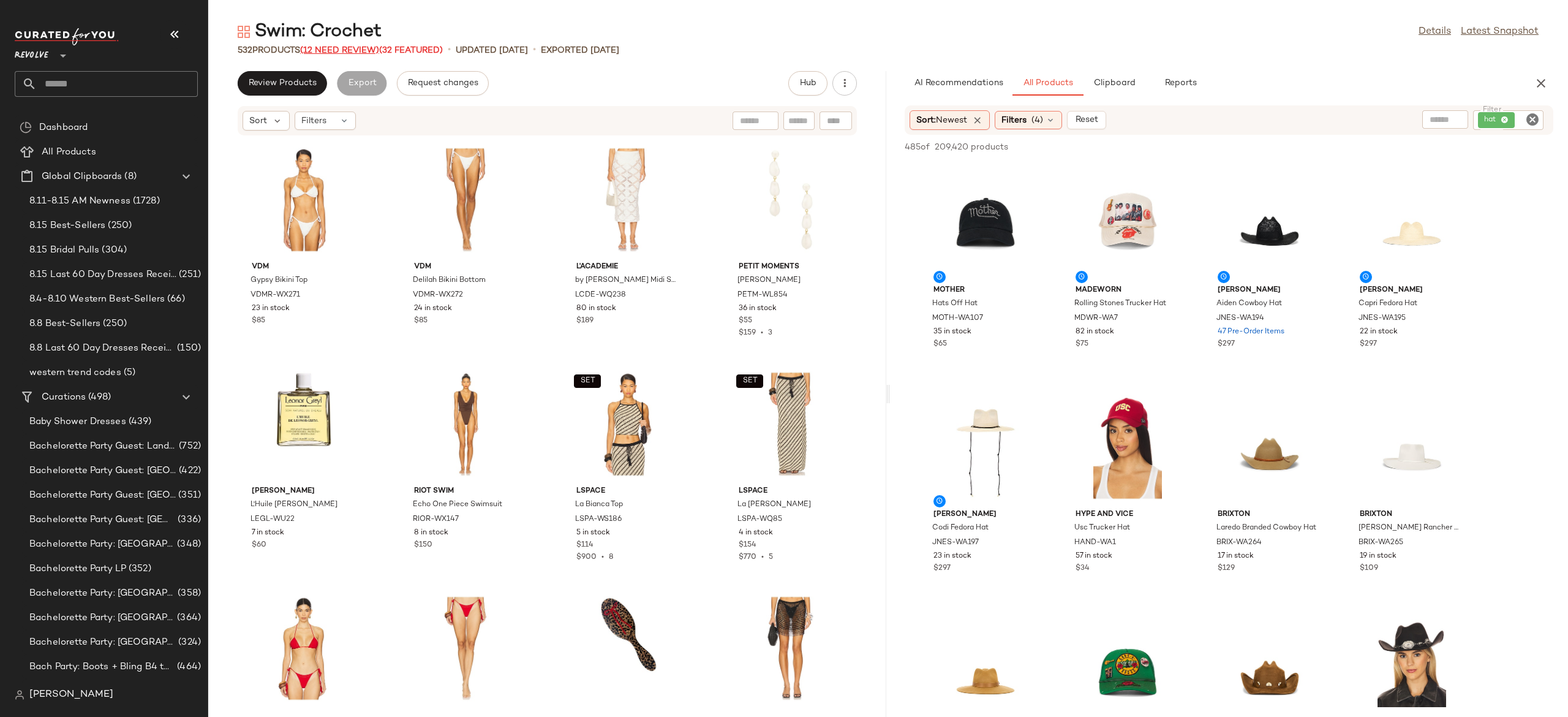
click at [368, 51] on span "(12 Need Review)" at bounding box center [339, 51] width 79 height 9
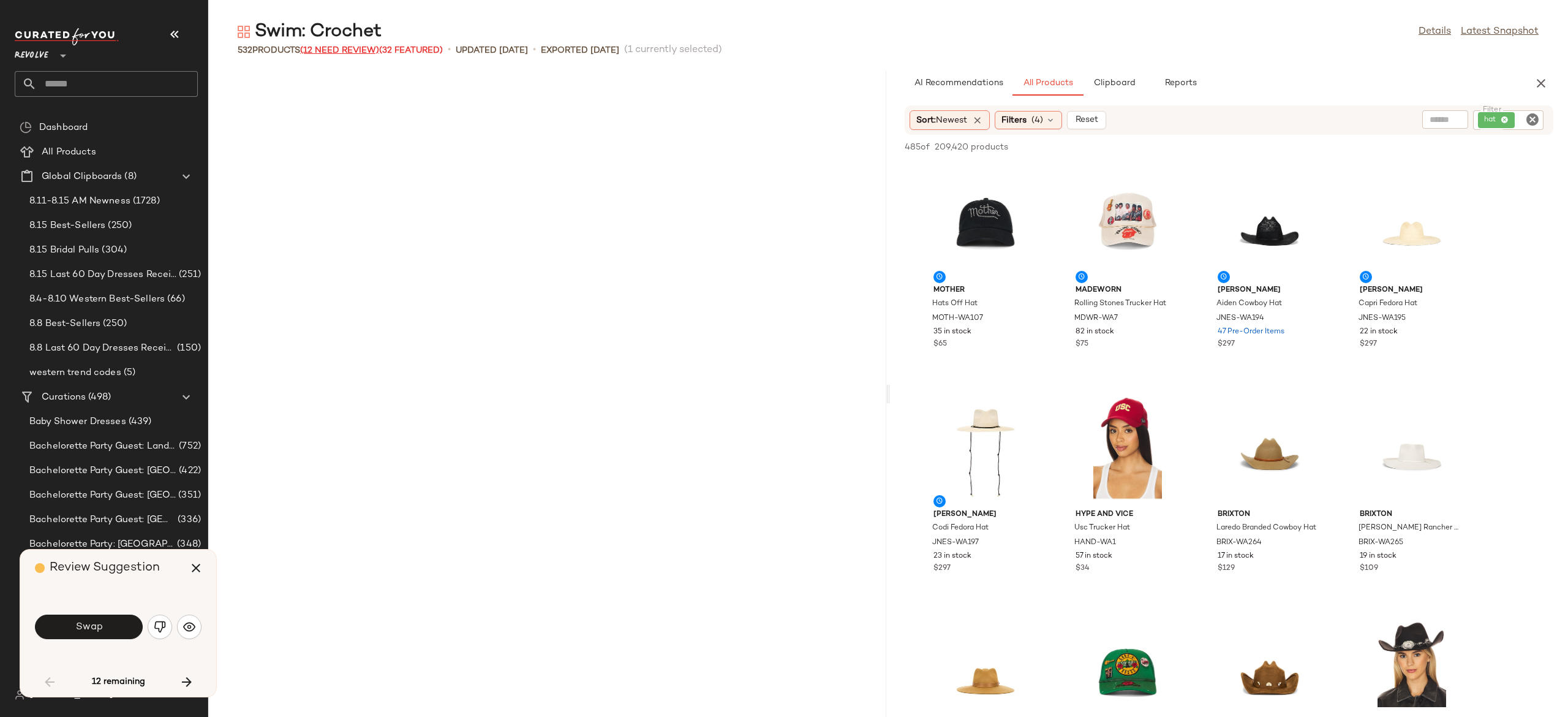
scroll to position [907, 0]
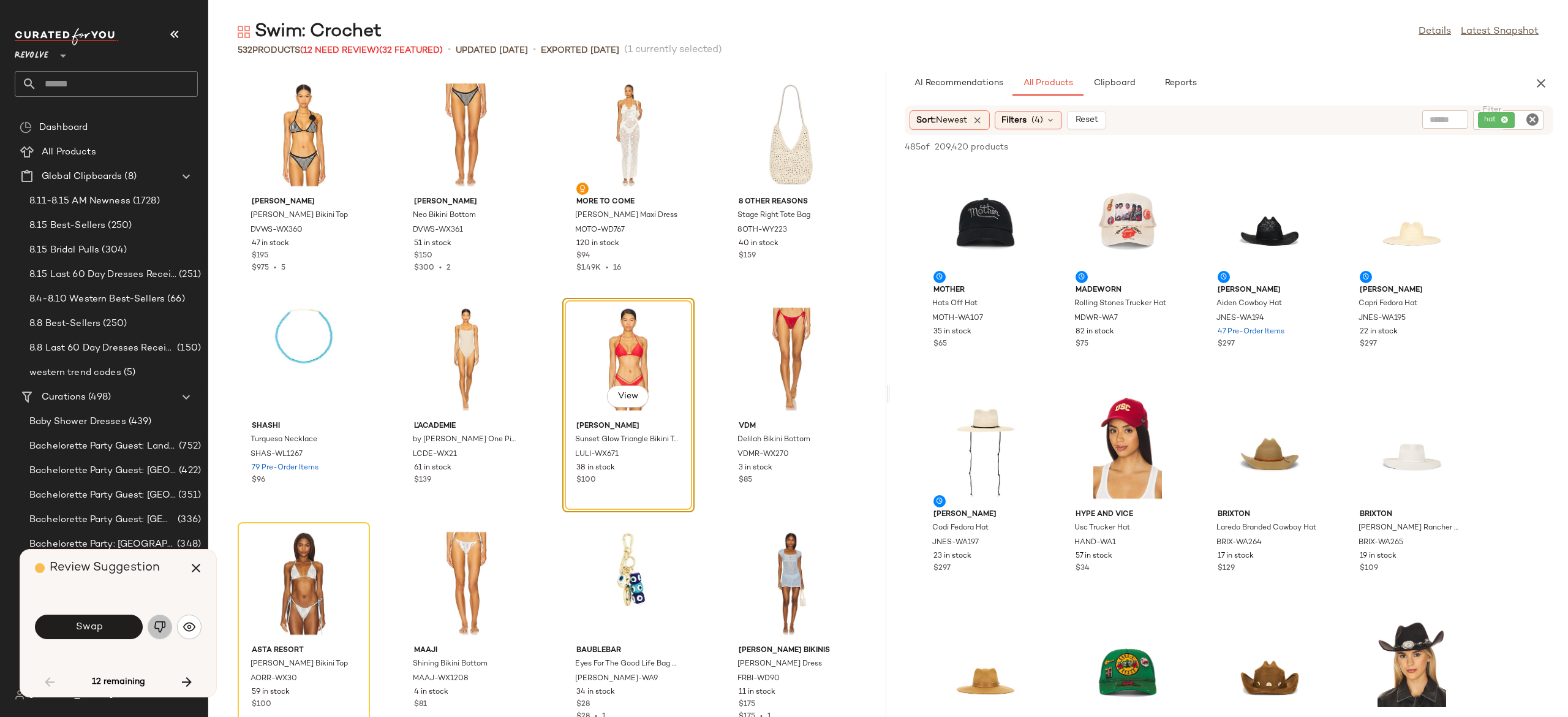
click at [161, 624] on img "button" at bounding box center [160, 627] width 12 height 12
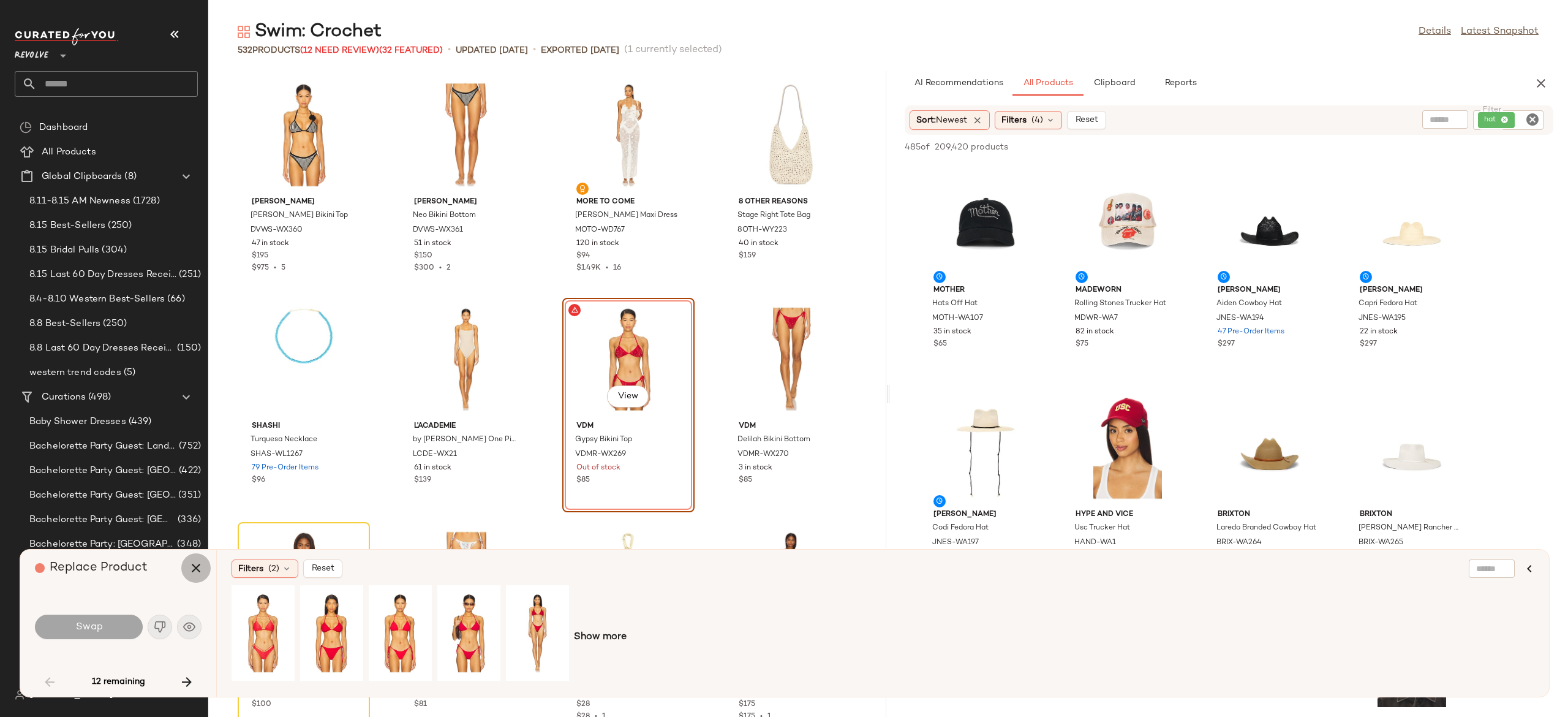
click at [198, 568] on icon "button" at bounding box center [196, 568] width 15 height 15
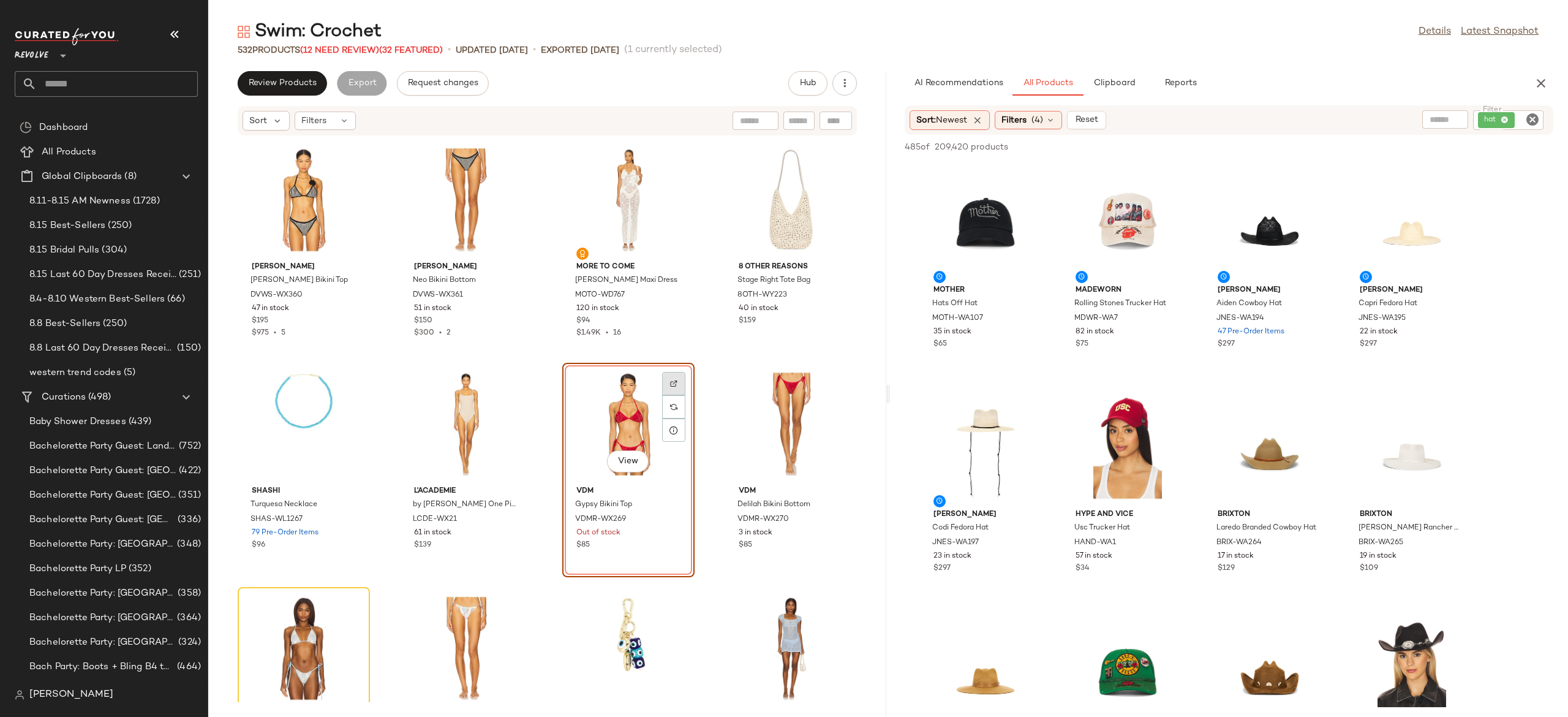
click at [676, 395] on div at bounding box center [673, 406] width 23 height 23
click at [370, 47] on span "(12 Need Review)" at bounding box center [339, 51] width 79 height 9
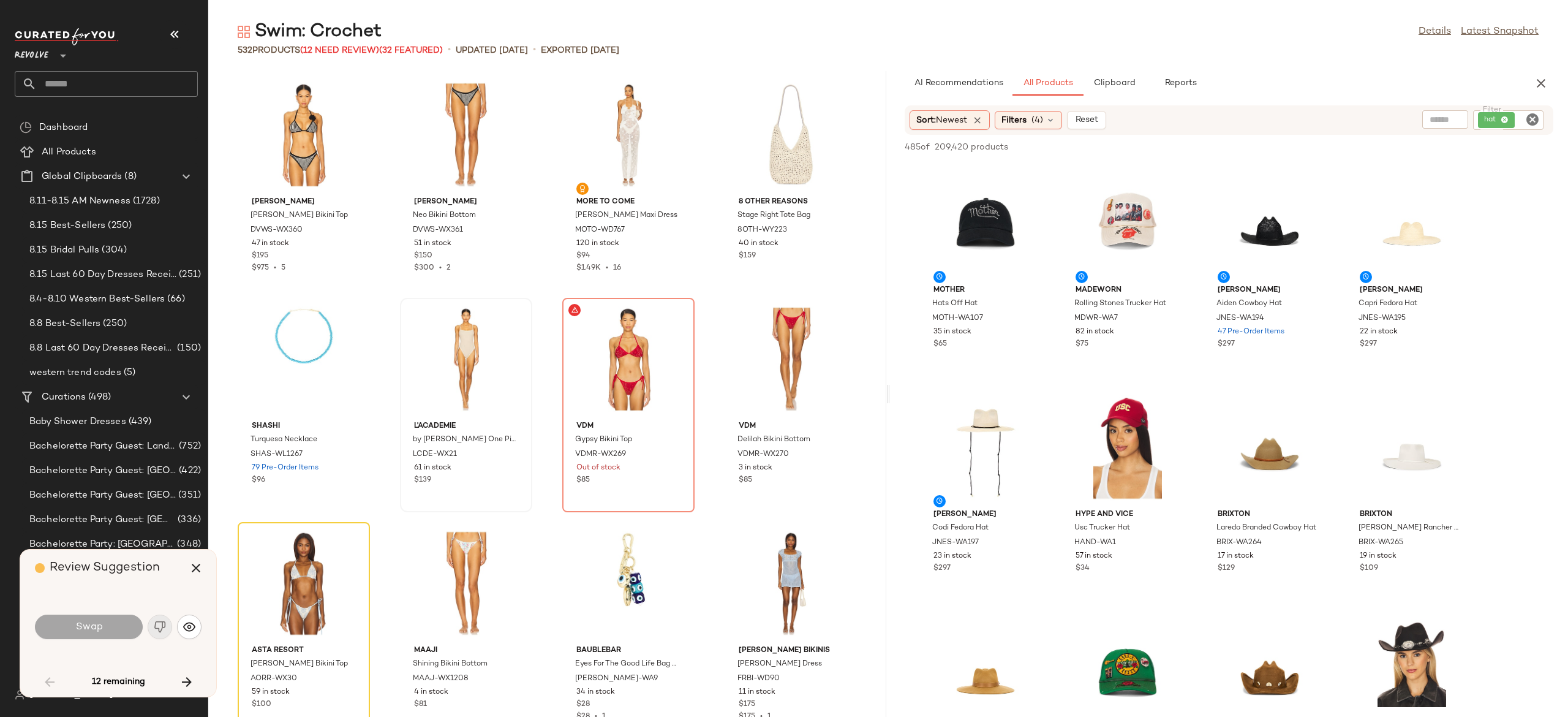
scroll to position [897, 0]
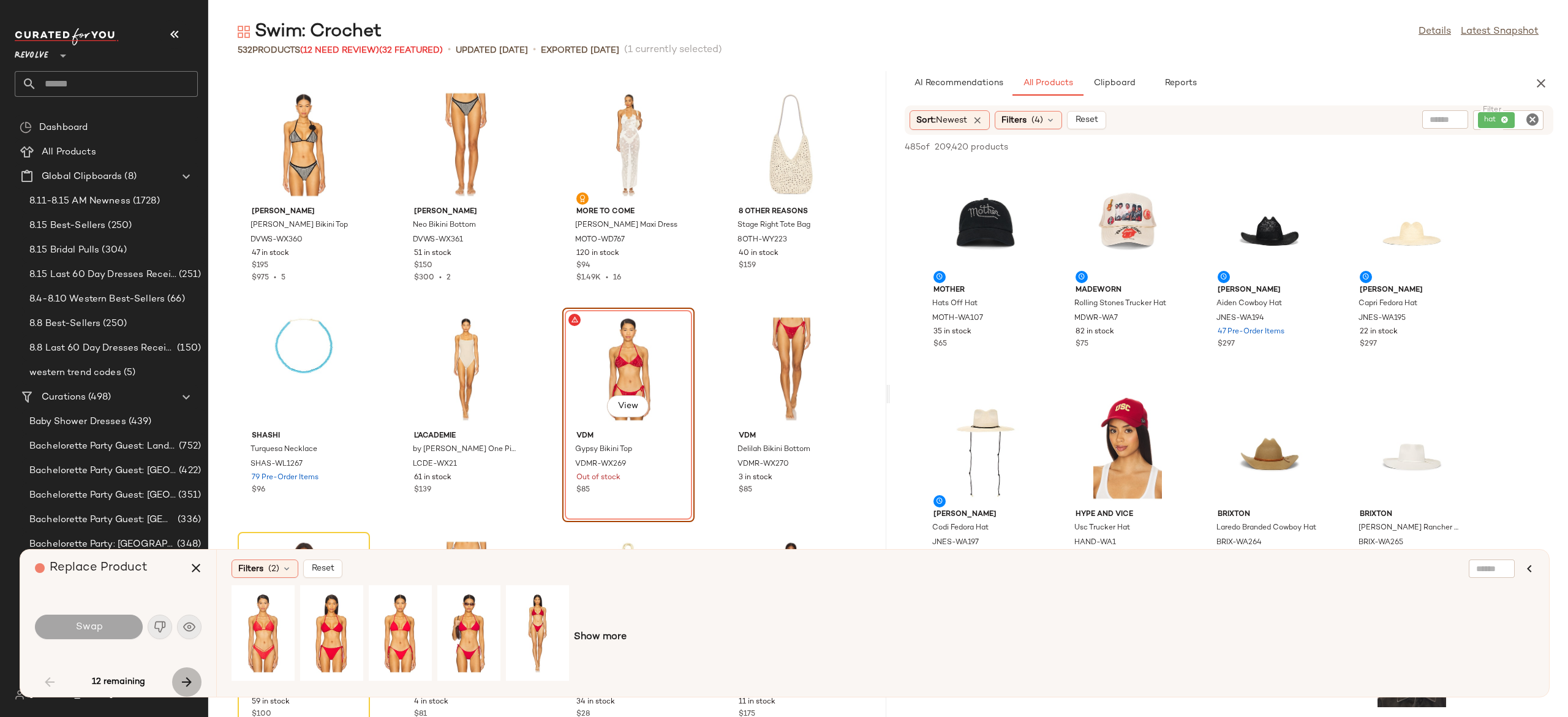
click at [187, 678] on icon "button" at bounding box center [187, 682] width 15 height 15
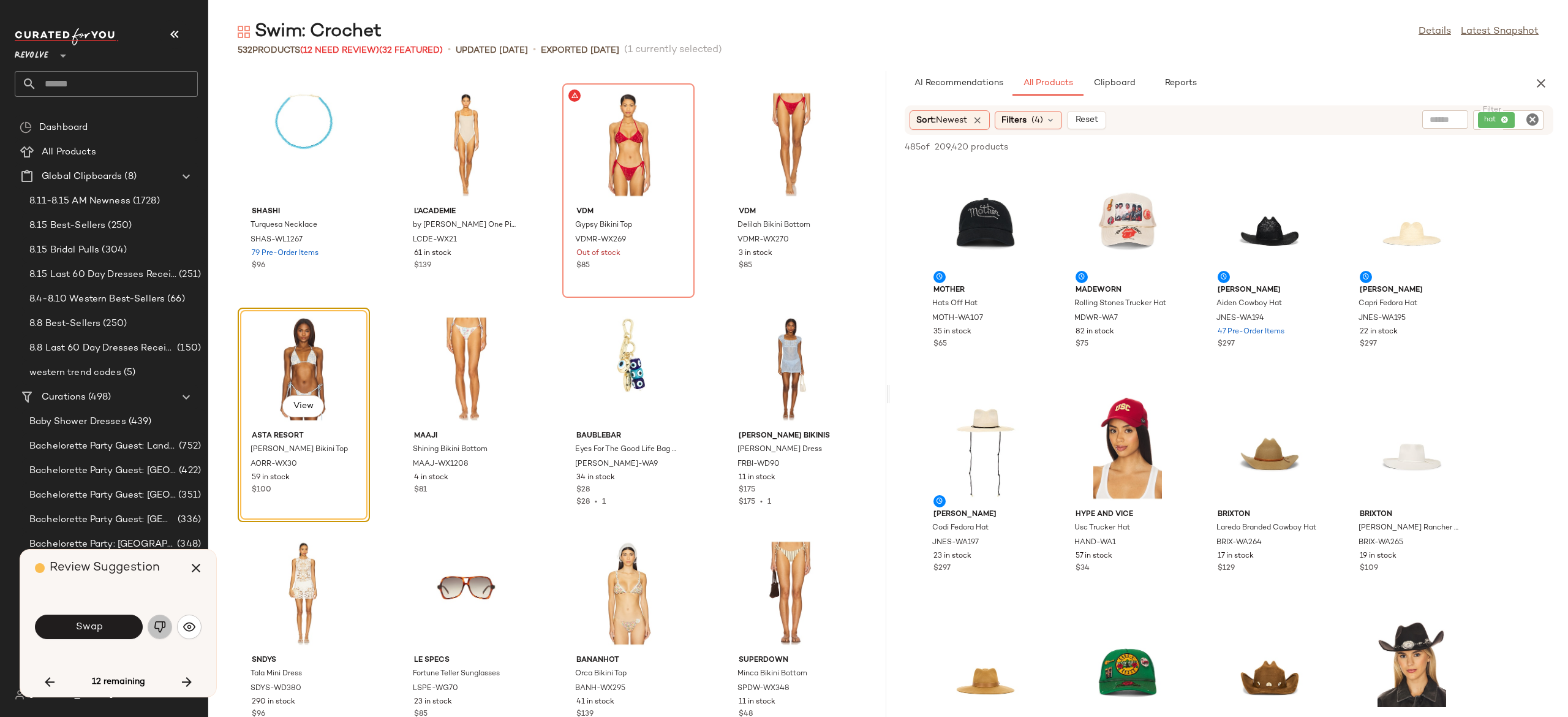
click at [158, 627] on img "button" at bounding box center [160, 627] width 12 height 12
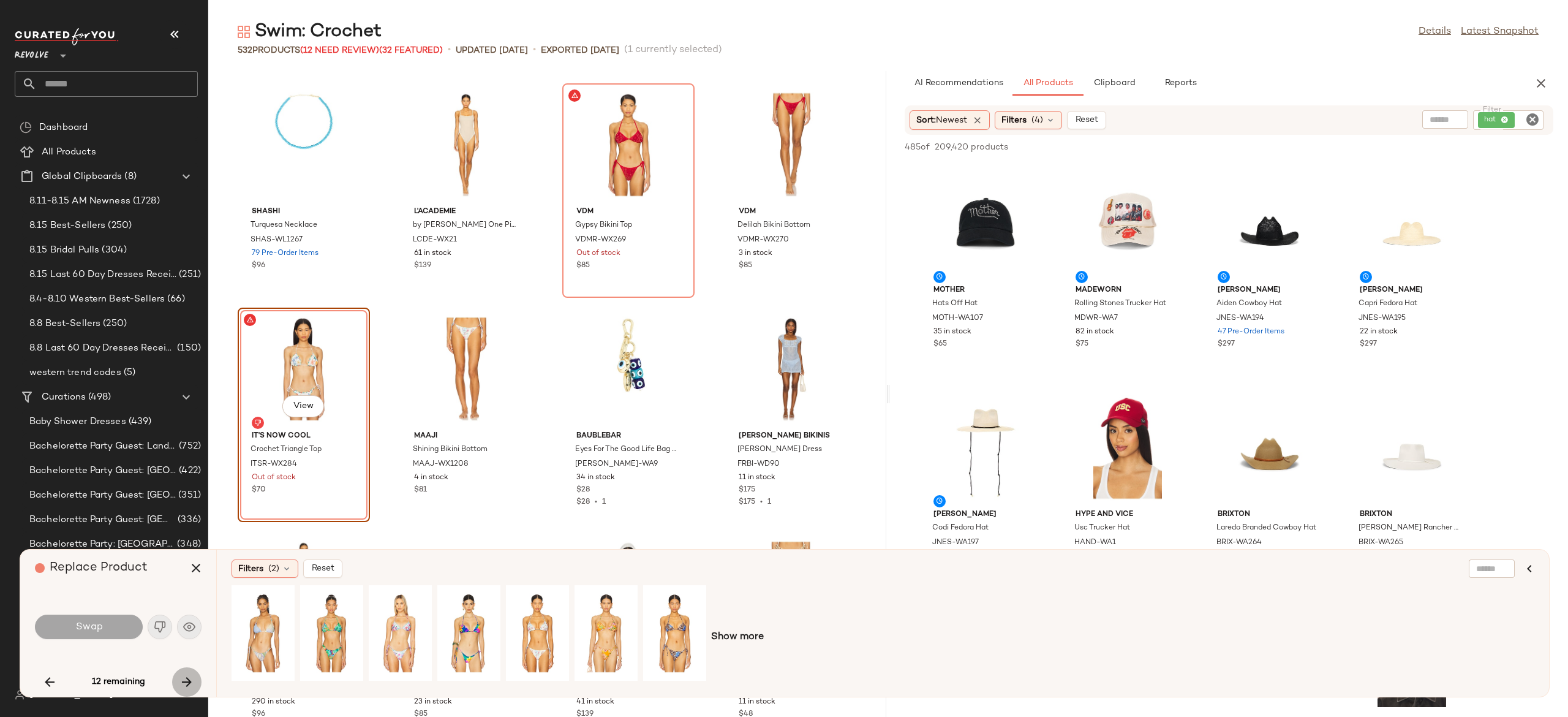
click at [186, 680] on icon "button" at bounding box center [187, 682] width 15 height 15
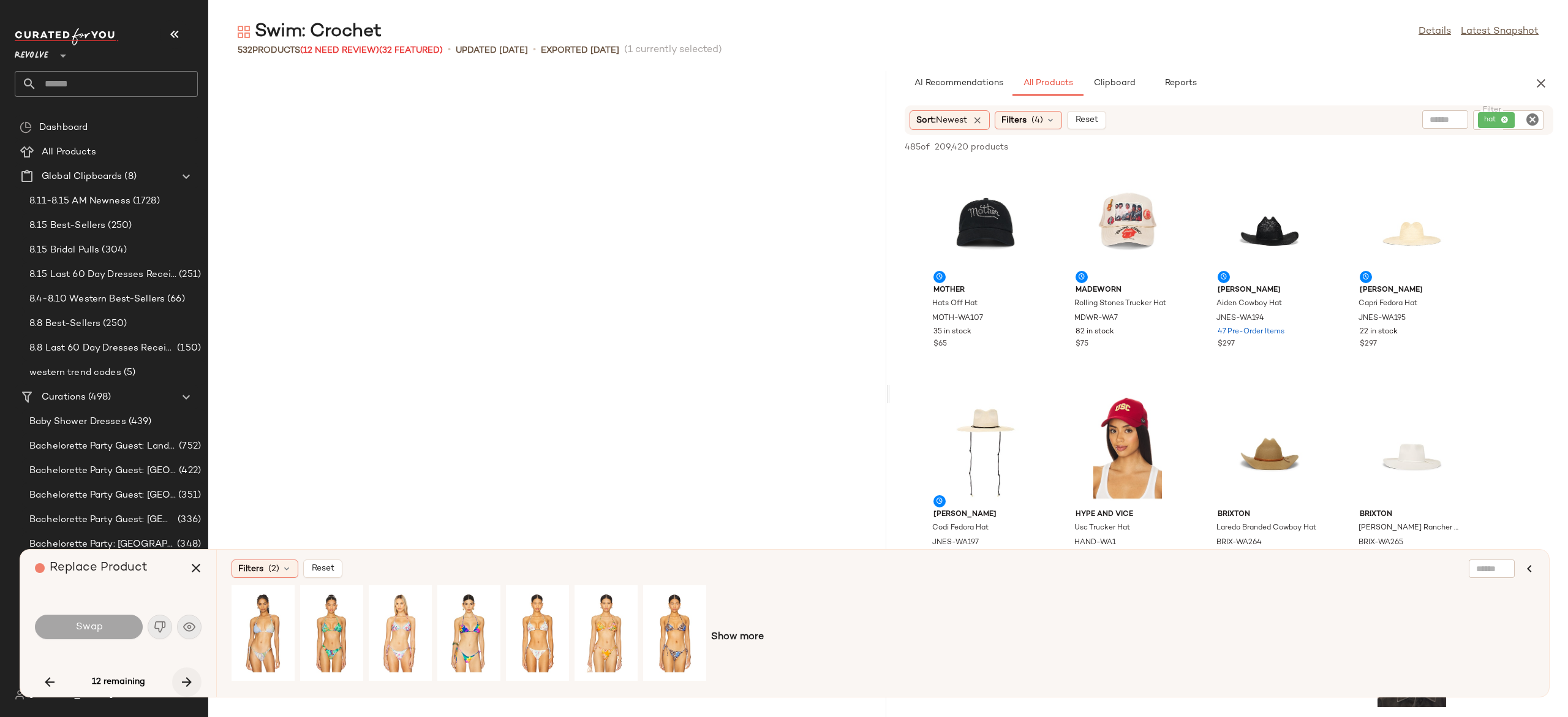
scroll to position [5157, 0]
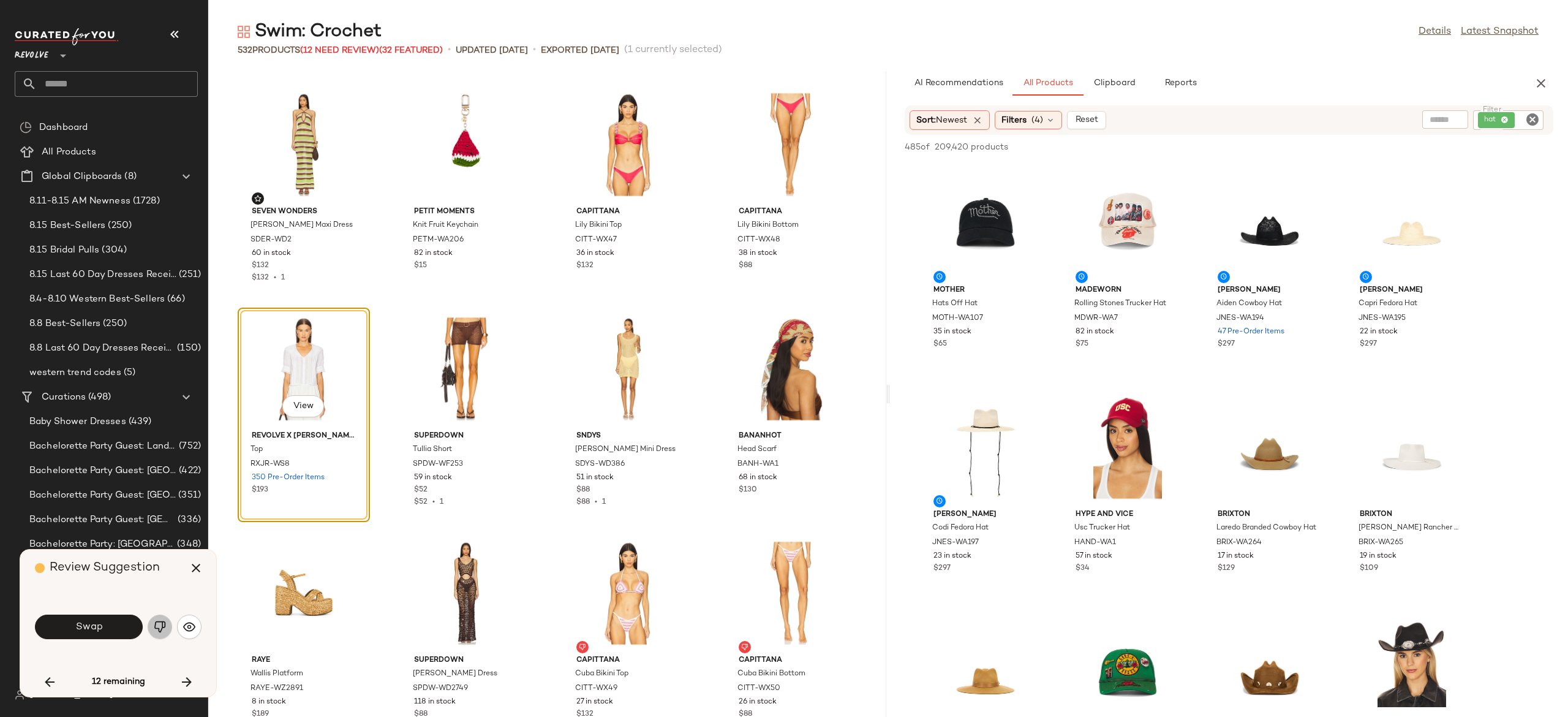
click at [157, 623] on img "button" at bounding box center [160, 627] width 12 height 12
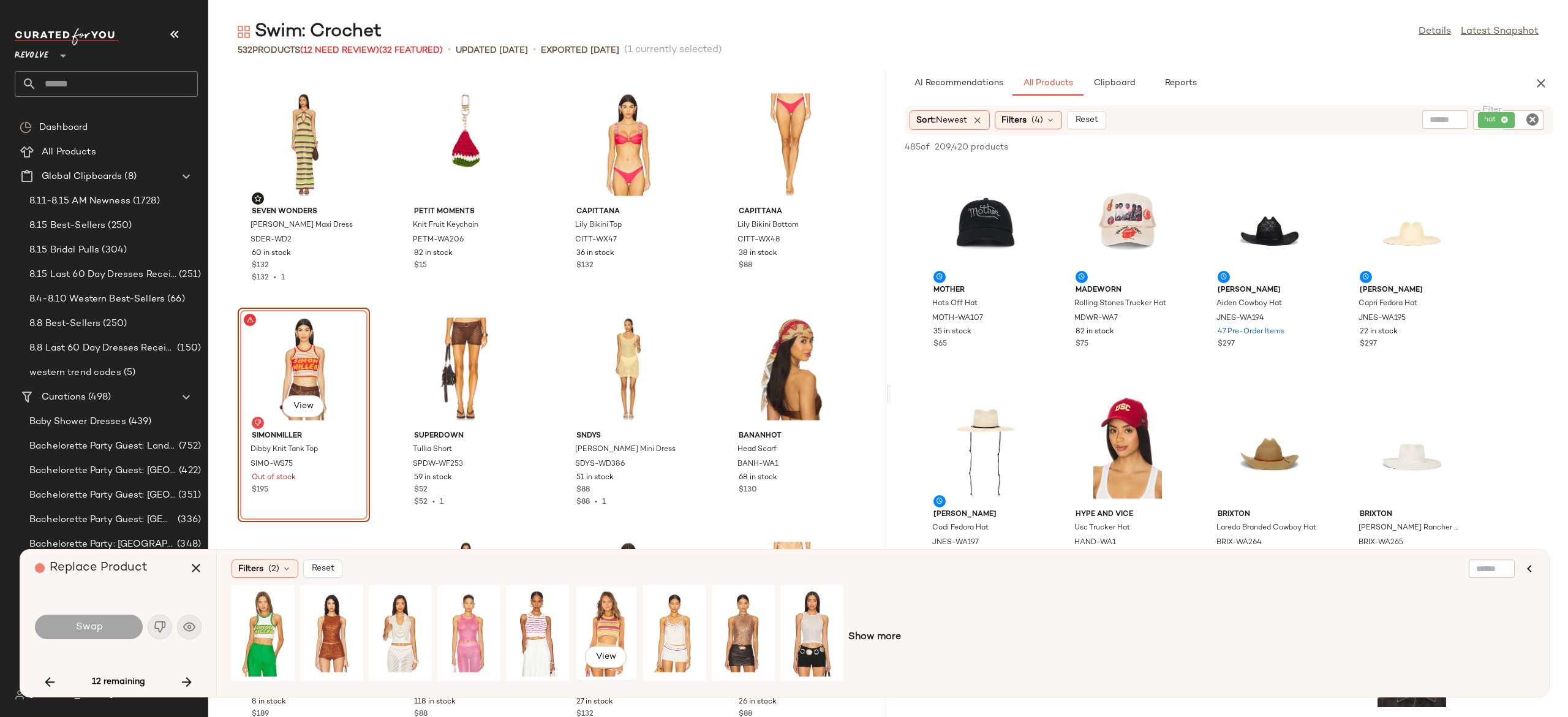
click at [606, 613] on div "View" at bounding box center [606, 633] width 54 height 87
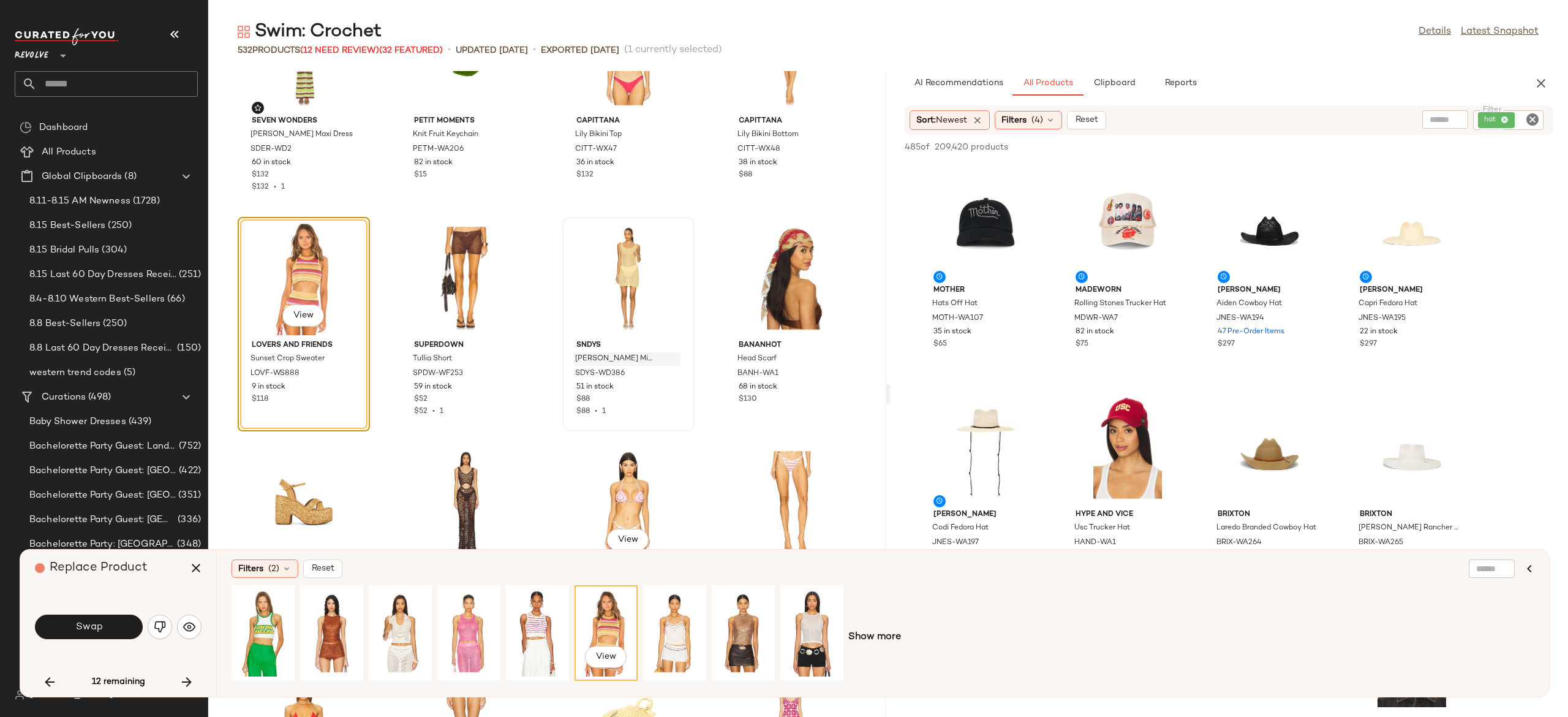
scroll to position [5247, 0]
click at [126, 625] on button "Swap" at bounding box center [88, 627] width 108 height 25
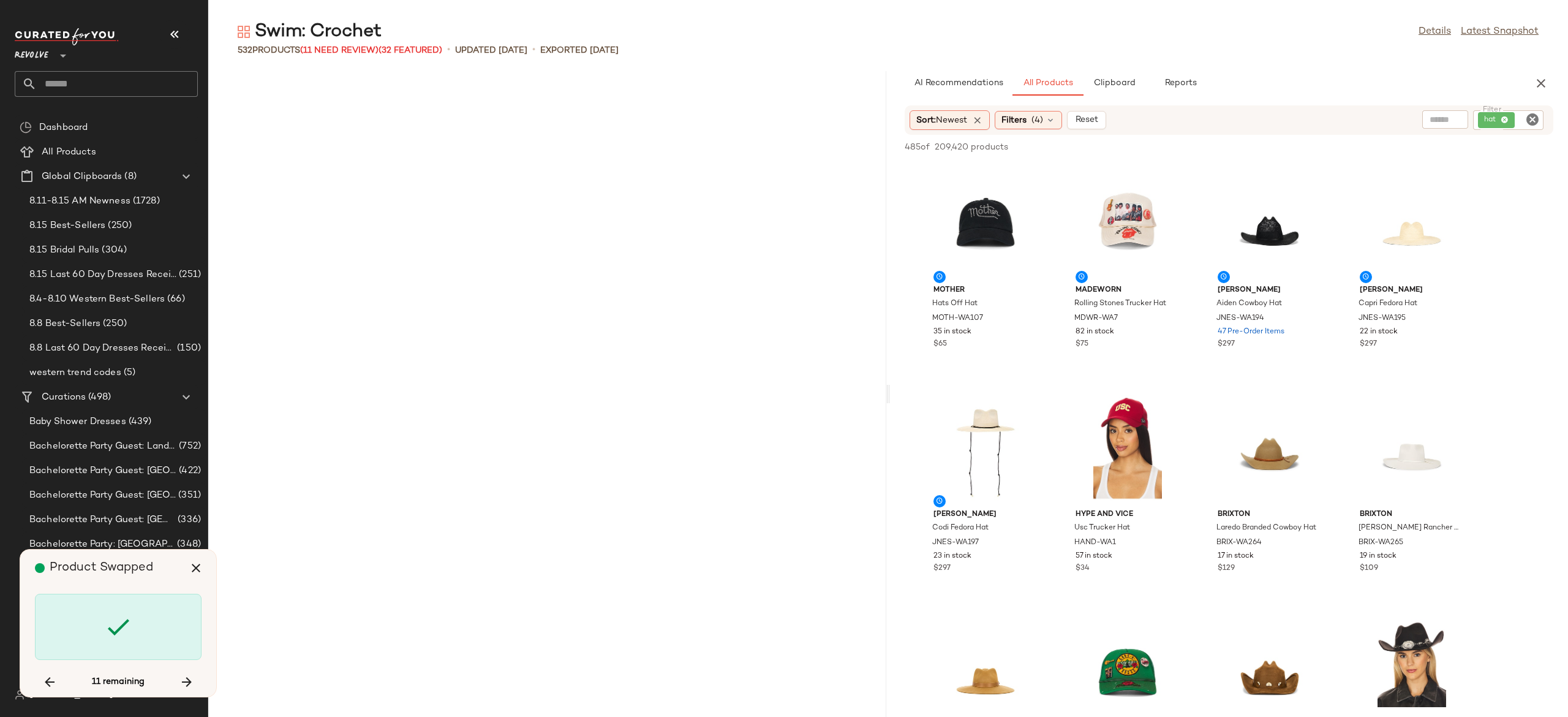
scroll to position [9193, 0]
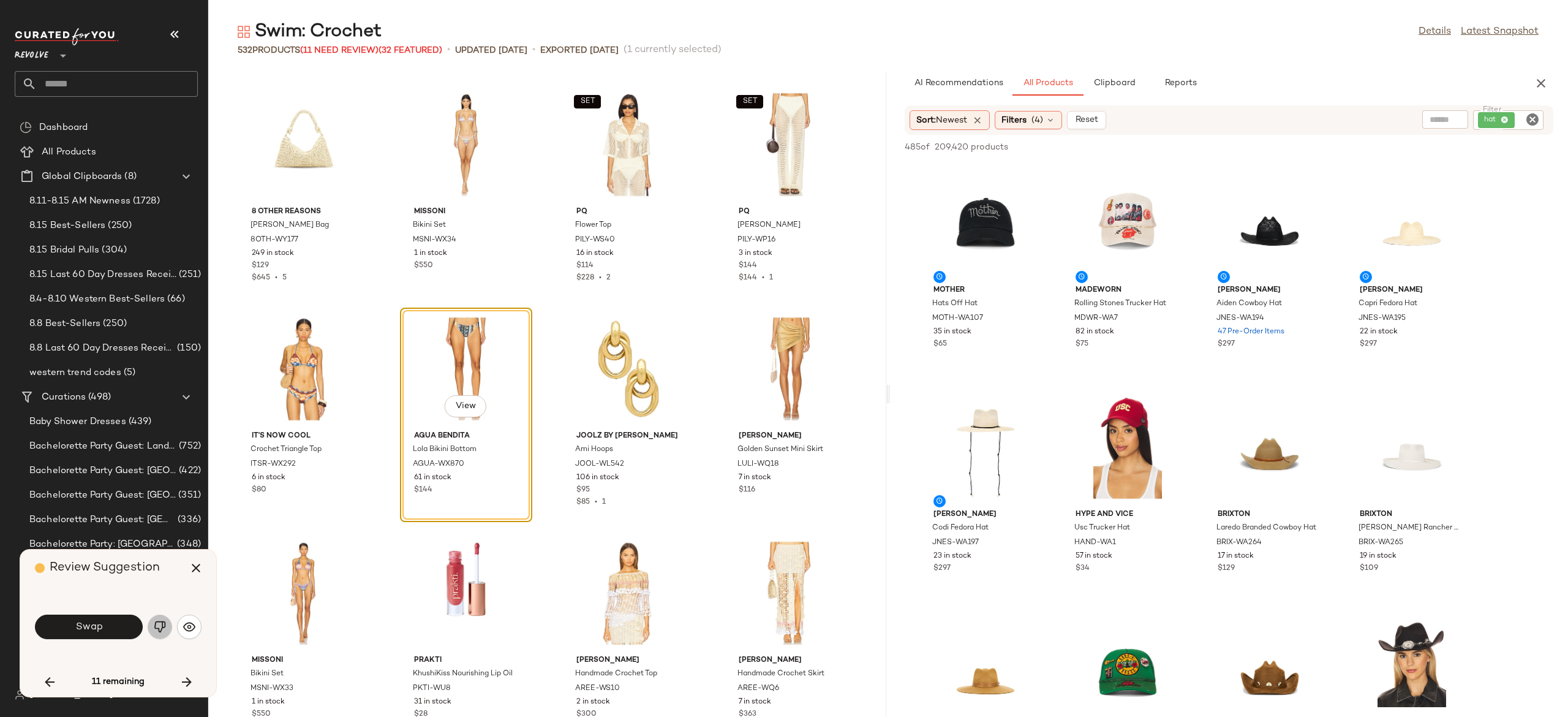
click at [161, 627] on img "button" at bounding box center [160, 627] width 12 height 12
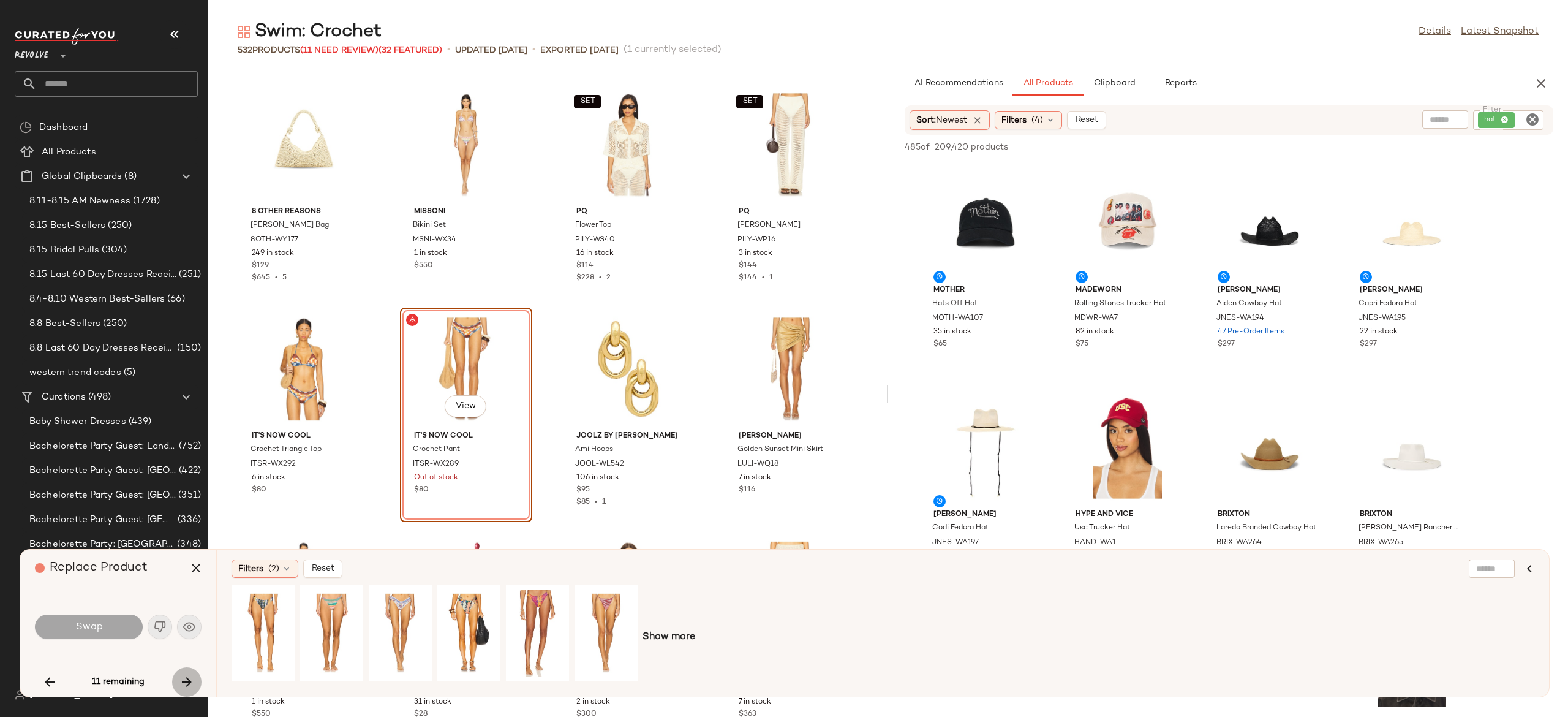
click at [179, 680] on icon "button" at bounding box center [187, 682] width 15 height 15
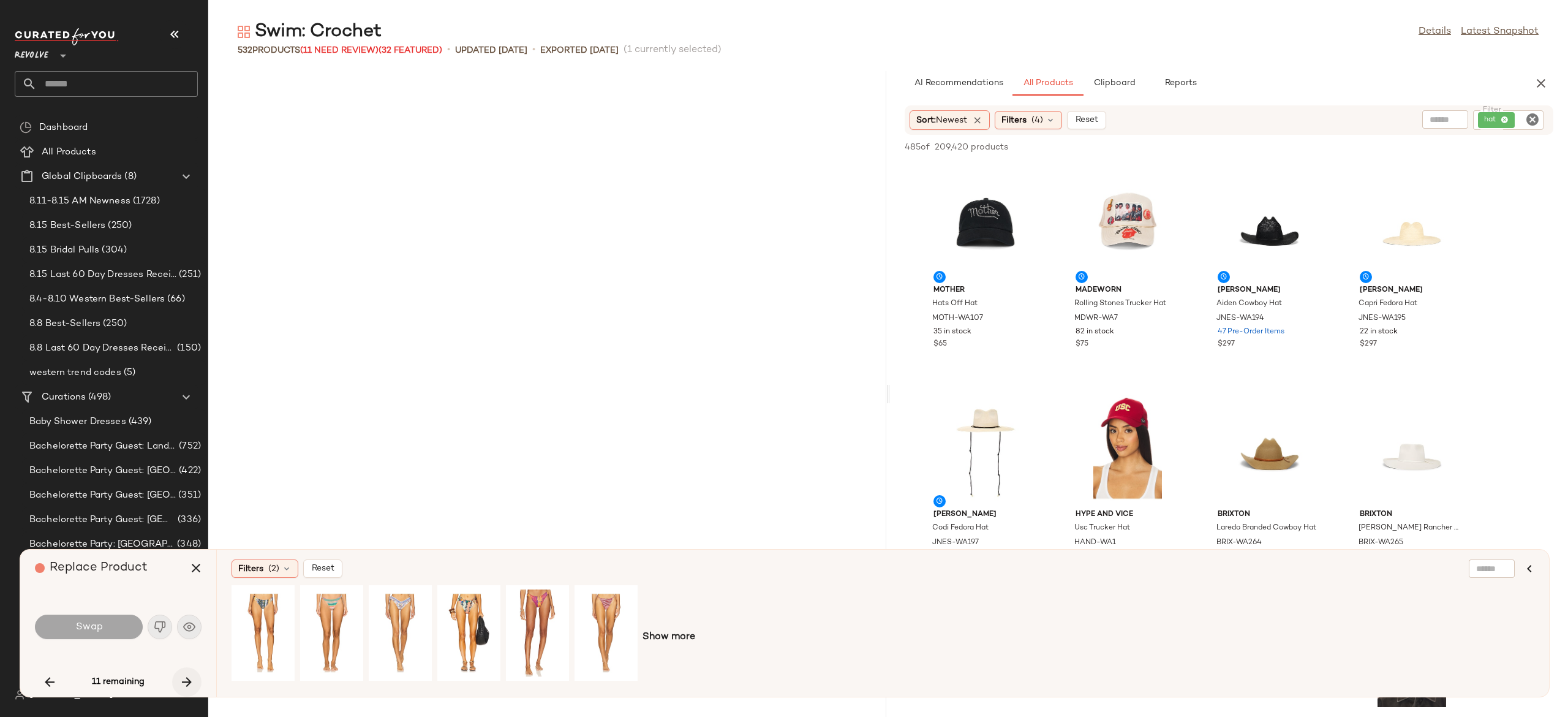
scroll to position [10089, 0]
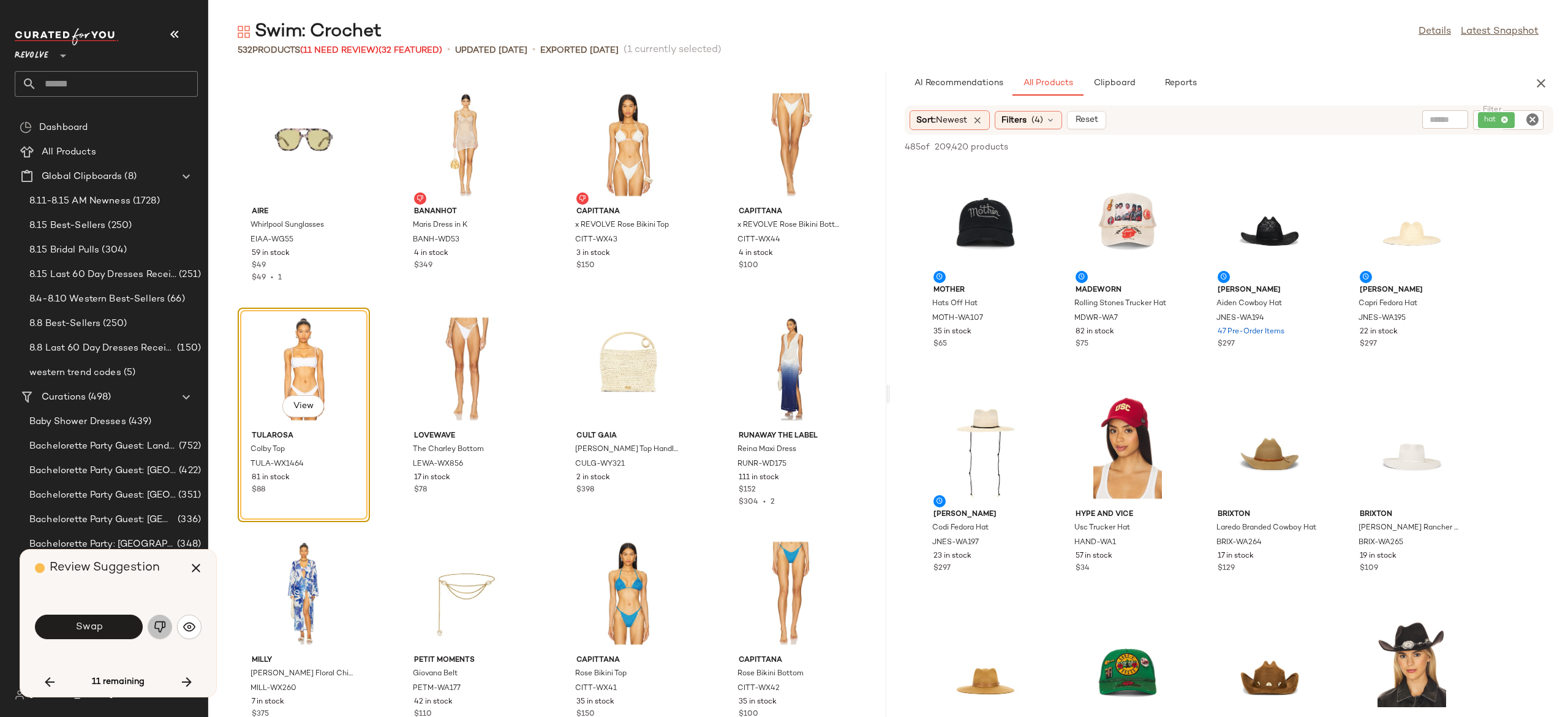
click at [162, 622] on img "button" at bounding box center [160, 627] width 12 height 12
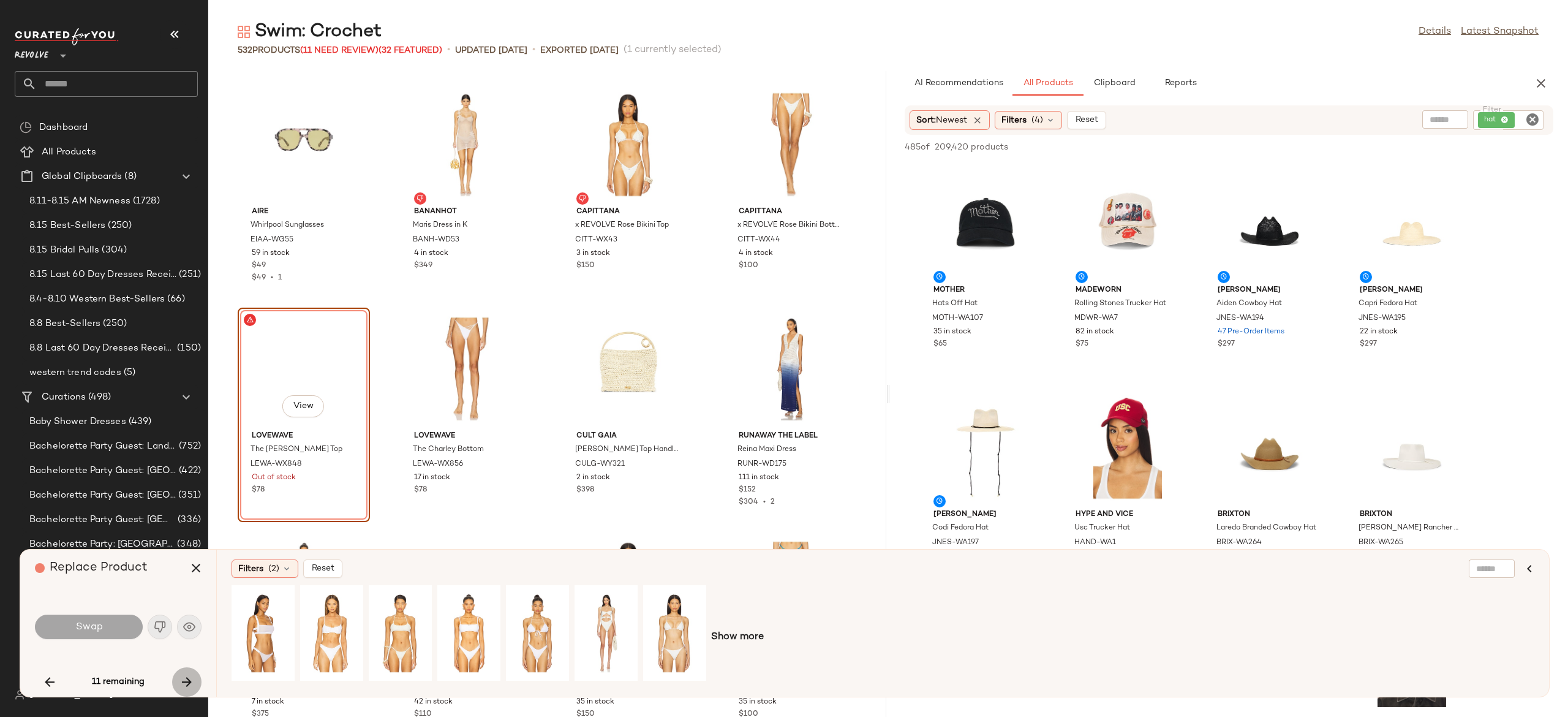
click at [188, 681] on icon "button" at bounding box center [187, 682] width 15 height 15
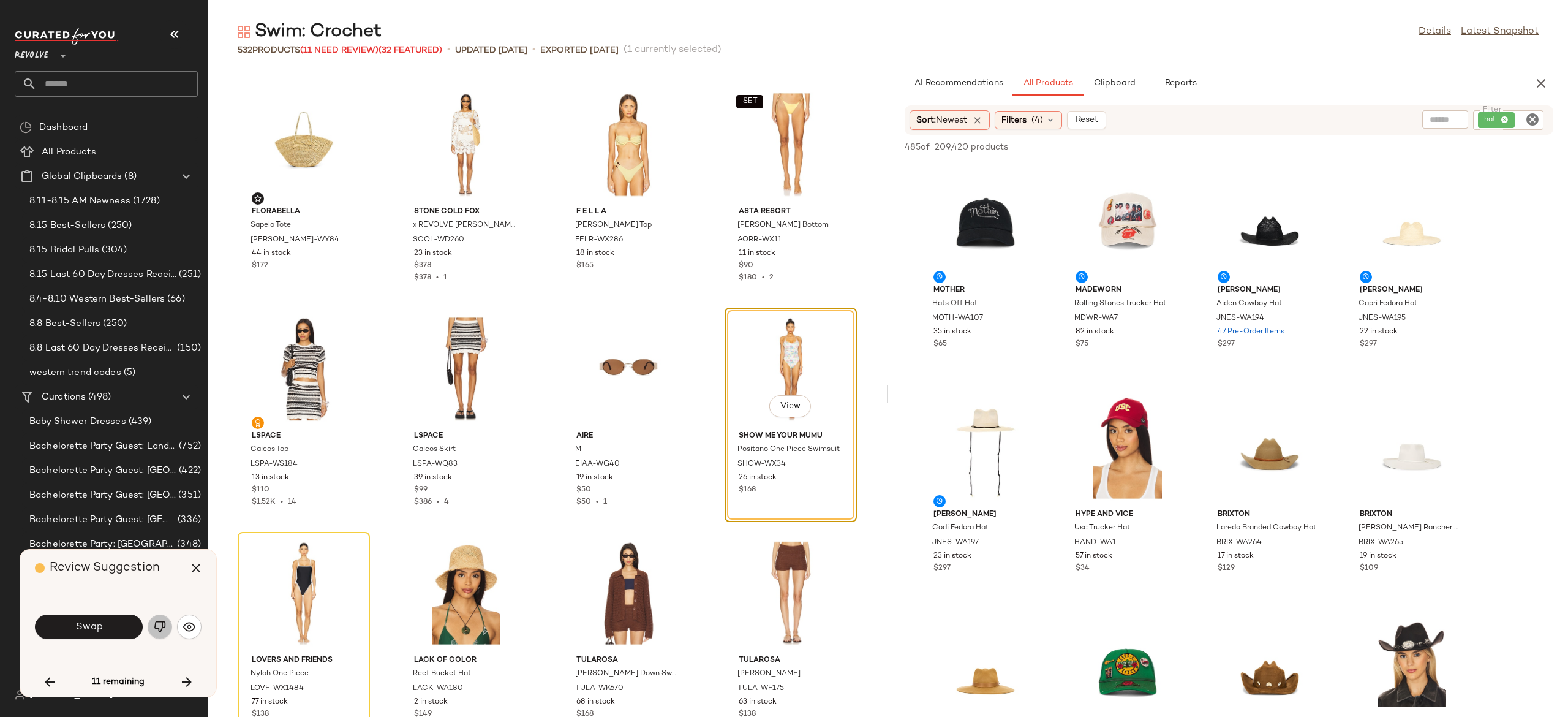
click at [155, 629] on img "button" at bounding box center [160, 627] width 12 height 12
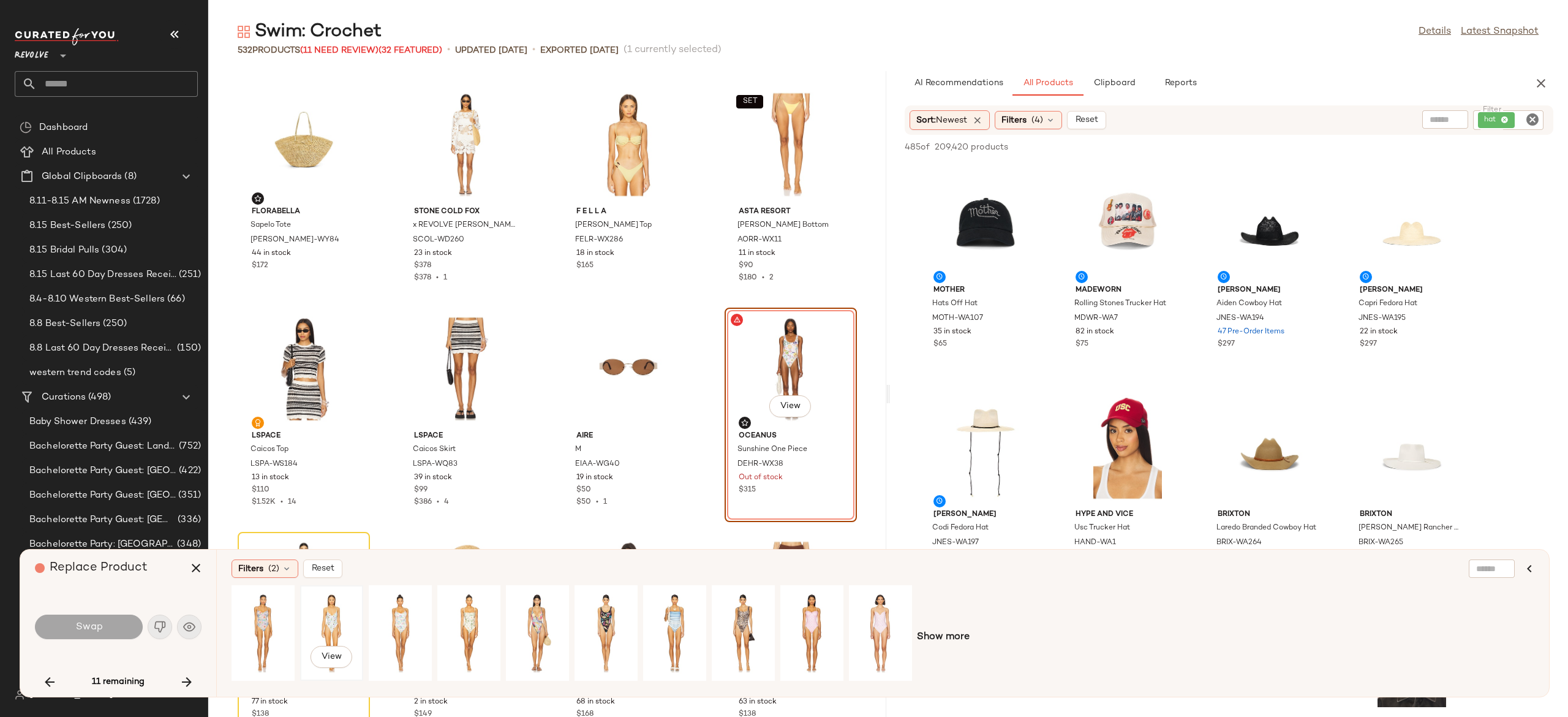
click at [329, 616] on div "View" at bounding box center [332, 633] width 54 height 87
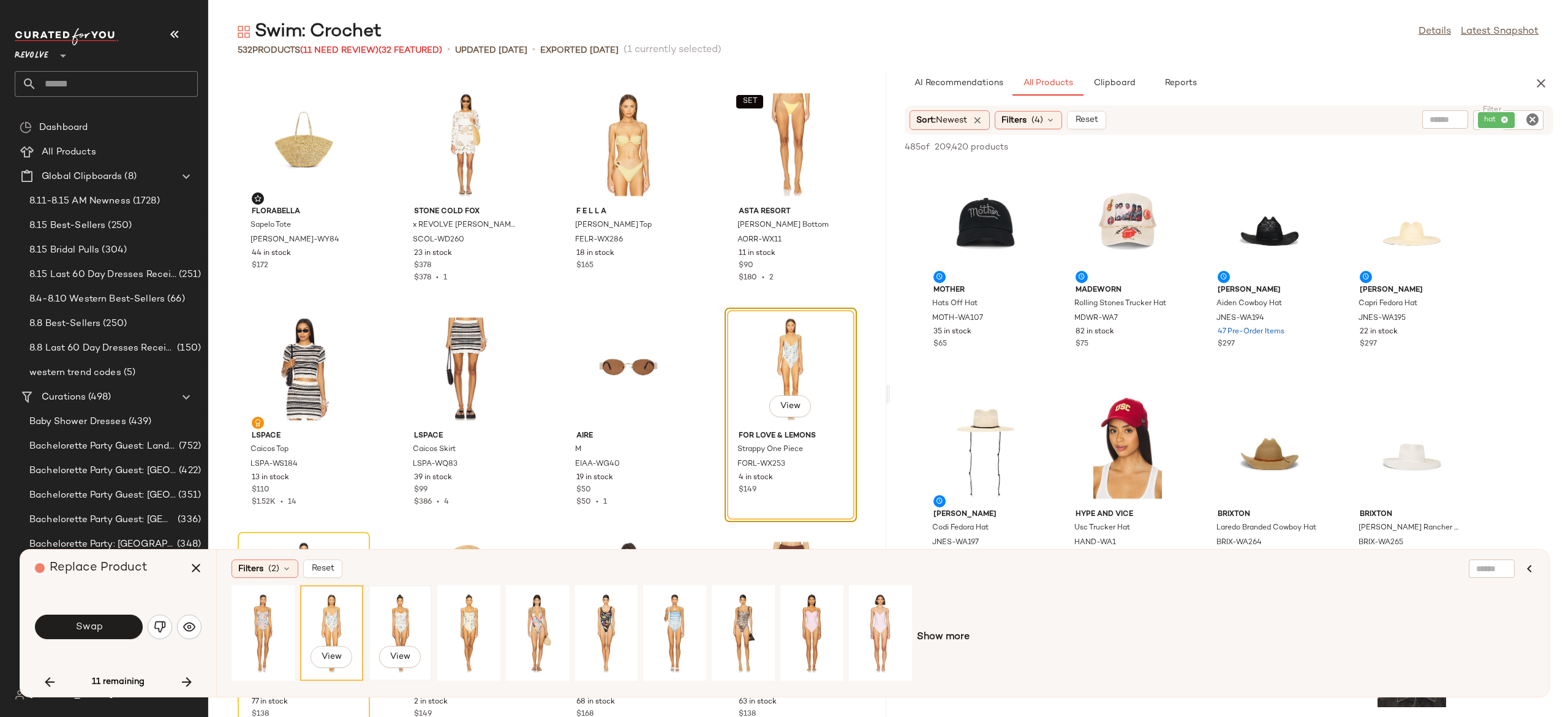
click at [405, 608] on div "View" at bounding box center [400, 633] width 54 height 87
click at [128, 625] on button "Swap" at bounding box center [88, 627] width 108 height 25
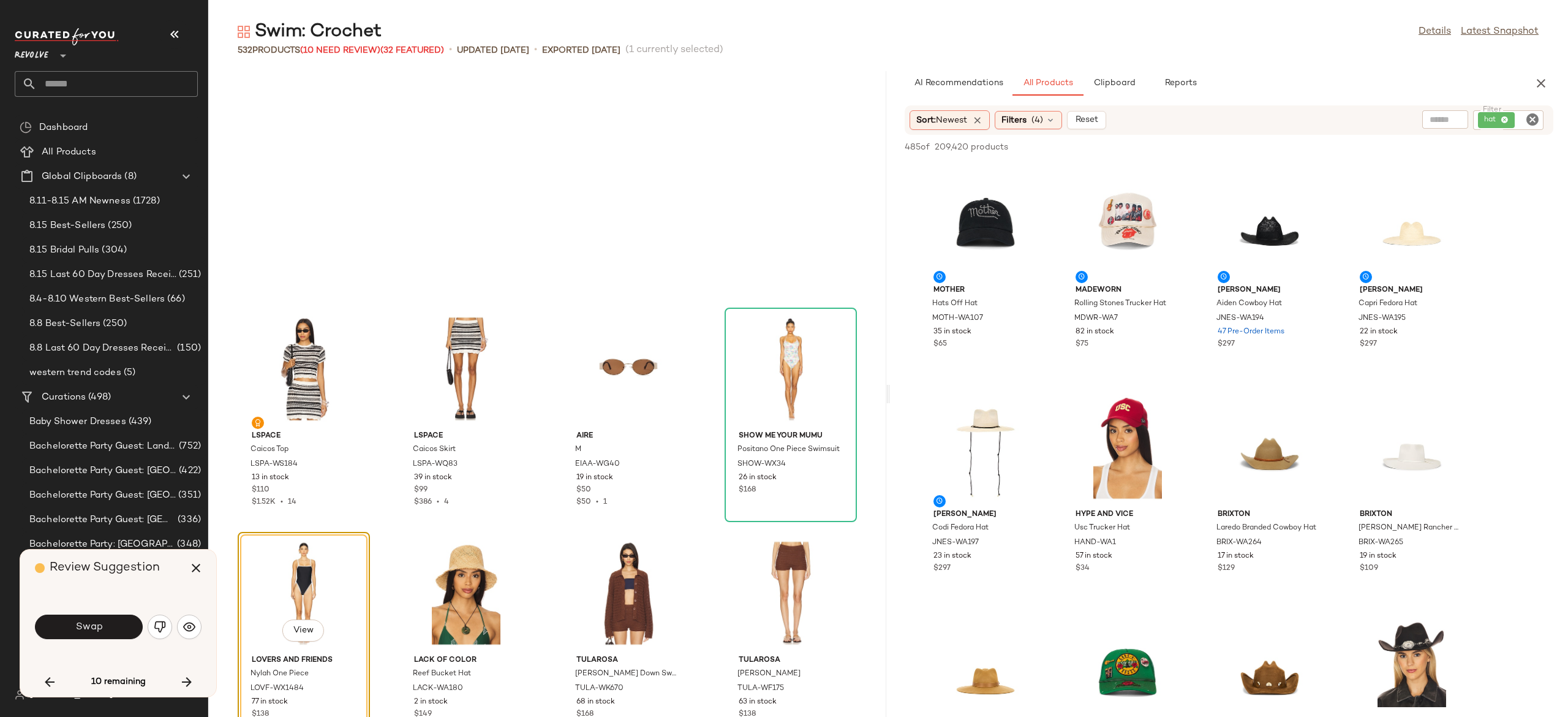
scroll to position [12108, 0]
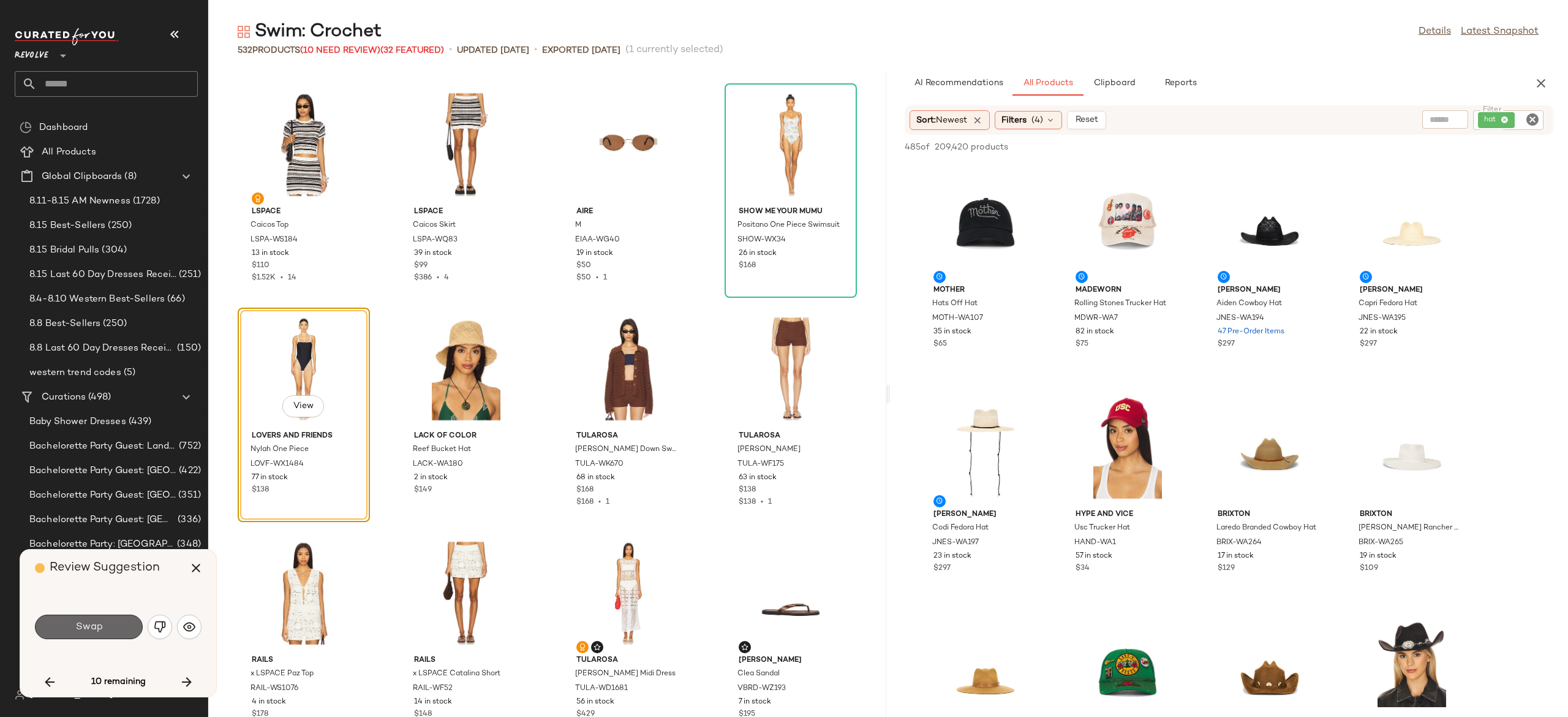
click at [118, 617] on button "Swap" at bounding box center [88, 627] width 108 height 25
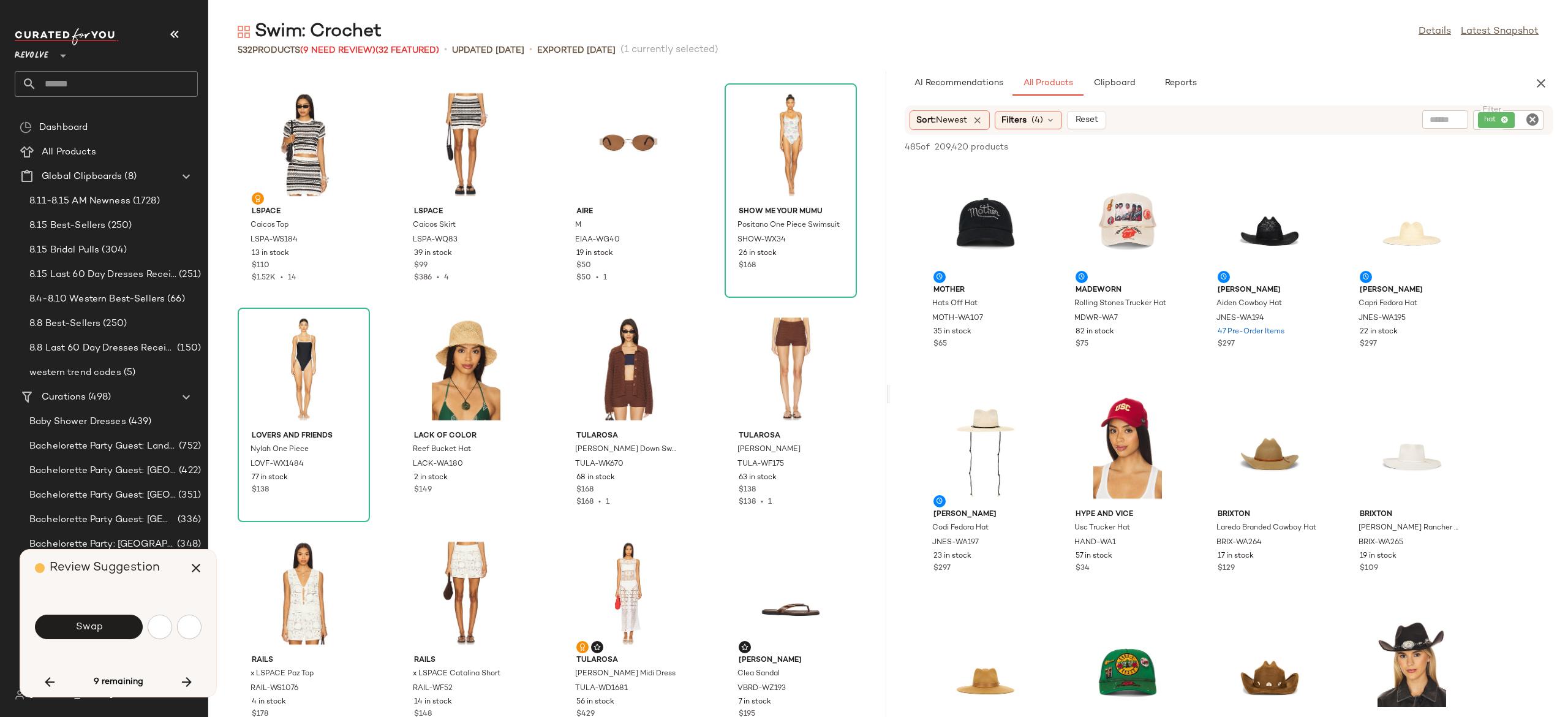
scroll to position [12780, 0]
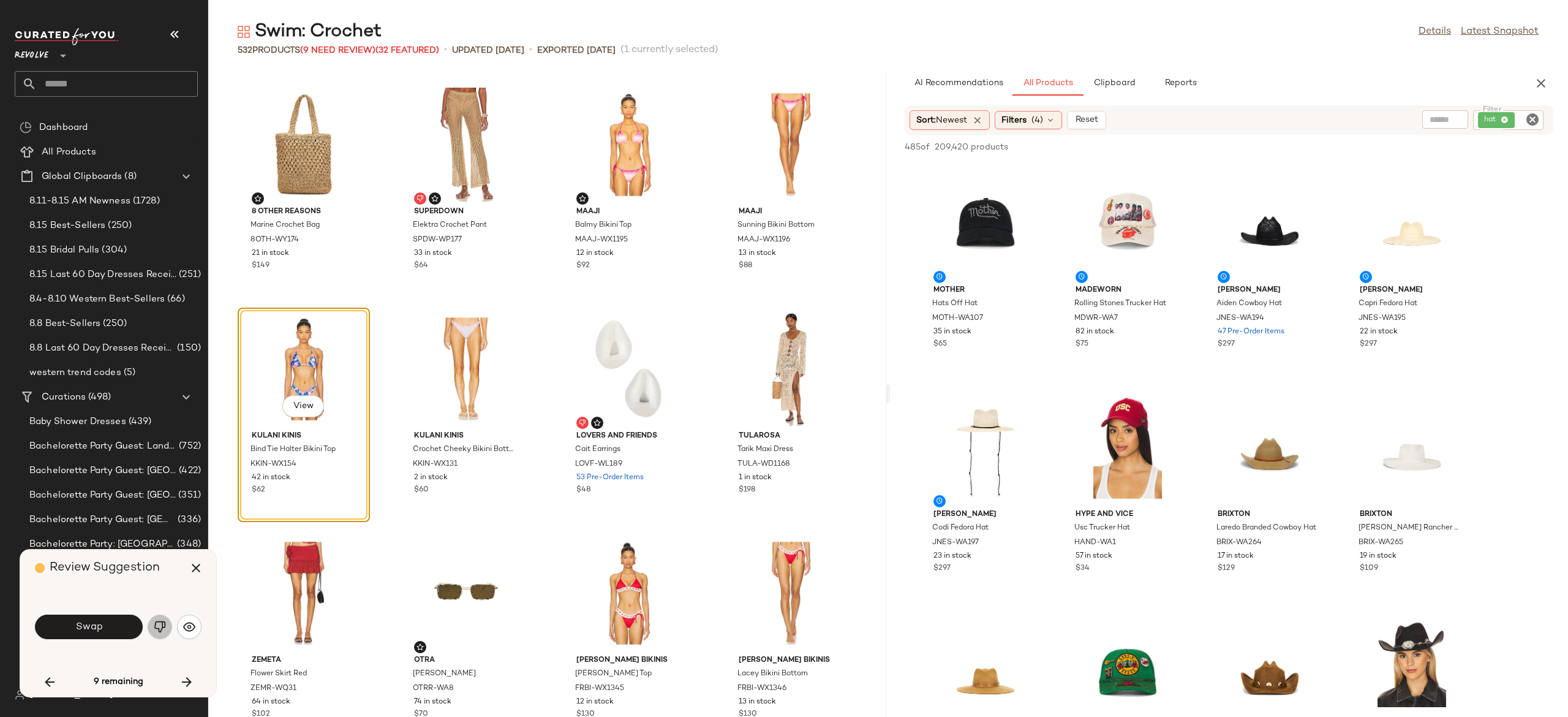
click at [160, 627] on img "button" at bounding box center [160, 627] width 12 height 12
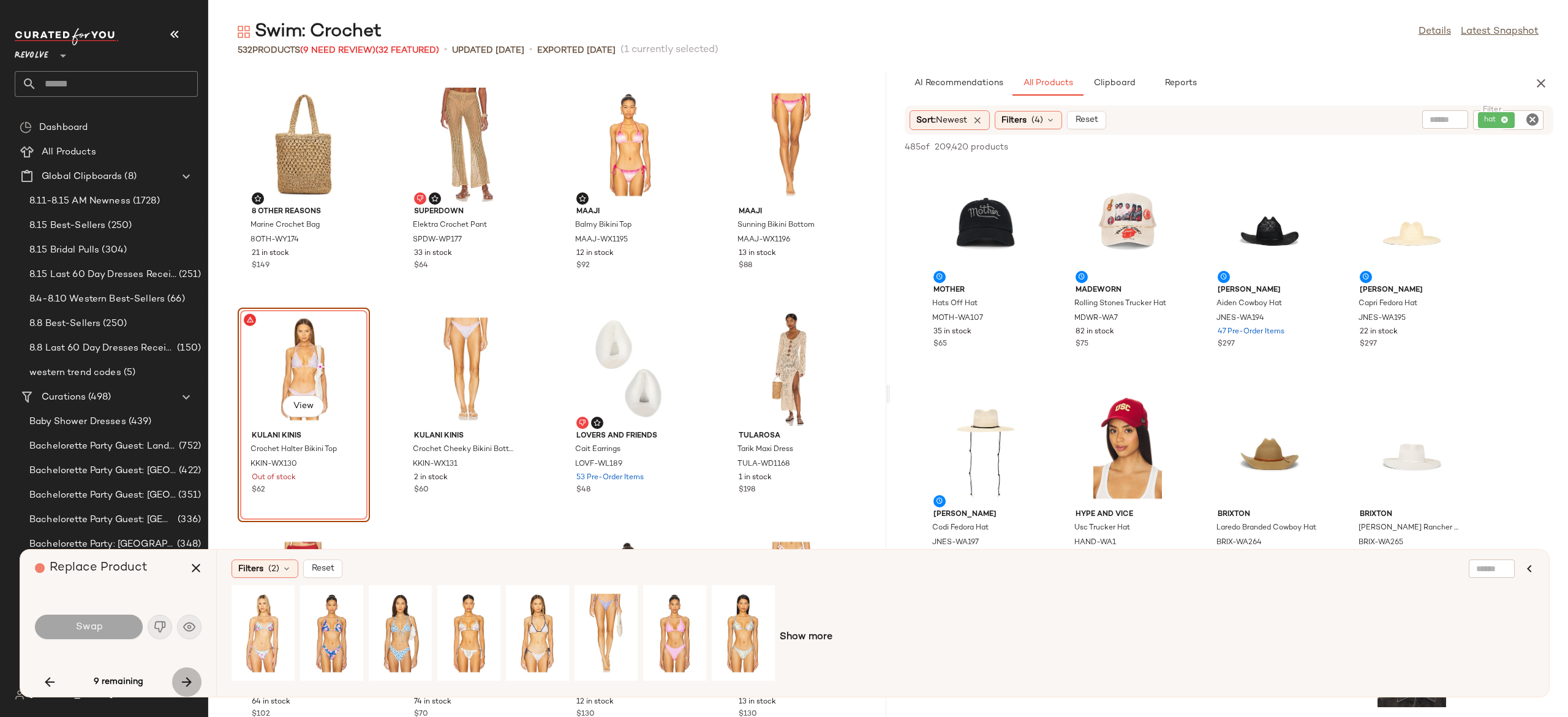
click at [182, 678] on icon "button" at bounding box center [187, 682] width 15 height 15
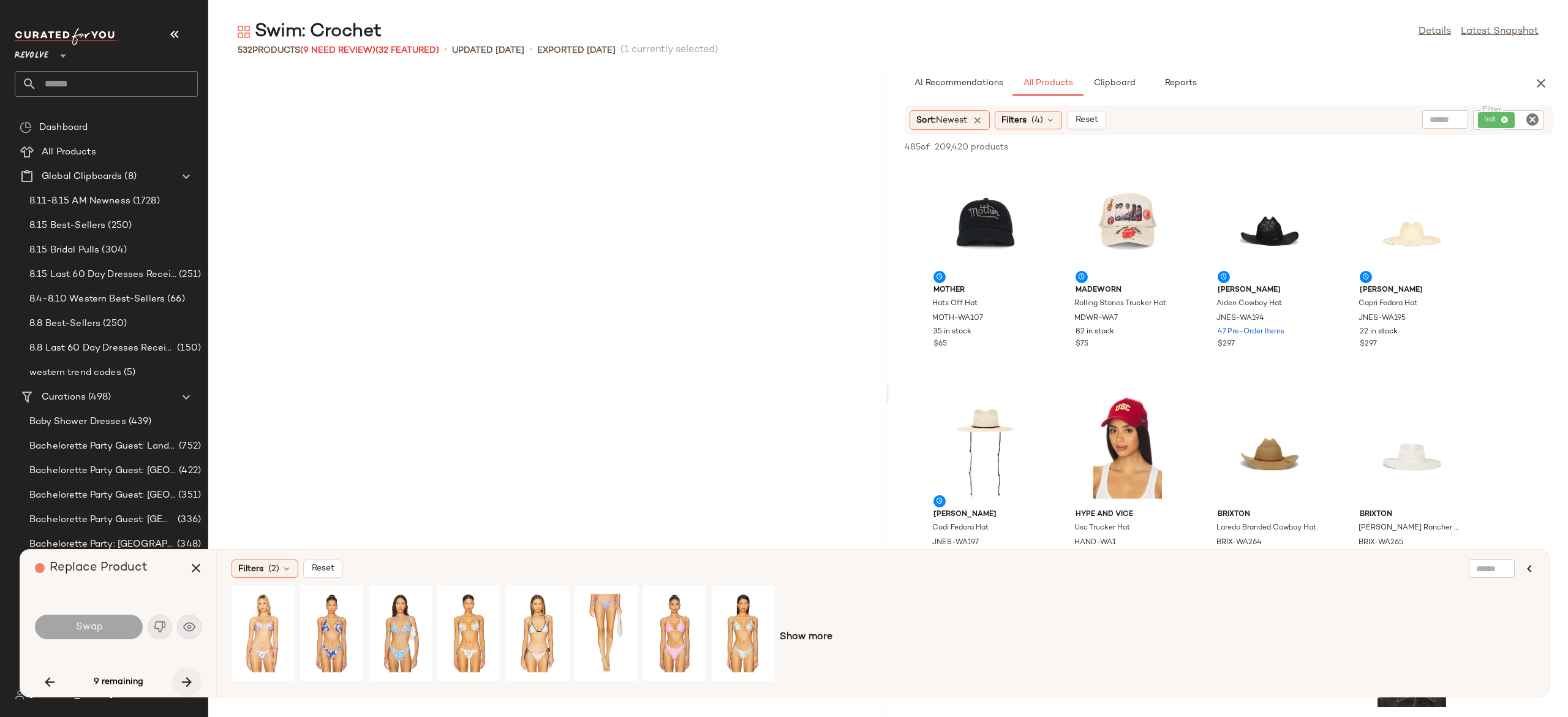
scroll to position [13677, 0]
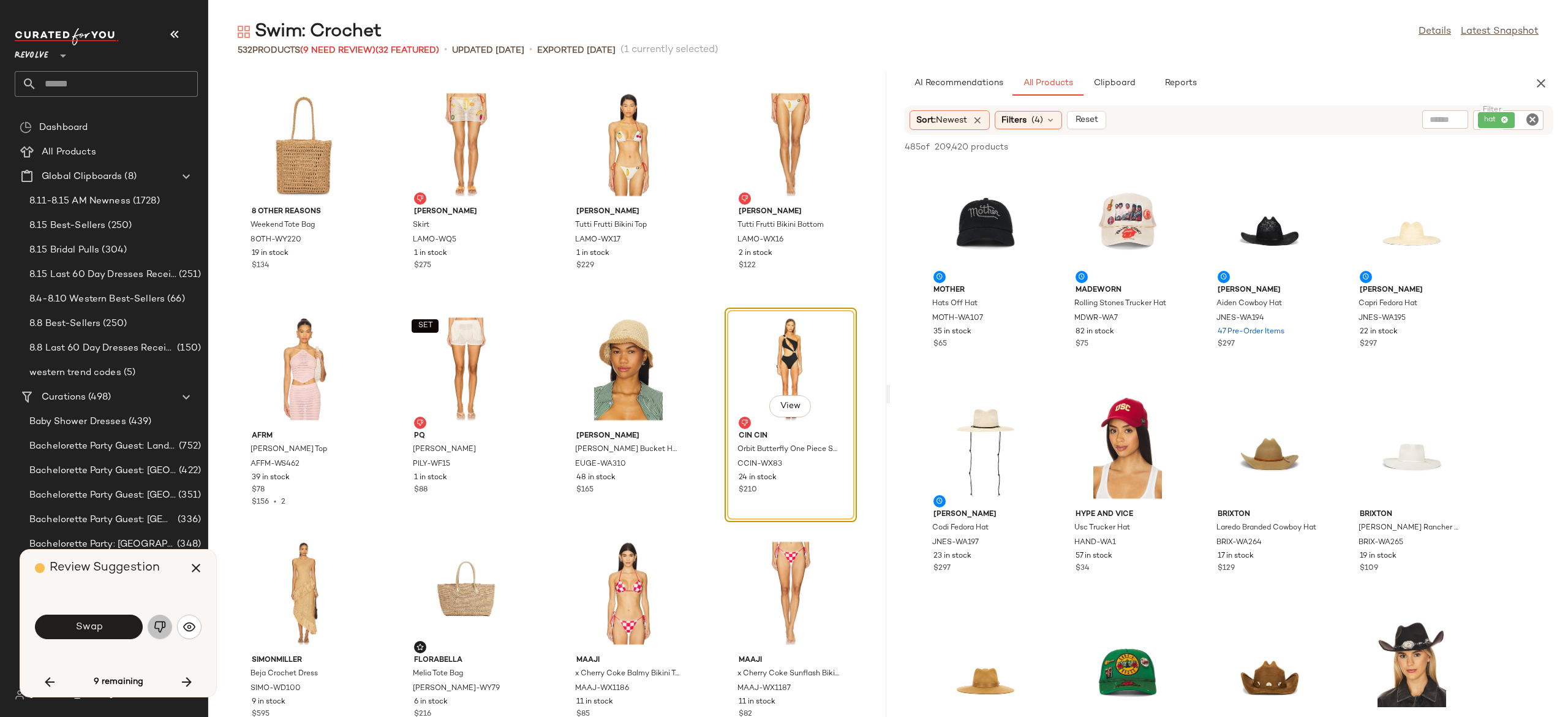
click at [162, 624] on img "button" at bounding box center [160, 627] width 12 height 12
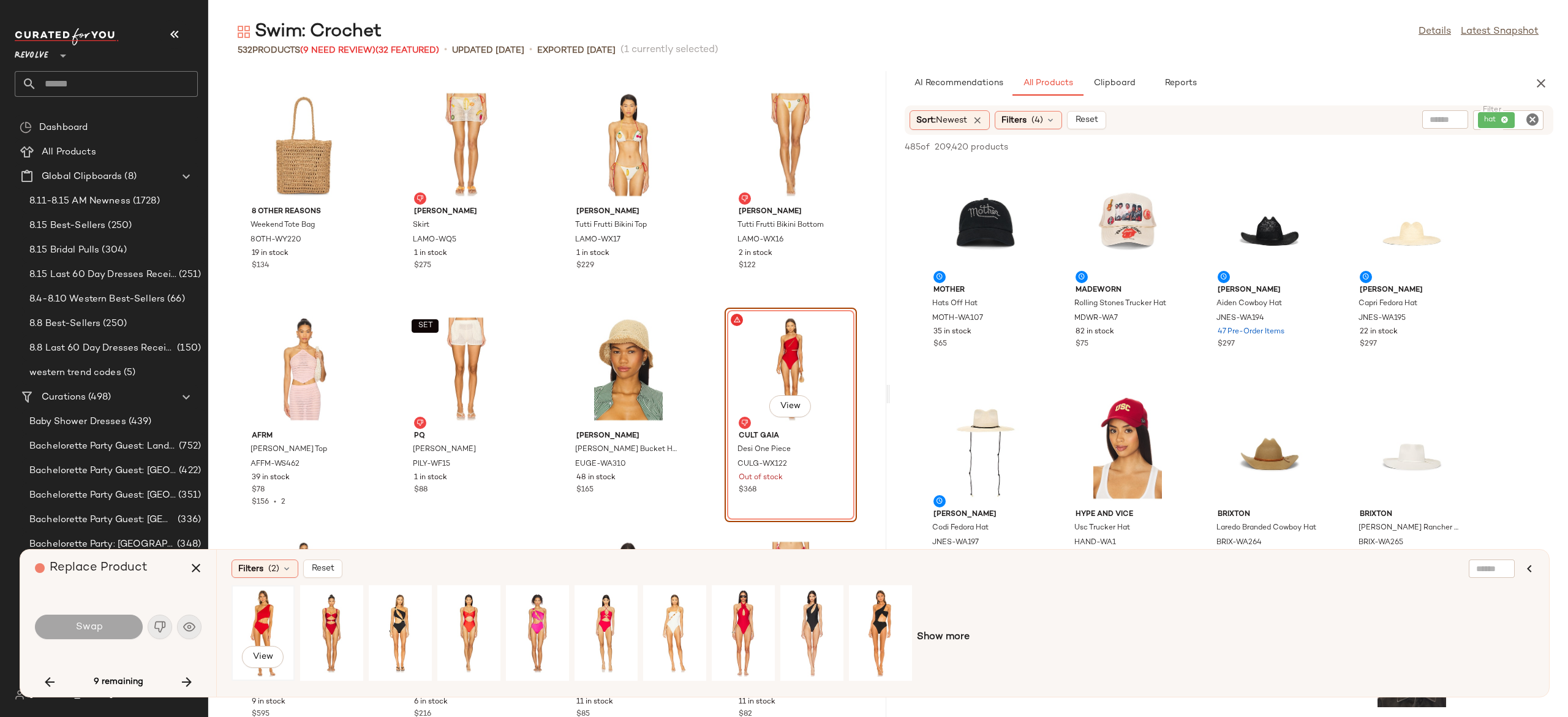
click at [268, 608] on div "View" at bounding box center [263, 633] width 54 height 87
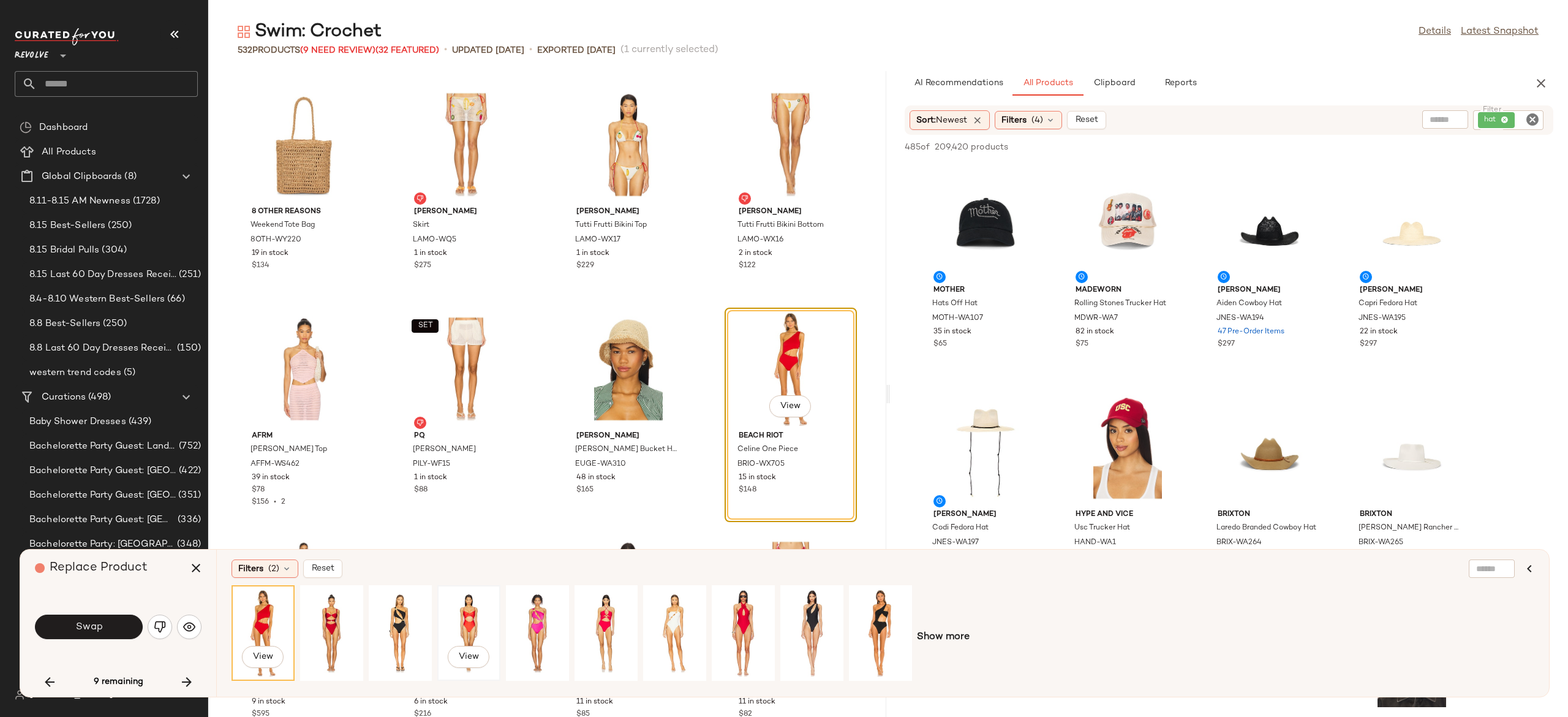
click at [469, 604] on div "View" at bounding box center [469, 633] width 54 height 87
click at [598, 611] on div "View" at bounding box center [606, 633] width 54 height 87
click at [745, 609] on div "View" at bounding box center [743, 633] width 54 height 87
click at [601, 622] on div "View" at bounding box center [606, 633] width 54 height 87
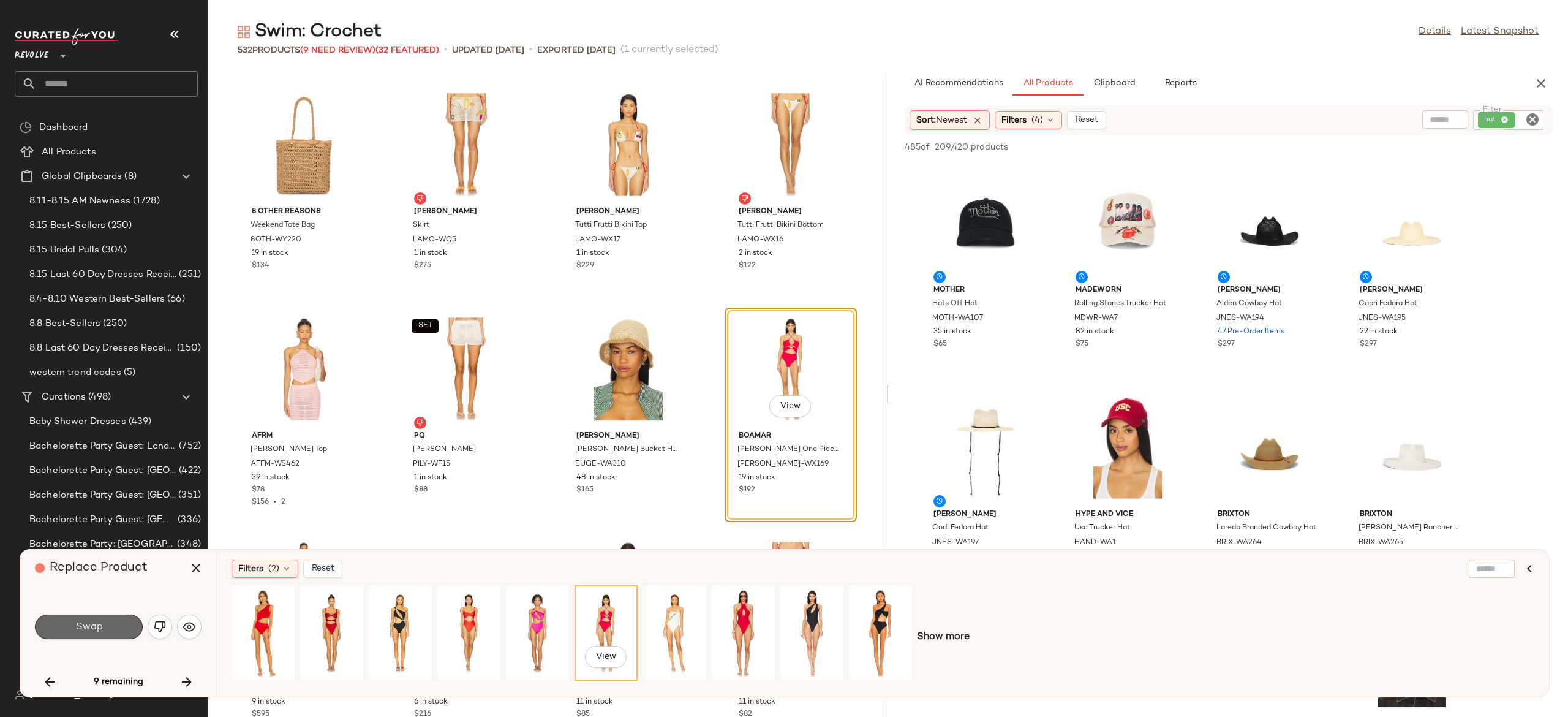
click at [121, 626] on button "Swap" at bounding box center [88, 627] width 108 height 25
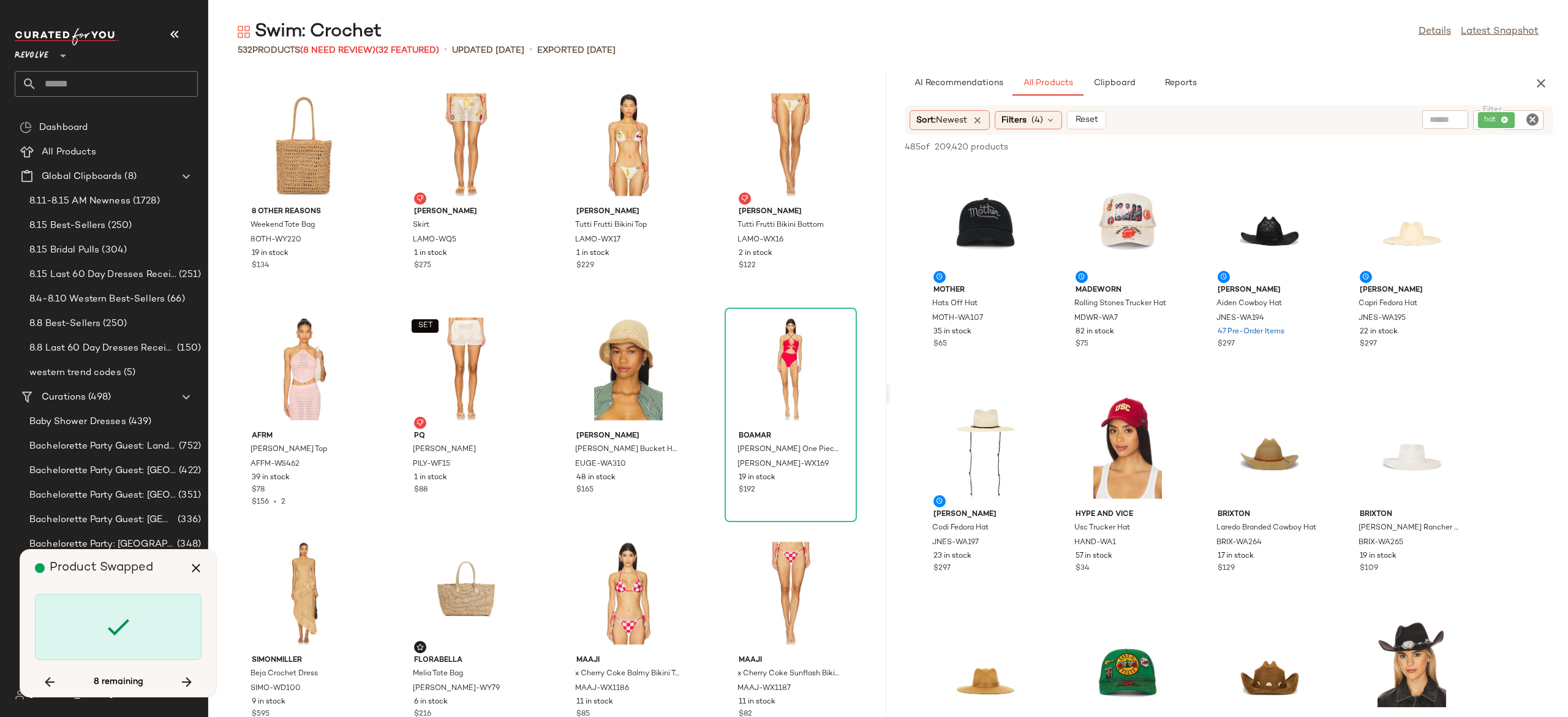
scroll to position [23543, 0]
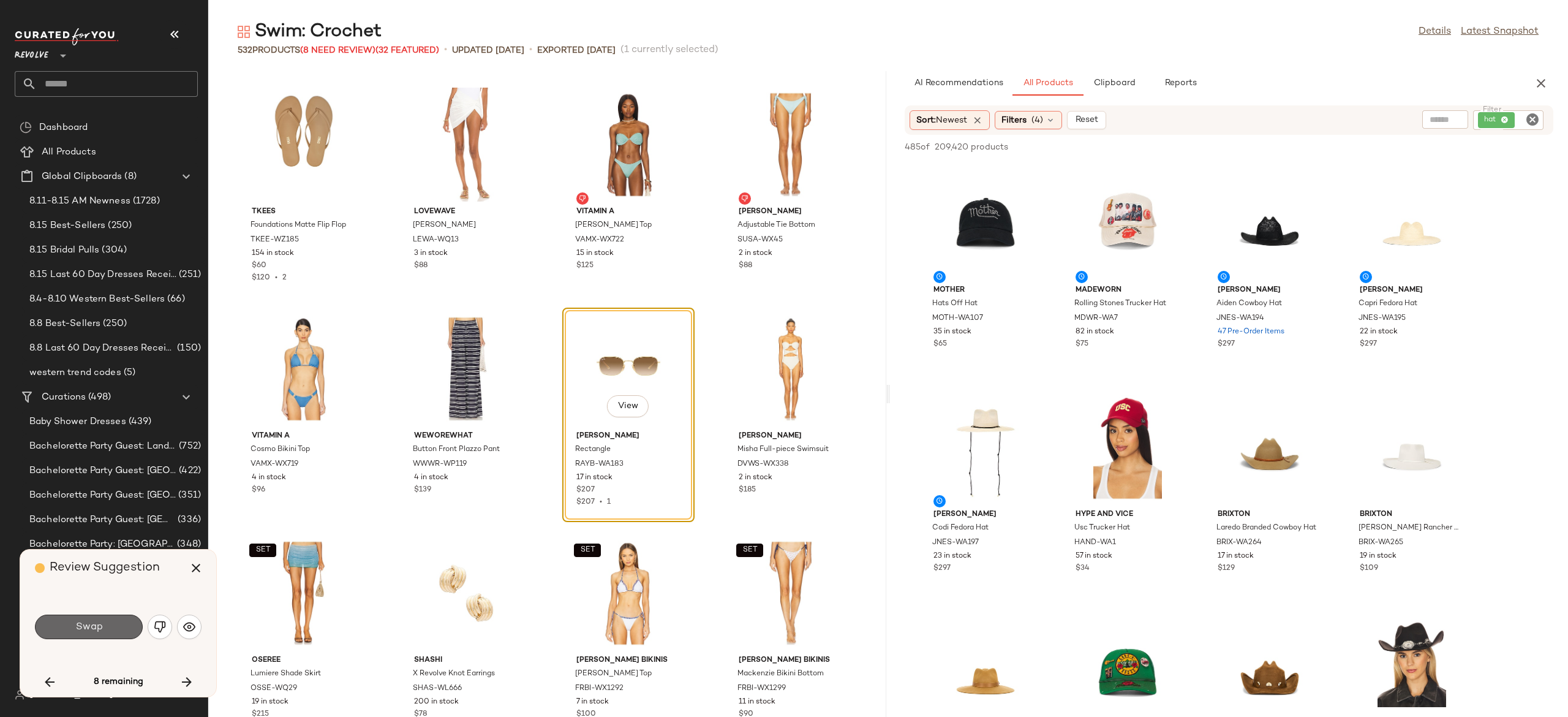
click at [121, 627] on button "Swap" at bounding box center [88, 627] width 108 height 25
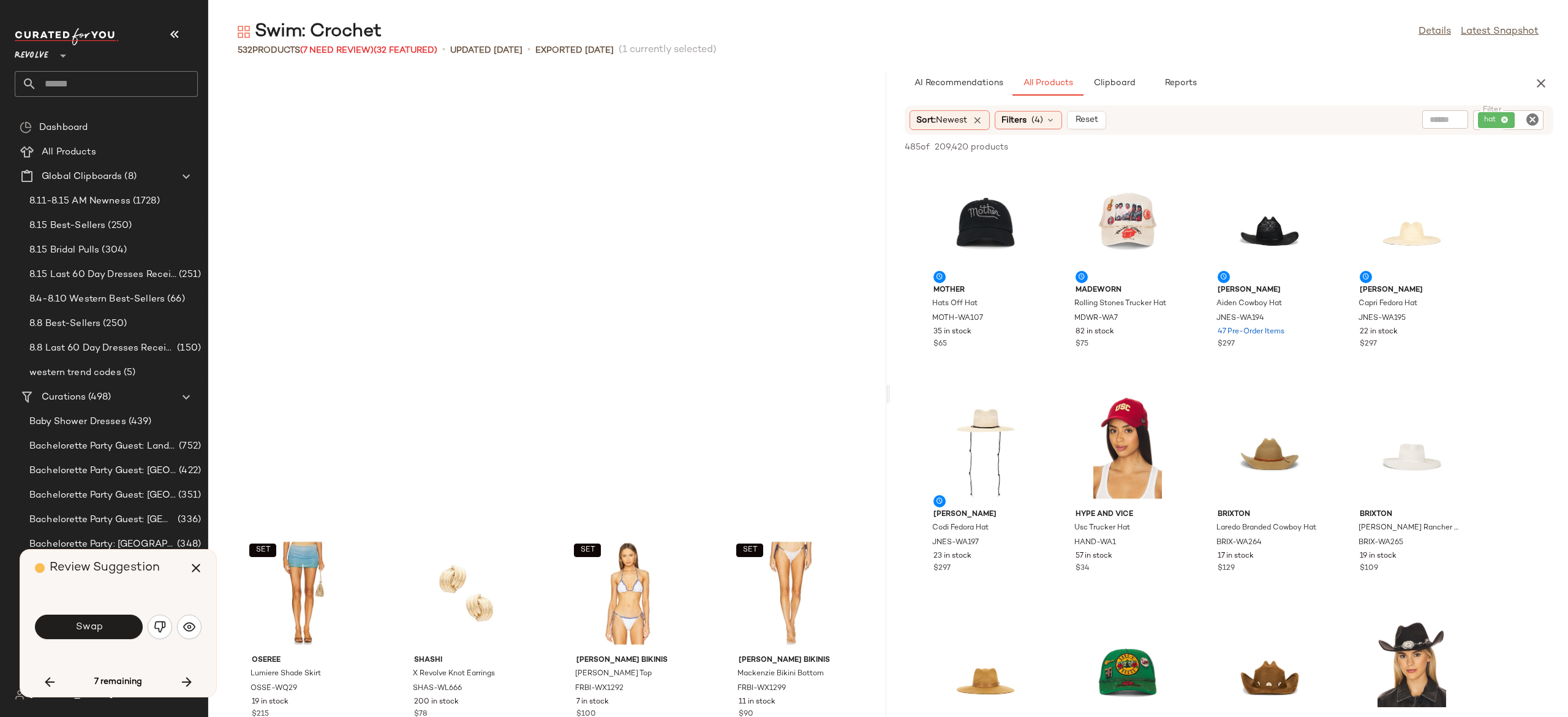
scroll to position [23991, 0]
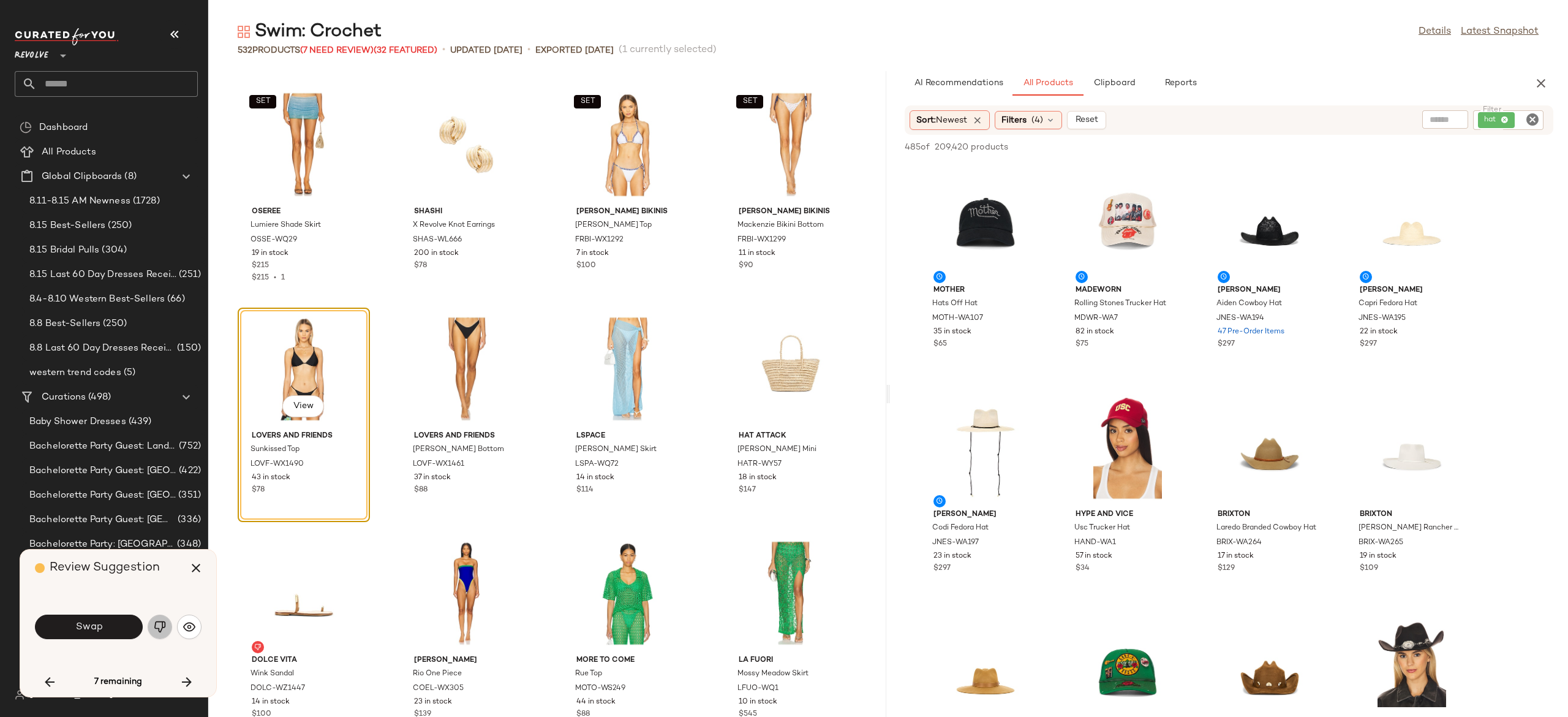
click at [165, 626] on img "button" at bounding box center [160, 627] width 12 height 12
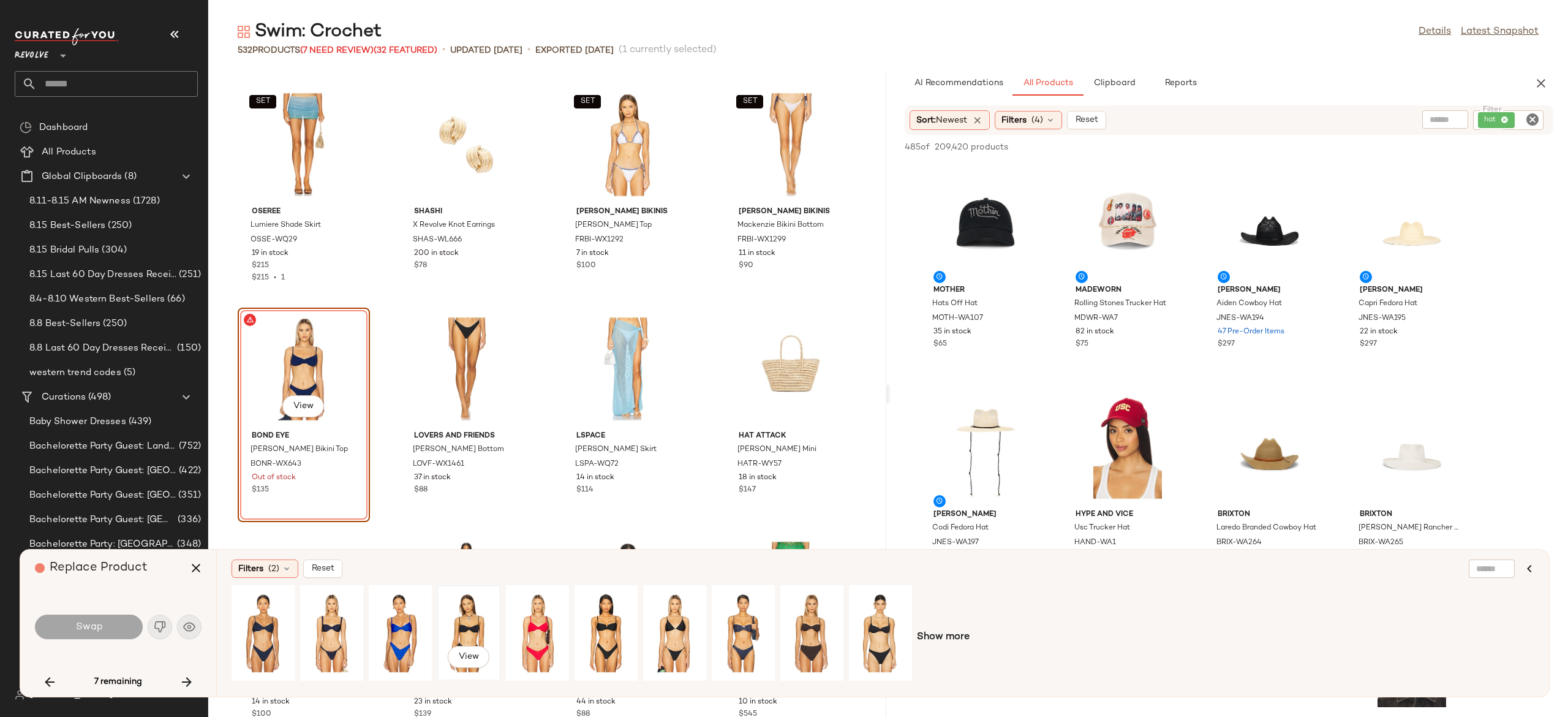
click at [458, 620] on div "View" at bounding box center [469, 633] width 54 height 87
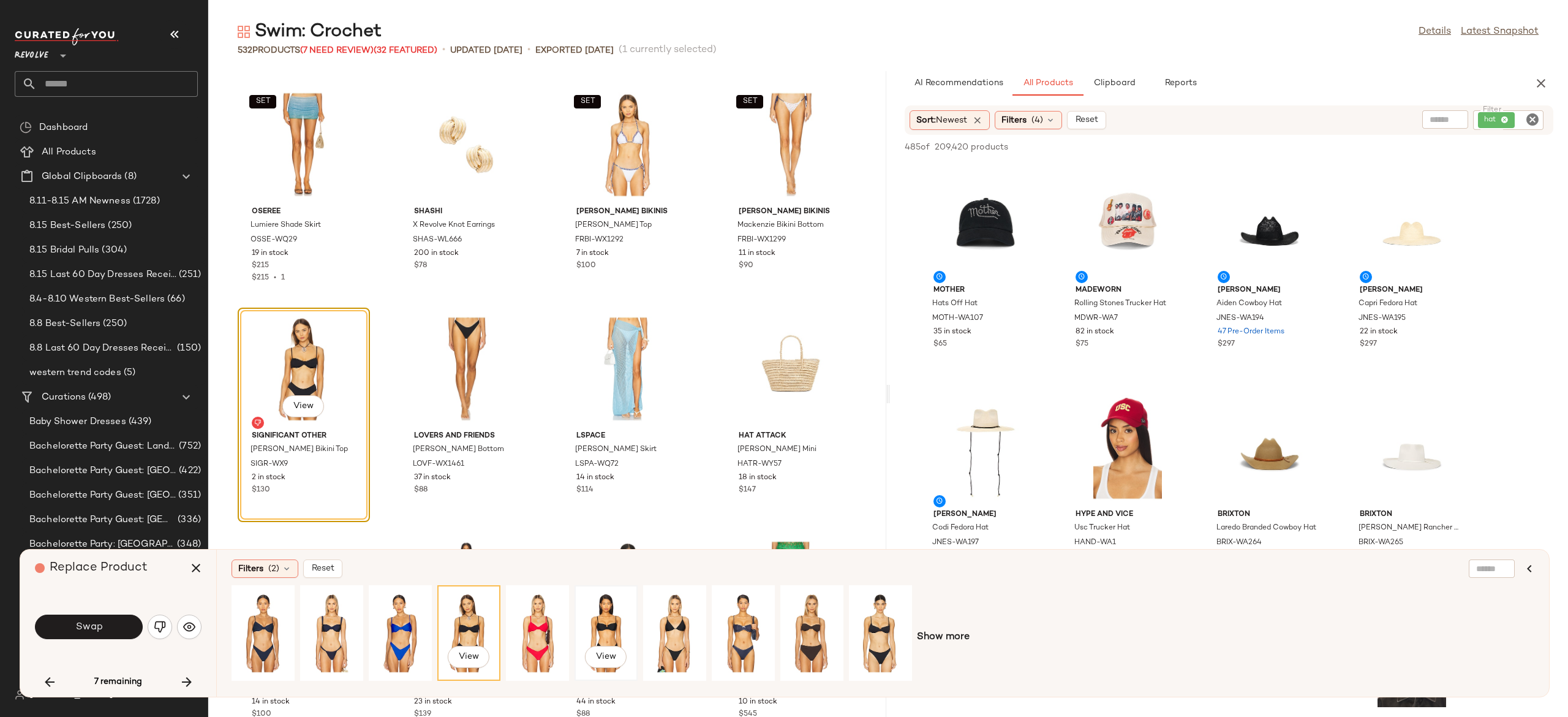
click at [596, 619] on div "View" at bounding box center [606, 633] width 54 height 87
click at [121, 626] on button "Swap" at bounding box center [88, 627] width 108 height 25
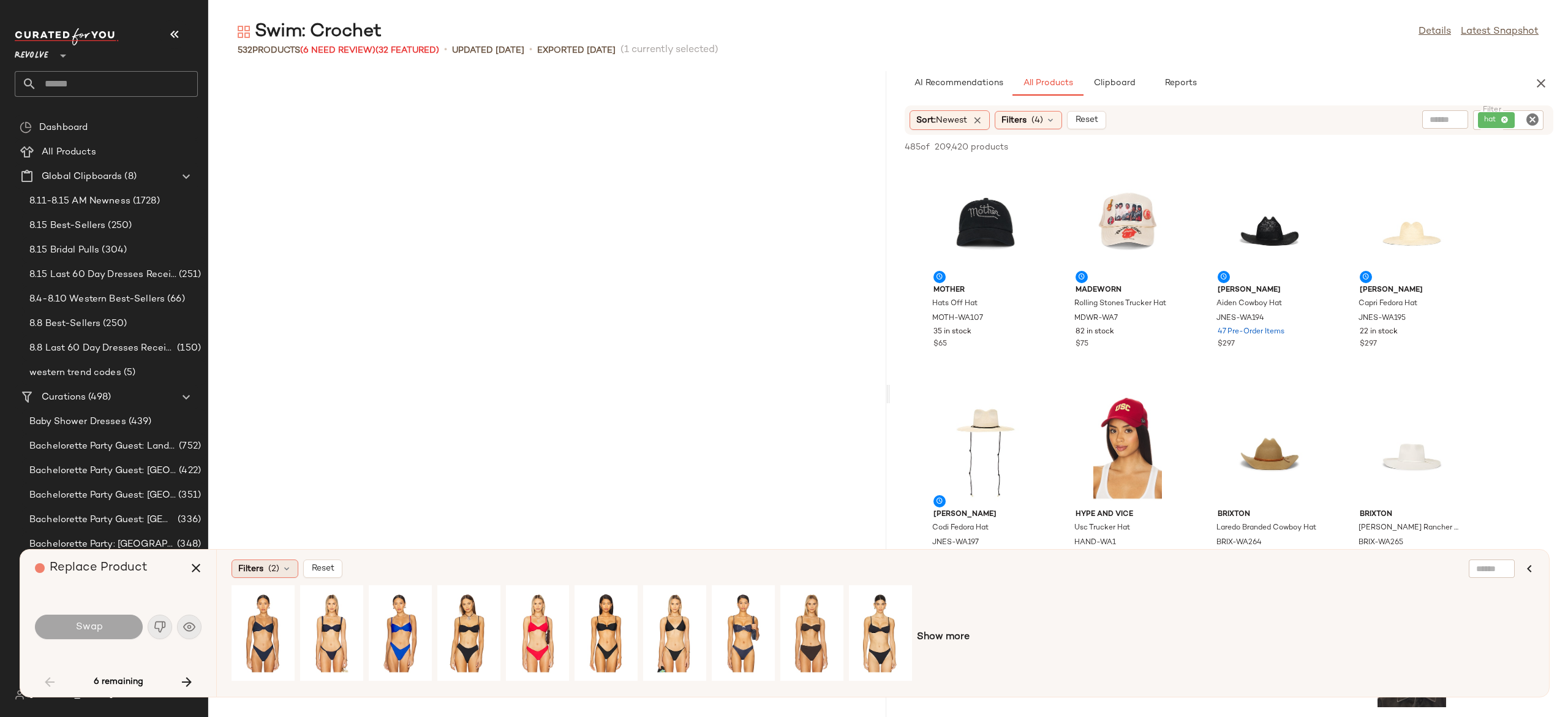
scroll to position [897, 0]
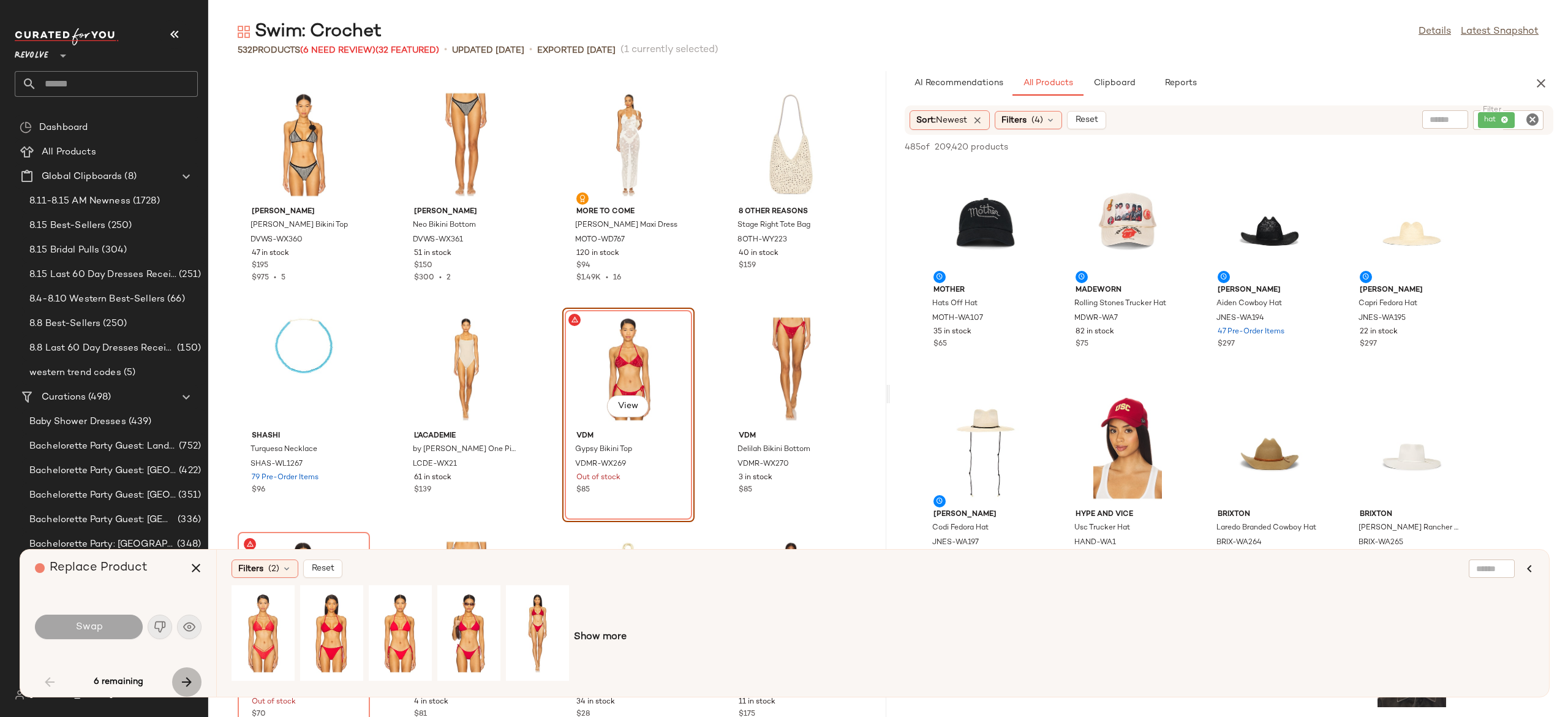
click at [188, 675] on icon "button" at bounding box center [187, 682] width 15 height 15
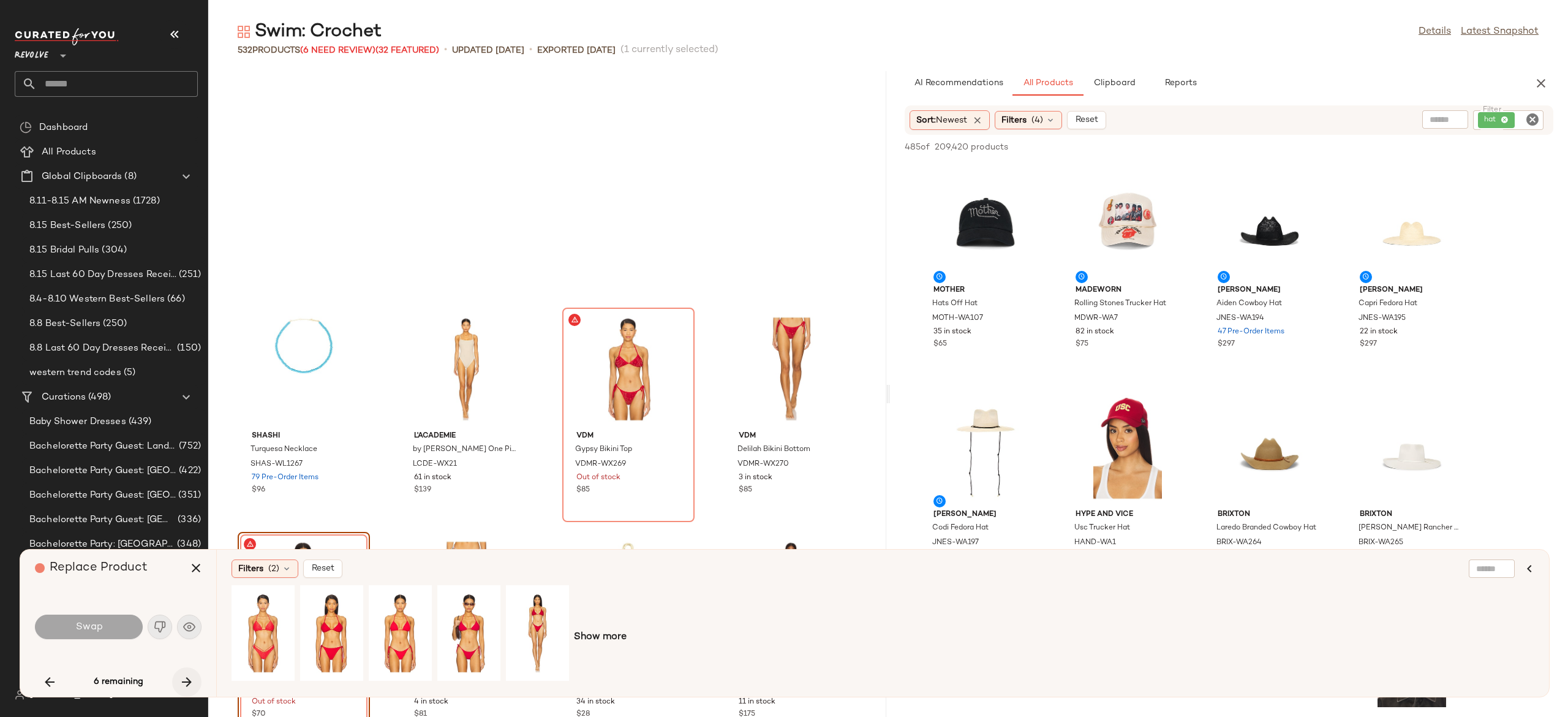
scroll to position [1121, 0]
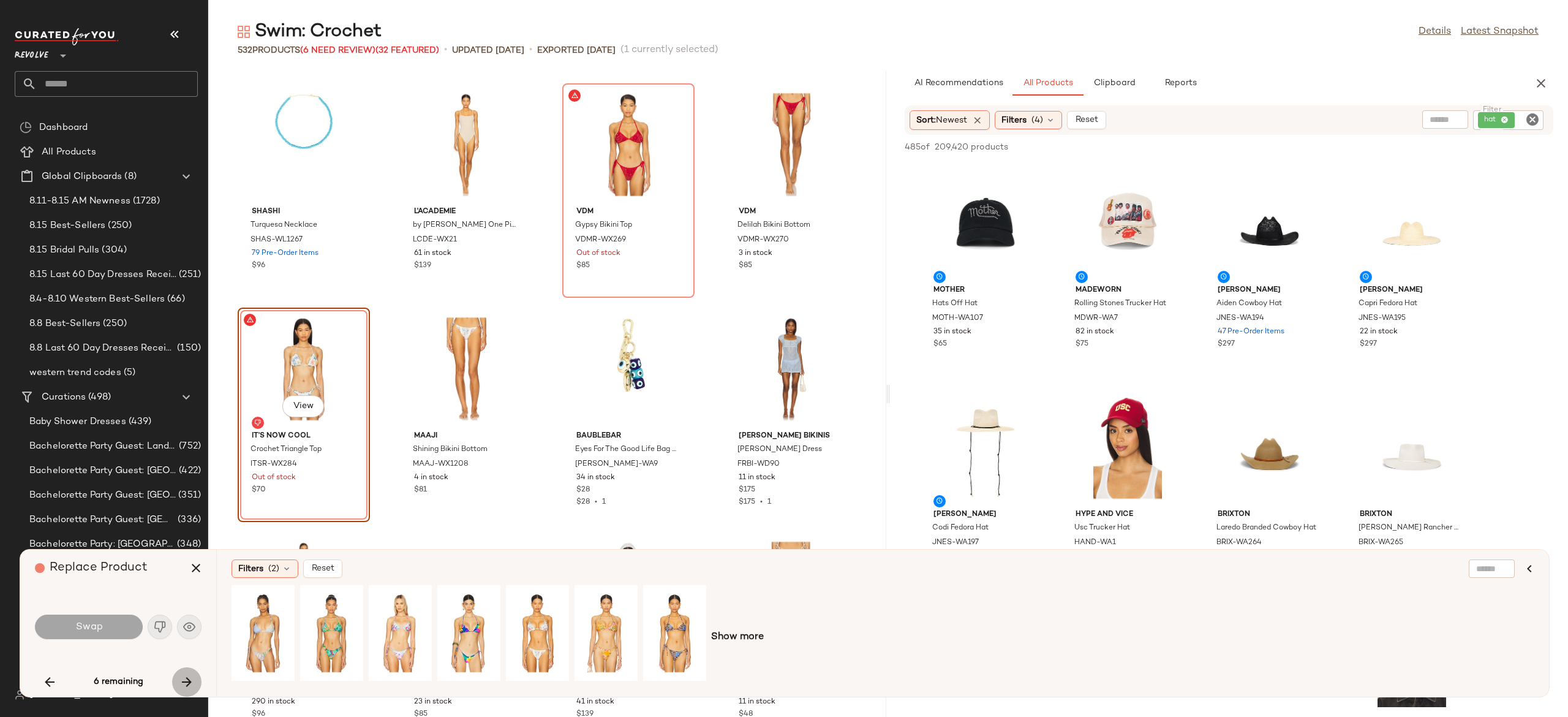
click at [188, 675] on icon "button" at bounding box center [187, 682] width 15 height 15
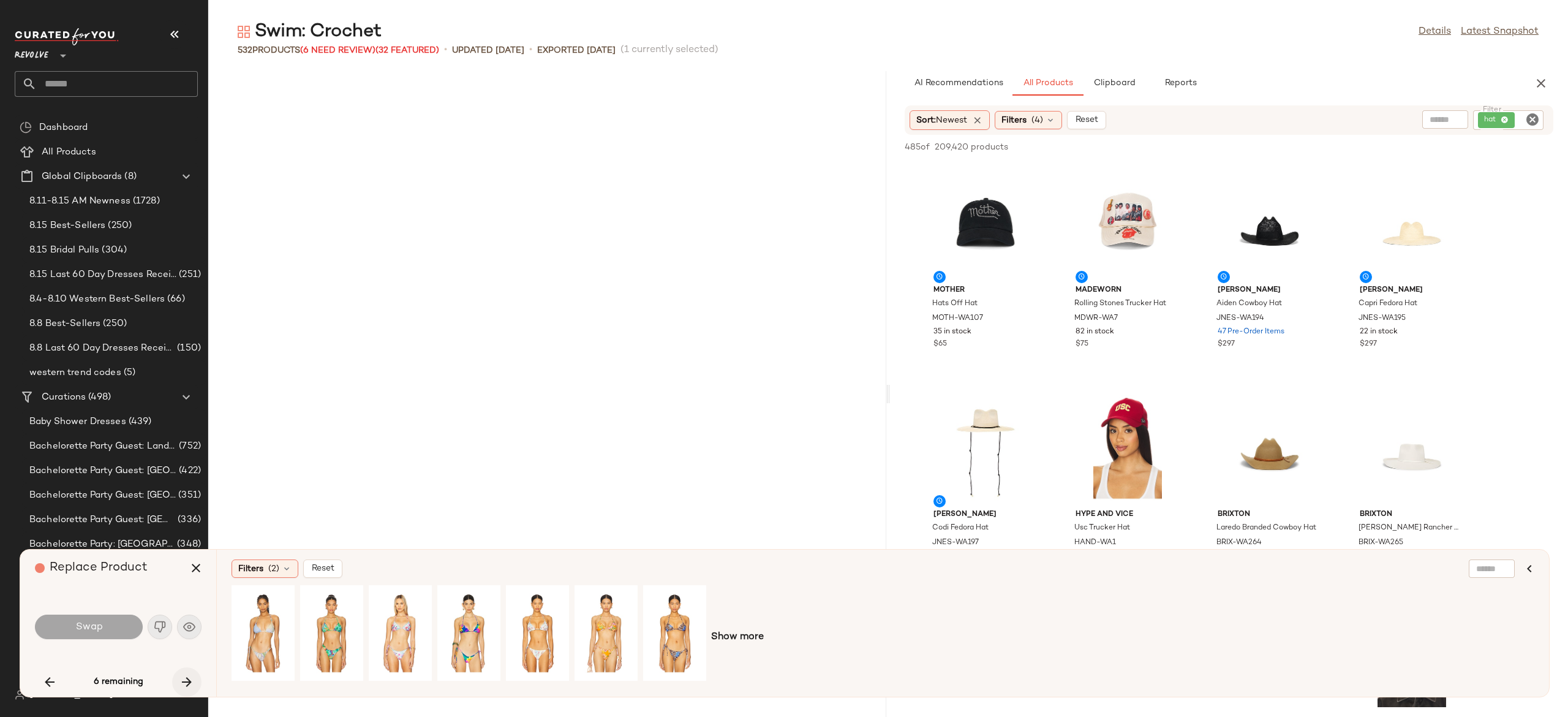
scroll to position [9193, 0]
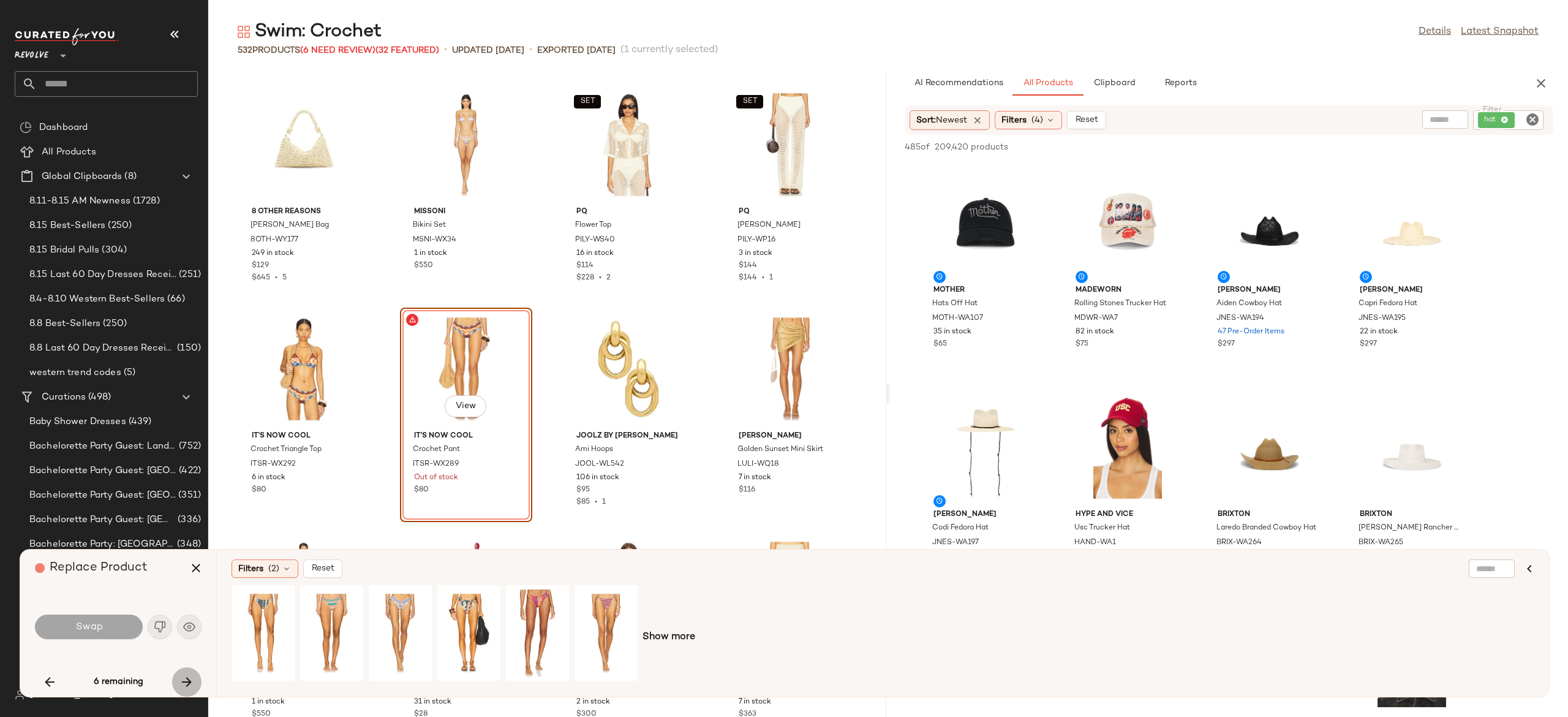
click at [188, 675] on icon "button" at bounding box center [187, 682] width 15 height 15
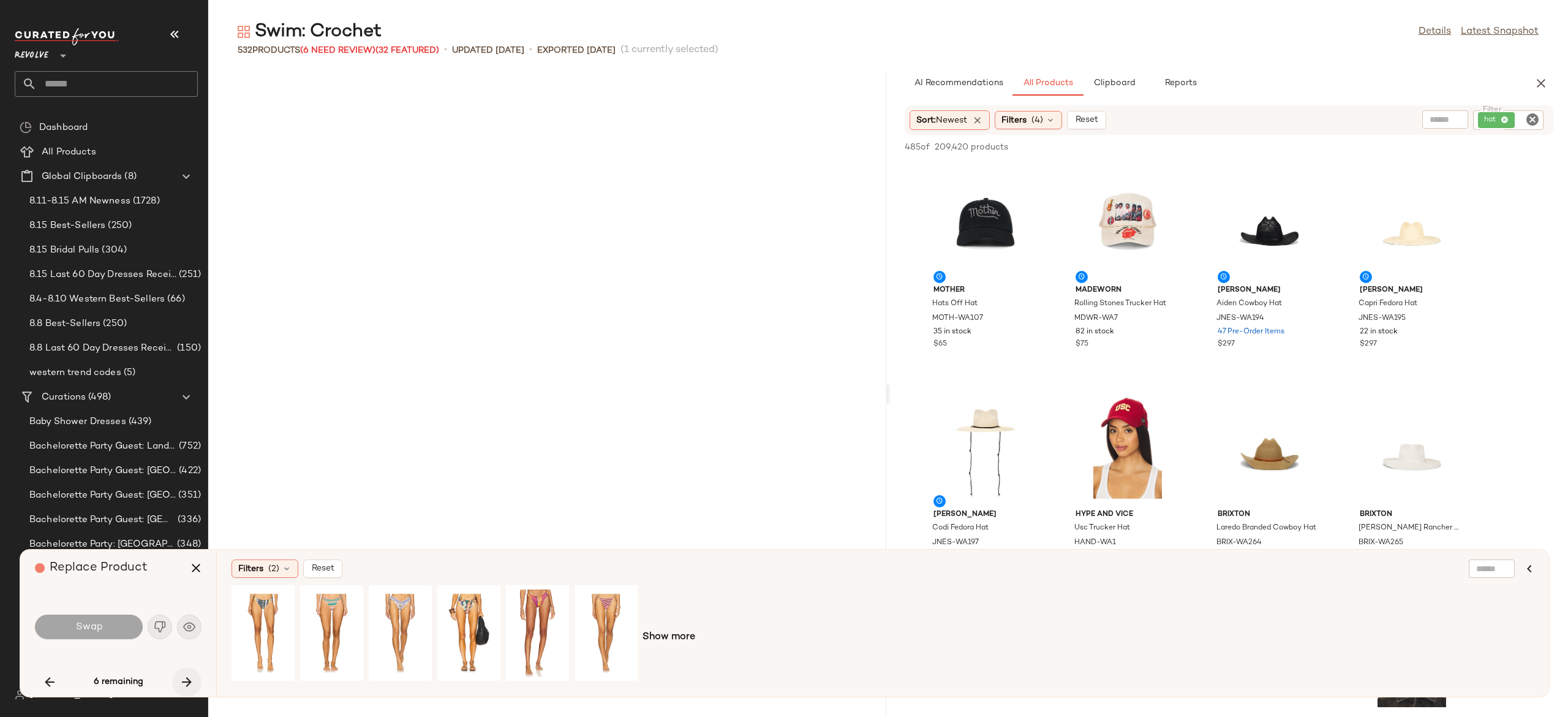
scroll to position [10089, 0]
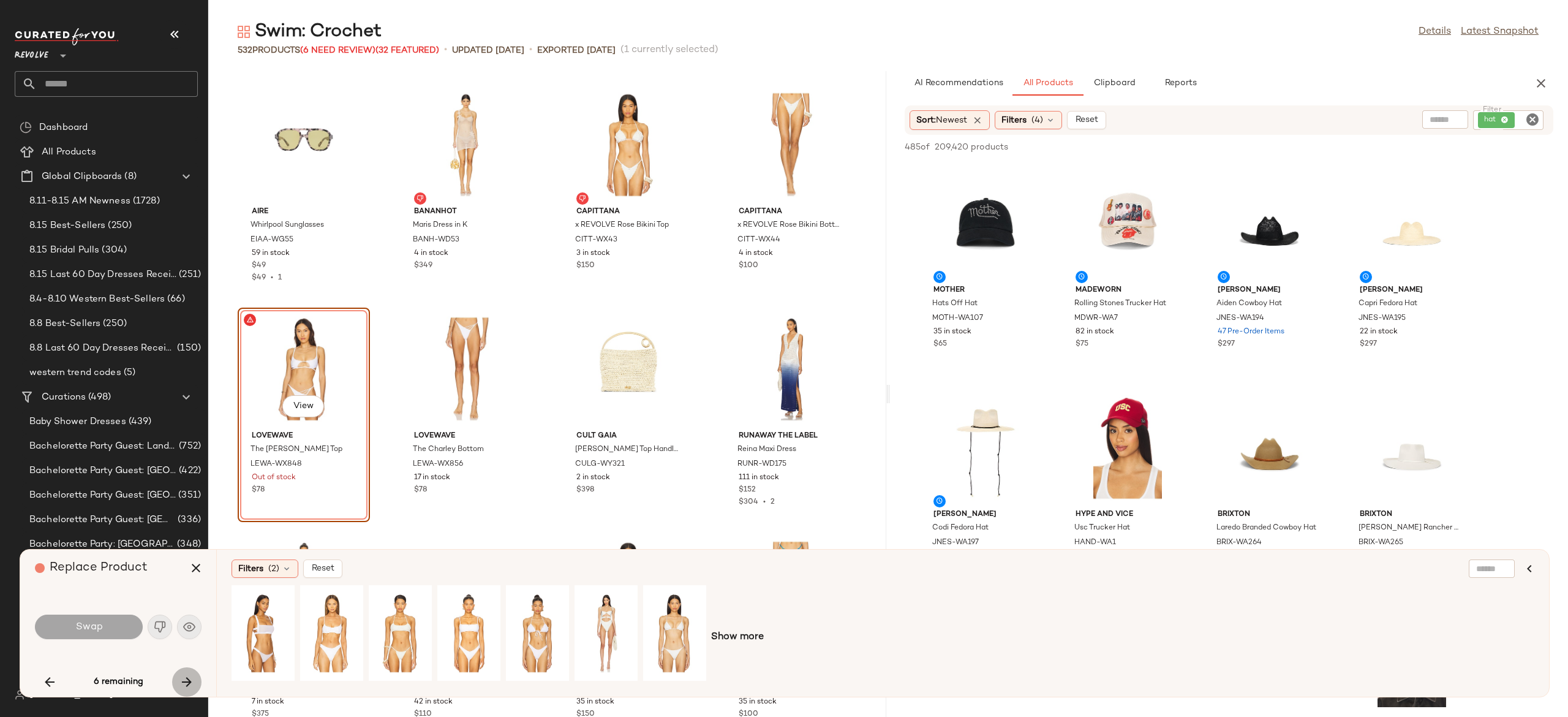
click at [188, 675] on icon "button" at bounding box center [187, 682] width 15 height 15
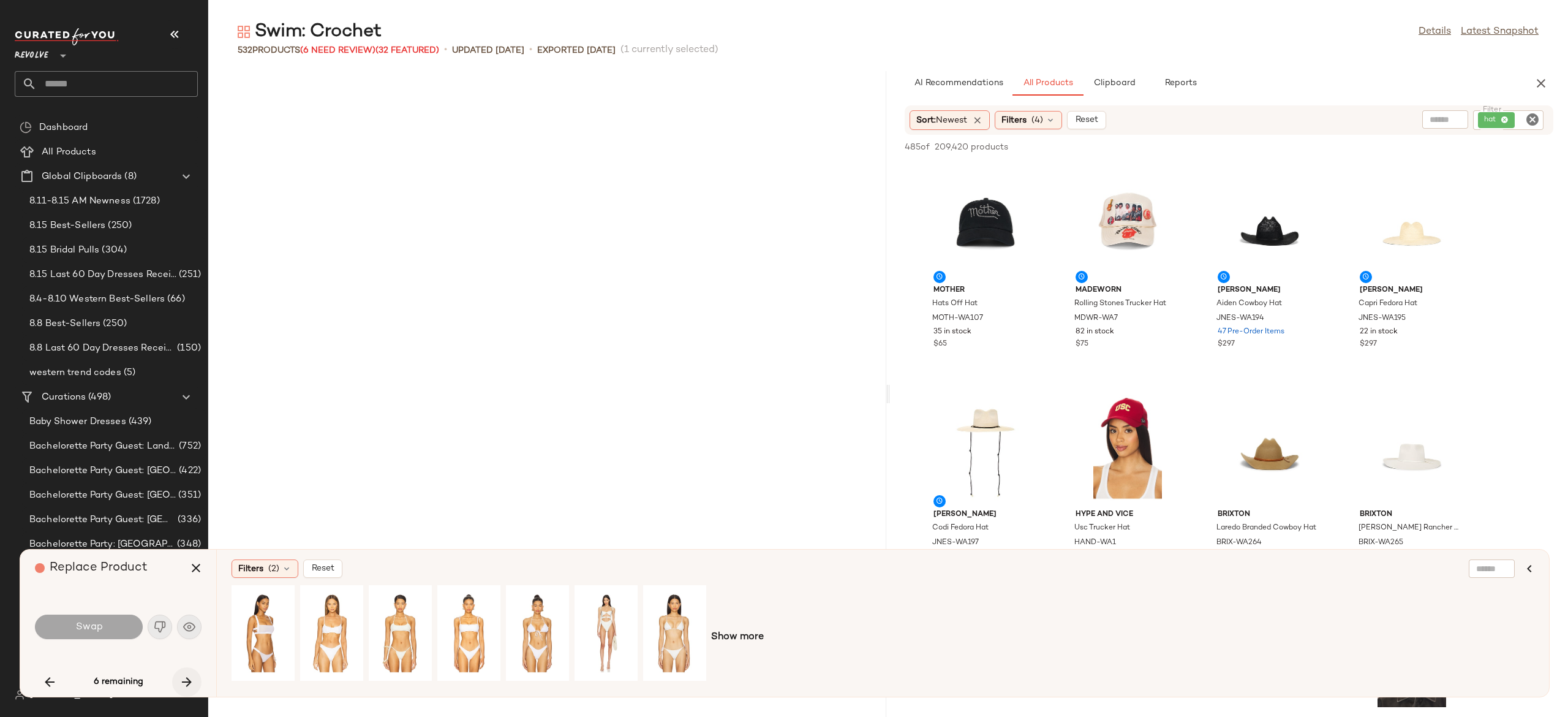
scroll to position [12780, 0]
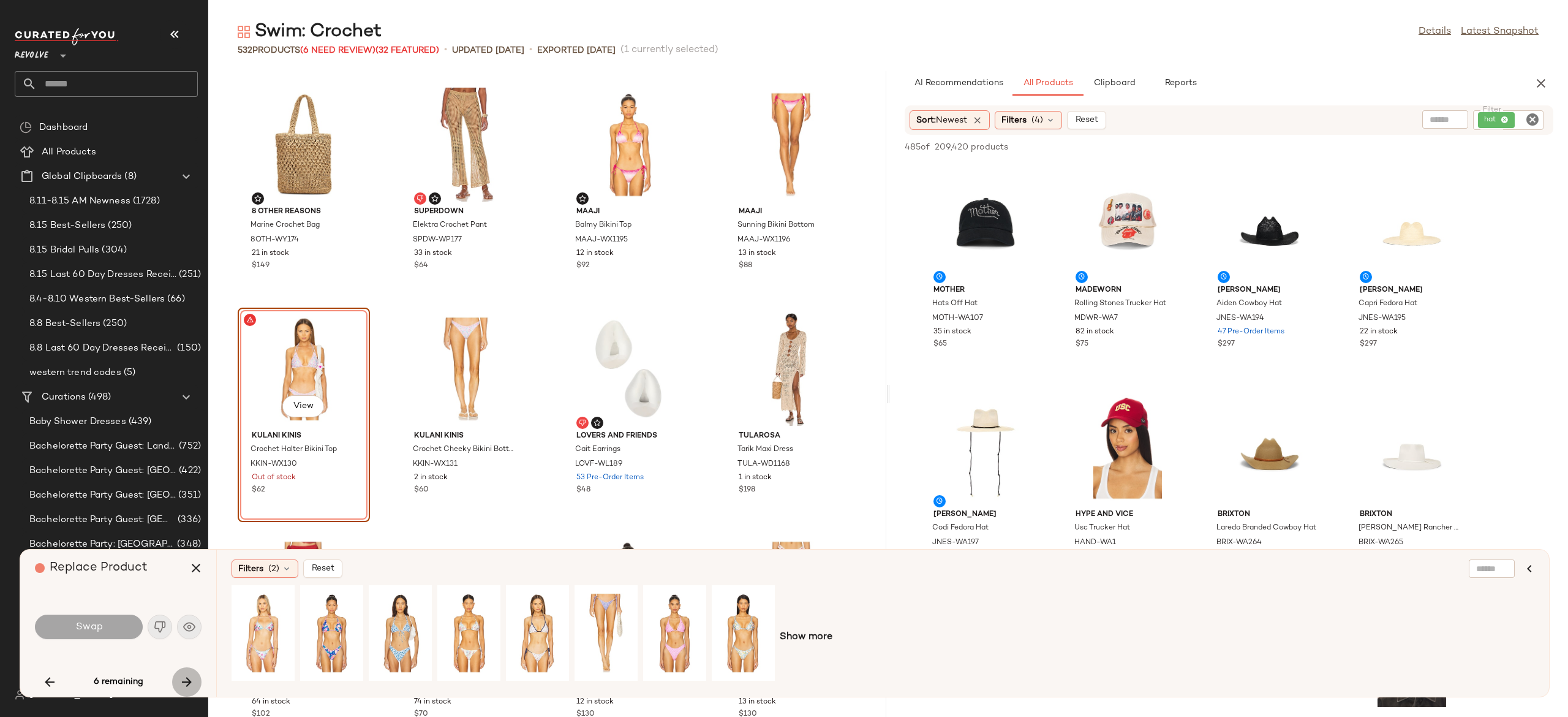
click at [188, 675] on icon "button" at bounding box center [187, 682] width 15 height 15
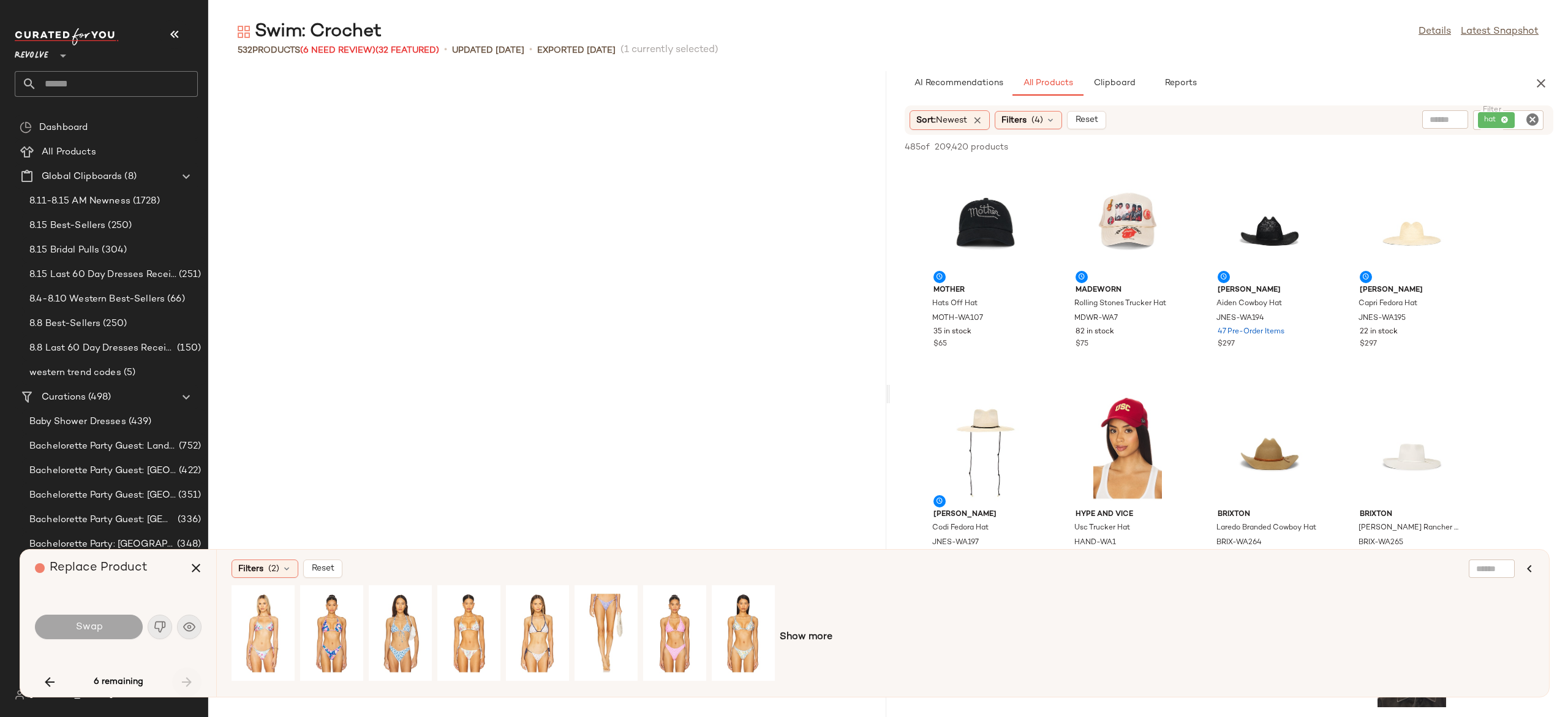
scroll to position [26906, 0]
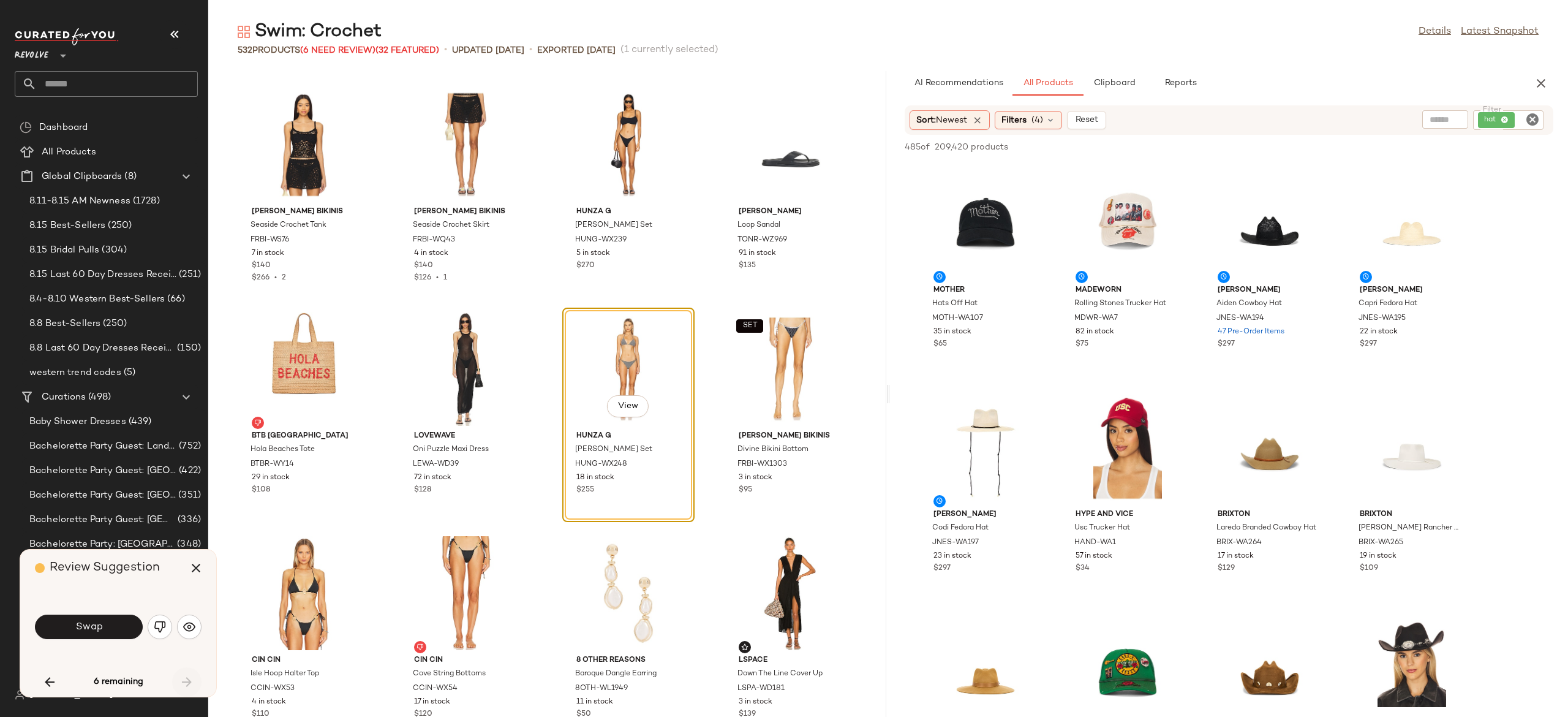
click at [188, 675] on div "6 remaining" at bounding box center [118, 682] width 167 height 29
click at [194, 570] on icon "button" at bounding box center [196, 568] width 15 height 15
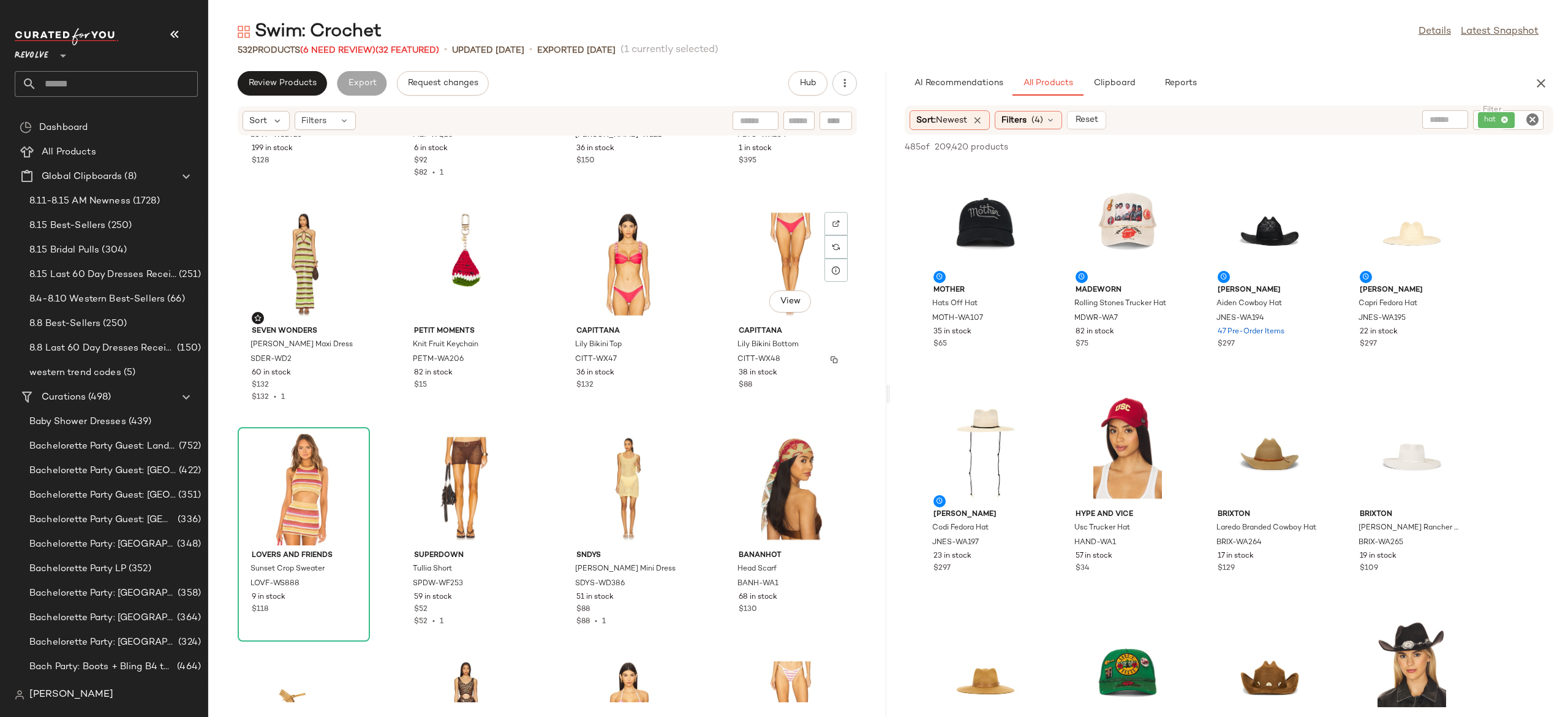
scroll to position [5102, 0]
click at [1495, 126] on div "hat" at bounding box center [1466, 120] width 153 height 20
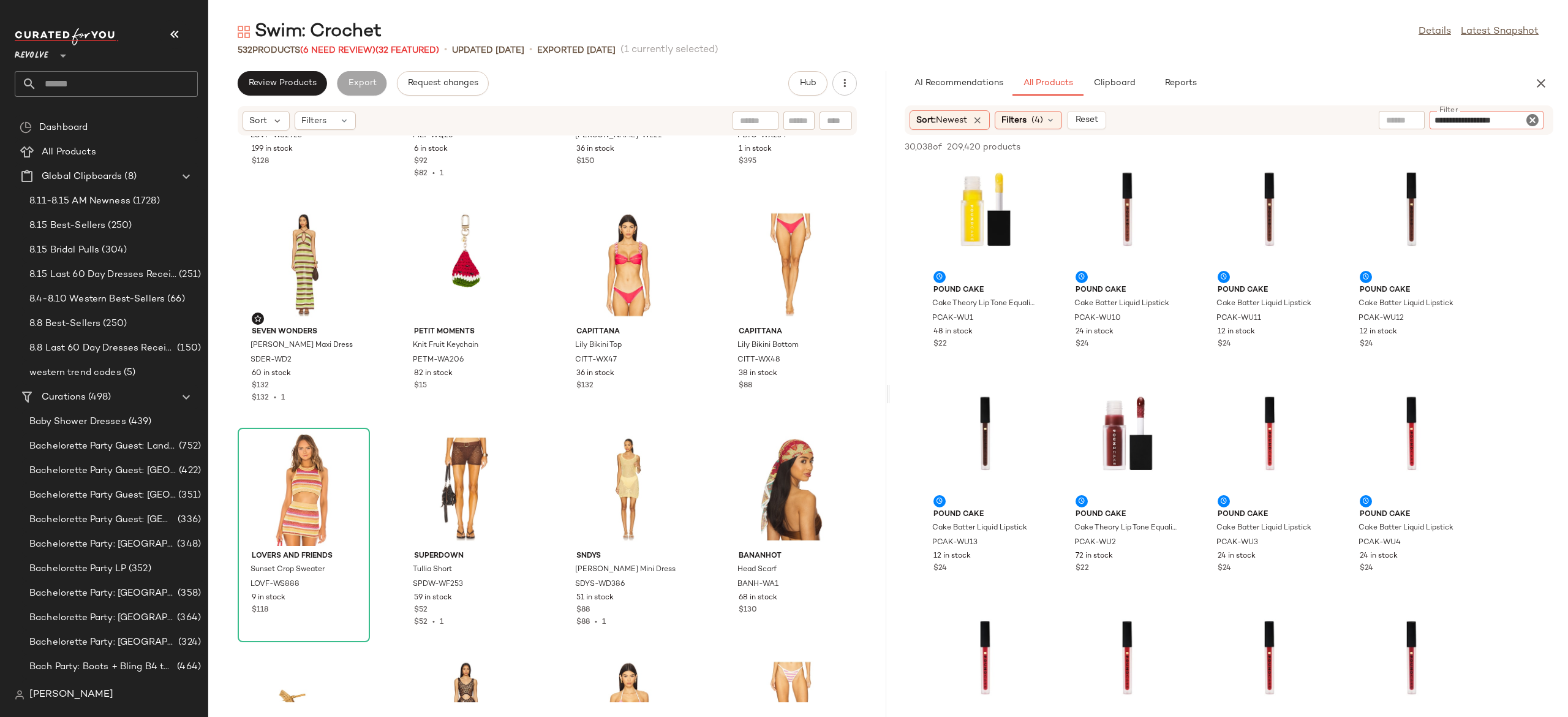
type input "**********"
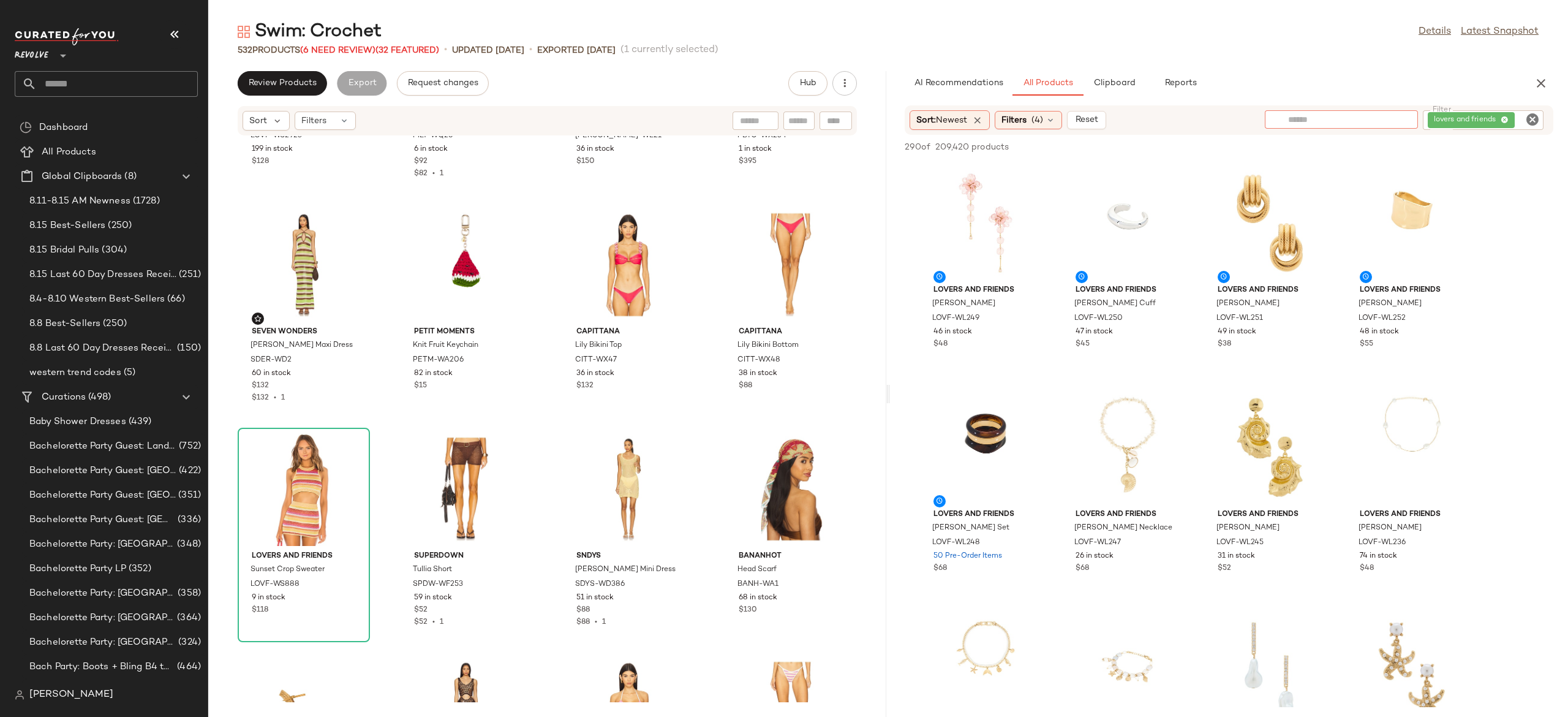
click at [1315, 118] on input "text" at bounding box center [1341, 119] width 106 height 13
type input "******"
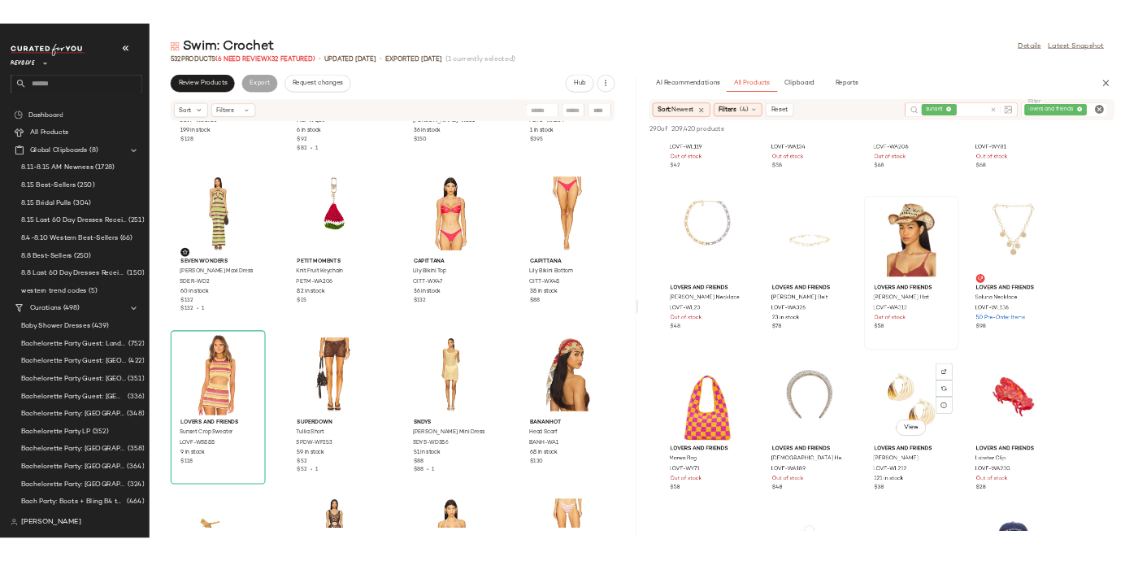
scroll to position [151, 0]
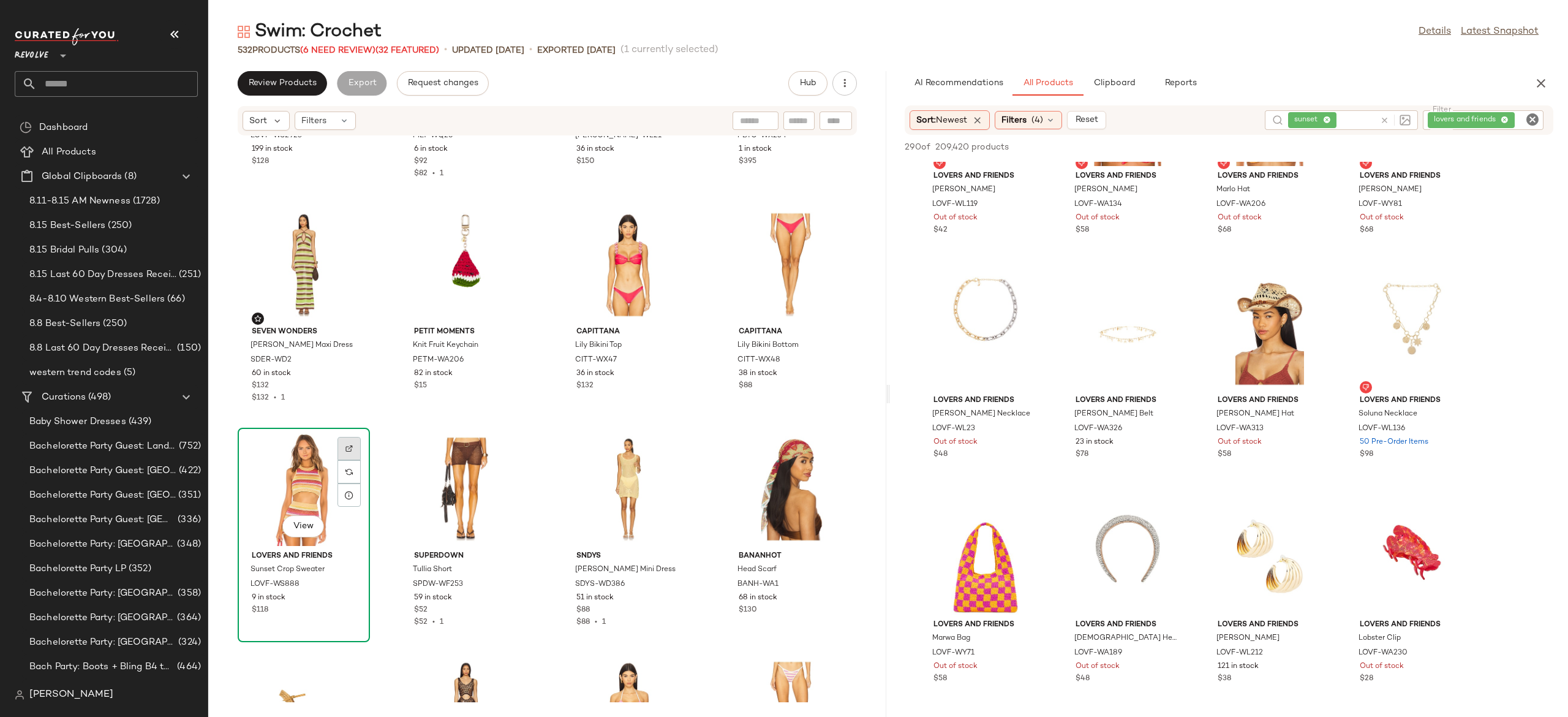
click at [351, 449] on img at bounding box center [349, 449] width 8 height 8
click at [1394, 120] on div at bounding box center [1394, 120] width 1 height 11
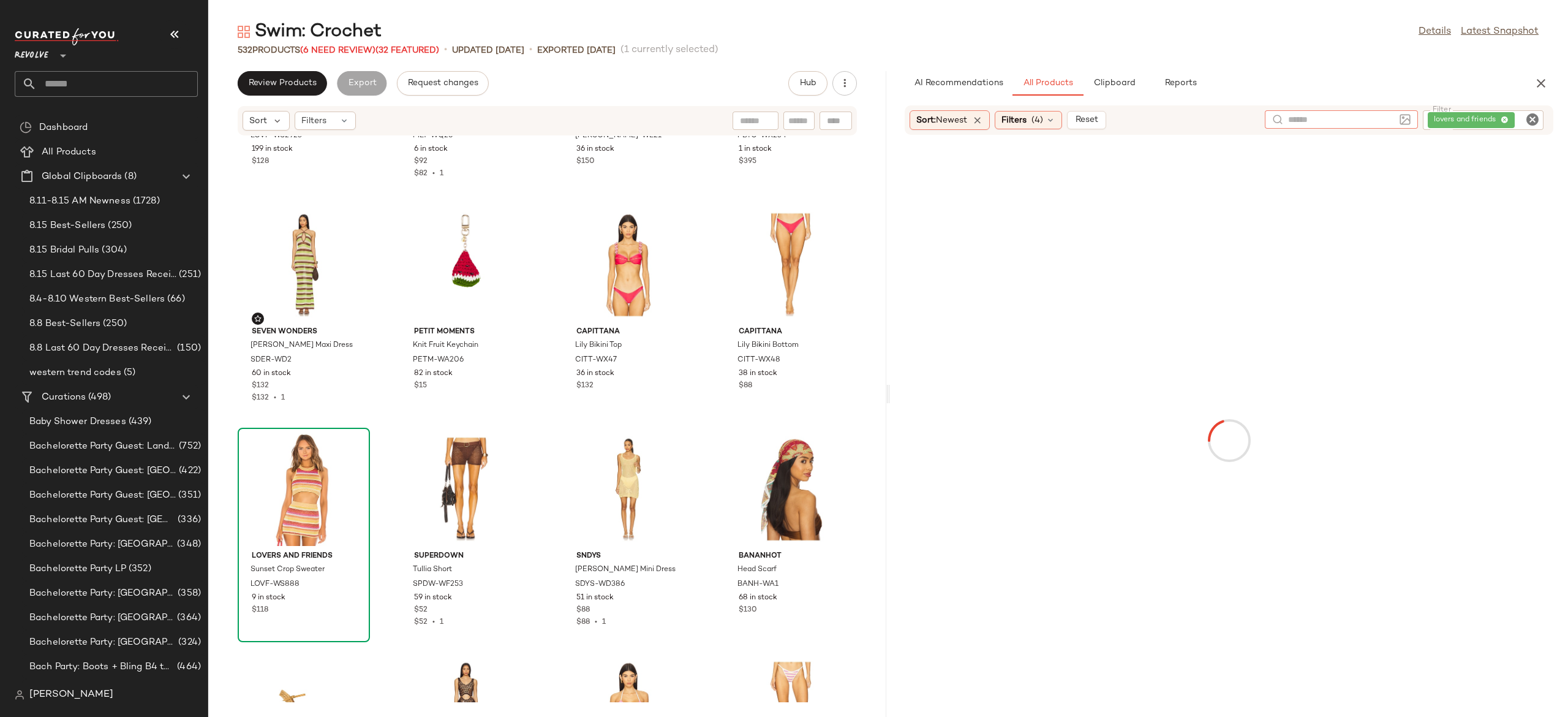
click at [1472, 122] on div "lovers and friends" at bounding box center [1484, 120] width 121 height 20
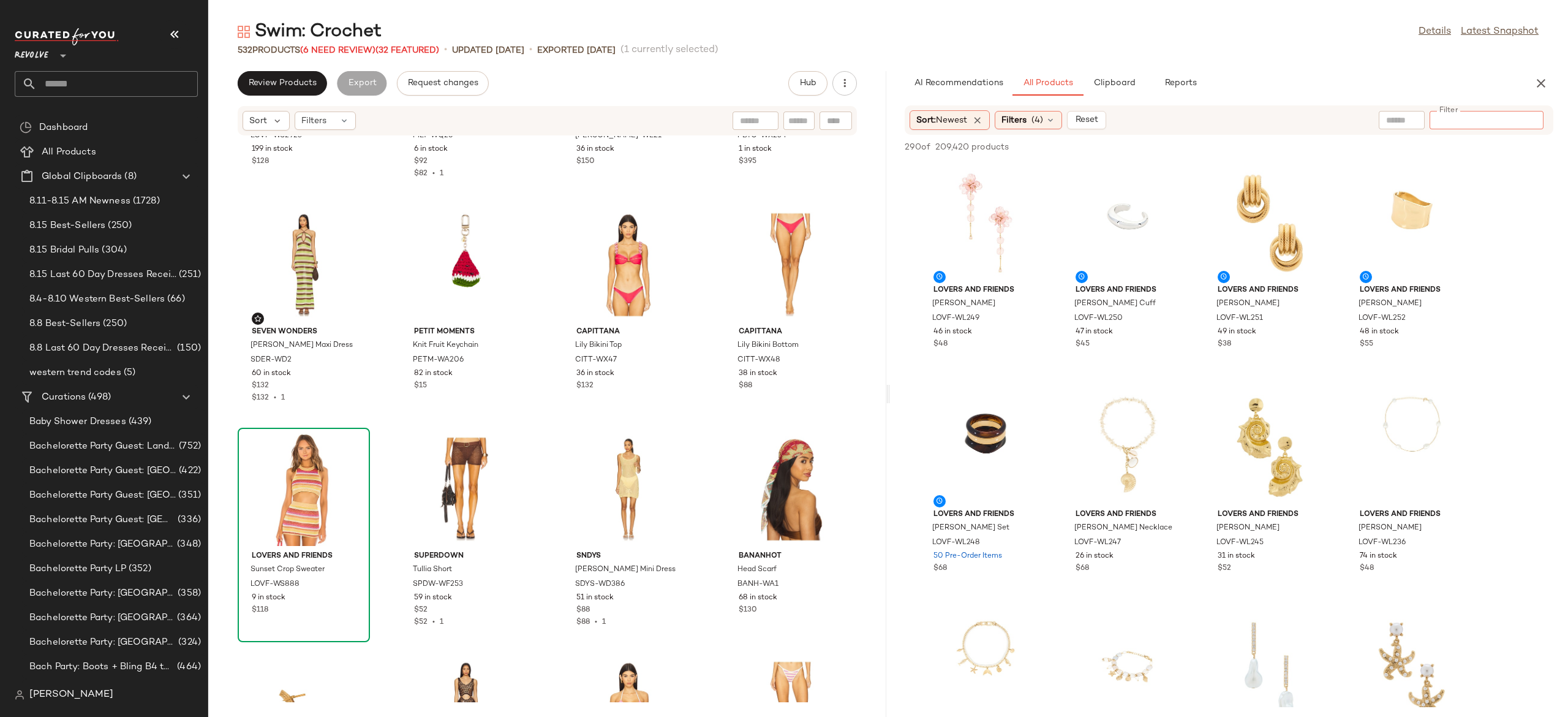
paste input "*********"
type input "*********"
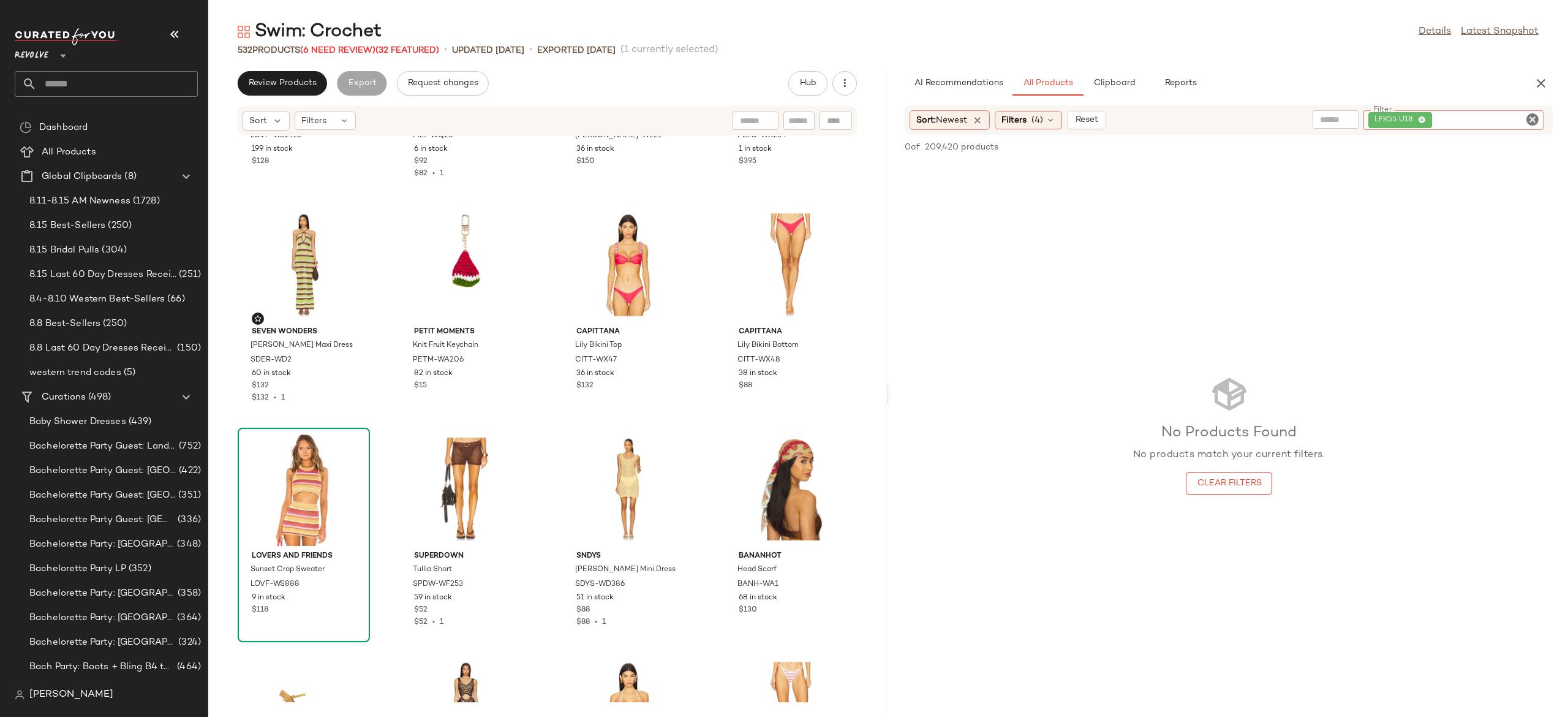
click at [1532, 121] on icon "Clear Filter" at bounding box center [1533, 120] width 15 height 15
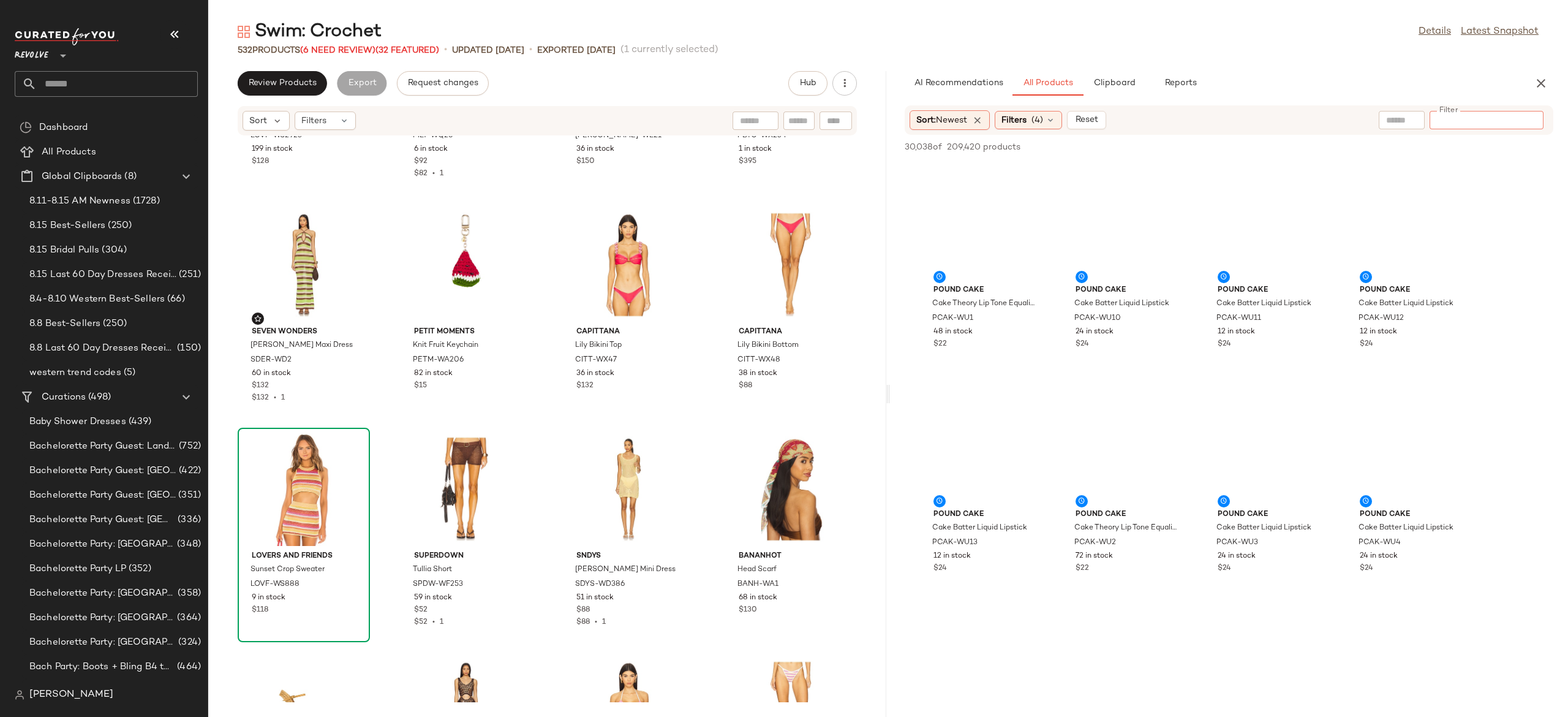
paste input "*********"
type input "*********"
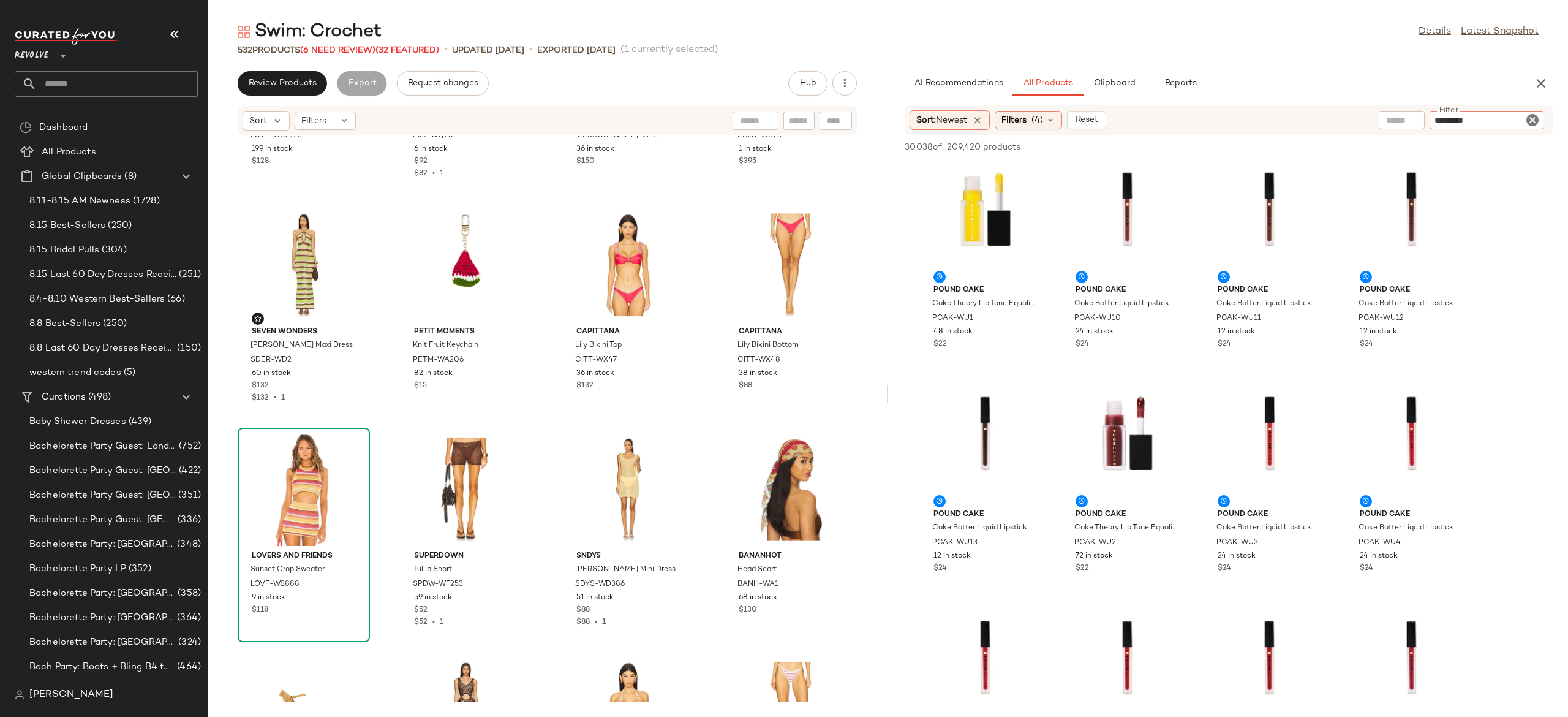
click at [1435, 122] on input "*********" at bounding box center [1487, 120] width 104 height 13
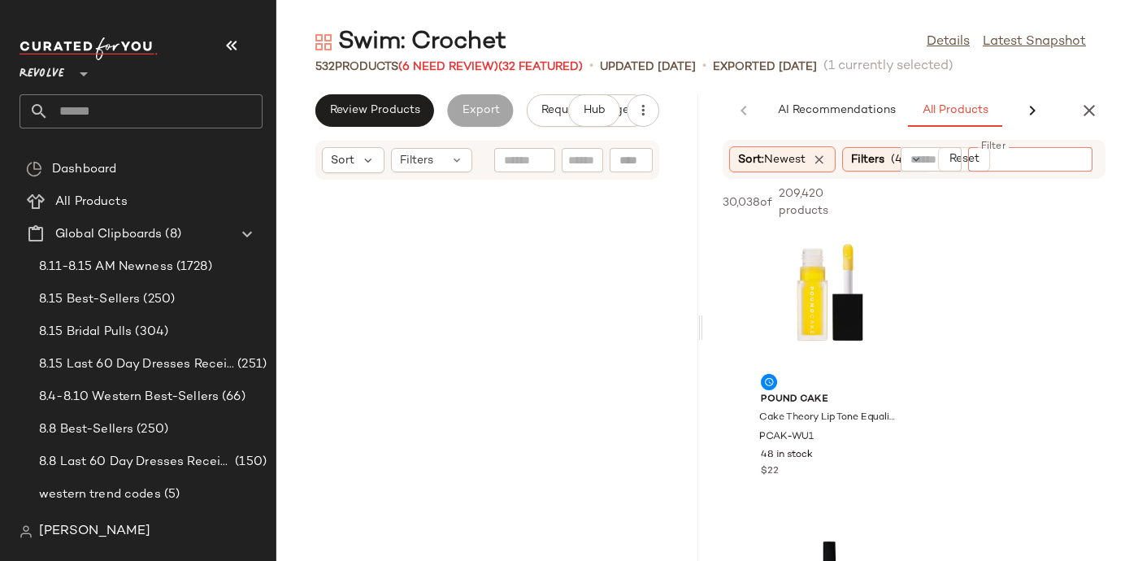
scroll to position [27360, 0]
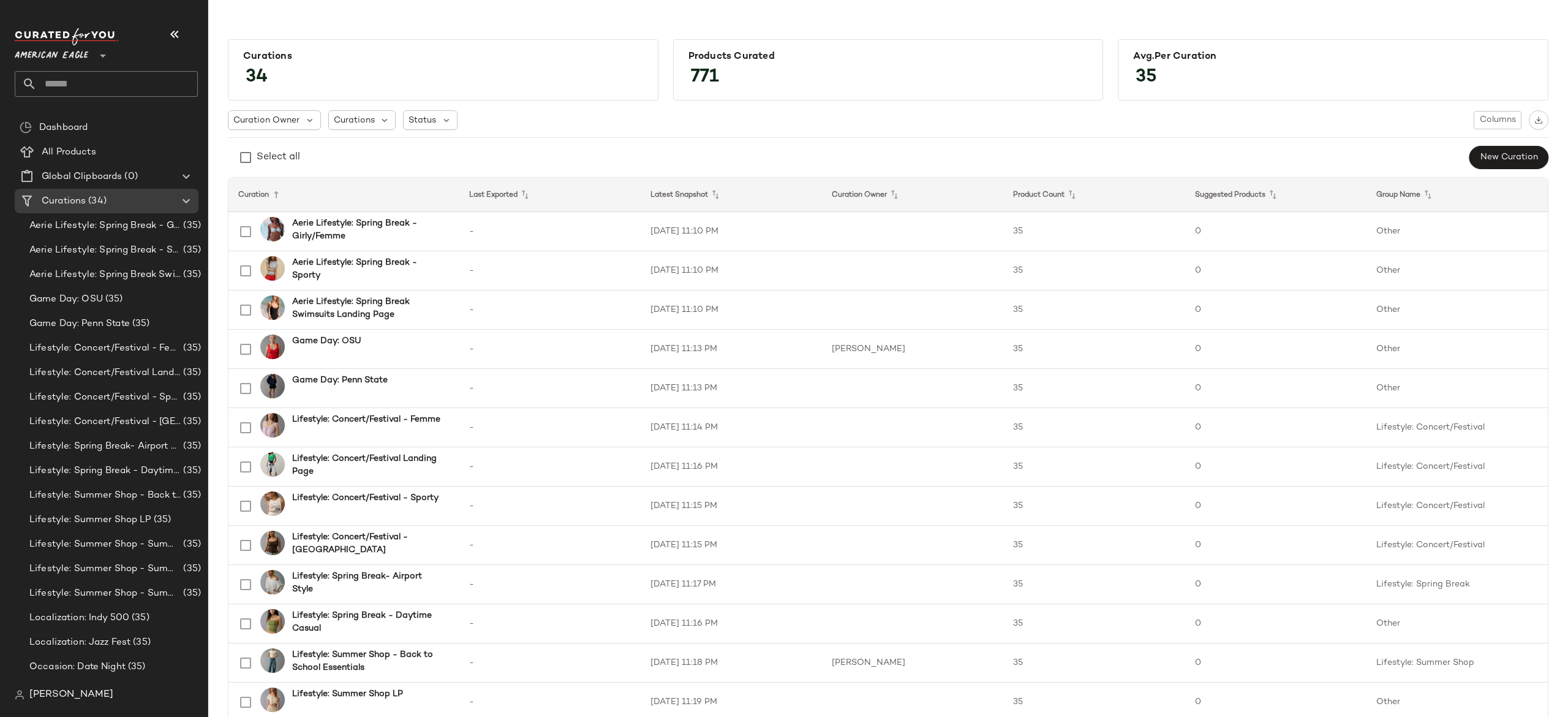
click at [92, 55] on div "American Eagle **" at bounding box center [54, 48] width 78 height 31
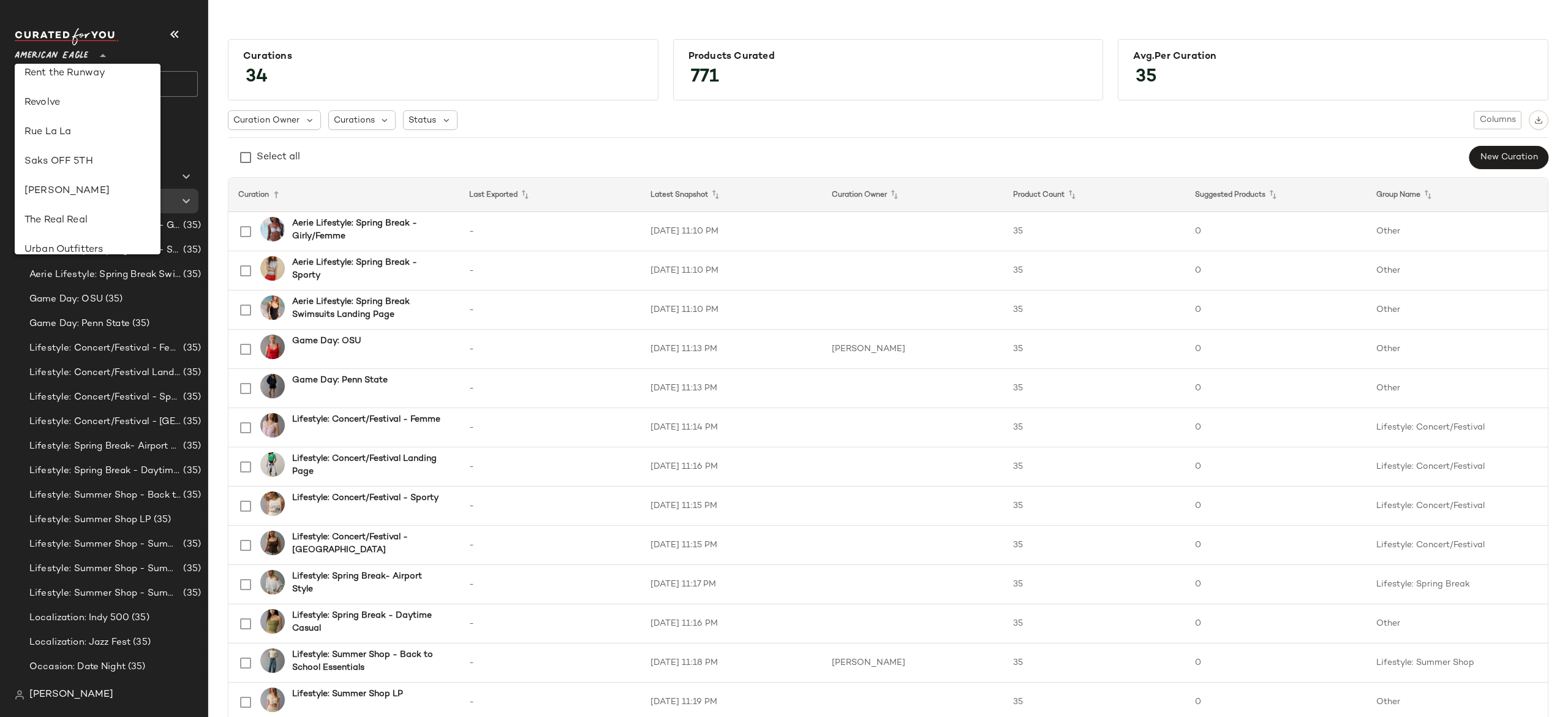
scroll to position [570, 0]
click at [63, 90] on div "Revolve" at bounding box center [87, 101] width 145 height 29
type input "**"
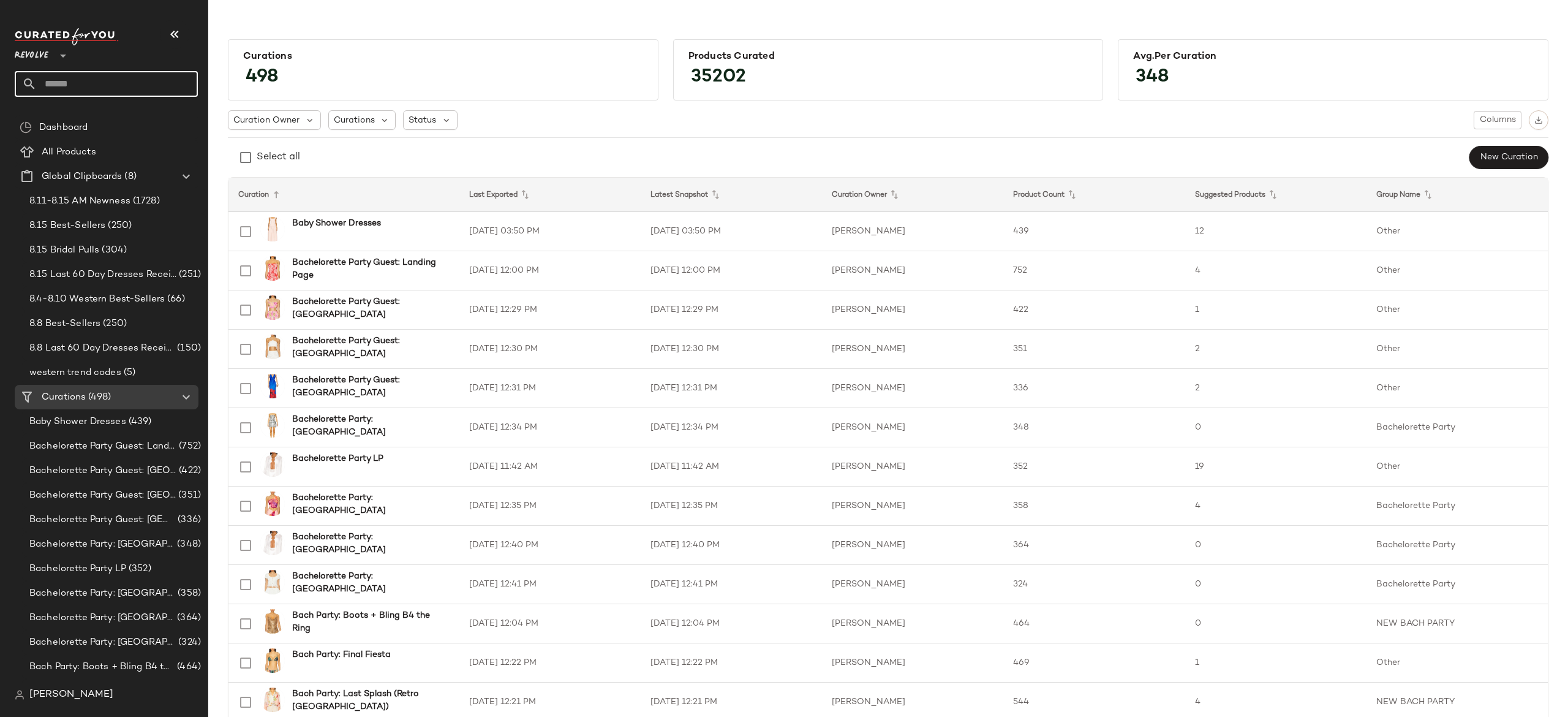
click at [116, 81] on input "text" at bounding box center [118, 84] width 161 height 26
type input "****"
click at [142, 119] on span "llished & Hardware" at bounding box center [112, 119] width 77 height 13
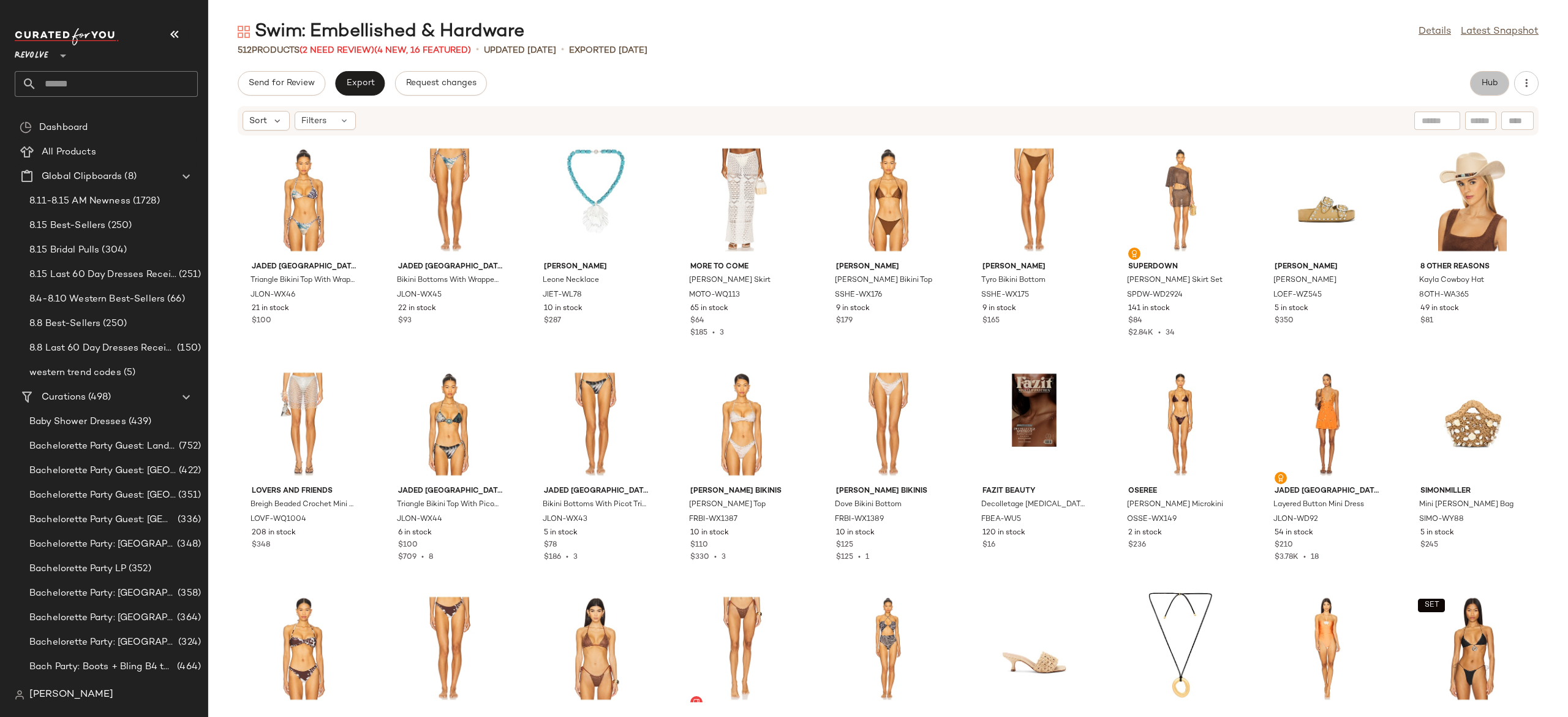
click at [1499, 81] on button "Hub" at bounding box center [1490, 83] width 39 height 25
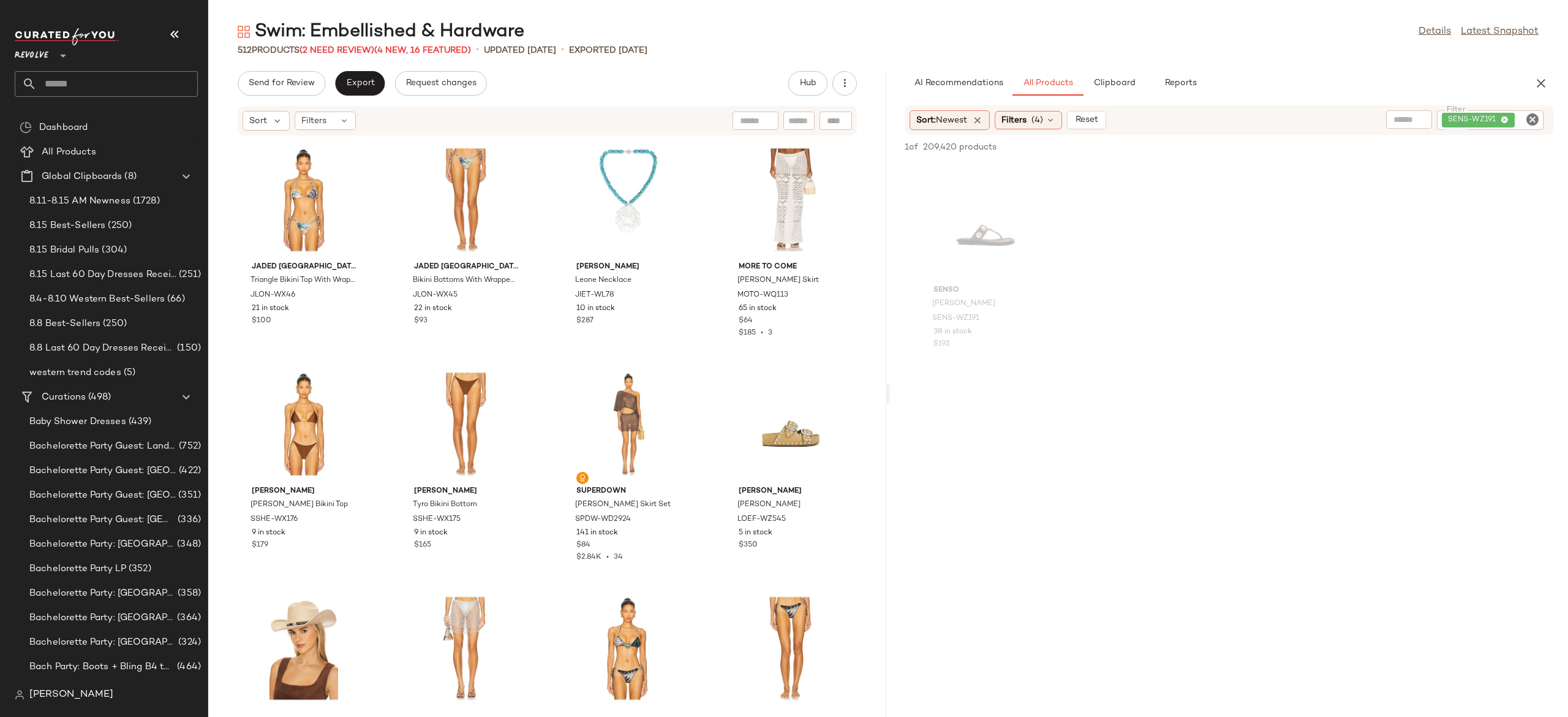
click at [1530, 122] on icon "Clear Filter" at bounding box center [1533, 120] width 15 height 15
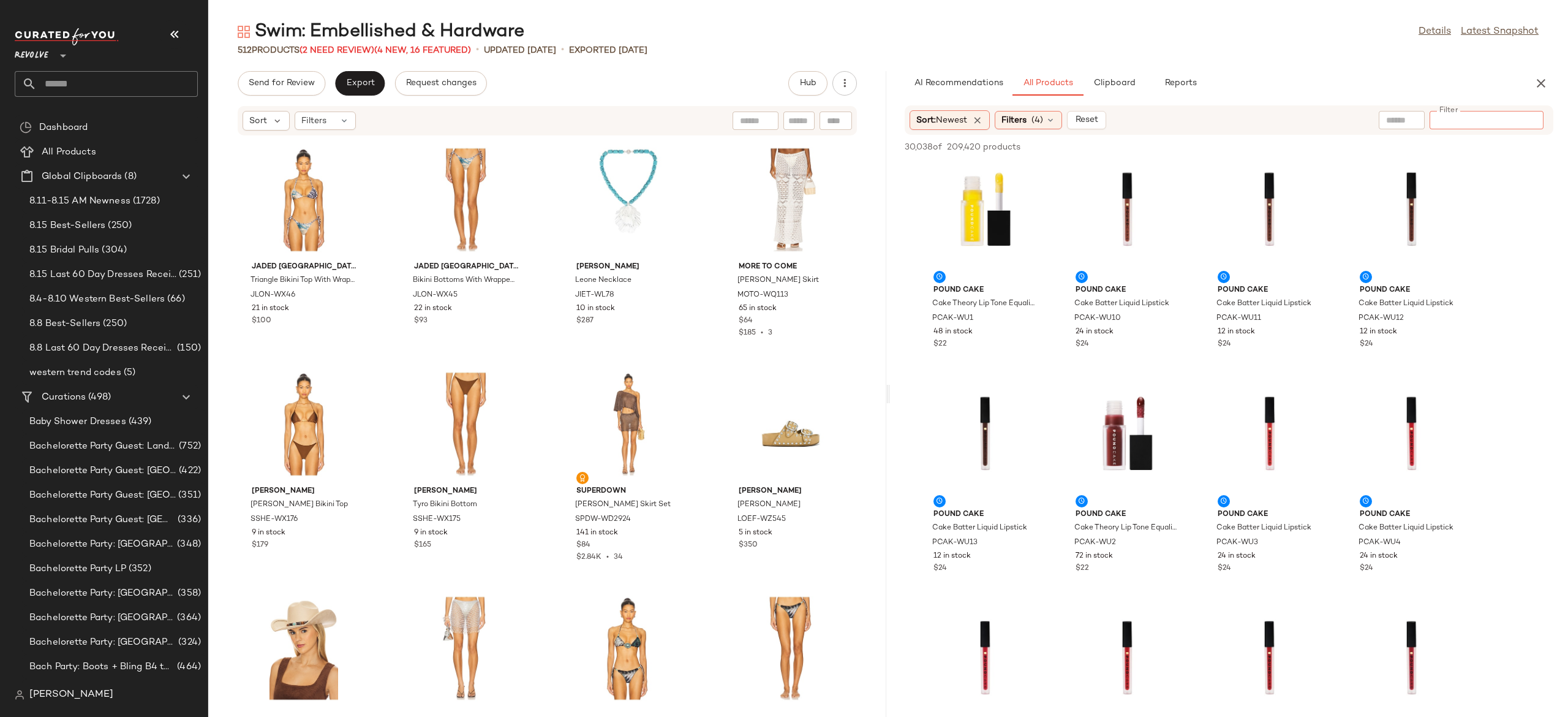
paste input "**********"
type input "**********"
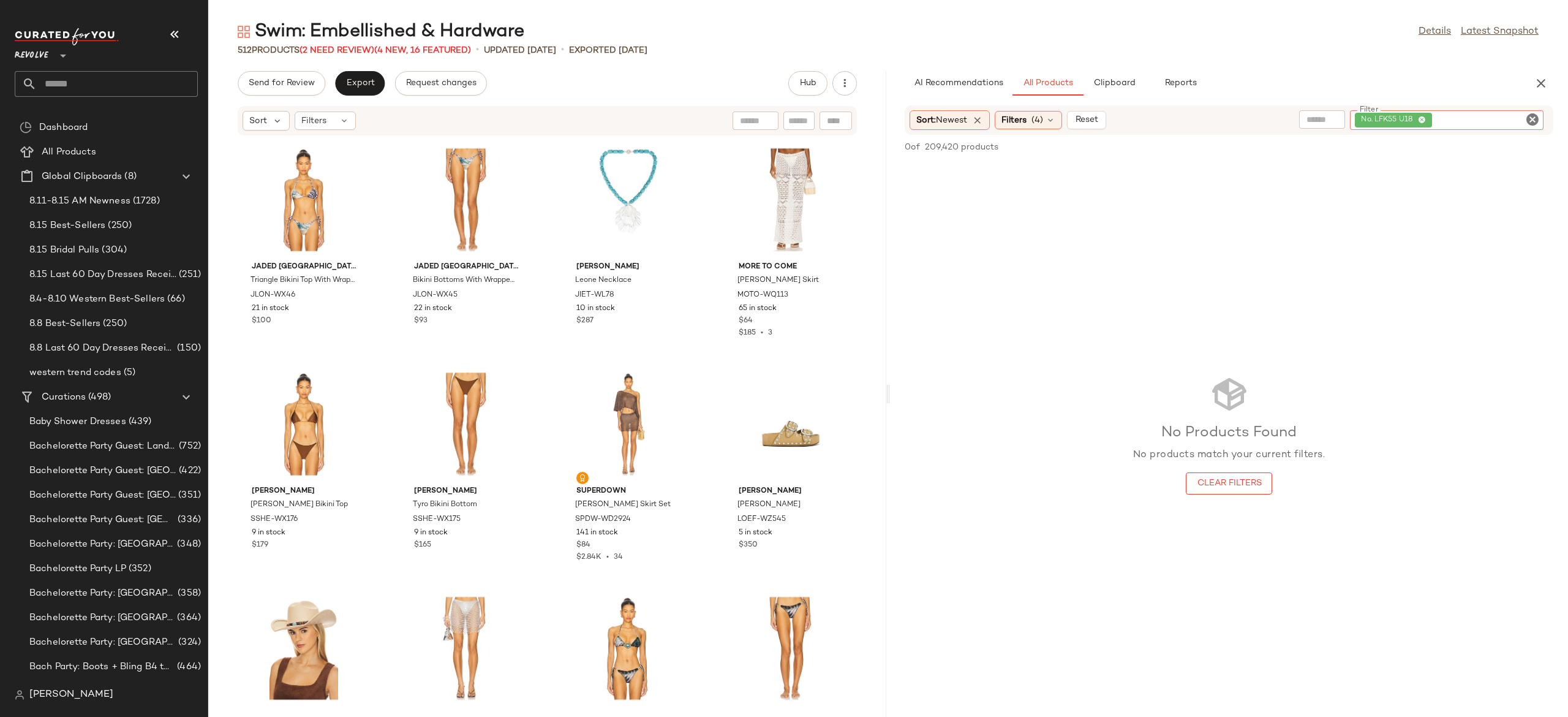
click at [1535, 116] on icon "Clear Filter" at bounding box center [1533, 120] width 15 height 15
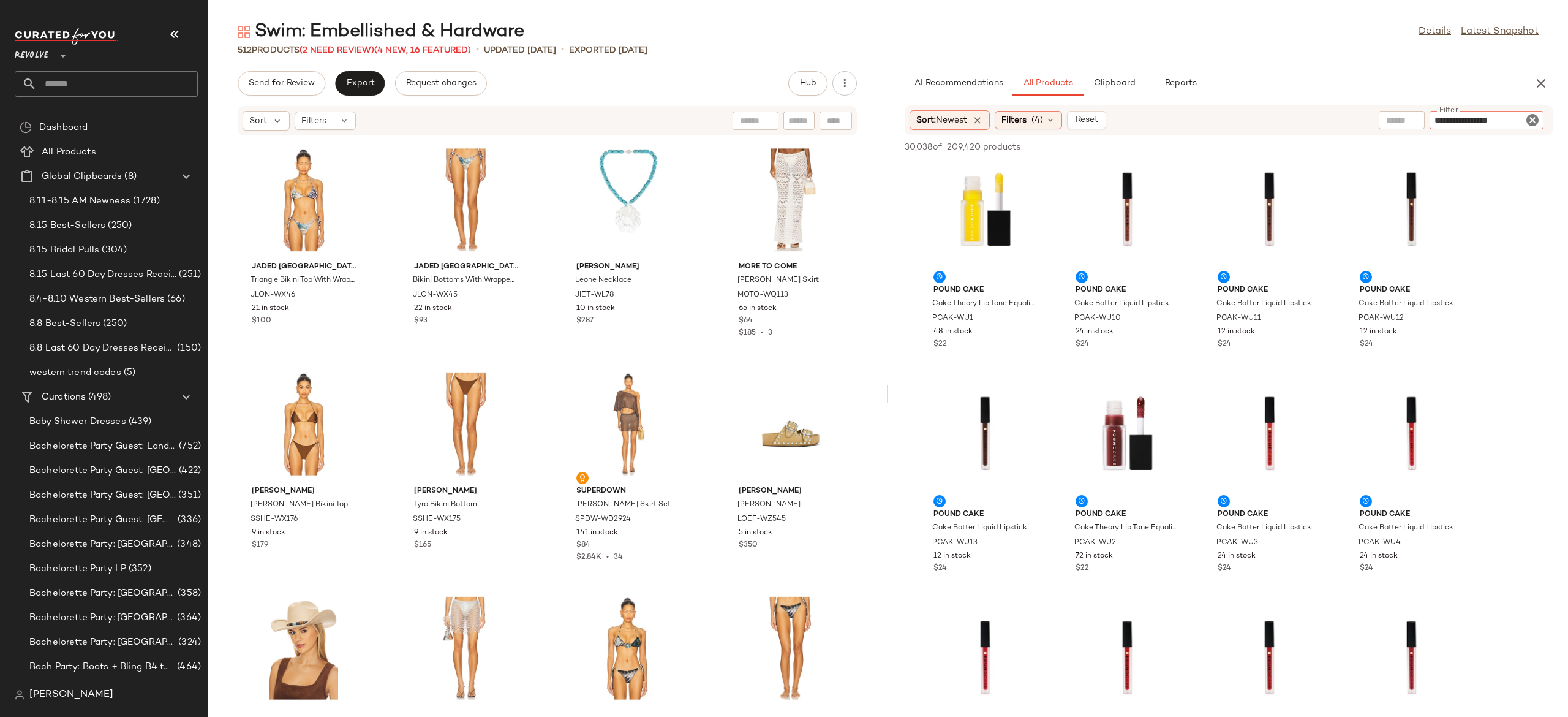
type input "**********"
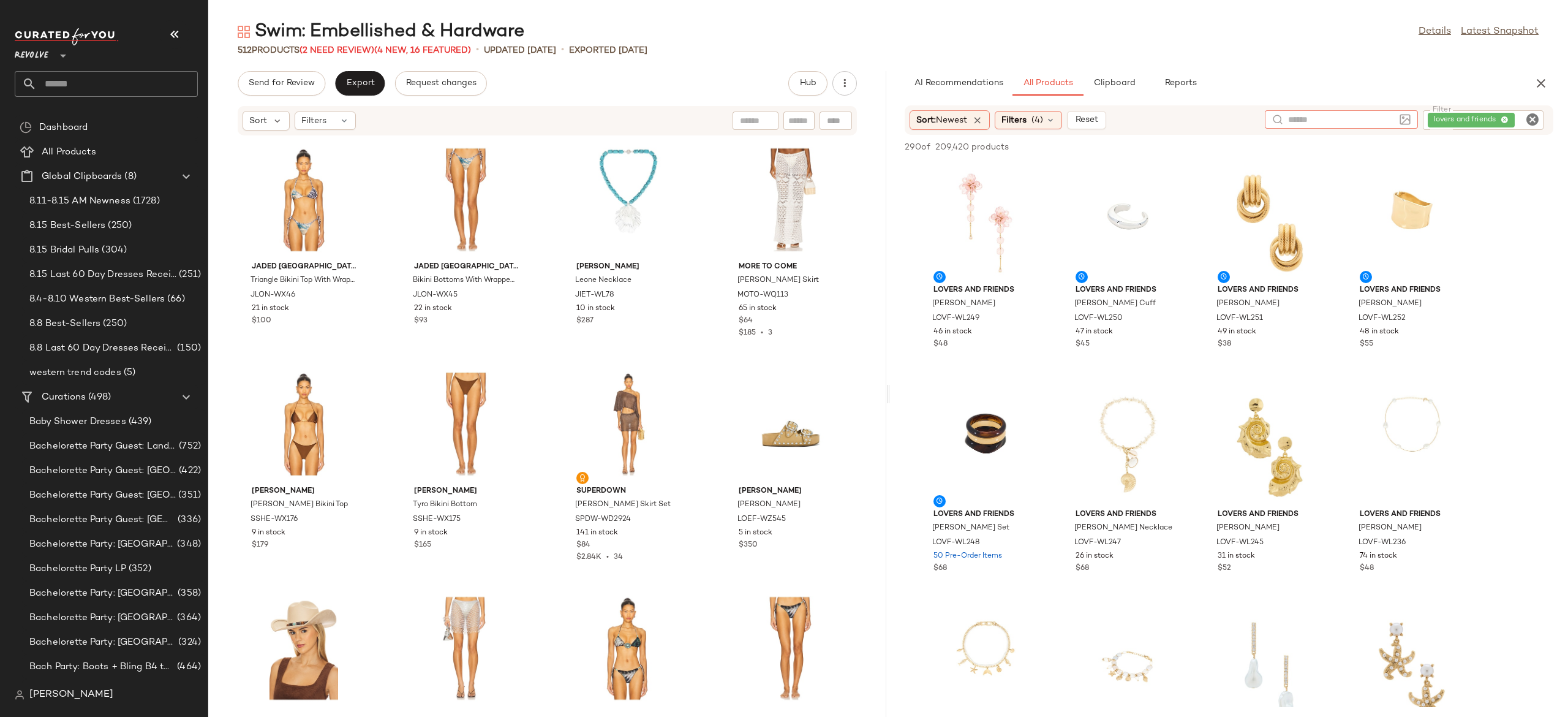
click at [1304, 124] on input "text" at bounding box center [1341, 119] width 106 height 13
type input "**********"
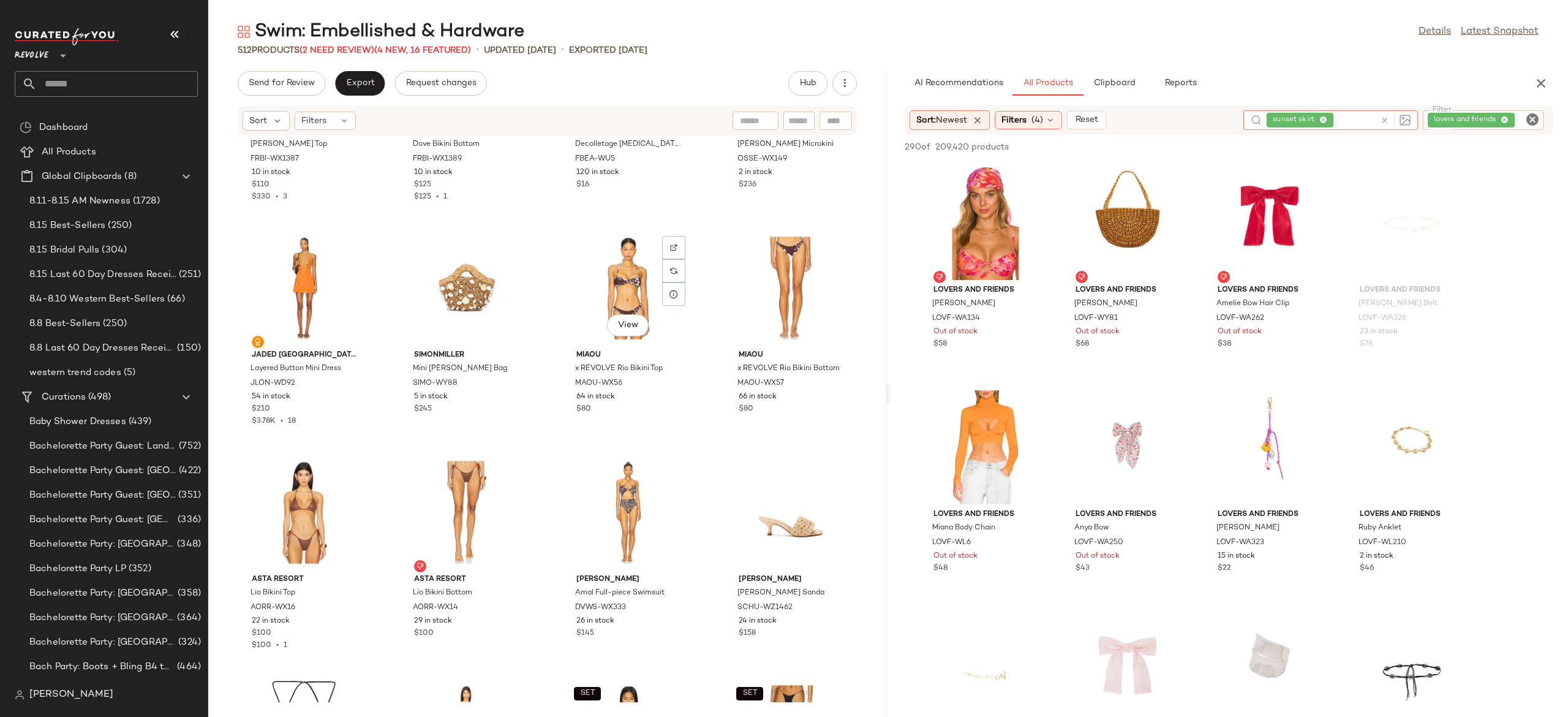
scroll to position [1317, 0]
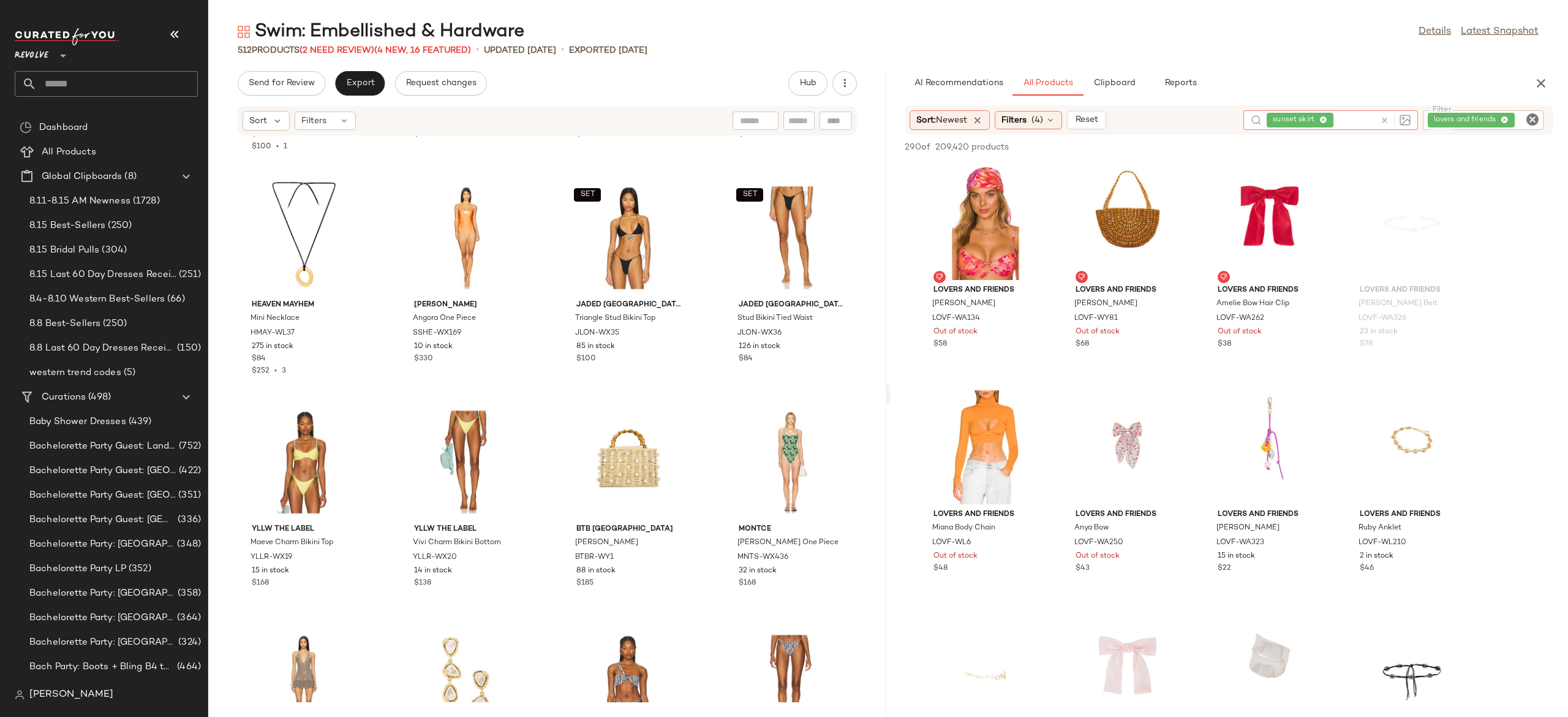
click at [172, 87] on input "text" at bounding box center [118, 84] width 161 height 26
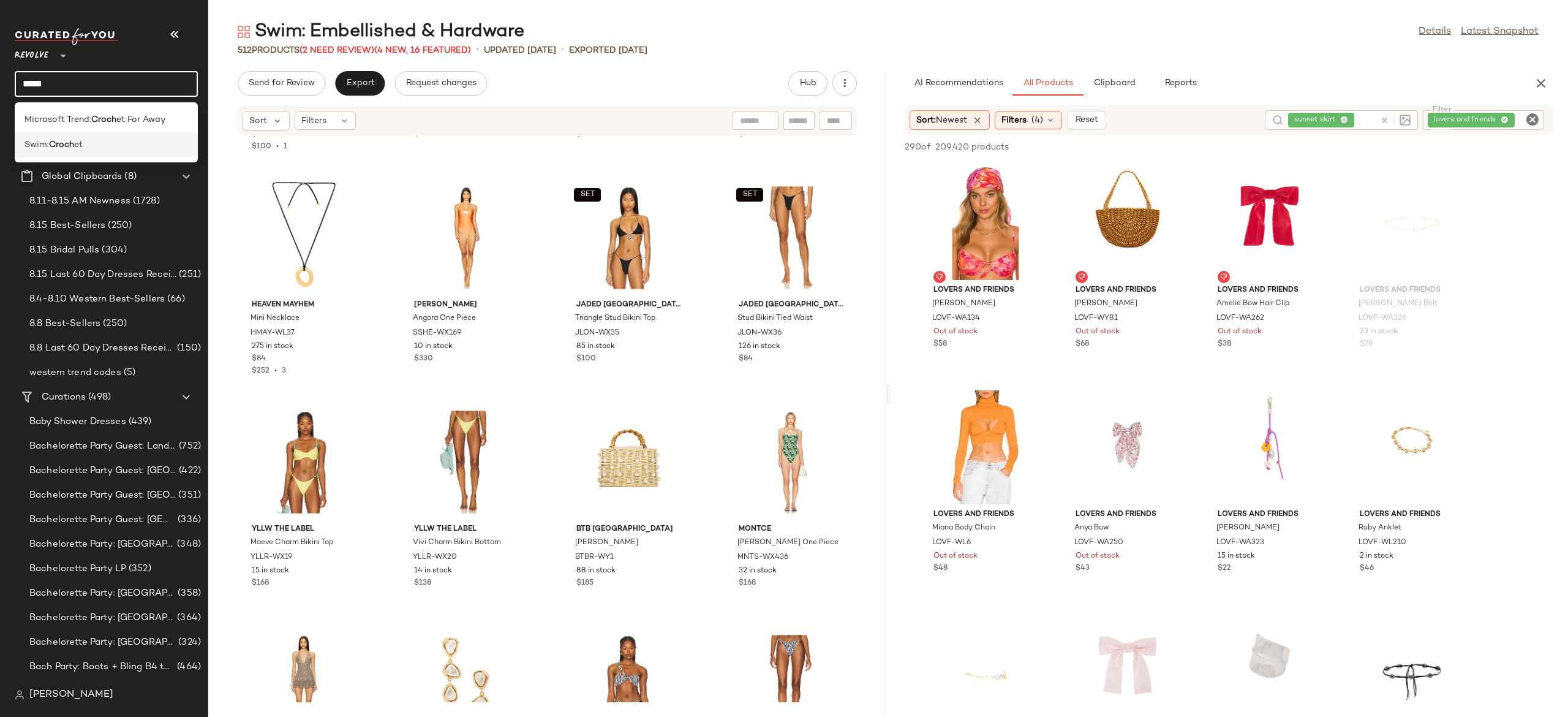
type input "*****"
click at [70, 136] on div "Swim: Croch et" at bounding box center [106, 145] width 183 height 25
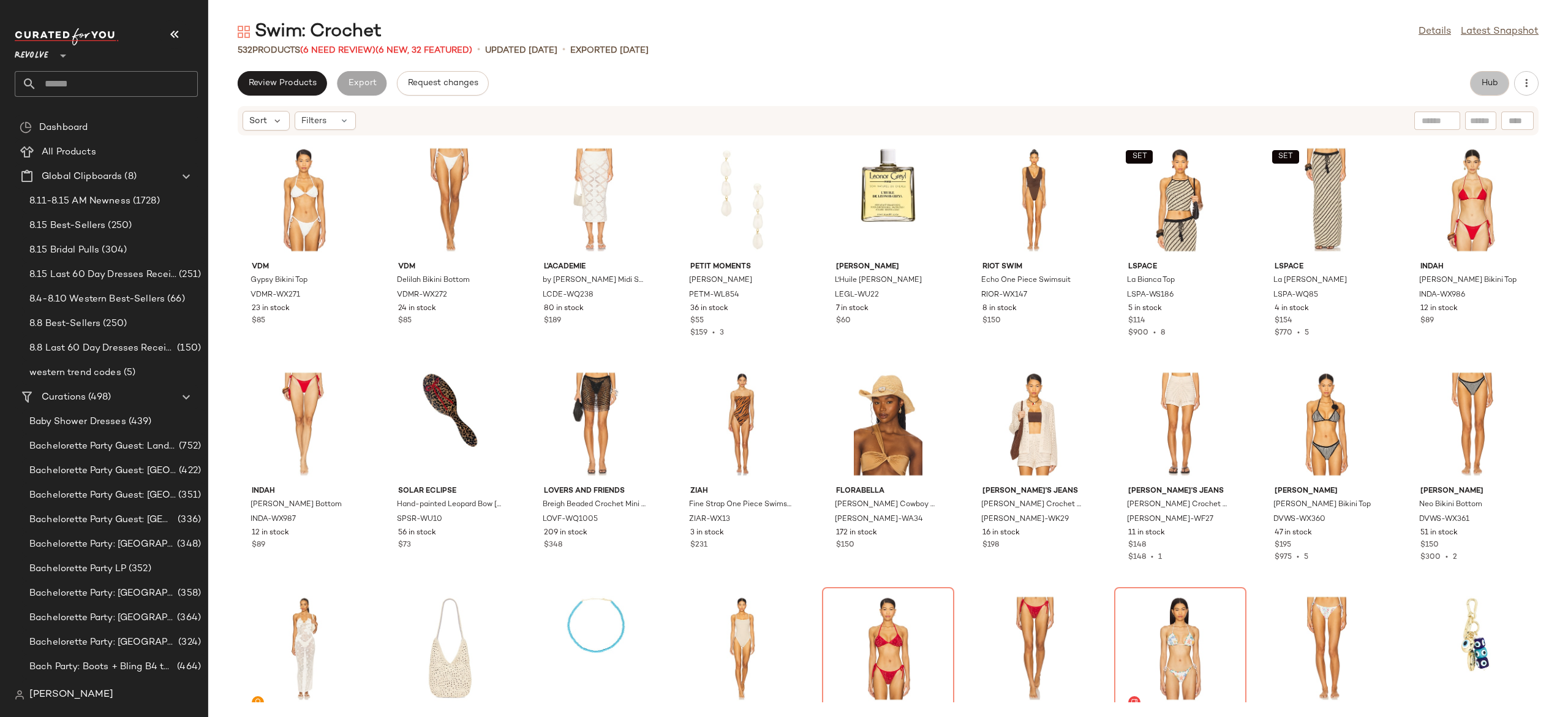
click at [1493, 90] on button "Hub" at bounding box center [1490, 83] width 39 height 25
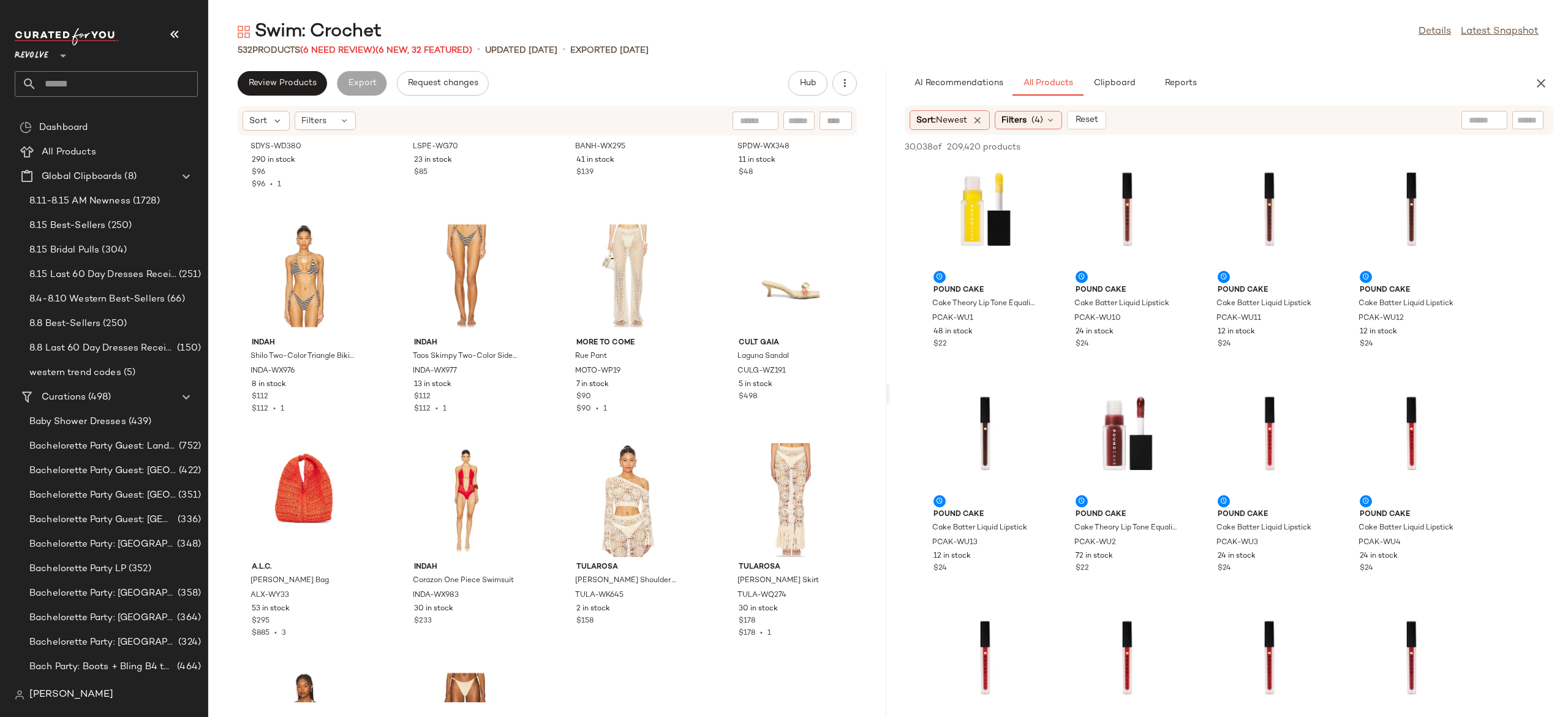
scroll to position [1730, 0]
click at [844, 82] on icon "button" at bounding box center [844, 83] width 12 height 12
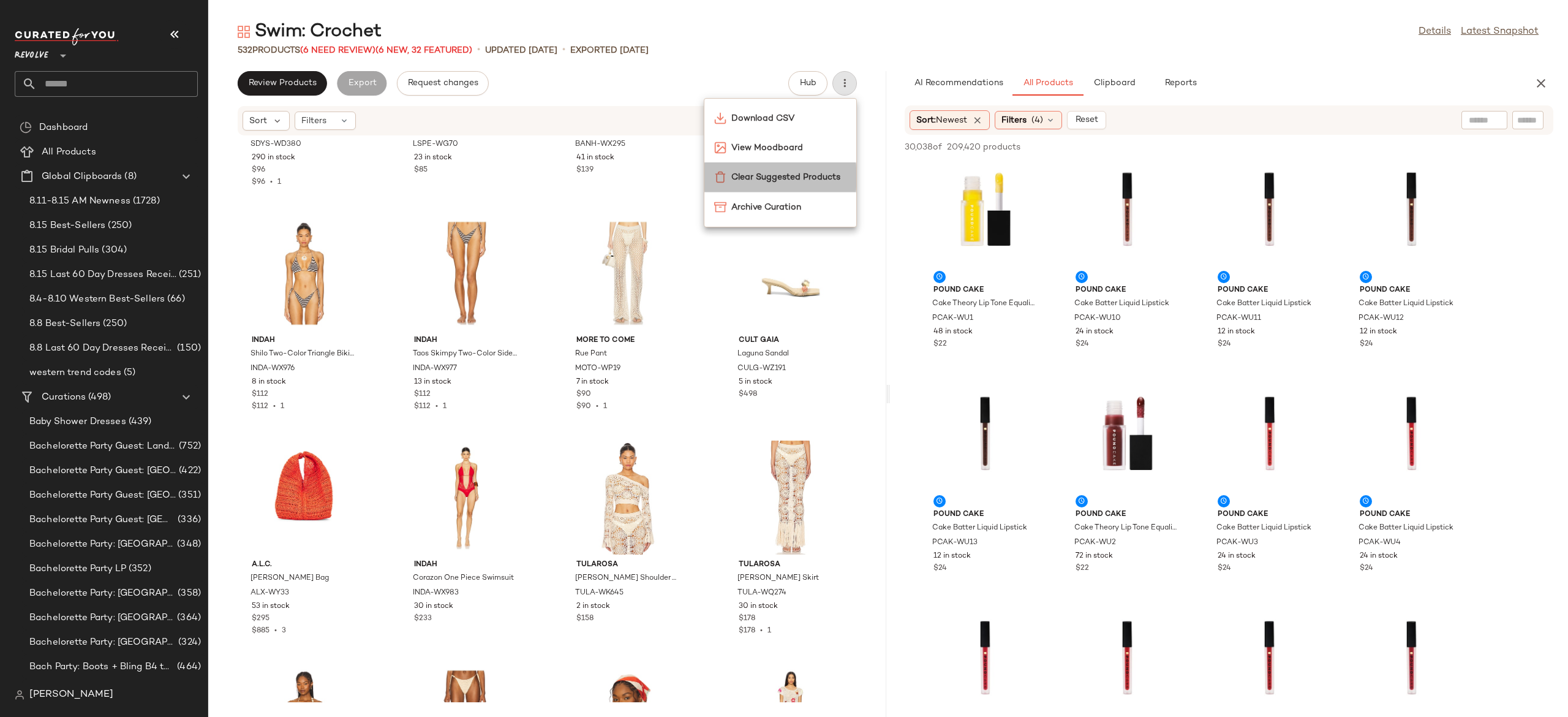
click at [807, 178] on span "Clear Suggested Products" at bounding box center [789, 177] width 115 height 13
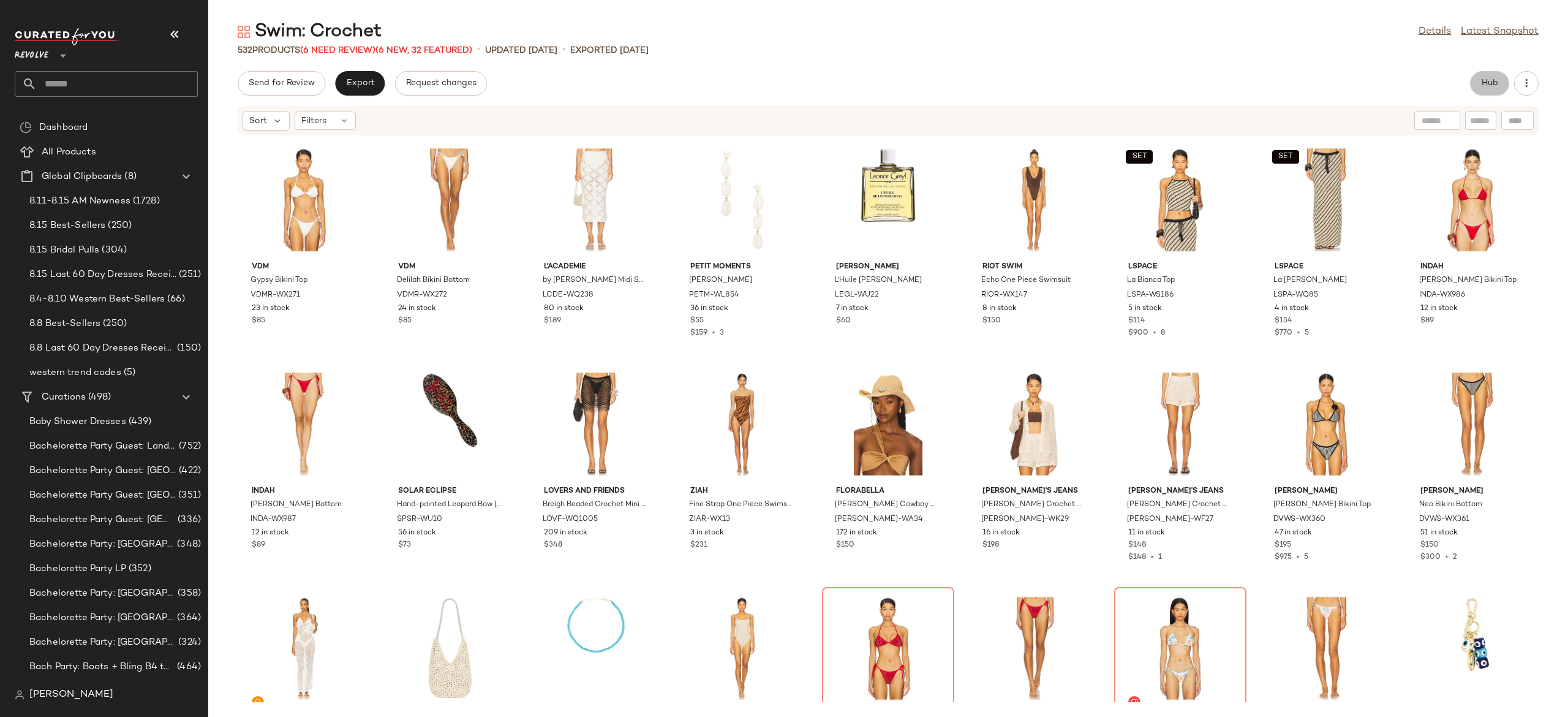
click at [1485, 80] on span "Hub" at bounding box center [1490, 83] width 17 height 10
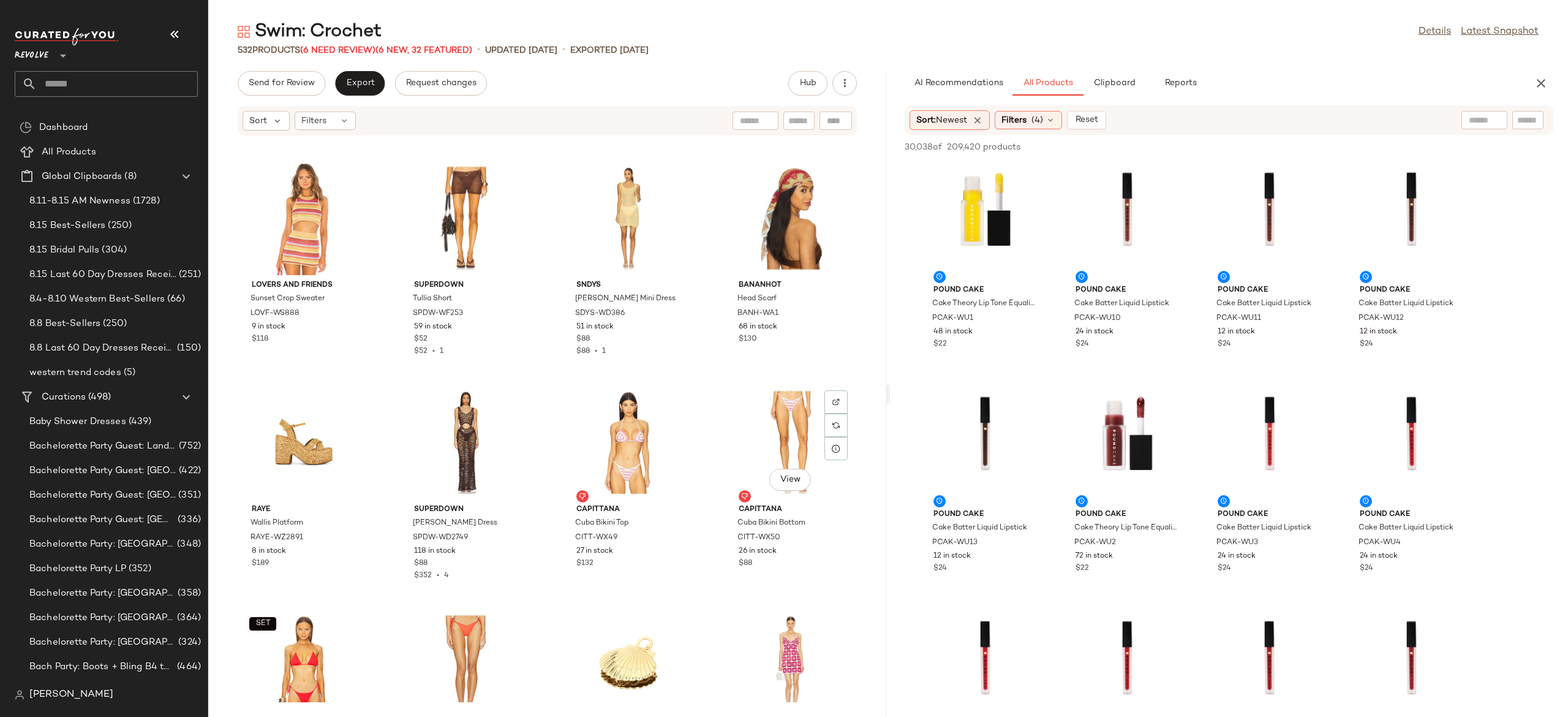
scroll to position [5375, 0]
click at [1530, 124] on input "Filter" at bounding box center [1487, 120] width 104 height 13
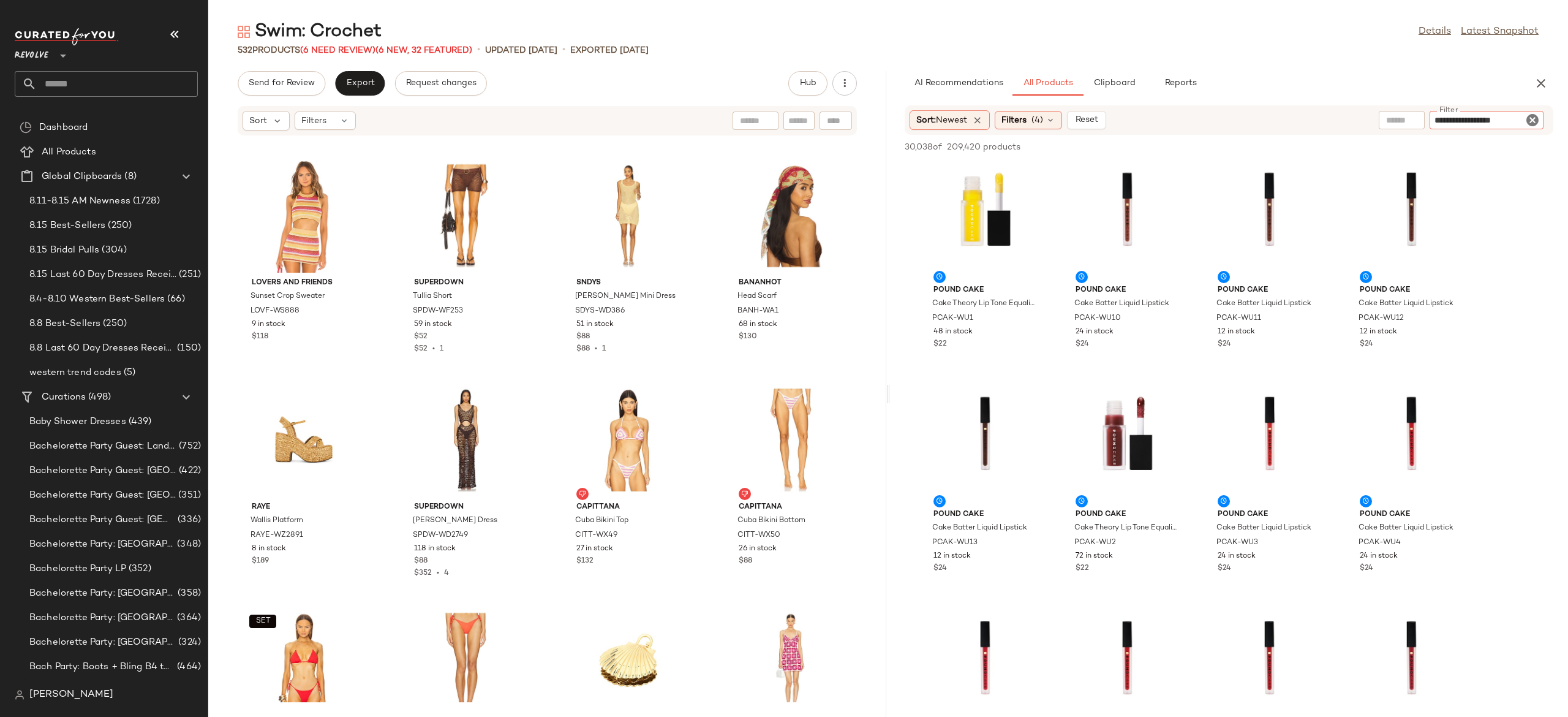
type input "**********"
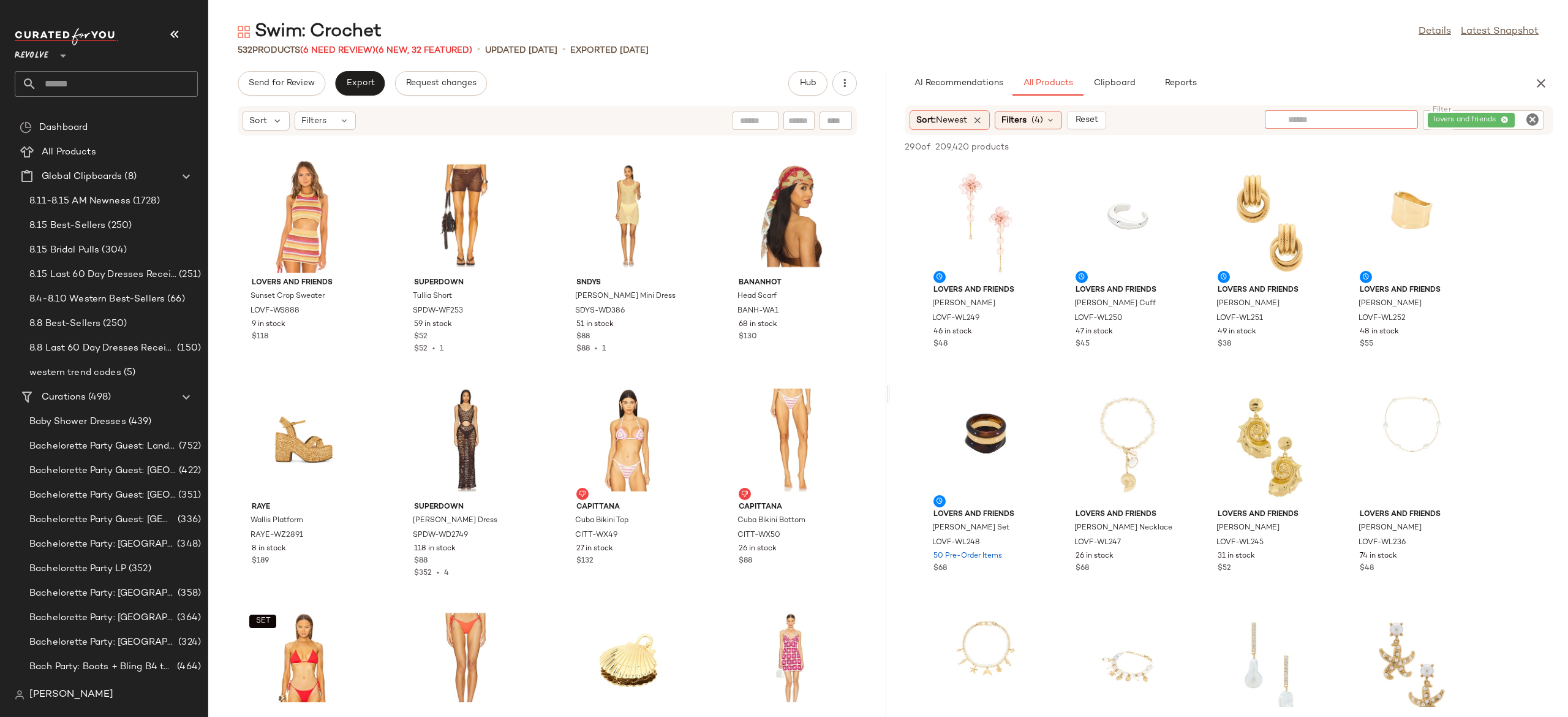
click at [1323, 123] on input "text" at bounding box center [1341, 119] width 106 height 13
type input "**********"
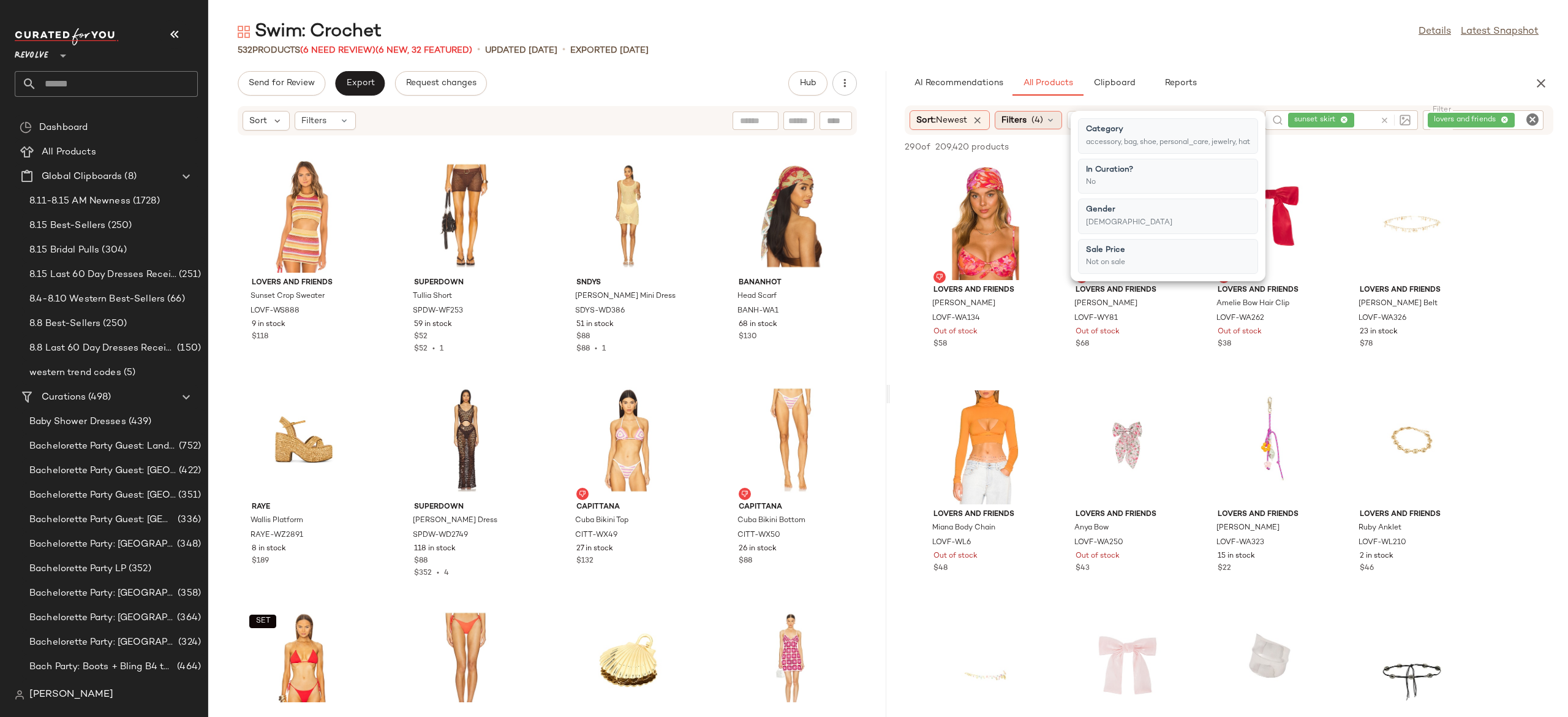
click at [1054, 119] on icon at bounding box center [1050, 120] width 10 height 10
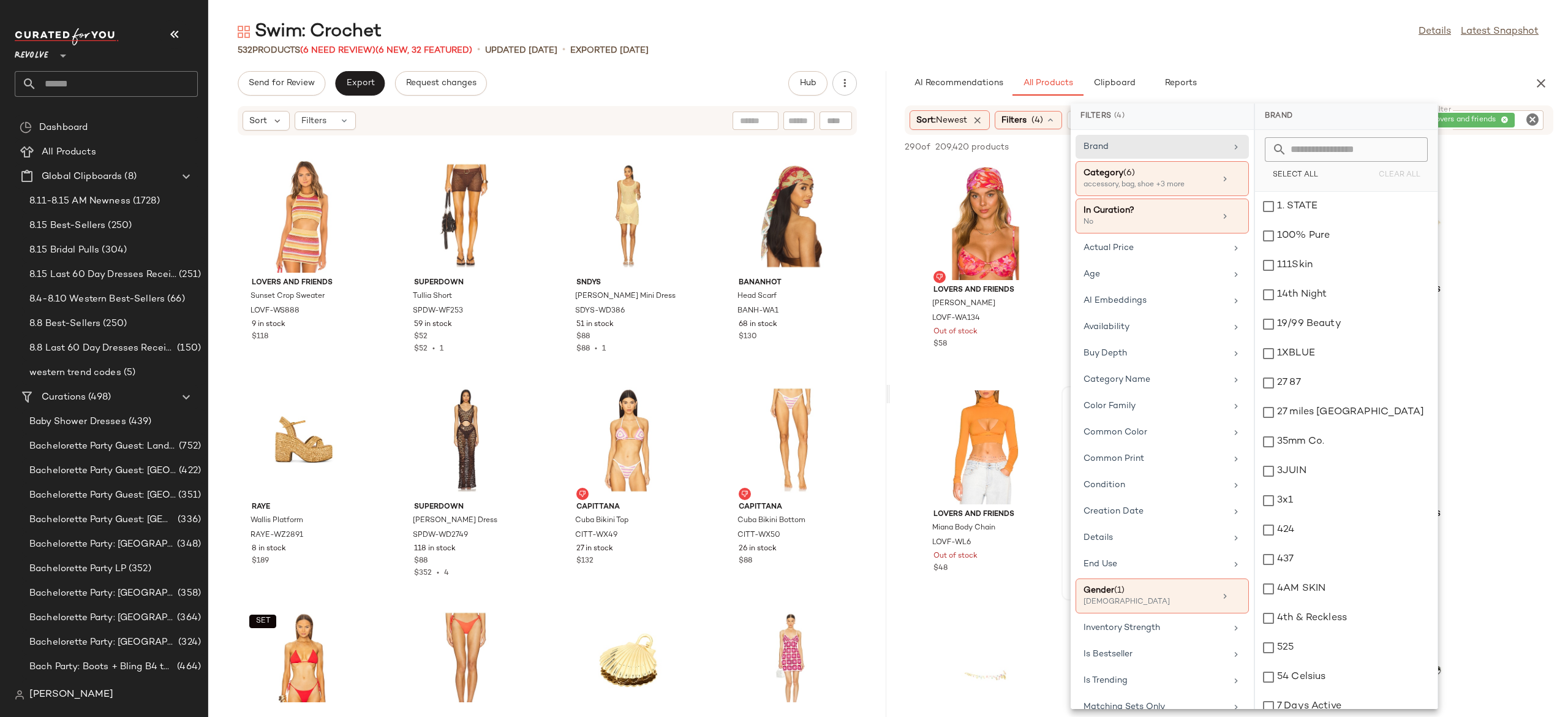
scroll to position [180, 0]
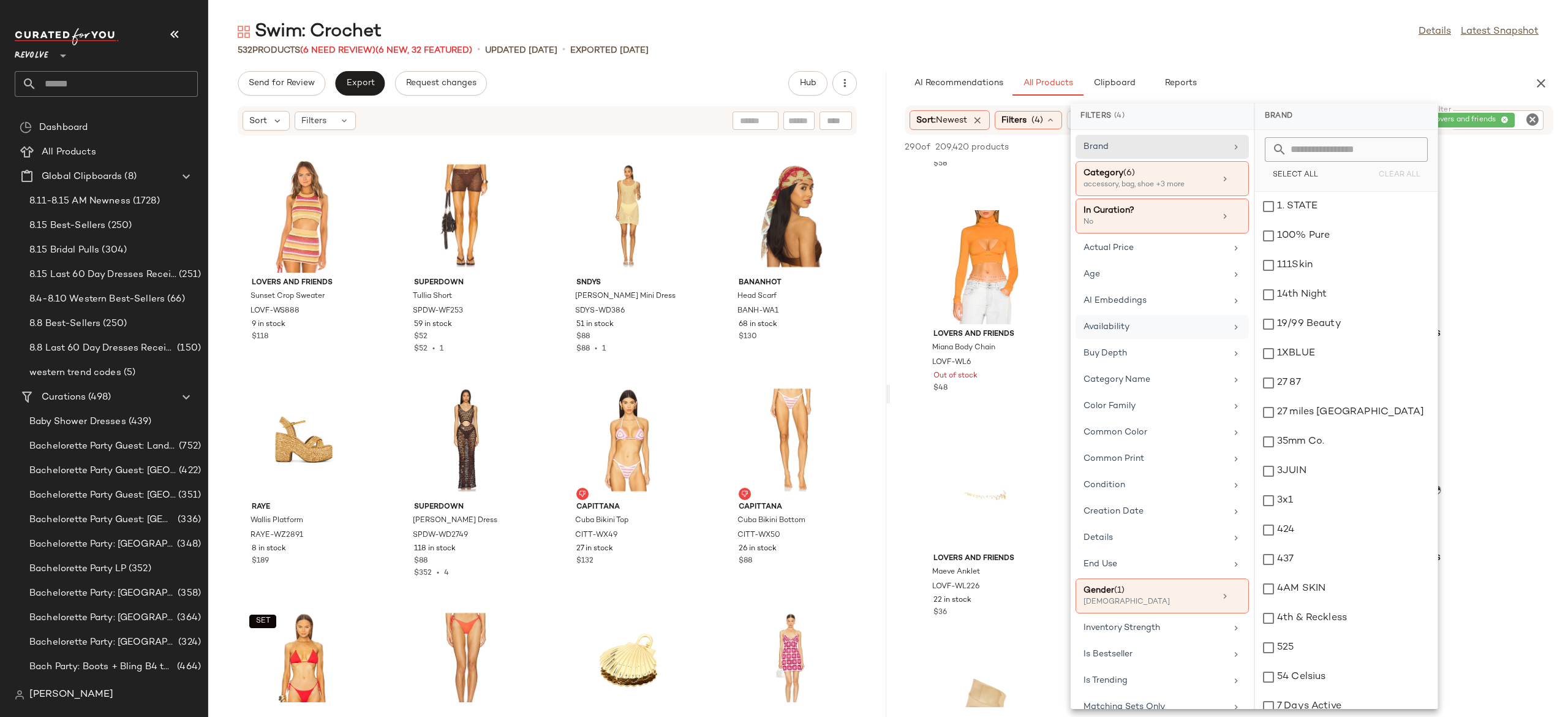
click at [1142, 328] on div "Availability" at bounding box center [1154, 326] width 142 height 13
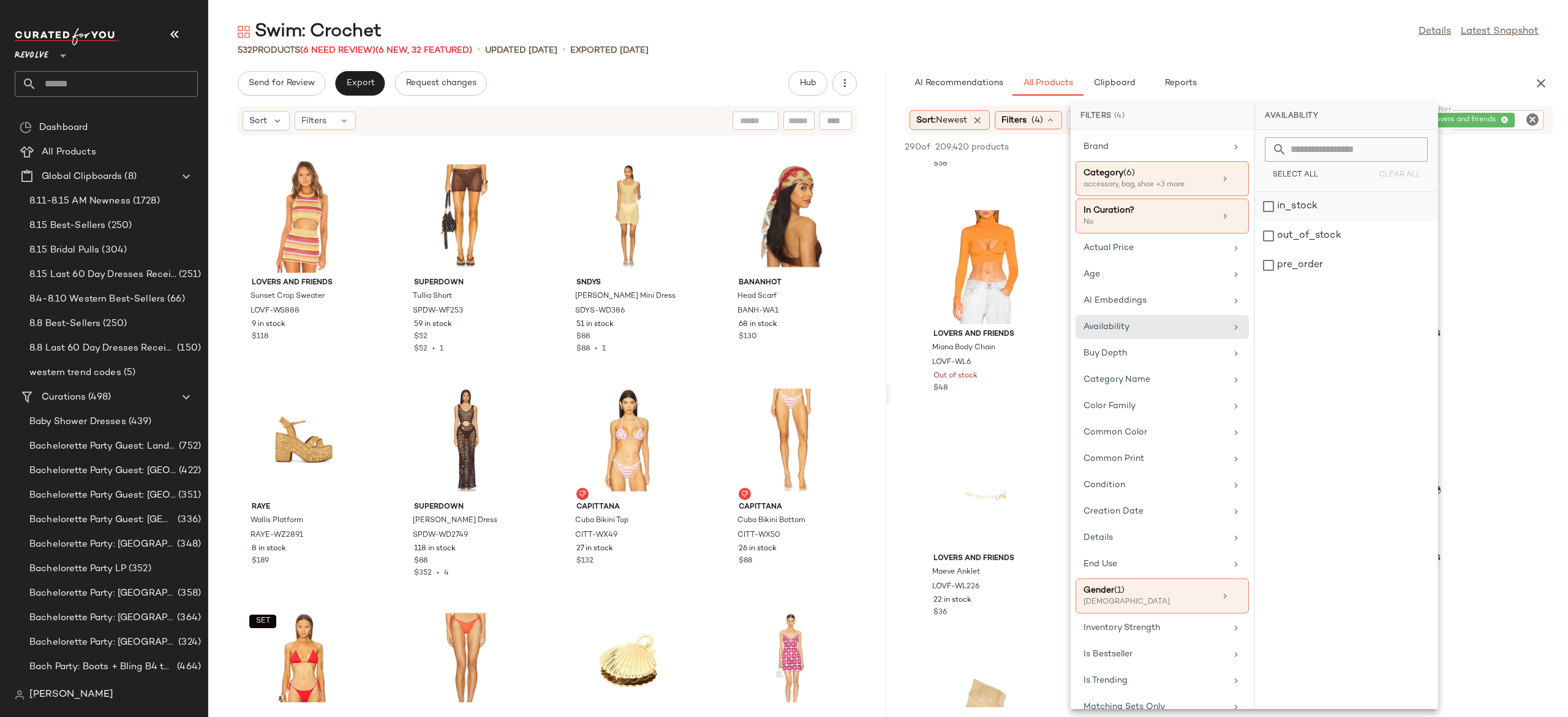
click at [1285, 221] on div "in_stock" at bounding box center [1346, 235] width 182 height 29
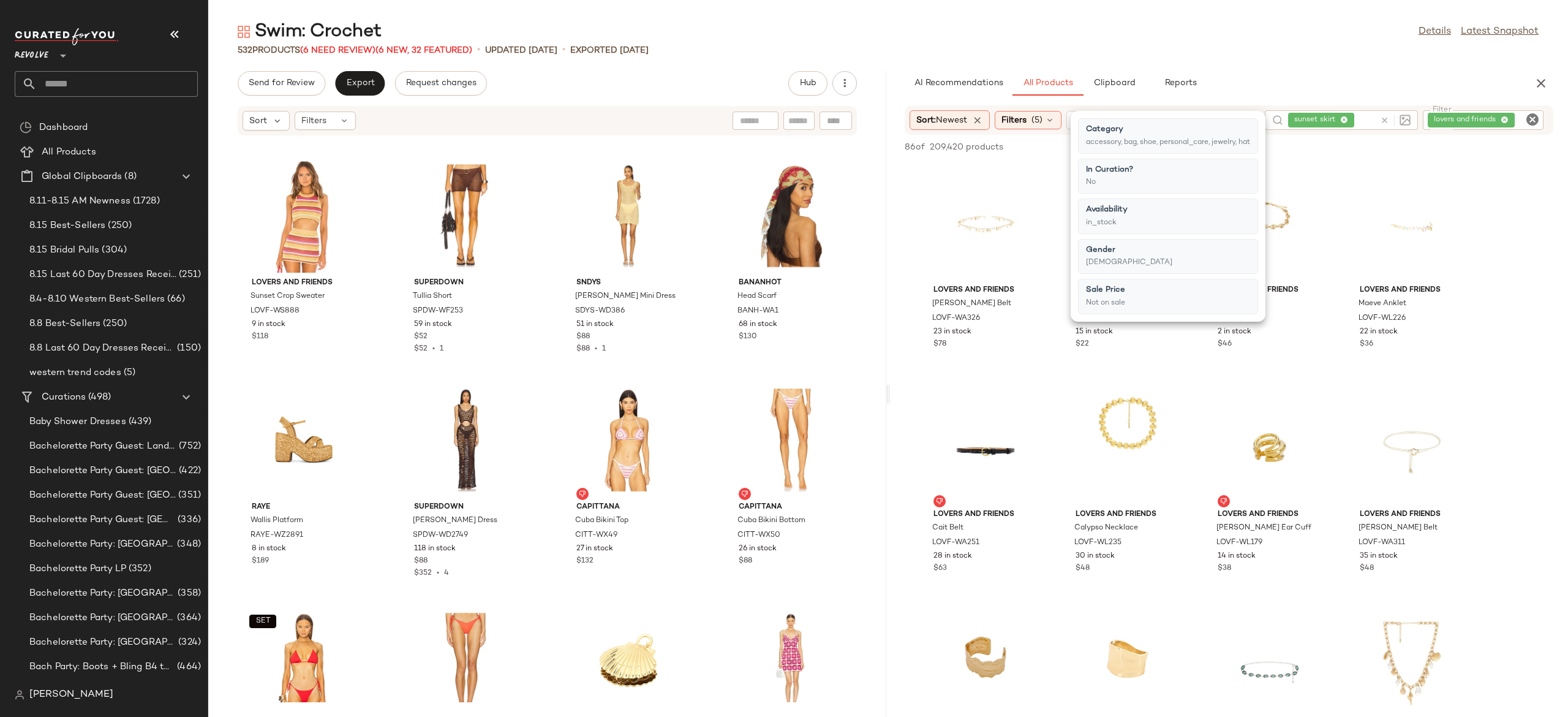
click at [1054, 124] on icon at bounding box center [1049, 120] width 10 height 10
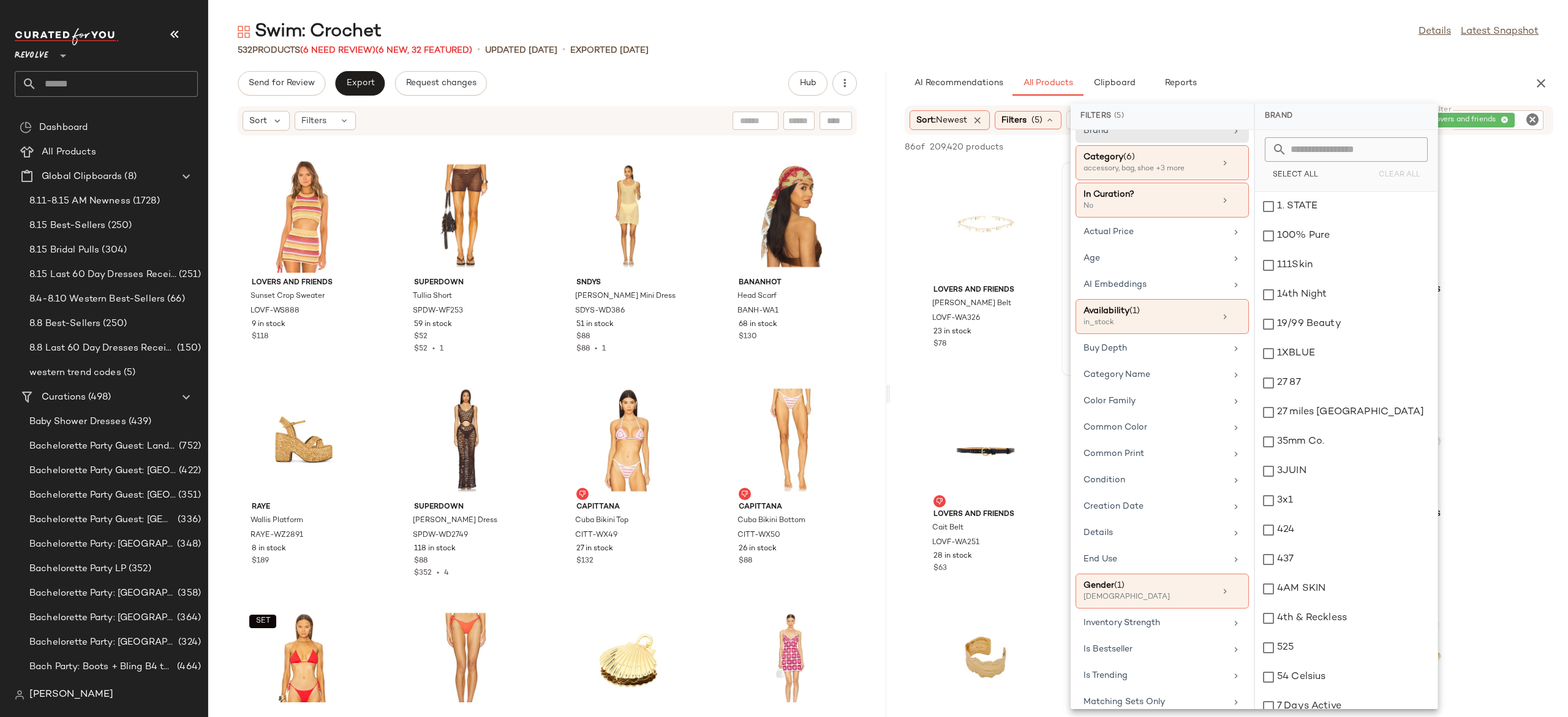
scroll to position [0, 0]
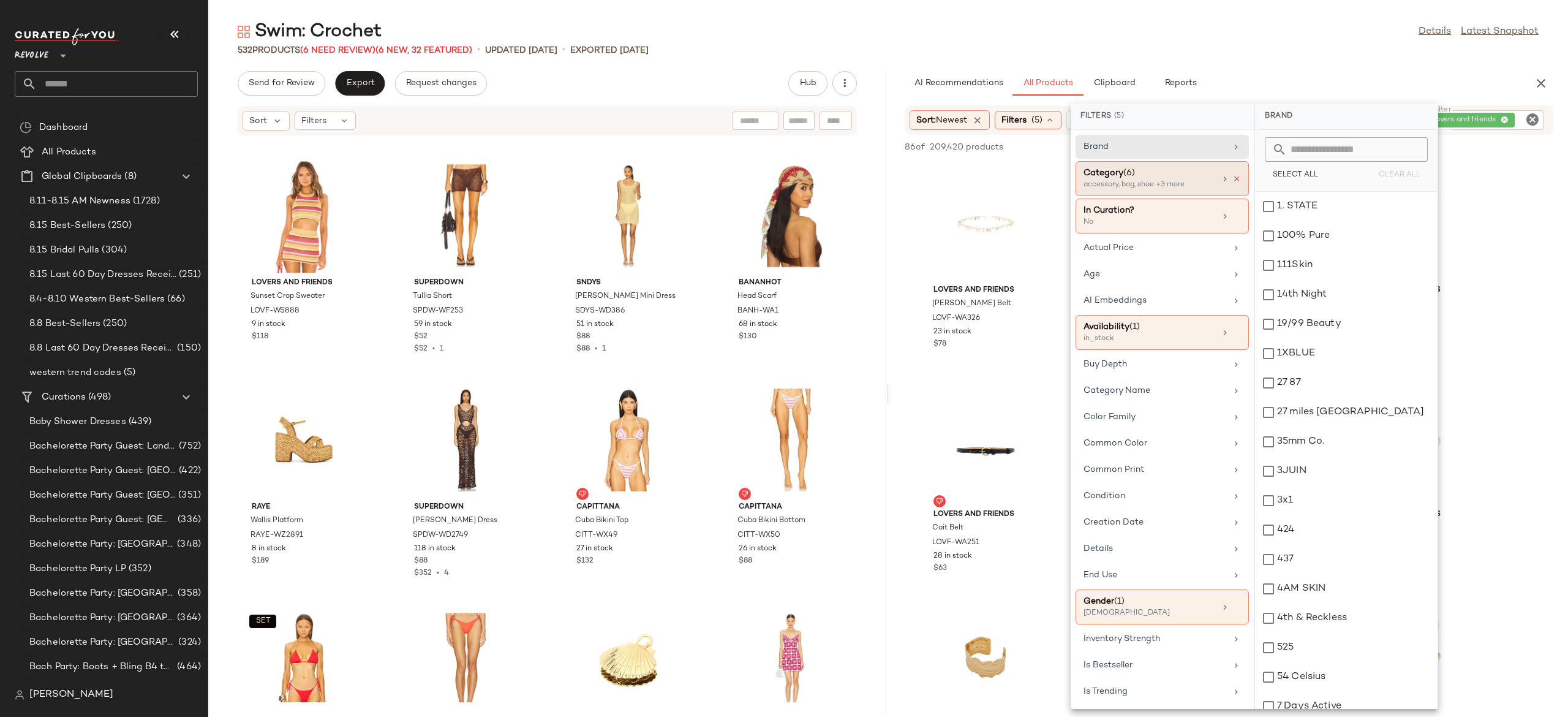
click at [1233, 176] on icon at bounding box center [1236, 179] width 8 height 8
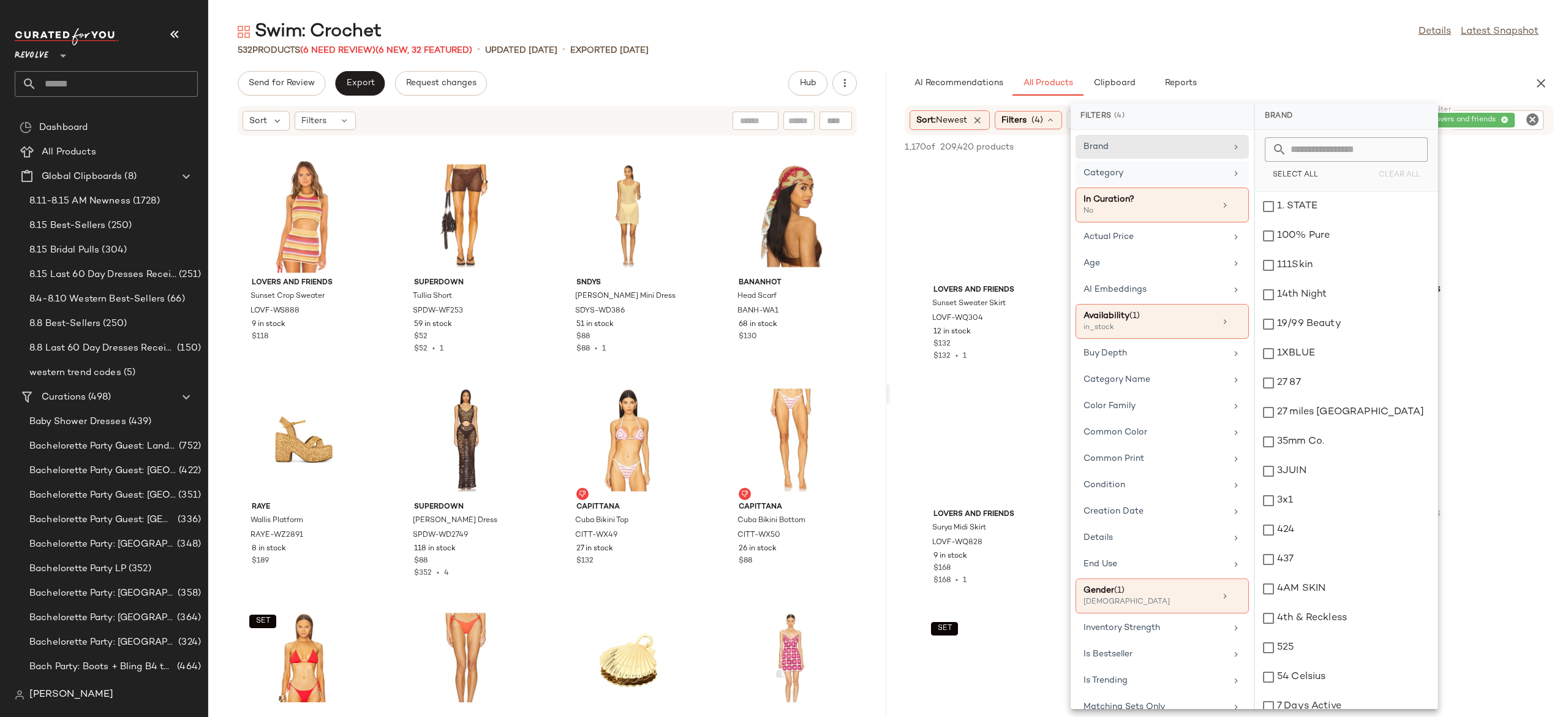
click at [1218, 171] on div "Category" at bounding box center [1154, 173] width 142 height 13
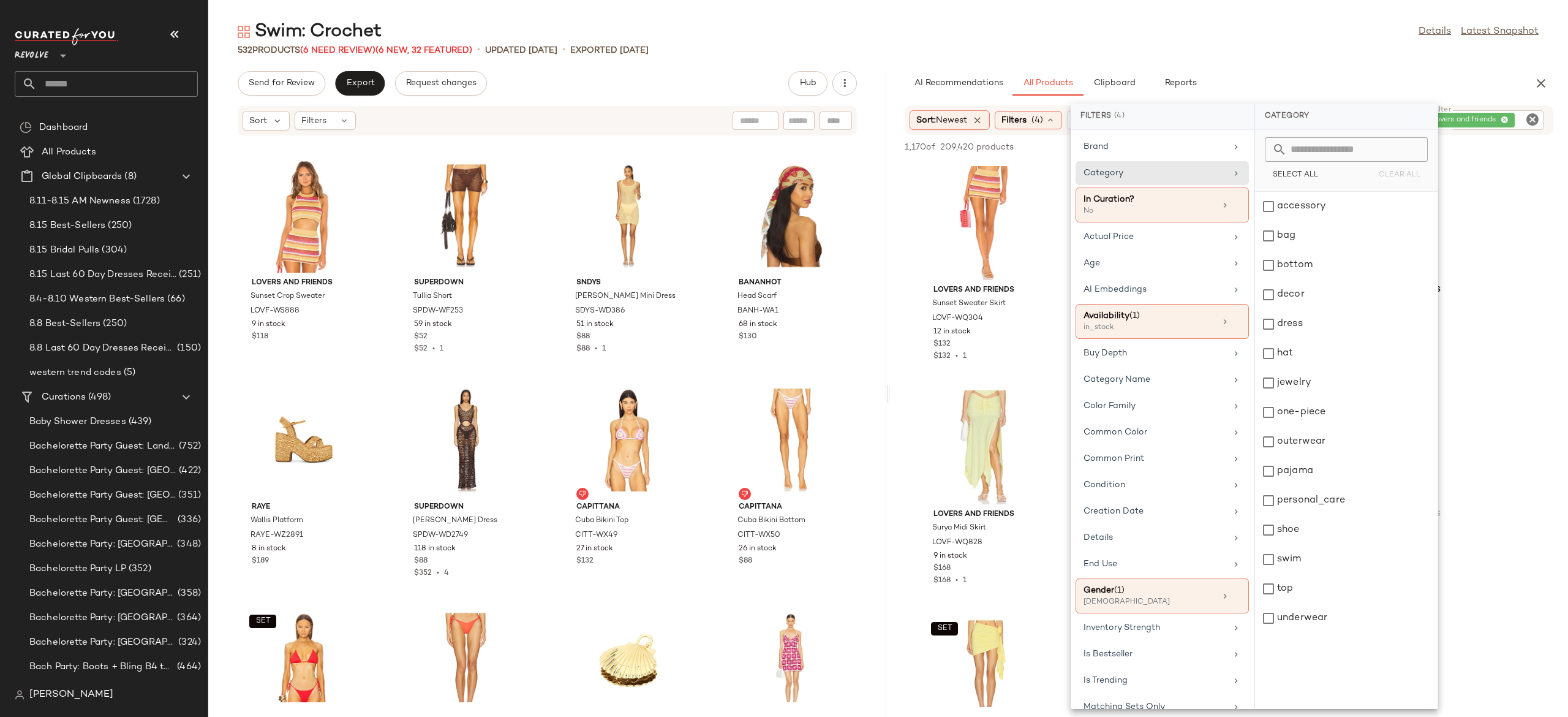
click at [1463, 141] on div at bounding box center [1468, 147] width 172 height 15
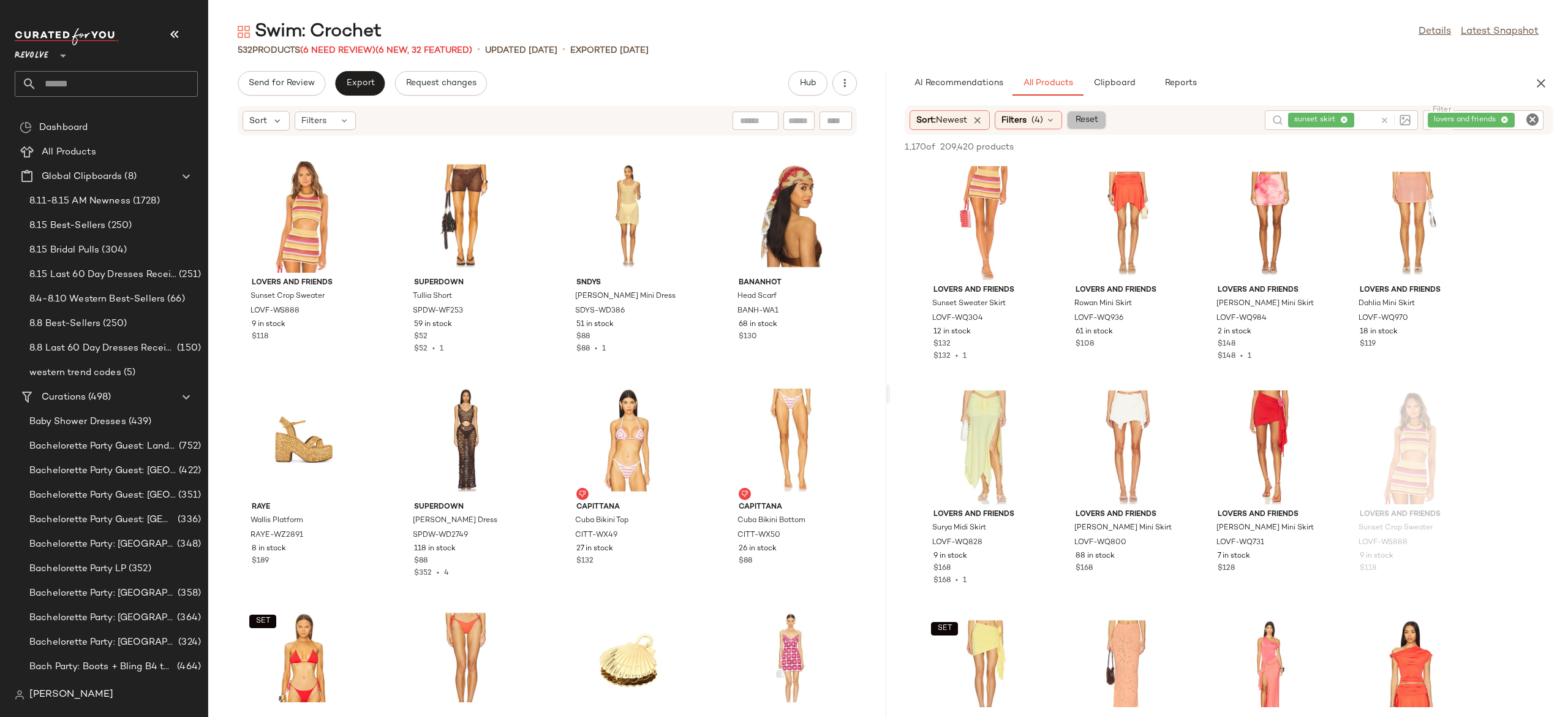
click at [1098, 123] on span "Reset" at bounding box center [1086, 120] width 23 height 10
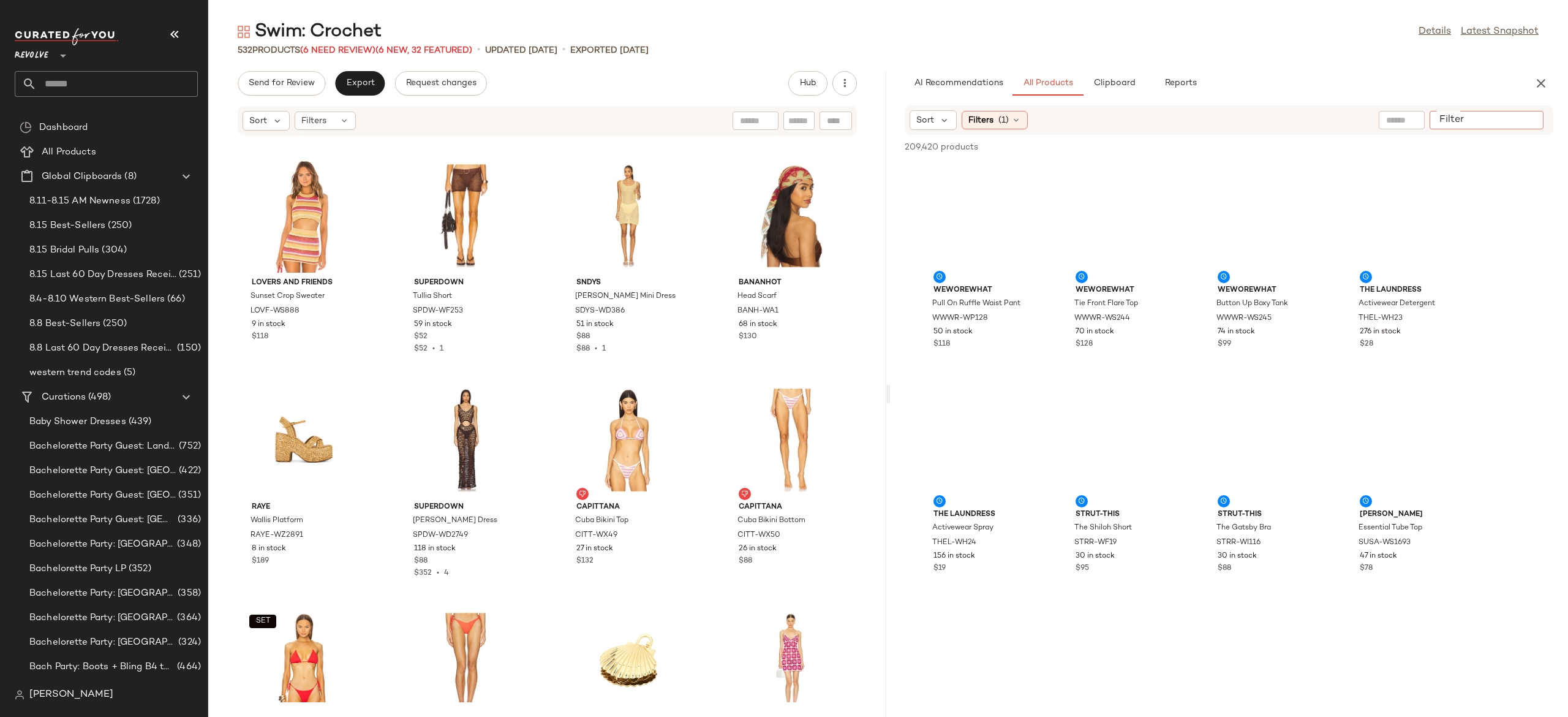
click at [1515, 112] on div at bounding box center [1486, 120] width 114 height 18
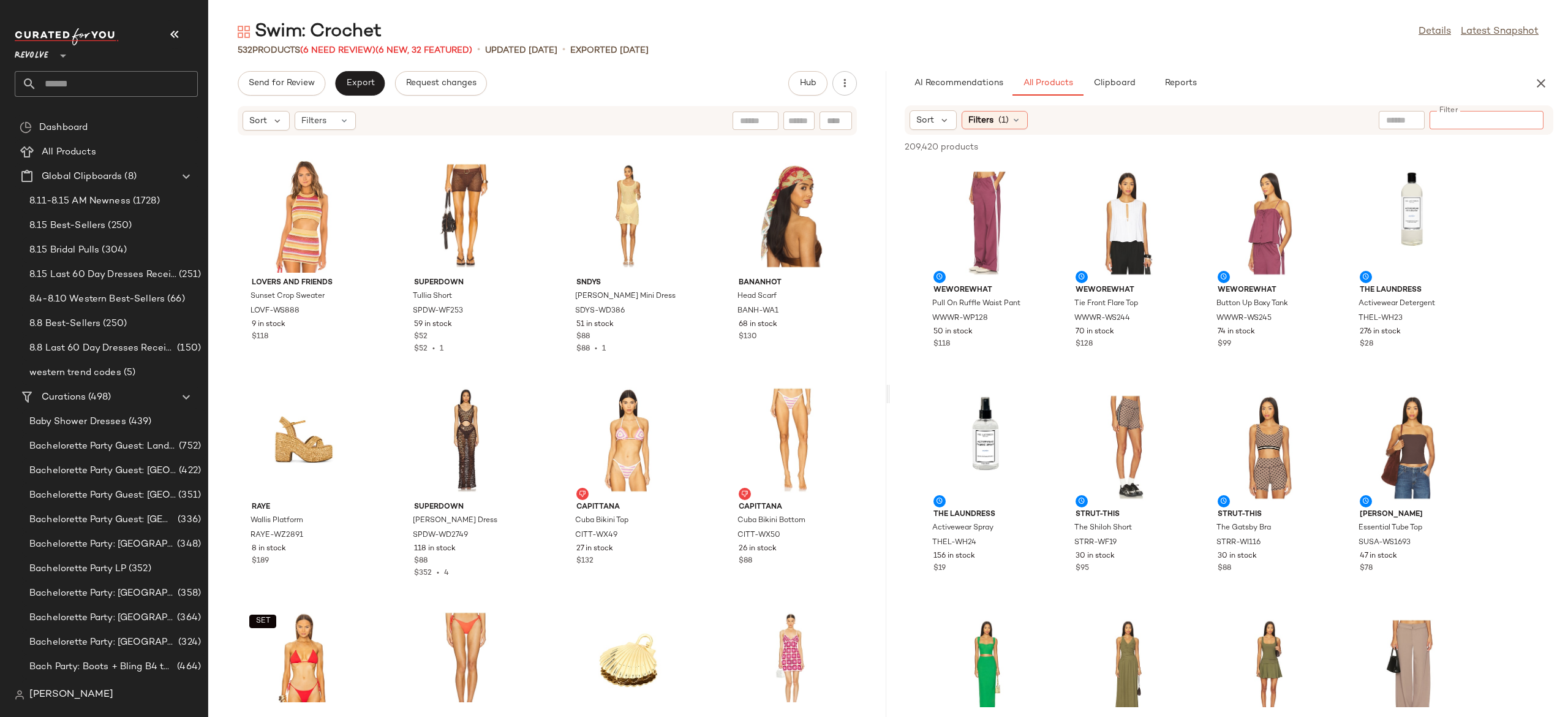
paste input "**********"
click at [1451, 119] on input "**********" at bounding box center [1487, 120] width 104 height 13
type input "*********"
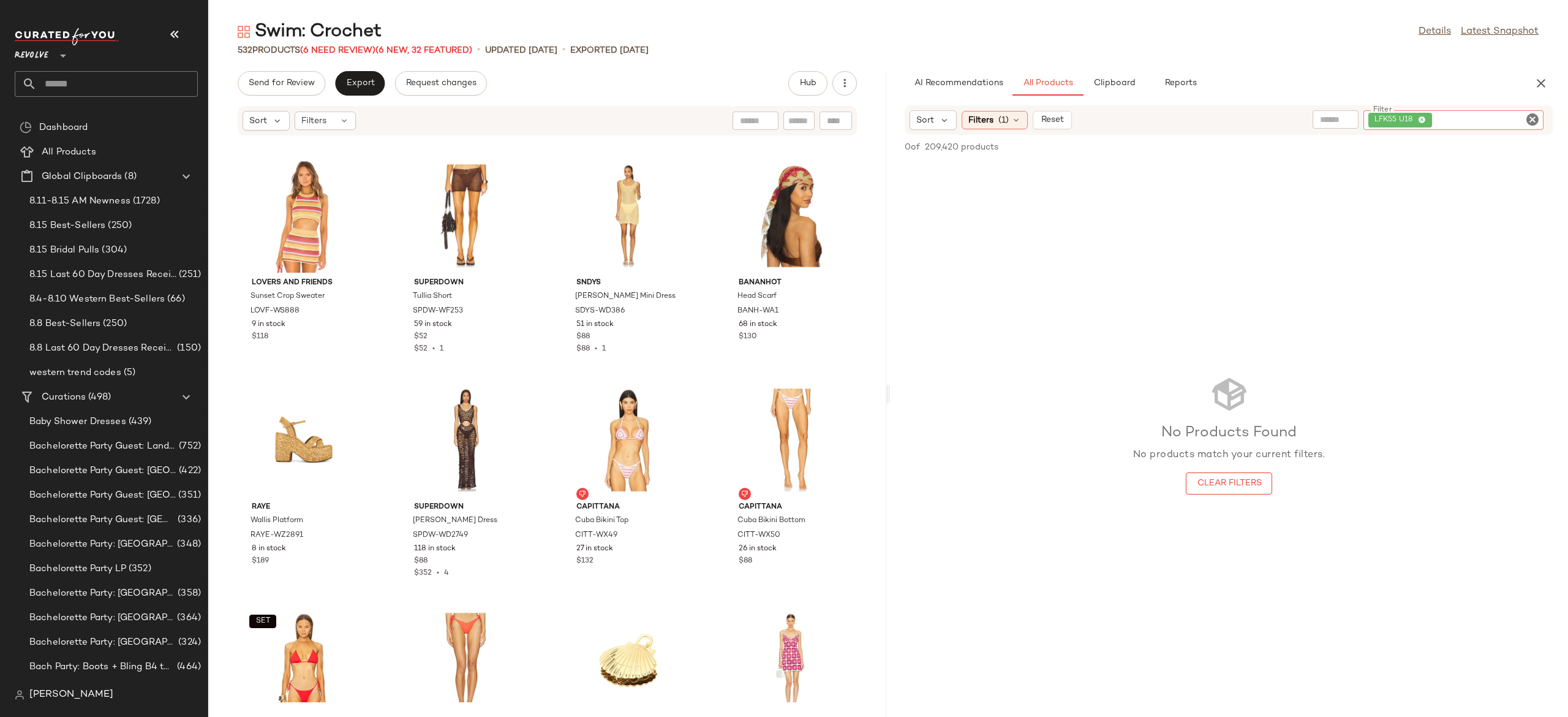
click at [1537, 120] on icon "Clear Filter" at bounding box center [1533, 120] width 15 height 15
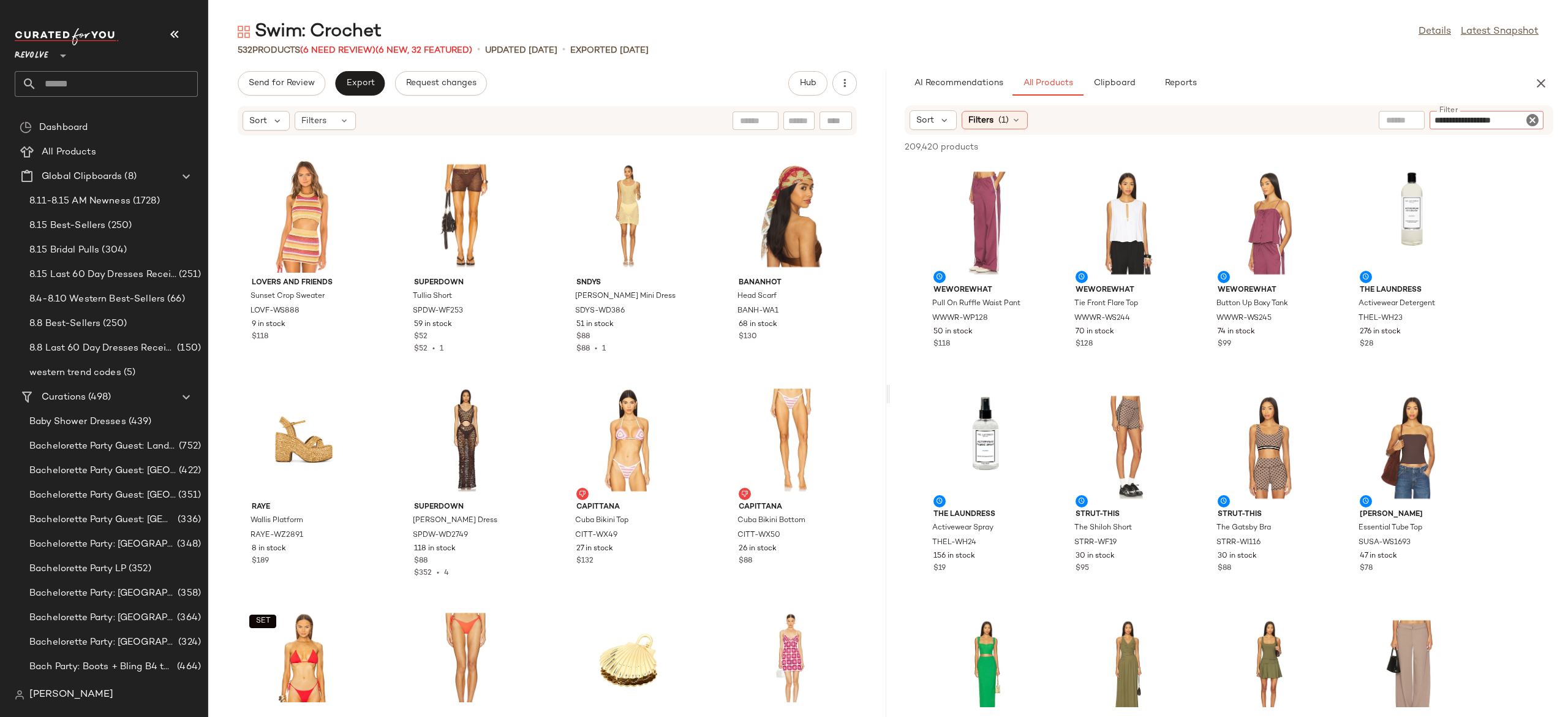
type input "**********"
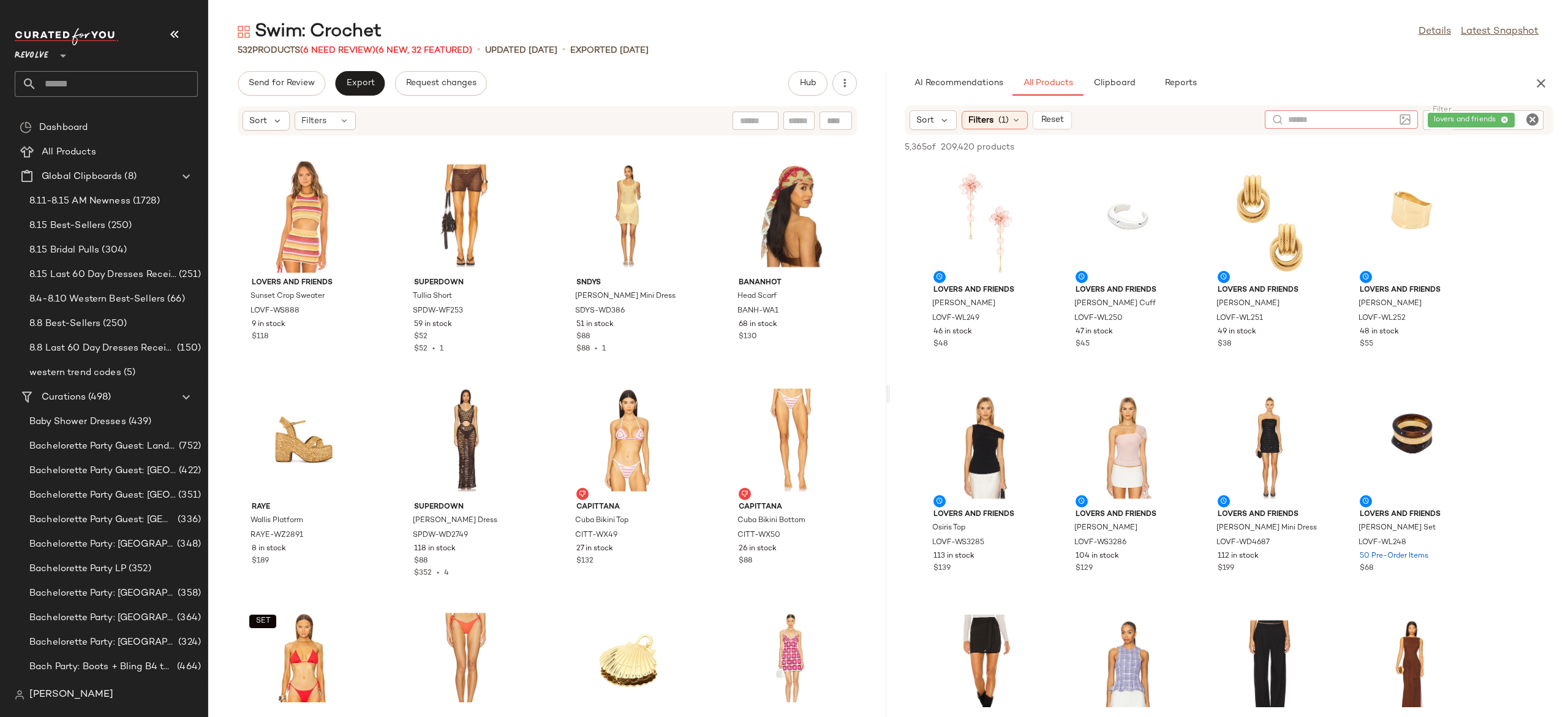
click at [1321, 114] on input "text" at bounding box center [1341, 119] width 106 height 13
type input "**********"
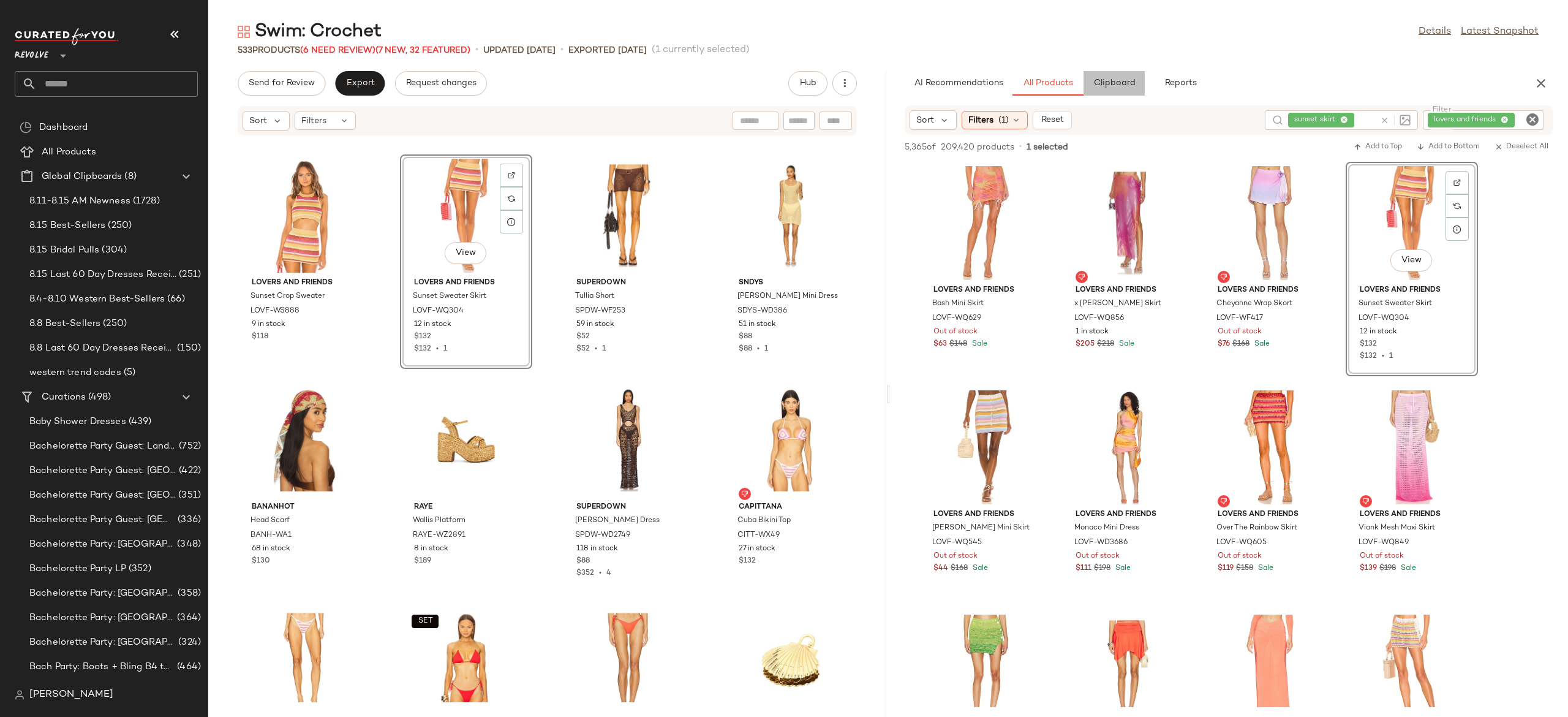
click at [1106, 84] on span "Clipboard" at bounding box center [1114, 83] width 42 height 10
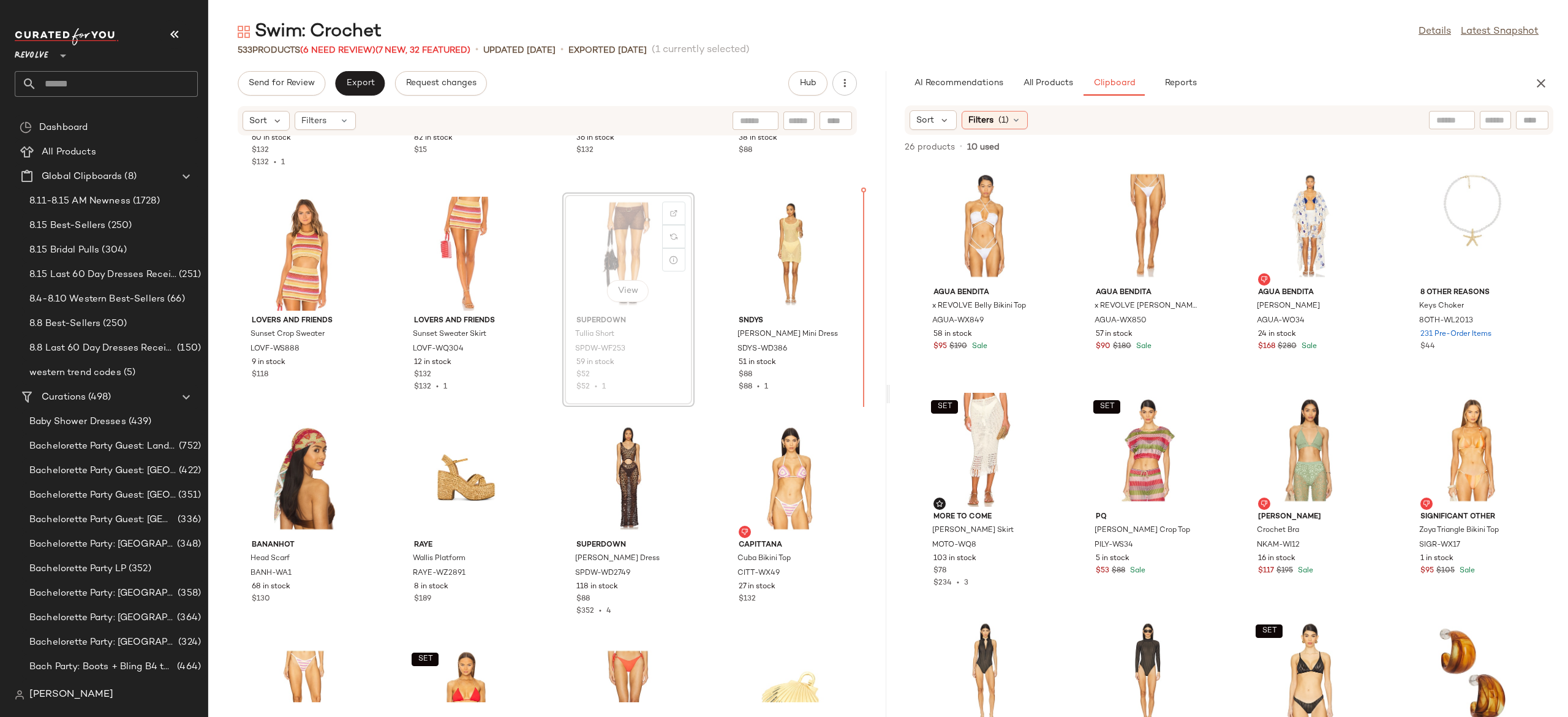
scroll to position [5331, 0]
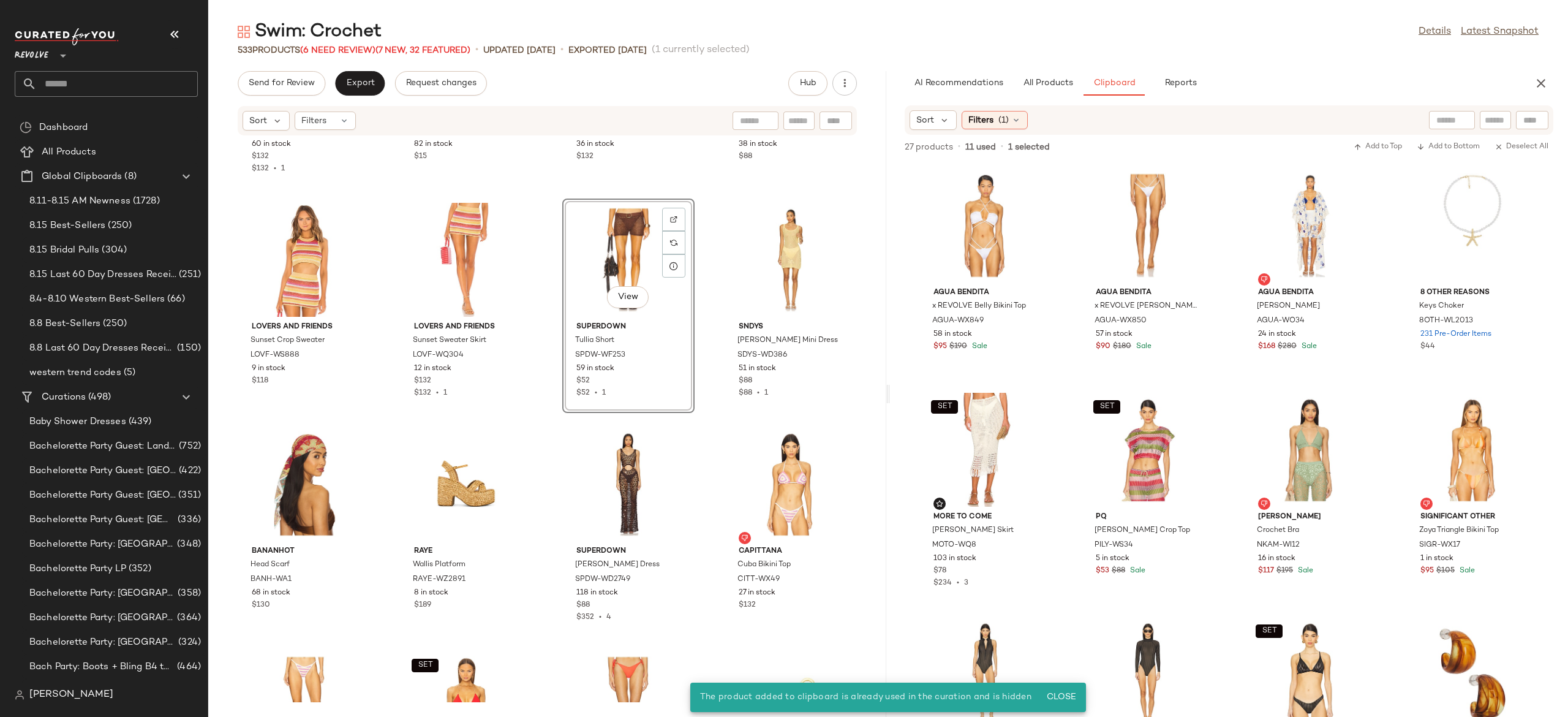
click at [631, 253] on div "View" at bounding box center [629, 259] width 124 height 114
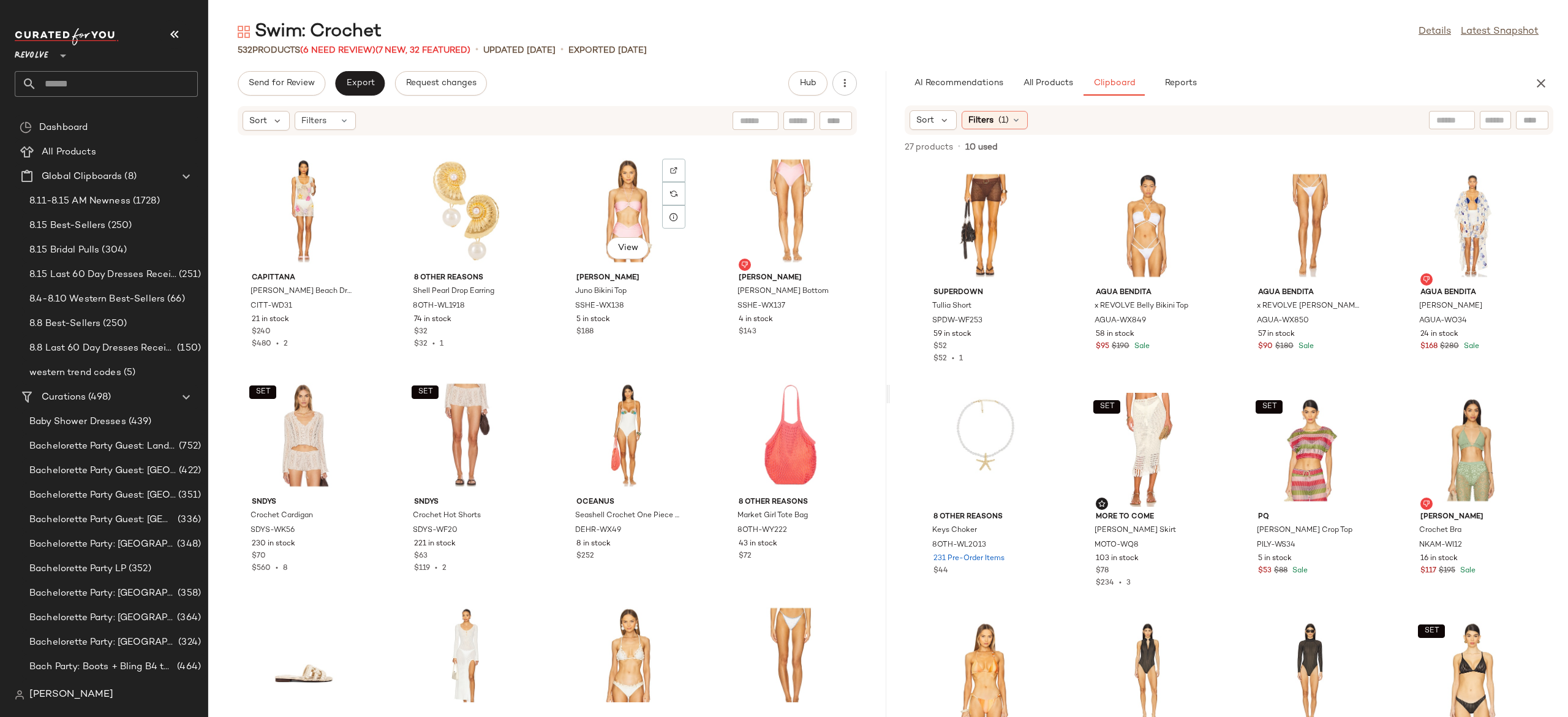
scroll to position [3060, 0]
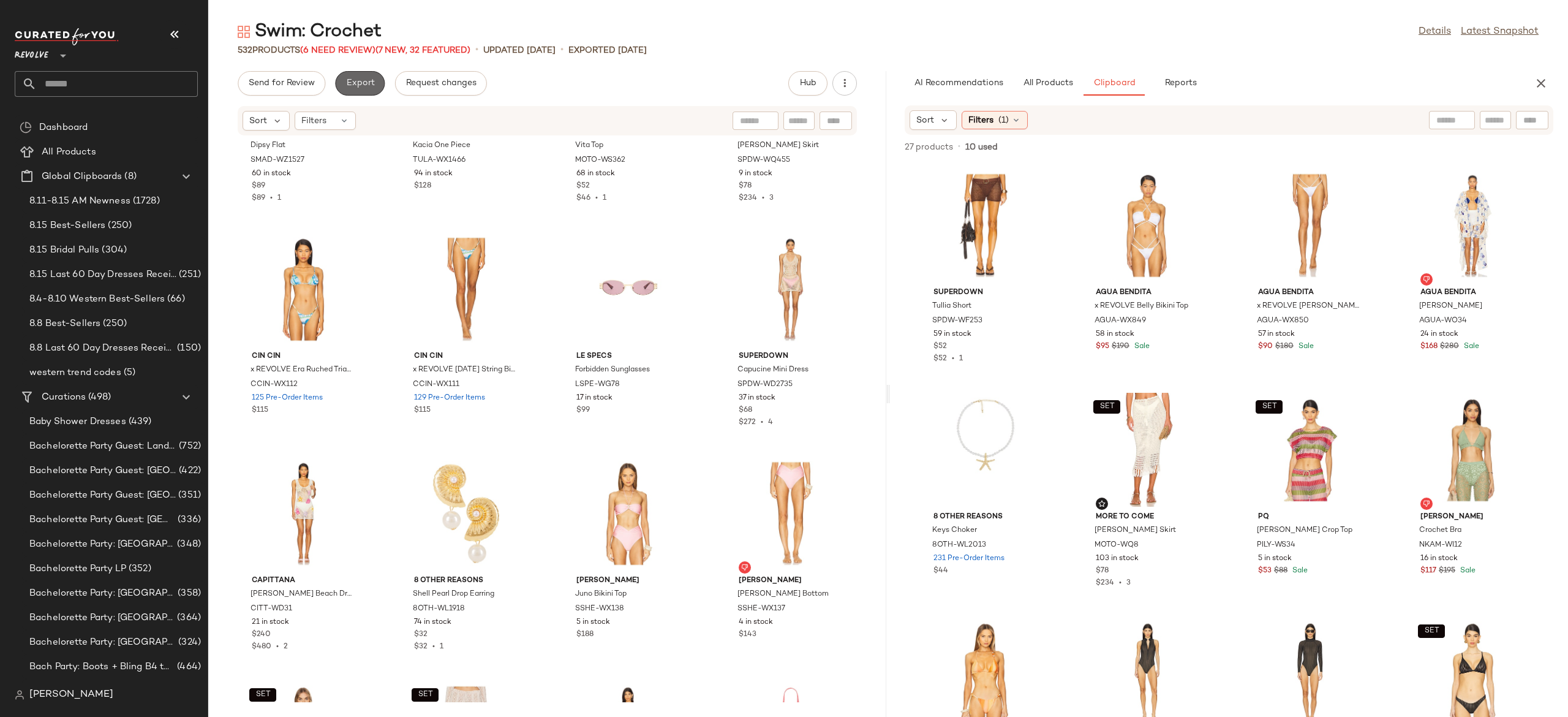
click at [361, 83] on span "Export" at bounding box center [360, 83] width 29 height 10
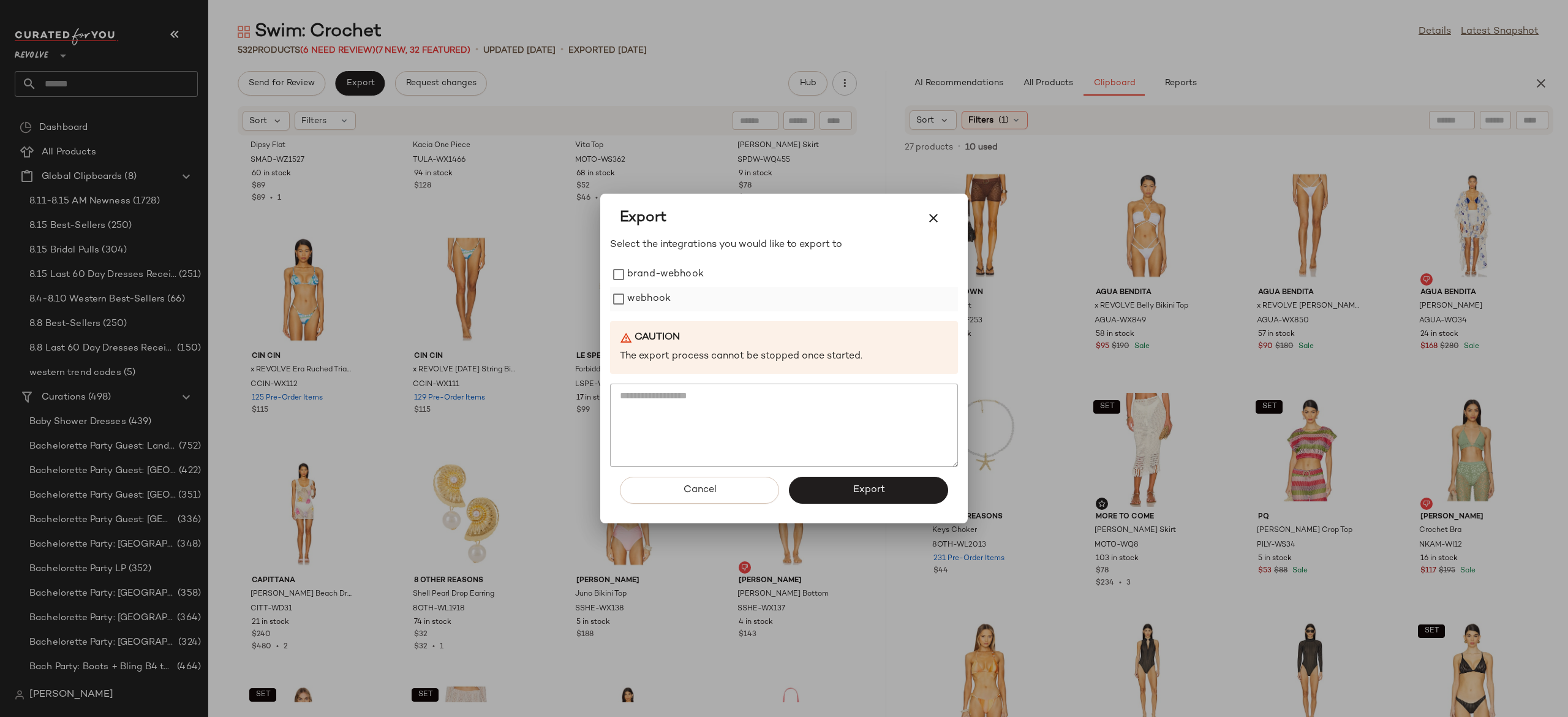
click at [632, 296] on label "webhook" at bounding box center [649, 299] width 44 height 25
click at [819, 486] on button "Export" at bounding box center [868, 490] width 159 height 27
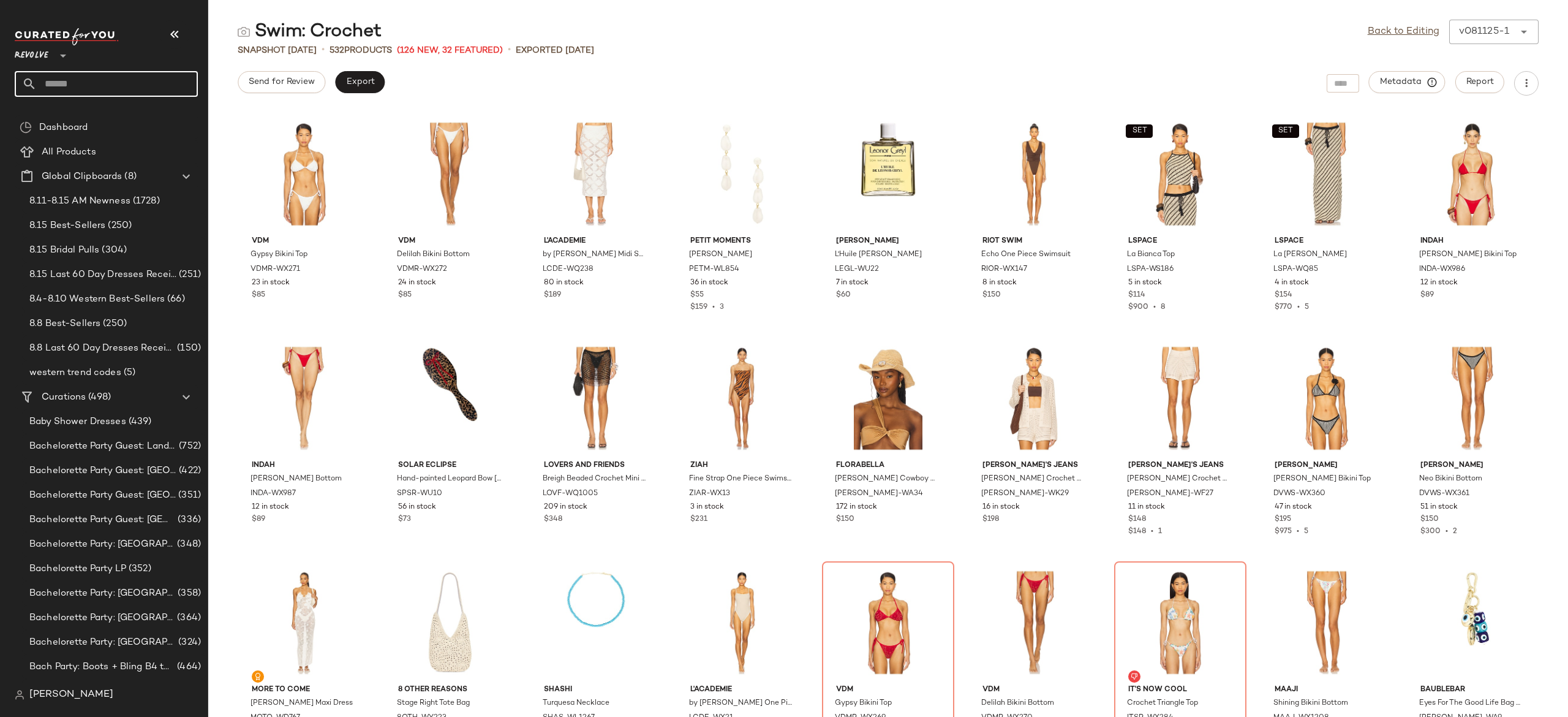
click at [175, 88] on input "text" at bounding box center [118, 84] width 161 height 26
type input "******"
click at [138, 115] on div "Swim: Your Little Black Suit" at bounding box center [106, 119] width 164 height 13
